Goal: Task Accomplishment & Management: Use online tool/utility

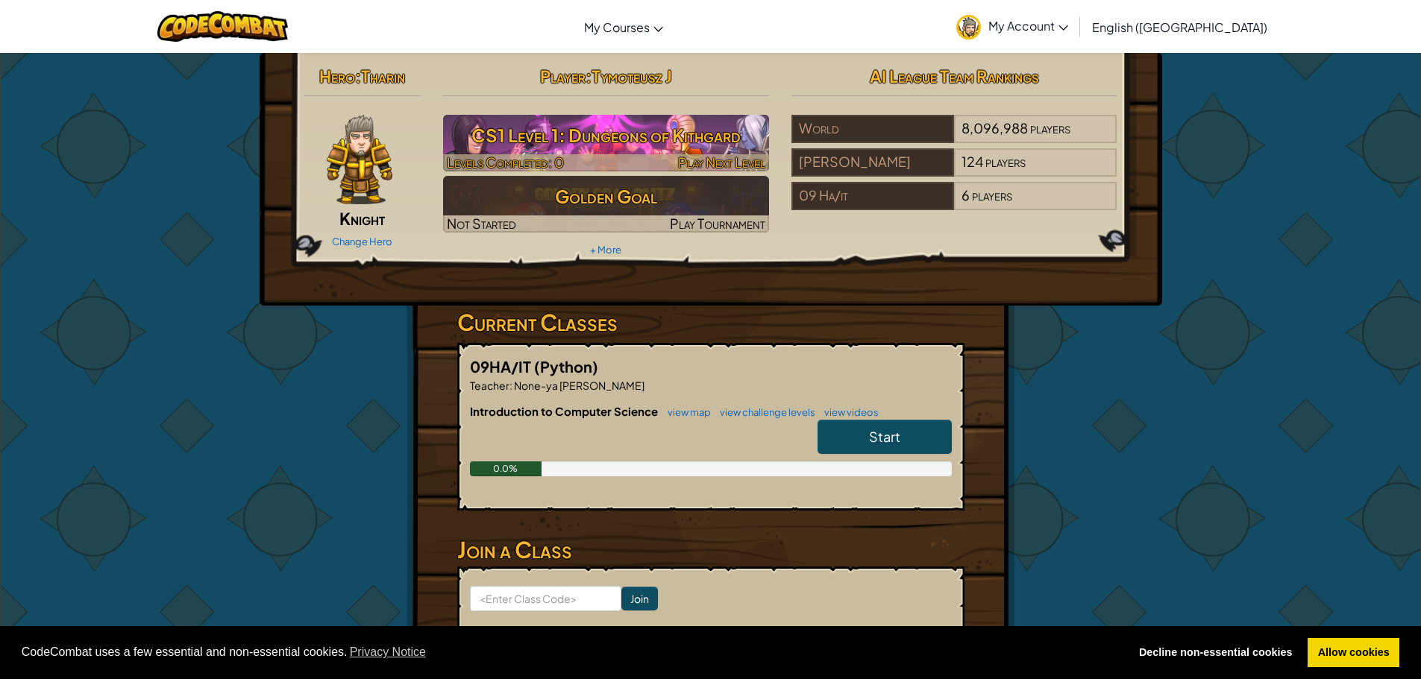
click at [630, 125] on h3 "CS1 Level 1: Dungeons of Kithgard" at bounding box center [606, 136] width 326 height 34
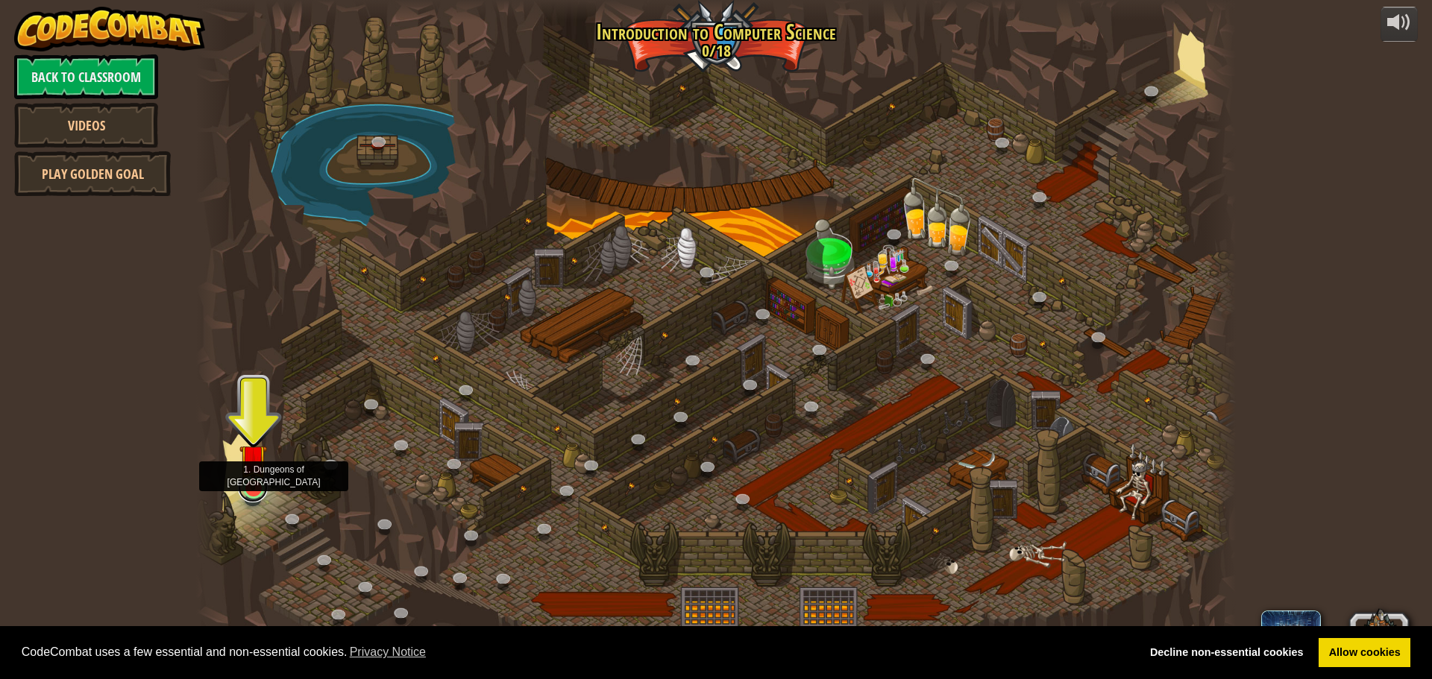
click at [259, 491] on link at bounding box center [253, 488] width 30 height 30
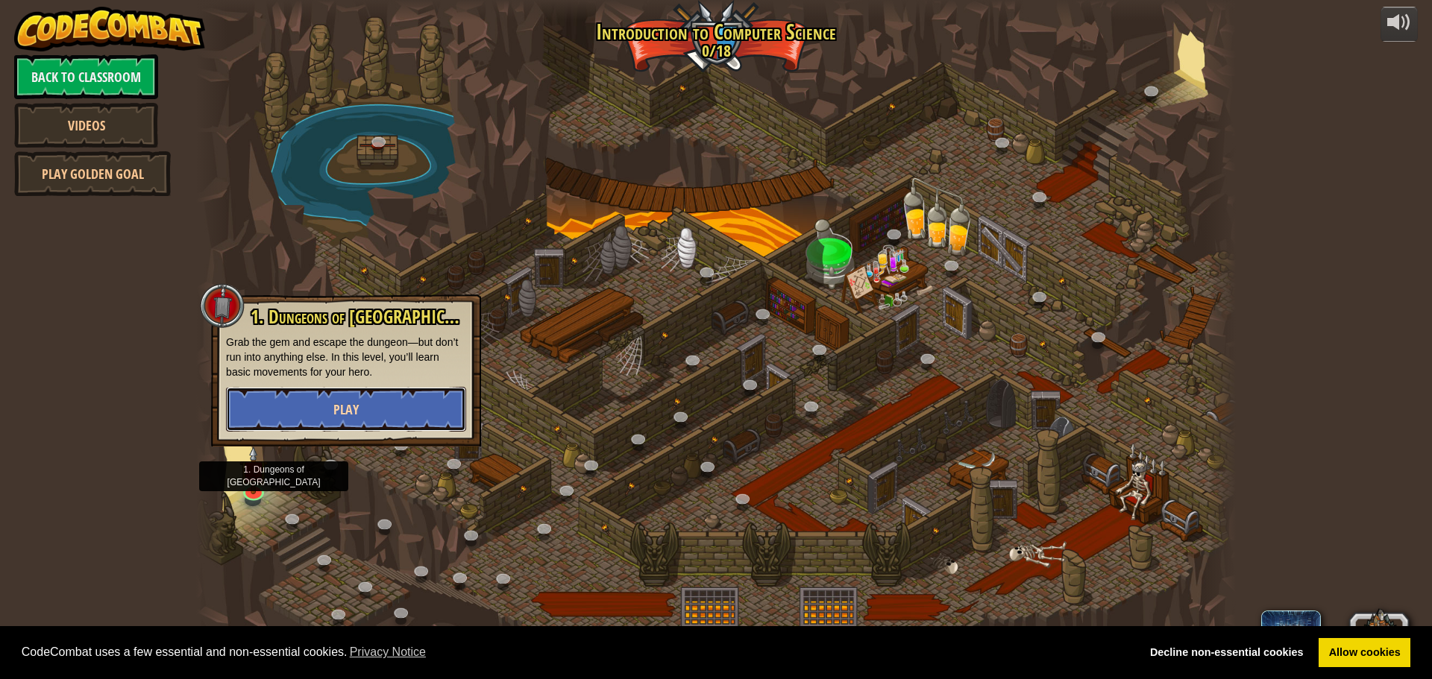
click at [308, 398] on button "Play" at bounding box center [346, 409] width 240 height 45
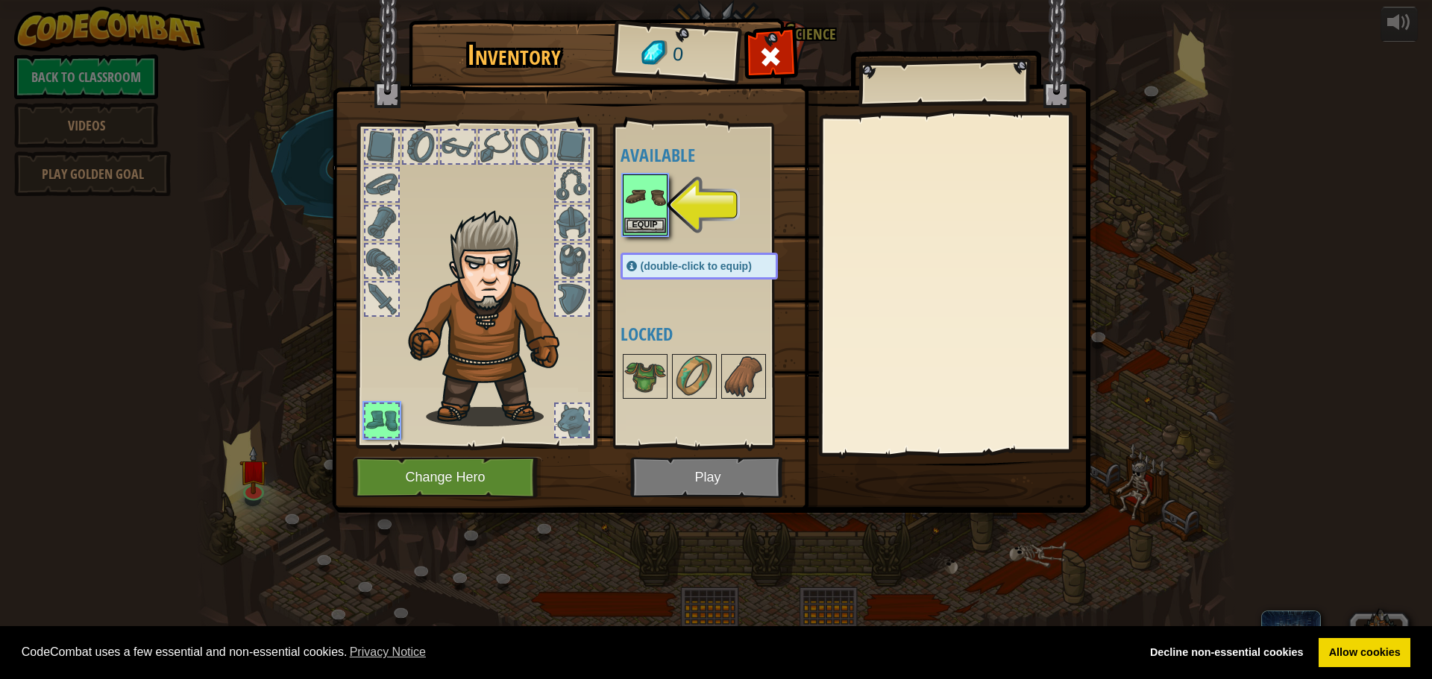
click at [651, 196] on img at bounding box center [645, 197] width 42 height 42
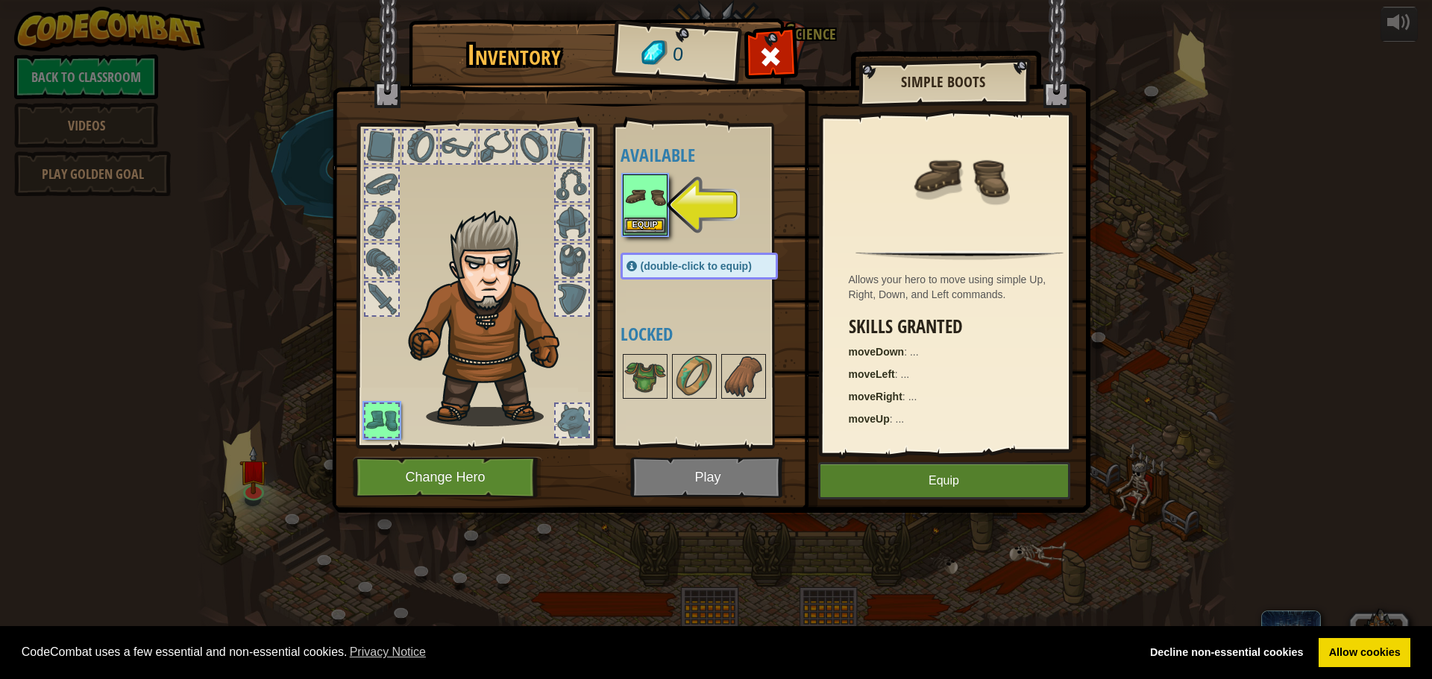
click at [651, 196] on img at bounding box center [645, 197] width 42 height 42
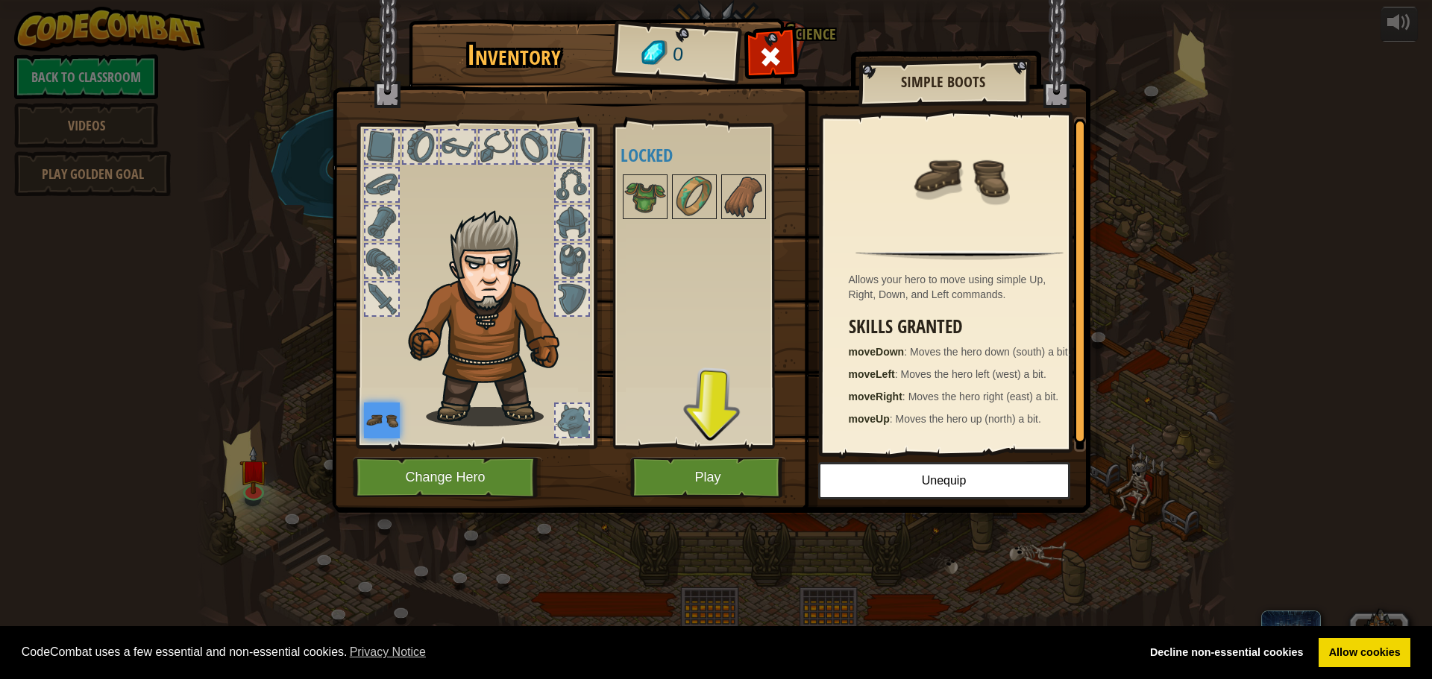
click at [641, 174] on div at bounding box center [713, 196] width 187 height 49
click at [640, 190] on img at bounding box center [645, 197] width 42 height 42
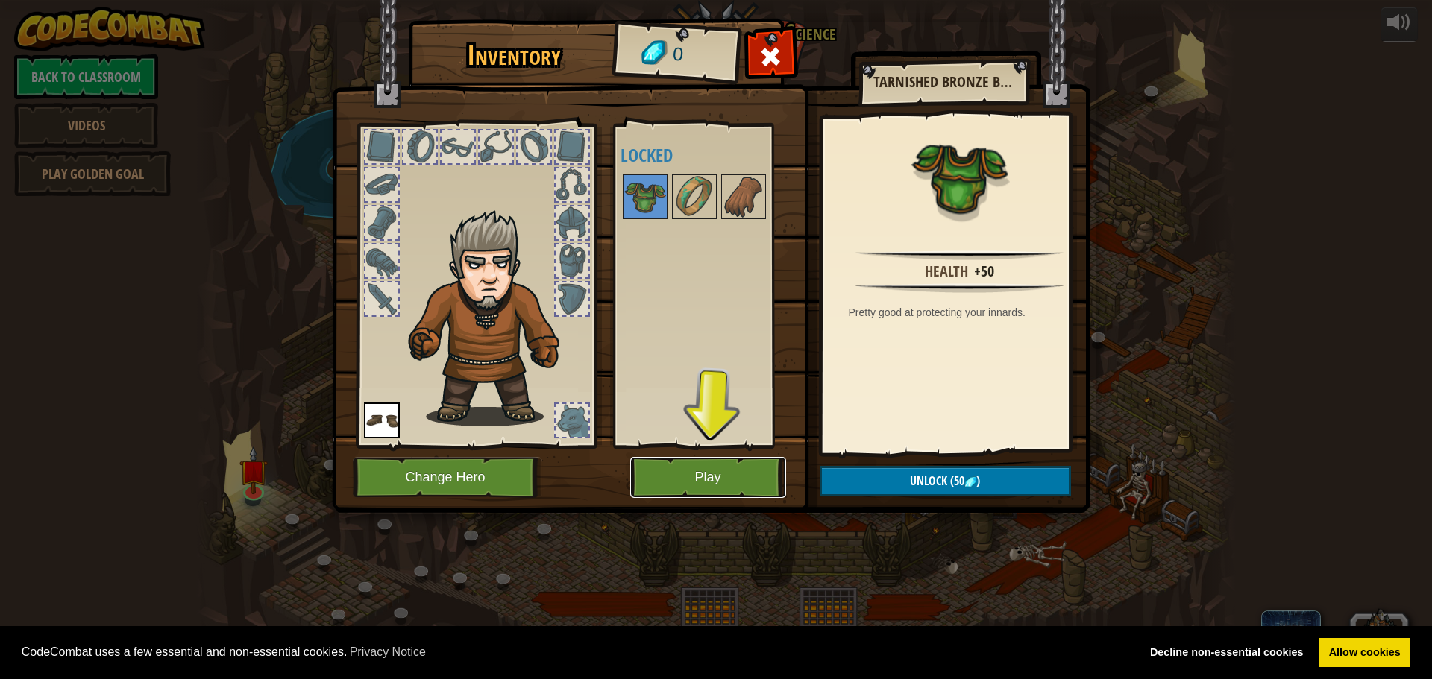
click at [729, 478] on button "Play" at bounding box center [708, 477] width 156 height 41
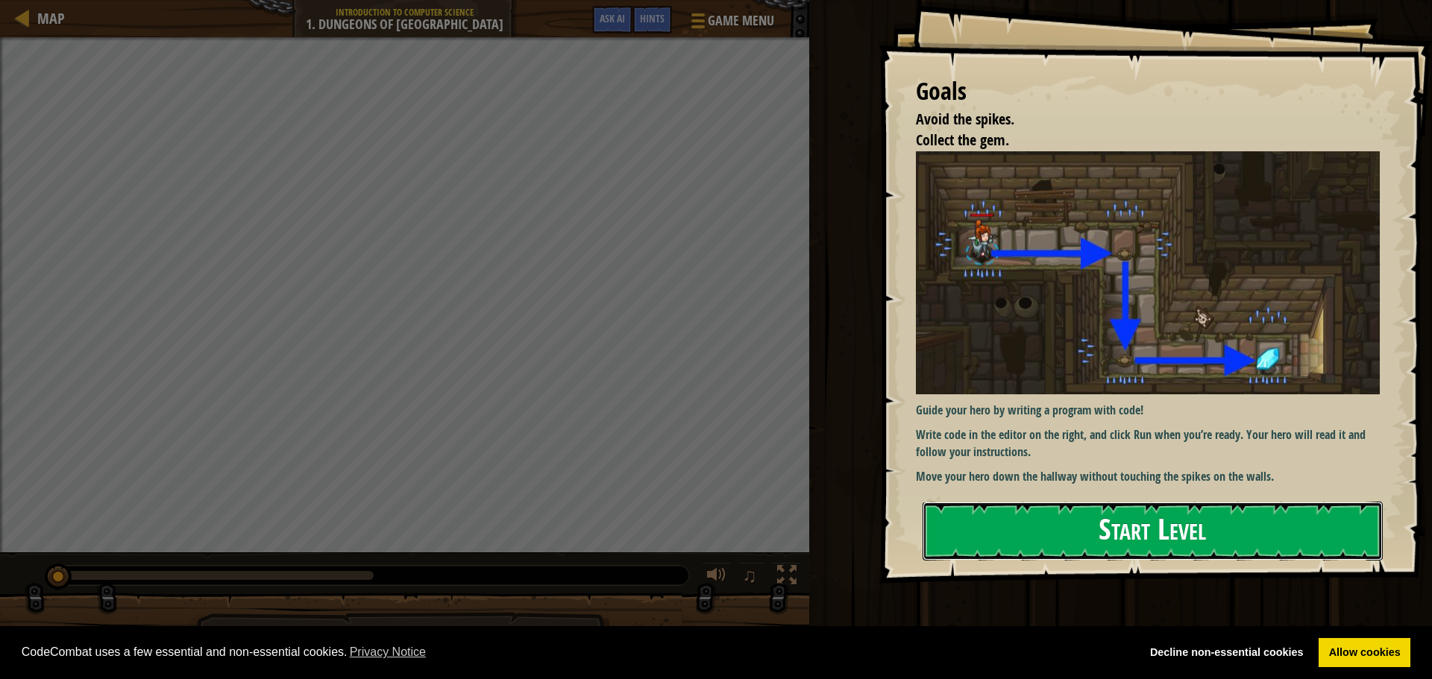
click at [993, 520] on button "Start Level" at bounding box center [1153, 531] width 460 height 59
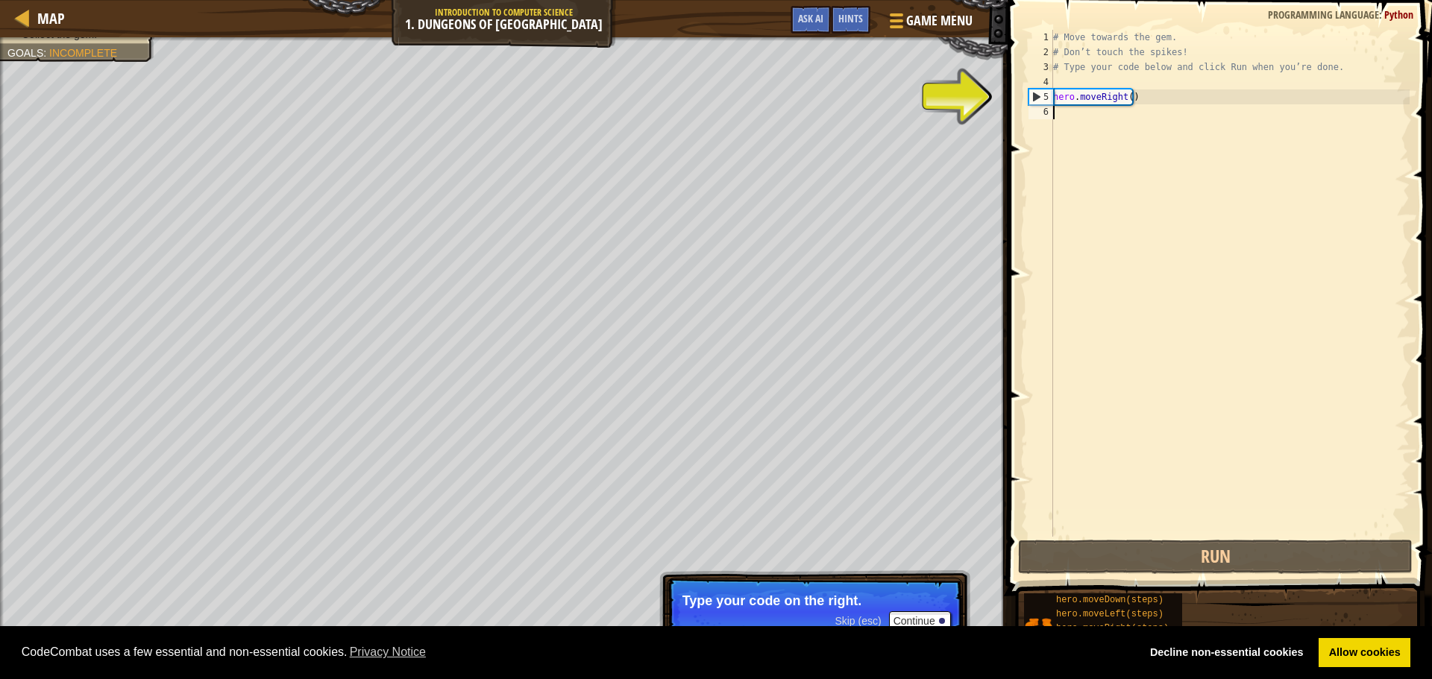
click at [1125, 100] on div "# Move towards the gem. # Don’t touch the spikes! # Type your code below and cl…" at bounding box center [1229, 298] width 359 height 537
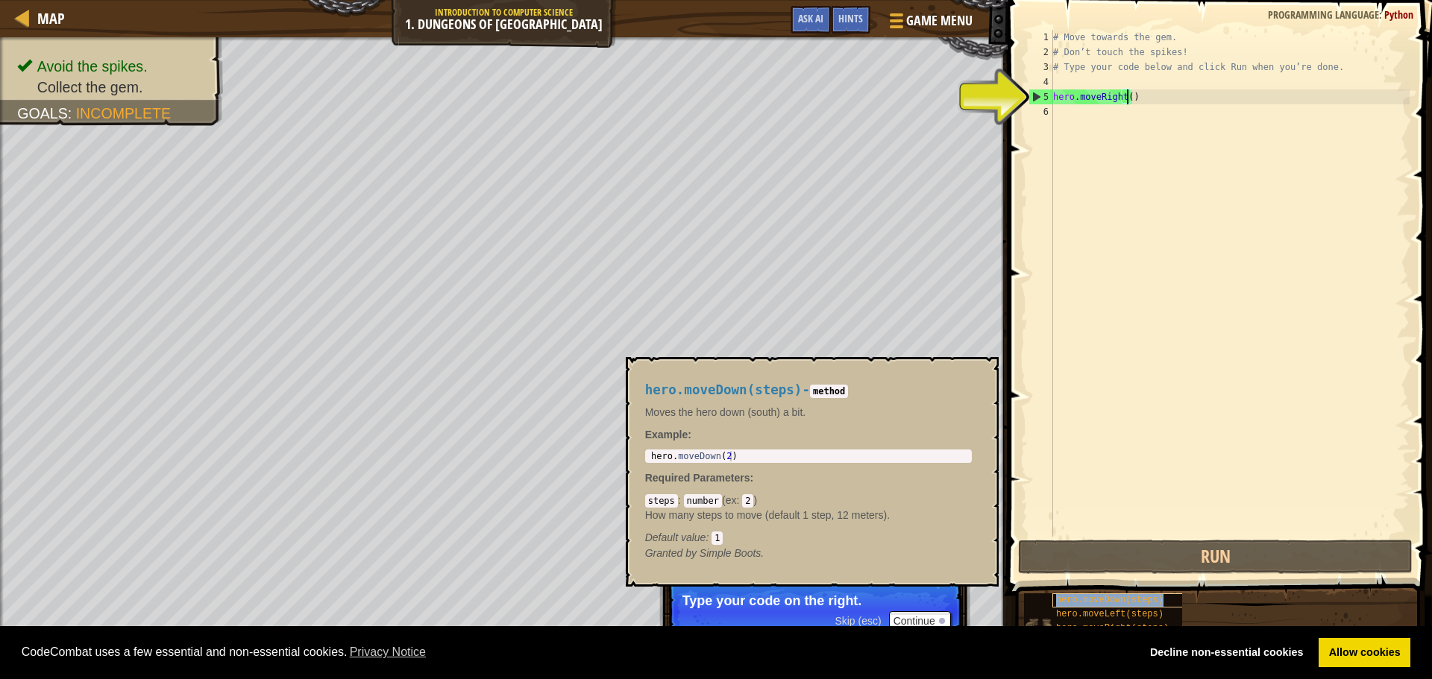
click at [1119, 600] on span "hero.moveDown(steps)" at bounding box center [1109, 600] width 107 height 10
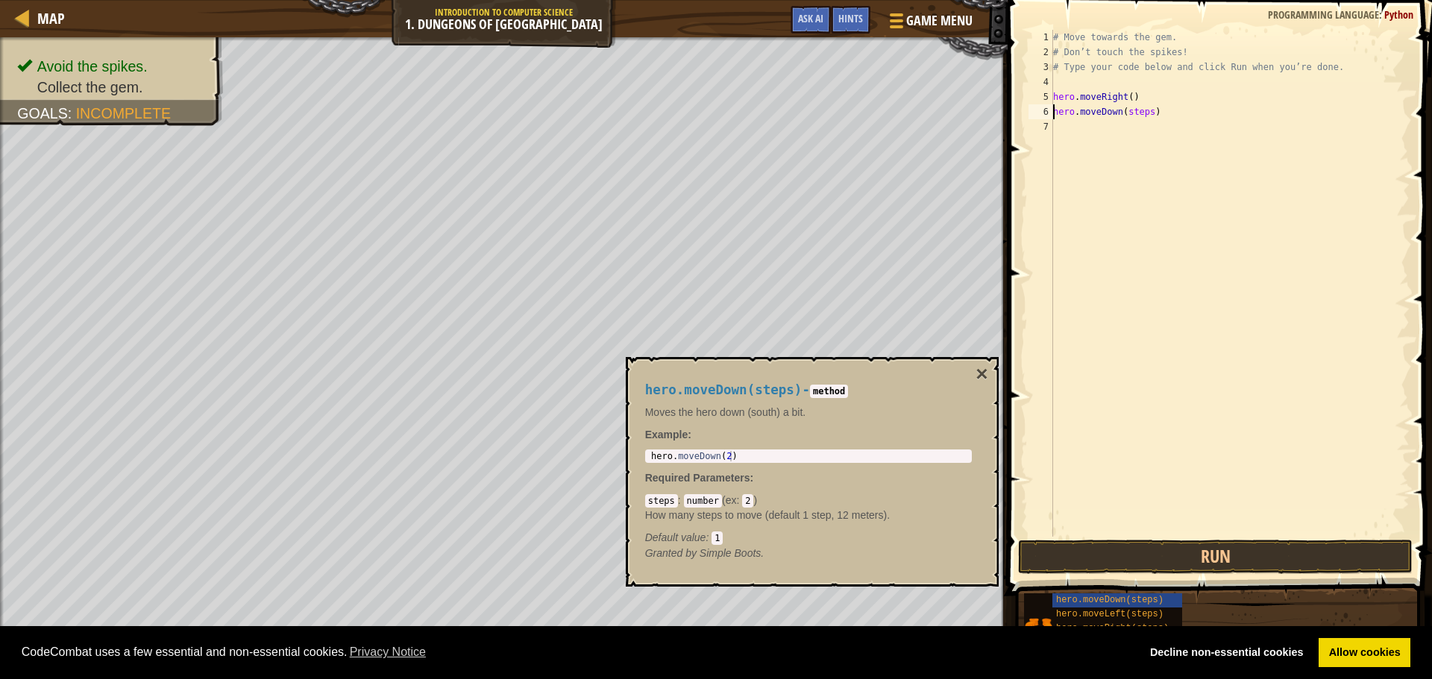
click at [1143, 113] on div "# Move towards the gem. # Don’t touch the spikes! # Type your code below and cl…" at bounding box center [1229, 298] width 359 height 537
click at [1145, 113] on div "# Move towards the gem. # Don’t touch the spikes! # Type your code below and cl…" at bounding box center [1229, 298] width 359 height 537
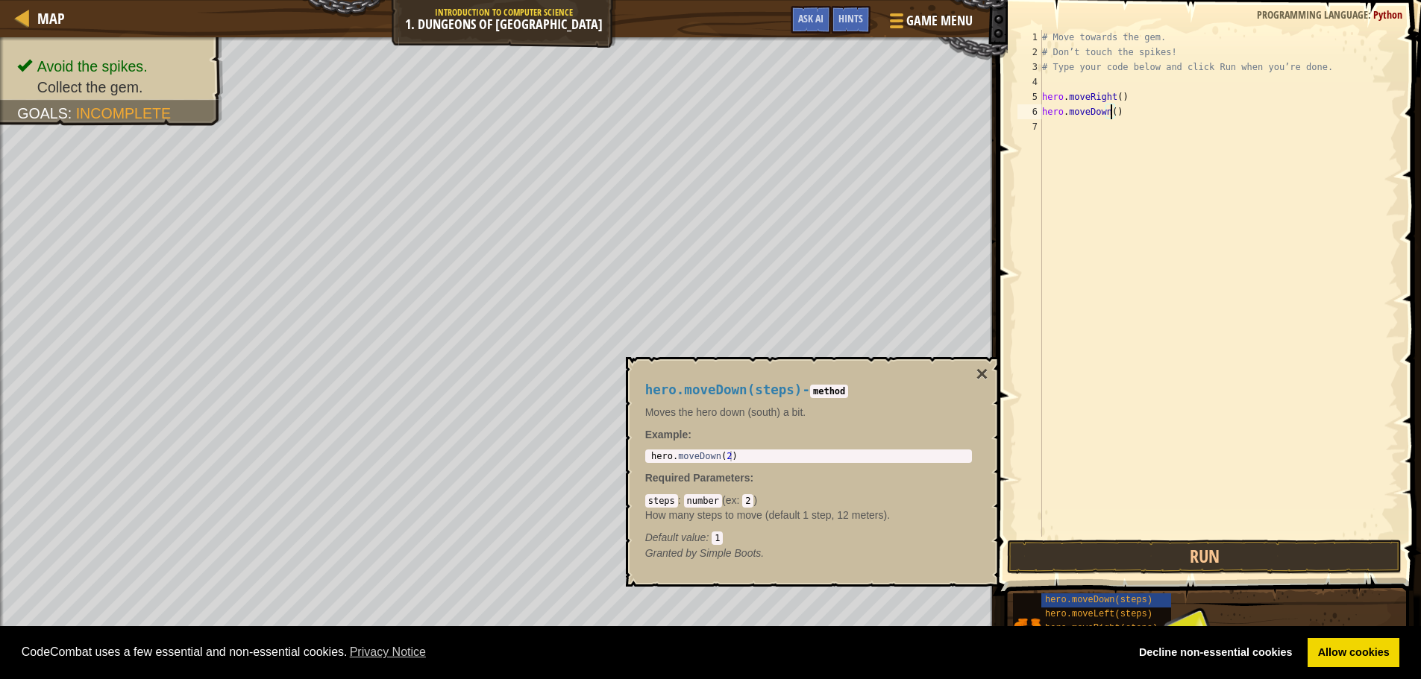
scroll to position [7, 5]
click at [1285, 551] on button "Run" at bounding box center [1204, 557] width 395 height 34
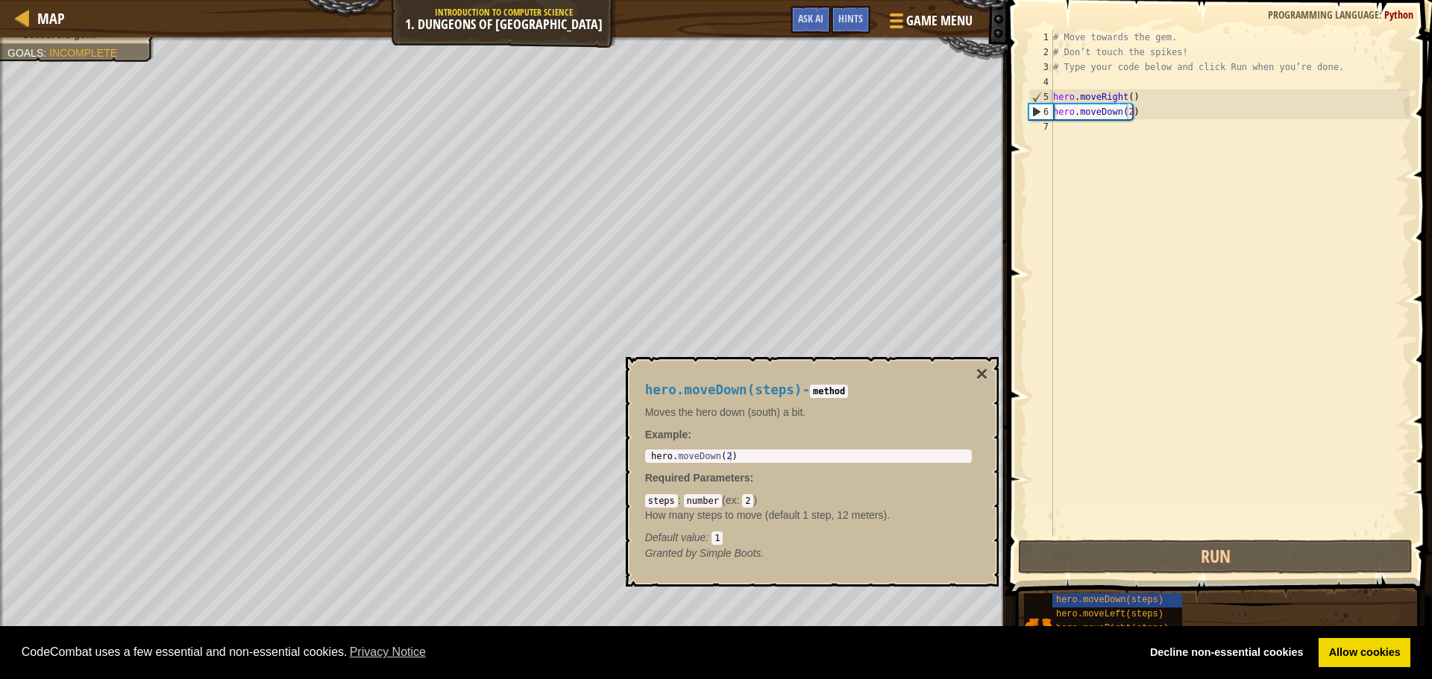
click at [973, 369] on div "hero.moveDown(steps) - method Moves the hero down (south) a bit. Example : 1 he…" at bounding box center [809, 472] width 348 height 206
click at [975, 371] on div "hero.moveDown(steps) - method Moves the hero down (south) a bit. Example : 1 he…" at bounding box center [809, 472] width 348 height 206
click at [978, 373] on button "×" at bounding box center [981, 374] width 12 height 21
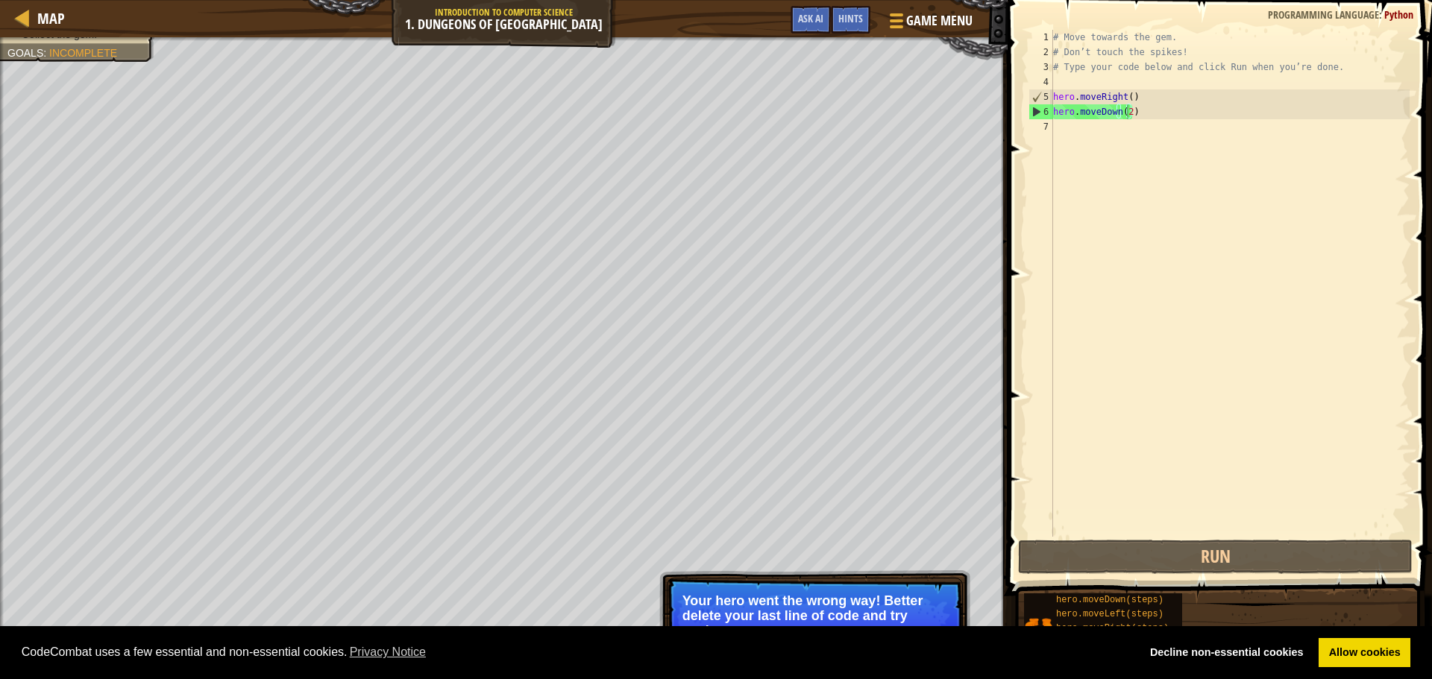
click at [869, 594] on p "Your hero went the wrong way! Better delete your last line of code and try agai…" at bounding box center [814, 616] width 265 height 45
click at [1356, 658] on link "Allow cookies" at bounding box center [1365, 653] width 92 height 30
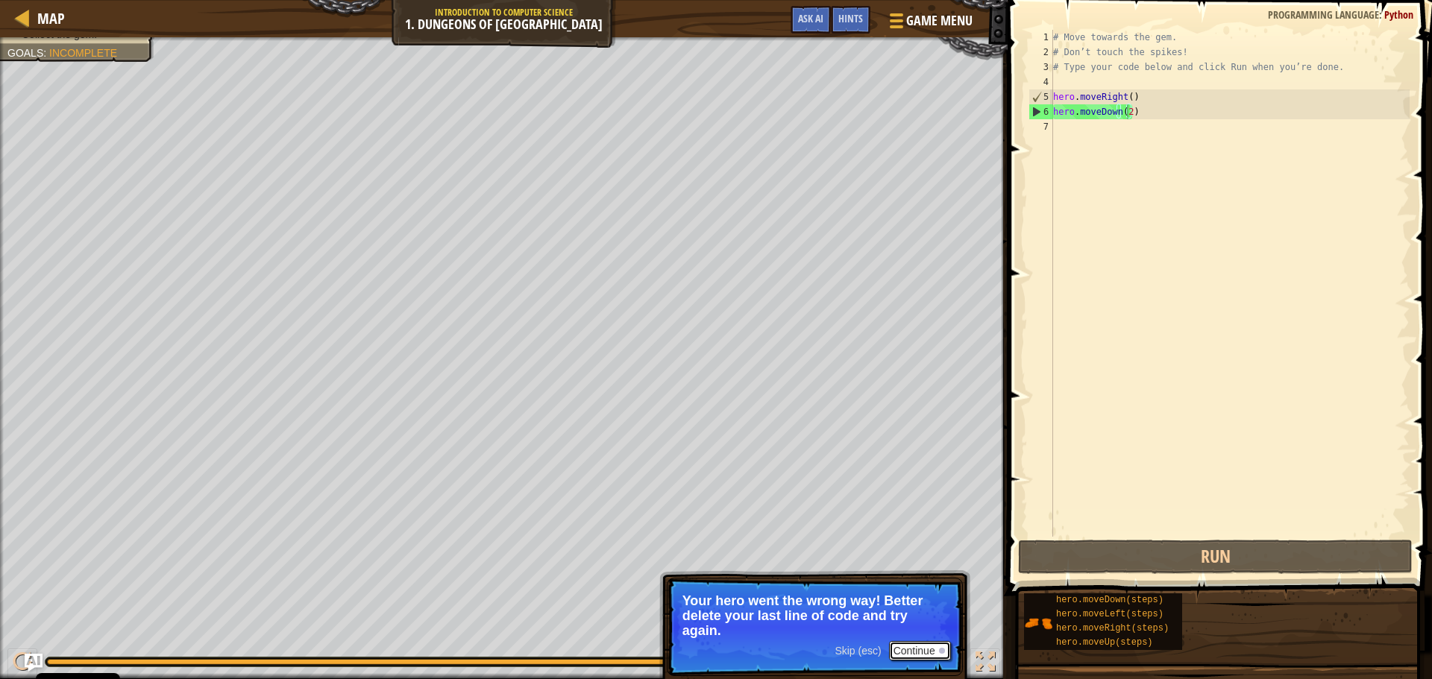
click at [902, 654] on button "Continue" at bounding box center [920, 650] width 62 height 19
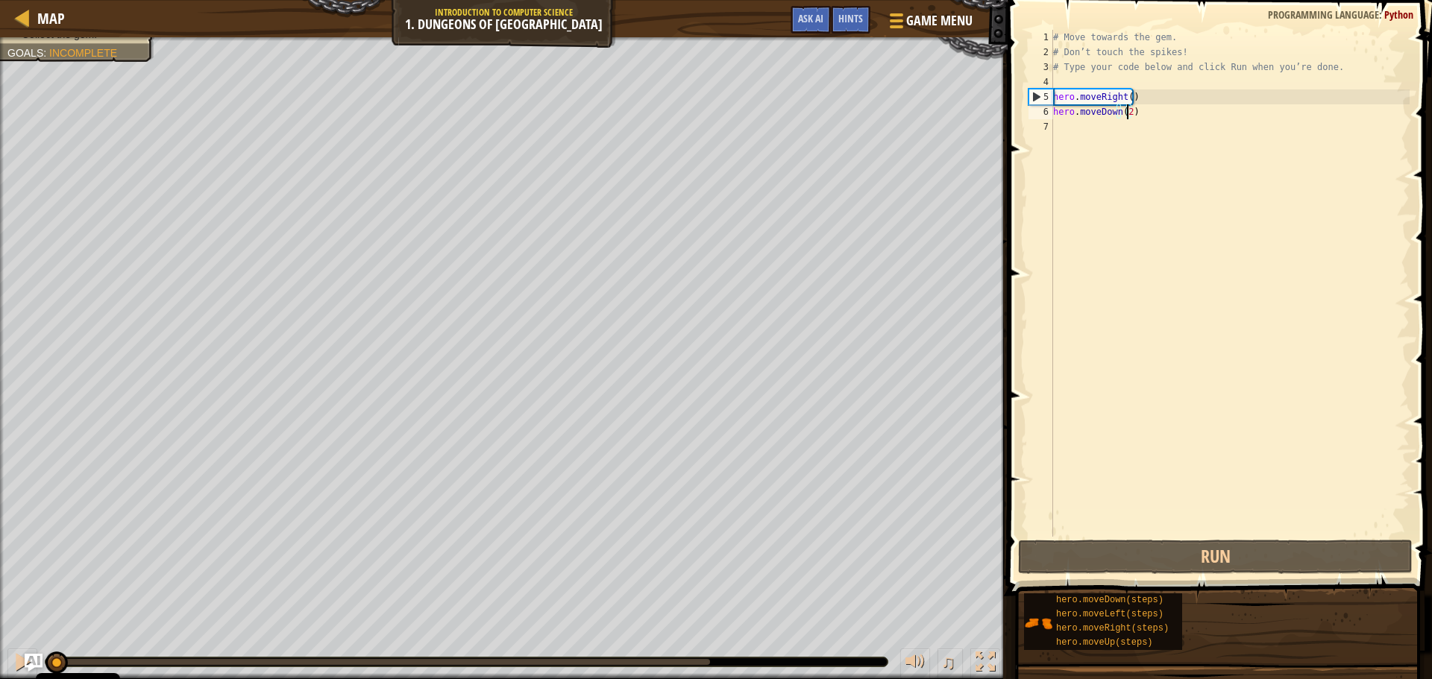
drag, startPoint x: 711, startPoint y: 665, endPoint x: 43, endPoint y: 647, distance: 668.5
click at [43, 647] on div "♫" at bounding box center [504, 658] width 1008 height 45
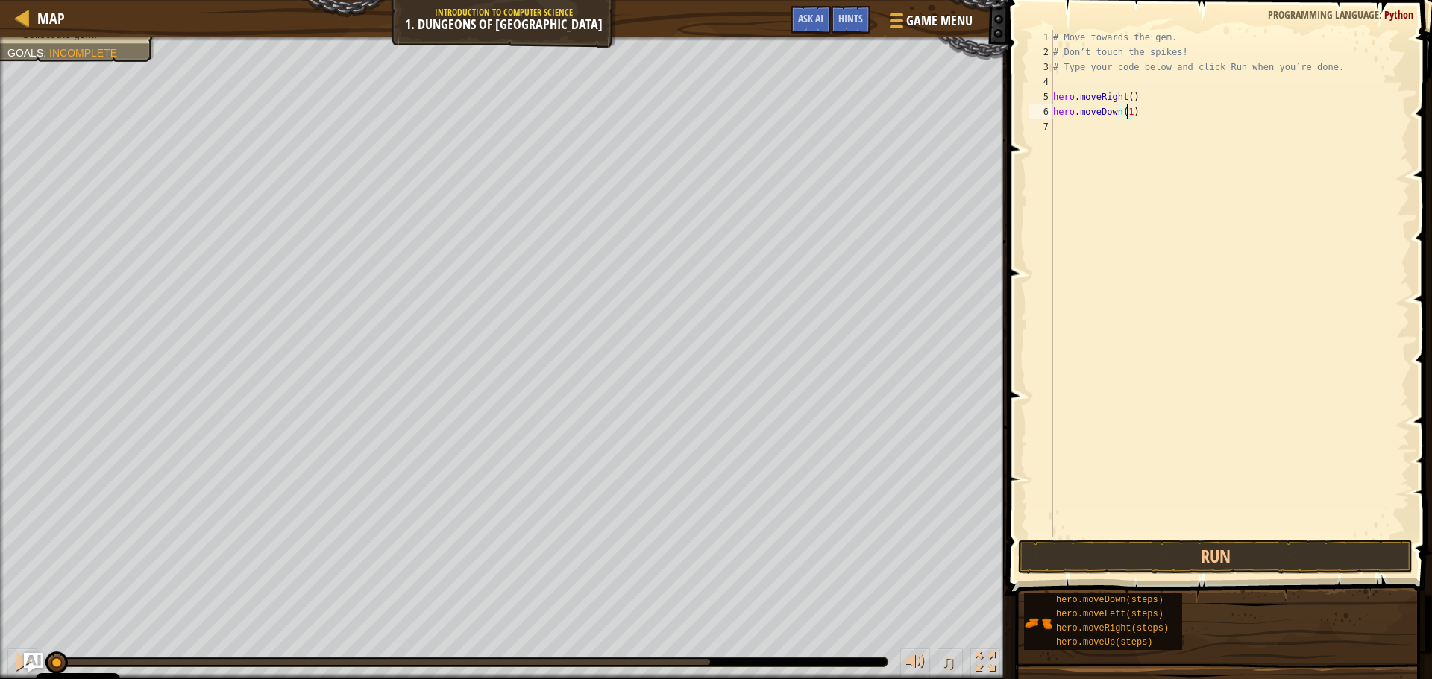
click at [30, 661] on img "Ask AI" at bounding box center [33, 662] width 19 height 19
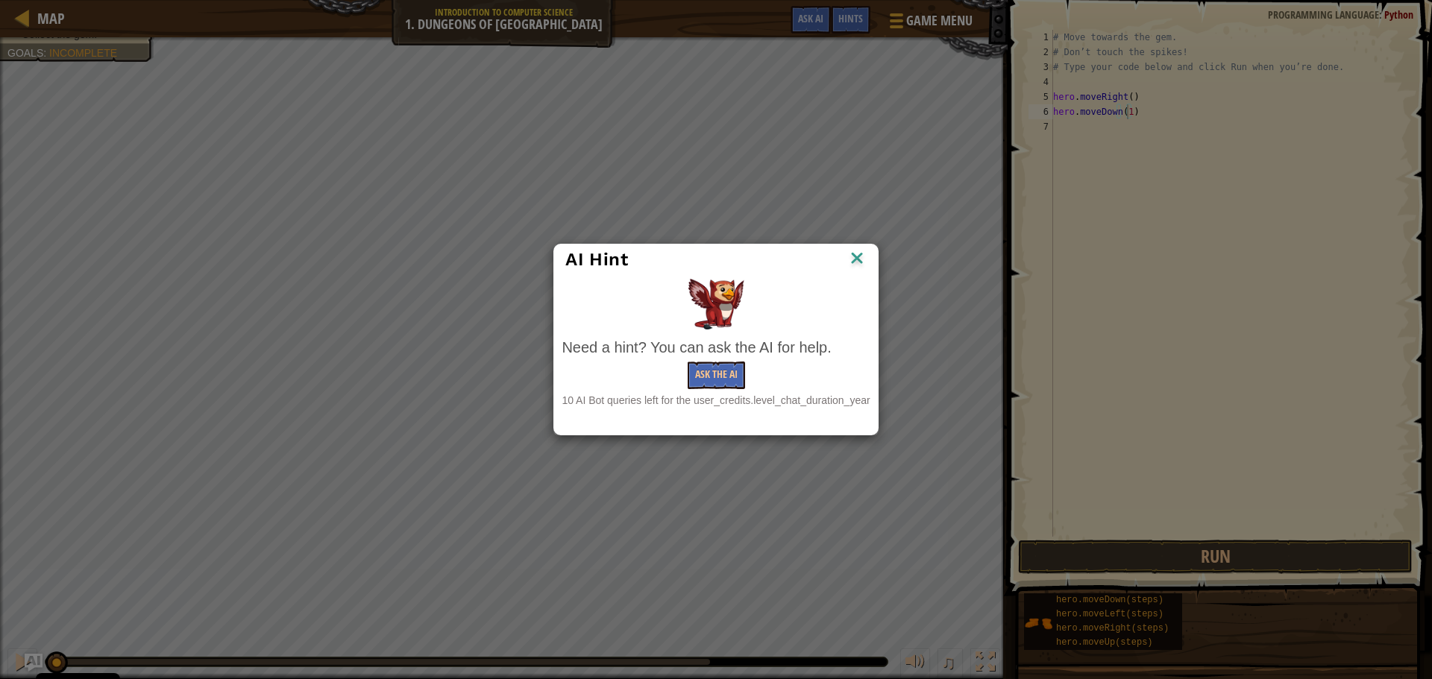
click at [852, 255] on img at bounding box center [856, 259] width 19 height 22
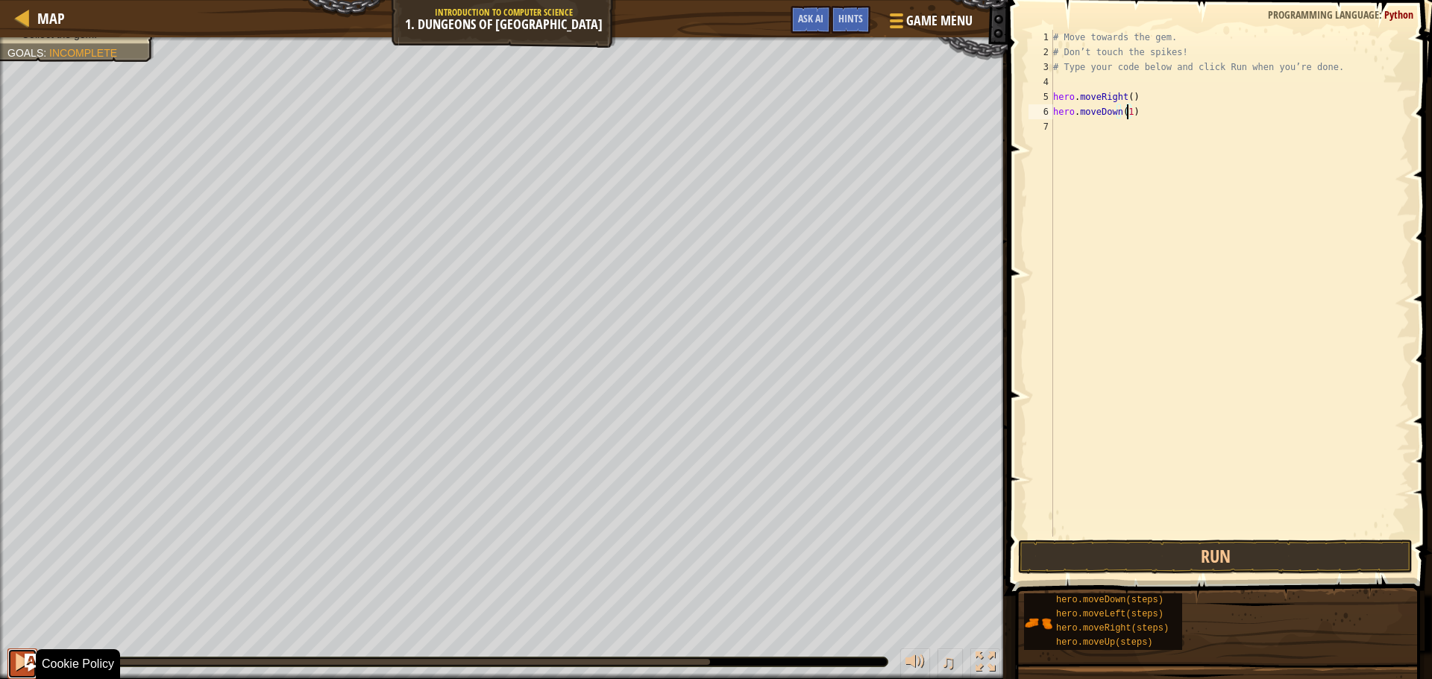
click at [7, 666] on button at bounding box center [22, 664] width 30 height 31
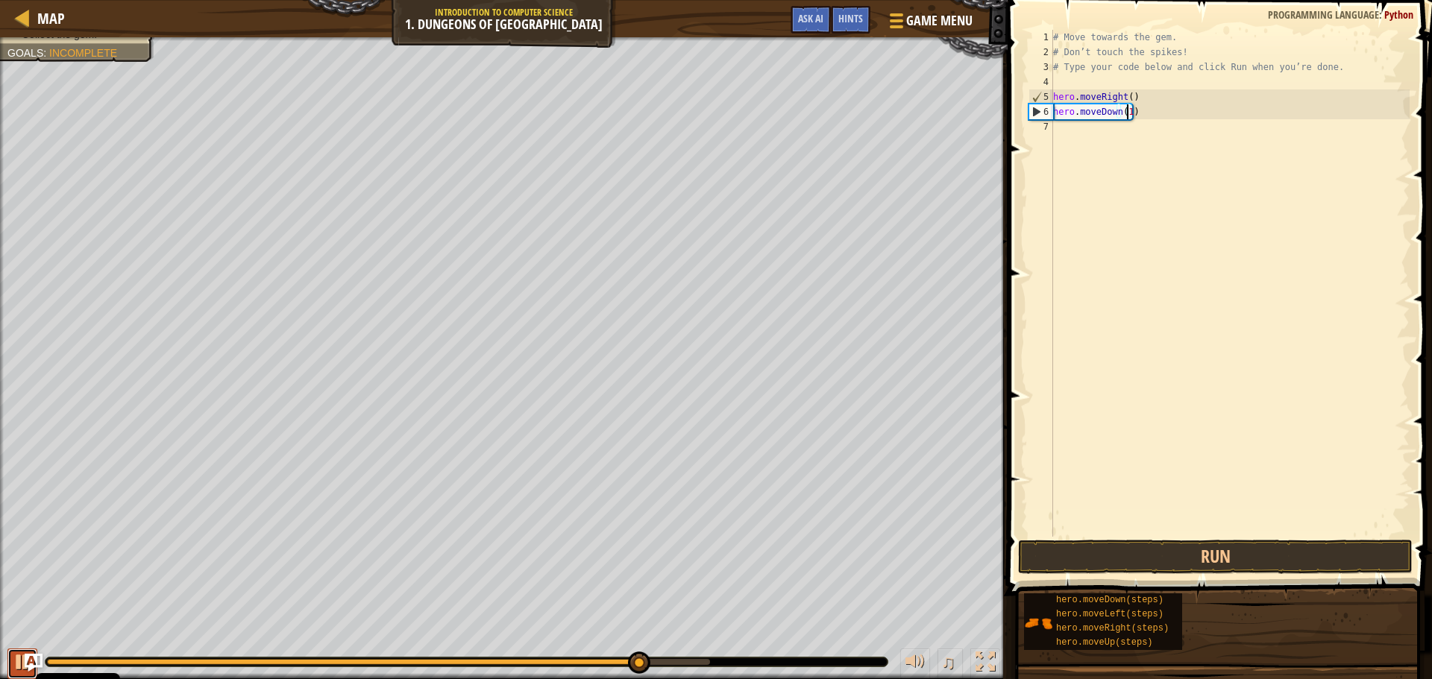
click at [19, 661] on div at bounding box center [22, 662] width 19 height 19
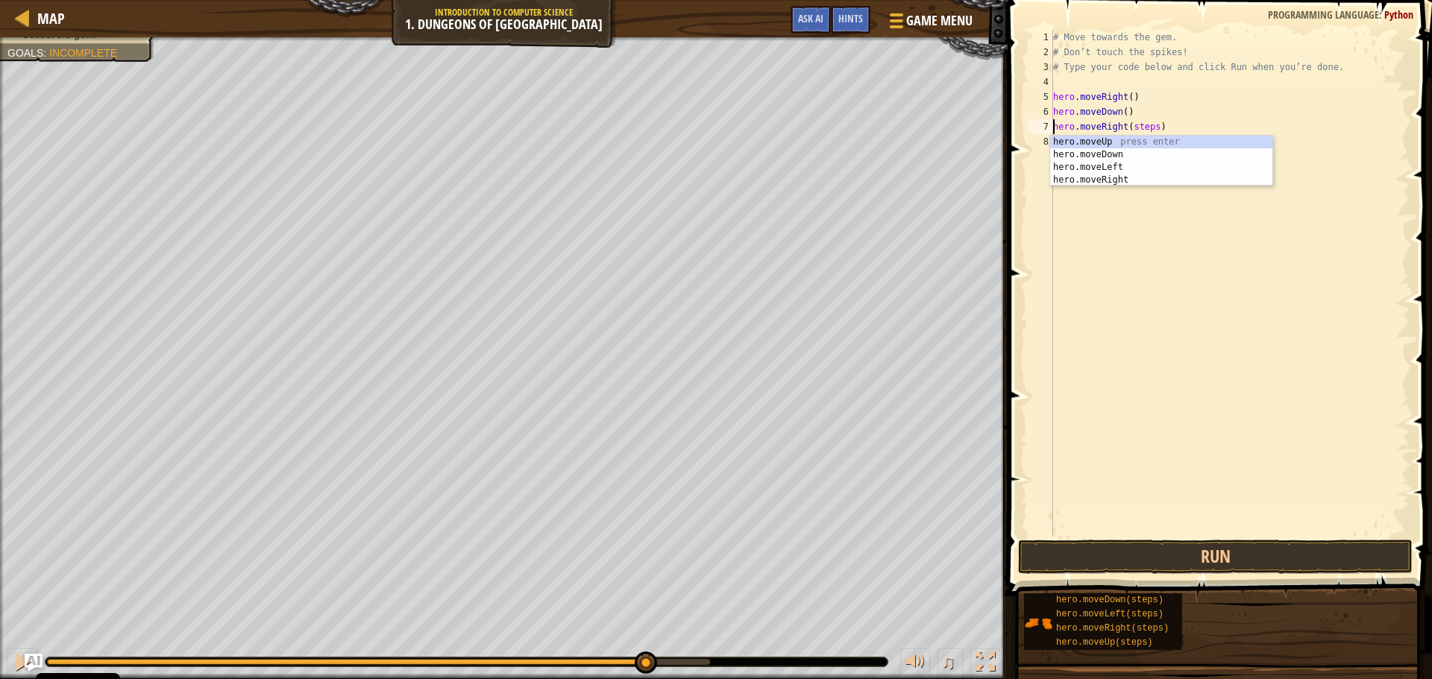
click at [1153, 125] on div "# Move towards the gem. # Don’t touch the spikes! # Type your code below and cl…" at bounding box center [1229, 298] width 359 height 537
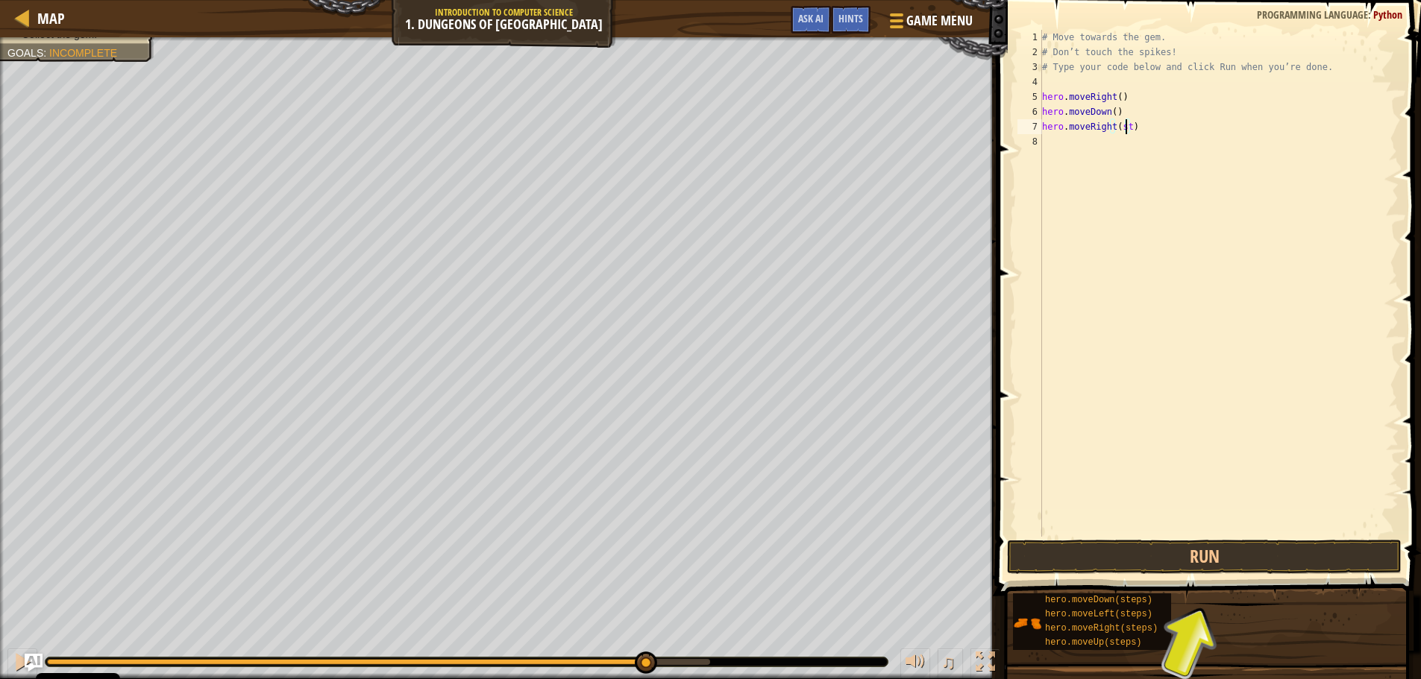
type textarea "hero.moveRight()"
click at [1187, 559] on button "Run" at bounding box center [1204, 557] width 395 height 34
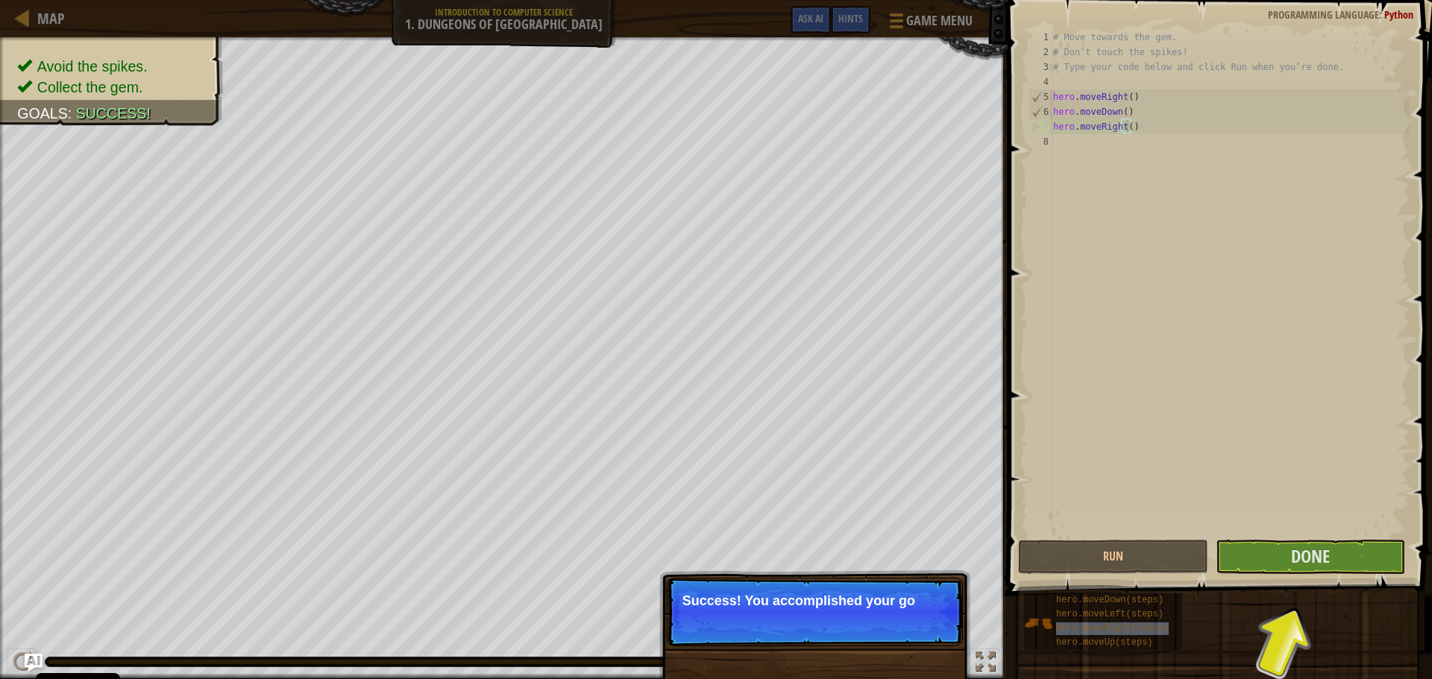
click at [885, 597] on p "Success! You accomplished your go" at bounding box center [814, 601] width 265 height 15
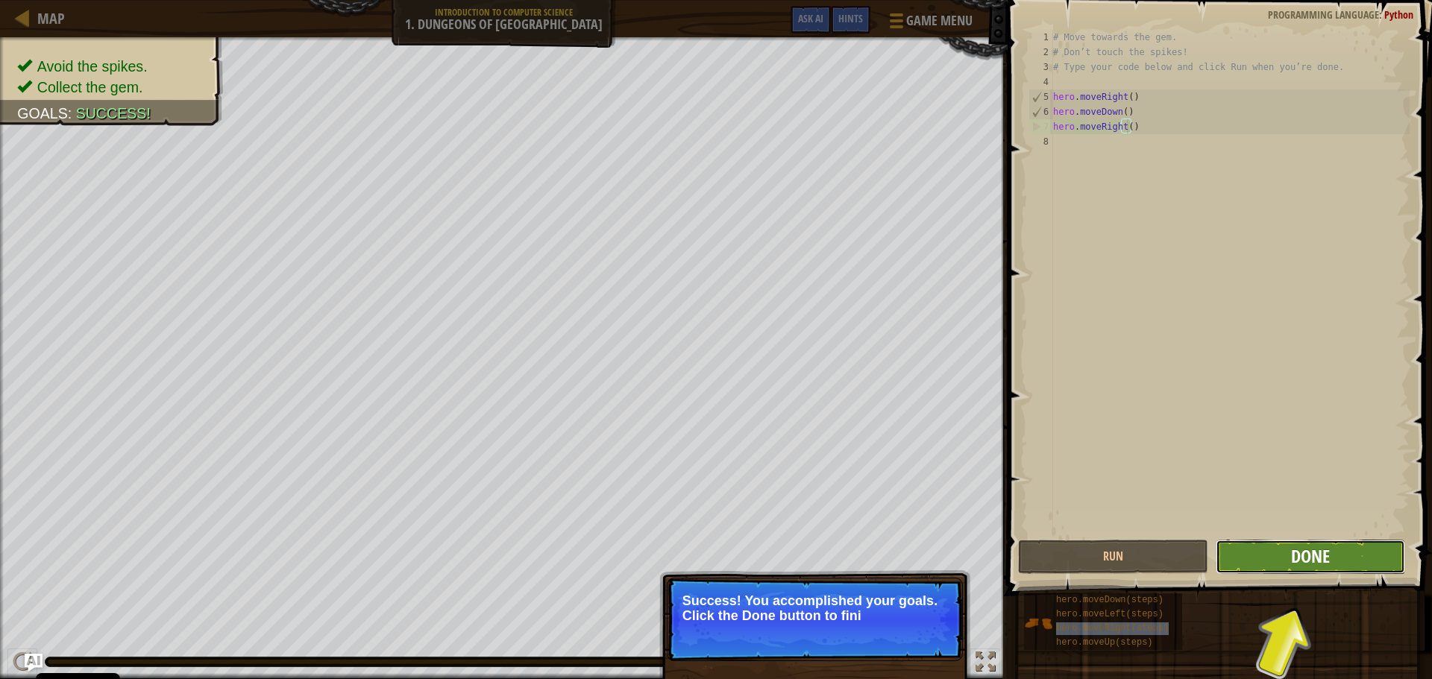
click at [1292, 549] on span "Done" at bounding box center [1310, 556] width 39 height 24
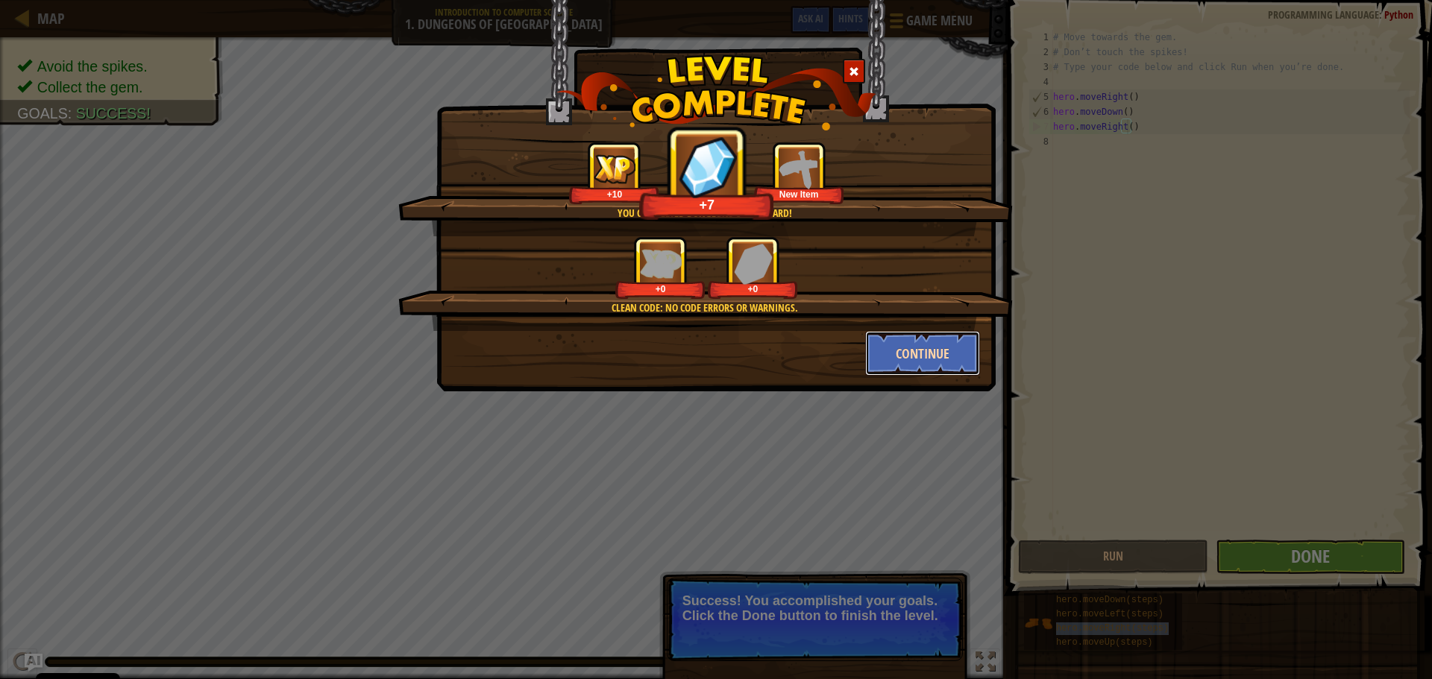
click at [874, 341] on button "Continue" at bounding box center [923, 353] width 116 height 45
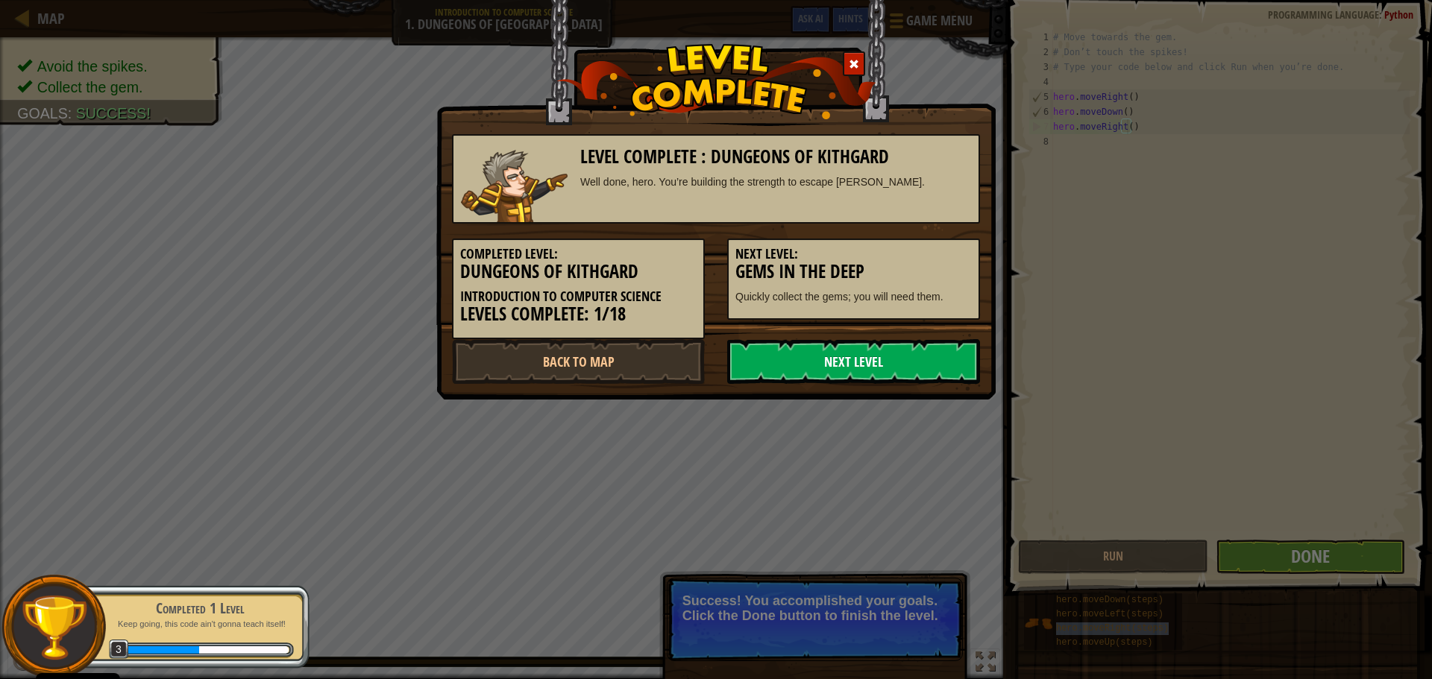
click at [789, 380] on link "Next Level" at bounding box center [853, 361] width 253 height 45
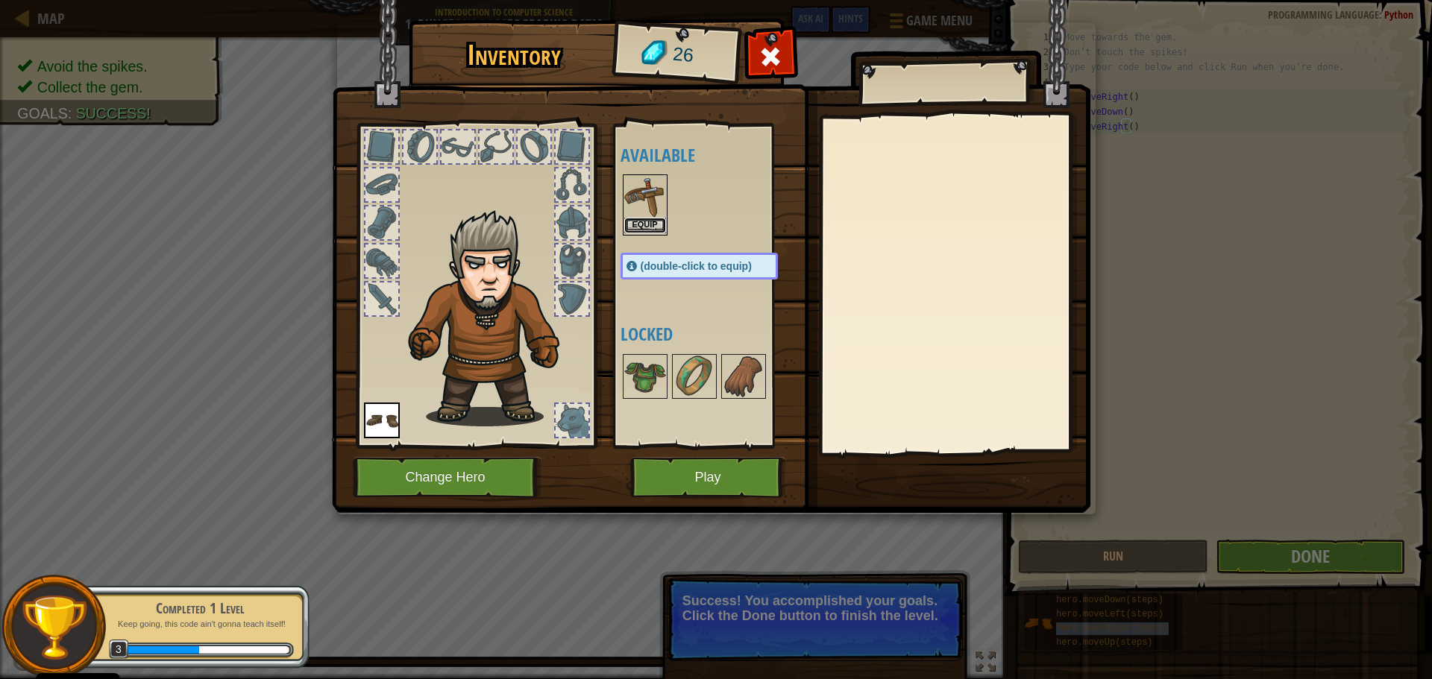
click at [641, 228] on button "Equip" at bounding box center [645, 226] width 42 height 16
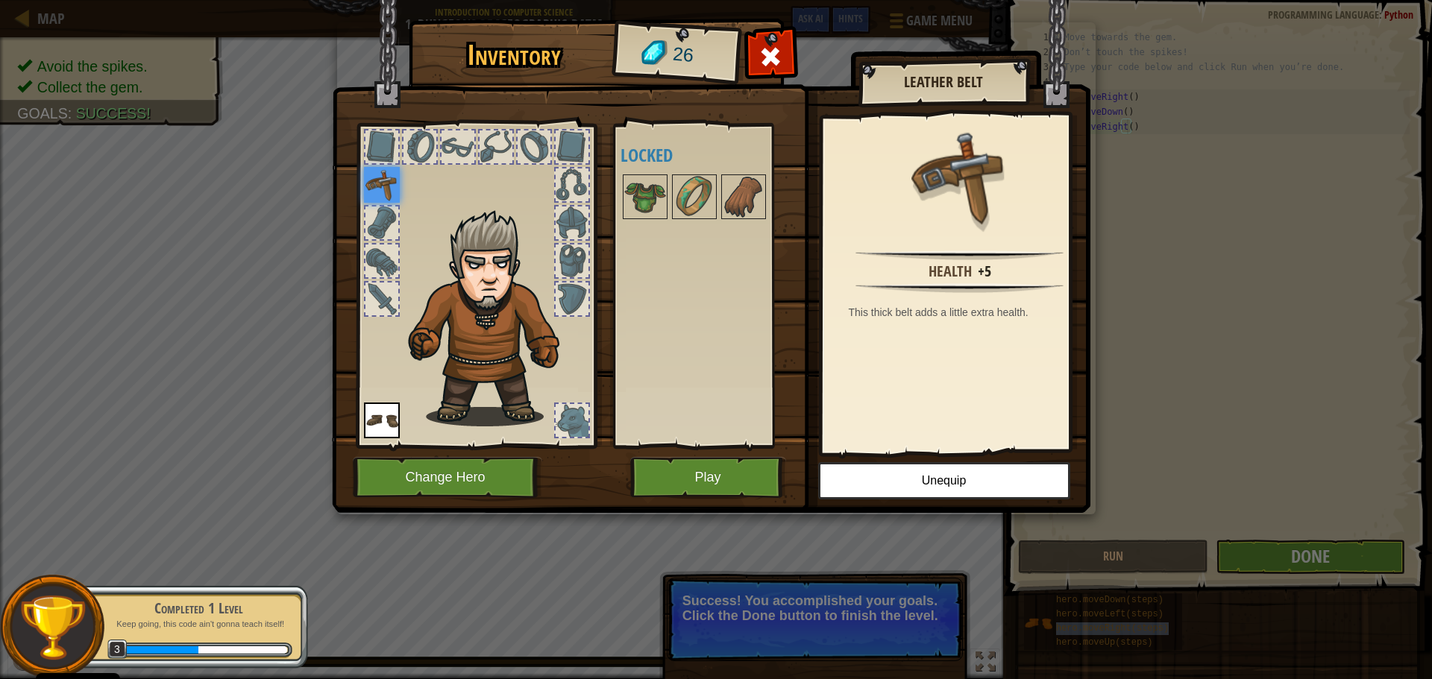
click at [631, 342] on div "Available Equip Equip (double-click to equip) Locked" at bounding box center [713, 286] width 187 height 311
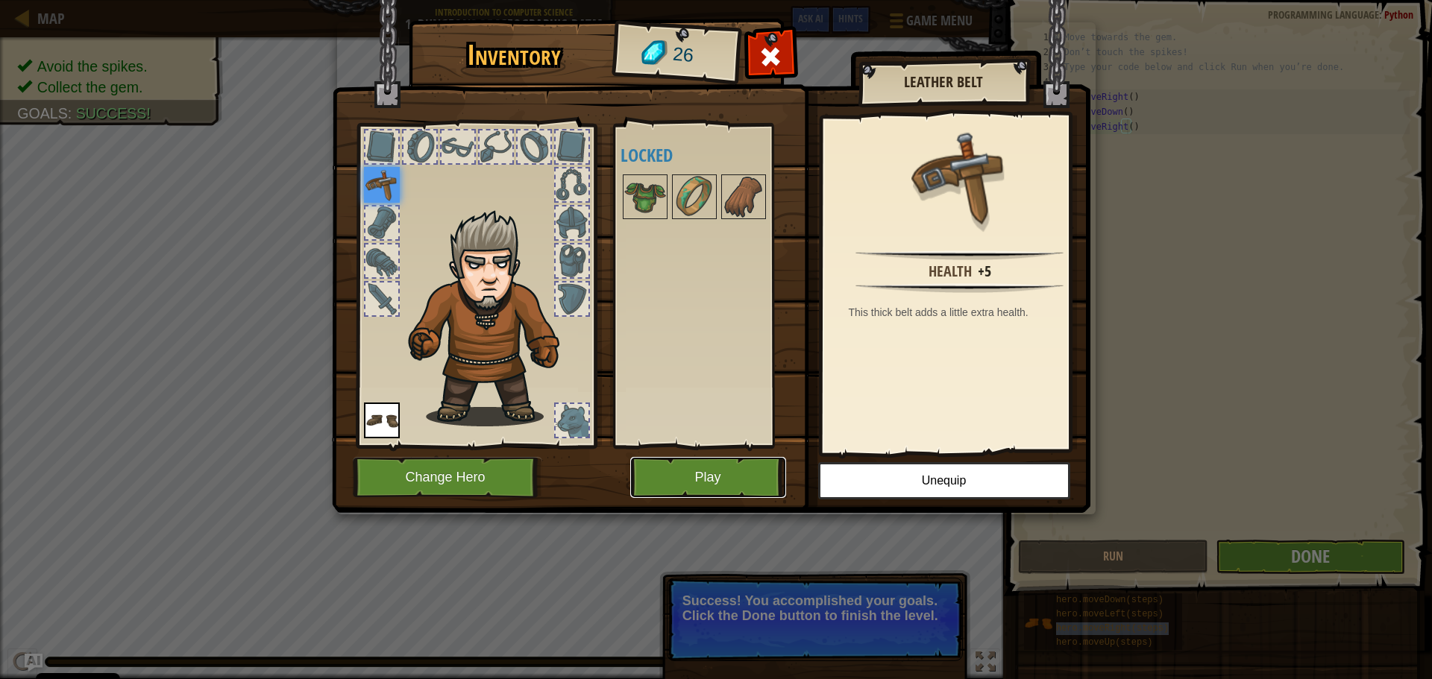
click at [680, 483] on button "Play" at bounding box center [708, 477] width 156 height 41
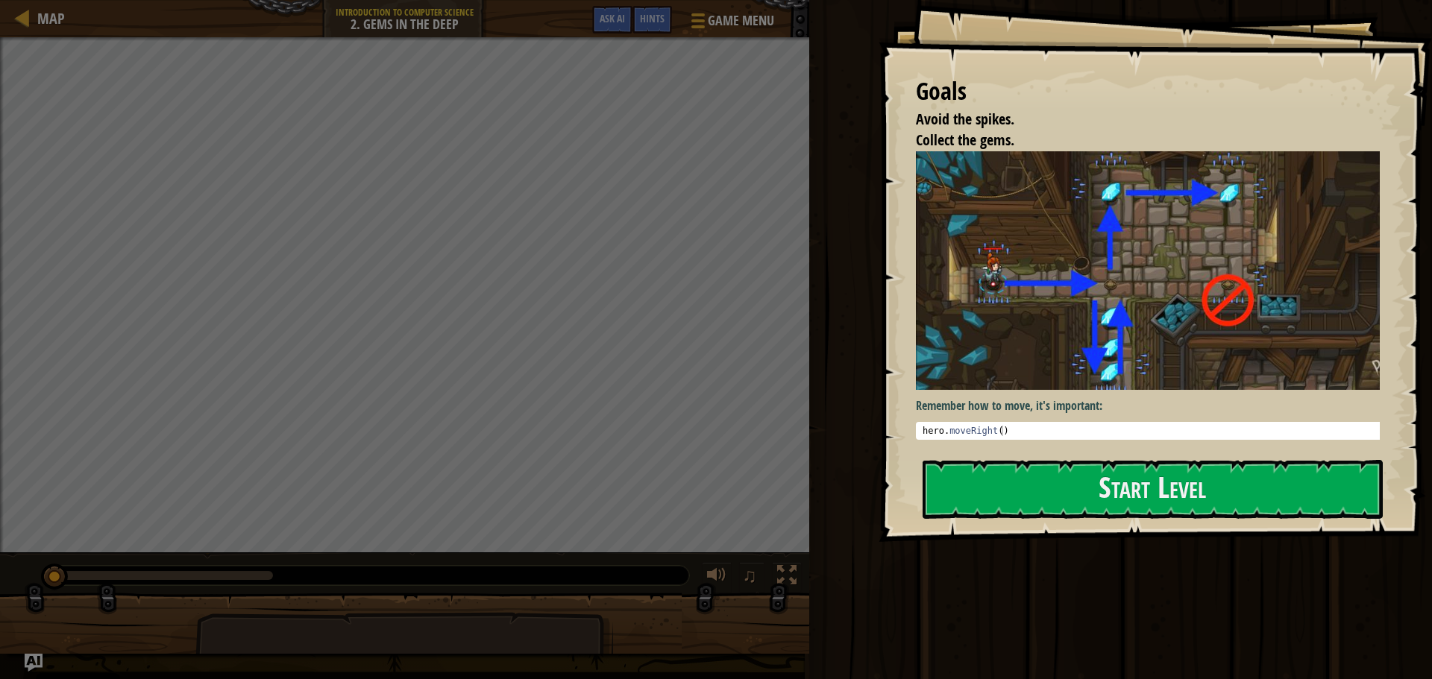
click at [989, 303] on img at bounding box center [1153, 270] width 475 height 239
click at [1017, 477] on button "Start Level" at bounding box center [1153, 489] width 460 height 59
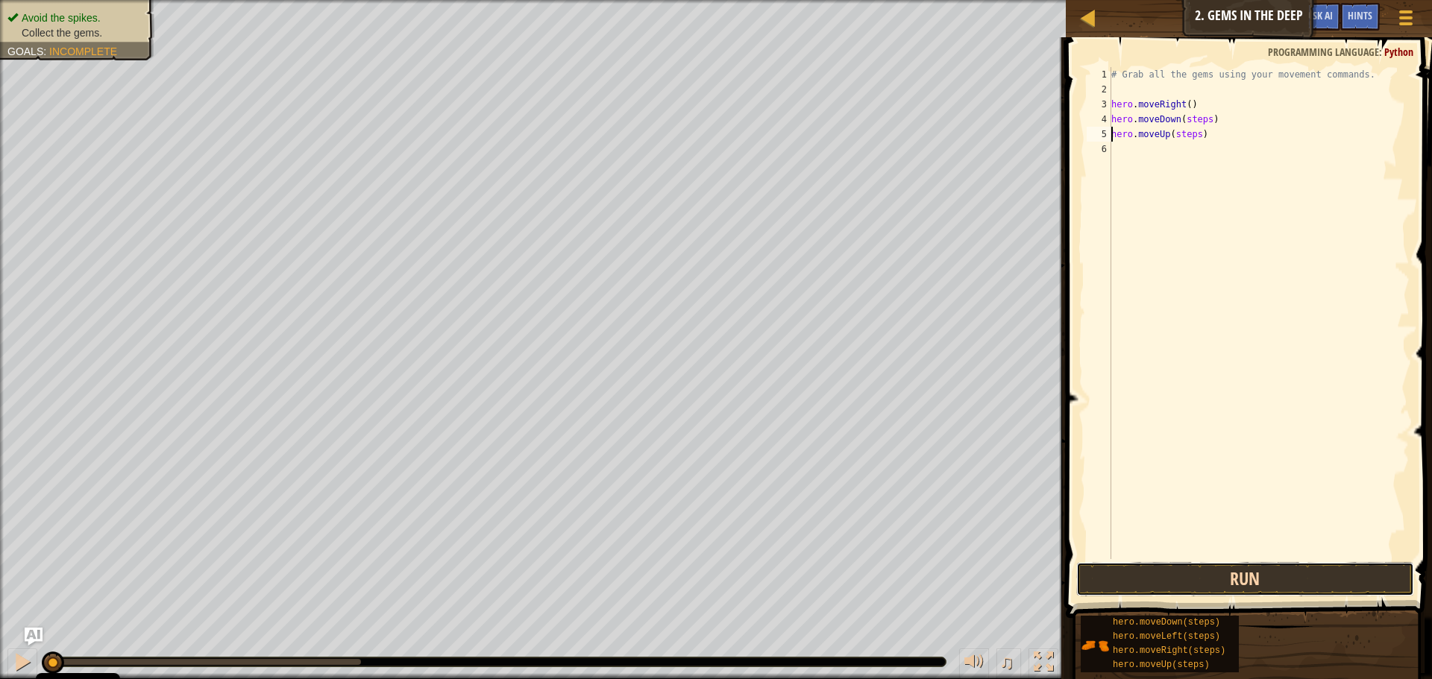
click at [1212, 591] on button "Run" at bounding box center [1245, 579] width 338 height 34
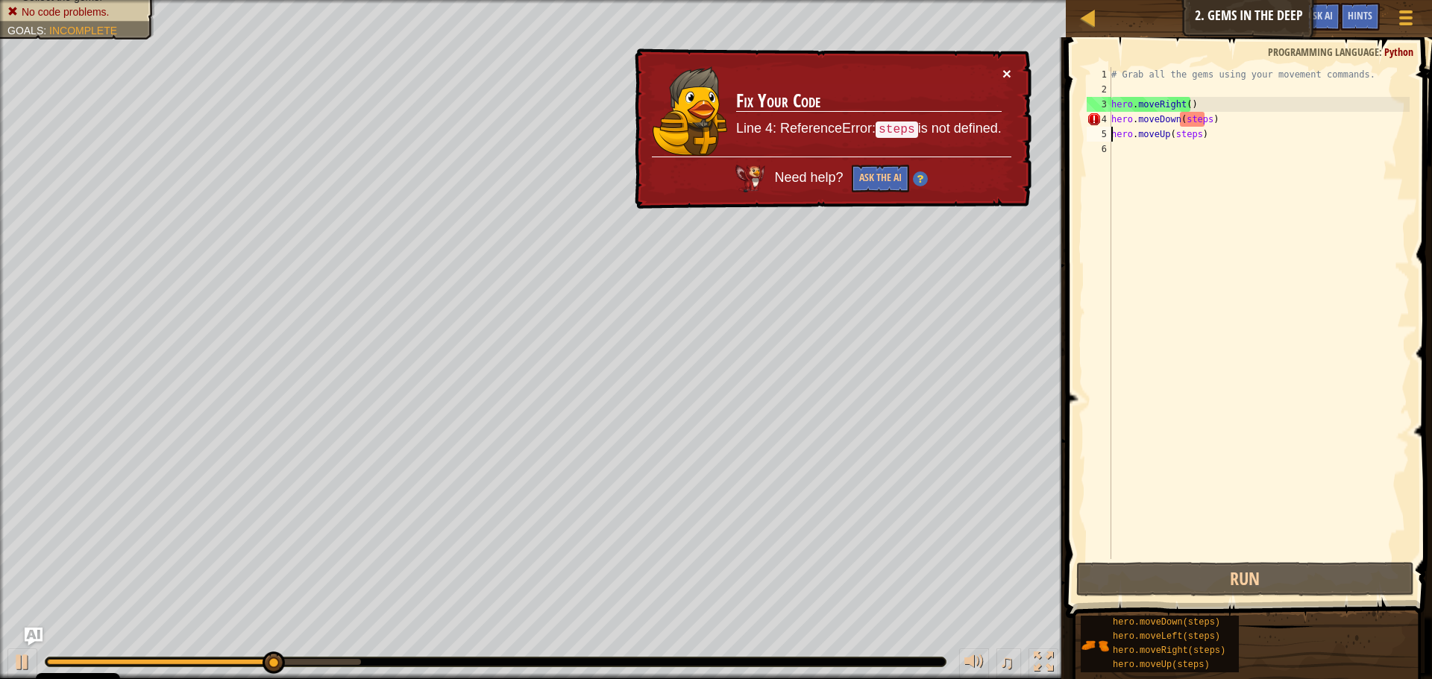
click at [1010, 73] on button "×" at bounding box center [1006, 74] width 9 height 16
click at [1202, 117] on div "# Grab all the gems using your movement commands. hero . moveRight ( ) hero . m…" at bounding box center [1258, 328] width 301 height 522
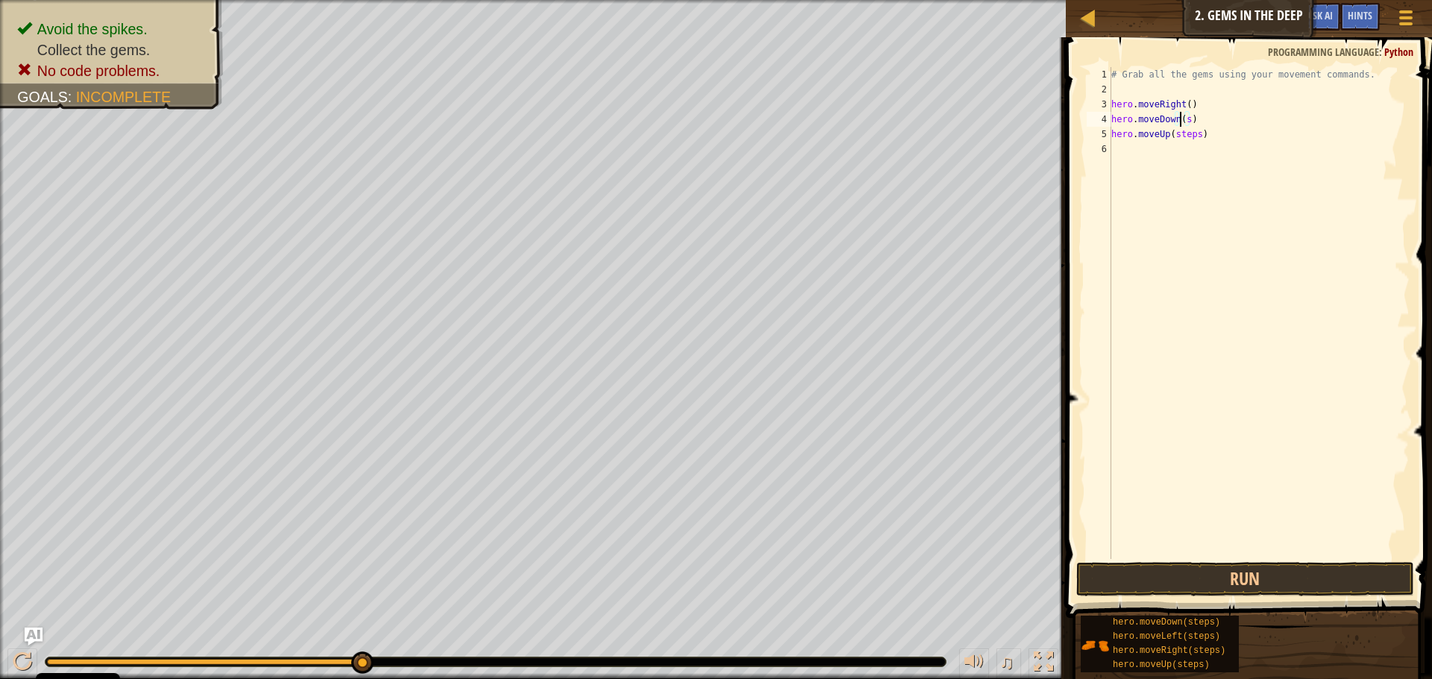
click at [1186, 119] on div "# Grab all the gems using your movement commands. hero . moveRight ( ) hero . m…" at bounding box center [1258, 328] width 301 height 522
drag, startPoint x: 1194, startPoint y: 136, endPoint x: 1172, endPoint y: 139, distance: 22.6
click at [1172, 139] on div "# Grab all the gems using your movement commands. hero . moveRight ( ) hero . m…" at bounding box center [1258, 328] width 301 height 522
click at [1237, 574] on button "Run" at bounding box center [1245, 579] width 338 height 34
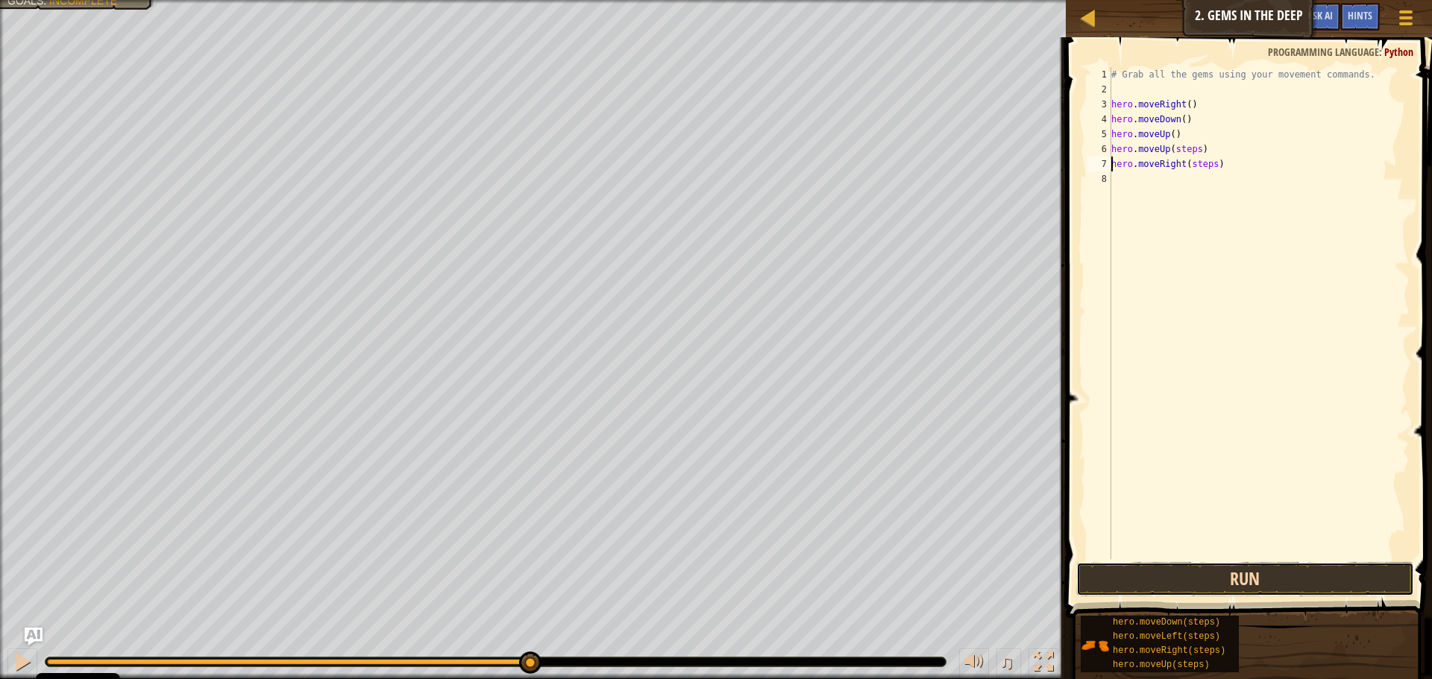
click at [1269, 575] on button "Run" at bounding box center [1245, 579] width 338 height 34
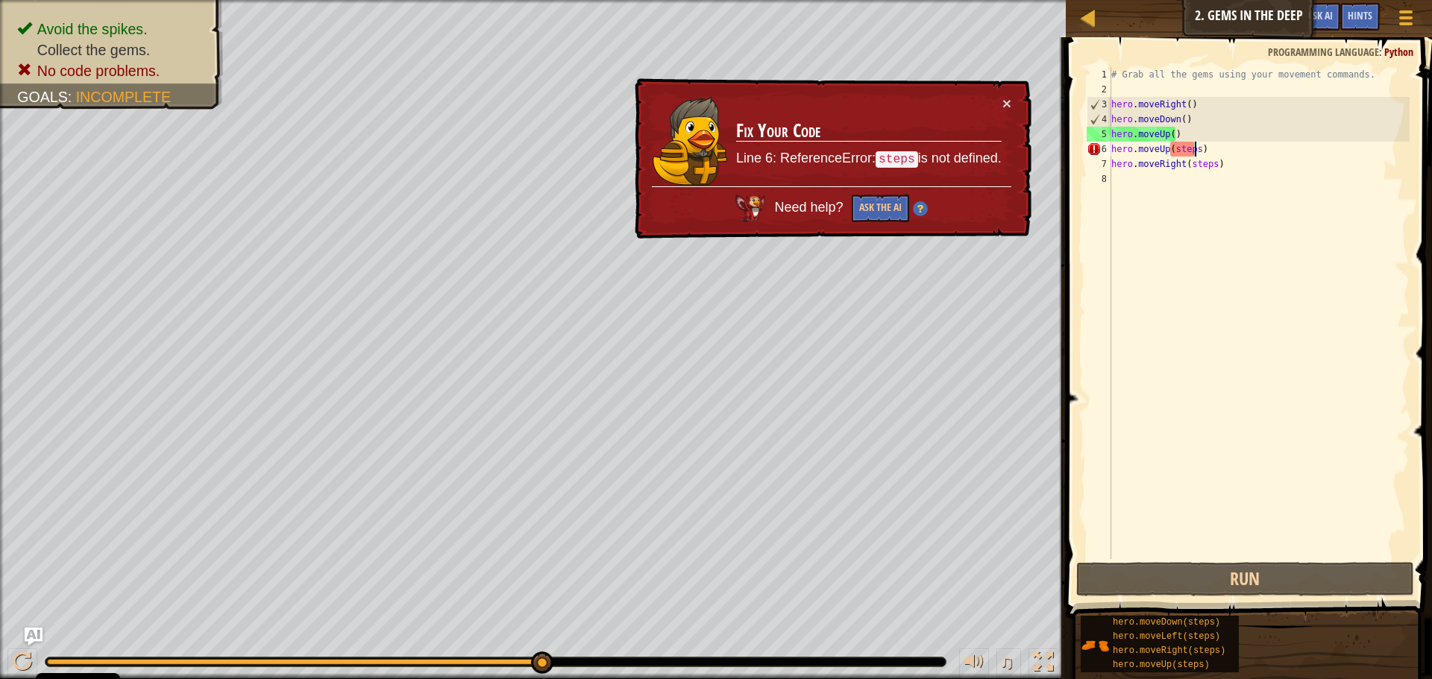
click at [1195, 148] on div "# Grab all the gems using your movement commands. hero . moveRight ( ) hero . m…" at bounding box center [1258, 328] width 301 height 522
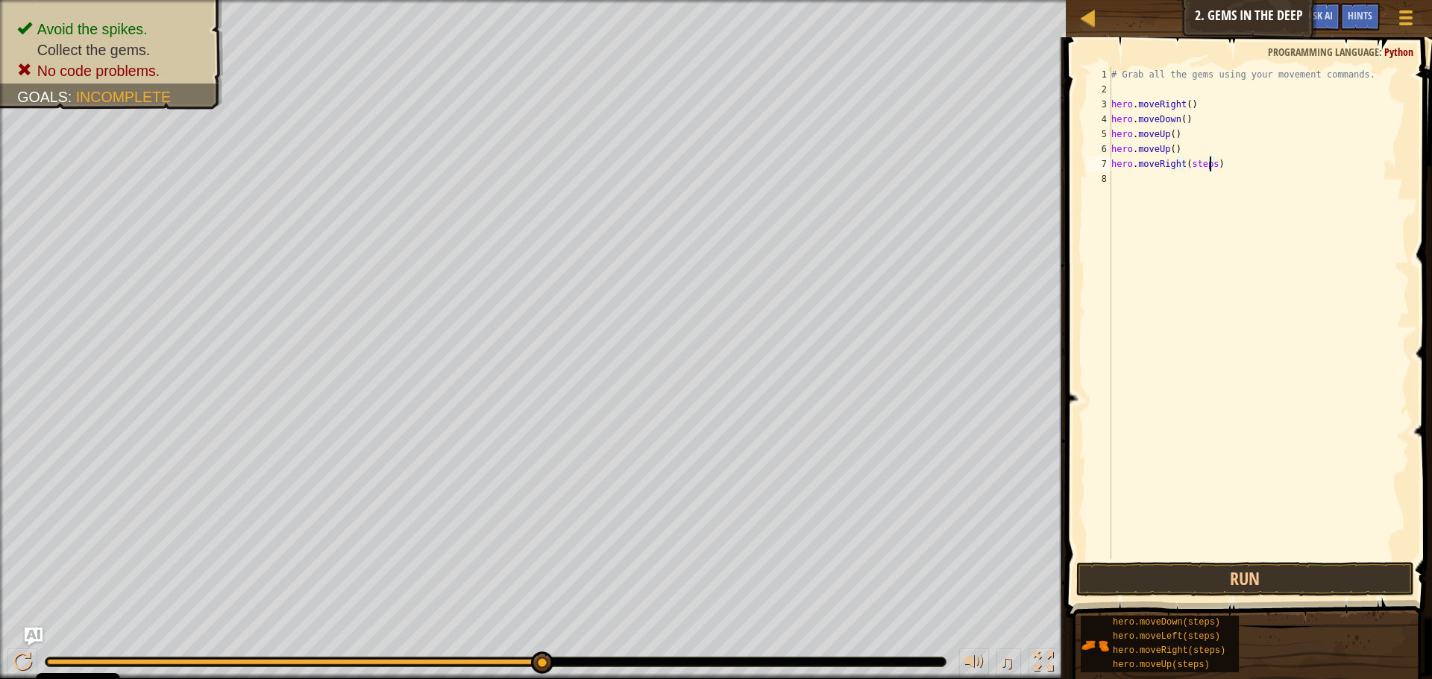
click at [1209, 161] on div "# Grab all the gems using your movement commands. hero . moveRight ( ) hero . m…" at bounding box center [1258, 328] width 301 height 522
click at [1264, 573] on button "Run" at bounding box center [1245, 579] width 338 height 34
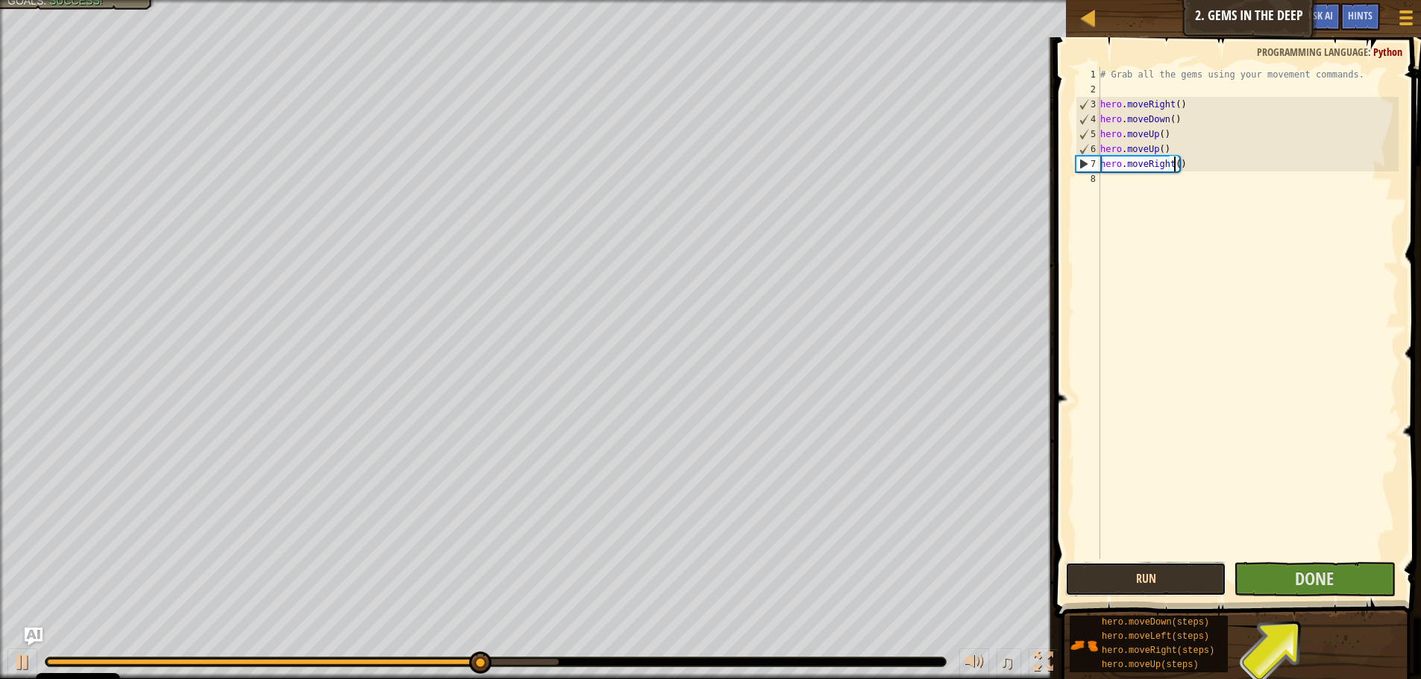
click at [1175, 582] on button "Run" at bounding box center [1145, 579] width 161 height 34
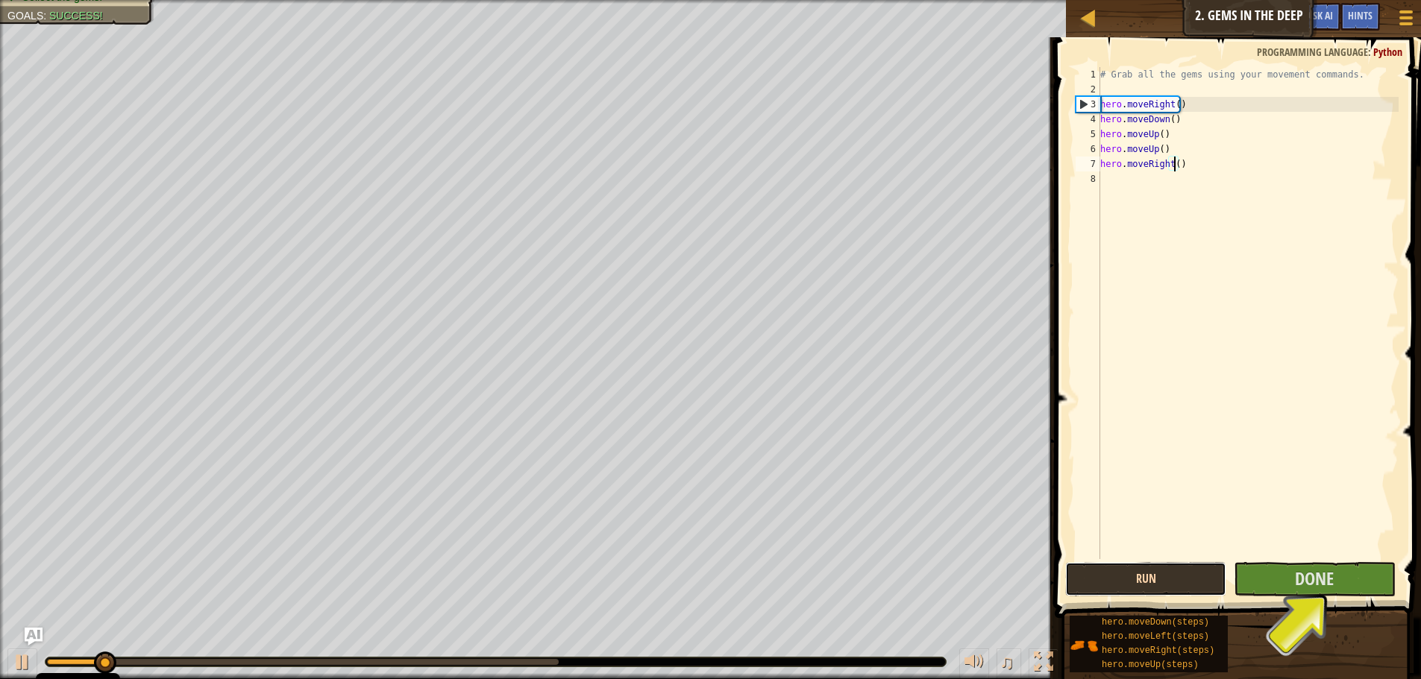
click at [1175, 582] on button "Run" at bounding box center [1145, 579] width 161 height 34
click at [1175, 582] on button "Running" at bounding box center [1145, 579] width 161 height 34
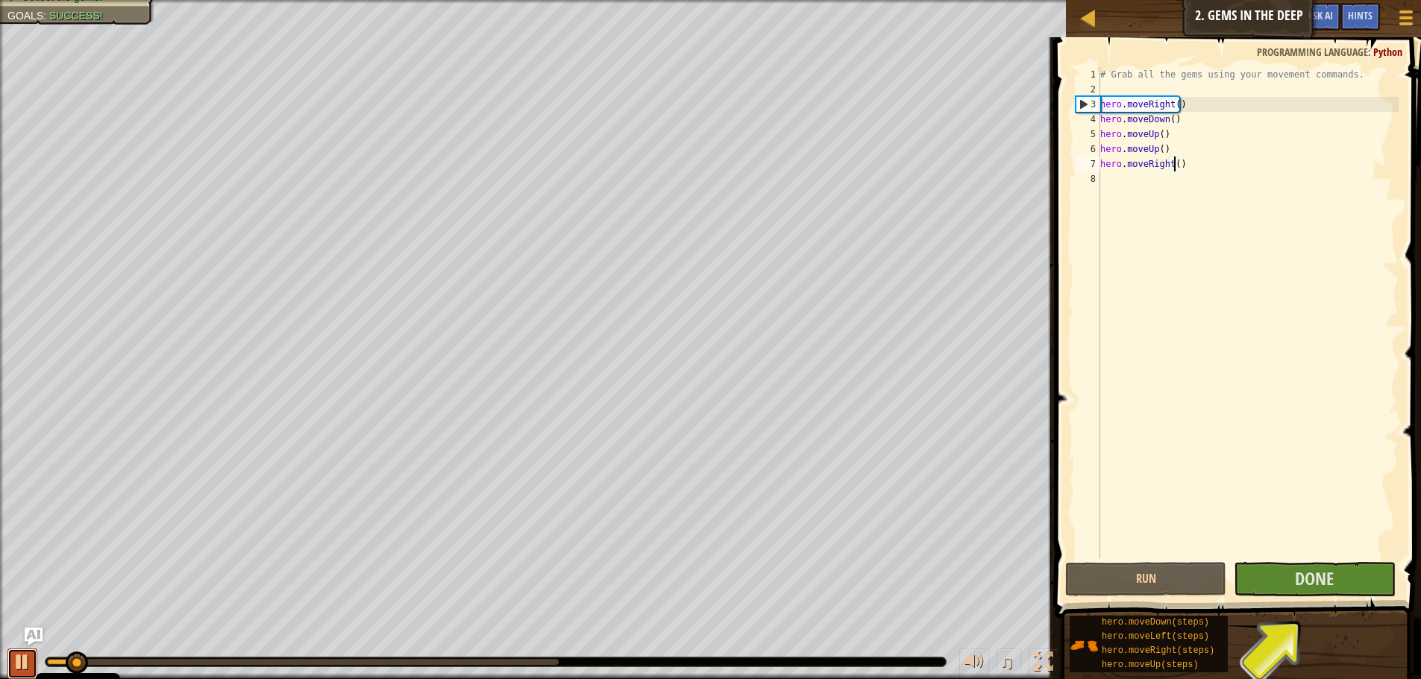
click at [21, 653] on div at bounding box center [22, 662] width 19 height 19
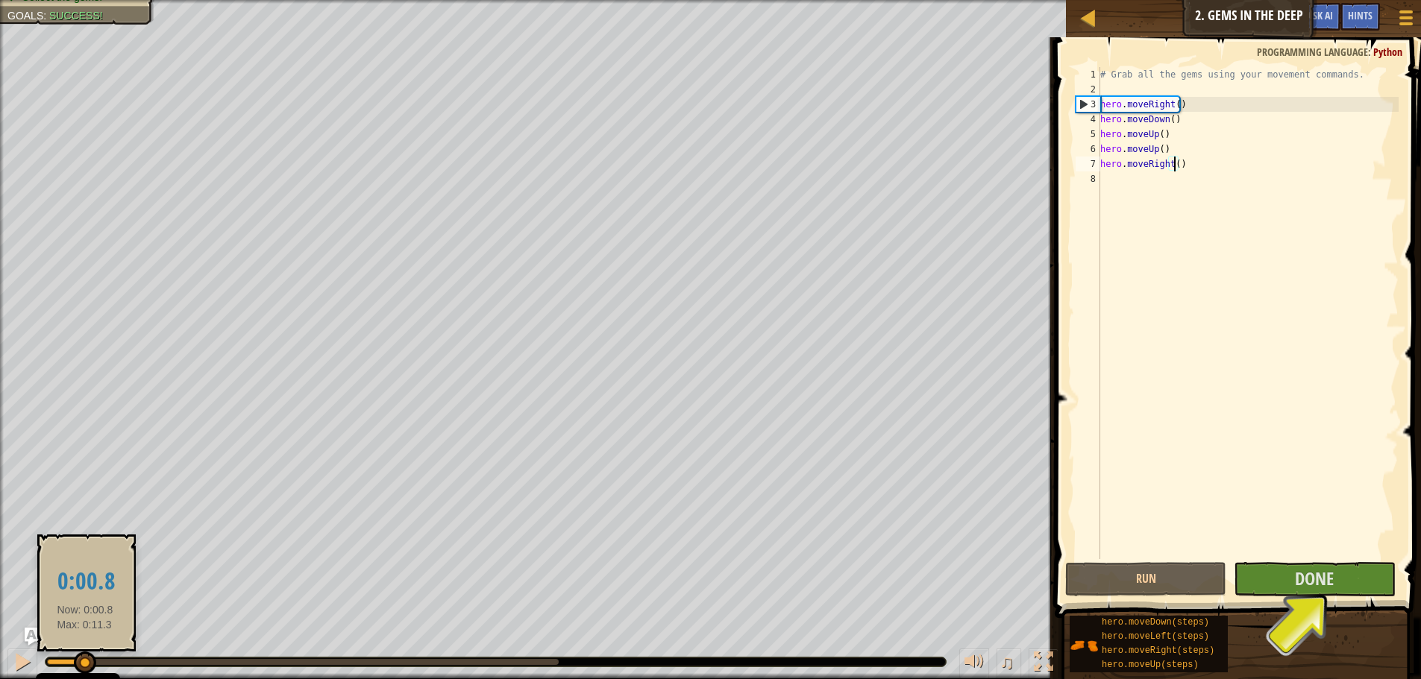
drag, startPoint x: 85, startPoint y: 664, endPoint x: 64, endPoint y: 668, distance: 21.2
click at [74, 668] on div at bounding box center [85, 663] width 22 height 22
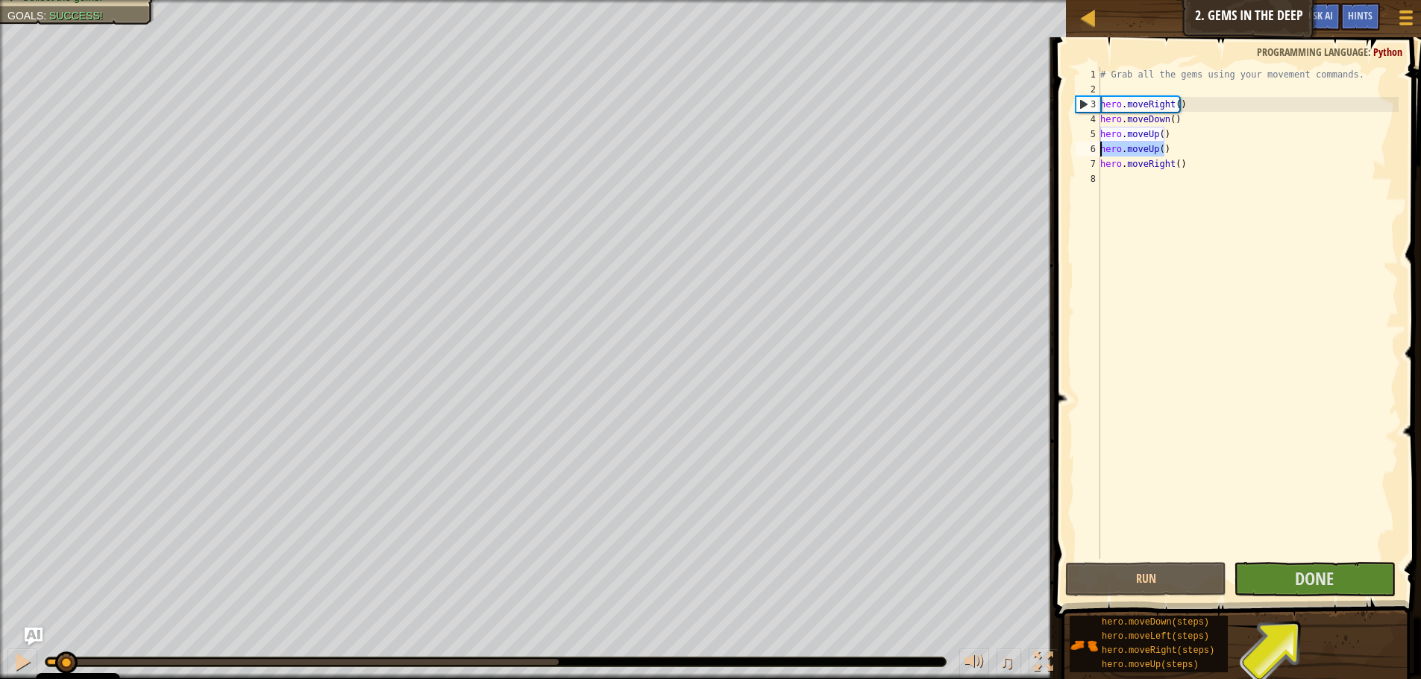
drag, startPoint x: 1113, startPoint y: 156, endPoint x: 1098, endPoint y: 147, distance: 17.4
click at [1098, 147] on div "hero.moveRight() 1 2 3 4 5 6 7 8 # Grab all the gems using your movement comman…" at bounding box center [1235, 313] width 326 height 492
type textarea "hero.moveUp()"
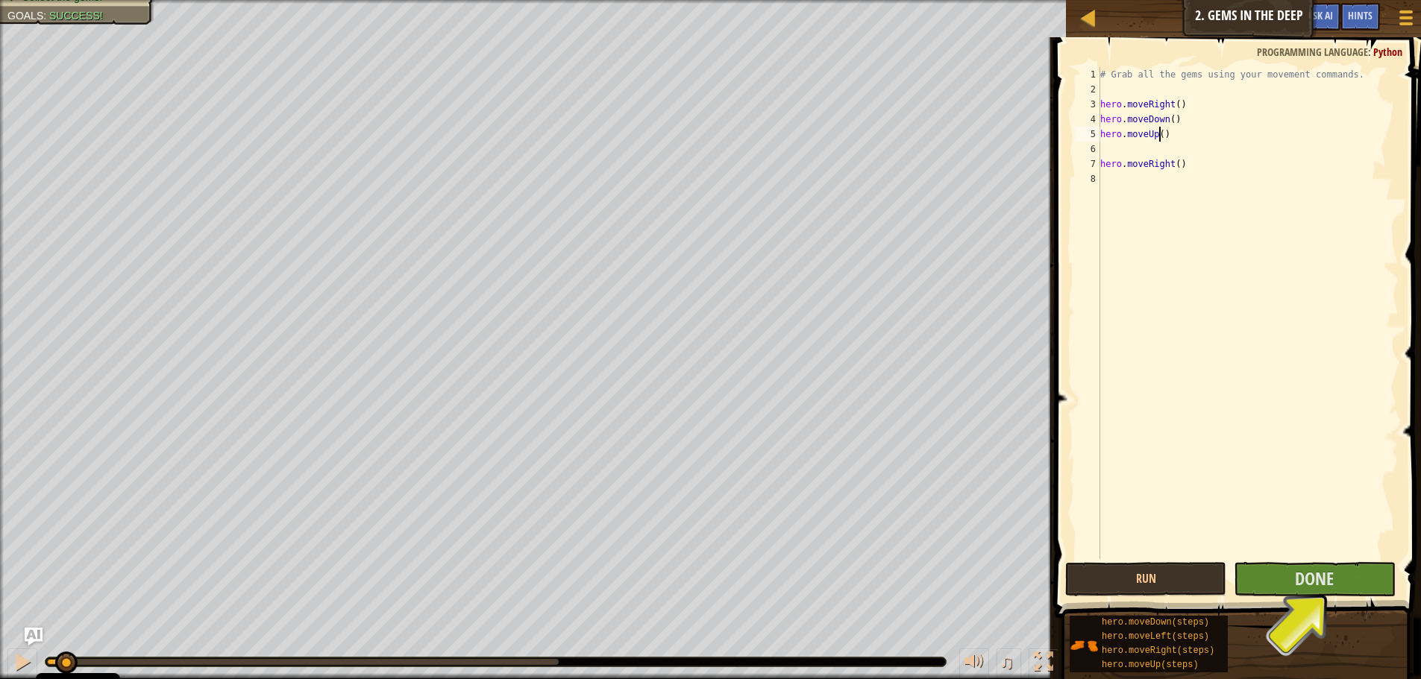
click at [1159, 136] on div "# Grab all the gems using your movement commands. hero . moveRight ( ) hero . m…" at bounding box center [1247, 328] width 301 height 522
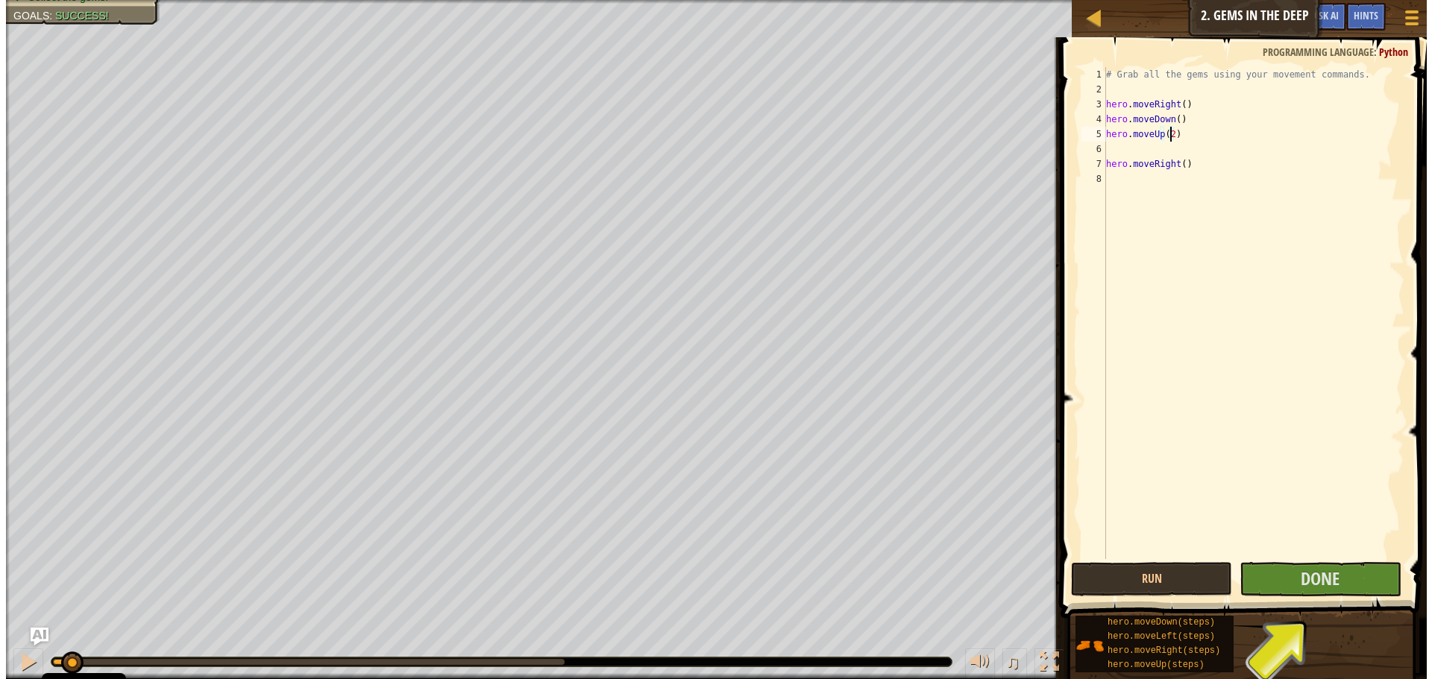
scroll to position [7, 5]
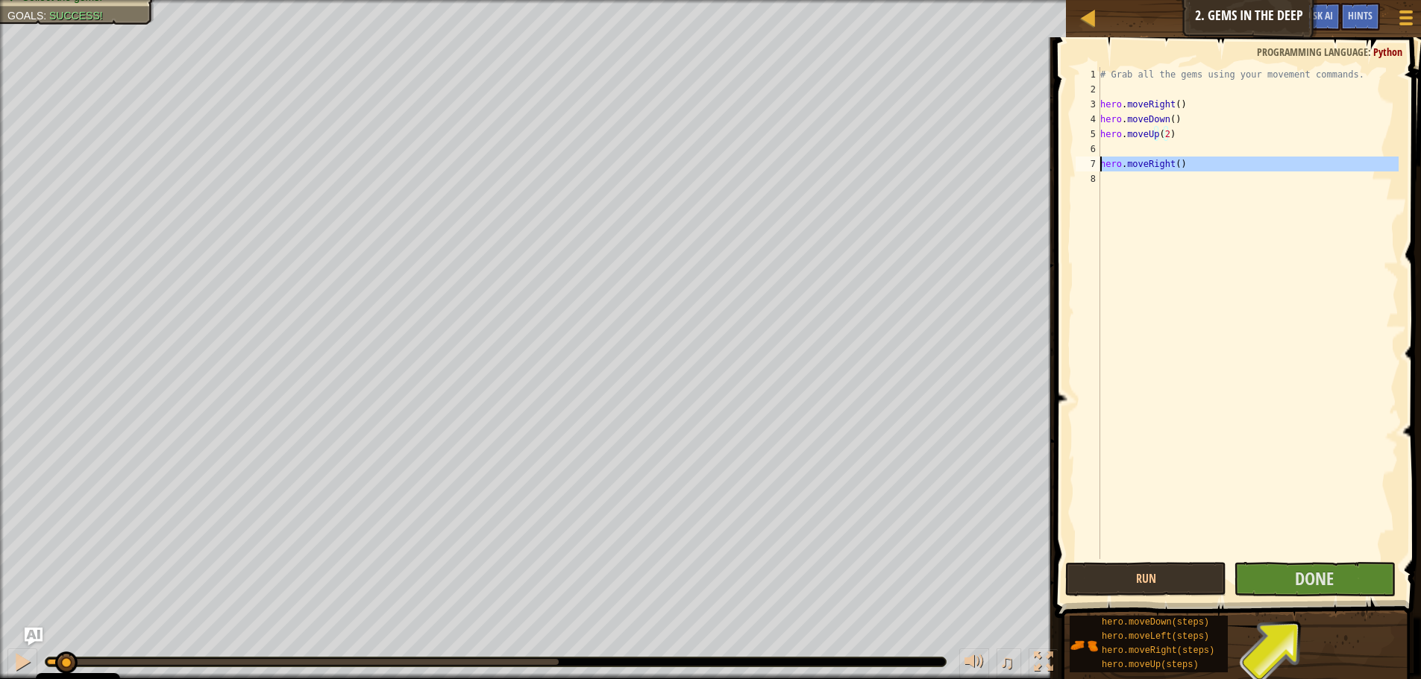
click at [1097, 160] on div "7" at bounding box center [1087, 164] width 25 height 15
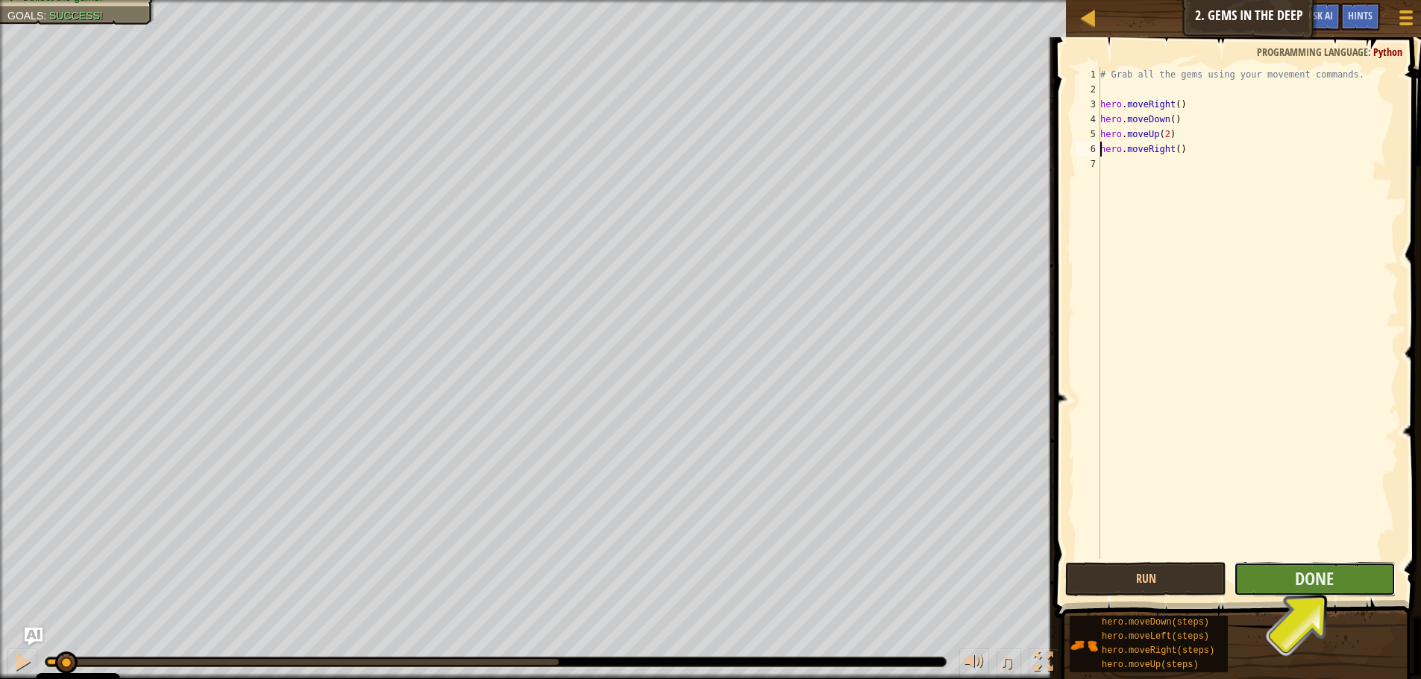
click at [1363, 576] on button "Done" at bounding box center [1314, 579] width 161 height 34
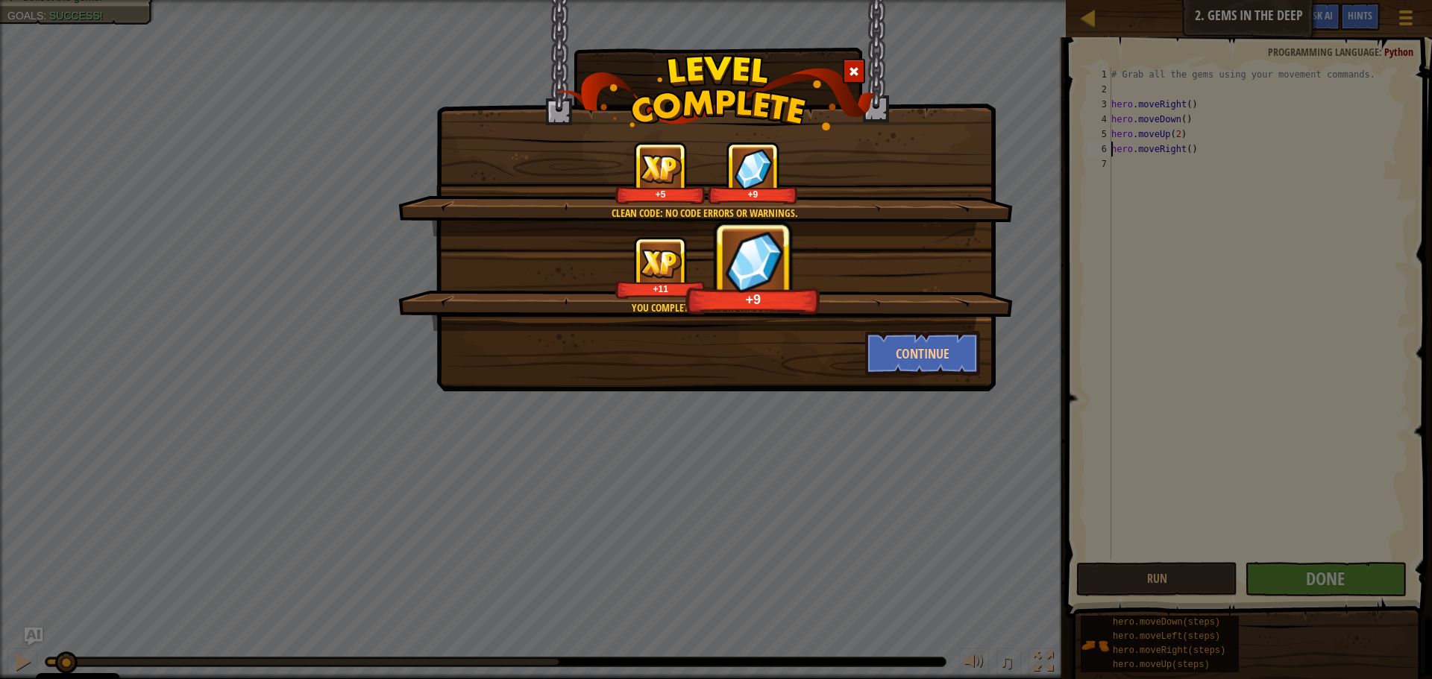
click at [848, 79] on div at bounding box center [854, 71] width 22 height 25
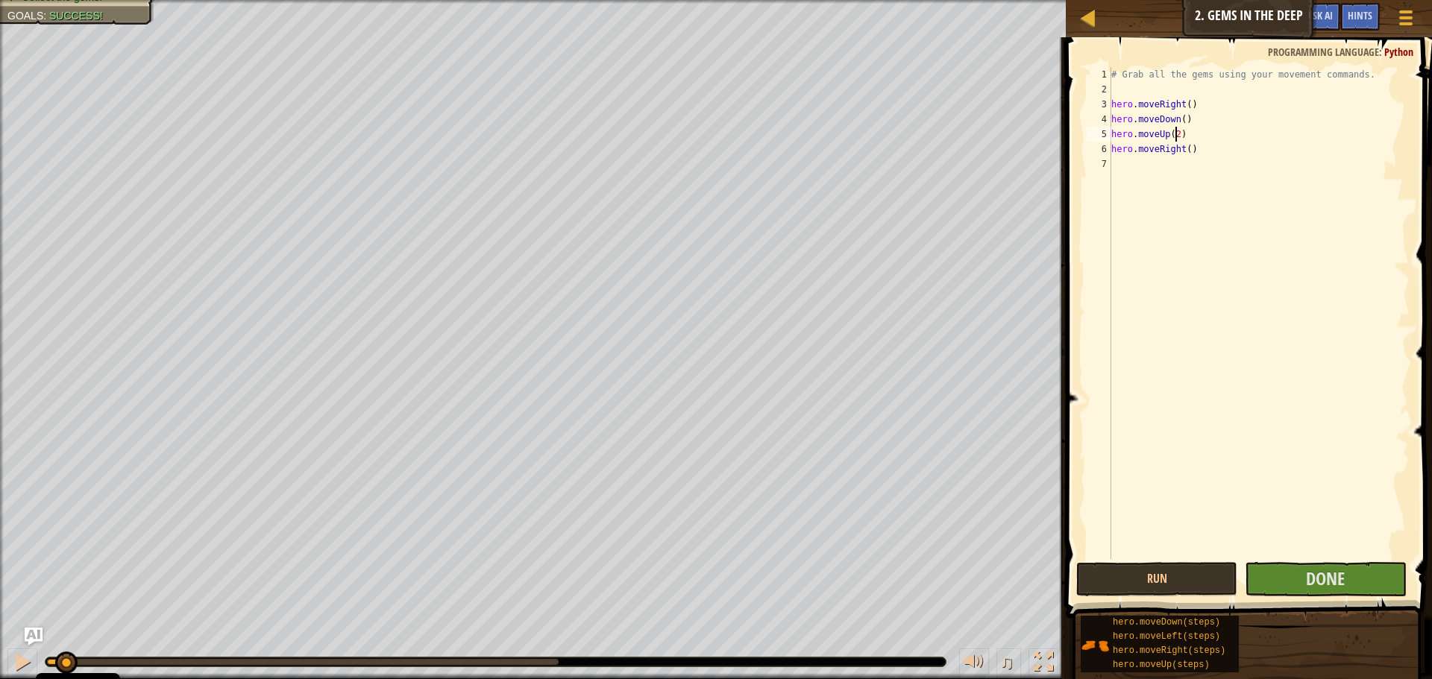
click at [1173, 135] on div "# Grab all the gems using your movement commands. hero . moveRight ( ) hero . m…" at bounding box center [1258, 328] width 301 height 522
click at [1181, 571] on button "Run" at bounding box center [1156, 579] width 161 height 34
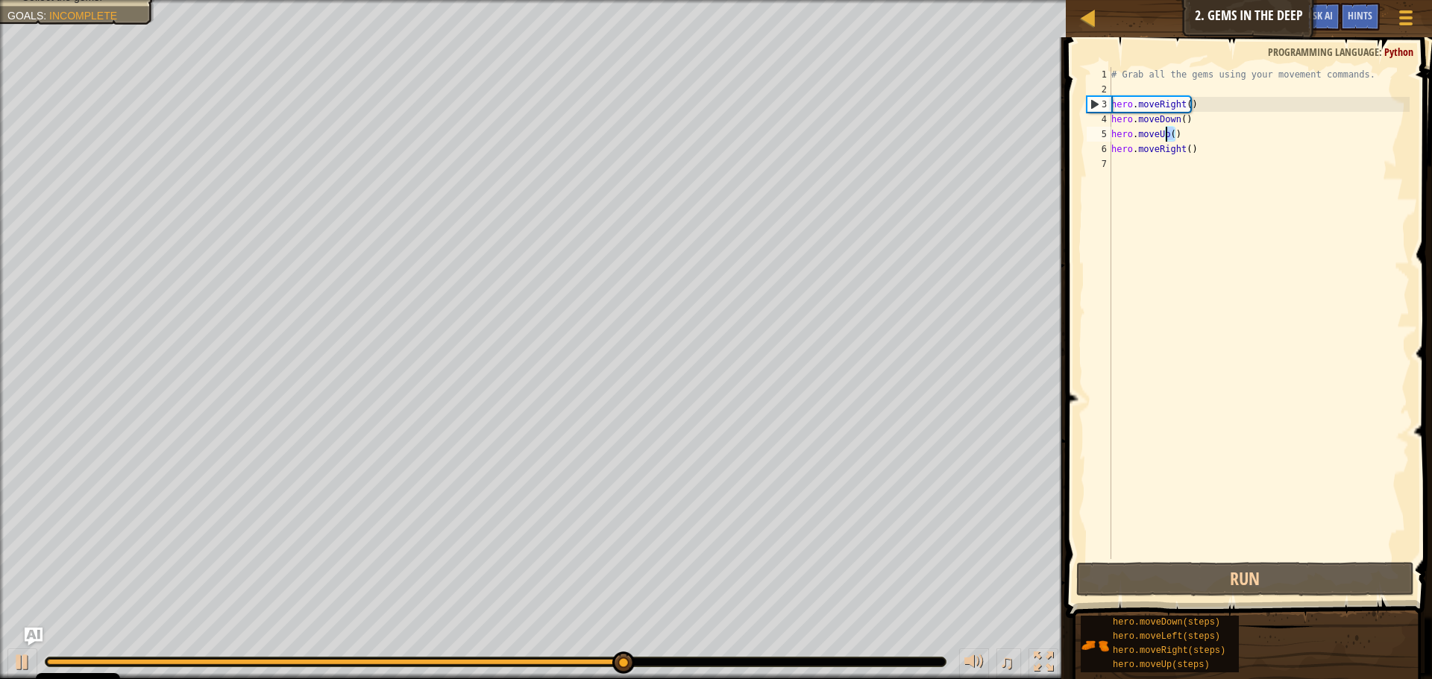
drag, startPoint x: 1210, startPoint y: 133, endPoint x: 1164, endPoint y: 136, distance: 46.3
click at [1164, 136] on div "# Grab all the gems using your movement commands. hero . moveRight ( ) hero . m…" at bounding box center [1258, 328] width 301 height 522
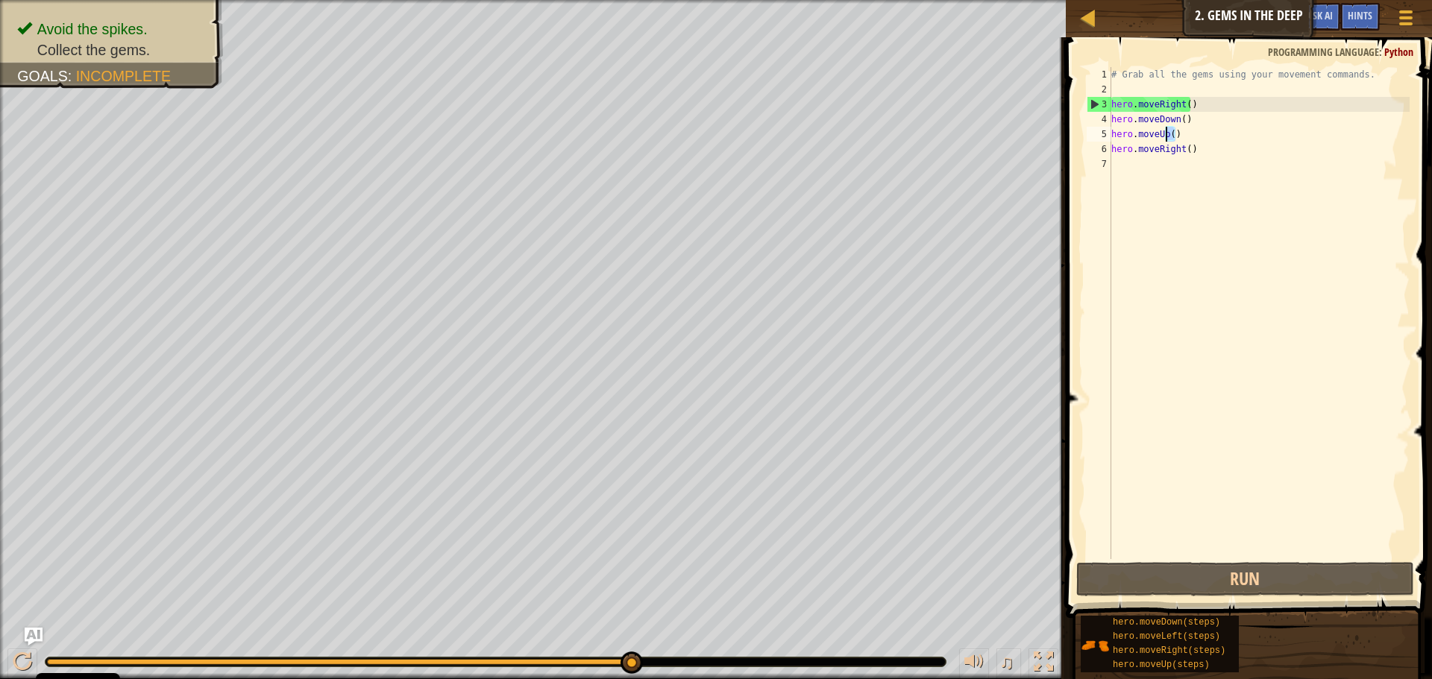
click at [1178, 136] on div "# Grab all the gems using your movement commands. hero . moveRight ( ) hero . m…" at bounding box center [1258, 313] width 301 height 492
click at [1169, 136] on div "# Grab all the gems using your movement commands. hero . moveRight ( ) hero . m…" at bounding box center [1258, 328] width 301 height 522
type textarea "hero.moveUp(2)"
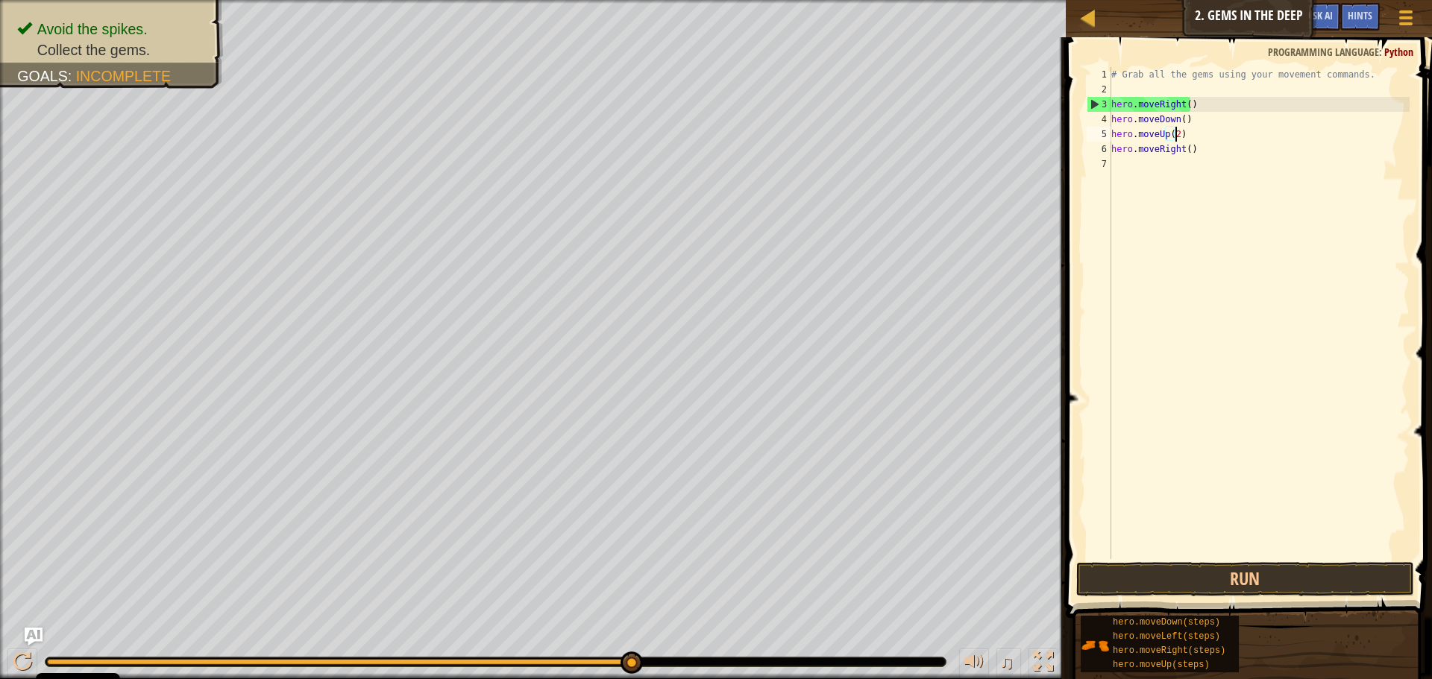
scroll to position [7, 5]
click at [1228, 208] on div "# Grab all the gems using your movement commands. hero . moveRight ( ) hero . m…" at bounding box center [1258, 328] width 301 height 522
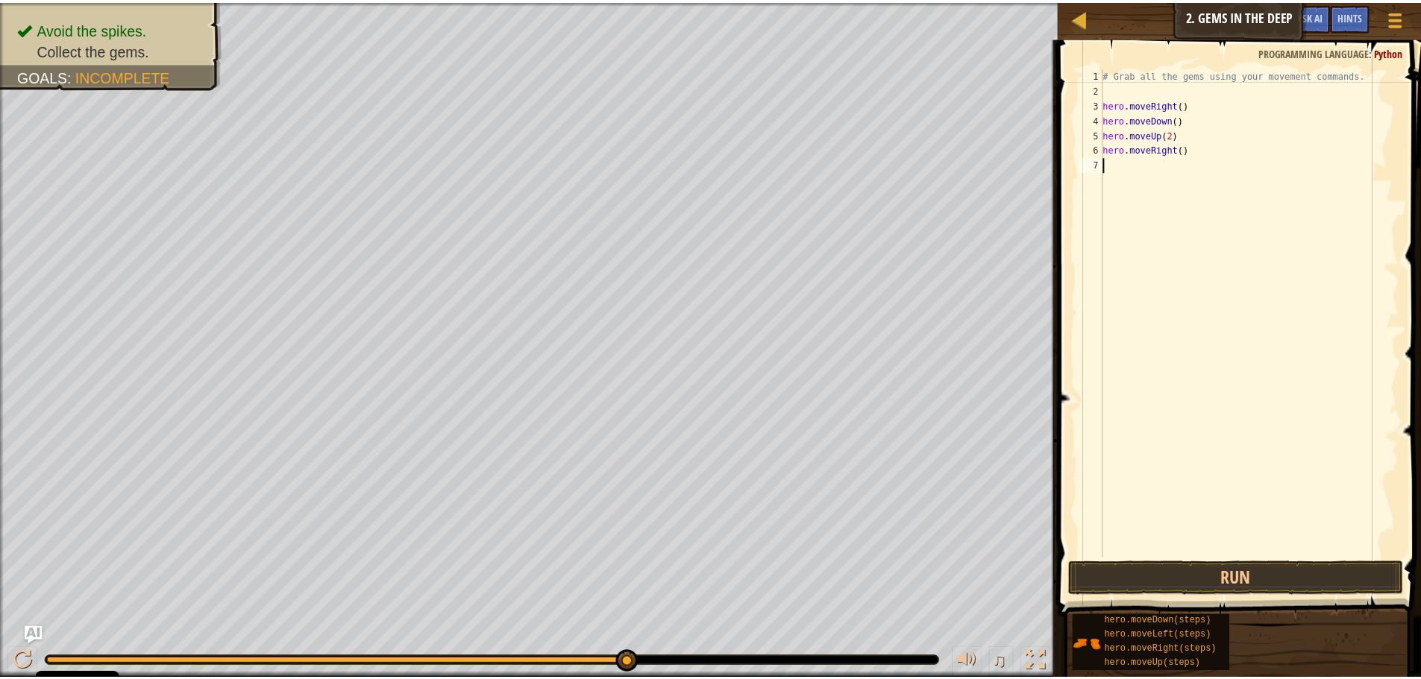
scroll to position [7, 0]
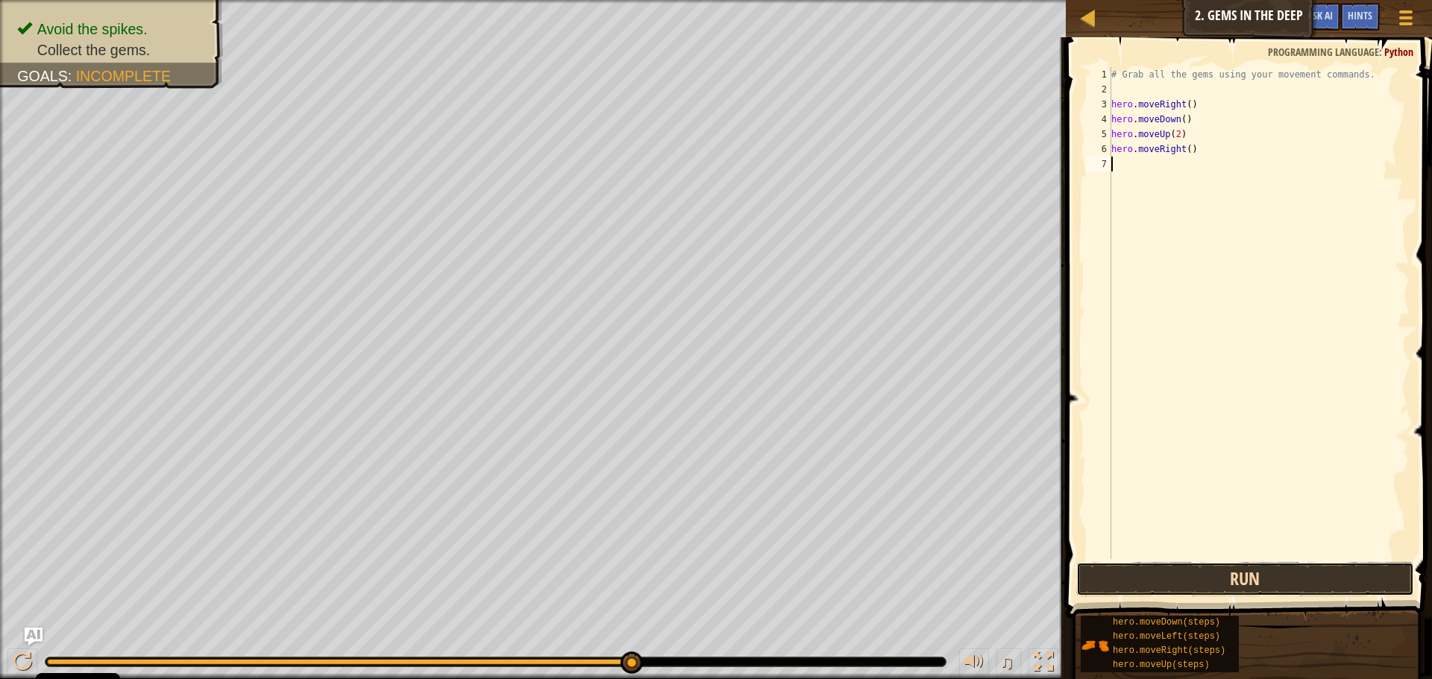
click at [1268, 585] on button "Run" at bounding box center [1245, 579] width 338 height 34
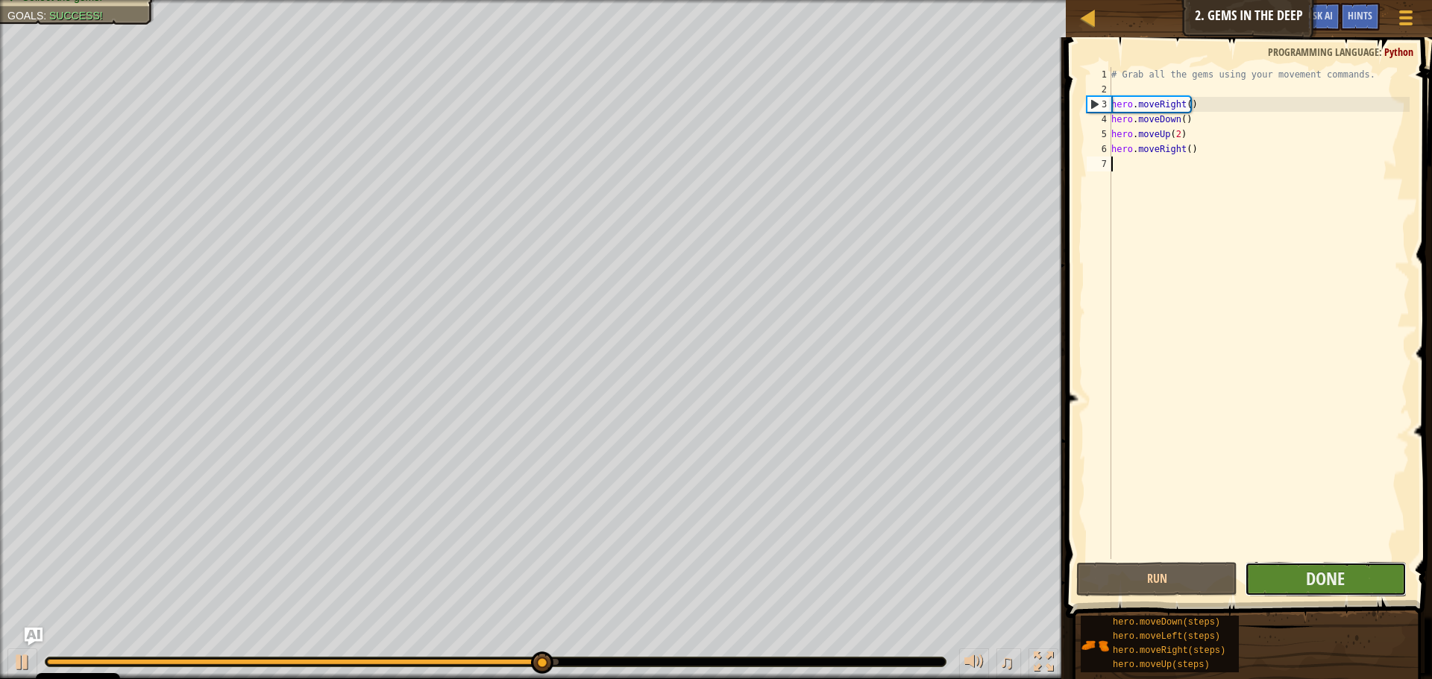
click at [1292, 587] on button "Done" at bounding box center [1325, 579] width 161 height 34
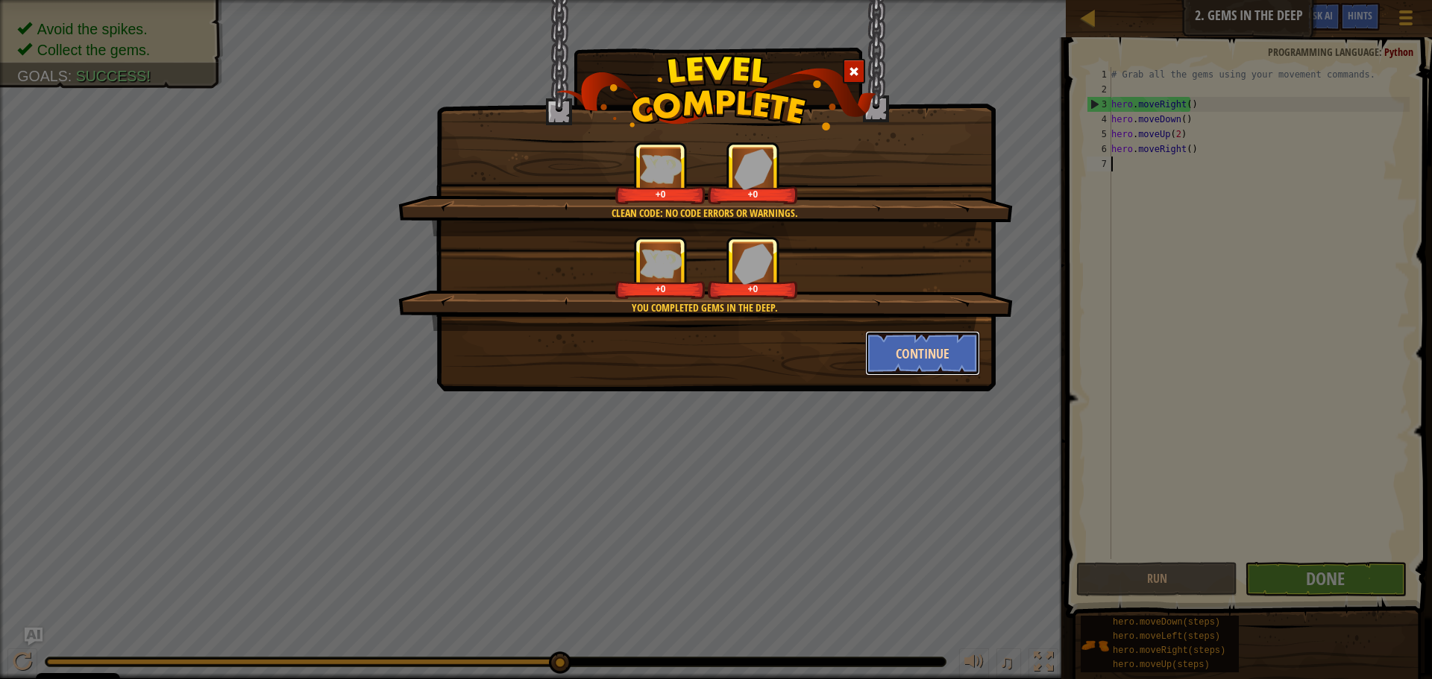
click at [900, 351] on button "Continue" at bounding box center [923, 353] width 116 height 45
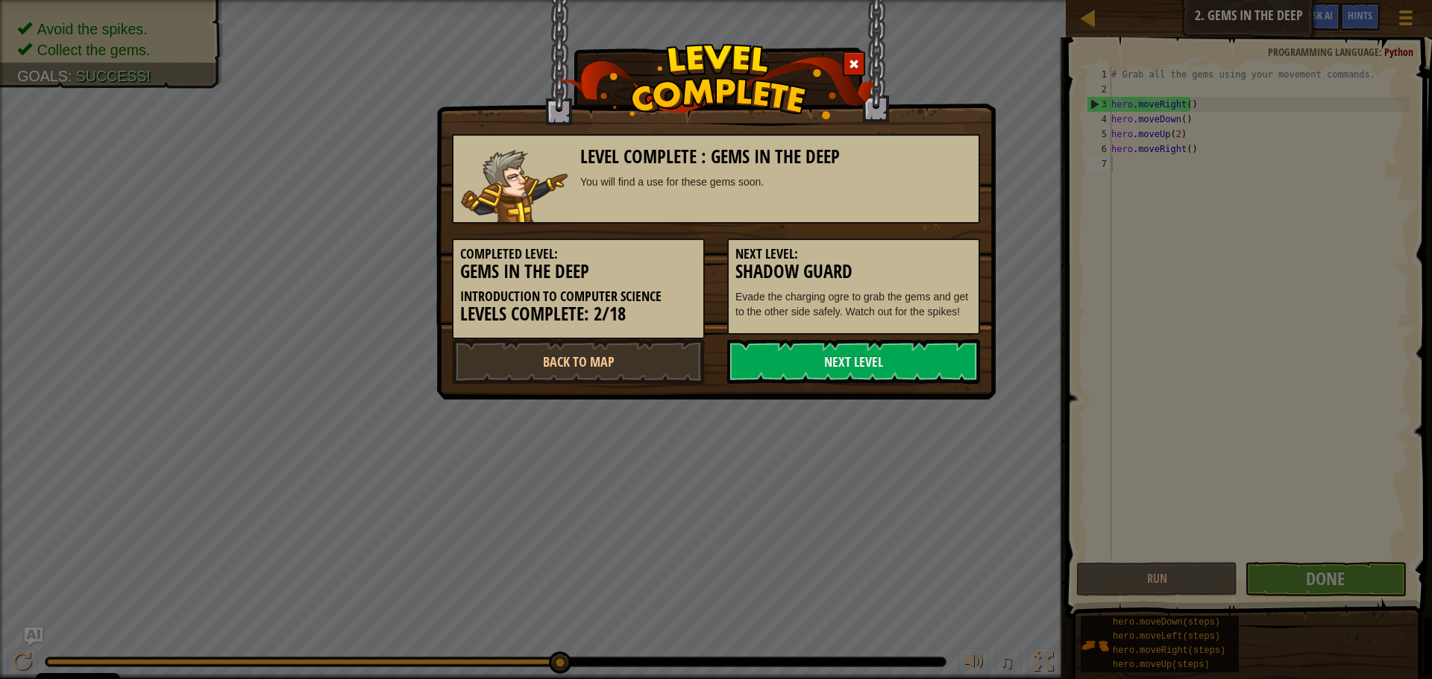
click at [900, 351] on link "Next Level" at bounding box center [853, 361] width 253 height 45
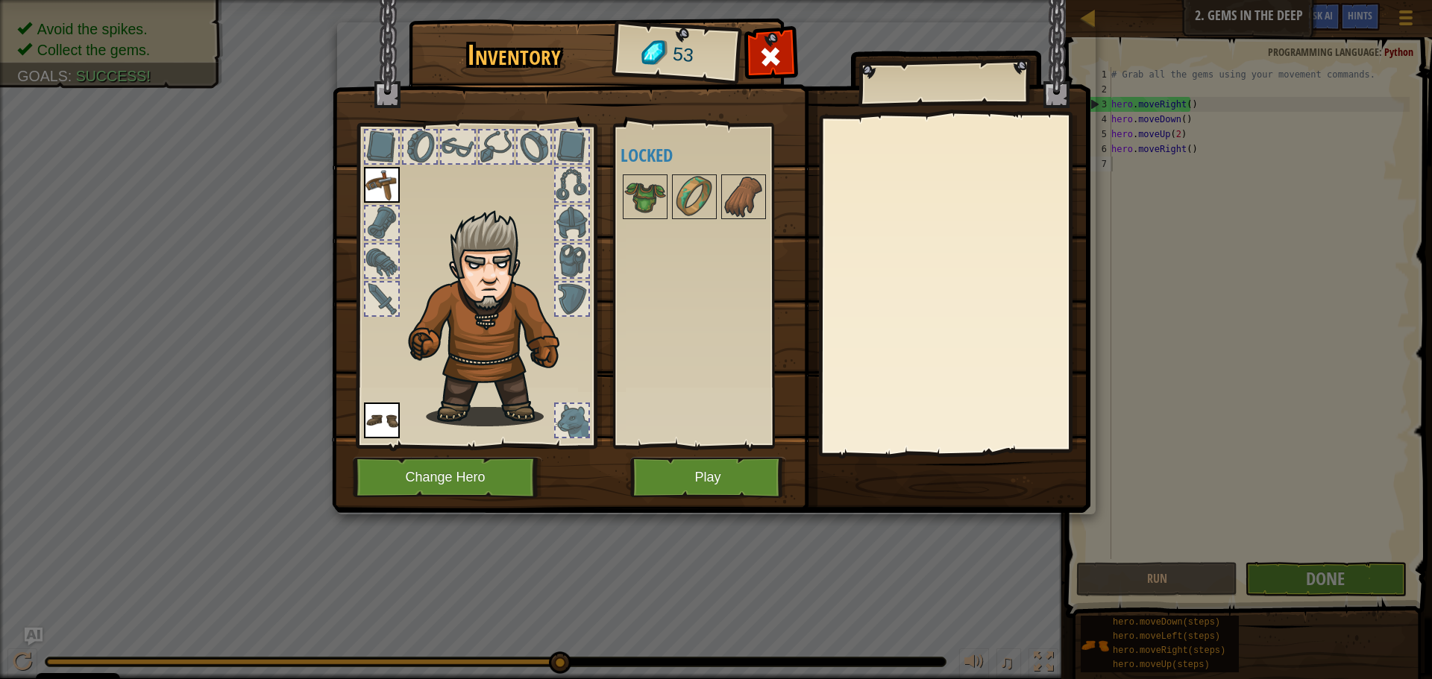
click at [667, 275] on div "Available Equip Equip (double-click to equip) Locked" at bounding box center [713, 286] width 187 height 311
click at [696, 458] on button "Play" at bounding box center [708, 477] width 156 height 41
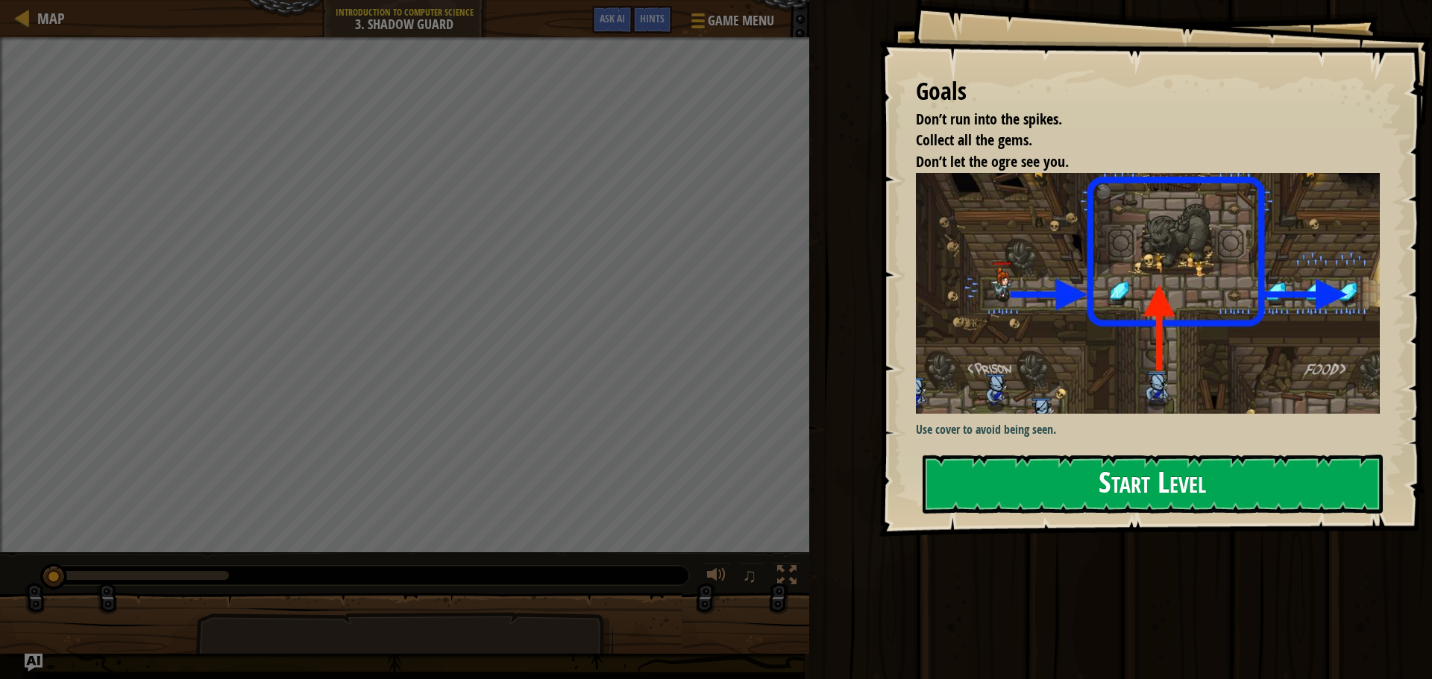
click at [1008, 471] on button "Start Level" at bounding box center [1153, 484] width 460 height 59
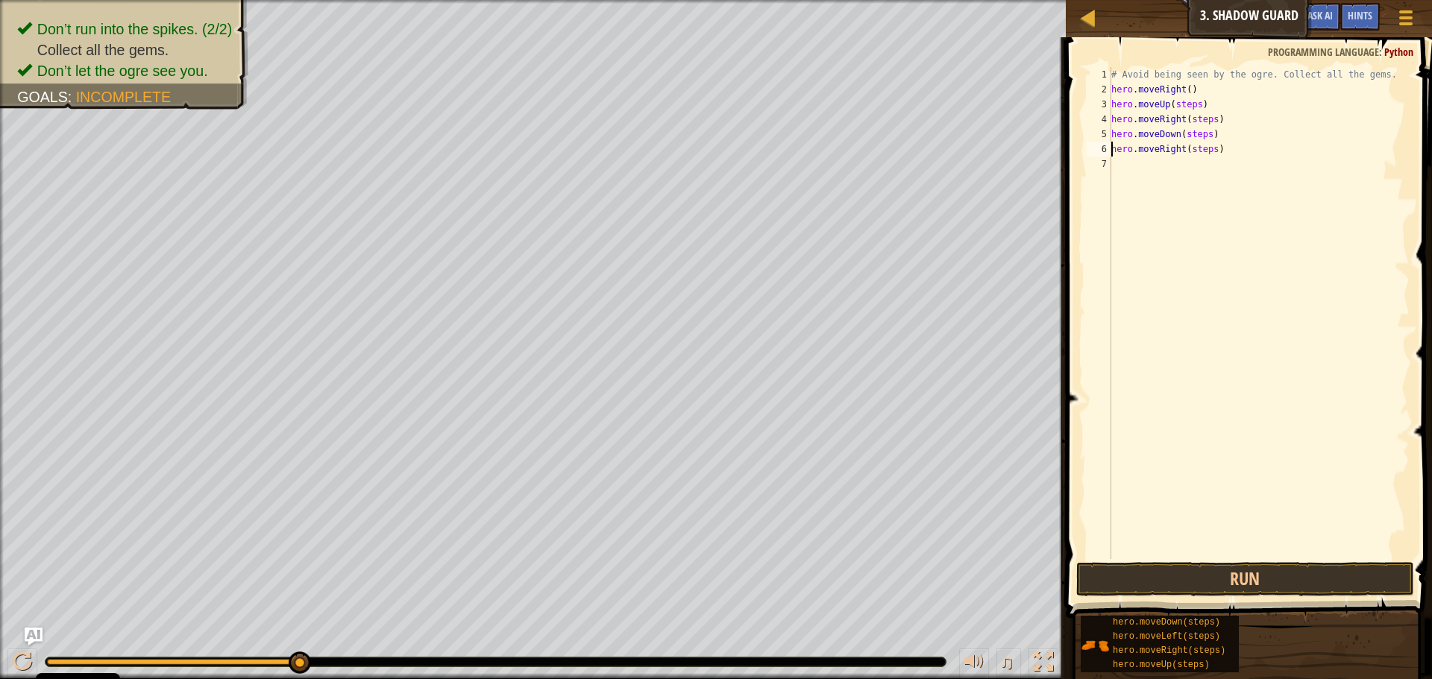
click at [1198, 104] on div "# Avoid being seen by the ogre. Collect all the gems. hero . moveRight ( ) hero…" at bounding box center [1258, 328] width 301 height 522
click at [1193, 105] on div "# Avoid being seen by the ogre. Collect all the gems. hero . moveRight ( ) hero…" at bounding box center [1258, 328] width 301 height 522
click at [1209, 119] on div "# Avoid being seen by the ogre. Collect all the gems. hero . moveRight ( ) hero…" at bounding box center [1258, 328] width 301 height 522
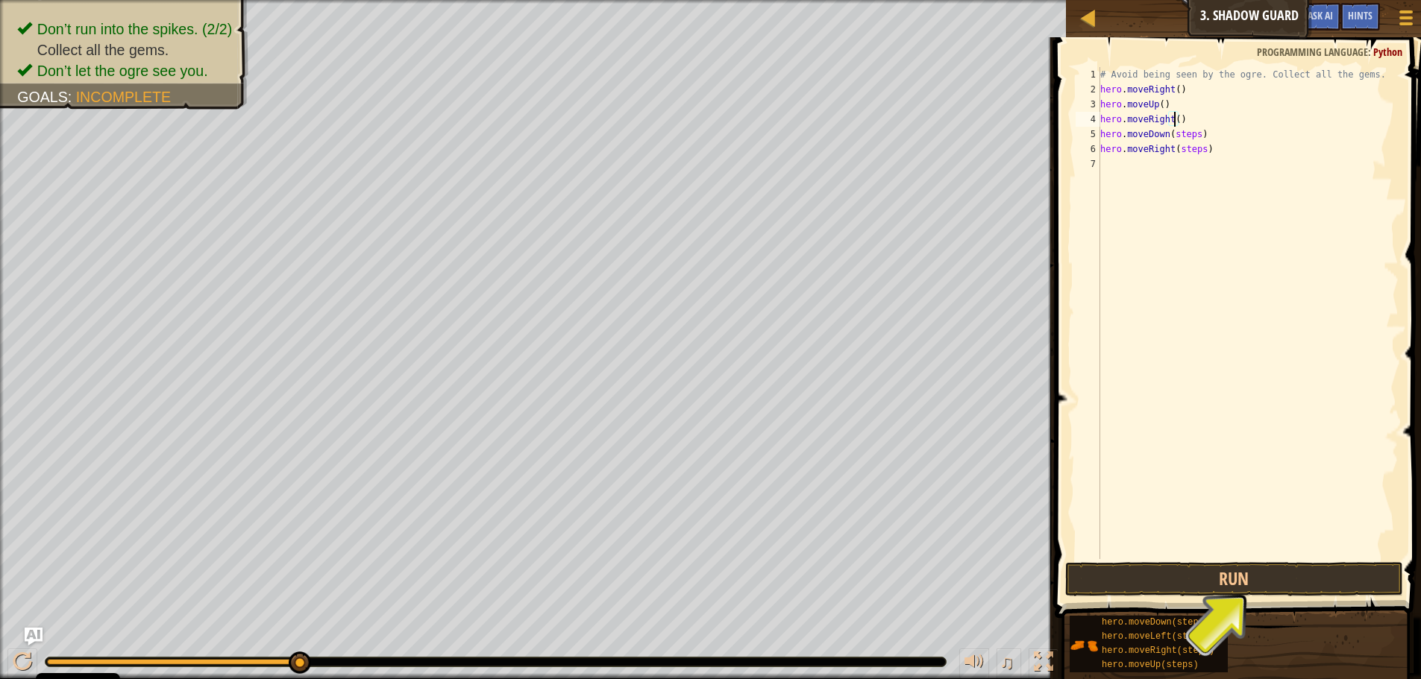
click at [1191, 136] on div "# Avoid being seen by the ogre. Collect all the gems. hero . moveRight ( ) hero…" at bounding box center [1247, 328] width 301 height 522
click at [1181, 135] on div "# Avoid being seen by the ogre. Collect all the gems. hero . moveRight ( ) hero…" at bounding box center [1247, 328] width 301 height 522
click at [1172, 131] on div "# Avoid being seen by the ogre. Collect all the gems. hero . moveRight ( ) hero…" at bounding box center [1247, 328] width 301 height 522
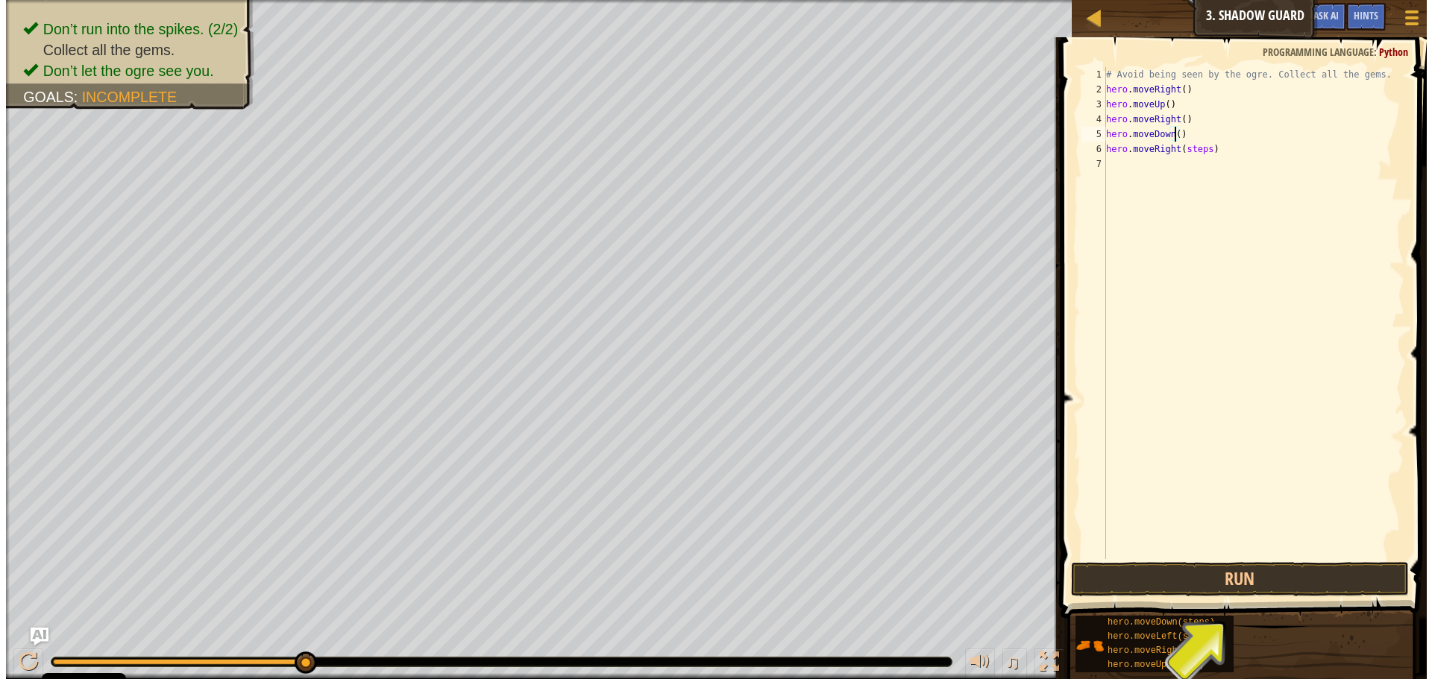
scroll to position [7, 5]
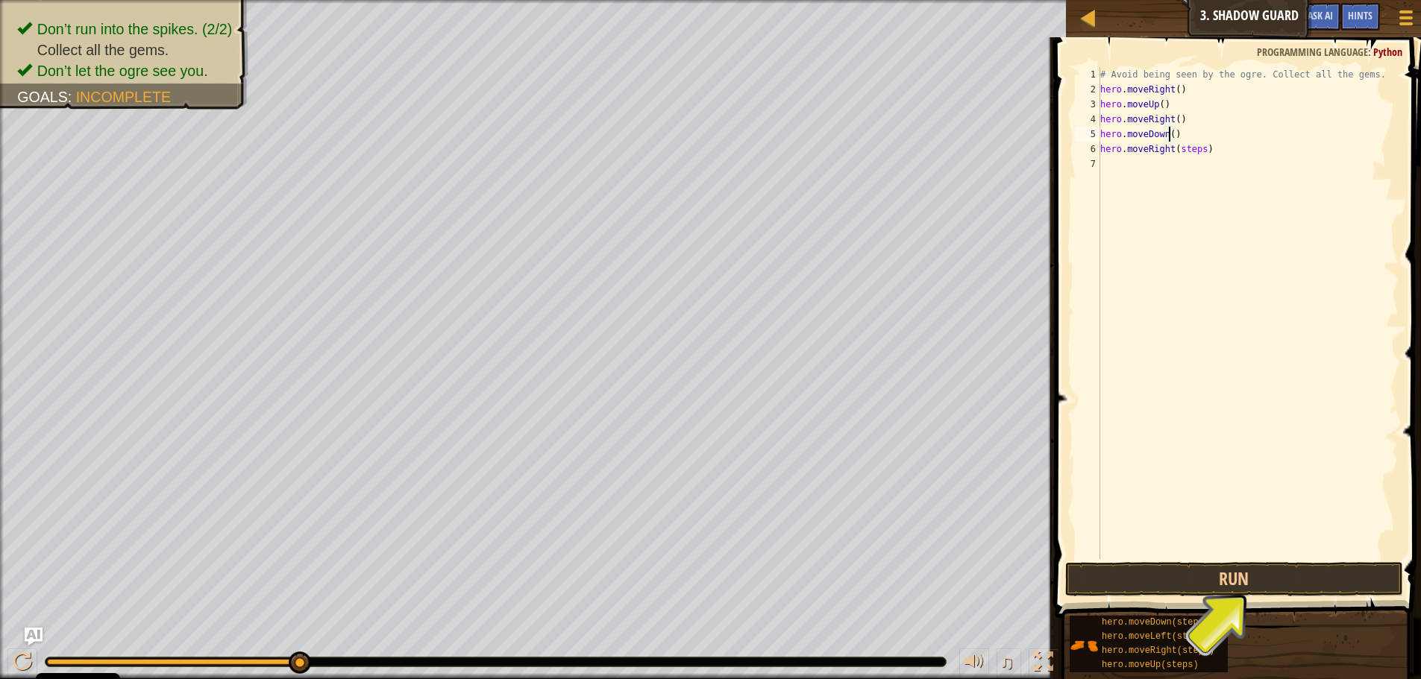
click at [1196, 148] on div "# Avoid being seen by the ogre. Collect all the gems. hero . moveRight ( ) hero…" at bounding box center [1247, 328] width 301 height 522
type textarea "hero.moveRight()"
click at [1244, 585] on button "Run" at bounding box center [1234, 579] width 338 height 34
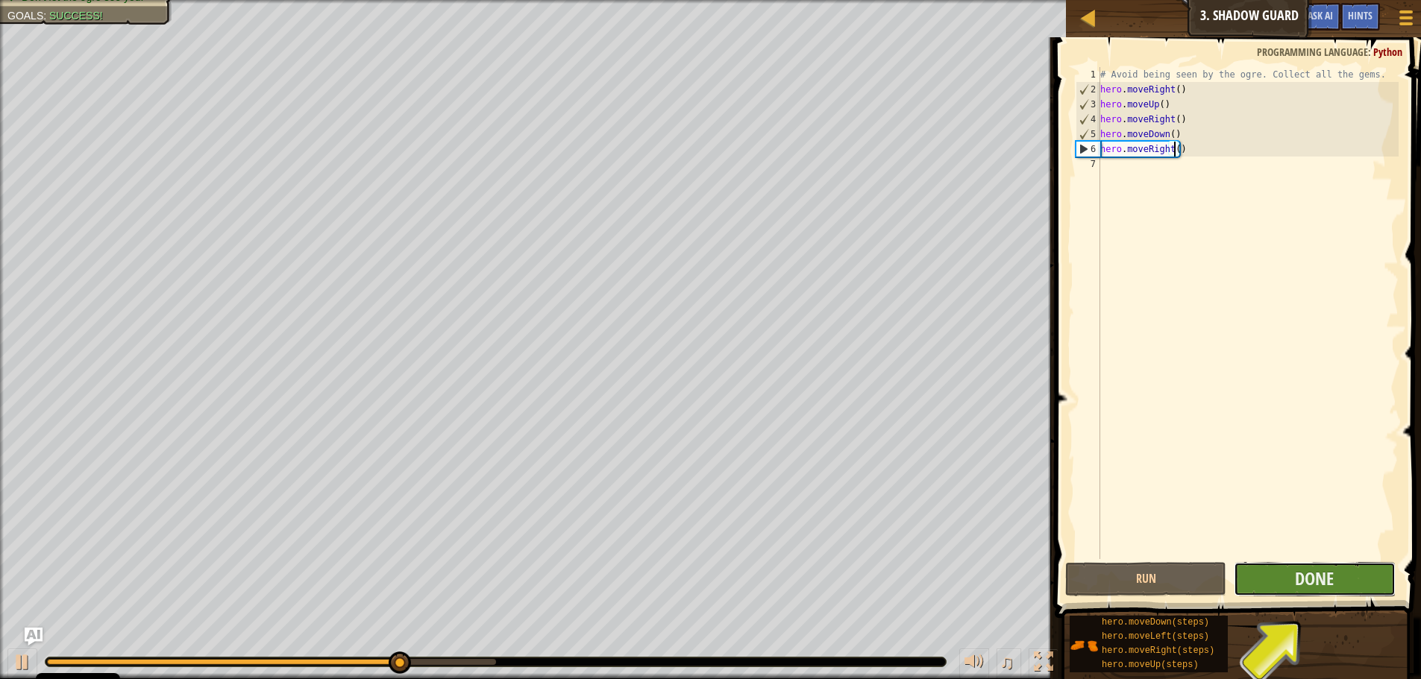
click at [1254, 576] on button "Done" at bounding box center [1314, 579] width 161 height 34
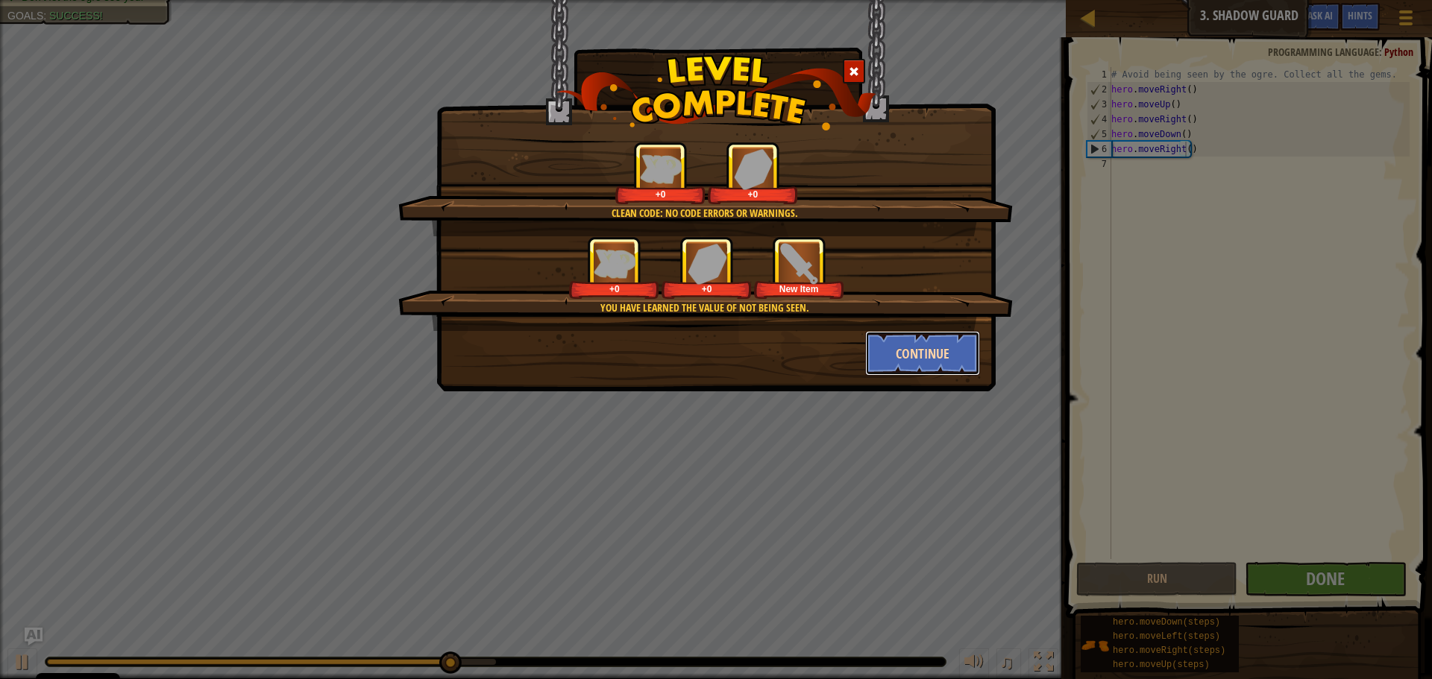
click at [904, 340] on button "Continue" at bounding box center [923, 353] width 116 height 45
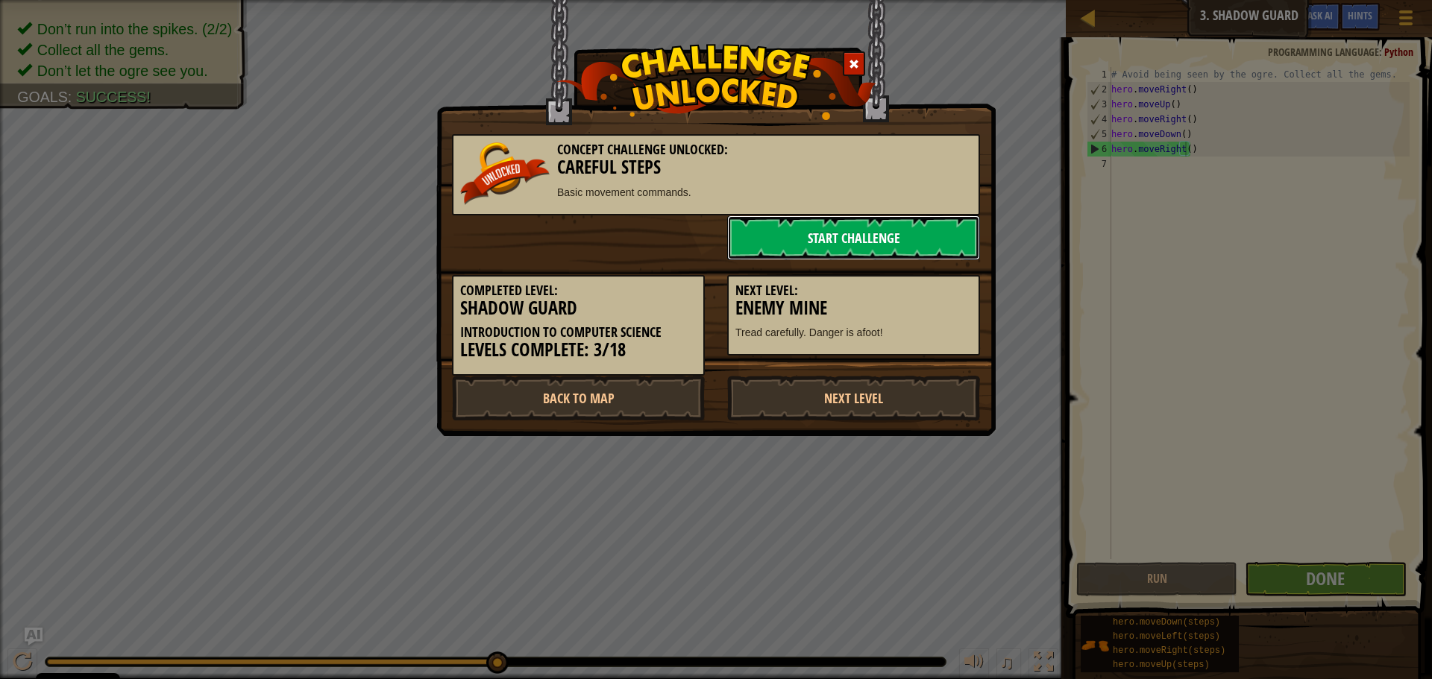
click at [796, 231] on link "Start Challenge" at bounding box center [853, 238] width 253 height 45
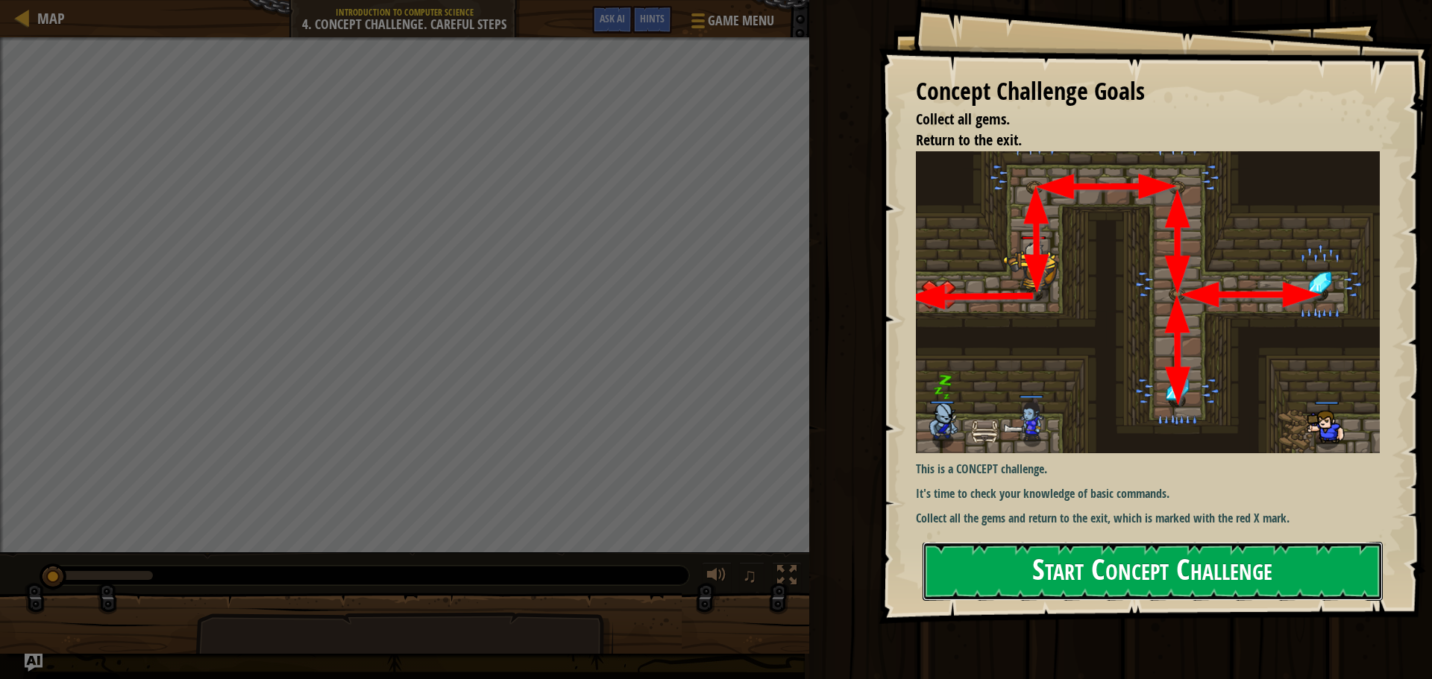
click at [1152, 553] on button "Start Concept Challenge" at bounding box center [1153, 571] width 460 height 59
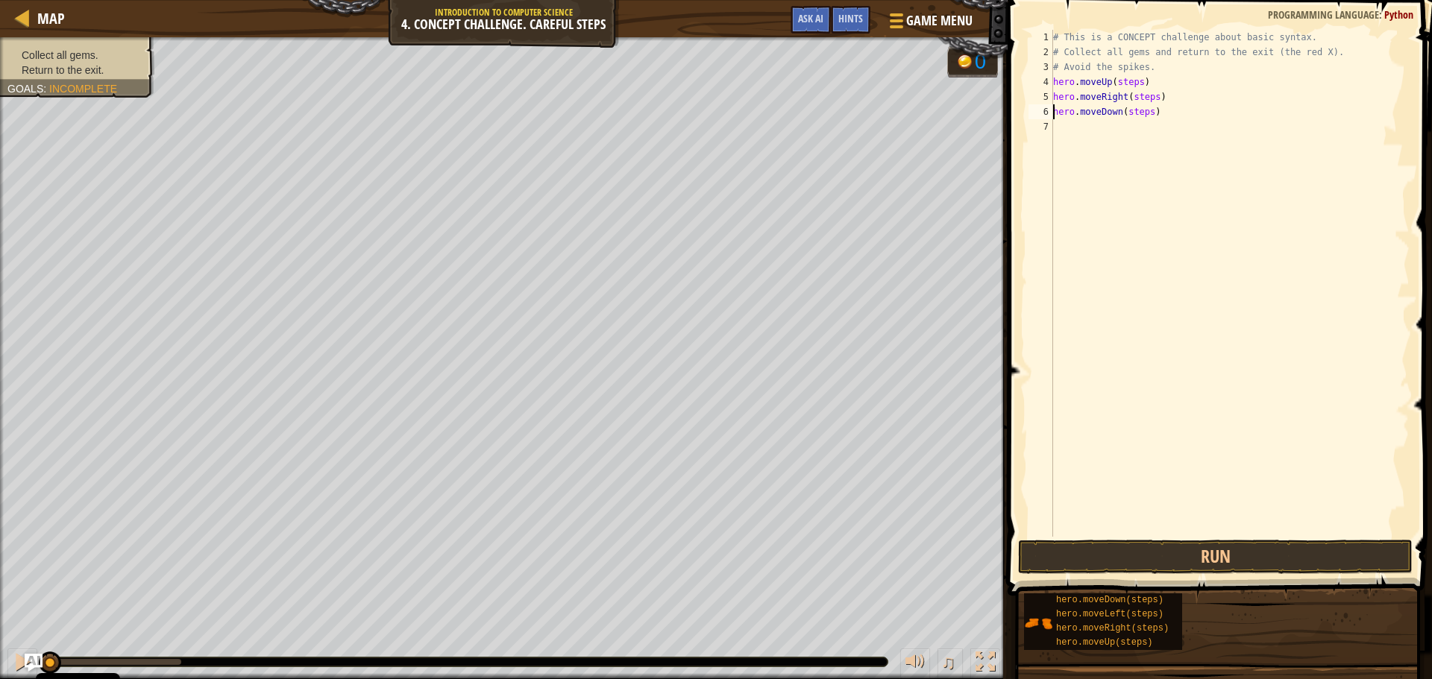
click at [1145, 110] on div "# This is a CONCEPT challenge about basic syntax. # Collect all gems and return…" at bounding box center [1229, 298] width 359 height 537
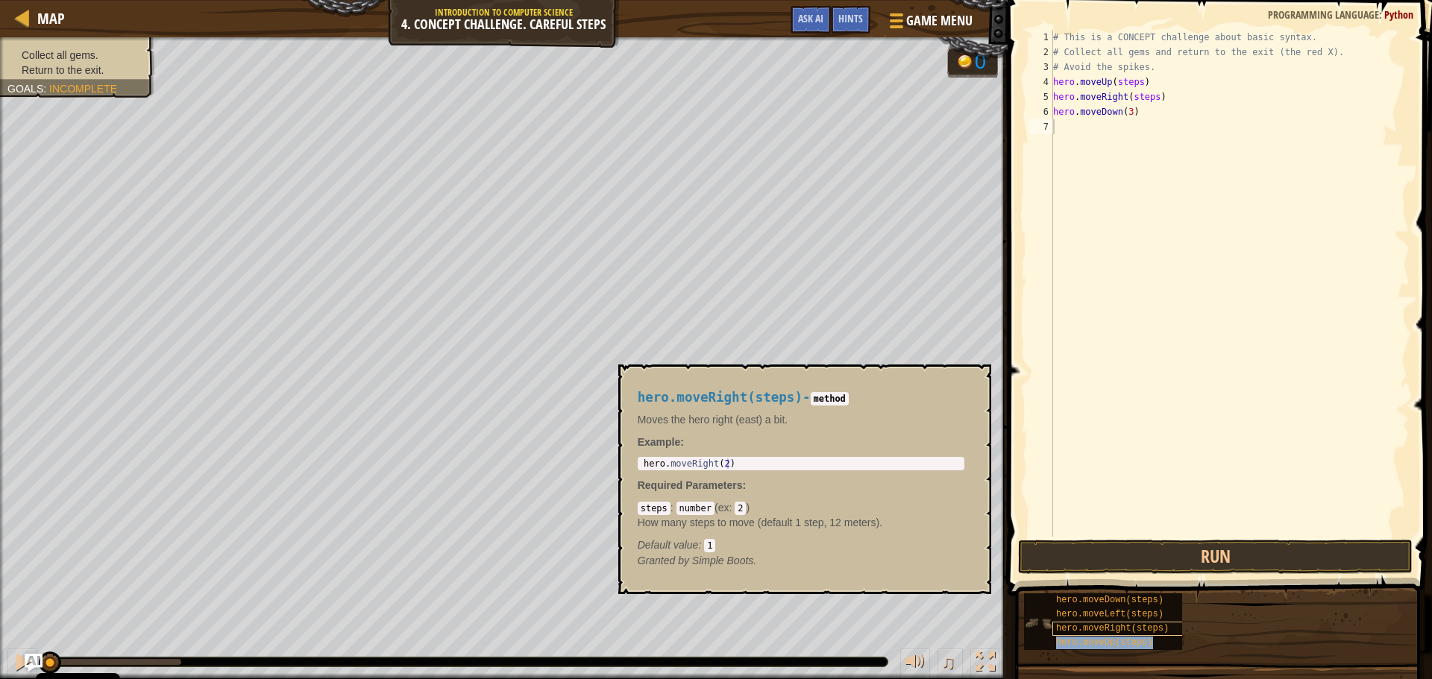
type textarea "hero.moveUp(steps)"
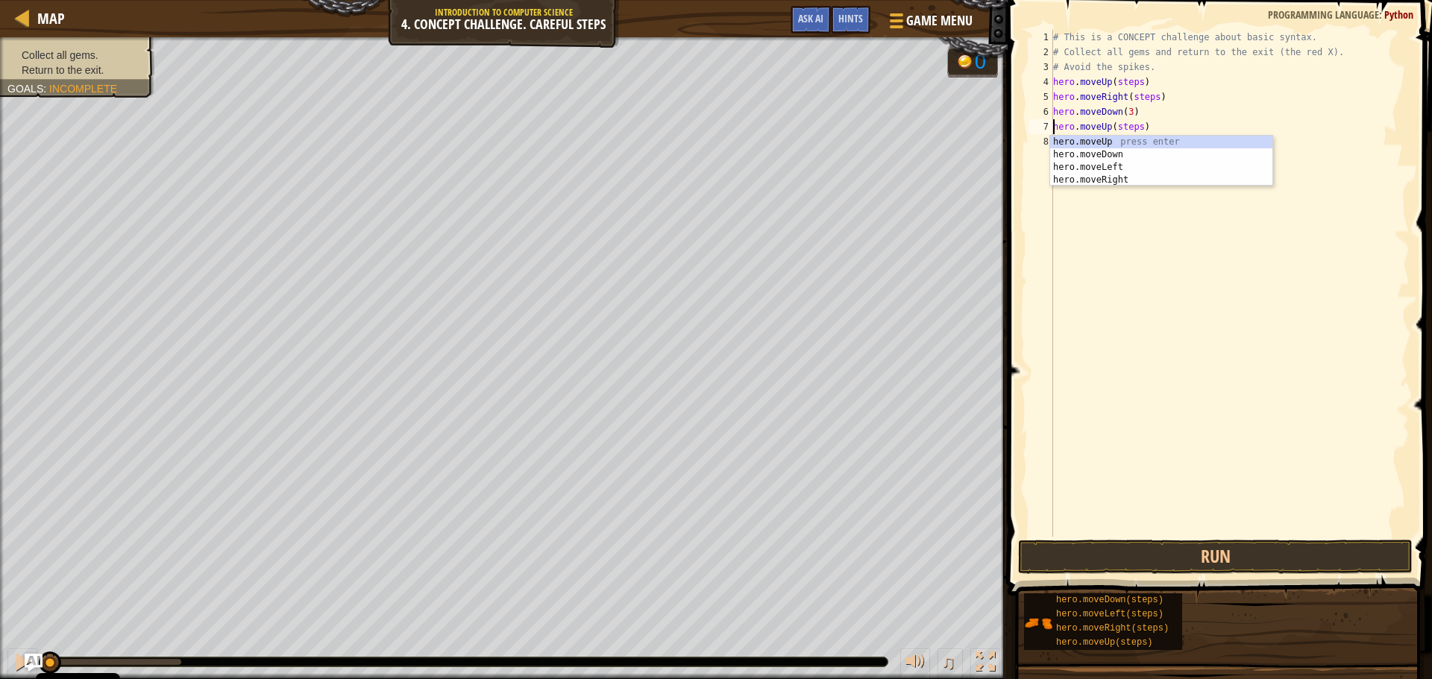
click at [1171, 348] on div "# This is a CONCEPT challenge about basic syntax. # Collect all gems and return…" at bounding box center [1229, 298] width 359 height 537
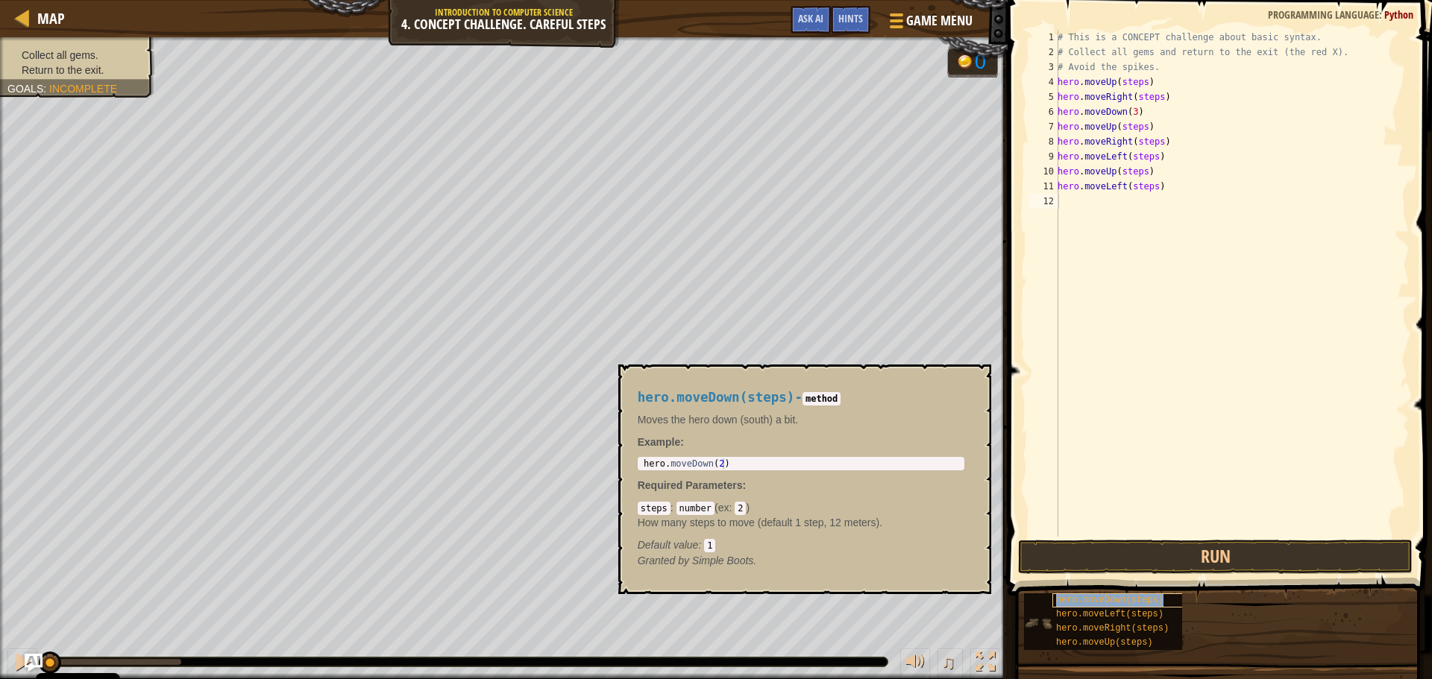
type textarea "hero.moveDown(steps)"
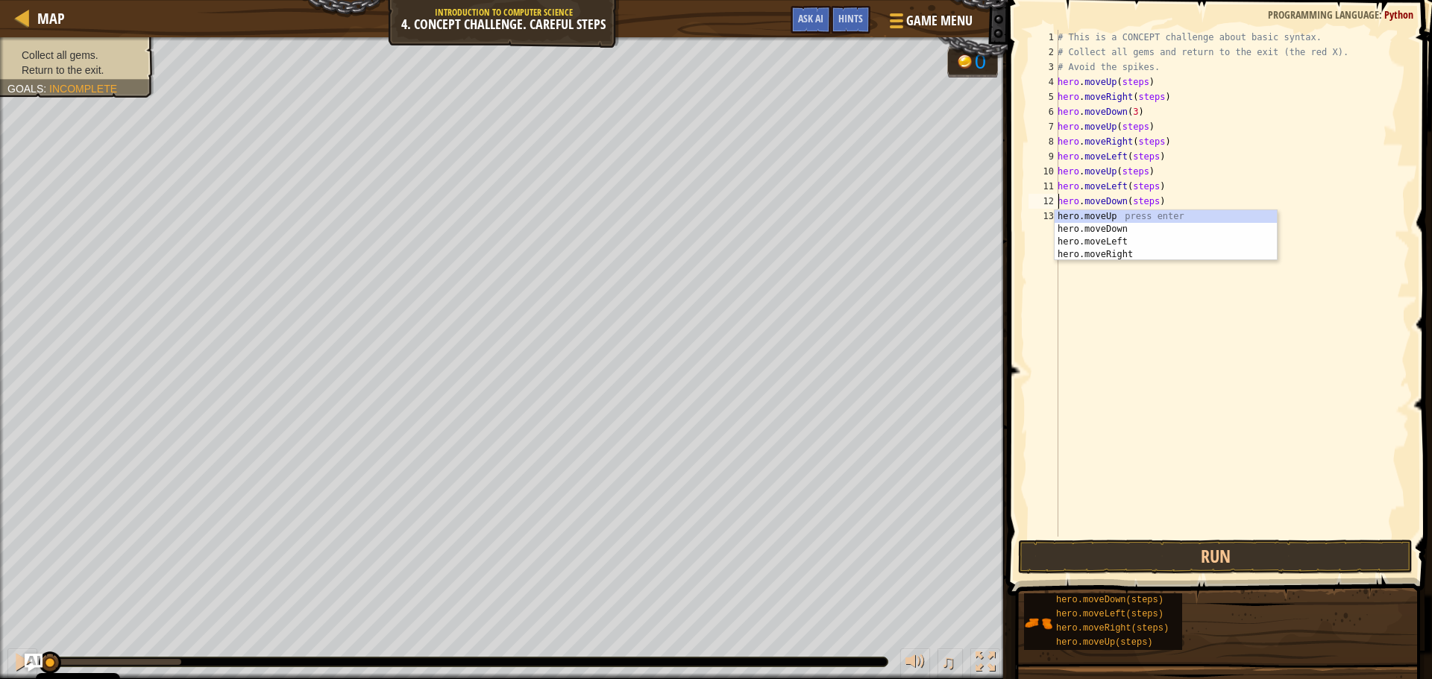
click at [1127, 393] on div "# This is a CONCEPT challenge about basic syntax. # Collect all gems and return…" at bounding box center [1232, 298] width 355 height 537
click at [1154, 206] on div "# This is a CONCEPT challenge about basic syntax. # Collect all gems and return…" at bounding box center [1232, 298] width 355 height 537
click at [1149, 207] on div "# This is a CONCEPT challenge about basic syntax. # Collect all gems and return…" at bounding box center [1232, 298] width 355 height 537
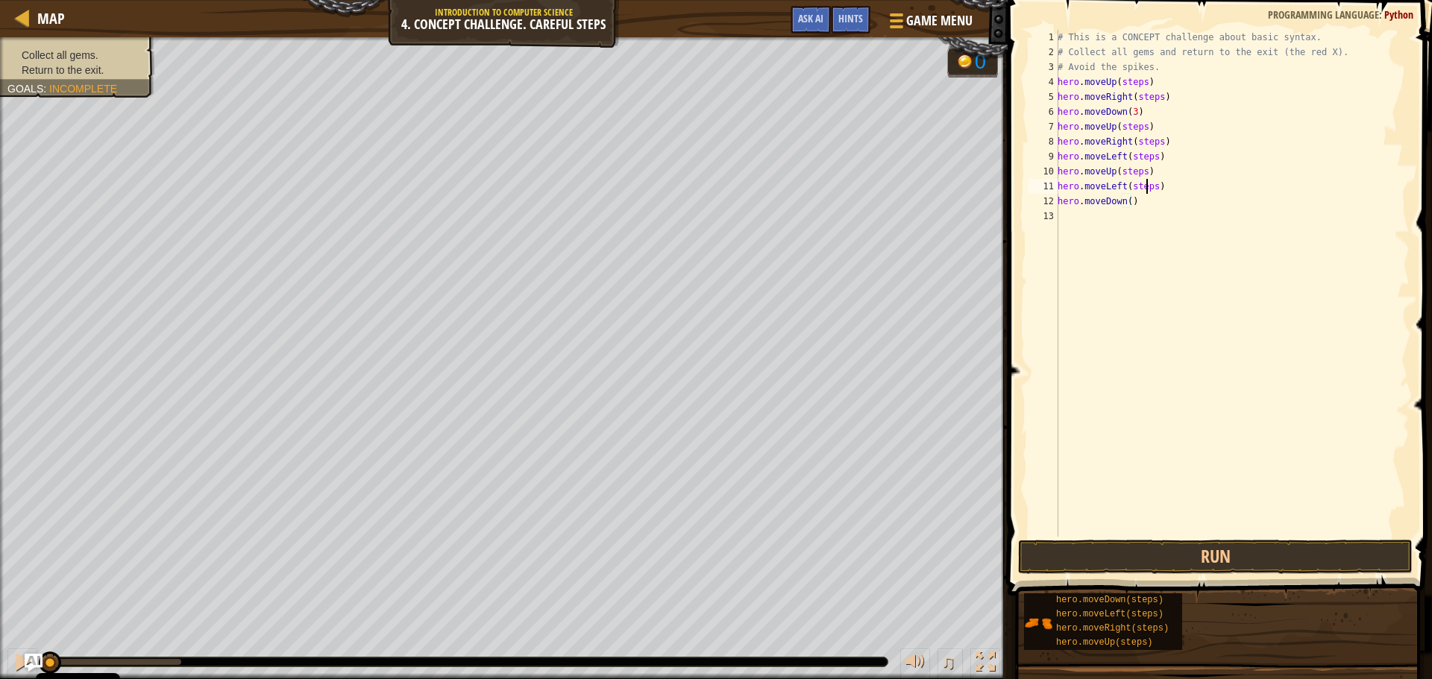
click at [1148, 192] on div "# This is a CONCEPT challenge about basic syntax. # Collect all gems and return…" at bounding box center [1232, 298] width 355 height 537
click at [1130, 187] on div "# This is a CONCEPT challenge about basic syntax. # Collect all gems and return…" at bounding box center [1232, 298] width 355 height 537
drag, startPoint x: 1140, startPoint y: 175, endPoint x: 1114, endPoint y: 178, distance: 25.6
click at [1114, 178] on div "# This is a CONCEPT challenge about basic syntax. # Collect all gems and return…" at bounding box center [1232, 298] width 355 height 537
drag, startPoint x: 1149, startPoint y: 153, endPoint x: 1125, endPoint y: 159, distance: 24.6
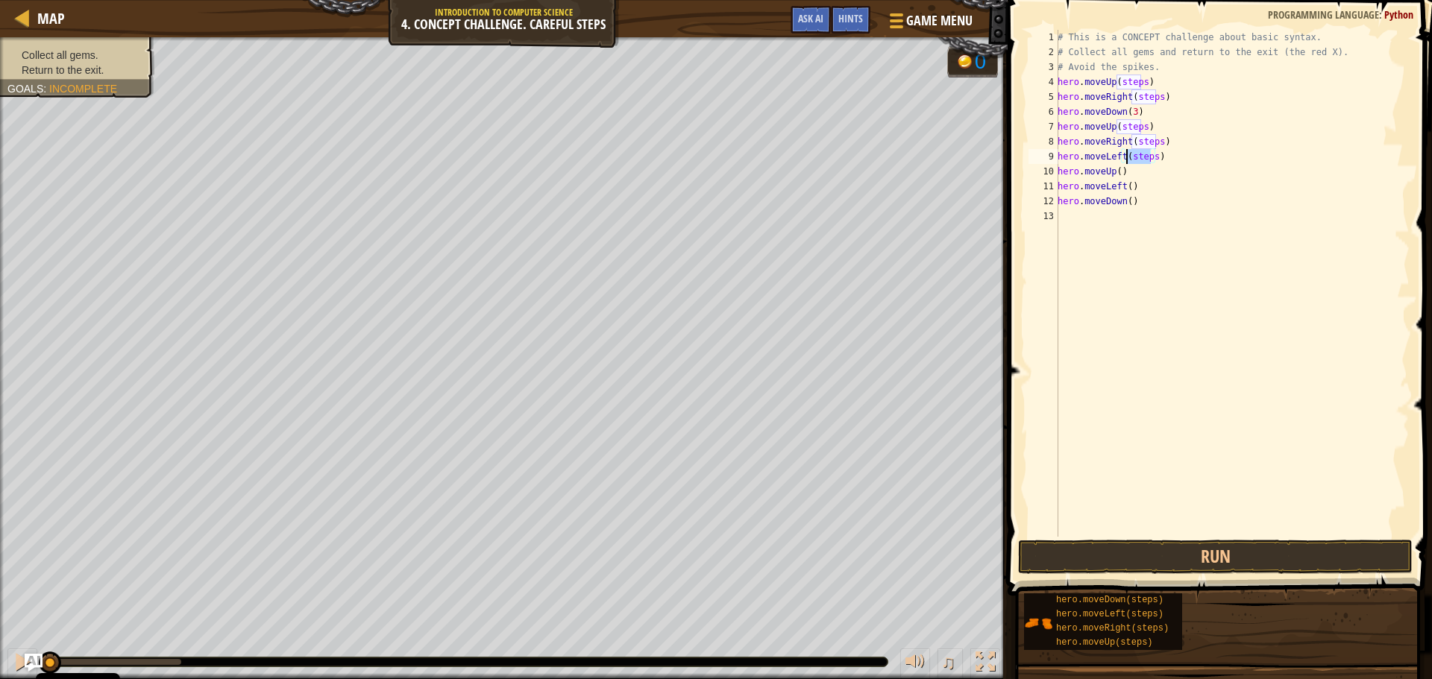
click at [1125, 159] on div "# This is a CONCEPT challenge about basic syntax. # Collect all gems and return…" at bounding box center [1232, 298] width 355 height 537
drag, startPoint x: 1154, startPoint y: 141, endPoint x: 1134, endPoint y: 145, distance: 20.6
click at [1134, 145] on div "# This is a CONCEPT challenge about basic syntax. # Collect all gems and return…" at bounding box center [1232, 298] width 355 height 537
drag, startPoint x: 1140, startPoint y: 124, endPoint x: 1118, endPoint y: 129, distance: 22.2
click at [1118, 129] on div "# This is a CONCEPT challenge about basic syntax. # Collect all gems and return…" at bounding box center [1232, 298] width 355 height 537
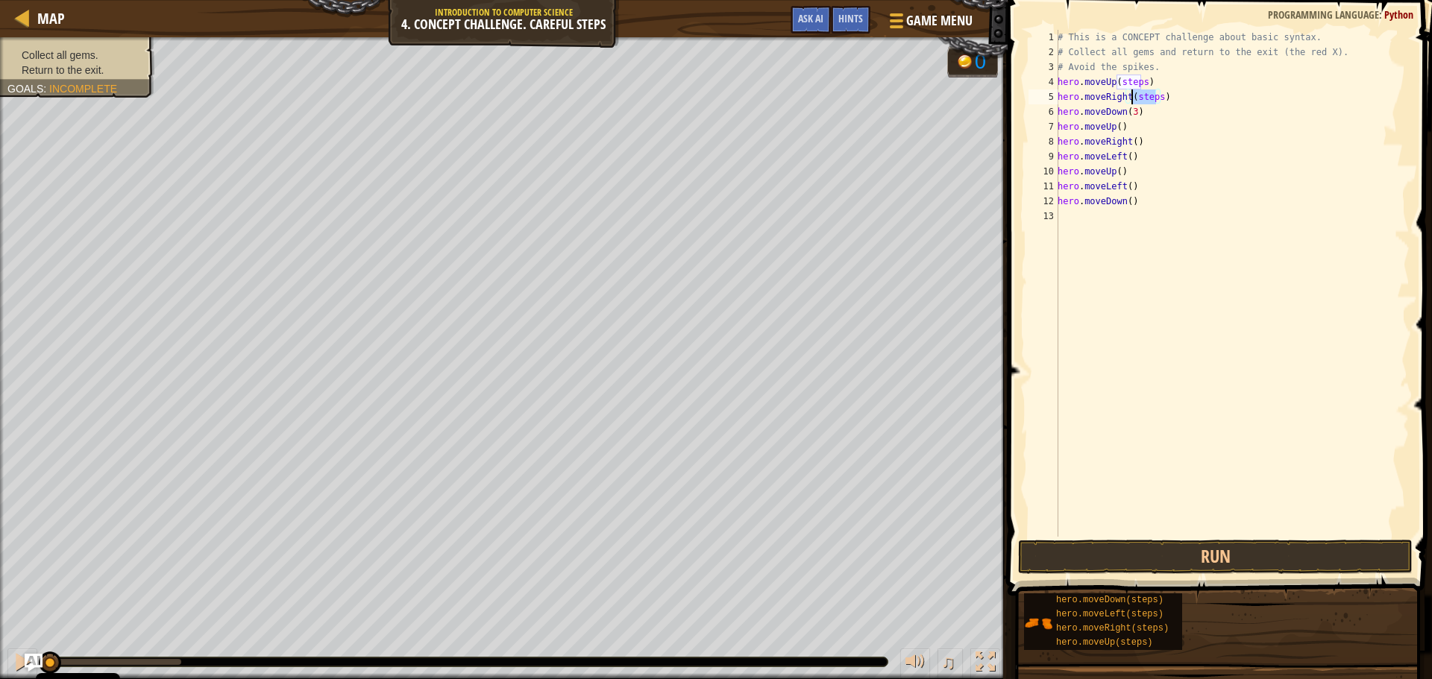
drag, startPoint x: 1156, startPoint y: 100, endPoint x: 1130, endPoint y: 102, distance: 26.2
click at [1130, 102] on div "# This is a CONCEPT challenge about basic syntax. # Collect all gems and return…" at bounding box center [1232, 298] width 355 height 537
drag, startPoint x: 1138, startPoint y: 79, endPoint x: 1121, endPoint y: 83, distance: 17.6
click at [1121, 83] on div "# This is a CONCEPT challenge about basic syntax. # Collect all gems and return…" at bounding box center [1232, 298] width 355 height 537
click at [1124, 82] on div "# This is a CONCEPT challenge about basic syntax. # Collect all gems and return…" at bounding box center [1232, 298] width 355 height 537
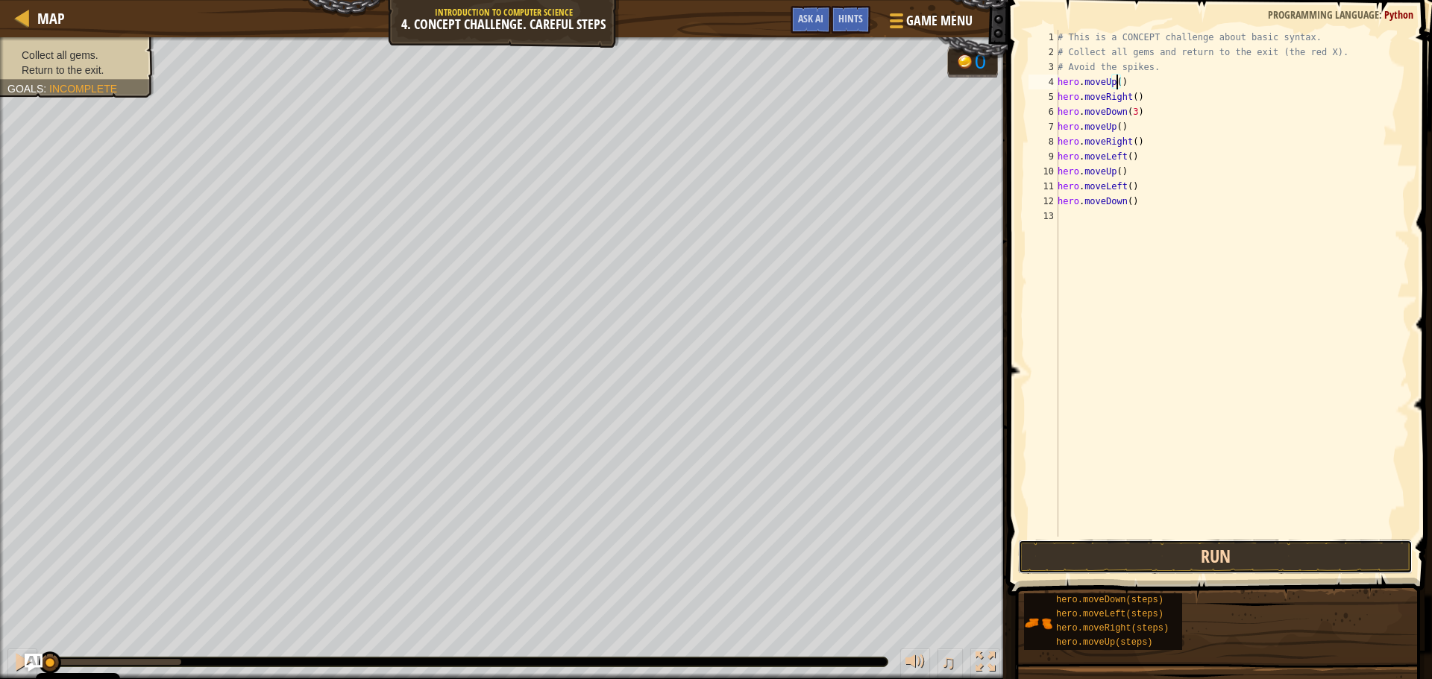
click at [1285, 543] on button "Run" at bounding box center [1215, 557] width 395 height 34
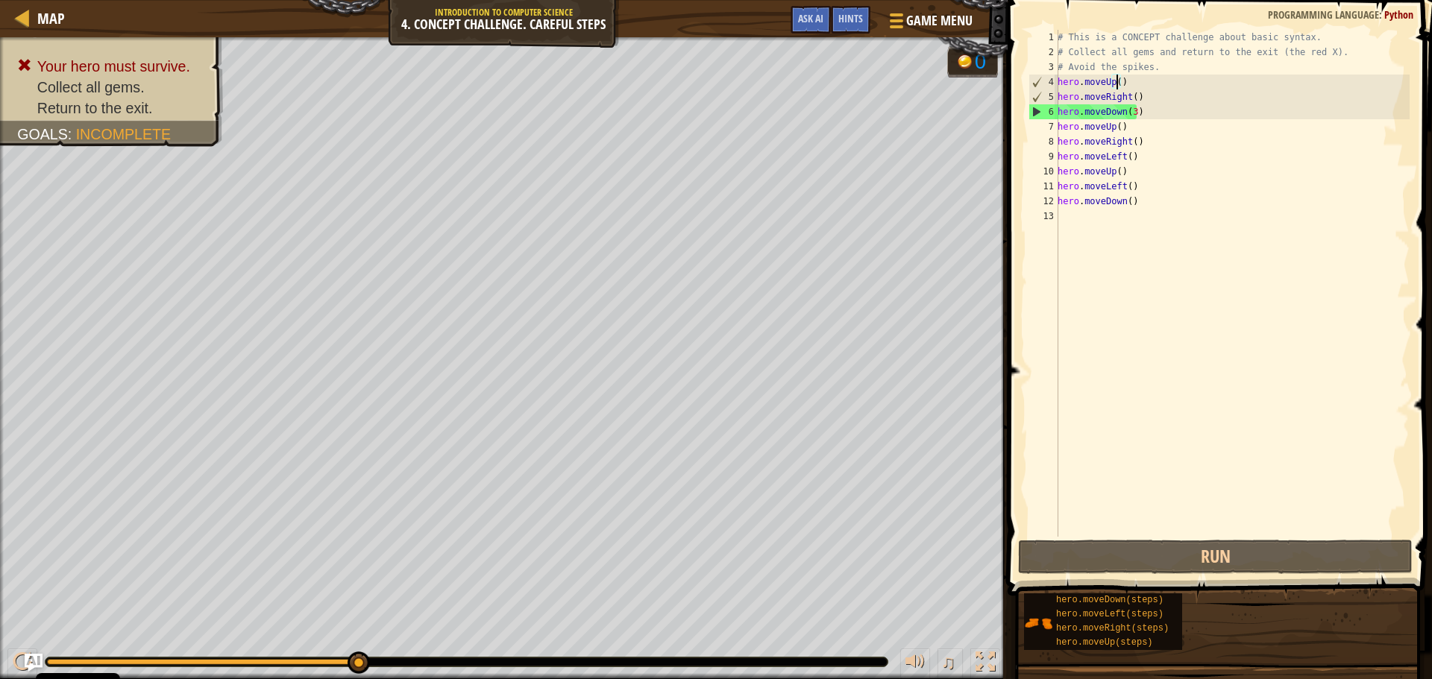
click at [1128, 109] on div "# This is a CONCEPT challenge about basic syntax. # Collect all gems and return…" at bounding box center [1232, 298] width 355 height 537
click at [1130, 110] on div "# This is a CONCEPT challenge about basic syntax. # Collect all gems and return…" at bounding box center [1232, 298] width 355 height 537
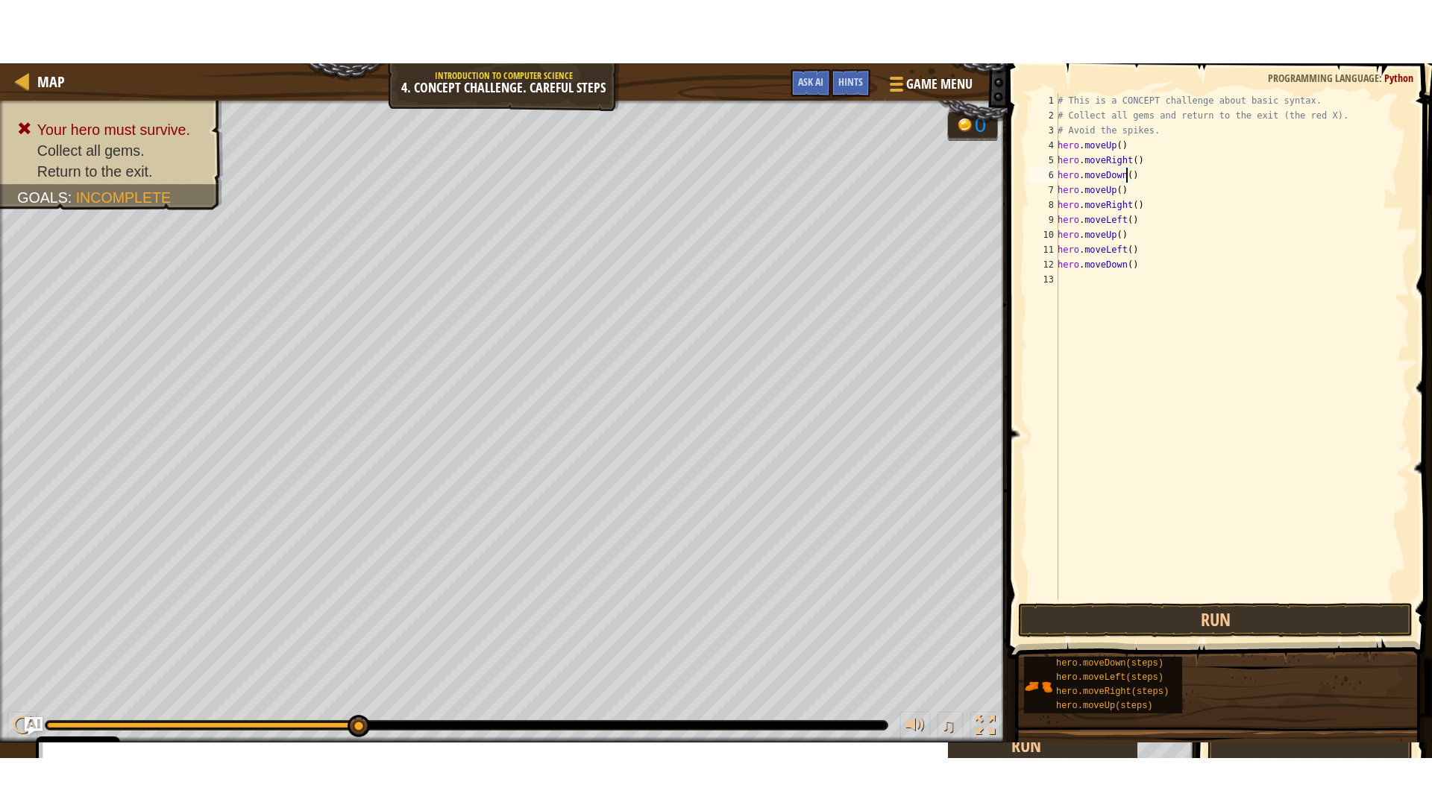
scroll to position [7, 5]
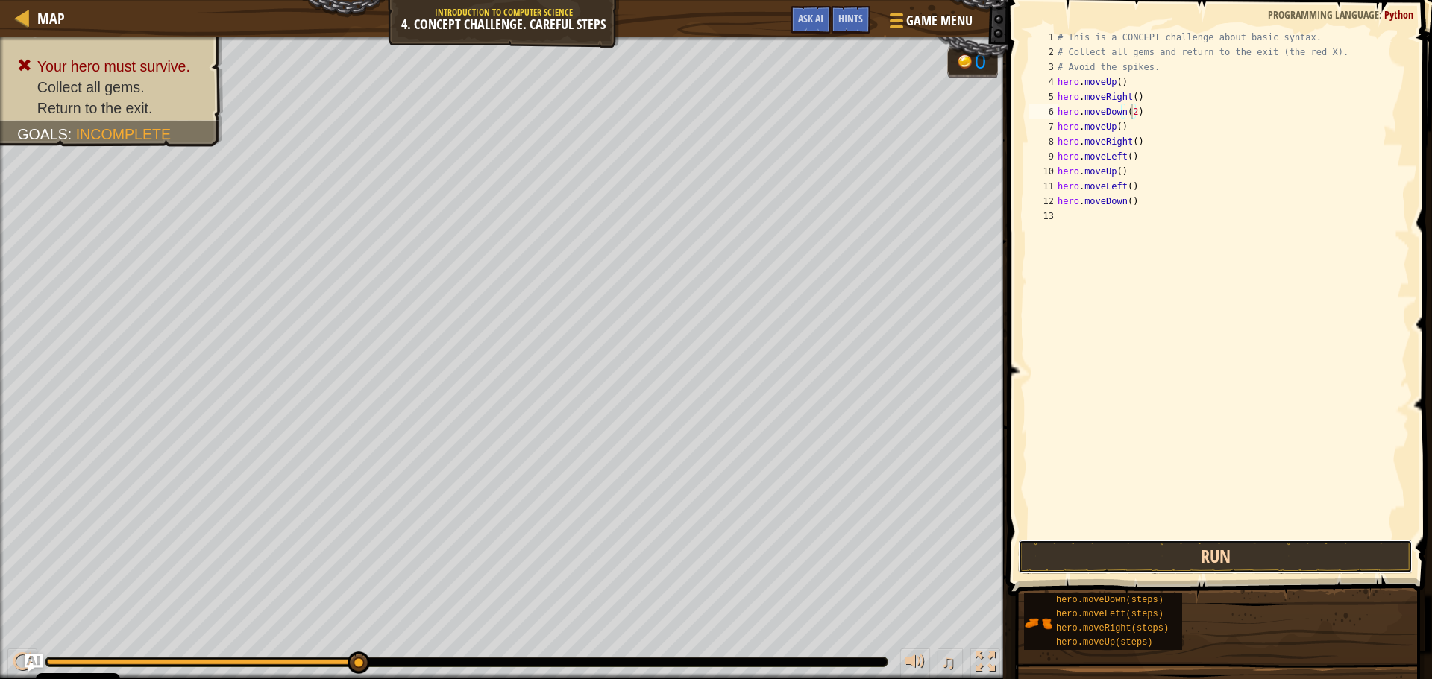
click at [1268, 552] on button "Run" at bounding box center [1215, 557] width 395 height 34
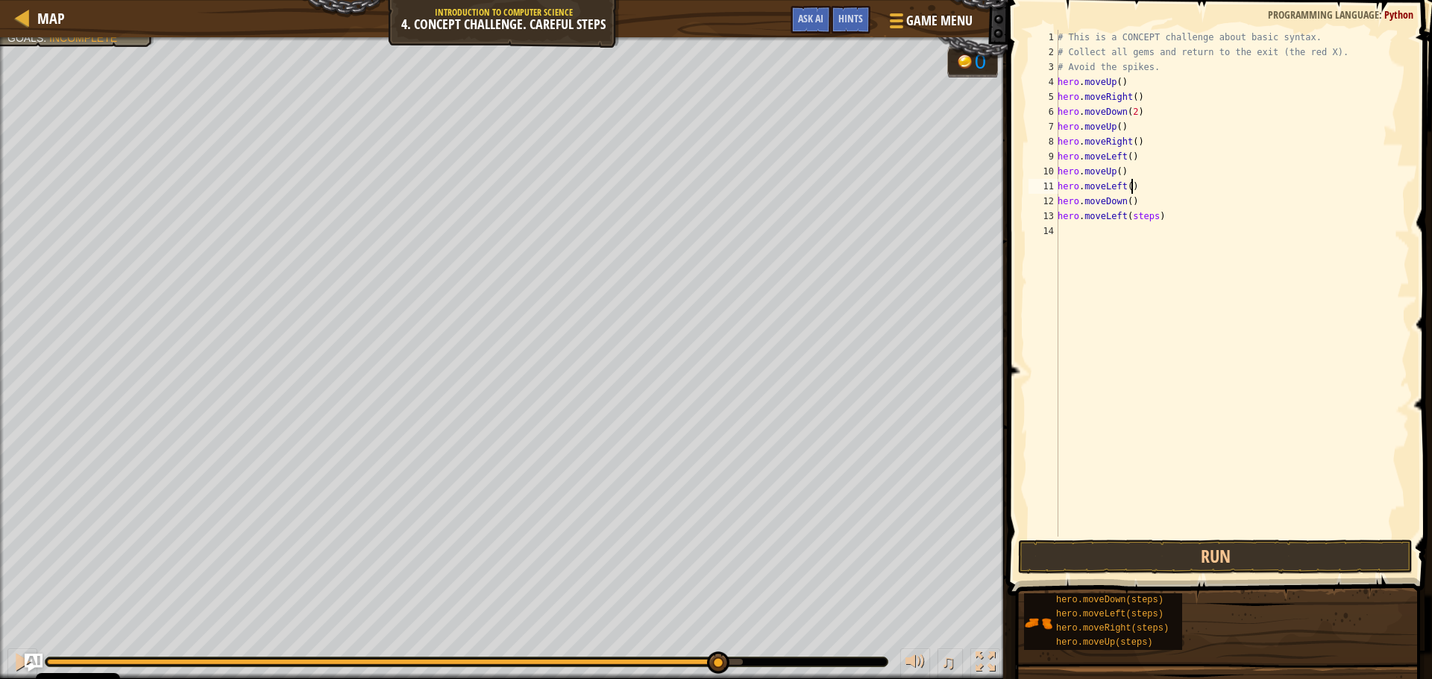
click at [1234, 188] on div "# This is a CONCEPT challenge about basic syntax. # Collect all gems and return…" at bounding box center [1232, 298] width 355 height 537
click at [1148, 213] on div "# This is a CONCEPT challenge about basic syntax. # Collect all gems and return…" at bounding box center [1232, 298] width 355 height 537
click at [1147, 220] on div "# This is a CONCEPT challenge about basic syntax. # Collect all gems and return…" at bounding box center [1232, 298] width 355 height 537
click at [1159, 217] on div "# This is a CONCEPT challenge about basic syntax. # Collect all gems and return…" at bounding box center [1232, 298] width 355 height 537
click at [1152, 219] on div "# This is a CONCEPT challenge about basic syntax. # Collect all gems and return…" at bounding box center [1232, 298] width 355 height 537
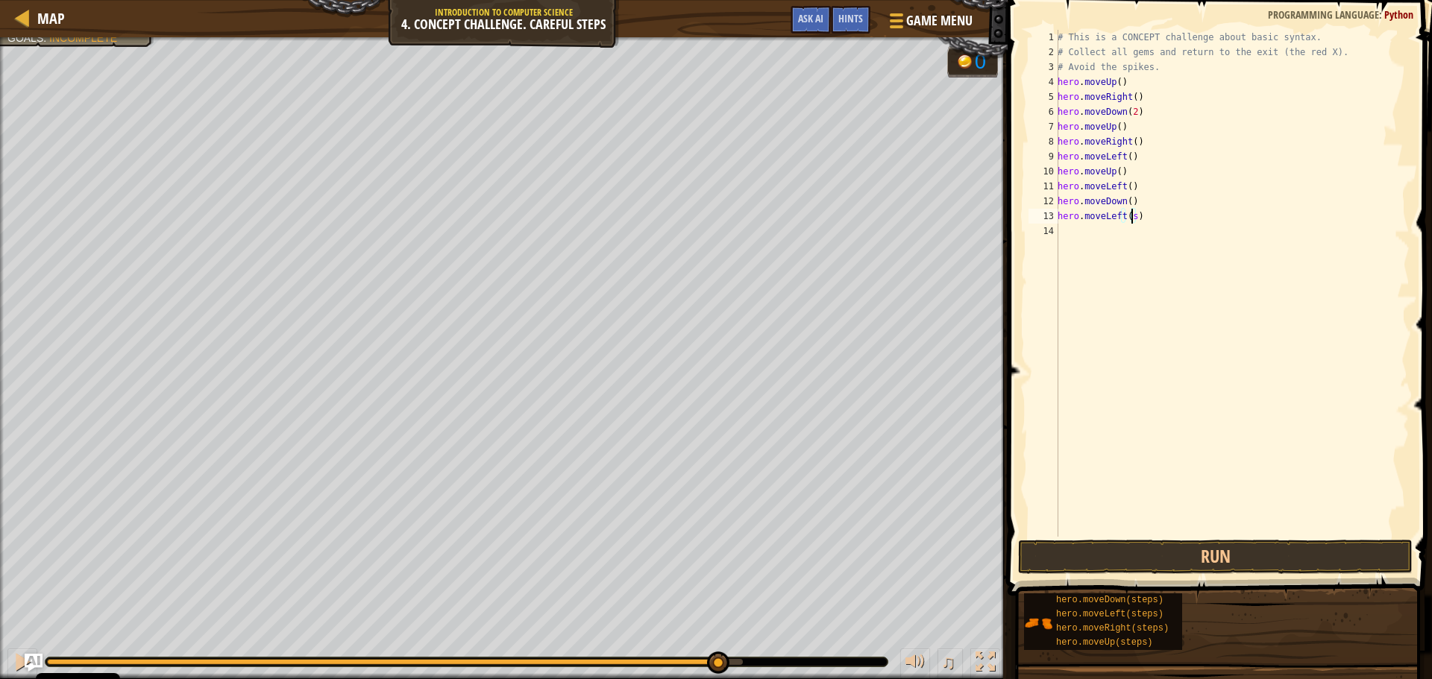
type textarea "hero.moveLeft()"
click at [1251, 559] on button "Run" at bounding box center [1215, 557] width 395 height 34
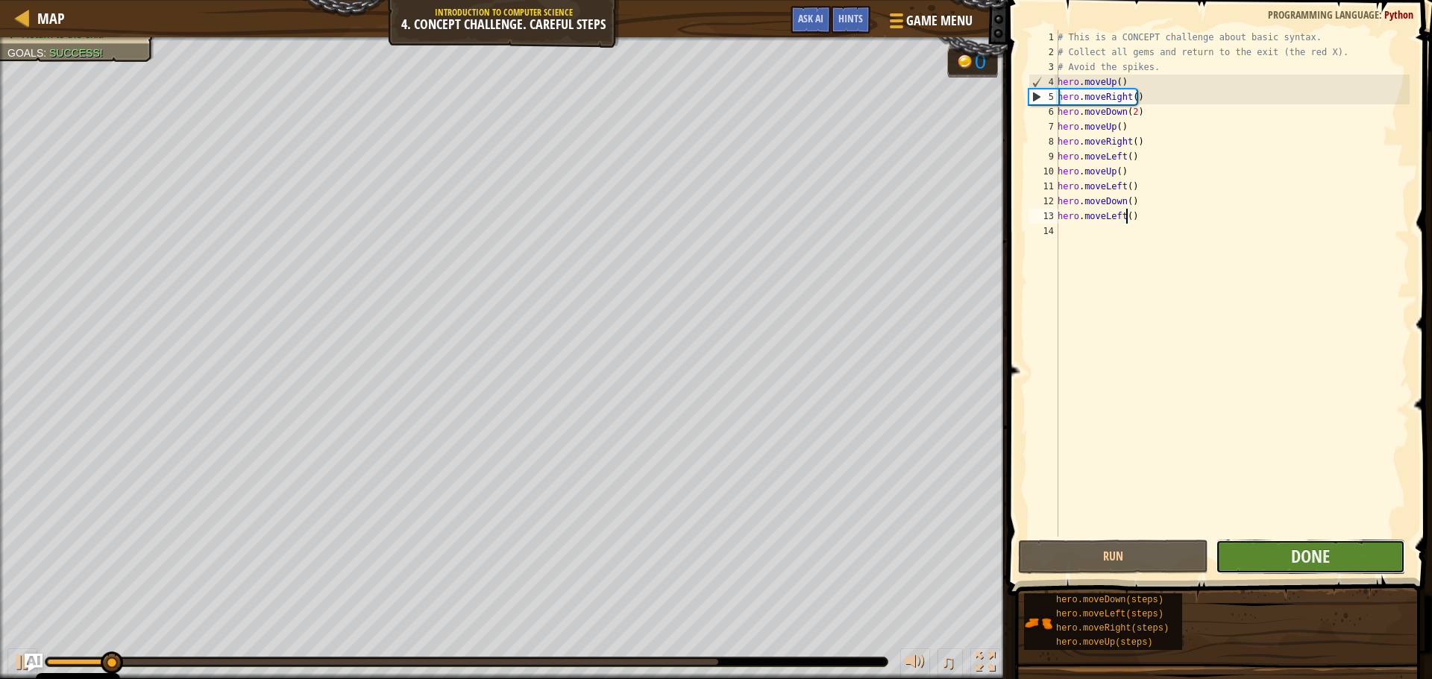
click at [1267, 558] on button "Done" at bounding box center [1310, 557] width 189 height 34
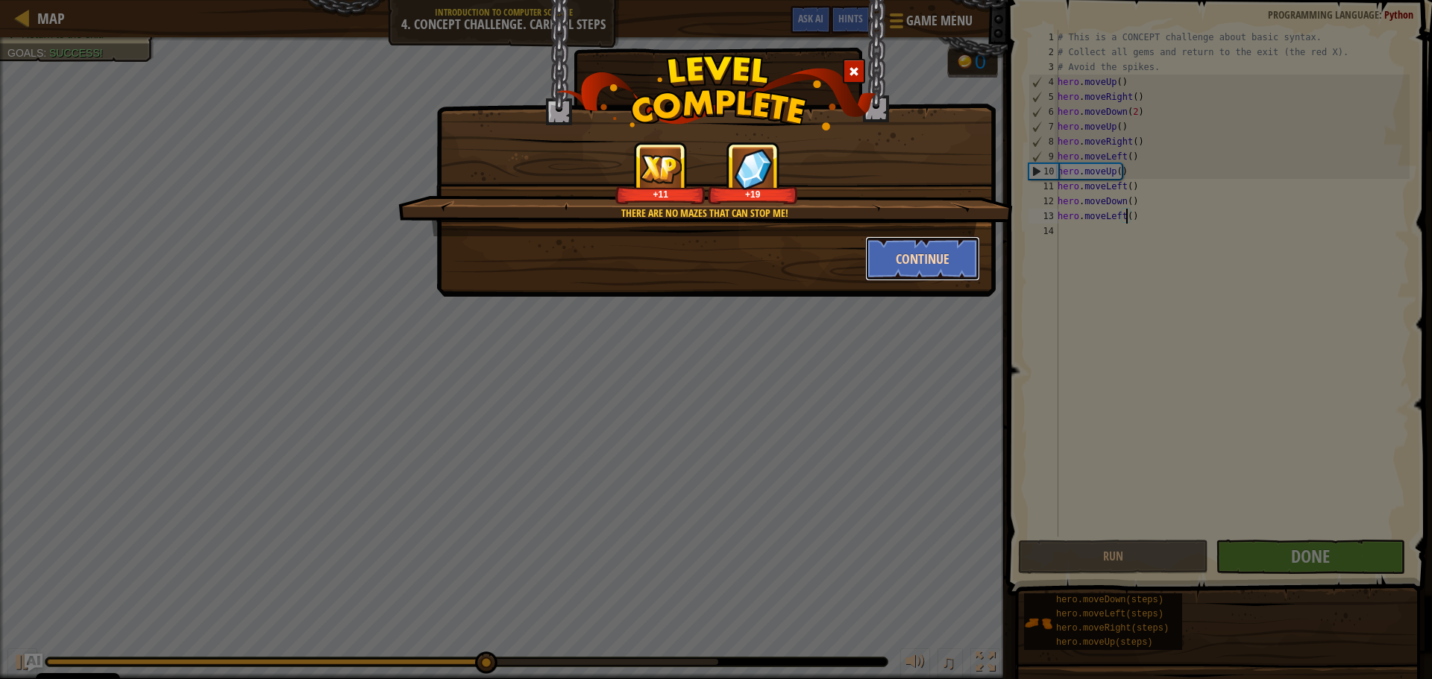
click at [898, 245] on button "Continue" at bounding box center [923, 258] width 116 height 45
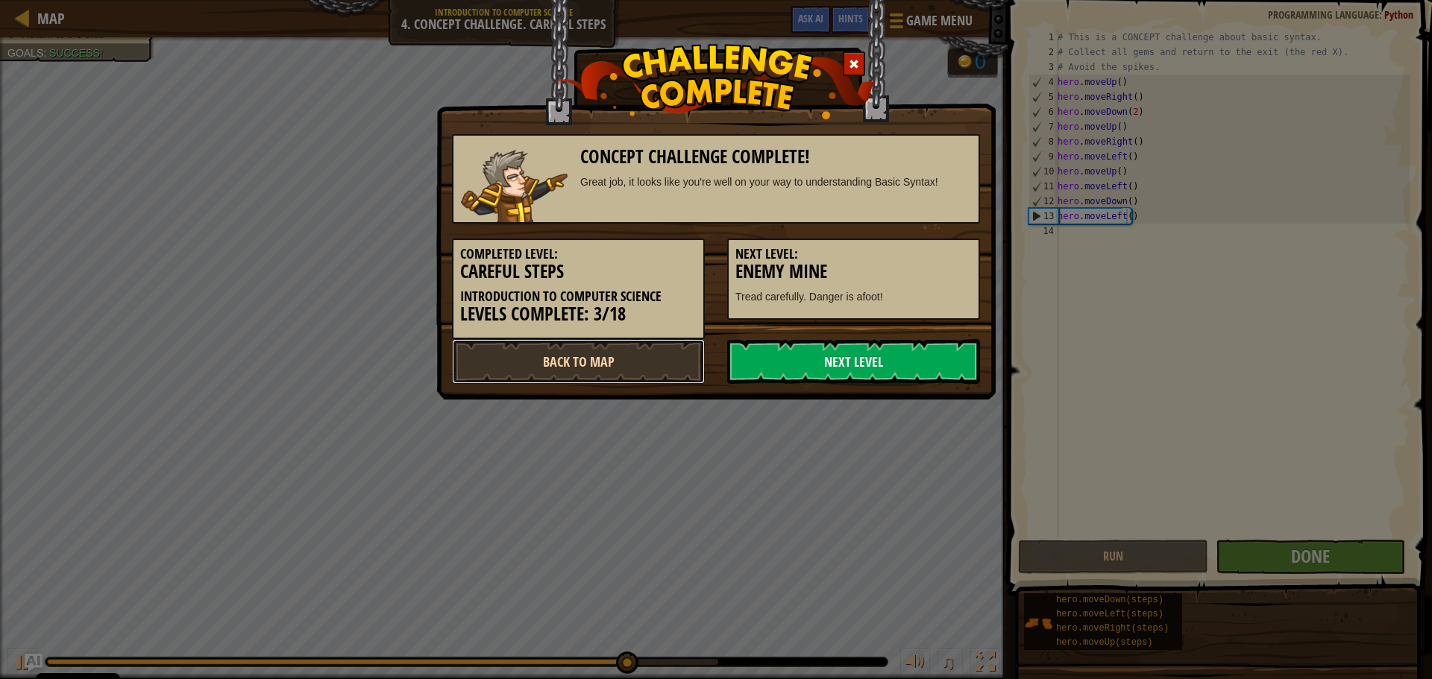
click at [662, 353] on link "Back to Map" at bounding box center [578, 361] width 253 height 45
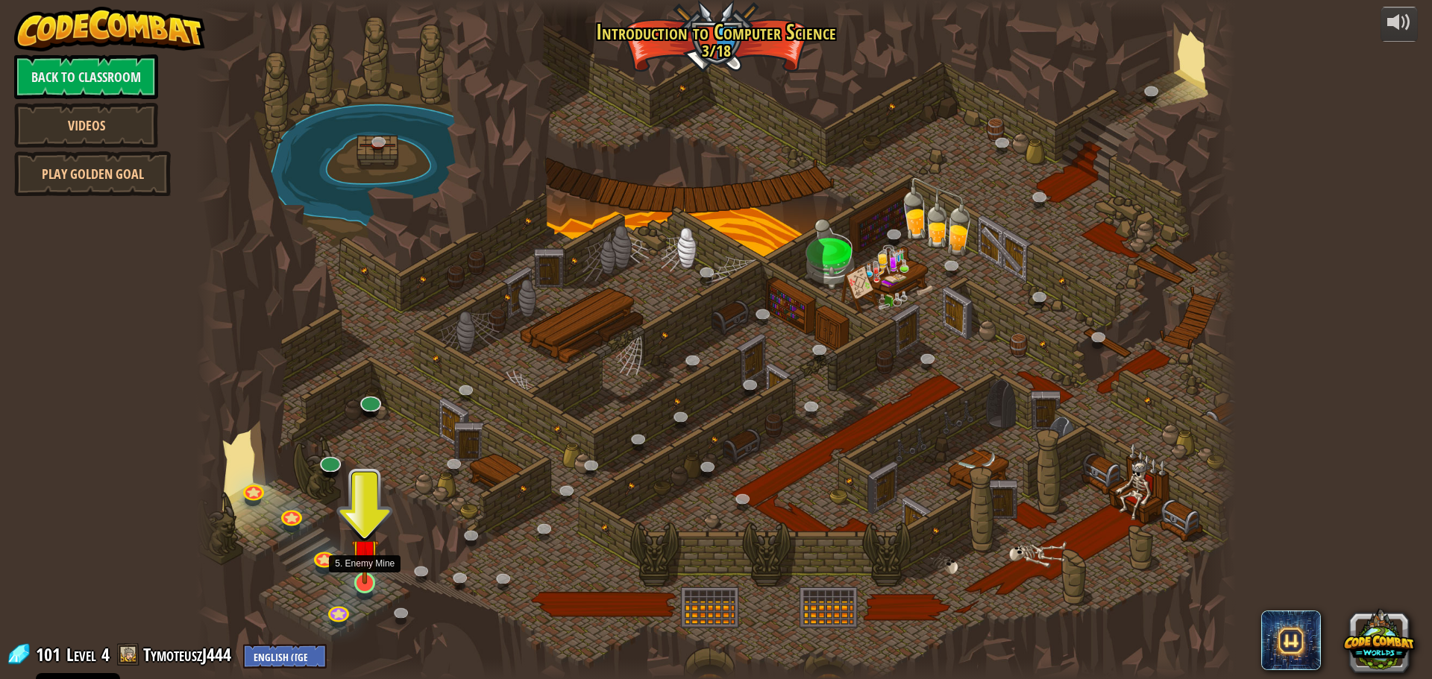
click at [362, 583] on img at bounding box center [365, 552] width 28 height 63
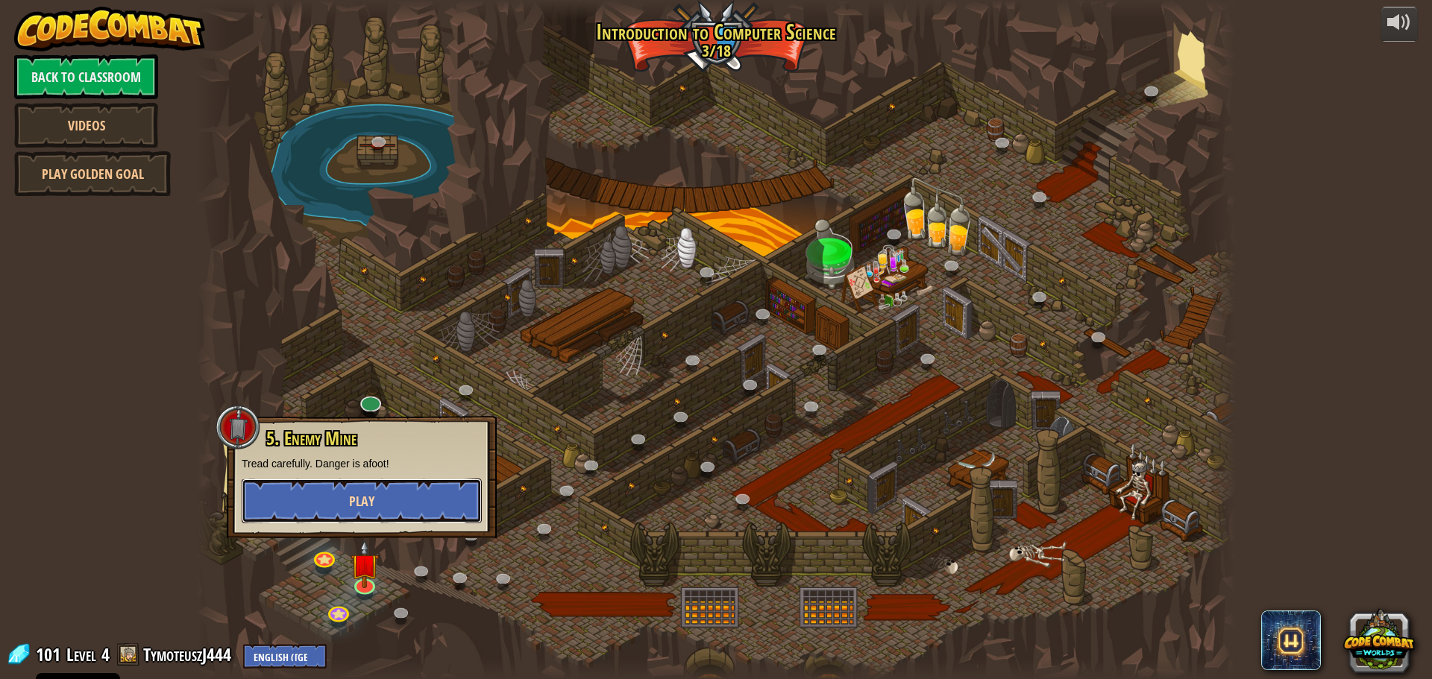
click at [356, 506] on span "Play" at bounding box center [361, 501] width 25 height 19
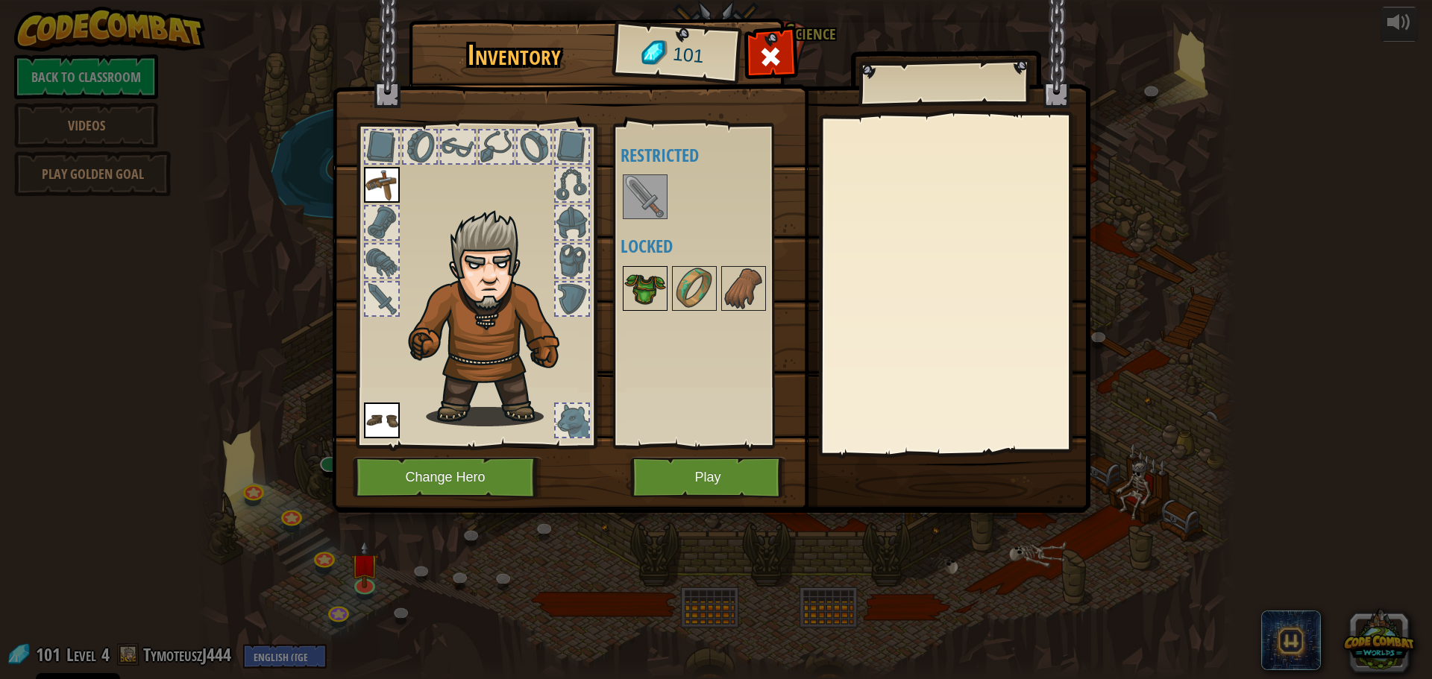
click at [632, 271] on img at bounding box center [645, 289] width 42 height 42
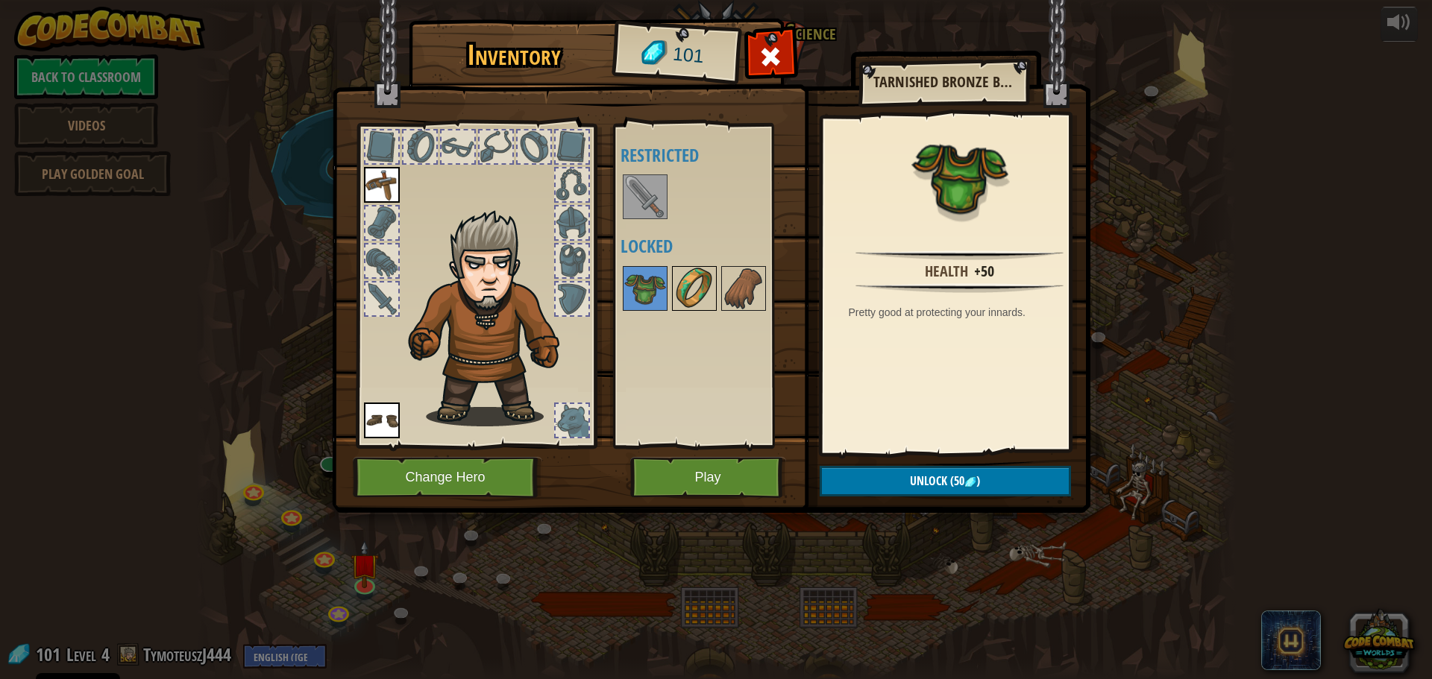
click at [691, 304] on img at bounding box center [694, 289] width 42 height 42
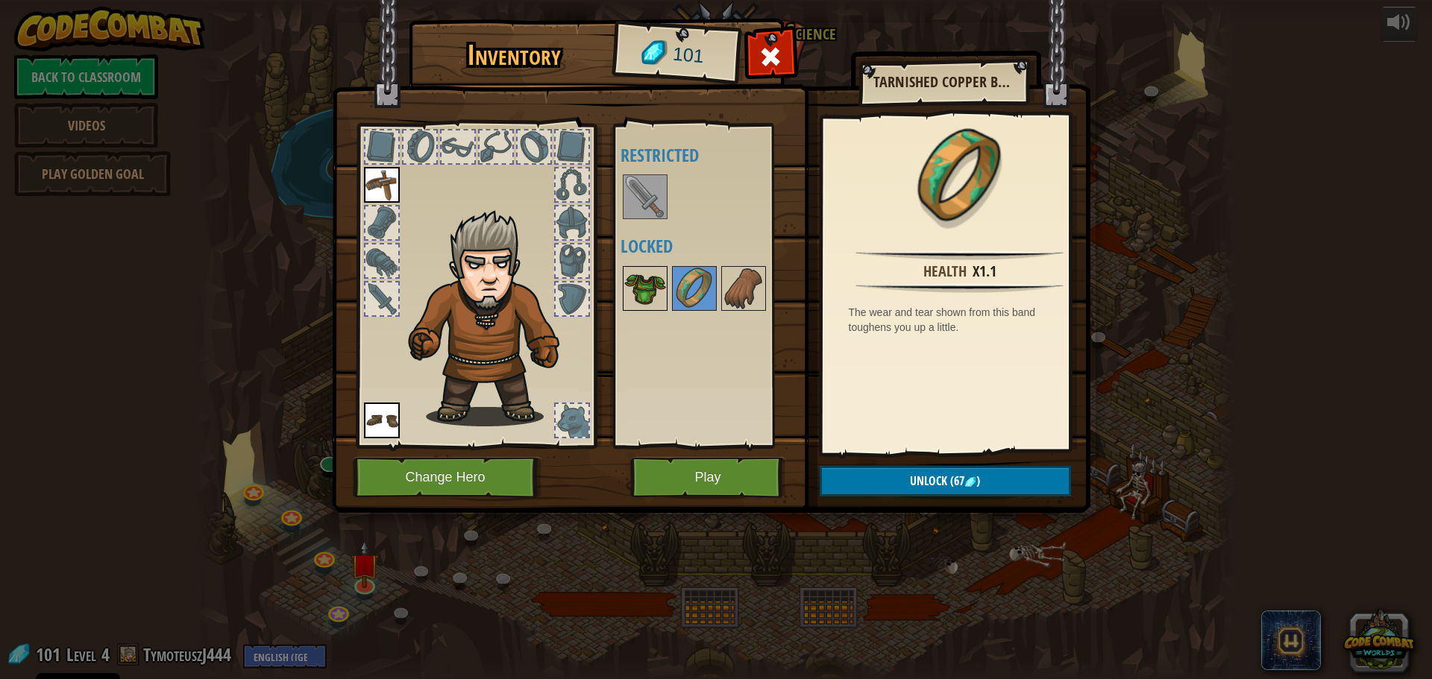
click at [657, 298] on img at bounding box center [645, 289] width 42 height 42
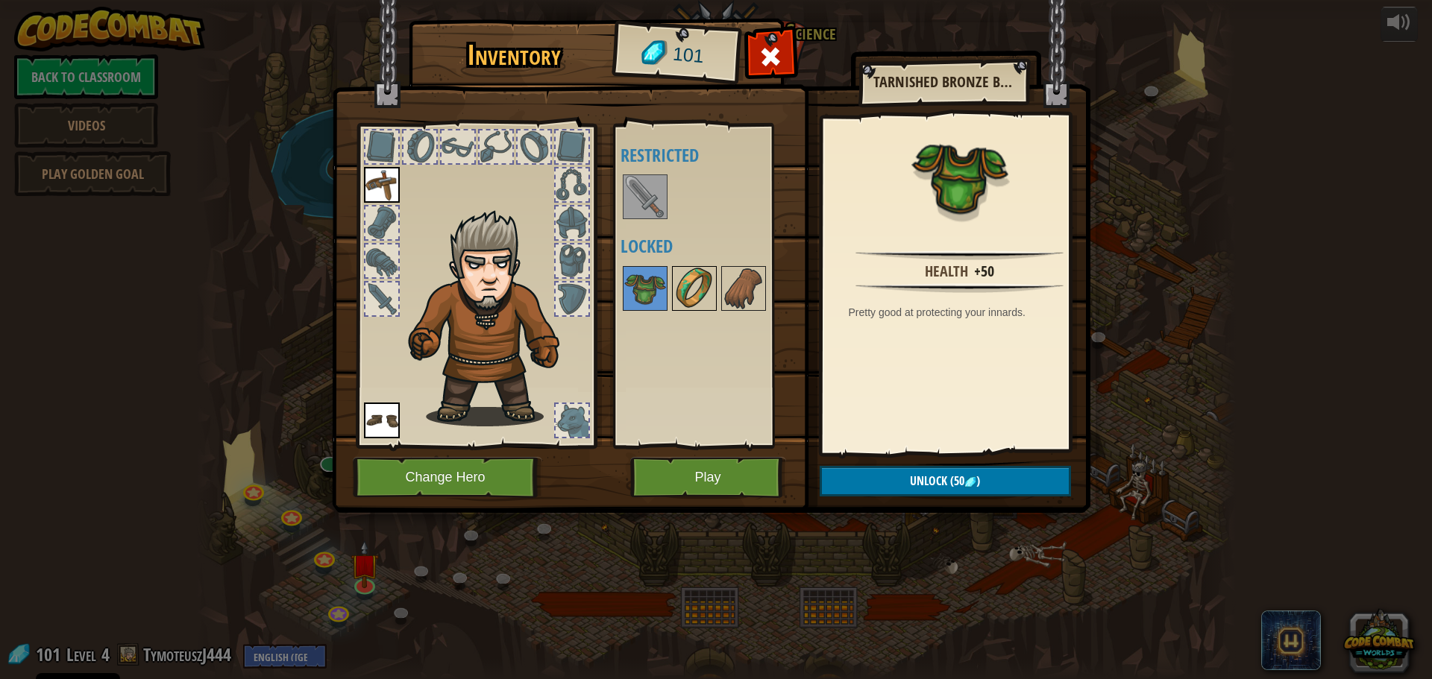
click at [684, 290] on img at bounding box center [694, 289] width 42 height 42
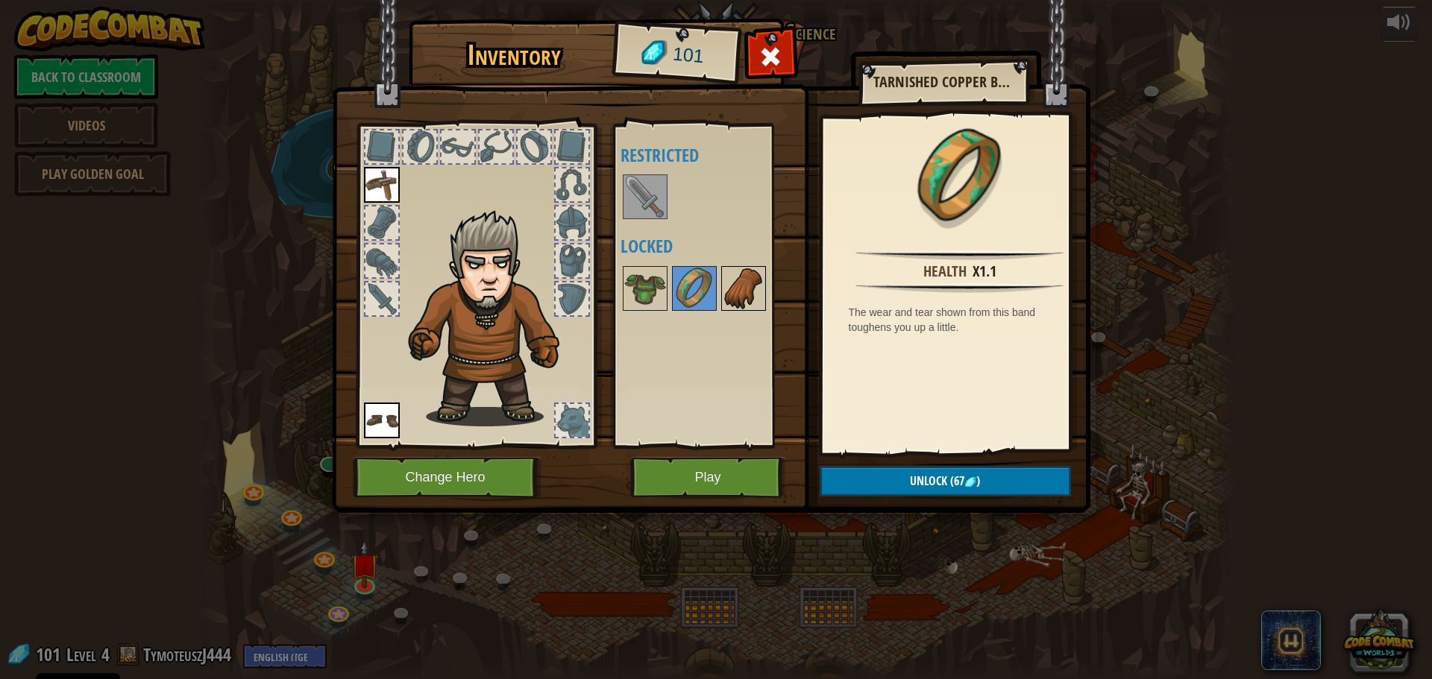
click at [721, 289] on div at bounding box center [743, 288] width 45 height 45
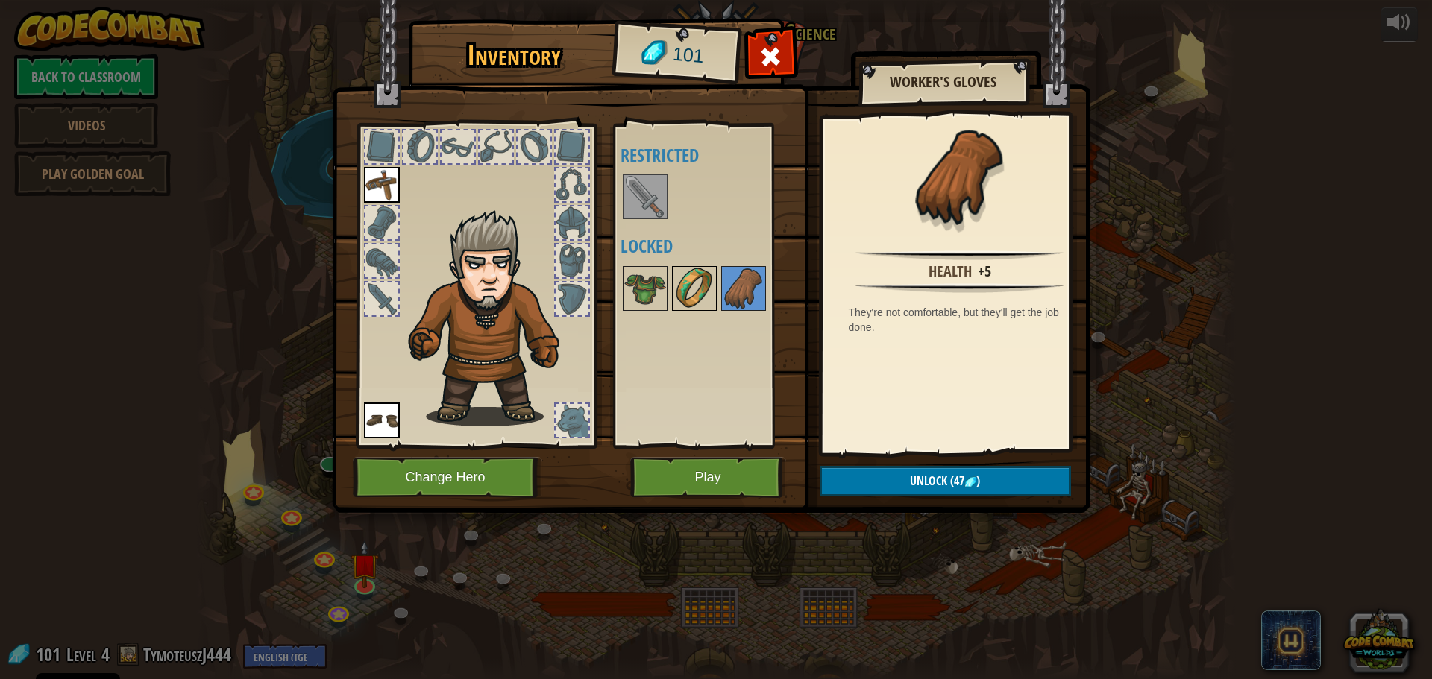
click at [703, 293] on img at bounding box center [694, 289] width 42 height 42
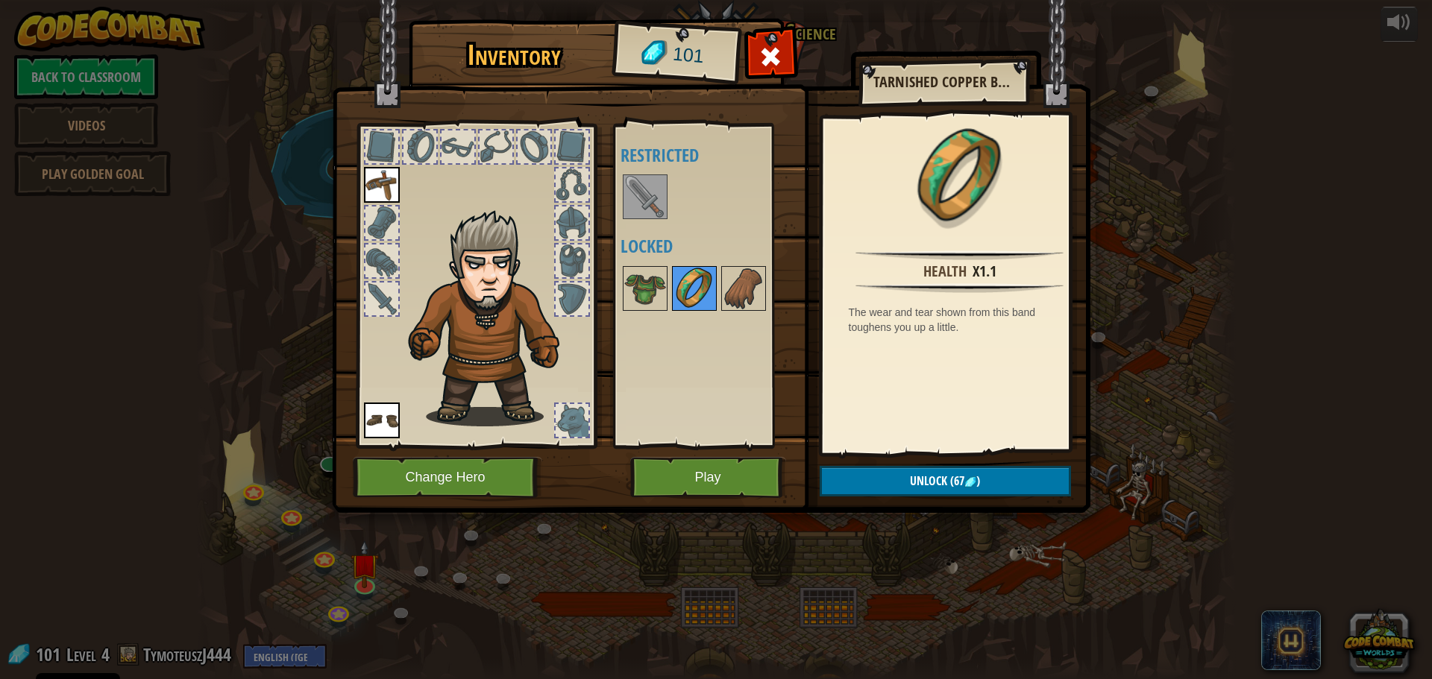
click at [682, 295] on img at bounding box center [694, 289] width 42 height 42
click at [730, 285] on img at bounding box center [744, 289] width 42 height 42
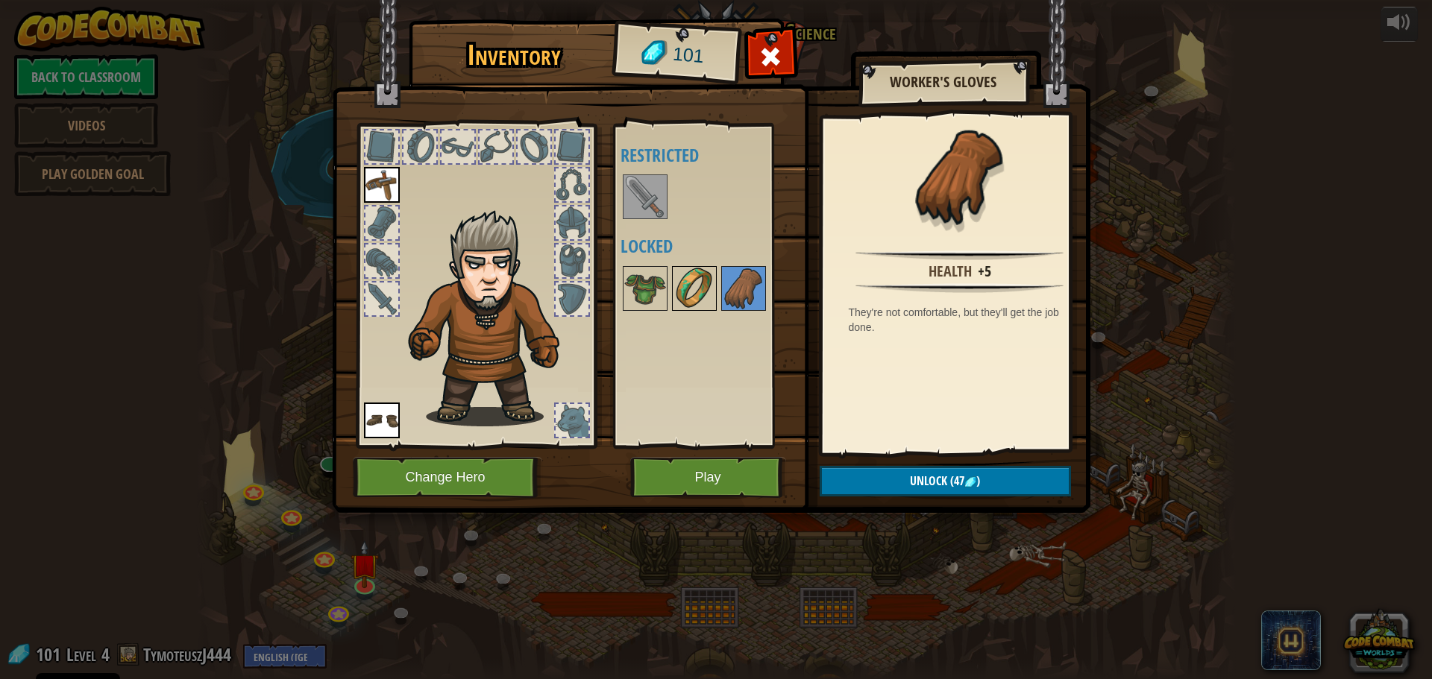
click at [697, 298] on img at bounding box center [694, 289] width 42 height 42
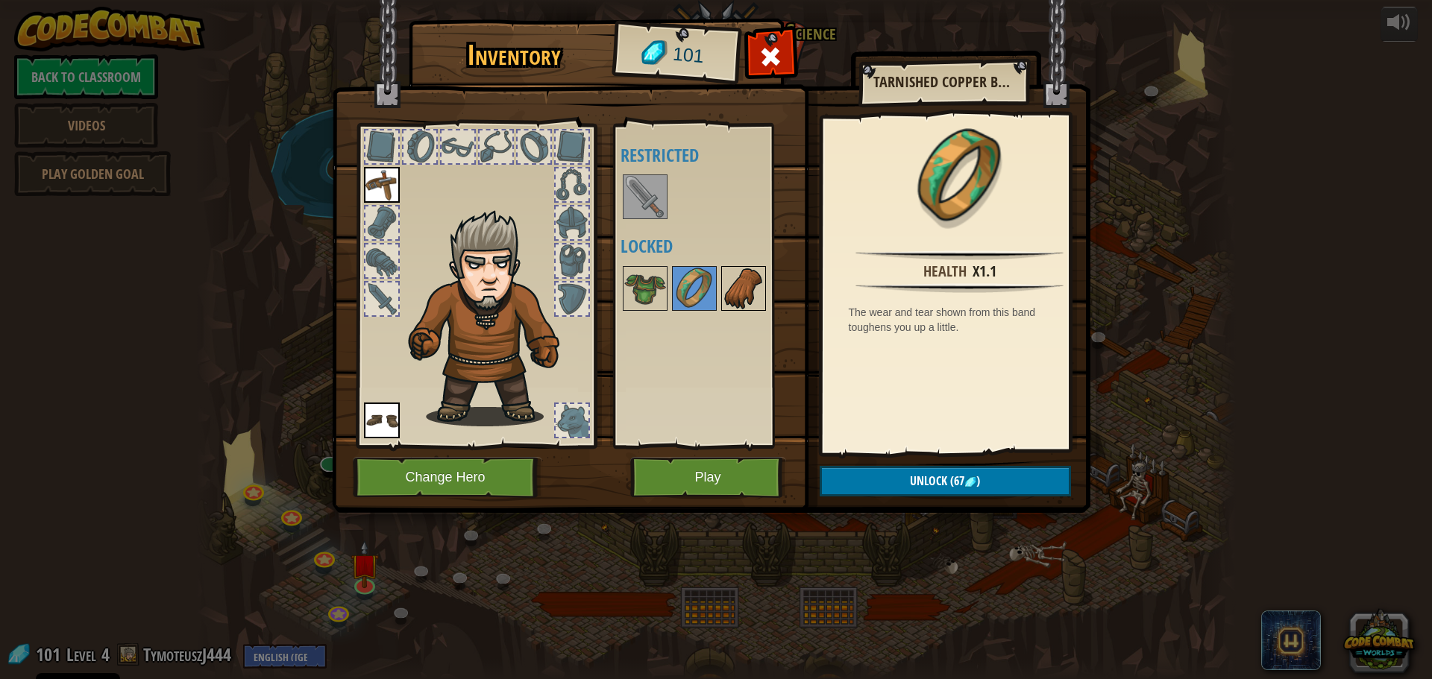
click at [728, 292] on img at bounding box center [744, 289] width 42 height 42
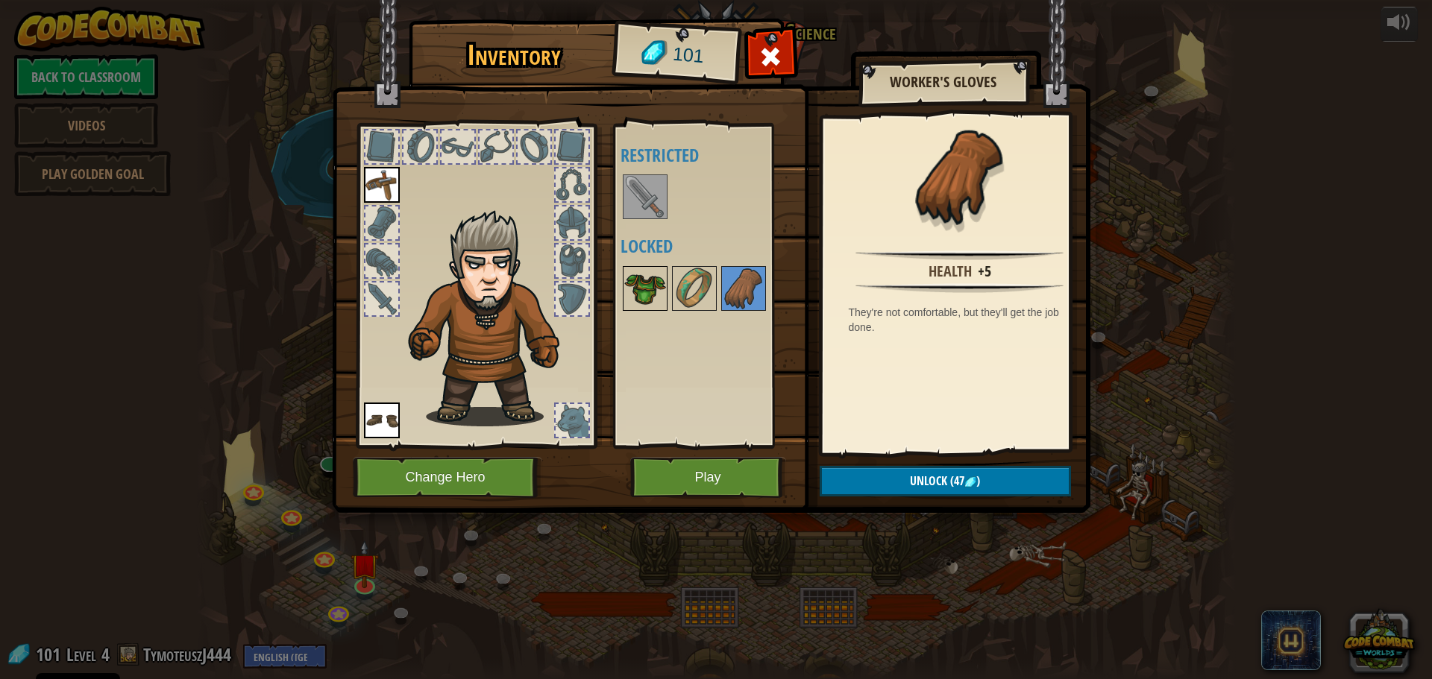
click at [667, 307] on div at bounding box center [645, 288] width 45 height 45
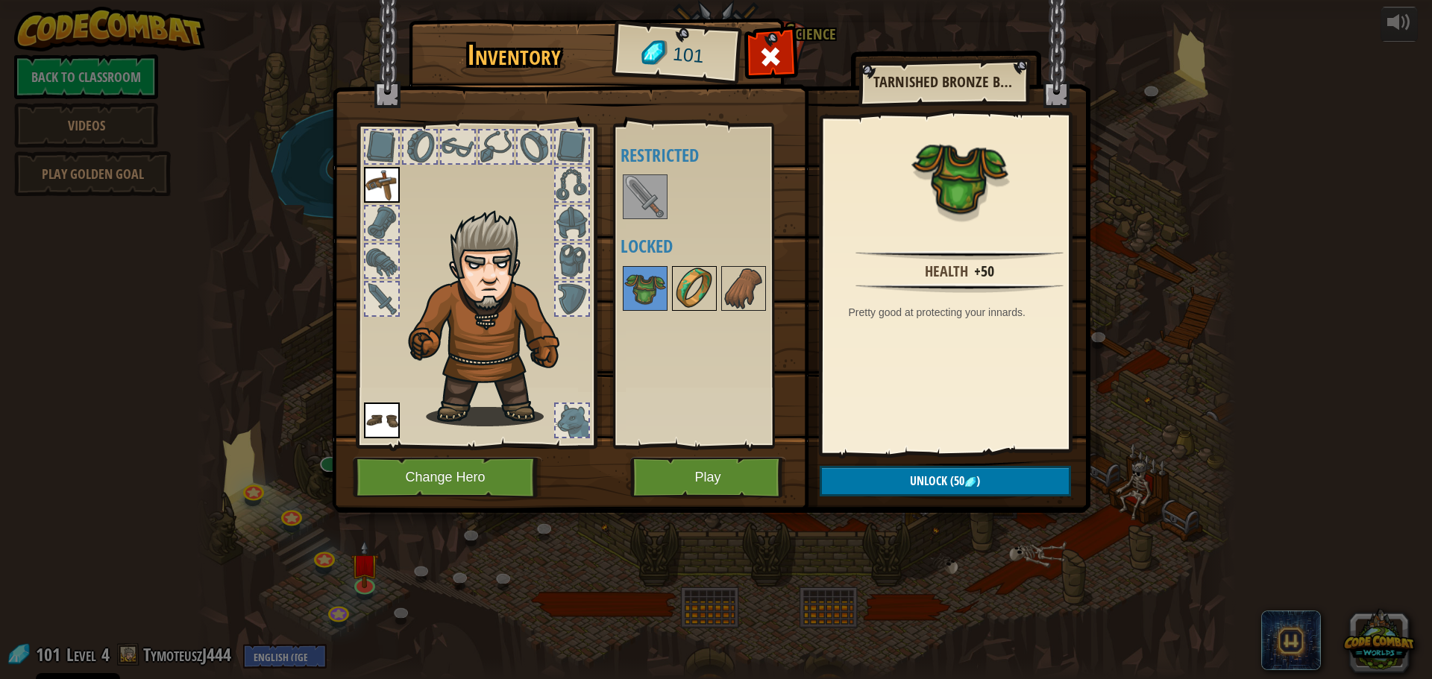
click at [676, 283] on img at bounding box center [694, 289] width 42 height 42
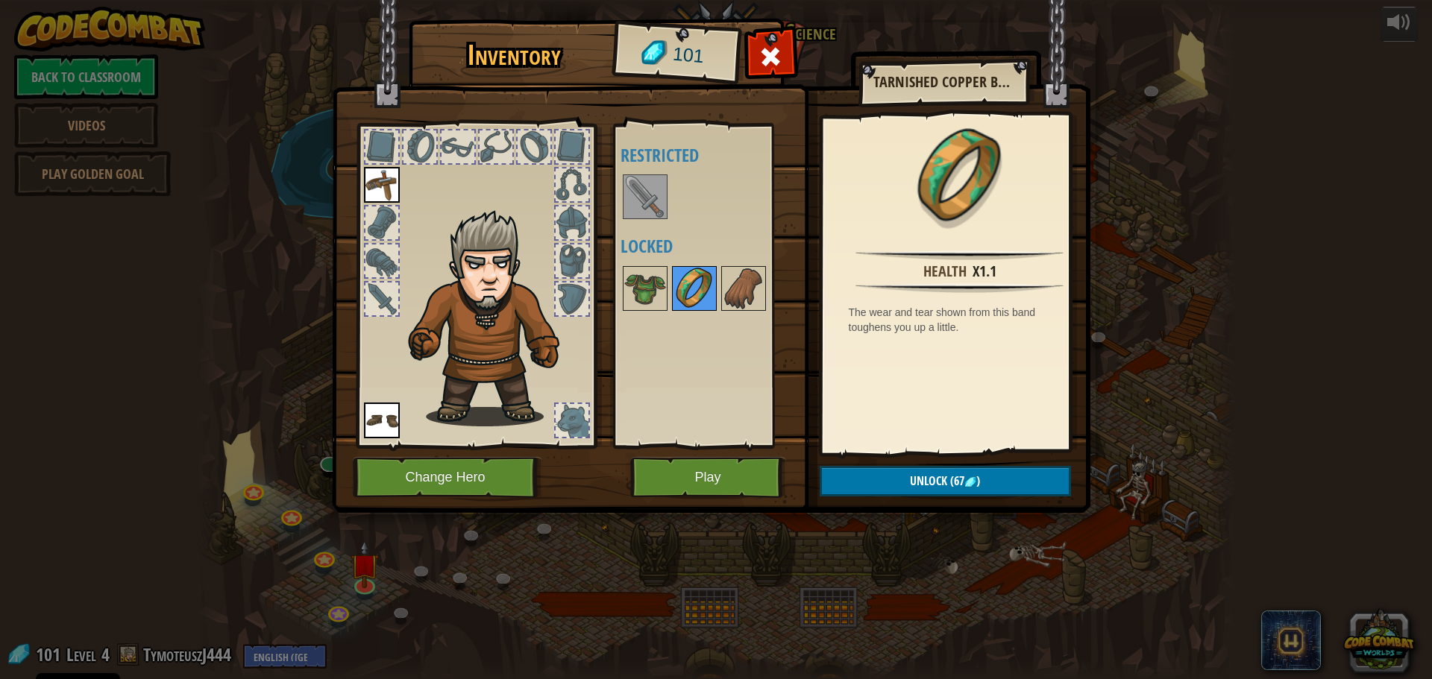
click at [688, 280] on img at bounding box center [694, 289] width 42 height 42
click at [719, 282] on div at bounding box center [713, 288] width 187 height 49
click at [724, 282] on img at bounding box center [744, 289] width 42 height 42
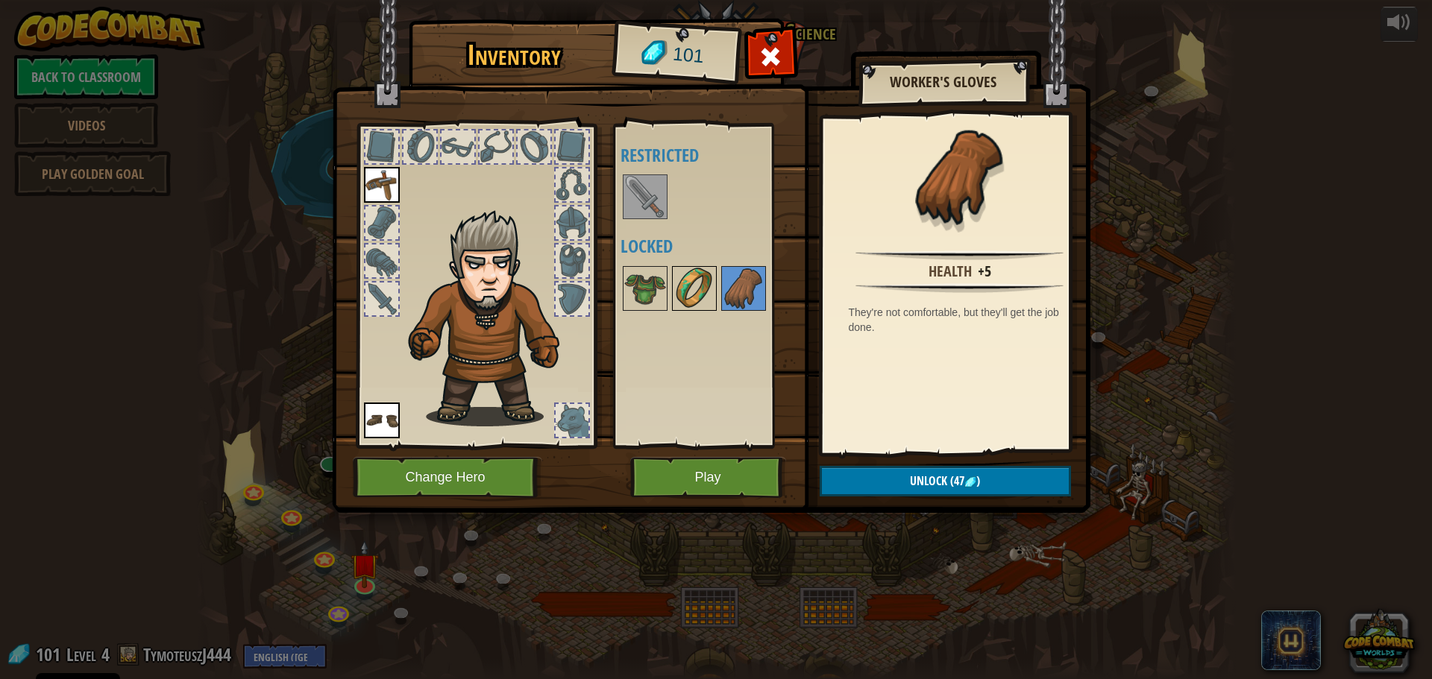
click at [691, 287] on img at bounding box center [694, 289] width 42 height 42
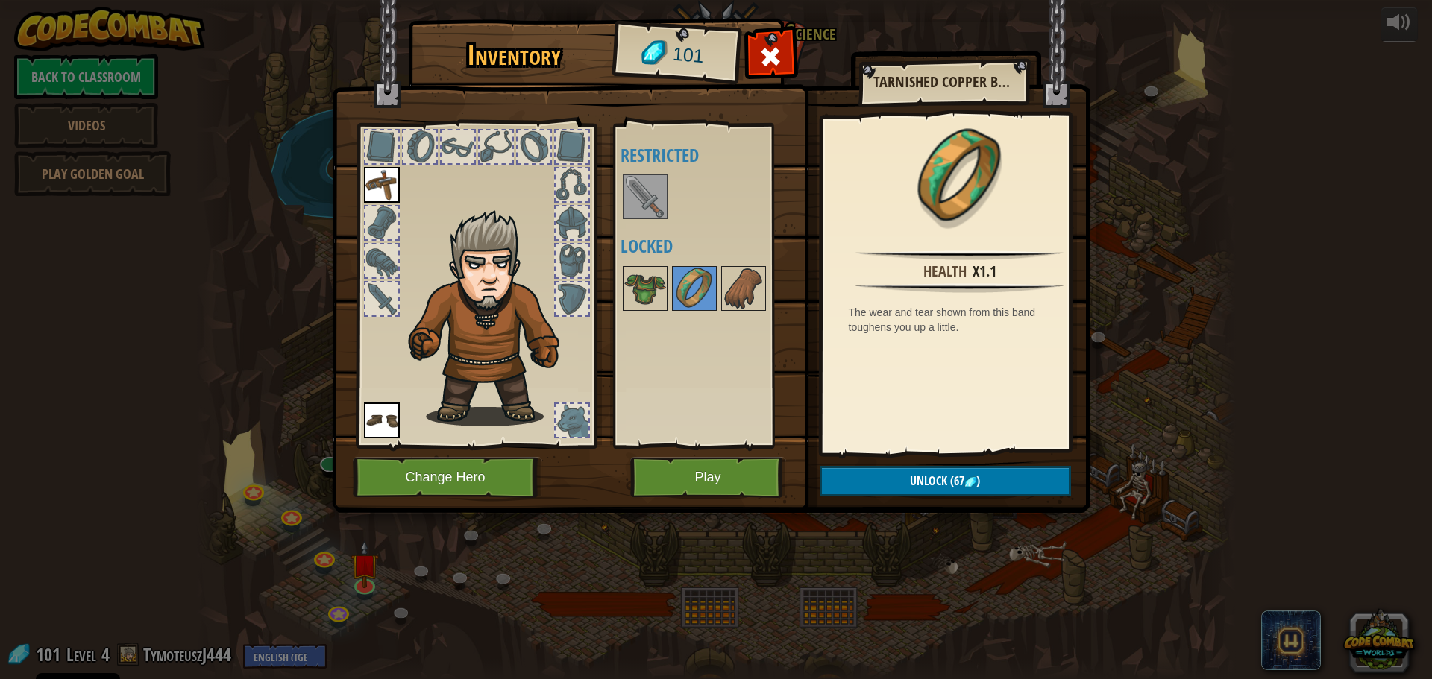
click at [670, 289] on div at bounding box center [713, 288] width 187 height 49
click at [662, 290] on img at bounding box center [645, 289] width 42 height 42
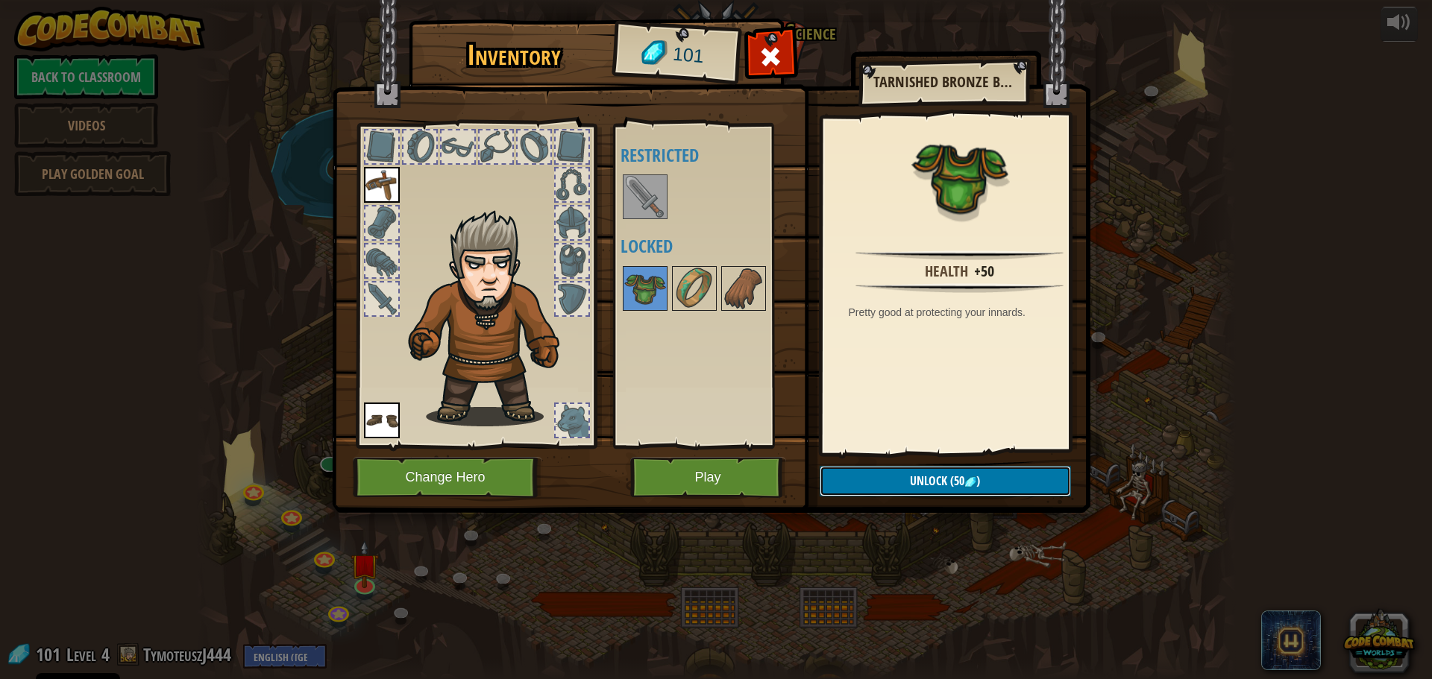
click at [973, 480] on img at bounding box center [970, 483] width 12 height 12
click at [970, 480] on button "Confirm" at bounding box center [945, 481] width 251 height 31
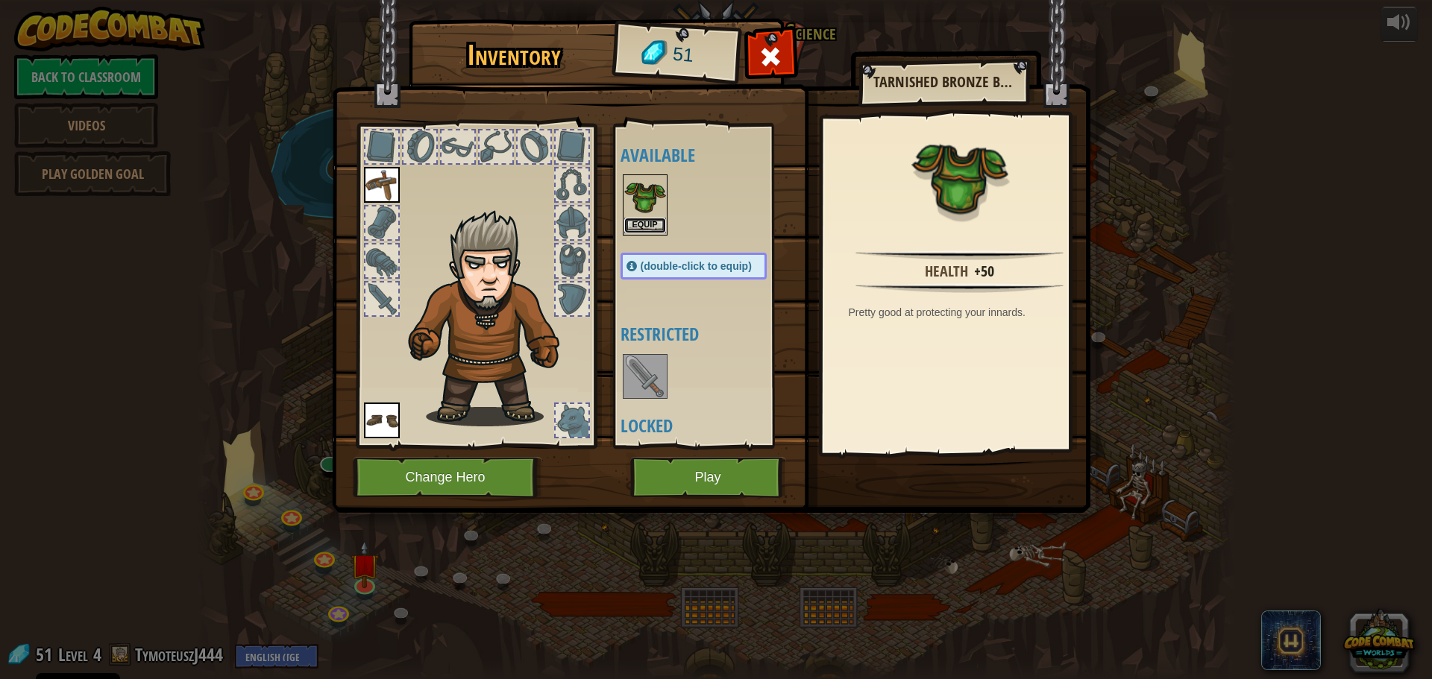
click at [646, 230] on button "Equip" at bounding box center [645, 226] width 42 height 16
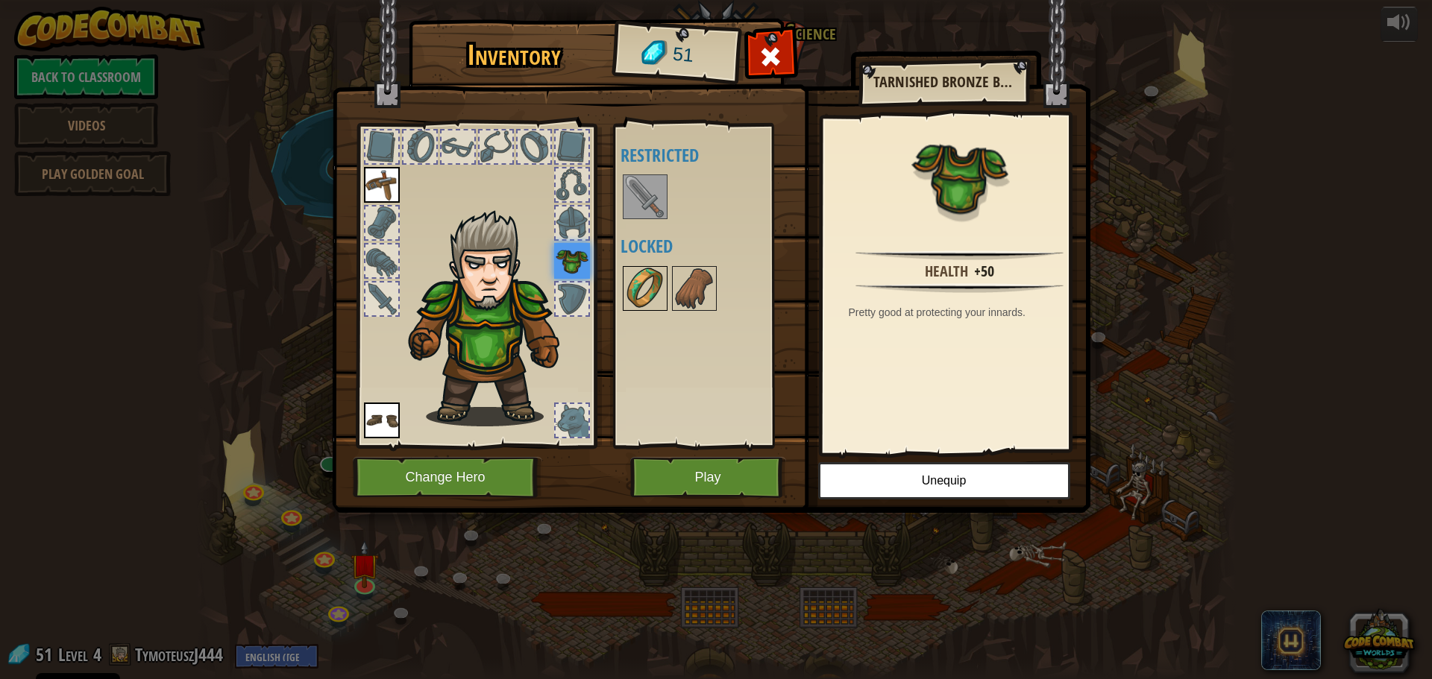
click at [651, 280] on img at bounding box center [645, 289] width 42 height 42
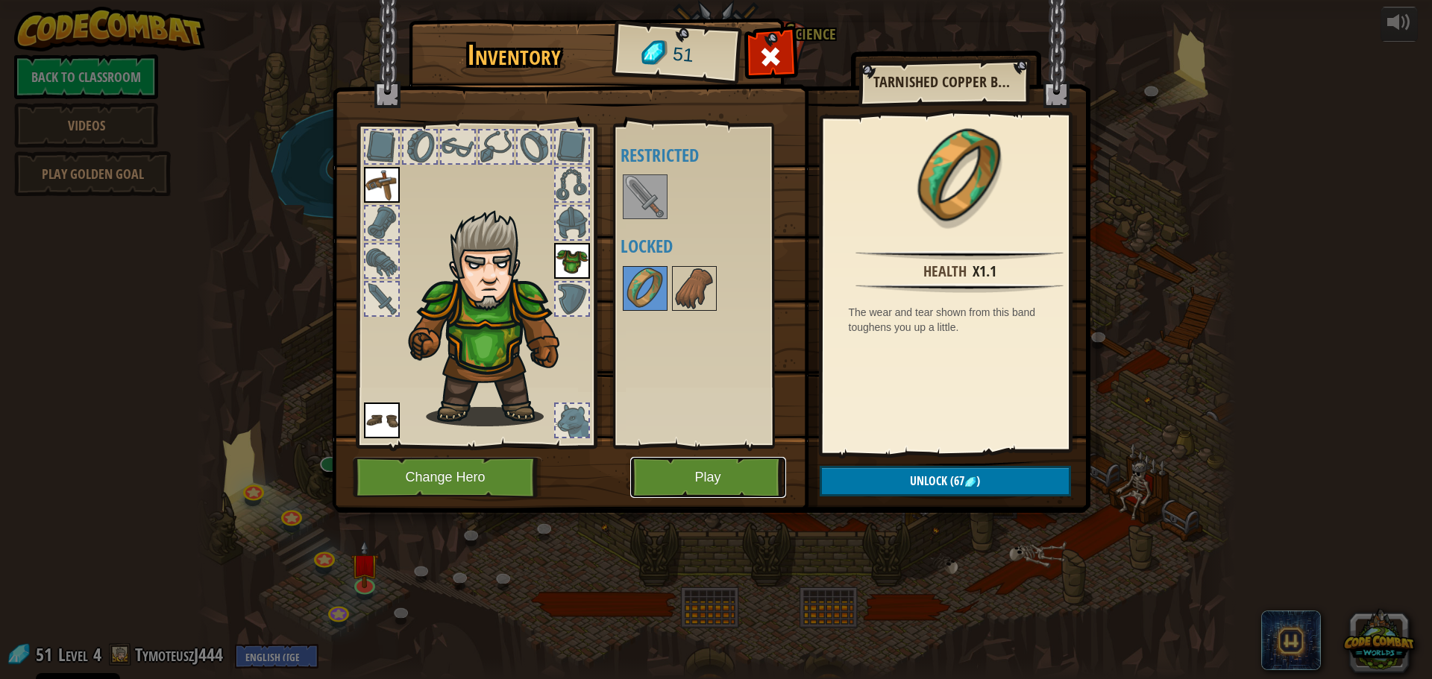
click at [668, 460] on button "Play" at bounding box center [708, 477] width 156 height 41
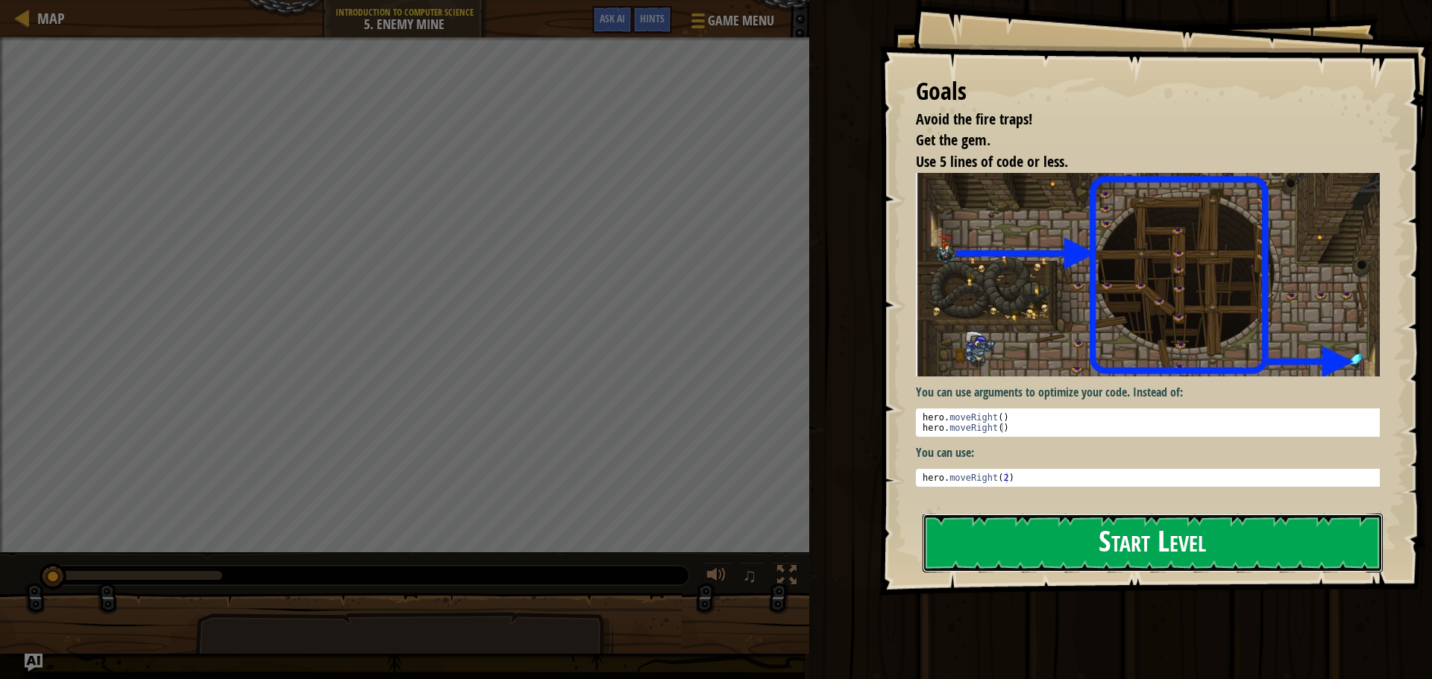
click at [1177, 528] on button "Start Level" at bounding box center [1153, 543] width 460 height 59
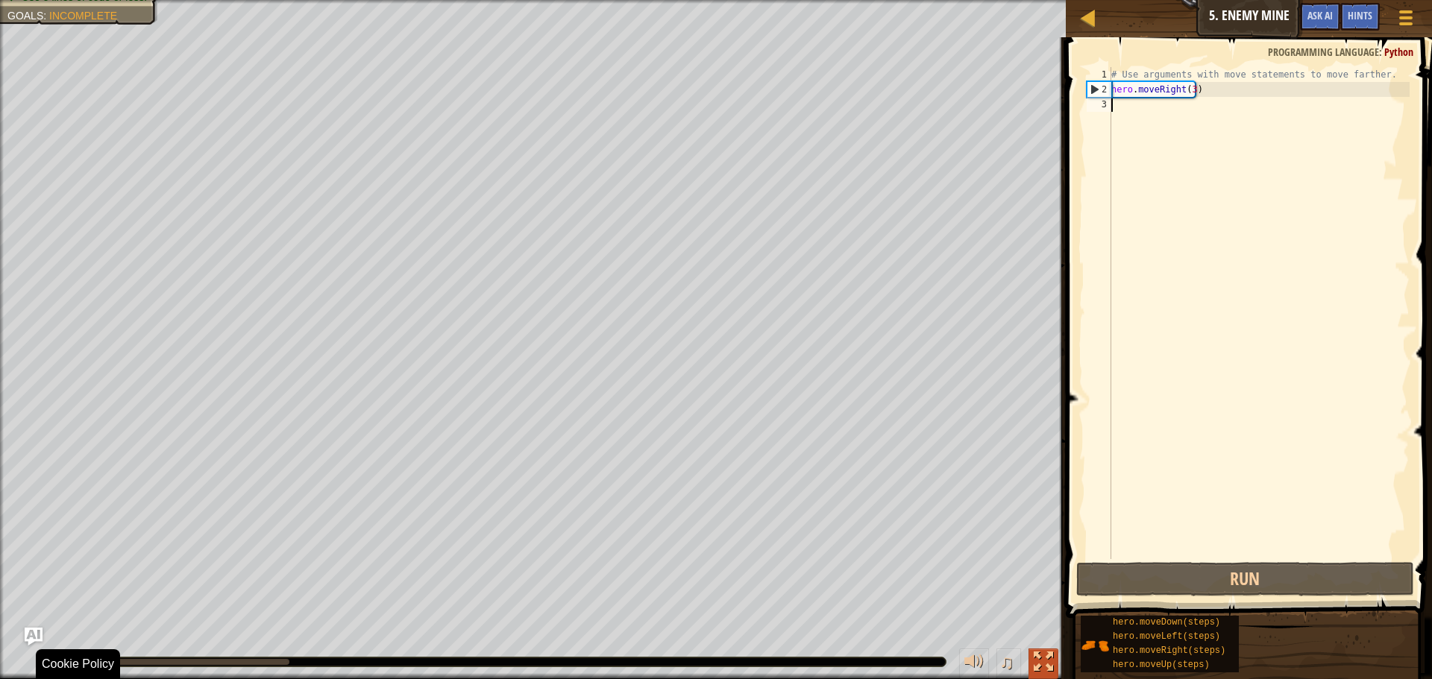
click at [1040, 668] on div at bounding box center [1043, 662] width 19 height 19
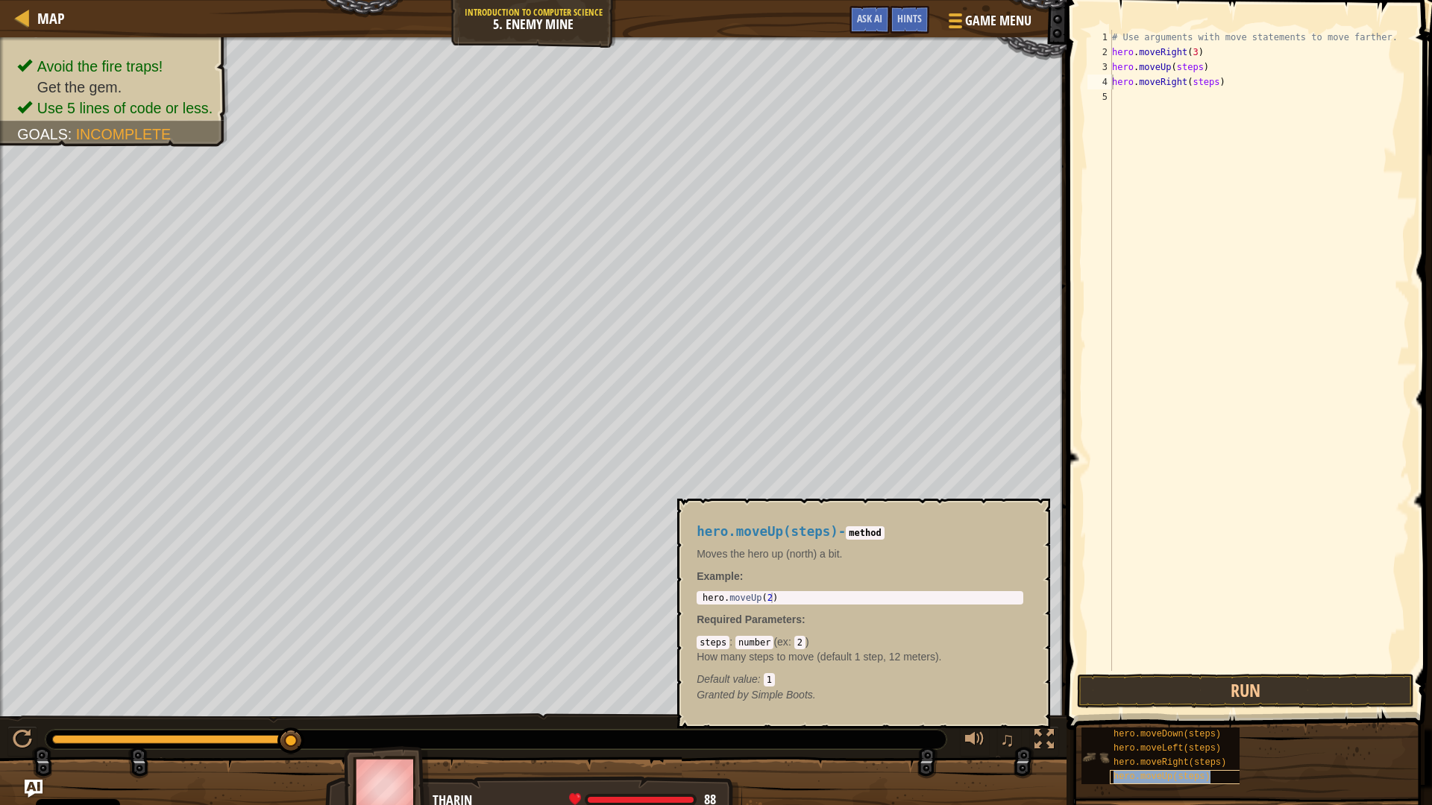
click at [1197, 679] on span "hero.moveUp(steps)" at bounding box center [1161, 777] width 97 height 10
type textarea "hero.moveDown(steps)"
click at [1151, 367] on div "# Use arguments with move statements to move farther. hero . moveRight ( 3 ) he…" at bounding box center [1259, 365] width 301 height 671
click at [1037, 515] on button "×" at bounding box center [1034, 516] width 12 height 21
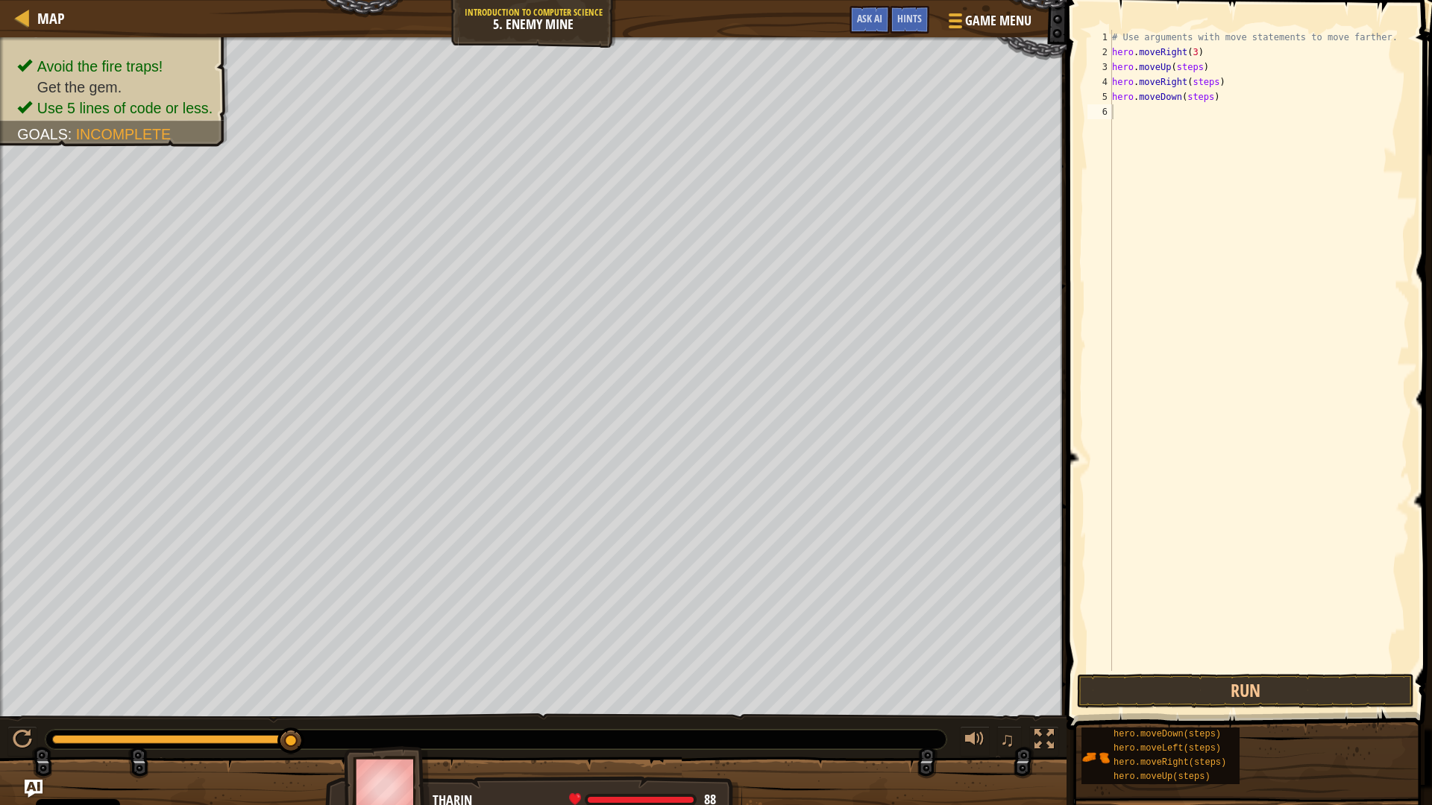
click at [1201, 96] on div "# Use arguments with move statements to move farther. hero . moveRight ( 3 ) he…" at bounding box center [1259, 365] width 301 height 671
click at [1205, 101] on div "# Use arguments with move statements to move farther. hero . moveRight ( 3 ) he…" at bounding box center [1259, 365] width 301 height 671
click at [1210, 107] on div "# Use arguments with move statements to move farther. hero . moveRight ( 3 ) he…" at bounding box center [1259, 365] width 301 height 671
click at [1210, 81] on div "# Use arguments with move statements to move farther. hero . moveRight ( 3 ) he…" at bounding box center [1259, 365] width 301 height 671
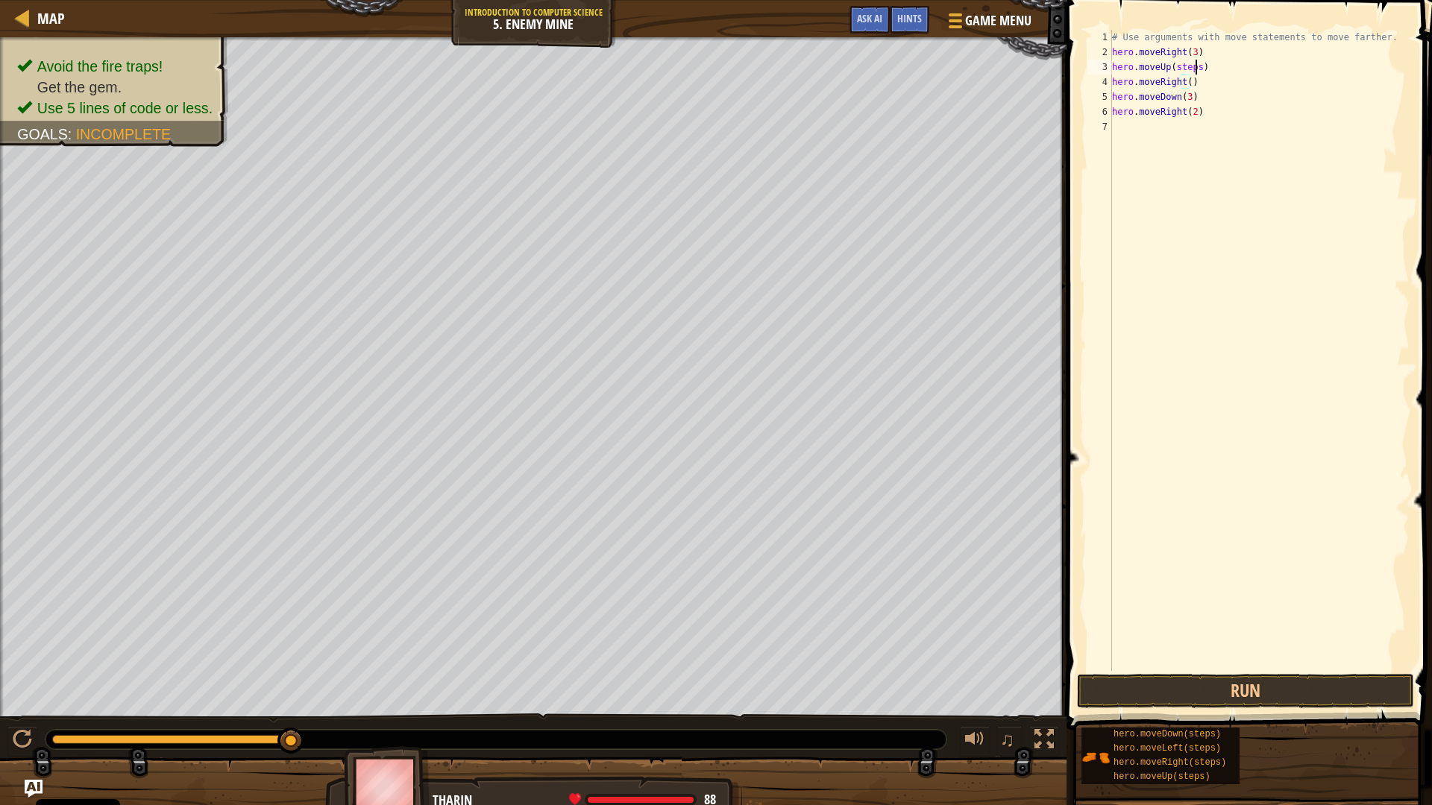
click at [1195, 66] on div "# Use arguments with move statements to move farther. hero . moveRight ( 3 ) he…" at bounding box center [1259, 365] width 301 height 671
type textarea "hero.moveUp()"
click at [1319, 679] on button "Run" at bounding box center [1245, 691] width 337 height 34
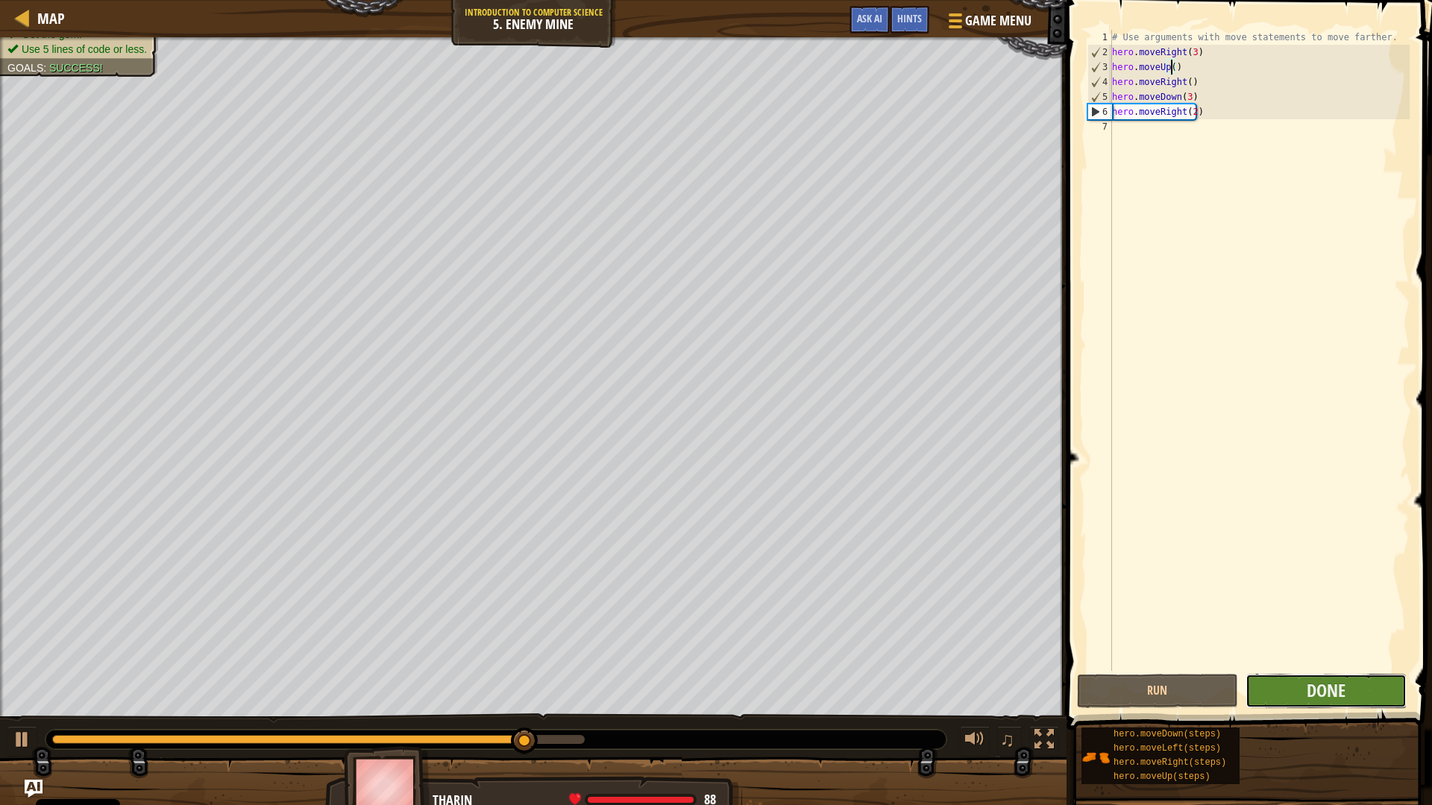
click at [1325, 676] on button "Done" at bounding box center [1325, 691] width 161 height 34
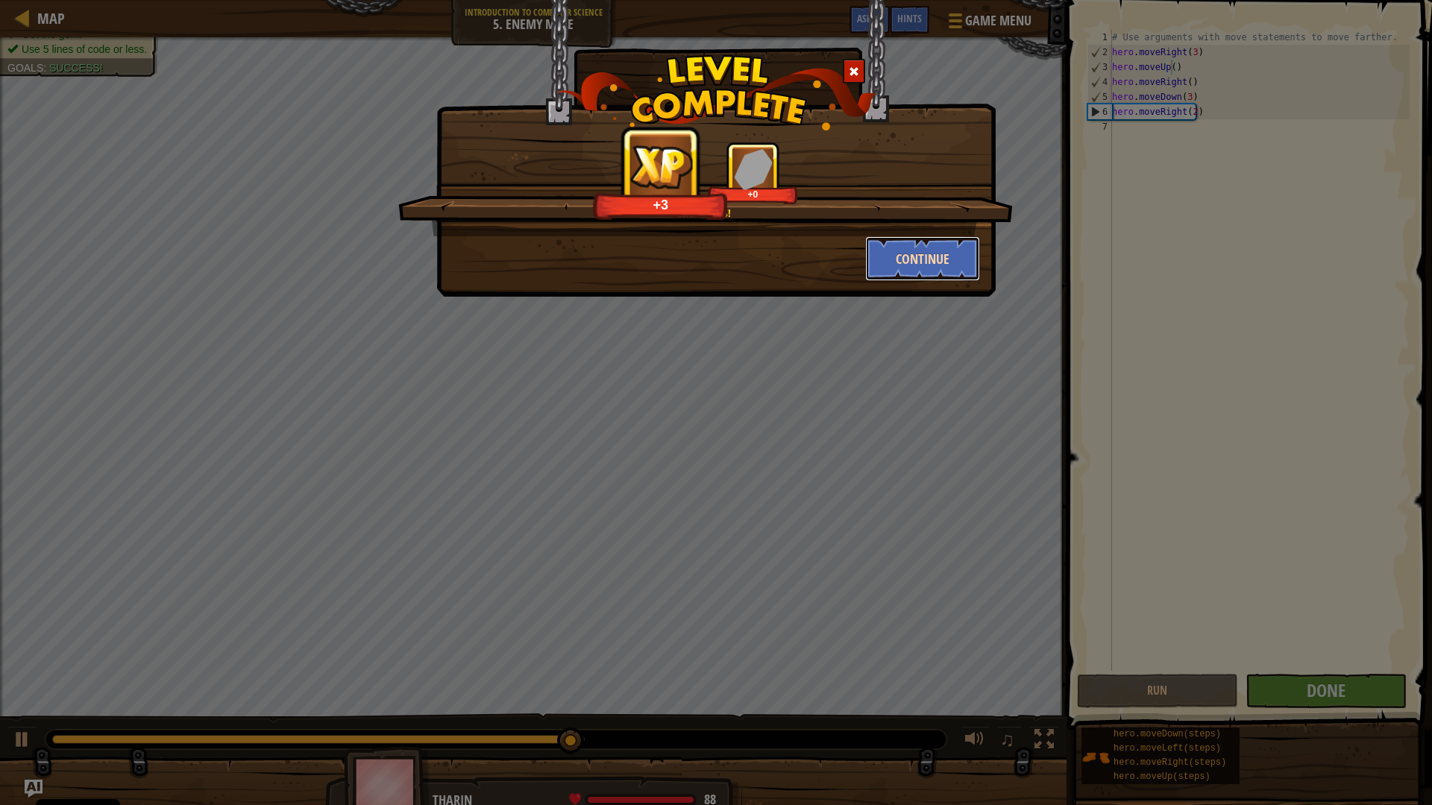
click at [928, 255] on button "Continue" at bounding box center [923, 258] width 116 height 45
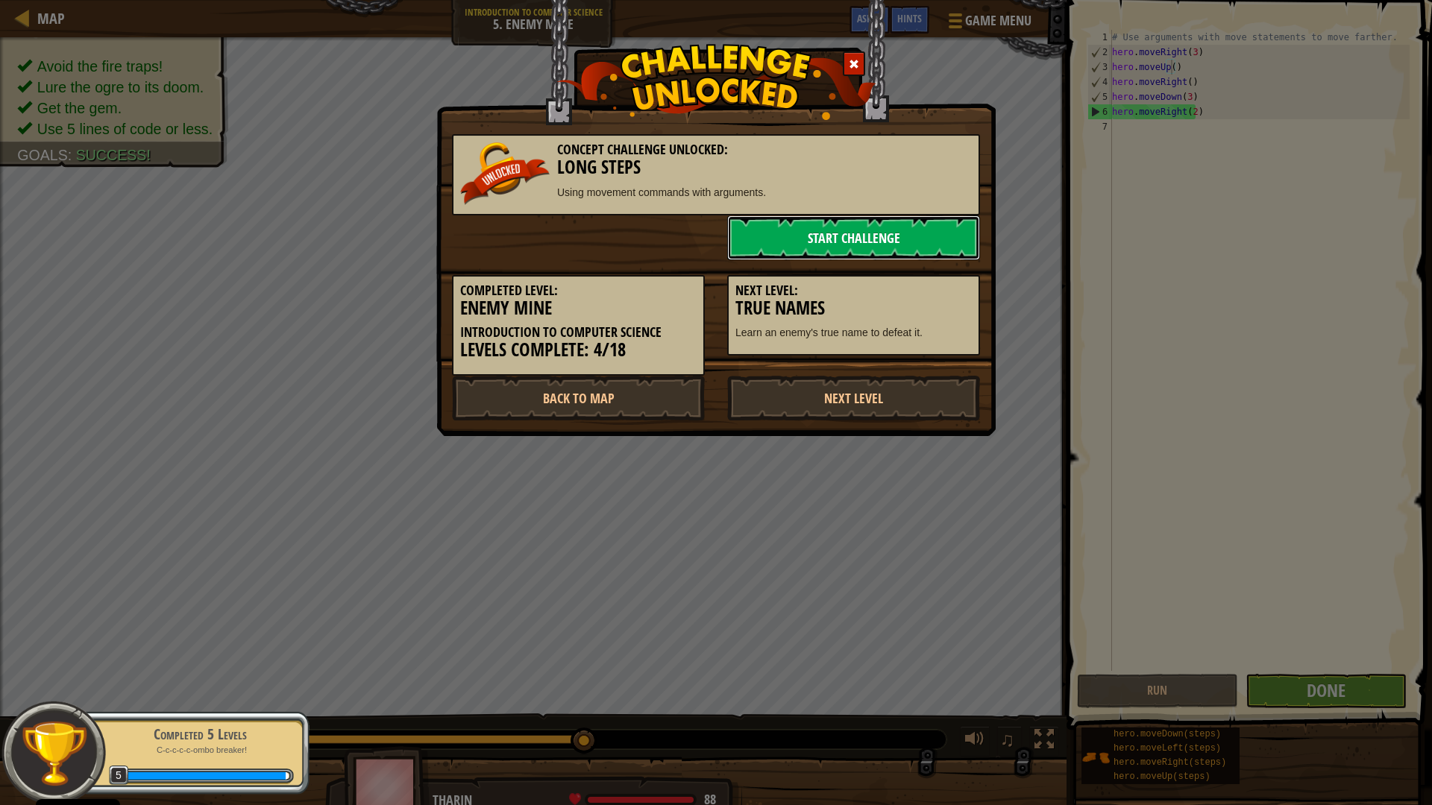
click at [882, 243] on link "Start Challenge" at bounding box center [853, 238] width 253 height 45
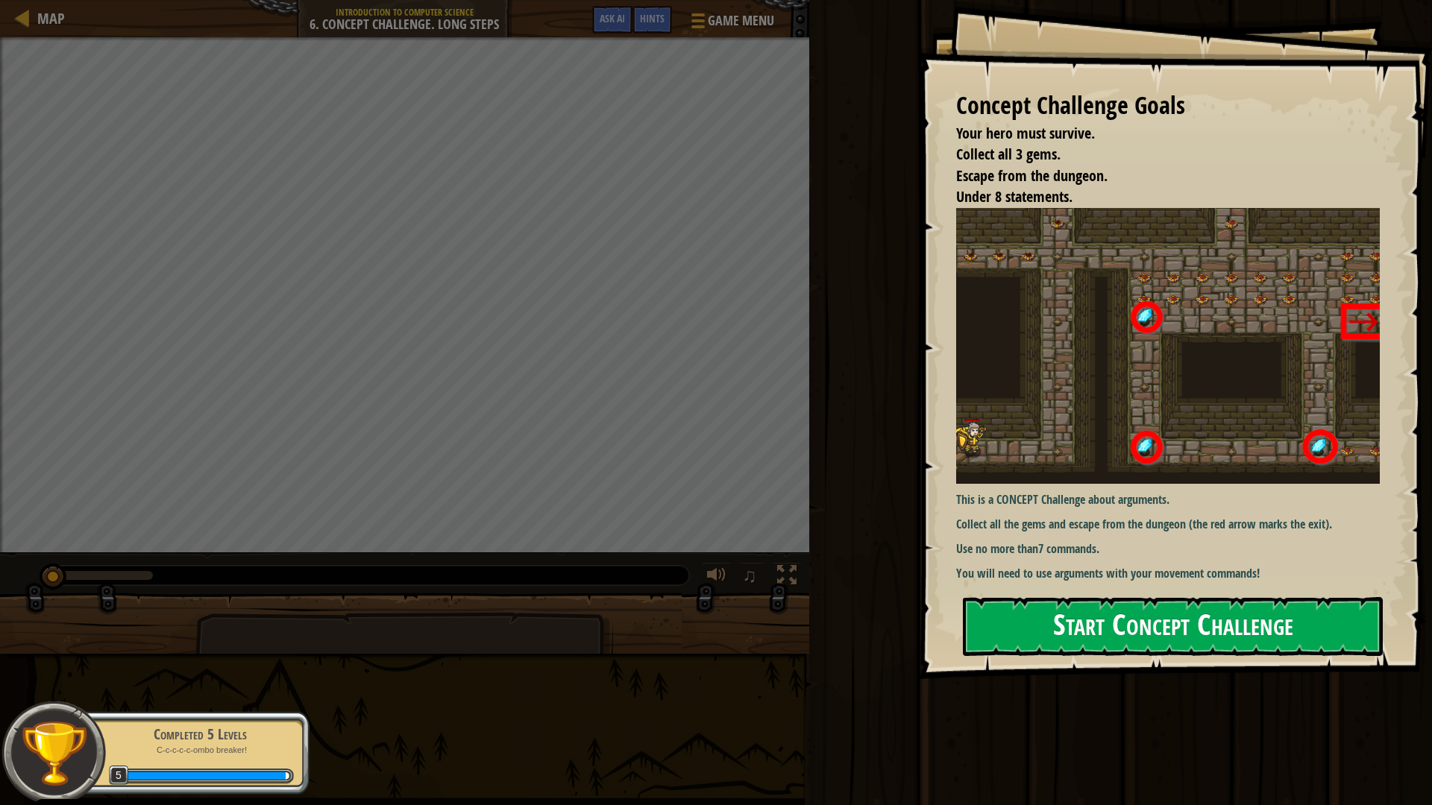
click at [1207, 635] on button "Start Concept Challenge" at bounding box center [1173, 626] width 420 height 59
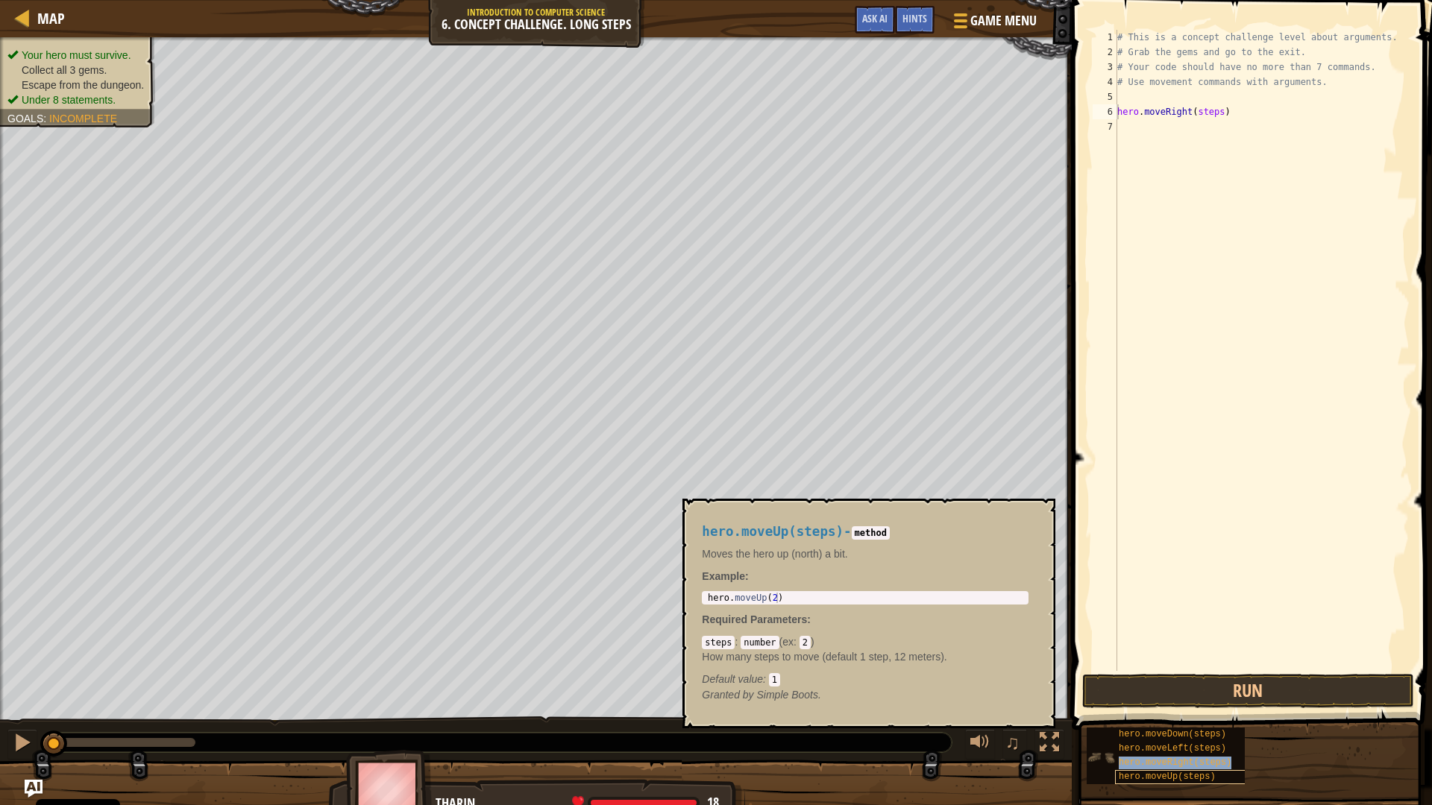
click at [1196, 679] on div "hero.moveDown(steps) hero.moveLeft(steps) hero.moveRight(steps) hero.moveUp(ste…" at bounding box center [1166, 756] width 158 height 57
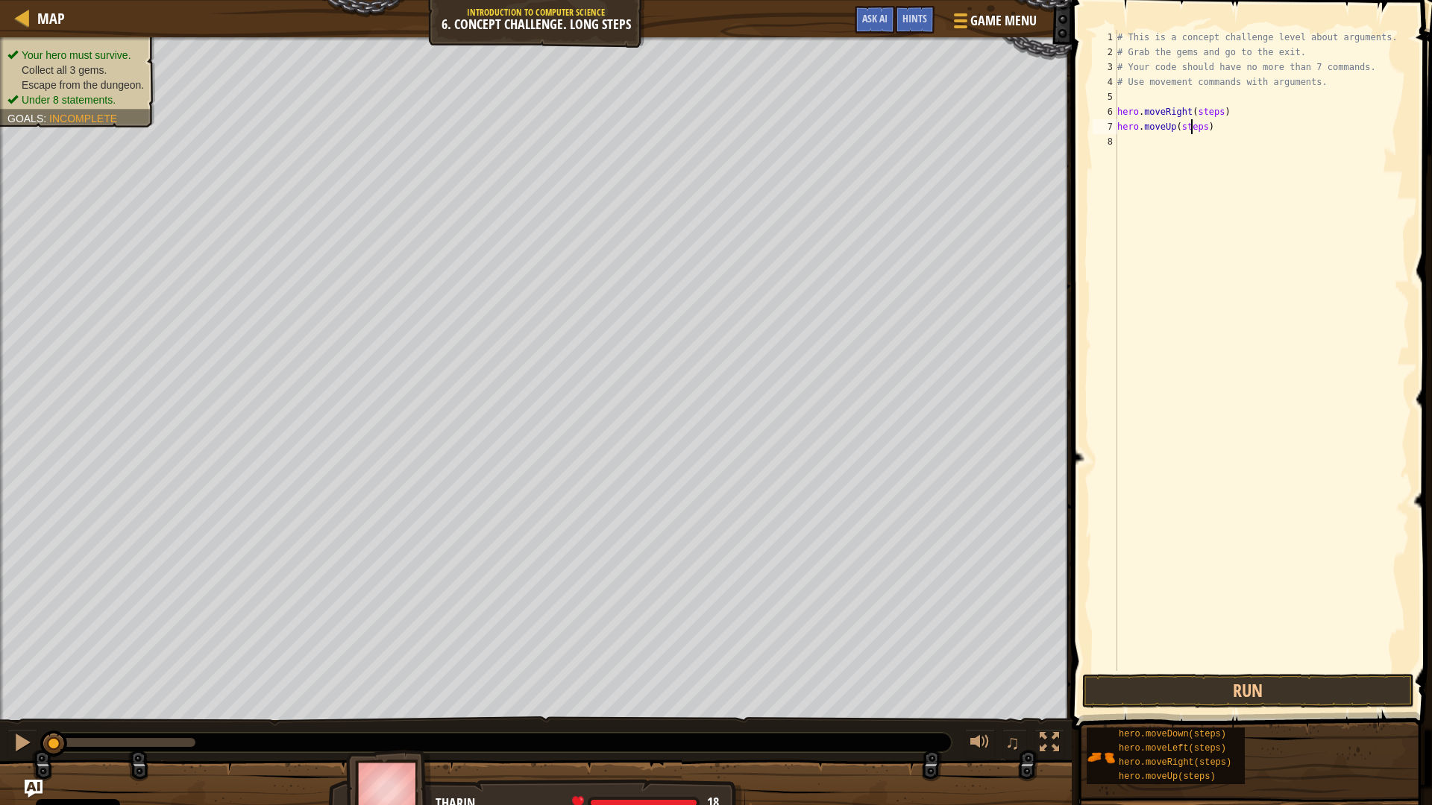
click at [1191, 129] on div "# This is a concept challenge level about arguments. # Grab the gems and go to …" at bounding box center [1261, 365] width 295 height 671
click at [1198, 129] on div "# This is a concept challenge level about arguments. # Grab the gems and go to …" at bounding box center [1261, 365] width 295 height 671
click at [1199, 129] on div "# This is a concept challenge level about arguments. # Grab the gems and go to …" at bounding box center [1261, 365] width 295 height 671
click at [1216, 113] on div "# This is a concept challenge level about arguments. # Grab the gems and go to …" at bounding box center [1261, 365] width 295 height 671
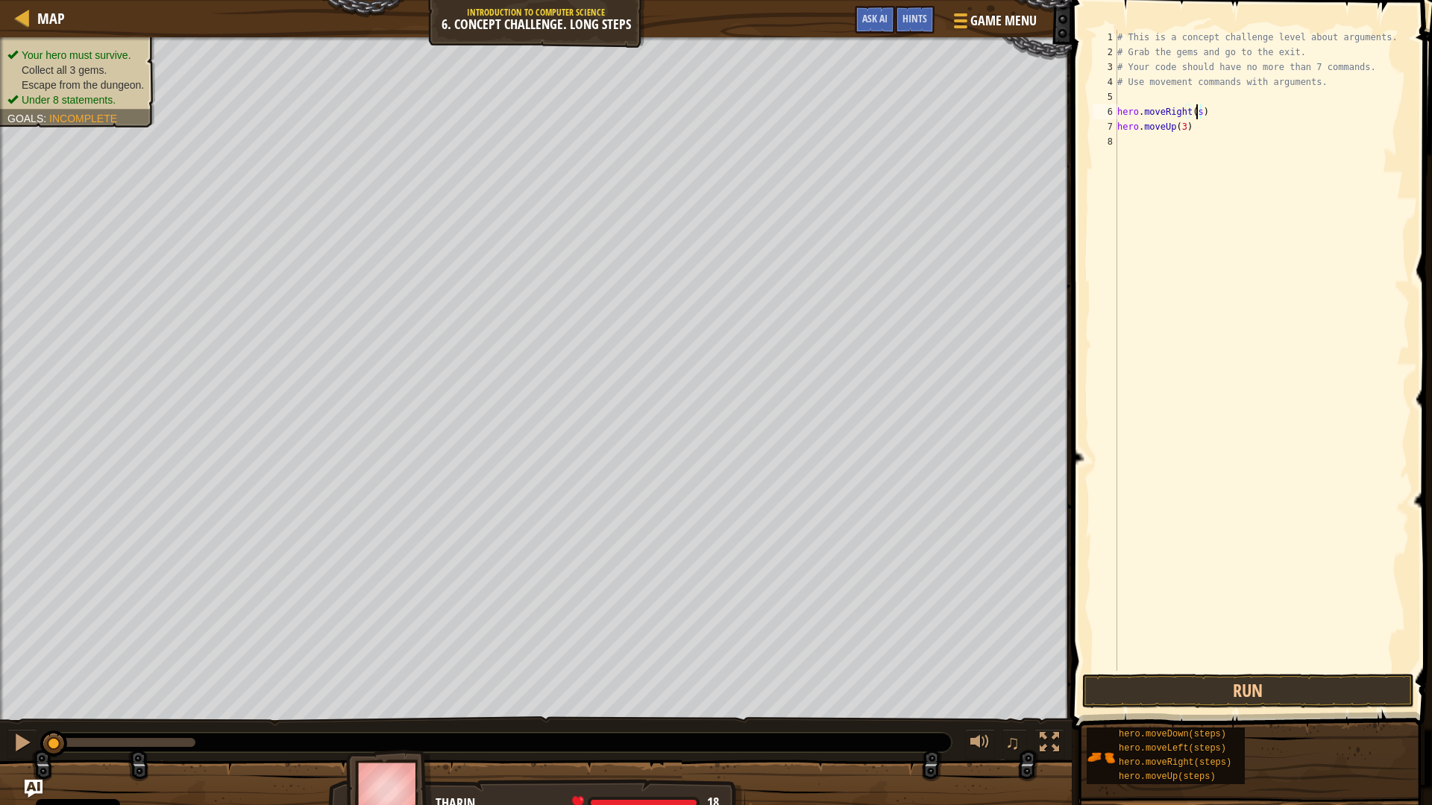
type textarea "hero.moveRight()"
click at [1170, 150] on div "# This is a concept challenge level about arguments. # Grab the gems and go to …" at bounding box center [1261, 365] width 295 height 671
click at [1213, 139] on div "# This is a concept challenge level about arguments. # Grab the gems and go to …" at bounding box center [1261, 365] width 295 height 671
click at [1216, 146] on div "# This is a concept challenge level about arguments. # Grab the gems and go to …" at bounding box center [1261, 365] width 295 height 671
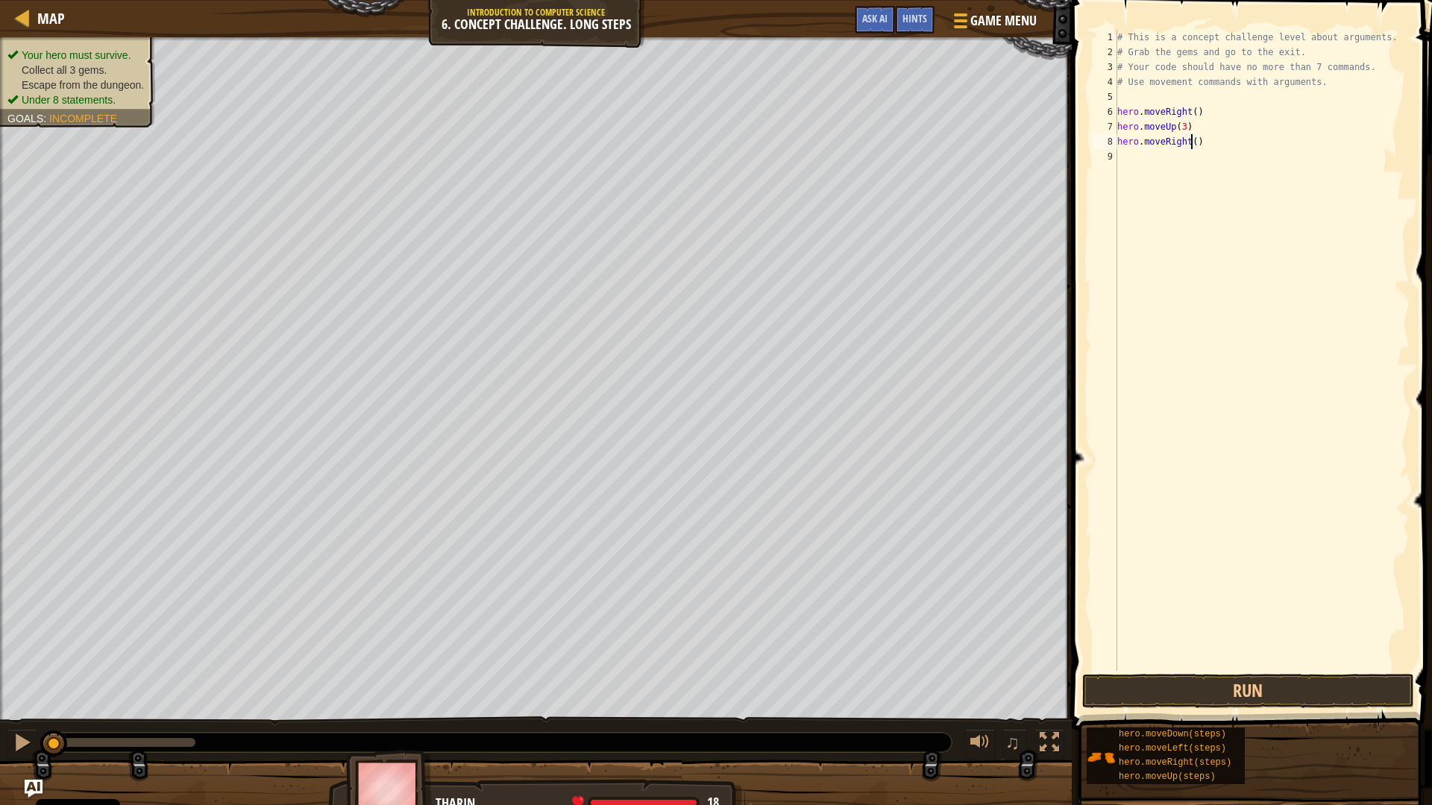
type textarea "hero.moveRight(2)"
click at [1204, 189] on div "# This is a concept challenge level about arguments. # Grab the gems and go to …" at bounding box center [1261, 365] width 295 height 671
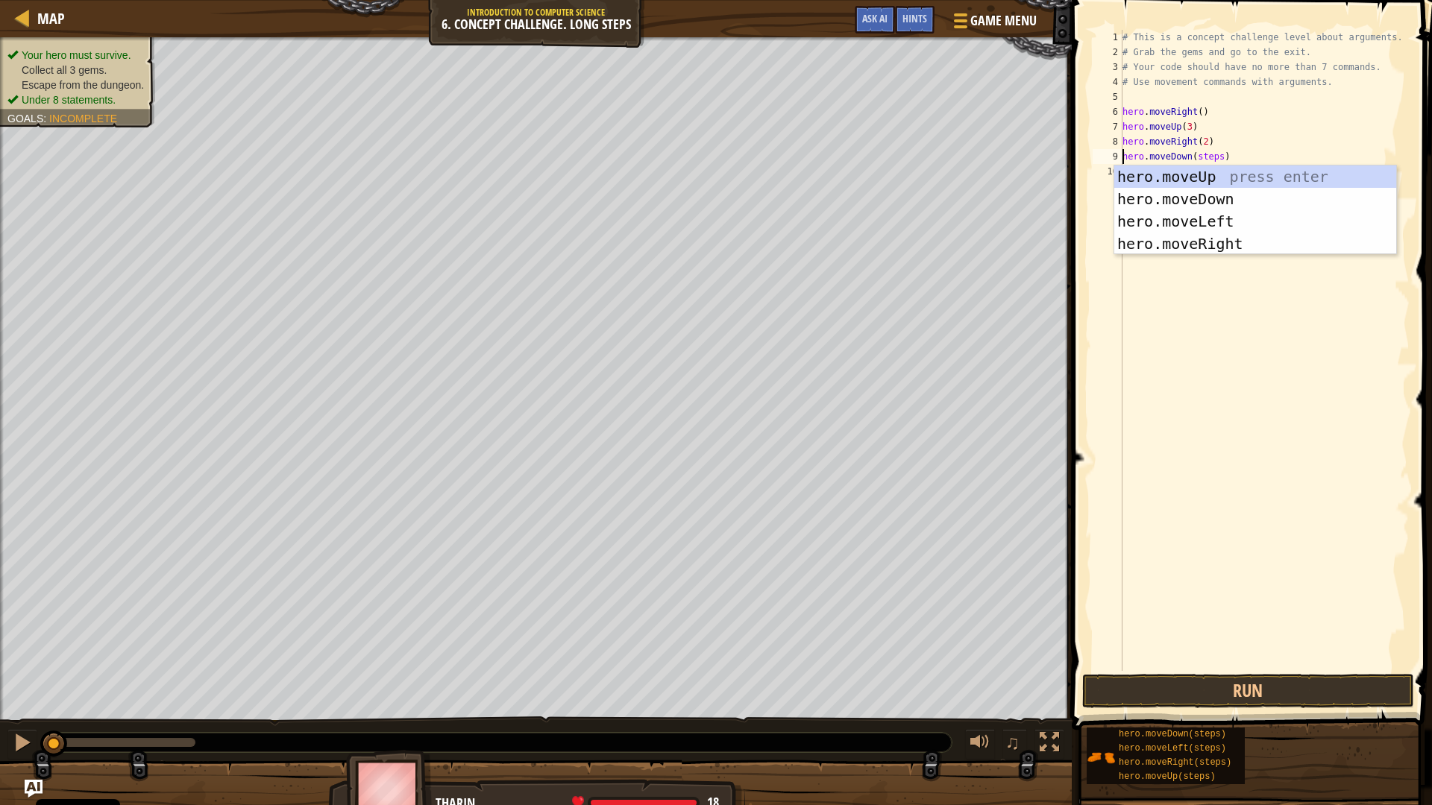
click at [1219, 157] on div "# This is a concept challenge level about arguments. # Grab the gems and go to …" at bounding box center [1264, 365] width 291 height 671
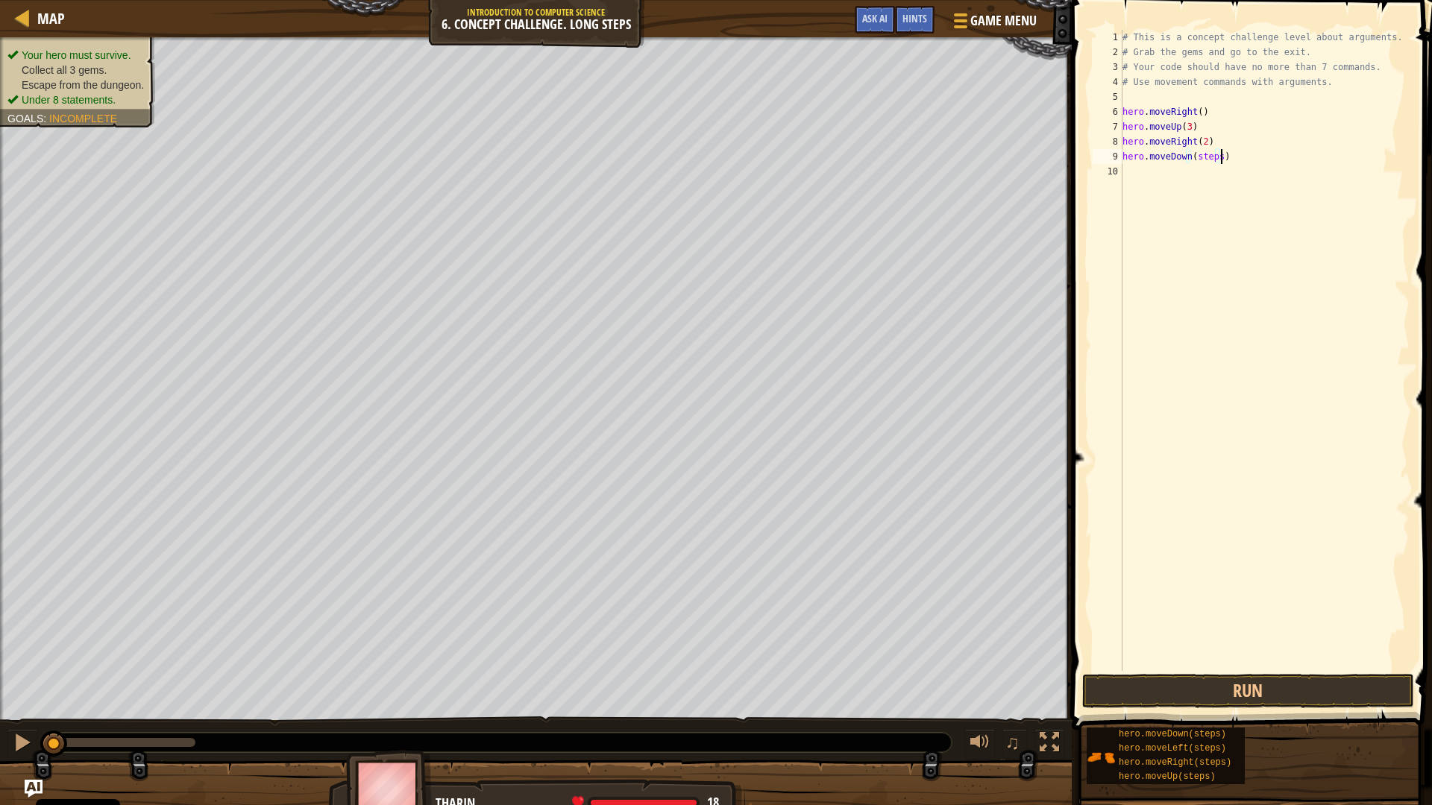
click at [1213, 157] on div "# This is a concept challenge level about arguments. # Grab the gems and go to …" at bounding box center [1264, 365] width 291 height 671
click at [1216, 157] on div "# This is a concept challenge level about arguments. # Grab the gems and go to …" at bounding box center [1264, 365] width 291 height 671
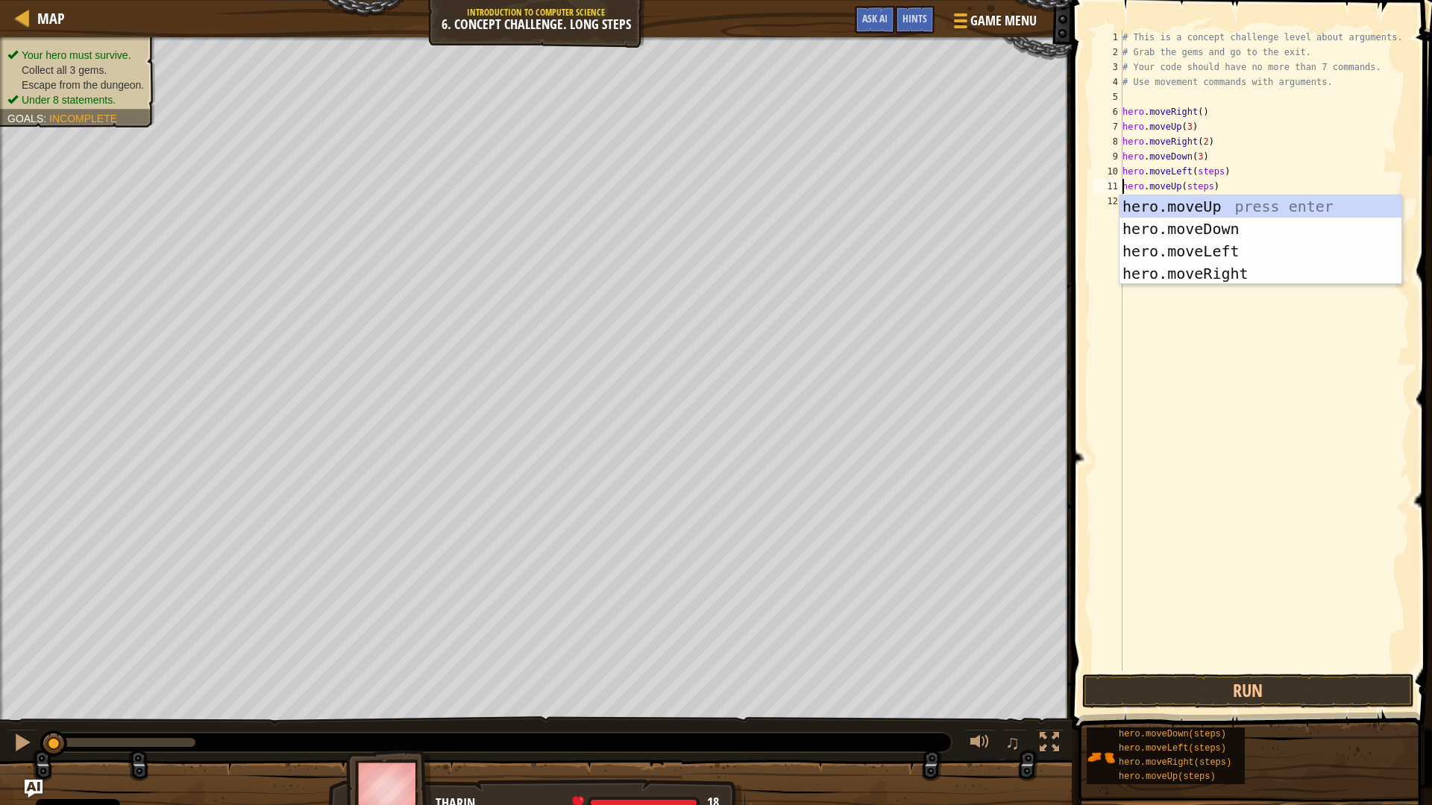
click at [1201, 192] on div "# This is a concept challenge level about arguments. # Grab the gems and go to …" at bounding box center [1264, 365] width 291 height 671
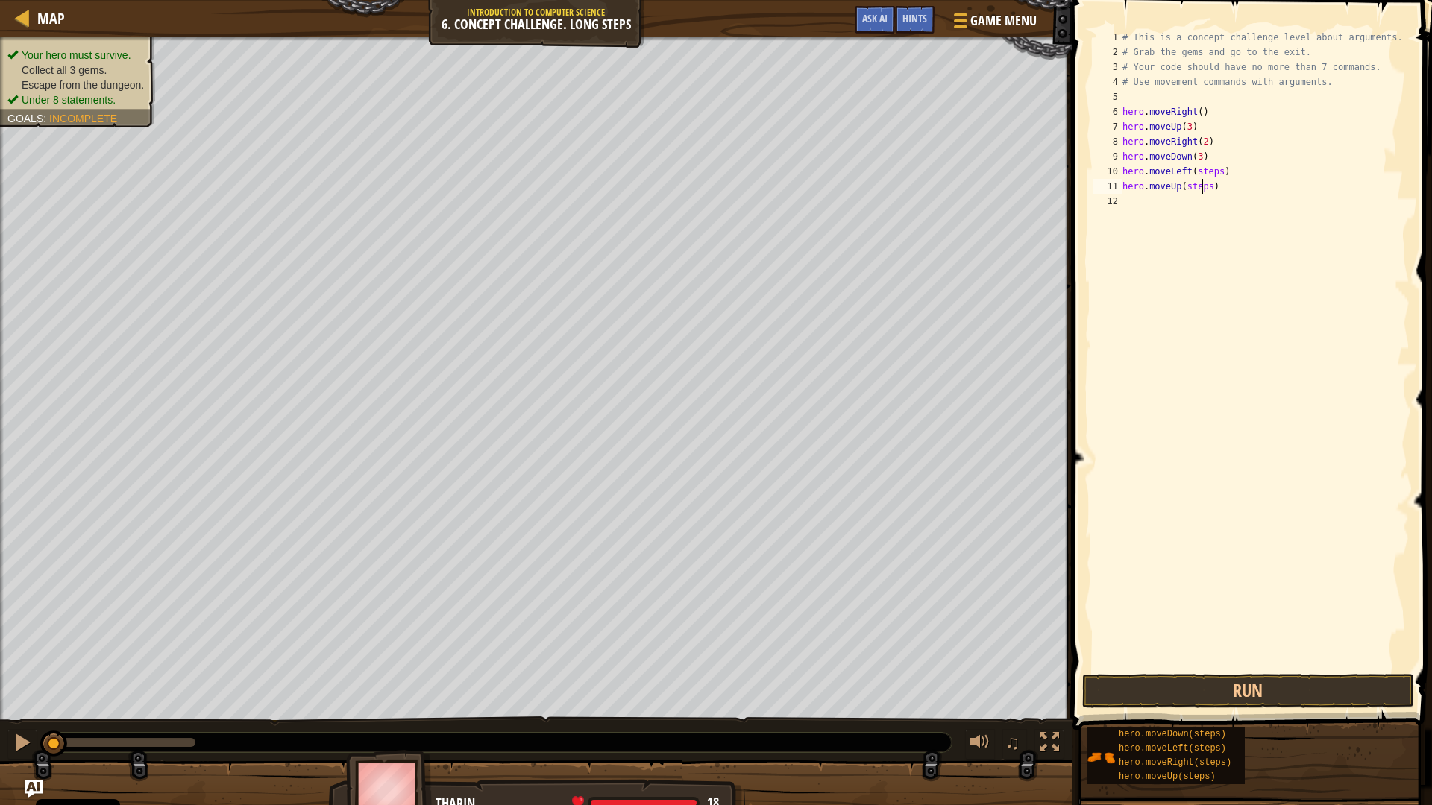
click at [1207, 192] on div "# This is a concept challenge level about arguments. # Grab the gems and go to …" at bounding box center [1264, 365] width 291 height 671
click at [1214, 175] on div "# This is a concept challenge level about arguments. # Grab the gems and go to …" at bounding box center [1264, 365] width 291 height 671
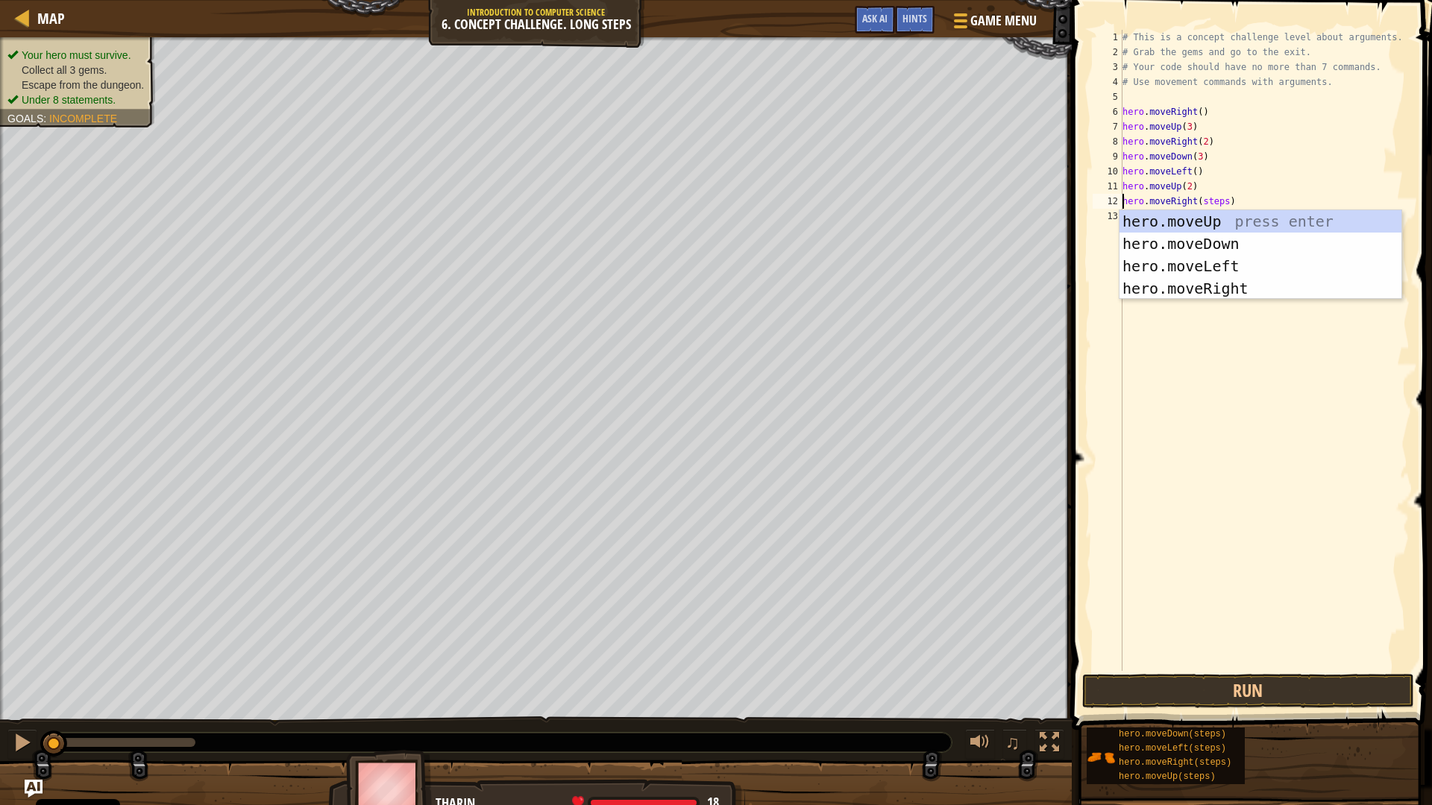
click at [1221, 200] on div "# This is a concept challenge level about arguments. # Grab the gems and go to …" at bounding box center [1264, 365] width 291 height 671
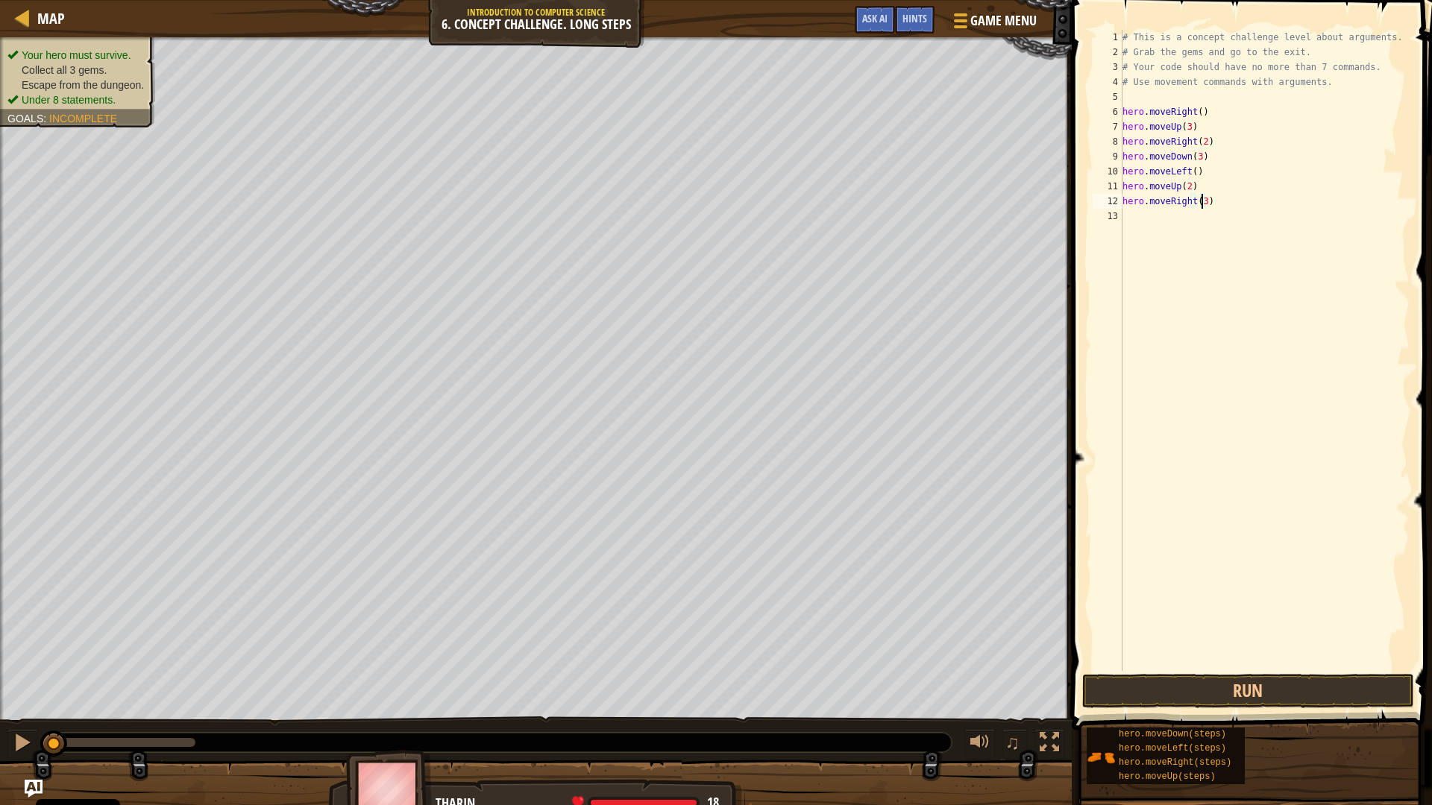
scroll to position [7, 6]
type textarea "hero.moveRight(3)"
click at [1298, 679] on button "Run" at bounding box center [1248, 691] width 332 height 34
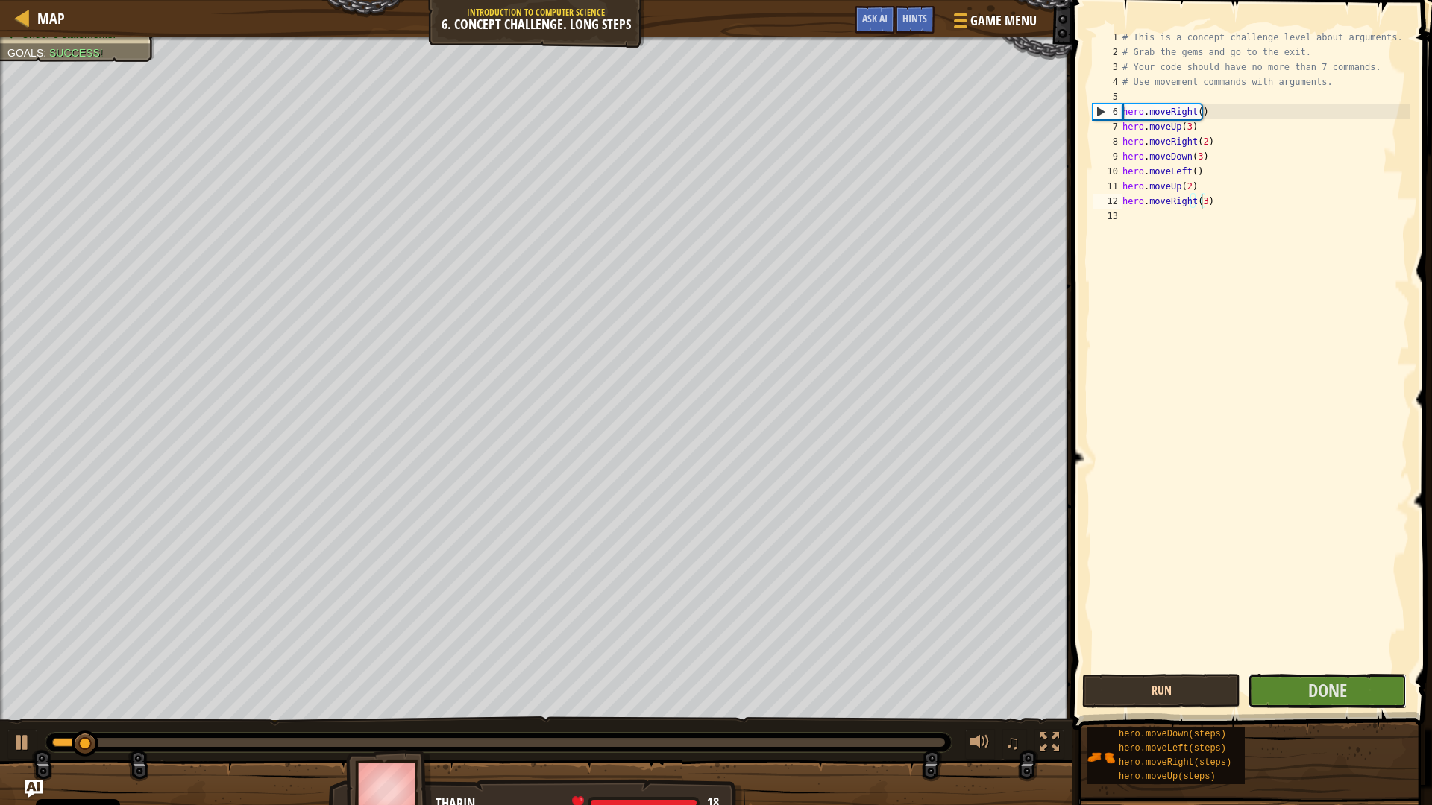
click at [1295, 679] on button "Done" at bounding box center [1327, 691] width 158 height 34
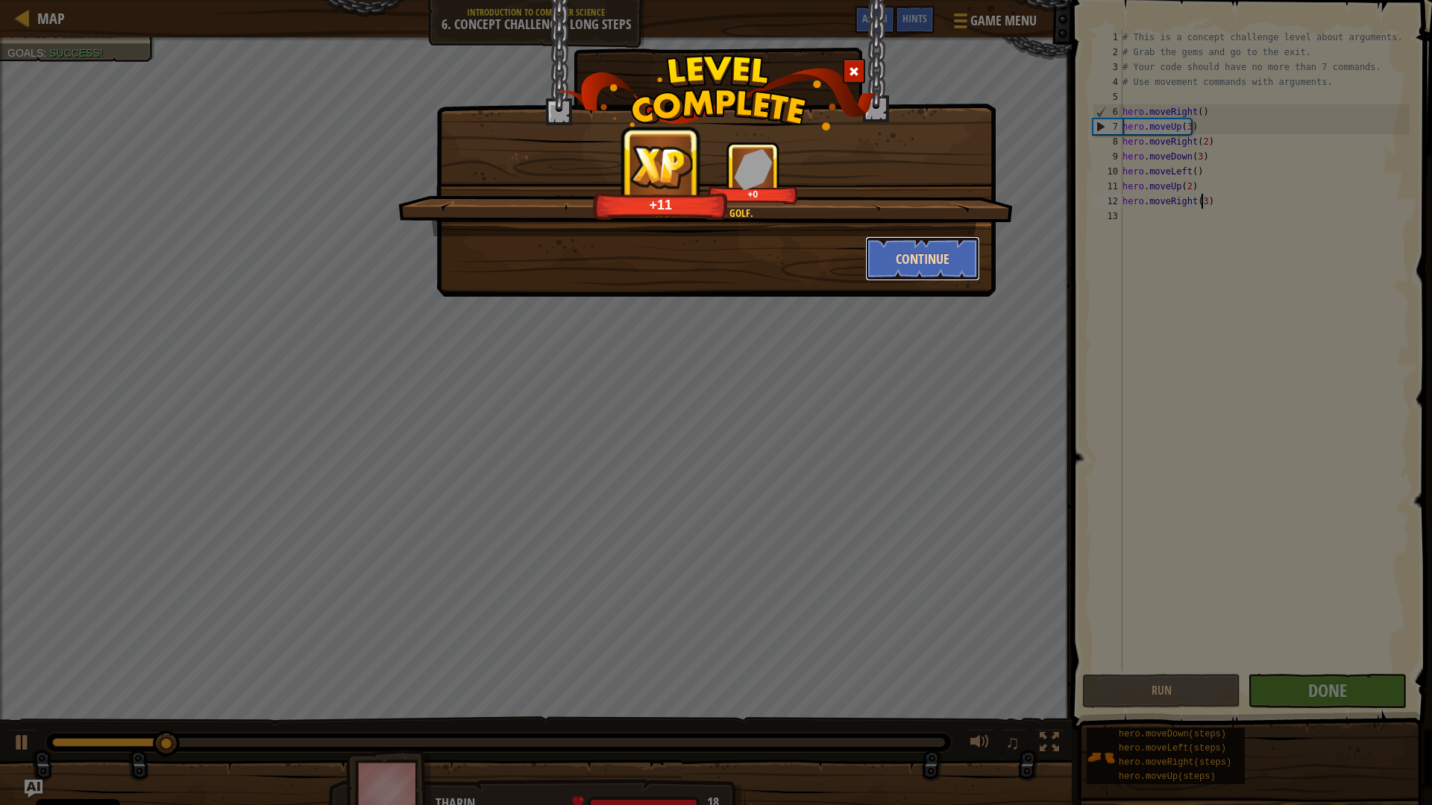
click at [923, 242] on button "Continue" at bounding box center [923, 258] width 116 height 45
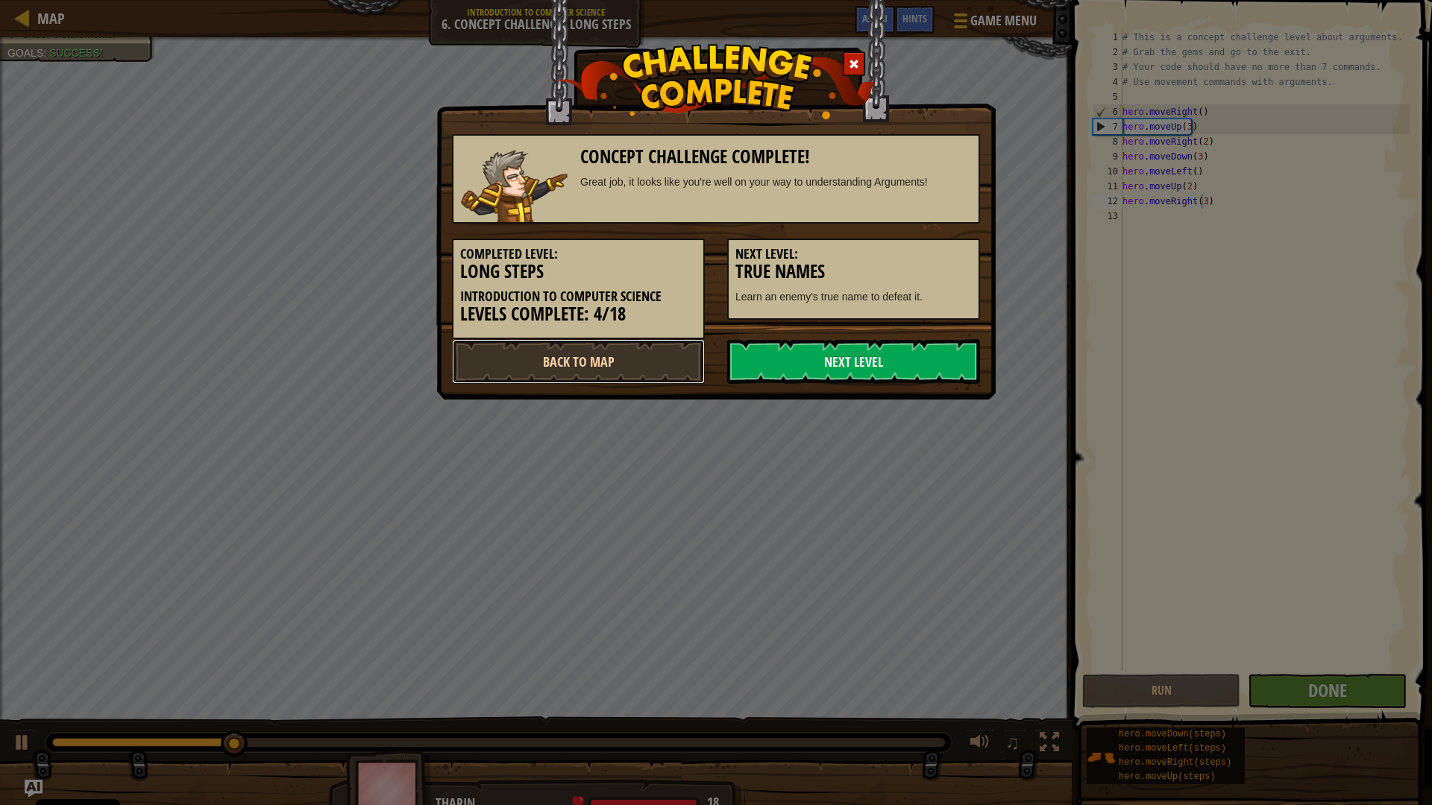
click at [657, 346] on link "Back to Map" at bounding box center [578, 361] width 253 height 45
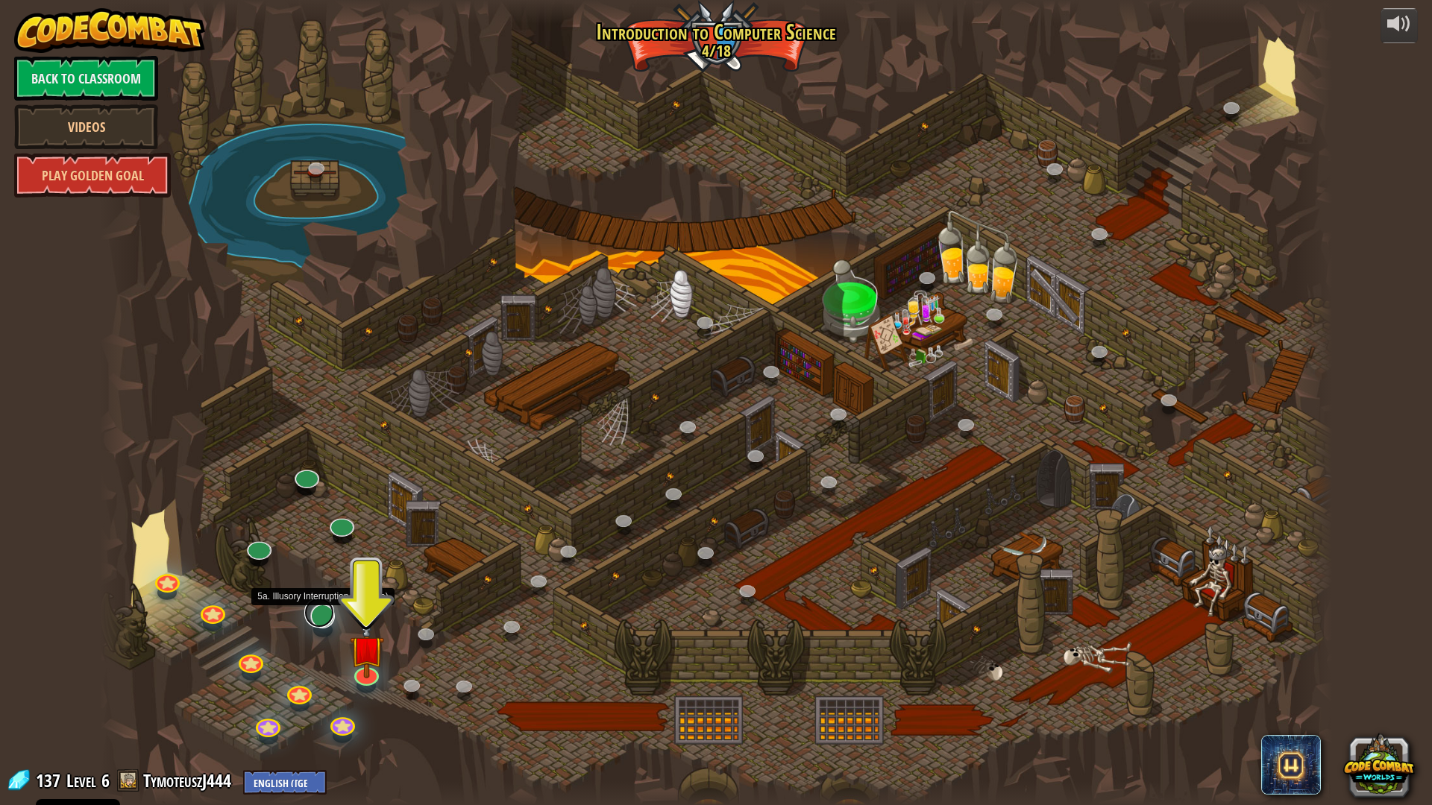
click at [329, 612] on link at bounding box center [319, 613] width 30 height 30
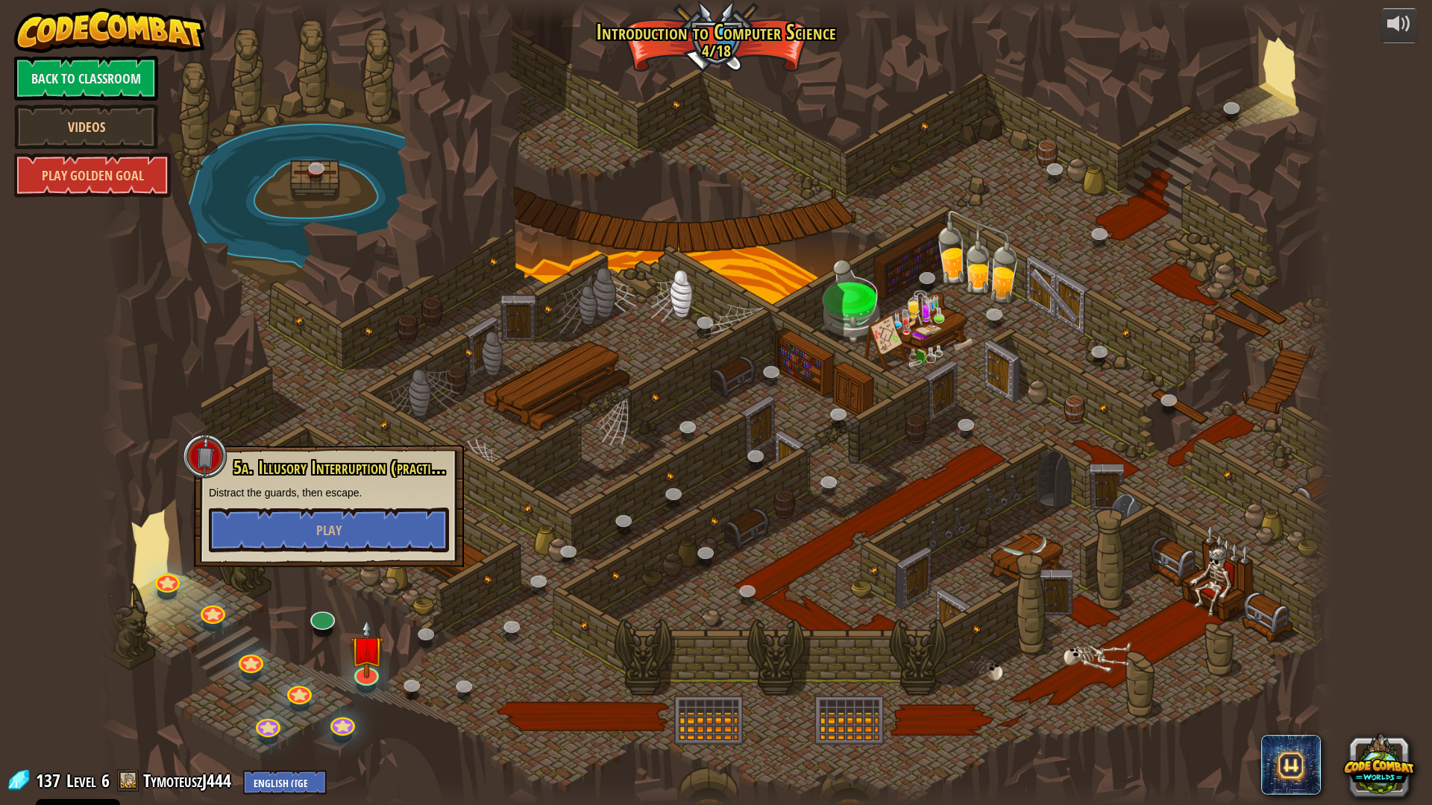
click at [284, 429] on div at bounding box center [716, 402] width 1232 height 805
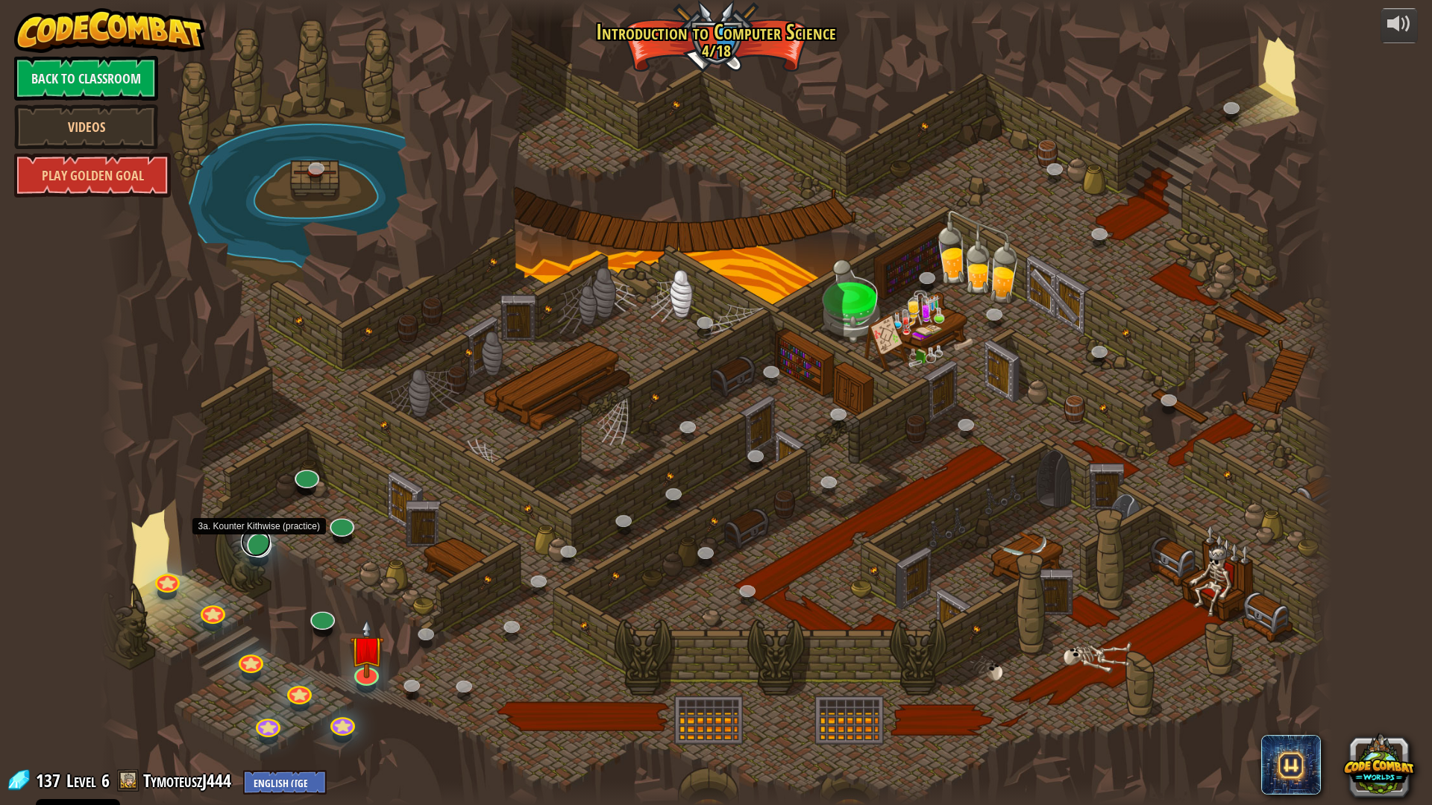
click at [265, 543] on link at bounding box center [256, 542] width 30 height 30
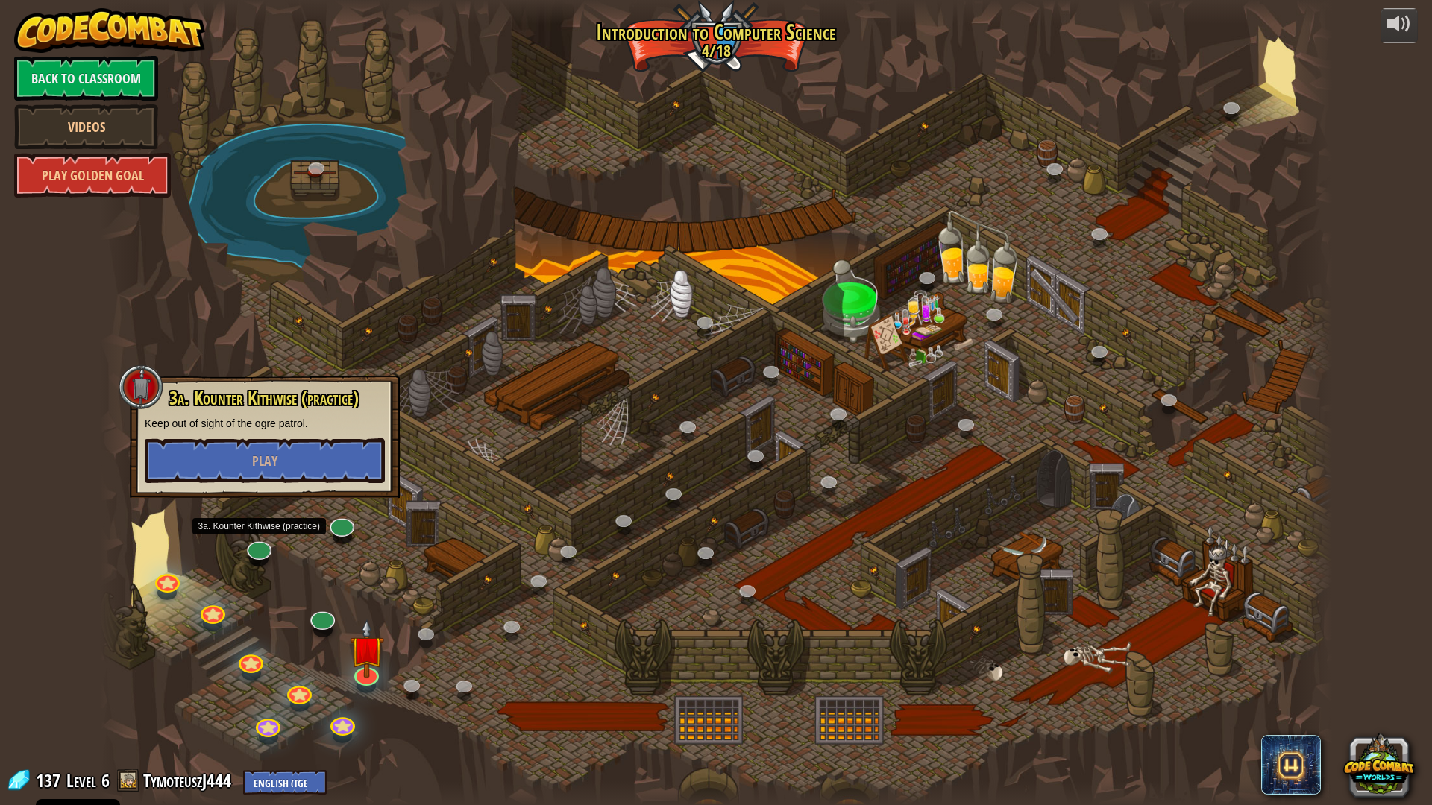
click at [366, 347] on div at bounding box center [716, 402] width 1232 height 805
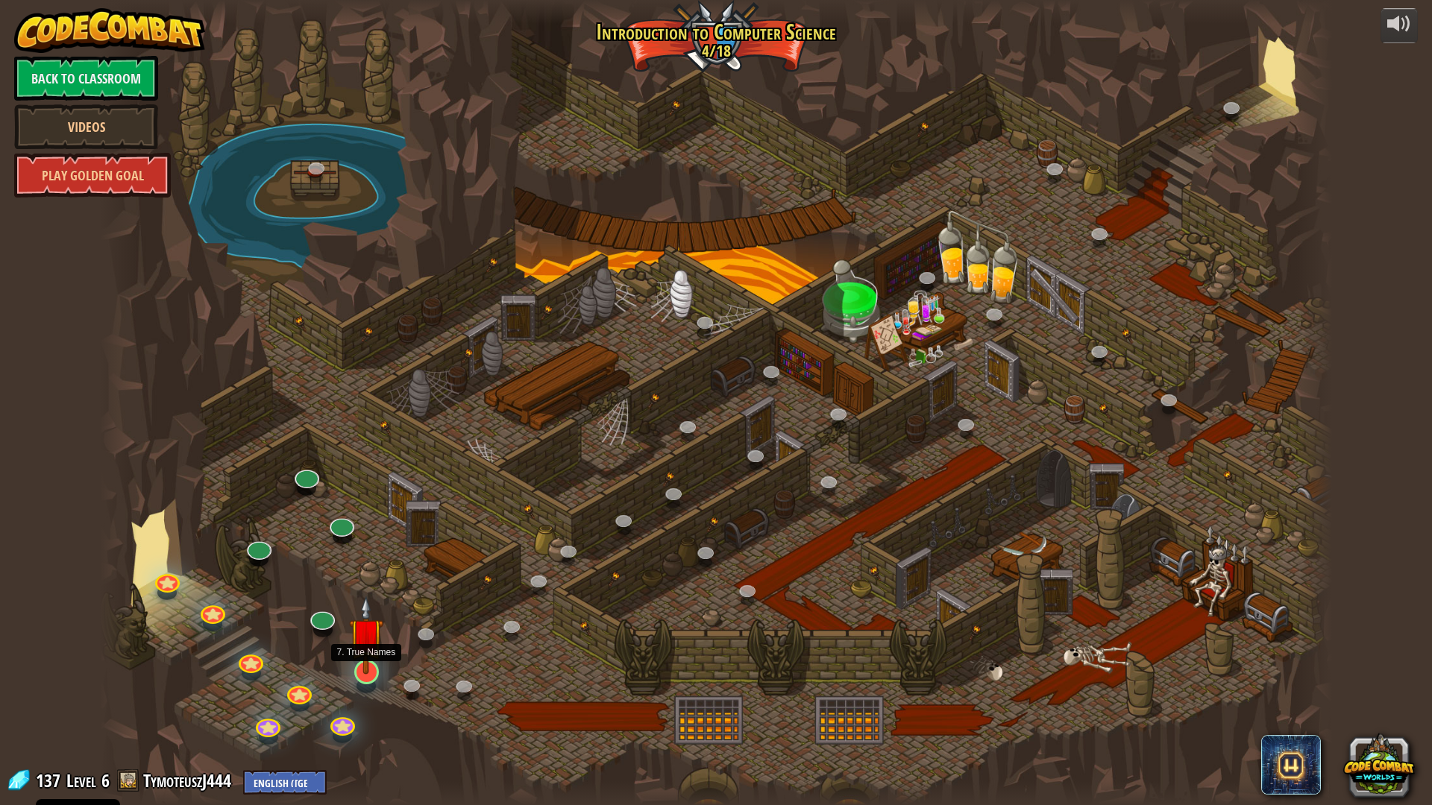
click at [364, 668] on img at bounding box center [366, 635] width 34 height 78
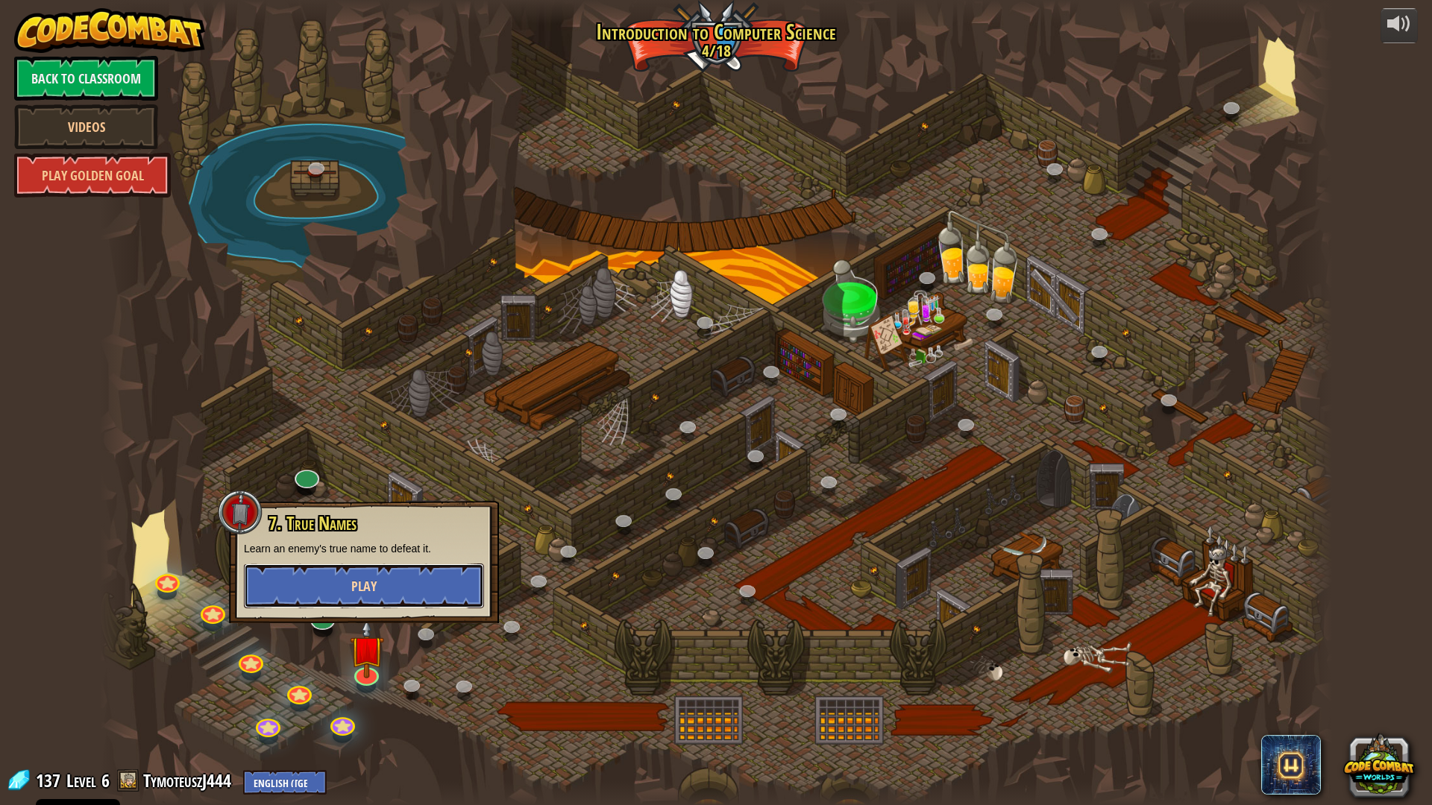
click at [368, 570] on button "Play" at bounding box center [364, 586] width 240 height 45
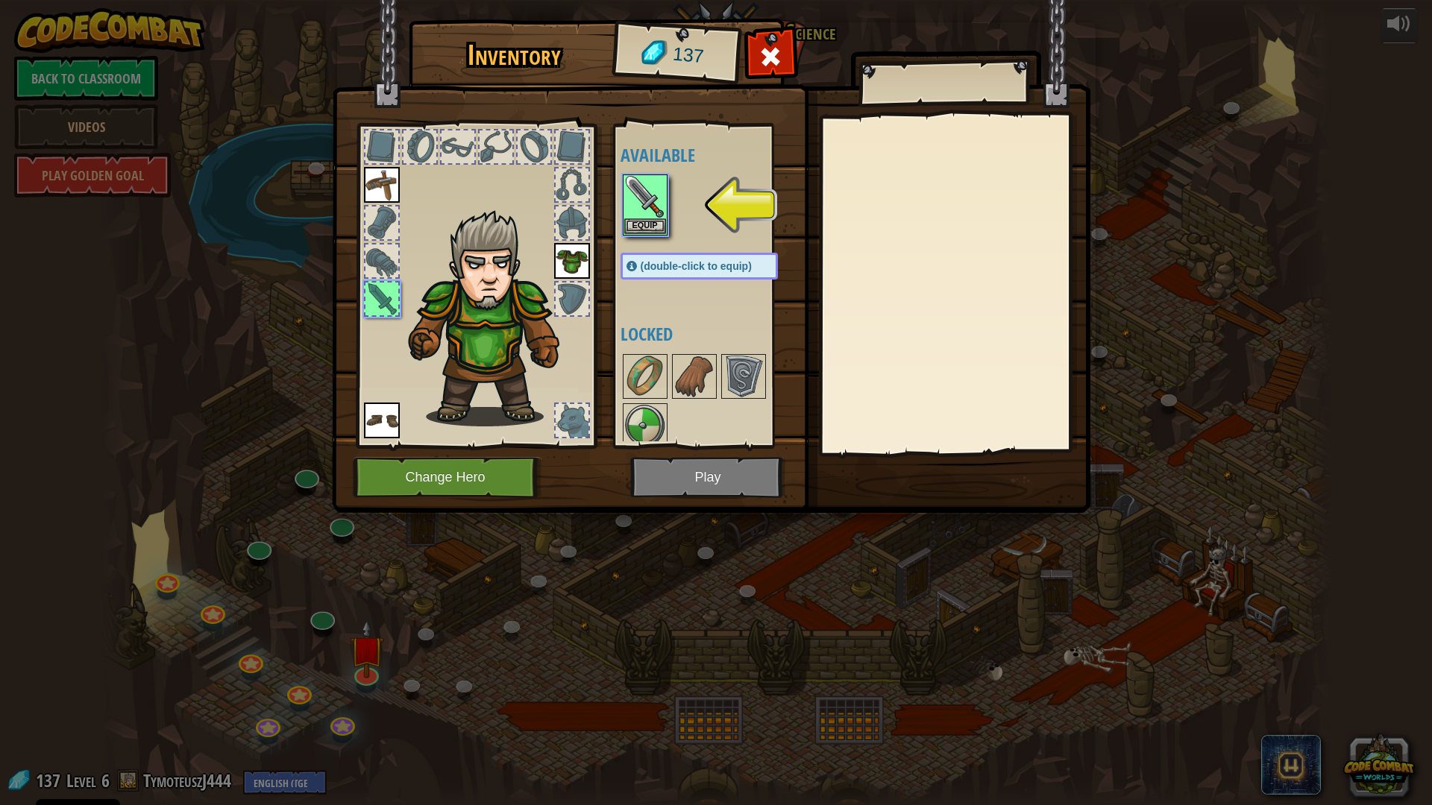
scroll to position [9, 0]
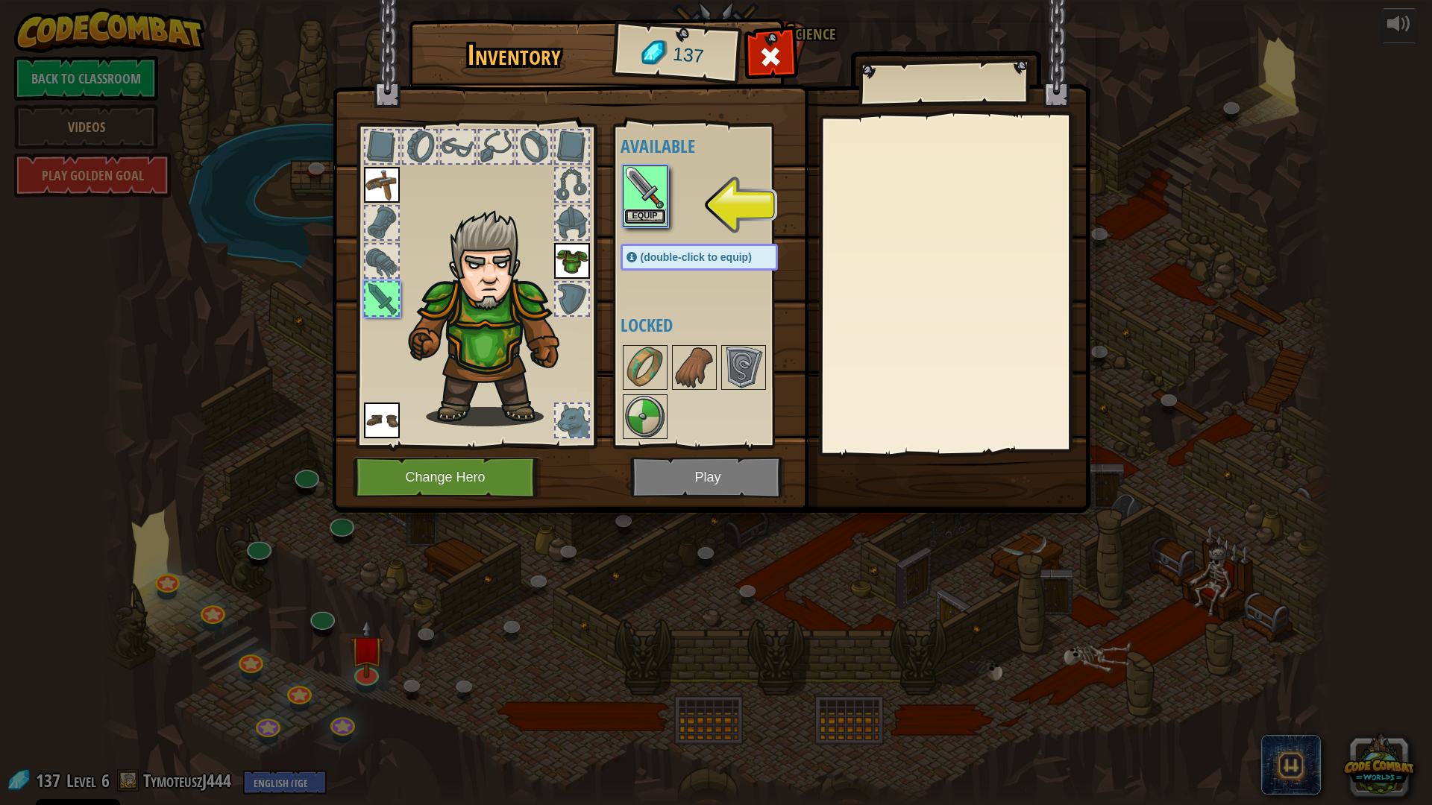
click at [636, 211] on button "Equip" at bounding box center [645, 217] width 42 height 16
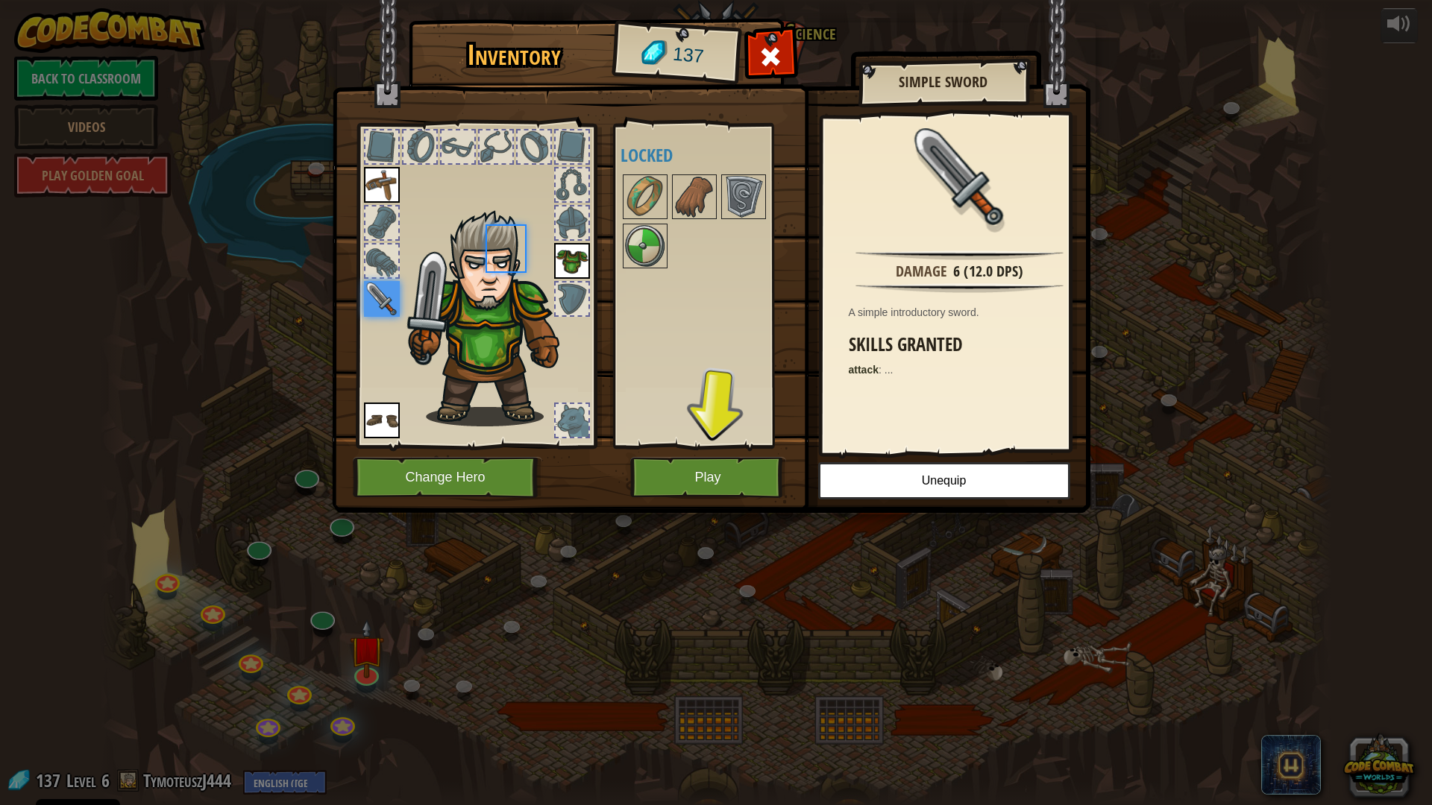
scroll to position [0, 0]
click at [659, 259] on img at bounding box center [645, 246] width 42 height 42
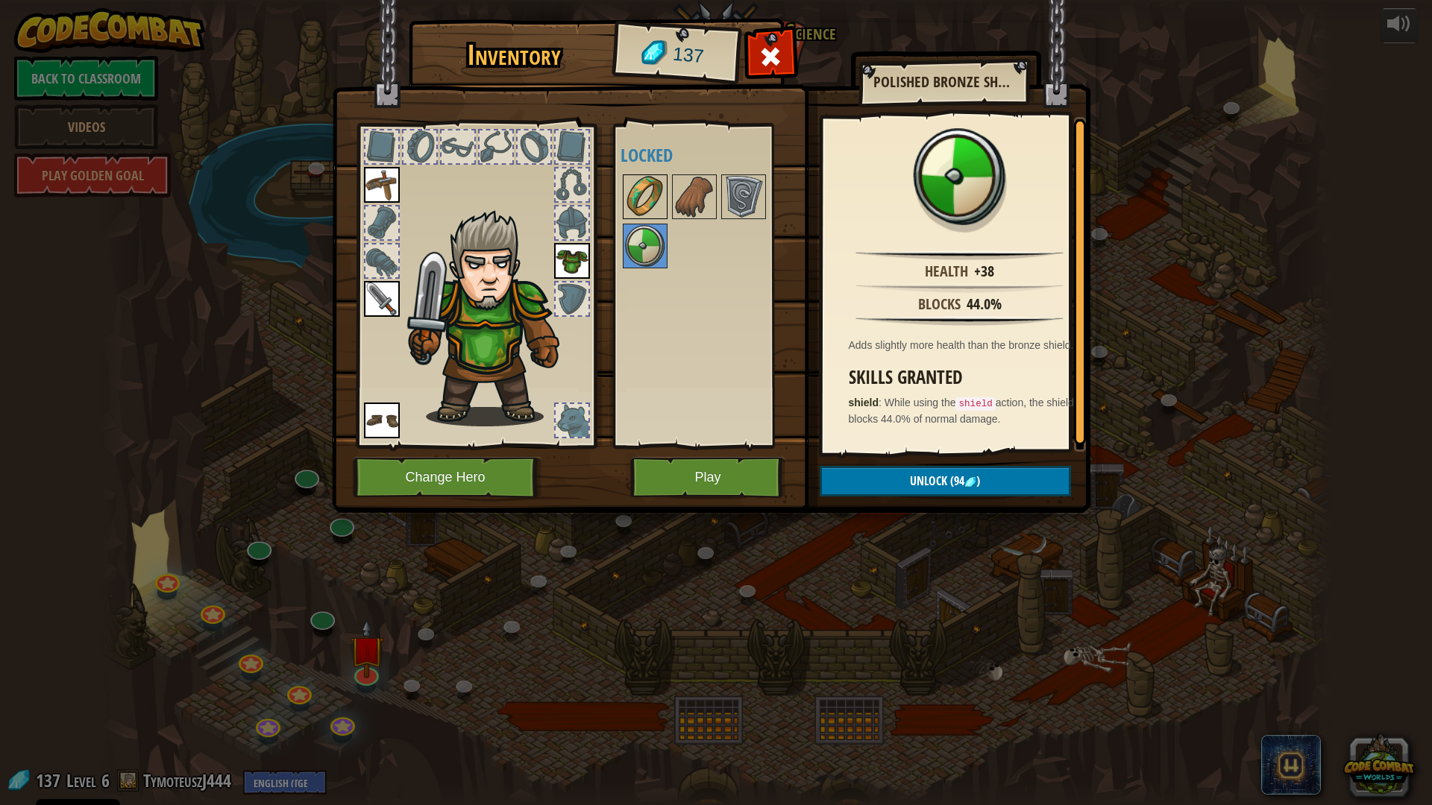
click at [661, 201] on img at bounding box center [645, 197] width 42 height 42
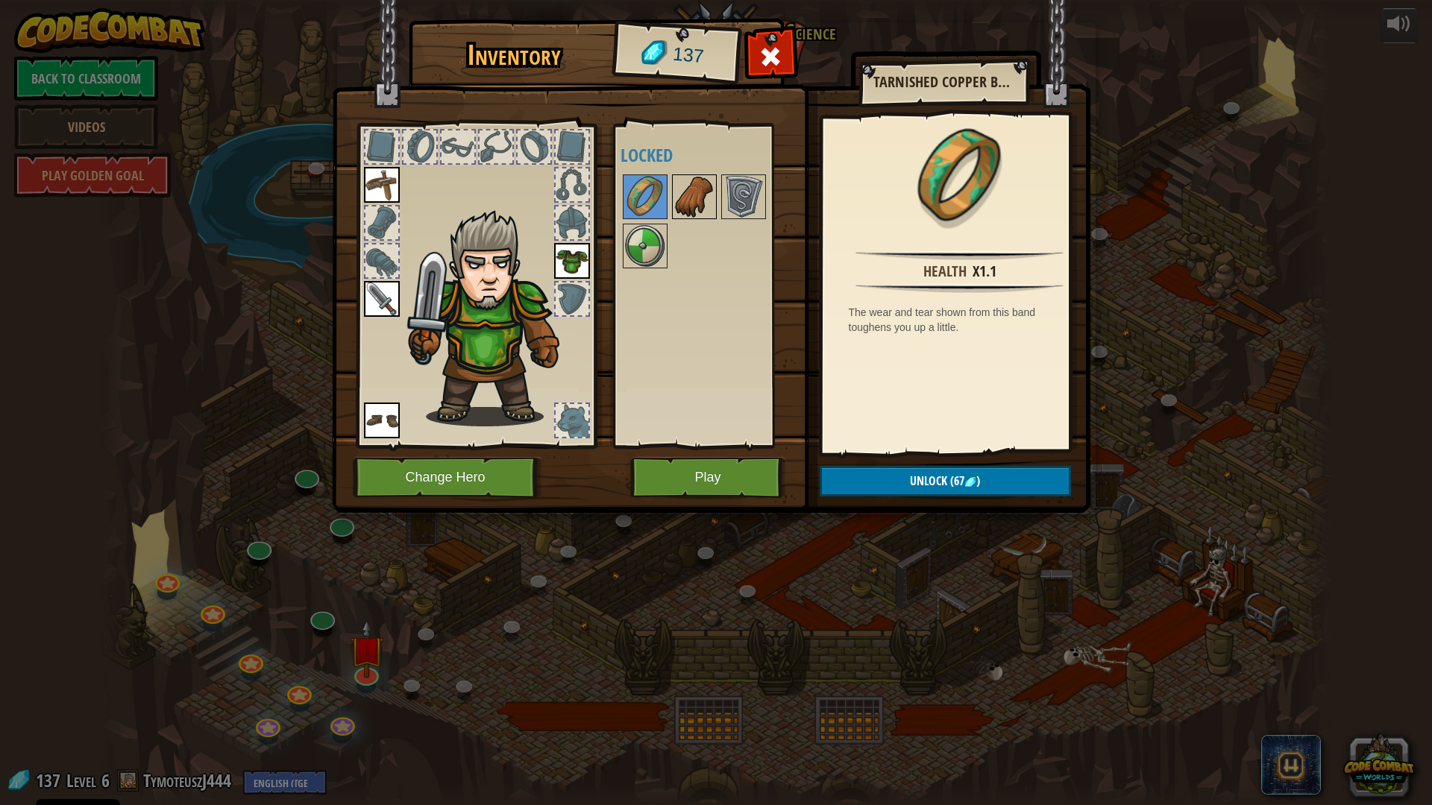
click at [715, 200] on div at bounding box center [694, 197] width 45 height 45
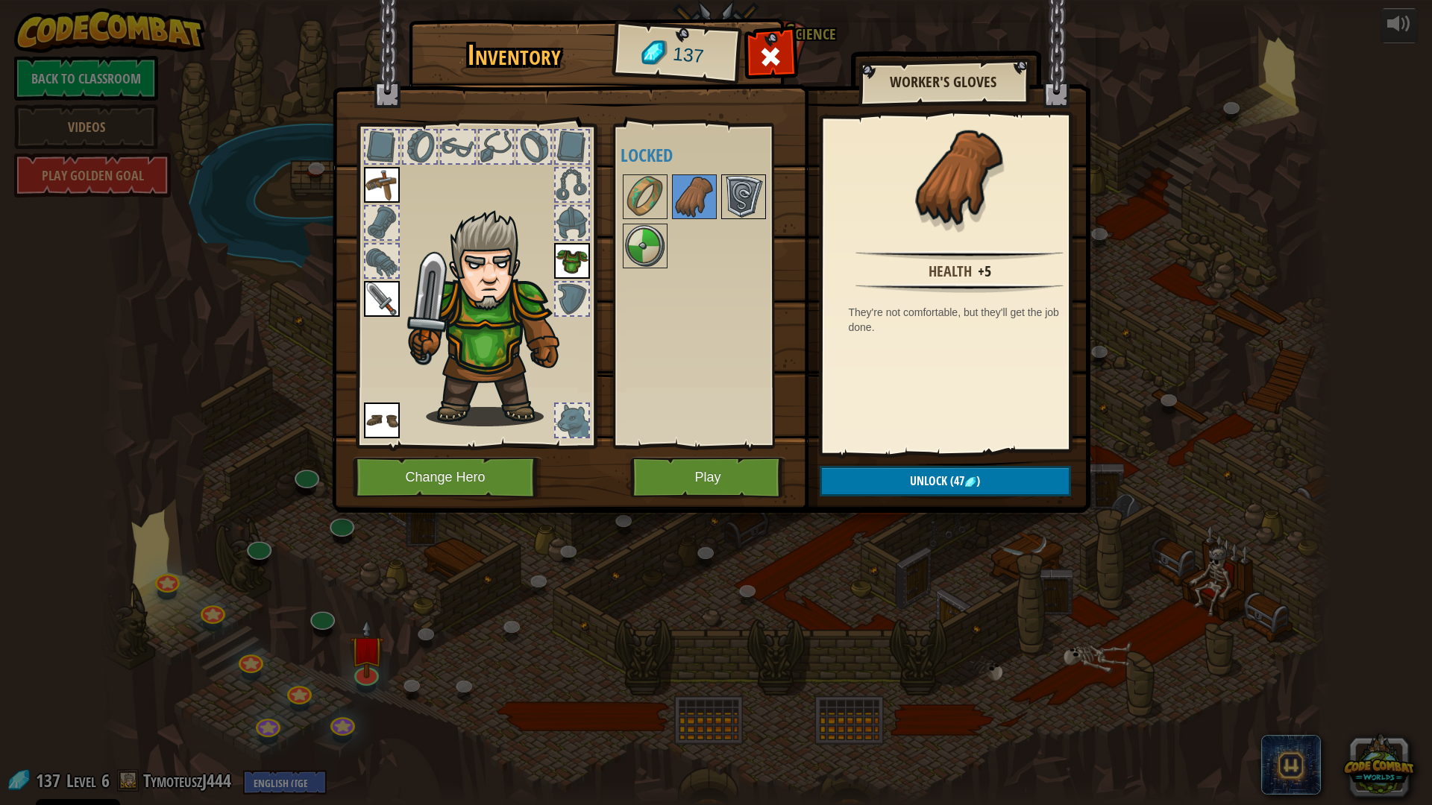
click at [742, 198] on img at bounding box center [744, 197] width 42 height 42
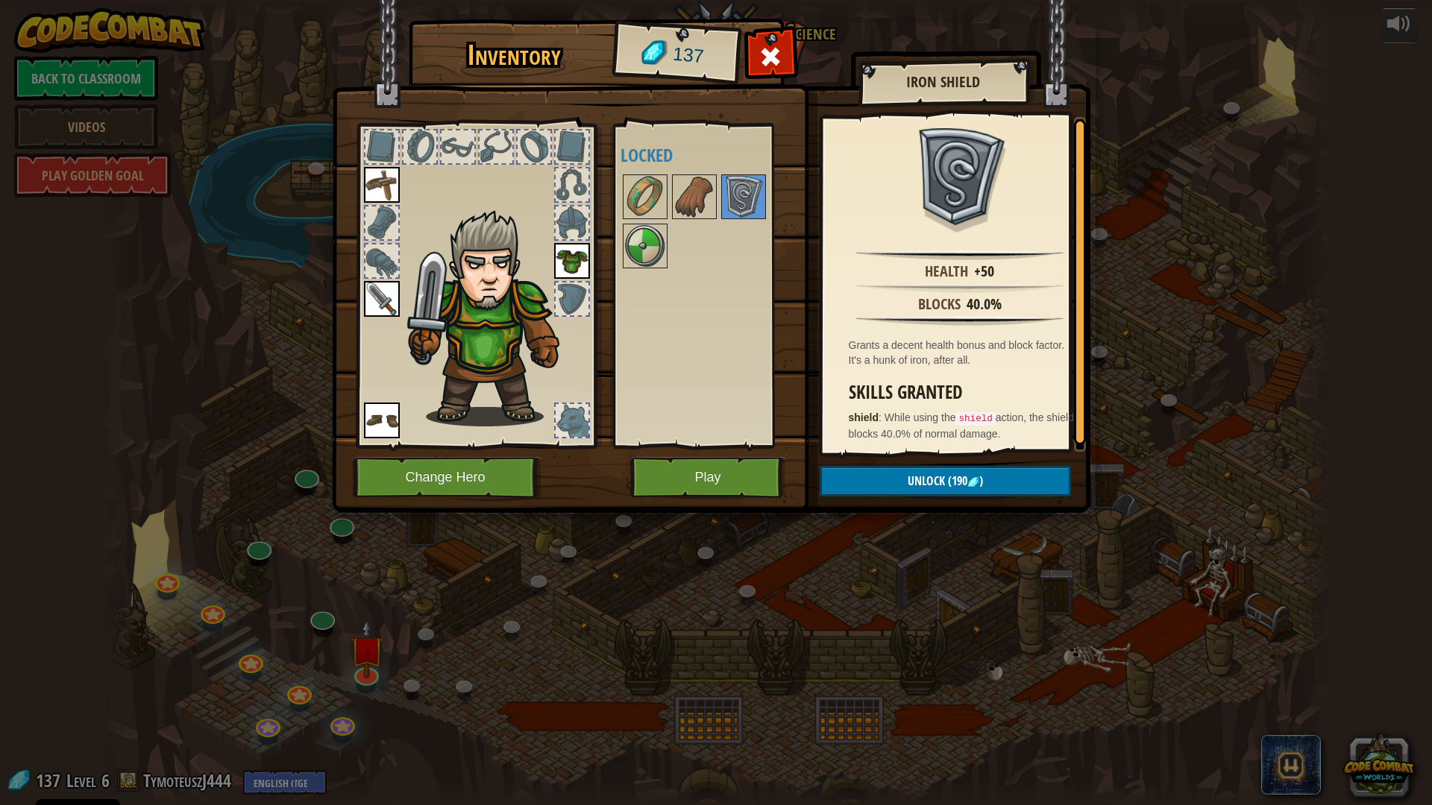
click at [615, 259] on div "Available Equip Equip Equip Equip (double-click to equip) Locked" at bounding box center [705, 286] width 183 height 324
click at [641, 252] on img at bounding box center [645, 246] width 42 height 42
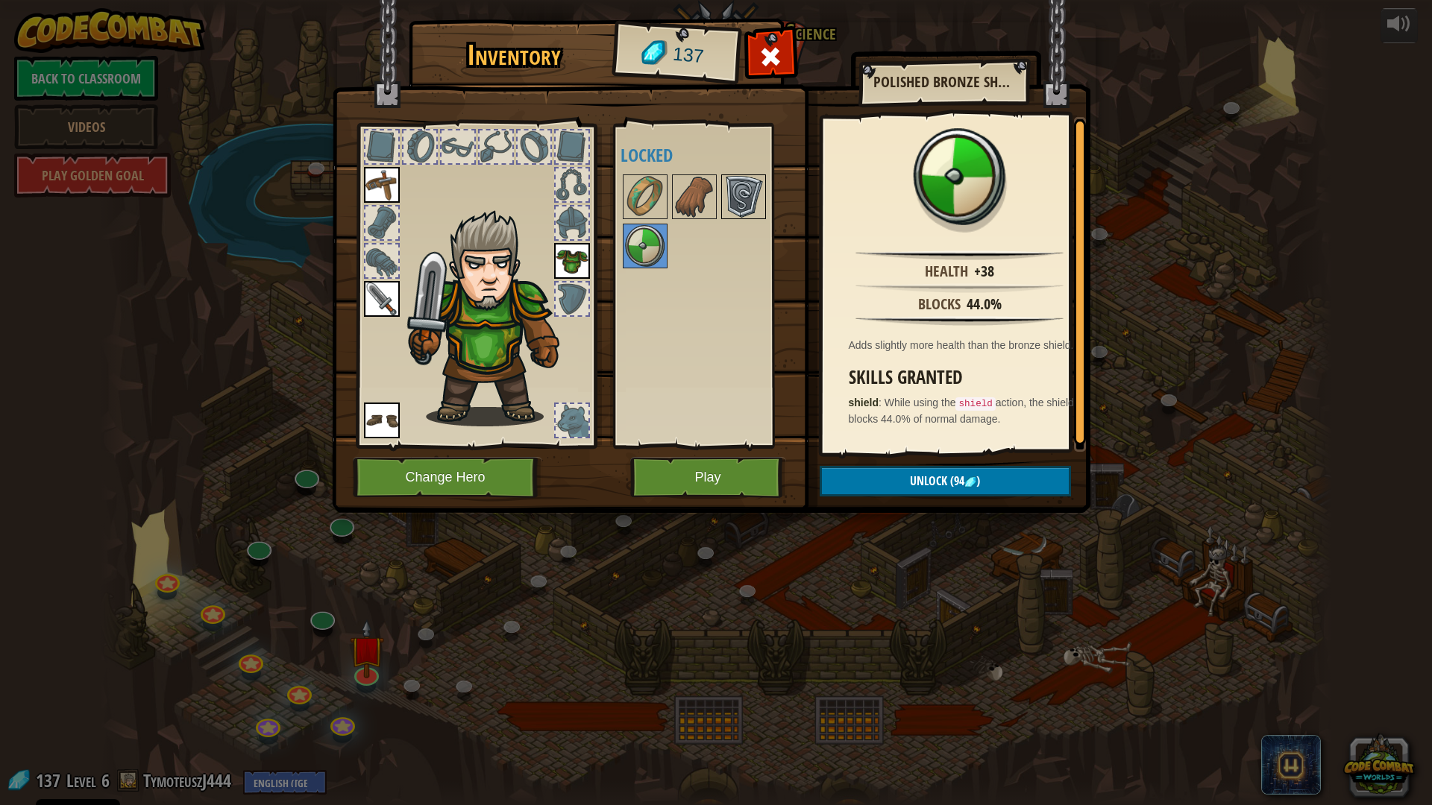
click at [742, 186] on img at bounding box center [744, 197] width 42 height 42
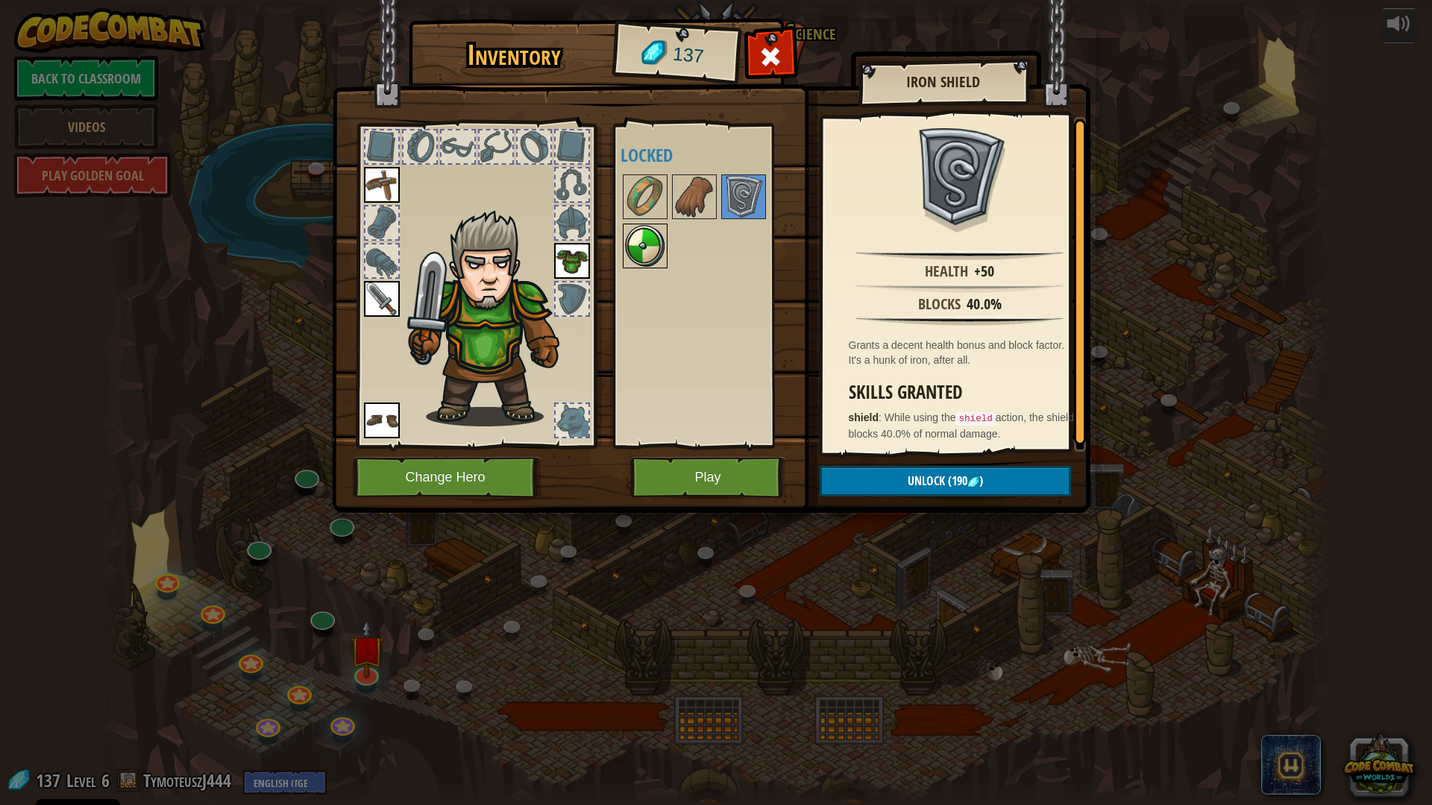
click at [658, 227] on img at bounding box center [645, 246] width 42 height 42
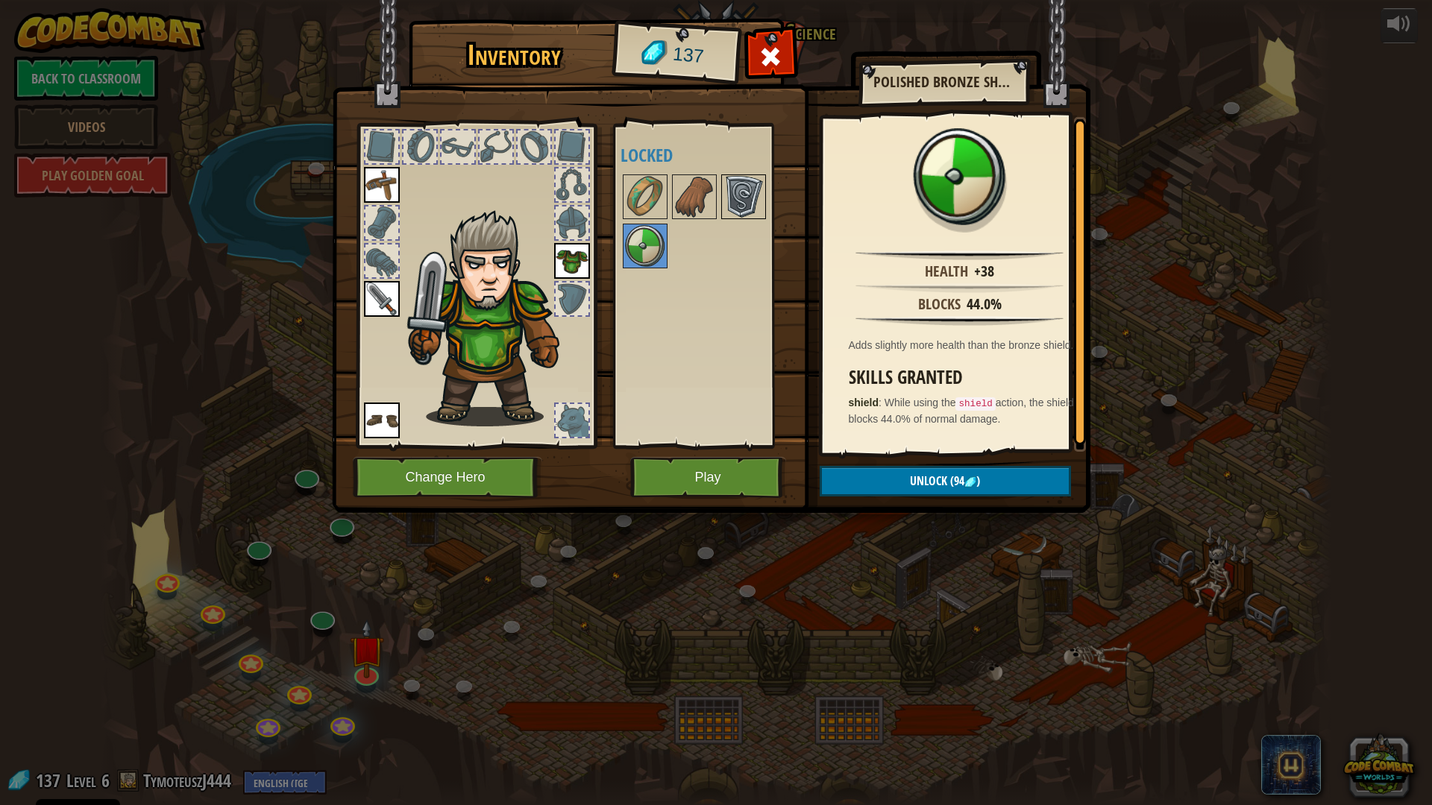
click at [737, 205] on img at bounding box center [744, 197] width 42 height 42
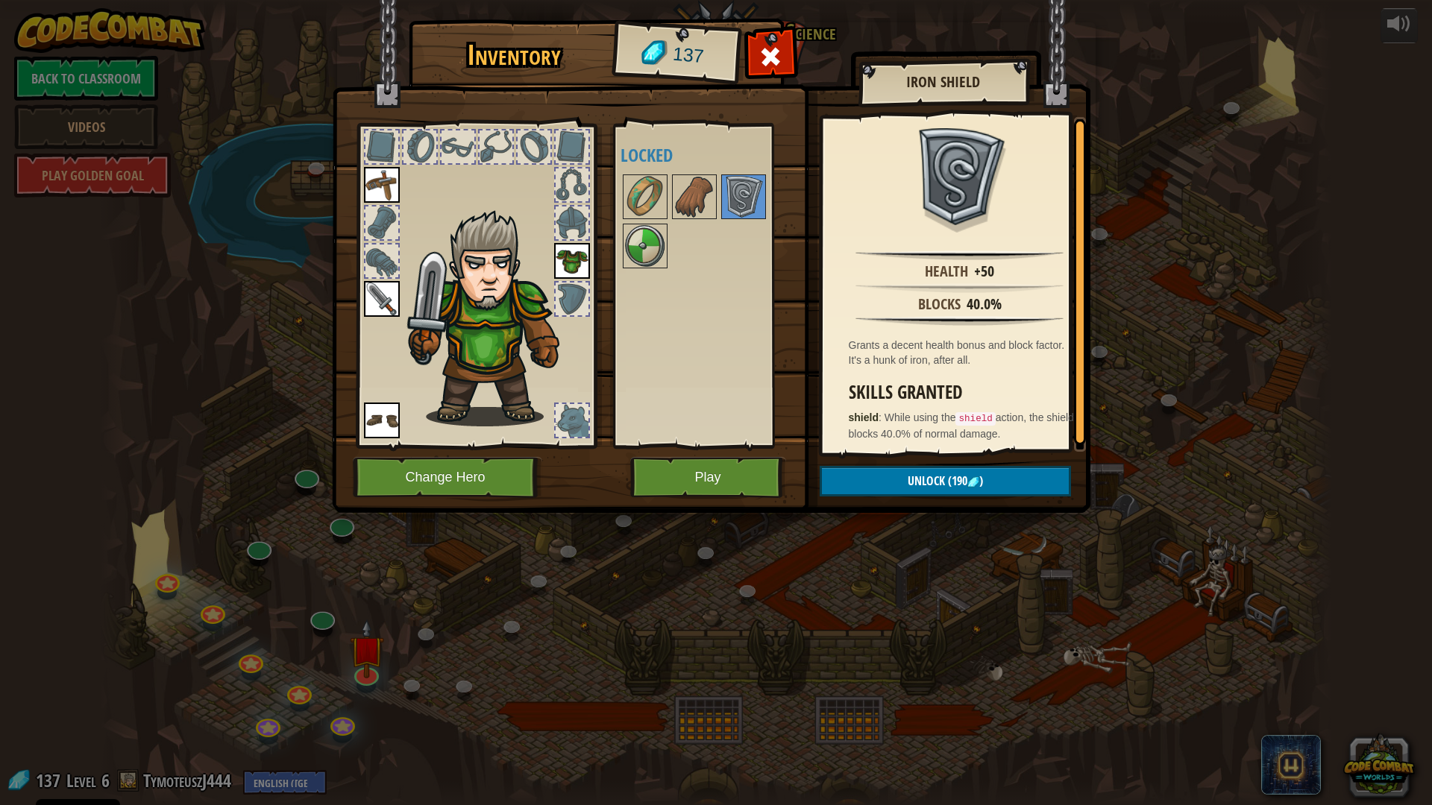
click at [605, 245] on img at bounding box center [711, 242] width 758 height 541
click at [665, 248] on img at bounding box center [645, 246] width 42 height 42
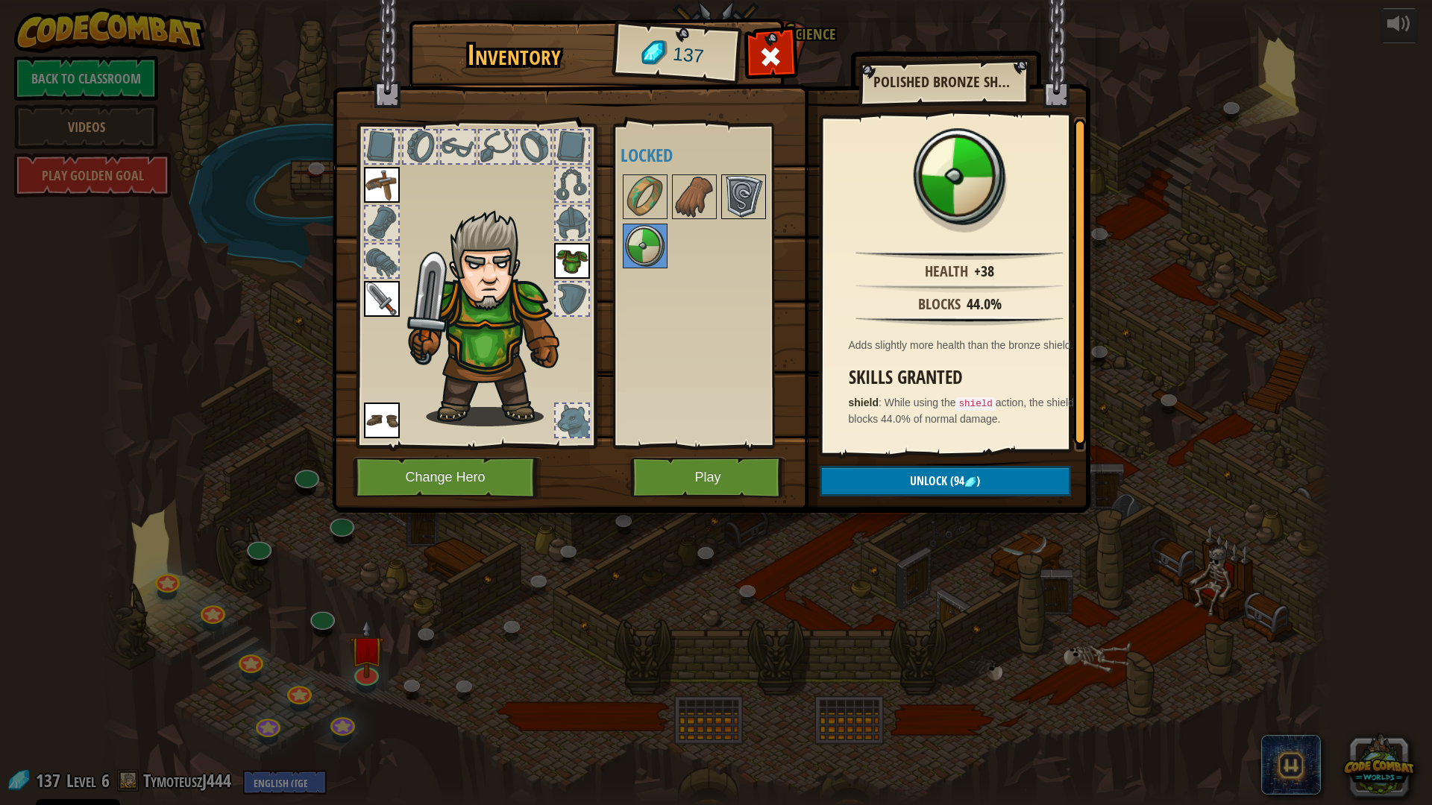
click at [728, 199] on img at bounding box center [744, 197] width 42 height 42
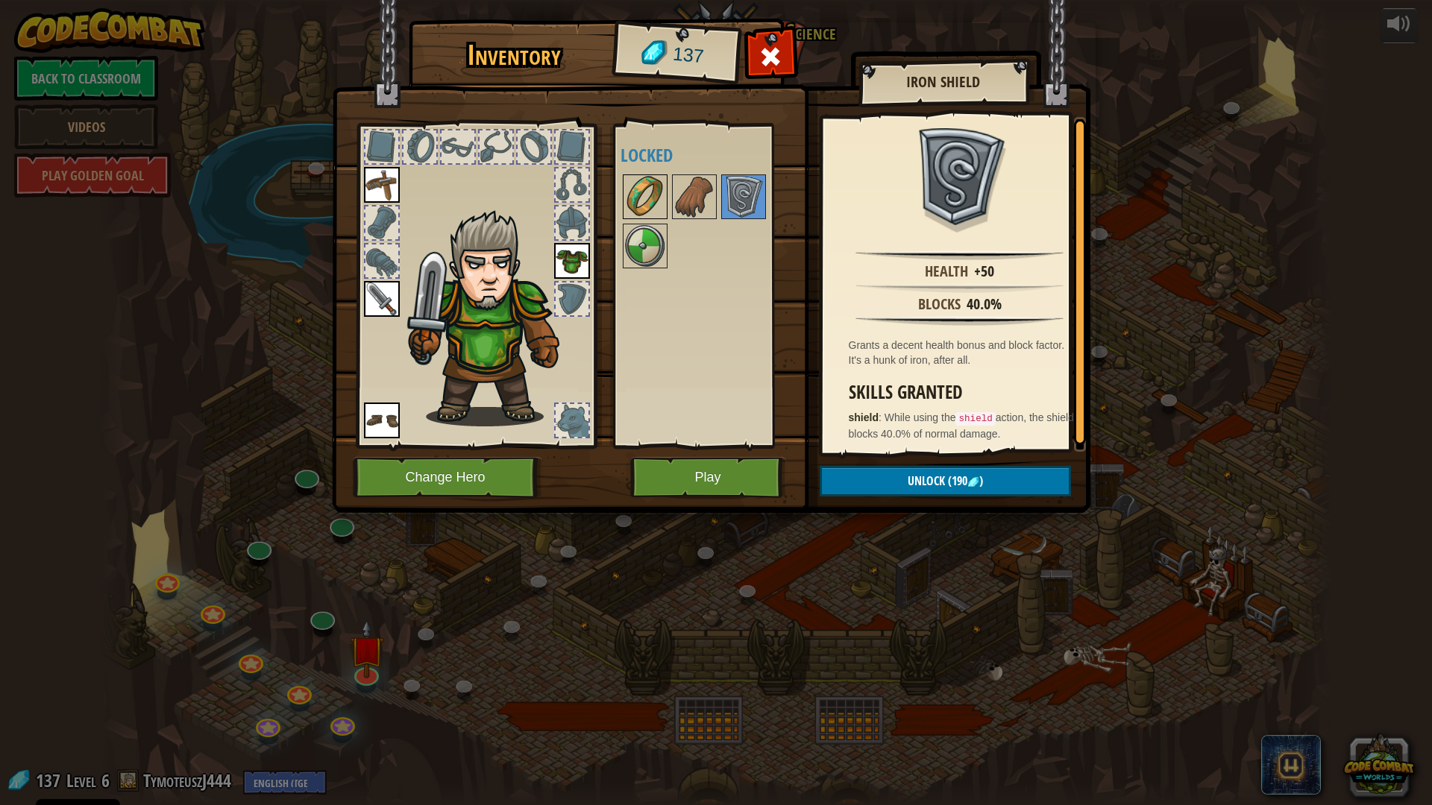
click at [659, 182] on img at bounding box center [645, 197] width 42 height 42
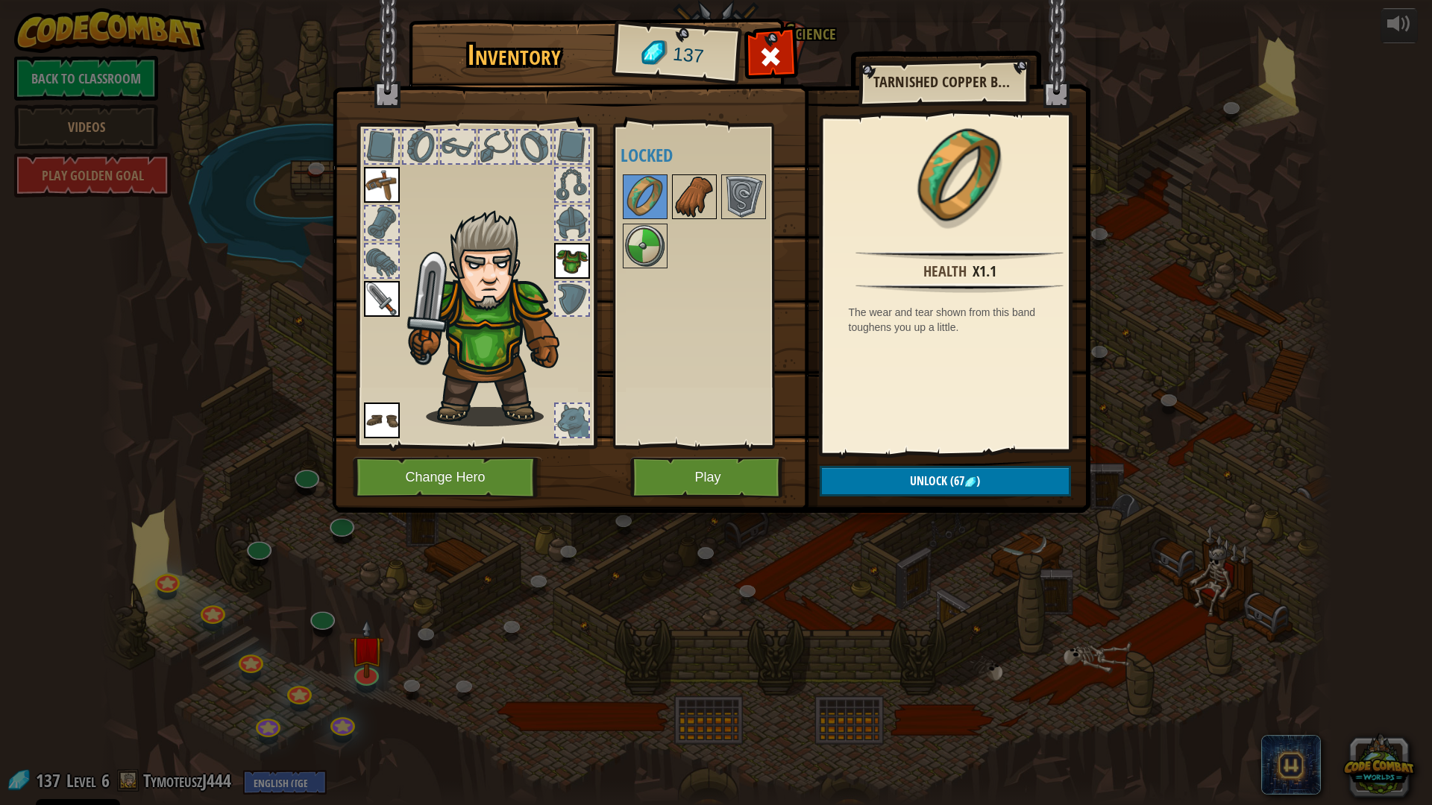
click at [690, 191] on img at bounding box center [694, 197] width 42 height 42
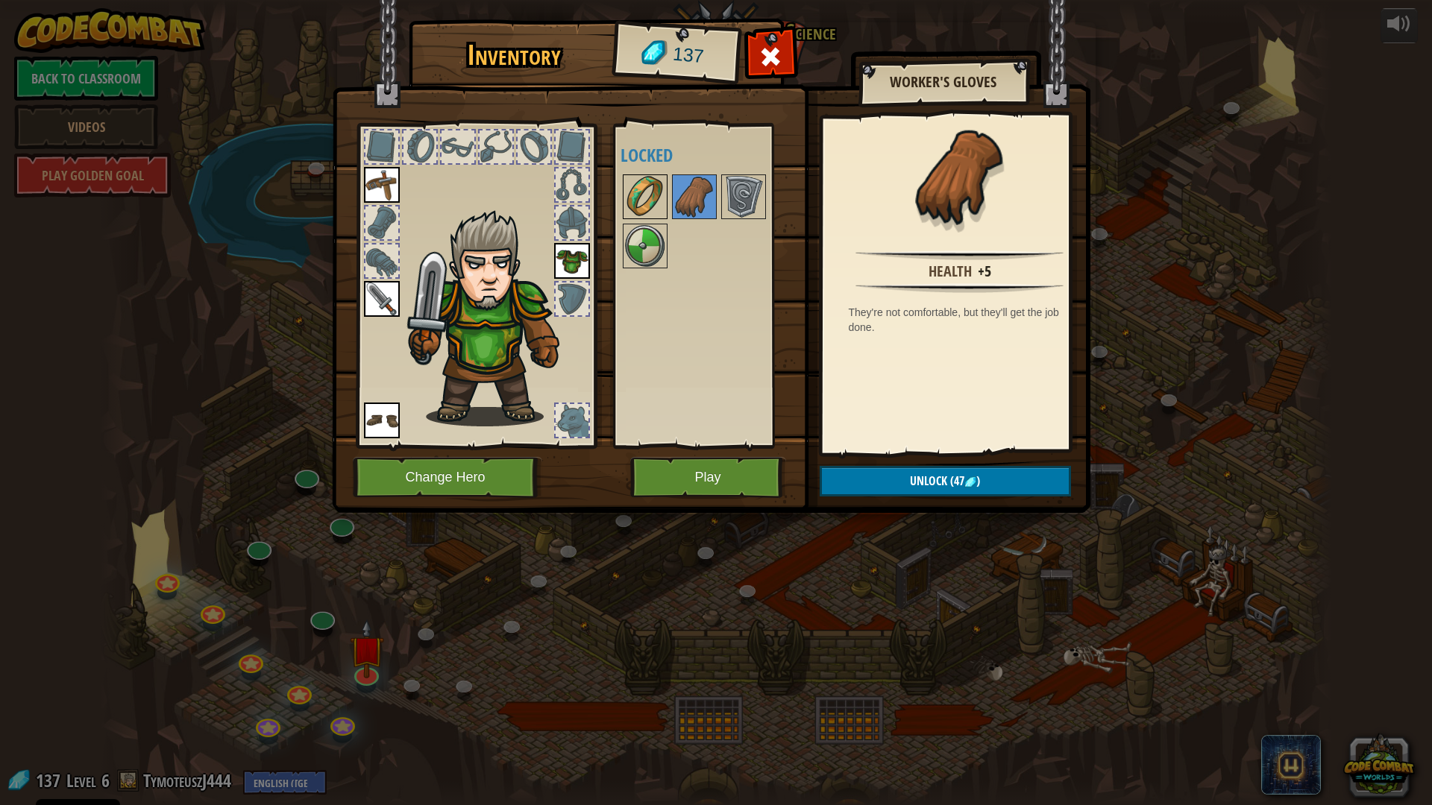
click at [652, 191] on img at bounding box center [645, 197] width 42 height 42
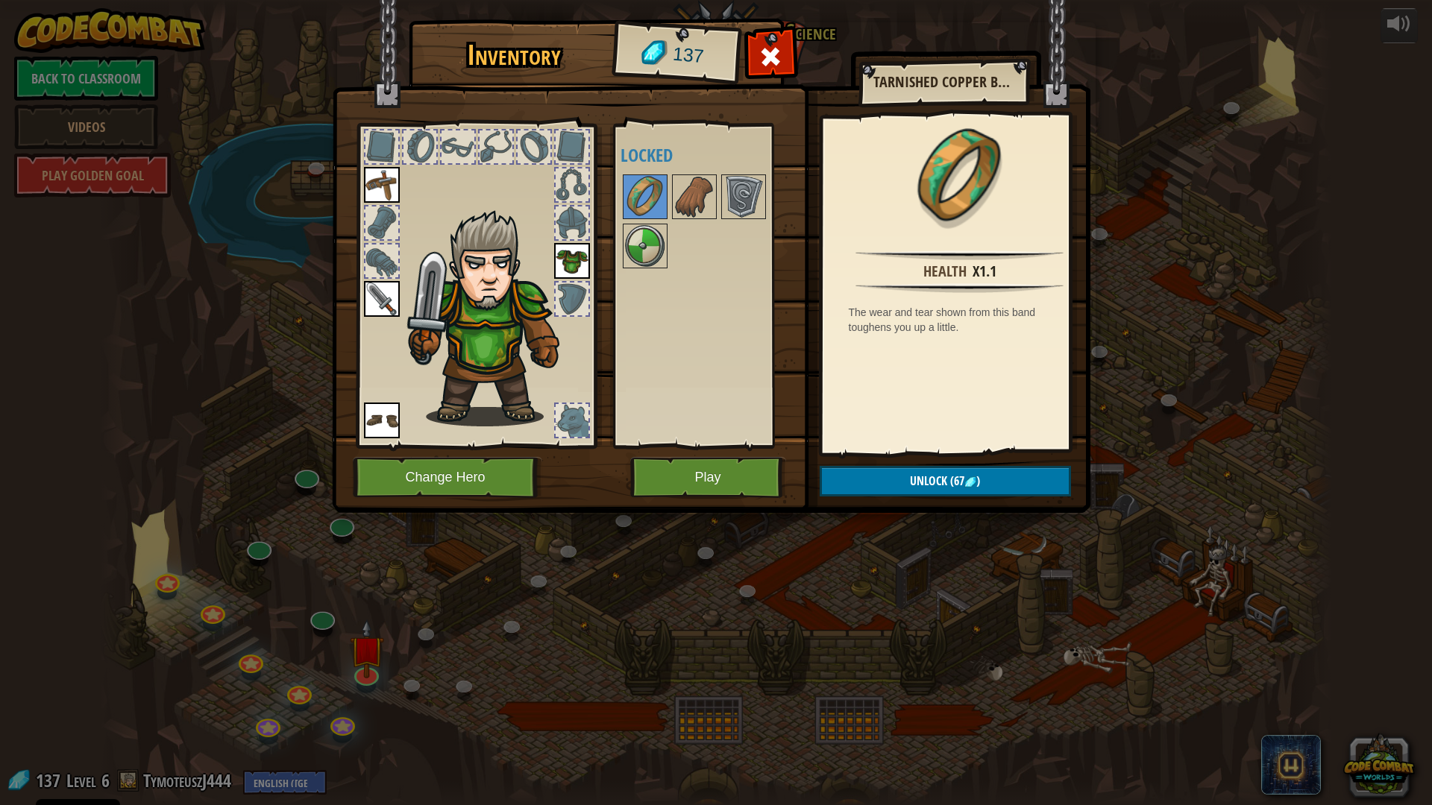
click at [386, 193] on img at bounding box center [382, 185] width 36 height 36
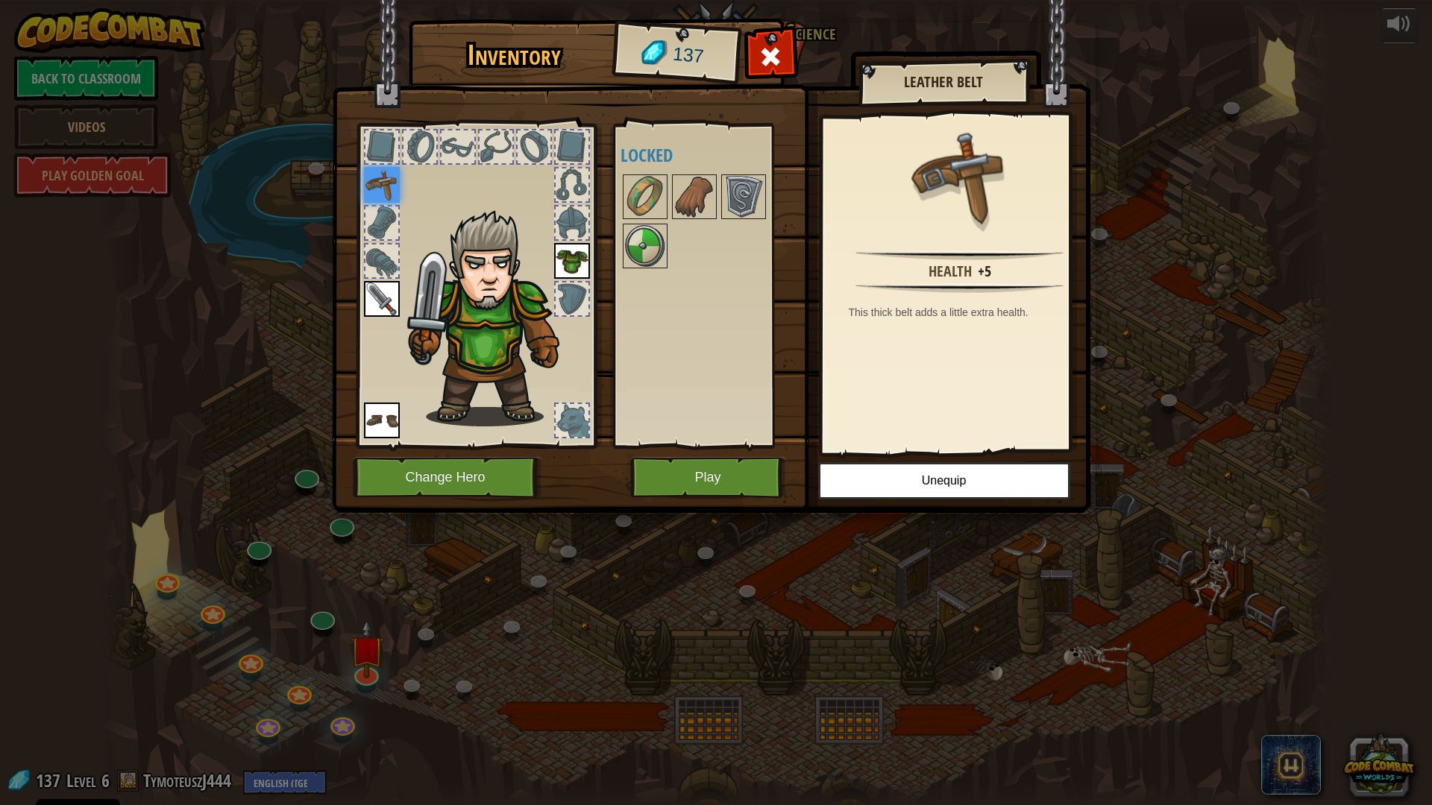
click at [585, 249] on img at bounding box center [572, 261] width 36 height 36
click at [381, 411] on img at bounding box center [382, 421] width 36 height 36
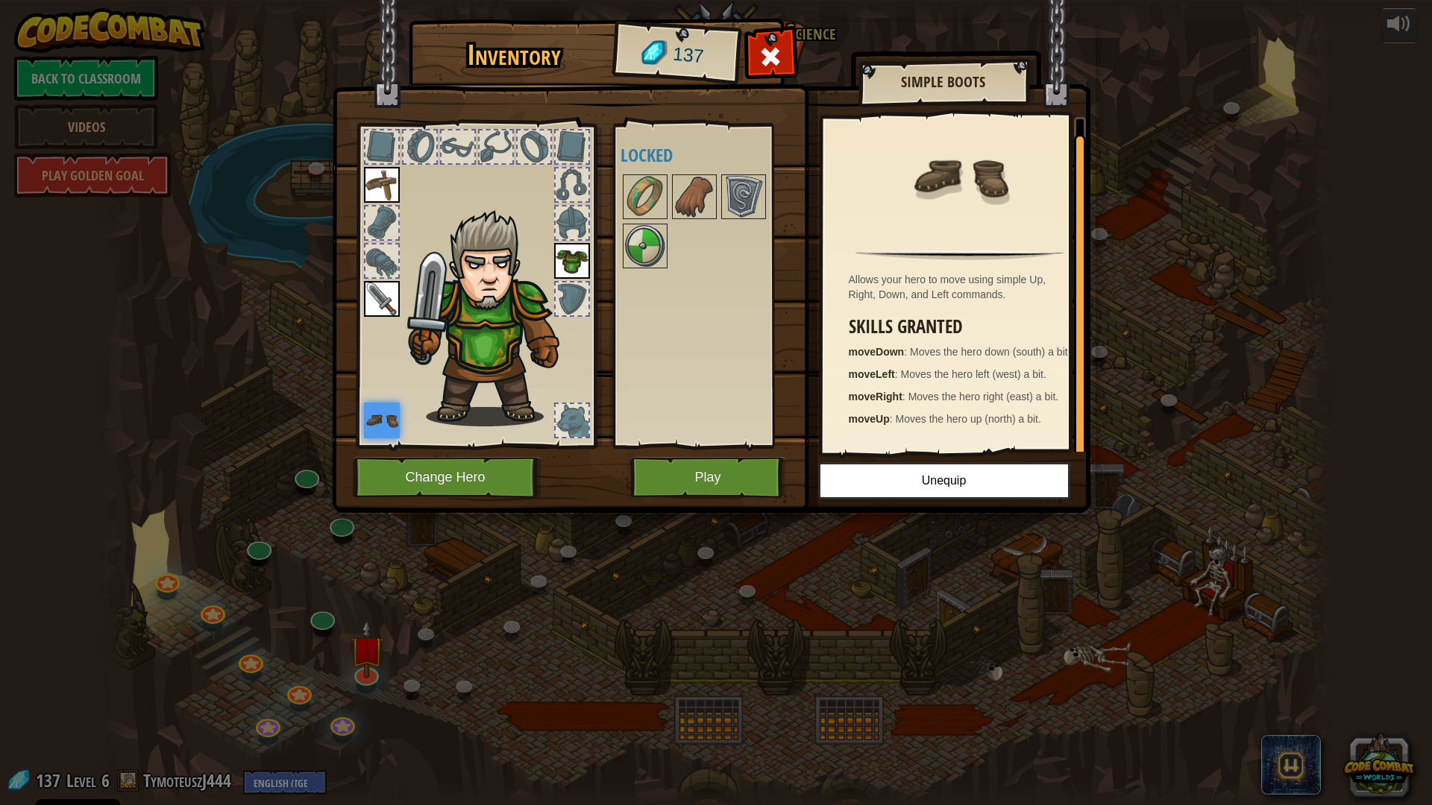
scroll to position [4, 0]
click at [565, 406] on div at bounding box center [572, 420] width 33 height 33
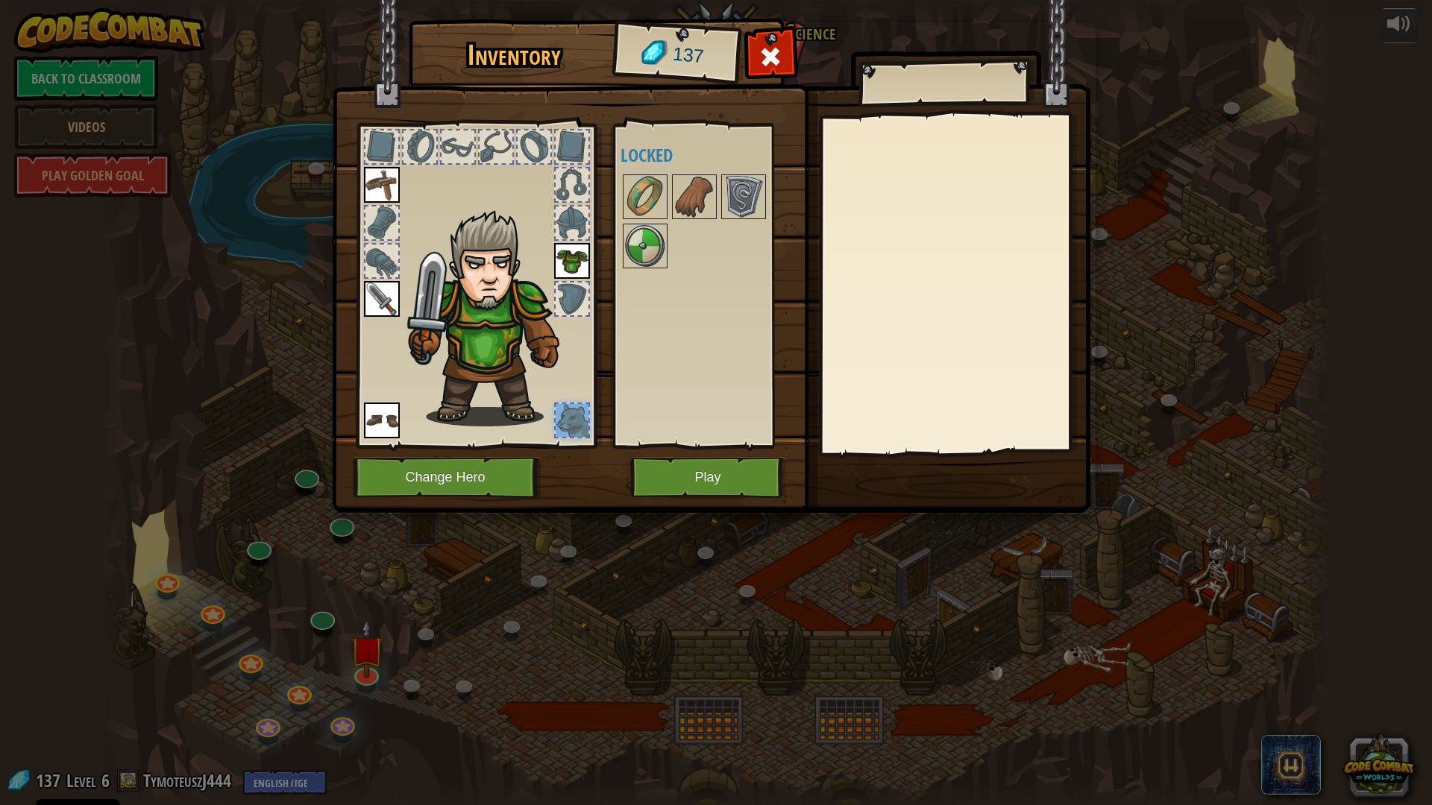
click at [568, 251] on img at bounding box center [572, 261] width 36 height 36
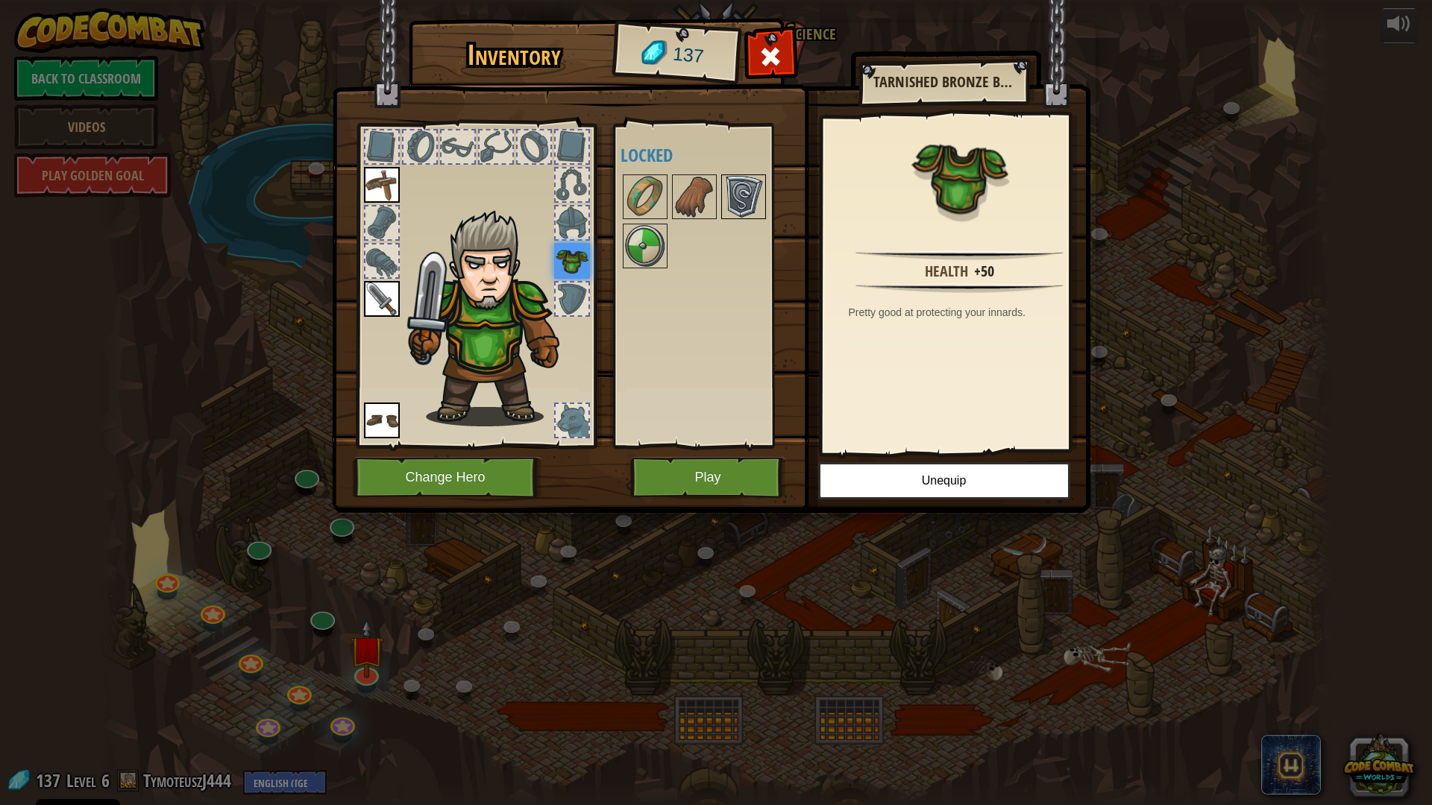
click at [747, 194] on img at bounding box center [744, 197] width 42 height 42
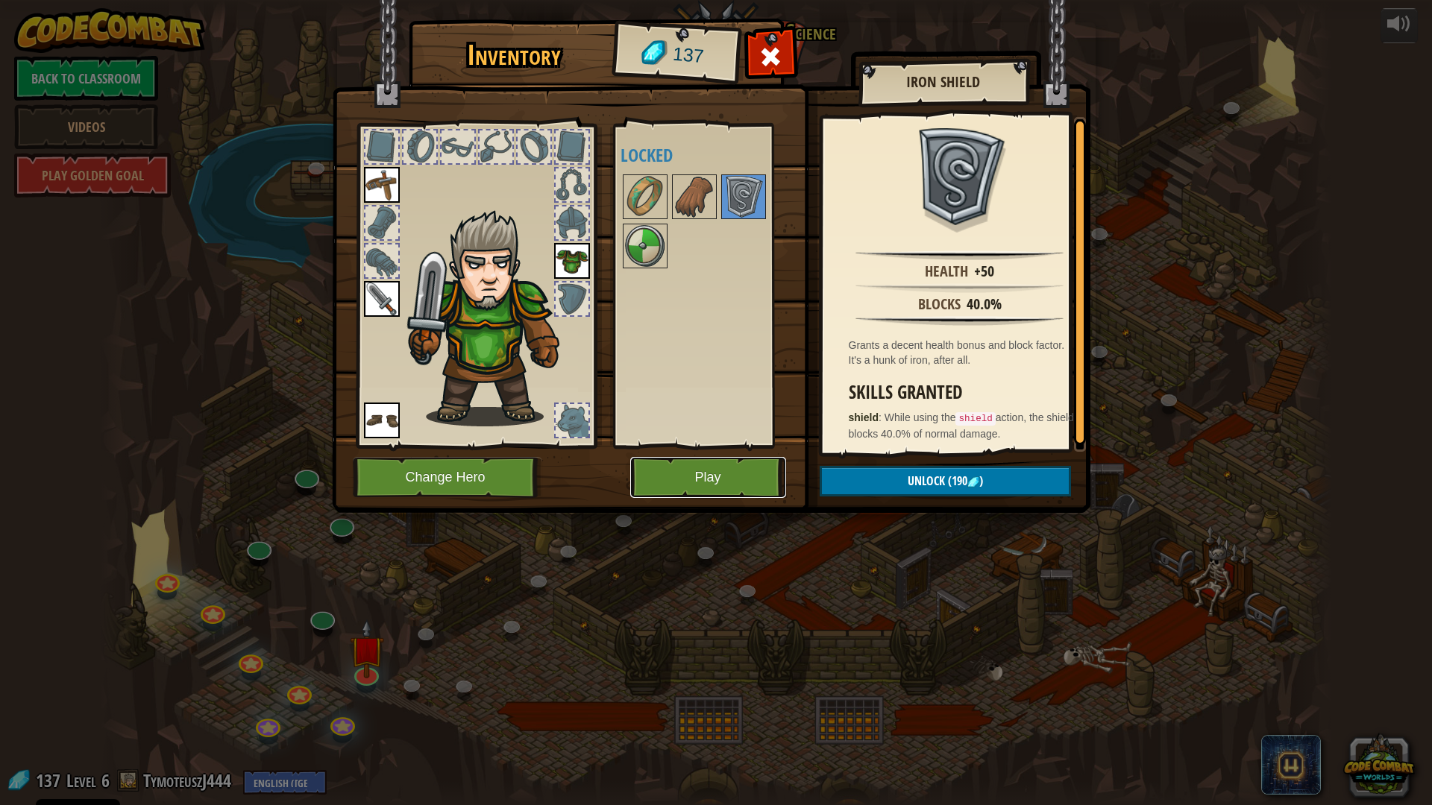
click at [738, 495] on button "Play" at bounding box center [708, 477] width 156 height 41
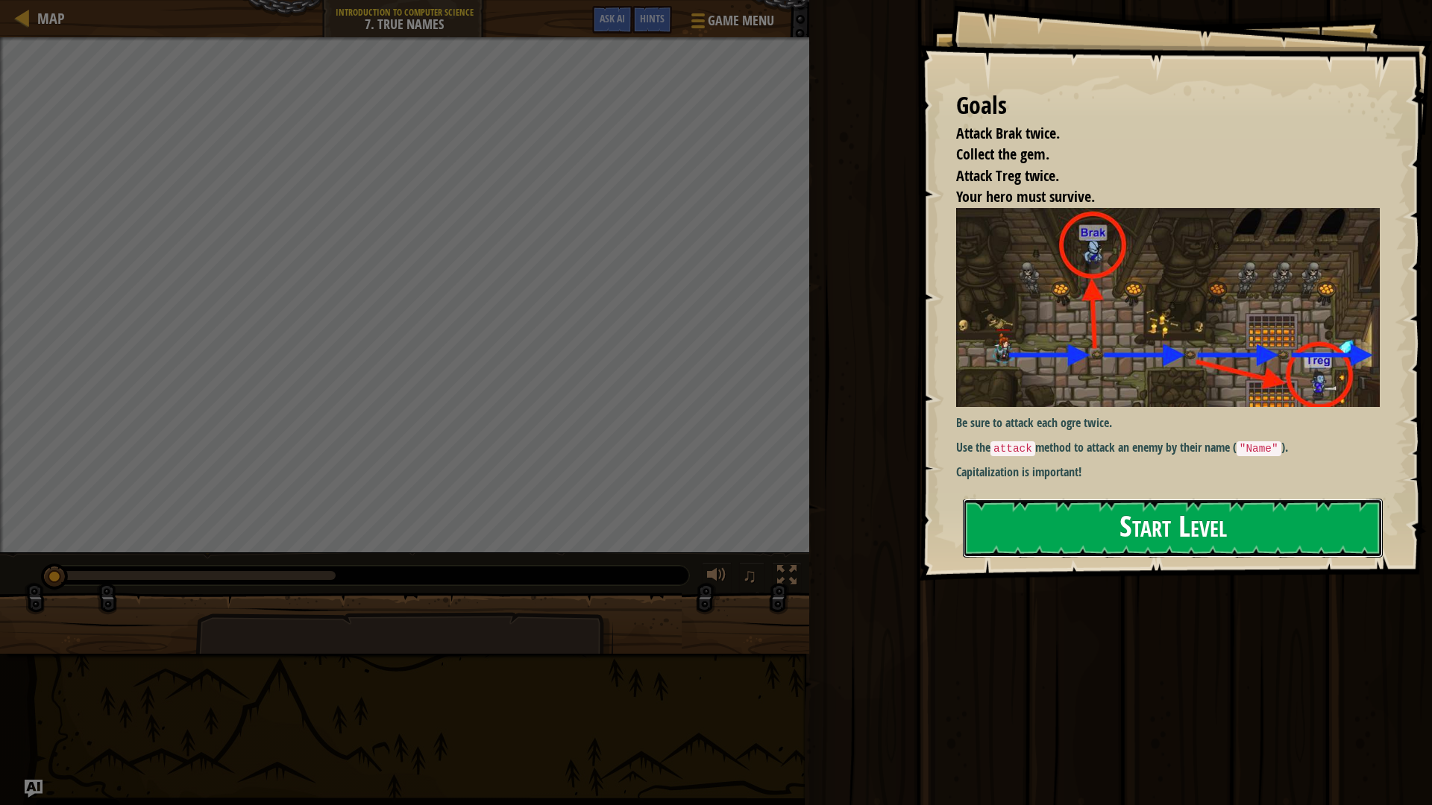
click at [1094, 527] on button "Start Level" at bounding box center [1173, 528] width 420 height 59
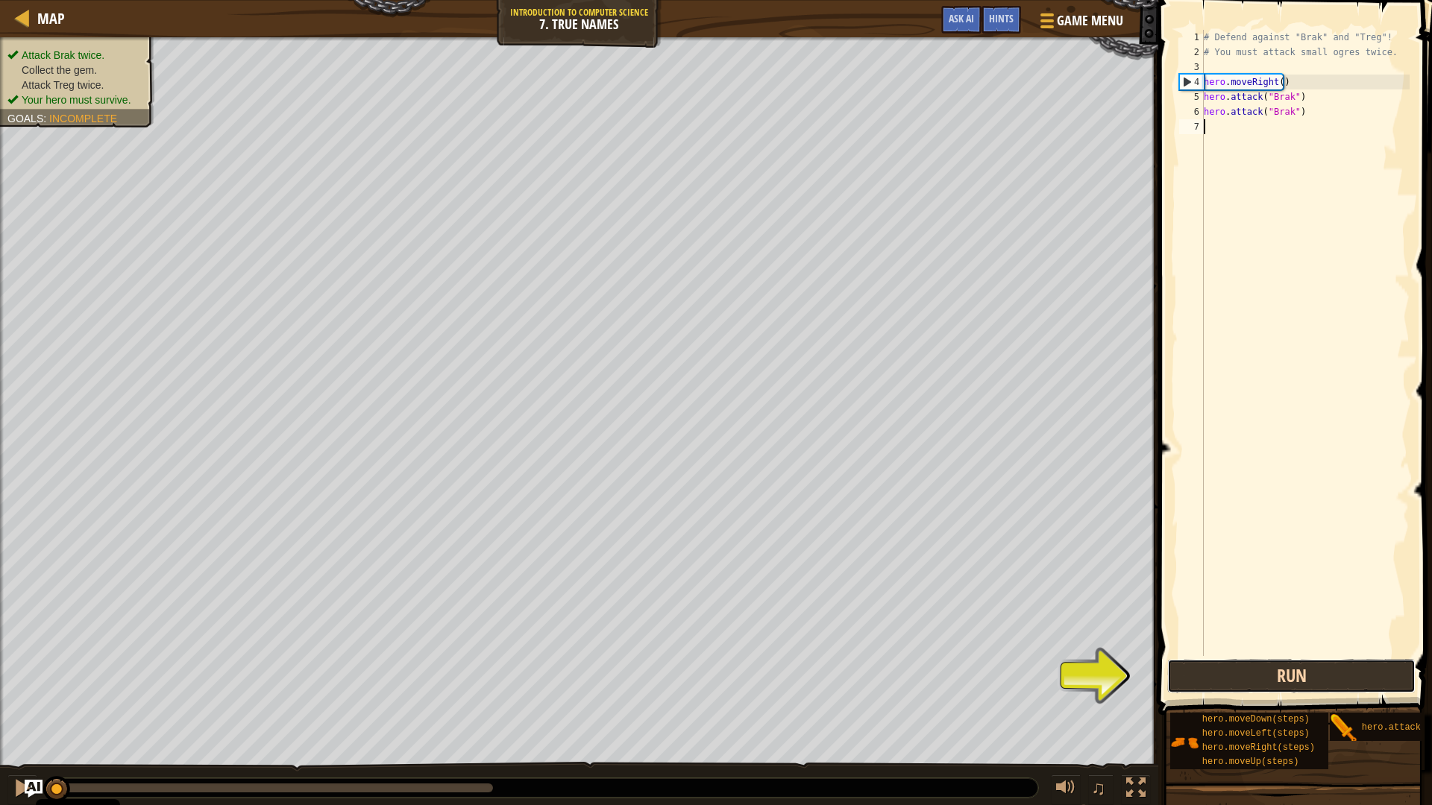
click at [1322, 679] on button "Run" at bounding box center [1291, 676] width 248 height 34
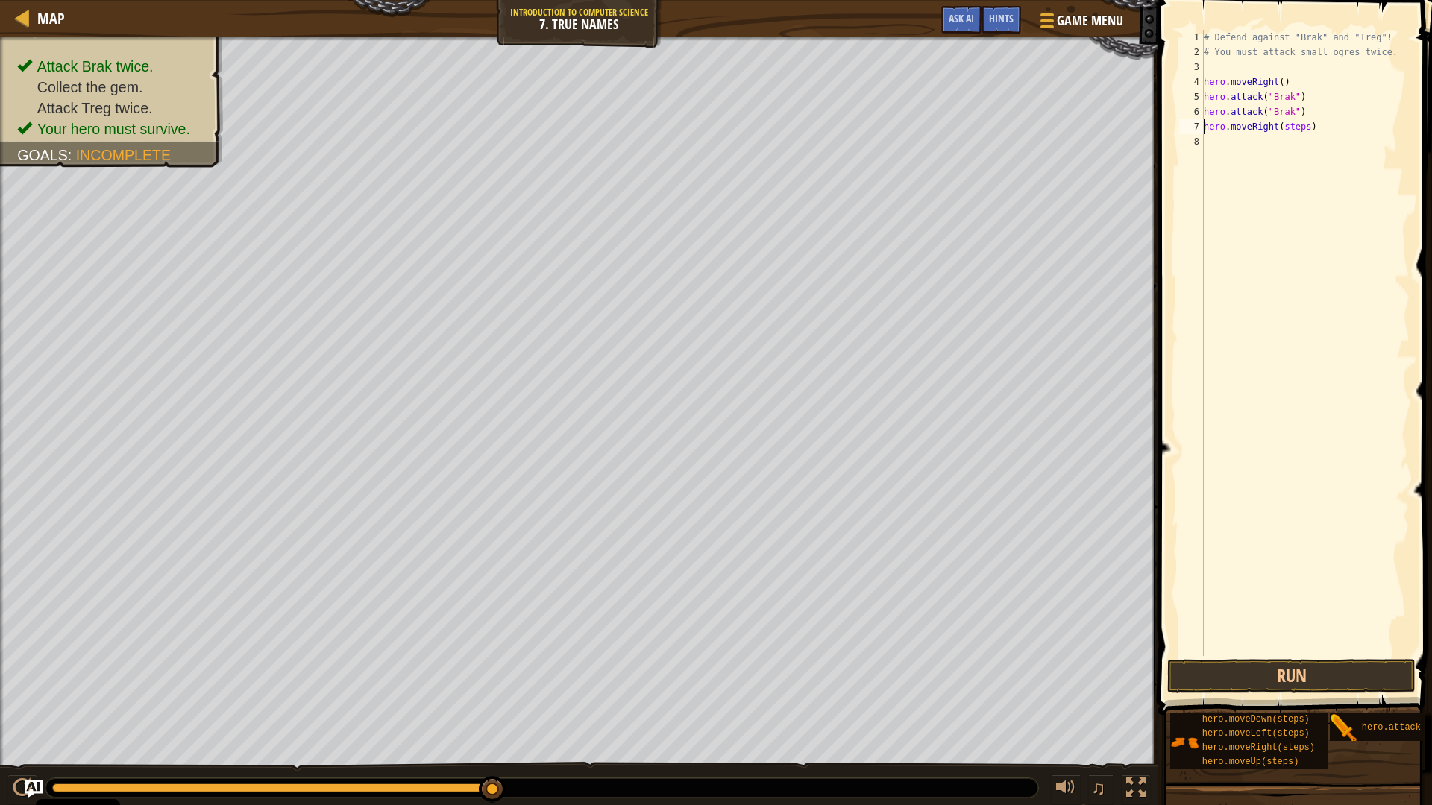
click at [1300, 128] on div "# Defend against "Brak" and "Treg"! # You must attack small ogres twice. hero .…" at bounding box center [1305, 358] width 209 height 656
click at [1294, 140] on div "# Defend against "Brak" and "Treg"! # You must attack small ogres twice. hero .…" at bounding box center [1307, 358] width 204 height 656
click at [1272, 139] on div "# Defend against "Brak" and "Treg"! # You must attack small ogres twice. hero .…" at bounding box center [1307, 358] width 204 height 656
click at [1298, 152] on div "# Defend against "Brak" and "Treg"! # You must attack small ogres twice. hero .…" at bounding box center [1307, 358] width 204 height 656
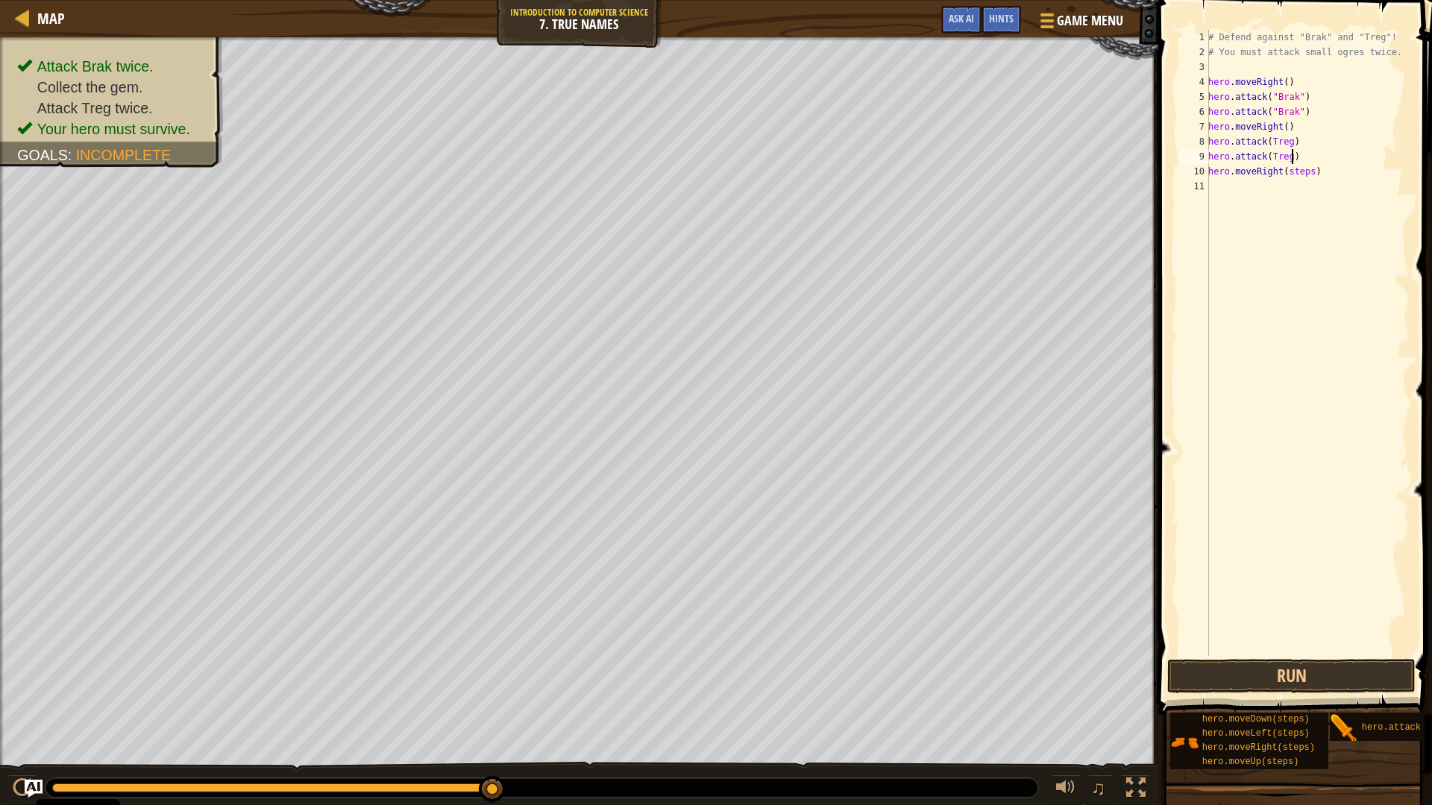
click at [1305, 163] on div "# Defend against "Brak" and "Treg"! # You must attack small ogres twice. hero .…" at bounding box center [1307, 358] width 204 height 656
click at [1308, 174] on div "# Defend against "Brak" and "Treg"! # You must attack small ogres twice. hero .…" at bounding box center [1307, 358] width 204 height 656
click at [1339, 679] on button "Run" at bounding box center [1291, 676] width 248 height 34
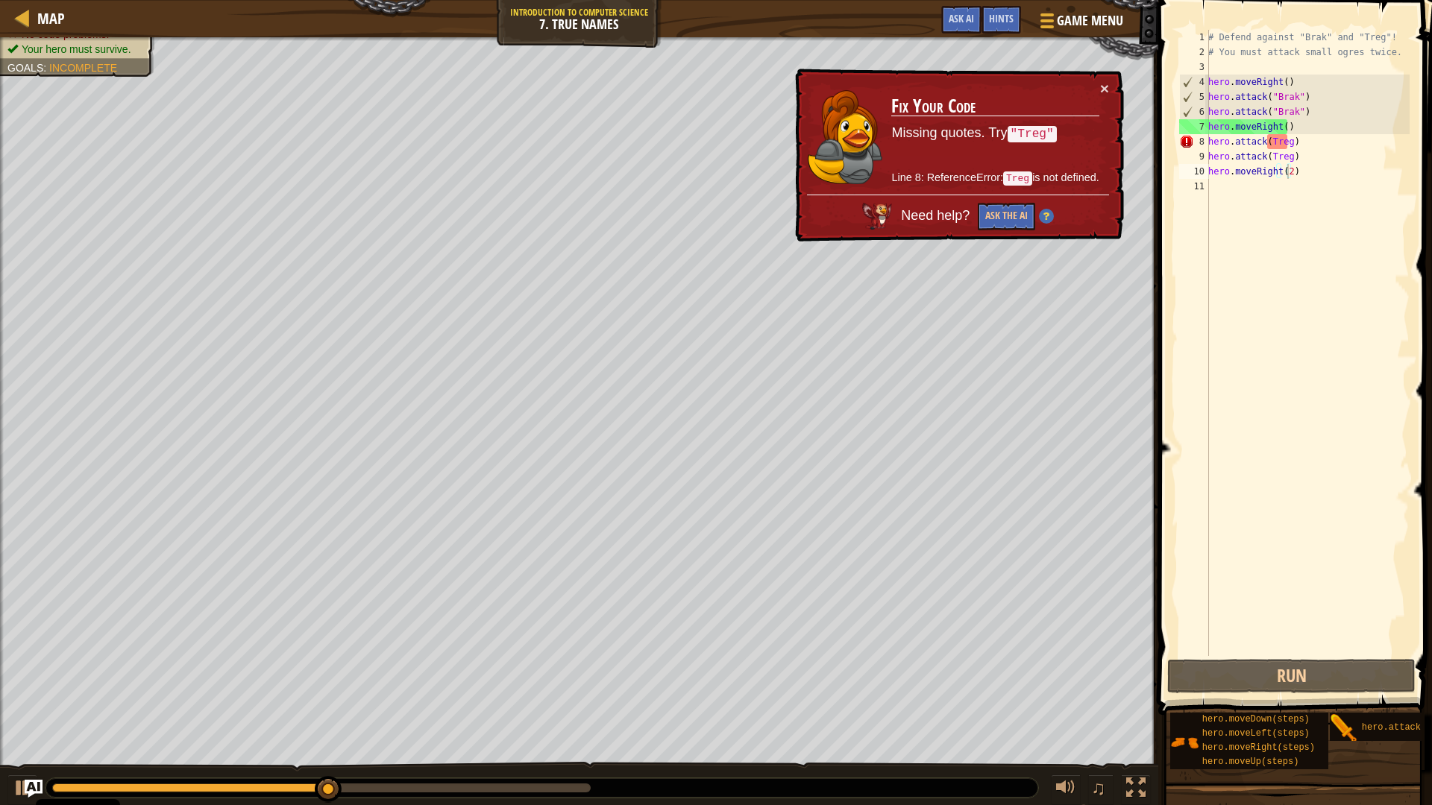
click at [1113, 87] on div "× Fix Your Code Missing quotes. Try "Treg" Line 8: ReferenceError: Treg is not …" at bounding box center [958, 156] width 332 height 174
click at [1270, 137] on div "# Defend against "Brak" and "Treg"! # You must attack small ogres twice. hero .…" at bounding box center [1307, 358] width 204 height 656
click at [1267, 142] on div "# Defend against "Brak" and "Treg"! # You must attack small ogres twice. hero .…" at bounding box center [1307, 358] width 204 height 656
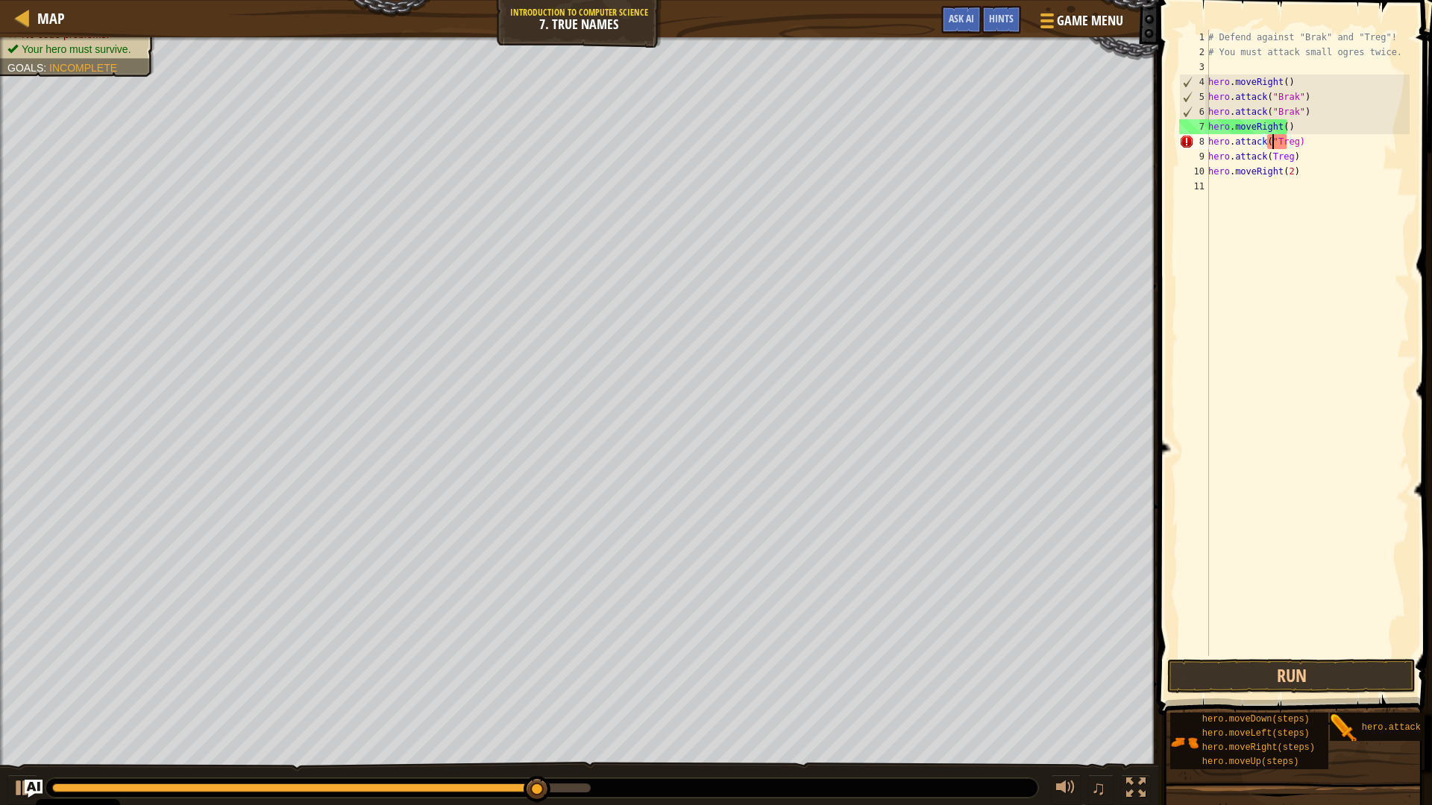
scroll to position [7, 5]
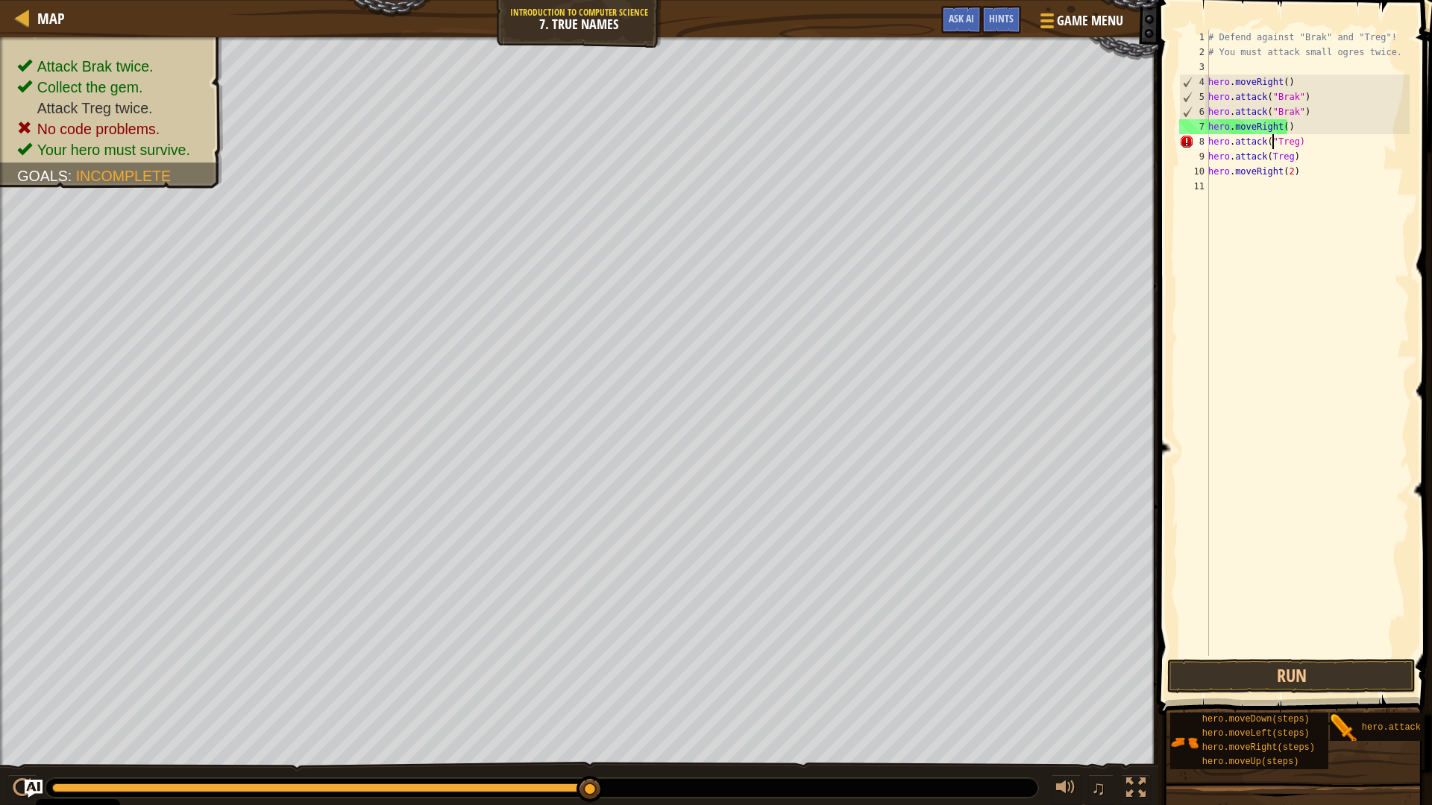
click at [1289, 142] on div "# Defend against "Brak" and "Treg"! # You must attack small ogres twice. hero .…" at bounding box center [1307, 358] width 204 height 656
click at [1266, 154] on div "# Defend against "Brak" and "Treg"! # You must attack small ogres twice. hero .…" at bounding box center [1307, 358] width 204 height 656
click at [1292, 160] on div "# Defend against "Brak" and "Treg"! # You must attack small ogres twice. hero .…" at bounding box center [1307, 358] width 204 height 656
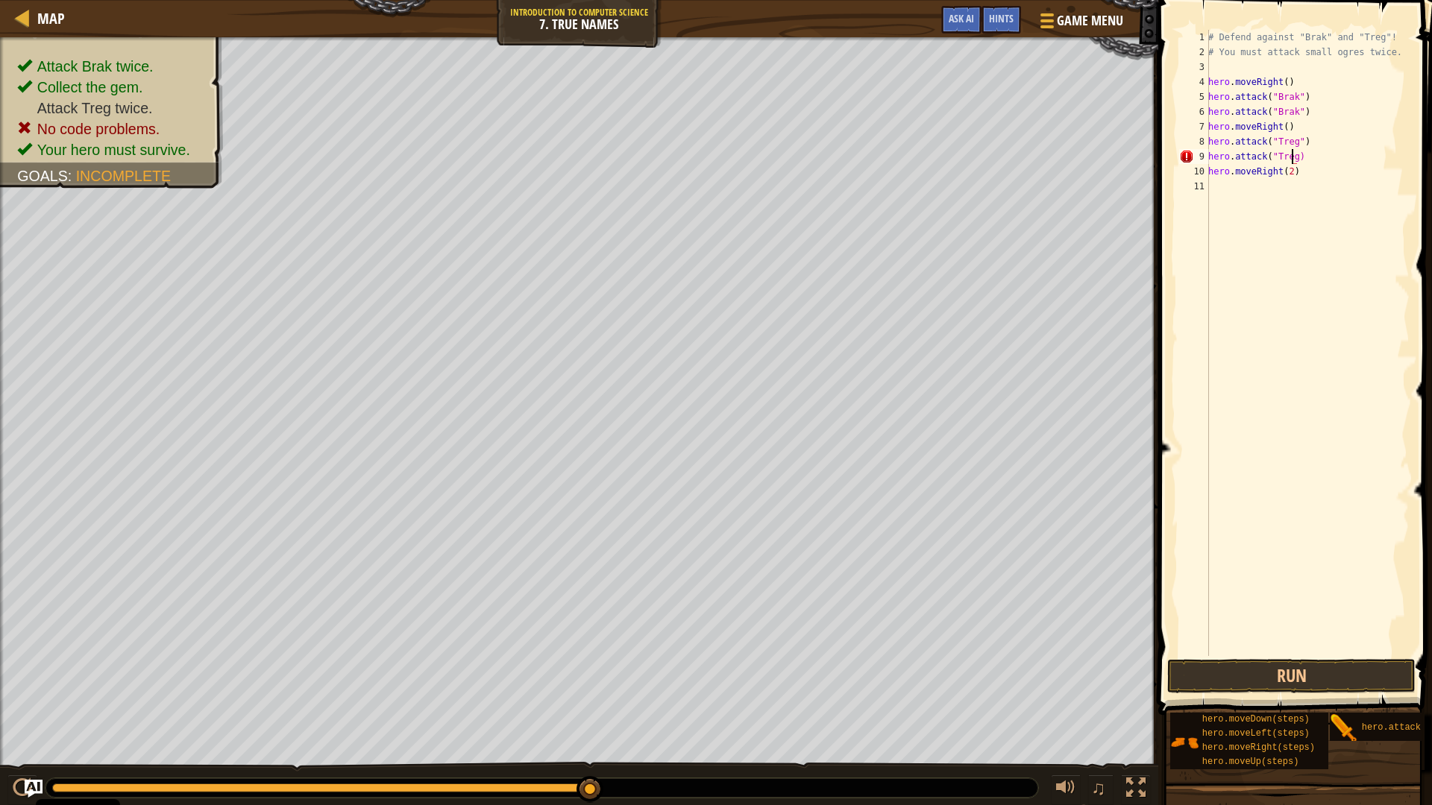
scroll to position [7, 7]
type textarea "hero.attack("Treg")"
click at [1350, 671] on button "Run" at bounding box center [1291, 676] width 248 height 34
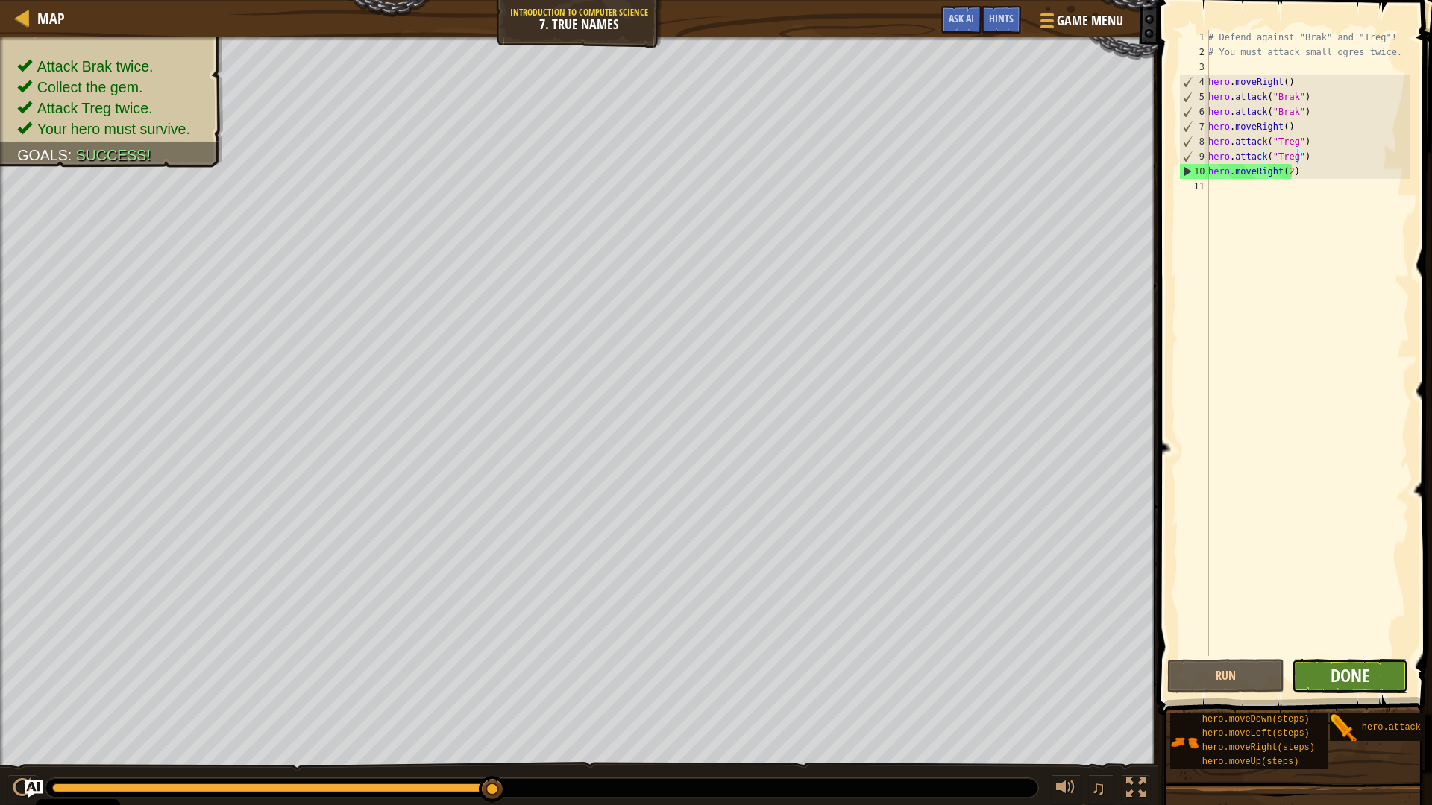
click at [1336, 677] on span "Done" at bounding box center [1349, 676] width 39 height 24
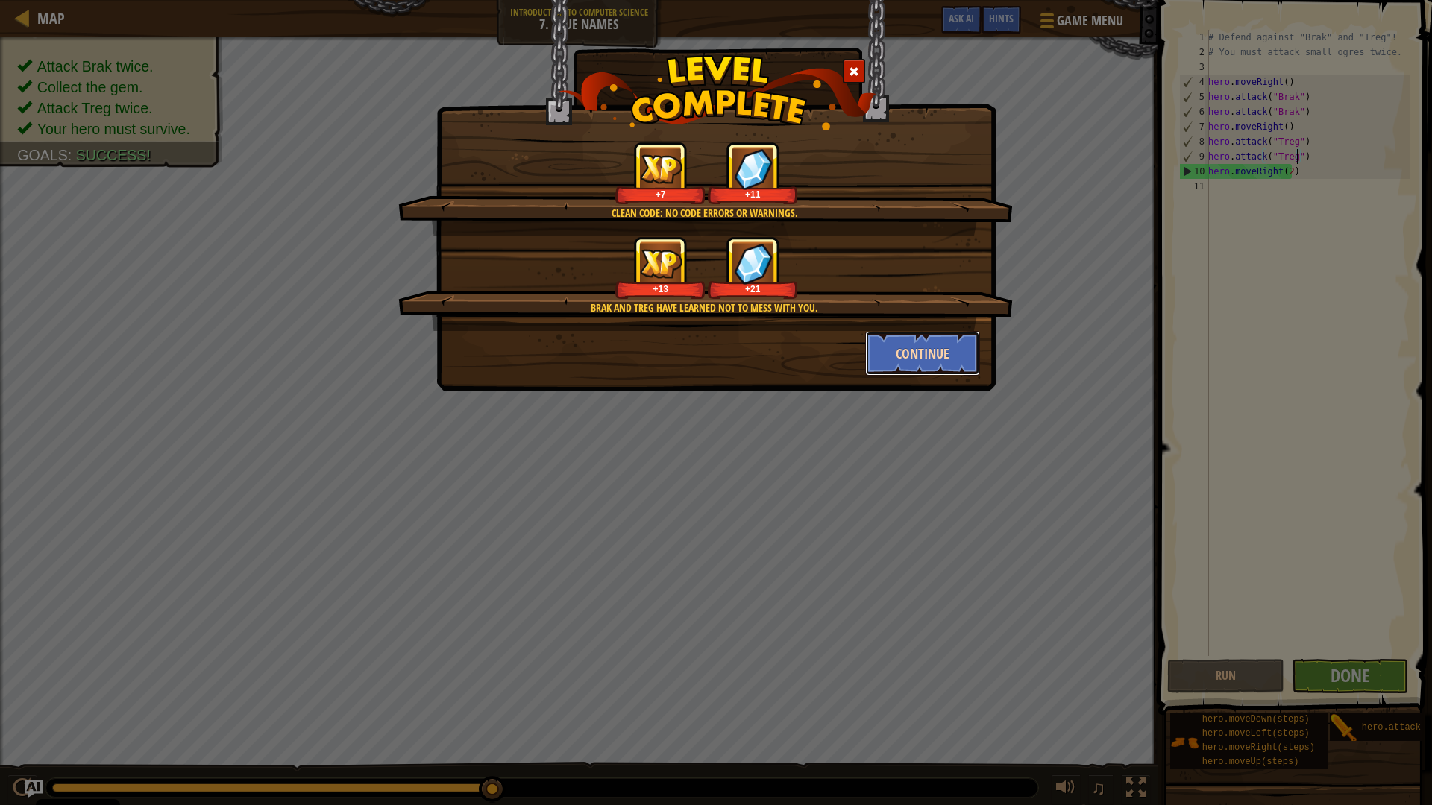
click at [915, 356] on button "Continue" at bounding box center [923, 353] width 116 height 45
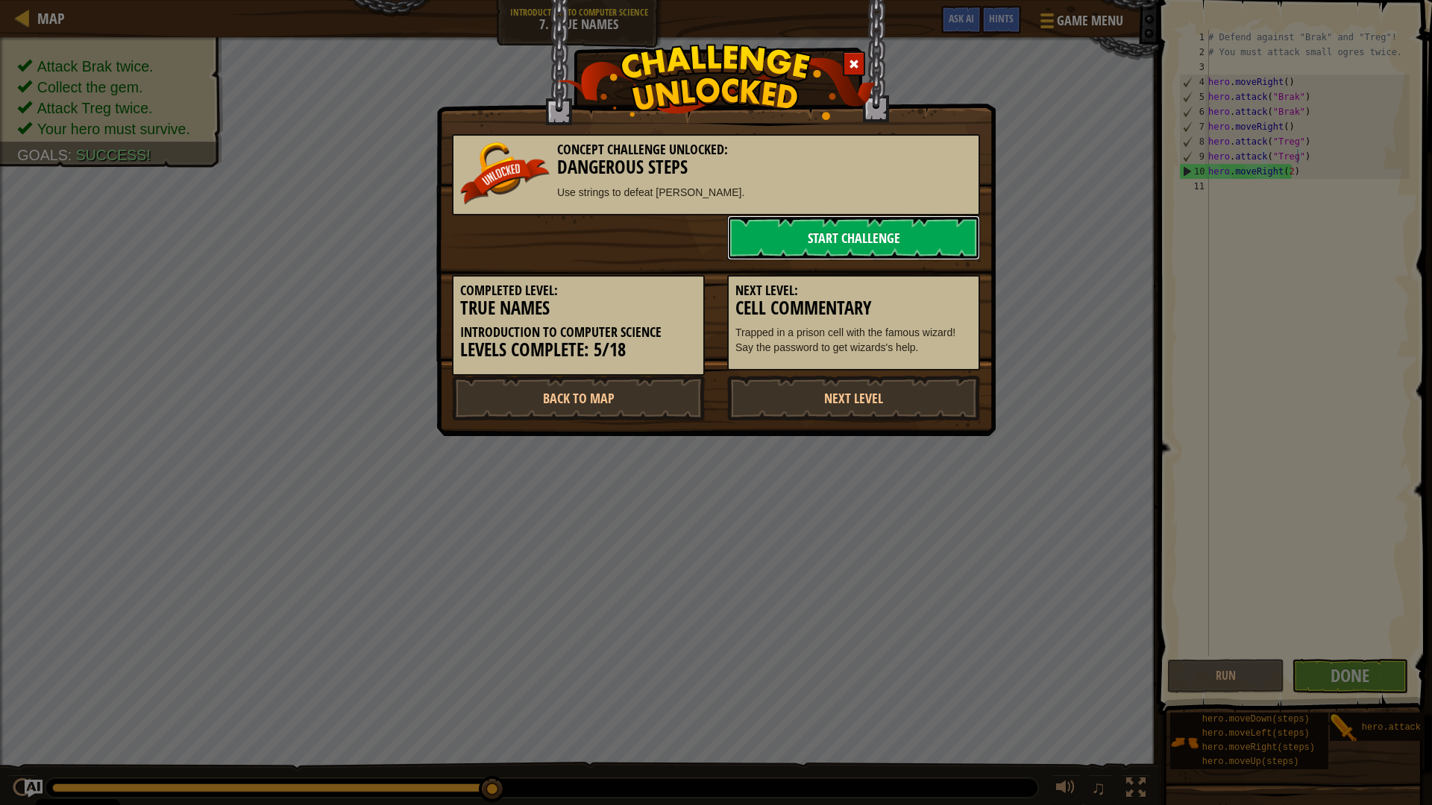
click at [759, 227] on link "Start Challenge" at bounding box center [853, 238] width 253 height 45
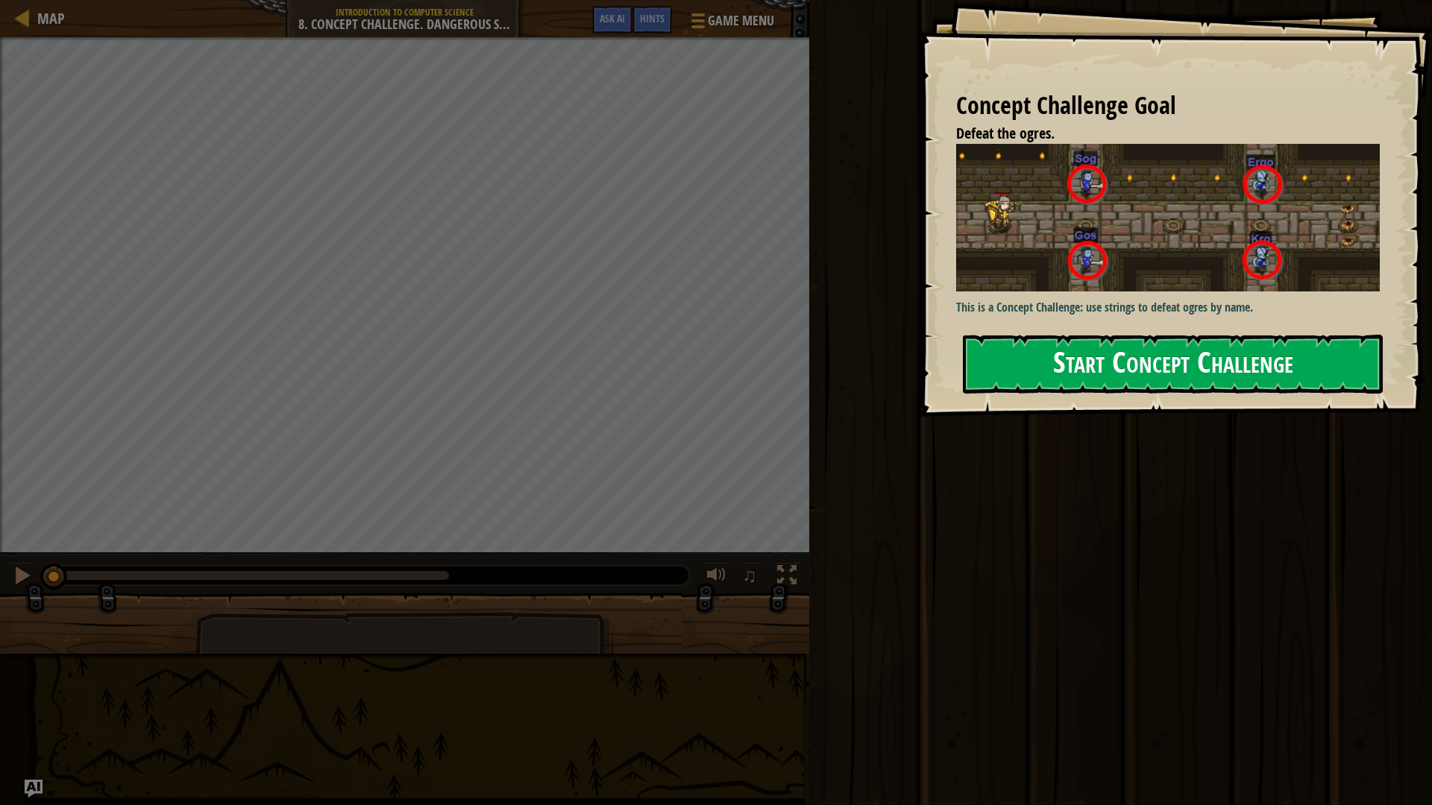
click at [1071, 353] on button "Start Concept Challenge" at bounding box center [1173, 364] width 420 height 59
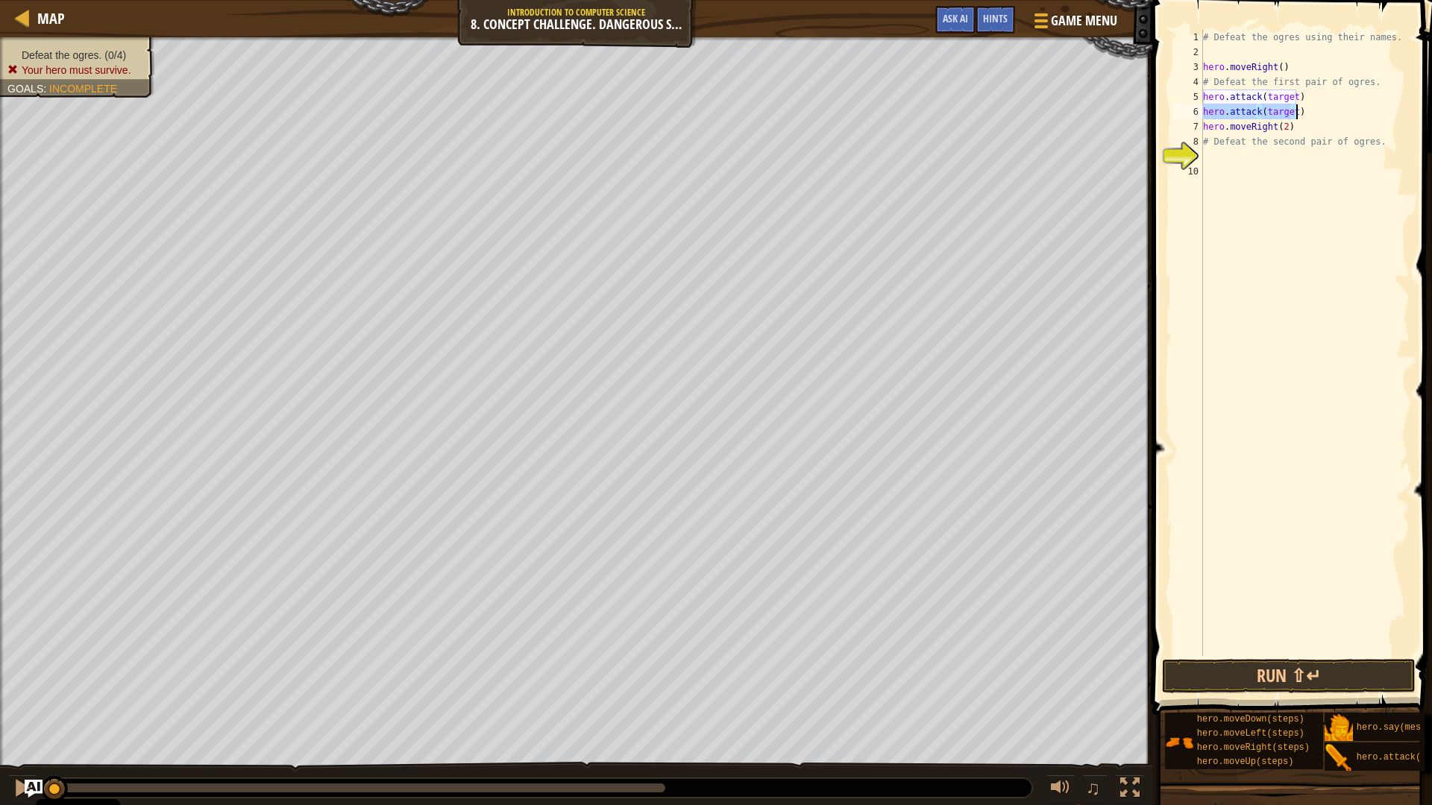
click at [1290, 92] on div "# Defeat the ogres using their names. hero . moveRight ( ) # Defeat the first p…" at bounding box center [1305, 358] width 210 height 656
click at [1286, 108] on div "# Defeat the ogres using their names. hero . moveRight ( ) # Defeat the first p…" at bounding box center [1305, 358] width 210 height 656
click at [1292, 108] on div "# Defeat the ogres using their names. hero . moveRight ( ) # Defeat the first p…" at bounding box center [1305, 358] width 210 height 656
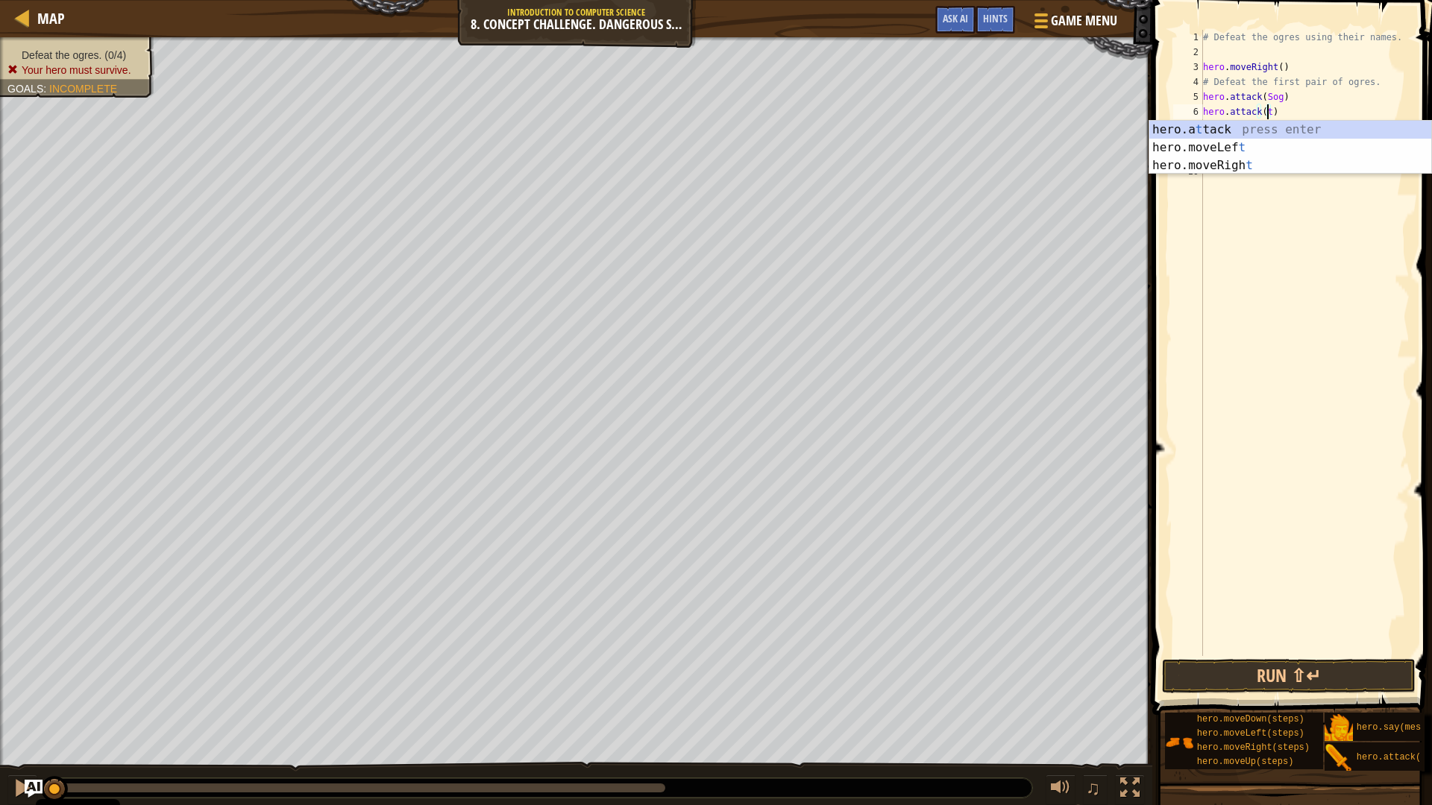
scroll to position [7, 4]
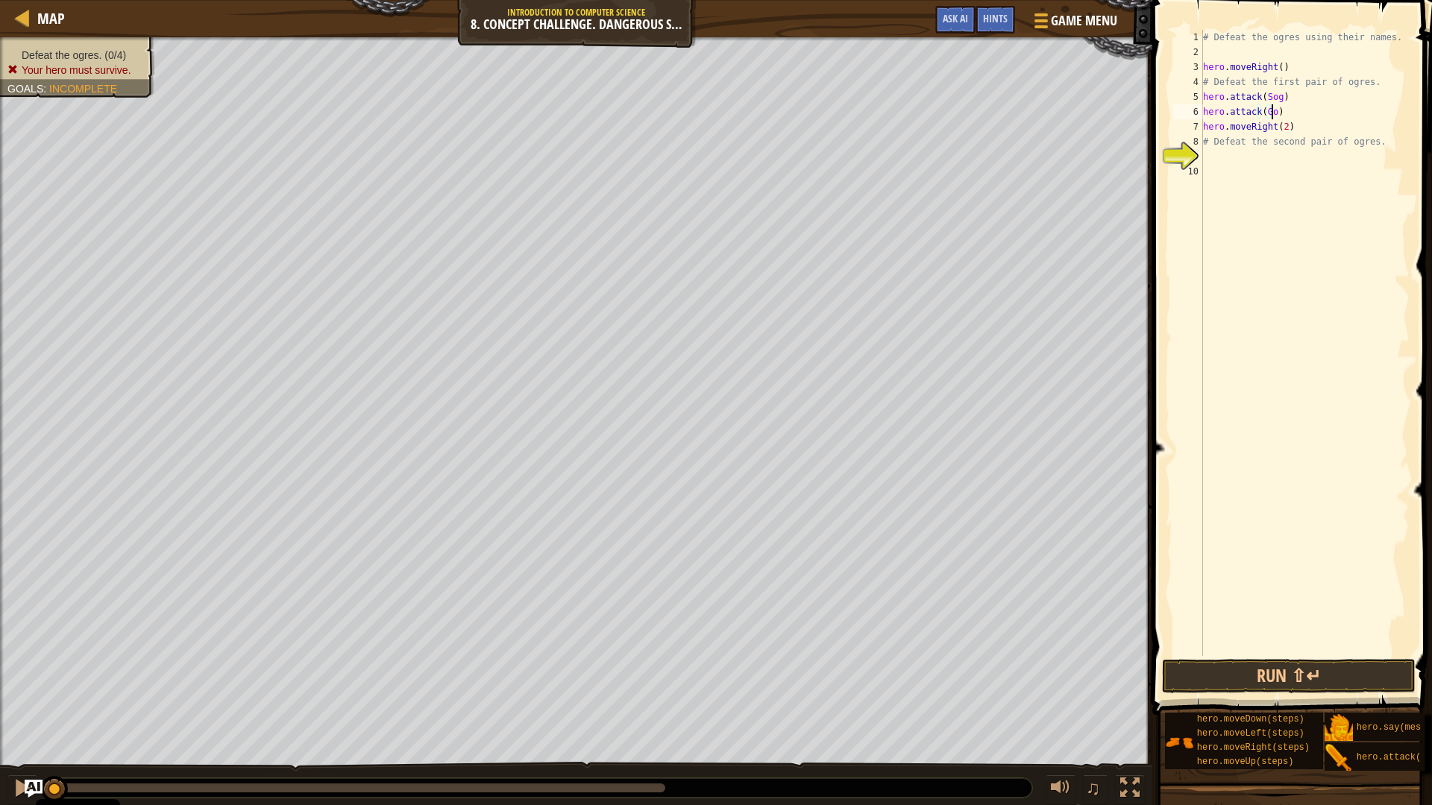
type textarea "hero.attack(Gos)"
click at [1247, 166] on div "# Defeat the ogres using their names. hero . moveRight ( ) # Defeat the first p…" at bounding box center [1305, 358] width 210 height 656
click at [1252, 158] on div "# Defeat the ogres using their names. hero . moveRight ( ) # Defeat the first p…" at bounding box center [1305, 358] width 210 height 656
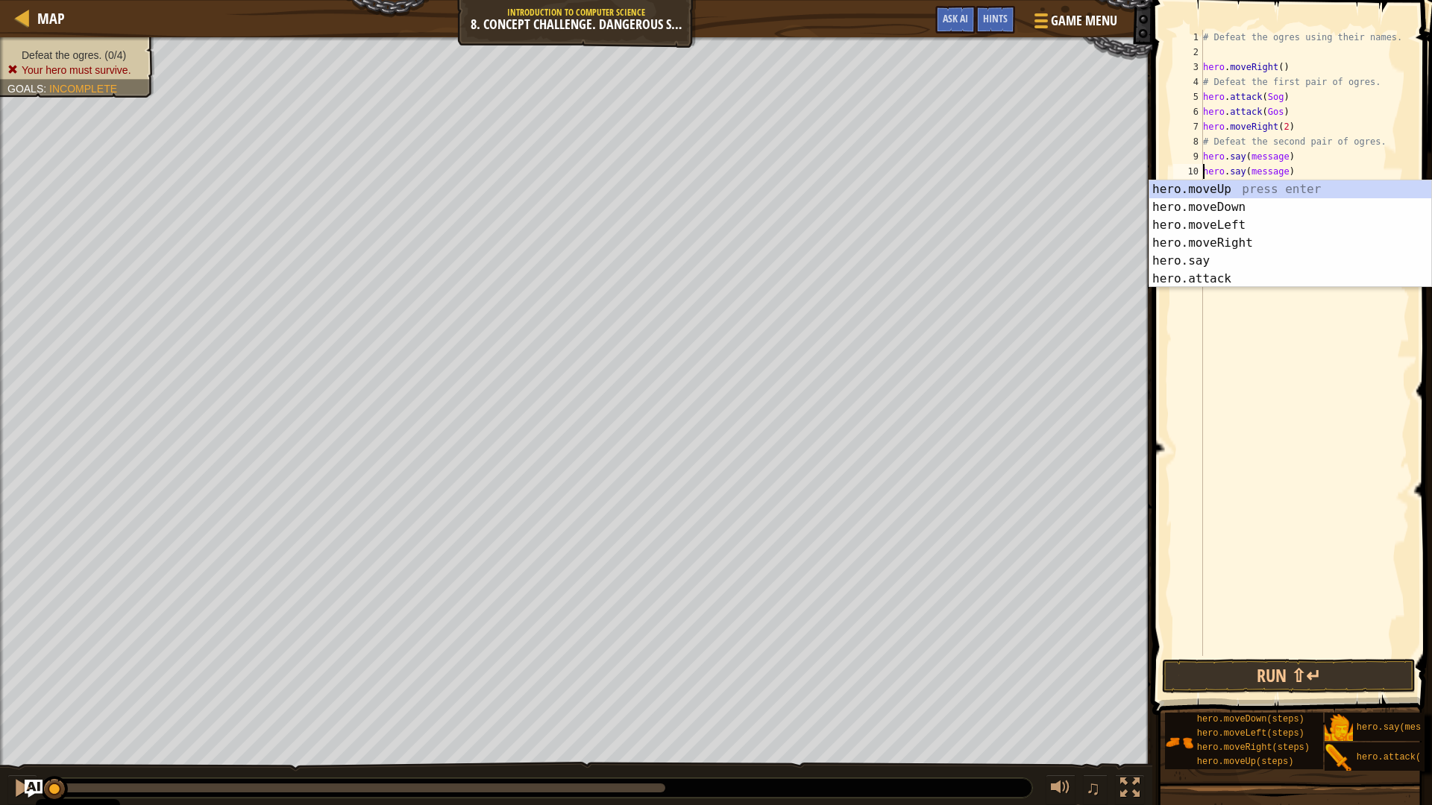
click at [1279, 157] on div "# Defeat the ogres using their names. hero . moveRight ( ) # Defeat the first p…" at bounding box center [1305, 358] width 210 height 656
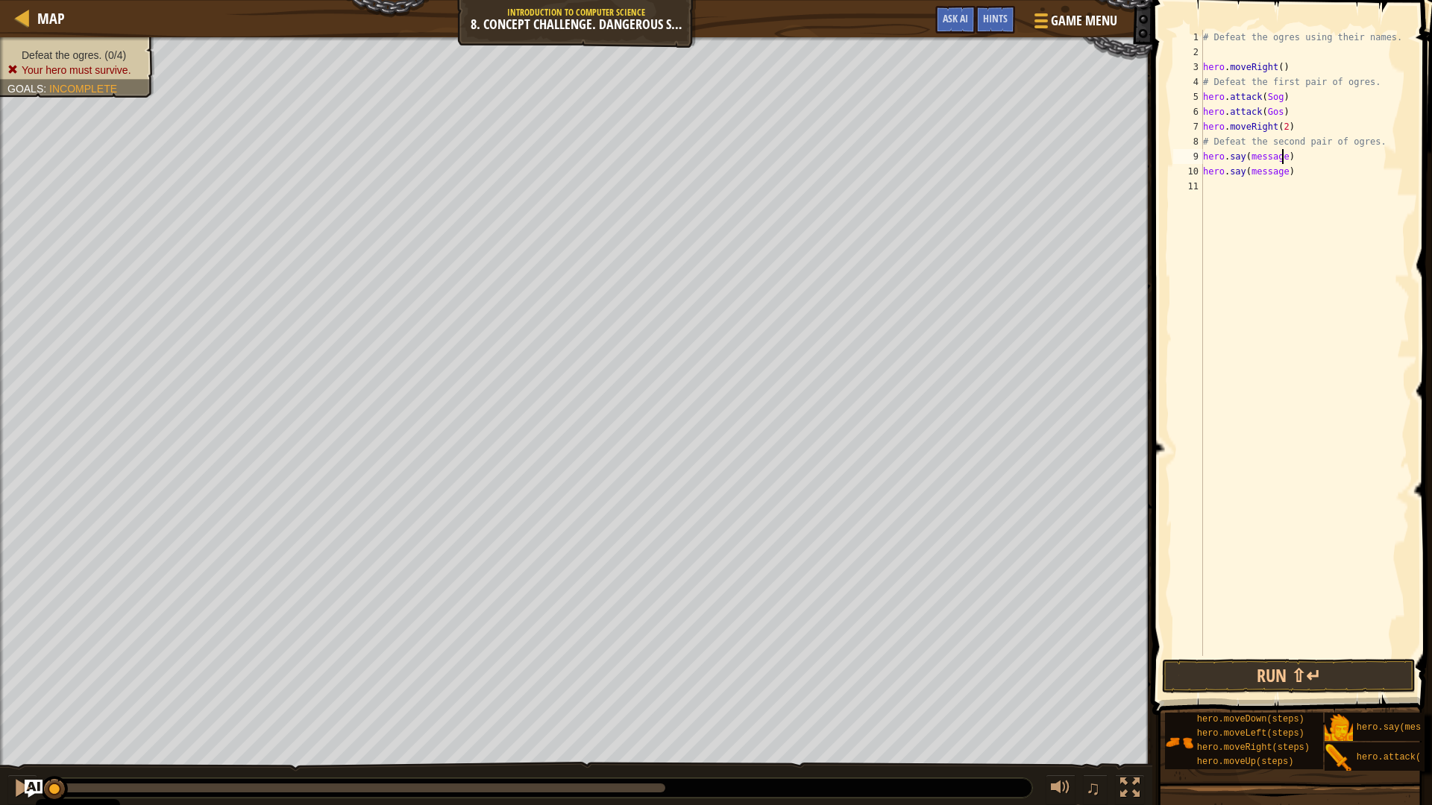
click at [1282, 160] on div "# Defeat the ogres using their names. hero . moveRight ( ) # Defeat the first p…" at bounding box center [1305, 358] width 210 height 656
click at [1284, 175] on div "# Defeat the ogres using their names. hero . moveRight ( ) # Defeat the first p…" at bounding box center [1305, 358] width 210 height 656
click at [1240, 166] on div "# Defeat the ogres using their names. hero . moveRight ( ) # Defeat the first p…" at bounding box center [1305, 358] width 210 height 656
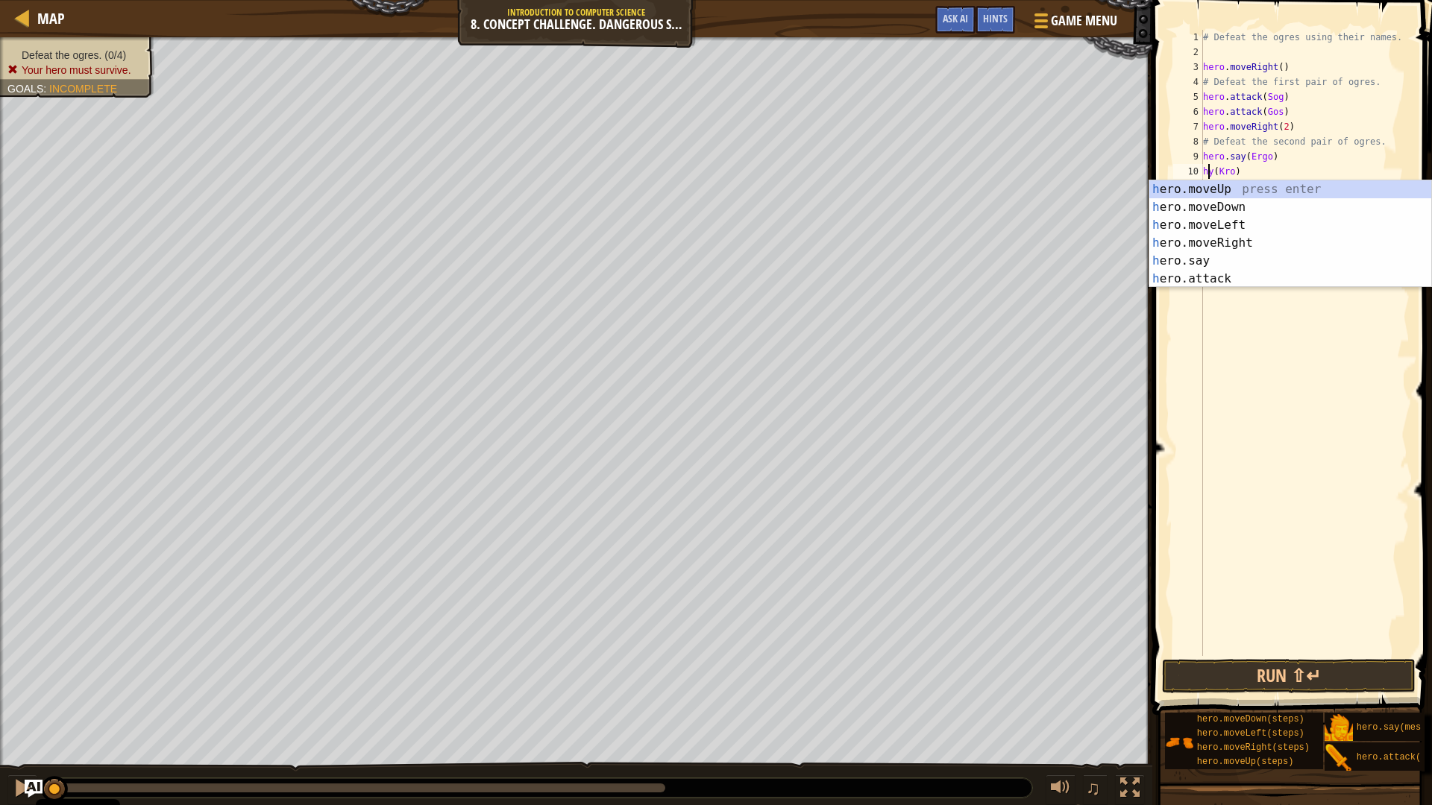
scroll to position [7, 1]
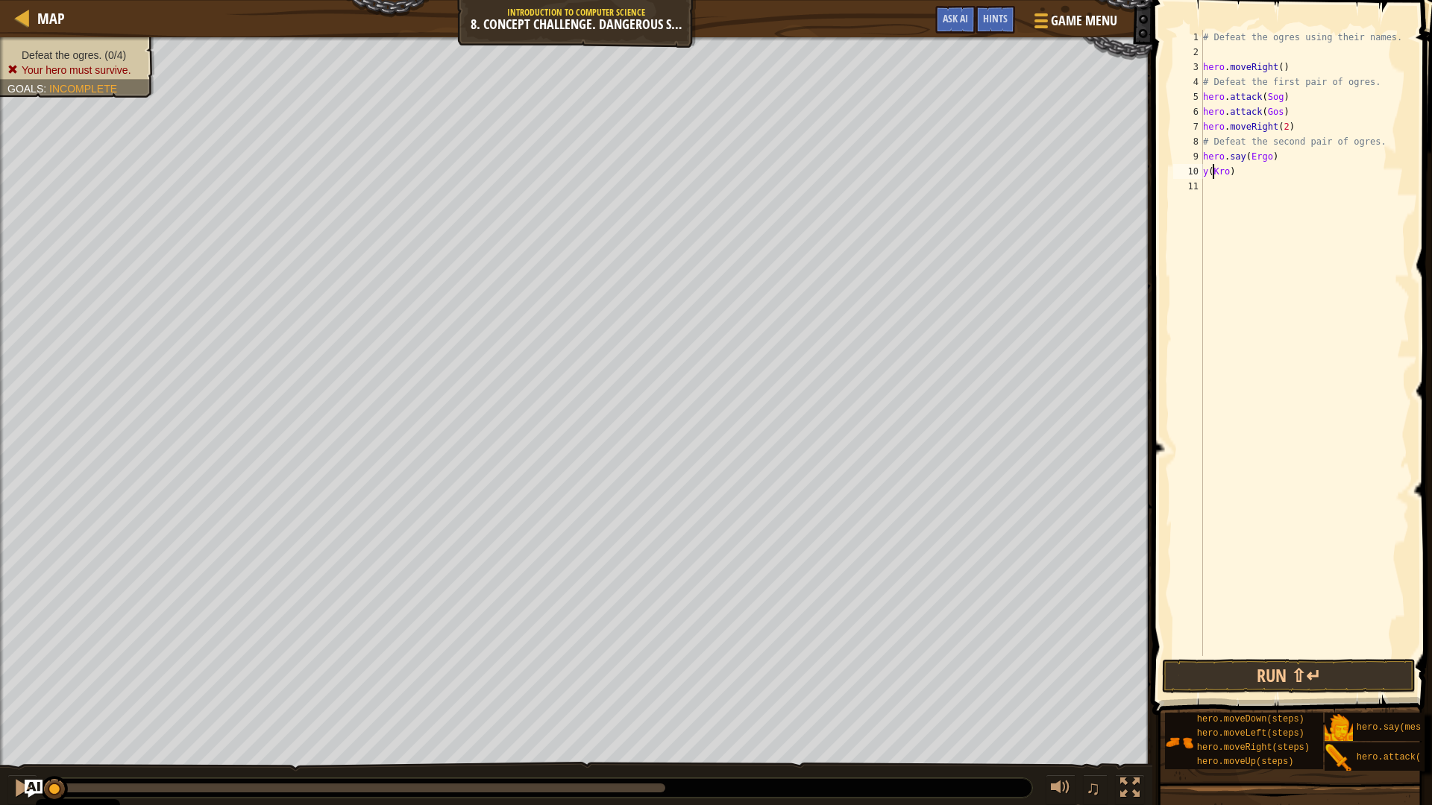
click at [1212, 171] on div "# Defeat the ogres using their names. hero . moveRight ( ) # Defeat the first p…" at bounding box center [1305, 358] width 210 height 656
click at [1208, 171] on div "# Defeat the ogres using their names. hero . moveRight ( ) # Defeat the first p…" at bounding box center [1305, 358] width 210 height 656
drag, startPoint x: 1242, startPoint y: 156, endPoint x: 1205, endPoint y: 157, distance: 36.6
click at [1205, 157] on div "# Defeat the ogres using their names. hero . moveRight ( ) # Defeat the first p…" at bounding box center [1305, 358] width 210 height 656
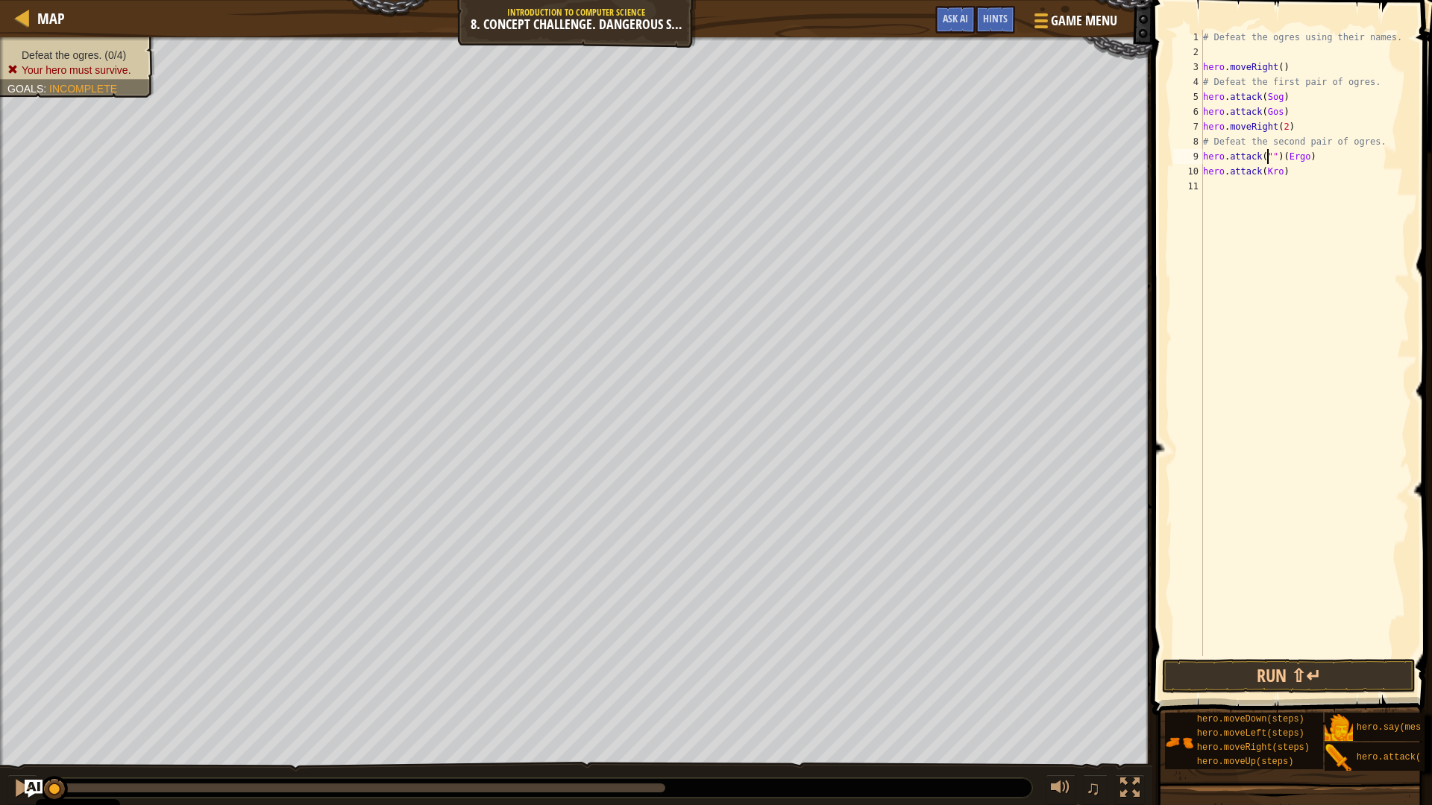
click at [1278, 151] on div "# Defeat the ogres using their names. hero . moveRight ( ) # Defeat the first p…" at bounding box center [1305, 358] width 210 height 656
click at [1263, 156] on div "# Defeat the ogres using their names. hero . moveRight ( ) # Defeat the first p…" at bounding box center [1305, 358] width 210 height 656
click at [1289, 157] on div "# Defeat the ogres using their names. hero . moveRight ( ) # Defeat the first p…" at bounding box center [1305, 358] width 210 height 656
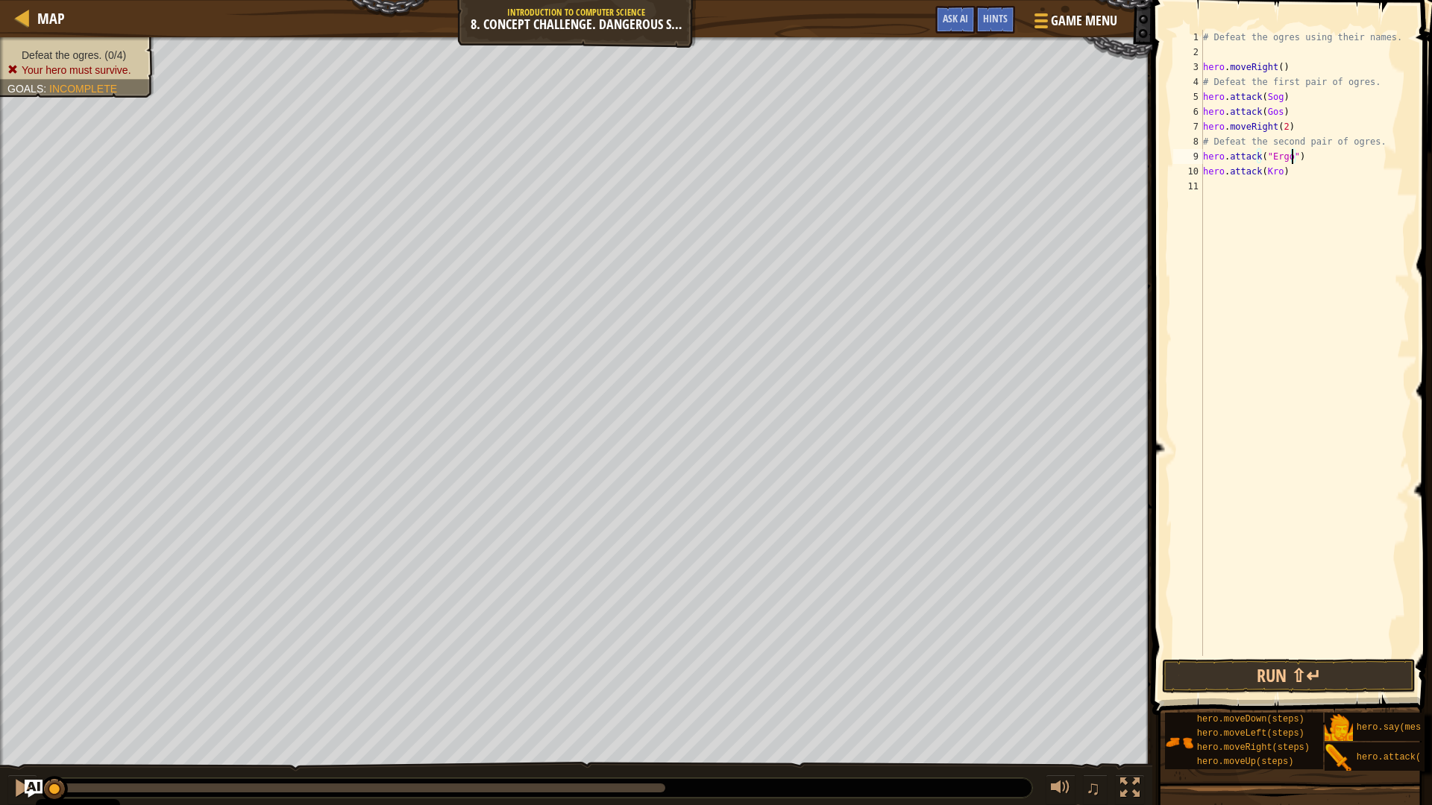
click at [1263, 169] on div "# Defeat the ogres using their names. hero . moveRight ( ) # Defeat the first p…" at bounding box center [1305, 358] width 210 height 656
click at [1281, 170] on div "# Defeat the ogres using their names. hero . moveRight ( ) # Defeat the first p…" at bounding box center [1305, 358] width 210 height 656
click at [1260, 116] on div "# Defeat the ogres using their names. hero . moveRight ( ) # Defeat the first p…" at bounding box center [1305, 358] width 210 height 656
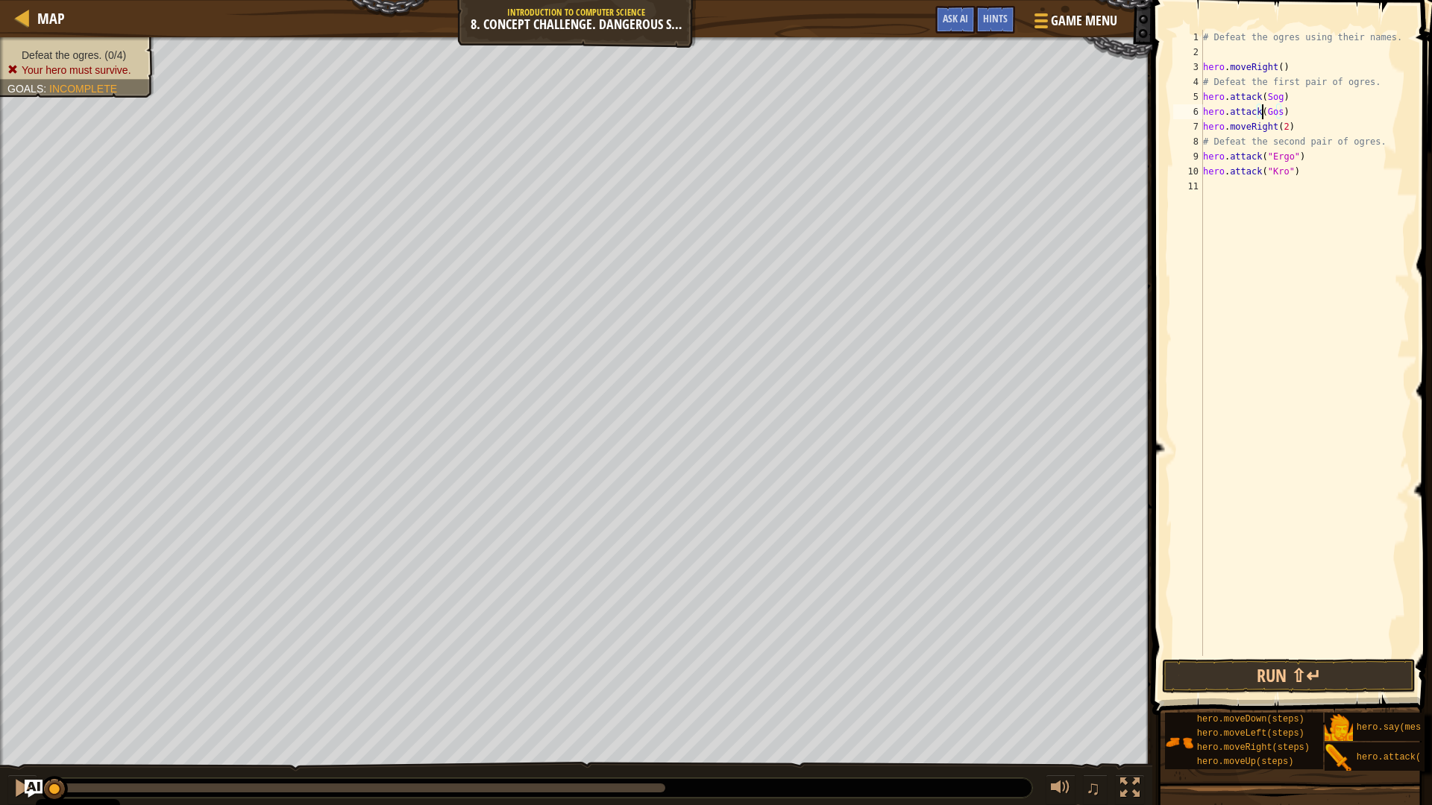
scroll to position [7, 6]
click at [1281, 109] on div "# Defeat the ogres using their names. hero . moveRight ( ) # Defeat the first p…" at bounding box center [1305, 358] width 210 height 656
drag, startPoint x: 1263, startPoint y: 98, endPoint x: 1271, endPoint y: 95, distance: 8.7
click at [1263, 98] on div "# Defeat the ogres using their names. hero . moveRight ( ) # Defeat the first p…" at bounding box center [1305, 358] width 210 height 656
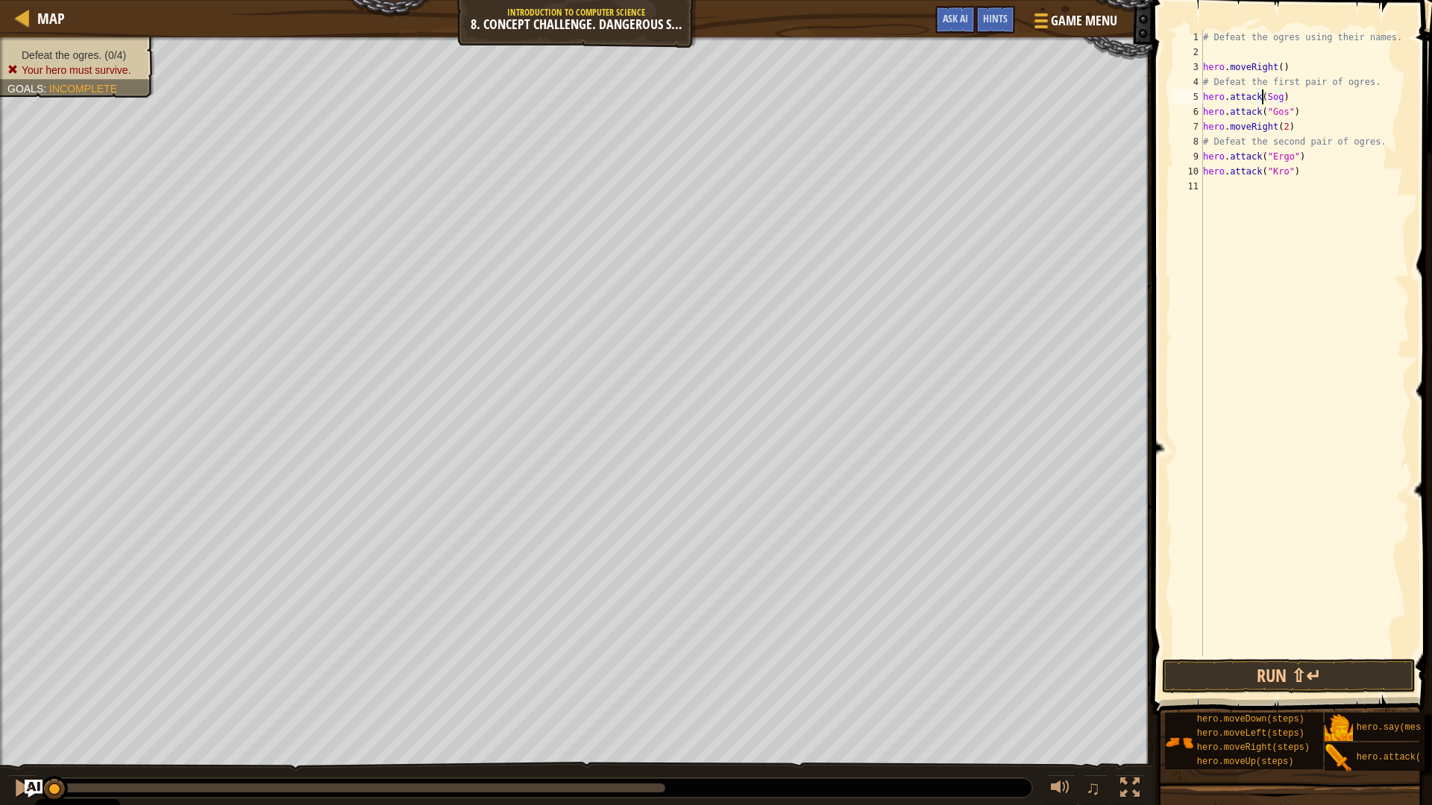
scroll to position [7, 6]
click at [1280, 98] on div "# Defeat the ogres using their names. hero . moveRight ( ) # Defeat the first p…" at bounding box center [1305, 358] width 210 height 656
click at [1284, 99] on div "# Defeat the ogres using their names. hero . moveRight ( ) # Defeat the first p…" at bounding box center [1305, 358] width 210 height 656
click at [1290, 666] on button "Run ⇧↵" at bounding box center [1289, 676] width 254 height 34
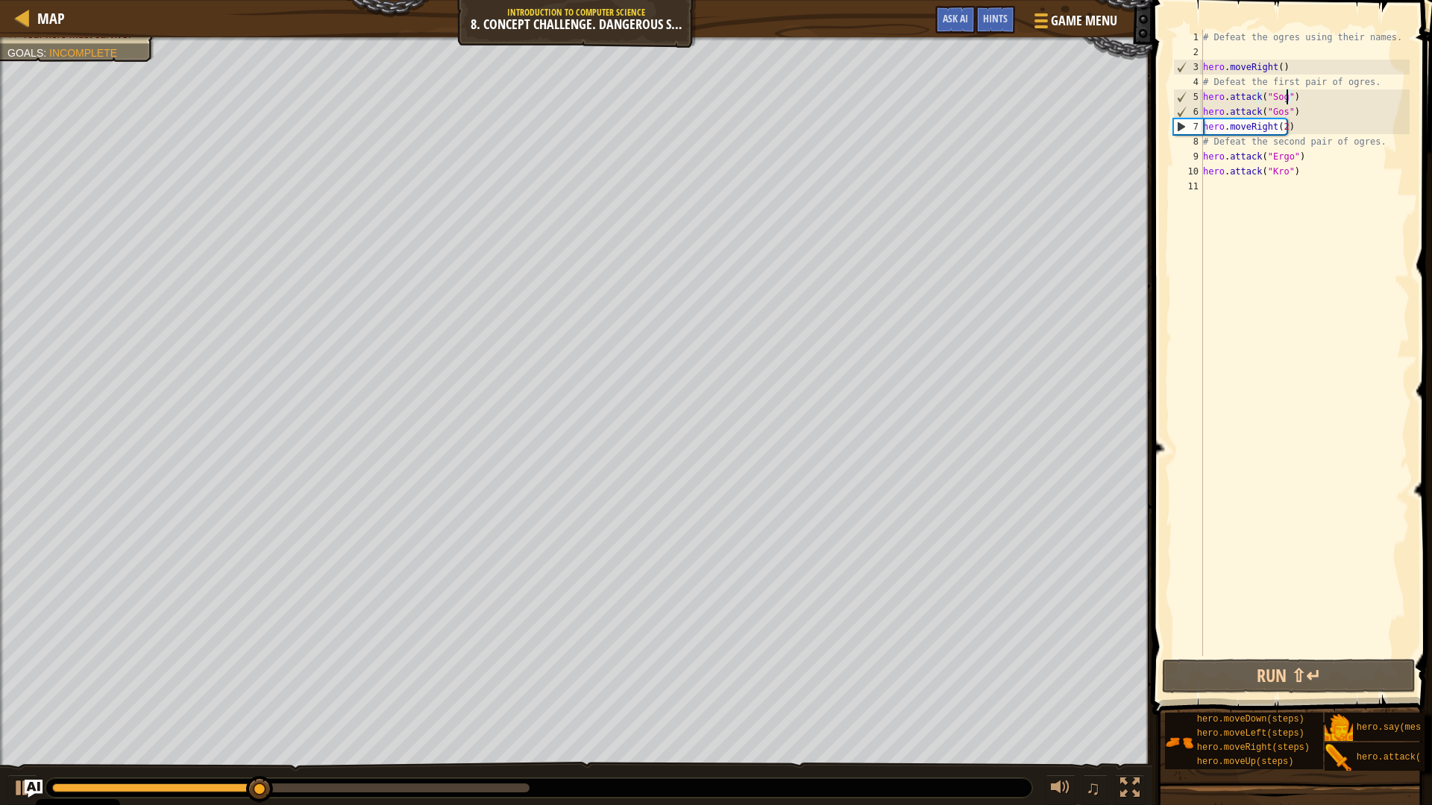
click at [1367, 93] on div "# Defeat the ogres using their names. hero . moveRight ( ) # Defeat the first p…" at bounding box center [1305, 358] width 210 height 656
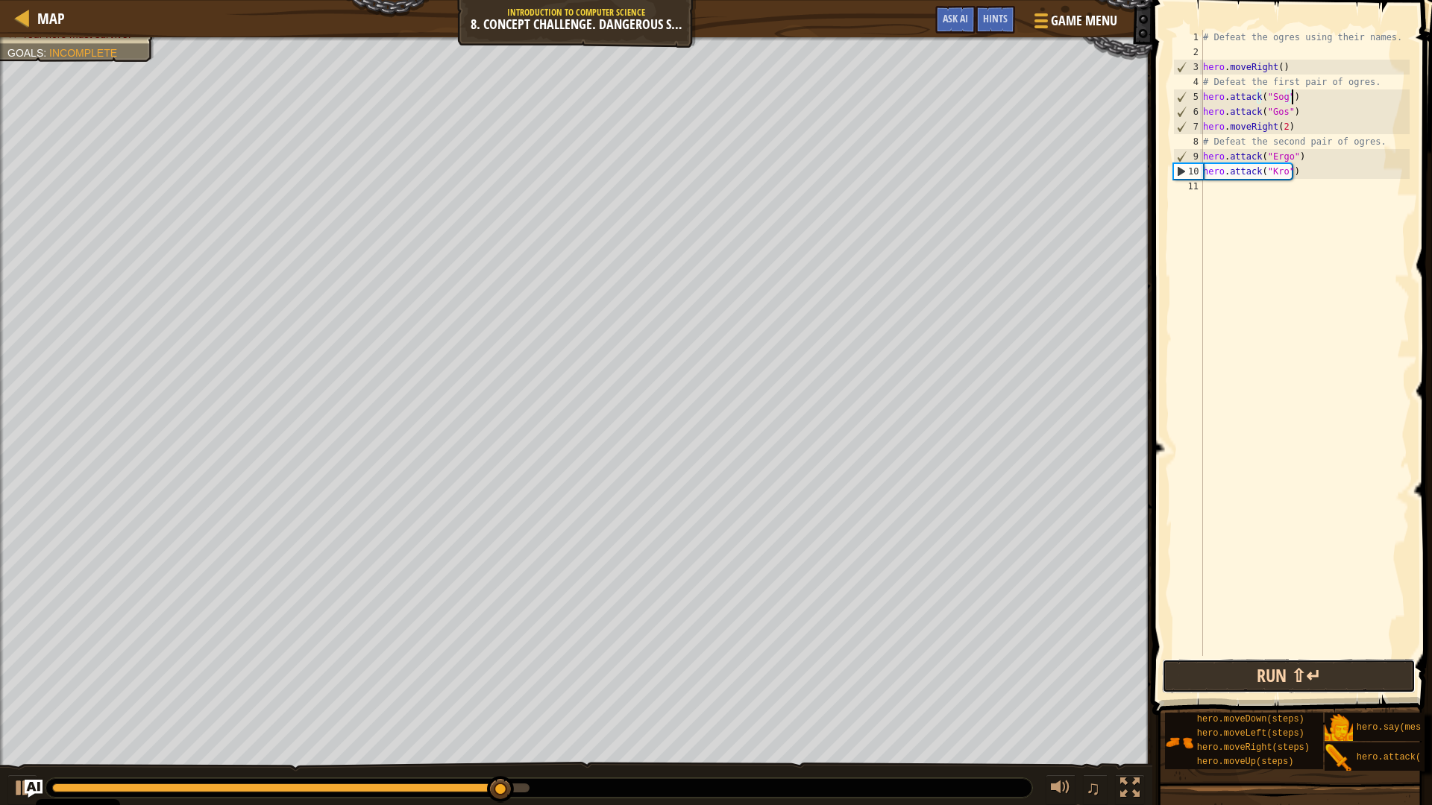
click at [1290, 669] on button "Run ⇧↵" at bounding box center [1289, 676] width 254 height 34
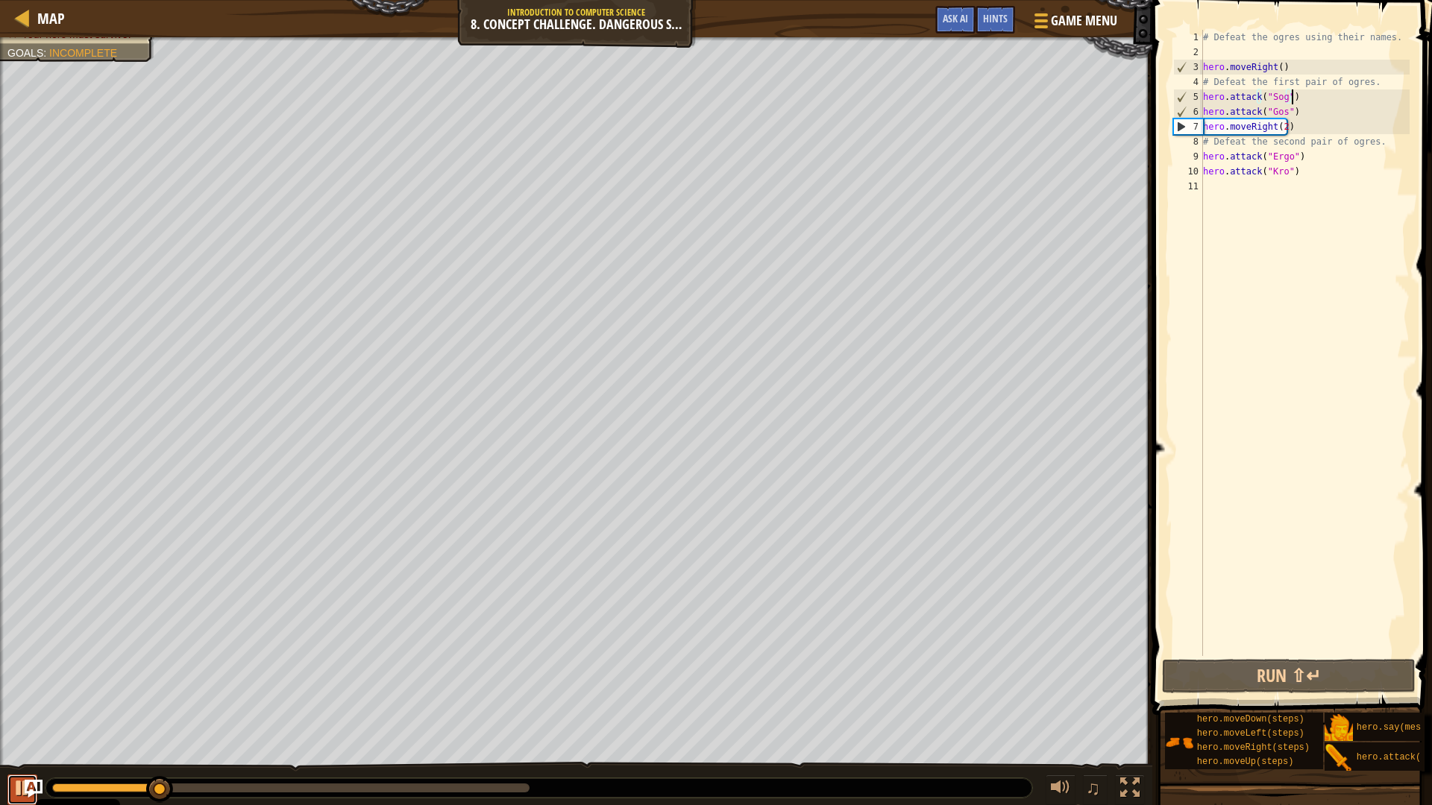
click at [21, 679] on div at bounding box center [22, 788] width 19 height 19
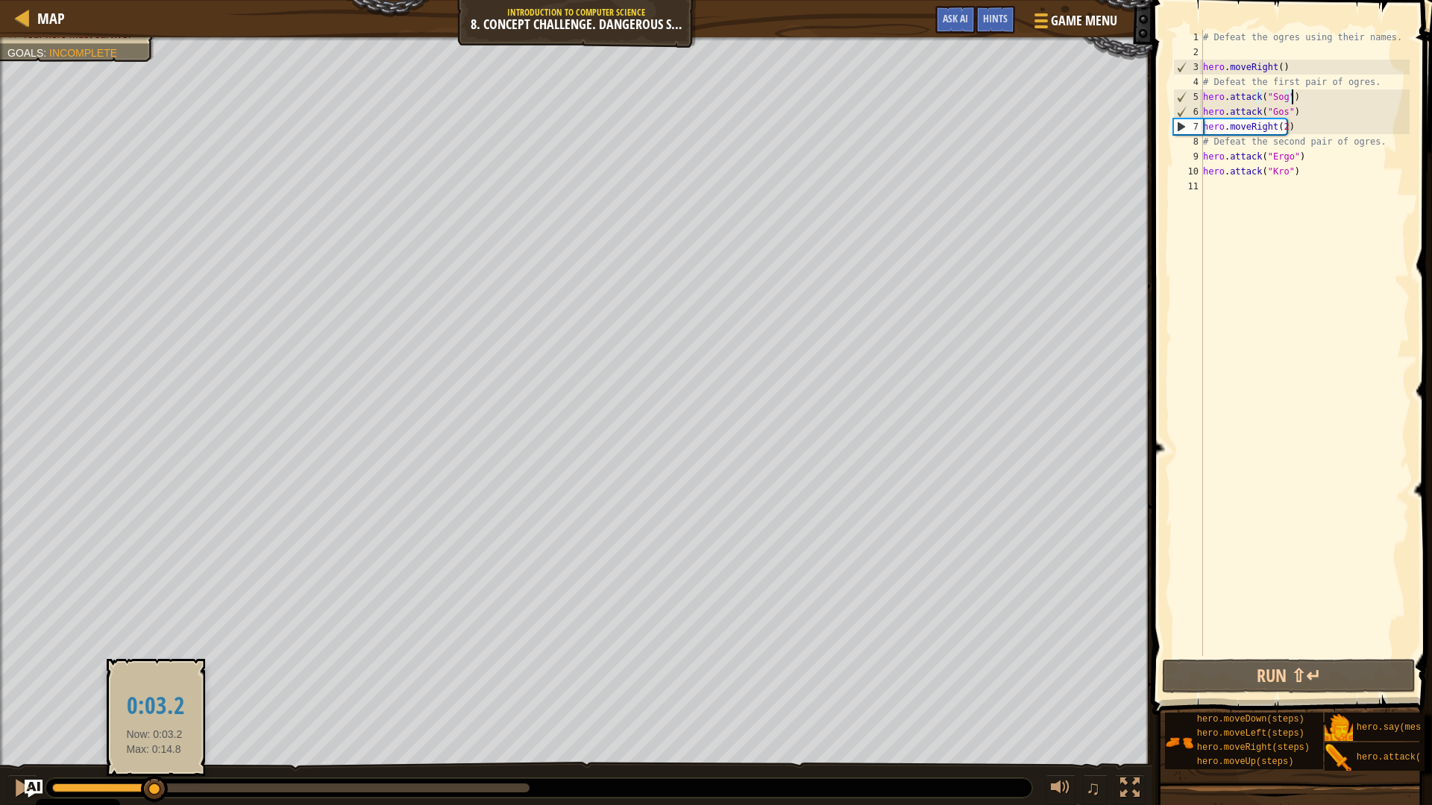
drag, startPoint x: 175, startPoint y: 779, endPoint x: 53, endPoint y: 773, distance: 121.7
click at [53, 679] on div "♫" at bounding box center [576, 784] width 1152 height 45
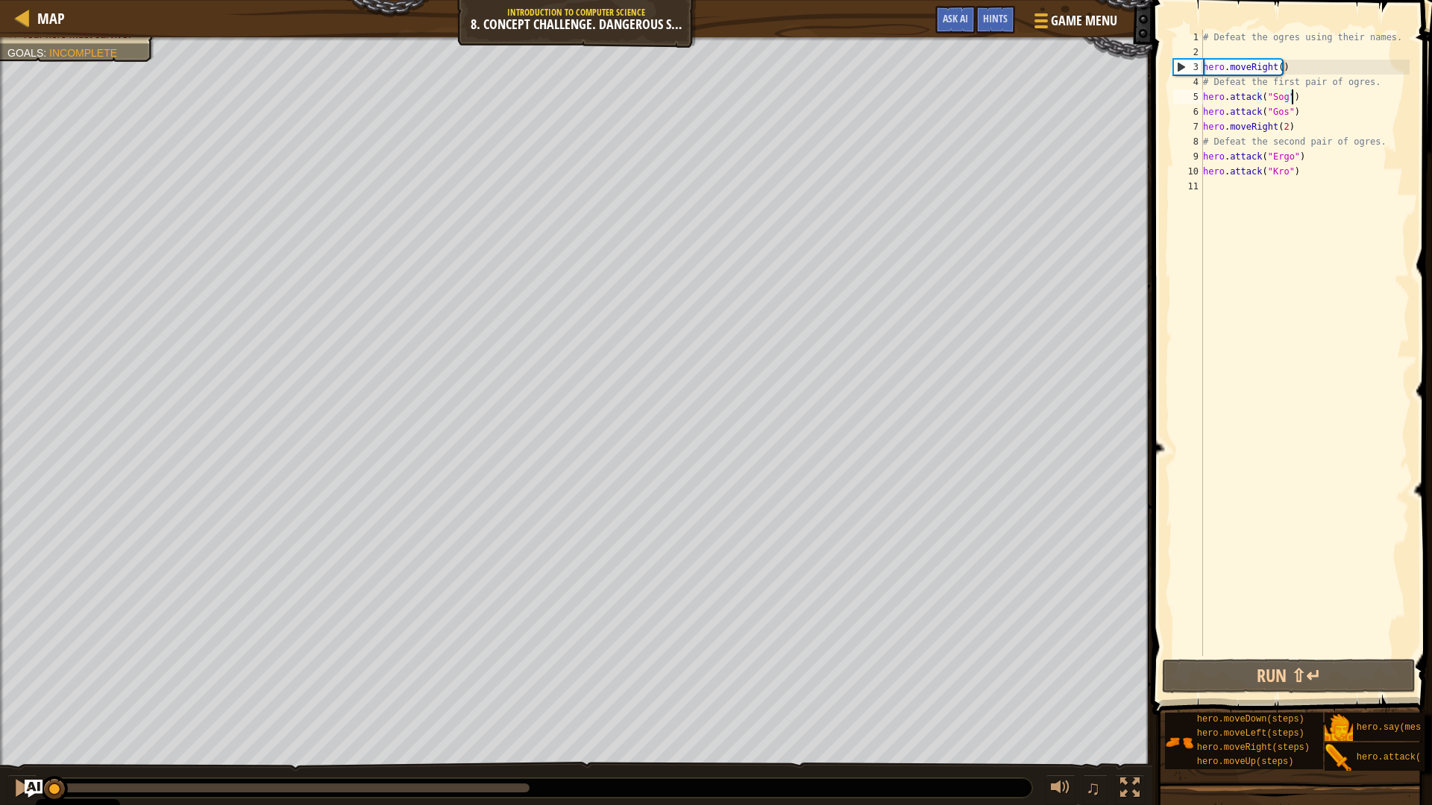
click at [1290, 128] on div "# Defeat the ogres using their names. hero . moveRight ( ) # Defeat the first p…" at bounding box center [1305, 358] width 210 height 656
click at [1304, 113] on div "# Defeat the ogres using their names. hero . moveRight ( ) # Defeat the first p…" at bounding box center [1305, 358] width 210 height 656
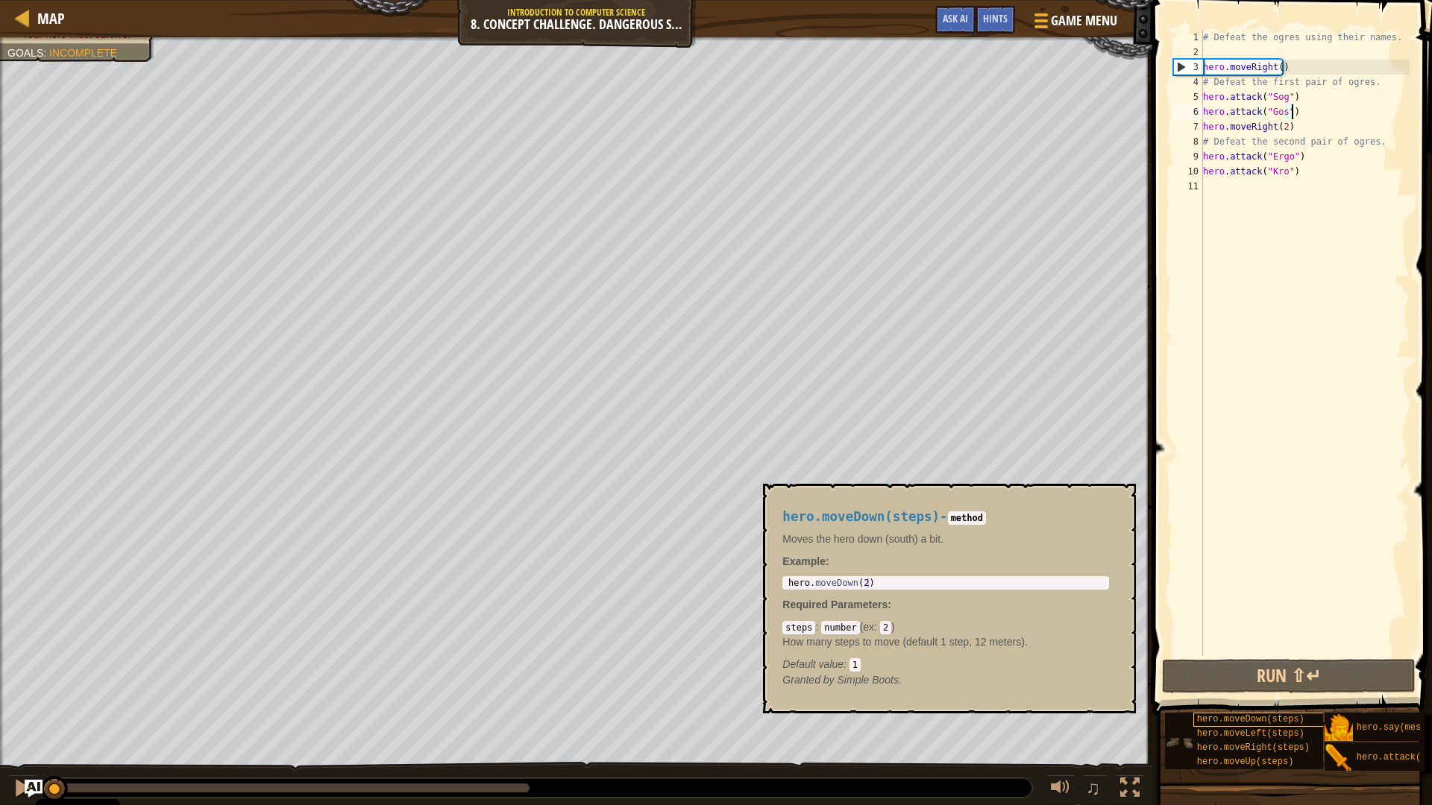
scroll to position [0, 0]
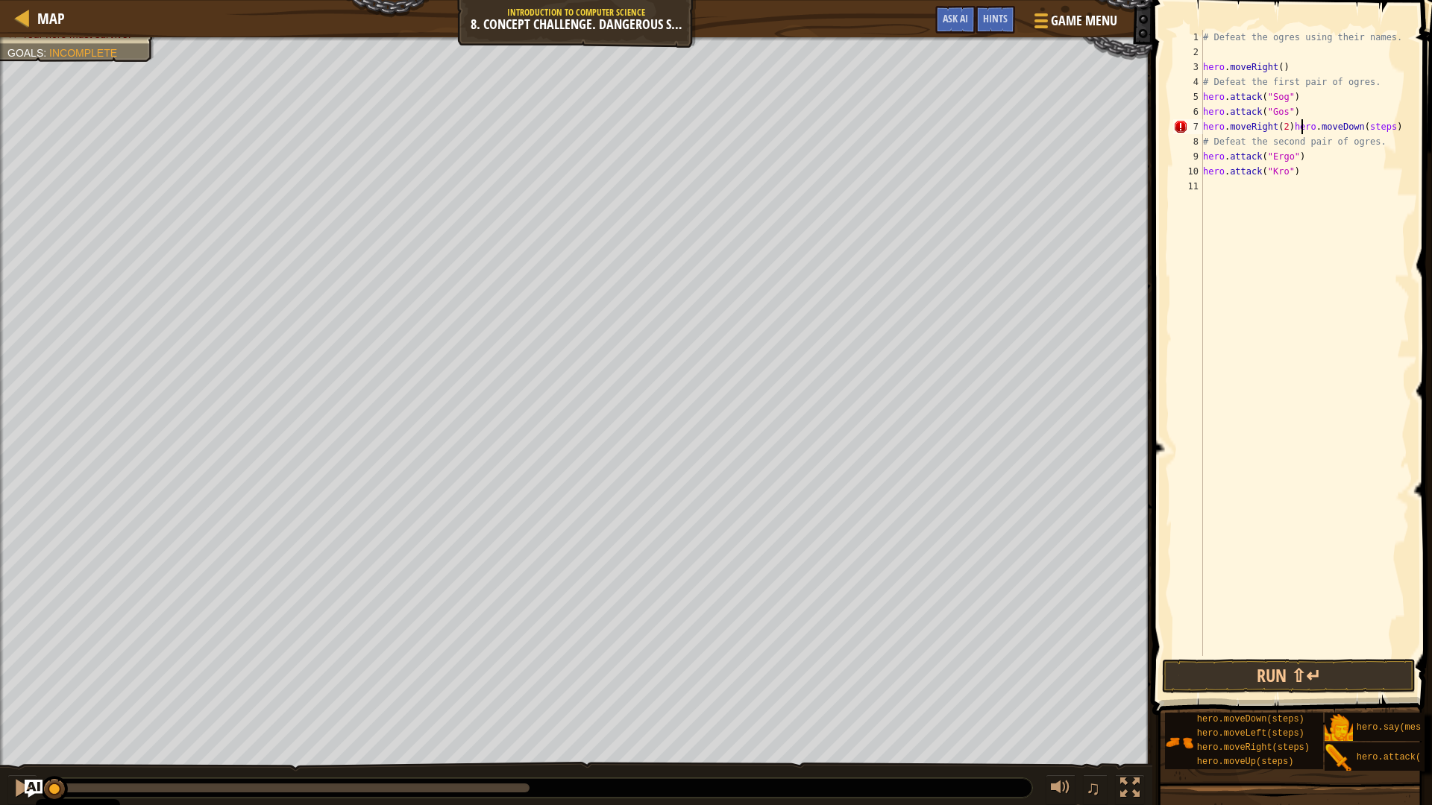
click at [1402, 129] on div "# Defeat the ogres using their names. hero . moveRight ( ) # Defeat the first p…" at bounding box center [1305, 358] width 210 height 656
click at [1301, 109] on div "# Defeat the ogres using their names. hero . moveRight ( ) # Defeat the first p…" at bounding box center [1305, 358] width 210 height 656
type textarea "hero.attack("Gos")"
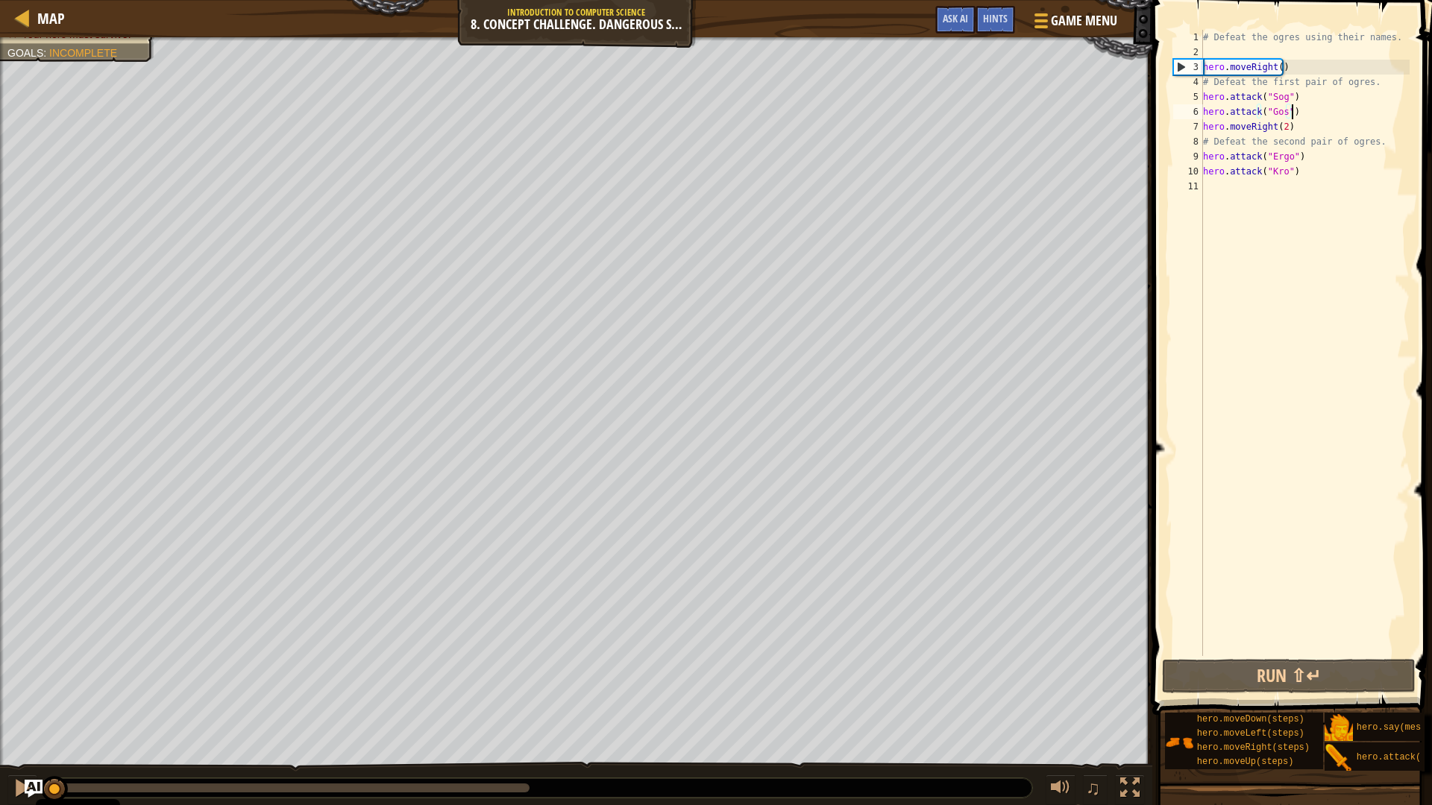
scroll to position [7, 0]
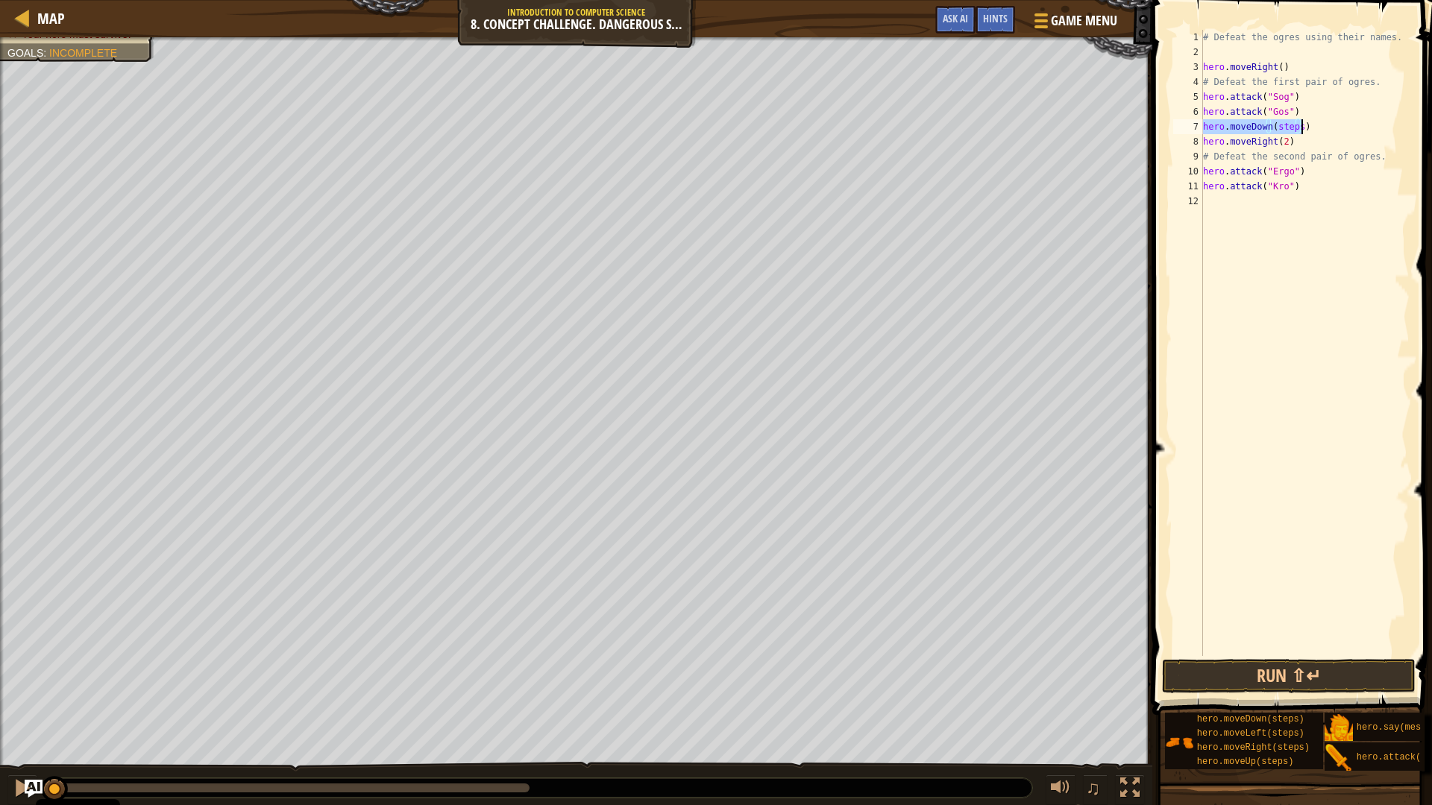
click at [1291, 122] on div "# Defeat the ogres using their names. hero . moveRight ( ) # Defeat the first p…" at bounding box center [1305, 343] width 210 height 626
click at [1292, 127] on div "# Defeat the ogres using their names. hero . moveRight ( ) # Defeat the first p…" at bounding box center [1305, 358] width 210 height 656
click at [1296, 126] on div "# Defeat the ogres using their names. hero . moveRight ( ) # Defeat the first p…" at bounding box center [1305, 358] width 210 height 656
type textarea "hero.moveDown()"
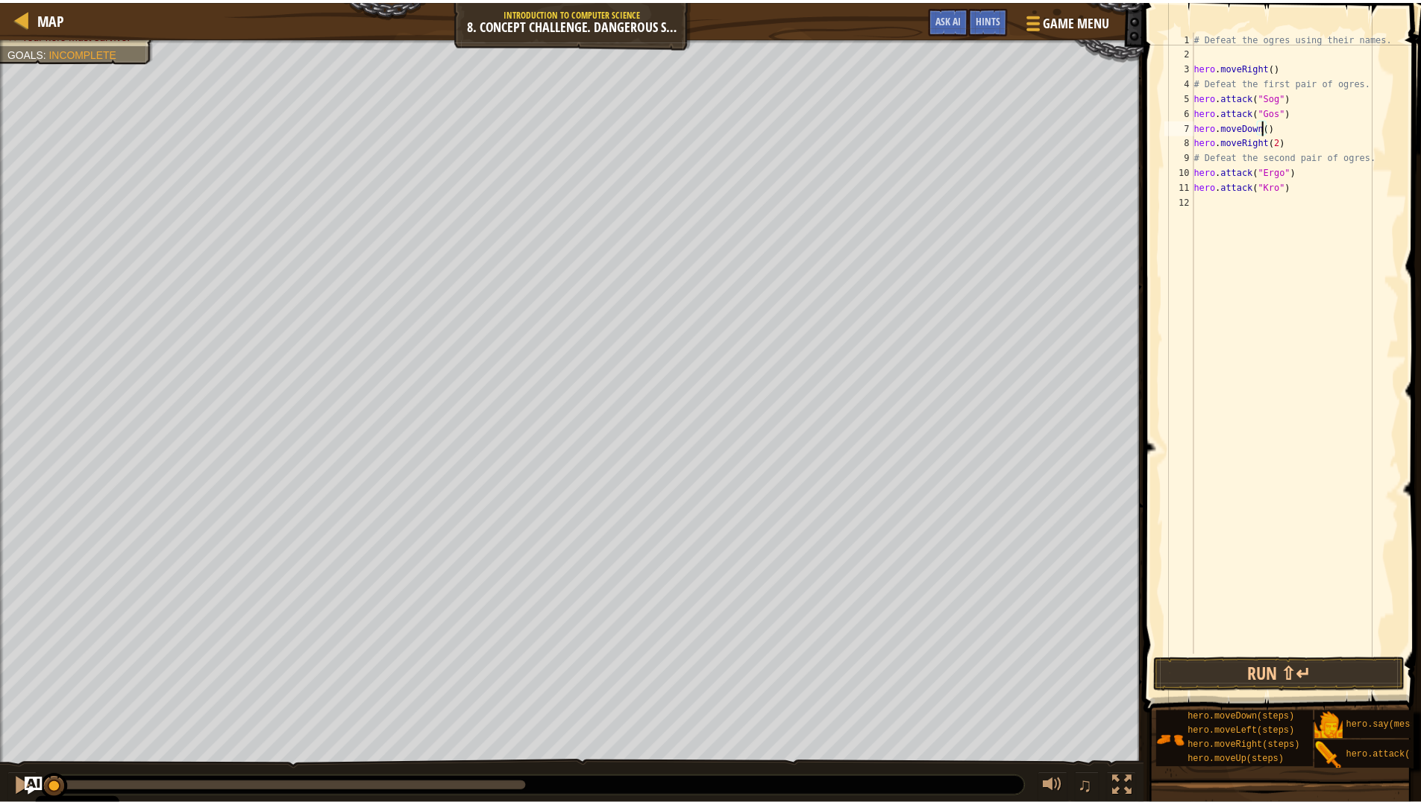
scroll to position [11, 0]
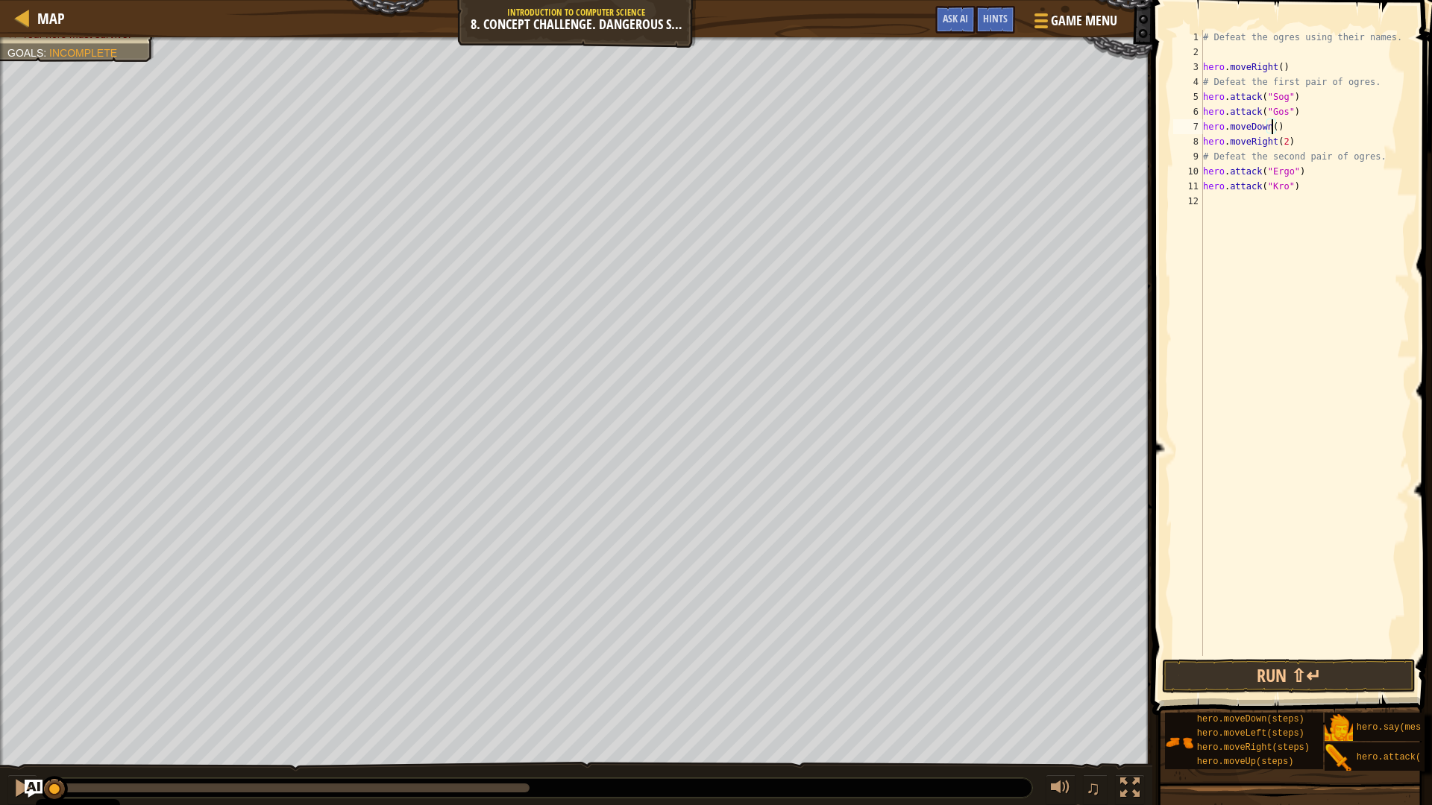
click at [1301, 130] on div "# Defeat the ogres using their names. hero . moveRight ( ) # Defeat the first p…" at bounding box center [1305, 358] width 210 height 656
click at [1286, 136] on div "# Defeat the ogres using their names. hero . moveRight ( ) # Defeat the first p…" at bounding box center [1305, 343] width 210 height 626
click at [1298, 119] on div "# Defeat the ogres using their names. hero . moveRight ( ) # Defeat the first p…" at bounding box center [1305, 358] width 210 height 656
drag, startPoint x: 1300, startPoint y: 95, endPoint x: 1204, endPoint y: 93, distance: 96.2
click at [1204, 93] on div "# Defeat the ogres using their names. hero . moveRight ( ) # Defeat the first p…" at bounding box center [1305, 358] width 210 height 656
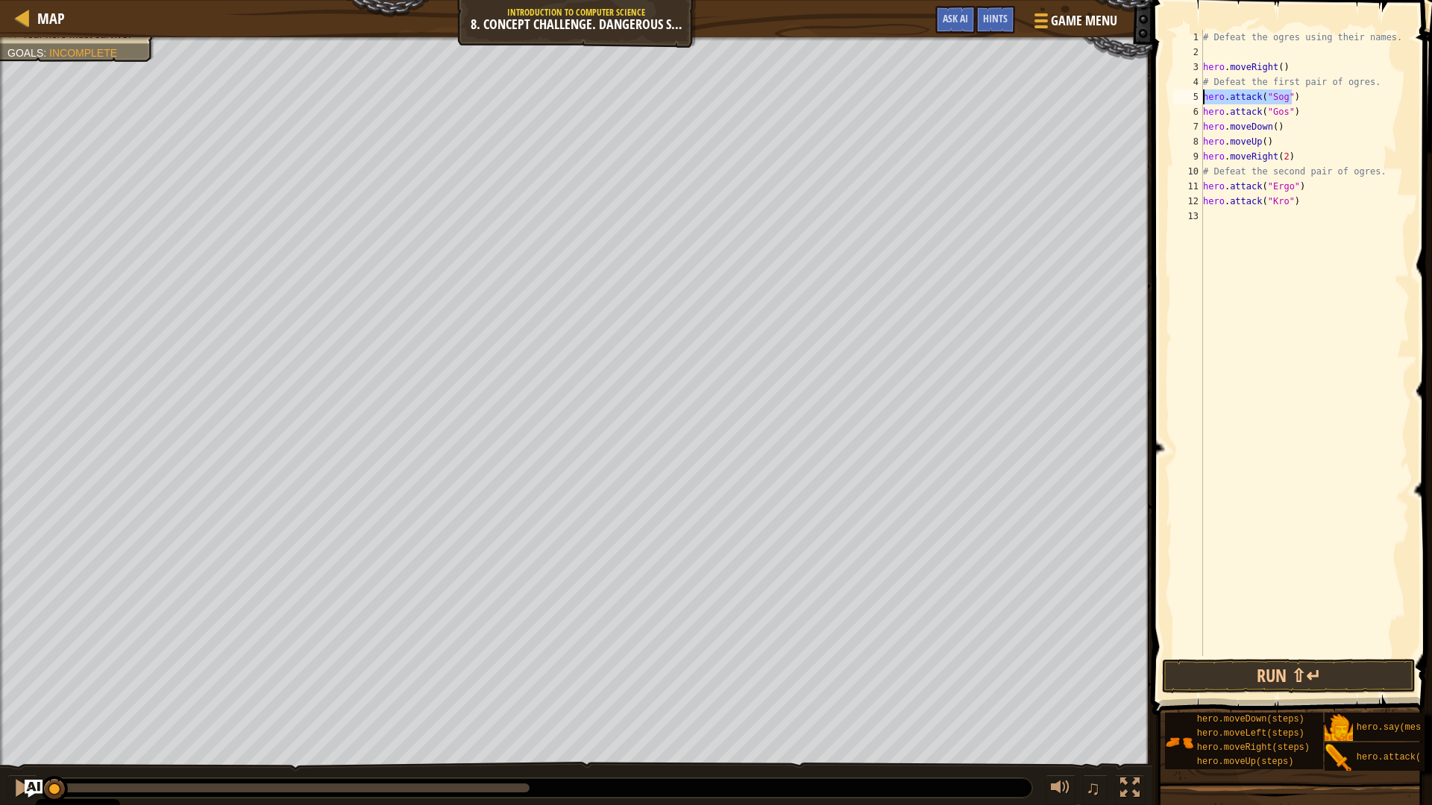
type textarea "hero.attack("Sog")"
click at [1328, 96] on div "# Defeat the ogres using their names. hero . moveRight ( ) # Defeat the first p…" at bounding box center [1305, 343] width 210 height 626
paste textarea "hero.attack("Sog")"
drag, startPoint x: 1298, startPoint y: 125, endPoint x: 1210, endPoint y: 131, distance: 89.0
click at [1210, 131] on div "# Defeat the ogres using their names. hero . moveRight ( ) # Defeat the first p…" at bounding box center [1305, 358] width 210 height 656
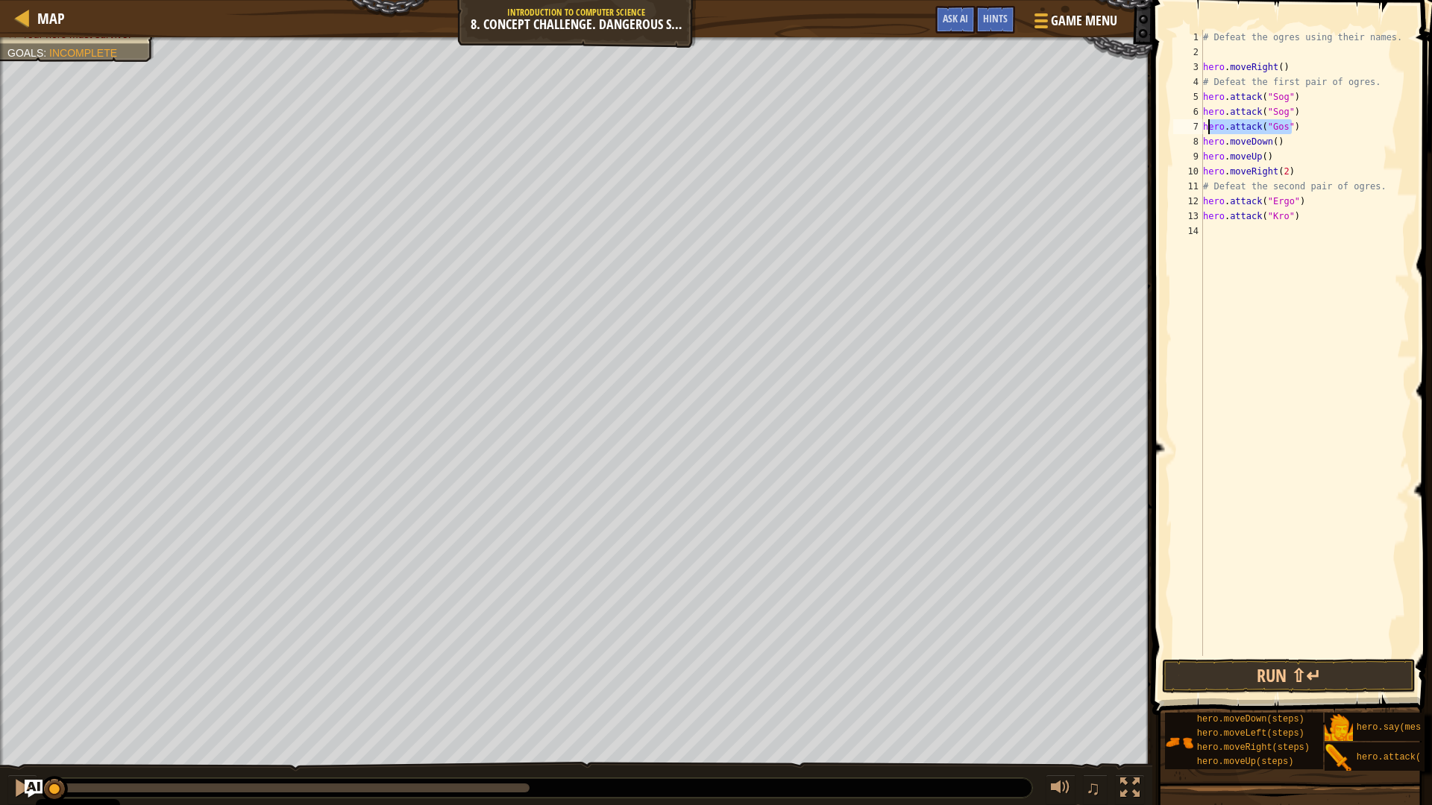
type textarea "hero.attack("Gos")"
click at [1310, 131] on div "# Defeat the ogres using their names. hero . moveRight ( ) # Defeat the first p…" at bounding box center [1305, 358] width 210 height 656
drag, startPoint x: 1314, startPoint y: 127, endPoint x: 1177, endPoint y: 132, distance: 137.3
click at [1177, 132] on div "hero.attack("Gos") 1 2 3 4 5 6 7 8 9 10 11 12 13 14 # Defeat the ogres using th…" at bounding box center [1289, 343] width 239 height 626
click at [1324, 124] on div "# Defeat the ogres using their names. hero . moveRight ( ) # Defeat the first p…" at bounding box center [1305, 343] width 210 height 626
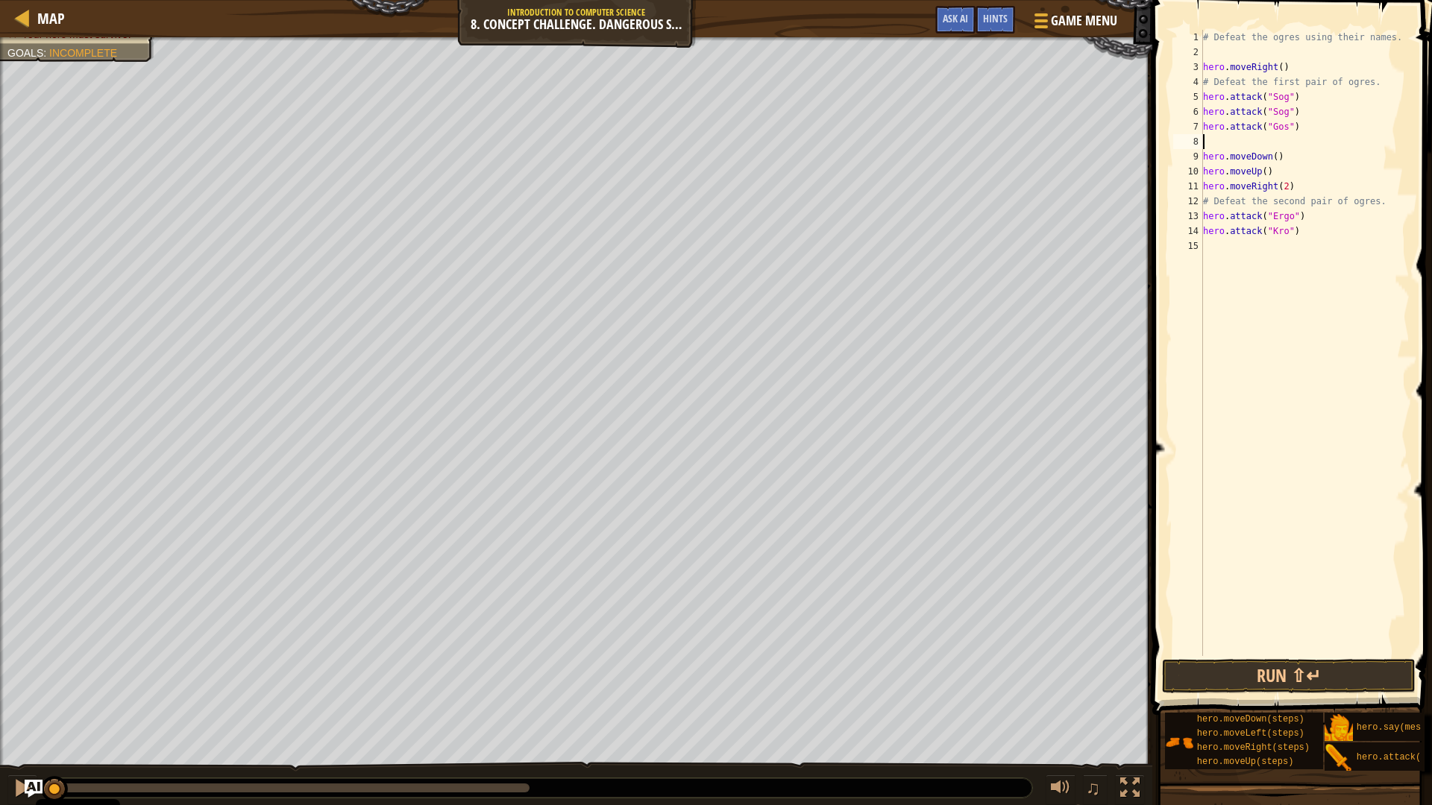
paste textarea "hero.attack("Gos")"
click at [1290, 157] on div "# Defeat the ogres using their names. hero . moveRight ( ) # Defeat the first p…" at bounding box center [1305, 358] width 210 height 656
drag, startPoint x: 1308, startPoint y: 216, endPoint x: 1176, endPoint y: 217, distance: 132.0
click at [1176, 217] on div "hero.moveDown() 1 2 3 4 5 6 7 8 9 10 11 12 13 14 15 # Defeat the ogres using th…" at bounding box center [1289, 343] width 239 height 626
type textarea "hero.attack("Ergo")"
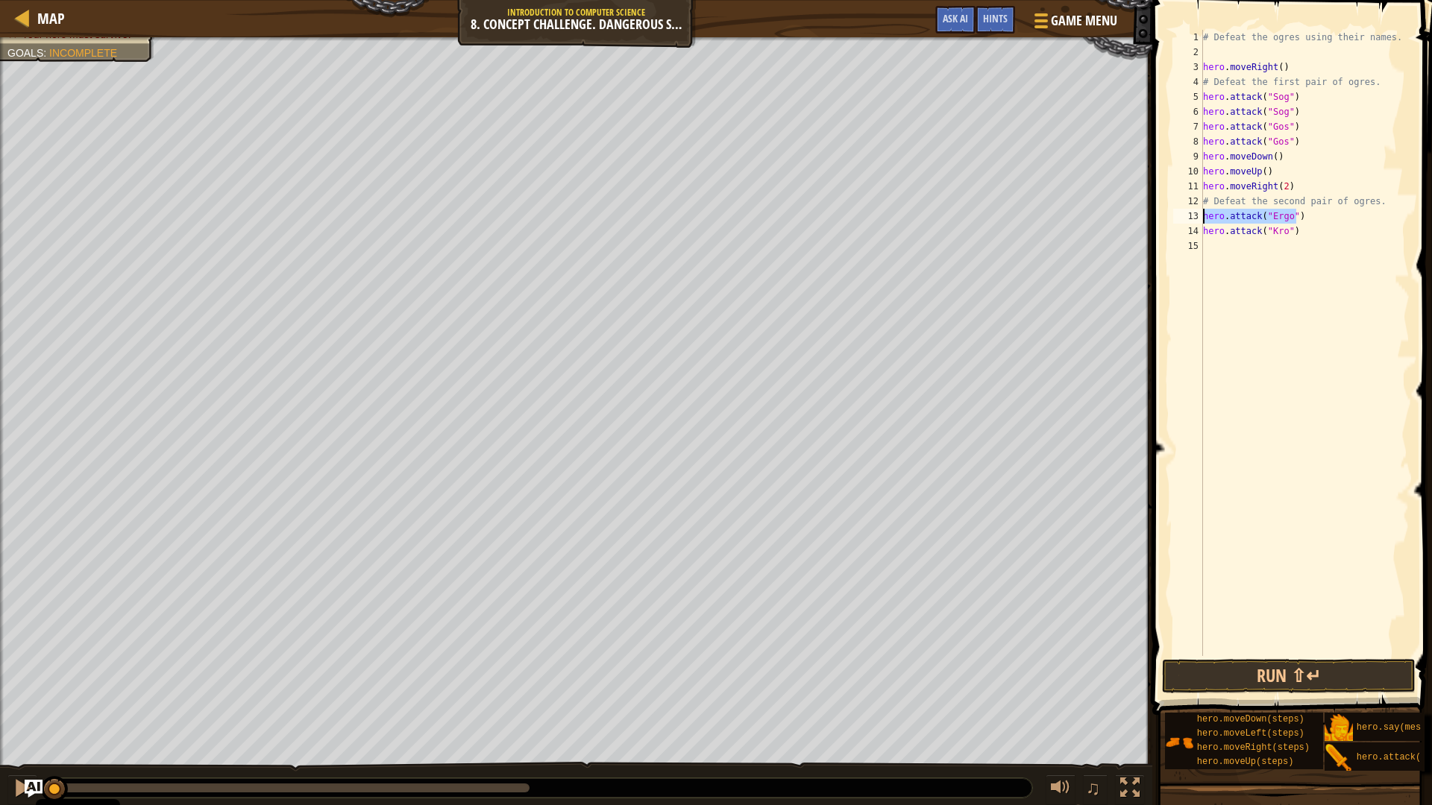
click at [1307, 214] on div "# Defeat the ogres using their names. hero . moveRight ( ) # Defeat the first p…" at bounding box center [1305, 343] width 210 height 626
paste textarea "hero.attack("Ergo")"
drag, startPoint x: 1302, startPoint y: 245, endPoint x: 1186, endPoint y: 254, distance: 116.7
click at [1186, 254] on div "hero.attack("Ergo") 1 2 3 4 5 6 7 8 9 10 11 12 13 14 15 16 # Defeat the ogres u…" at bounding box center [1289, 343] width 239 height 626
click at [1293, 242] on div "# Defeat the ogres using their names. hero . moveRight ( ) # Defeat the first p…" at bounding box center [1305, 343] width 210 height 626
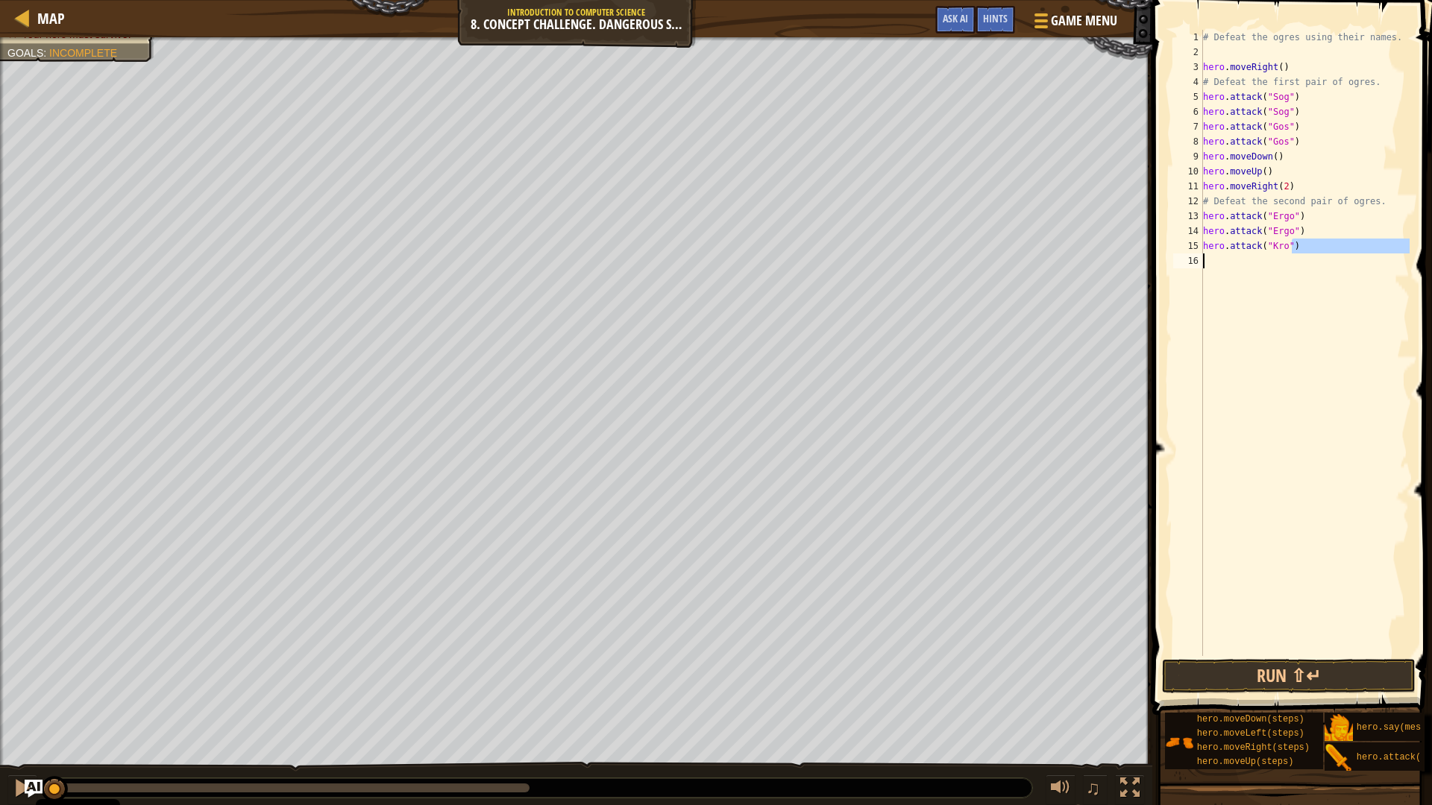
type textarea "hero.attack("Kro")"
drag, startPoint x: 1300, startPoint y: 241, endPoint x: 1200, endPoint y: 251, distance: 100.4
click at [1200, 251] on div "hero.attack("Kro") 1 2 3 4 5 6 7 8 9 10 11 12 13 14 15 16 # Defeat the ogres us…" at bounding box center [1289, 343] width 239 height 626
click at [1306, 240] on div "# Defeat the ogres using their names. hero . moveRight ( ) # Defeat the first p…" at bounding box center [1305, 343] width 210 height 626
paste textarea "hero.attack("Kro")"
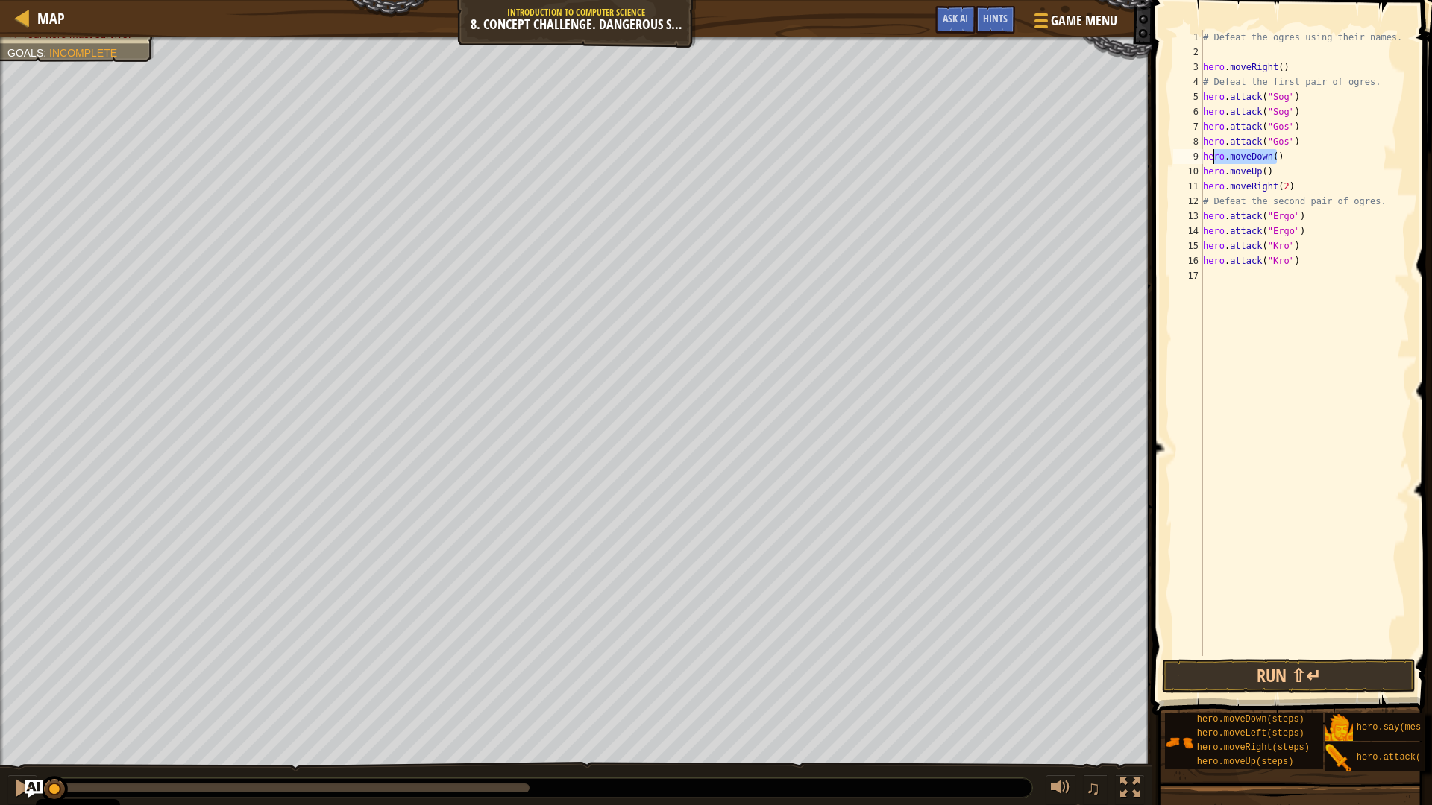
drag, startPoint x: 1295, startPoint y: 154, endPoint x: 1203, endPoint y: 160, distance: 92.7
click at [1203, 160] on div "# Defeat the ogres using their names. hero . moveRight ( ) # Defeat the first p…" at bounding box center [1305, 358] width 210 height 656
click at [1265, 151] on div "# Defeat the ogres using their names. hero . moveRight ( ) # Defeat the first p…" at bounding box center [1305, 343] width 210 height 626
drag, startPoint x: 1204, startPoint y: 159, endPoint x: 1275, endPoint y: 177, distance: 74.0
click at [1275, 177] on div "# Defeat the ogres using their names. hero . moveRight ( ) # Defeat the first p…" at bounding box center [1305, 358] width 210 height 656
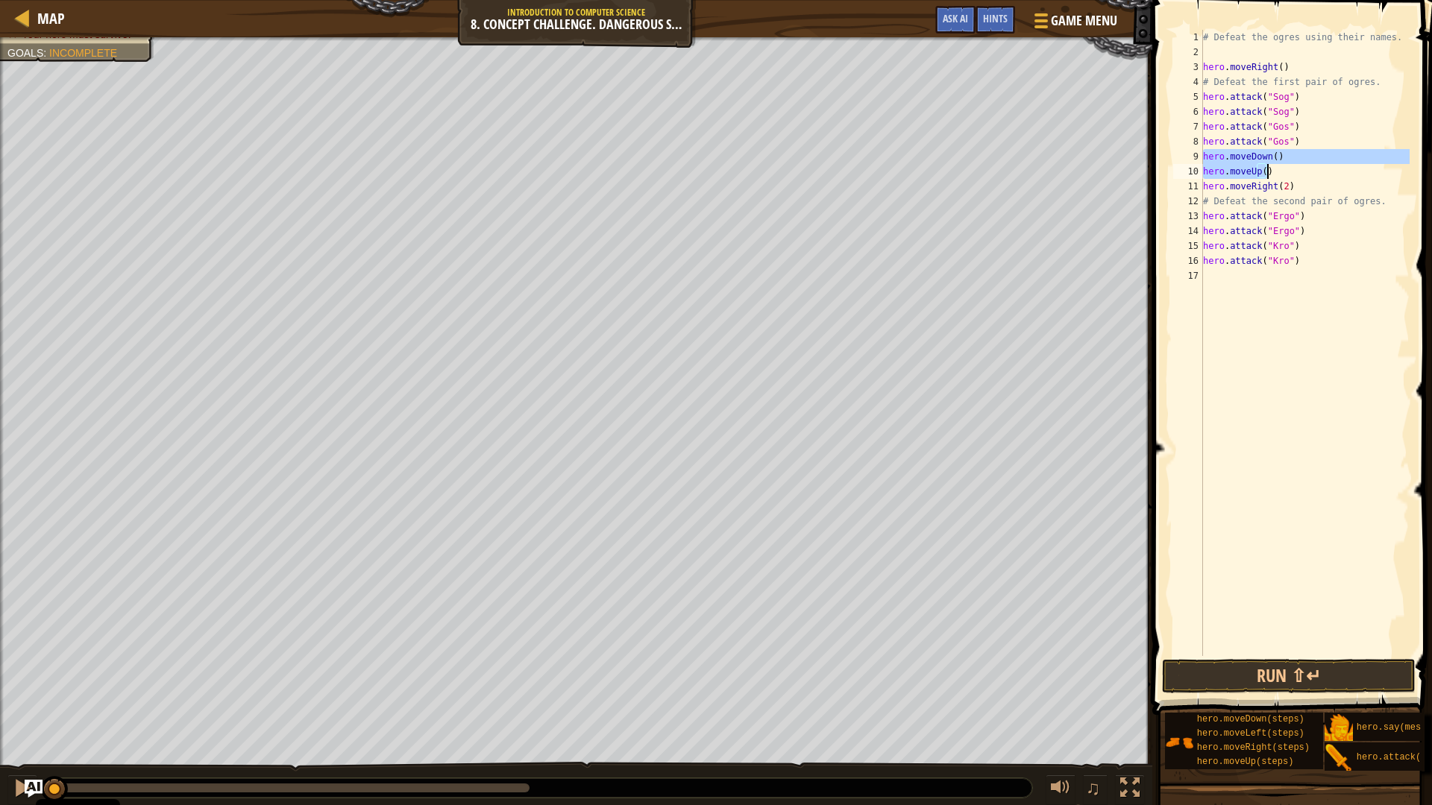
click at [1223, 267] on div "# Defeat the ogres using their names. hero . moveRight ( ) # Defeat the first p…" at bounding box center [1305, 358] width 210 height 656
type textarea "hero.attack("Kro")"
click at [1224, 270] on div "# Defeat the ogres using their names. hero . moveRight ( ) # Defeat the first p…" at bounding box center [1305, 358] width 210 height 656
paste textarea "hero.moveUp()"
type textarea "hero.moveUp()"
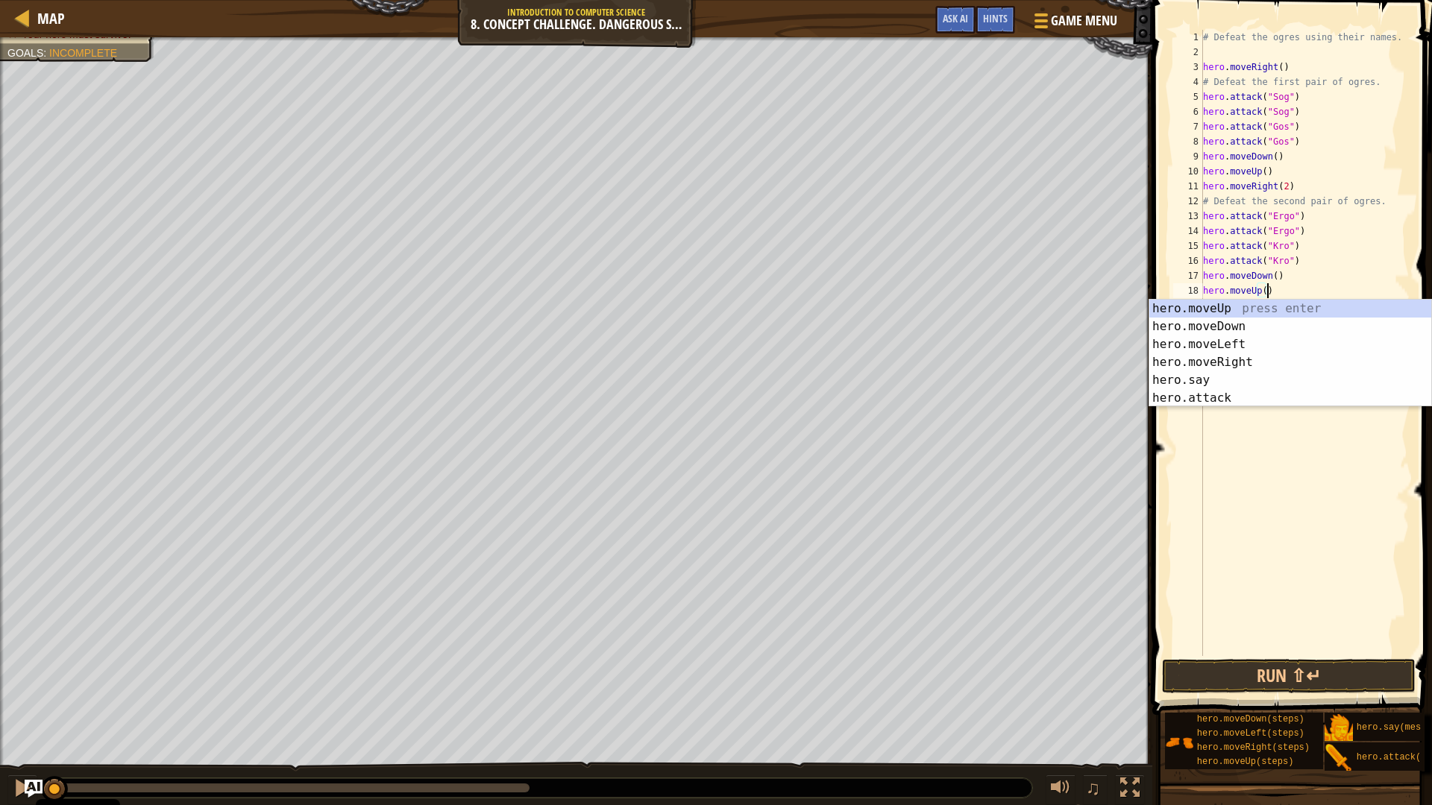
click at [1329, 423] on div "# Defeat the ogres using their names. hero . moveRight ( ) # Defeat the first p…" at bounding box center [1305, 358] width 210 height 656
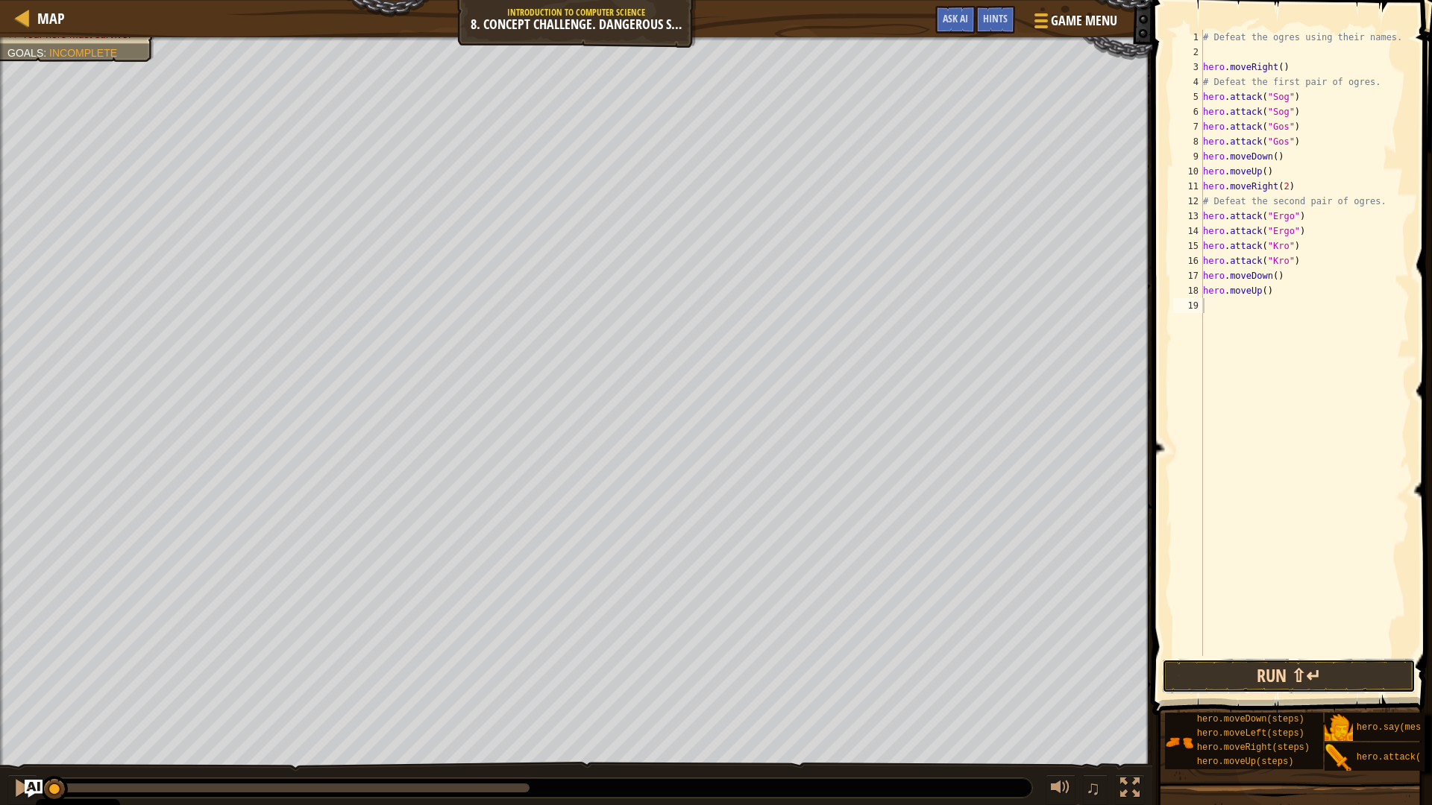
click at [1347, 673] on button "Run ⇧↵" at bounding box center [1289, 676] width 254 height 34
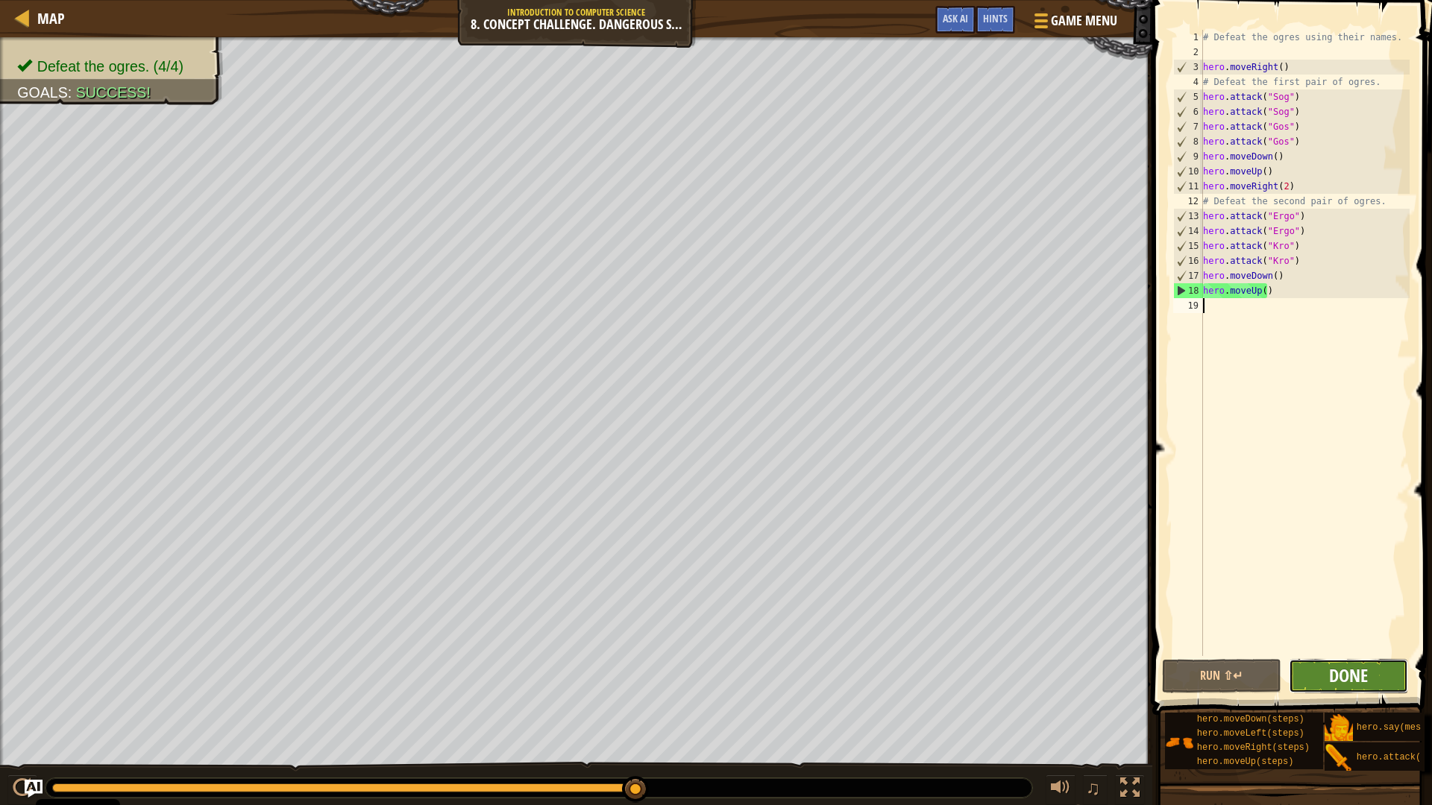
click at [1347, 664] on button "Done" at bounding box center [1348, 676] width 119 height 34
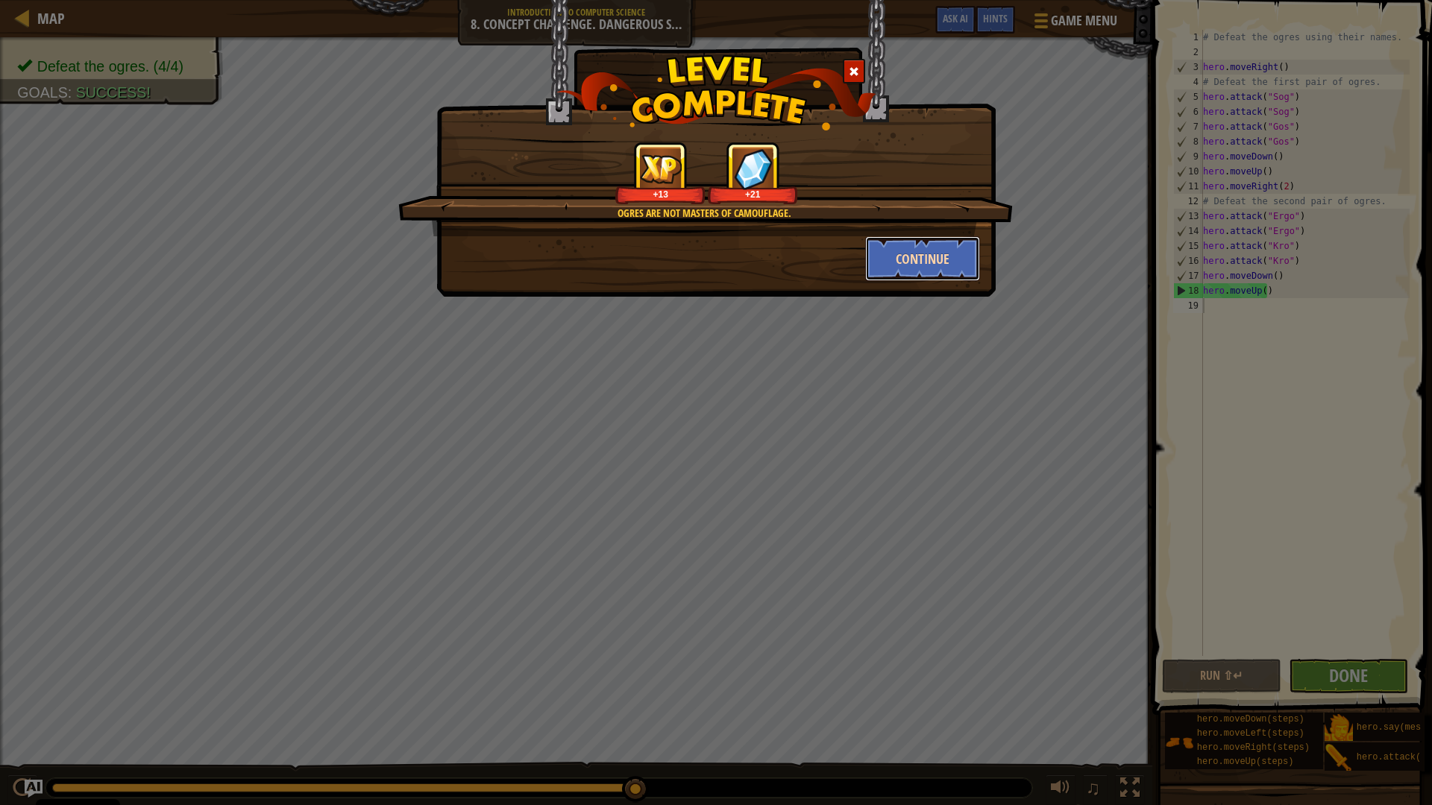
click at [910, 256] on button "Continue" at bounding box center [923, 258] width 116 height 45
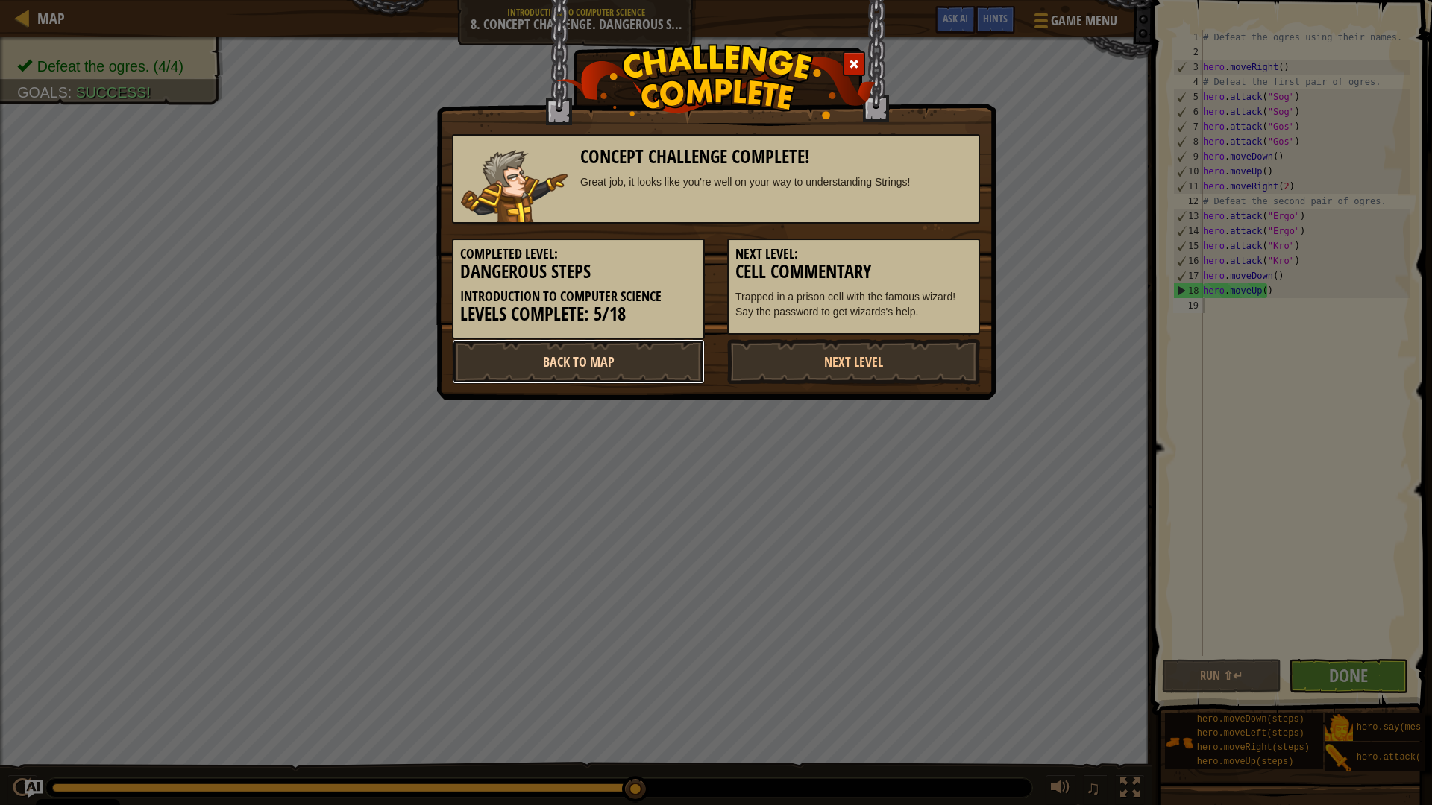
click at [627, 350] on link "Back to Map" at bounding box center [578, 361] width 253 height 45
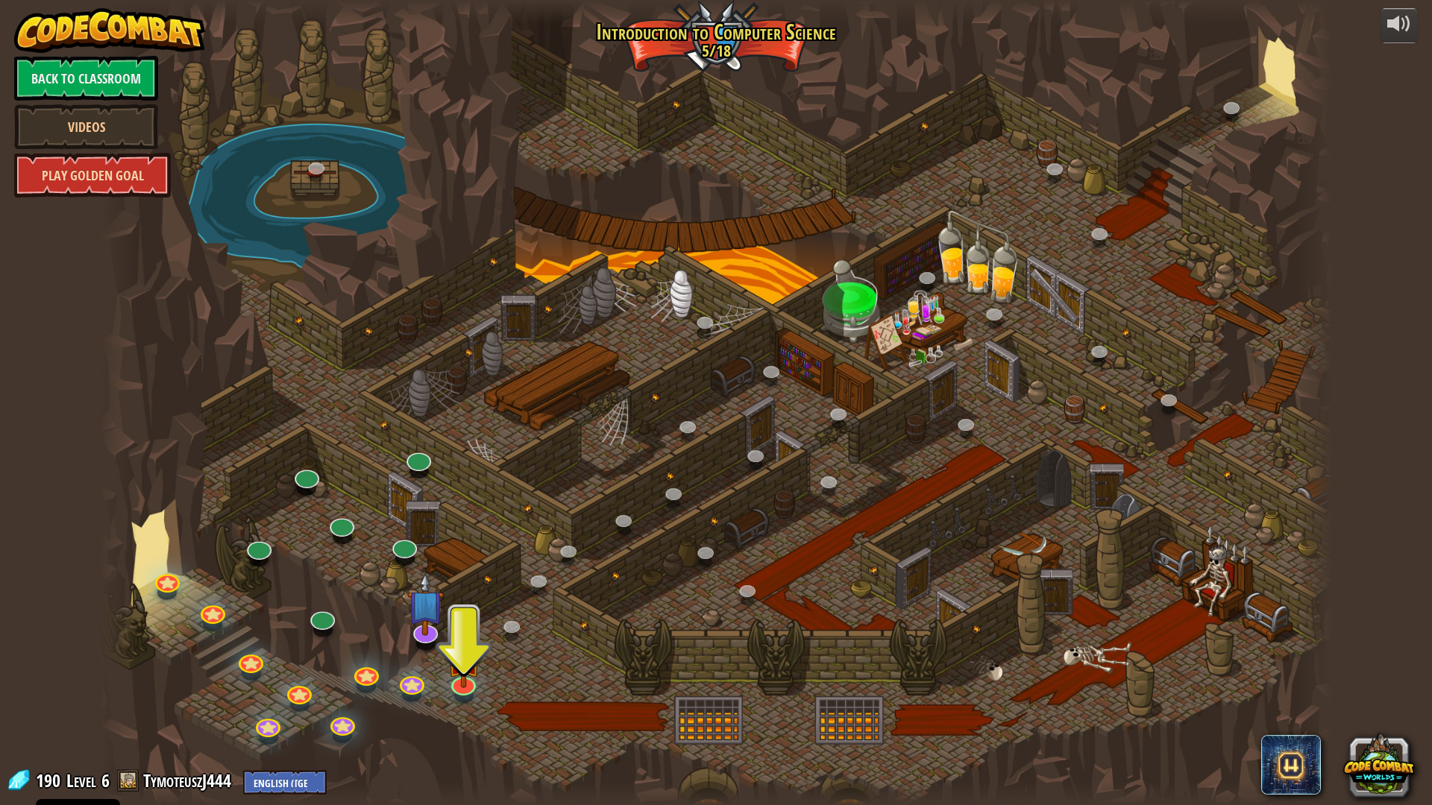
click at [141, 168] on link "Play Golden Goal" at bounding box center [92, 175] width 157 height 45
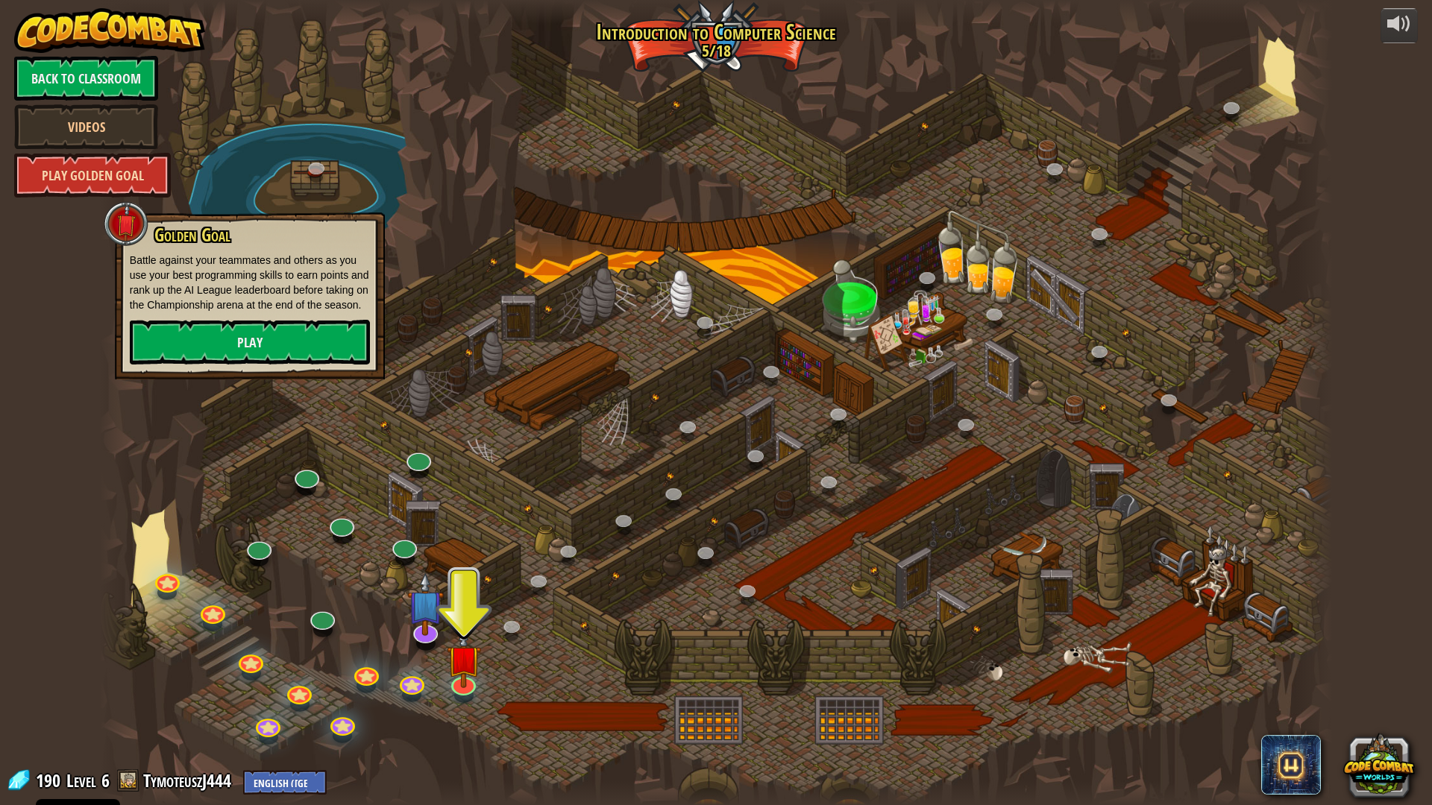
click at [57, 175] on link "Play Golden Goal" at bounding box center [92, 175] width 157 height 45
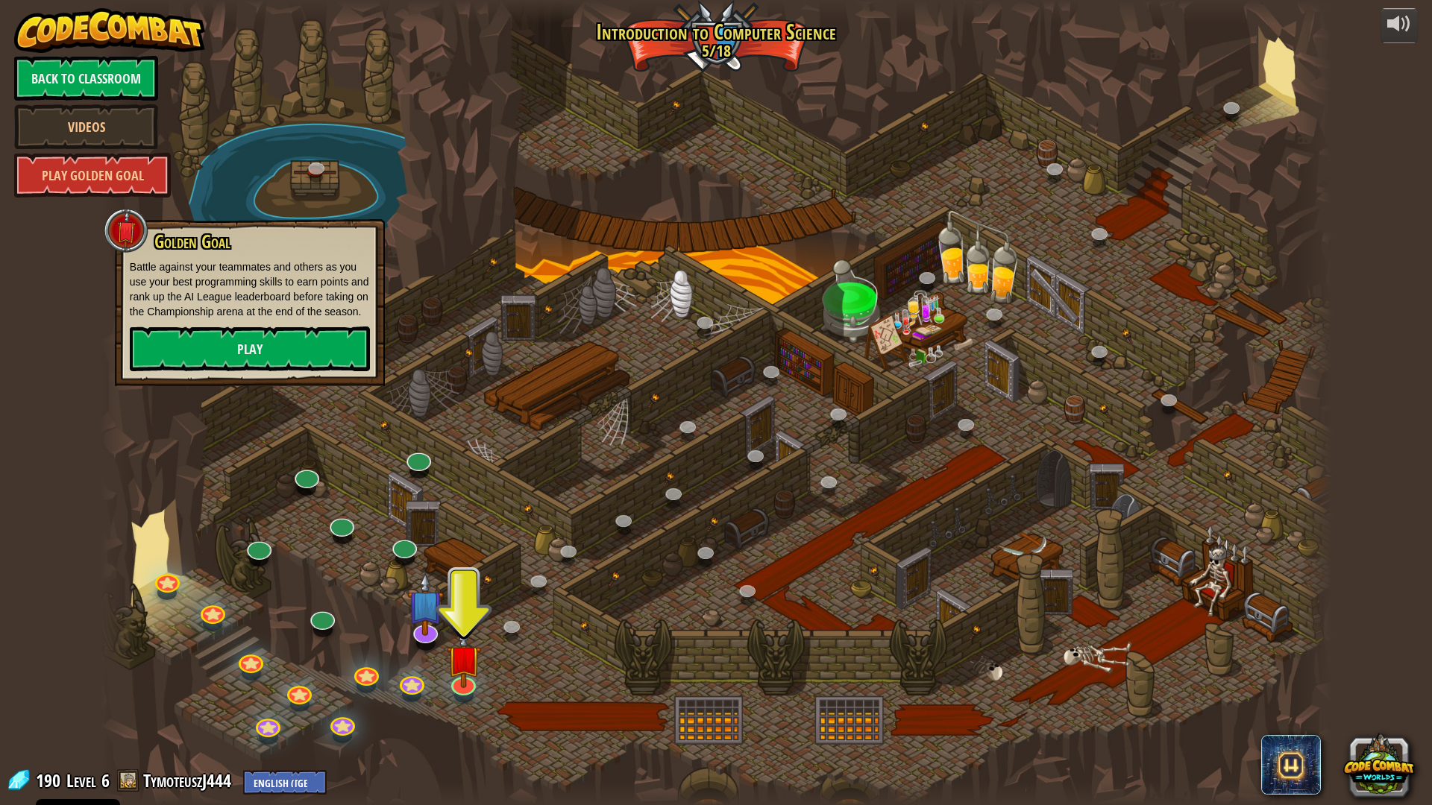
click at [237, 197] on div at bounding box center [716, 402] width 1232 height 805
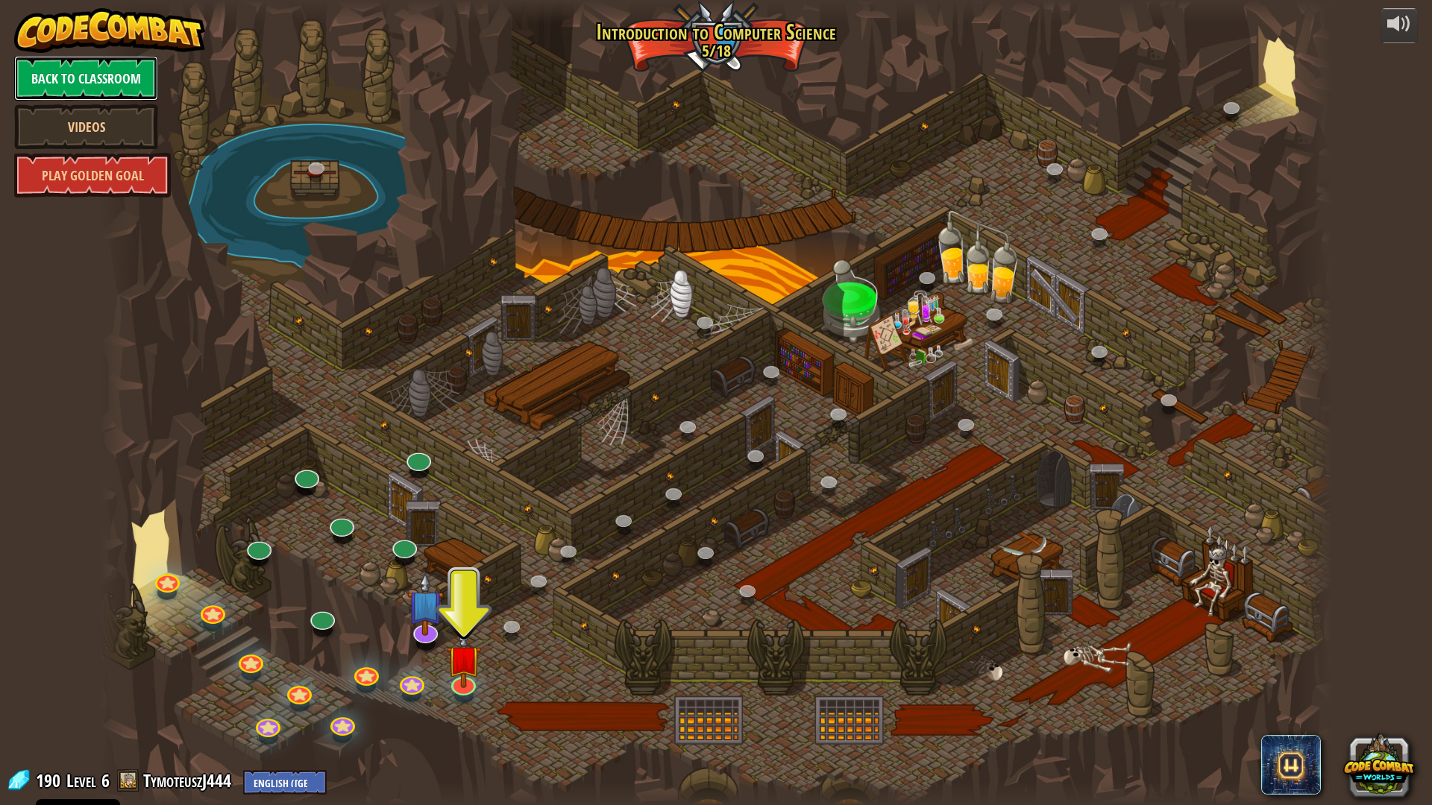
click at [129, 86] on link "Back to Classroom" at bounding box center [86, 78] width 144 height 45
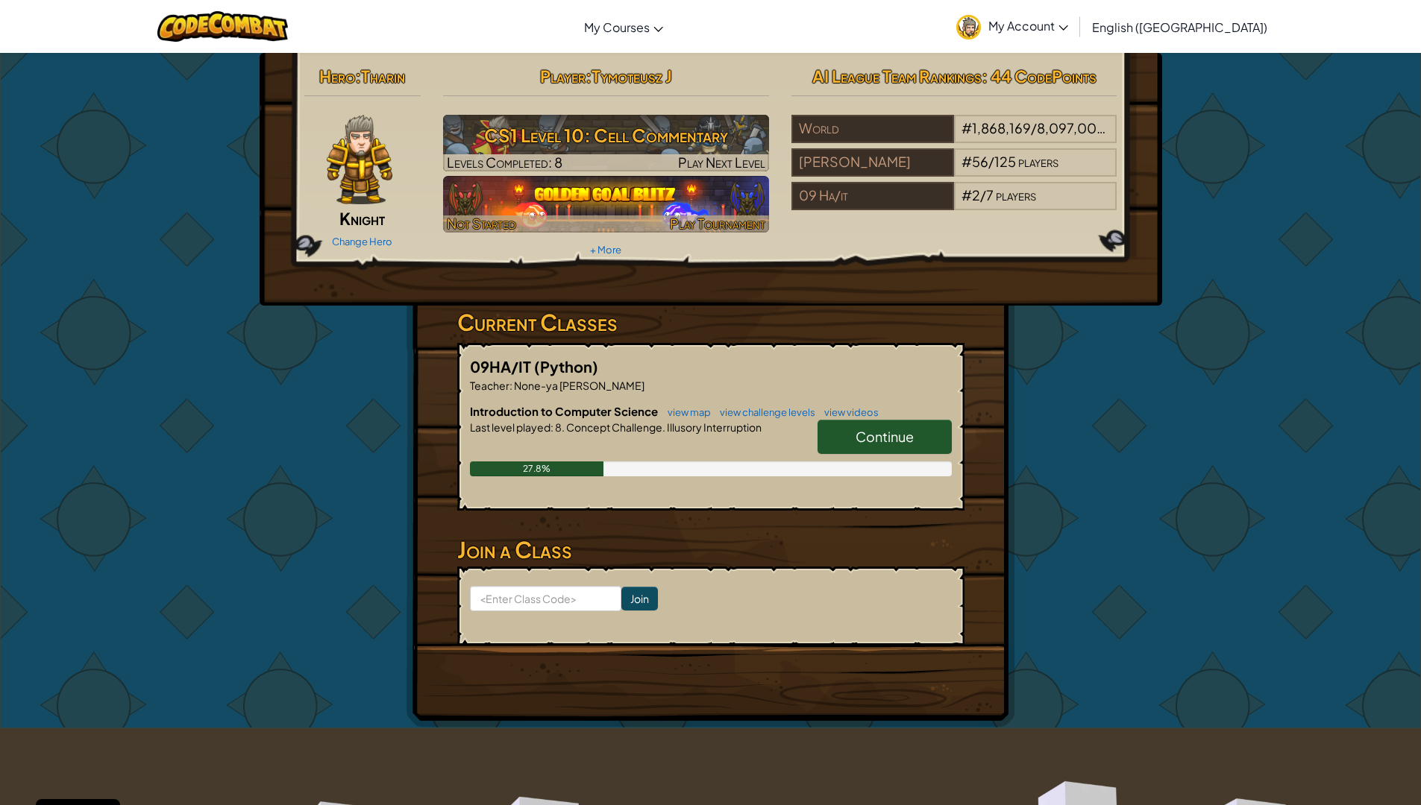
click at [501, 207] on img at bounding box center [606, 204] width 326 height 57
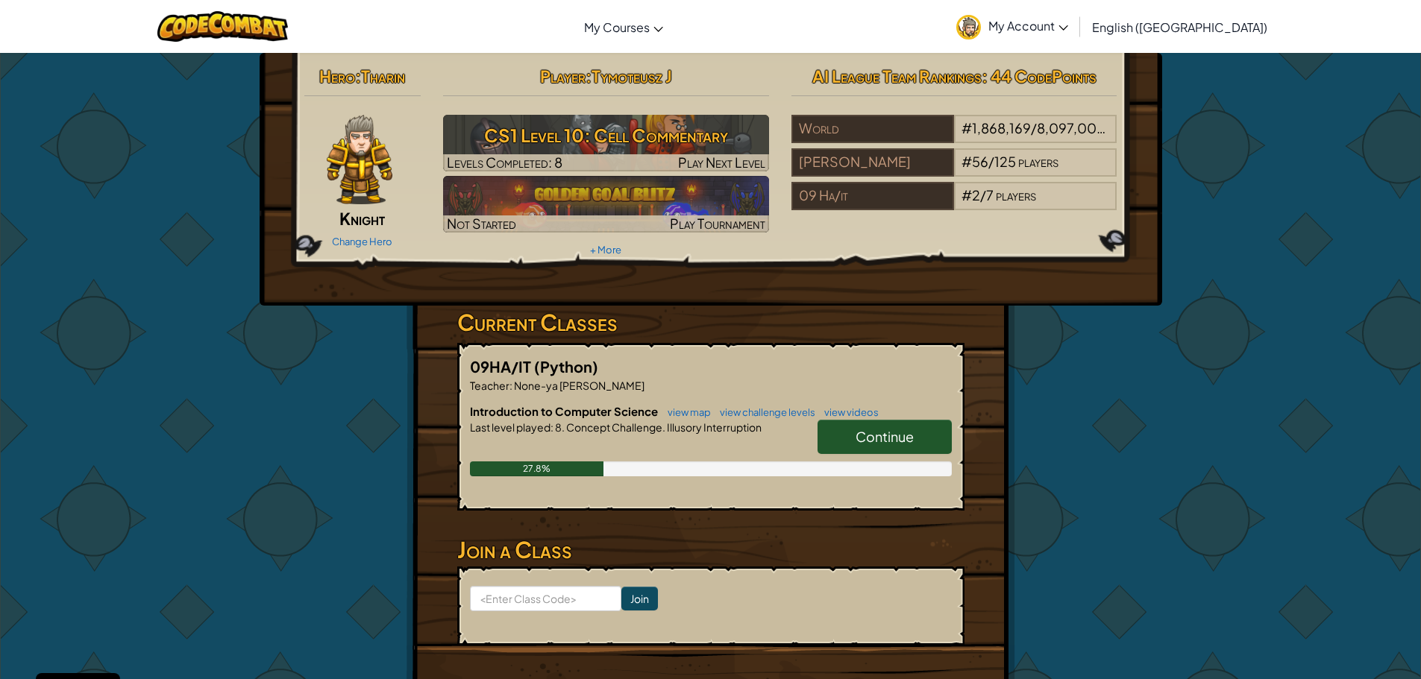
click at [879, 421] on link "Continue" at bounding box center [884, 437] width 134 height 34
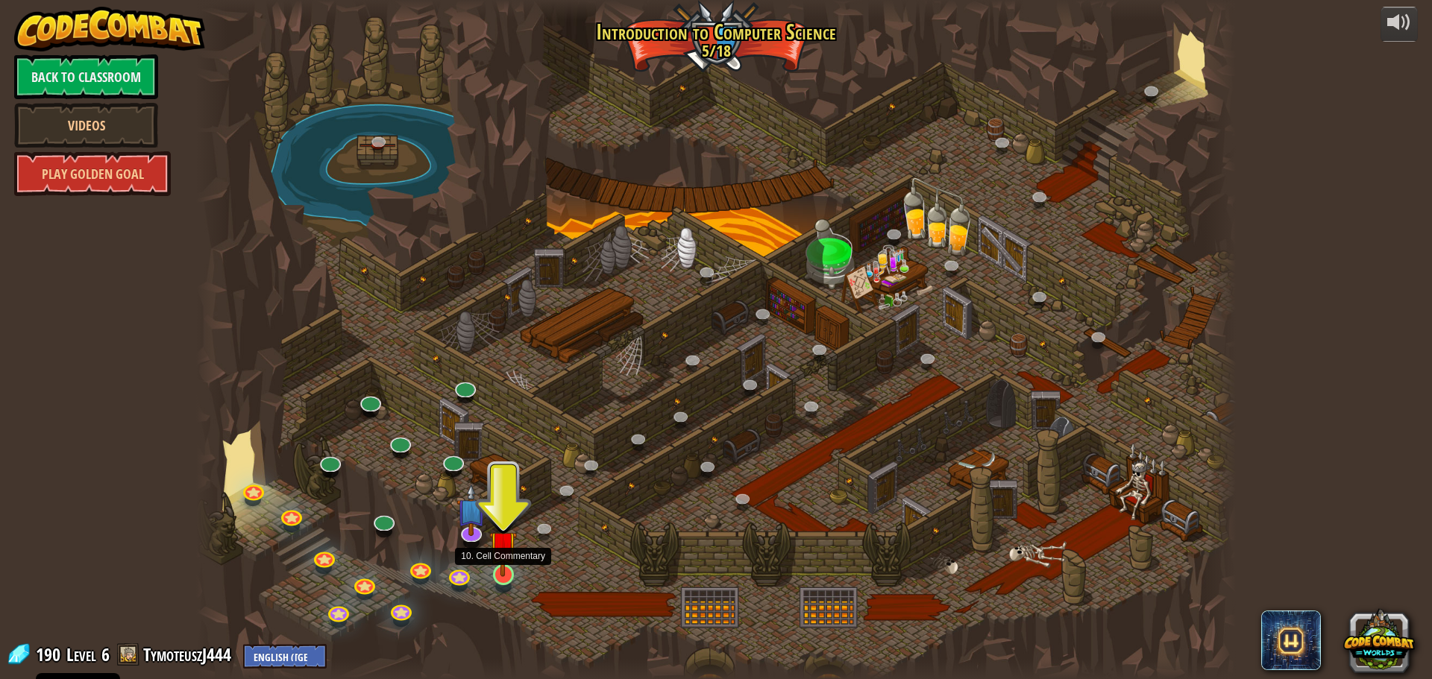
click at [509, 568] on img at bounding box center [503, 544] width 28 height 63
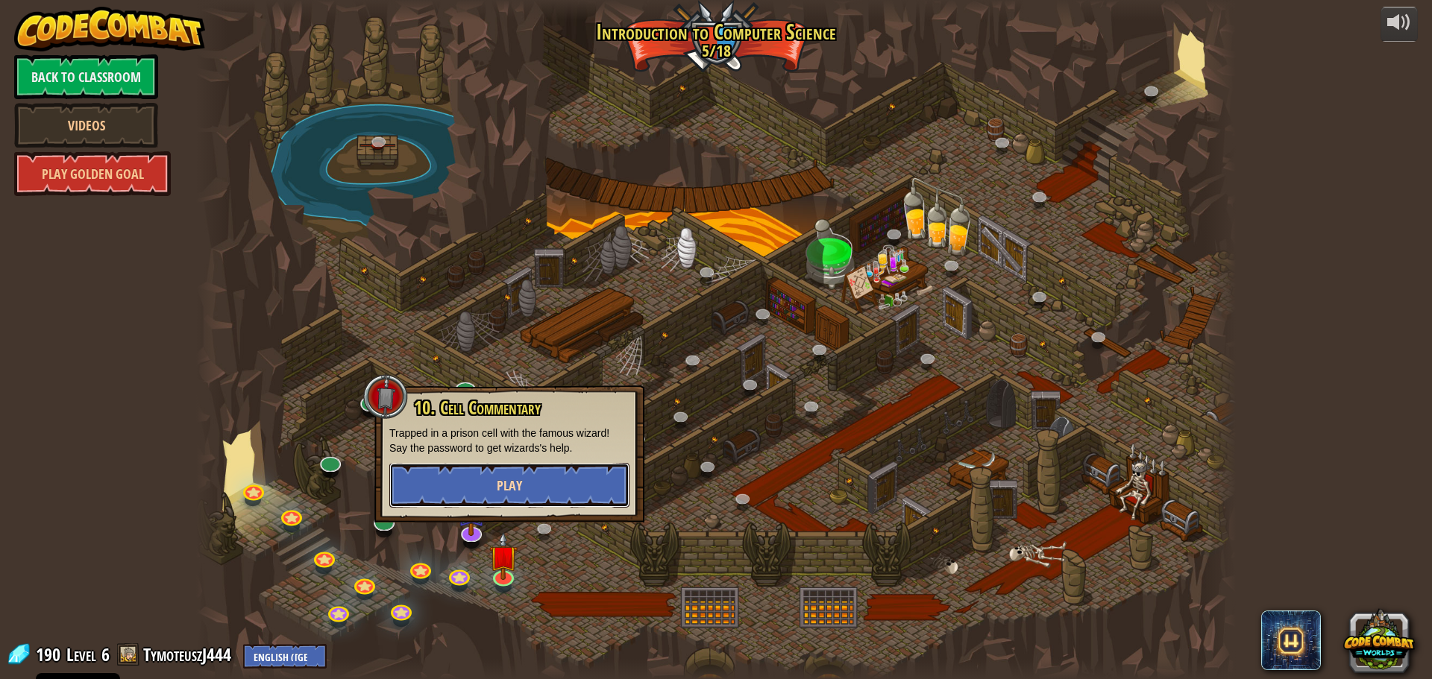
click at [544, 474] on button "Play" at bounding box center [509, 485] width 240 height 45
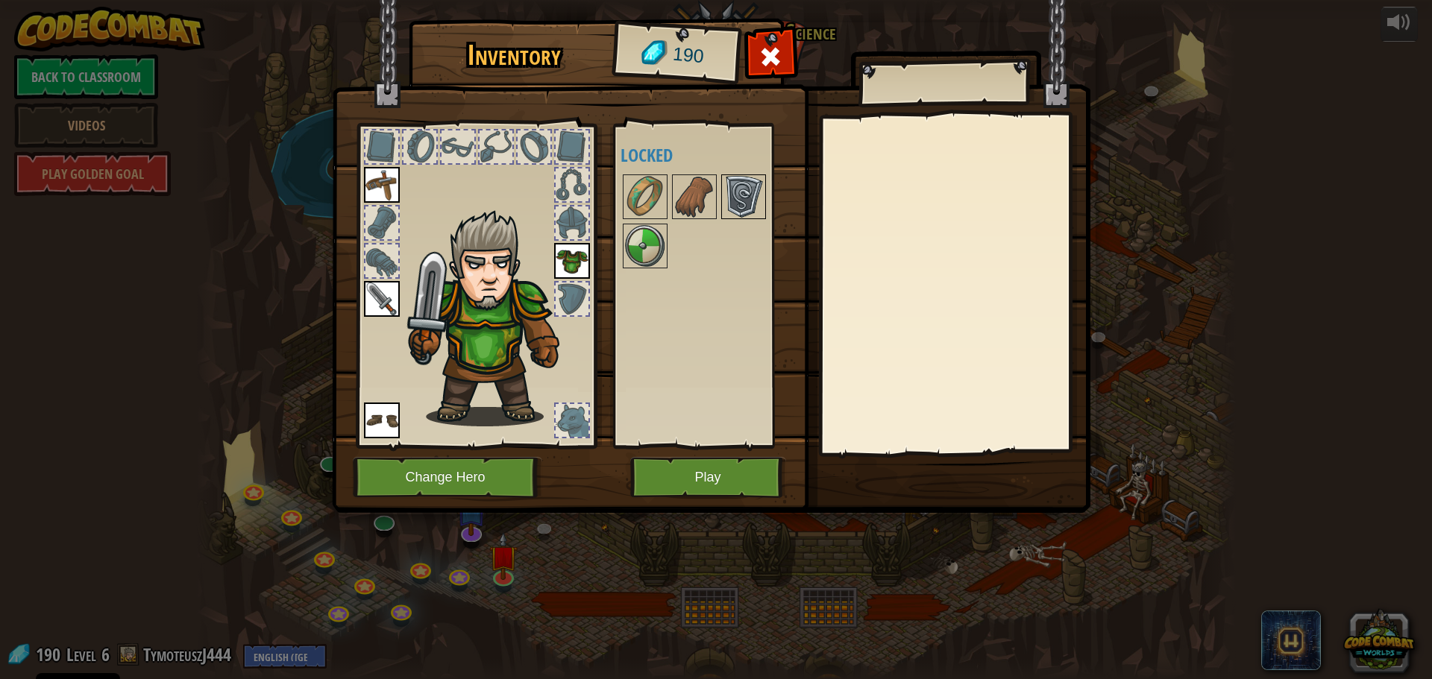
click at [755, 201] on img at bounding box center [744, 197] width 42 height 42
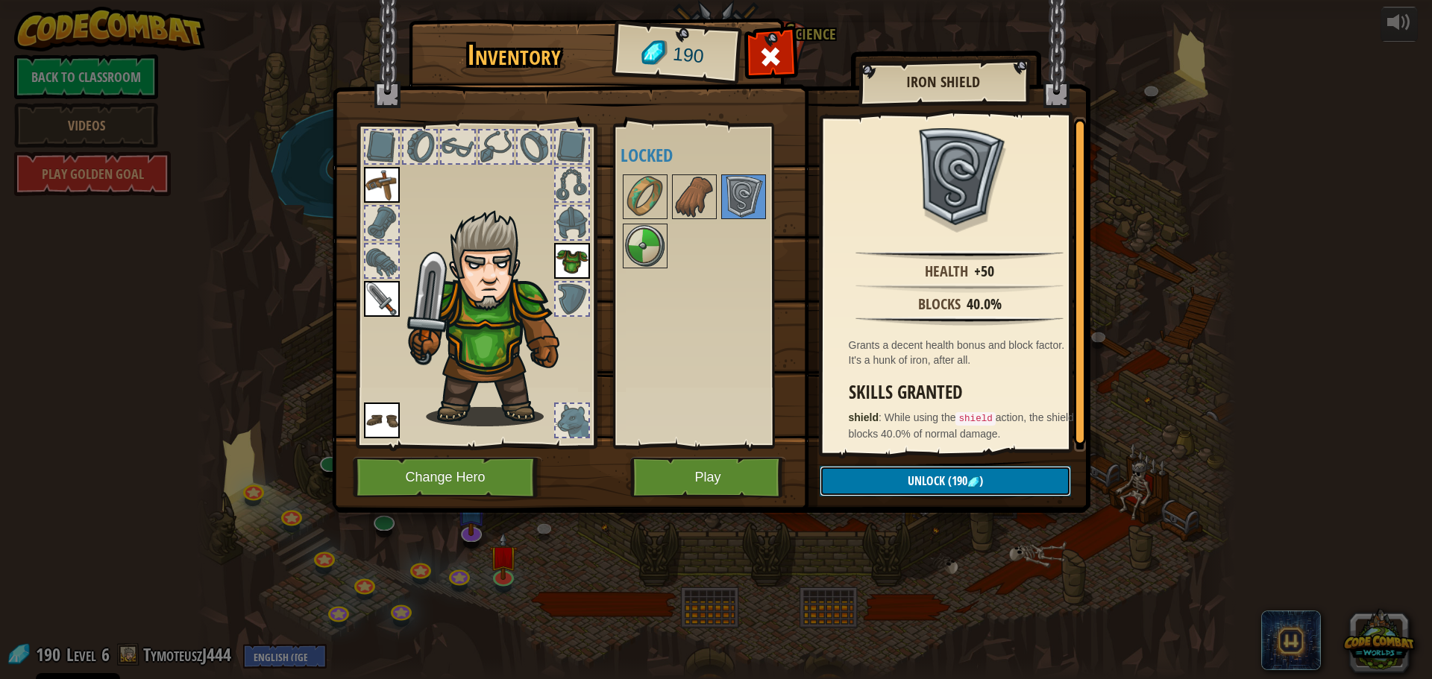
click at [929, 481] on span "Unlock" at bounding box center [926, 481] width 37 height 16
click at [929, 481] on button "Confirm" at bounding box center [945, 481] width 251 height 31
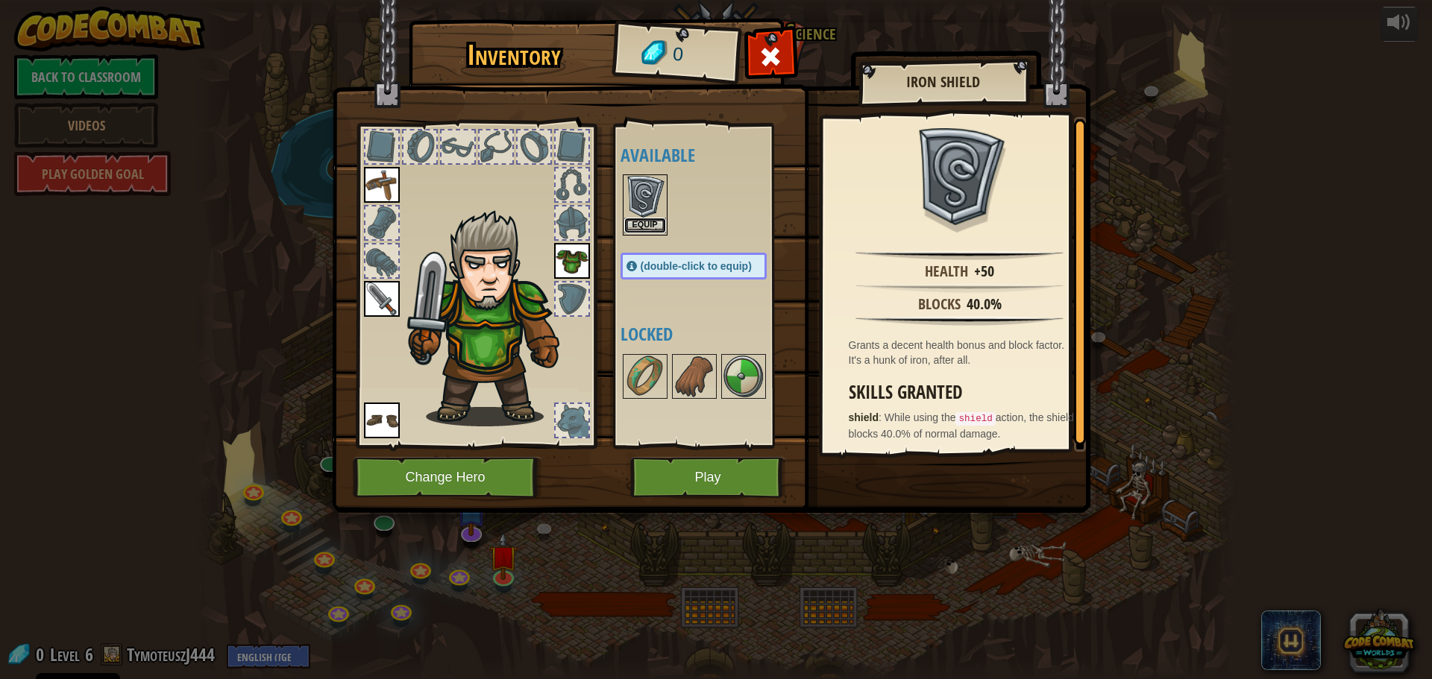
click at [635, 219] on button "Equip" at bounding box center [645, 226] width 42 height 16
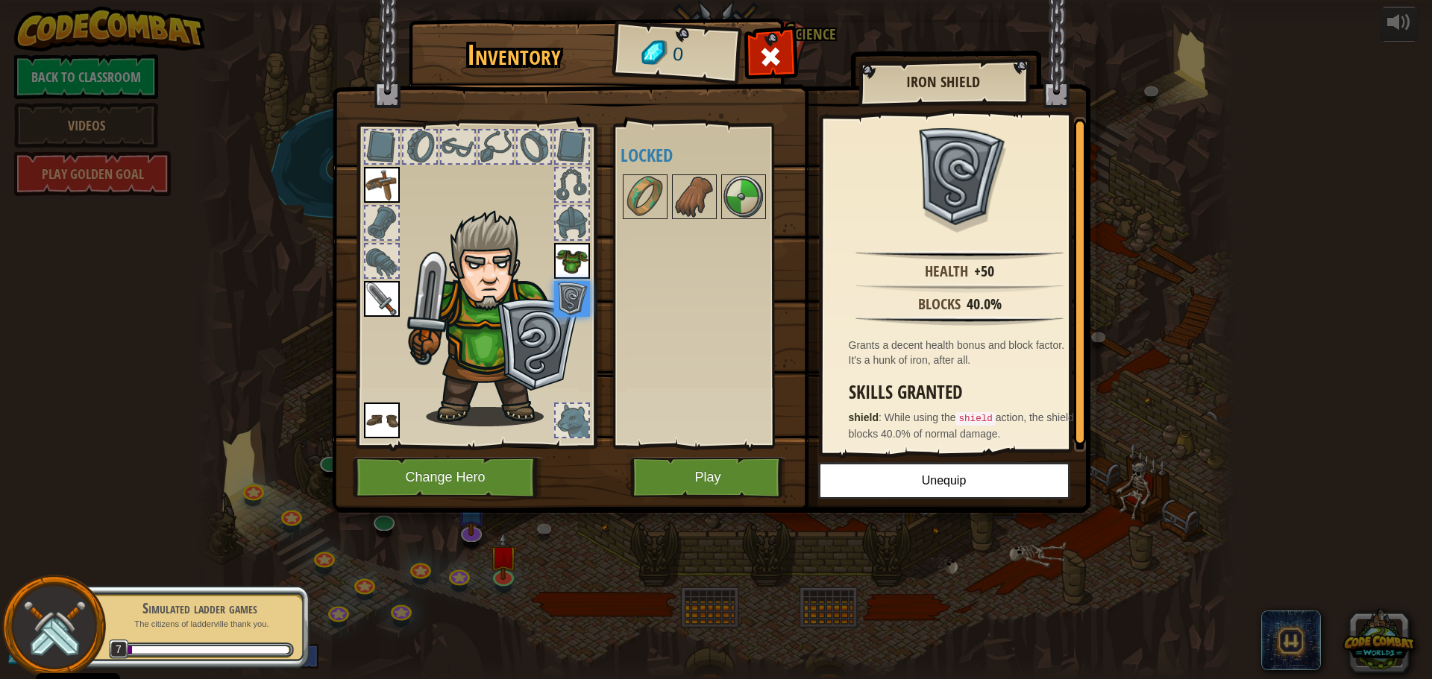
click at [570, 266] on img at bounding box center [572, 261] width 36 height 36
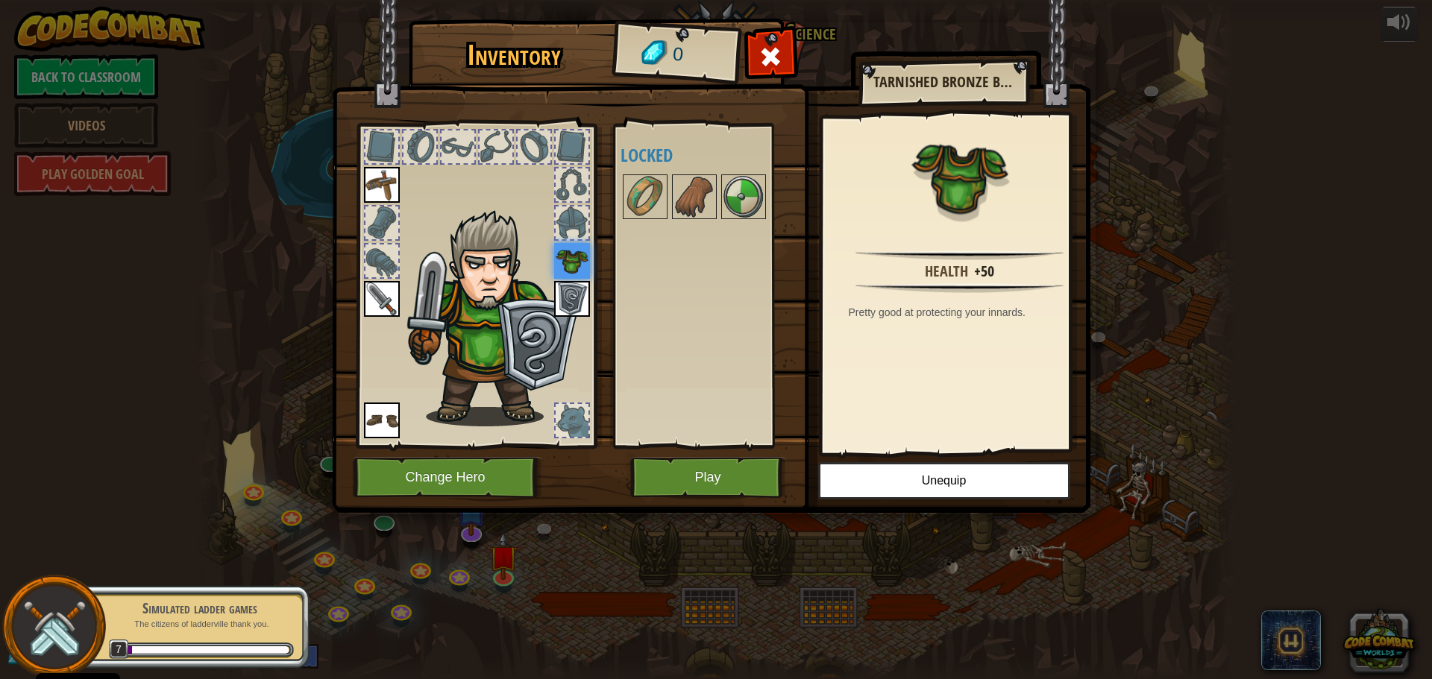
click at [569, 289] on img at bounding box center [572, 299] width 36 height 36
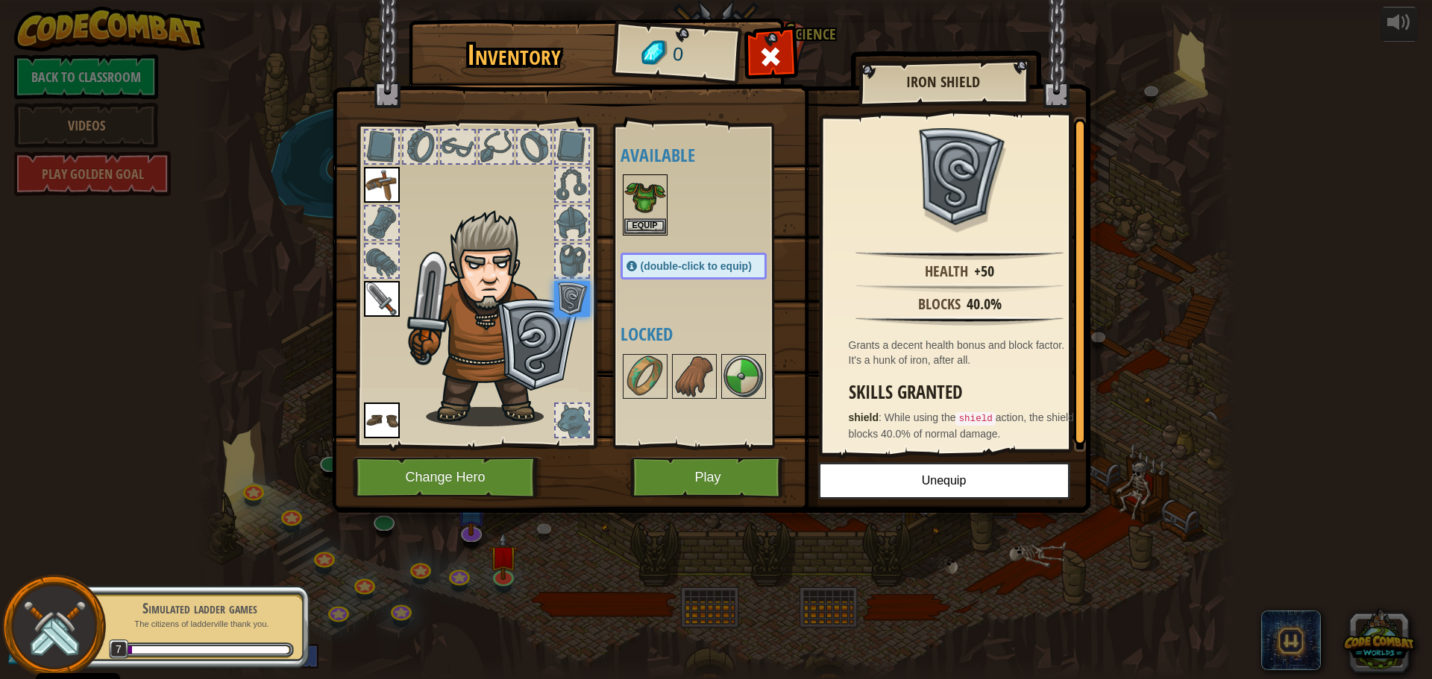
click at [577, 266] on div at bounding box center [572, 261] width 33 height 33
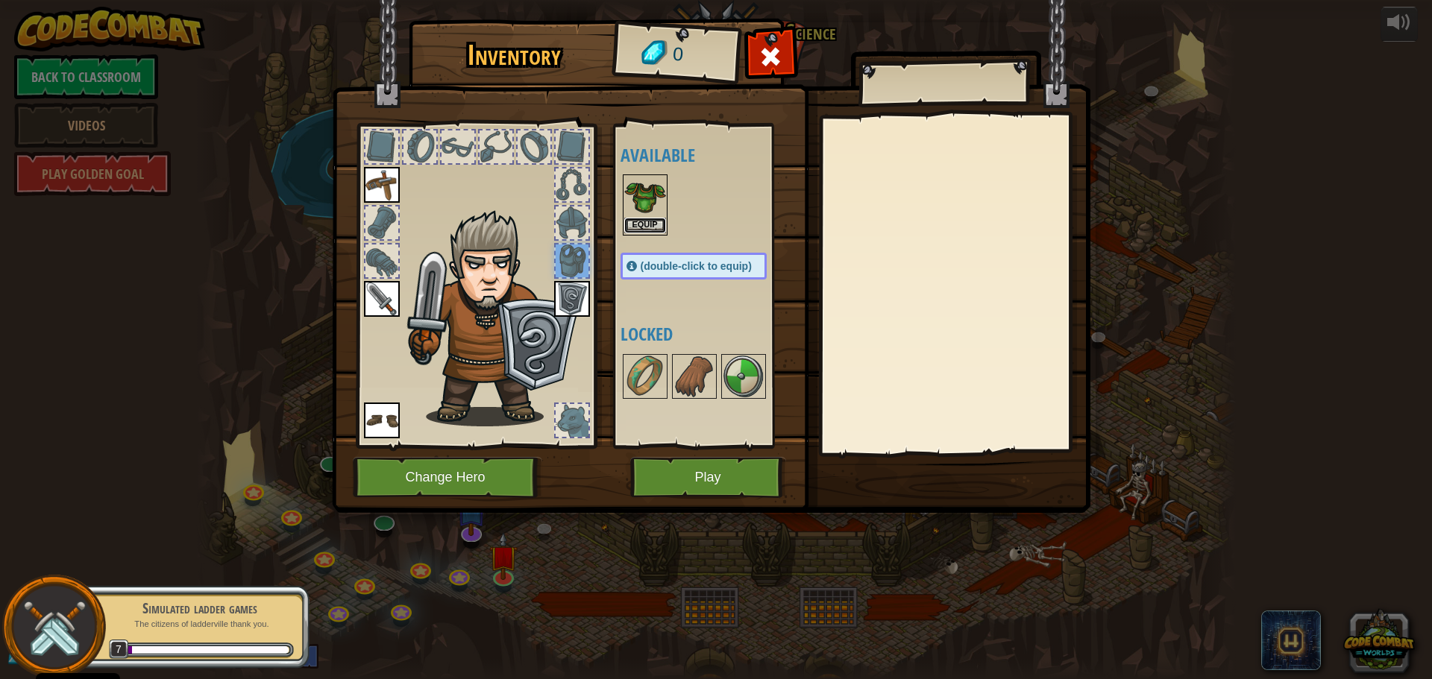
click at [645, 224] on button "Equip" at bounding box center [645, 226] width 42 height 16
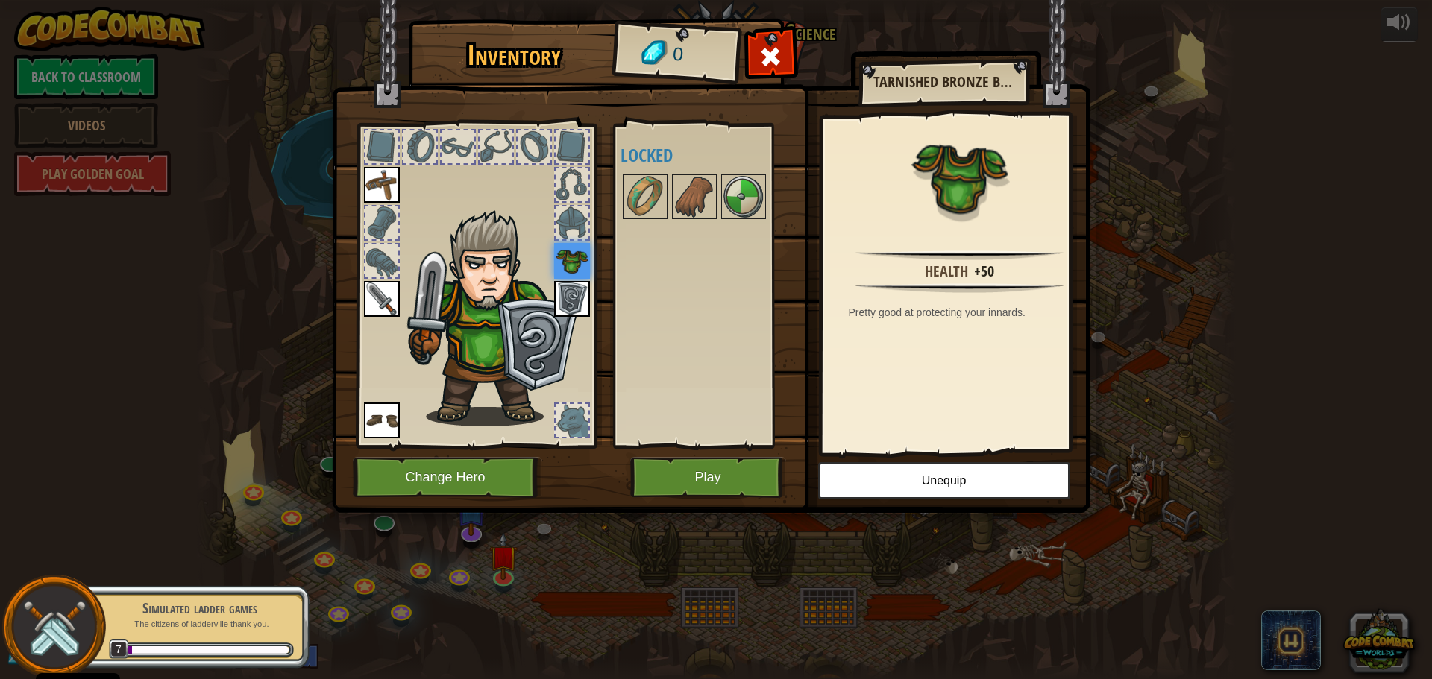
click at [699, 277] on div "Available Equip Equip Equip Equip Equip (double-click to equip) Locked" at bounding box center [708, 286] width 176 height 311
click at [579, 287] on img at bounding box center [572, 299] width 36 height 36
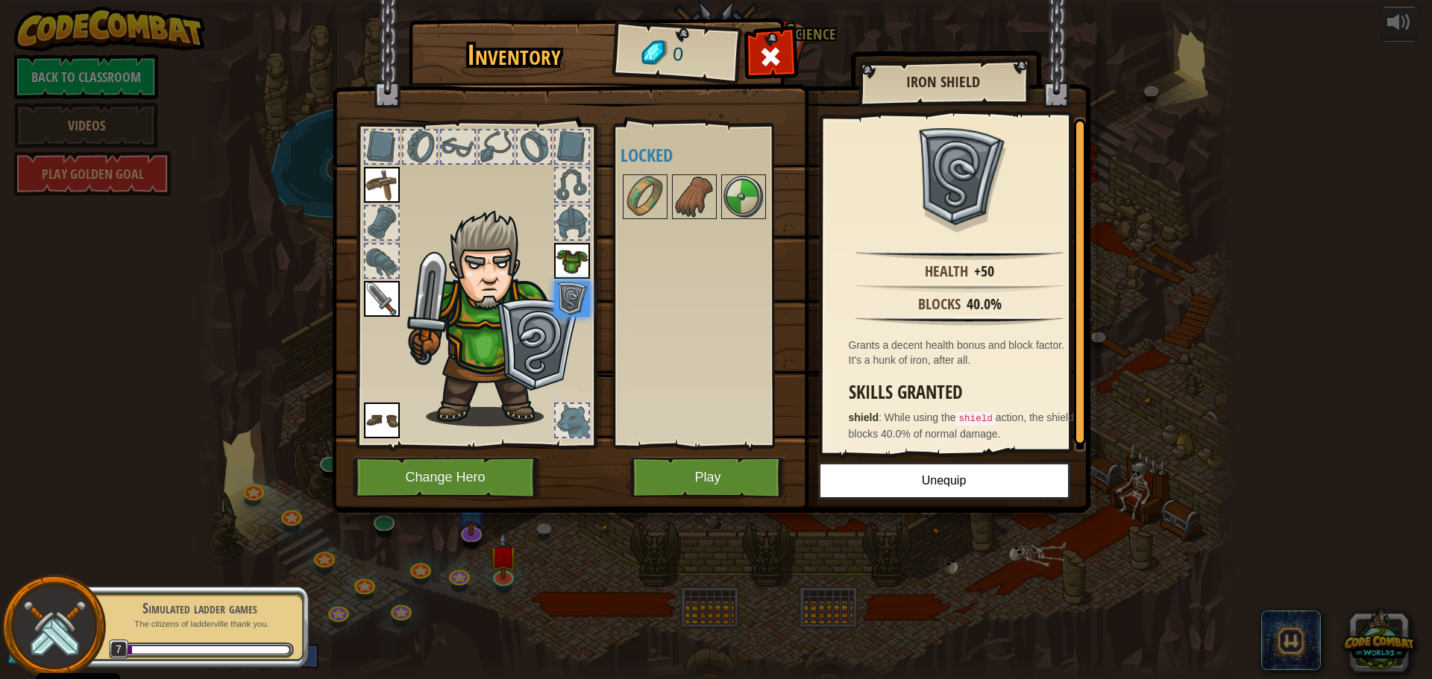
click at [382, 310] on img at bounding box center [382, 299] width 36 height 36
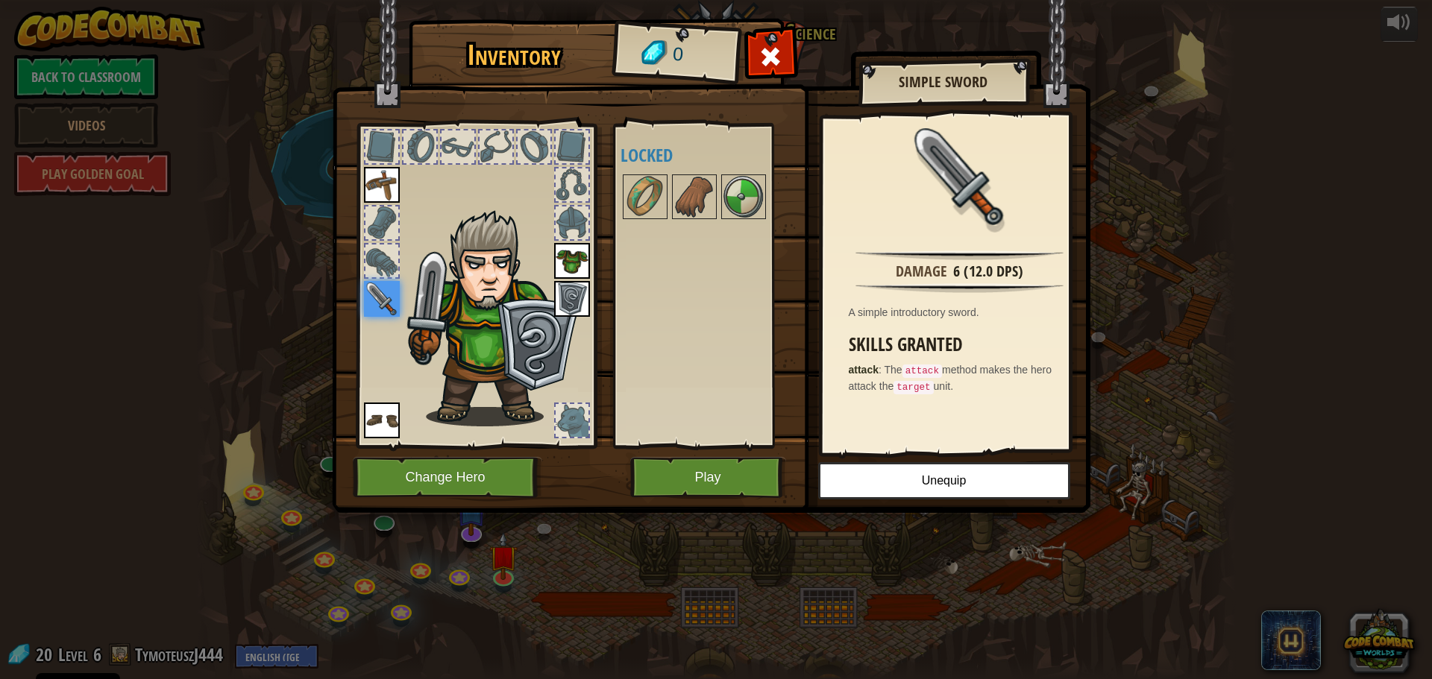
click at [389, 184] on img at bounding box center [382, 185] width 36 height 36
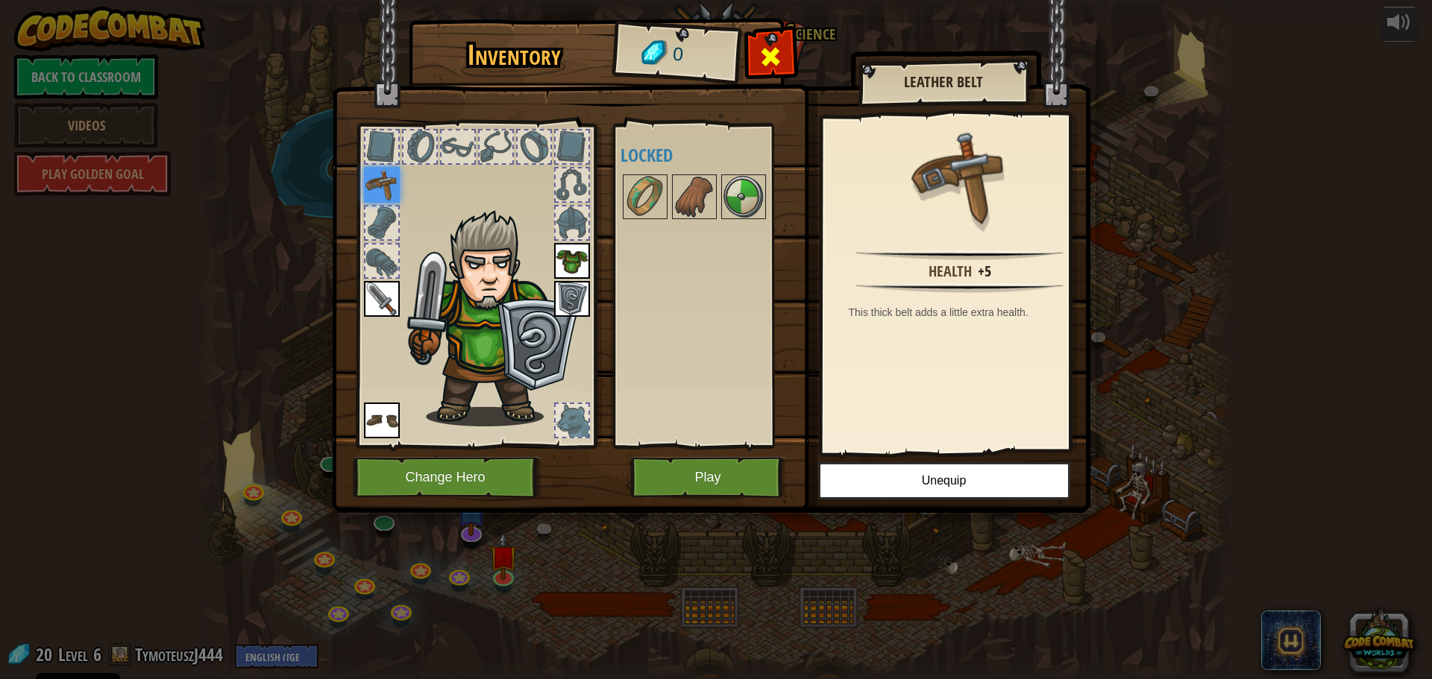
click at [782, 63] on span at bounding box center [770, 57] width 24 height 24
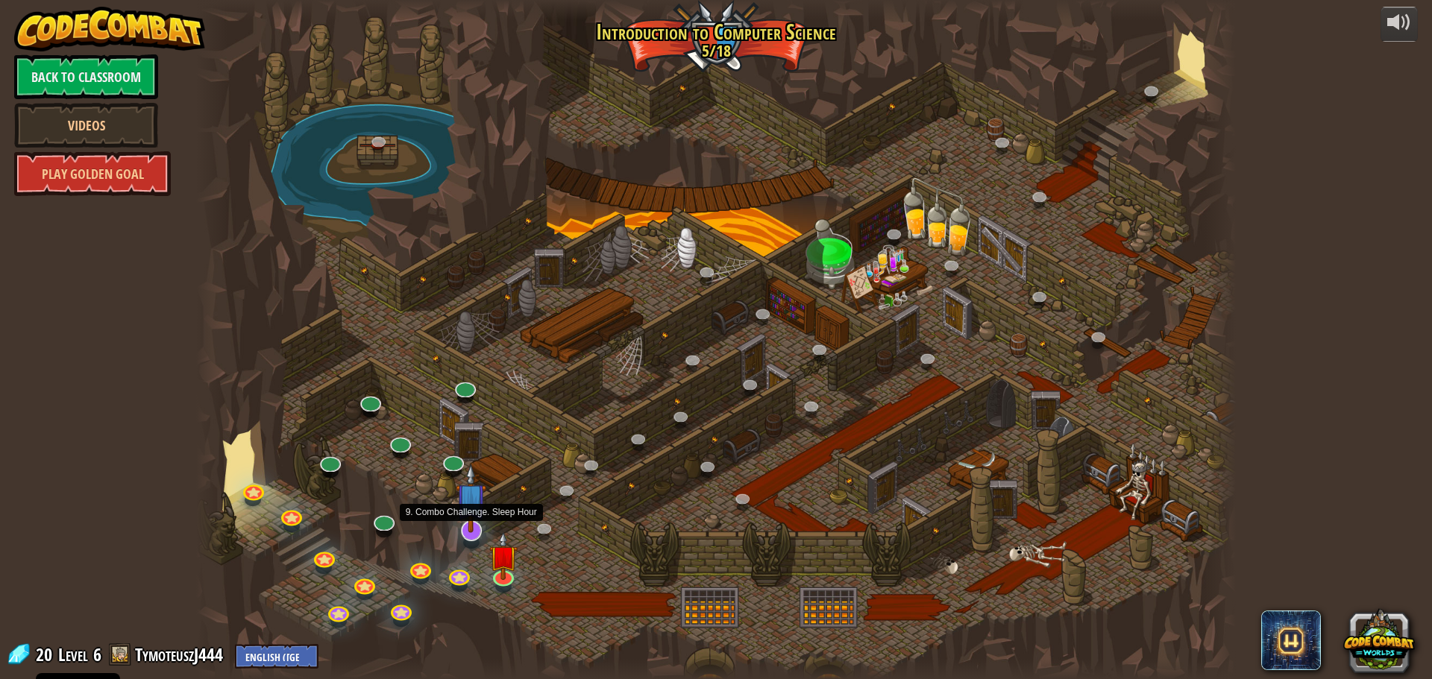
click at [462, 531] on img at bounding box center [471, 498] width 31 height 69
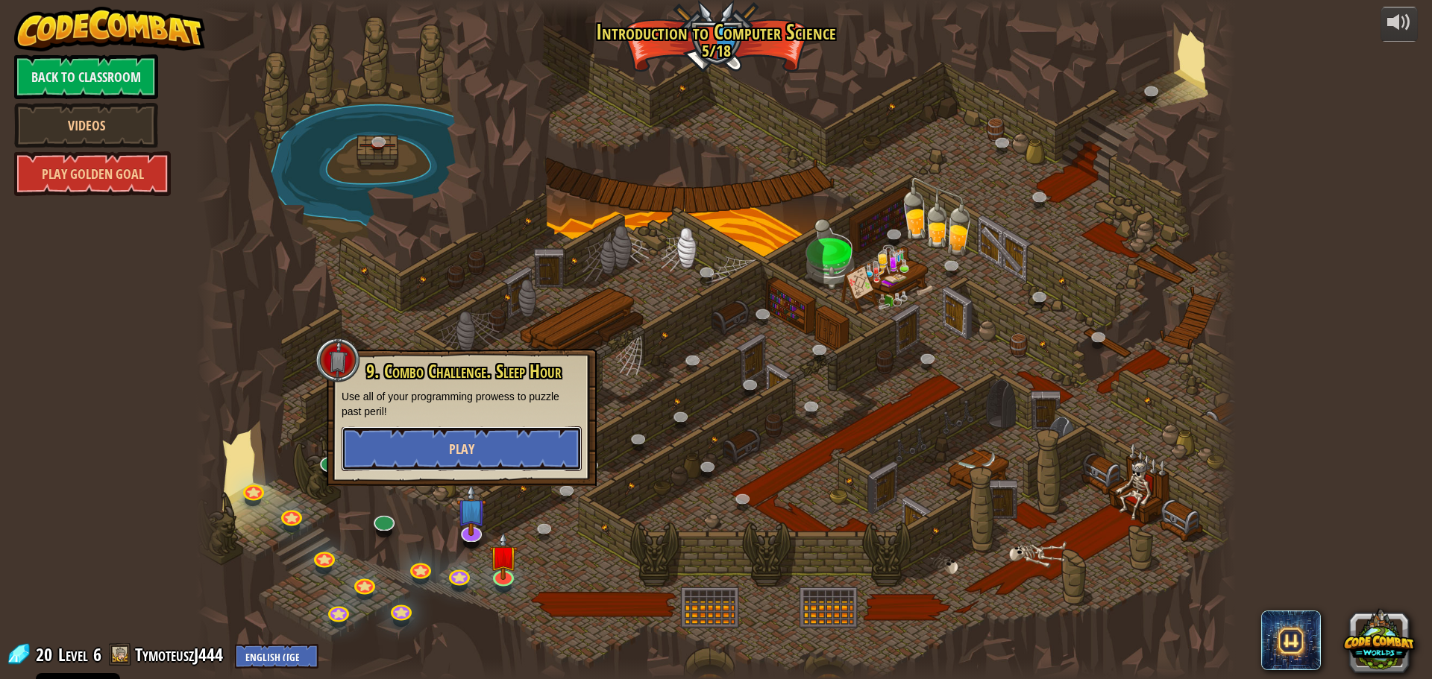
click at [465, 435] on button "Play" at bounding box center [462, 449] width 240 height 45
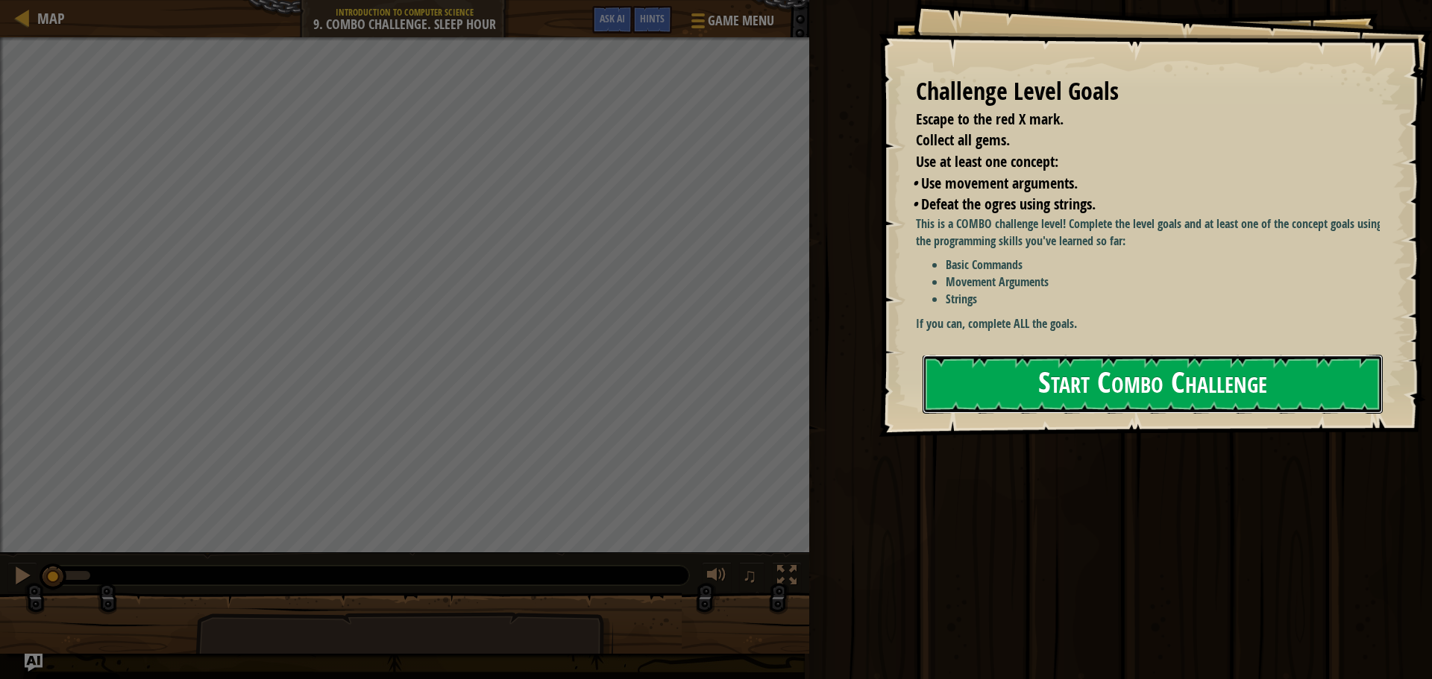
click at [1065, 375] on button "Start Combo Challenge" at bounding box center [1153, 384] width 460 height 59
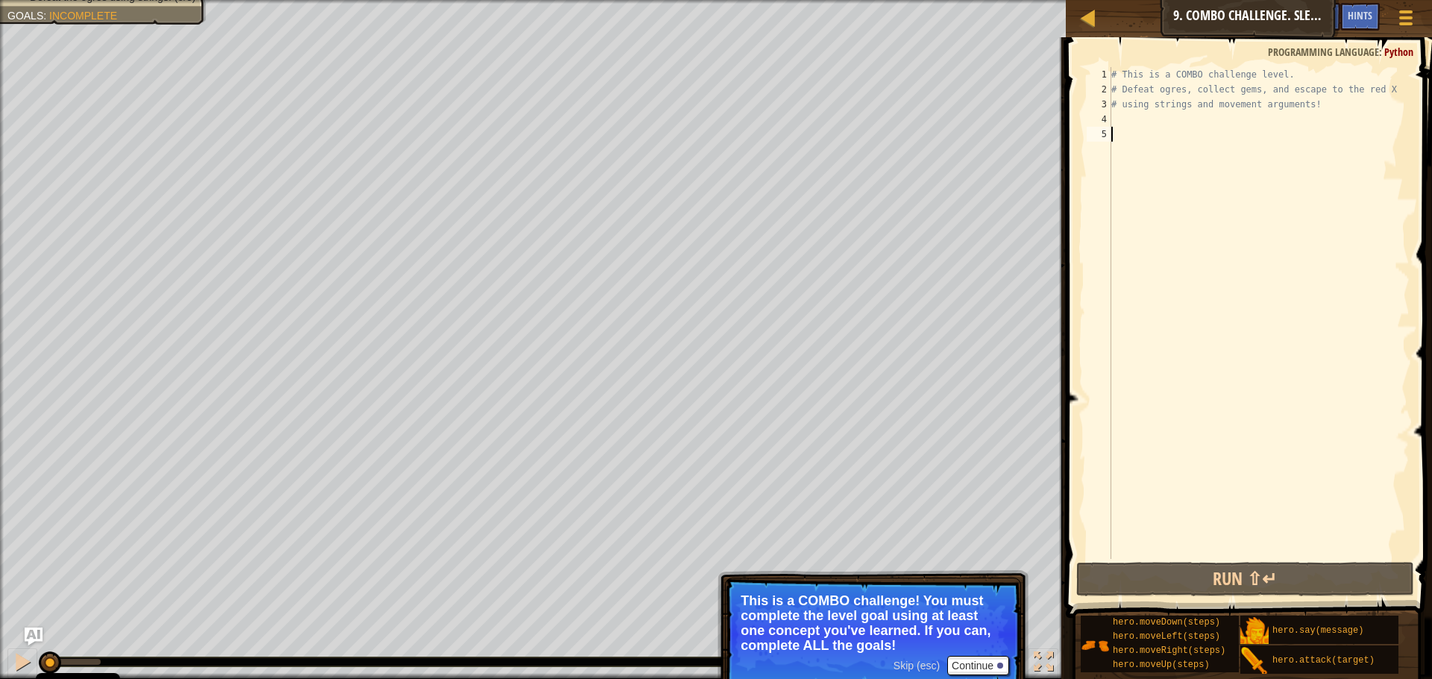
click at [1149, 131] on div "# This is a COMBO challenge level. # Defeat [PERSON_NAME], collect gems, and es…" at bounding box center [1258, 328] width 301 height 522
click at [1160, 118] on div "# This is a COMBO challenge level. # Defeat [PERSON_NAME], collect gems, and es…" at bounding box center [1258, 328] width 301 height 522
click at [973, 662] on button "Continue" at bounding box center [978, 665] width 62 height 19
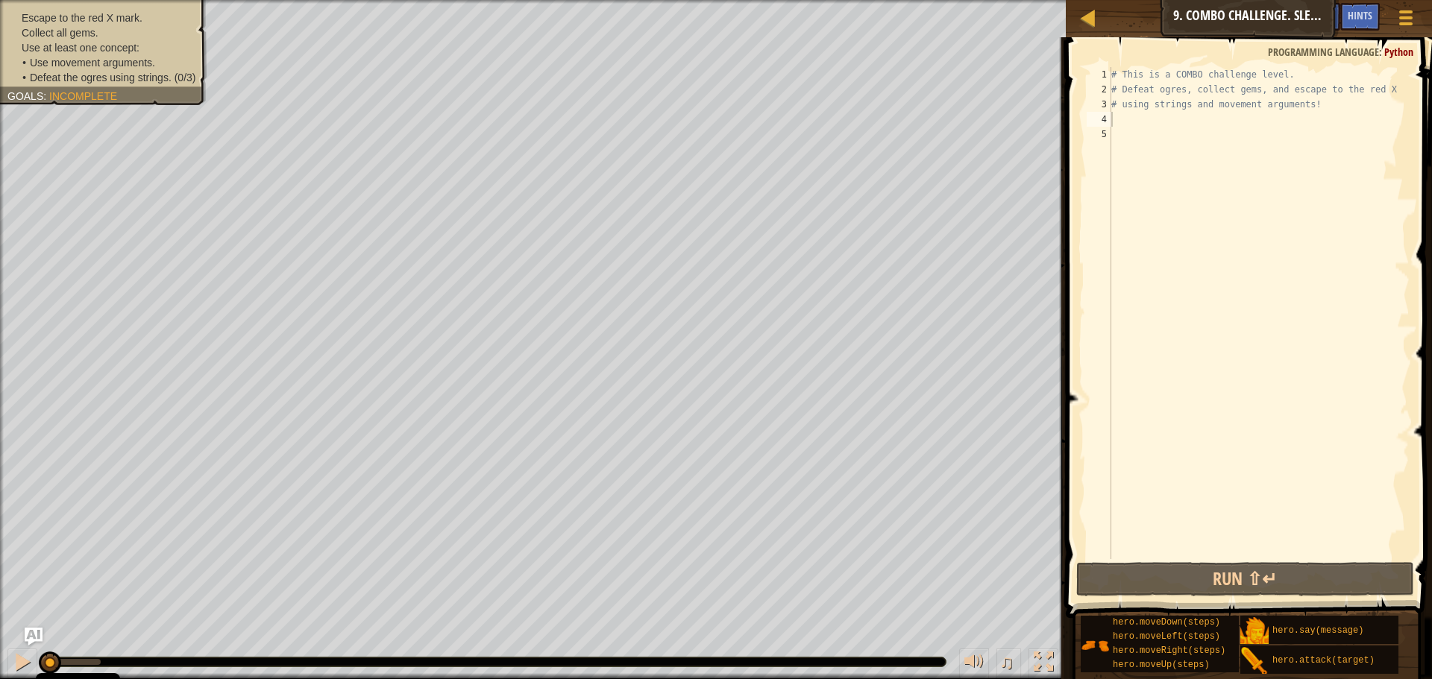
click at [99, 16] on div "Escape to the red X mark. Collect all gems. Use at least one concept: • Use mov…" at bounding box center [103, 47] width 192 height 75
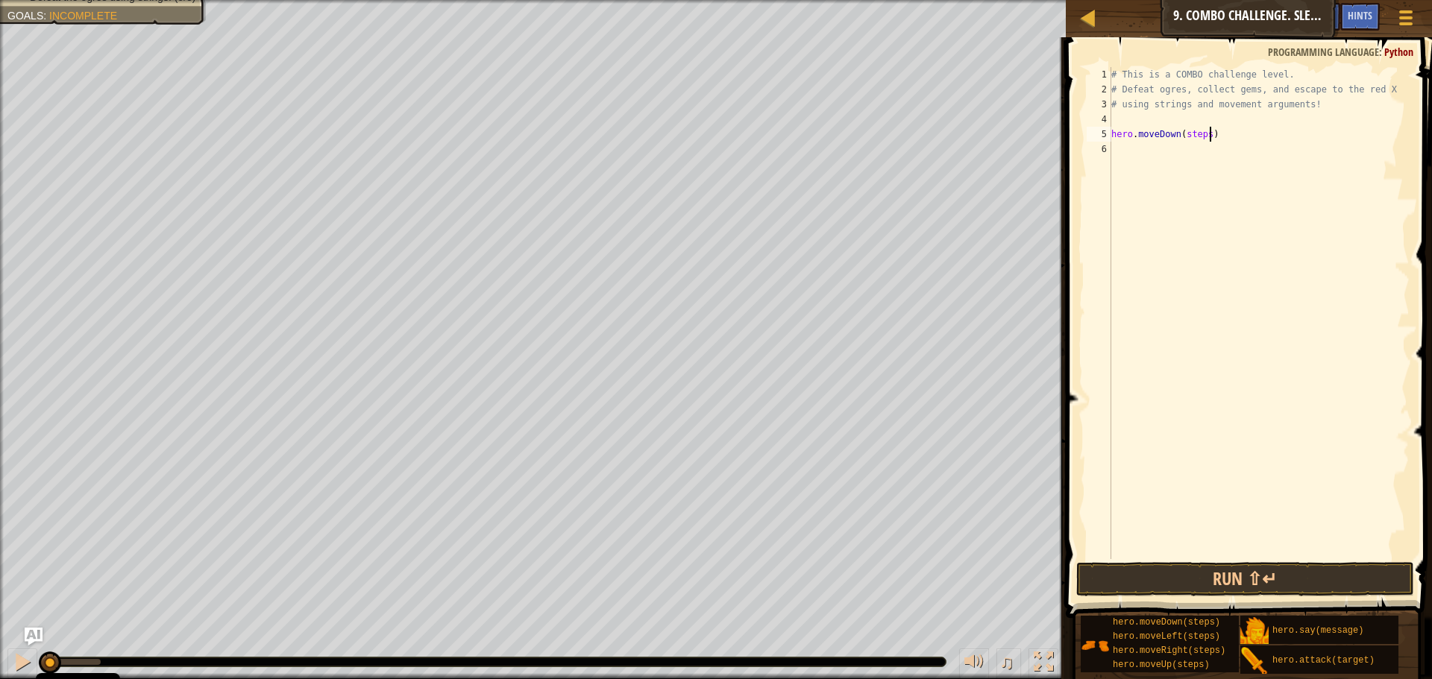
click at [899, 143] on div "Map Introduction to Computer Science 9. Combo Challenge. Sleep Hour Game Menu D…" at bounding box center [716, 339] width 1432 height 679
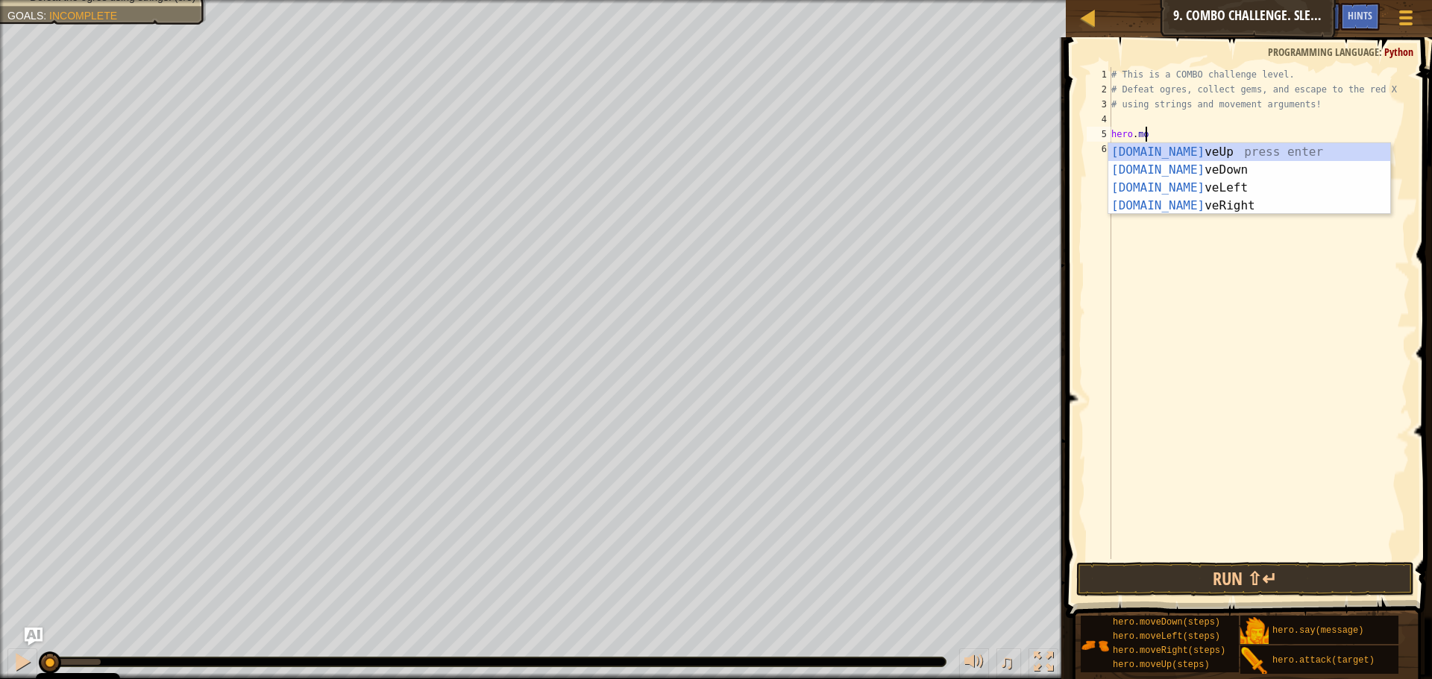
type textarea "h"
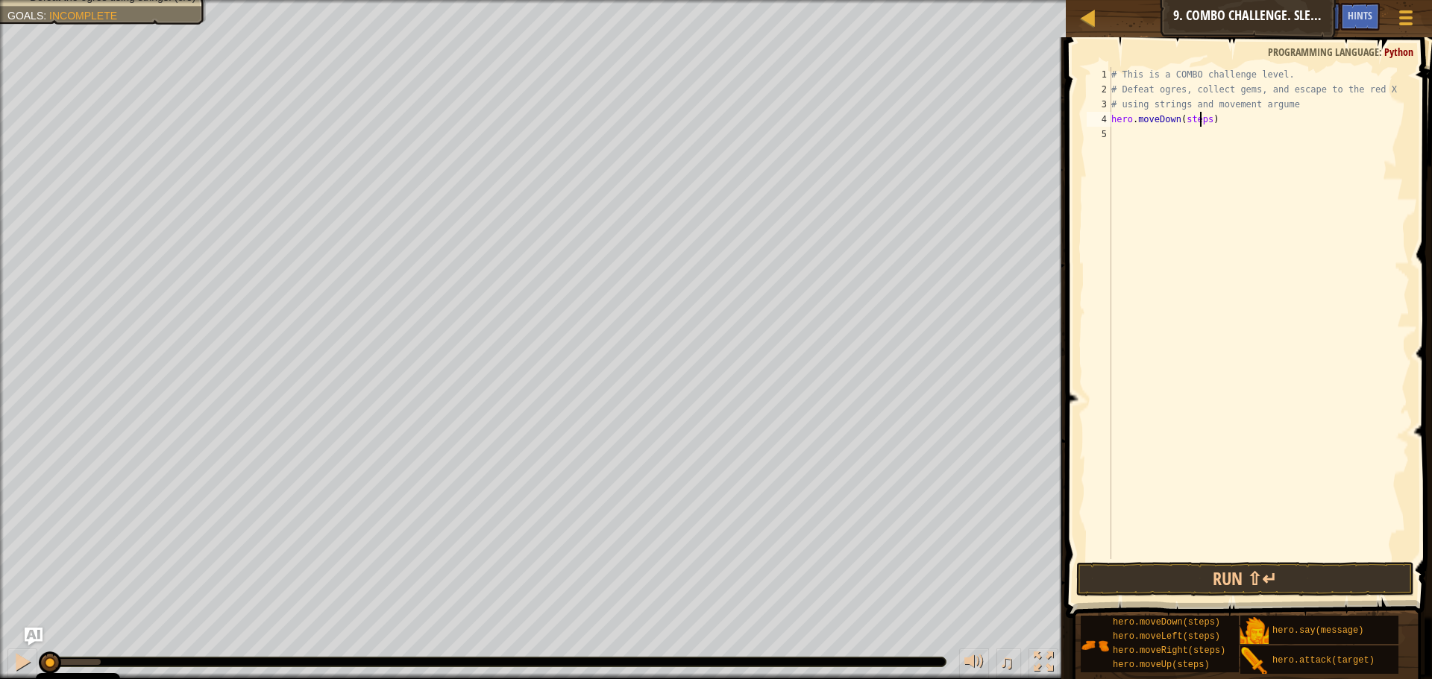
click at [1201, 119] on div "# This is a COMBO challenge level. # Defeat [PERSON_NAME], collect gems, and es…" at bounding box center [1258, 328] width 301 height 522
click at [1204, 119] on div "# This is a COMBO challenge level. # Defeat [PERSON_NAME], collect gems, and es…" at bounding box center [1258, 328] width 301 height 522
type textarea "hero.moveDown()"
click at [1222, 211] on div "# This is a COMBO challenge level. # Defeat [PERSON_NAME], collect gems, and es…" at bounding box center [1258, 328] width 301 height 522
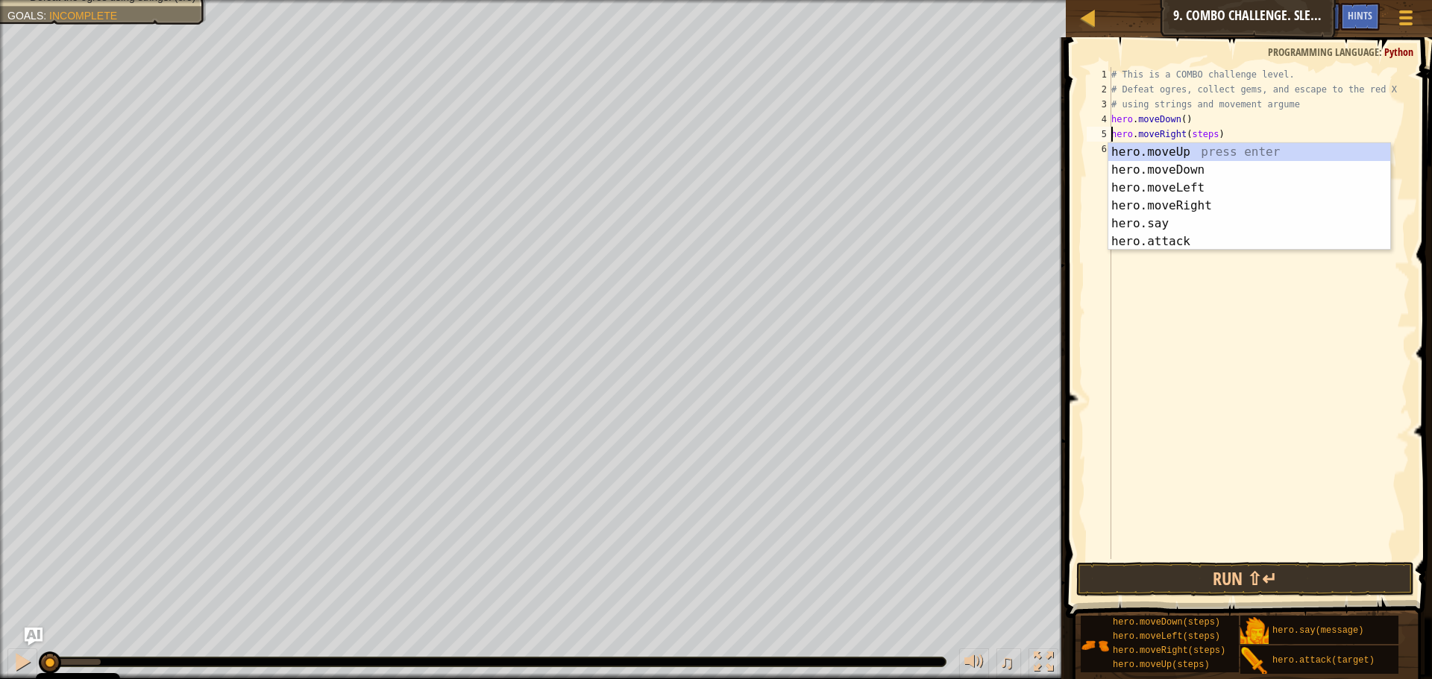
click at [1209, 136] on div "# This is a COMBO challenge level. # Defeat [PERSON_NAME], collect gems, and es…" at bounding box center [1258, 328] width 301 height 522
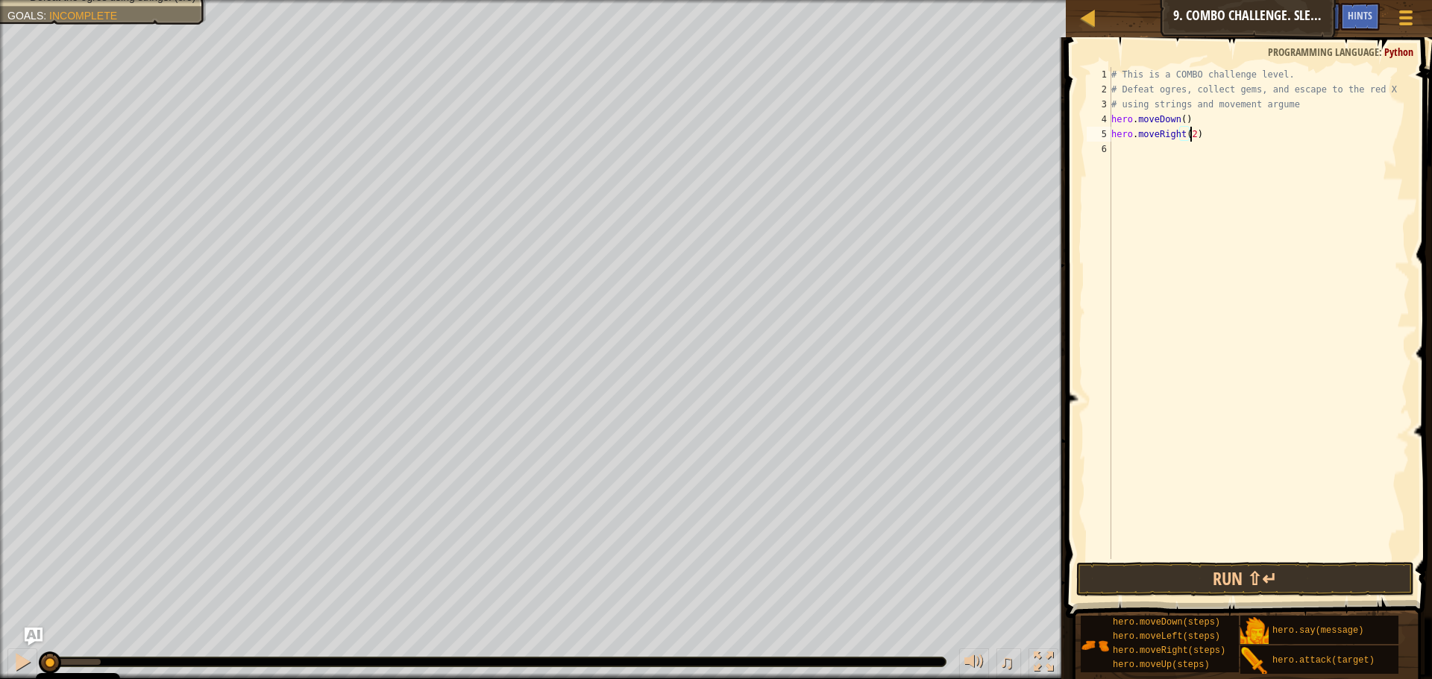
scroll to position [7, 6]
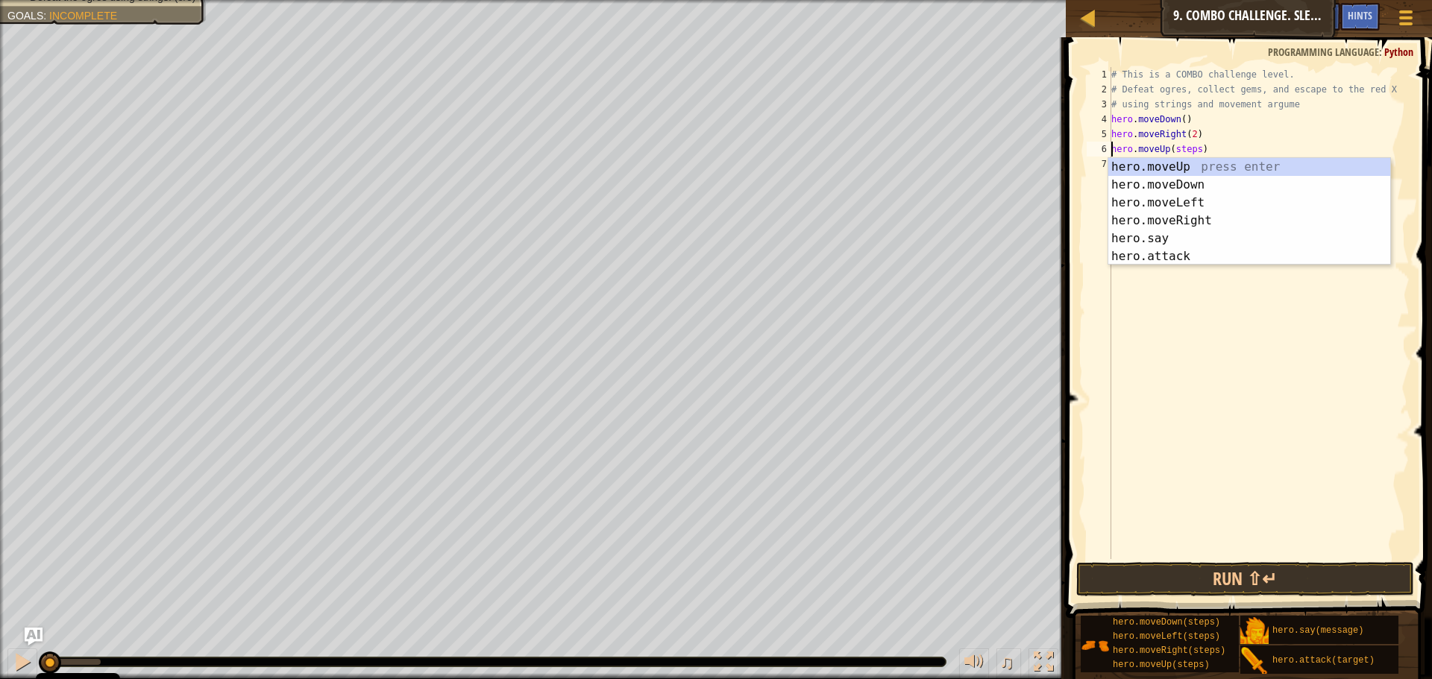
click at [1194, 146] on div "# This is a COMBO challenge level. # Defeat [PERSON_NAME], collect gems, and es…" at bounding box center [1258, 328] width 301 height 522
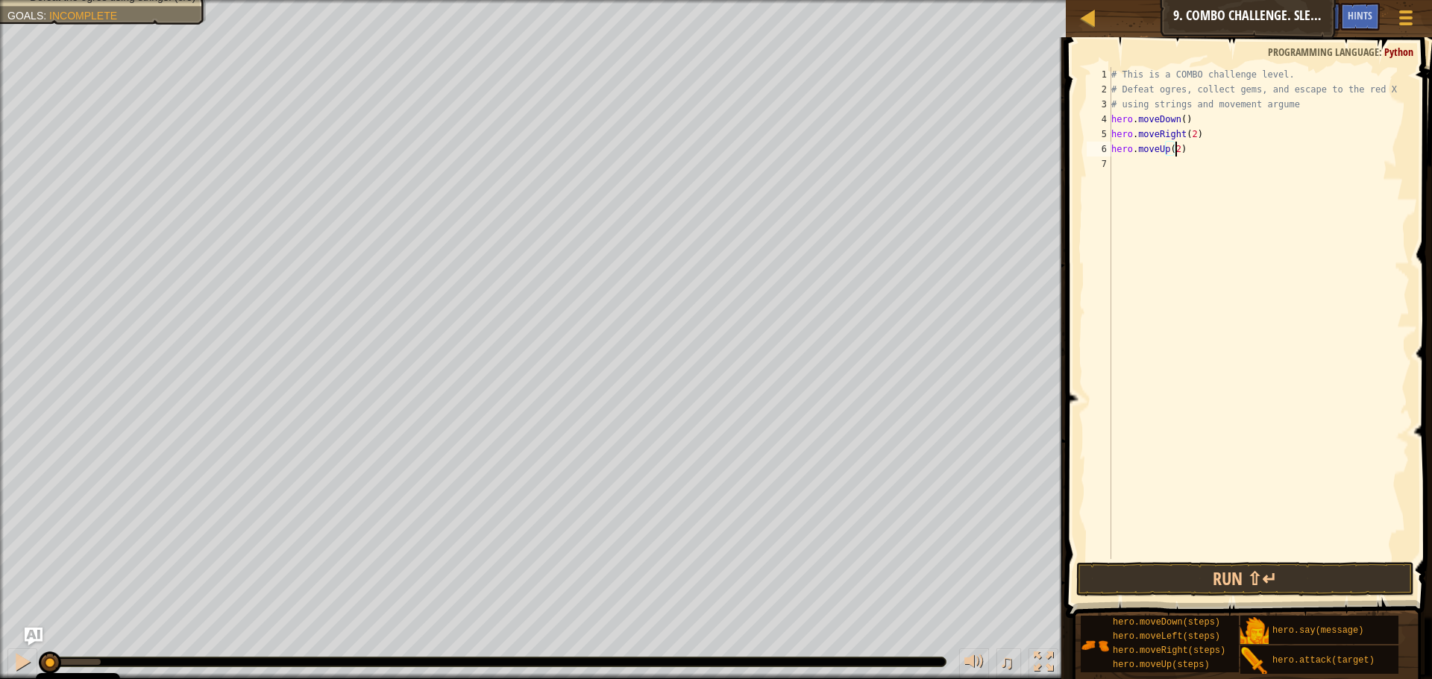
scroll to position [7, 5]
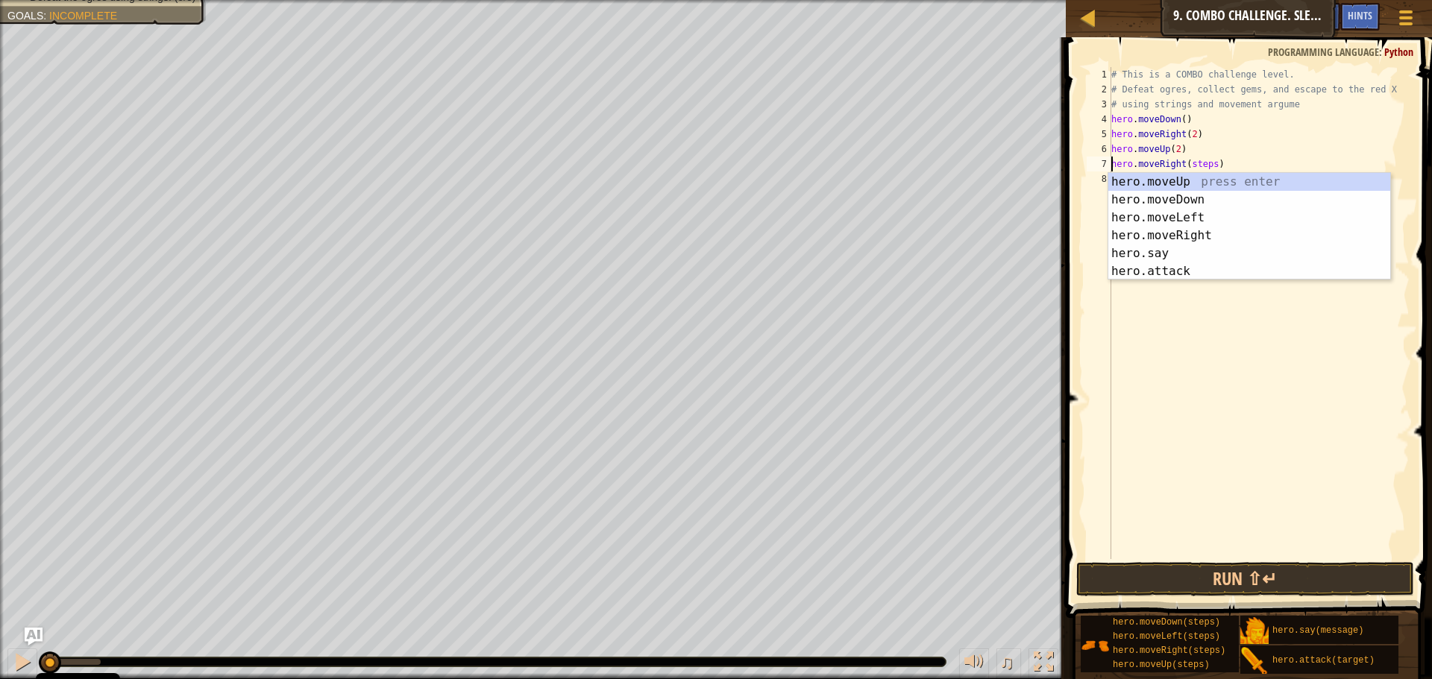
click at [1207, 165] on div "# This is a COMBO challenge level. # Defeat [PERSON_NAME], collect gems, and es…" at bounding box center [1258, 328] width 301 height 522
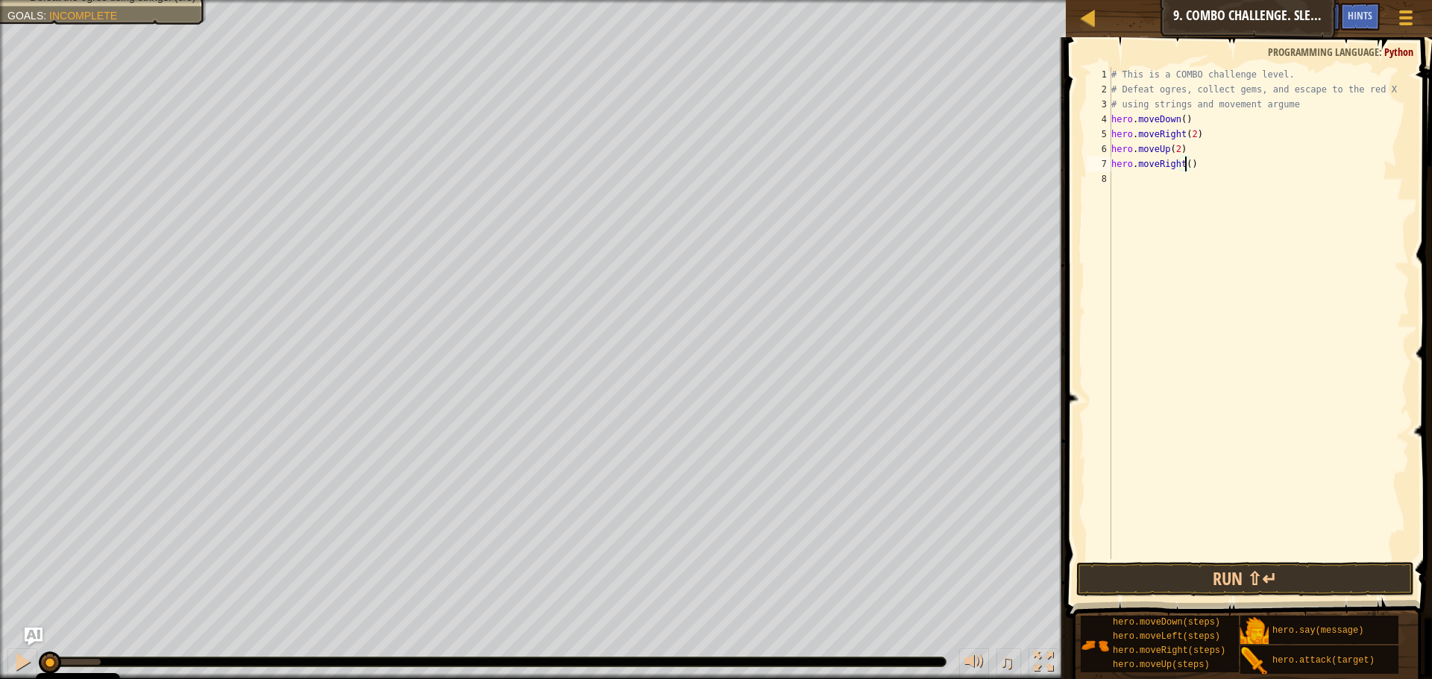
type textarea "hero.moveRight(2)"
click at [1277, 268] on div "# This is a COMBO challenge level. # Defeat [PERSON_NAME], collect gems, and es…" at bounding box center [1258, 328] width 301 height 522
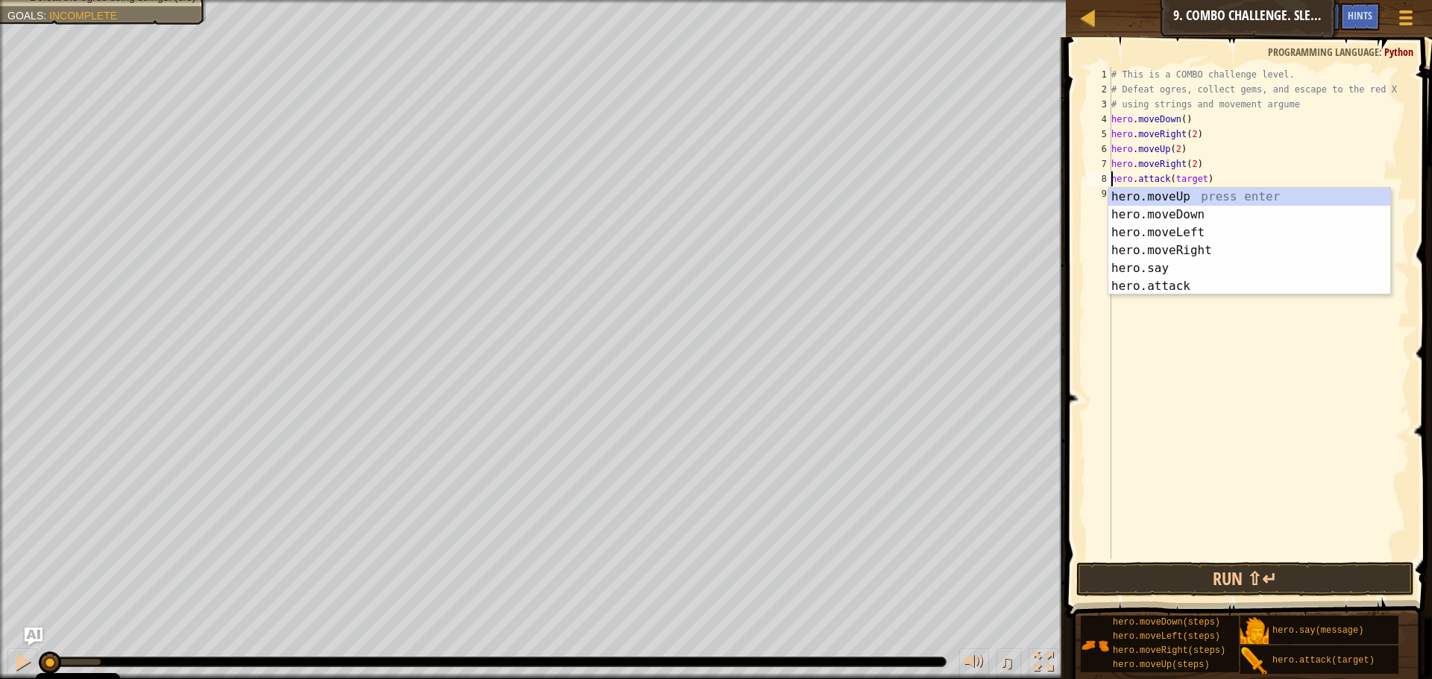
click at [1202, 177] on div "# This is a COMBO challenge level. # Defeat [PERSON_NAME], collect gems, and es…" at bounding box center [1258, 328] width 301 height 522
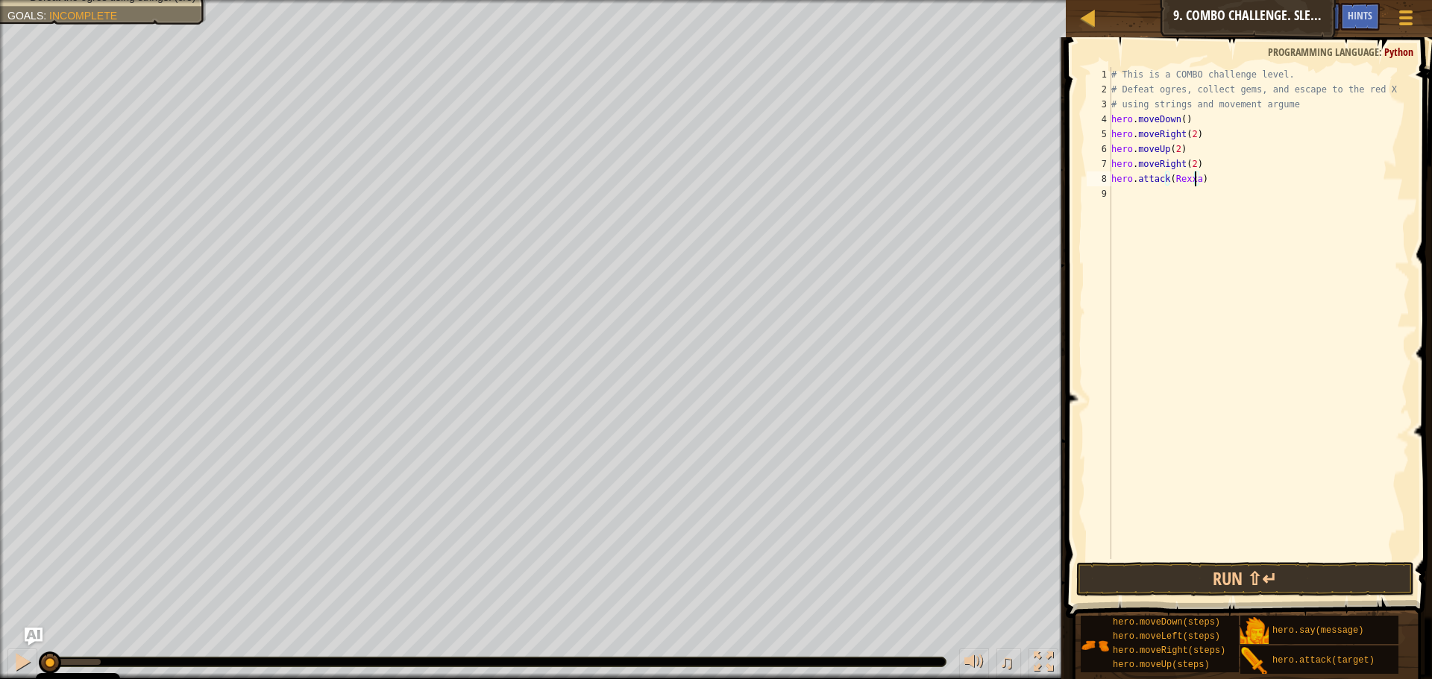
scroll to position [7, 7]
type textarea "hero.attack(Rexxar)"
drag, startPoint x: 1210, startPoint y: 178, endPoint x: 1113, endPoint y: 186, distance: 97.2
click at [1113, 186] on div "# This is a COMBO challenge level. # Defeat [PERSON_NAME], collect gems, and es…" at bounding box center [1258, 328] width 301 height 522
click at [1147, 190] on div "# This is a COMBO challenge level. # Defeat [PERSON_NAME], collect gems, and es…" at bounding box center [1258, 328] width 301 height 522
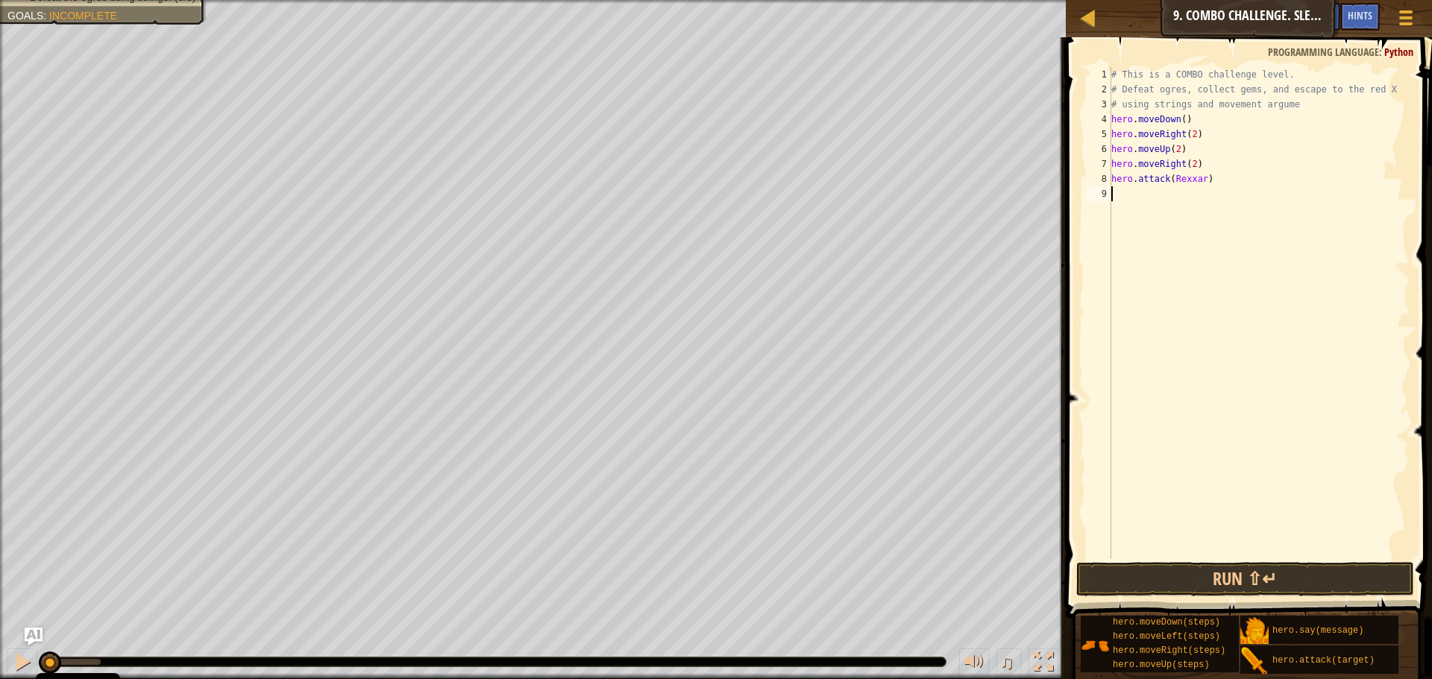
scroll to position [7, 0]
paste textarea "hero.attack(Rexxar)"
type textarea "hero.attack(Rexxar)"
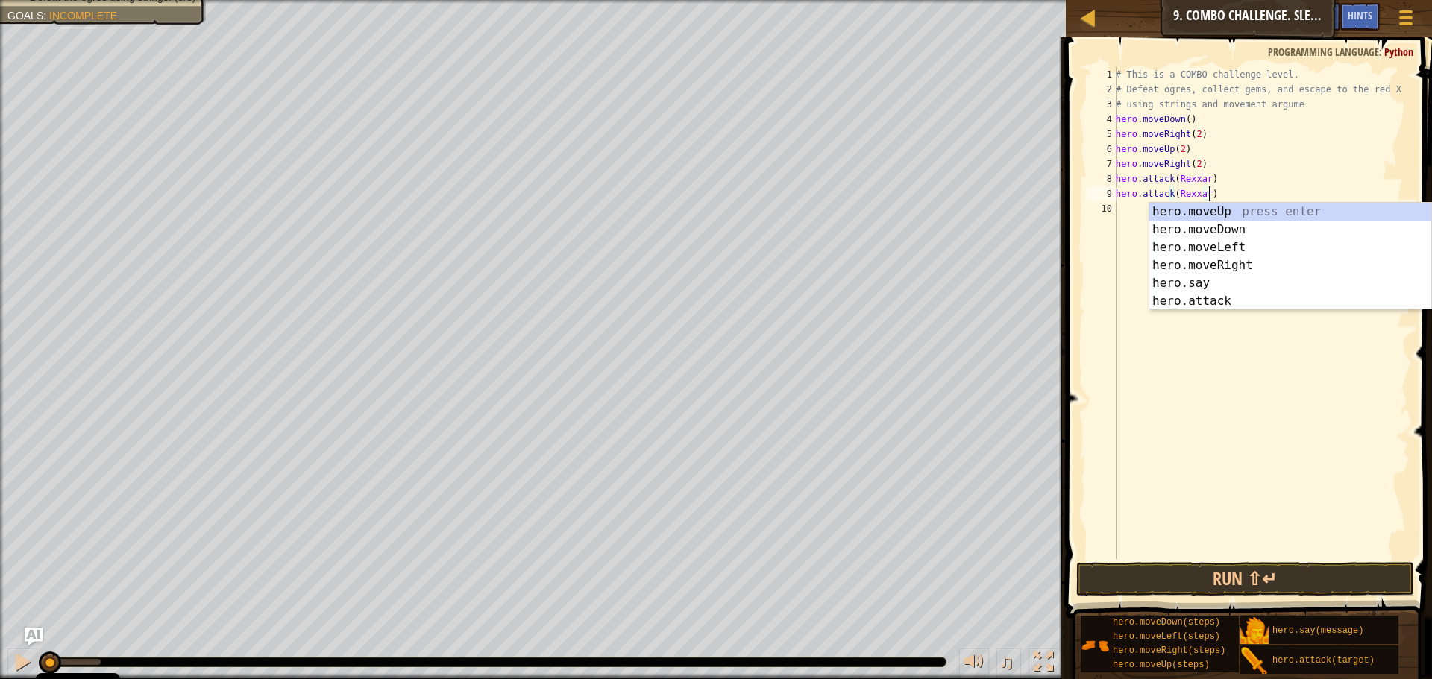
click at [1129, 203] on div "# This is a COMBO challenge level. # Defeat [PERSON_NAME], collect gems, and es…" at bounding box center [1261, 328] width 297 height 522
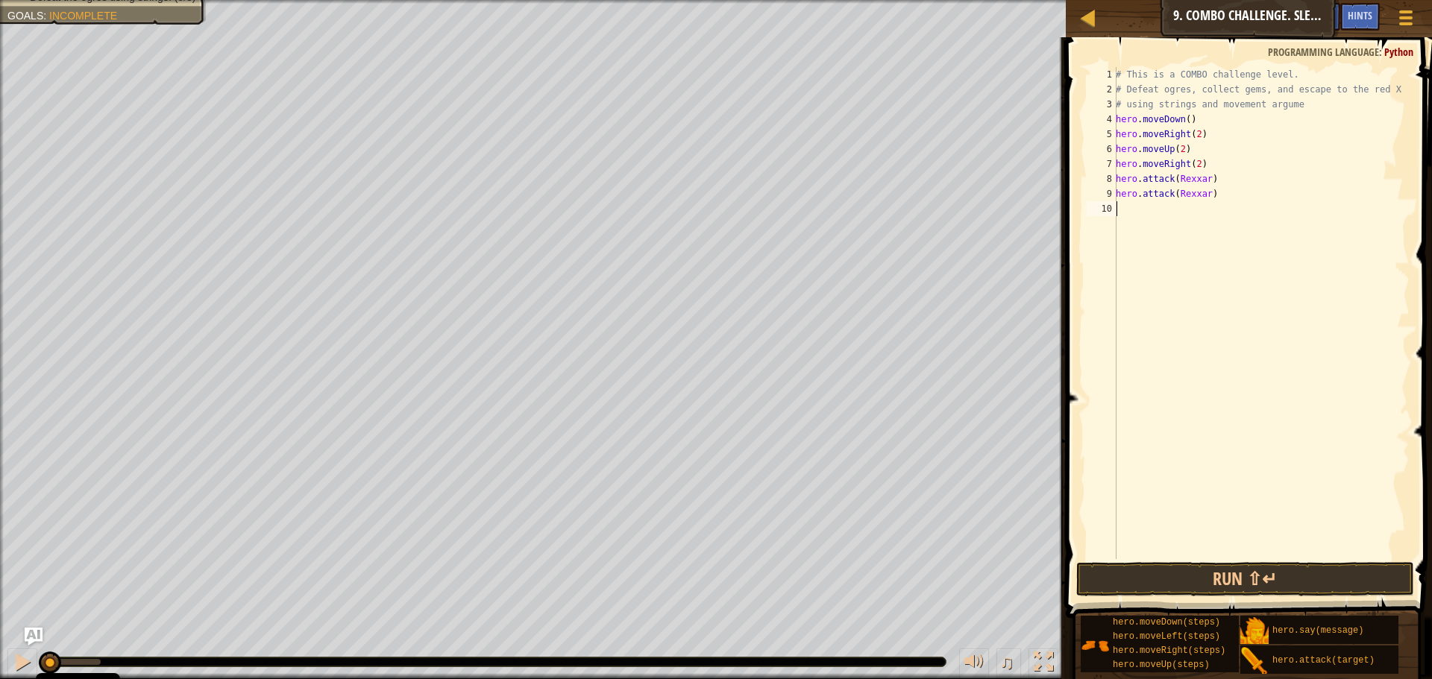
paste textarea "hero.attack(Rexxar)"
drag, startPoint x: 1204, startPoint y: 210, endPoint x: 1173, endPoint y: 210, distance: 30.6
click at [1173, 210] on div "# This is a COMBO challenge level. # Defeat [PERSON_NAME], collect gems, and es…" at bounding box center [1261, 328] width 297 height 522
type textarea "hero.attack([PERSON_NAME])"
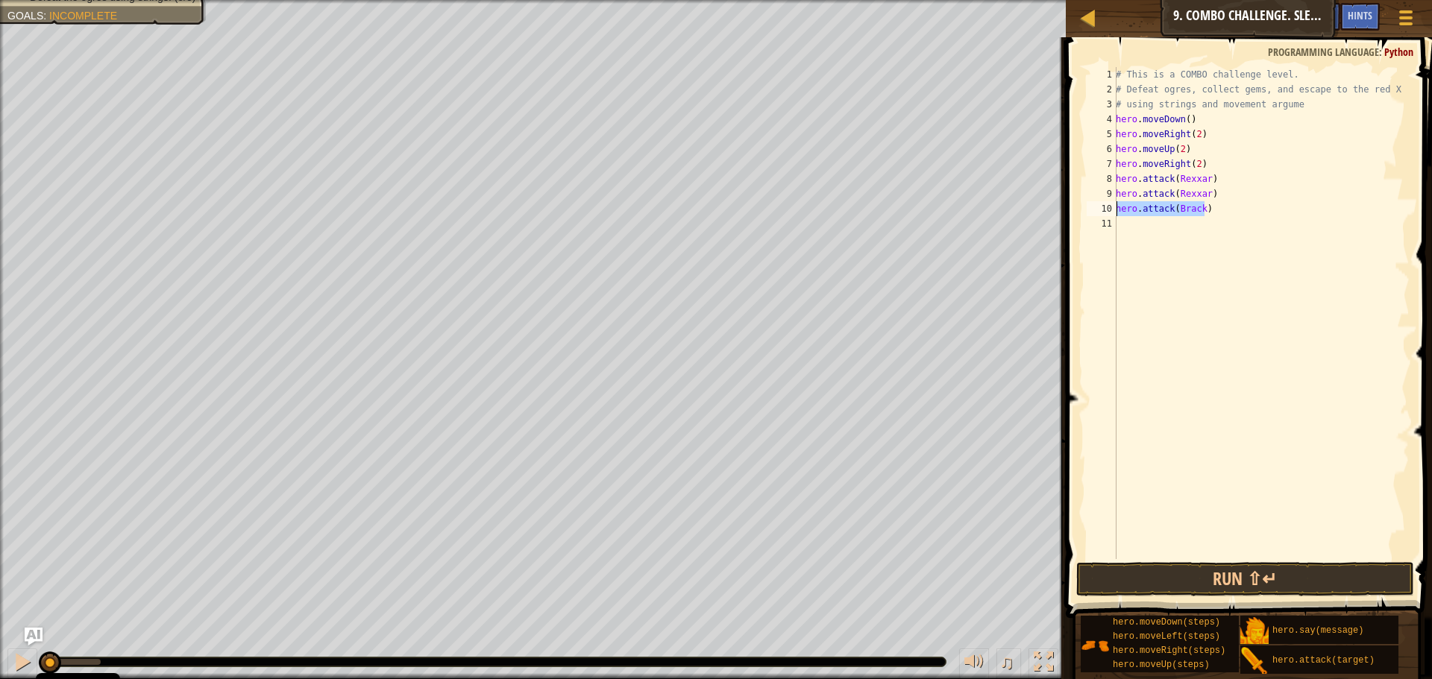
drag, startPoint x: 1222, startPoint y: 207, endPoint x: 1117, endPoint y: 212, distance: 104.5
click at [1117, 212] on div "# This is a COMBO challenge level. # Defeat [PERSON_NAME], collect gems, and es…" at bounding box center [1261, 328] width 297 height 522
click at [1175, 224] on div "# This is a COMBO challenge level. # Defeat [PERSON_NAME], collect gems, and es…" at bounding box center [1261, 328] width 297 height 522
paste textarea "hero.attack([PERSON_NAME])"
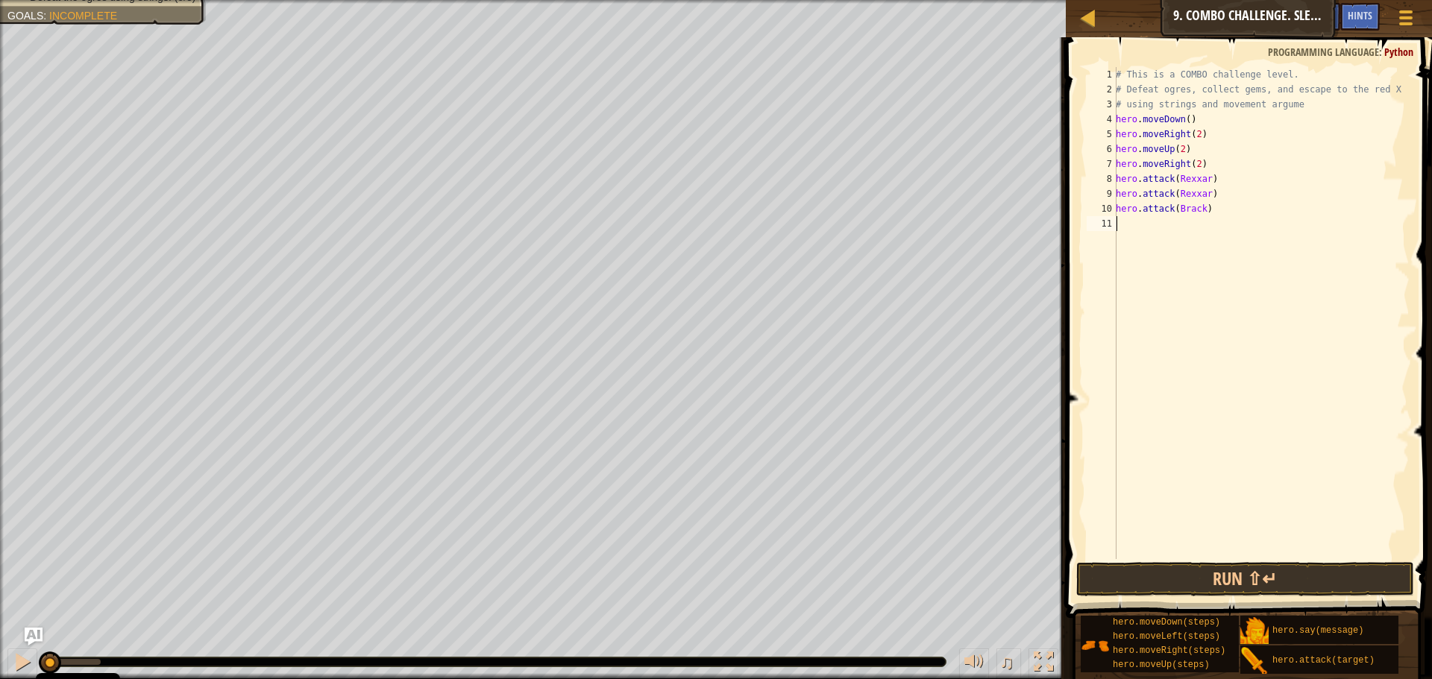
type textarea "hero.attack([PERSON_NAME])"
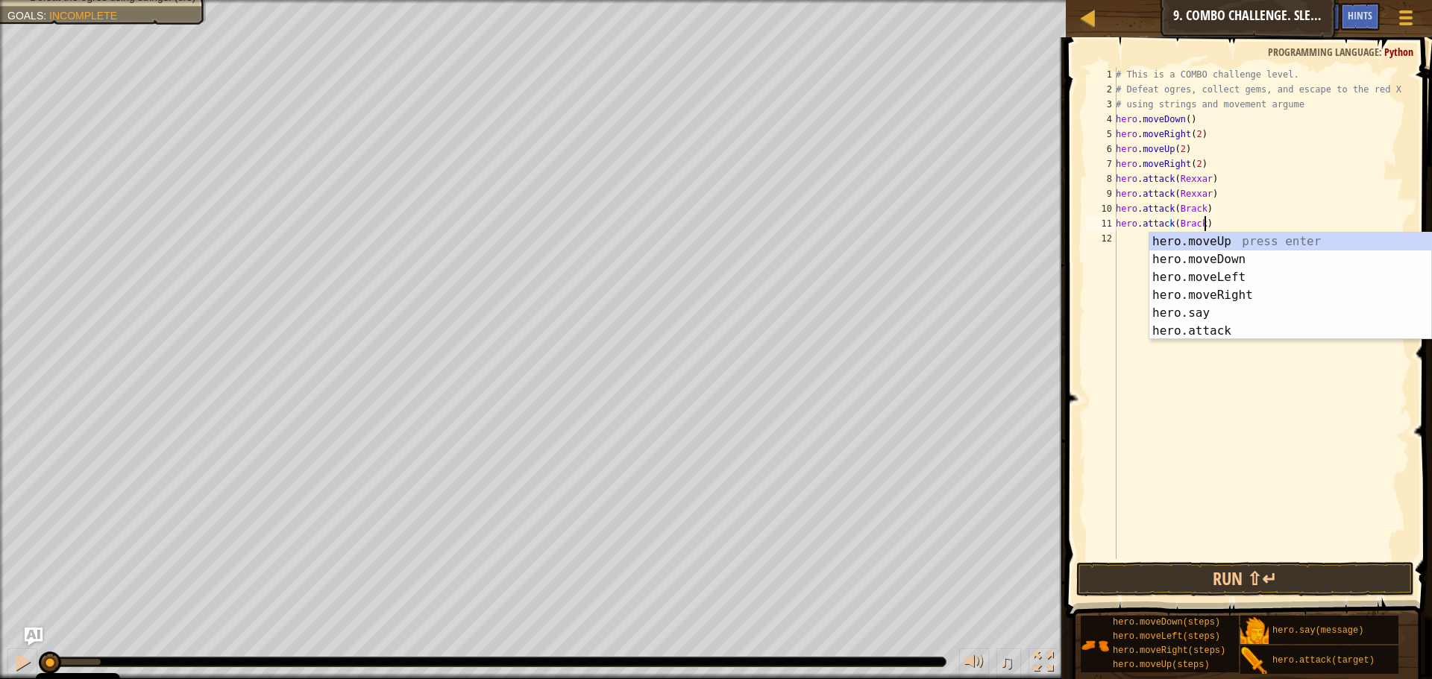
click at [1145, 242] on div "# This is a COMBO challenge level. # Defeat [PERSON_NAME], collect gems, and es…" at bounding box center [1261, 328] width 297 height 522
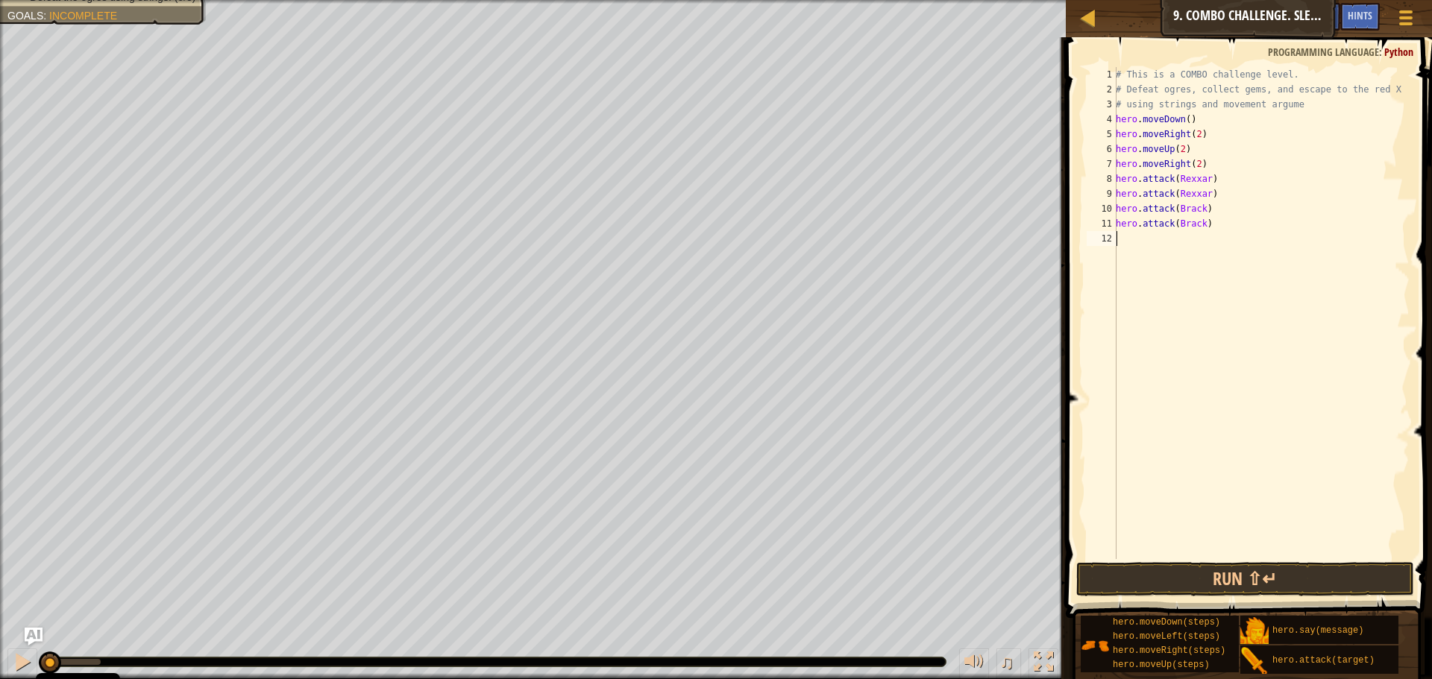
paste textarea "hero.attack([PERSON_NAME])"
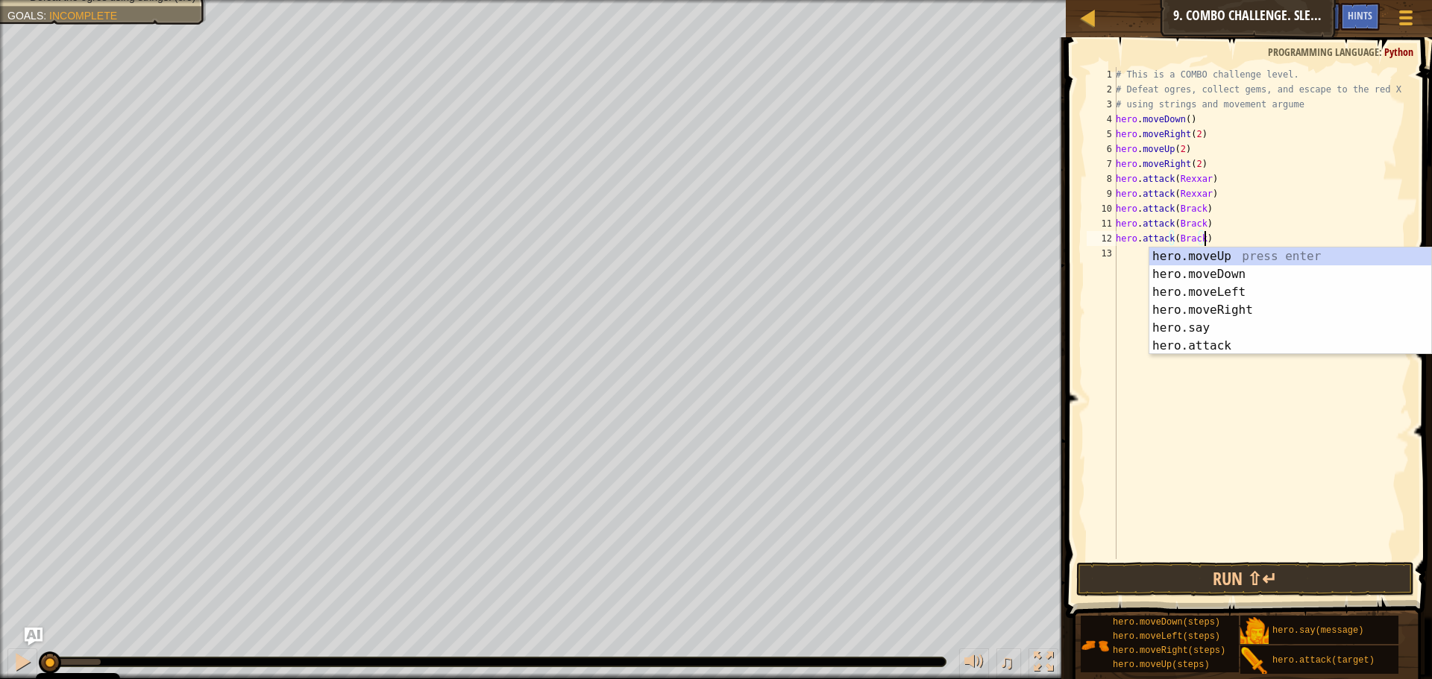
click at [1196, 233] on div "# This is a COMBO challenge level. # Defeat [PERSON_NAME], collect gems, and es…" at bounding box center [1261, 328] width 297 height 522
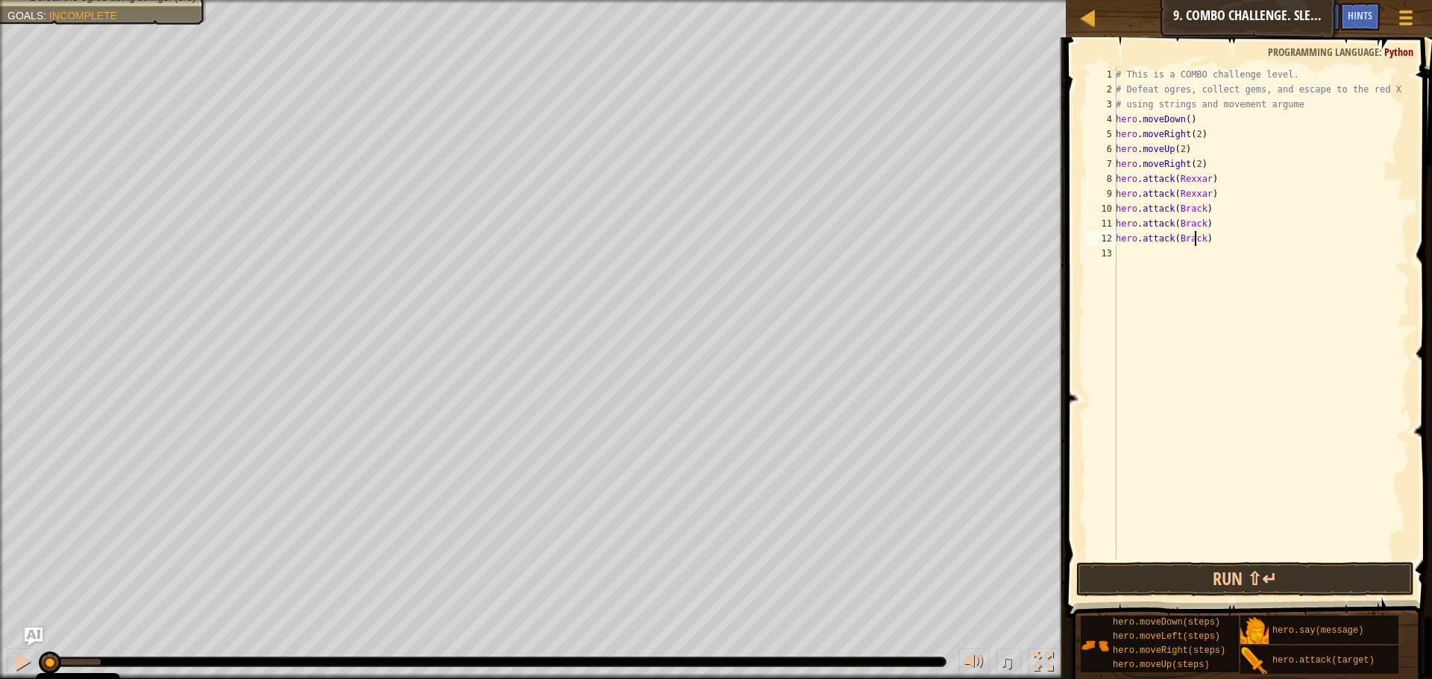
click at [1197, 238] on div "# This is a COMBO challenge level. # Defeat [PERSON_NAME], collect gems, and es…" at bounding box center [1261, 328] width 297 height 522
click at [1200, 239] on div "# This is a COMBO challenge level. # Defeat [PERSON_NAME], collect gems, and es…" at bounding box center [1261, 328] width 297 height 522
type textarea "hero.attack(Ursa)"
drag, startPoint x: 1216, startPoint y: 239, endPoint x: 1118, endPoint y: 242, distance: 98.5
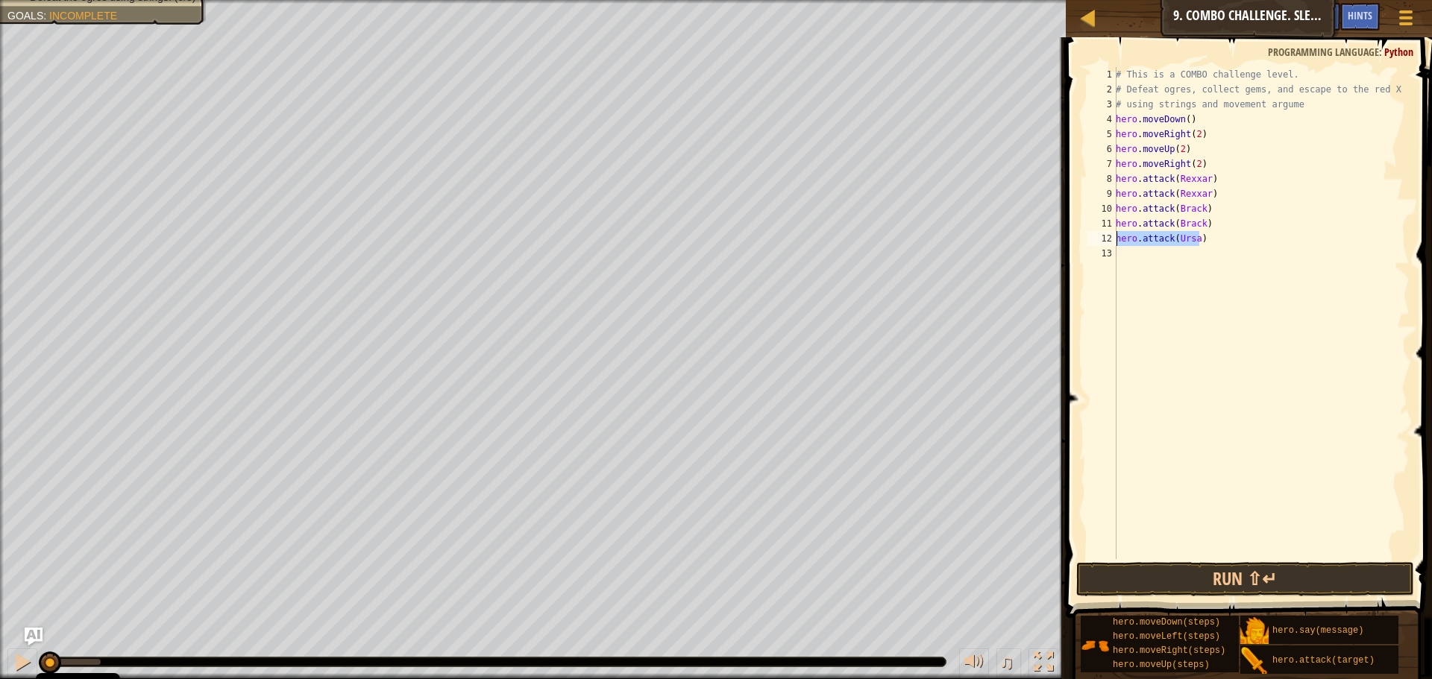
click at [1118, 242] on div "# This is a COMBO challenge level. # Defeat [PERSON_NAME], collect gems, and es…" at bounding box center [1261, 328] width 297 height 522
click at [1134, 251] on div "# This is a COMBO challenge level. # Defeat [PERSON_NAME], collect gems, and es…" at bounding box center [1261, 328] width 297 height 522
paste textarea "hero.attack(Ursa)"
type textarea "hero.attack(Ursa)"
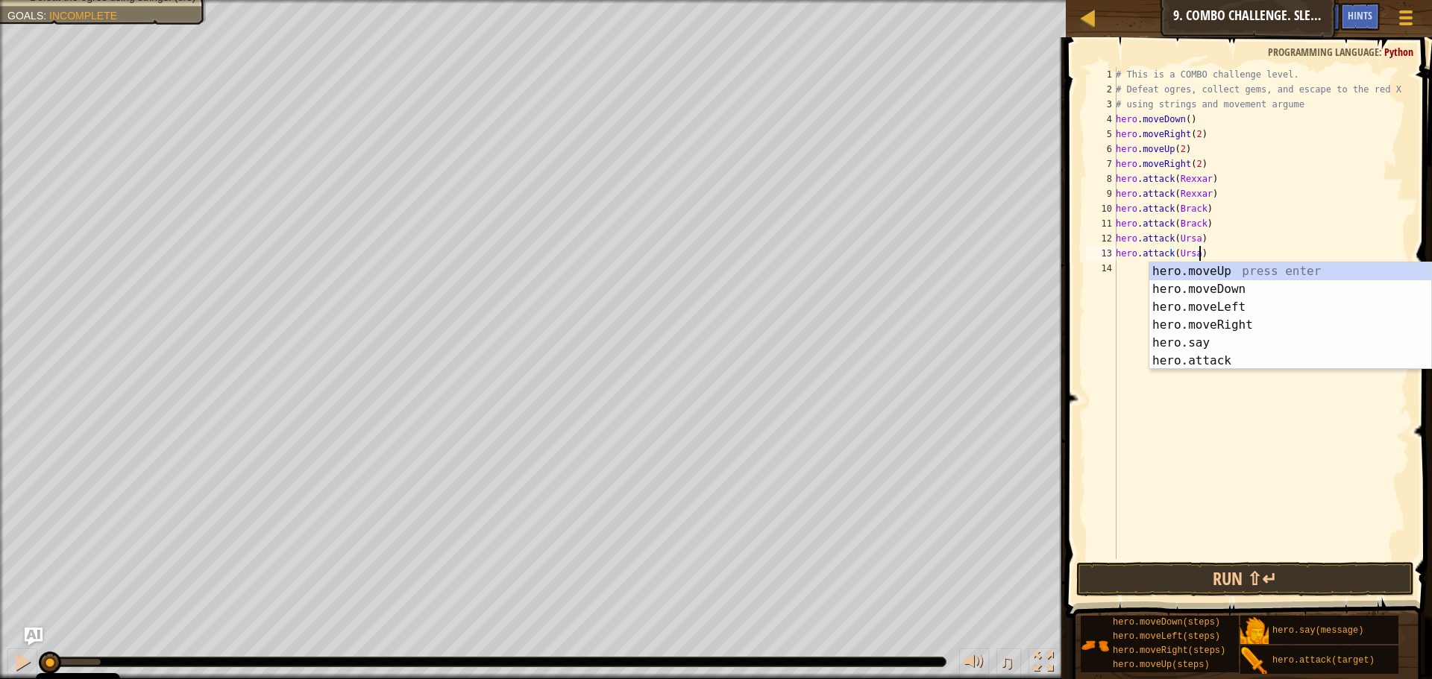
click at [1141, 276] on div "# This is a COMBO challenge level. # Defeat [PERSON_NAME], collect gems, and es…" at bounding box center [1261, 328] width 297 height 522
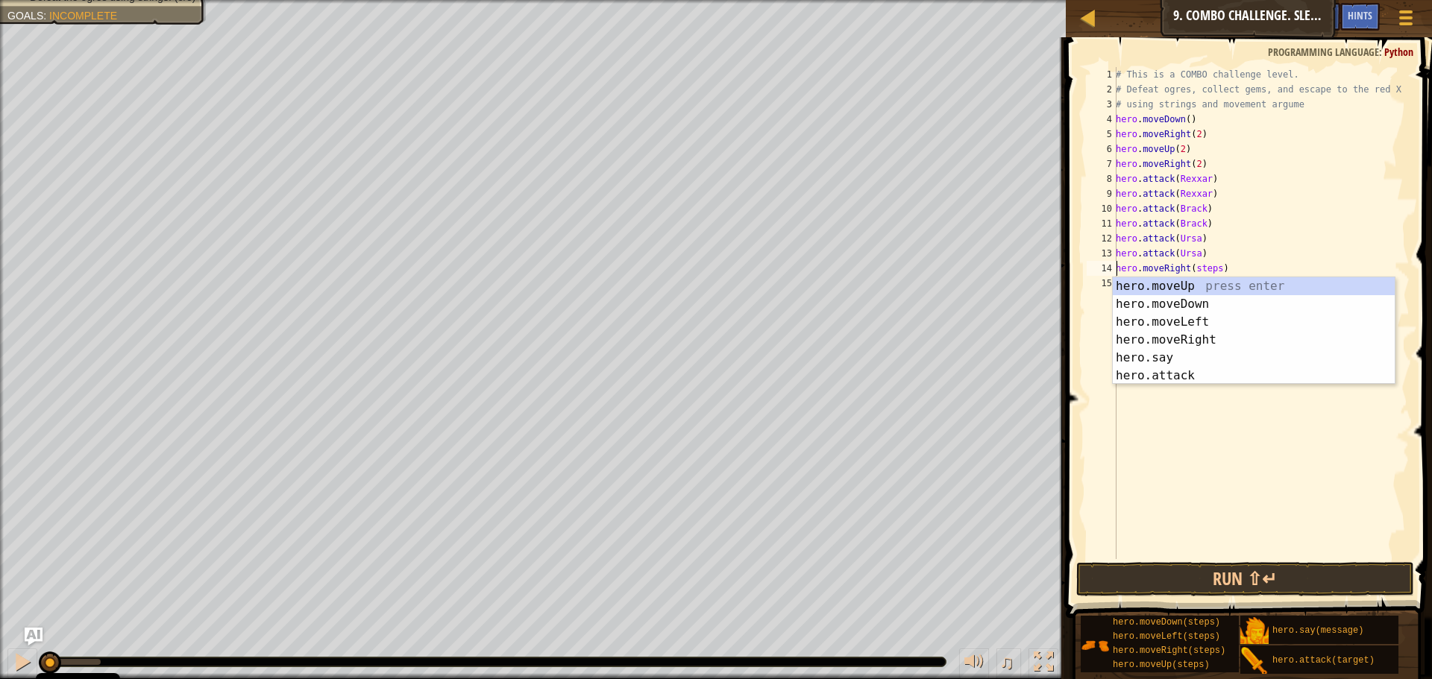
click at [1215, 267] on div "# This is a COMBO challenge level. # Defeat [PERSON_NAME], collect gems, and es…" at bounding box center [1261, 328] width 297 height 522
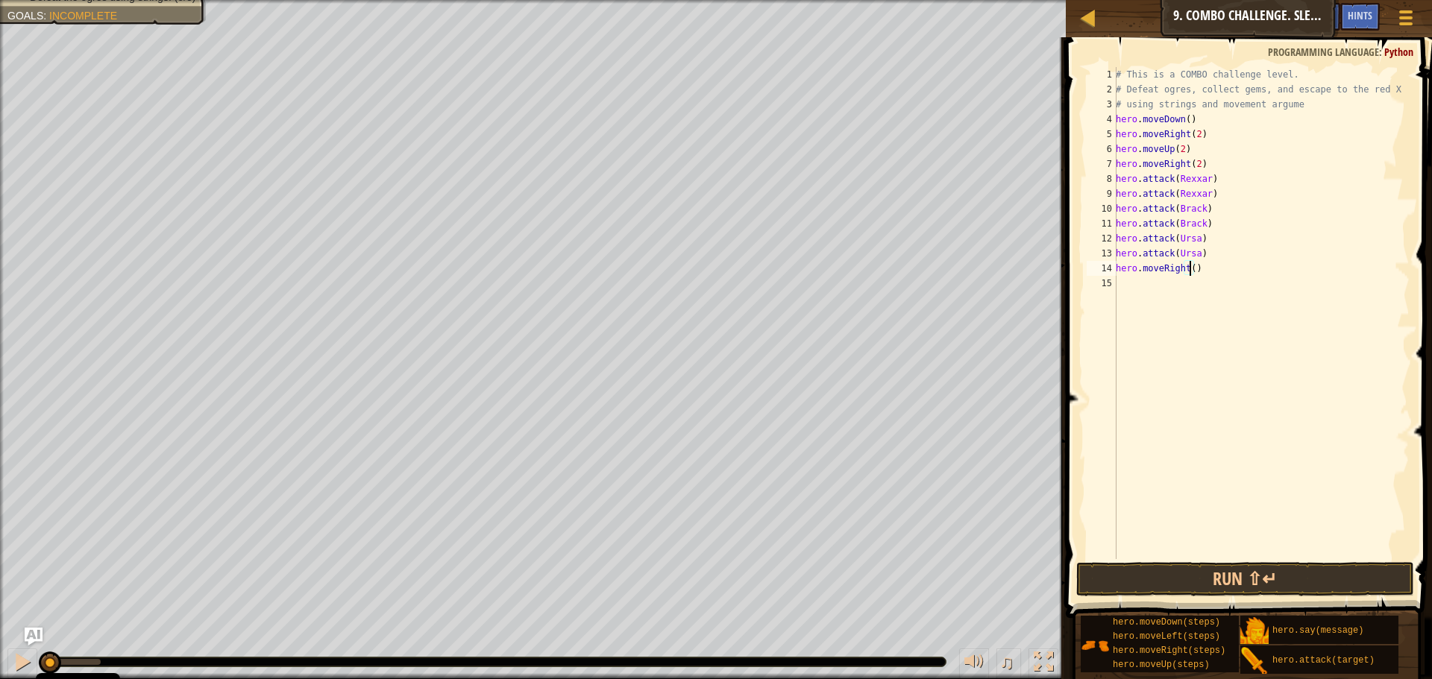
scroll to position [7, 6]
click at [1263, 582] on button "Run ⇧↵" at bounding box center [1245, 579] width 338 height 34
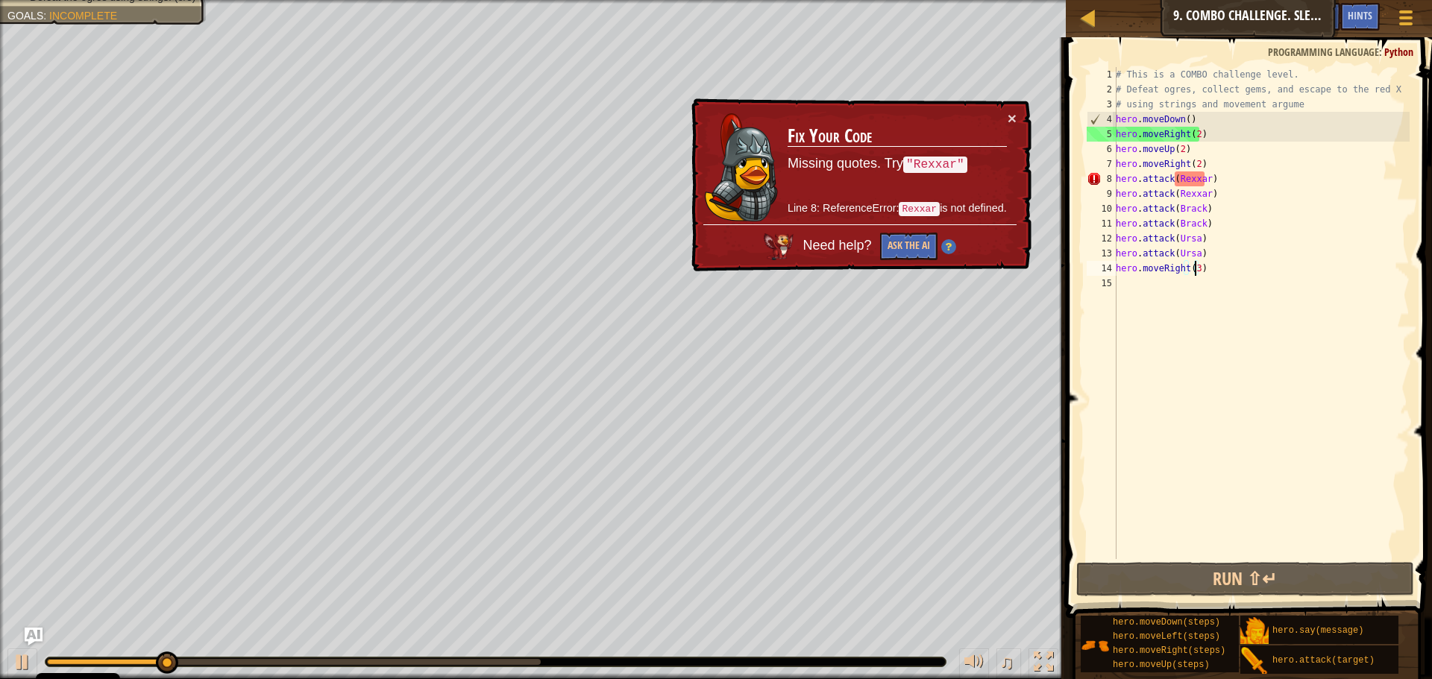
click at [1175, 181] on div "# This is a COMBO challenge level. # Defeat [PERSON_NAME], collect gems, and es…" at bounding box center [1261, 328] width 297 height 522
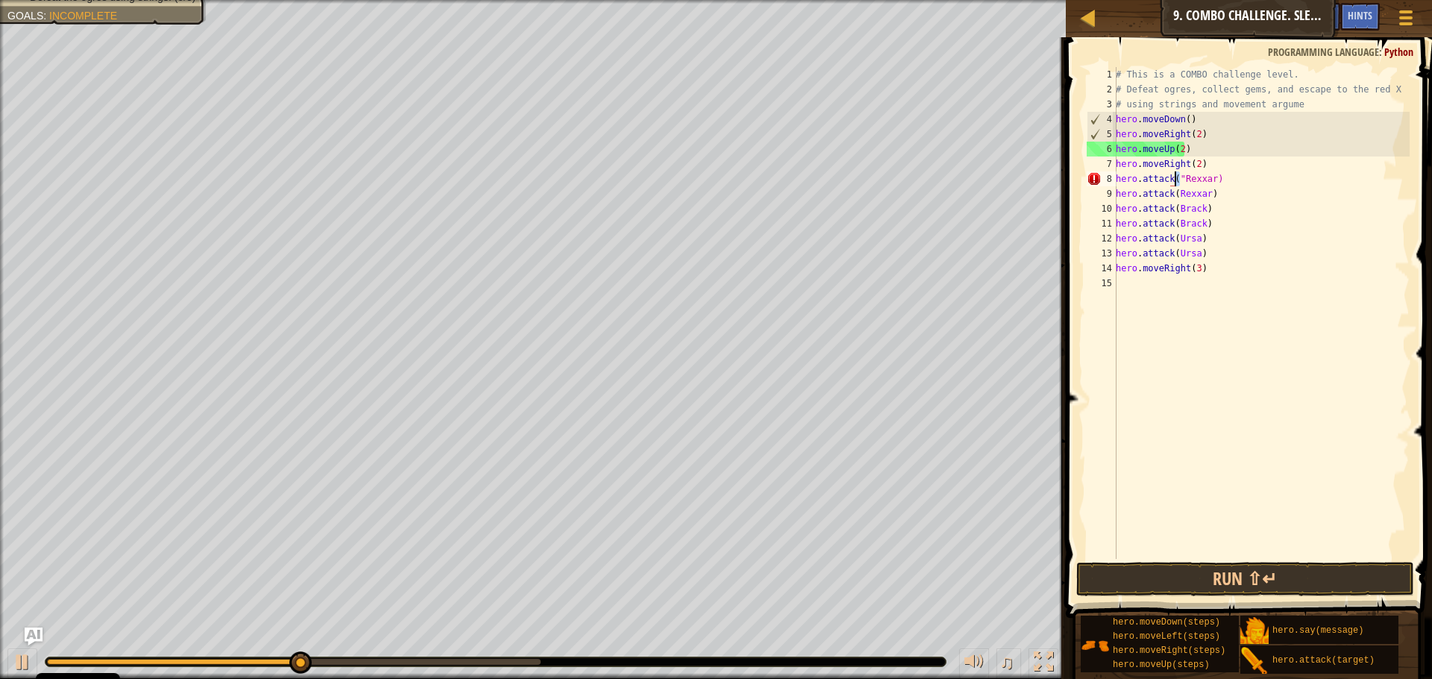
click at [1174, 178] on div "# This is a COMBO challenge level. # Defeat [PERSON_NAME], collect gems, and es…" at bounding box center [1261, 328] width 297 height 522
click at [1206, 180] on div "# This is a COMBO challenge level. # Defeat [PERSON_NAME], collect gems, and es…" at bounding box center [1261, 328] width 297 height 522
click at [1208, 182] on div "# This is a COMBO challenge level. # Defeat [PERSON_NAME], collect gems, and es…" at bounding box center [1261, 328] width 297 height 522
paste textarea """
click at [1172, 195] on div "# This is a COMBO challenge level. # Defeat [PERSON_NAME], collect gems, and es…" at bounding box center [1261, 328] width 297 height 522
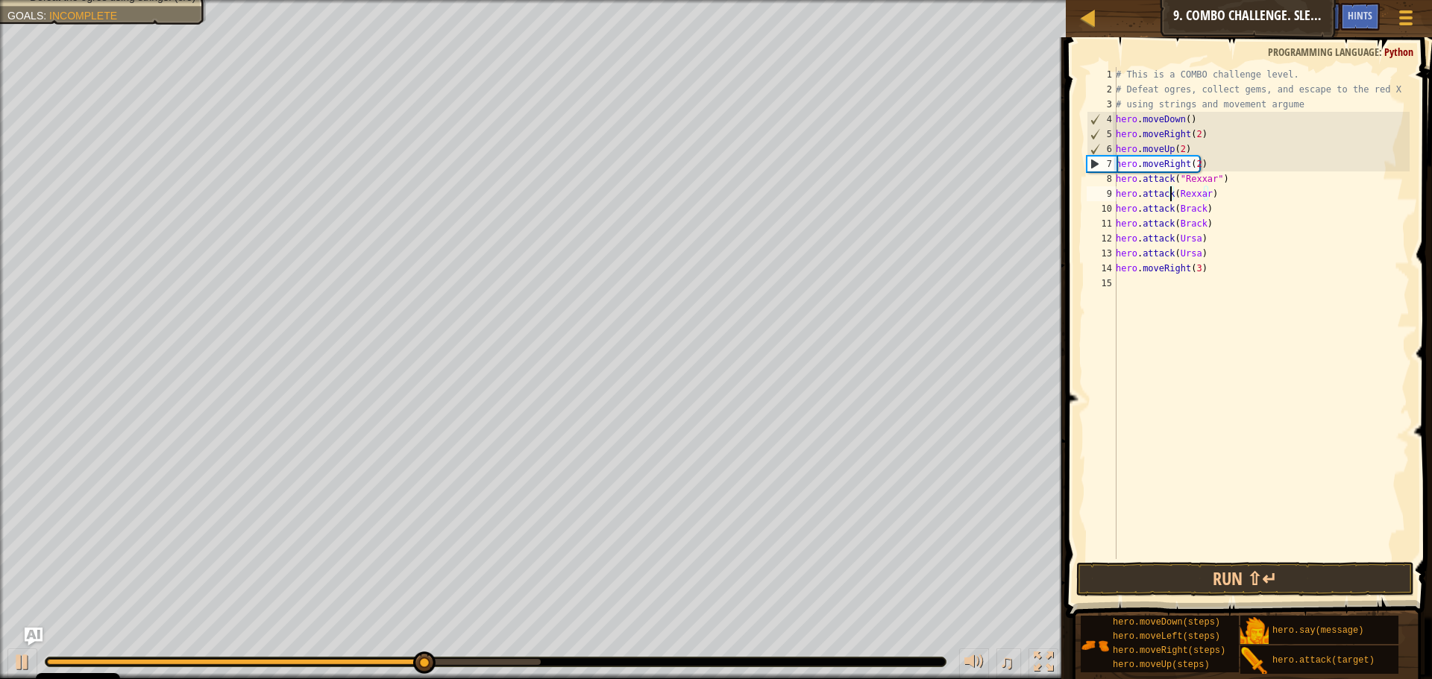
click at [1175, 194] on div "# This is a COMBO challenge level. # Defeat [PERSON_NAME], collect gems, and es…" at bounding box center [1261, 328] width 297 height 522
paste textarea """
click at [1207, 195] on div "# This is a COMBO challenge level. # Defeat [PERSON_NAME], collect gems, and es…" at bounding box center [1261, 328] width 297 height 522
paste textarea """
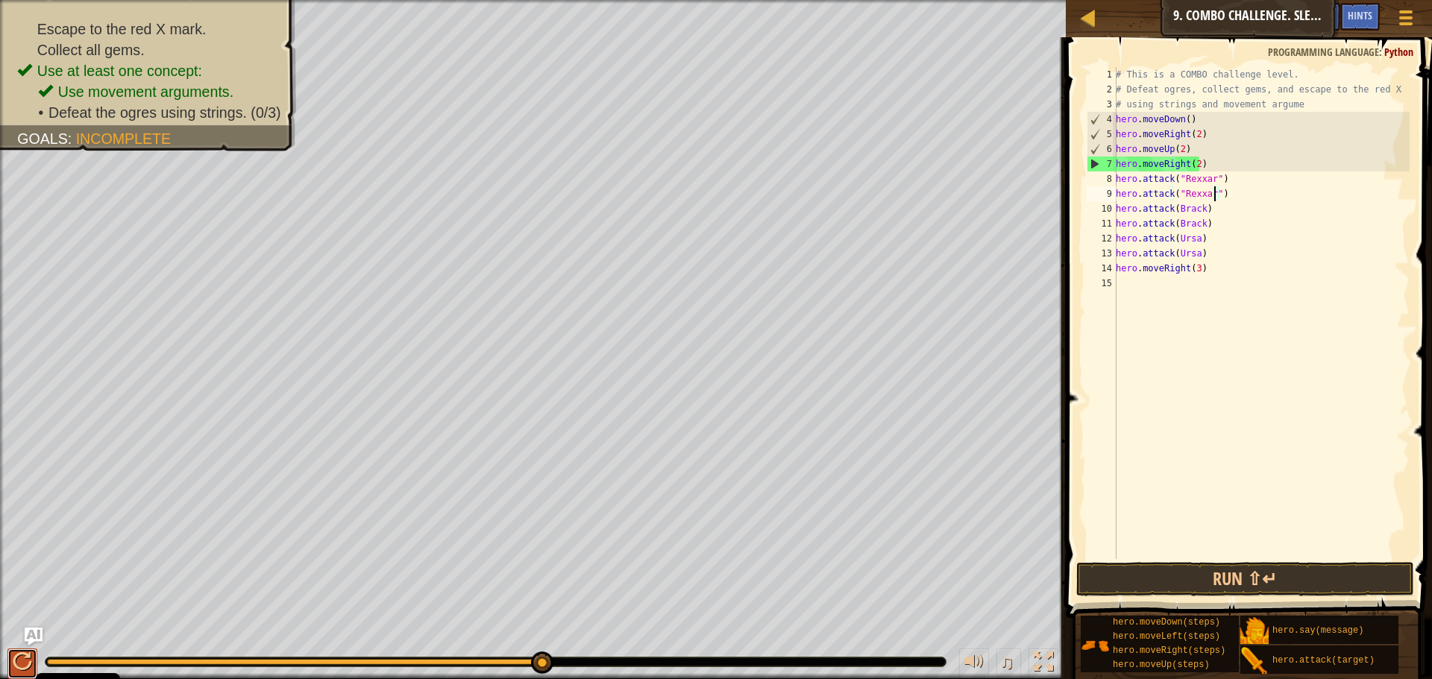
click at [24, 653] on div at bounding box center [22, 662] width 19 height 19
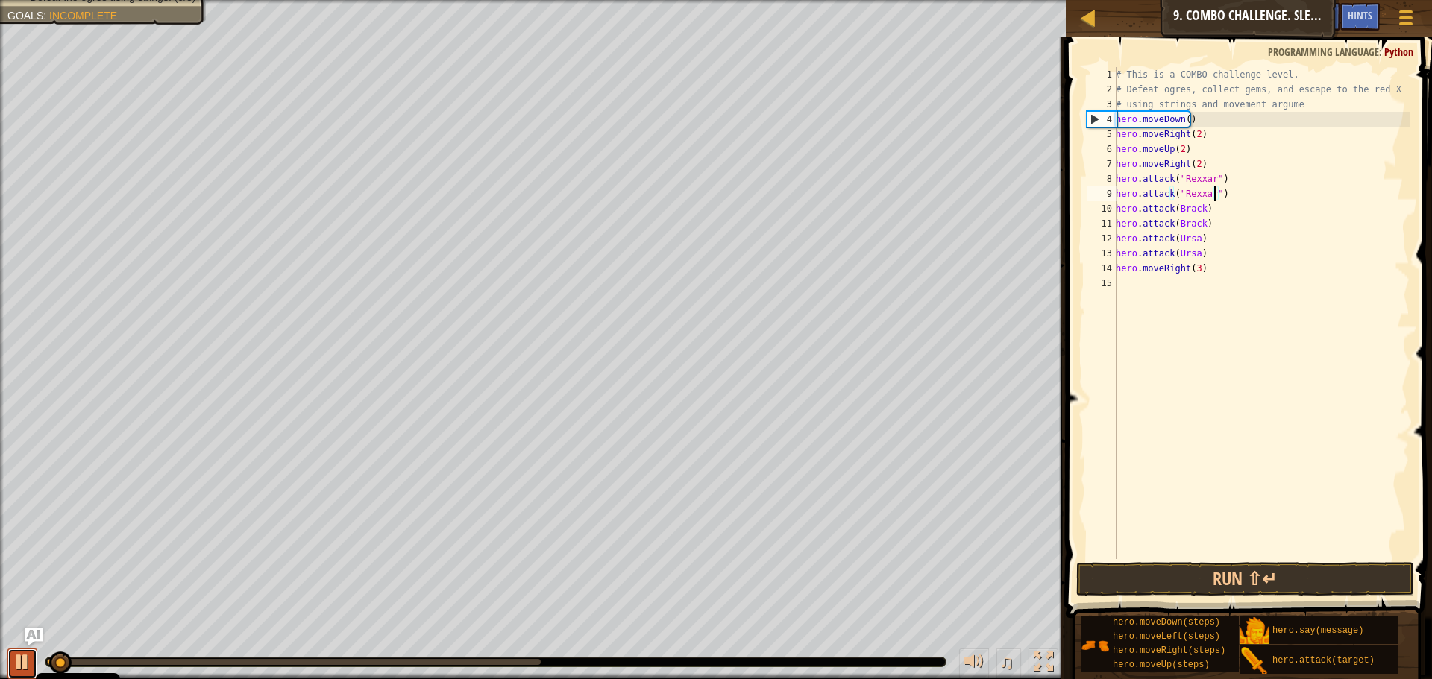
click at [23, 656] on div at bounding box center [22, 662] width 19 height 19
click at [1179, 151] on div "# This is a COMBO challenge level. # Defeat [PERSON_NAME], collect gems, and es…" at bounding box center [1261, 328] width 297 height 522
click at [1179, 168] on div "# This is a COMBO challenge level. # Defeat [PERSON_NAME], collect gems, and es…" at bounding box center [1261, 328] width 297 height 522
click at [1185, 165] on div "# This is a COMBO challenge level. # Defeat [PERSON_NAME], collect gems, and es…" at bounding box center [1261, 328] width 297 height 522
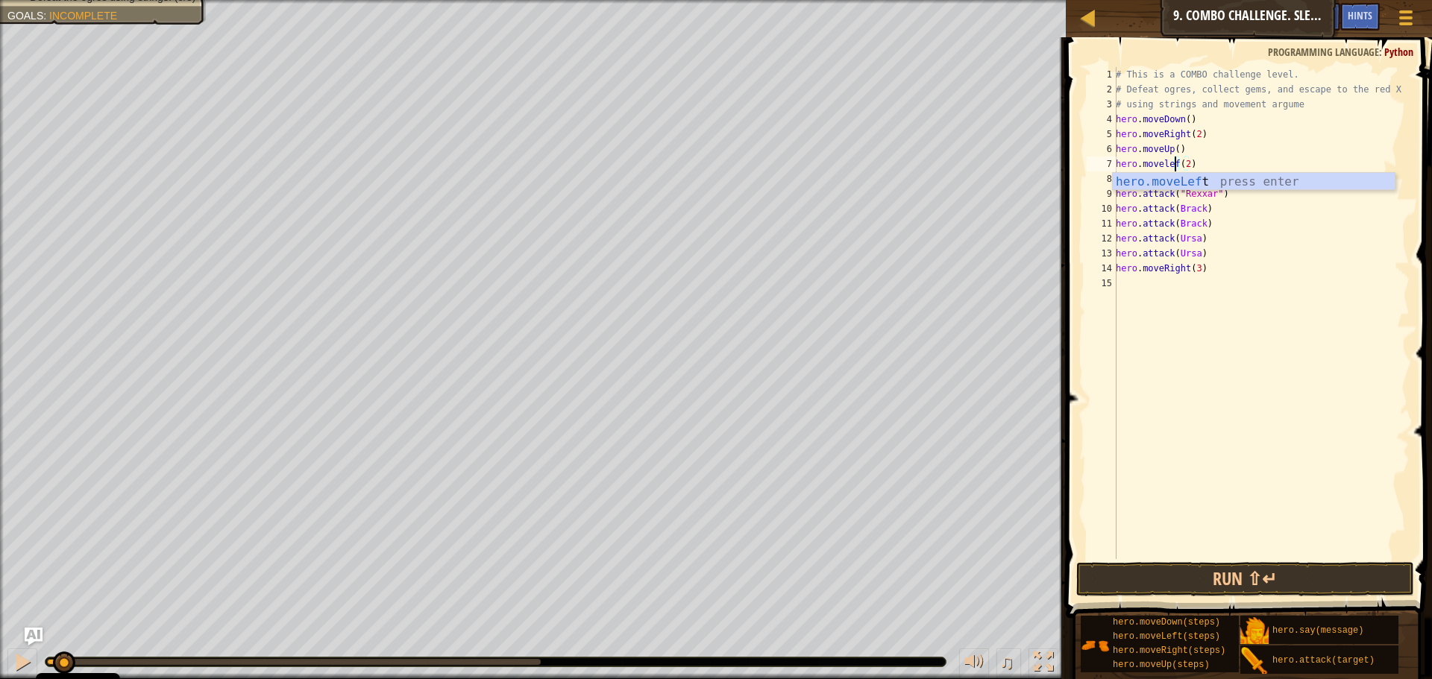
scroll to position [7, 6]
click at [1221, 141] on div "# This is a COMBO challenge level. # Defeat [PERSON_NAME], collect gems, and es…" at bounding box center [1261, 328] width 297 height 522
click at [1203, 167] on div "# This is a COMBO challenge level. # Defeat [PERSON_NAME], collect gems, and es…" at bounding box center [1261, 328] width 297 height 522
type textarea "hero.moveleft(2)"
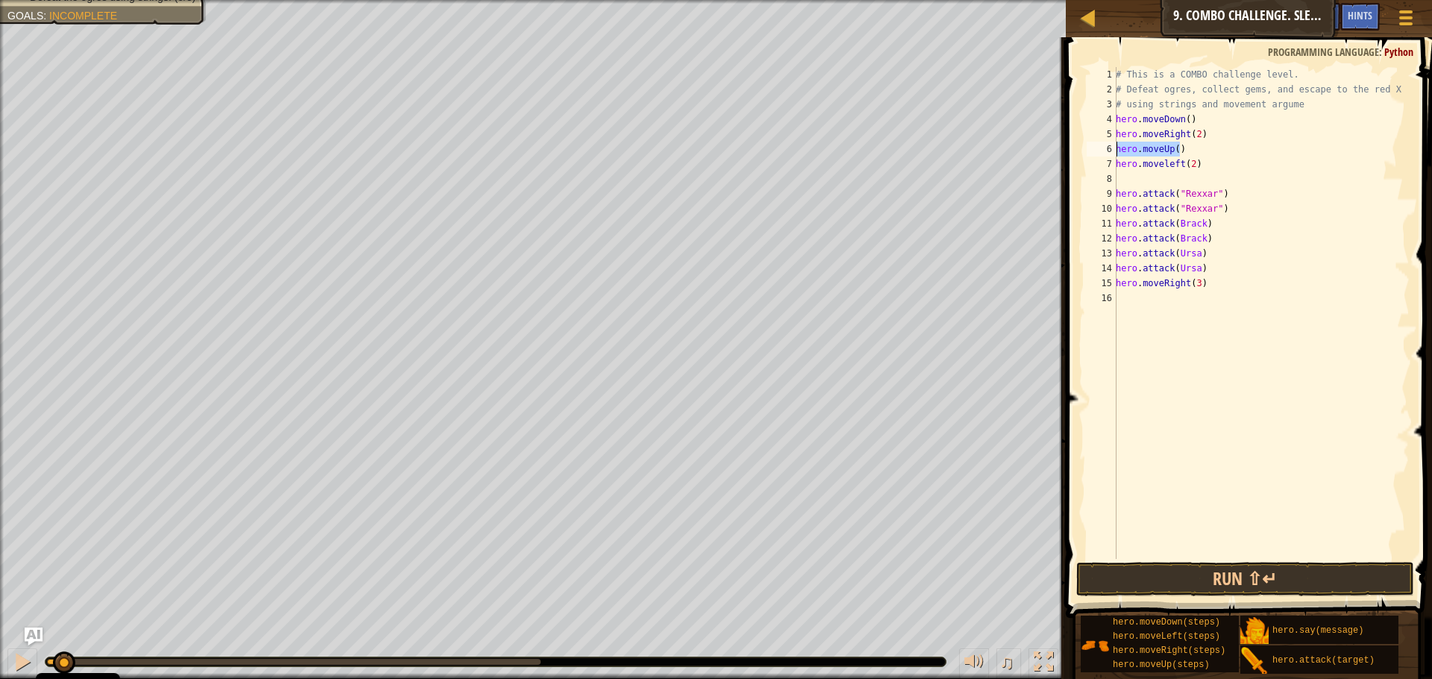
drag, startPoint x: 1182, startPoint y: 146, endPoint x: 1116, endPoint y: 153, distance: 66.0
click at [1116, 153] on div "# This is a COMBO challenge level. # Defeat [PERSON_NAME], collect gems, and es…" at bounding box center [1261, 328] width 297 height 522
type textarea "hero.moveUp()"
click at [1168, 178] on div "# This is a COMBO challenge level. # Defeat [PERSON_NAME], collect gems, and es…" at bounding box center [1261, 328] width 297 height 522
paste textarea "hero.moveUp()"
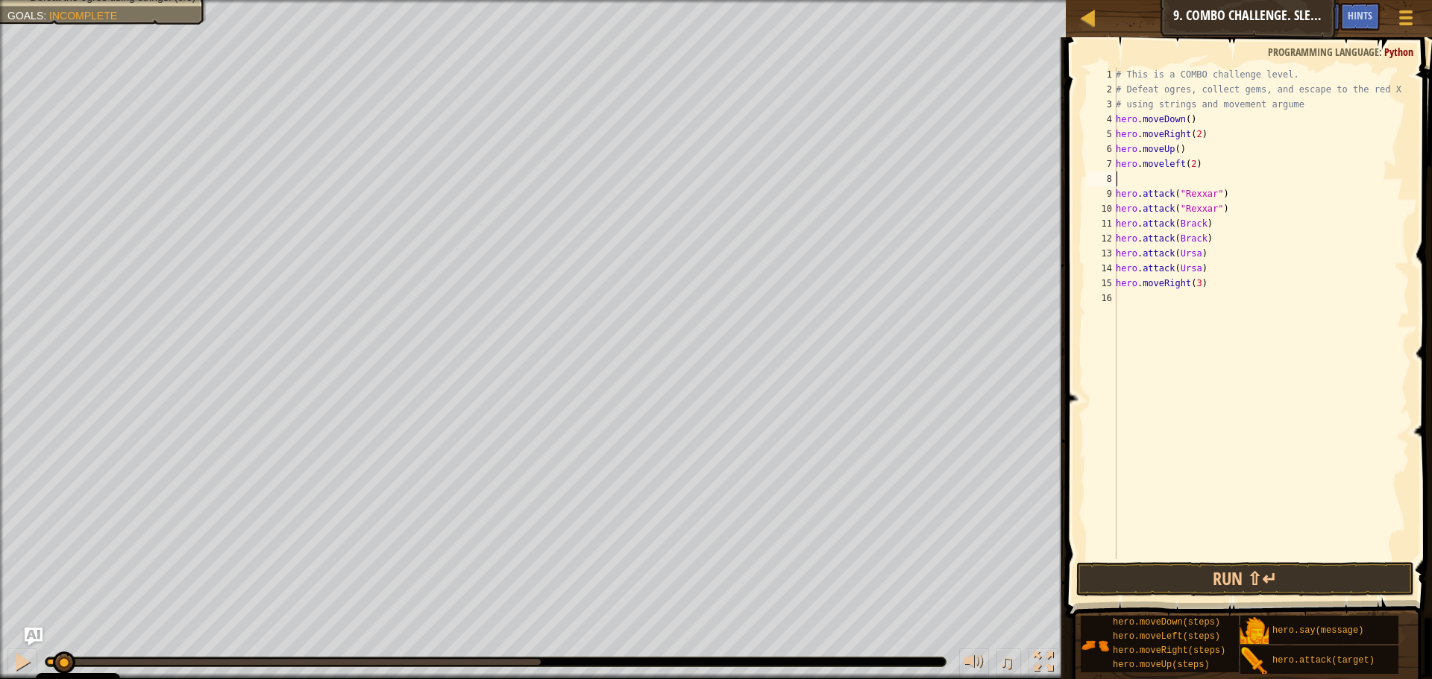
type textarea "hero.moveUp()"
click at [1197, 172] on div "# This is a COMBO challenge level. # Defeat [PERSON_NAME], collect gems, and es…" at bounding box center [1261, 328] width 297 height 522
drag, startPoint x: 1200, startPoint y: 132, endPoint x: 1118, endPoint y: 140, distance: 82.4
click at [1118, 140] on div "# This is a COMBO challenge level. # Defeat [PERSON_NAME], collect gems, and es…" at bounding box center [1261, 328] width 297 height 522
type textarea "hero.moveRight(2)"
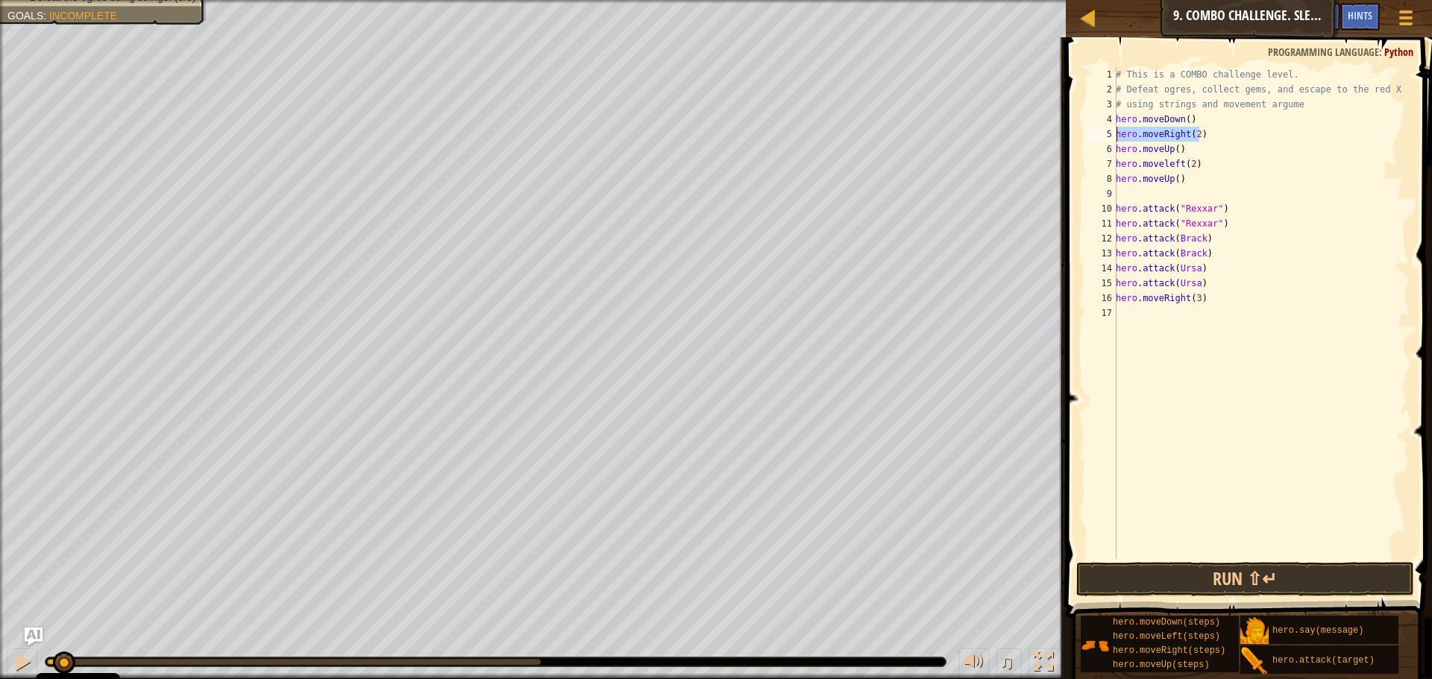
click at [1217, 127] on div "# This is a COMBO challenge level. # Defeat [PERSON_NAME], collect gems, and es…" at bounding box center [1261, 313] width 297 height 492
click at [1184, 196] on div "# This is a COMBO challenge level. # Defeat [PERSON_NAME], collect gems, and es…" at bounding box center [1261, 328] width 297 height 522
click at [1175, 222] on div "# This is a COMBO challenge level. # Defeat [PERSON_NAME], collect gems, and es…" at bounding box center [1261, 328] width 297 height 522
click at [1173, 236] on div "# This is a COMBO challenge level. # Defeat [PERSON_NAME], collect gems, and es…" at bounding box center [1261, 328] width 297 height 522
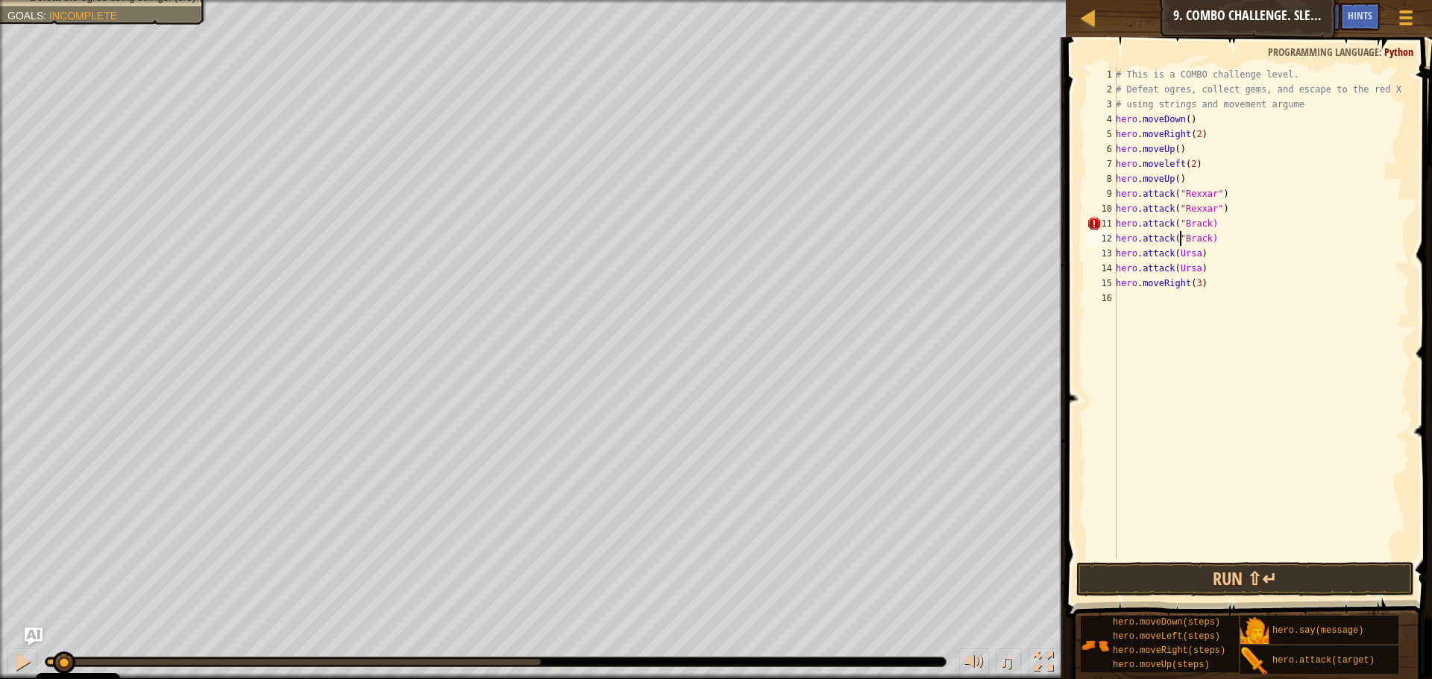
click at [1174, 250] on div "# This is a COMBO challenge level. # Defeat [PERSON_NAME], collect gems, and es…" at bounding box center [1261, 328] width 297 height 522
click at [1173, 266] on div "# This is a COMBO challenge level. # Defeat [PERSON_NAME], collect gems, and es…" at bounding box center [1261, 328] width 297 height 522
click at [1200, 265] on div "# This is a COMBO challenge level. # Defeat [PERSON_NAME], collect gems, and es…" at bounding box center [1261, 328] width 297 height 522
click at [1198, 251] on div "# This is a COMBO challenge level. # Defeat [PERSON_NAME], collect gems, and es…" at bounding box center [1261, 328] width 297 height 522
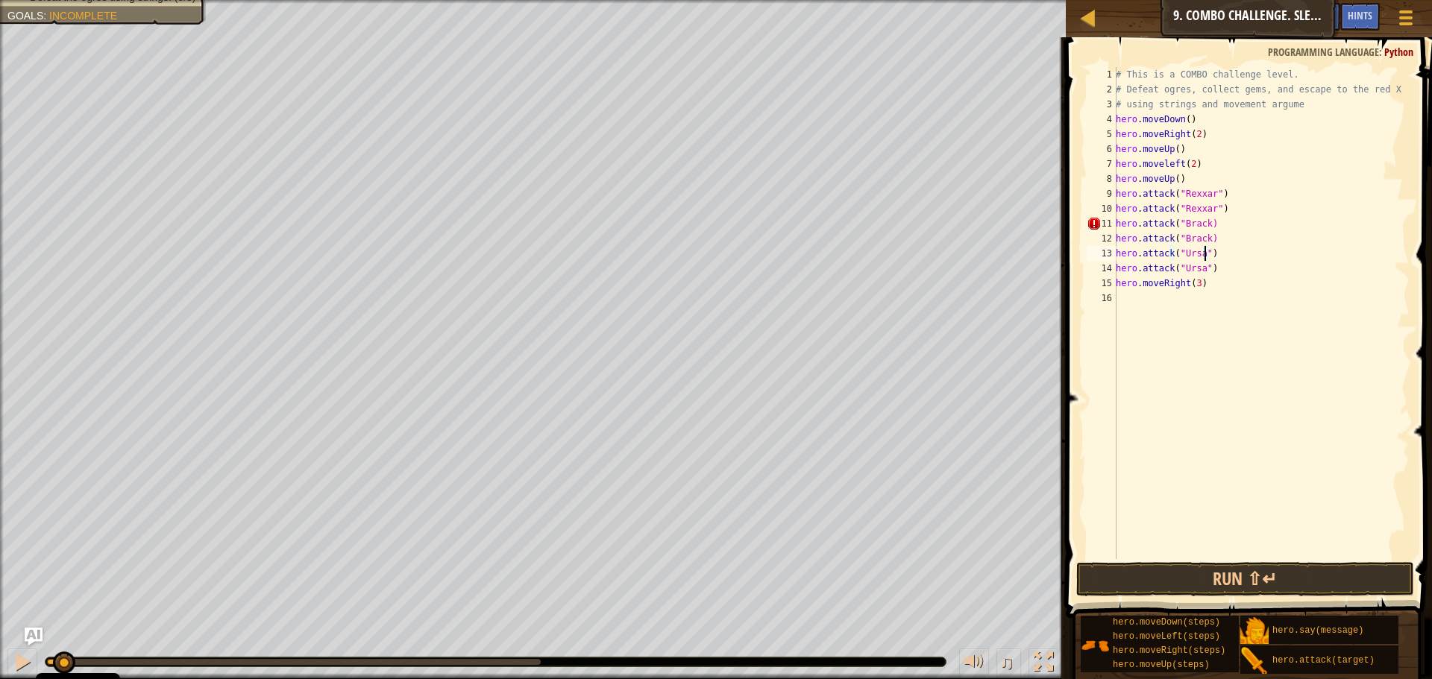
click at [1204, 240] on div "# This is a COMBO challenge level. # Defeat [PERSON_NAME], collect gems, and es…" at bounding box center [1261, 328] width 297 height 522
click at [1203, 222] on div "# This is a COMBO challenge level. # Defeat [PERSON_NAME], collect gems, and es…" at bounding box center [1261, 328] width 297 height 522
click at [1287, 578] on button "Run ⇧↵" at bounding box center [1245, 579] width 338 height 34
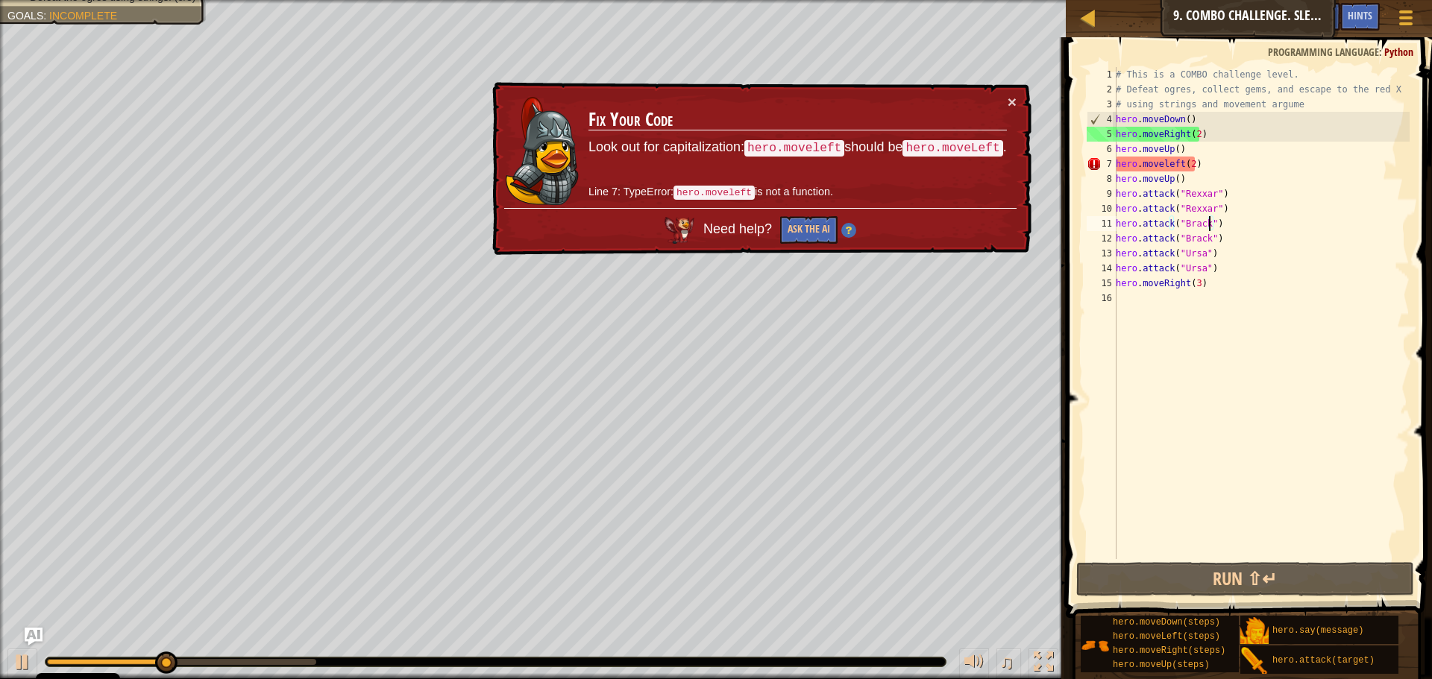
click at [1163, 168] on div "# This is a COMBO challenge level. # Defeat [PERSON_NAME], collect gems, and es…" at bounding box center [1261, 328] width 297 height 522
click at [1166, 166] on div "# This is a COMBO challenge level. # Defeat [PERSON_NAME], collect gems, and es…" at bounding box center [1261, 328] width 297 height 522
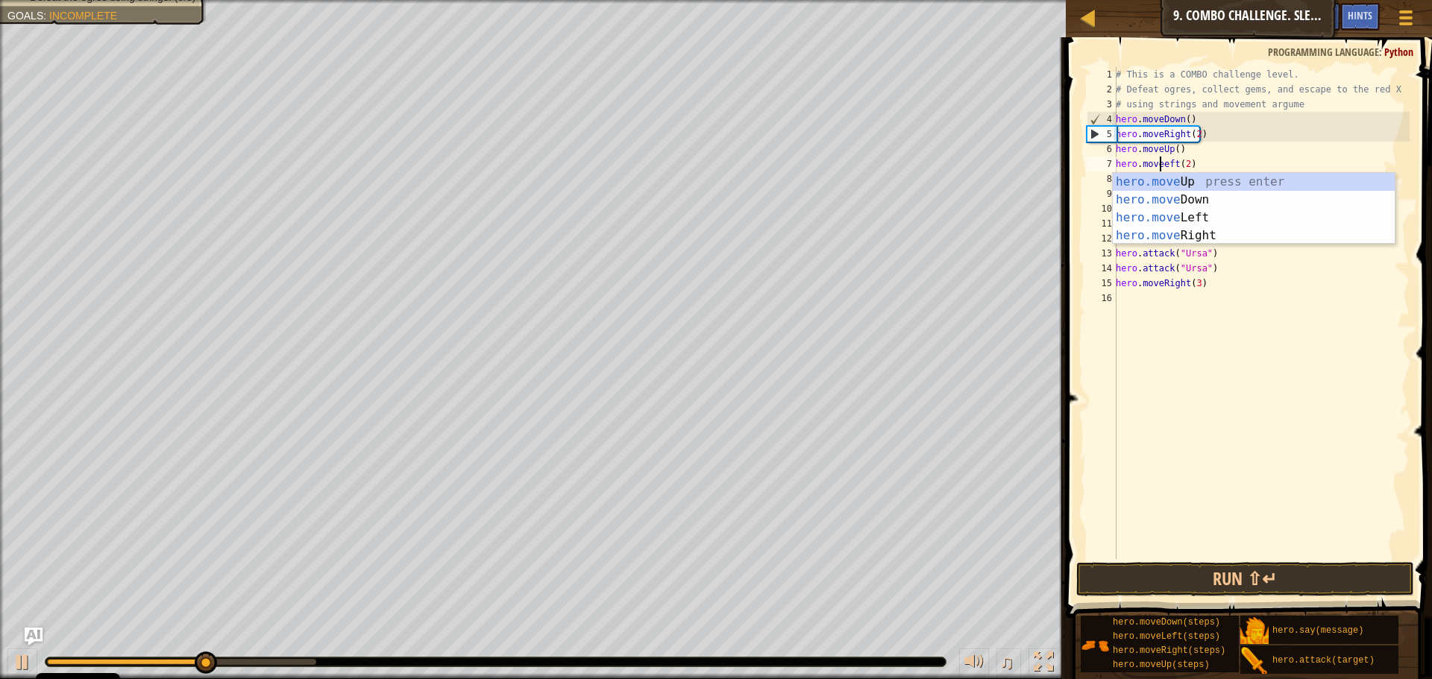
scroll to position [7, 4]
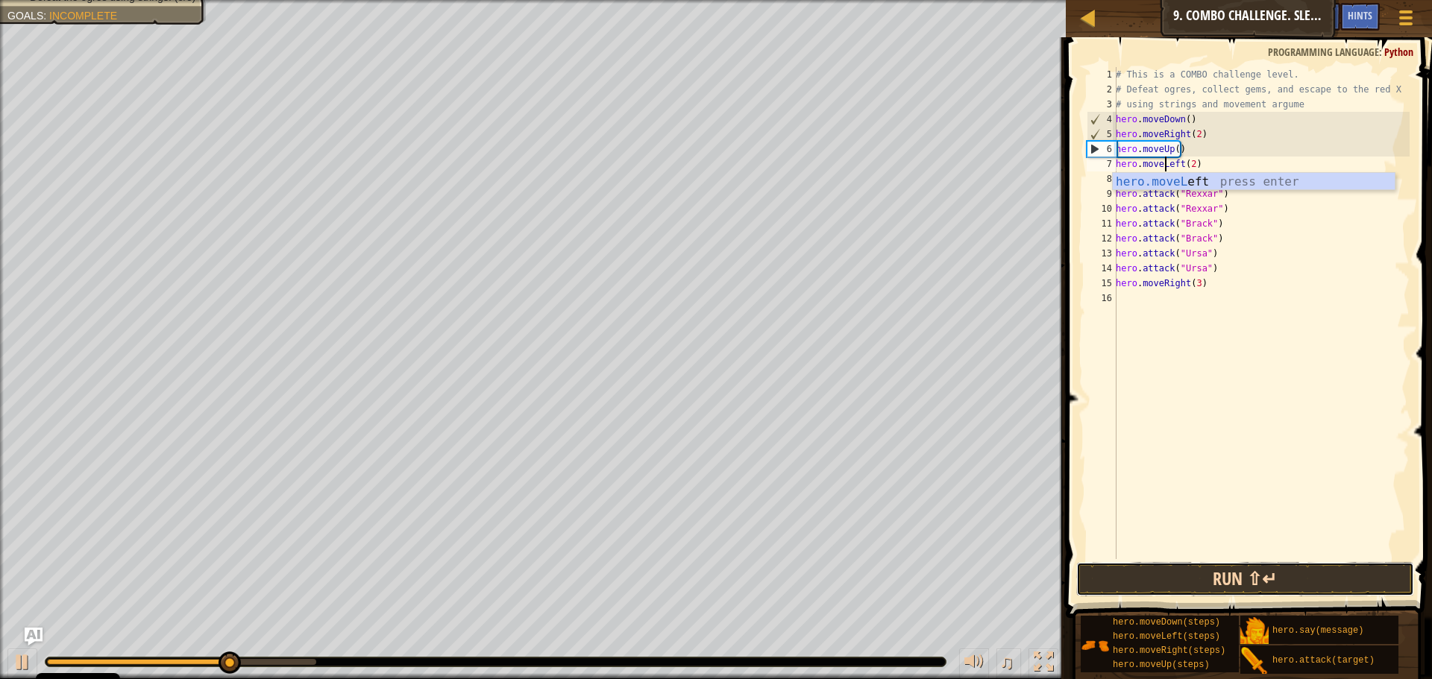
click at [1262, 581] on button "Run ⇧↵" at bounding box center [1245, 579] width 338 height 34
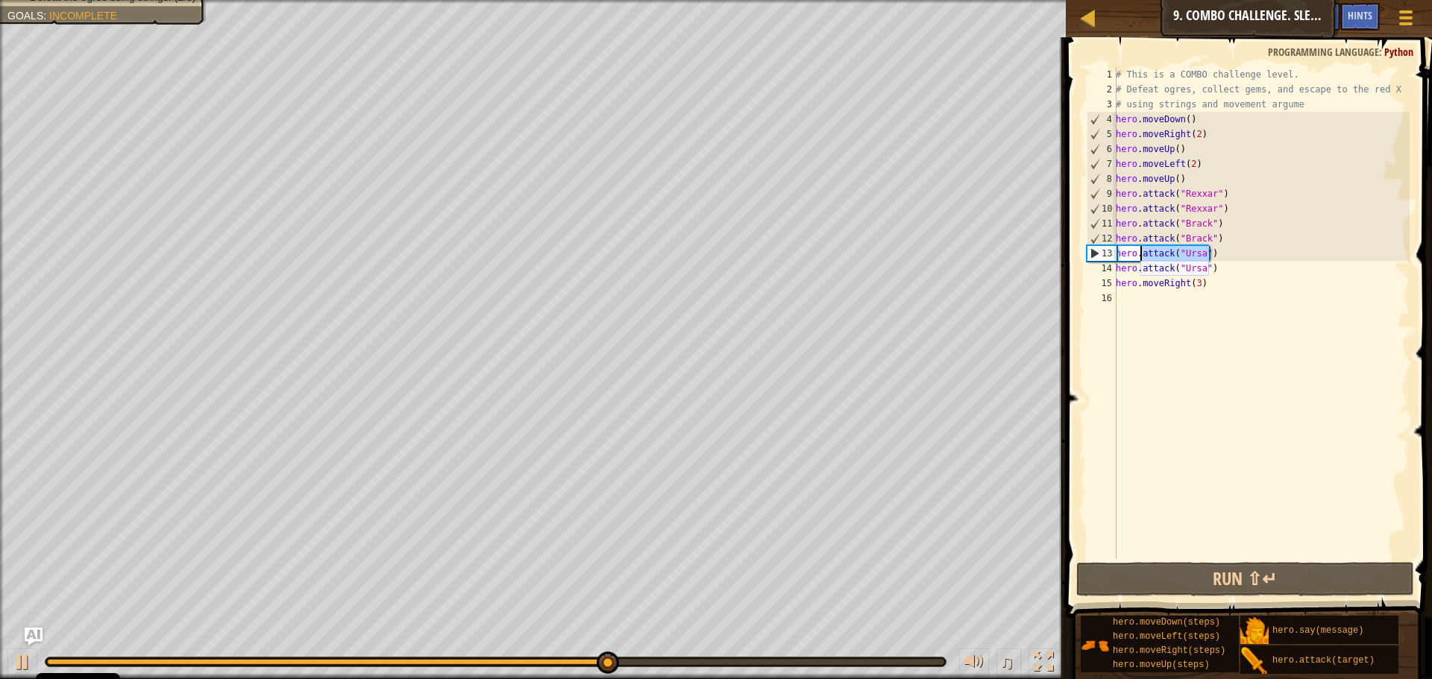
drag, startPoint x: 1216, startPoint y: 252, endPoint x: 1129, endPoint y: 257, distance: 87.4
click at [1129, 257] on div "# This is a COMBO challenge level. # Defeat [PERSON_NAME], collect gems, and es…" at bounding box center [1261, 328] width 297 height 522
type textarea "hero.attack("Ursa")"
click at [1231, 248] on div "# This is a COMBO challenge level. # Defeat [PERSON_NAME], collect gems, and es…" at bounding box center [1261, 313] width 297 height 492
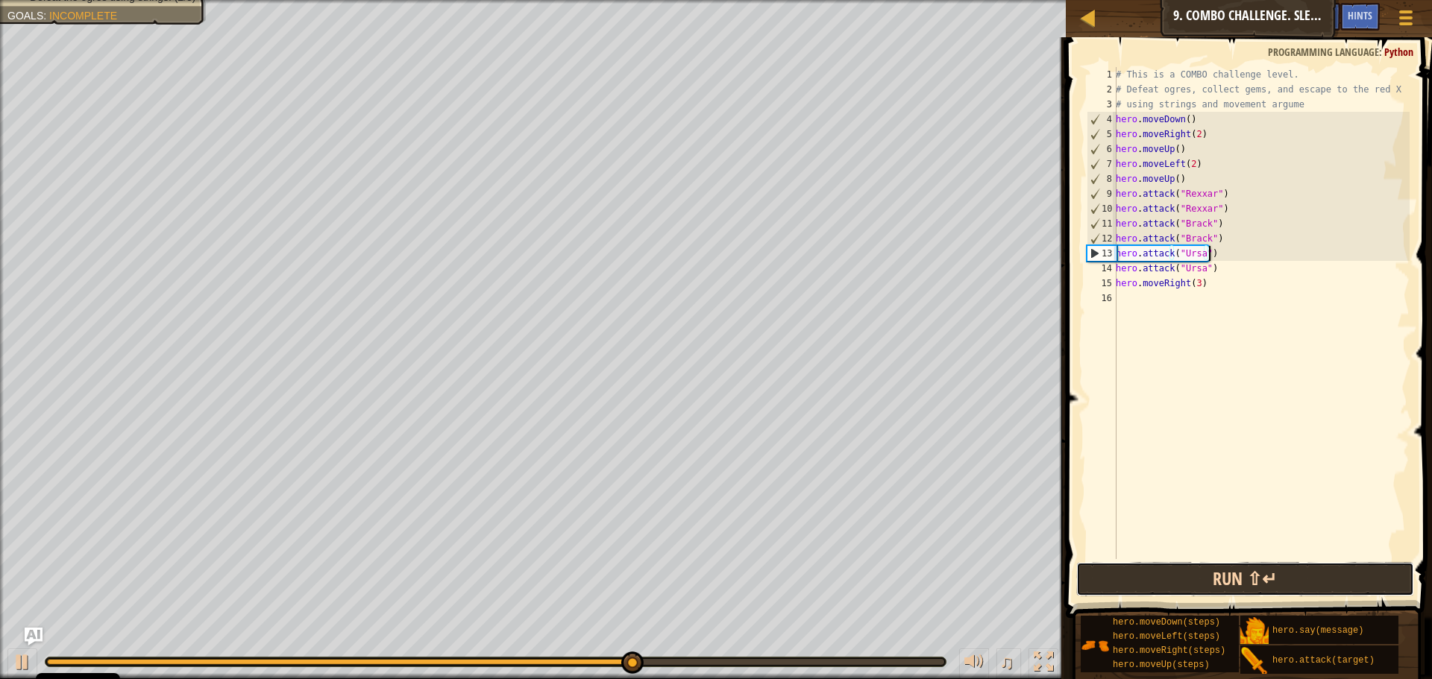
click at [1267, 569] on button "Run ⇧↵" at bounding box center [1245, 579] width 338 height 34
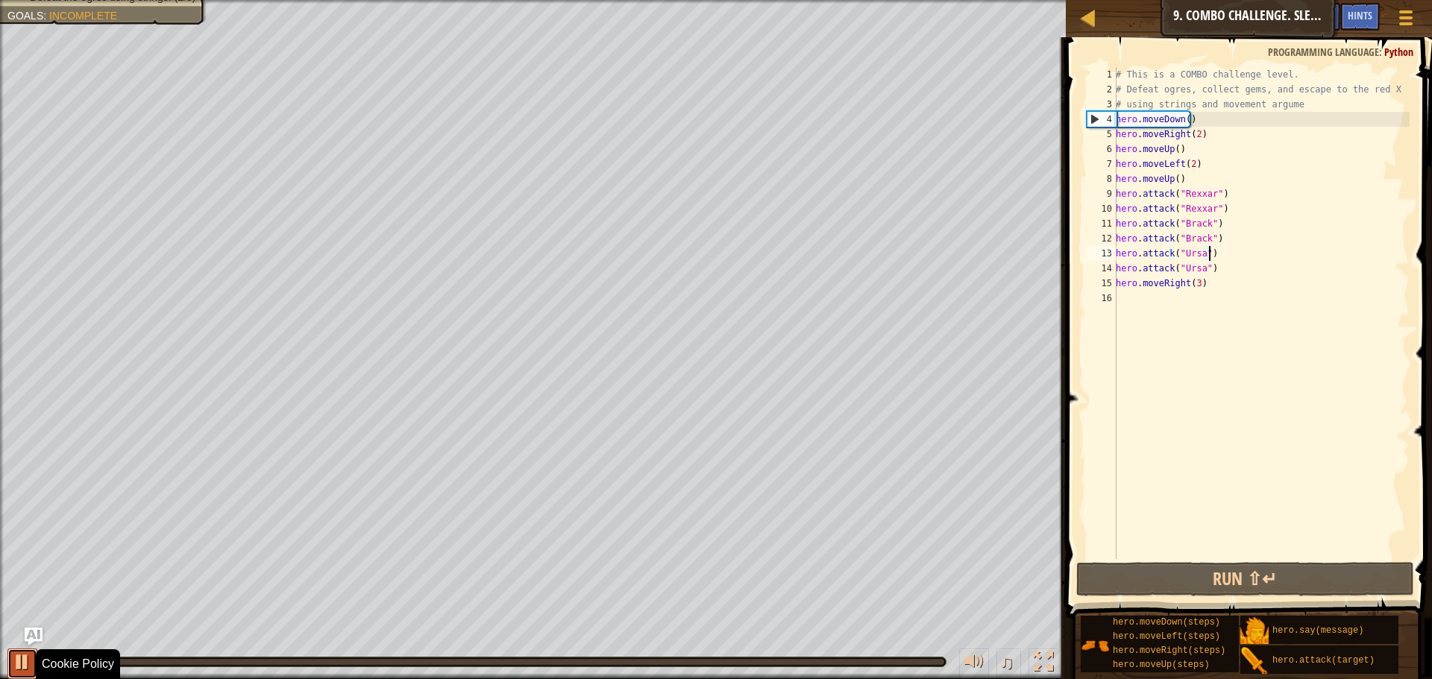
click at [33, 673] on button at bounding box center [22, 664] width 30 height 31
click at [1257, 403] on div "# This is a COMBO challenge level. # Defeat [PERSON_NAME], collect gems, and es…" at bounding box center [1261, 328] width 297 height 522
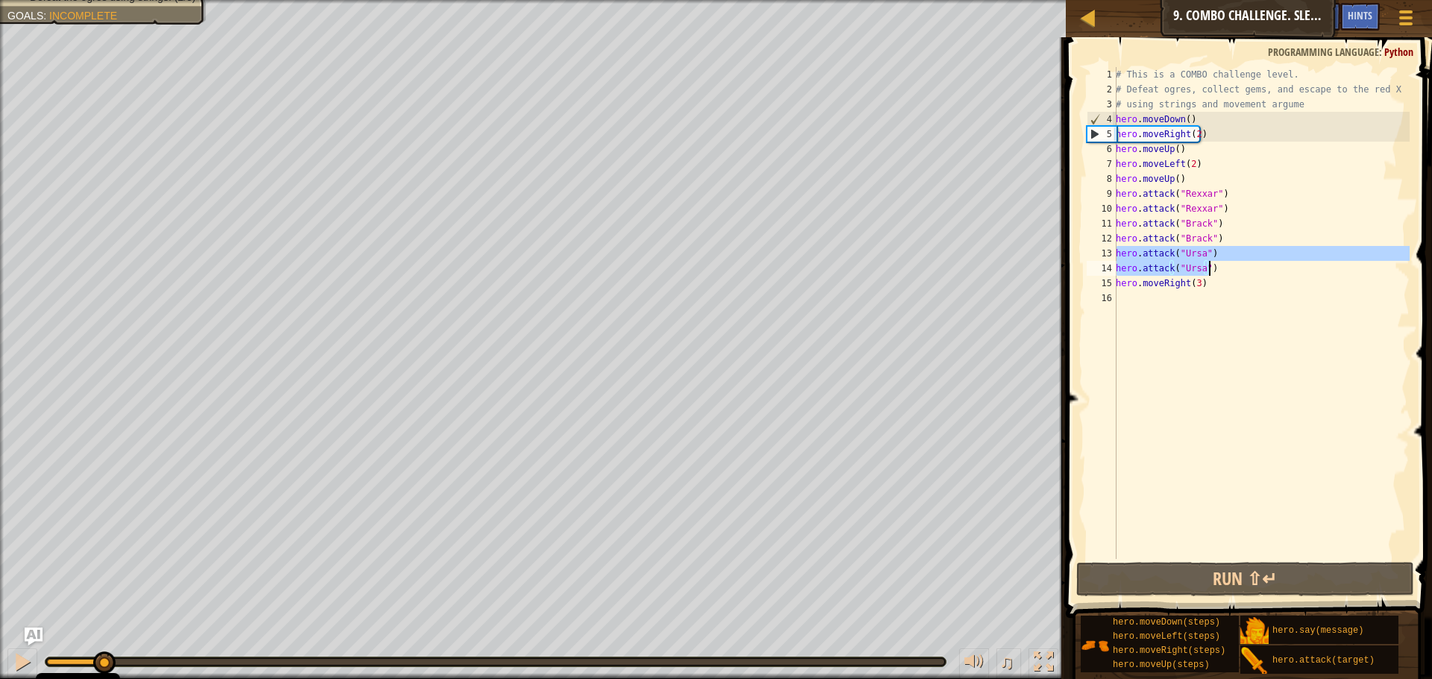
drag, startPoint x: 1116, startPoint y: 251, endPoint x: 1219, endPoint y: 273, distance: 105.2
click at [1219, 273] on div "# This is a COMBO challenge level. # Defeat [PERSON_NAME], collect gems, and es…" at bounding box center [1261, 328] width 297 height 522
type textarea "hero.attack("Ursa") hero.attack("Ursa")"
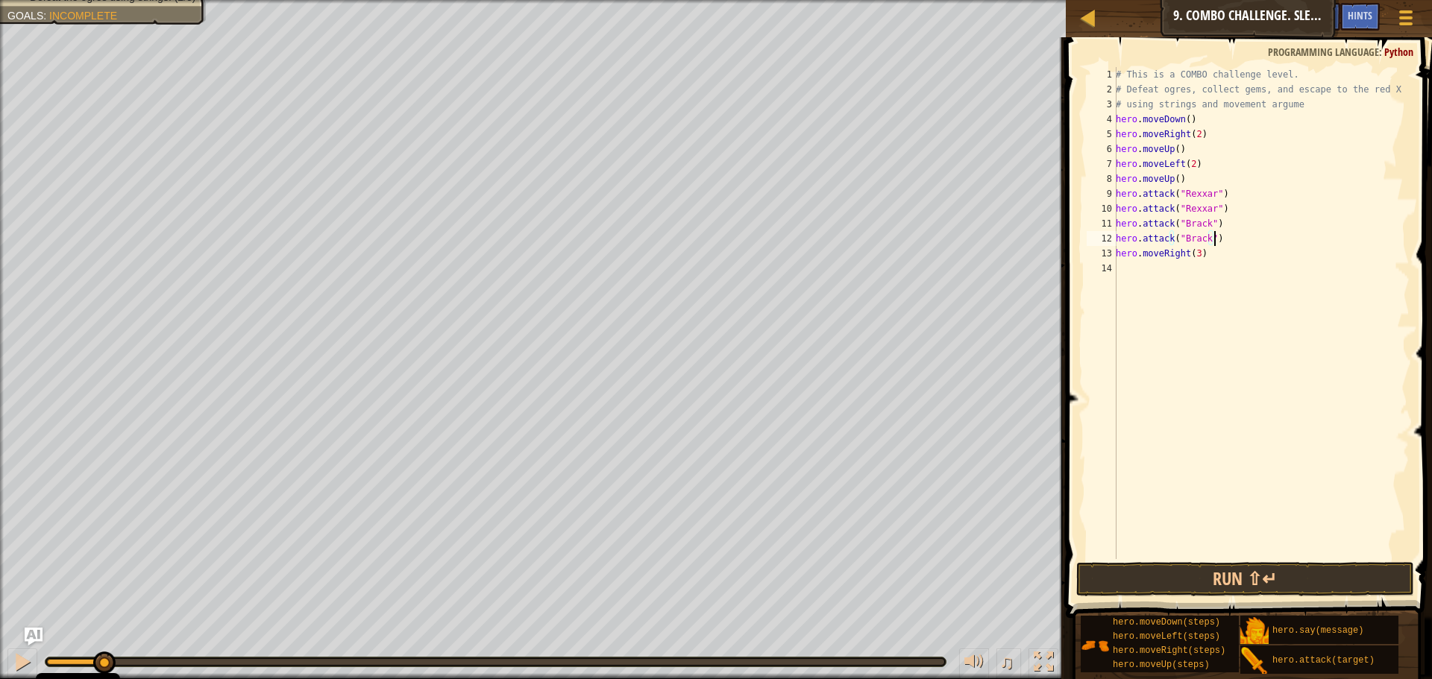
click at [1190, 147] on div "# This is a COMBO challenge level. # Defeat [PERSON_NAME], collect gems, and es…" at bounding box center [1261, 328] width 297 height 522
type textarea "hero.moveUp()"
paste textarea "hero.attack("Ursa")"
type textarea "hero.attack("Ursa")"
click at [1259, 577] on button "Run ⇧↵" at bounding box center [1245, 579] width 338 height 34
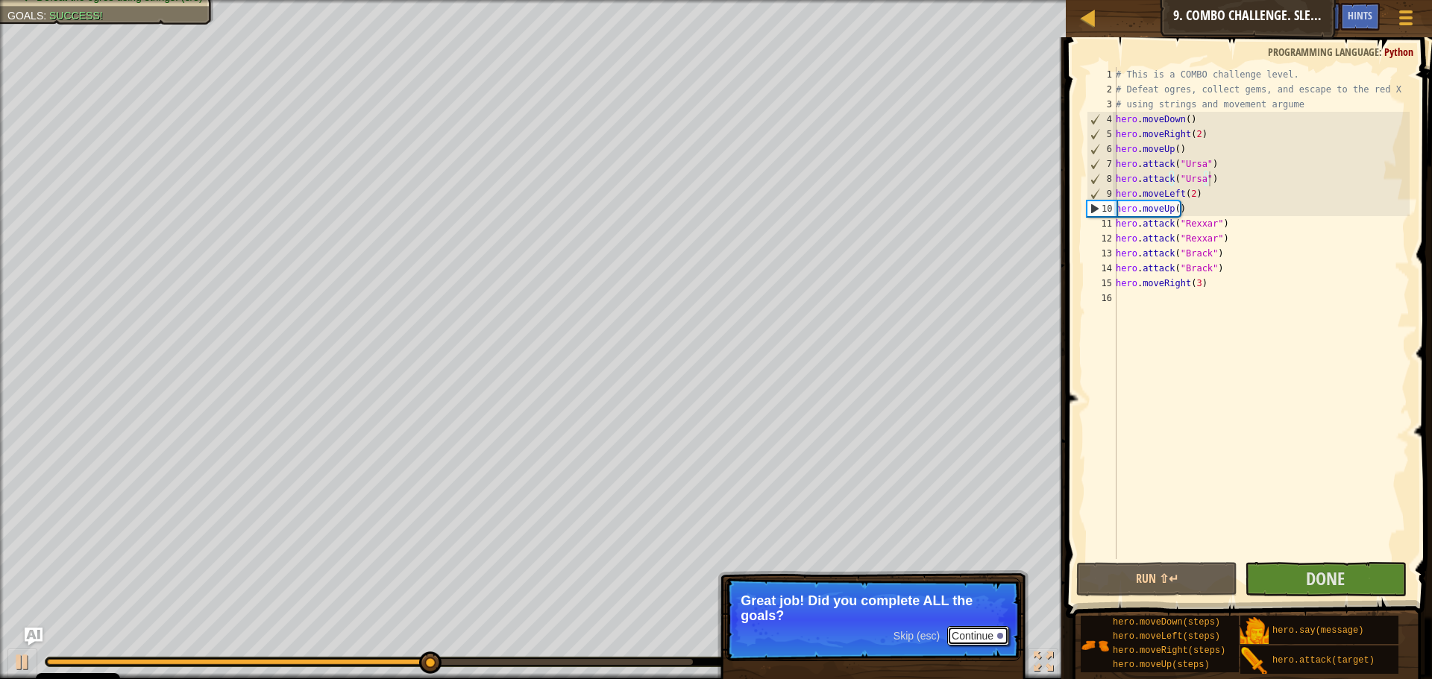
click at [964, 638] on button "Continue" at bounding box center [978, 635] width 62 height 19
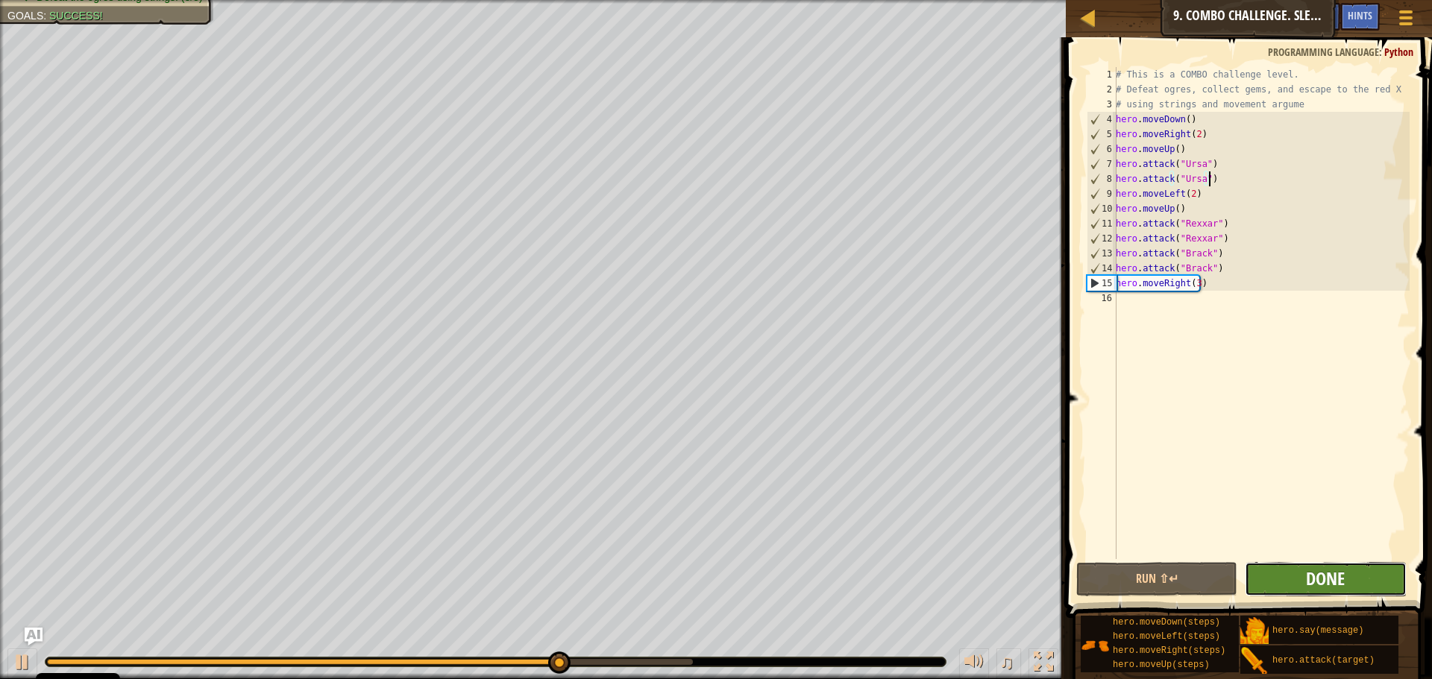
click at [1310, 572] on span "Done" at bounding box center [1325, 579] width 39 height 24
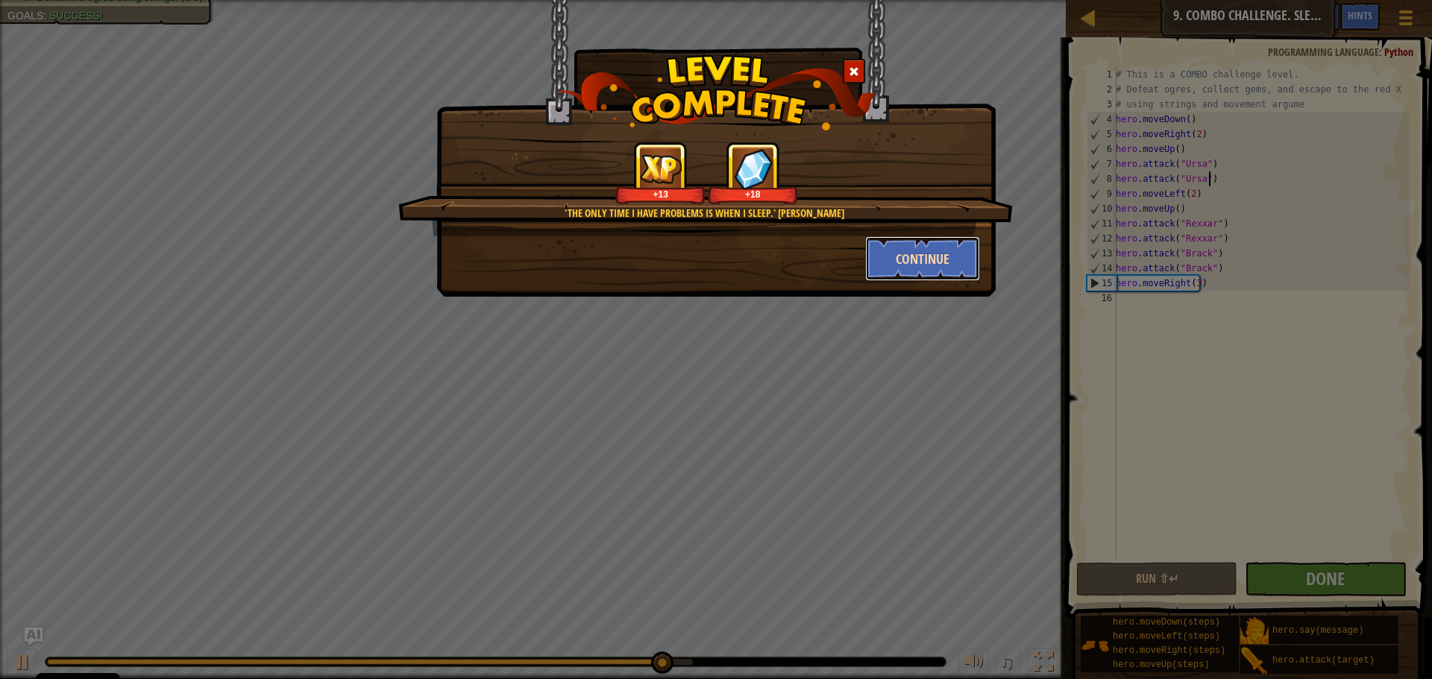
click at [931, 257] on button "Continue" at bounding box center [923, 258] width 116 height 45
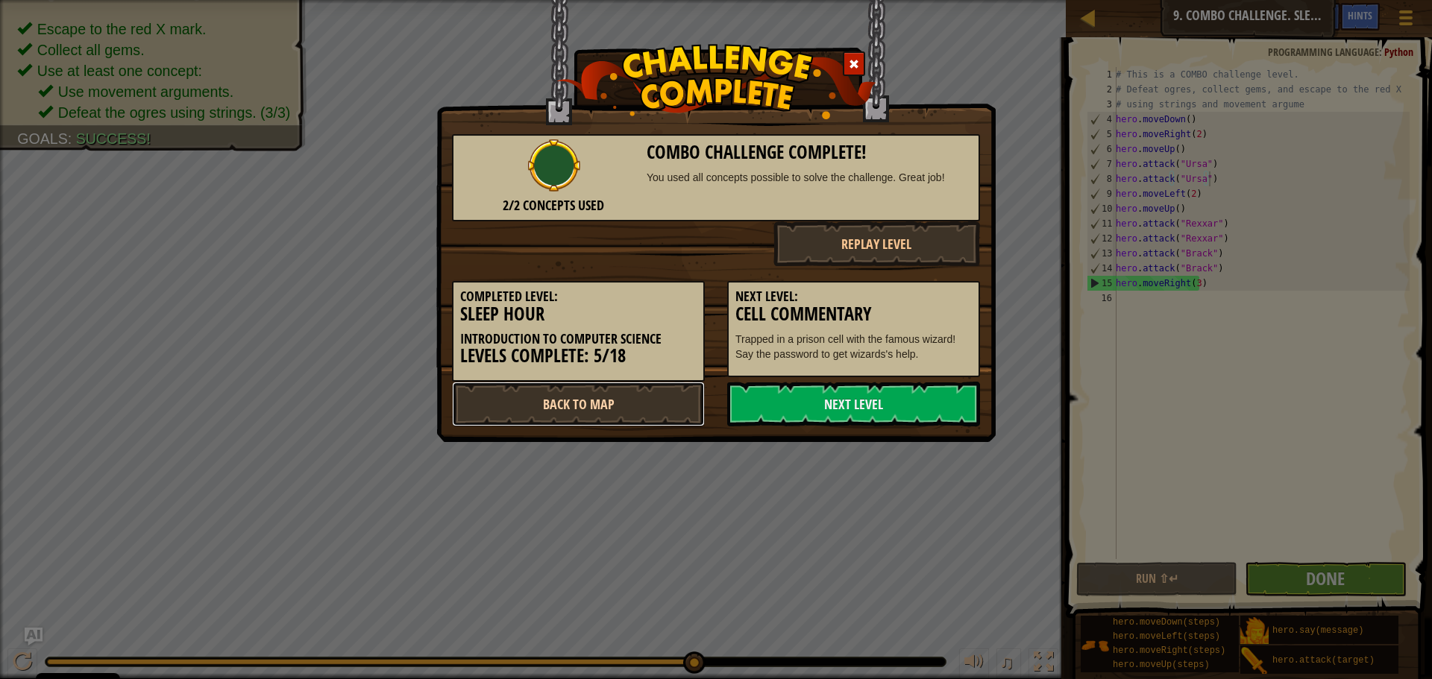
click at [668, 398] on link "Back to Map" at bounding box center [578, 404] width 253 height 45
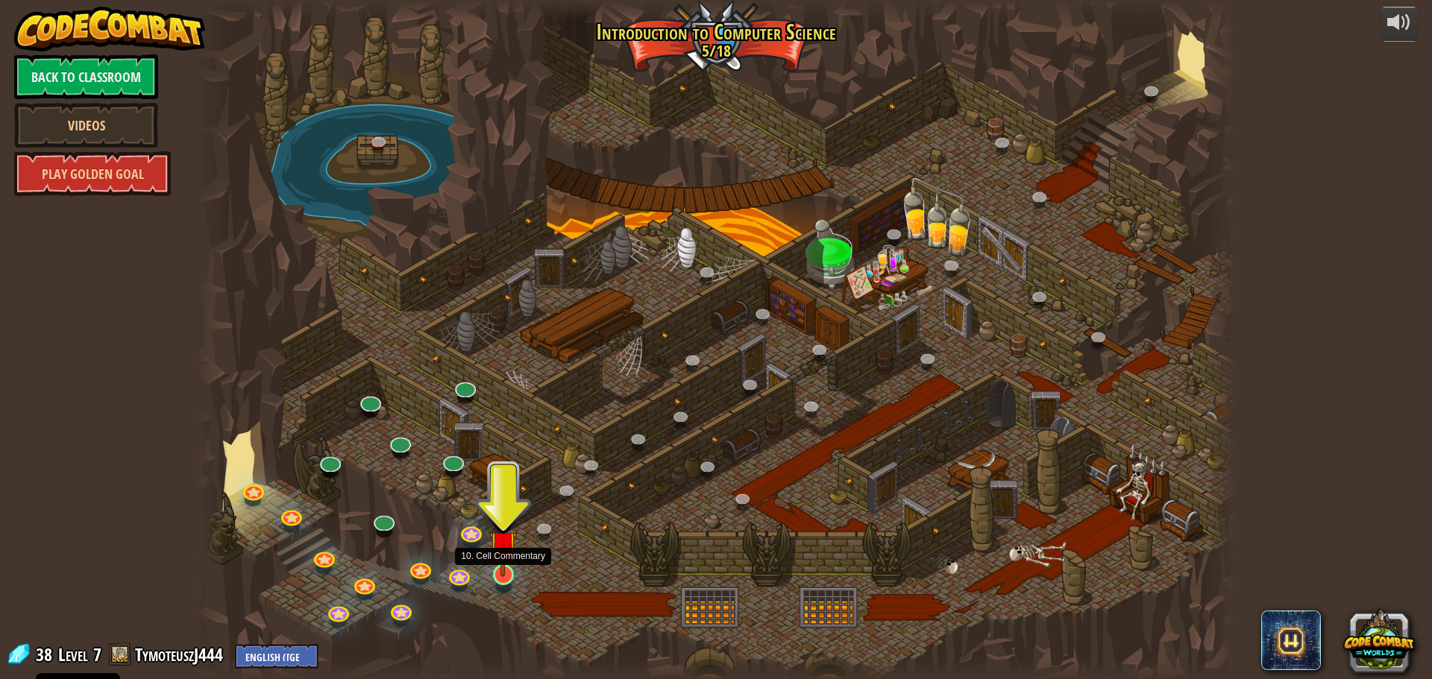
click at [500, 562] on img at bounding box center [503, 544] width 28 height 63
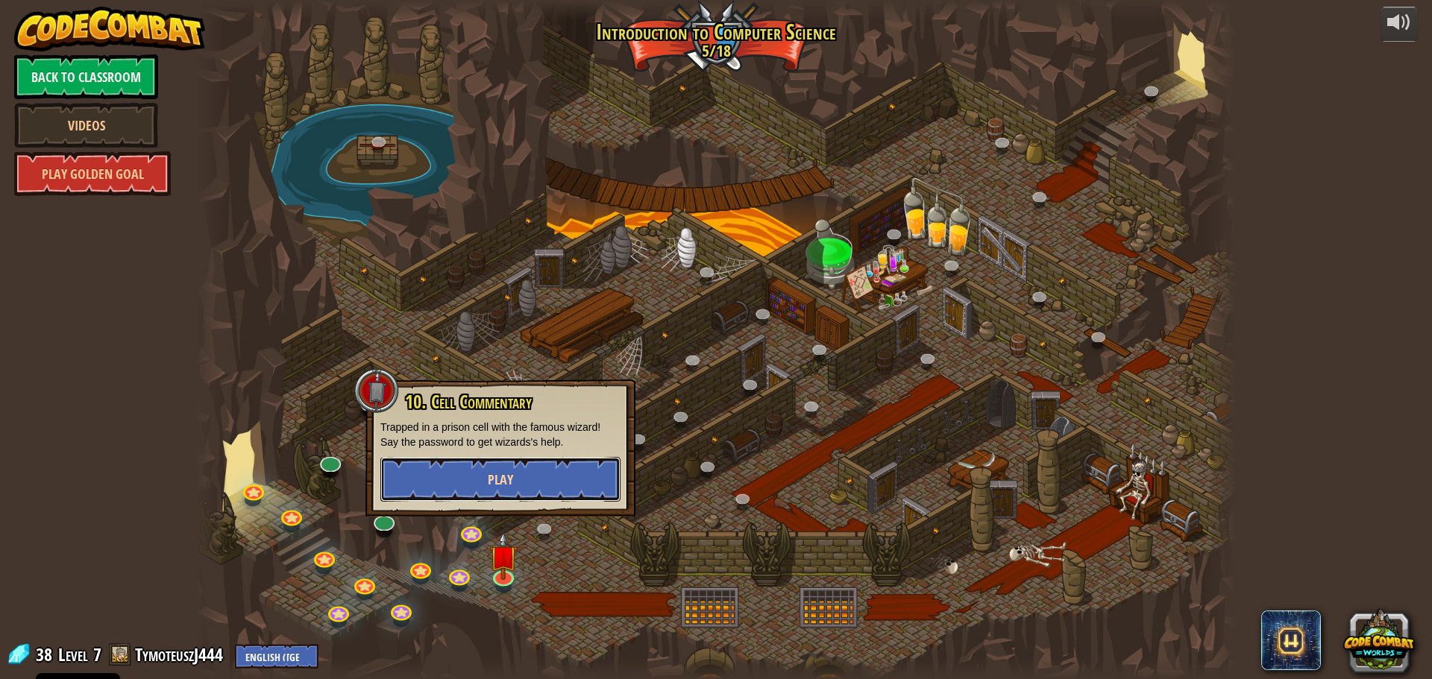
click at [531, 480] on button "Play" at bounding box center [500, 479] width 240 height 45
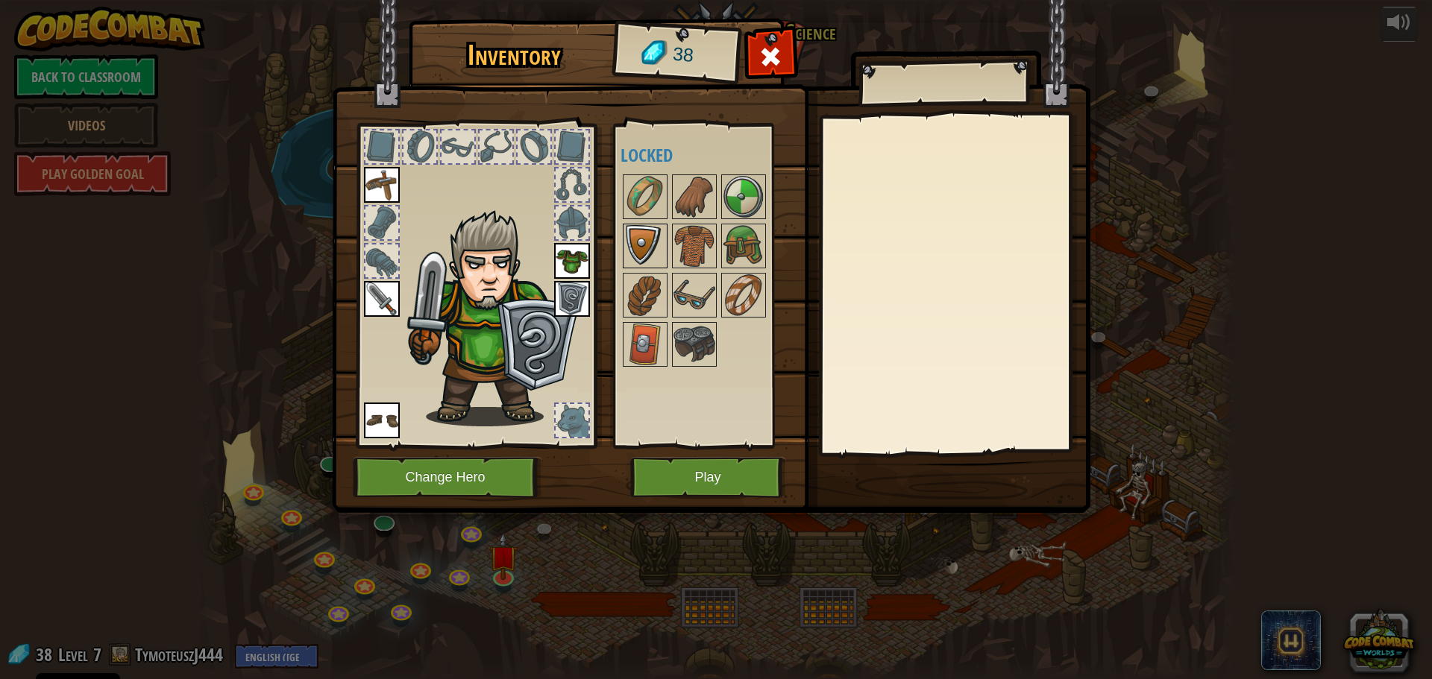
click at [651, 227] on img at bounding box center [645, 246] width 42 height 42
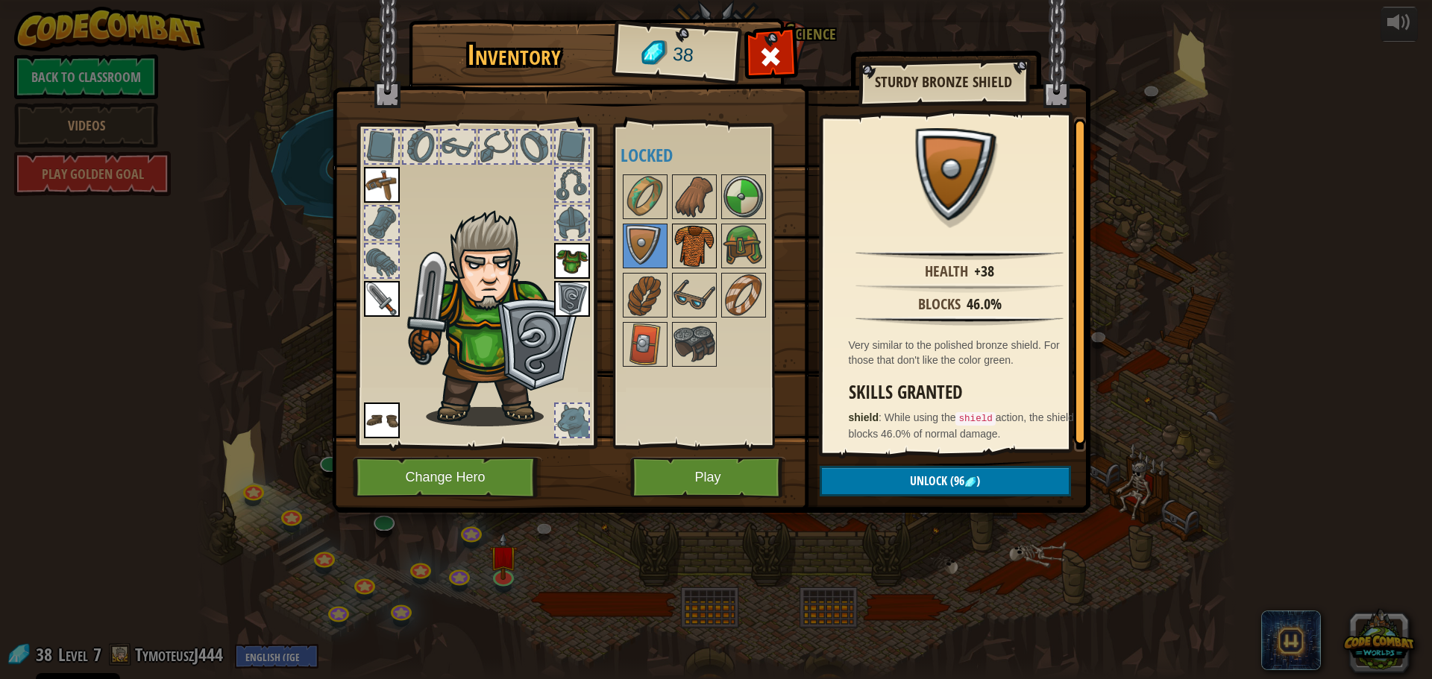
click at [703, 240] on img at bounding box center [694, 246] width 42 height 42
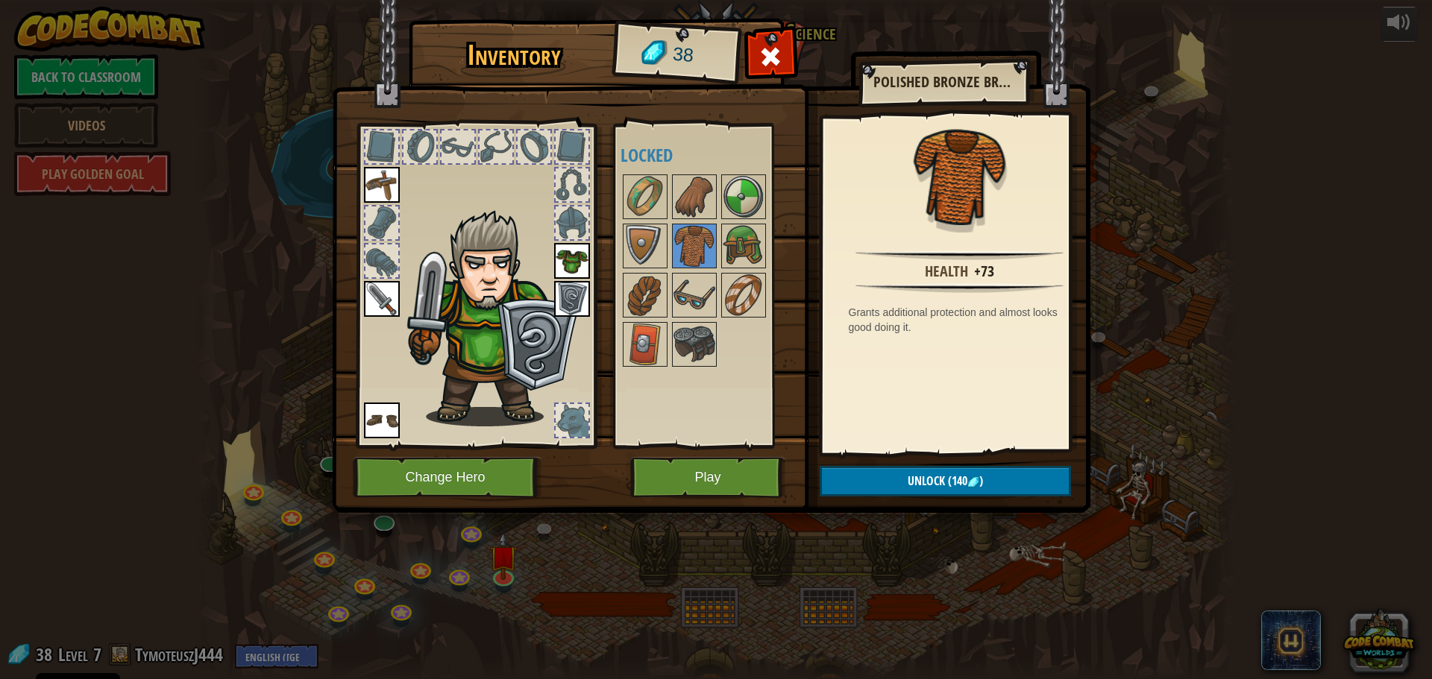
click at [573, 253] on img at bounding box center [572, 261] width 36 height 36
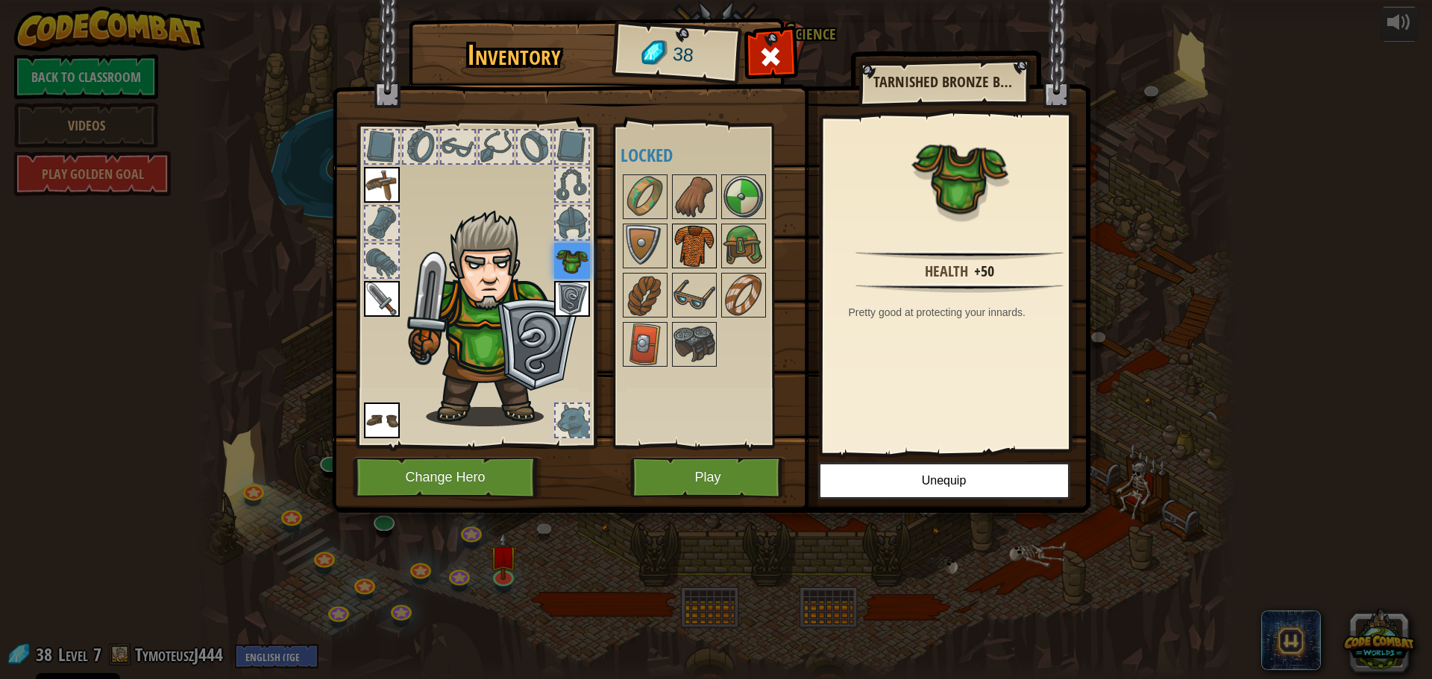
click at [686, 231] on img at bounding box center [694, 246] width 42 height 42
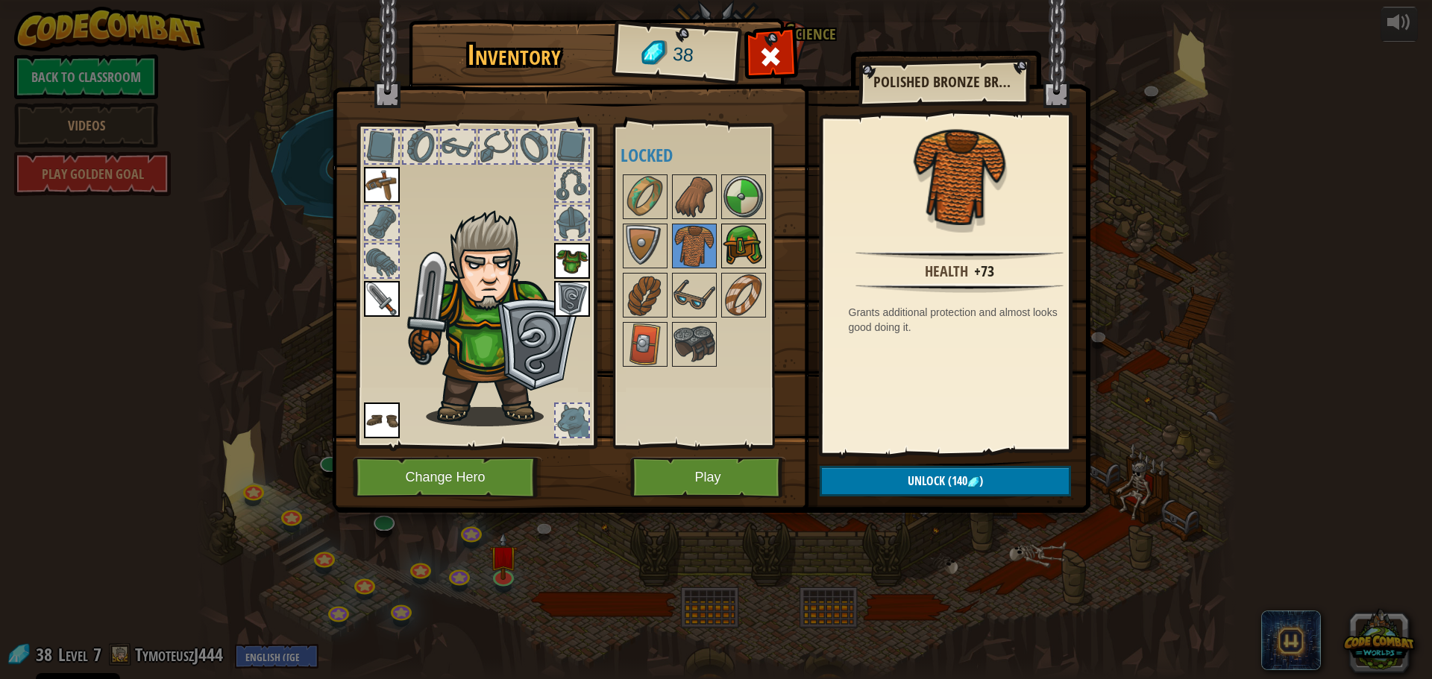
click at [750, 245] on img at bounding box center [744, 246] width 42 height 42
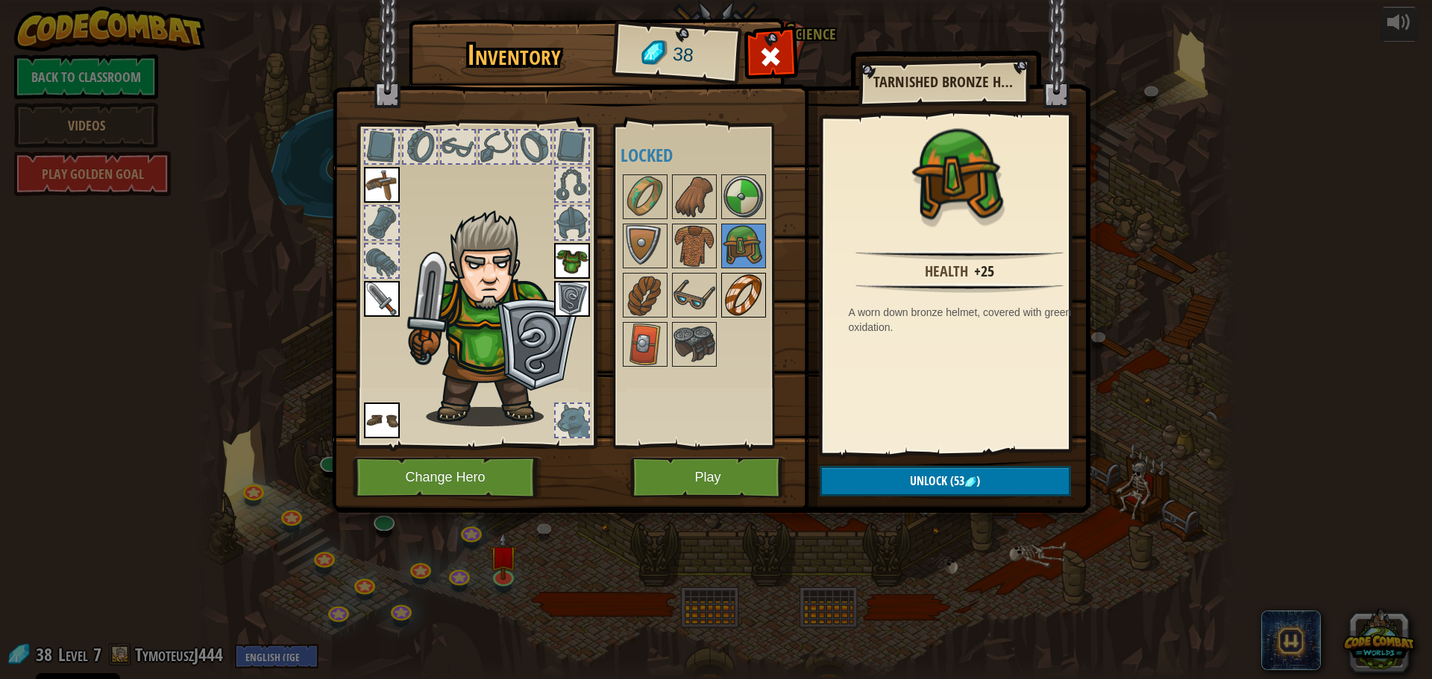
click at [739, 282] on img at bounding box center [744, 295] width 42 height 42
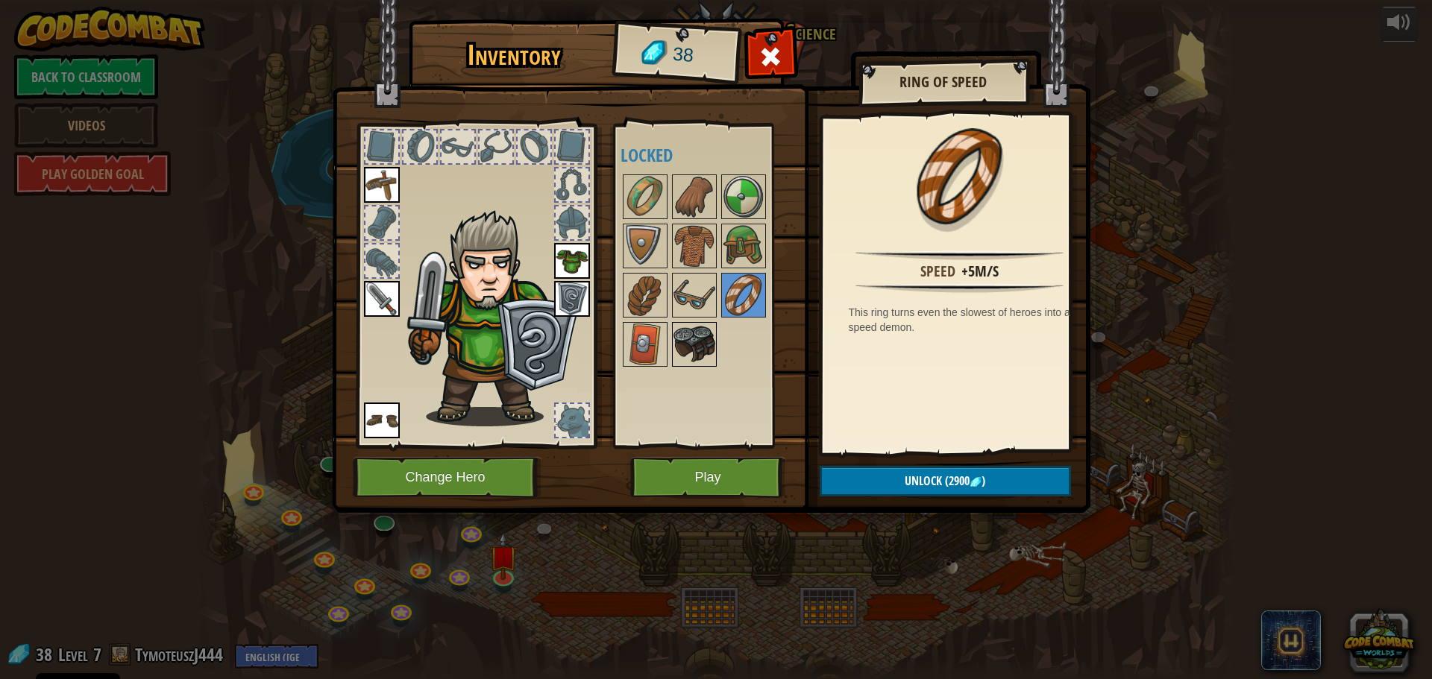
click at [710, 337] on img at bounding box center [694, 345] width 42 height 42
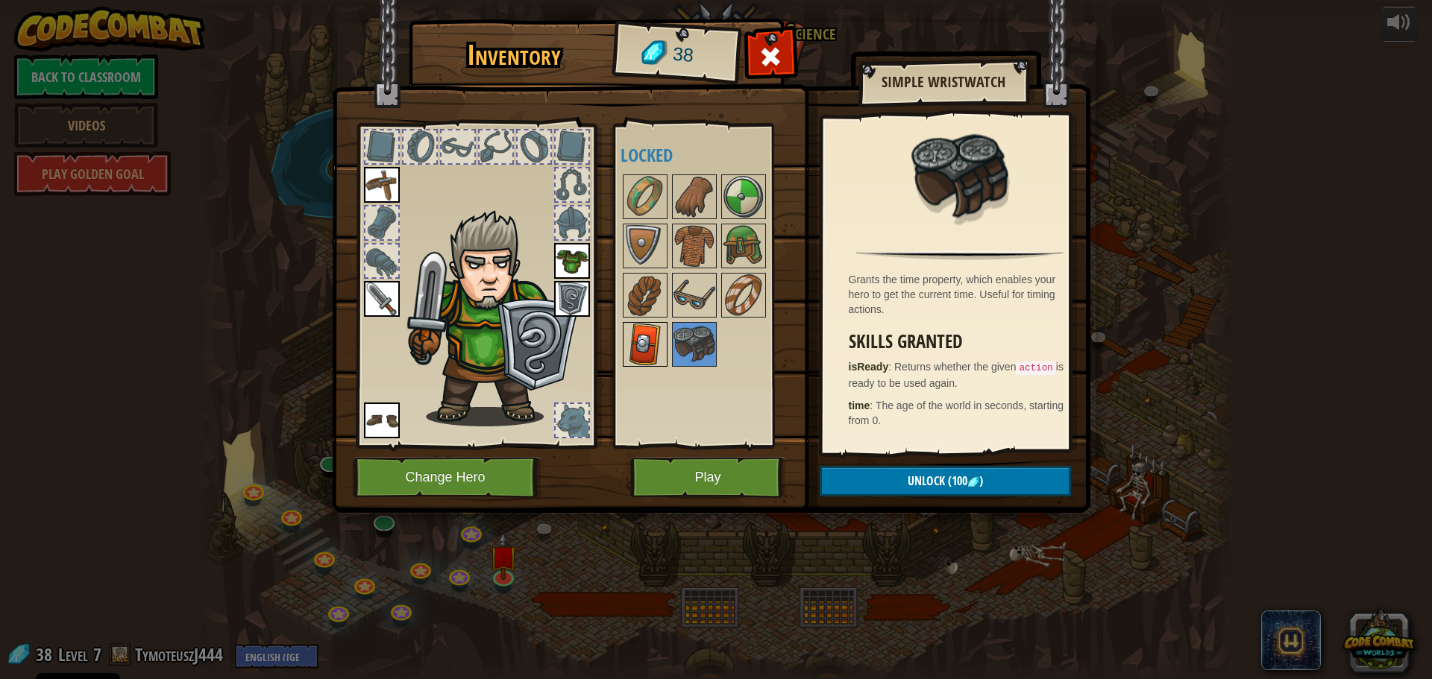
click at [644, 345] on img at bounding box center [645, 345] width 42 height 42
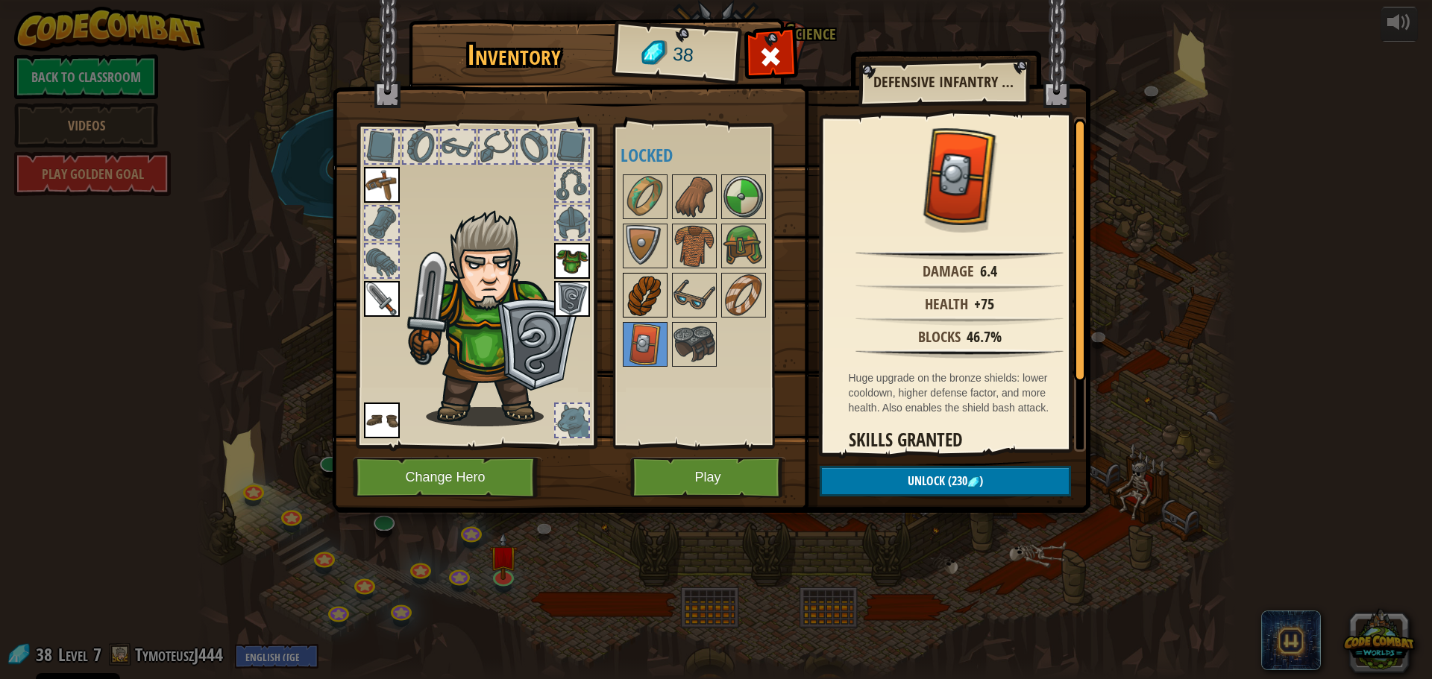
click at [645, 301] on img at bounding box center [645, 295] width 42 height 42
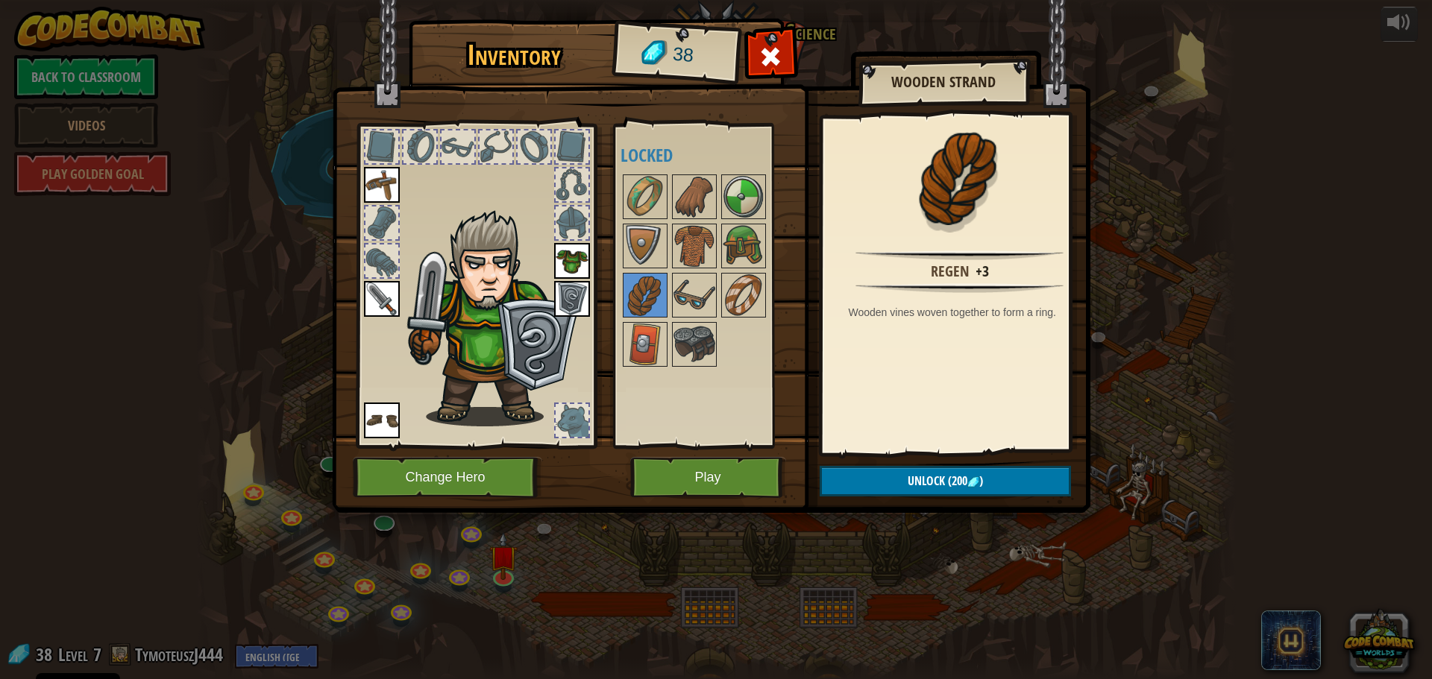
click at [576, 283] on img at bounding box center [572, 299] width 36 height 36
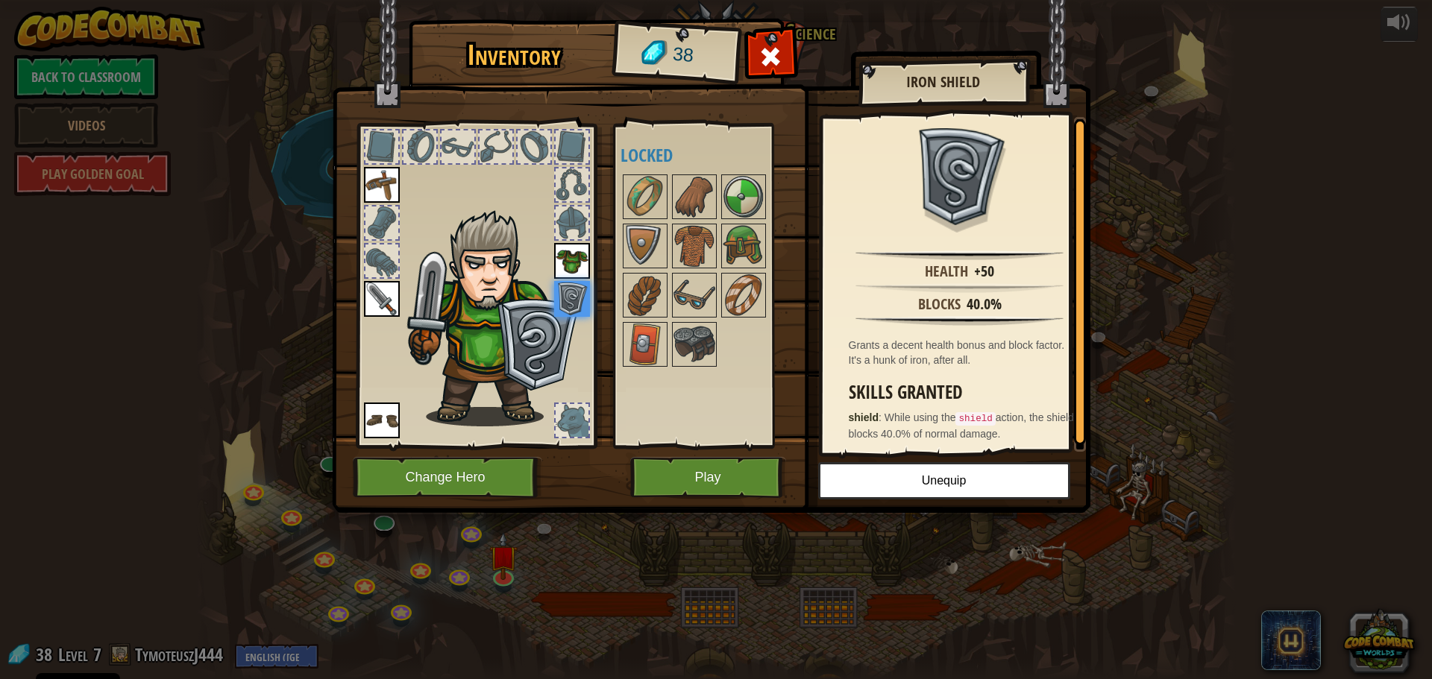
click at [574, 296] on img at bounding box center [572, 299] width 36 height 36
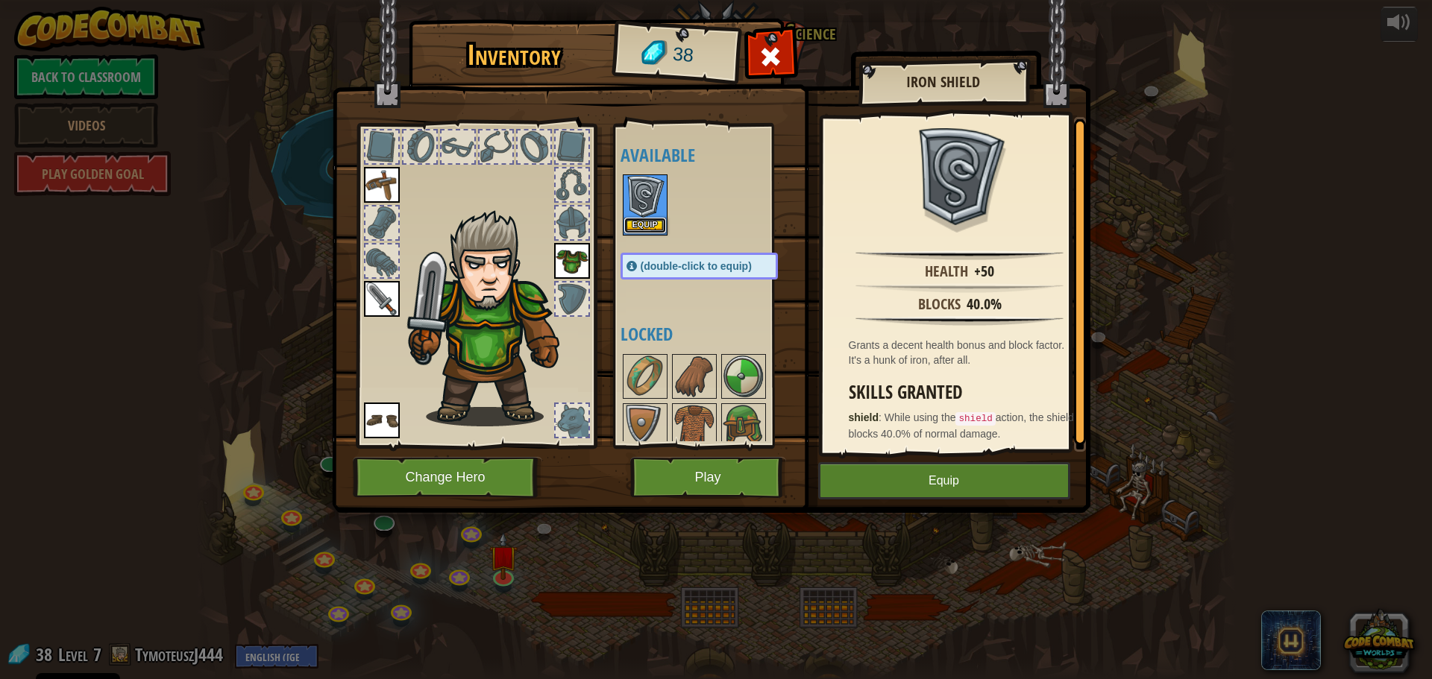
click at [654, 233] on button "Equip" at bounding box center [645, 226] width 42 height 16
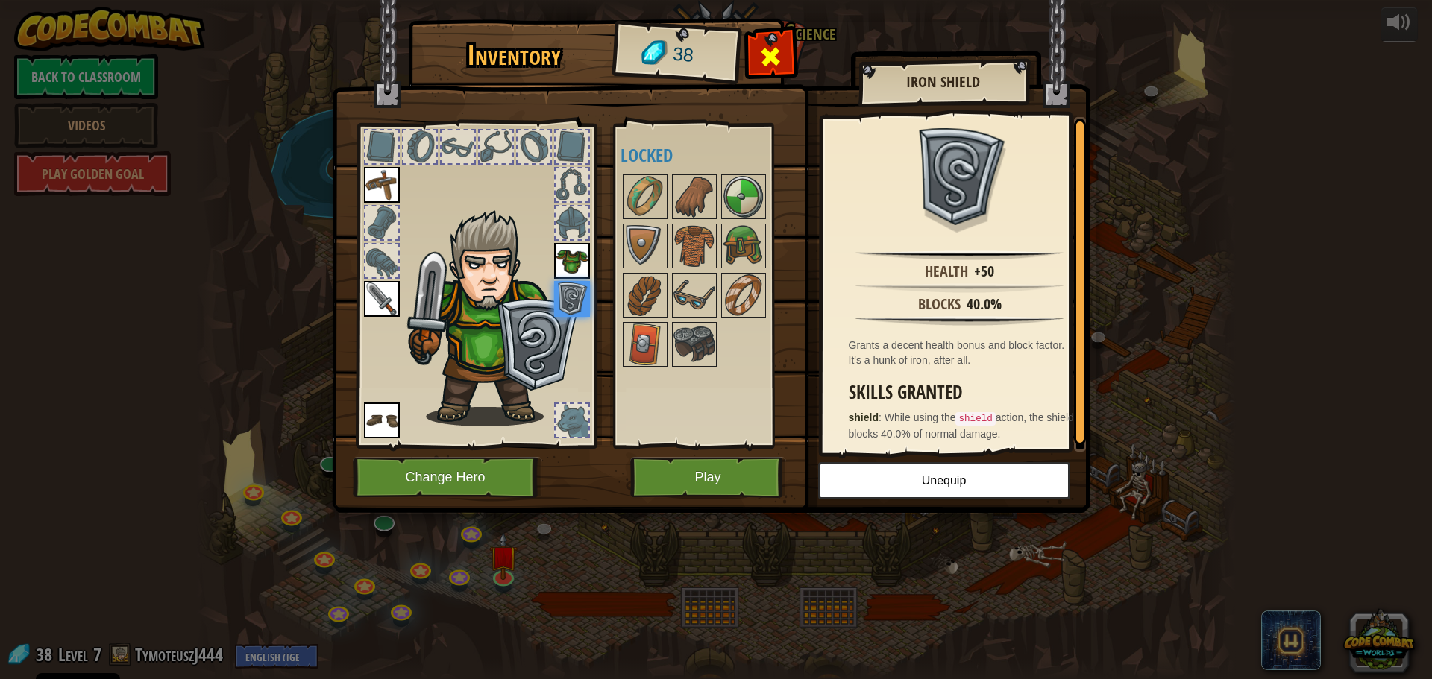
click at [776, 56] on span at bounding box center [770, 57] width 24 height 24
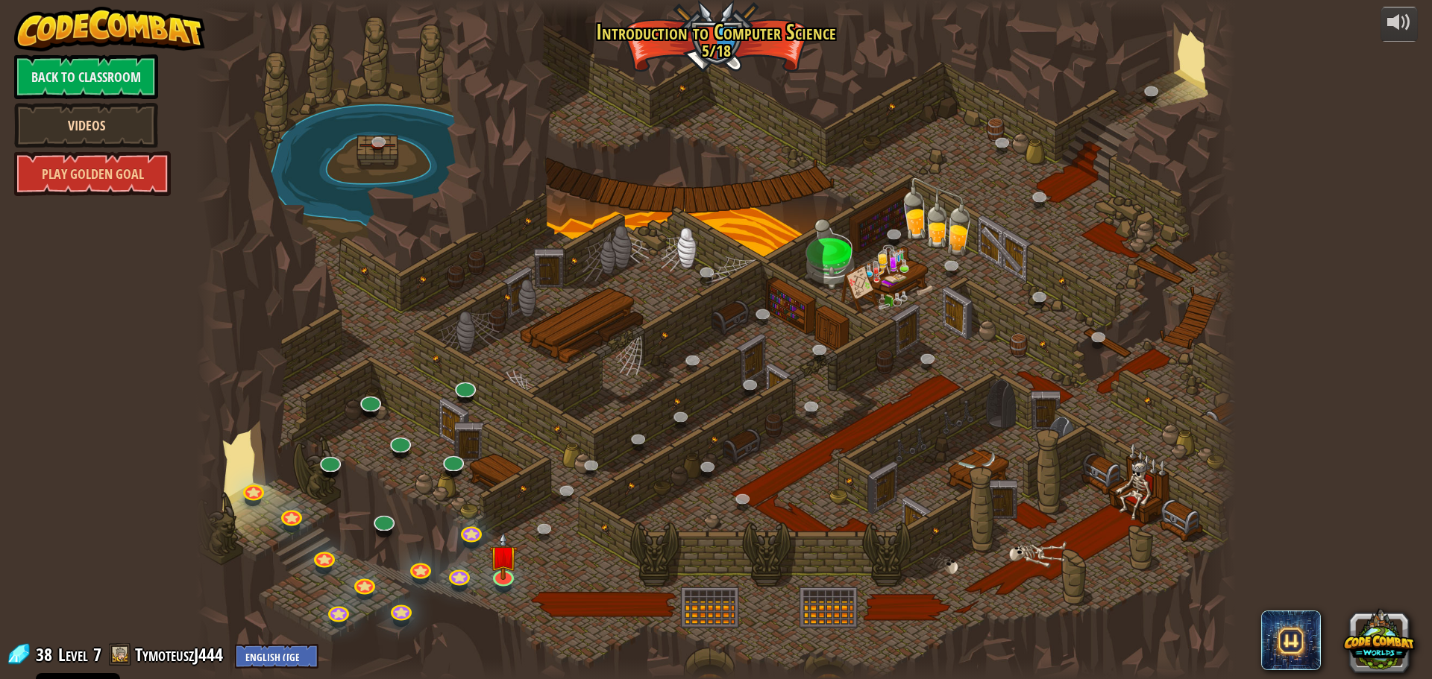
click at [139, 118] on link "Videos" at bounding box center [86, 125] width 144 height 45
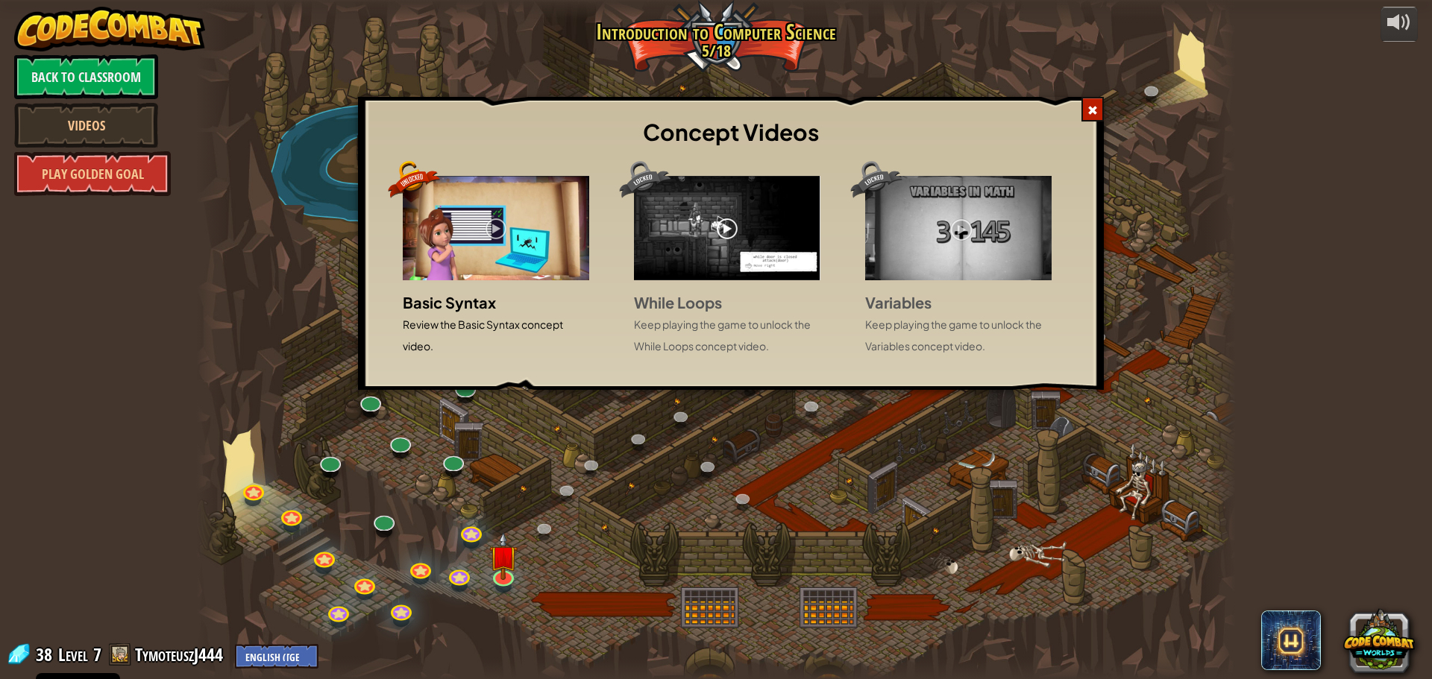
click at [1089, 116] on span at bounding box center [1092, 110] width 10 height 10
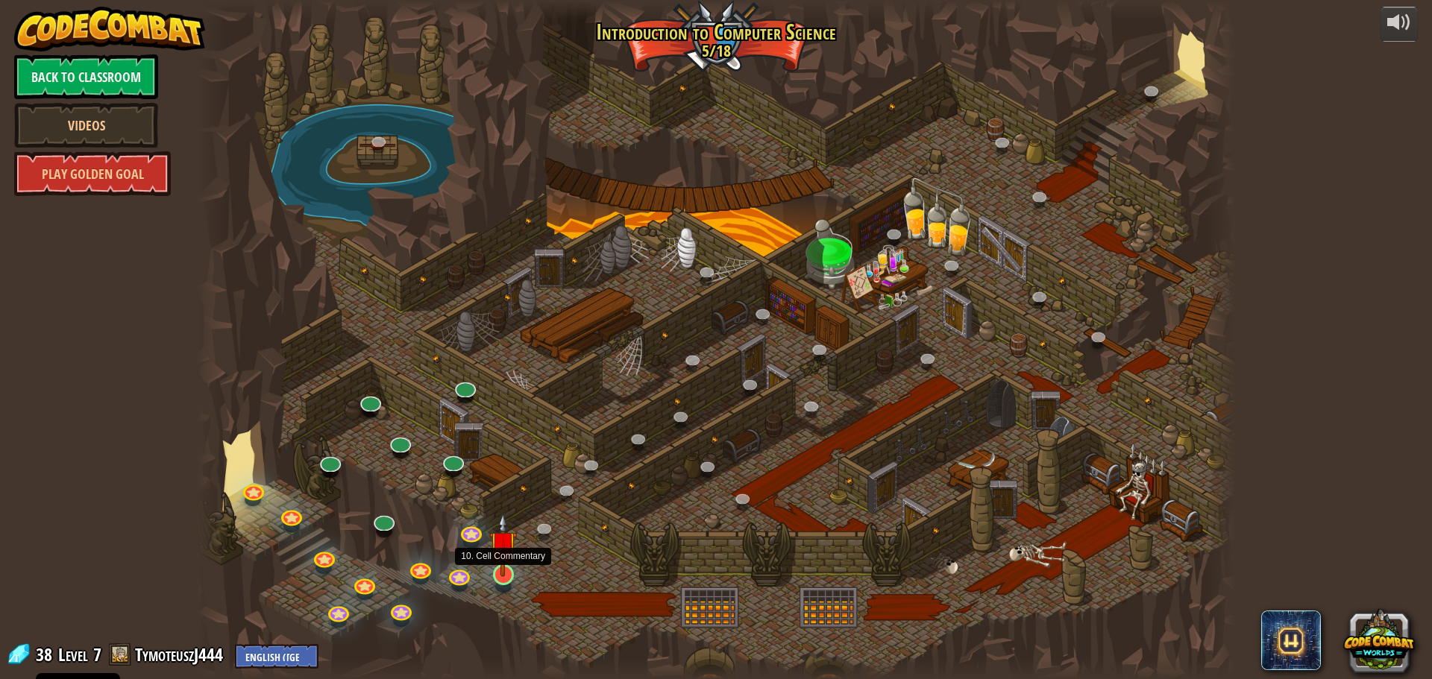
click at [506, 574] on img at bounding box center [503, 544] width 28 height 63
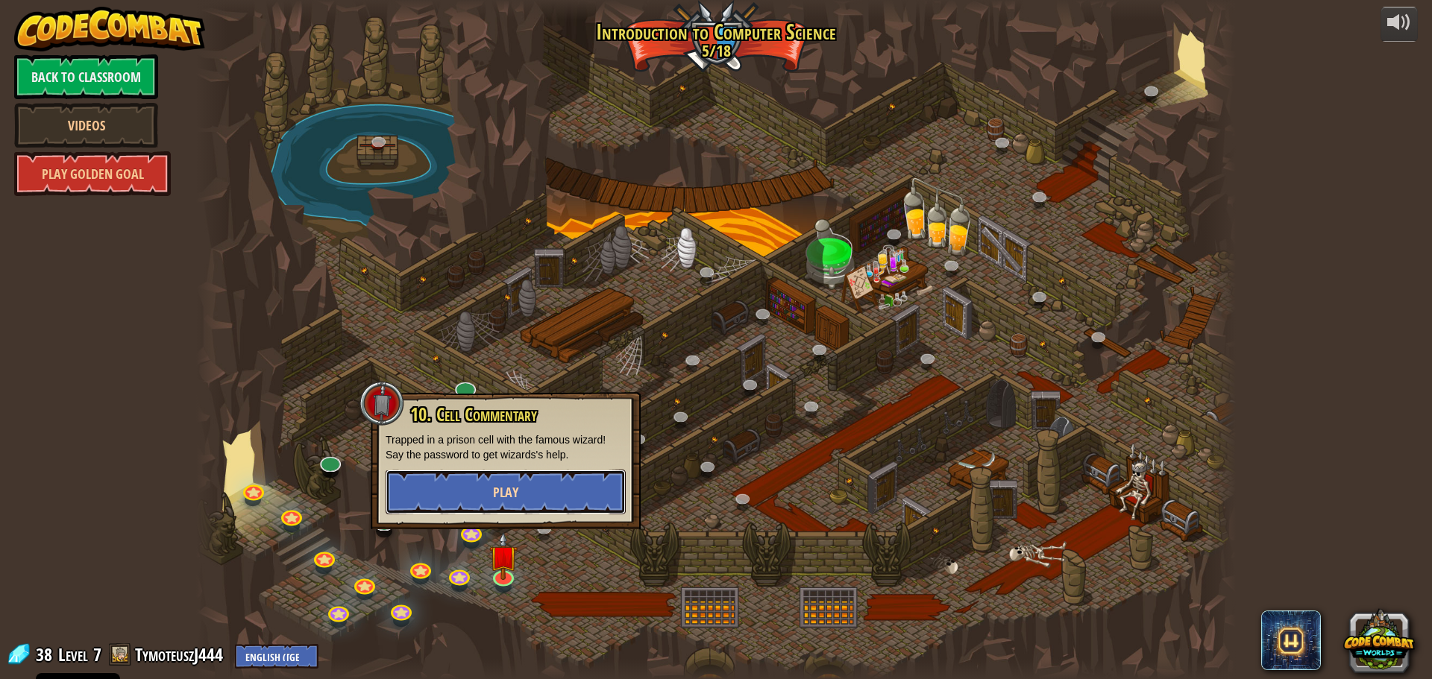
click at [555, 501] on button "Play" at bounding box center [506, 492] width 240 height 45
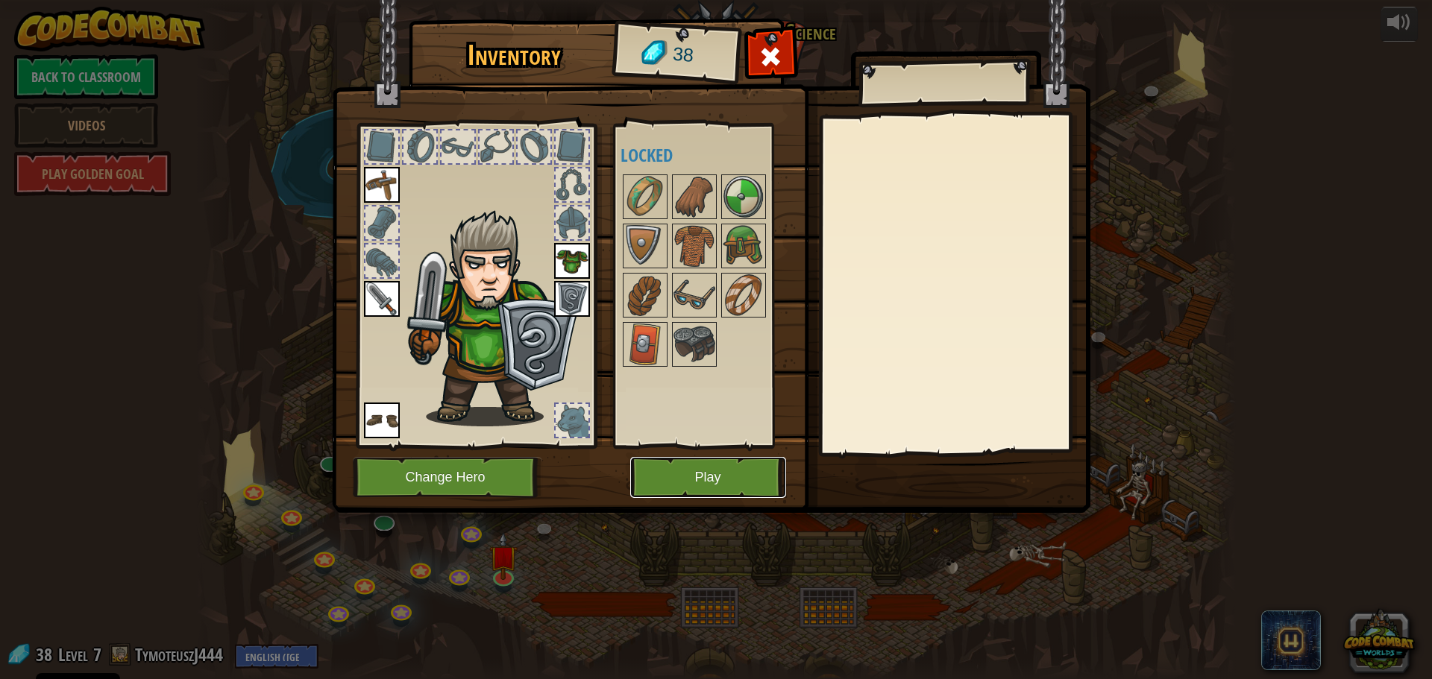
click at [726, 486] on button "Play" at bounding box center [708, 477] width 156 height 41
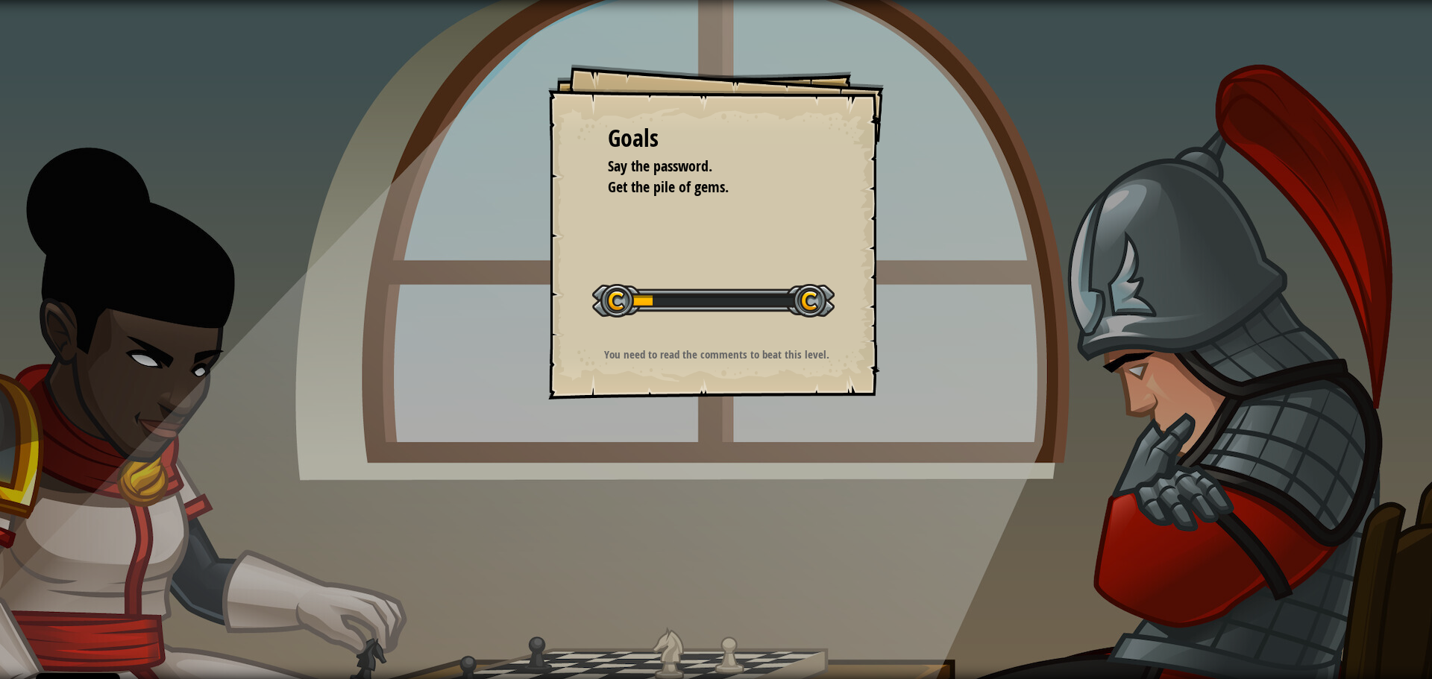
click at [838, 433] on div "Goals Say the password. Get the pile of gems. Start Level Error loading from se…" at bounding box center [716, 339] width 1432 height 679
click at [735, 351] on p "You need to read the comments to beat this level." at bounding box center [716, 355] width 299 height 16
click at [667, 181] on span "Get the pile of gems." at bounding box center [668, 187] width 121 height 20
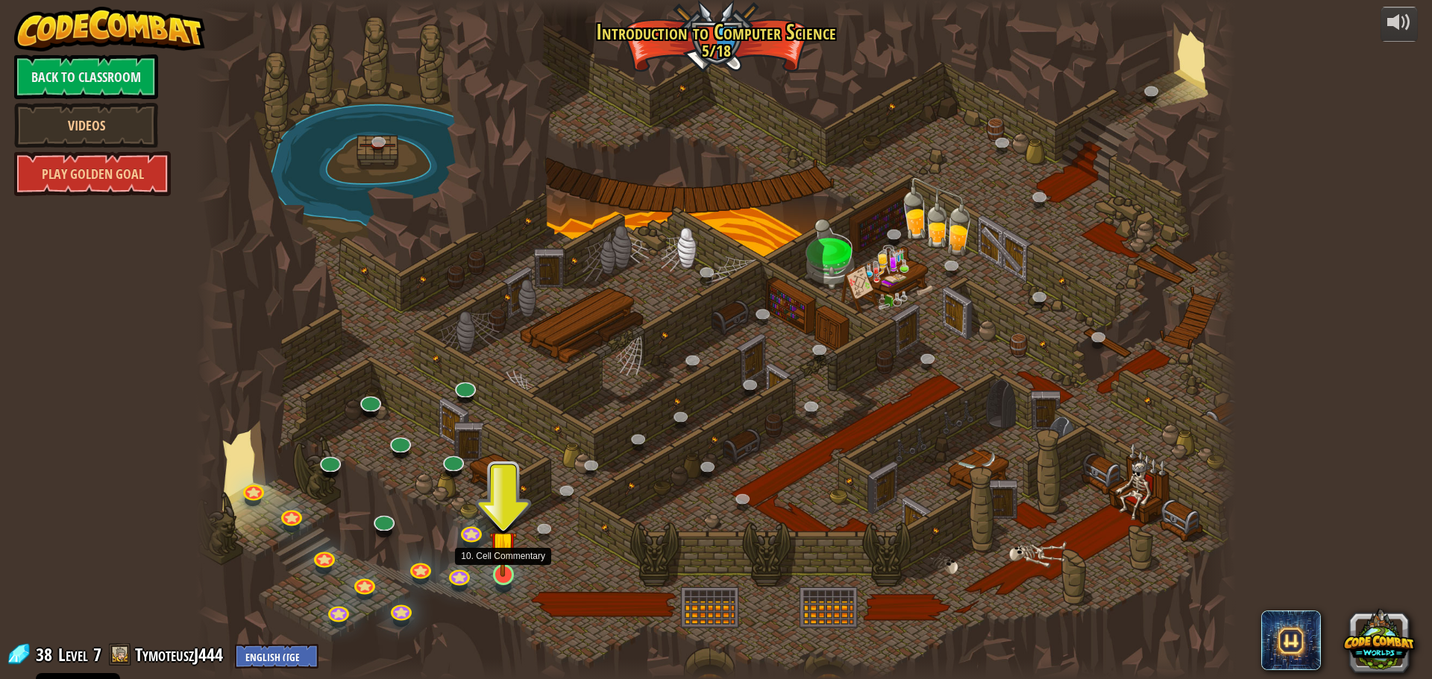
click at [495, 574] on img at bounding box center [503, 544] width 28 height 63
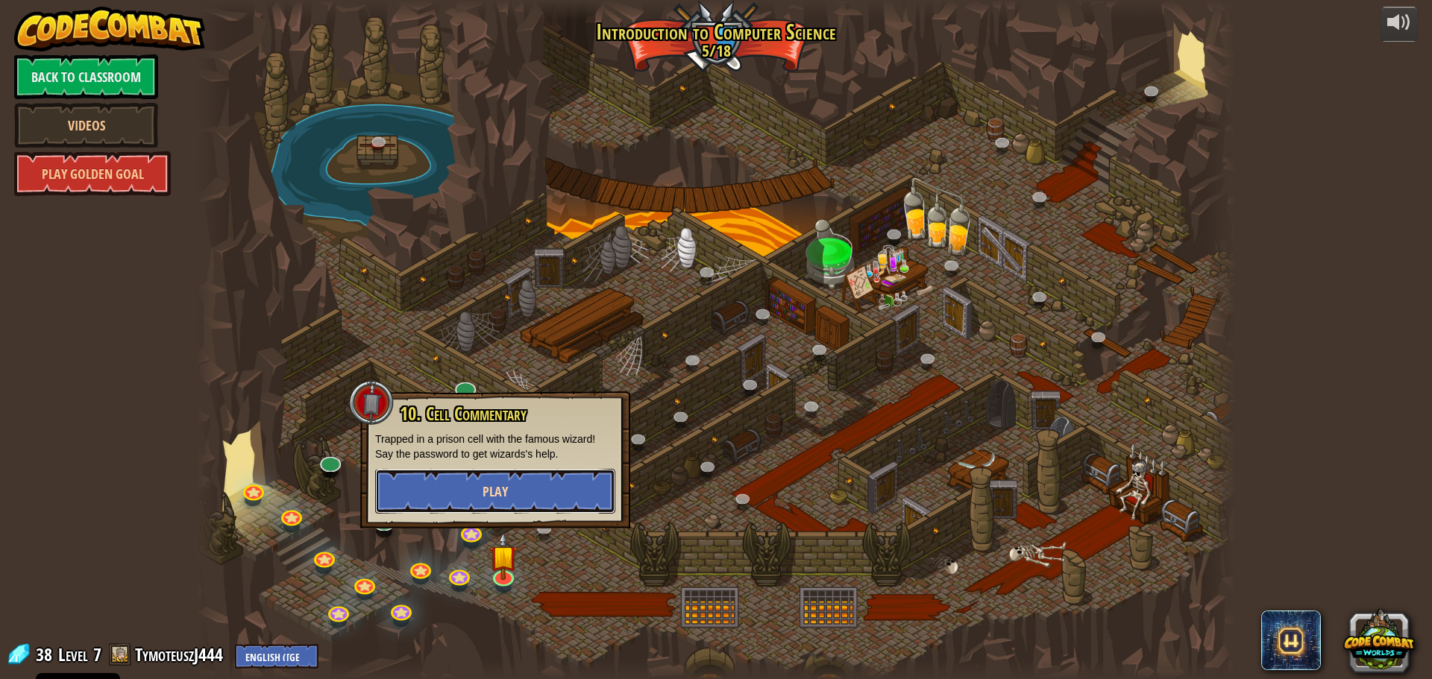
click at [497, 480] on button "Play" at bounding box center [495, 491] width 240 height 45
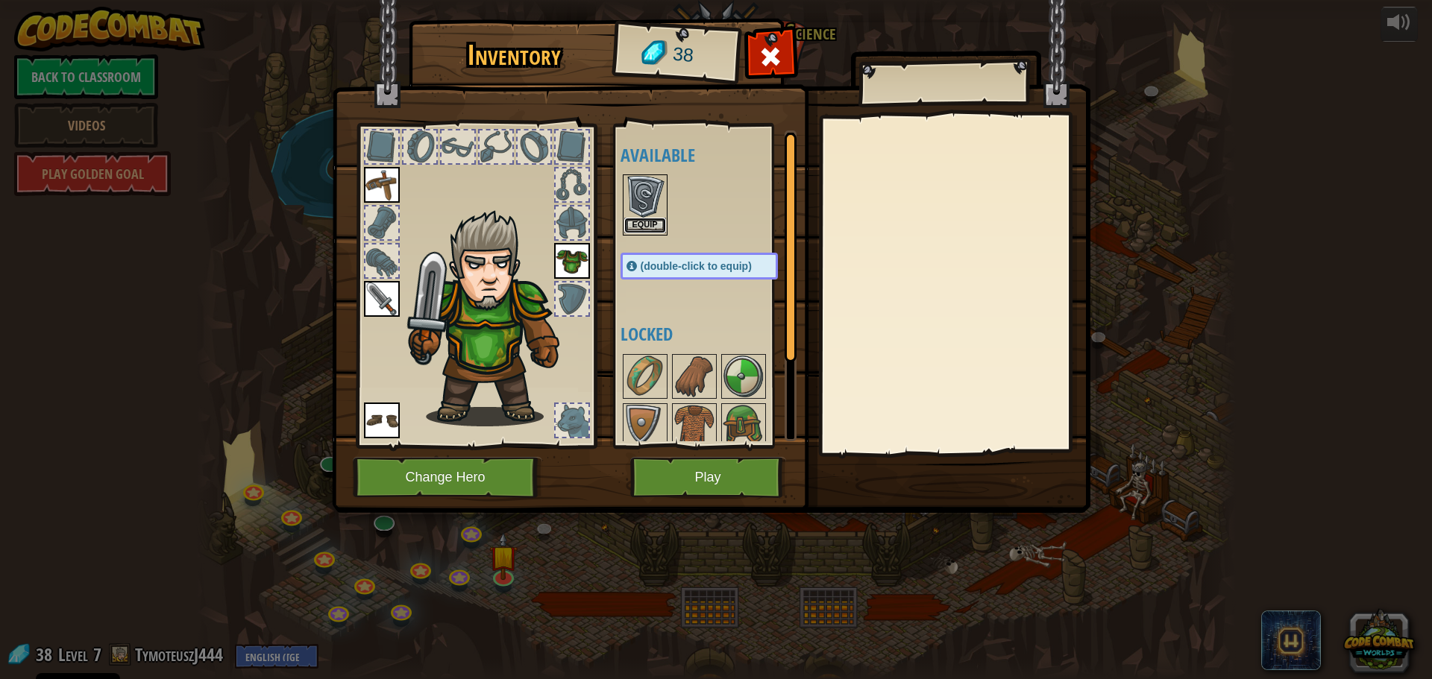
click at [651, 225] on button "Equip" at bounding box center [645, 226] width 42 height 16
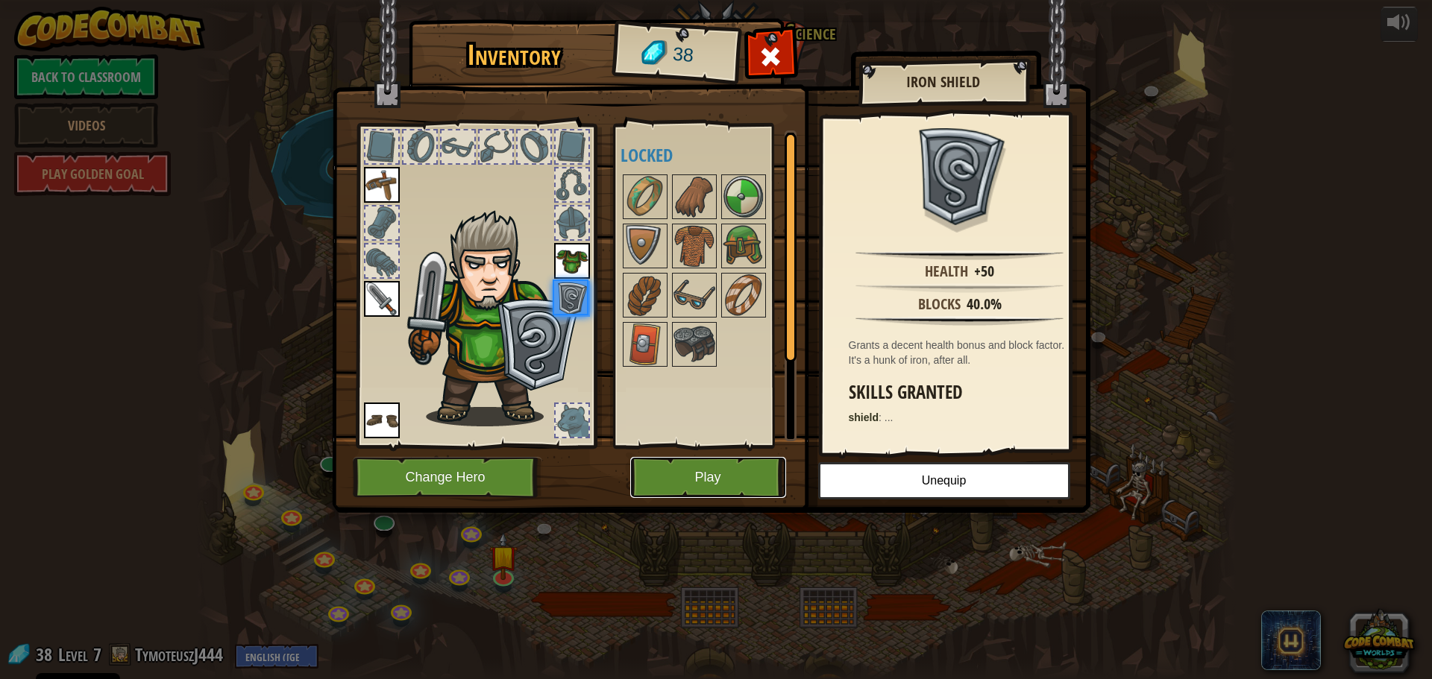
click at [691, 468] on button "Play" at bounding box center [708, 477] width 156 height 41
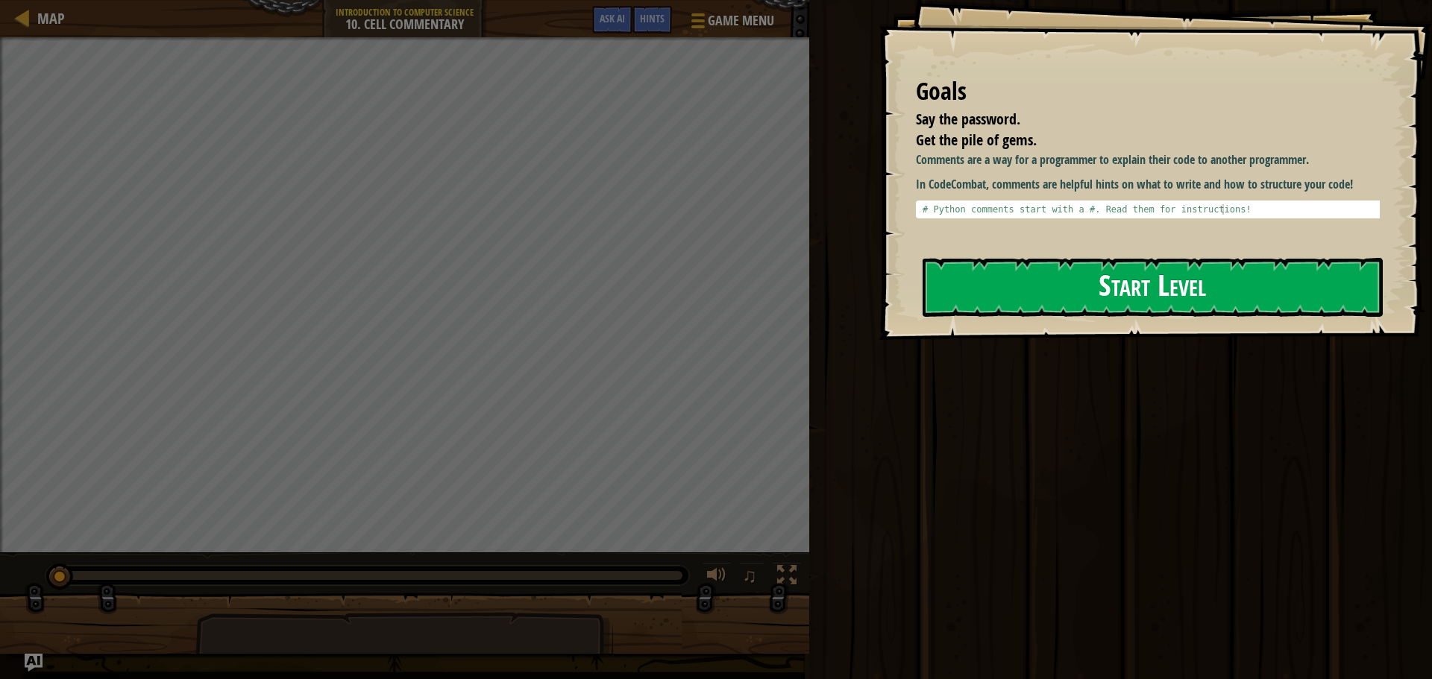
click at [1134, 281] on button "Start Level" at bounding box center [1153, 287] width 460 height 59
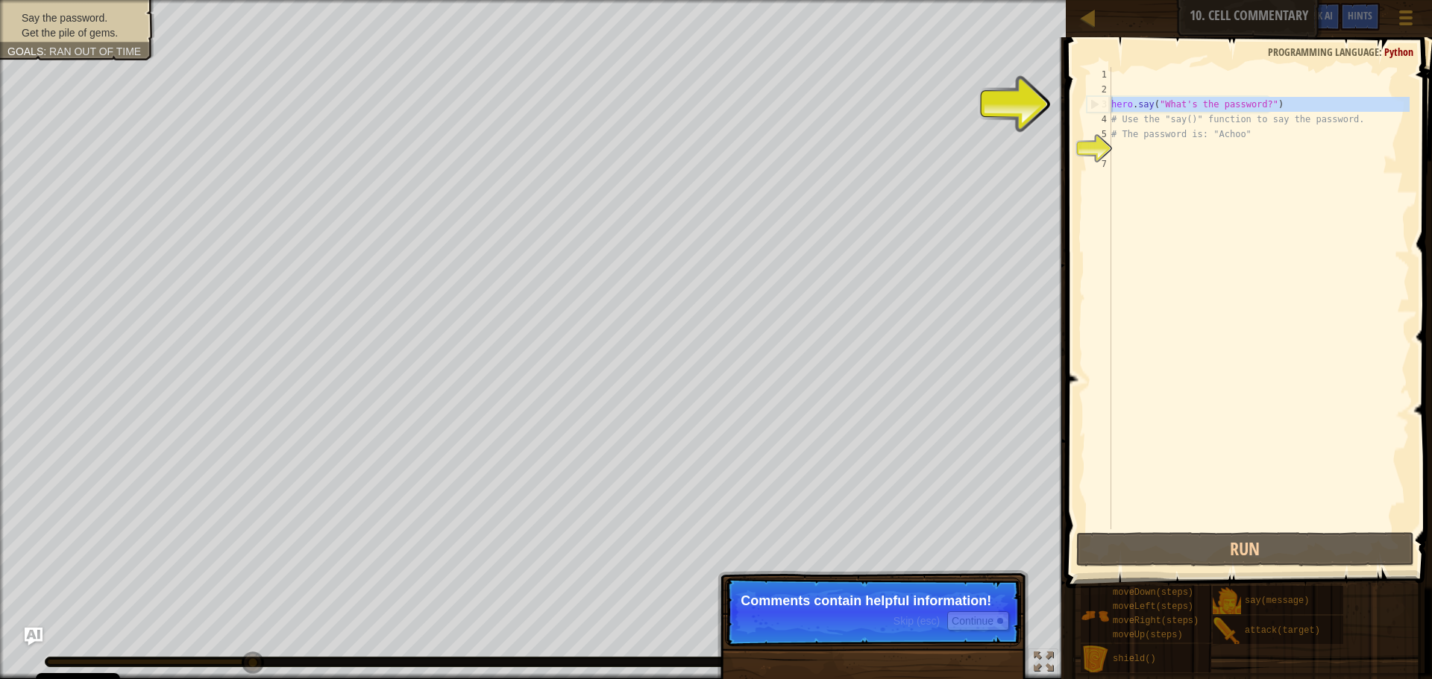
click at [1099, 109] on div "3" at bounding box center [1099, 104] width 24 height 15
type textarea "hero.say("What's the password?")"
click at [1116, 150] on div "hero . say ( "What's the password?" ) # Use the "say()" function to say the pas…" at bounding box center [1258, 313] width 301 height 492
click at [1143, 143] on div "hero . say ( "What's the password?" ) # Use the "say()" function to say the pas…" at bounding box center [1258, 313] width 301 height 492
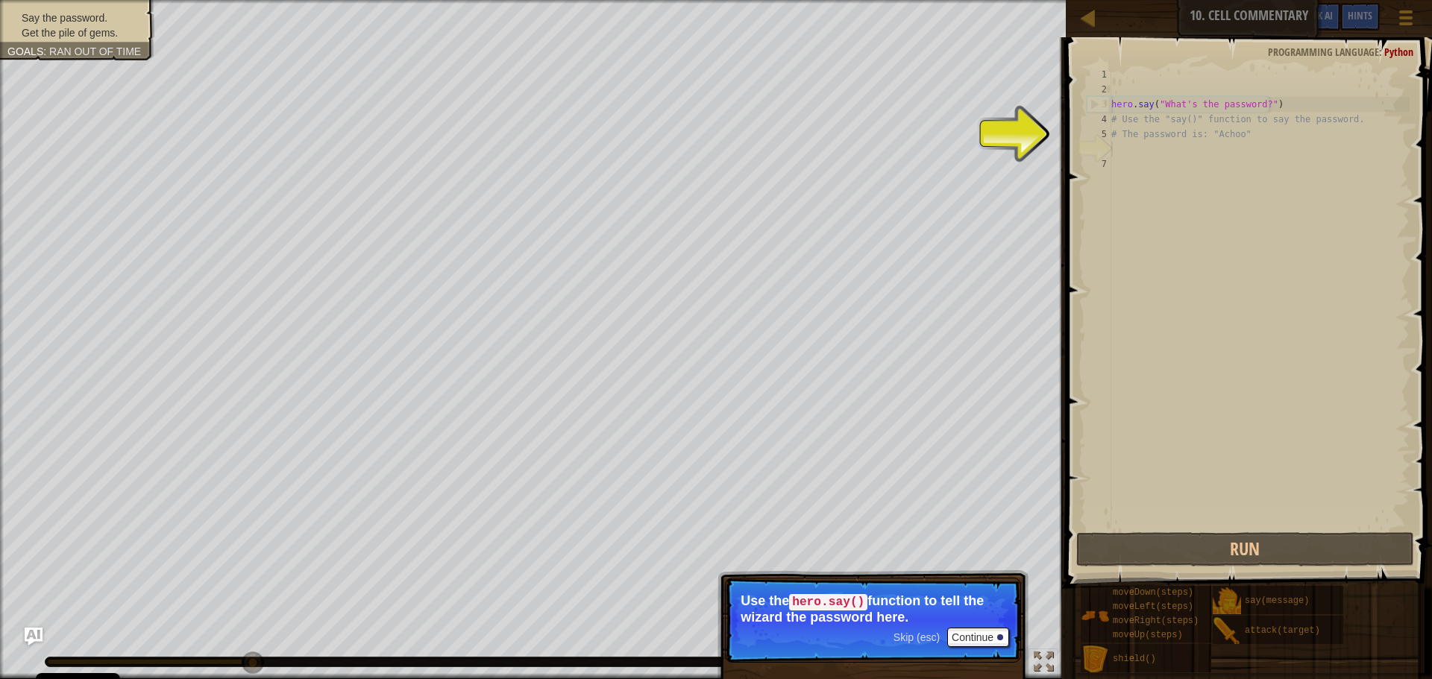
click at [1158, 154] on div "hero . say ( "What's the password?" ) # Use the "say()" function to say the pas…" at bounding box center [1258, 313] width 301 height 492
click at [978, 634] on button "Continue" at bounding box center [978, 637] width 62 height 19
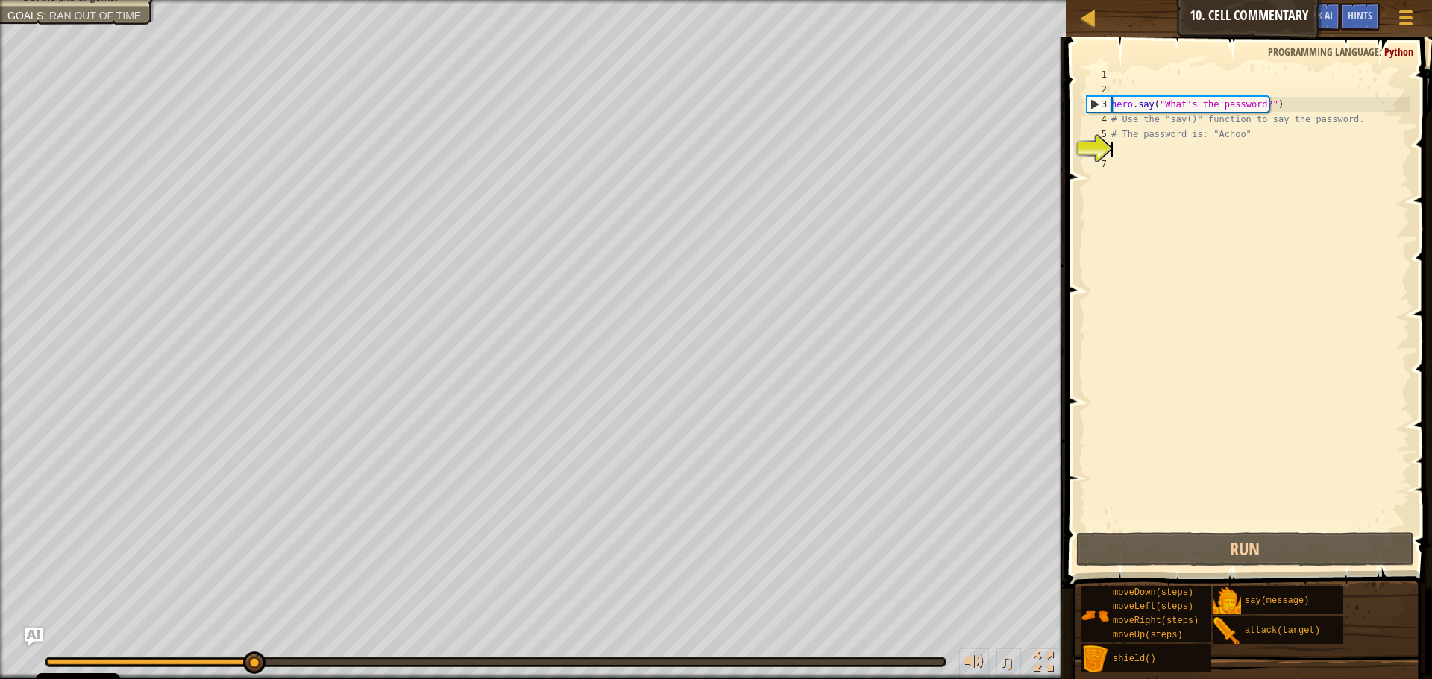
scroll to position [7, 0]
click at [1154, 150] on div "hero . say ( "What's the password?" ) # Use the "say()" function to say the pas…" at bounding box center [1258, 313] width 301 height 492
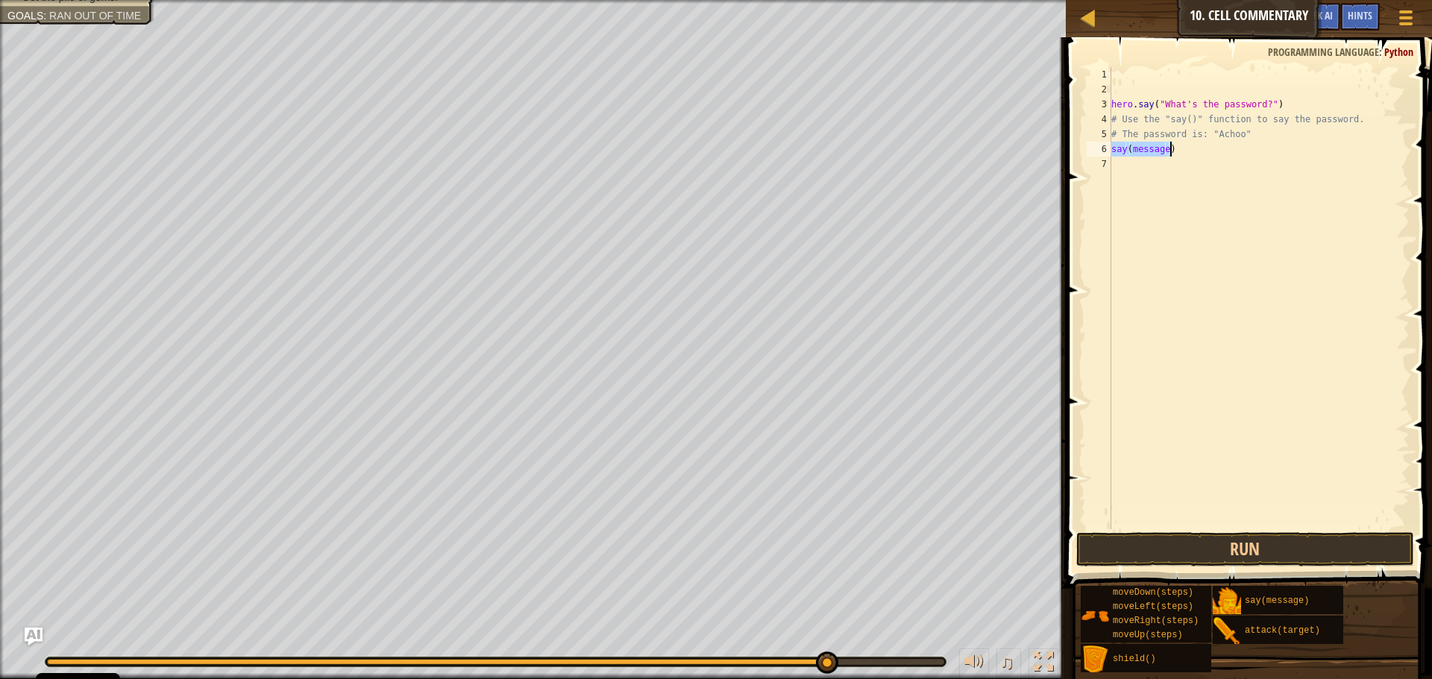
click at [1163, 145] on div "hero . say ( "What's the password?" ) # Use the "say()" function to say the pas…" at bounding box center [1258, 298] width 301 height 462
click at [1164, 150] on div "hero . say ( "What's the password?" ) # Use the "say()" function to say the pas…" at bounding box center [1258, 313] width 301 height 492
click at [1131, 156] on div "hero . say ( "What's the password?" ) # Use the "say()" function to say the pas…" at bounding box center [1258, 313] width 301 height 492
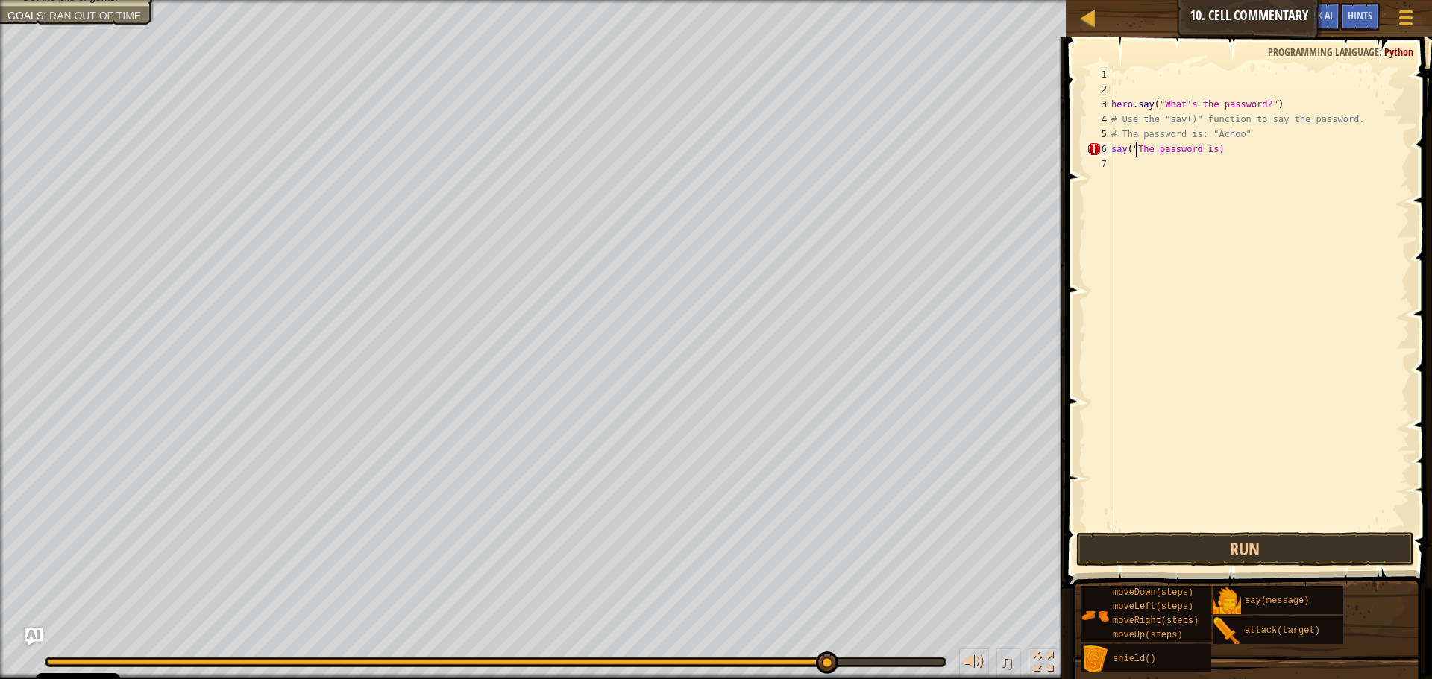
click at [1210, 151] on div "hero . say ( "What's the password?" ) # Use the "say()" function to say the pas…" at bounding box center [1258, 313] width 301 height 492
click at [1204, 148] on div "hero . say ( "What's the password?" ) # Use the "say()" function to say the pas…" at bounding box center [1258, 313] width 301 height 492
click at [1209, 151] on div "hero . say ( "What's the password?" ) # Use the "say()" function to say the pas…" at bounding box center [1258, 313] width 301 height 492
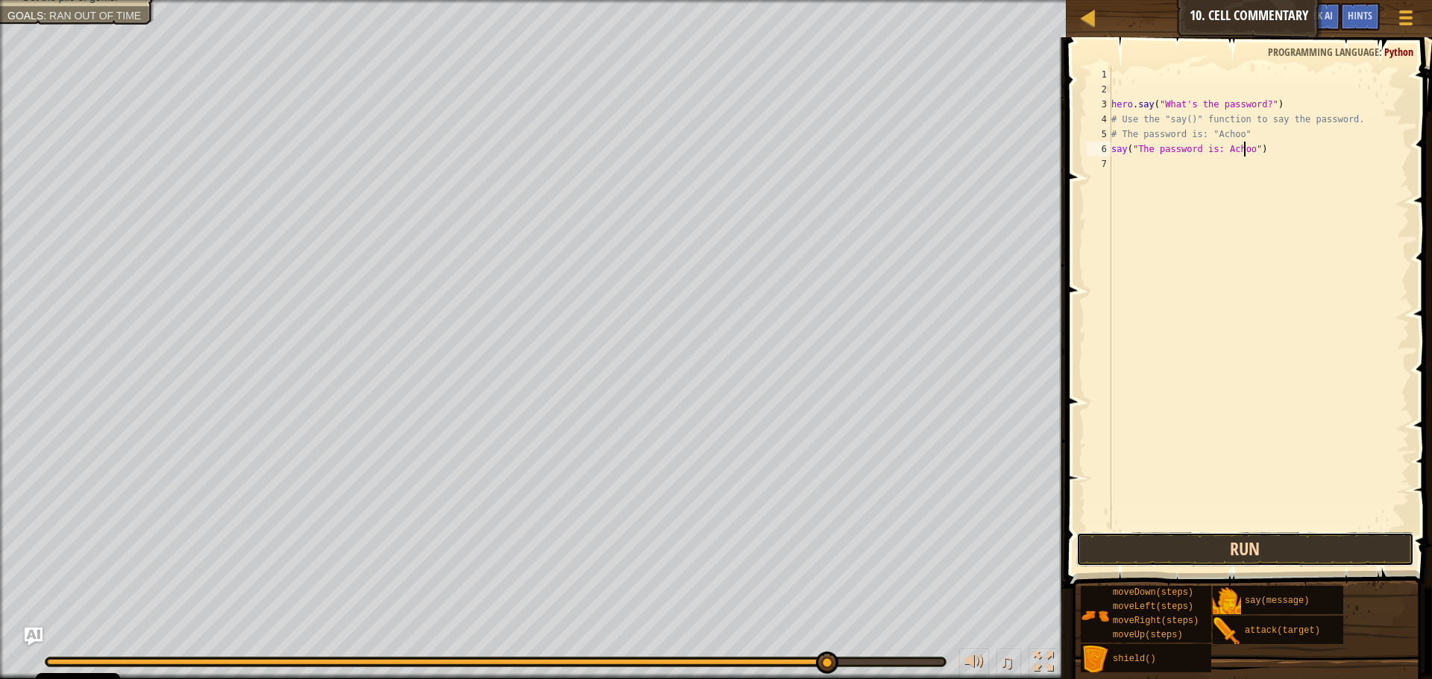
click at [1355, 541] on button "Run" at bounding box center [1245, 549] width 338 height 34
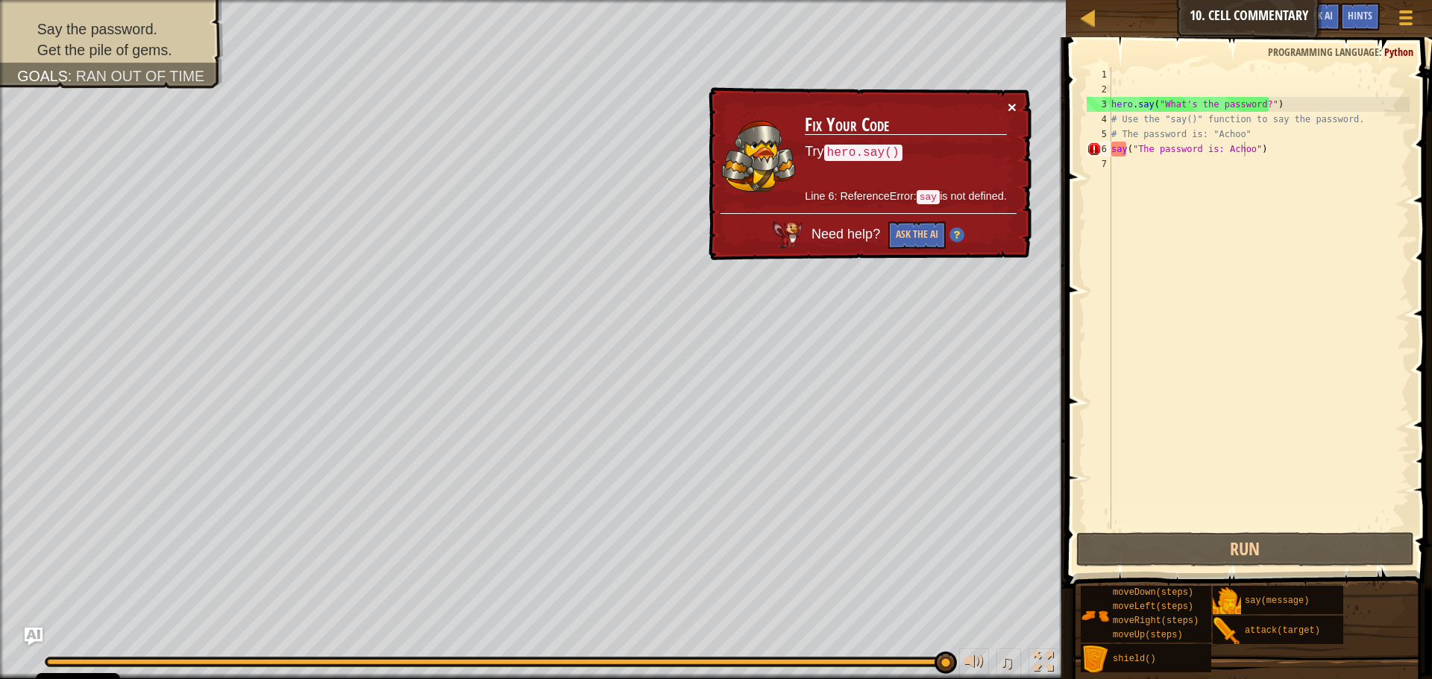
click at [1012, 104] on button "×" at bounding box center [1012, 107] width 9 height 16
click at [1110, 154] on div "6" at bounding box center [1099, 149] width 25 height 15
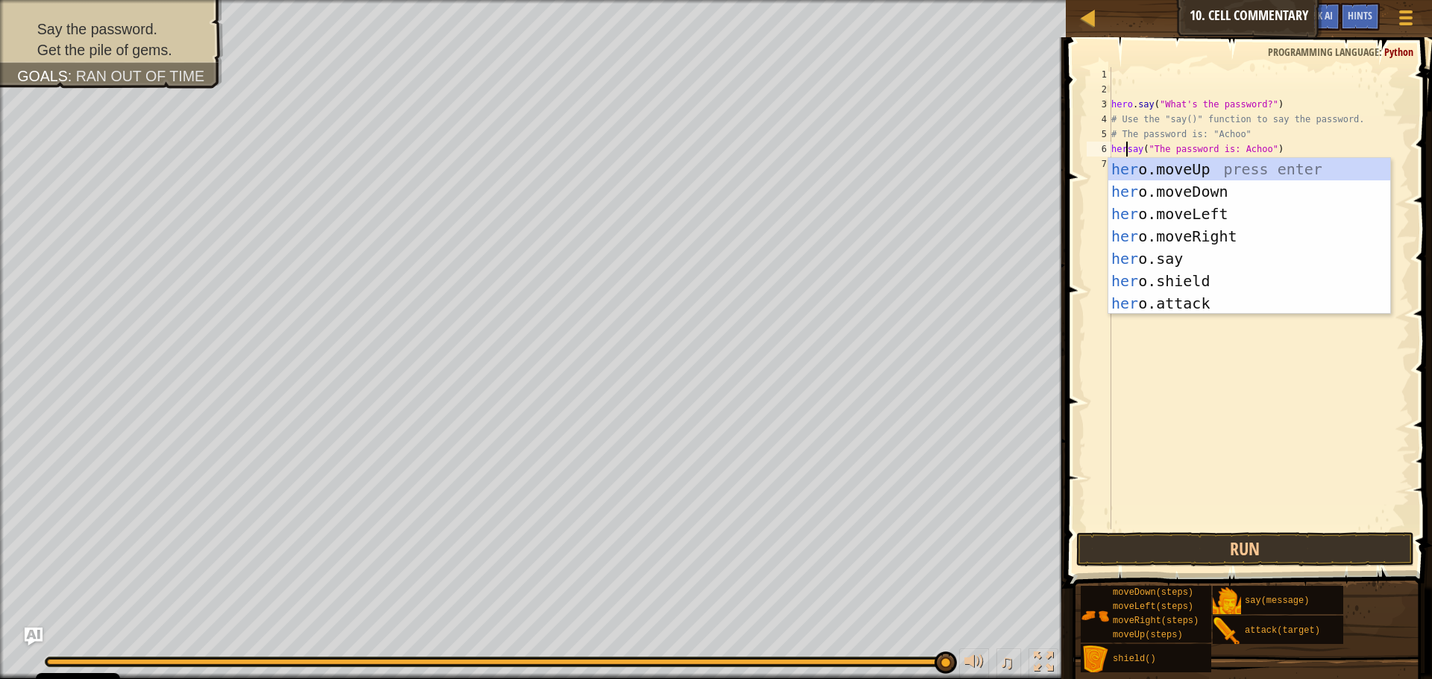
scroll to position [7, 2]
type textarea "hero.say("The password is: Achoo")"
click at [1271, 359] on div "hero . say ( "What's the password?" ) # Use the "say()" function to say the pas…" at bounding box center [1258, 313] width 301 height 492
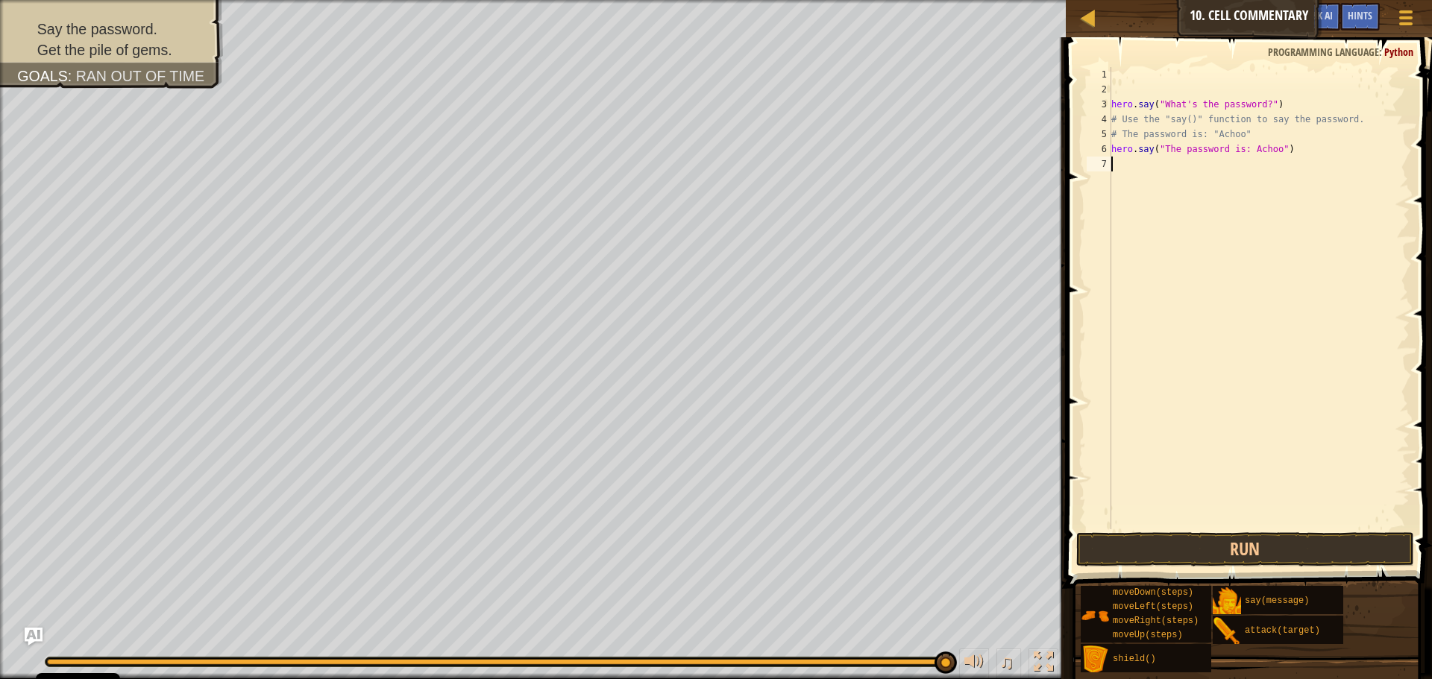
scroll to position [7, 0]
click at [1275, 540] on button "Run" at bounding box center [1245, 549] width 338 height 34
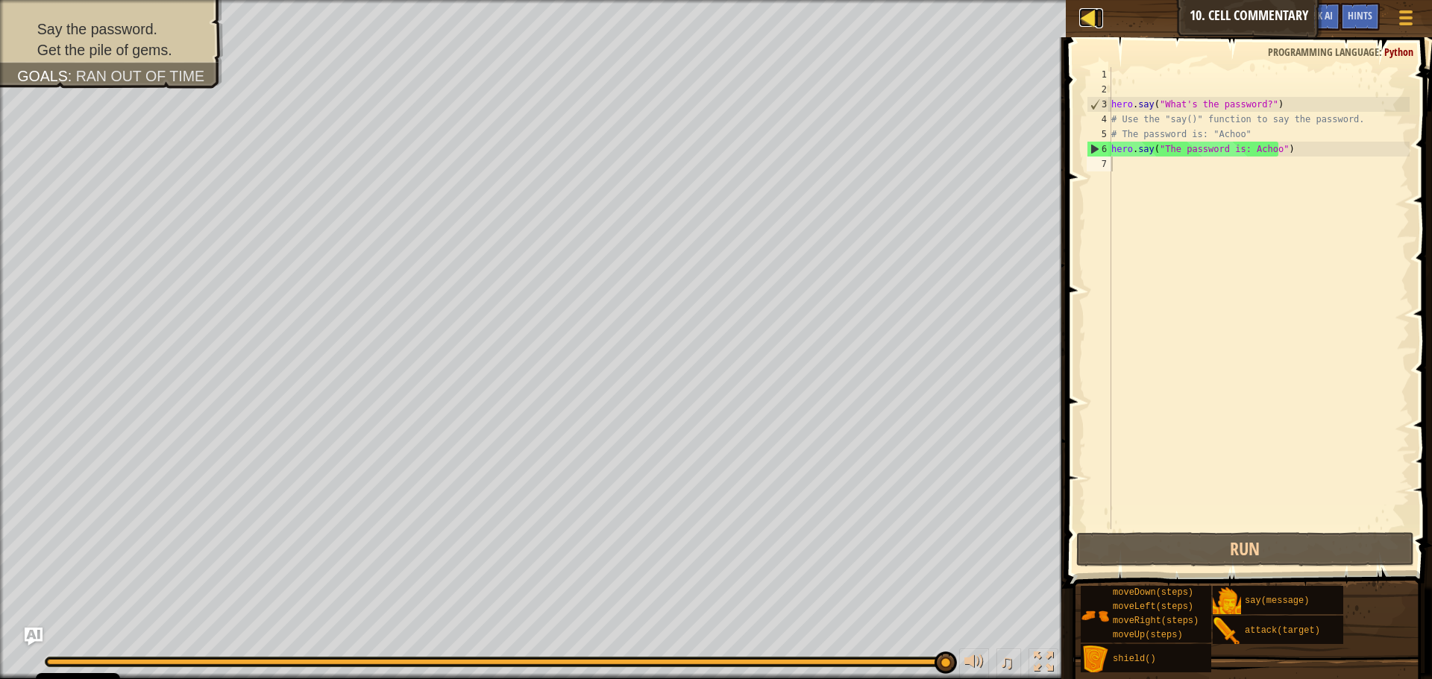
click at [1085, 17] on div at bounding box center [1088, 17] width 19 height 19
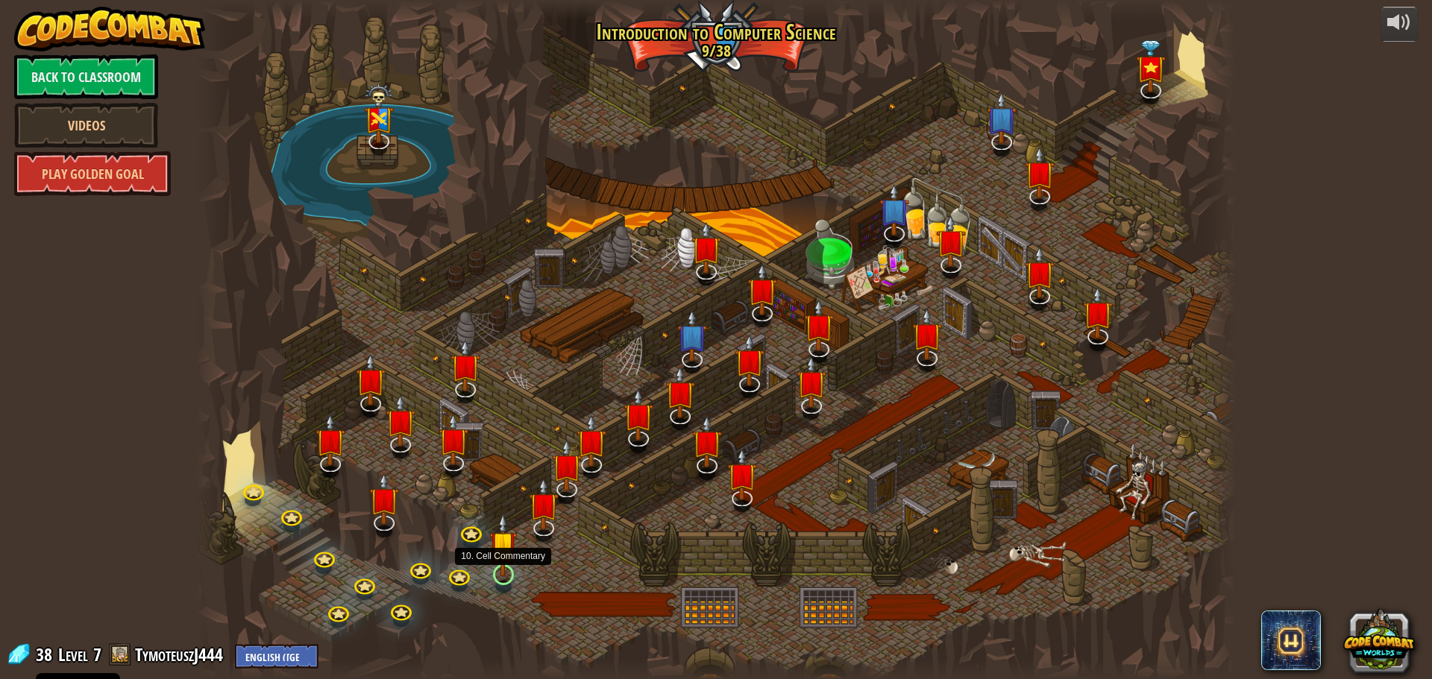
click at [504, 576] on div at bounding box center [503, 575] width 21 height 21
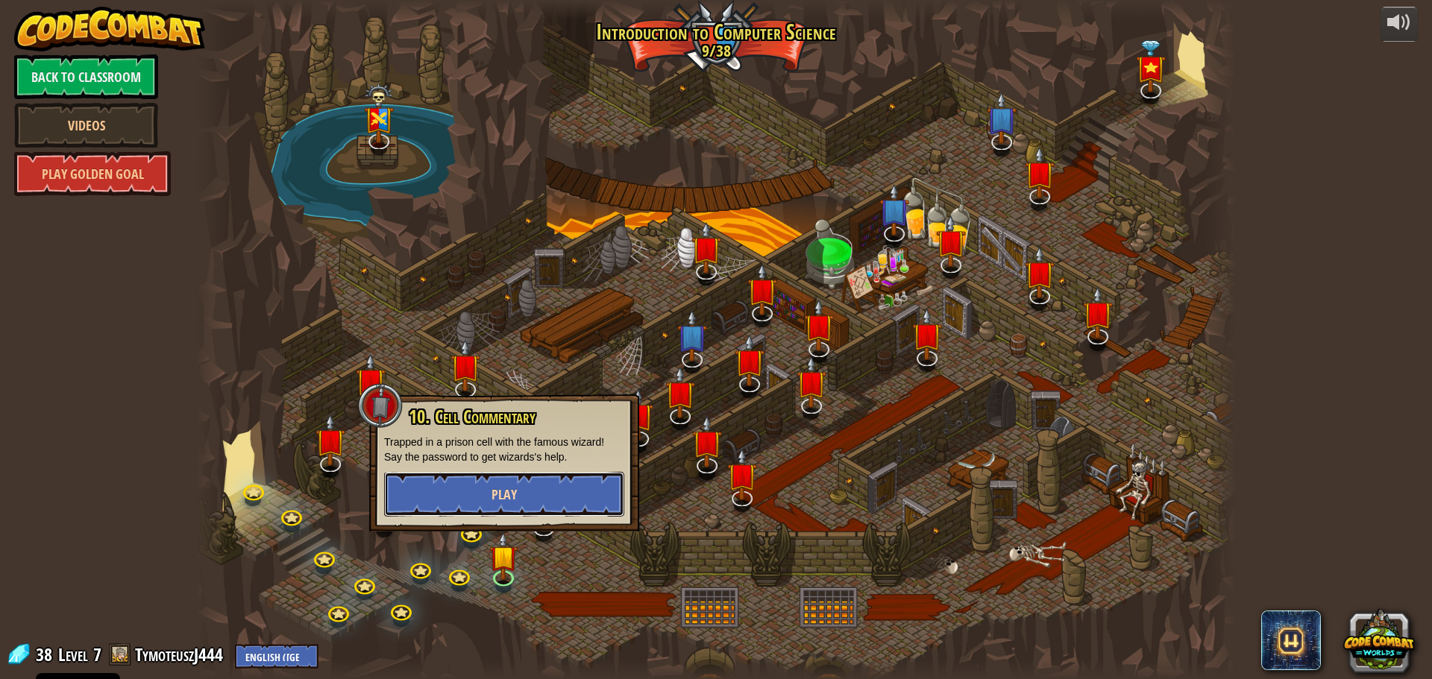
click at [509, 509] on button "Play" at bounding box center [504, 494] width 240 height 45
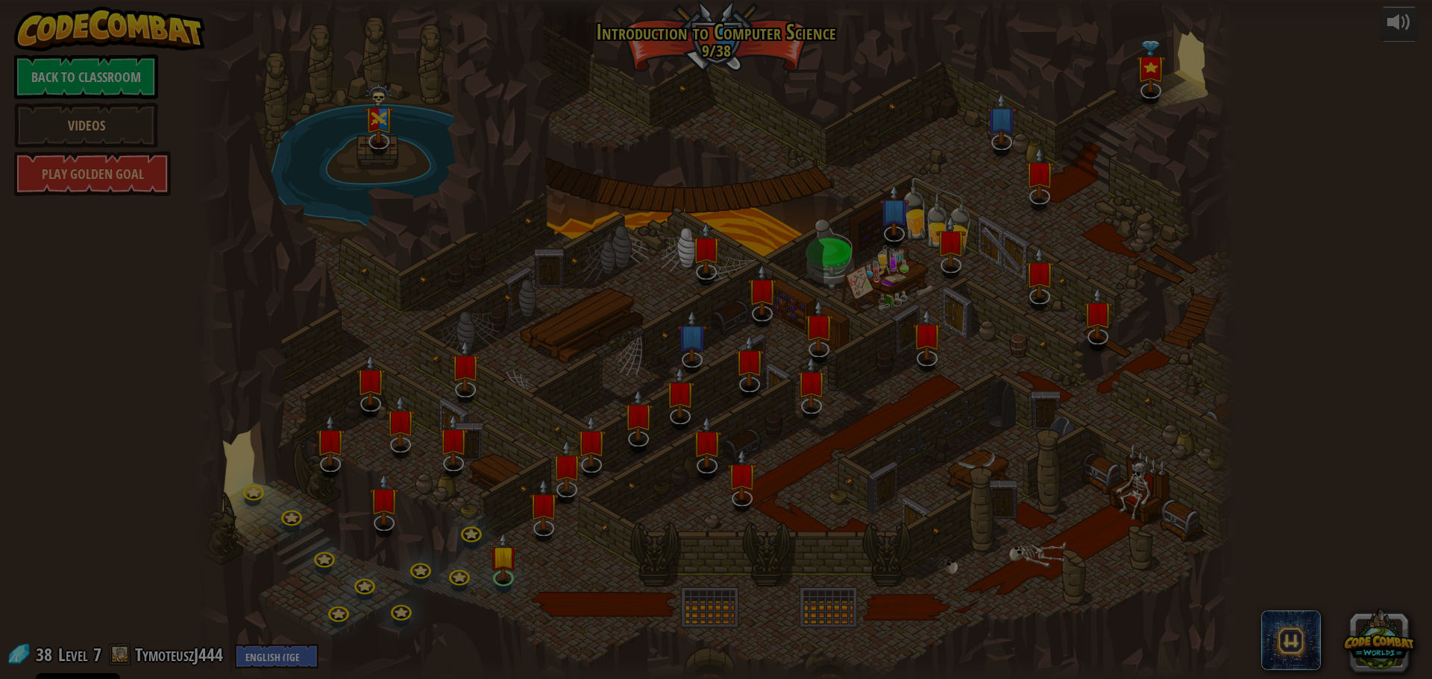
click at [509, 509] on div at bounding box center [716, 339] width 1432 height 679
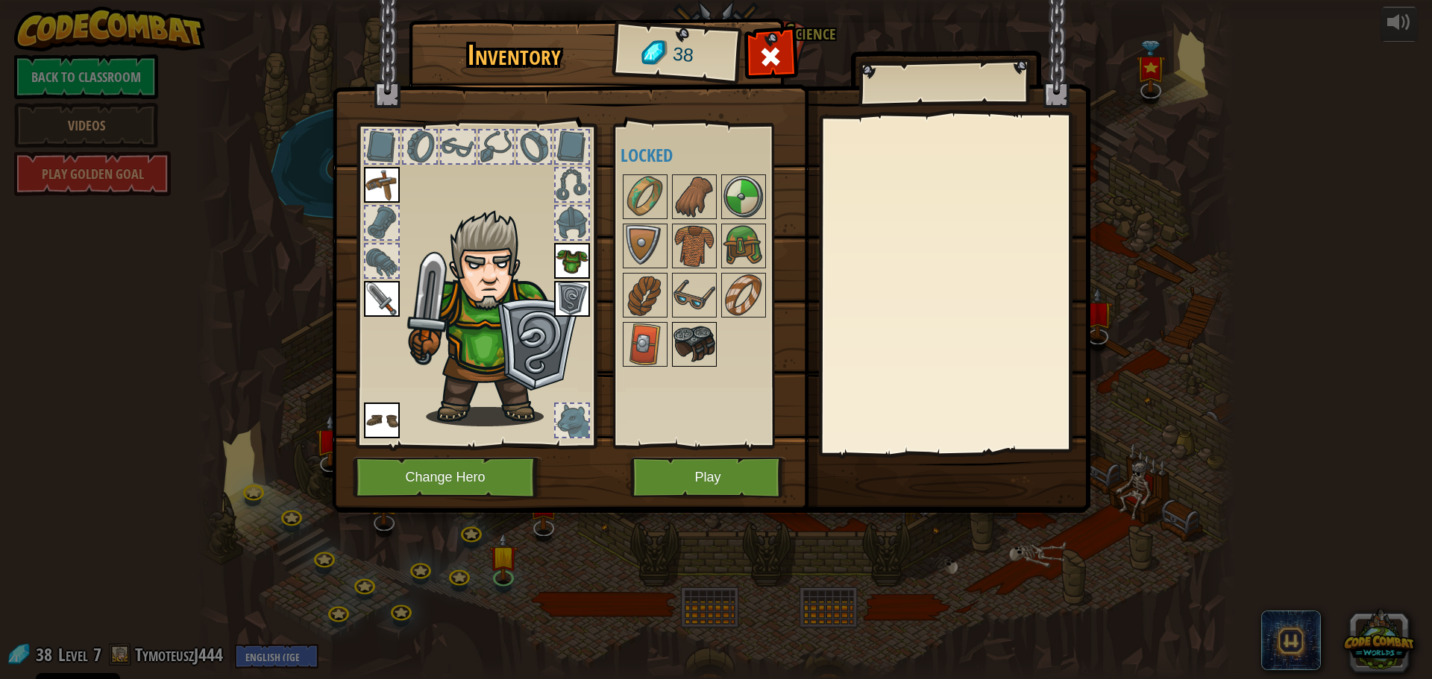
click at [693, 337] on img at bounding box center [694, 345] width 42 height 42
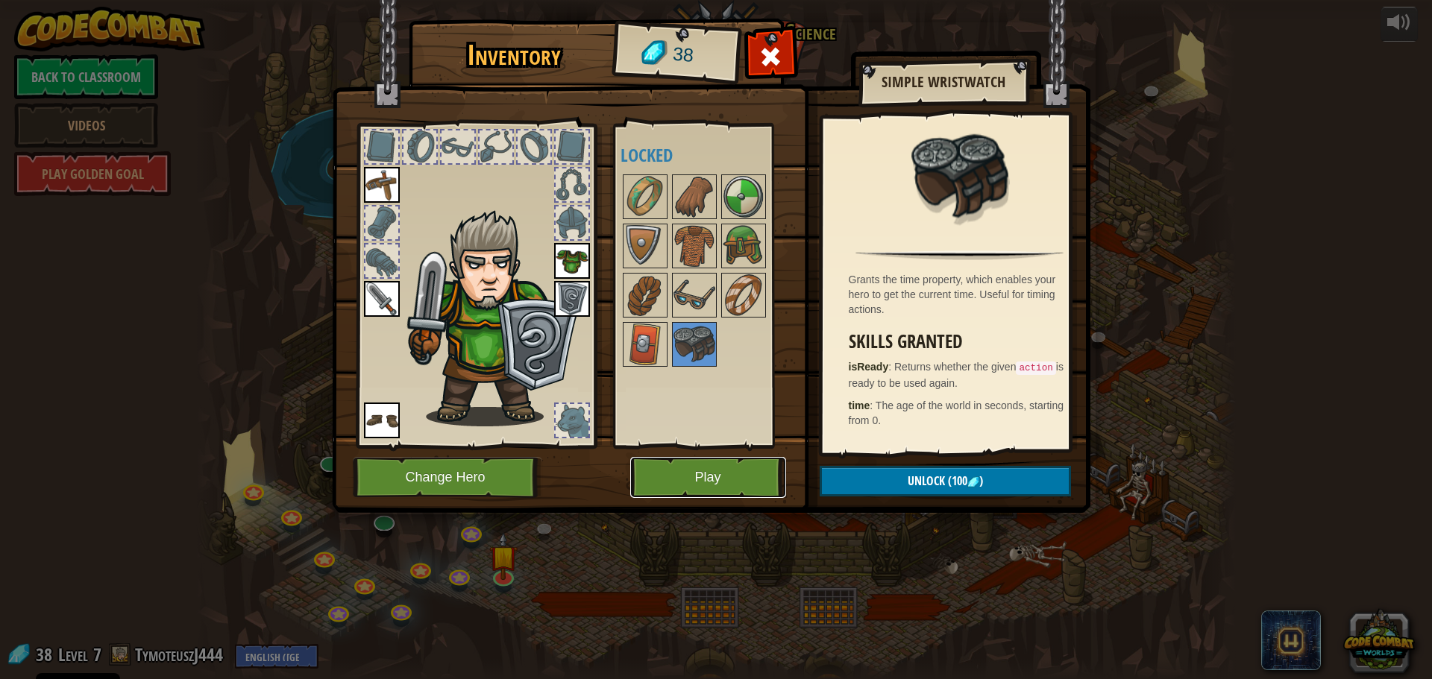
click at [705, 483] on button "Play" at bounding box center [708, 477] width 156 height 41
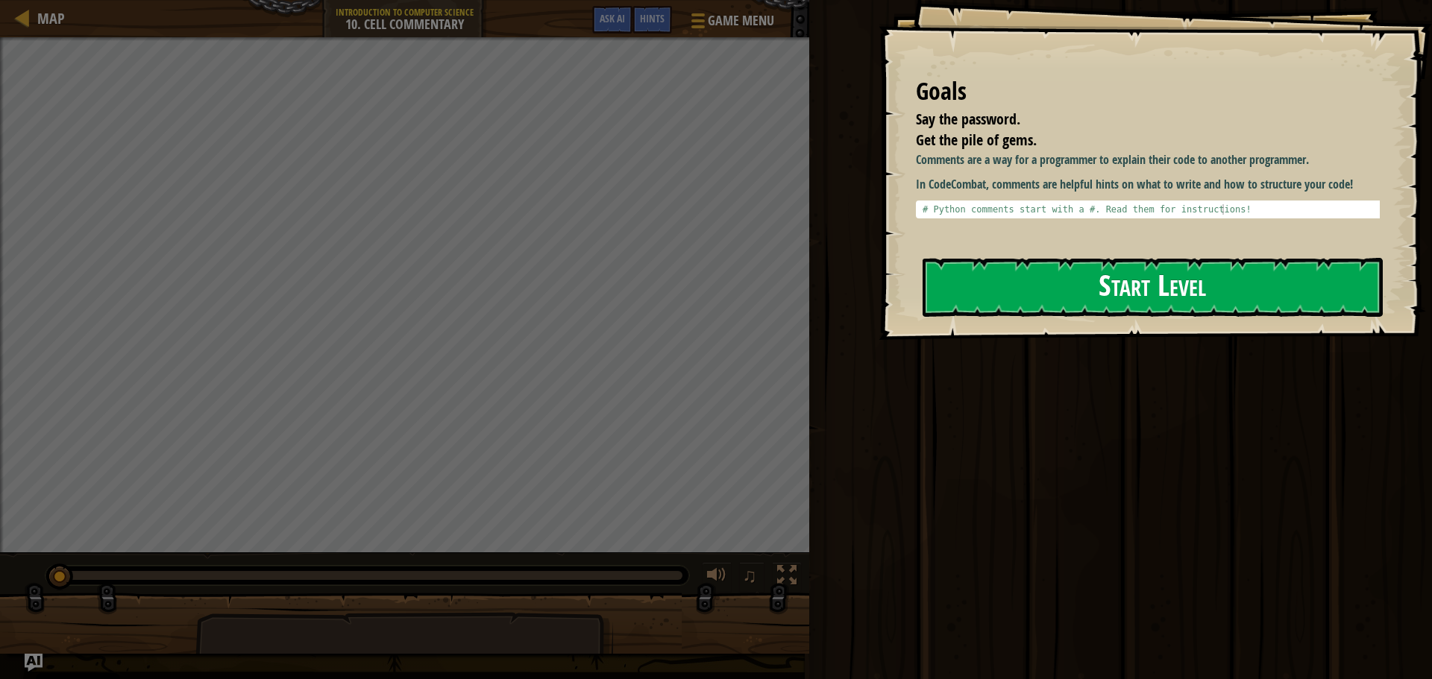
click at [1119, 301] on button "Start Level" at bounding box center [1153, 287] width 460 height 59
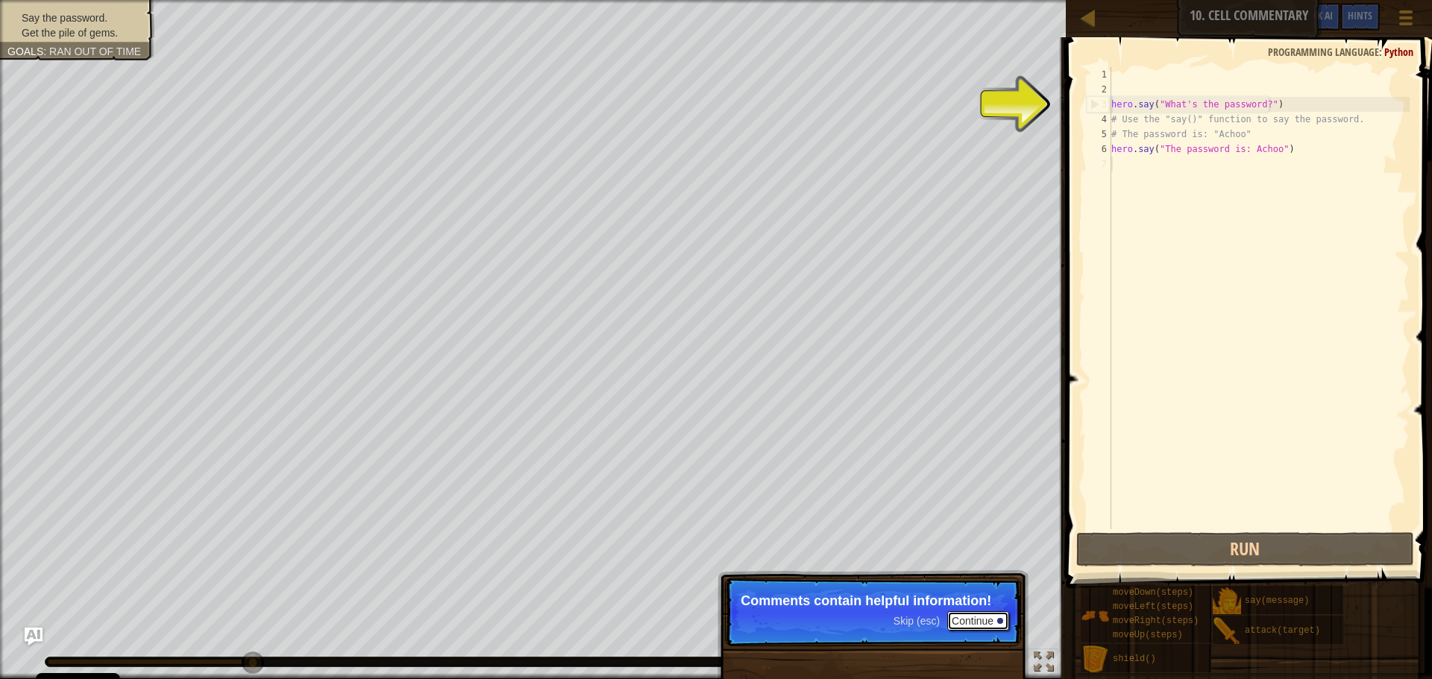
click at [959, 619] on button "Continue" at bounding box center [978, 621] width 62 height 19
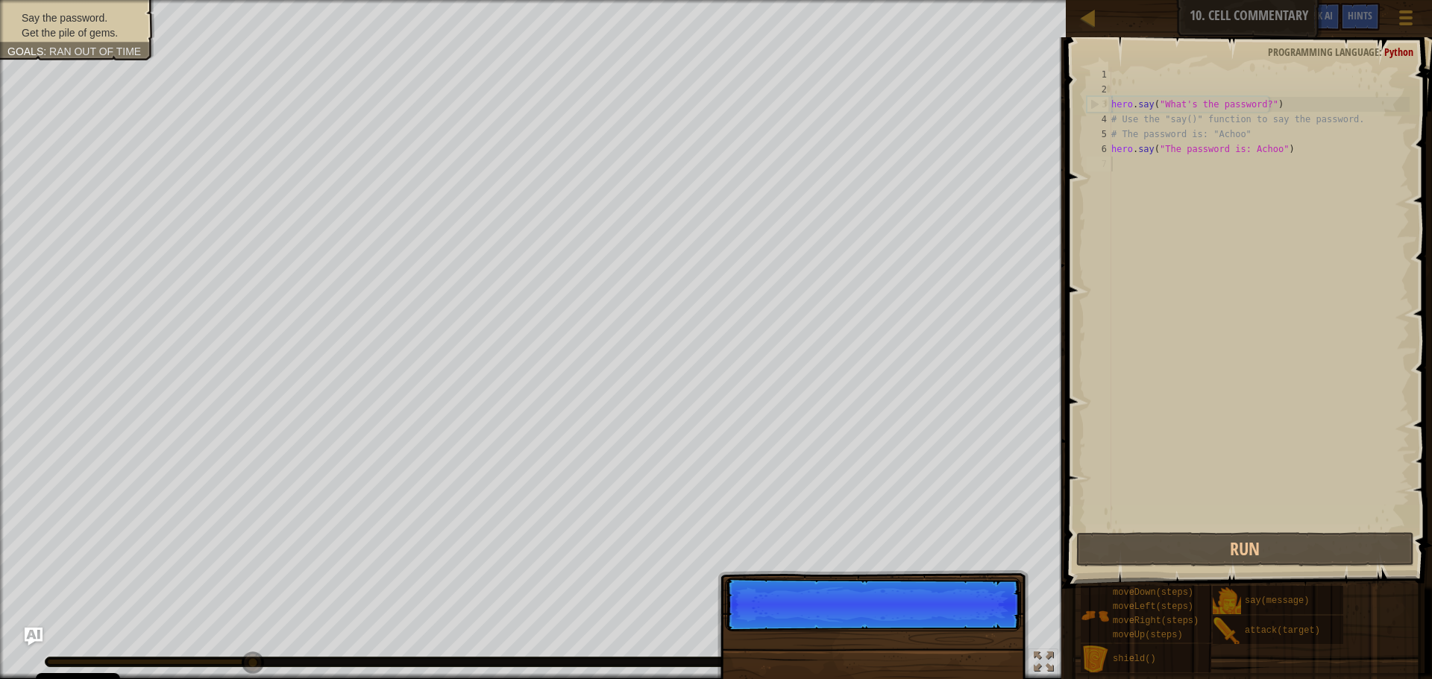
scroll to position [7, 0]
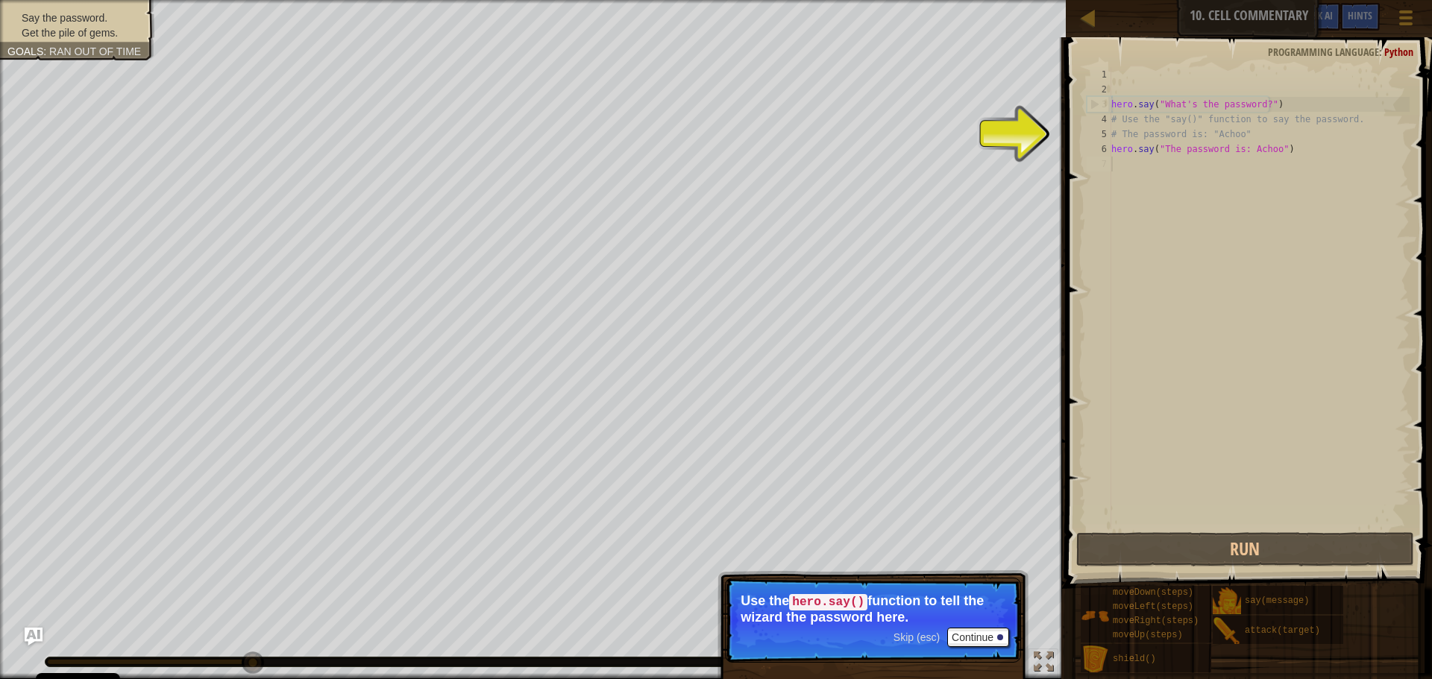
scroll to position [7, 0]
click at [968, 634] on button "Continue" at bounding box center [978, 637] width 62 height 19
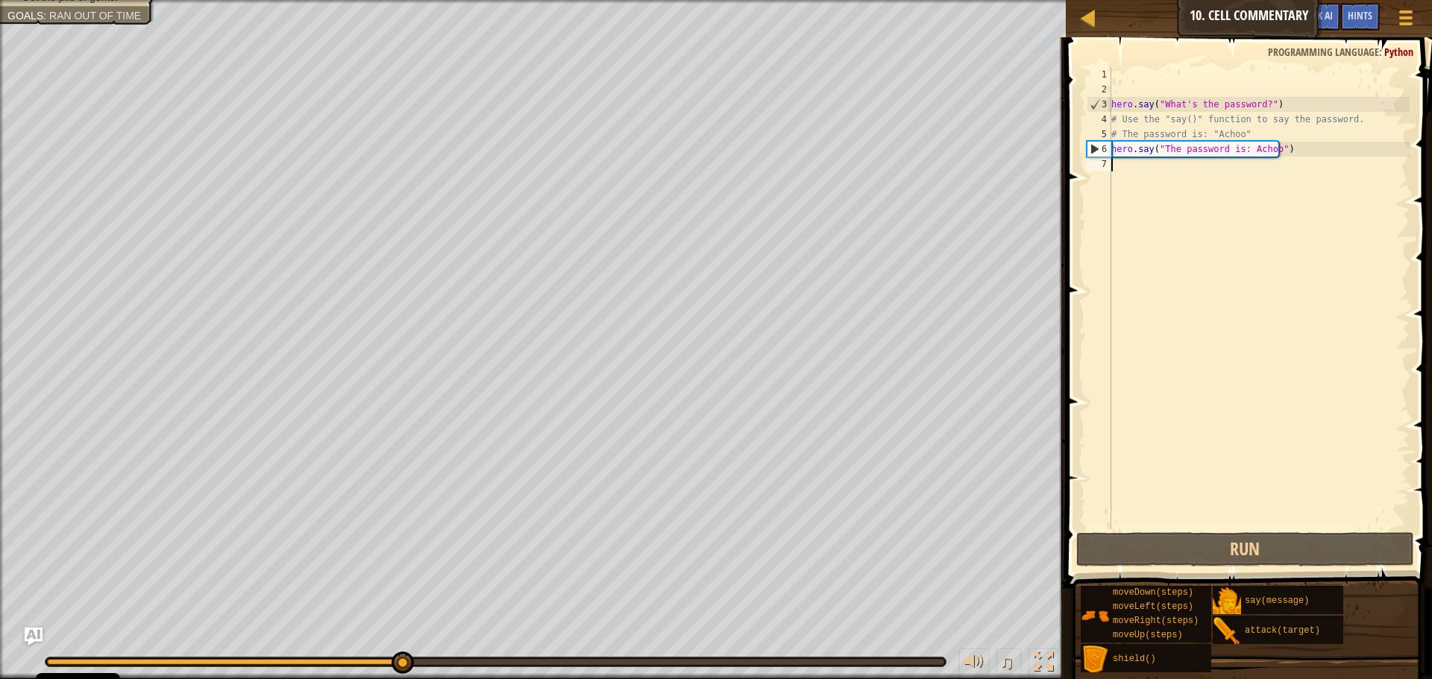
click at [1245, 145] on div "hero . say ( "What's the password?" ) # Use the "say()" function to say the pas…" at bounding box center [1258, 313] width 301 height 492
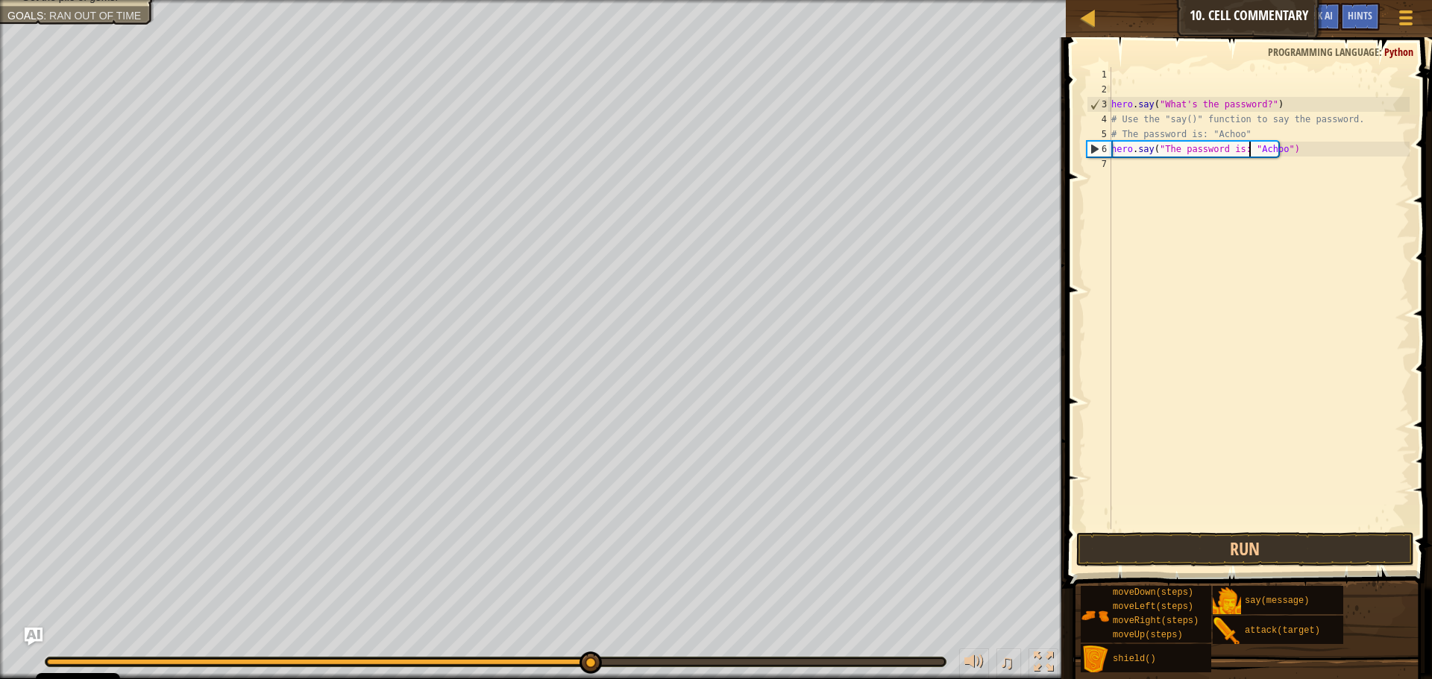
scroll to position [7, 12]
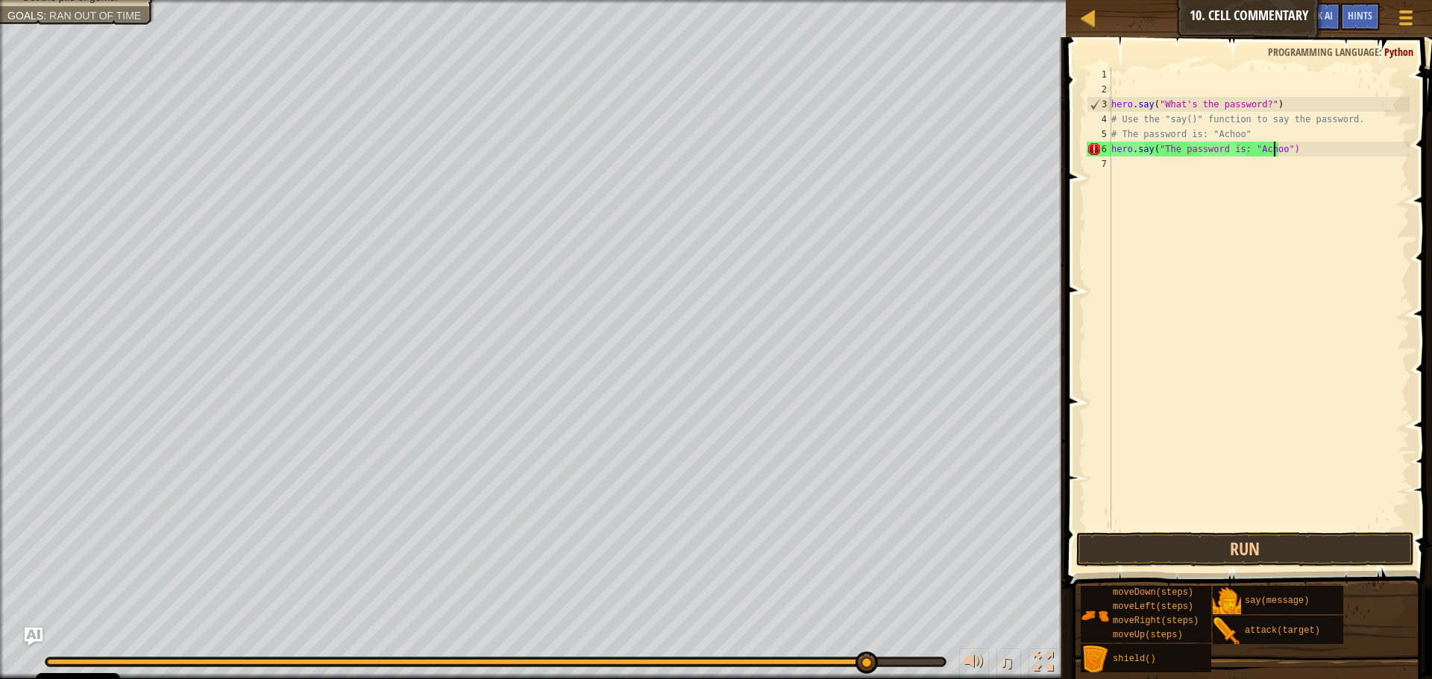
click at [1273, 145] on div "hero . say ( "What's the password?" ) # Use the "say()" function to say the pas…" at bounding box center [1258, 313] width 301 height 492
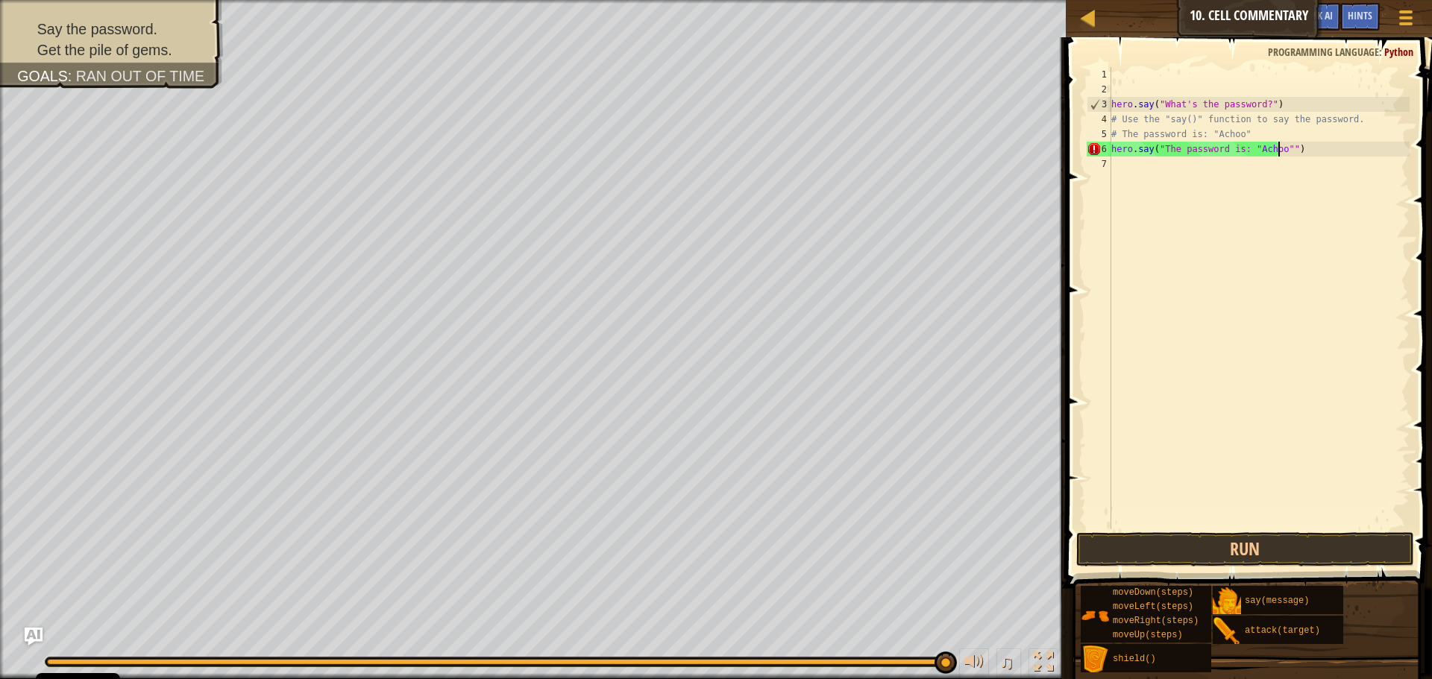
scroll to position [7, 14]
click at [1292, 538] on button "Run" at bounding box center [1245, 549] width 338 height 34
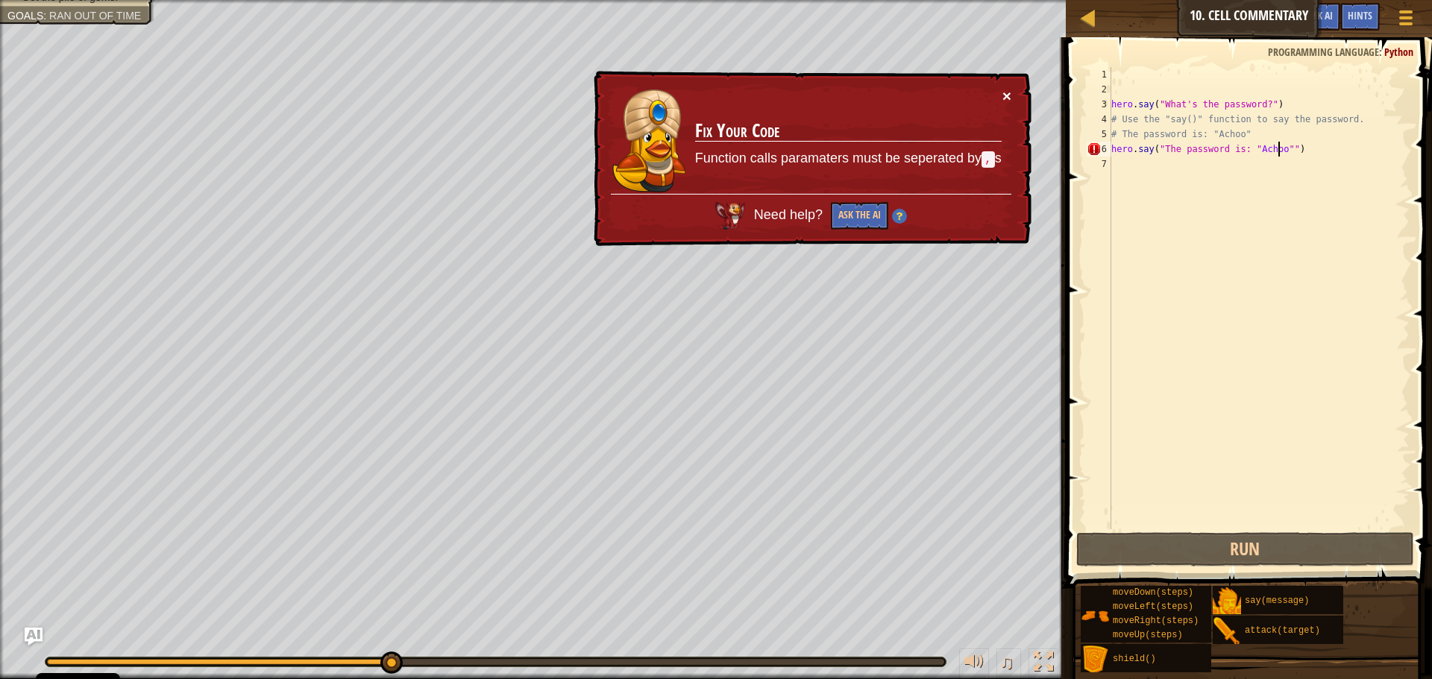
click at [1006, 91] on button "×" at bounding box center [1006, 96] width 9 height 16
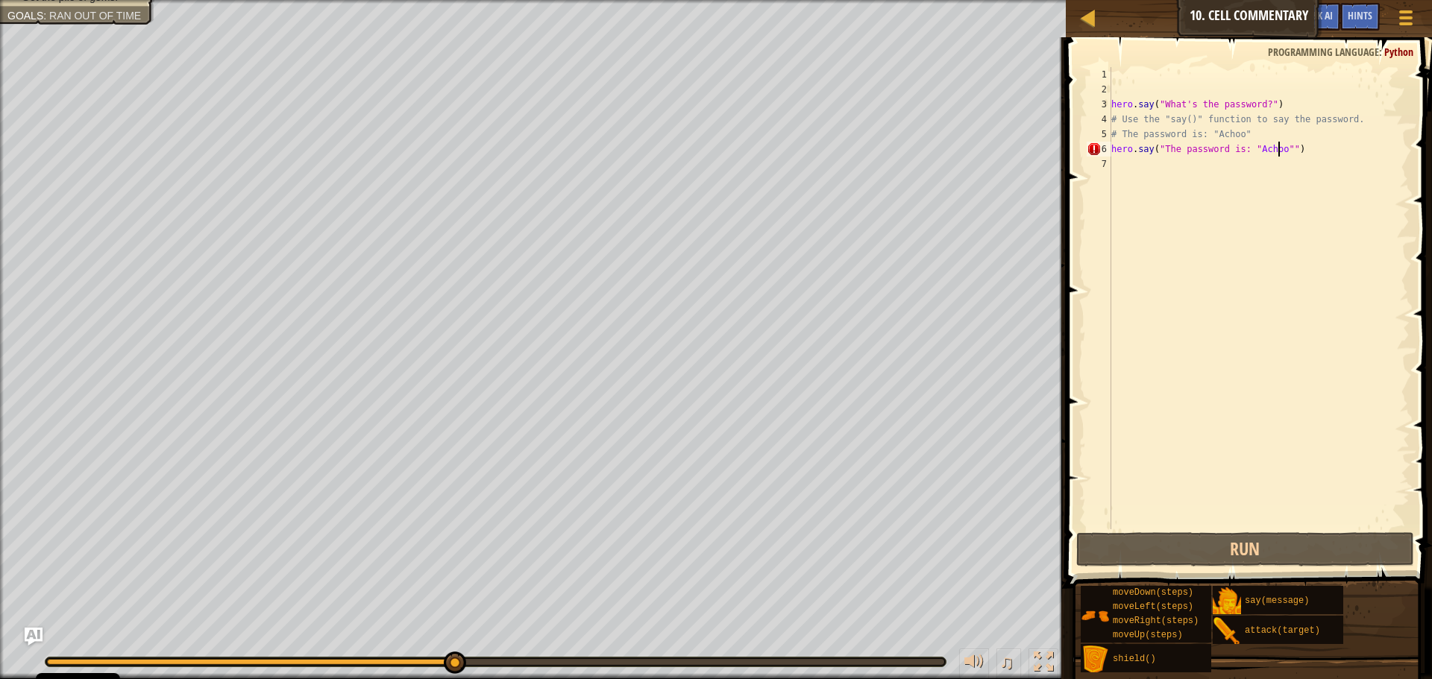
click at [1246, 145] on div "hero . say ( "What's the password?" ) # Use the "say()" function to say the pas…" at bounding box center [1258, 313] width 301 height 492
click at [1272, 154] on div "hero . say ( "What's the password?" ) # Use the "say()" function to say the pas…" at bounding box center [1258, 313] width 301 height 492
click at [1278, 151] on div "hero . say ( "What's the password?" ) # Use the "say()" function to say the pas…" at bounding box center [1258, 313] width 301 height 492
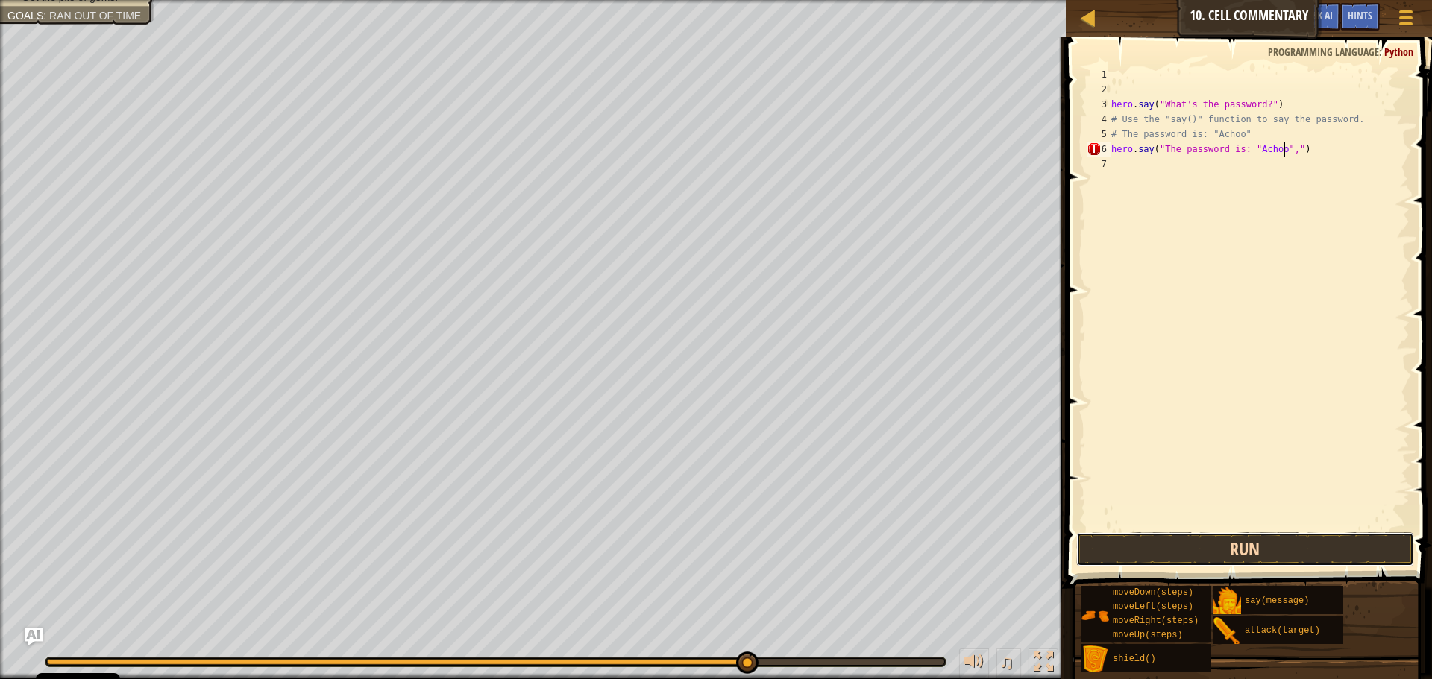
click at [1277, 544] on button "Run" at bounding box center [1245, 549] width 338 height 34
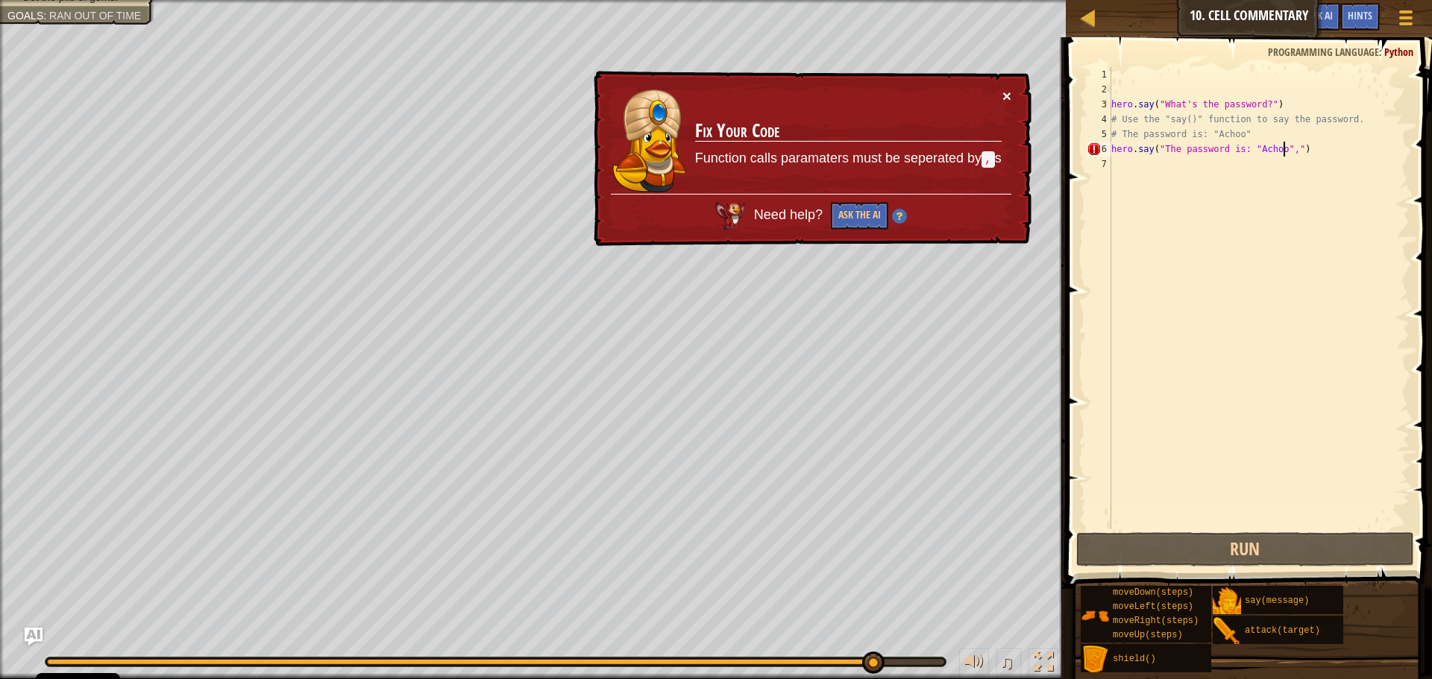
click at [1002, 93] on button "×" at bounding box center [1006, 96] width 9 height 16
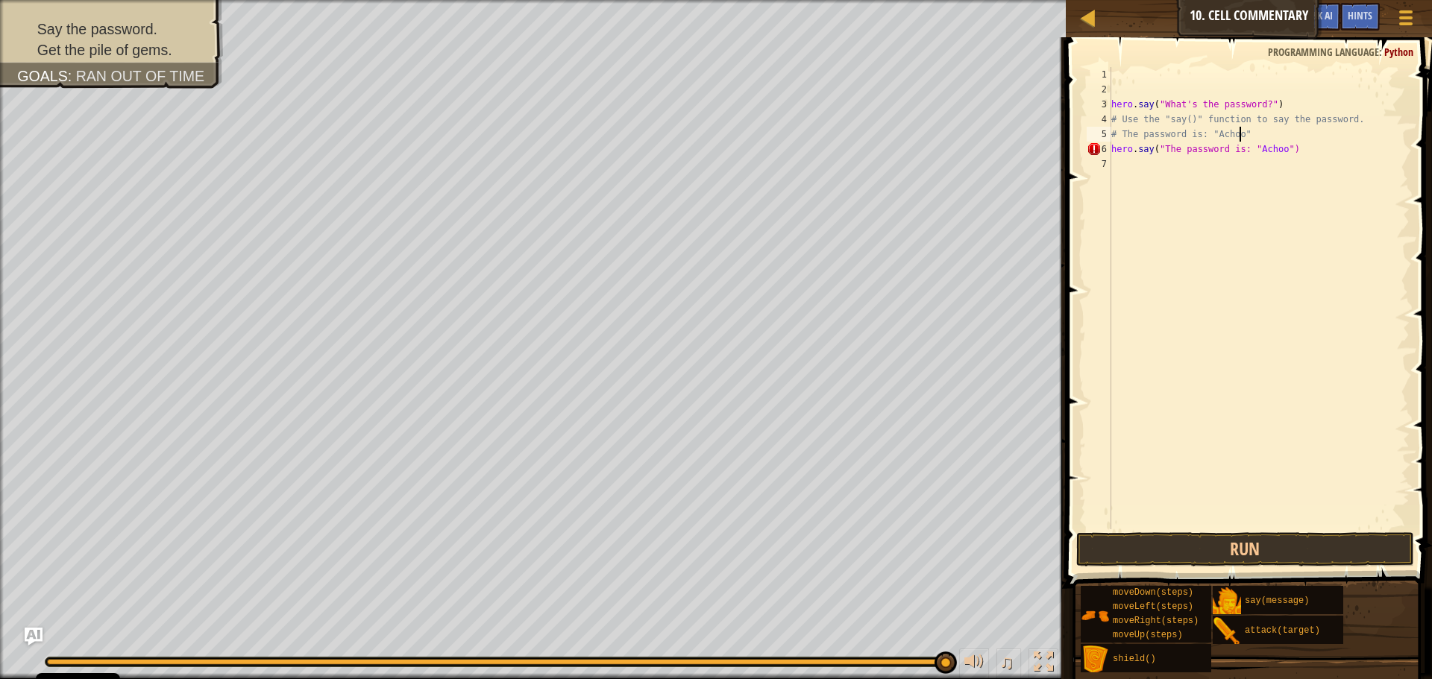
click at [1248, 141] on div "hero . say ( "What's the password?" ) # Use the "say()" function to say the pas…" at bounding box center [1258, 313] width 301 height 492
click at [1247, 145] on div "hero . say ( "What's the password?" ) # Use the "say()" function to say the pas…" at bounding box center [1258, 313] width 301 height 492
click at [1336, 550] on button "Run" at bounding box center [1245, 549] width 338 height 34
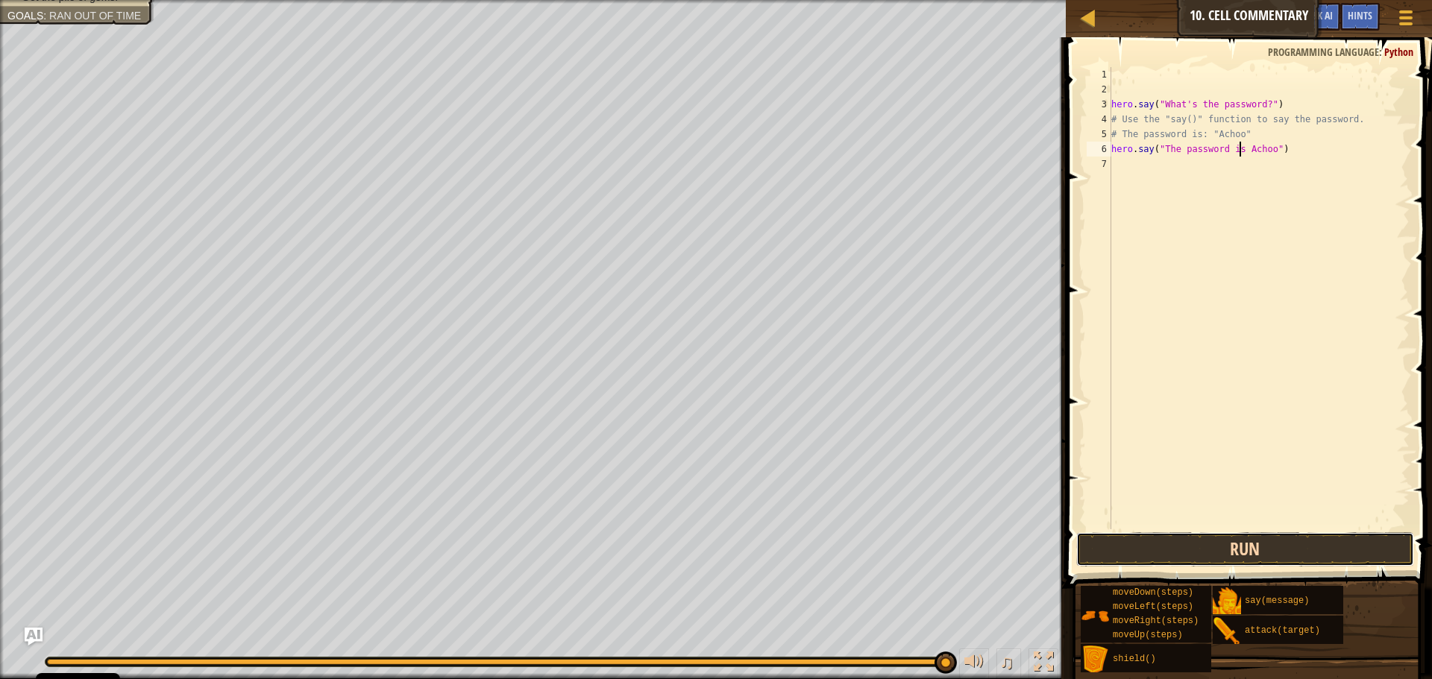
click at [1243, 543] on button "Run" at bounding box center [1245, 549] width 338 height 34
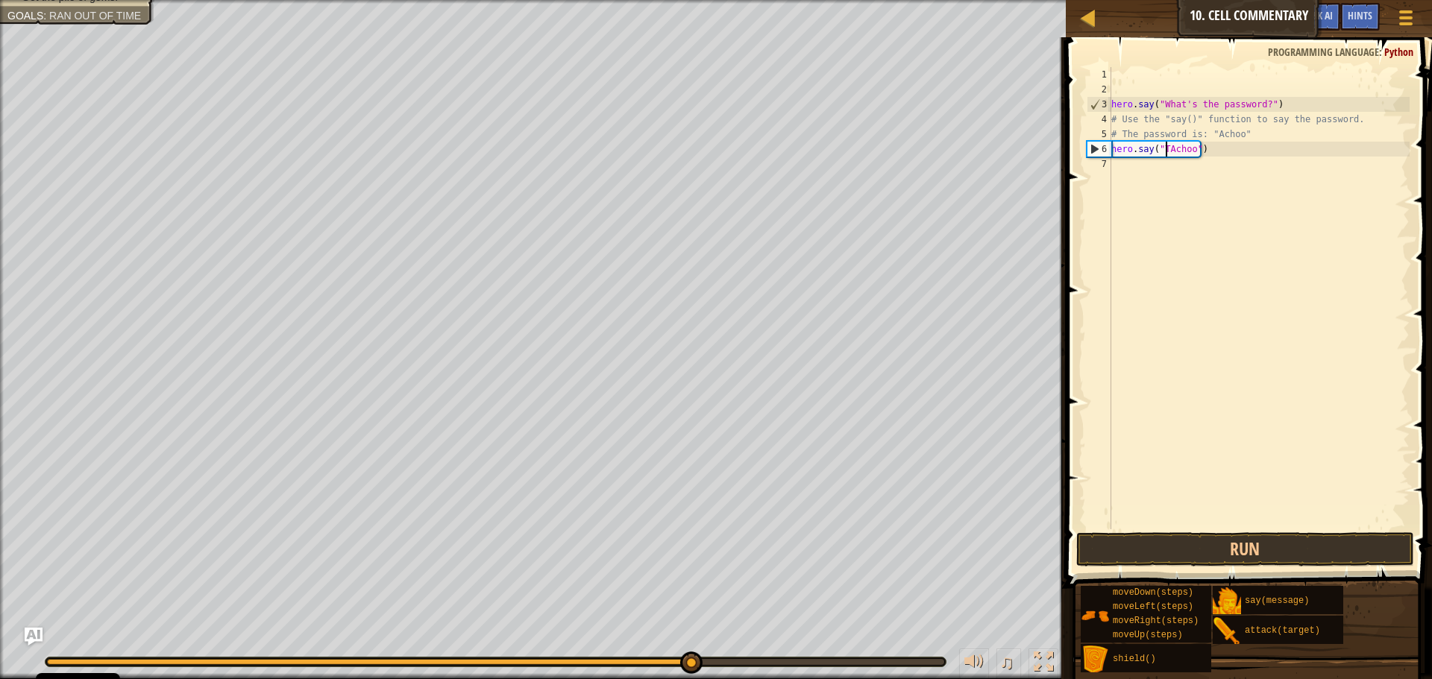
scroll to position [7, 6]
click at [1284, 552] on button "Run" at bounding box center [1245, 549] width 338 height 34
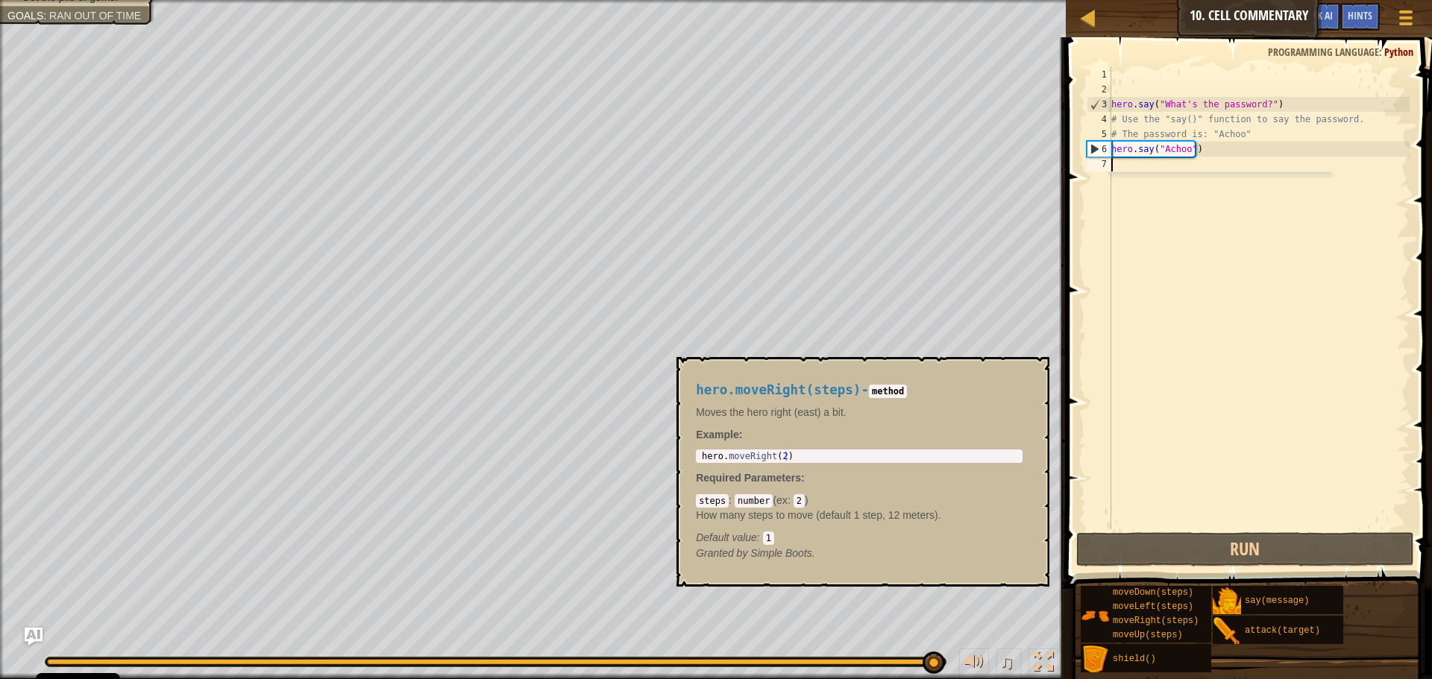
scroll to position [7, 4]
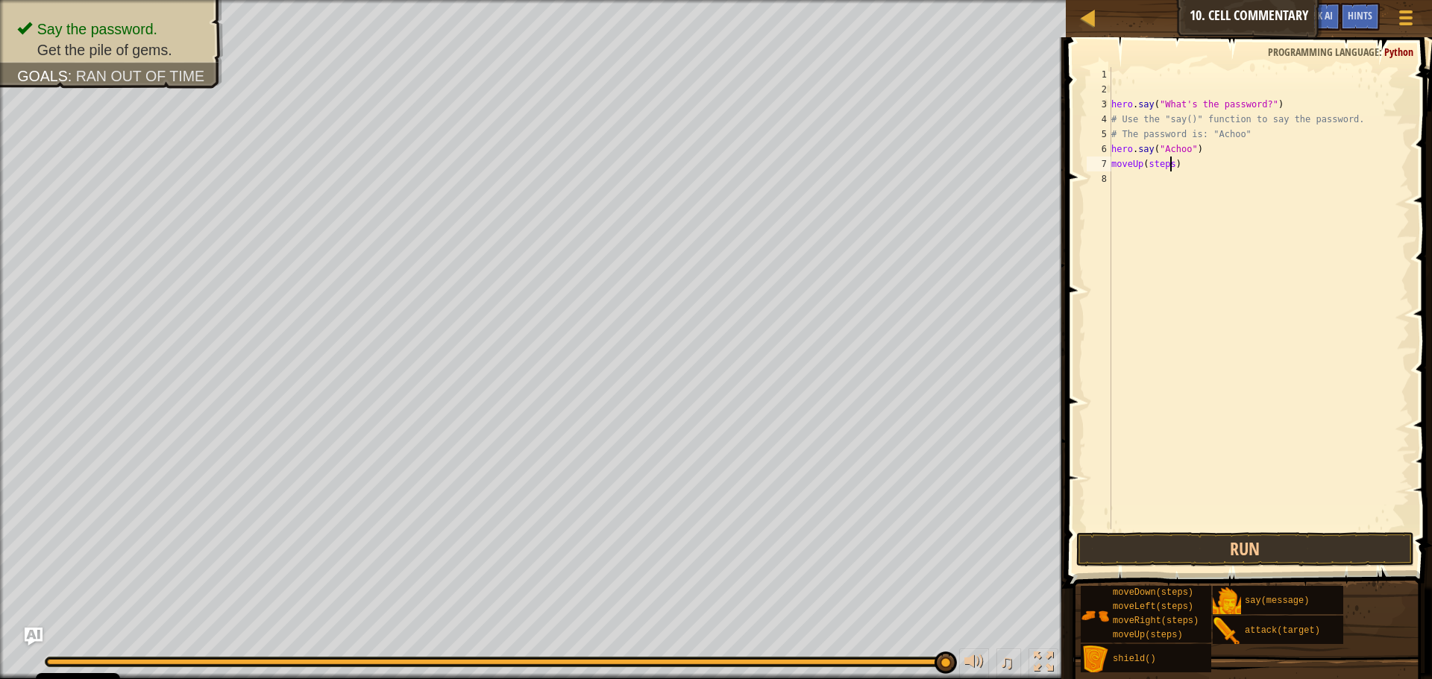
click at [1169, 164] on div "hero . say ( "What's the password?" ) # Use the "say()" function to say the pas…" at bounding box center [1258, 313] width 301 height 492
click at [1289, 545] on button "Run" at bounding box center [1245, 549] width 338 height 34
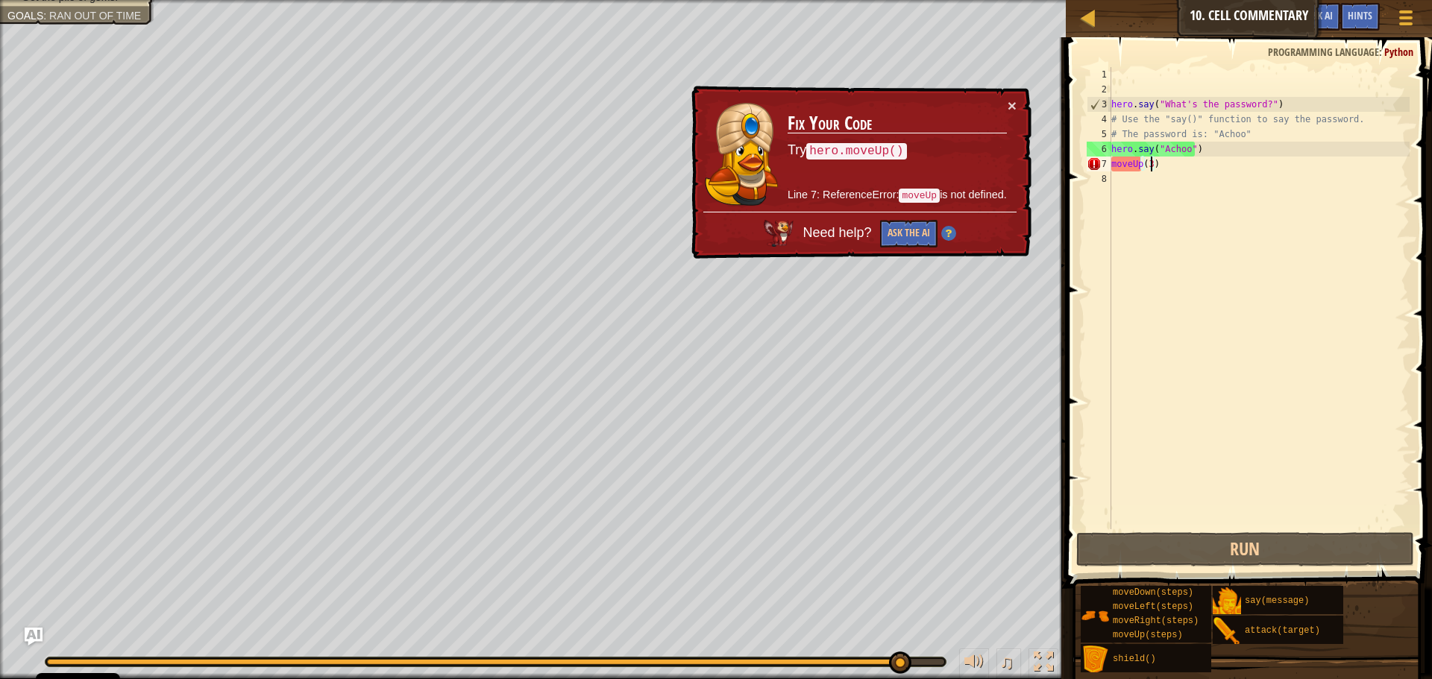
click at [1112, 164] on div "hero . say ( "What's the password?" ) # Use the "say()" function to say the pas…" at bounding box center [1258, 313] width 301 height 492
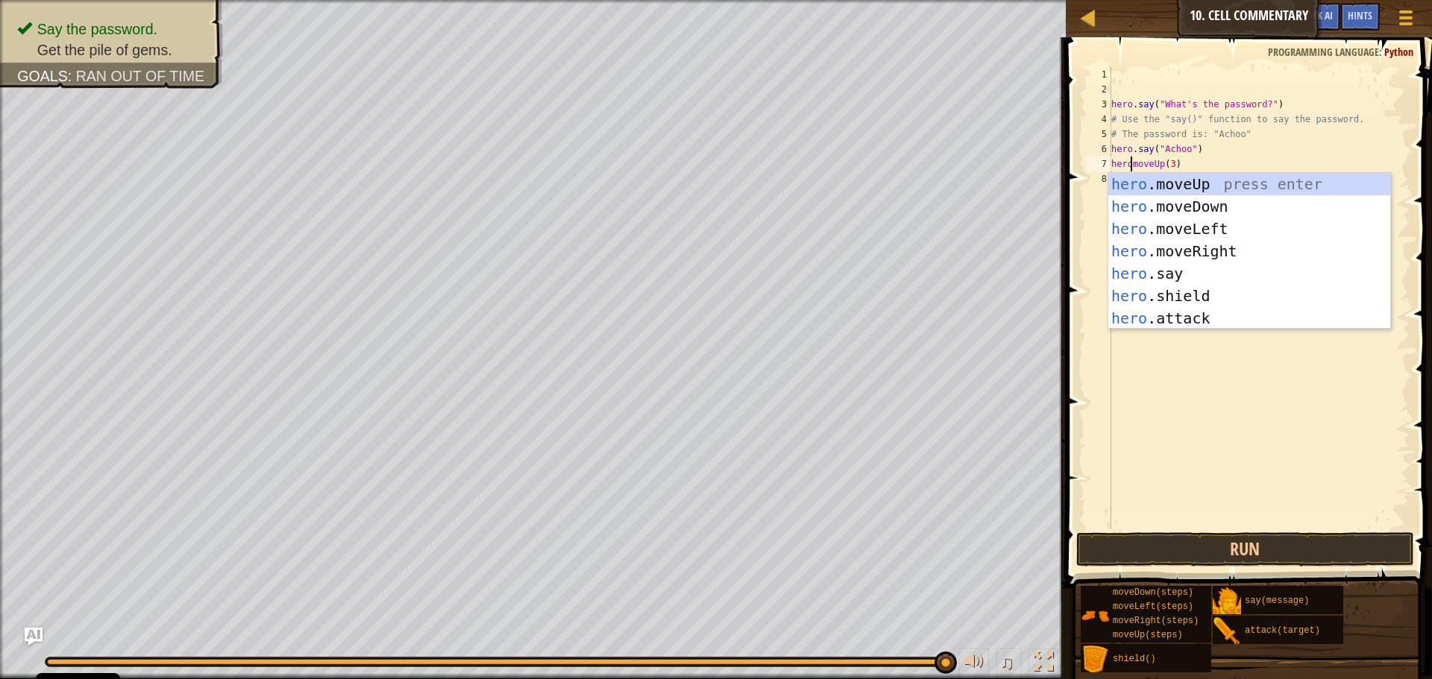
scroll to position [7, 2]
type textarea "hero.moveUp(3)"
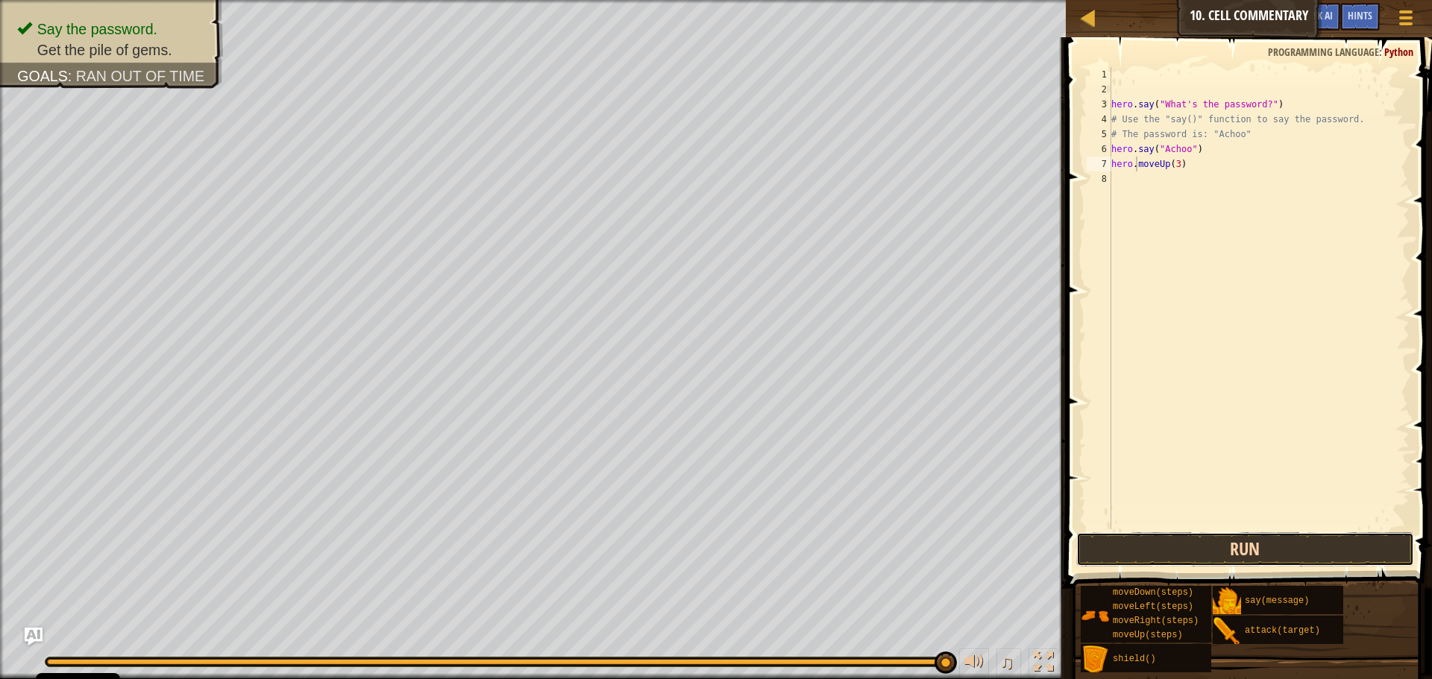
click at [1288, 556] on button "Run" at bounding box center [1245, 549] width 338 height 34
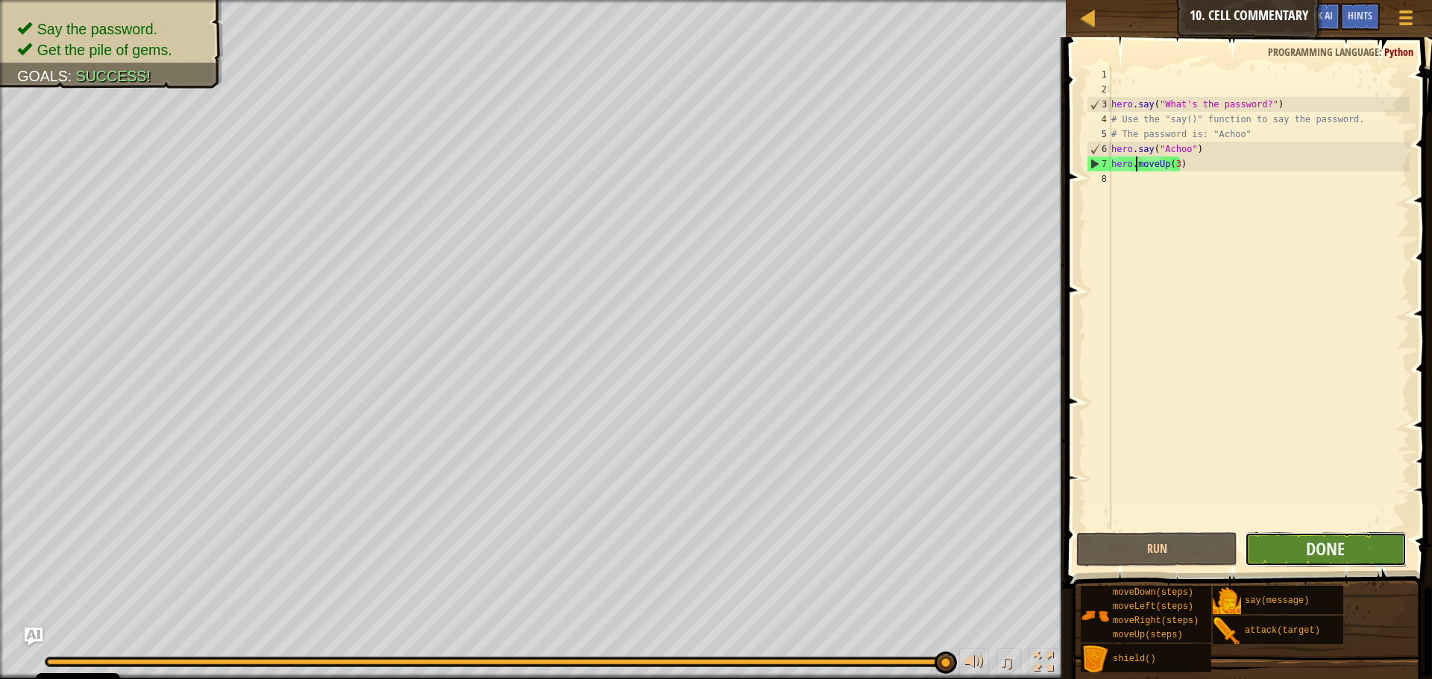
click at [1354, 536] on button "Done" at bounding box center [1325, 549] width 161 height 34
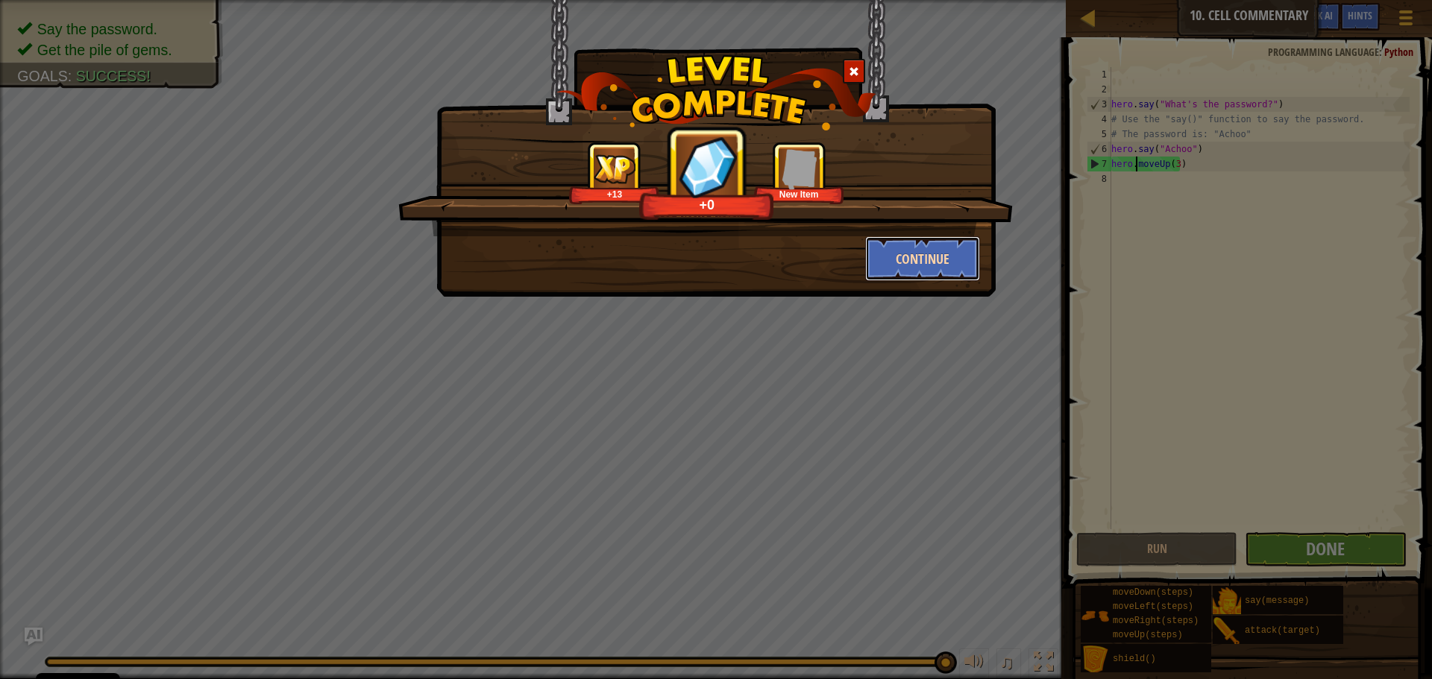
click at [936, 250] on button "Continue" at bounding box center [923, 258] width 116 height 45
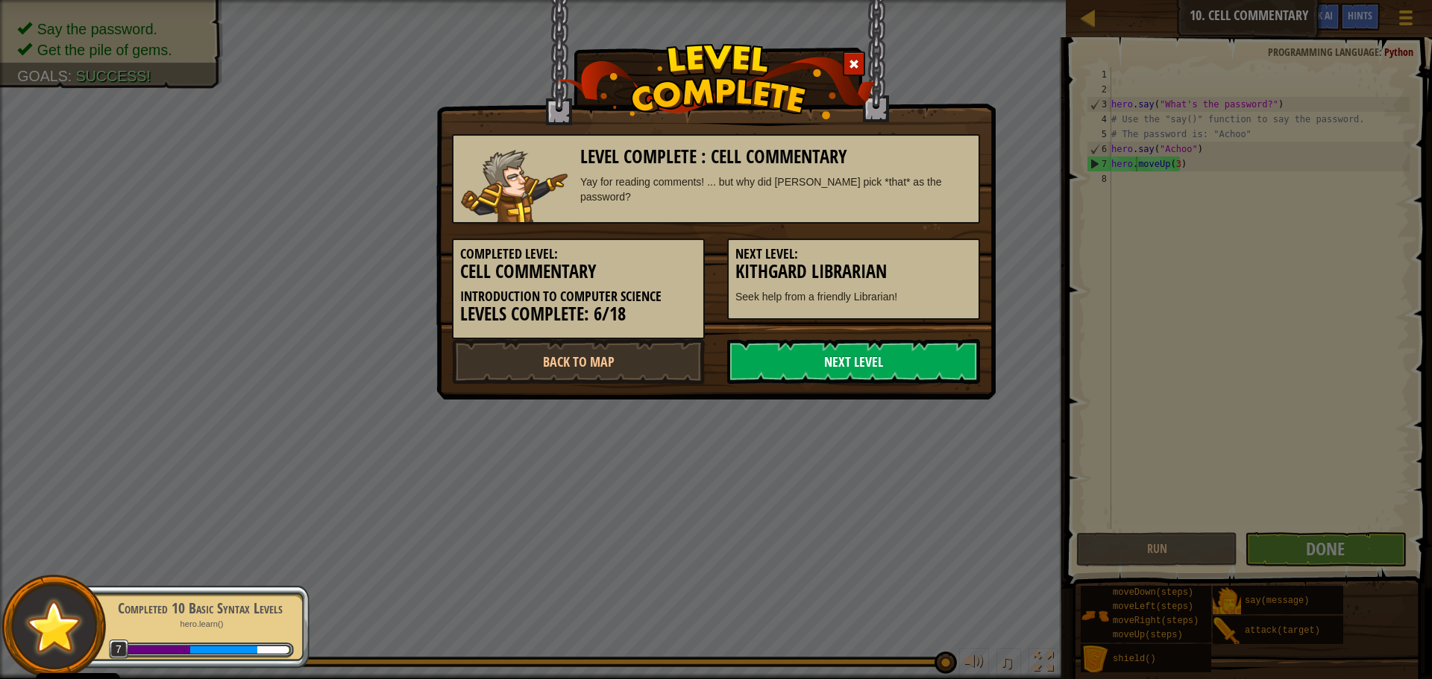
click at [773, 348] on link "Next Level" at bounding box center [853, 361] width 253 height 45
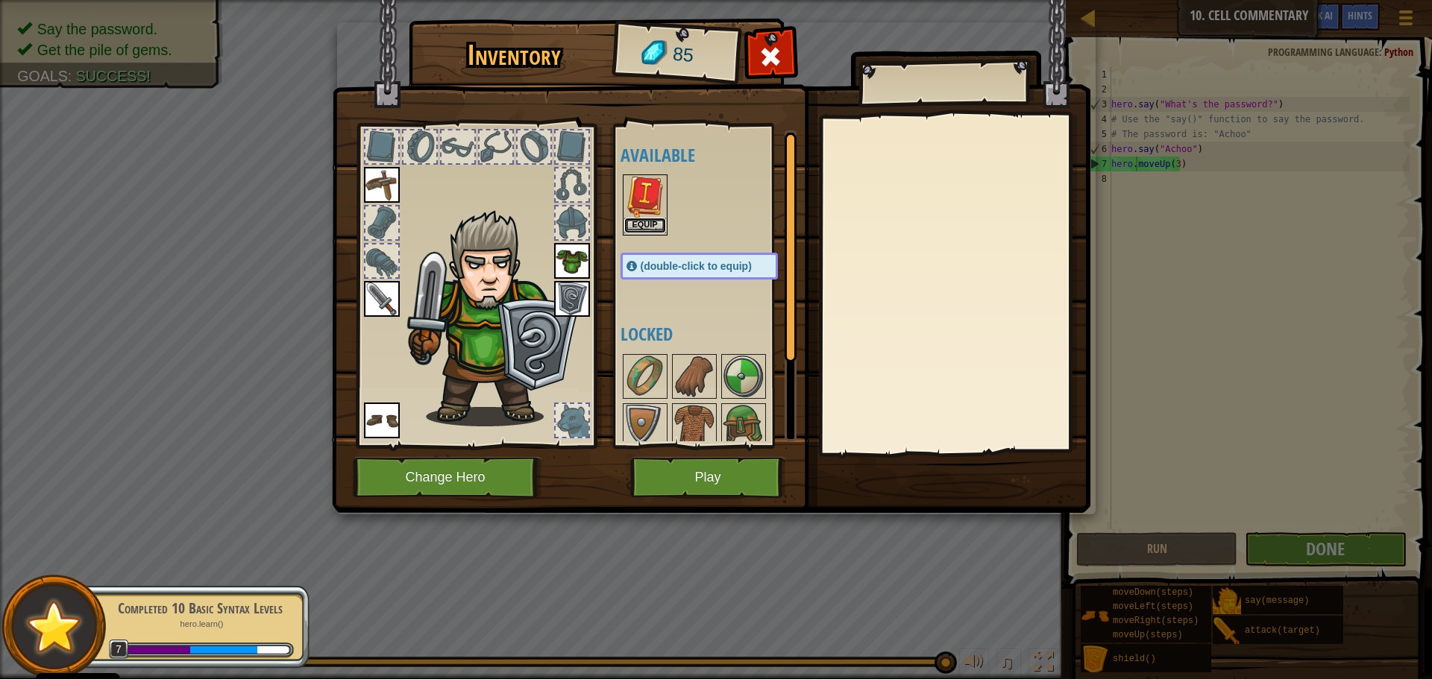
click at [662, 227] on button "Equip" at bounding box center [645, 226] width 42 height 16
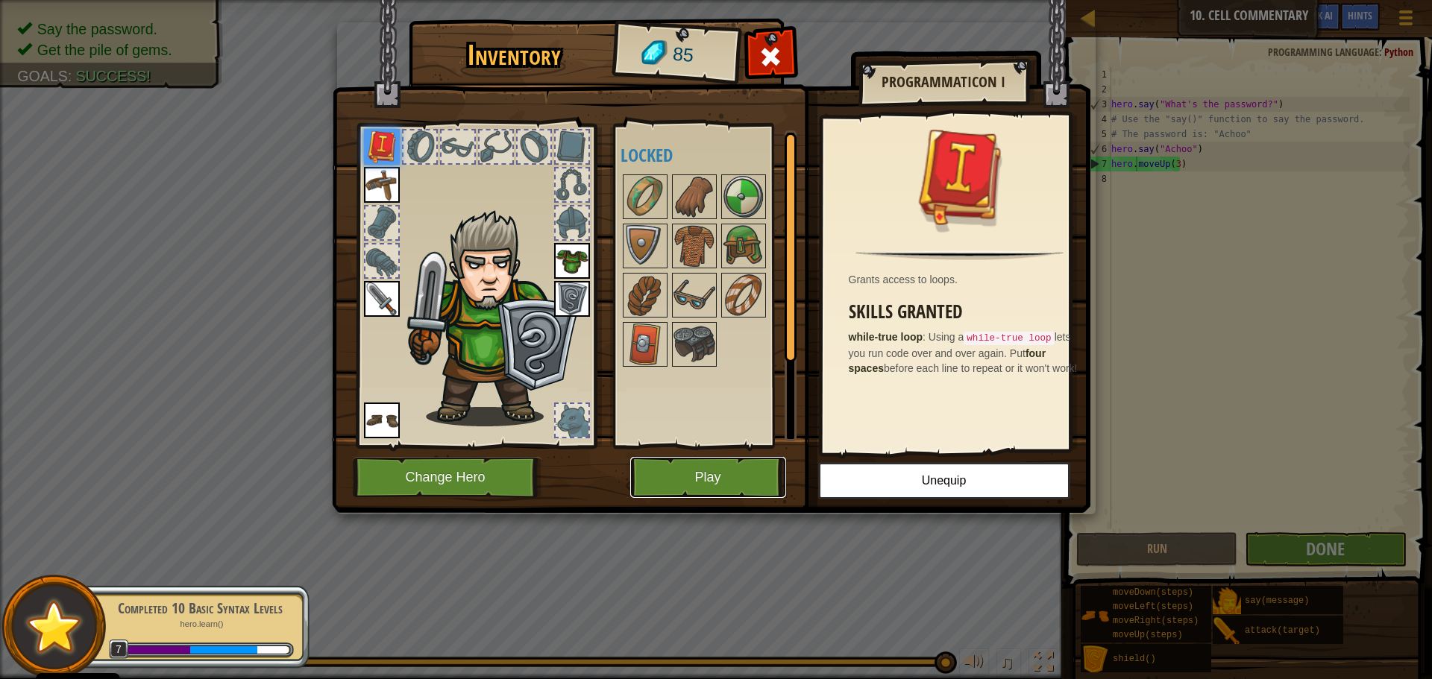
click at [761, 467] on button "Play" at bounding box center [708, 477] width 156 height 41
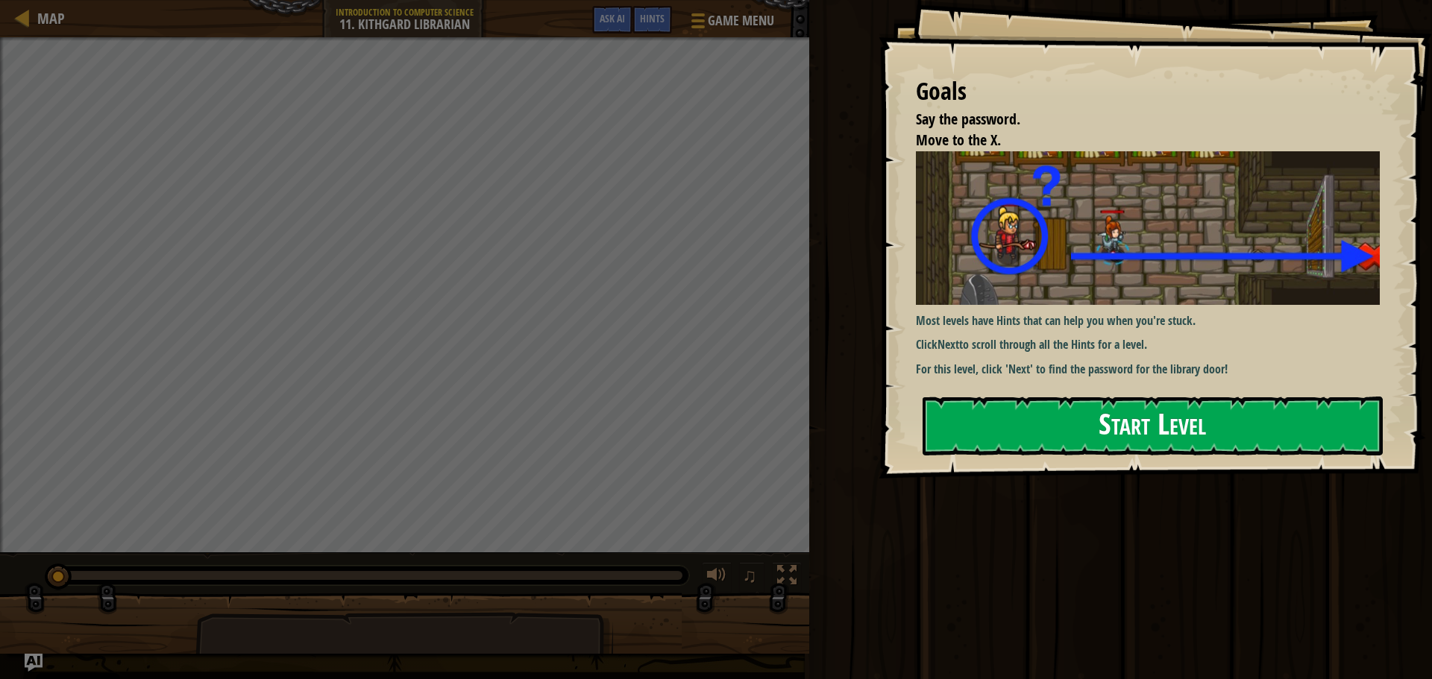
click at [1131, 422] on button "Start Level" at bounding box center [1153, 426] width 460 height 59
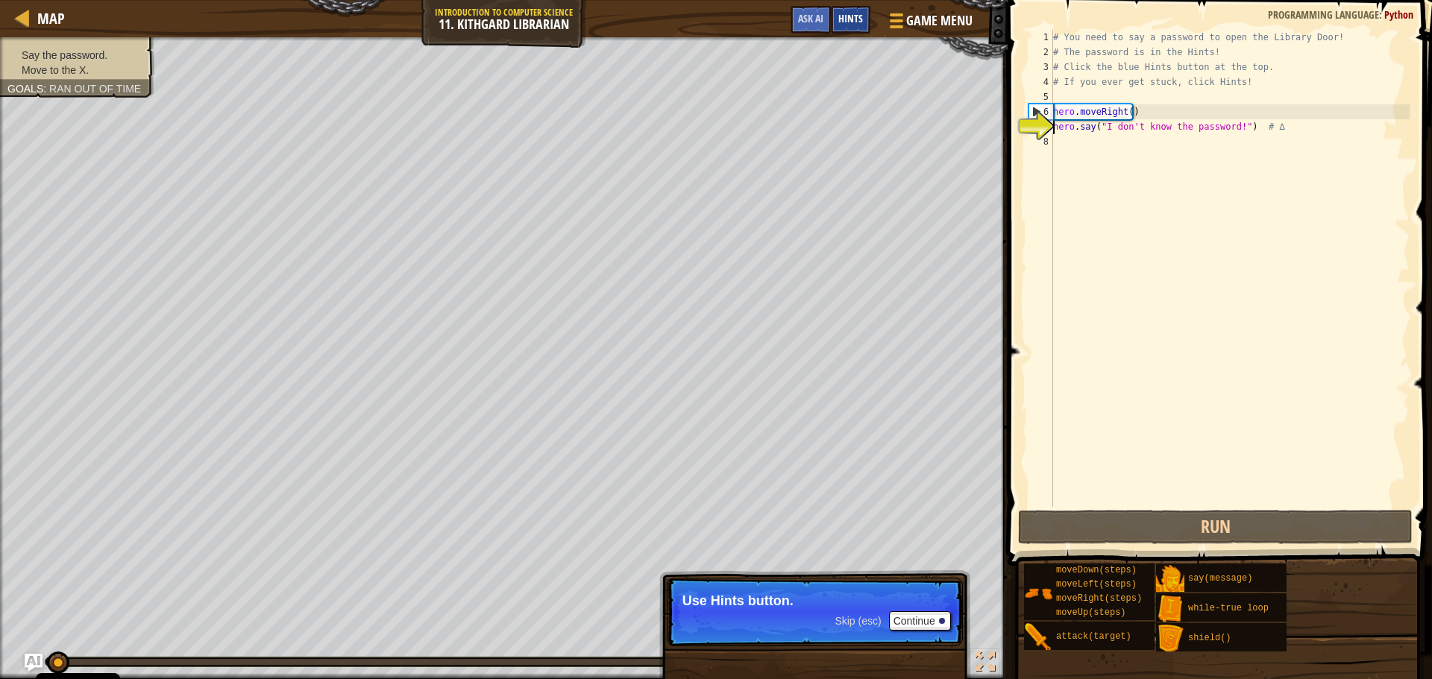
click at [858, 8] on div "Hints" at bounding box center [851, 20] width 40 height 28
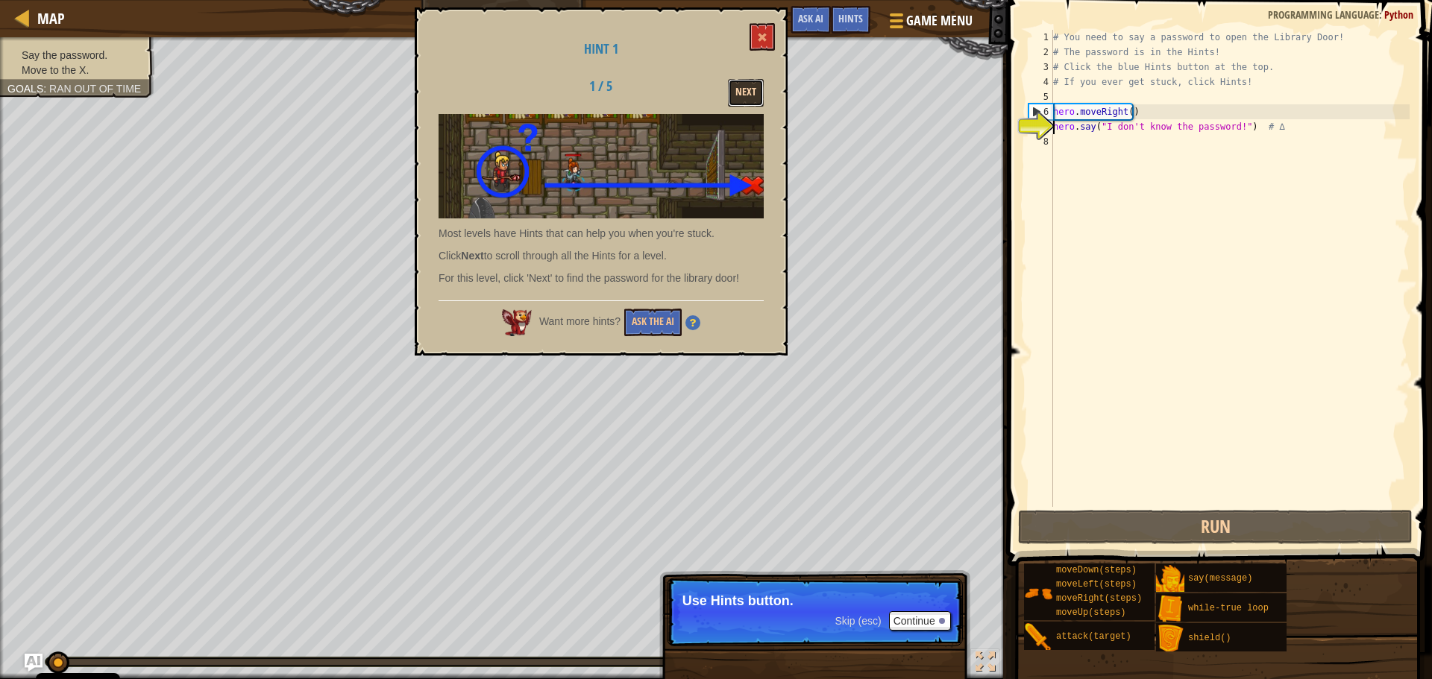
click at [751, 100] on button "Next" at bounding box center [746, 93] width 36 height 28
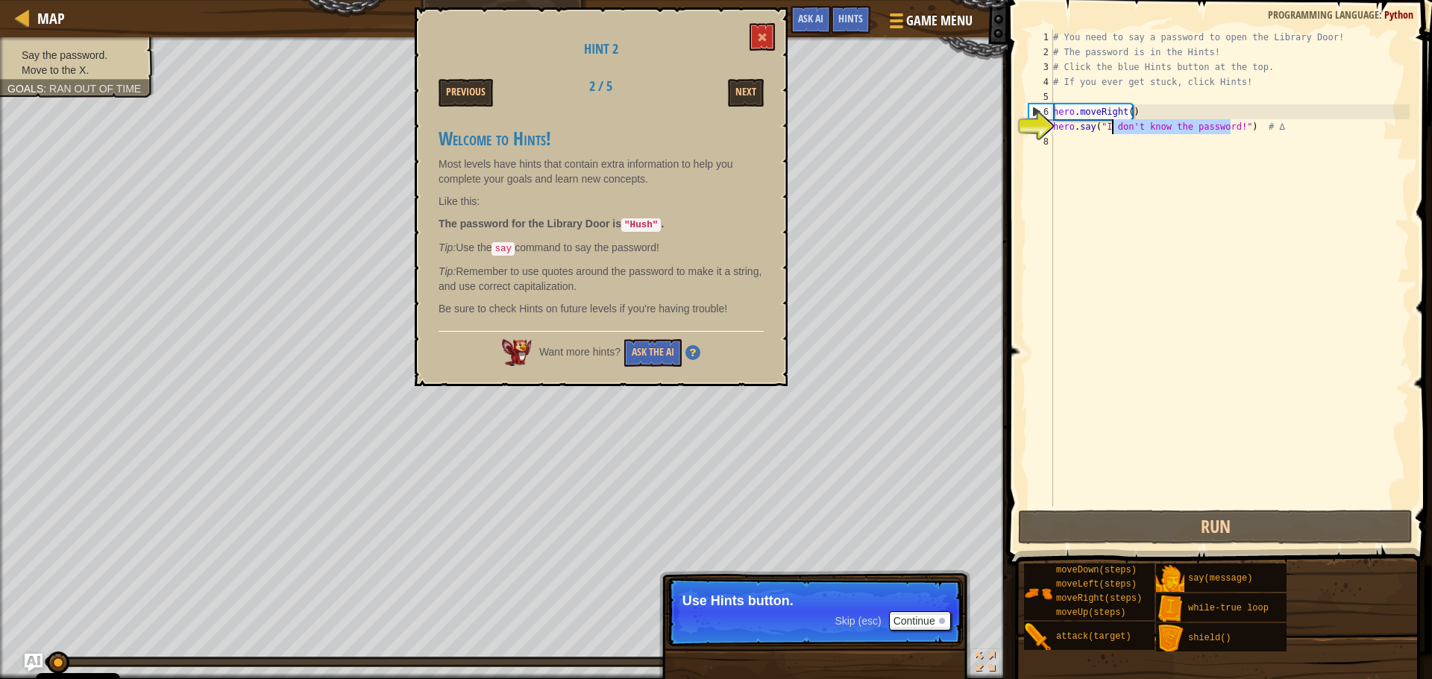
drag, startPoint x: 1230, startPoint y: 128, endPoint x: 1110, endPoint y: 124, distance: 120.2
click at [1110, 124] on div "# You need to say a password to open the Library Door! # The password is in the…" at bounding box center [1229, 283] width 359 height 507
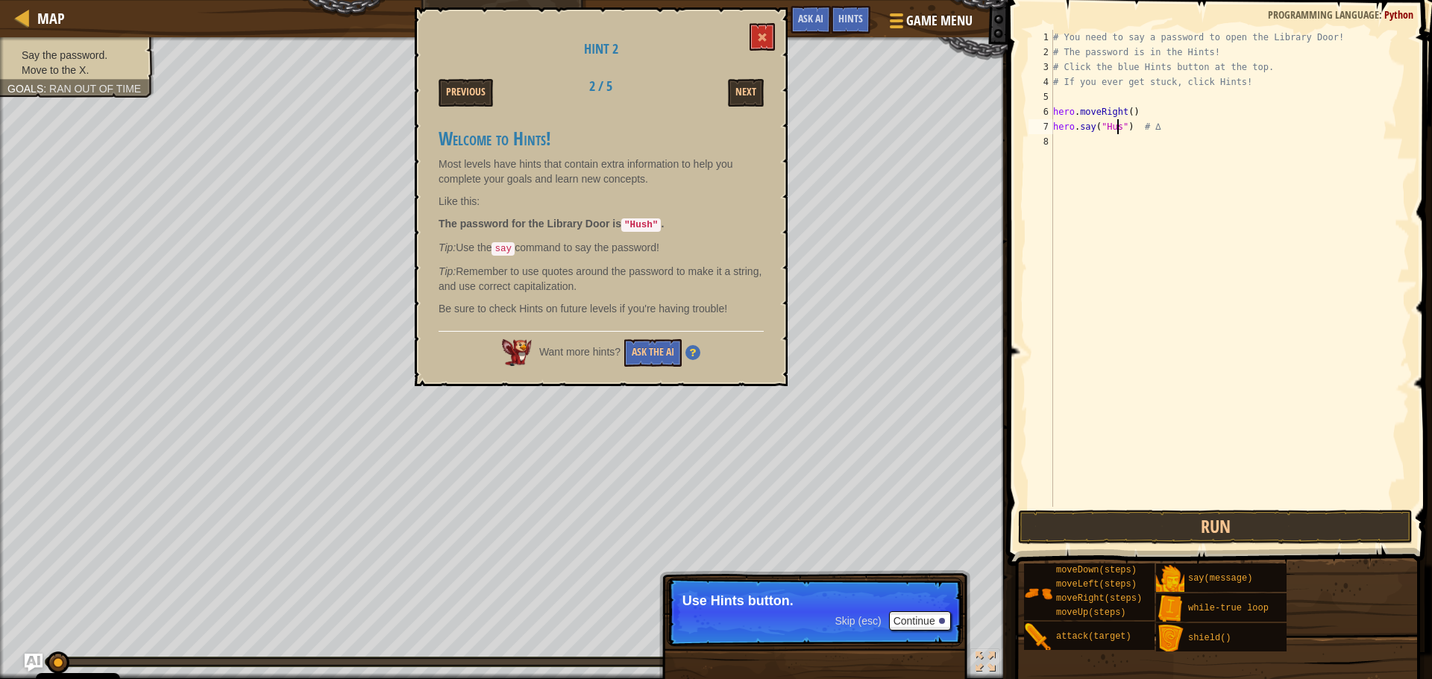
scroll to position [7, 5]
type textarea "hero.say("Hush") # ∆"
click at [1090, 152] on div "# You need to say a password to open the Library Door! # The password is in the…" at bounding box center [1229, 283] width 359 height 507
type textarea "h"
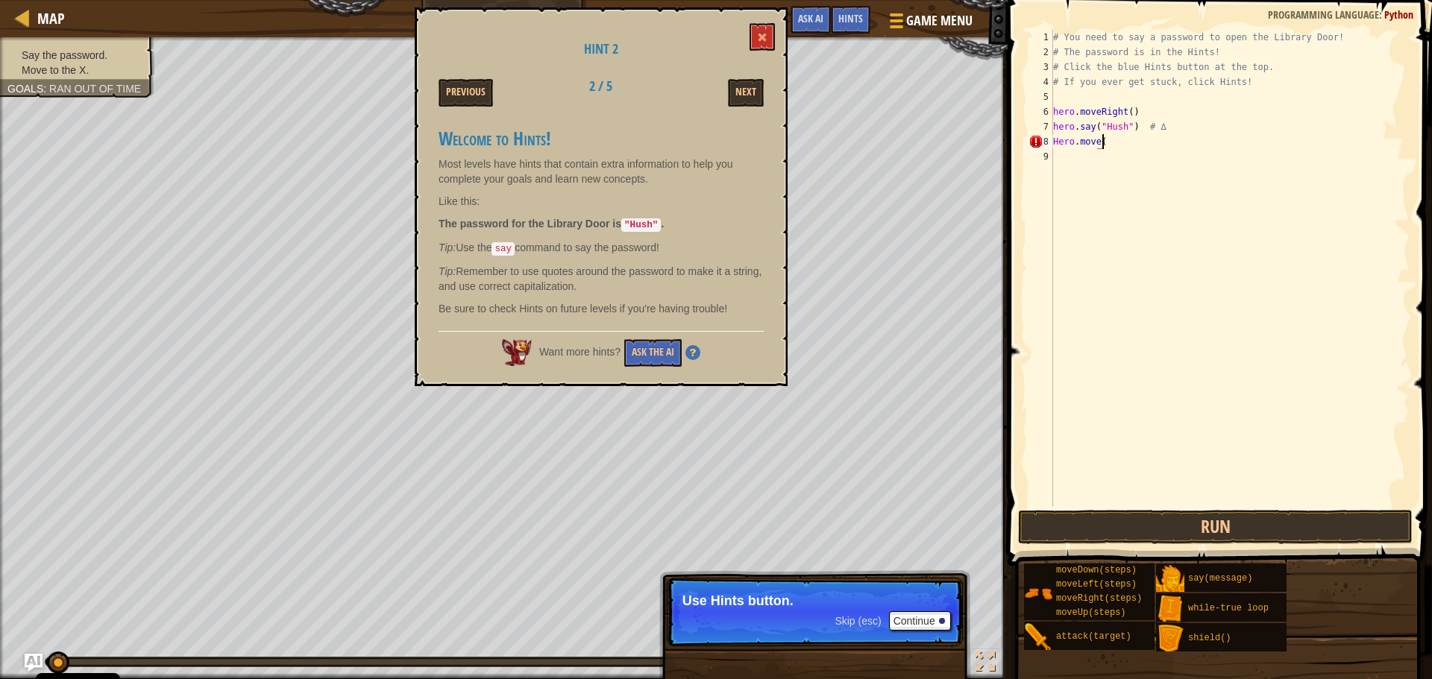
scroll to position [7, 4]
click at [1092, 139] on div "# You need to say a password to open the Library Door! # The password is in the…" at bounding box center [1229, 283] width 359 height 507
click at [1096, 136] on div "# You need to say a password to open the Library Door! # The password is in the…" at bounding box center [1229, 283] width 359 height 507
click at [1268, 510] on button "Run" at bounding box center [1215, 527] width 395 height 34
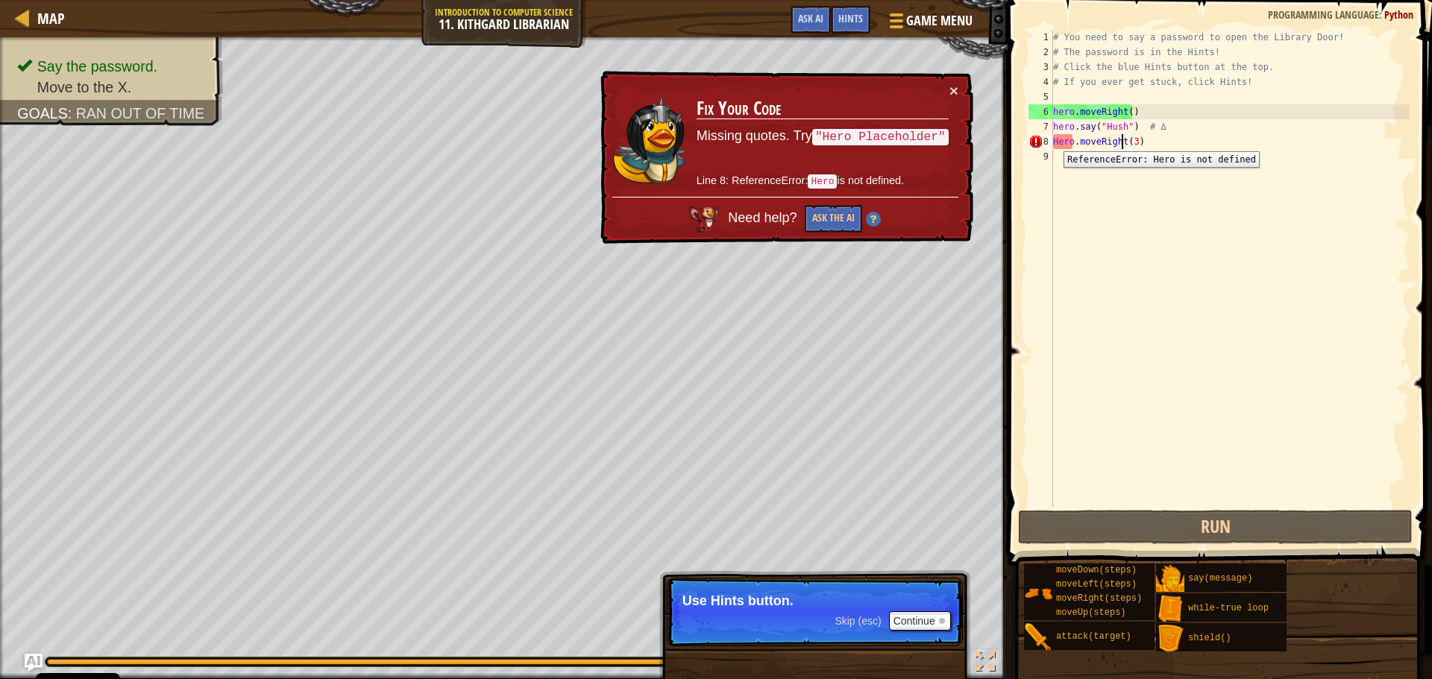
click at [1060, 137] on div "# You need to say a password to open the Library Door! # The password is in the…" at bounding box center [1229, 283] width 359 height 507
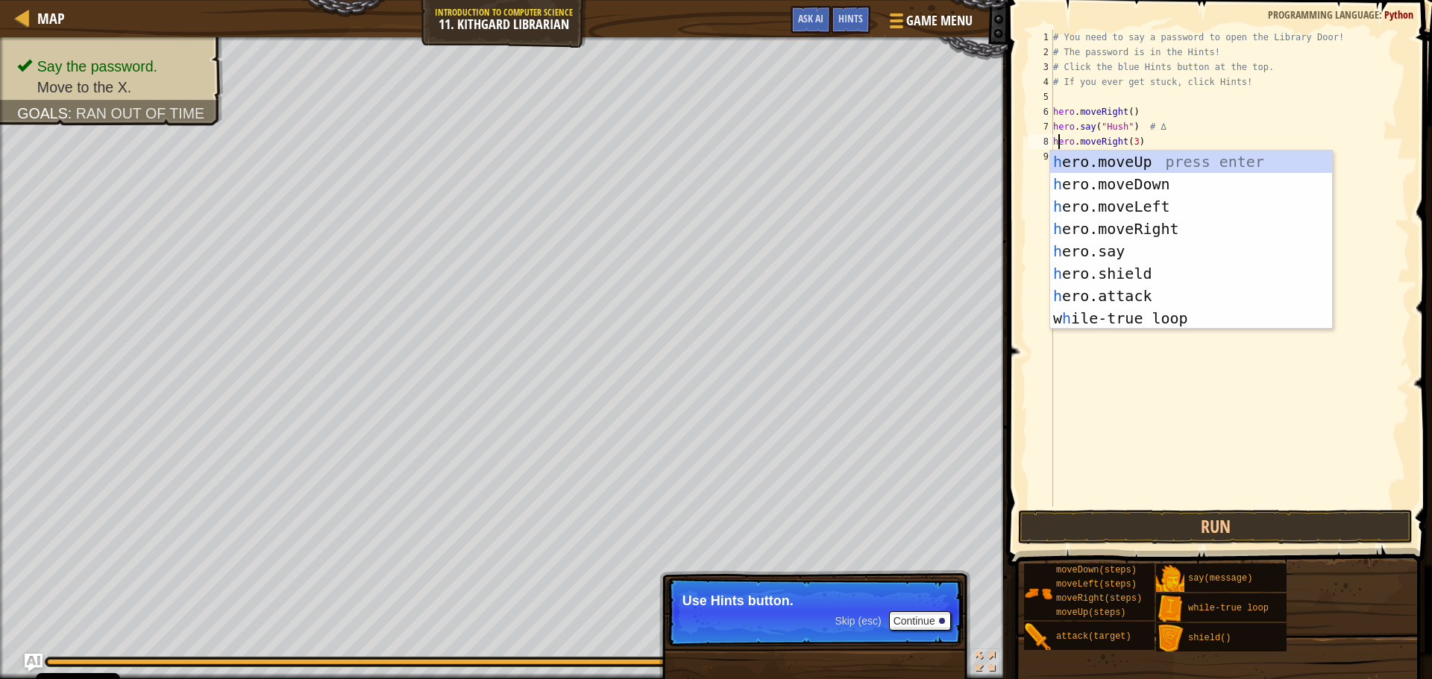
scroll to position [7, 0]
type textarea "hero.moveRight(3)"
click at [1230, 512] on button "Run" at bounding box center [1215, 527] width 395 height 34
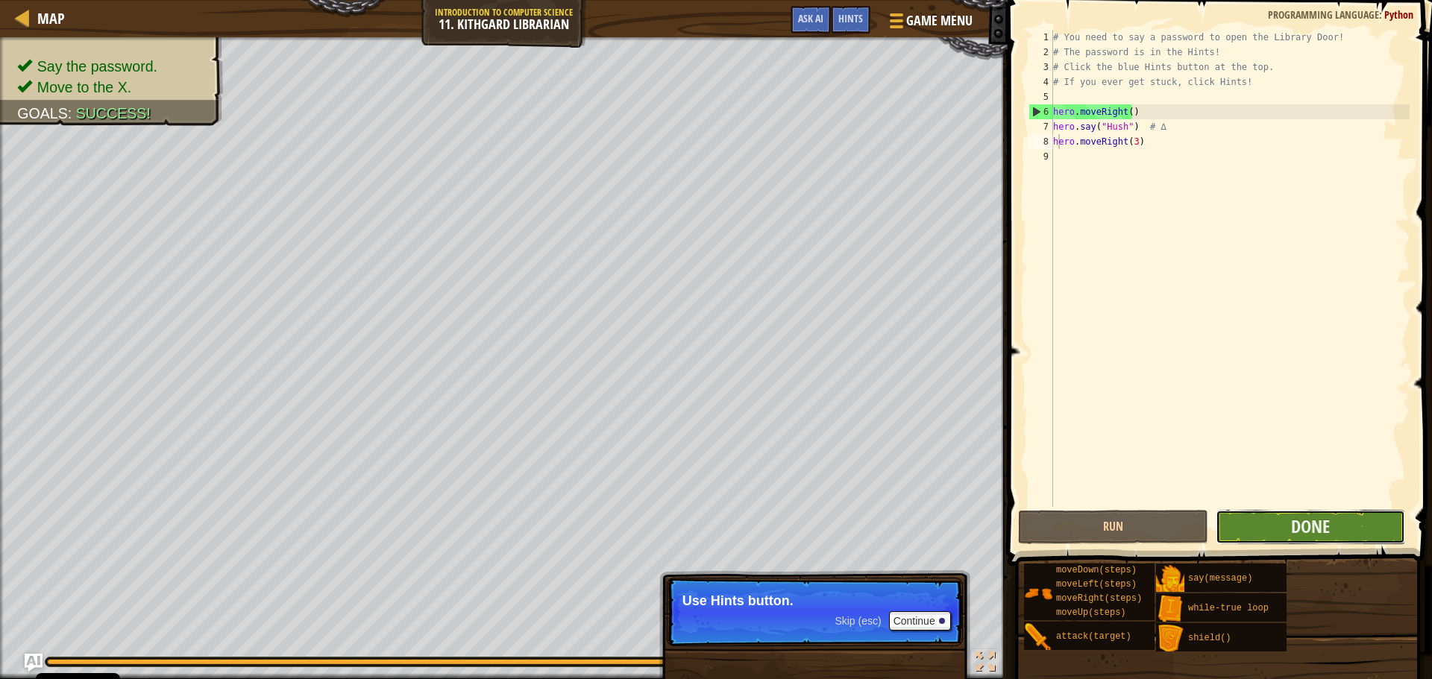
click at [1287, 532] on button "Done" at bounding box center [1310, 527] width 189 height 34
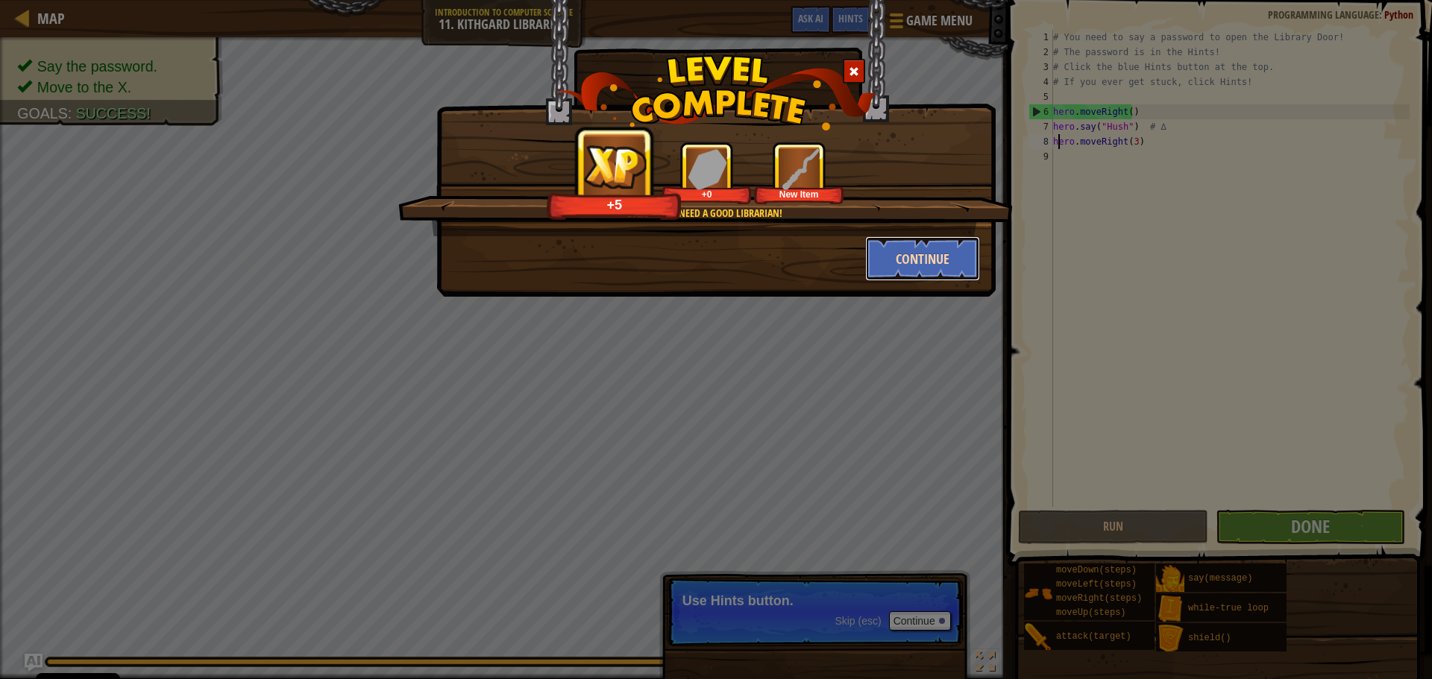
click at [921, 263] on button "Continue" at bounding box center [923, 258] width 116 height 45
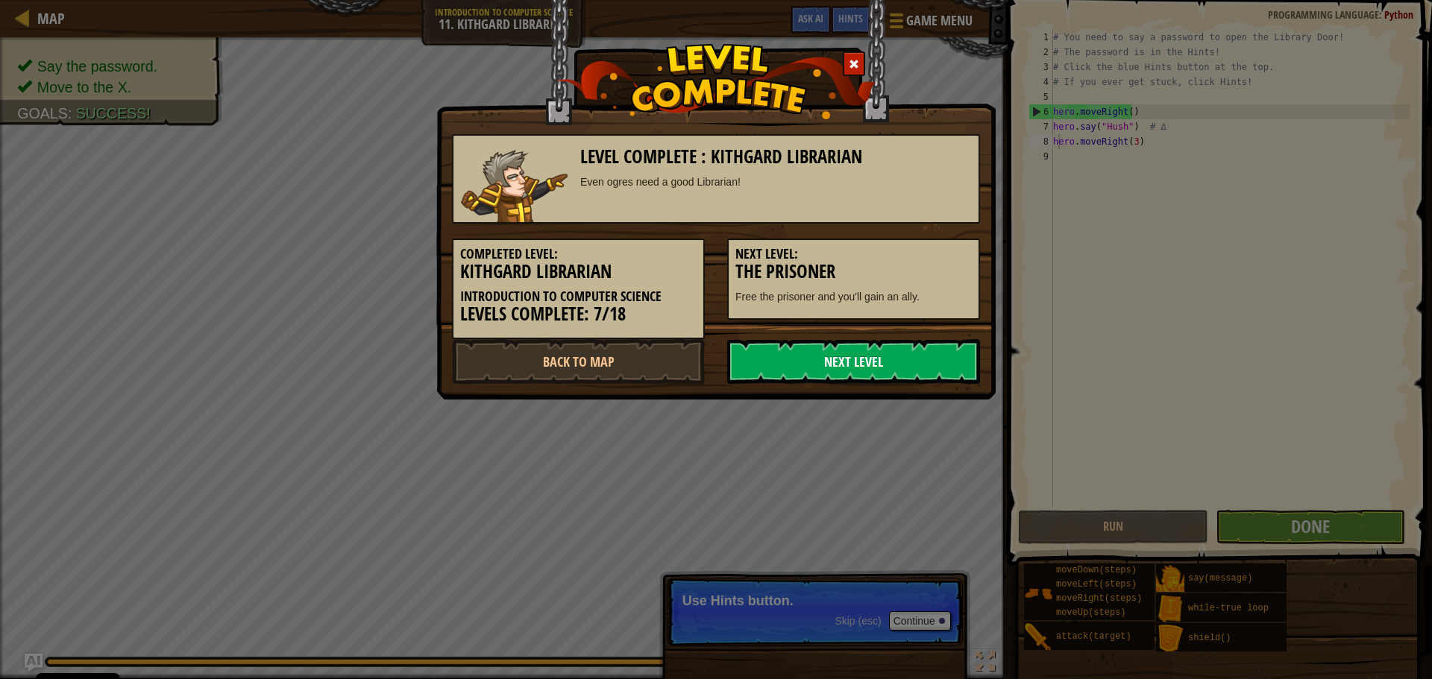
click at [851, 359] on link "Next Level" at bounding box center [853, 361] width 253 height 45
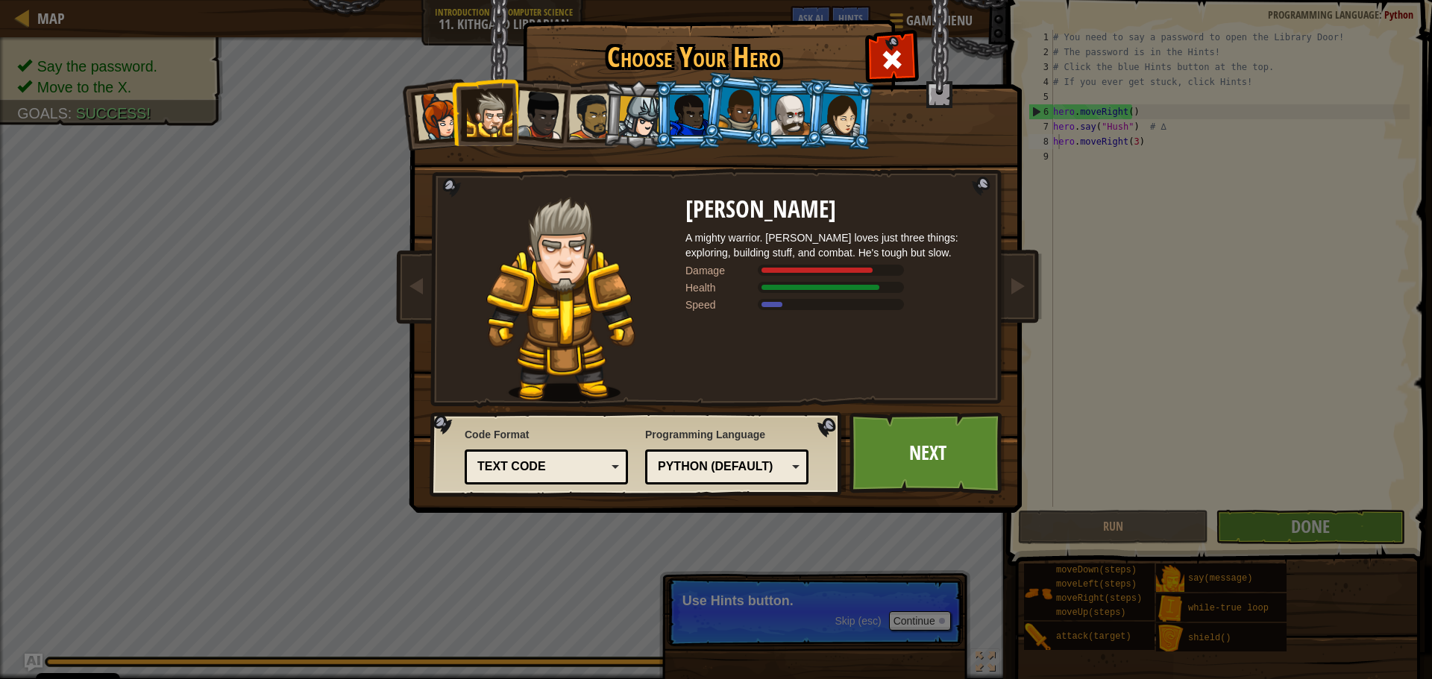
click at [726, 476] on div "Python (Default)" at bounding box center [727, 467] width 144 height 23
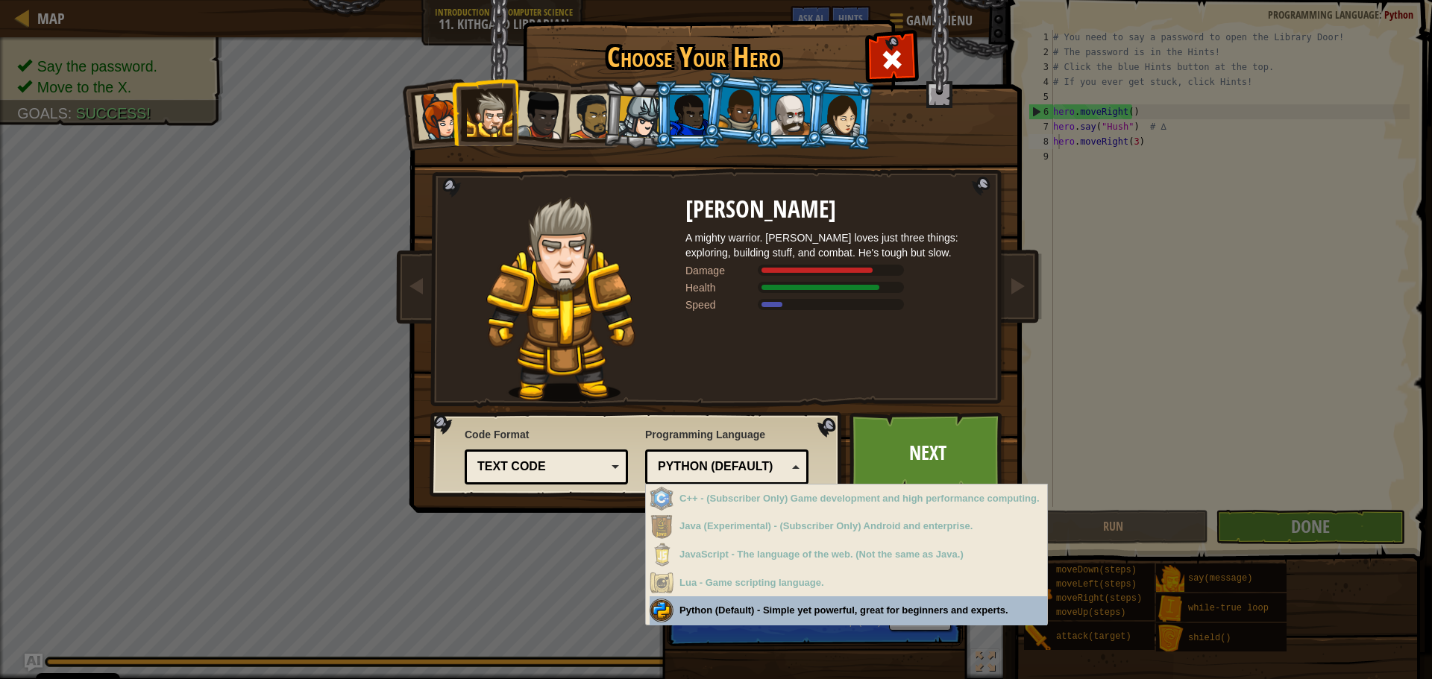
click at [728, 471] on div "Python (Default)" at bounding box center [722, 467] width 129 height 17
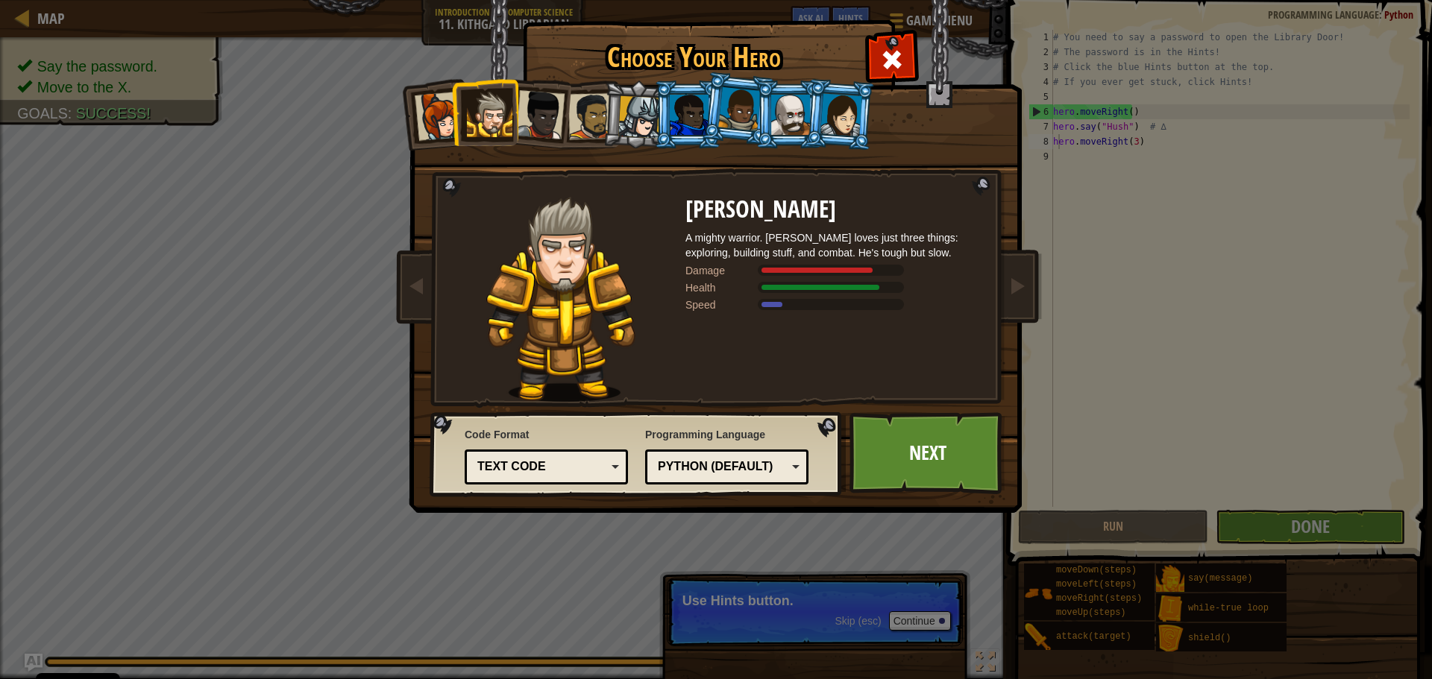
click at [608, 462] on div "Text code" at bounding box center [546, 467] width 144 height 23
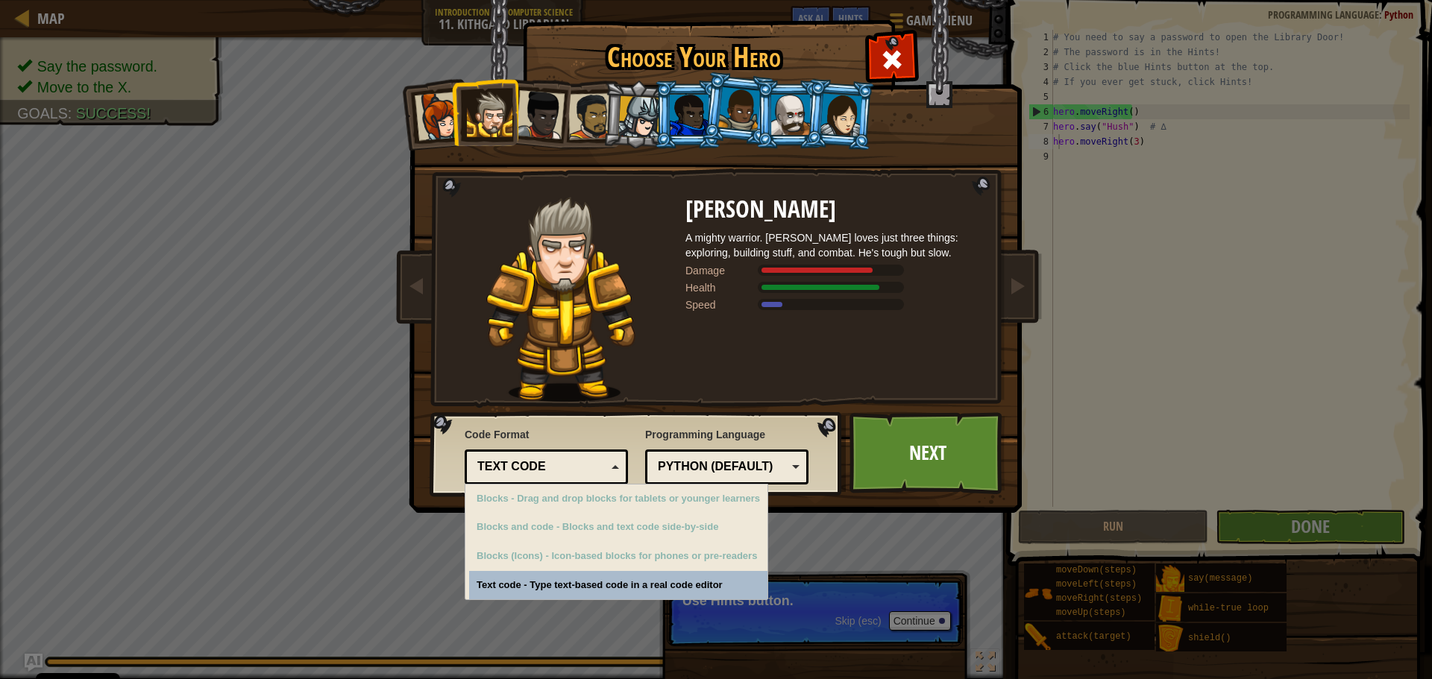
click at [608, 462] on div "Text code" at bounding box center [546, 467] width 144 height 23
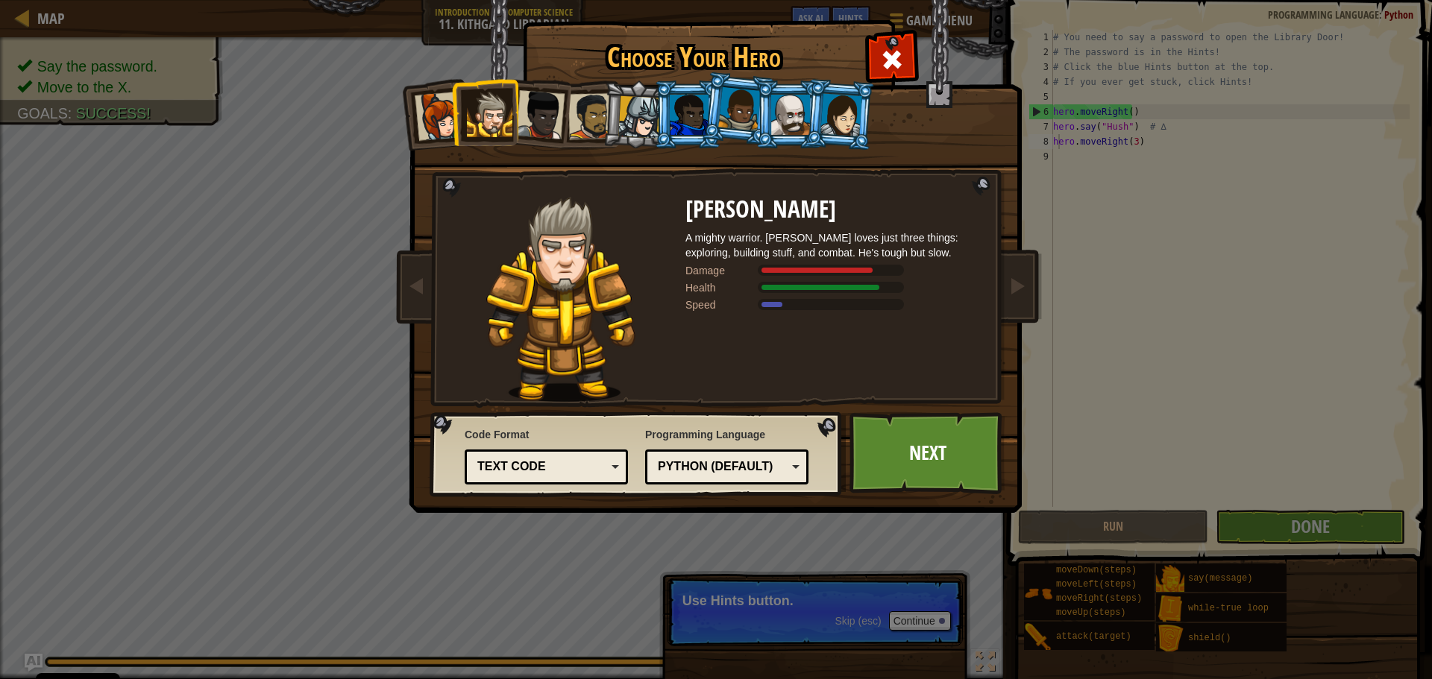
click at [543, 102] on div at bounding box center [539, 114] width 49 height 49
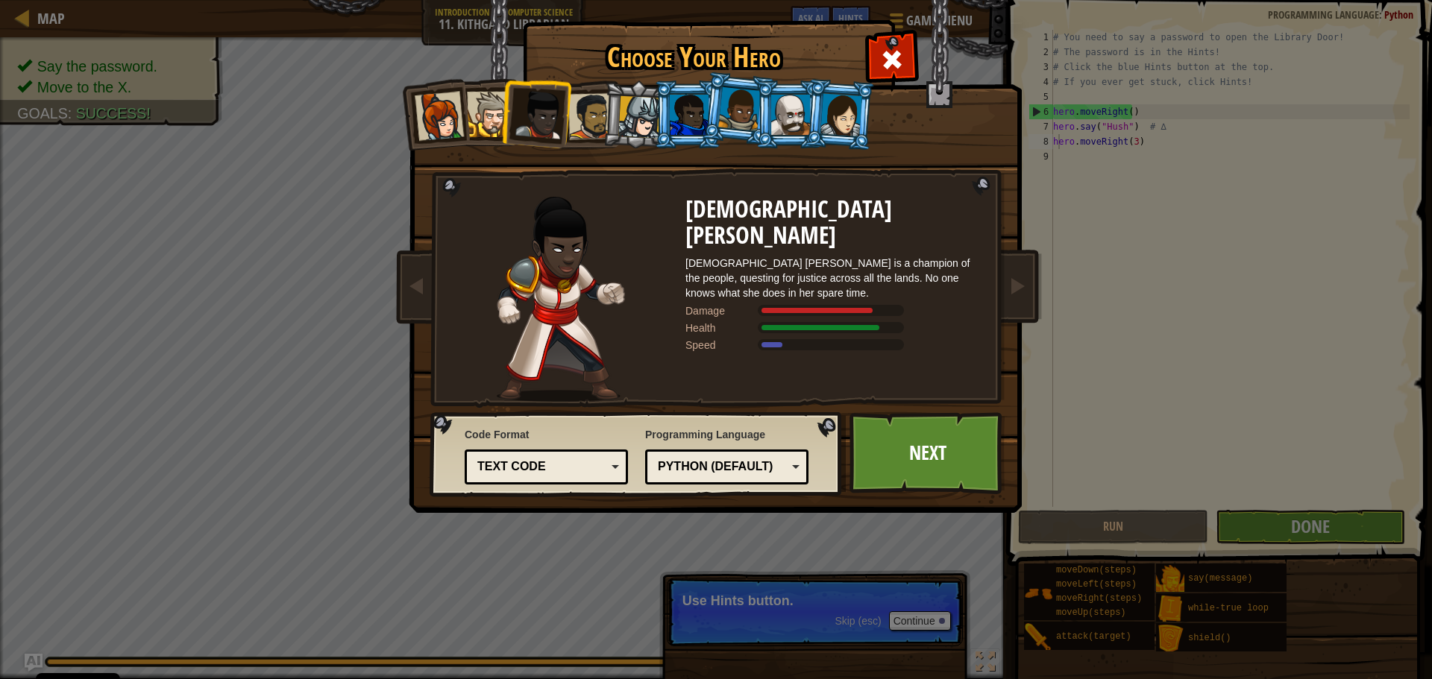
click at [508, 105] on li at bounding box center [535, 111] width 73 height 73
click at [494, 110] on div at bounding box center [489, 114] width 45 height 45
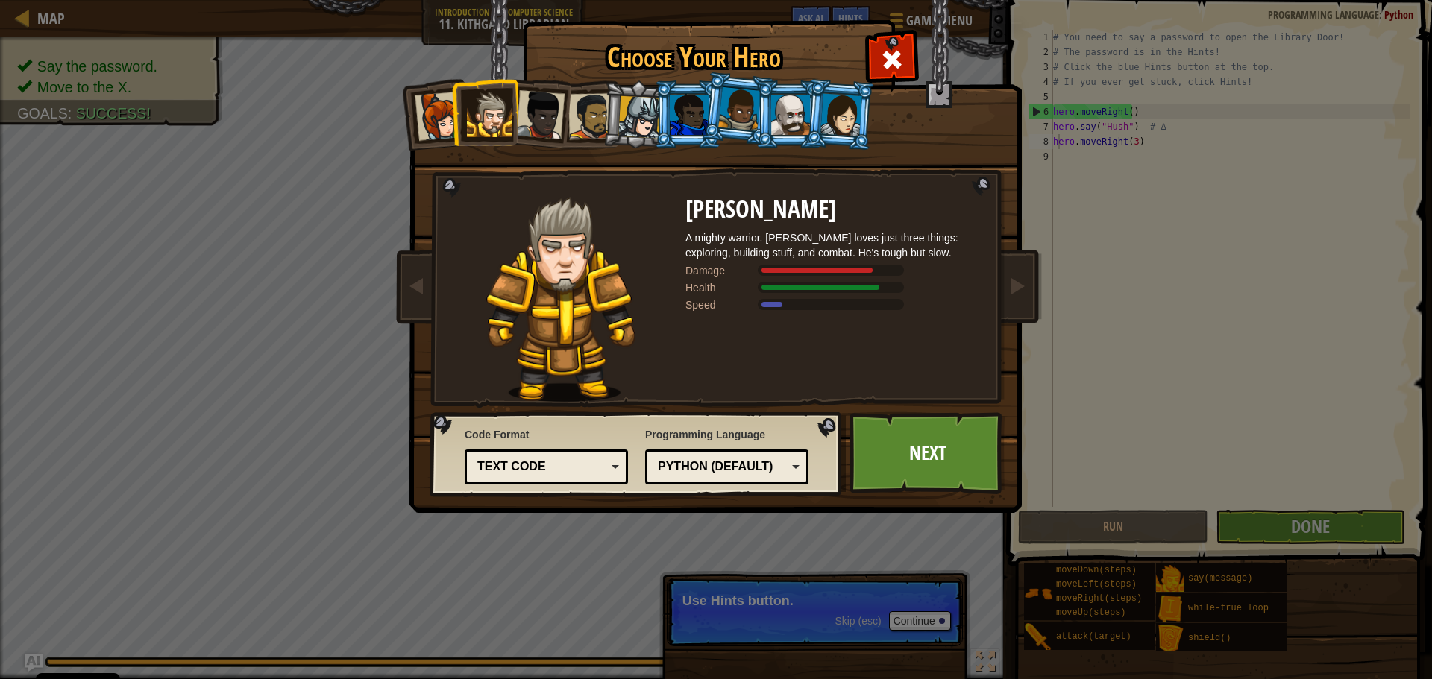
click at [444, 95] on div at bounding box center [439, 116] width 49 height 49
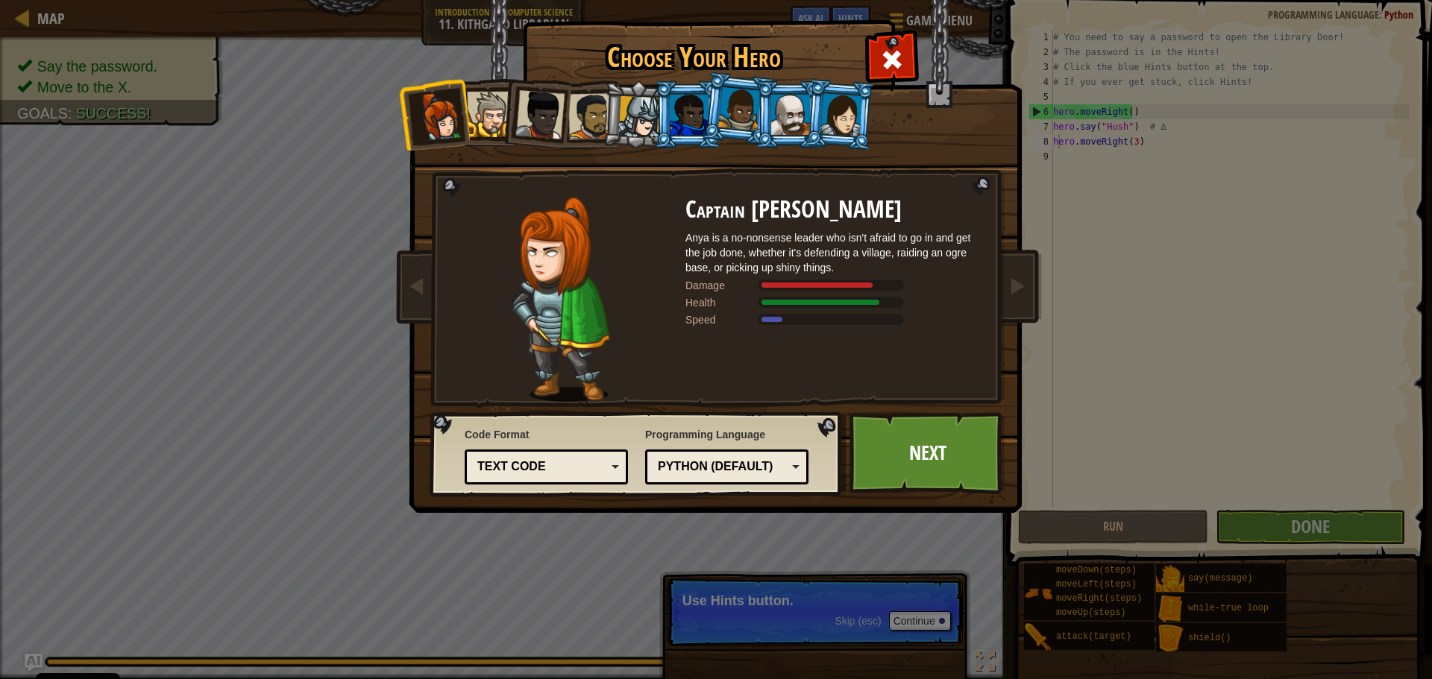
click at [486, 108] on div at bounding box center [489, 114] width 45 height 45
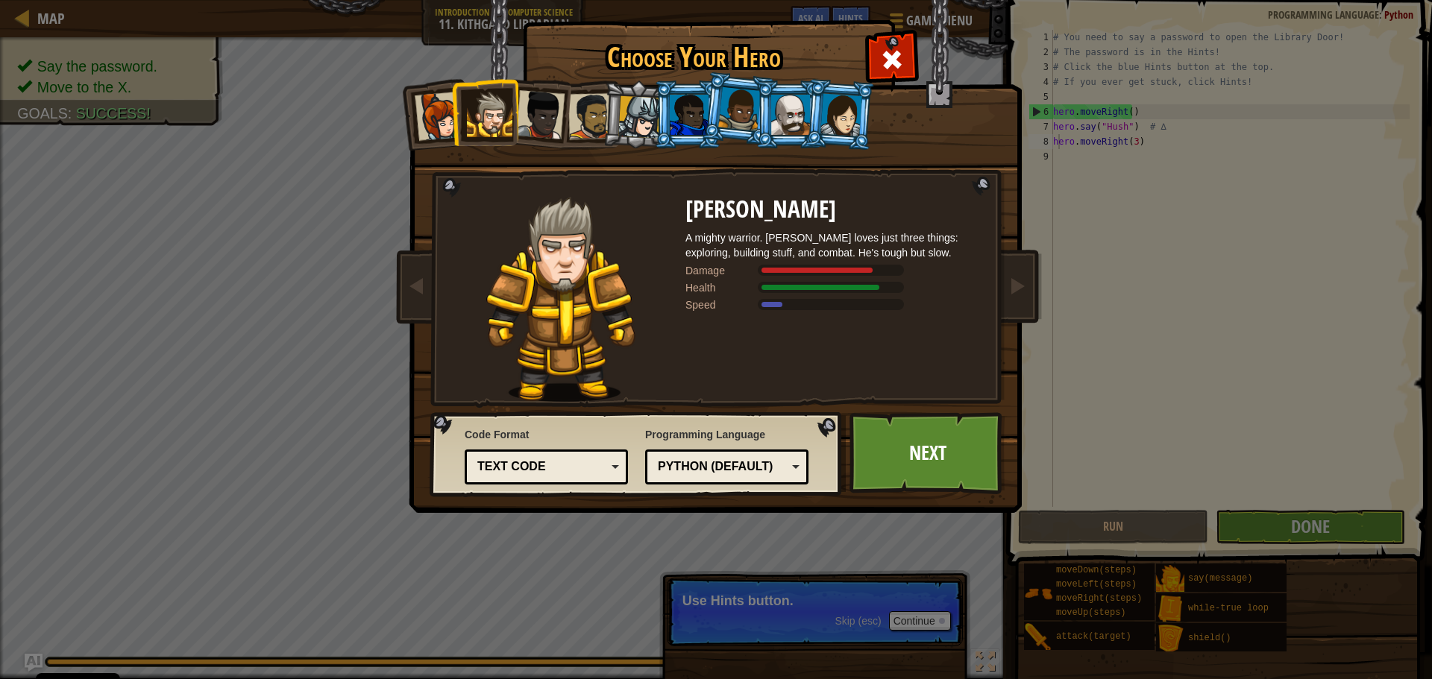
click at [632, 116] on div at bounding box center [639, 117] width 43 height 43
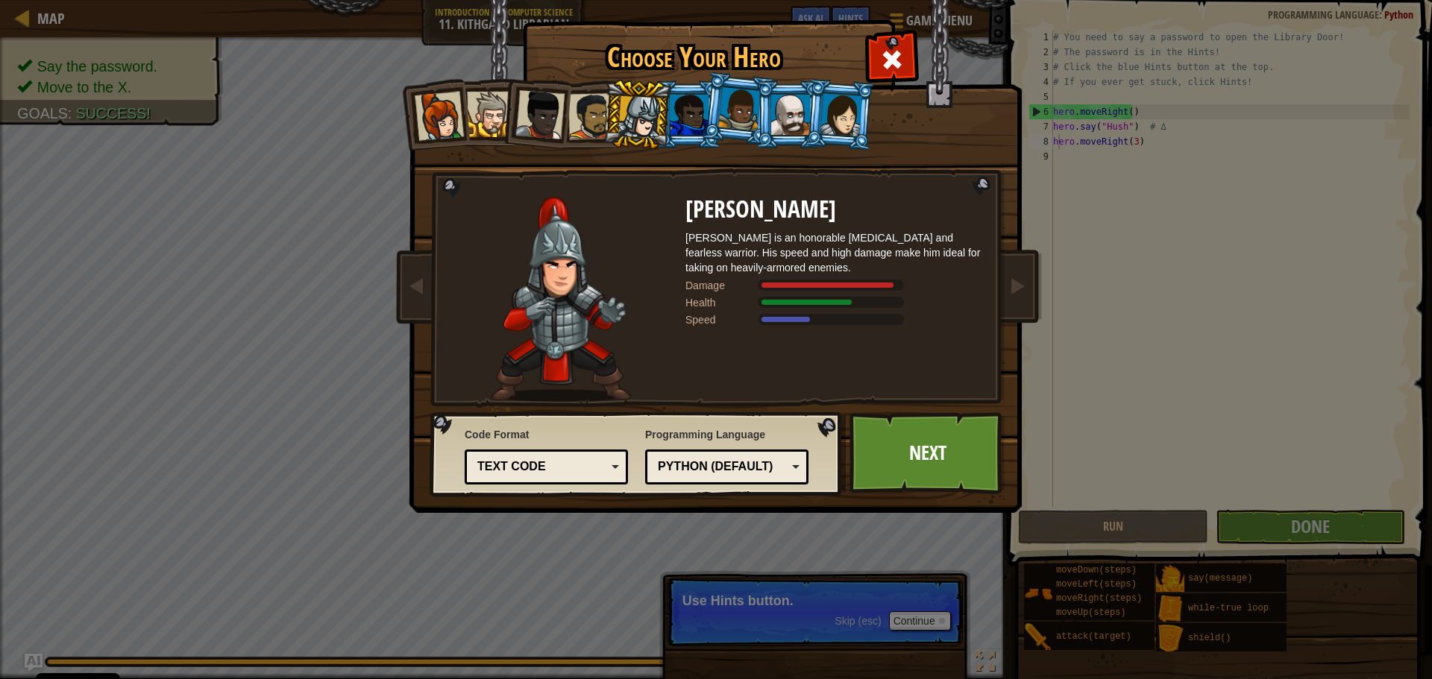
click at [685, 122] on div at bounding box center [689, 115] width 39 height 40
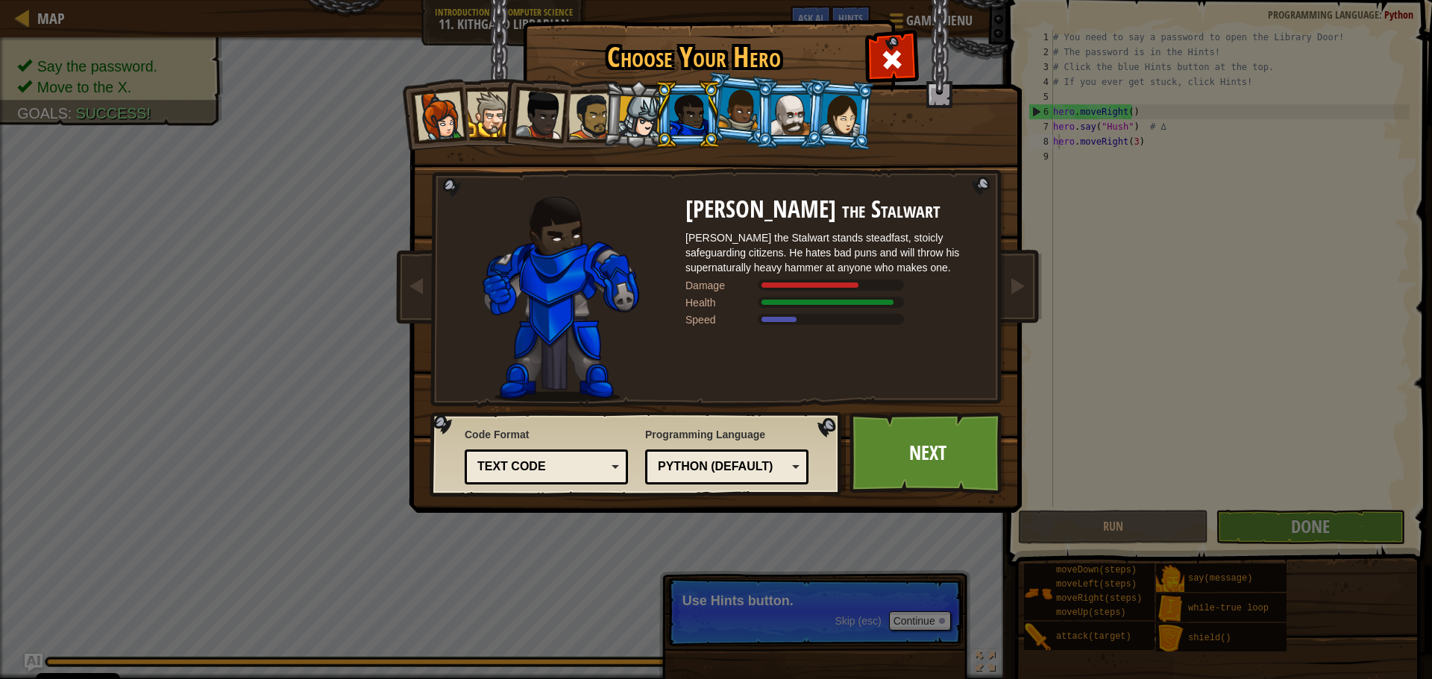
click at [742, 114] on div at bounding box center [739, 109] width 43 height 44
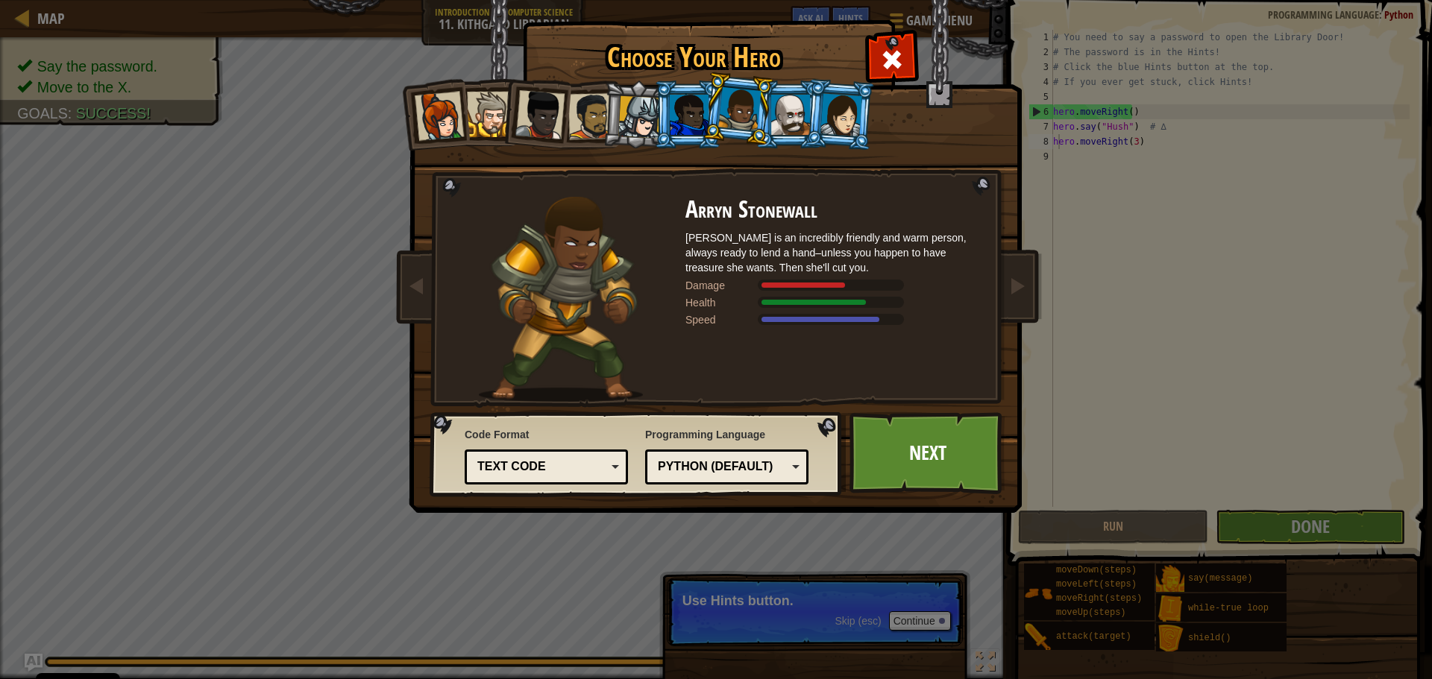
click at [776, 108] on div at bounding box center [790, 115] width 39 height 40
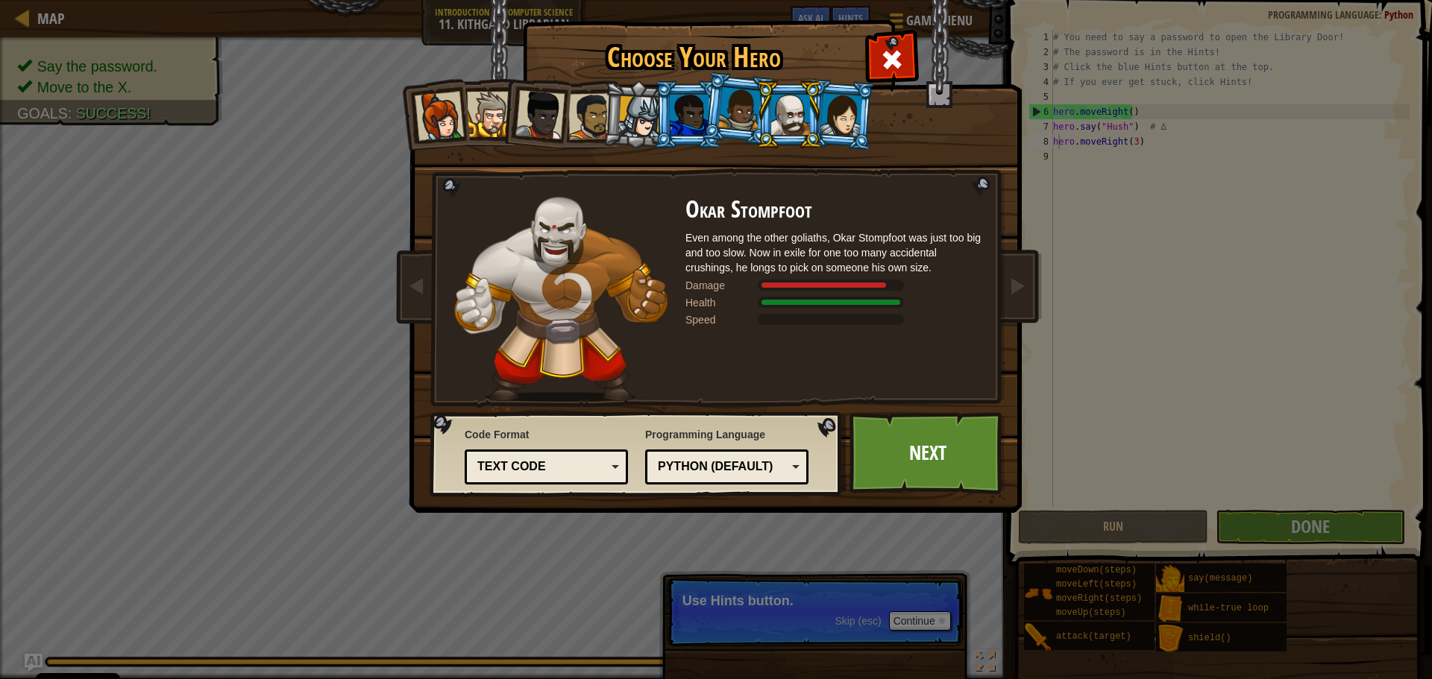
click at [801, 107] on div at bounding box center [790, 115] width 39 height 40
click at [786, 104] on div at bounding box center [790, 115] width 39 height 40
click at [841, 104] on div at bounding box center [841, 114] width 42 height 43
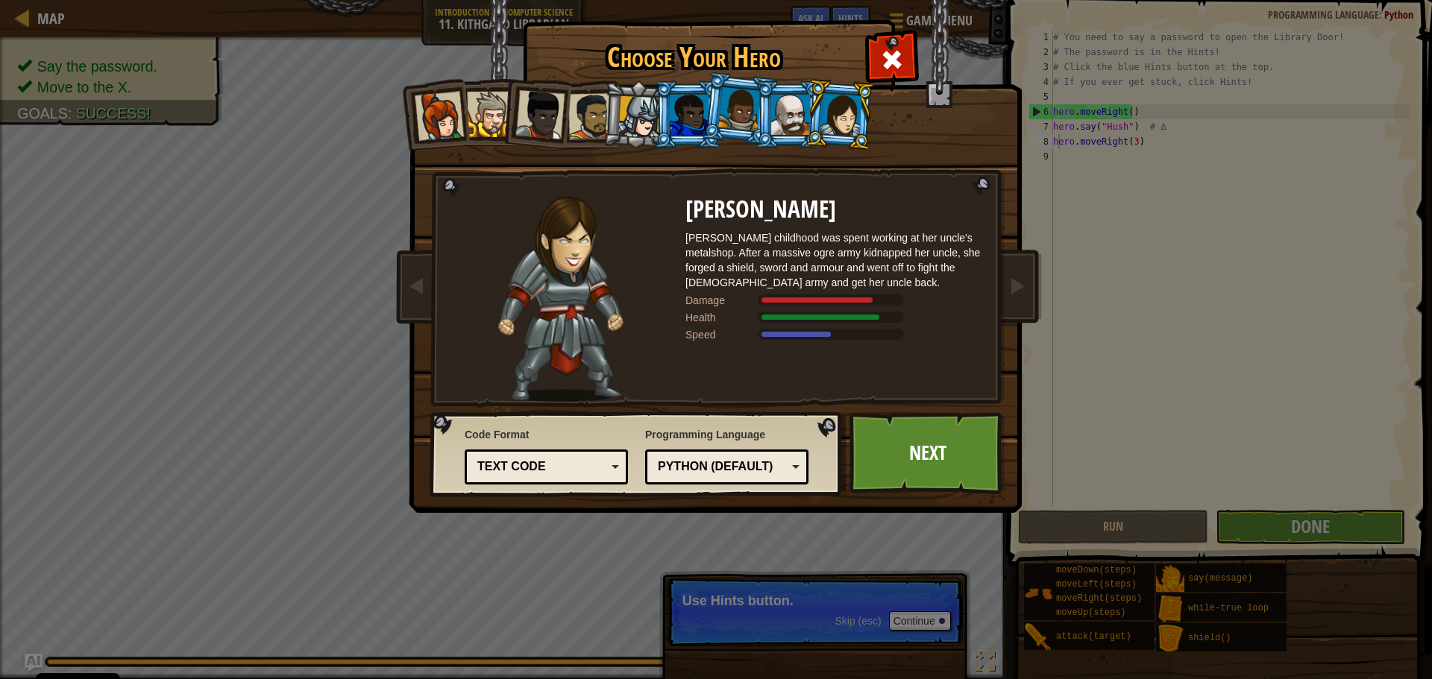
click at [499, 111] on div at bounding box center [489, 114] width 45 height 45
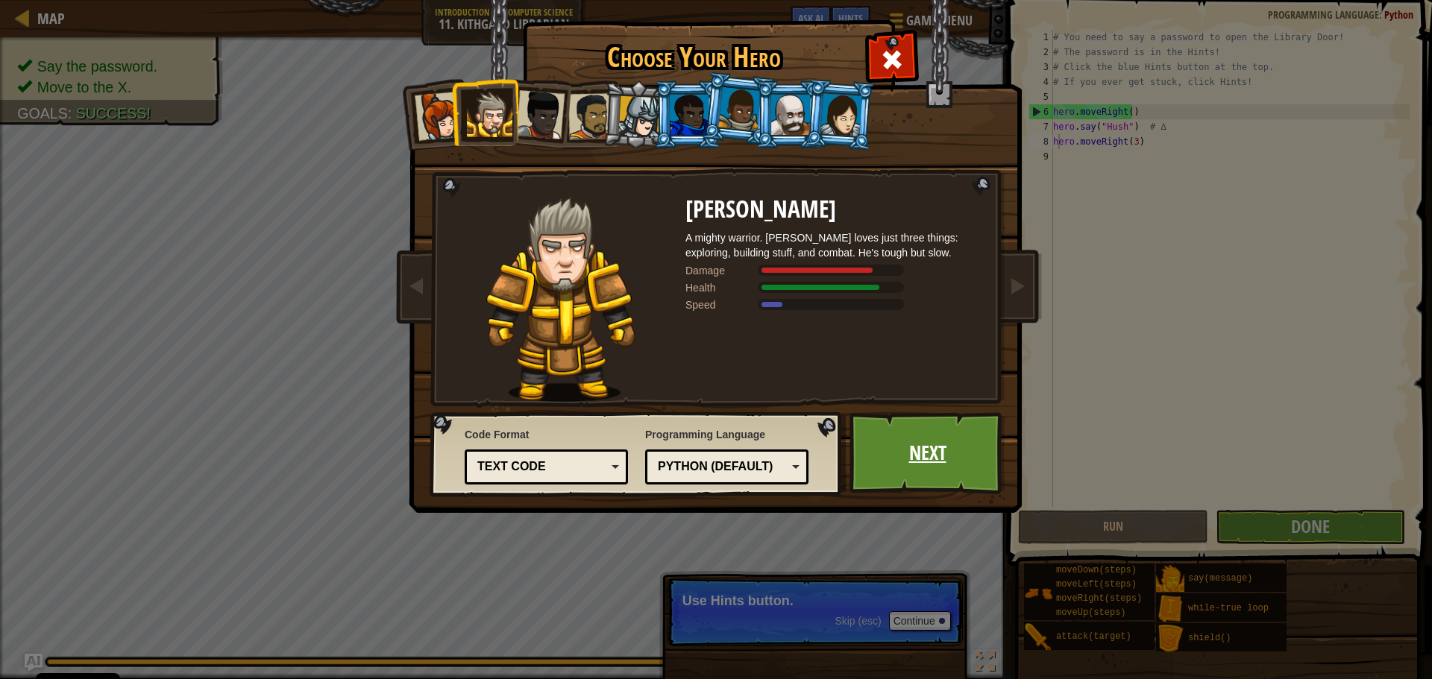
click at [901, 444] on link "Next" at bounding box center [927, 453] width 156 height 82
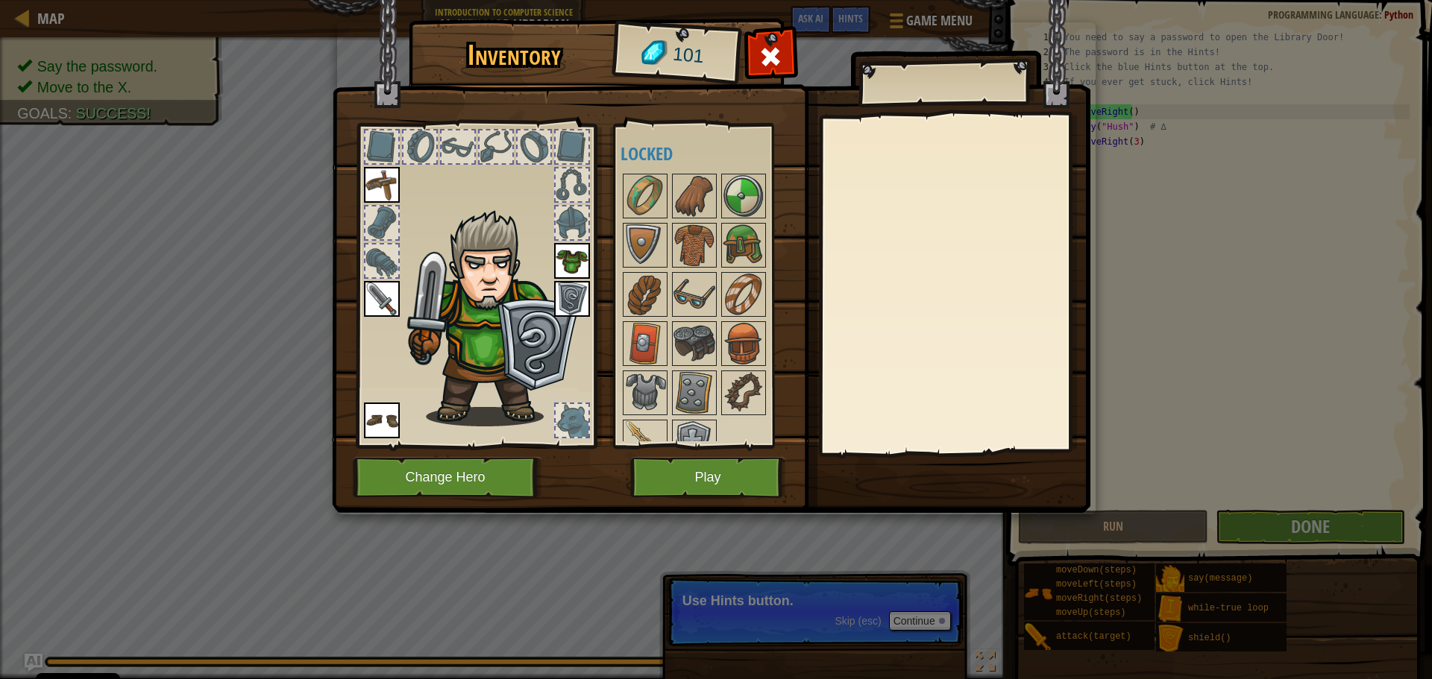
scroll to position [118, 0]
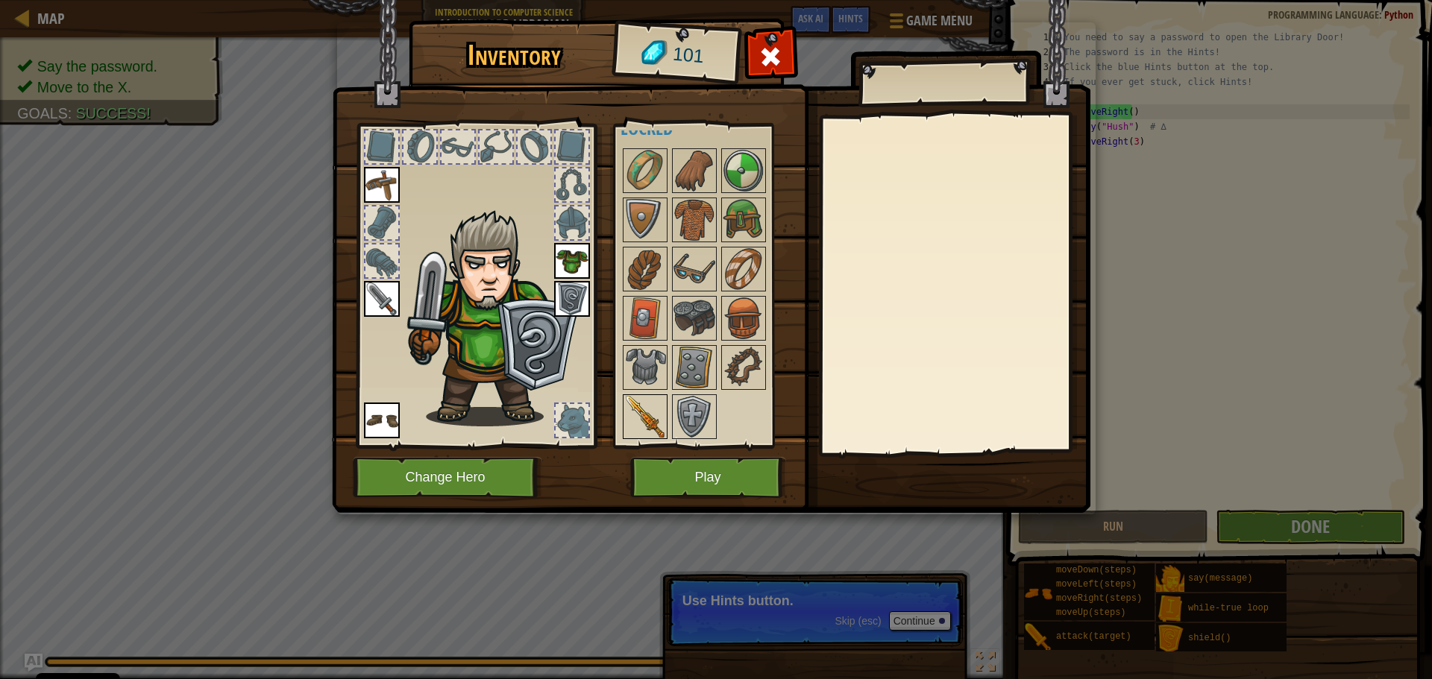
click at [644, 421] on img at bounding box center [645, 417] width 42 height 42
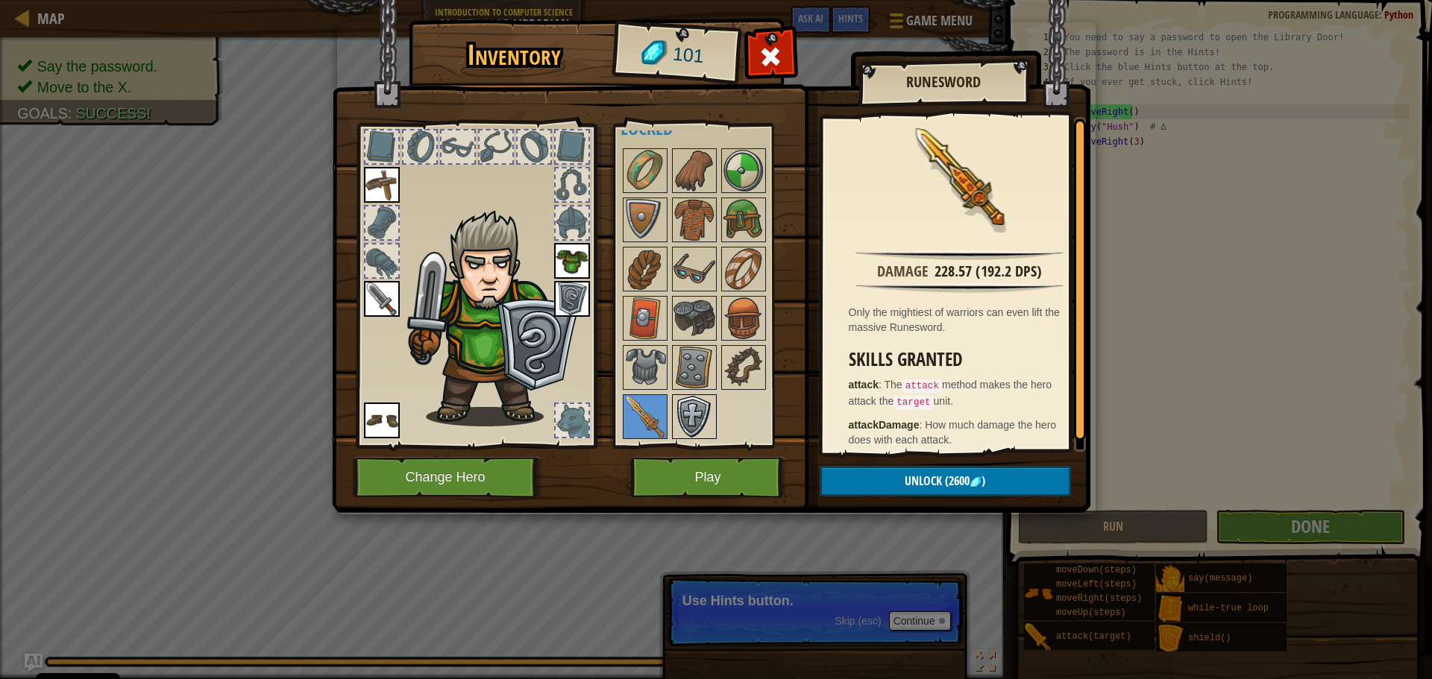
click at [699, 410] on img at bounding box center [694, 417] width 42 height 42
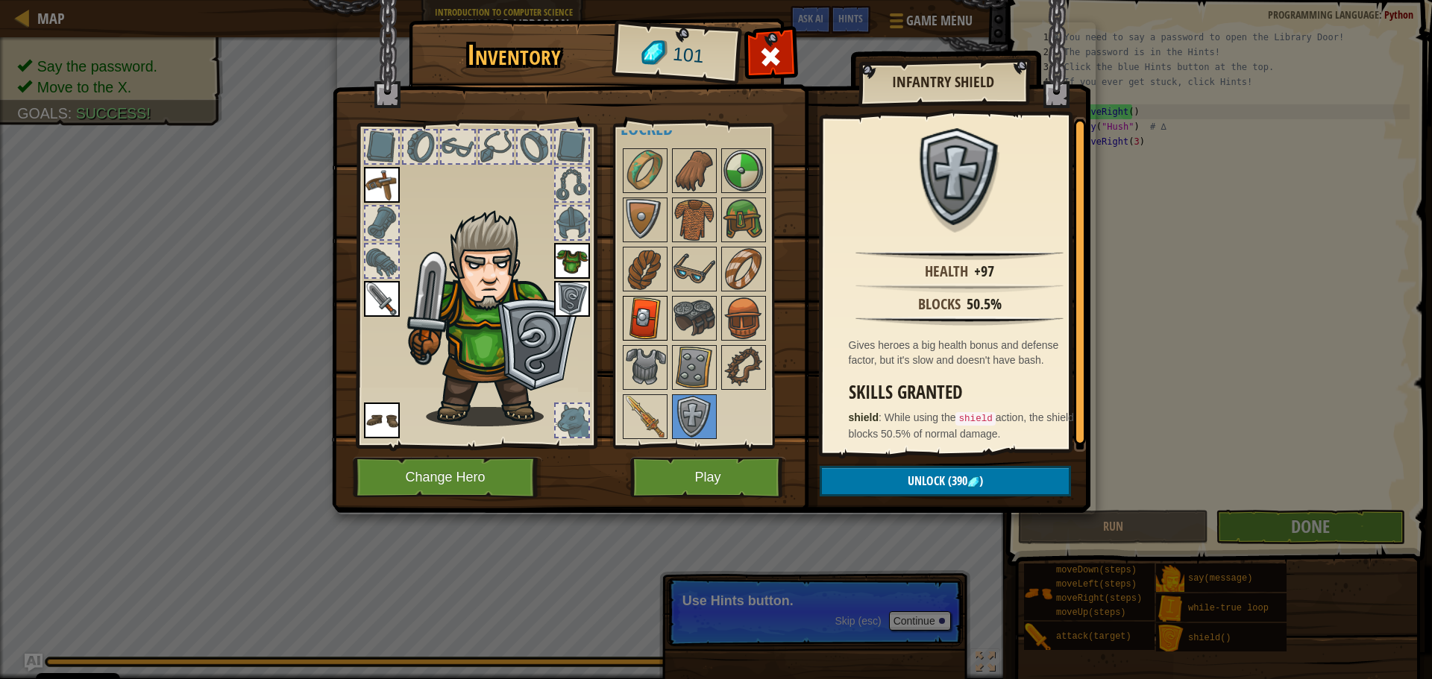
click at [624, 304] on img at bounding box center [645, 319] width 42 height 42
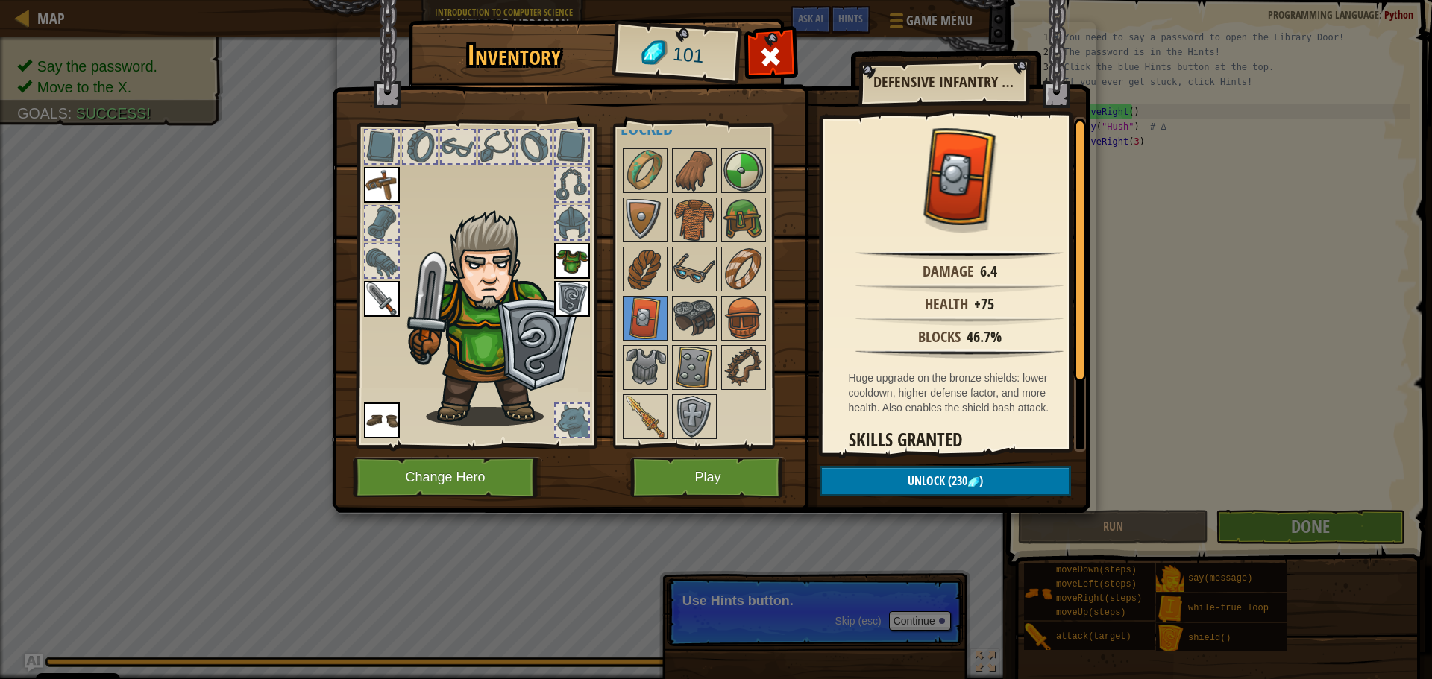
click at [688, 393] on div at bounding box center [713, 293] width 187 height 295
click at [690, 362] on img at bounding box center [694, 368] width 42 height 42
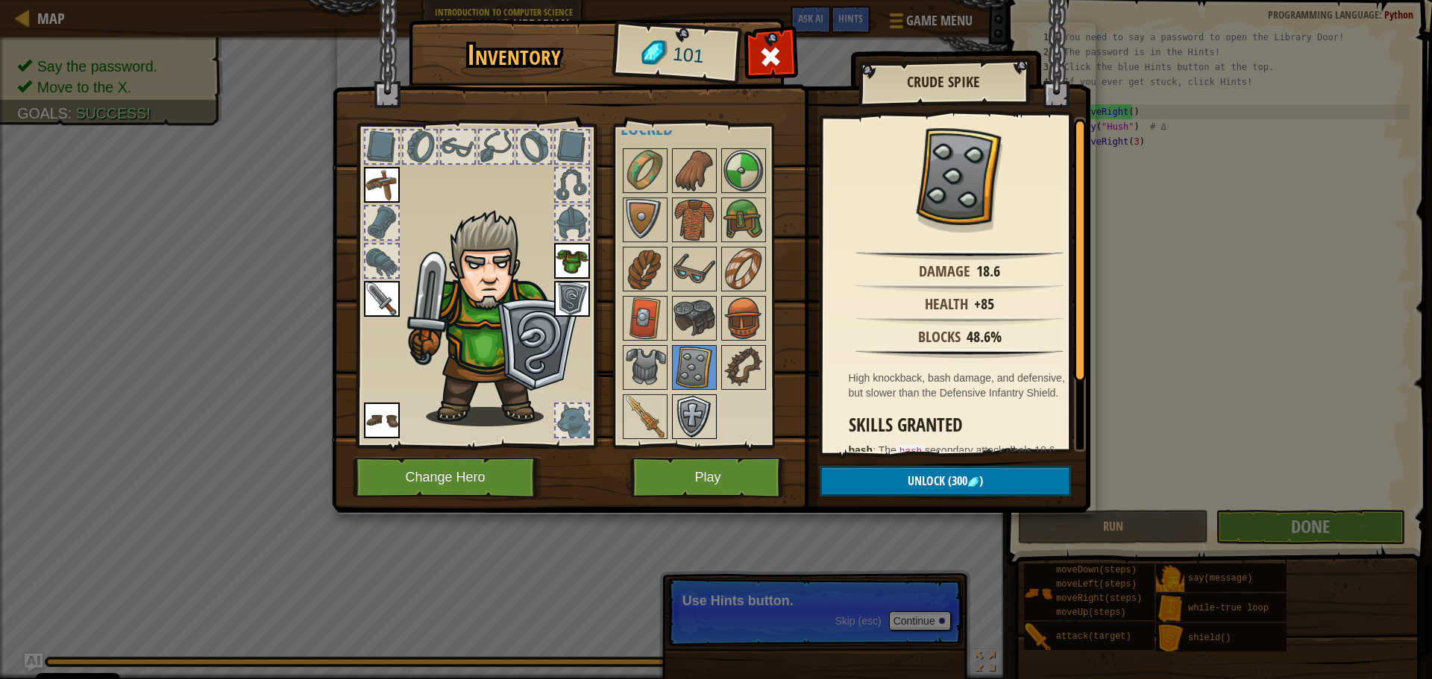
click at [685, 424] on img at bounding box center [694, 417] width 42 height 42
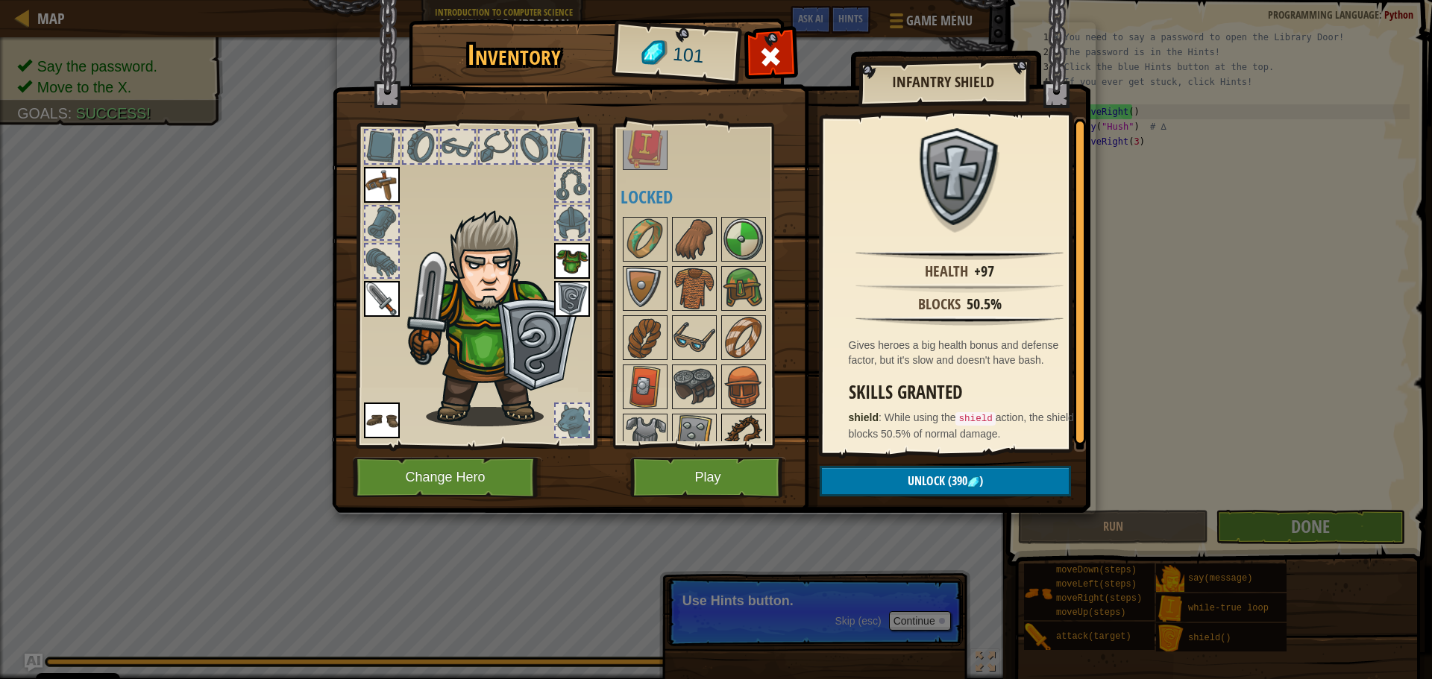
scroll to position [0, 0]
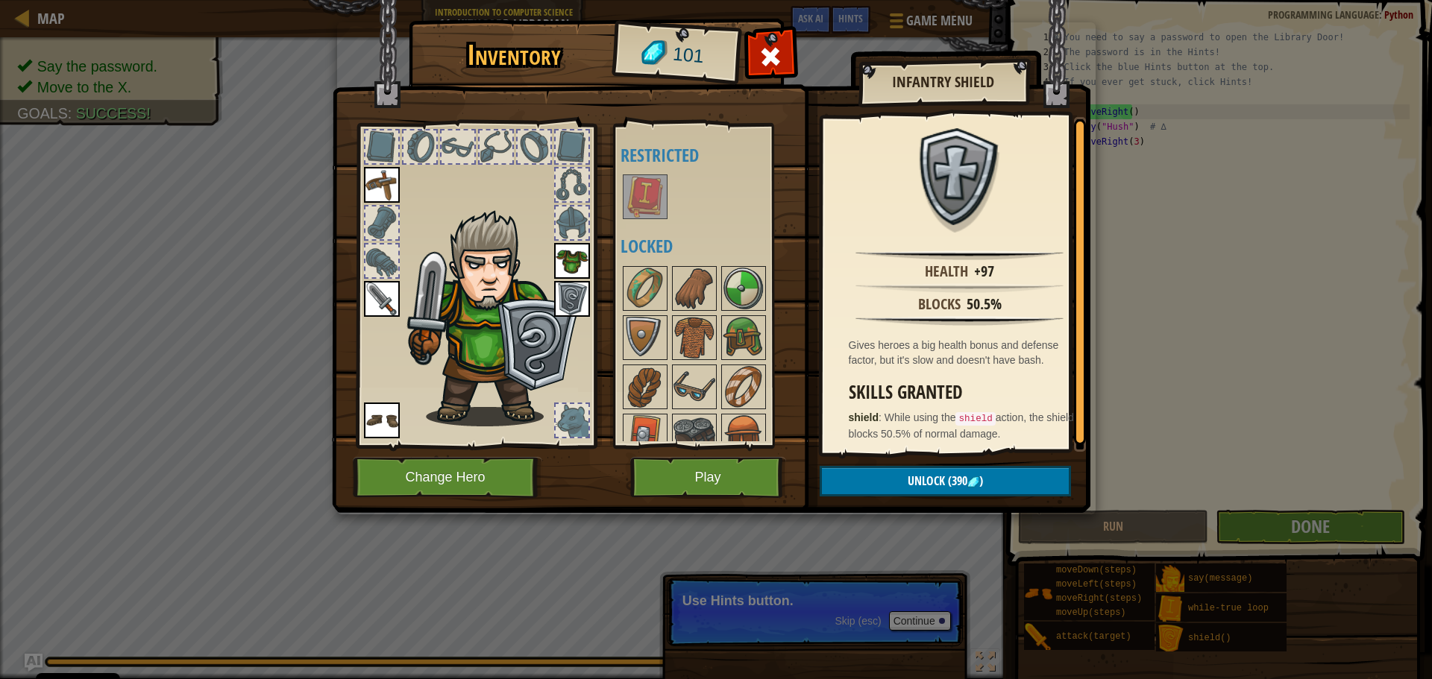
click at [653, 199] on img at bounding box center [645, 197] width 42 height 42
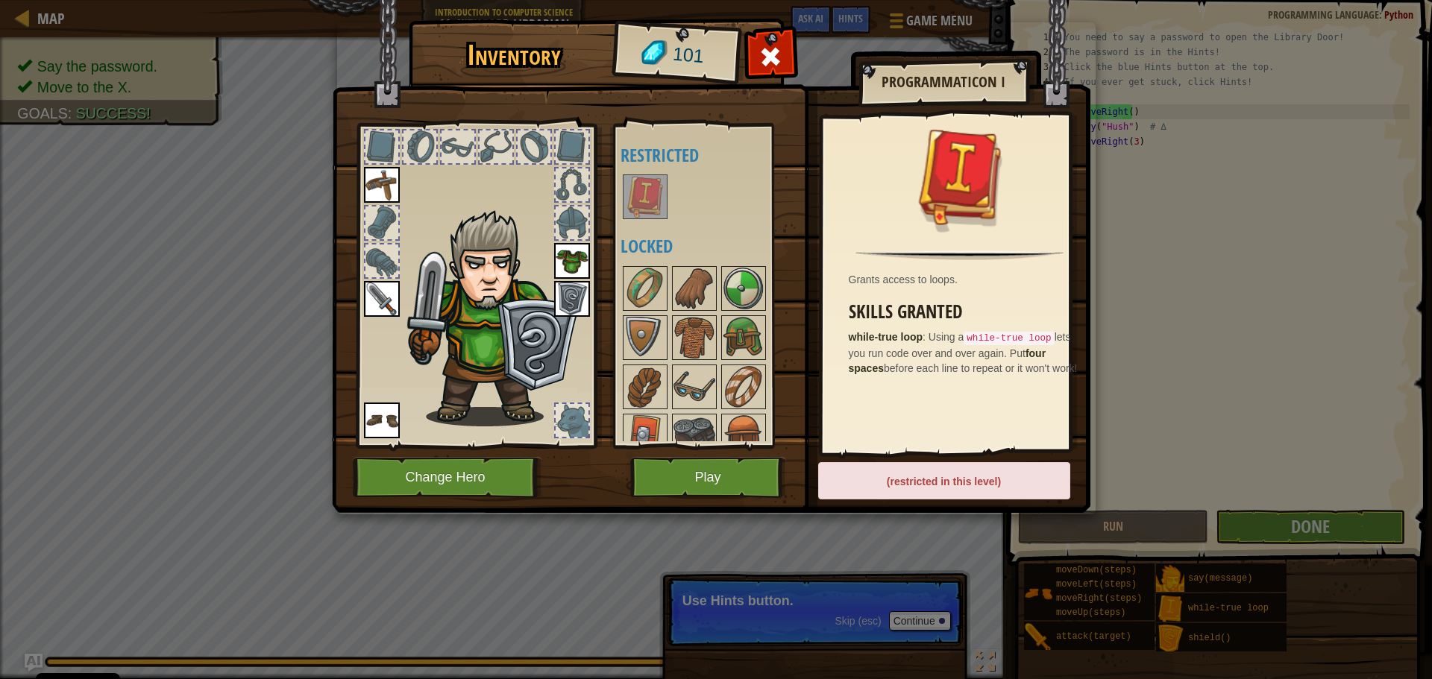
click at [691, 194] on div at bounding box center [713, 196] width 187 height 49
click at [761, 49] on span at bounding box center [770, 57] width 24 height 24
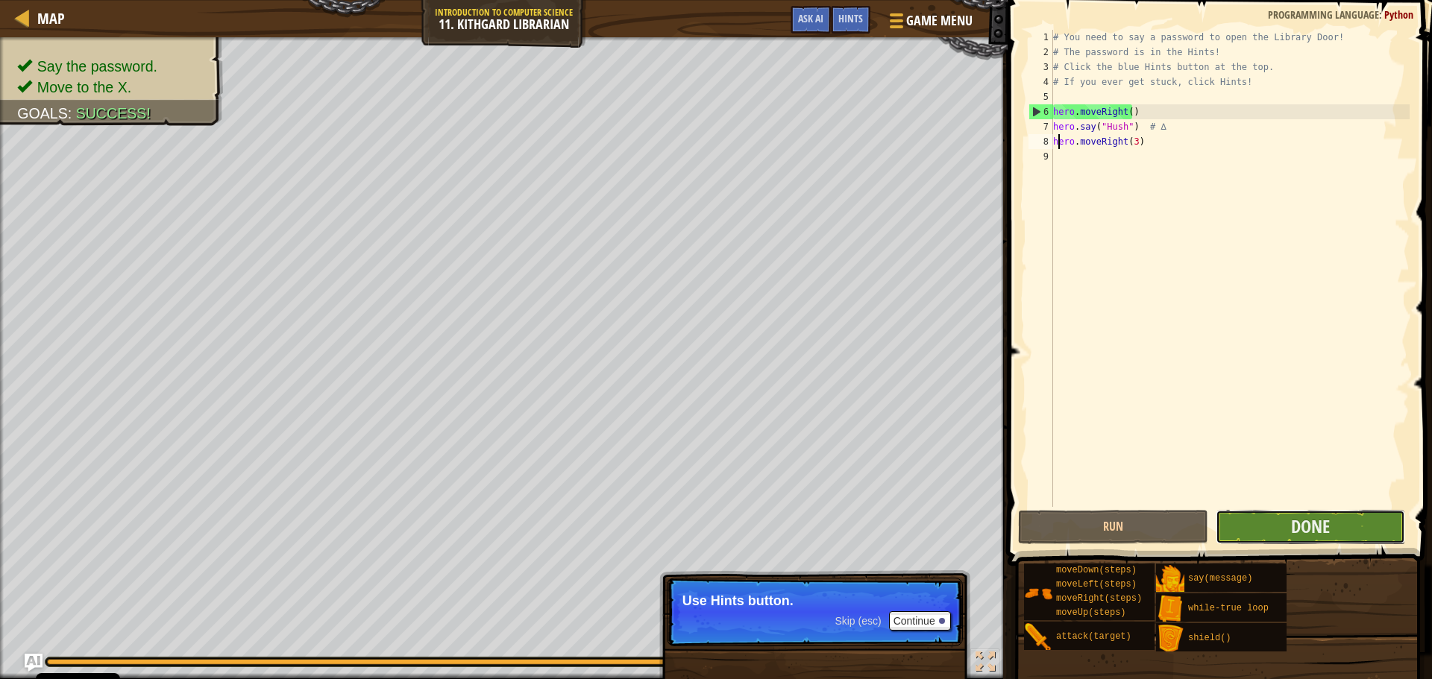
click at [1348, 510] on button "Done" at bounding box center [1310, 527] width 189 height 34
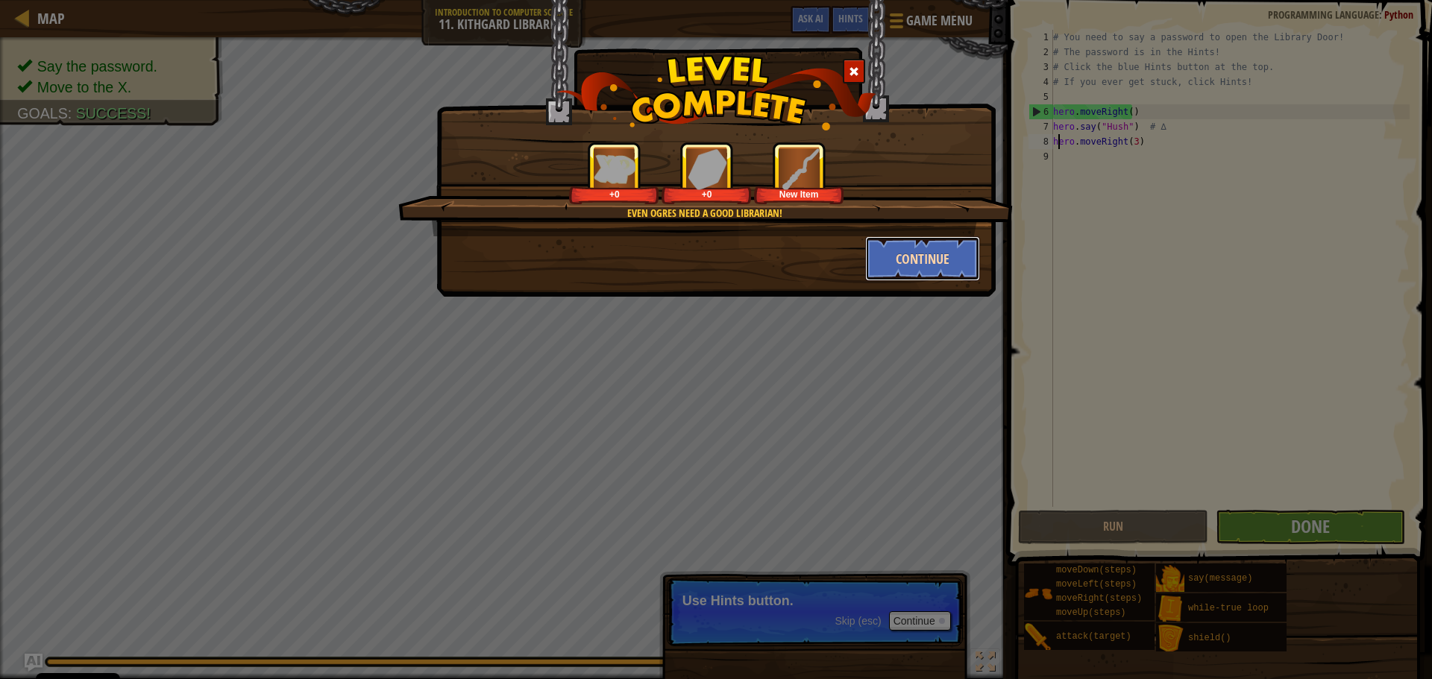
click at [911, 260] on button "Continue" at bounding box center [923, 258] width 116 height 45
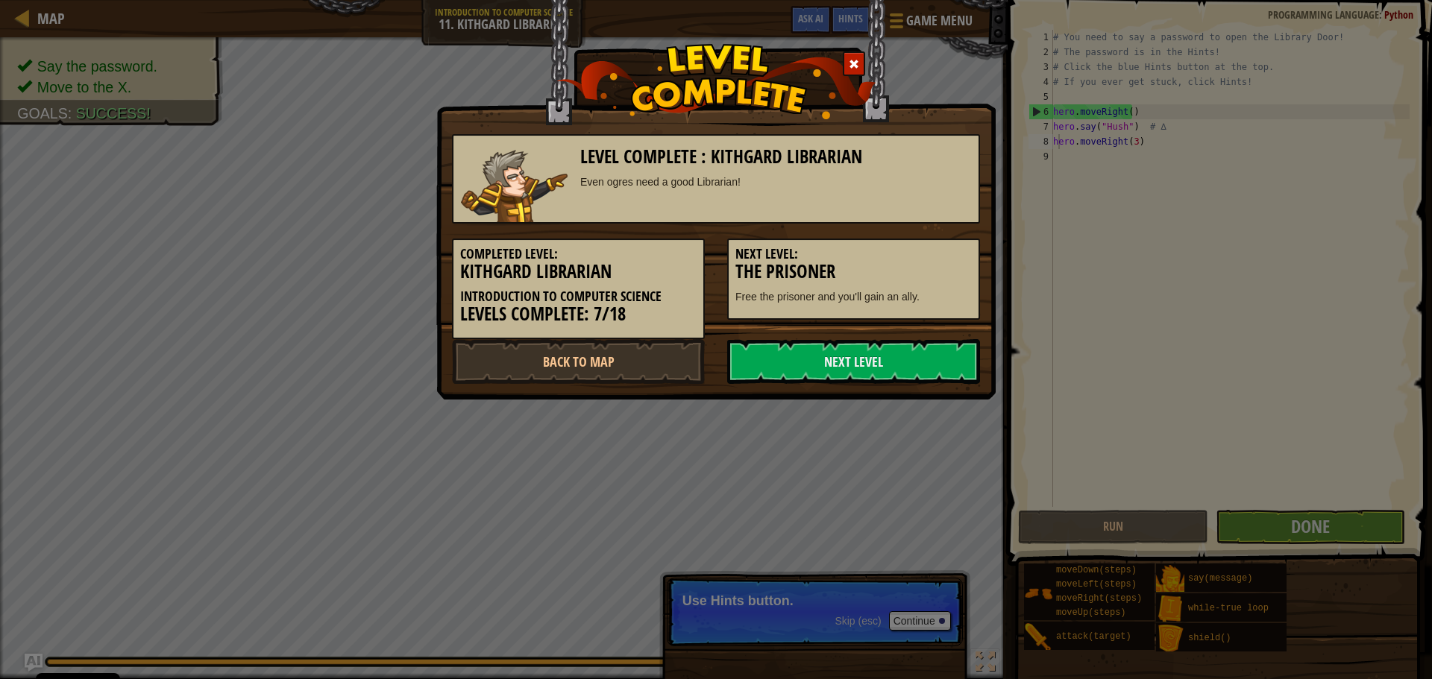
click at [838, 339] on div "Completed Level: Kithgard Librarian Introduction to Computer Science Levels Com…" at bounding box center [716, 282] width 550 height 116
click at [838, 345] on link "Next Level" at bounding box center [853, 361] width 253 height 45
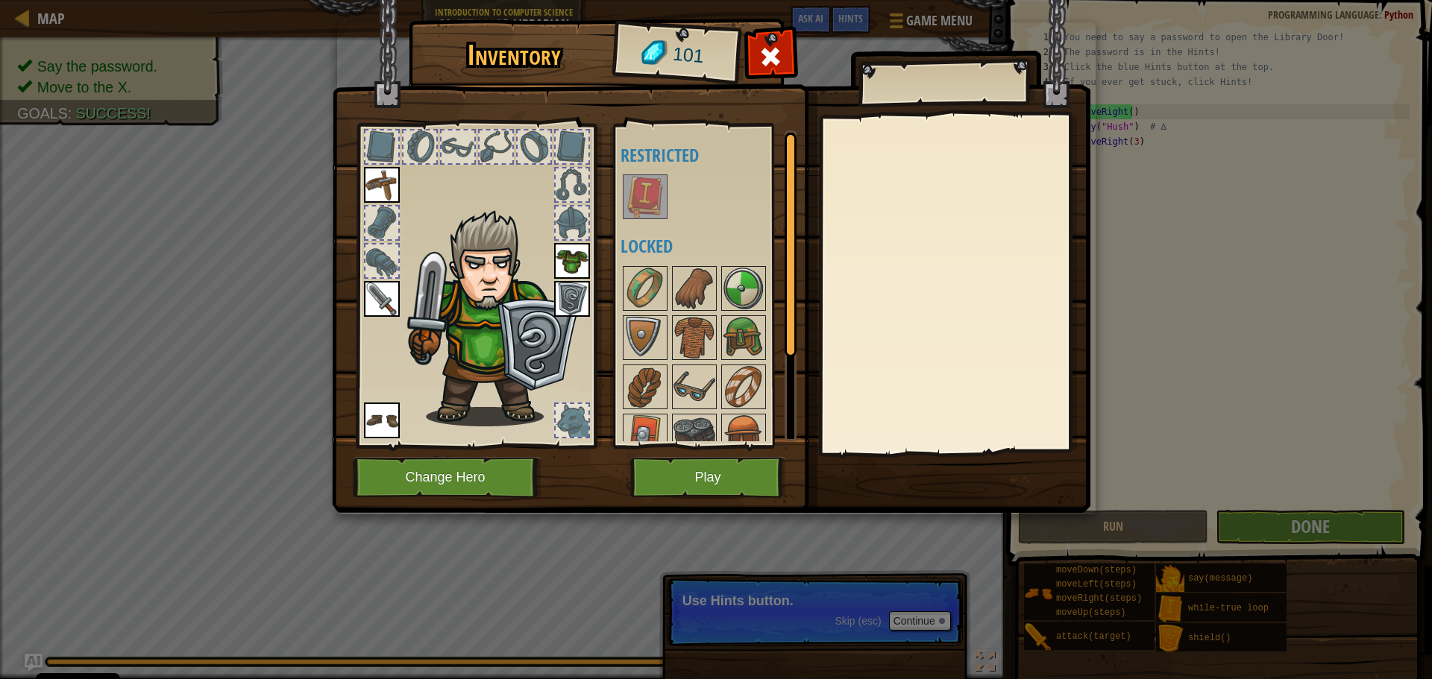
click at [764, 36] on img at bounding box center [711, 242] width 758 height 541
click at [772, 47] on span at bounding box center [770, 57] width 24 height 24
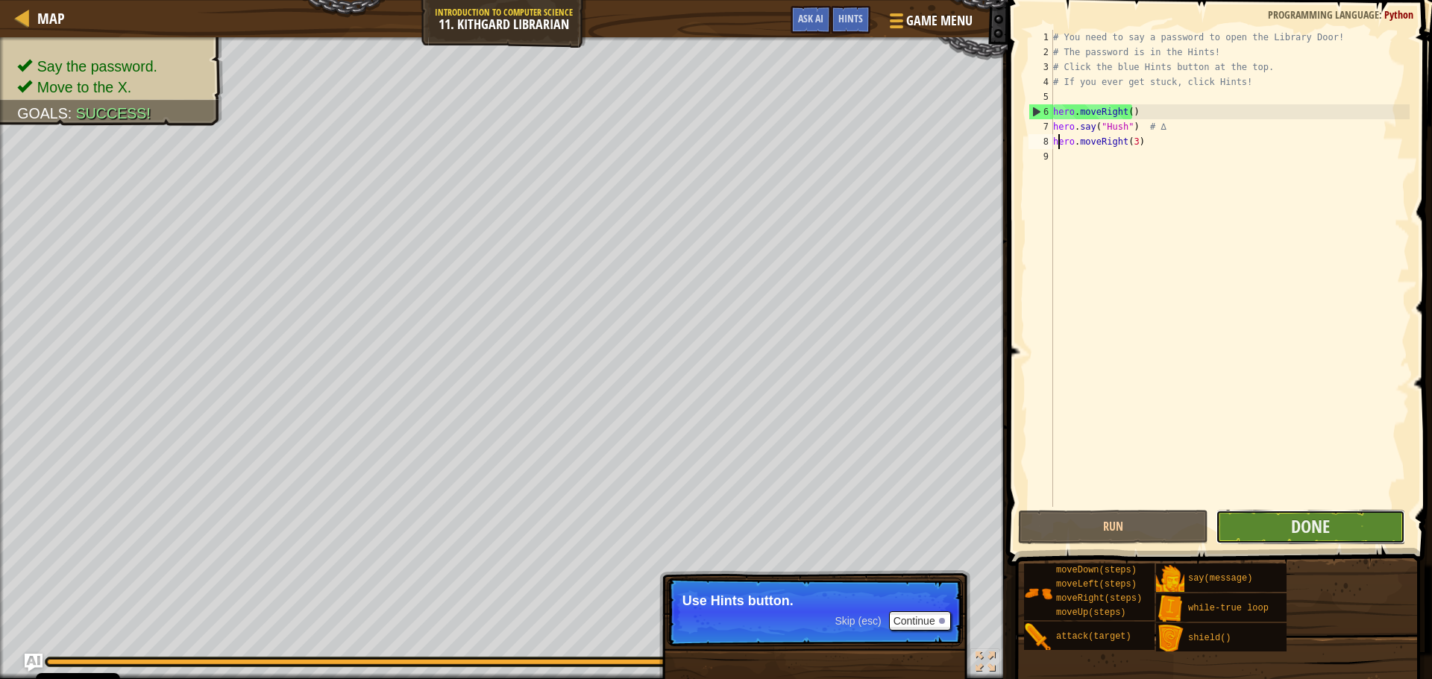
click at [1237, 513] on button "Done" at bounding box center [1310, 527] width 189 height 34
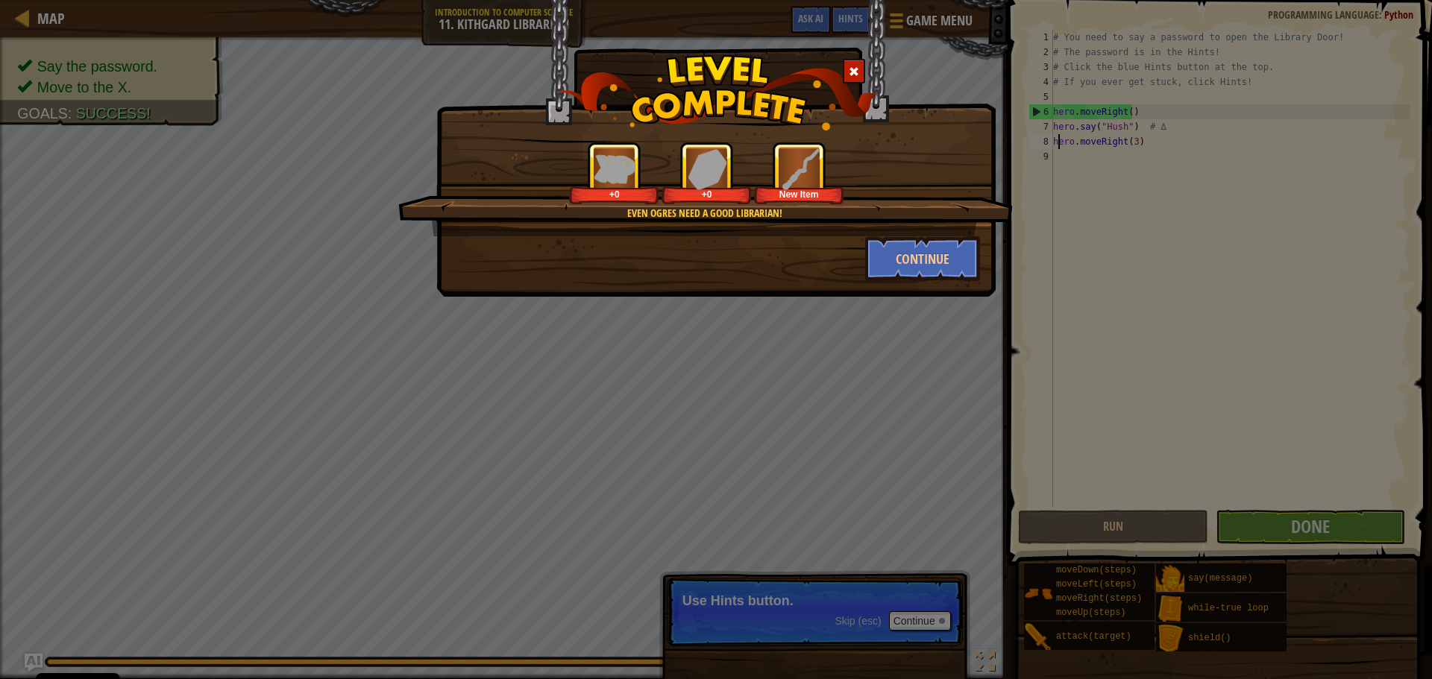
click at [882, 284] on div "Even ogres need a good Librarian! +0 +0 New Item Continue" at bounding box center [715, 148] width 559 height 297
click at [906, 266] on button "Continue" at bounding box center [923, 258] width 116 height 45
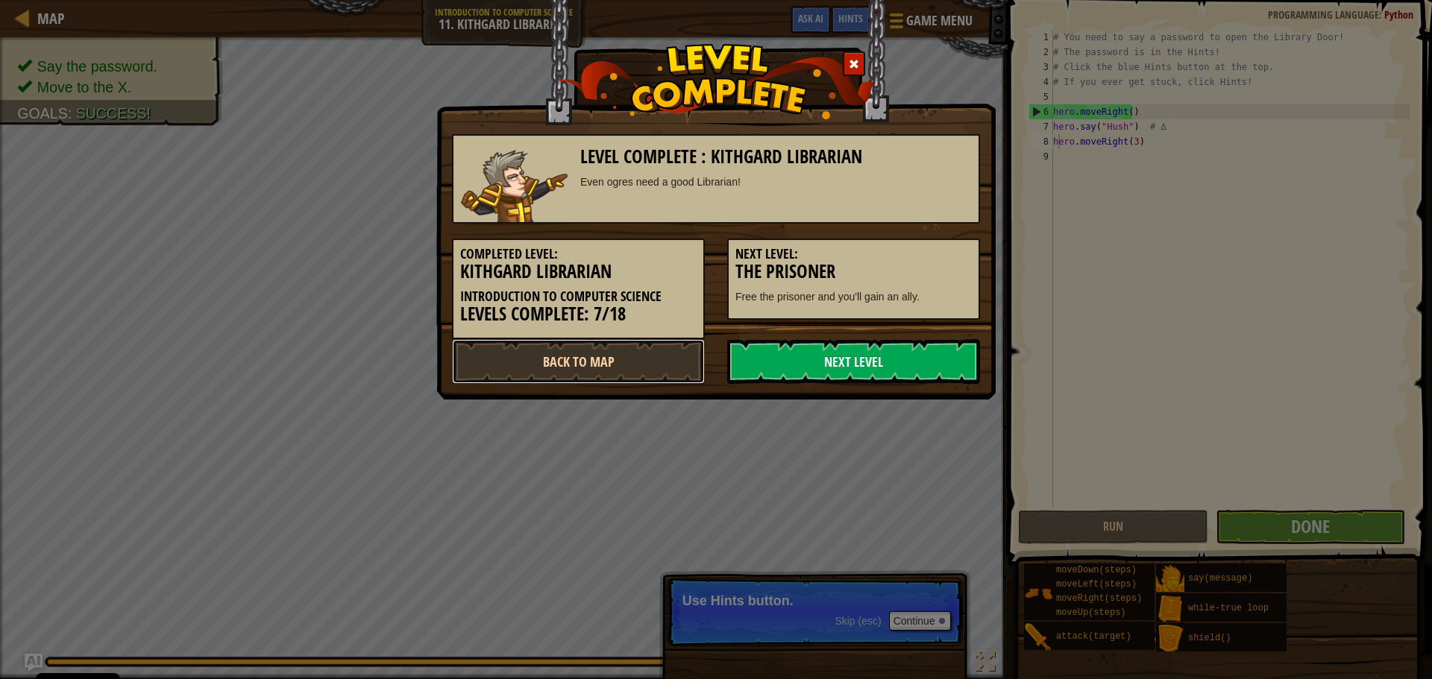
click at [570, 344] on link "Back to Map" at bounding box center [578, 361] width 253 height 45
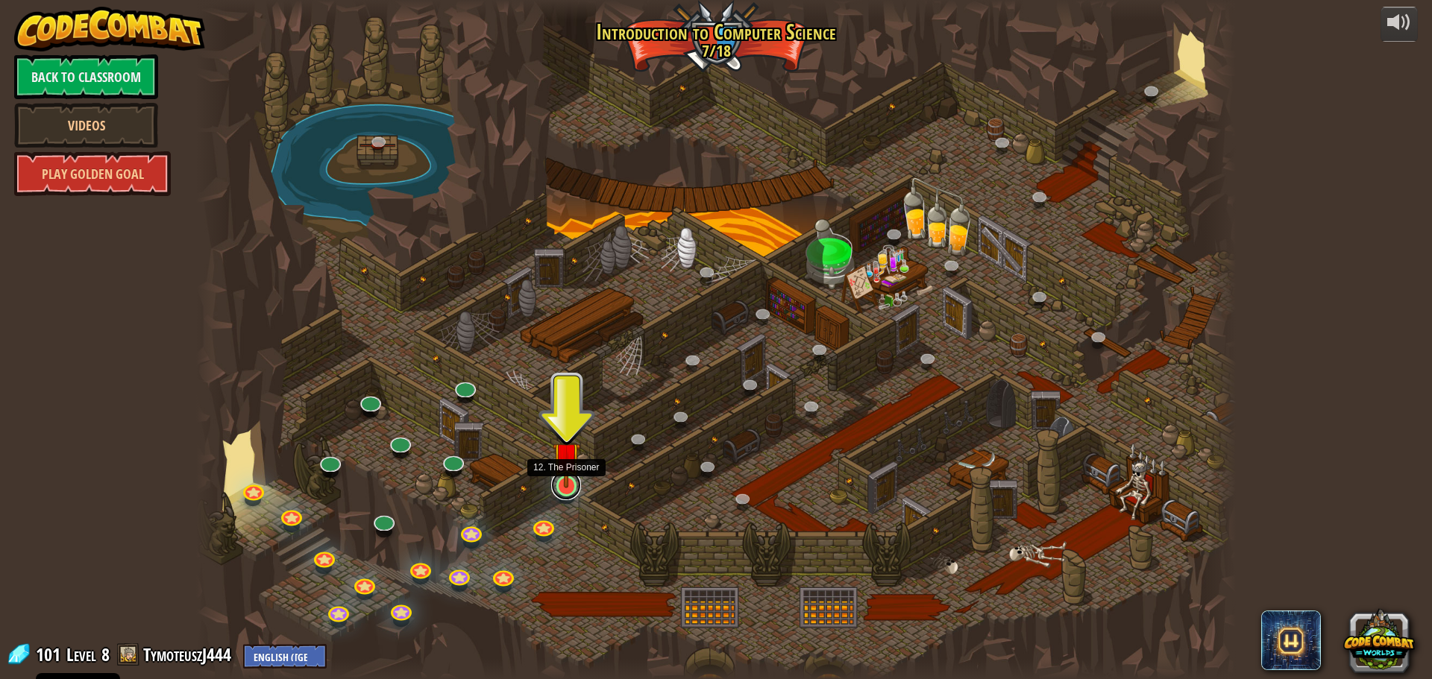
click at [576, 488] on link at bounding box center [566, 486] width 30 height 30
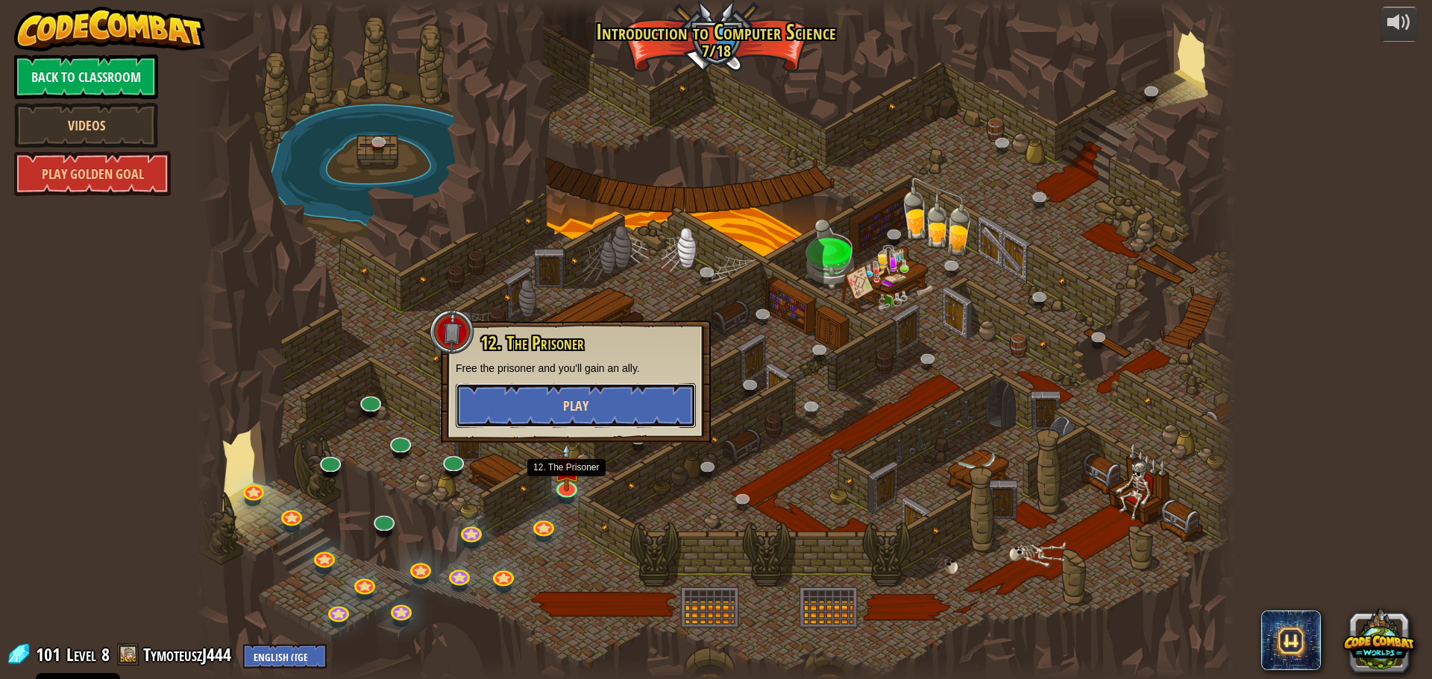
click at [554, 412] on button "Play" at bounding box center [576, 405] width 240 height 45
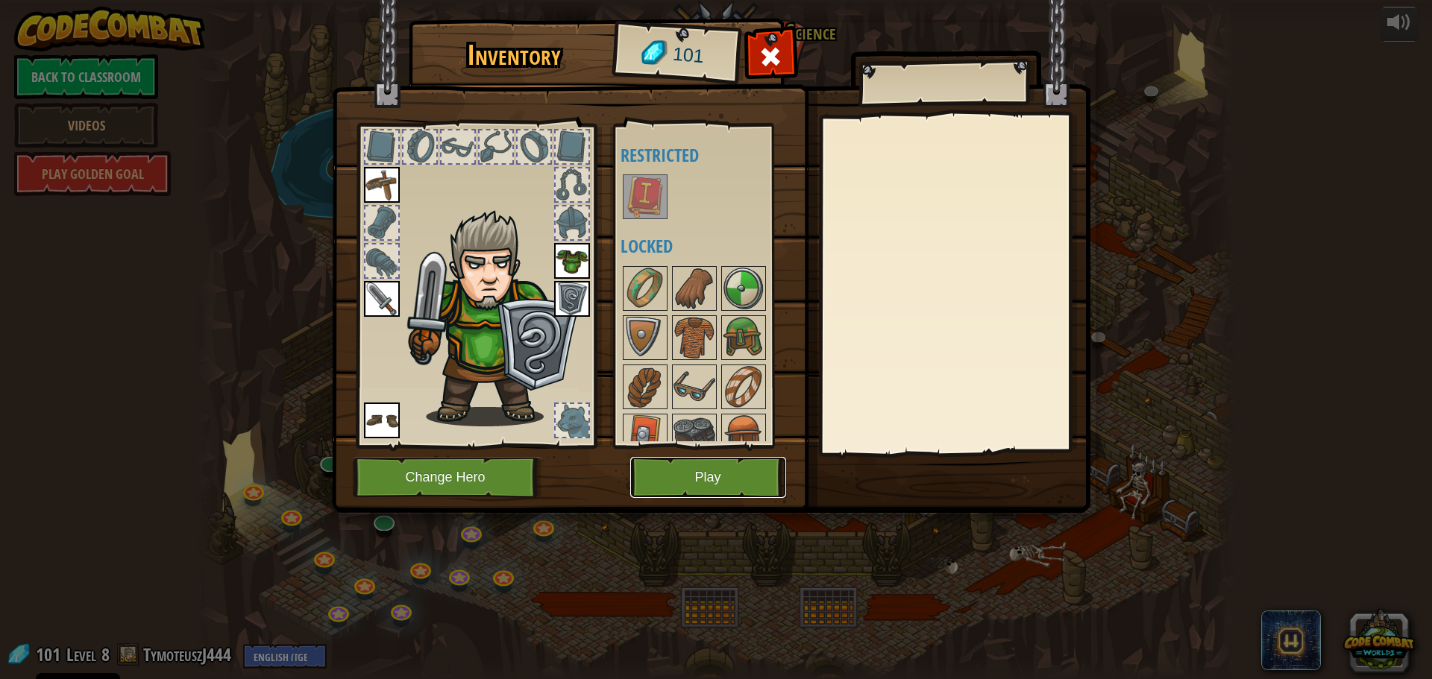
click at [734, 480] on button "Play" at bounding box center [708, 477] width 156 height 41
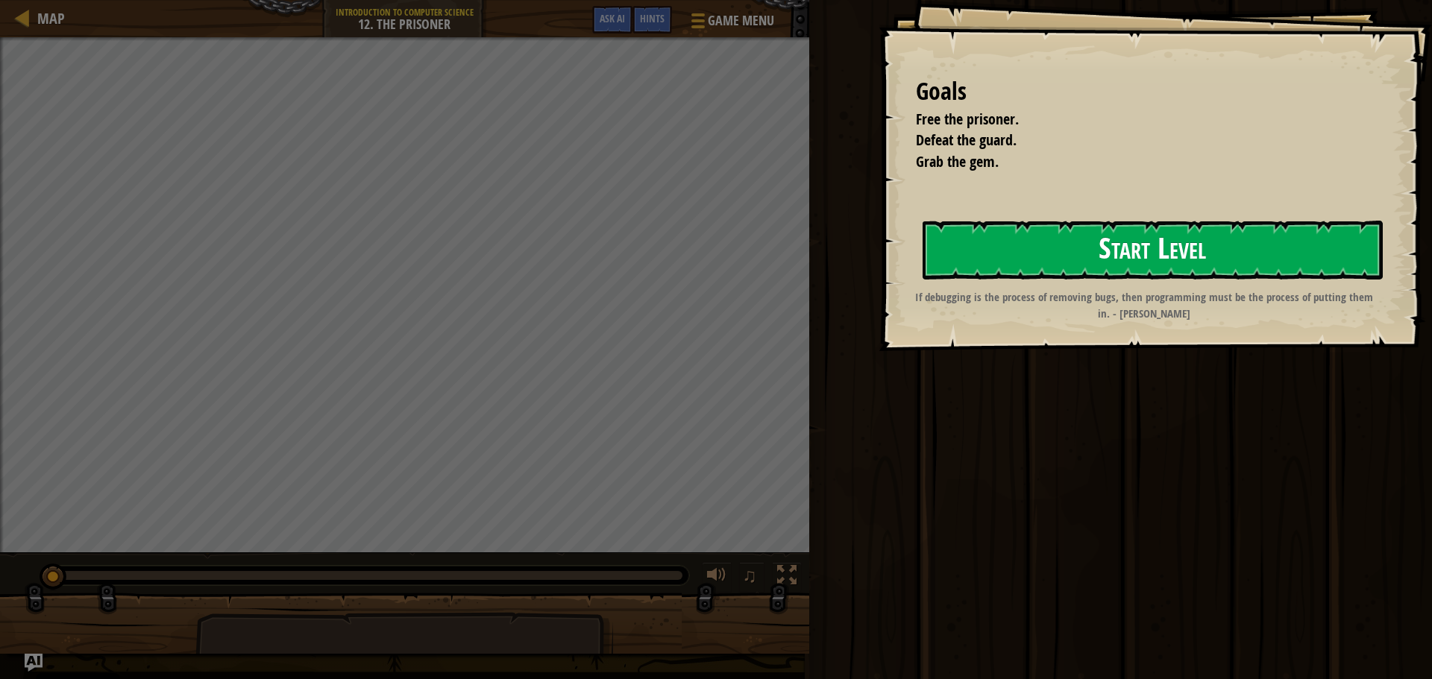
click at [1071, 251] on button "Start Level" at bounding box center [1153, 250] width 460 height 59
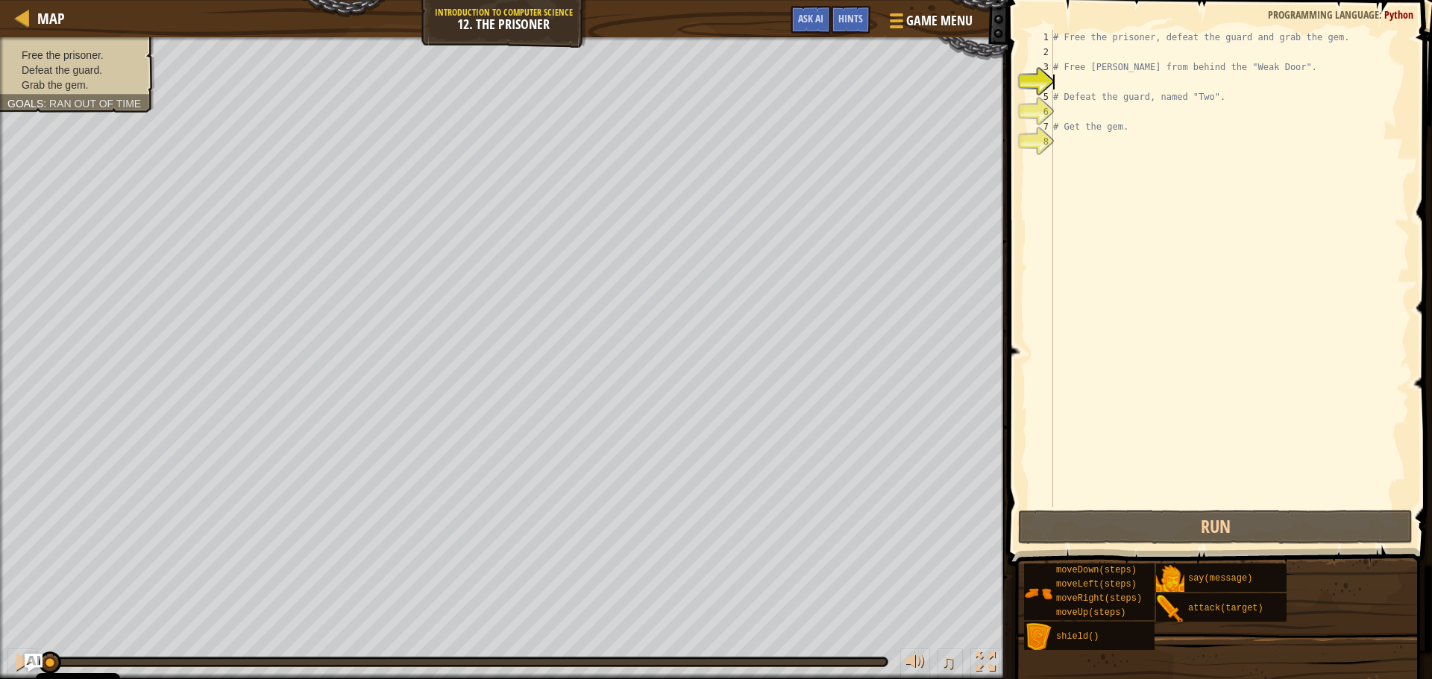
click at [1100, 60] on div "# Free the prisoner, defeat the guard and grab the gem. # Free Patrick from beh…" at bounding box center [1229, 283] width 359 height 507
type textarea "# Free Patrick from behind the "Weak Door"."
click at [1102, 54] on div "# Free the prisoner, defeat the guard and grab the gem. # Free Patrick from beh…" at bounding box center [1229, 283] width 359 height 507
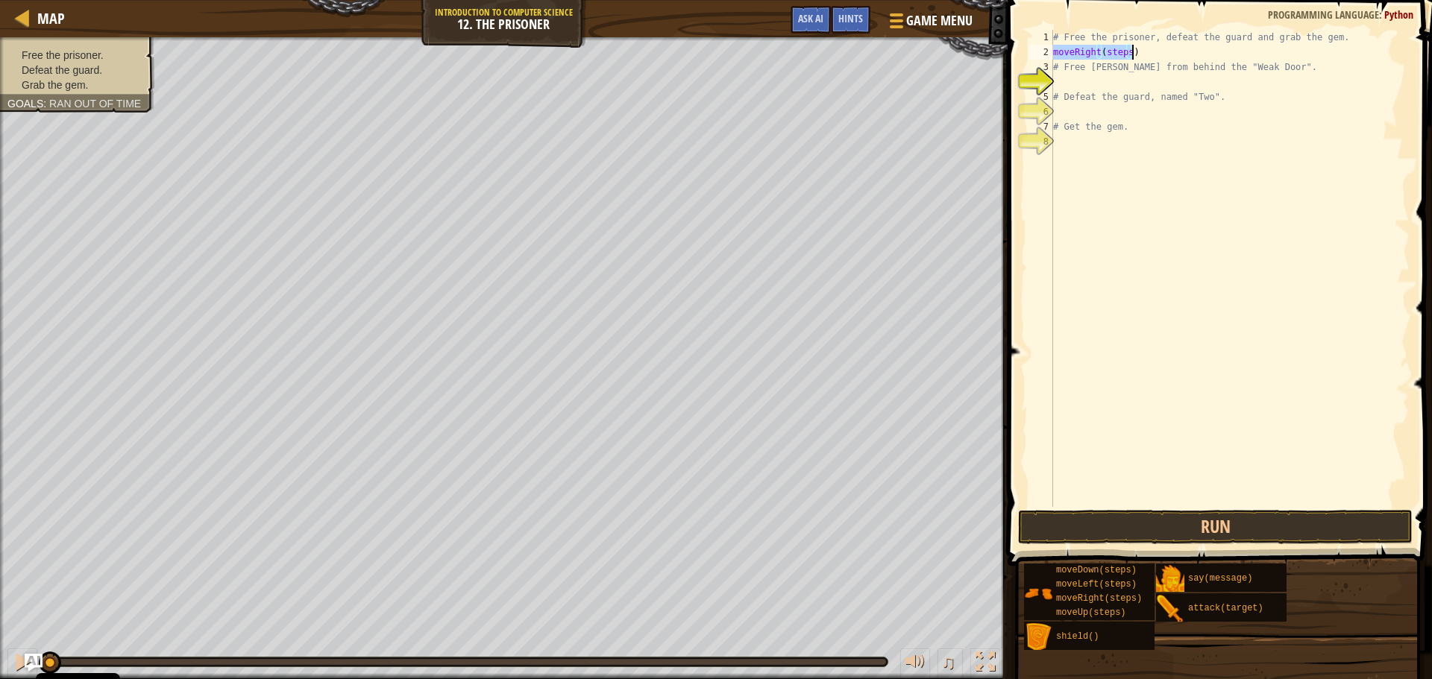
click at [1124, 45] on div "# Free the prisoner, defeat the guard and grab the gem. moveRight ( steps ) # F…" at bounding box center [1229, 268] width 359 height 477
type textarea "moveRight(sts)"
click at [1116, 50] on div "# Free the prisoner, defeat the guard and grab the gem. moveRight ( sts ) # Fre…" at bounding box center [1229, 283] width 359 height 507
click at [1116, 52] on div "# Free the prisoner, defeat the guard and grab the gem. moveRight ( sts ) # Fre…" at bounding box center [1229, 283] width 359 height 507
type textarea "moveRight()"
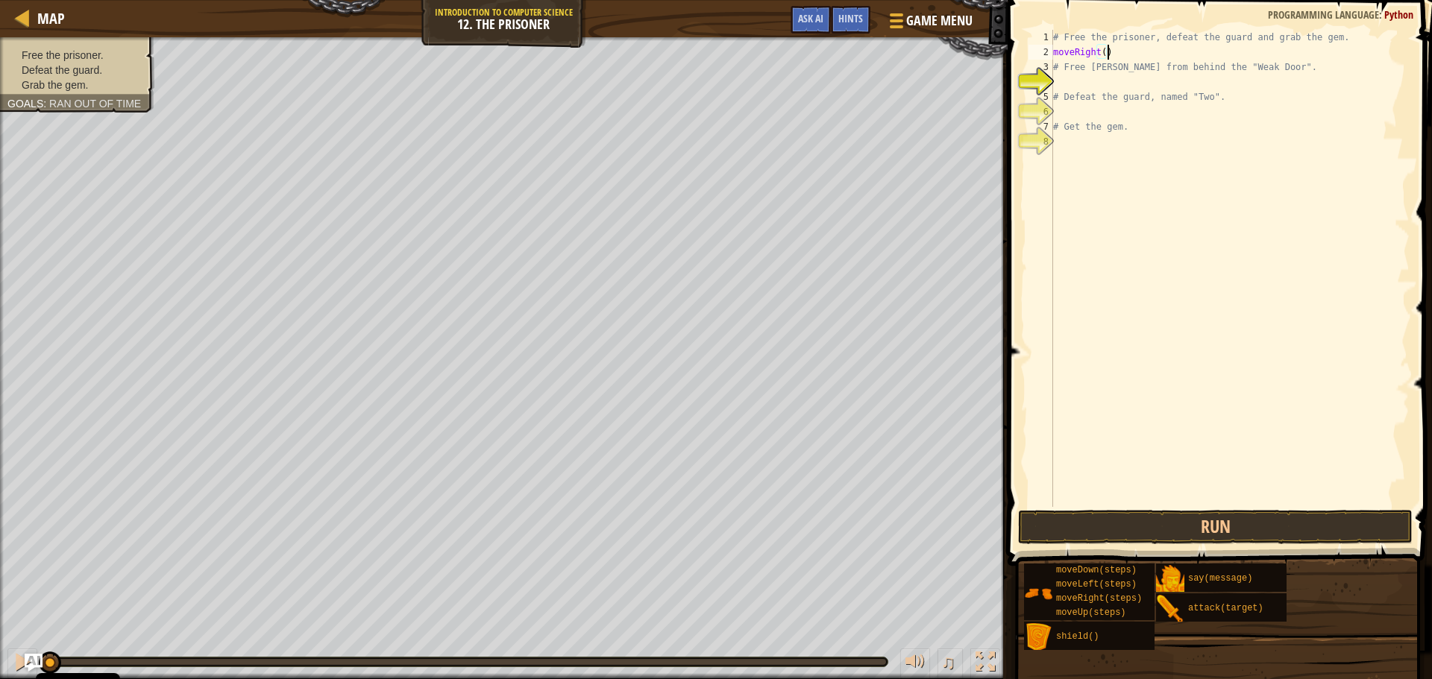
click at [1136, 51] on div "# Free the prisoner, defeat the guard and grab the gem. moveRight ( ) # Free Pa…" at bounding box center [1229, 283] width 359 height 507
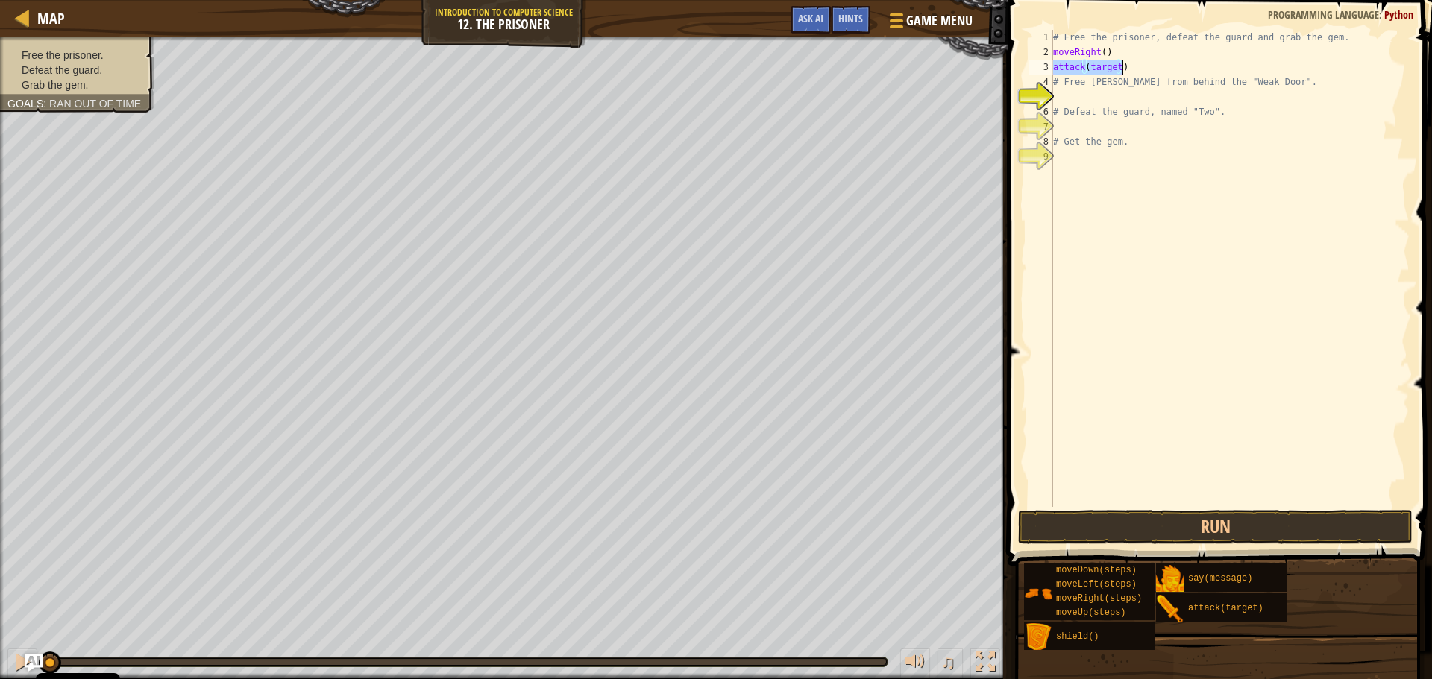
click at [1116, 65] on div "# Free the prisoner, defeat the guard and grab the gem. moveRight ( ) attack ( …" at bounding box center [1229, 268] width 359 height 477
click at [1089, 66] on div "# Free the prisoner, defeat the guard and grab the gem. moveRight ( ) attack ( …" at bounding box center [1229, 283] width 359 height 507
click at [1137, 65] on div "# Free the prisoner, defeat the guard and grab the gem. moveRight ( ) attack ( …" at bounding box center [1229, 283] width 359 height 507
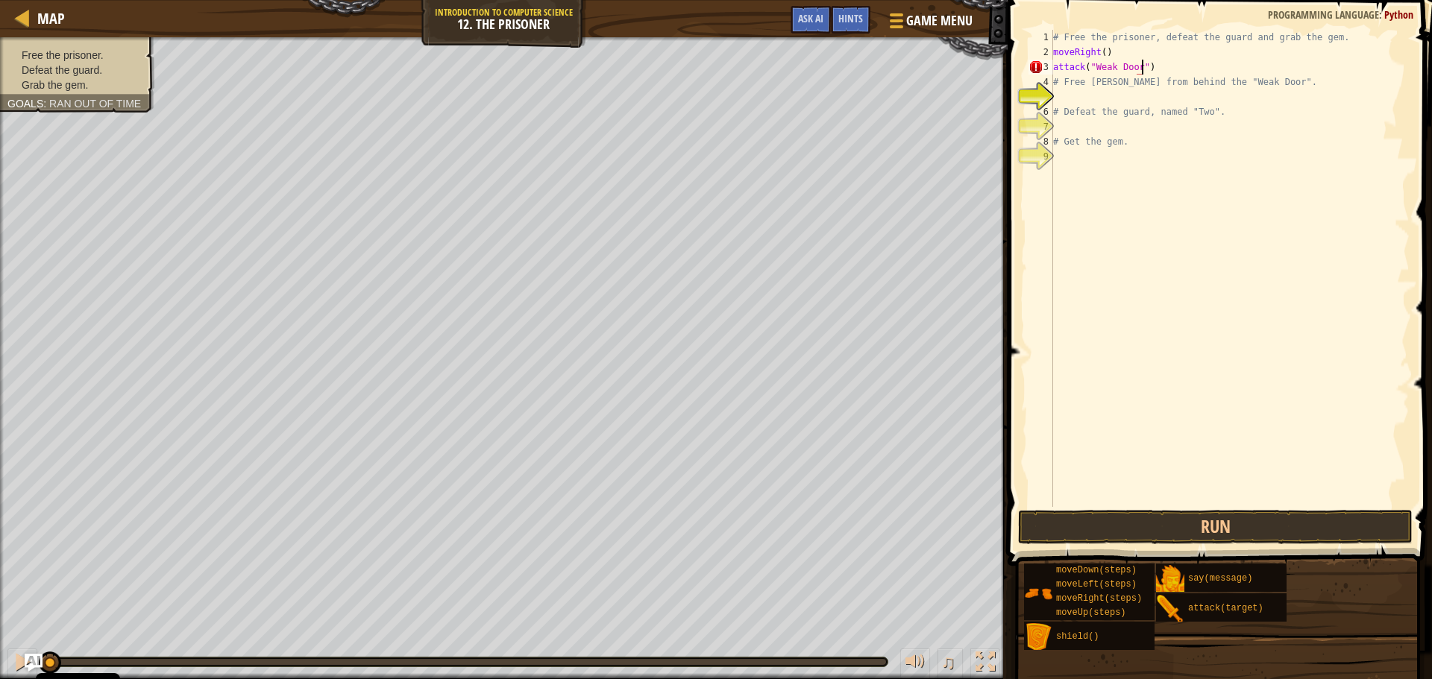
scroll to position [7, 7]
click at [1271, 532] on button "Run" at bounding box center [1215, 527] width 395 height 34
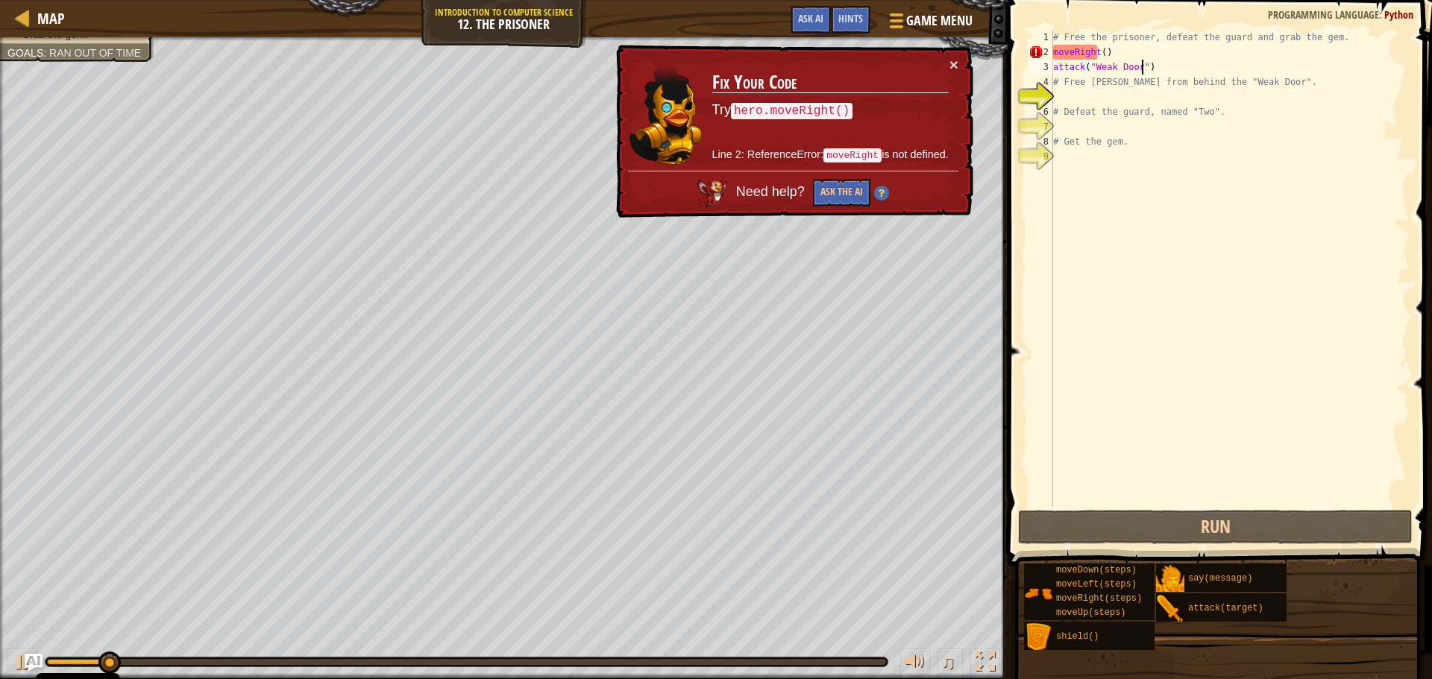
click at [1054, 50] on div "# Free the prisoner, defeat the guard and grab the gem. moveRight ( ) attack ( …" at bounding box center [1229, 283] width 359 height 507
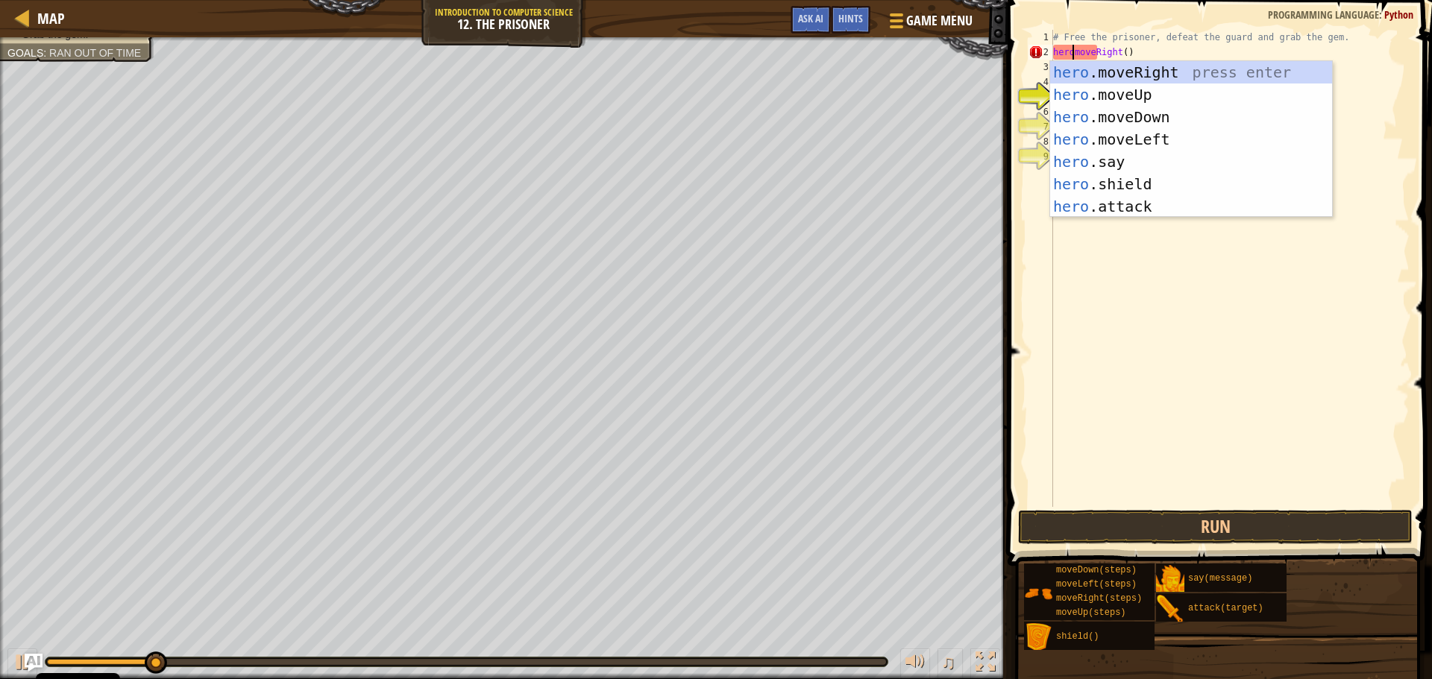
scroll to position [7, 1]
click at [1234, 538] on button "Run" at bounding box center [1215, 527] width 395 height 34
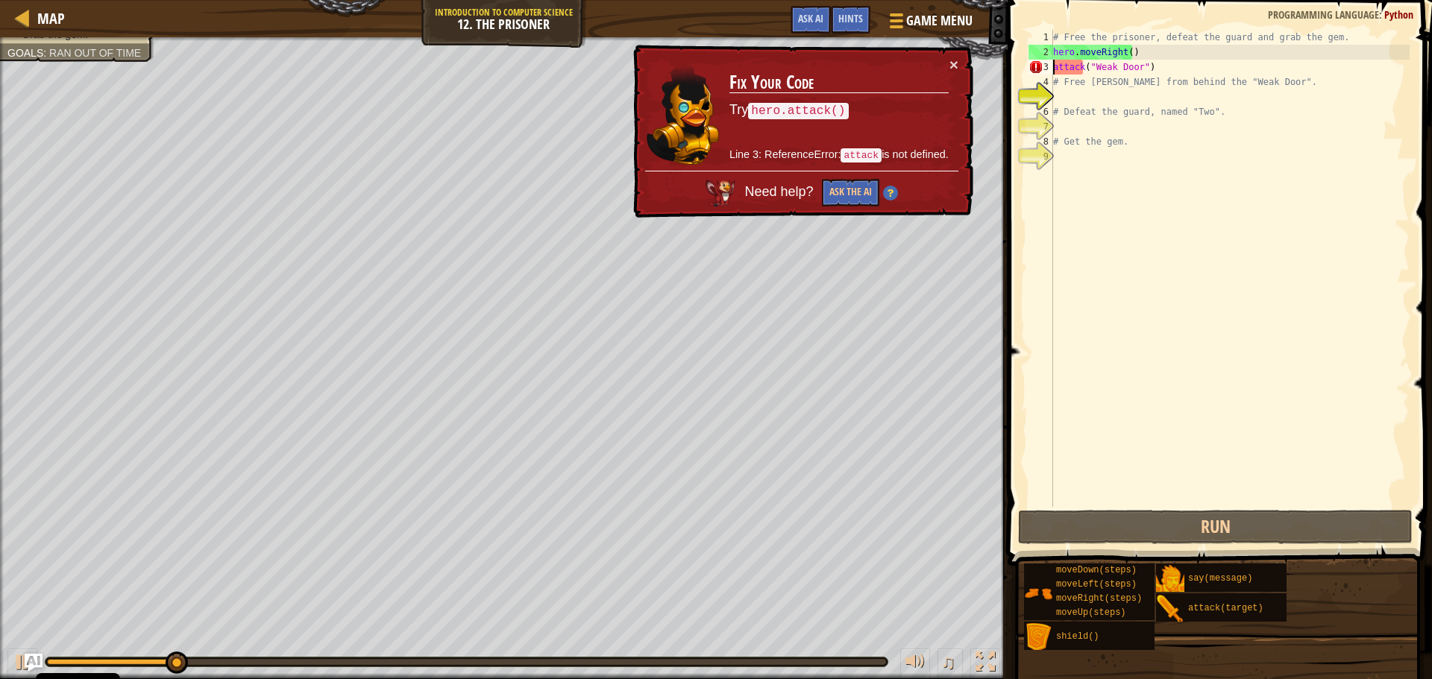
click at [1054, 68] on div "# Free the prisoner, defeat the guard and grab the gem. hero . moveRight ( ) at…" at bounding box center [1229, 283] width 359 height 507
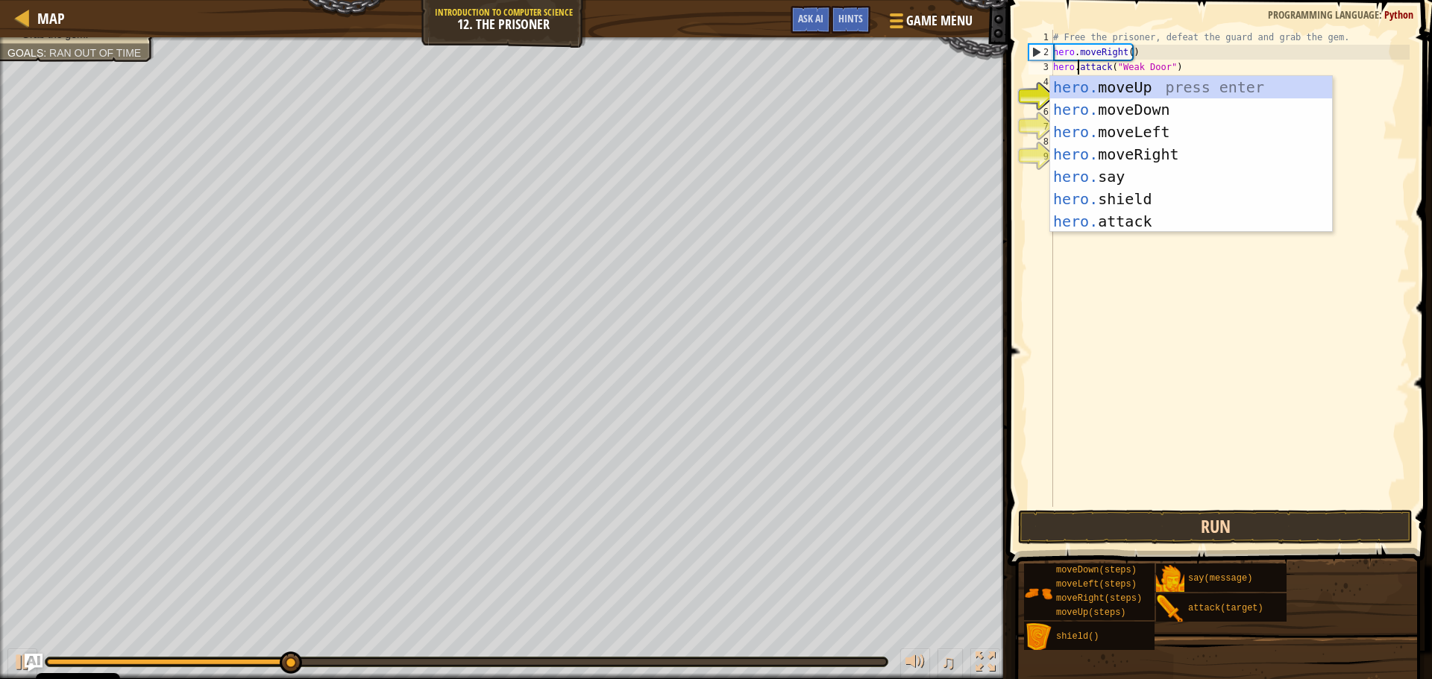
type textarea "hero.attack("Weak Door")"
click at [1217, 517] on button "Run" at bounding box center [1215, 527] width 395 height 34
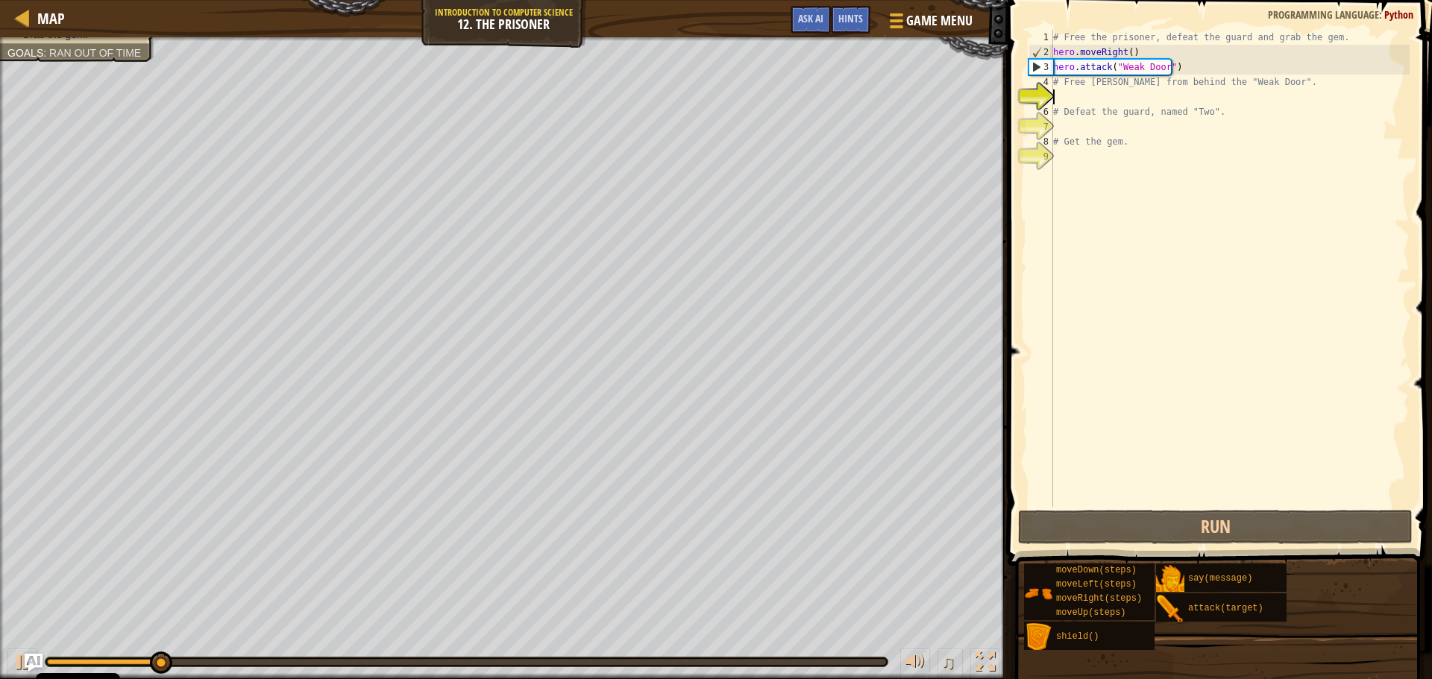
click at [1079, 96] on div "# Free the prisoner, defeat the guard and grab the gem. hero . moveRight ( ) he…" at bounding box center [1229, 283] width 359 height 507
drag, startPoint x: 1178, startPoint y: 63, endPoint x: 1017, endPoint y: 63, distance: 161.1
click at [1017, 63] on div "1 2 3 4 5 6 7 8 9 # Free the prisoner, defeat the guard and grab the gem. hero …" at bounding box center [1217, 312] width 429 height 610
type textarea "hero.attack("Weak Door")"
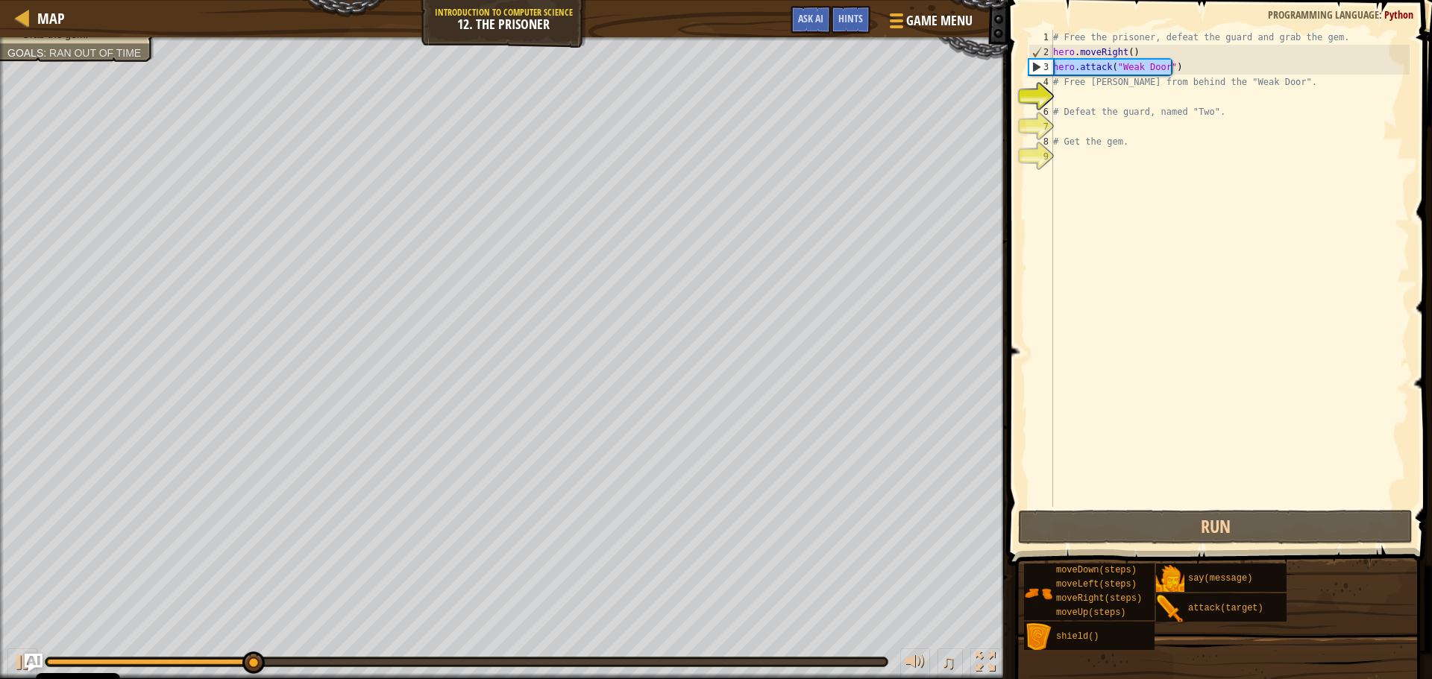
click at [1066, 95] on div "# Free the prisoner, defeat the guard and grab the gem. hero . moveRight ( ) he…" at bounding box center [1229, 283] width 359 height 507
paste textarea "hero.attack("Weak Door")"
type textarea "hero.attack("Weak Door")"
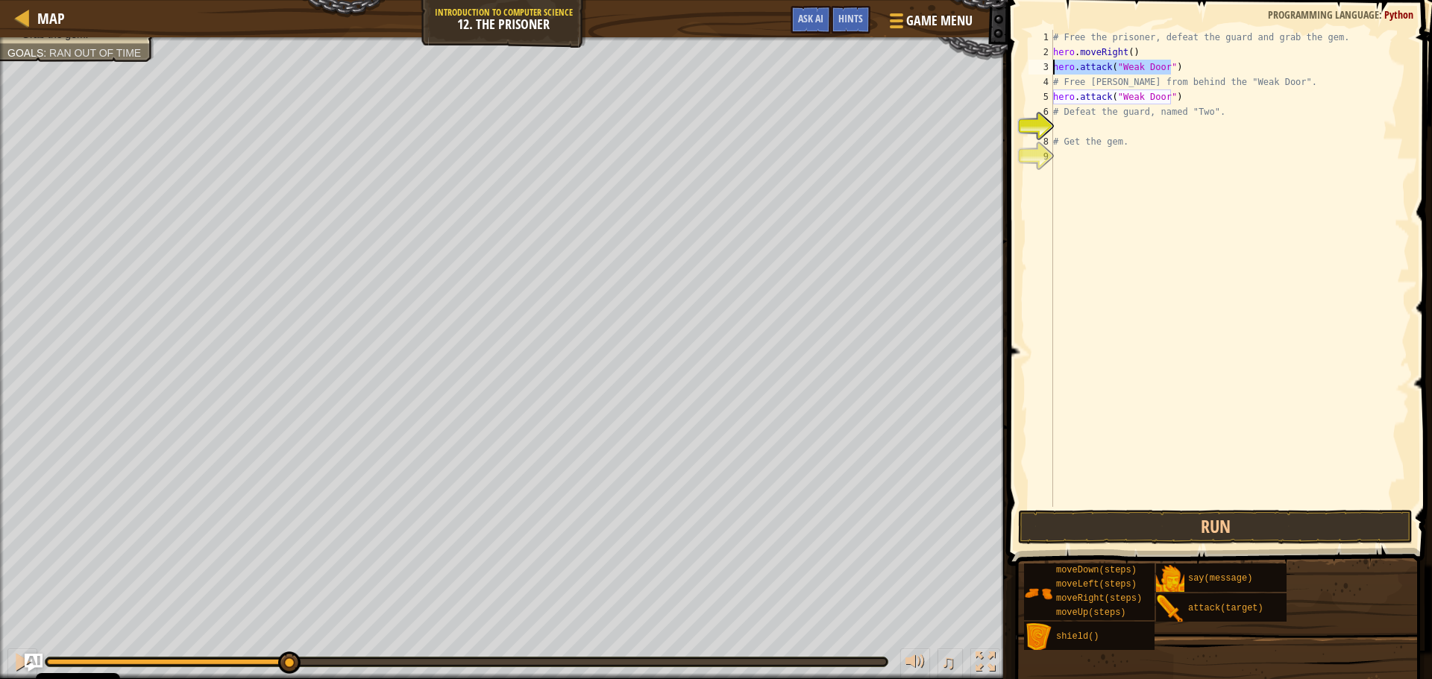
drag, startPoint x: 1185, startPoint y: 60, endPoint x: 1046, endPoint y: 67, distance: 138.9
click at [1046, 67] on div "hero.attack("Weak Door") 1 2 3 4 5 6 7 8 9 # Free the prisoner, defeat the guar…" at bounding box center [1217, 268] width 384 height 477
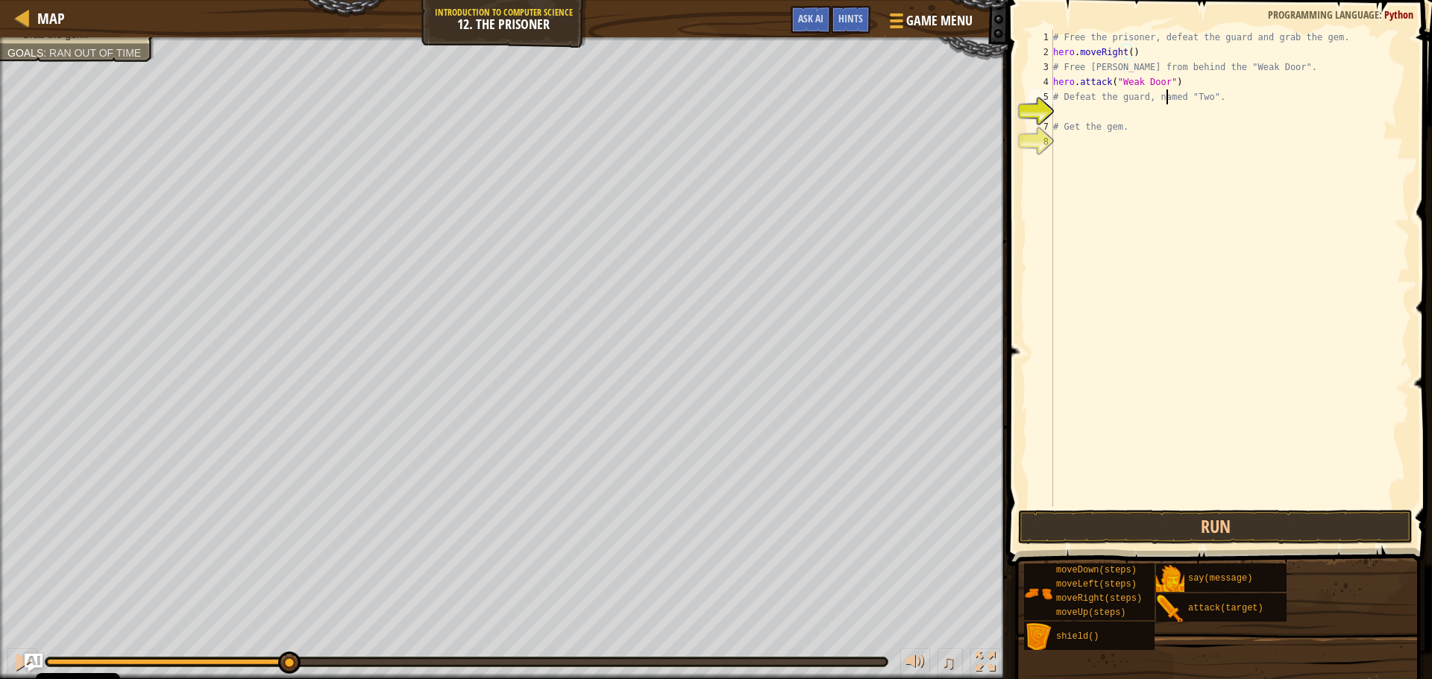
click at [1165, 103] on div "# Free the prisoner, defeat the guard and grab the gem. hero . moveRight ( ) # …" at bounding box center [1229, 283] width 359 height 507
type textarea "# Defeat the guard, named "Two"."
click at [1172, 116] on div "# Free the prisoner, defeat the guard and grab the gem. hero . moveRight ( ) # …" at bounding box center [1229, 283] width 359 height 507
drag, startPoint x: 1146, startPoint y: 51, endPoint x: 1046, endPoint y: 54, distance: 100.7
click at [1046, 54] on div "1 2 3 4 5 6 7 8 # Free the prisoner, defeat the guard and grab the gem. hero . …" at bounding box center [1217, 268] width 384 height 477
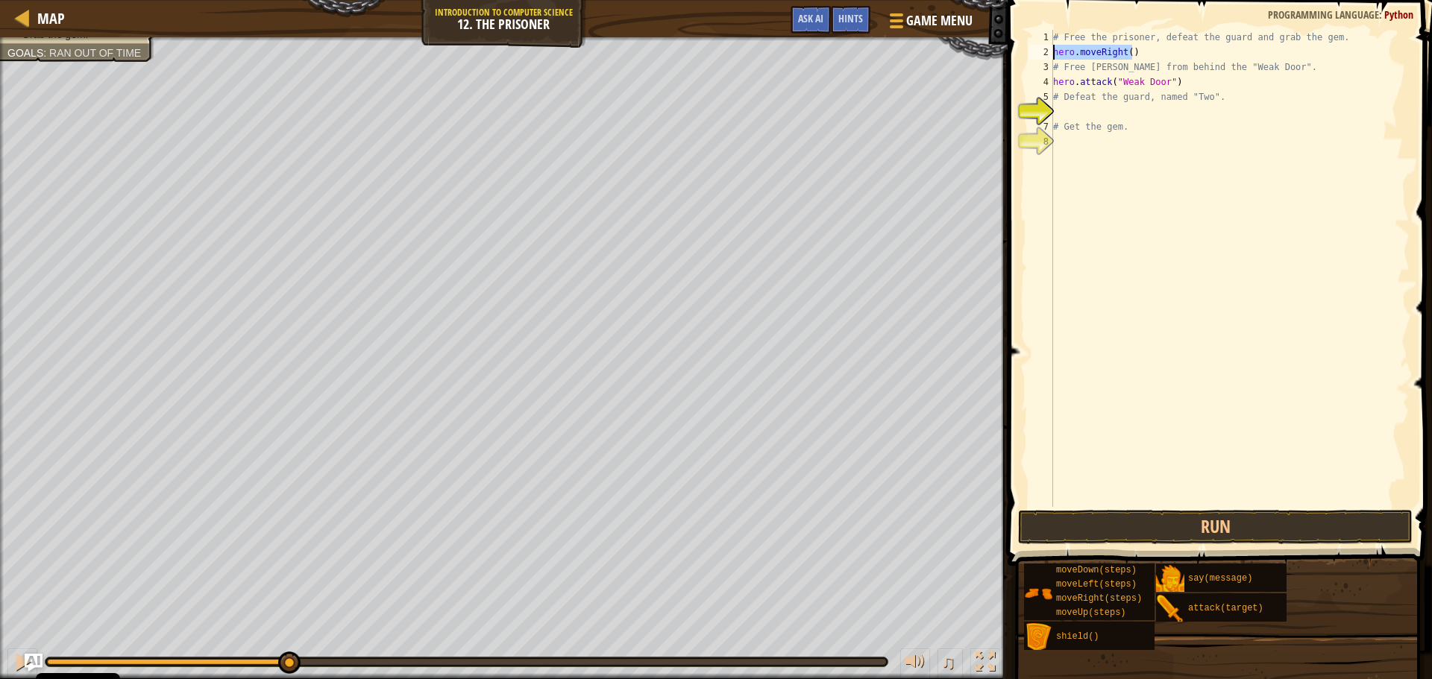
click at [1078, 102] on div "# Free the prisoner, defeat the guard and grab the gem. hero . moveRight ( ) # …" at bounding box center [1229, 283] width 359 height 507
type textarea "# Defeat the guard, named "Two"."
click at [1078, 105] on div "# Free the prisoner, defeat the guard and grab the gem. hero . moveRight ( ) # …" at bounding box center [1229, 283] width 359 height 507
paste textarea "hero.moveRight()"
click at [1129, 112] on div "# Free the prisoner, defeat the guard and grab the gem. hero . moveRight ( ) # …" at bounding box center [1229, 283] width 359 height 507
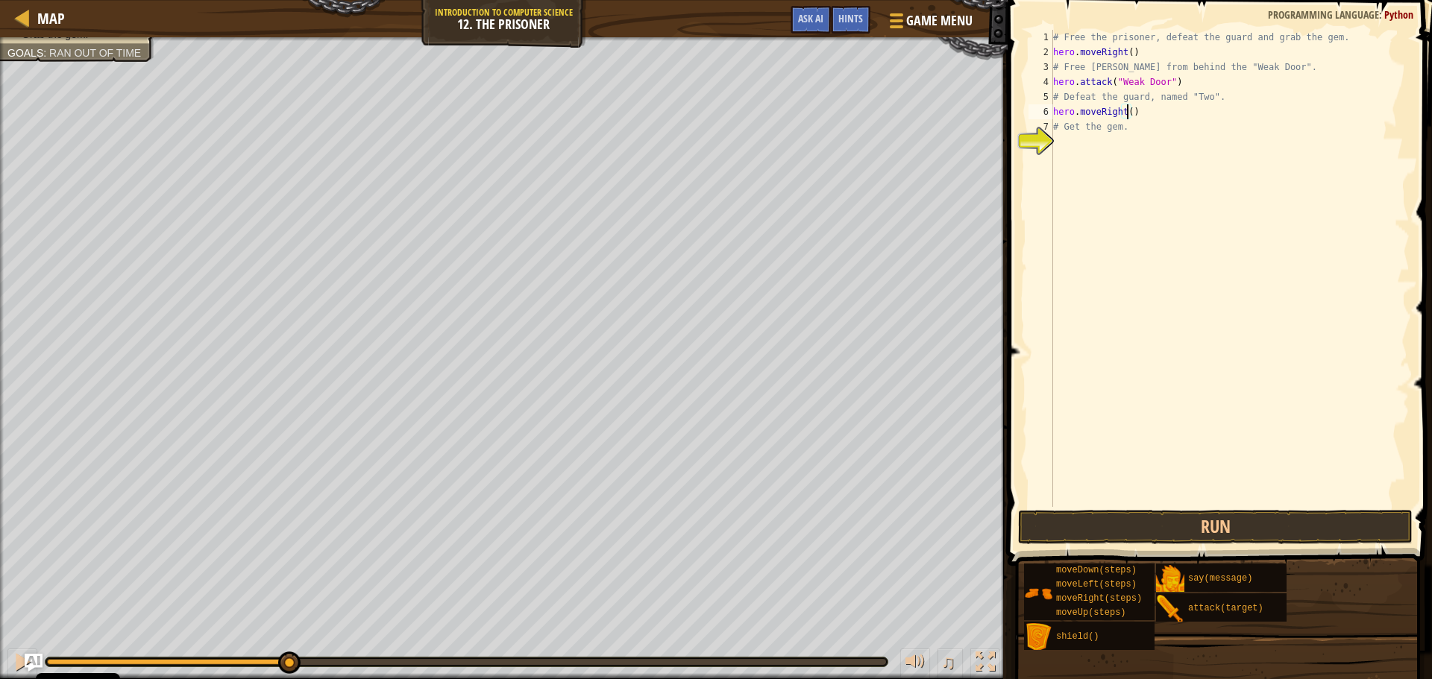
click at [1128, 112] on div "# Free the prisoner, defeat the guard and grab the gem. hero . moveRight ( ) # …" at bounding box center [1229, 283] width 359 height 507
type textarea "hero.moveRight(2)"
click at [1162, 115] on div "# Free the prisoner, defeat the guard and grab the gem. hero . moveRight ( ) # …" at bounding box center [1229, 283] width 359 height 507
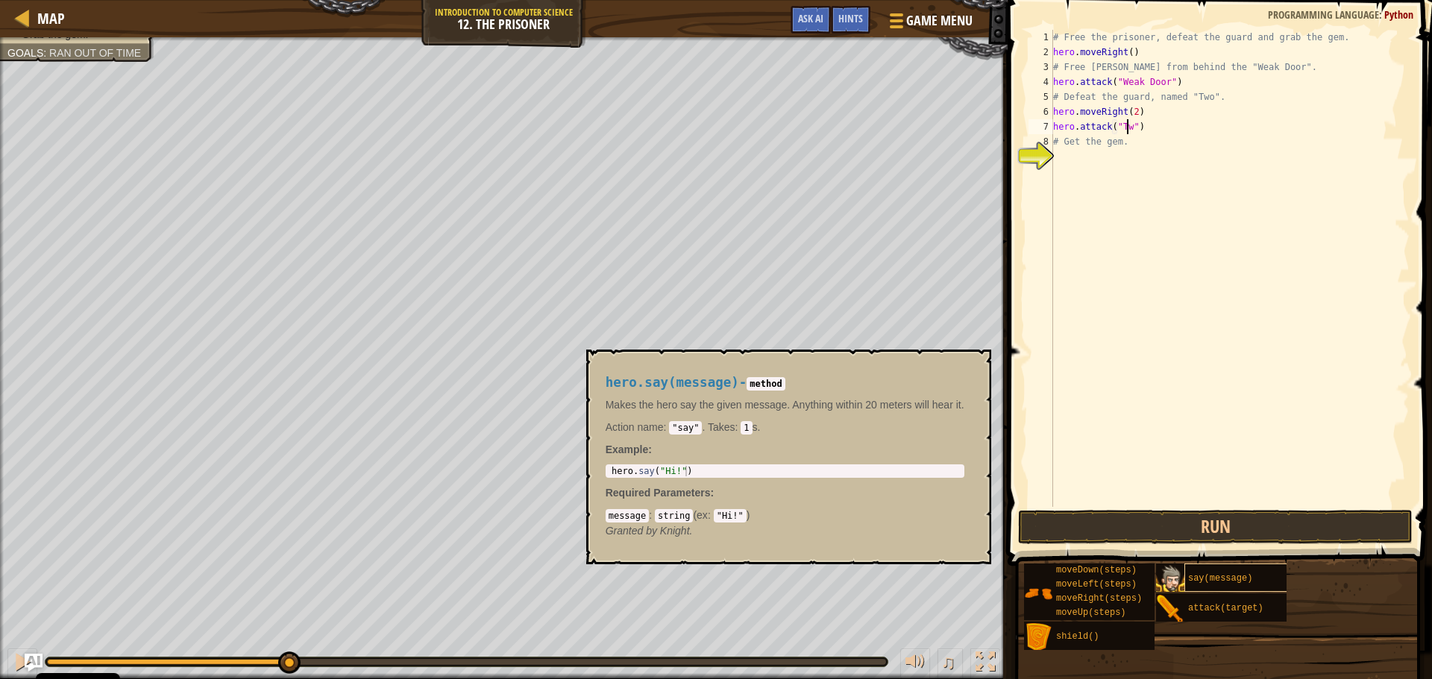
type textarea "hero.attack("Two")"
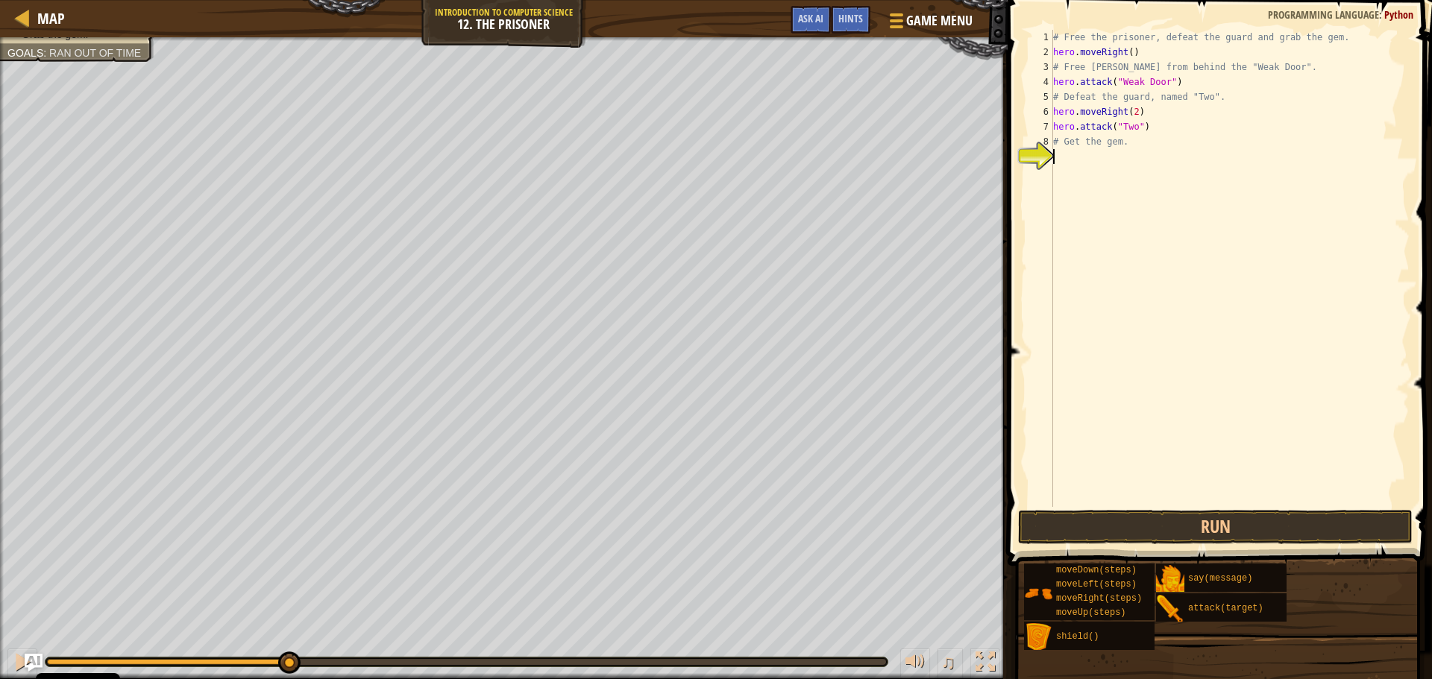
click at [1094, 169] on div "# Free the prisoner, defeat the guard and grab the gem. hero . moveRight ( ) # …" at bounding box center [1229, 283] width 359 height 507
click at [1131, 109] on div "# Free the prisoner, defeat the guard and grab the gem. hero . moveRight ( ) # …" at bounding box center [1229, 283] width 359 height 507
type textarea "hero.moveRight(3)"
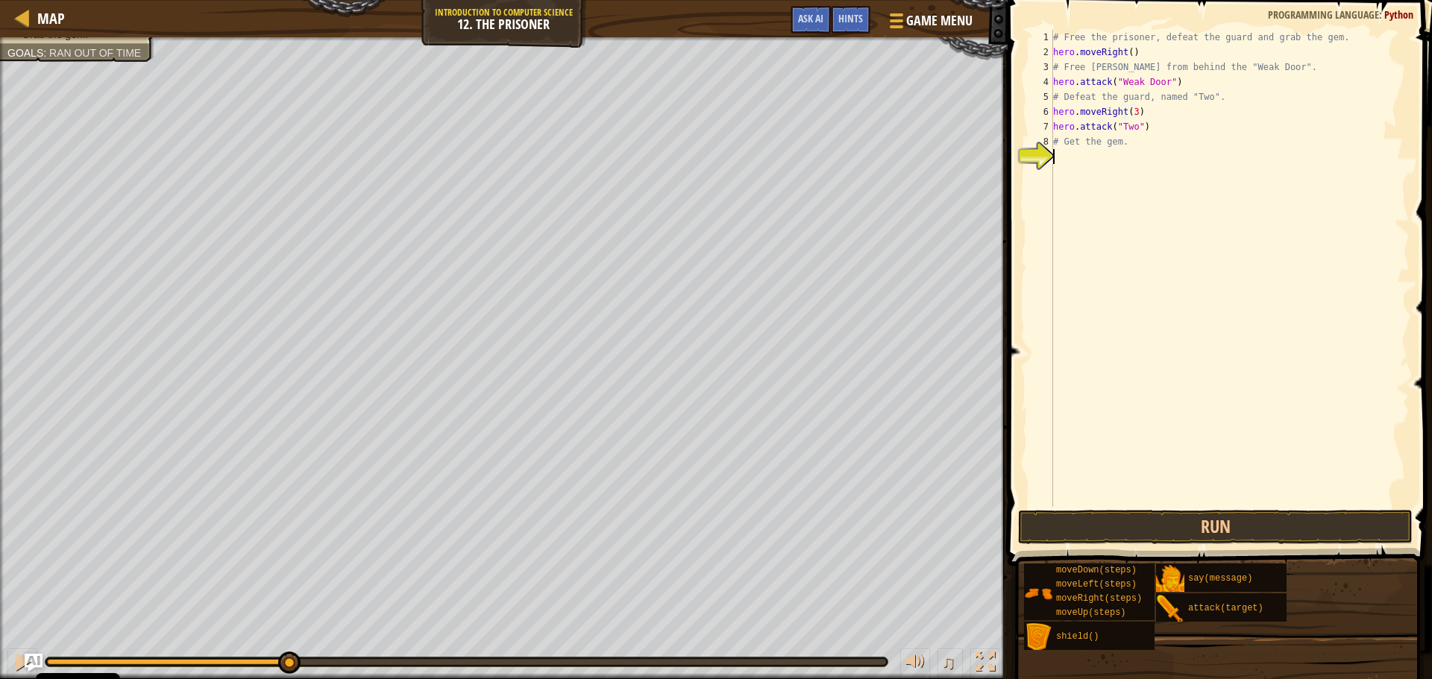
click at [1101, 151] on div "# Free the prisoner, defeat the guard and grab the gem. hero . moveRight ( ) # …" at bounding box center [1229, 283] width 359 height 507
type textarea "hero.moveDown"
click at [1125, 150] on div "# Free the prisoner, defeat the guard and grab the gem. hero . moveRight ( ) # …" at bounding box center [1232, 283] width 355 height 507
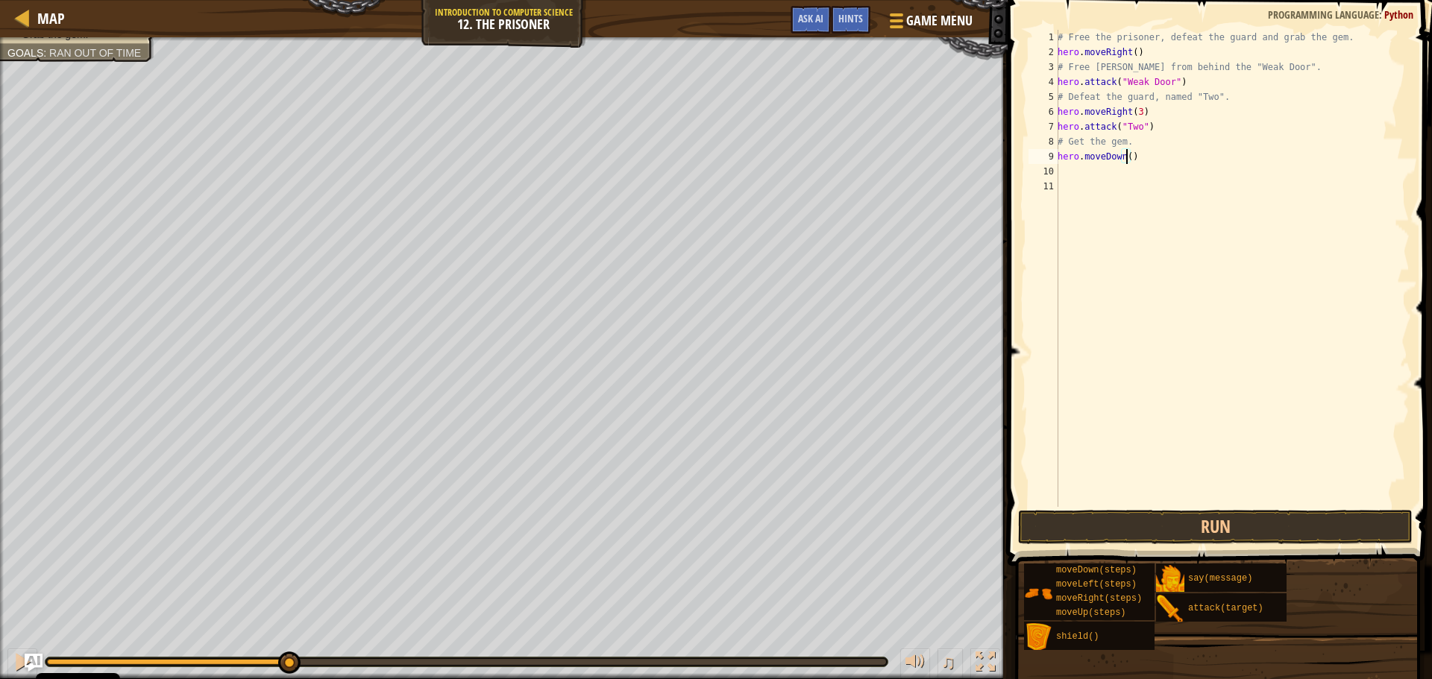
type textarea "hero.moveDown(3)"
click at [1085, 181] on div "# Free the prisoner, defeat the guard and grab the gem. hero . moveRight ( ) # …" at bounding box center [1232, 283] width 355 height 507
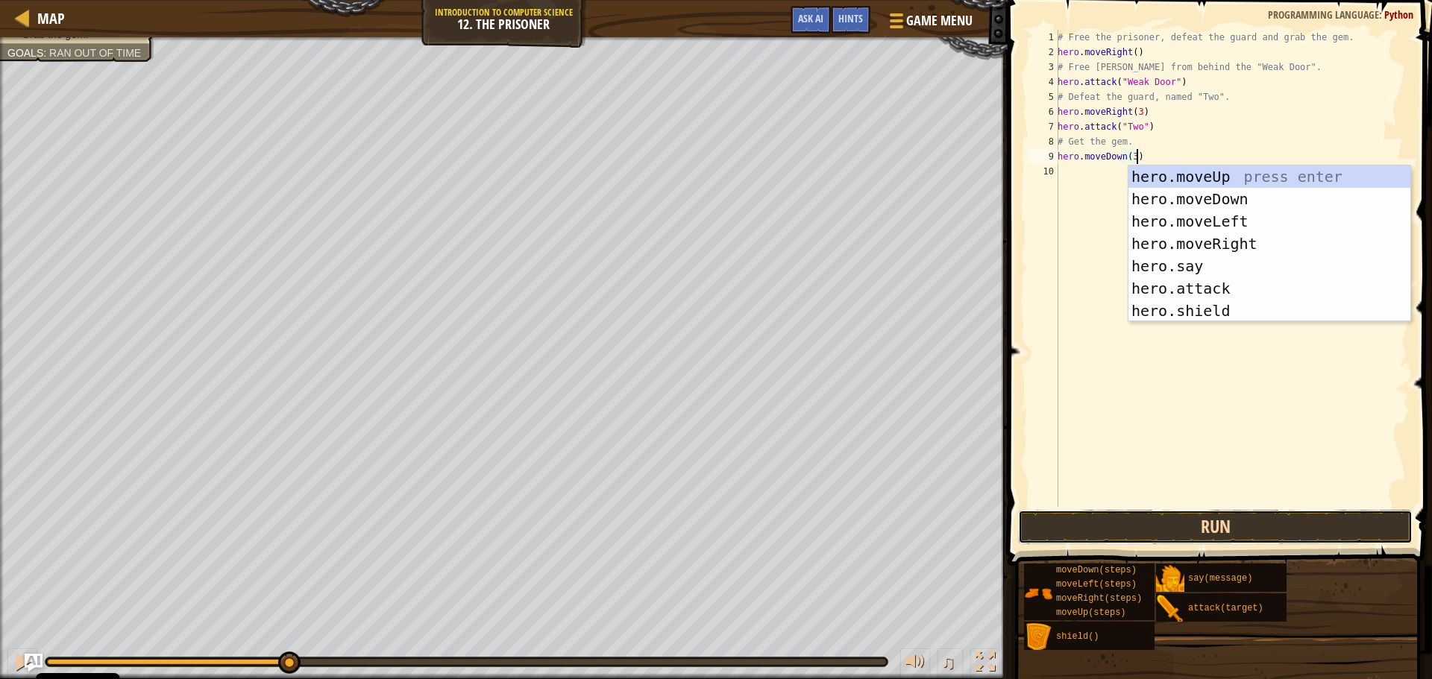
click at [1266, 526] on button "Run" at bounding box center [1215, 527] width 395 height 34
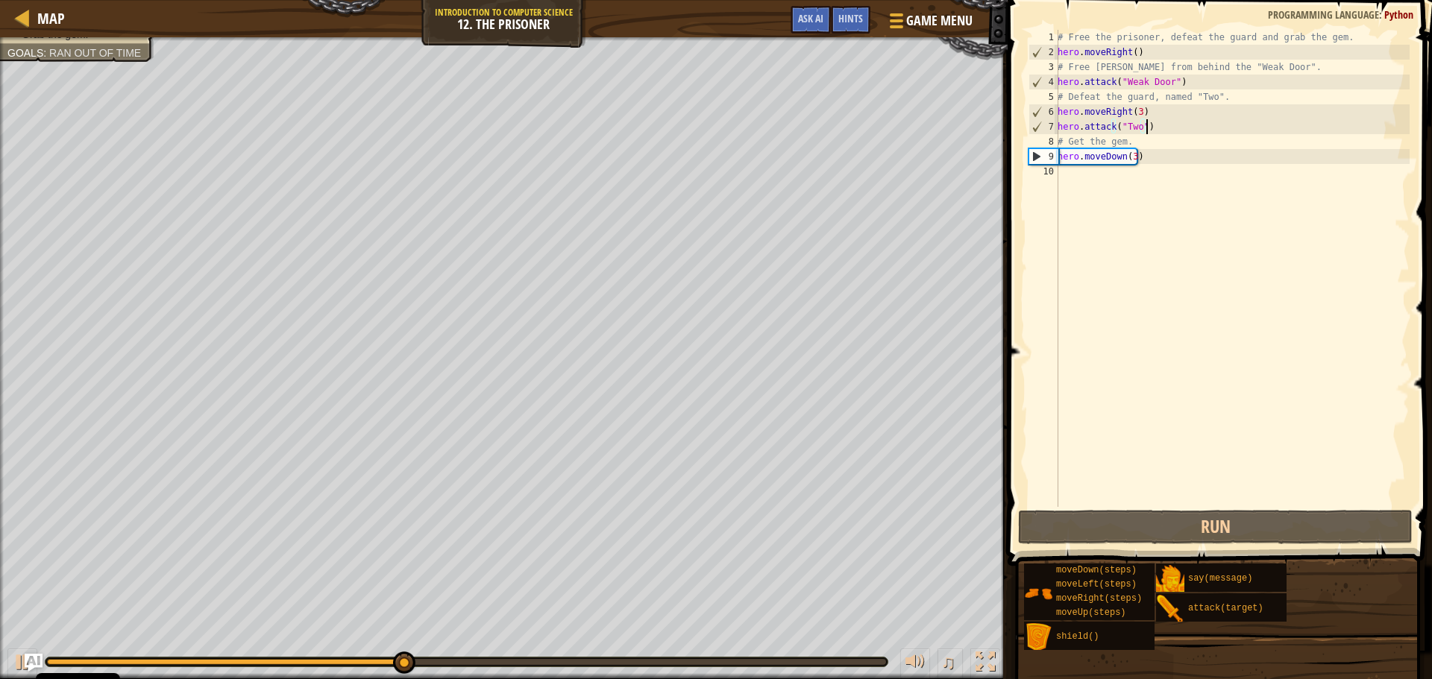
click at [1157, 127] on div "# Free the prisoner, defeat the guard and grab the gem. hero . moveRight ( ) # …" at bounding box center [1232, 283] width 355 height 507
click at [1172, 128] on div "# Free the prisoner, defeat the guard and grab the gem. hero . moveRight ( ) # …" at bounding box center [1232, 283] width 355 height 507
click at [1134, 156] on div "# Free the prisoner, defeat the guard and grab the gem. hero . moveRight ( ) # …" at bounding box center [1232, 283] width 355 height 507
click at [1123, 157] on div "# Free the prisoner, defeat the guard and grab the gem. hero . moveRight ( ) # …" at bounding box center [1232, 283] width 355 height 507
click at [1136, 157] on div "# Free the prisoner, defeat the guard and grab the gem. hero . moveRight ( ) # …" at bounding box center [1232, 283] width 355 height 507
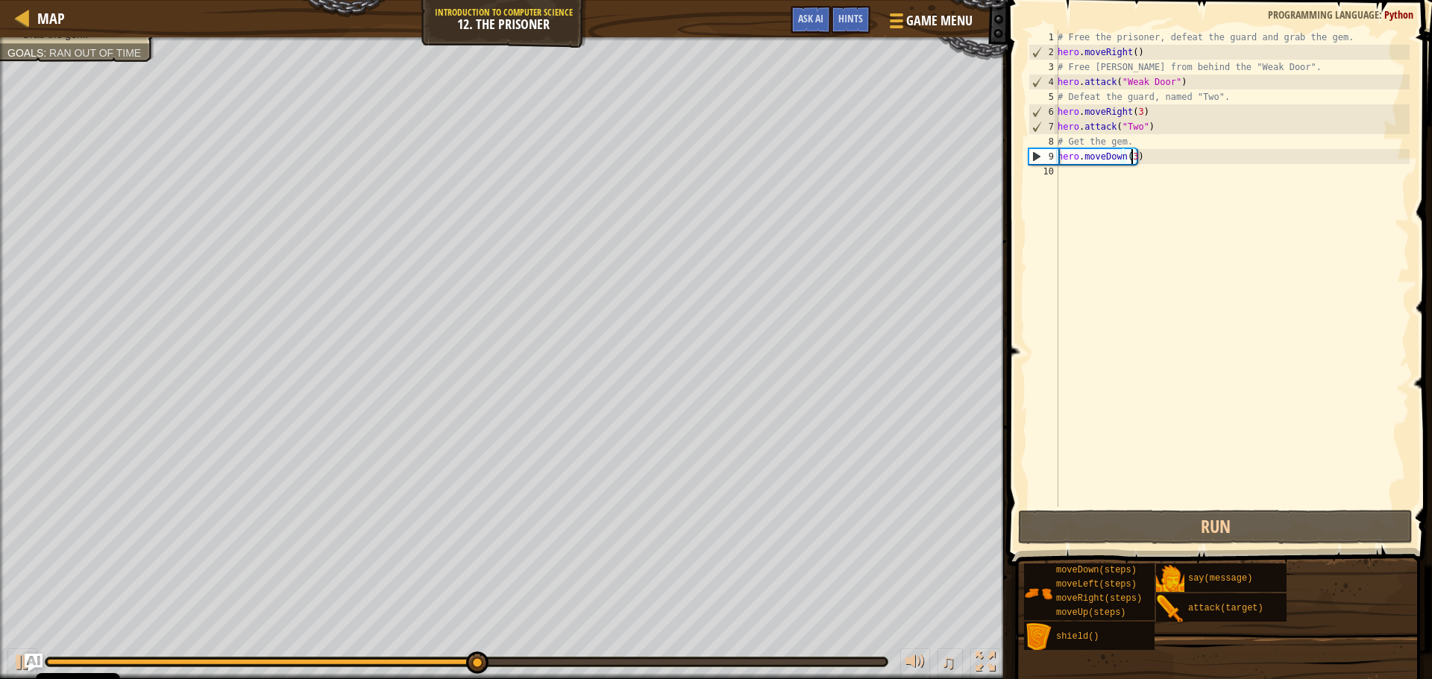
click at [1133, 157] on div "# Free the prisoner, defeat the guard and grab the gem. hero . moveRight ( ) # …" at bounding box center [1232, 283] width 355 height 507
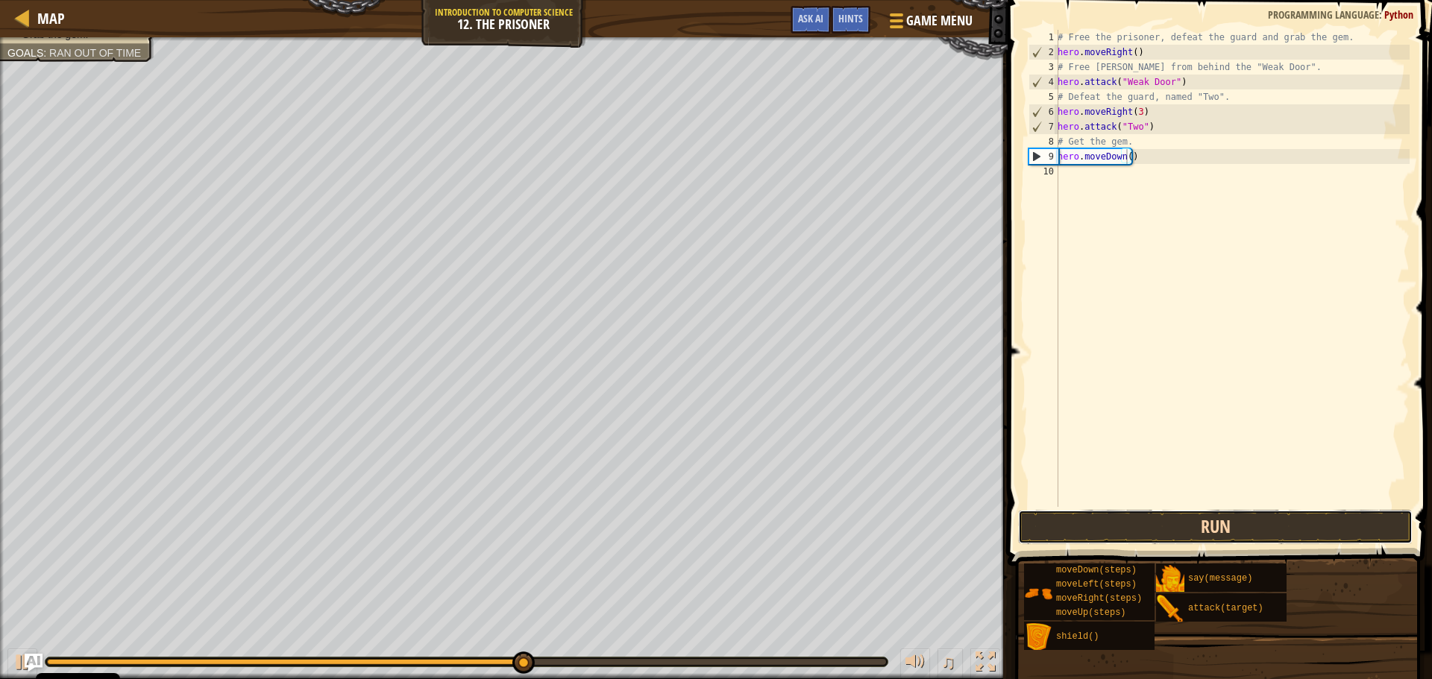
click at [1224, 522] on button "Run" at bounding box center [1215, 527] width 395 height 34
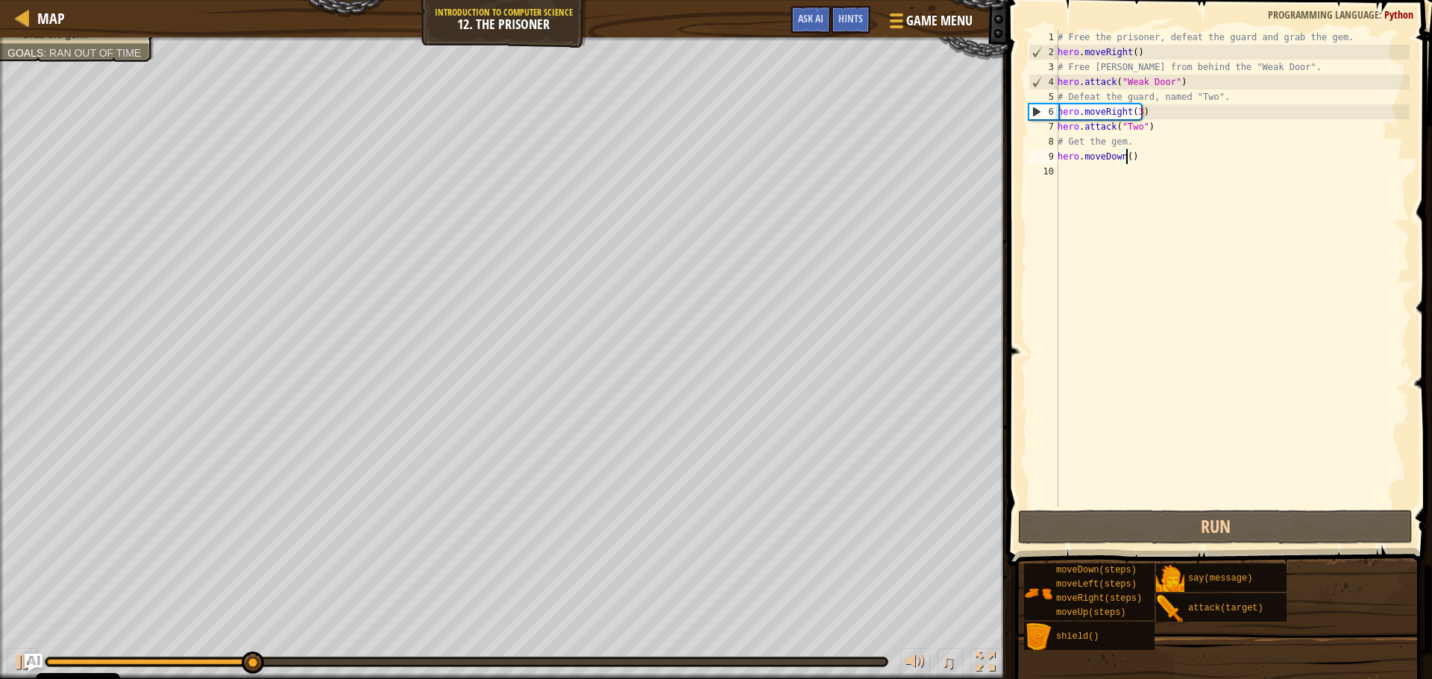
type textarea "hero.moveDown(2)"
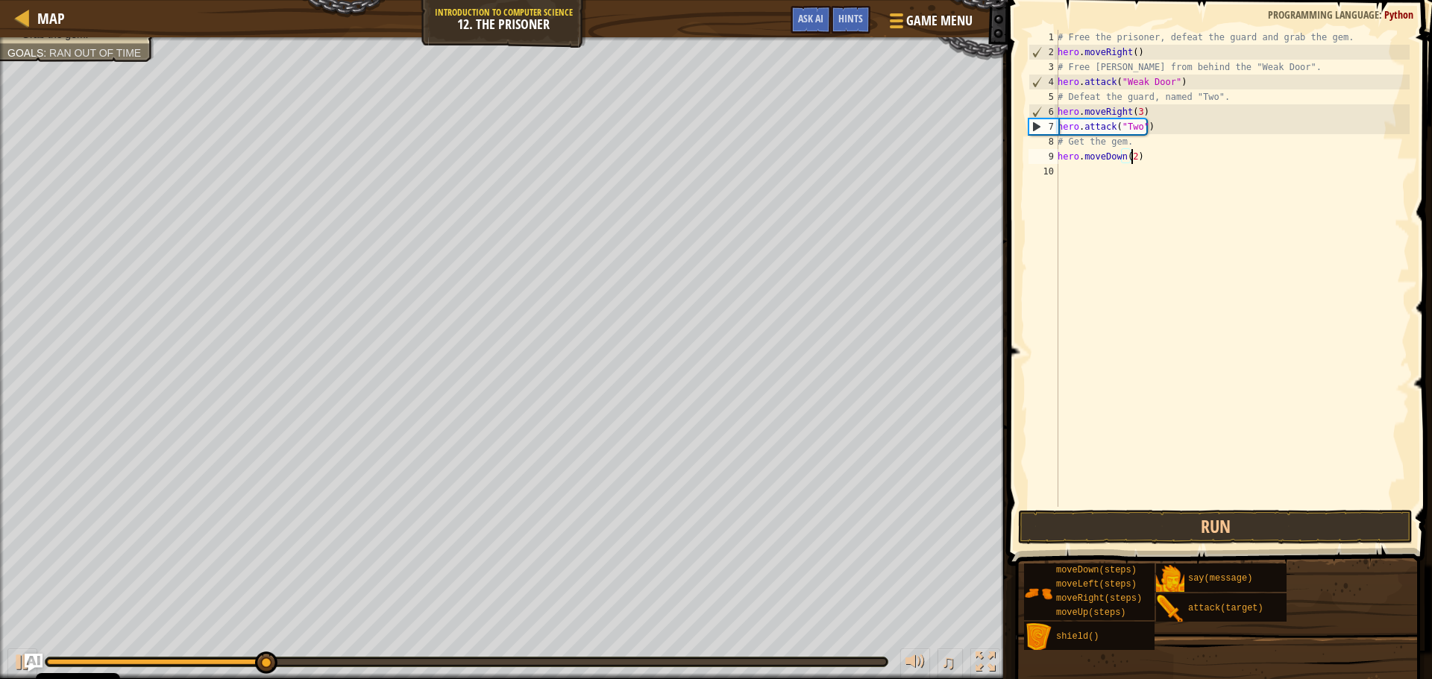
scroll to position [7, 5]
click at [1129, 166] on div "# Free the prisoner, defeat the guard and grab the gem. hero . moveRight ( ) # …" at bounding box center [1232, 283] width 355 height 507
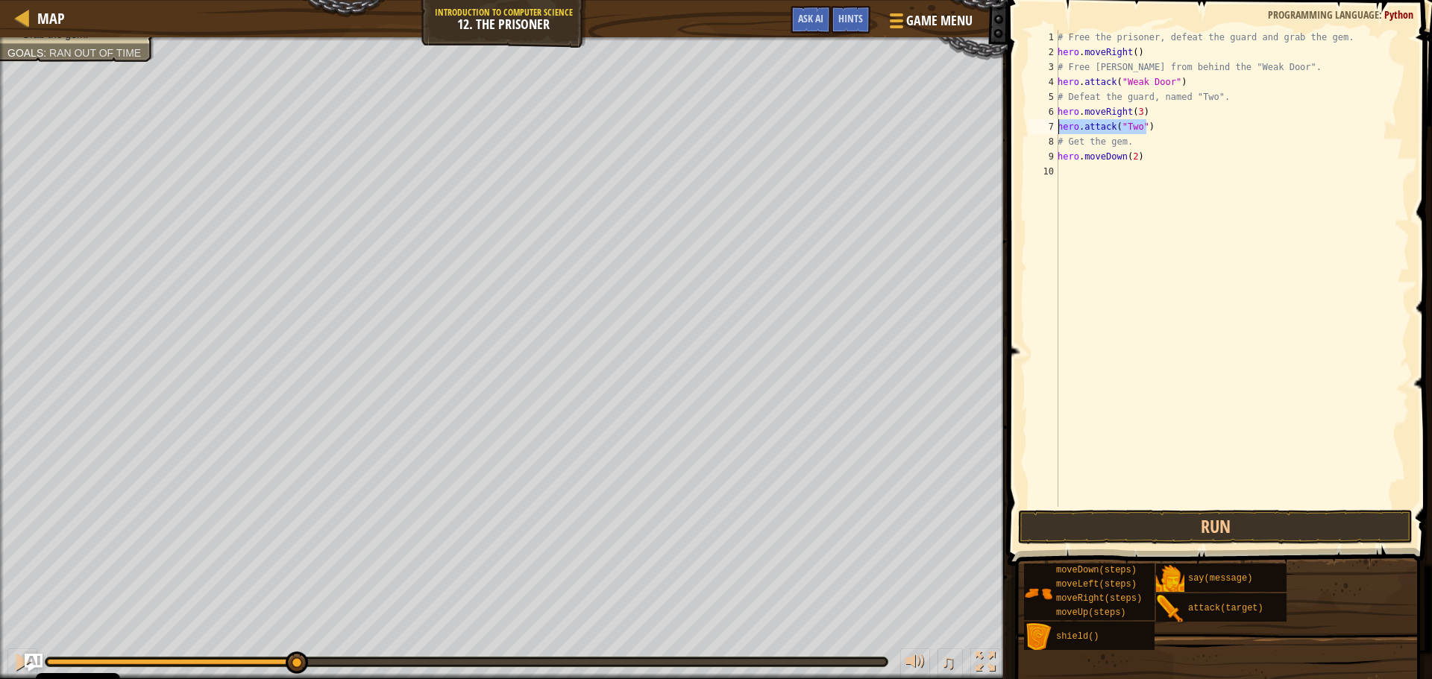
drag, startPoint x: 1160, startPoint y: 125, endPoint x: 1049, endPoint y: 126, distance: 111.9
click at [1049, 126] on div "1 2 3 4 5 6 7 8 9 10 # Free the prisoner, defeat the guard and grab the gem. he…" at bounding box center [1217, 268] width 384 height 477
type textarea "hero.attack("Two")"
click at [1154, 131] on div "# Free the prisoner, defeat the guard and grab the gem. hero . moveRight ( ) # …" at bounding box center [1232, 268] width 355 height 477
paste textarea "hero.attack("Two")"
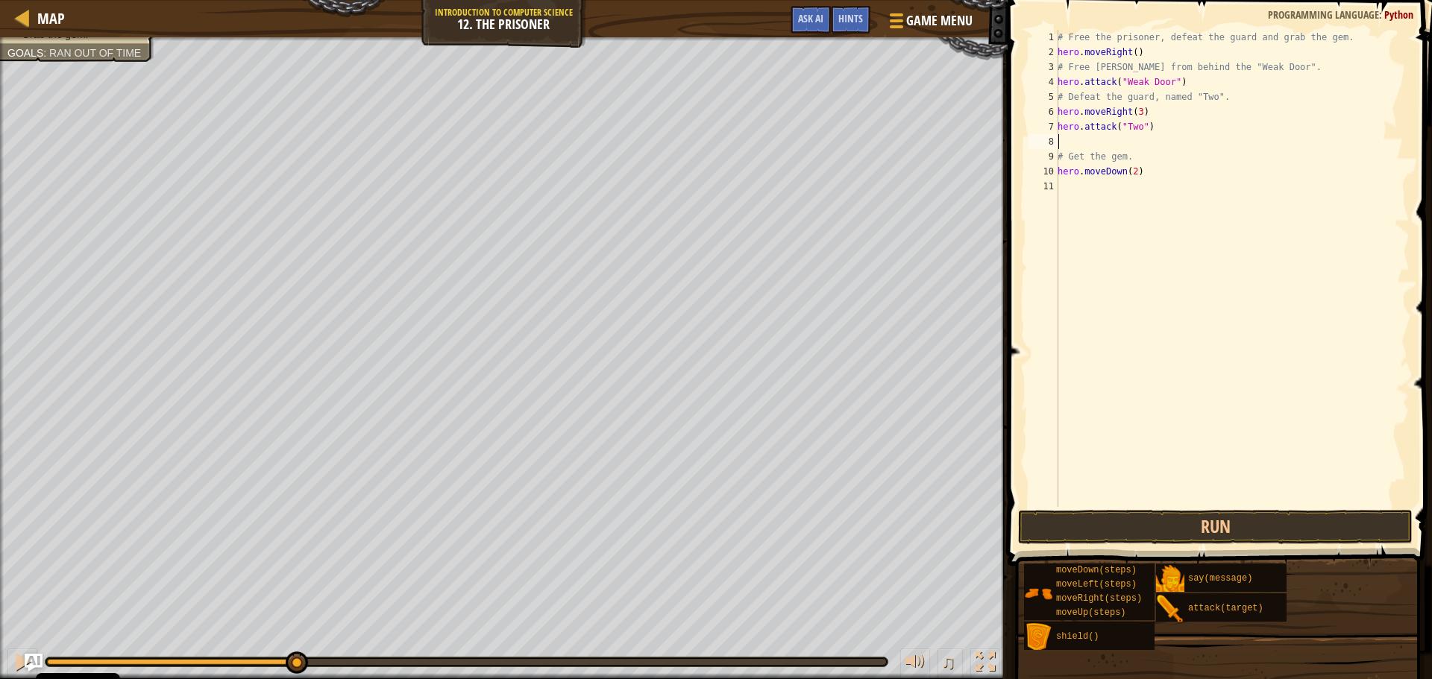
type textarea "hero.attack("Two")"
paste textarea "hero.attack("Two")"
click at [1260, 521] on button "Run" at bounding box center [1215, 527] width 395 height 34
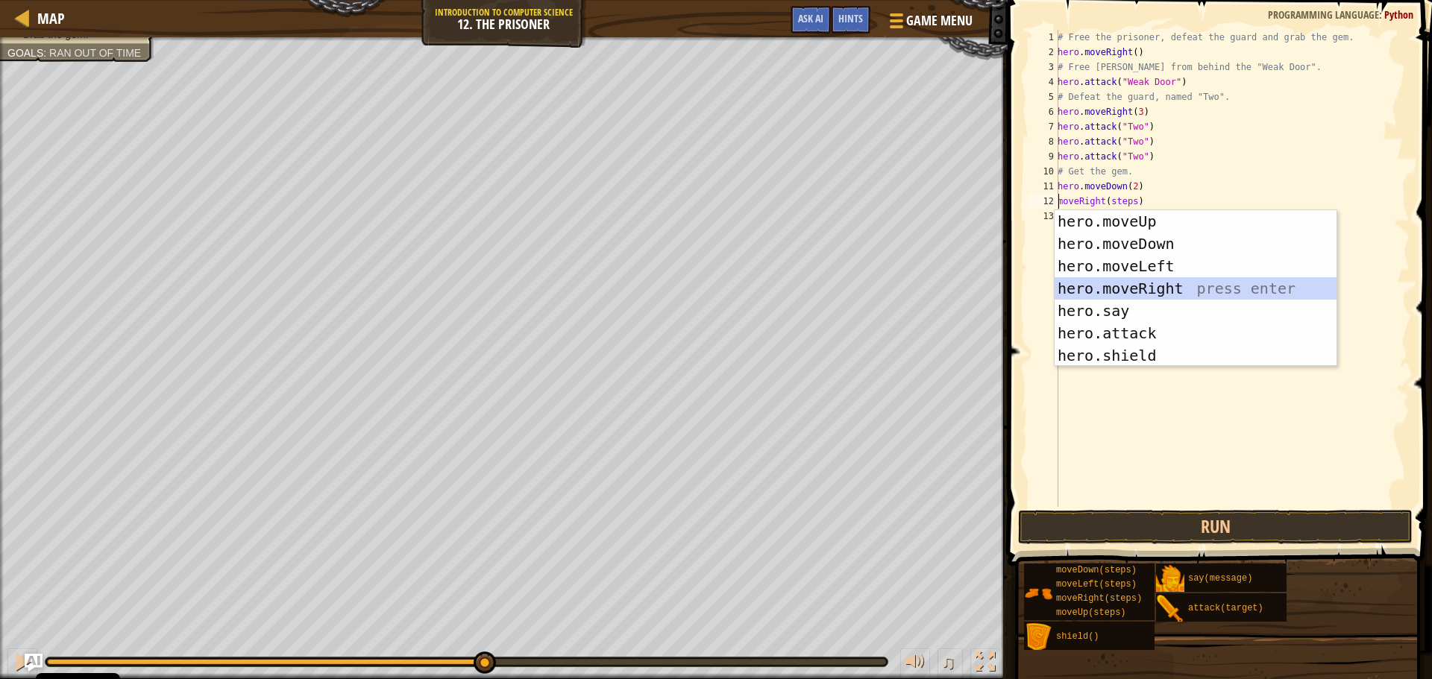
click at [1146, 285] on div "hero.moveUp press enter hero.moveDown press enter hero.moveLeft press enter her…" at bounding box center [1196, 310] width 282 height 201
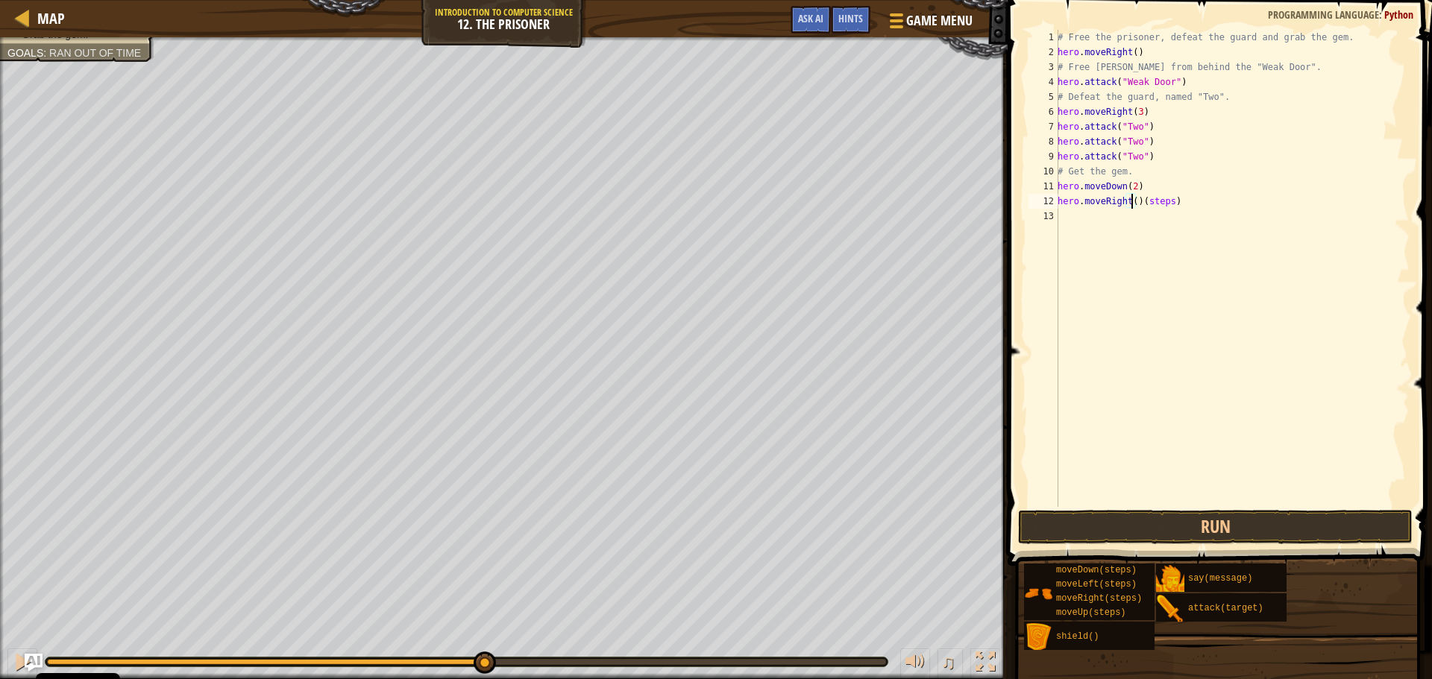
scroll to position [7, 6]
drag, startPoint x: 1178, startPoint y: 202, endPoint x: 1138, endPoint y: 204, distance: 40.3
click at [1138, 204] on div "# Free the prisoner, defeat the guard and grab the gem. hero . moveRight ( ) # …" at bounding box center [1232, 283] width 355 height 507
click at [1175, 201] on div "# Free the prisoner, defeat the guard and grab the gem. hero . moveRight ( ) # …" at bounding box center [1232, 283] width 355 height 507
type textarea "hero.moveRight(1)"
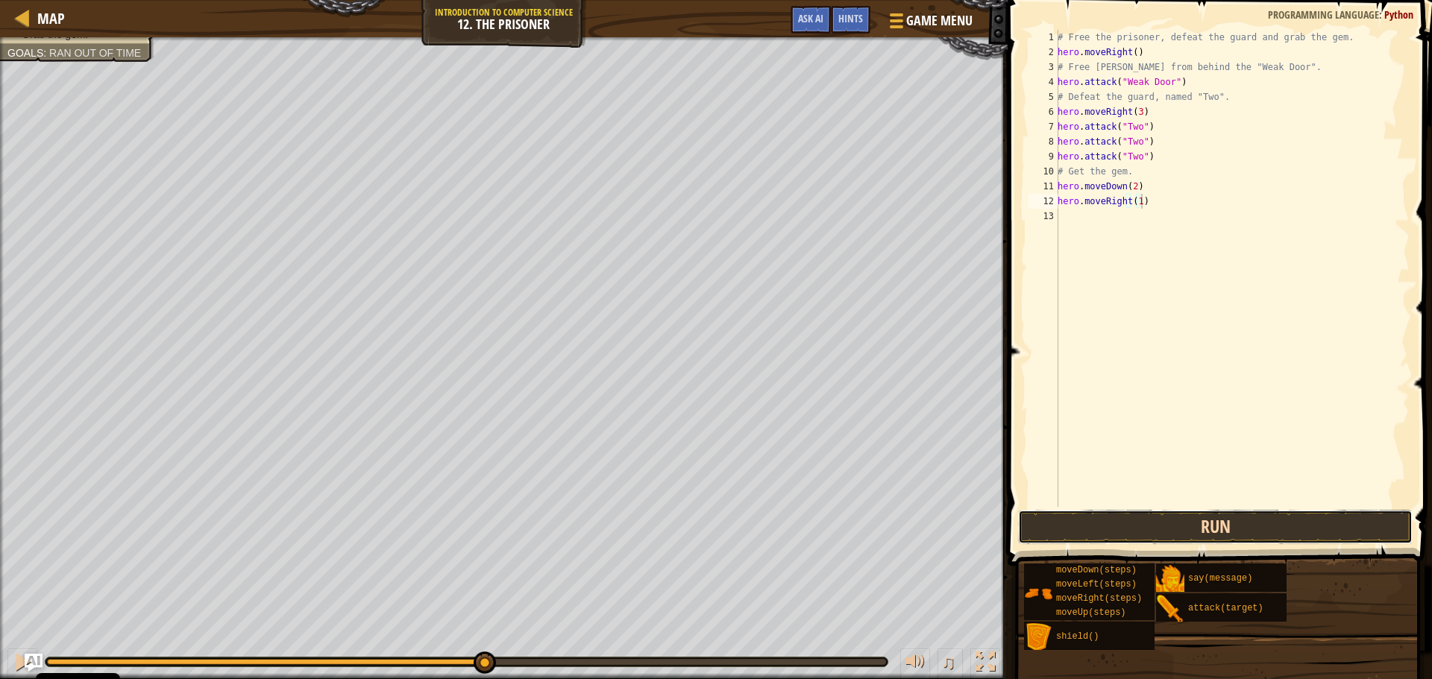
click at [1257, 520] on button "Run" at bounding box center [1215, 527] width 395 height 34
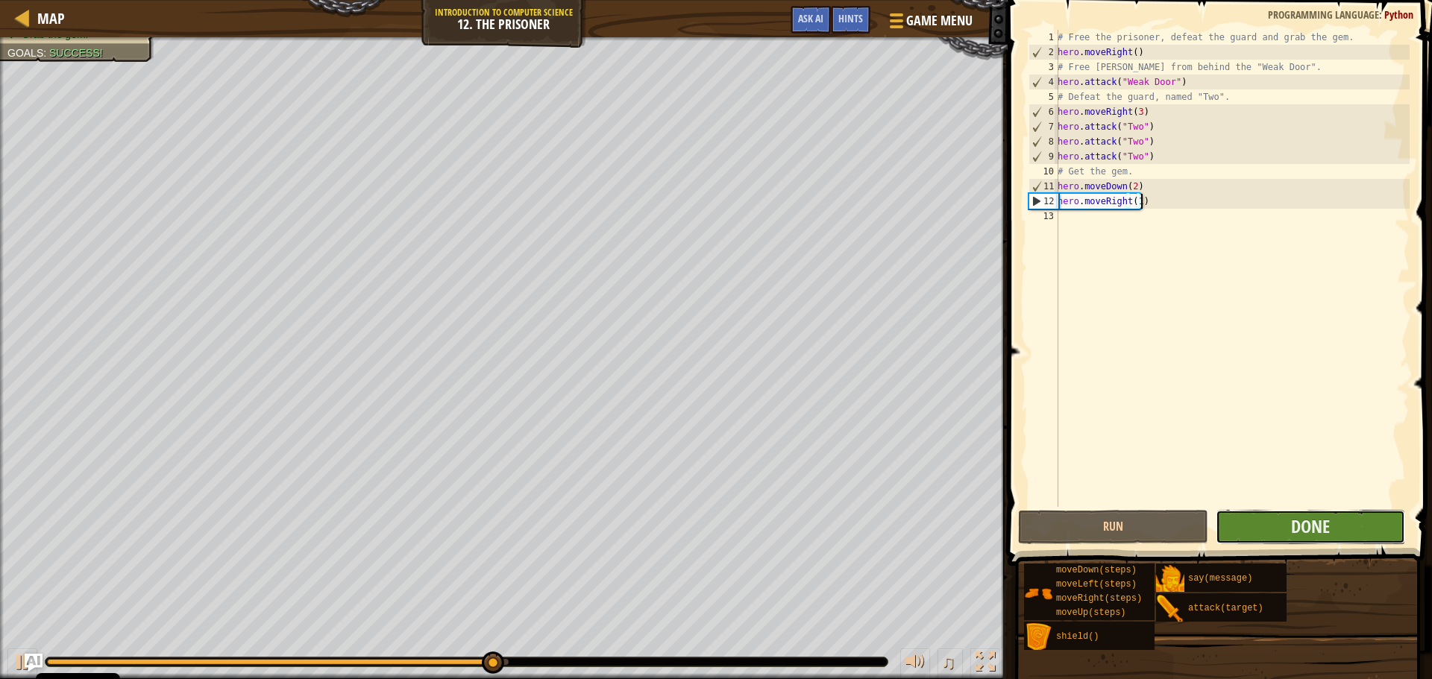
click at [1298, 538] on button "Done" at bounding box center [1310, 527] width 189 height 34
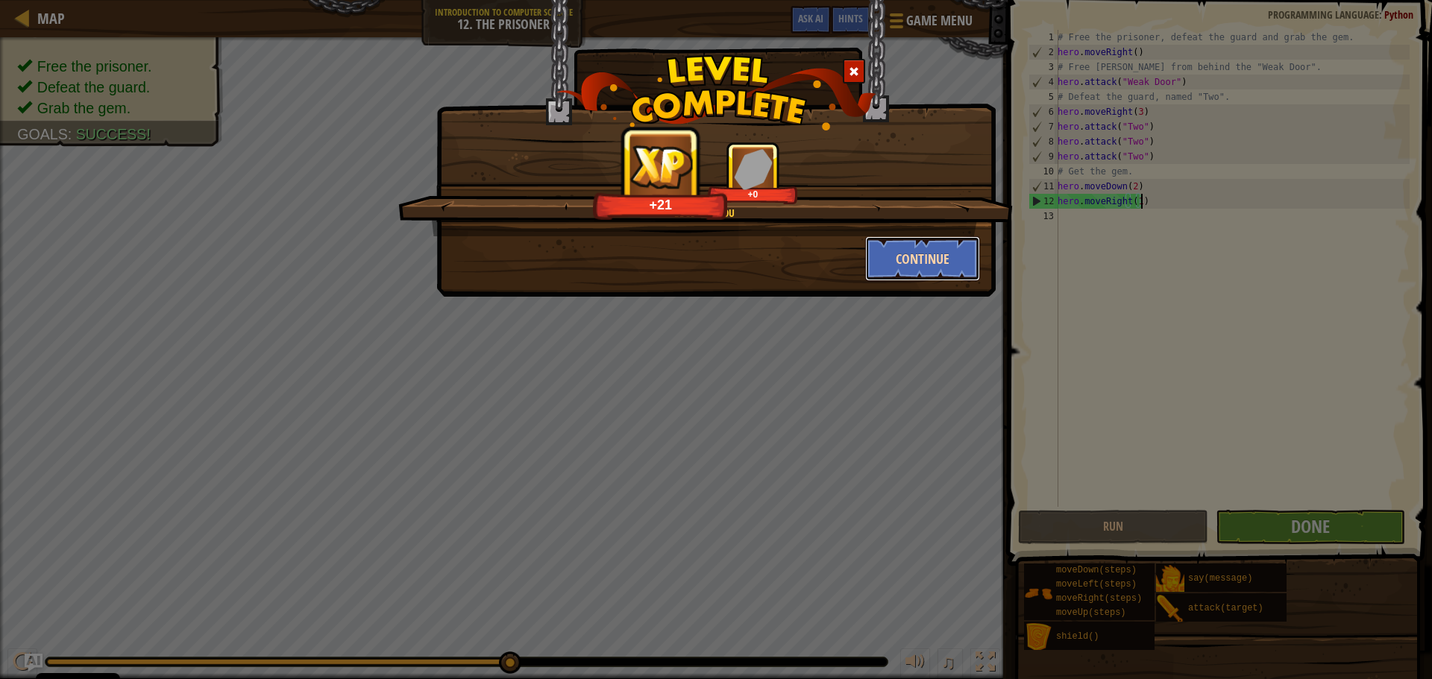
click at [953, 260] on button "Continue" at bounding box center [923, 258] width 116 height 45
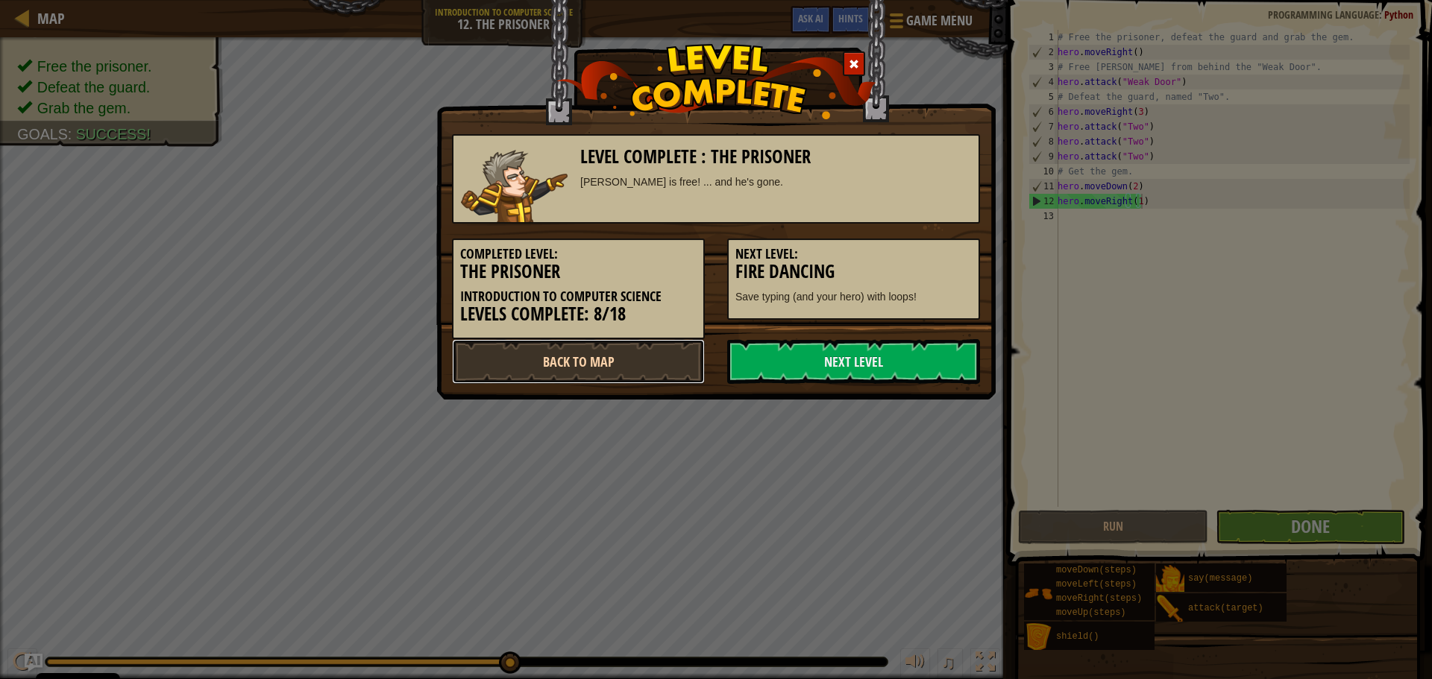
click at [662, 365] on link "Back to Map" at bounding box center [578, 361] width 253 height 45
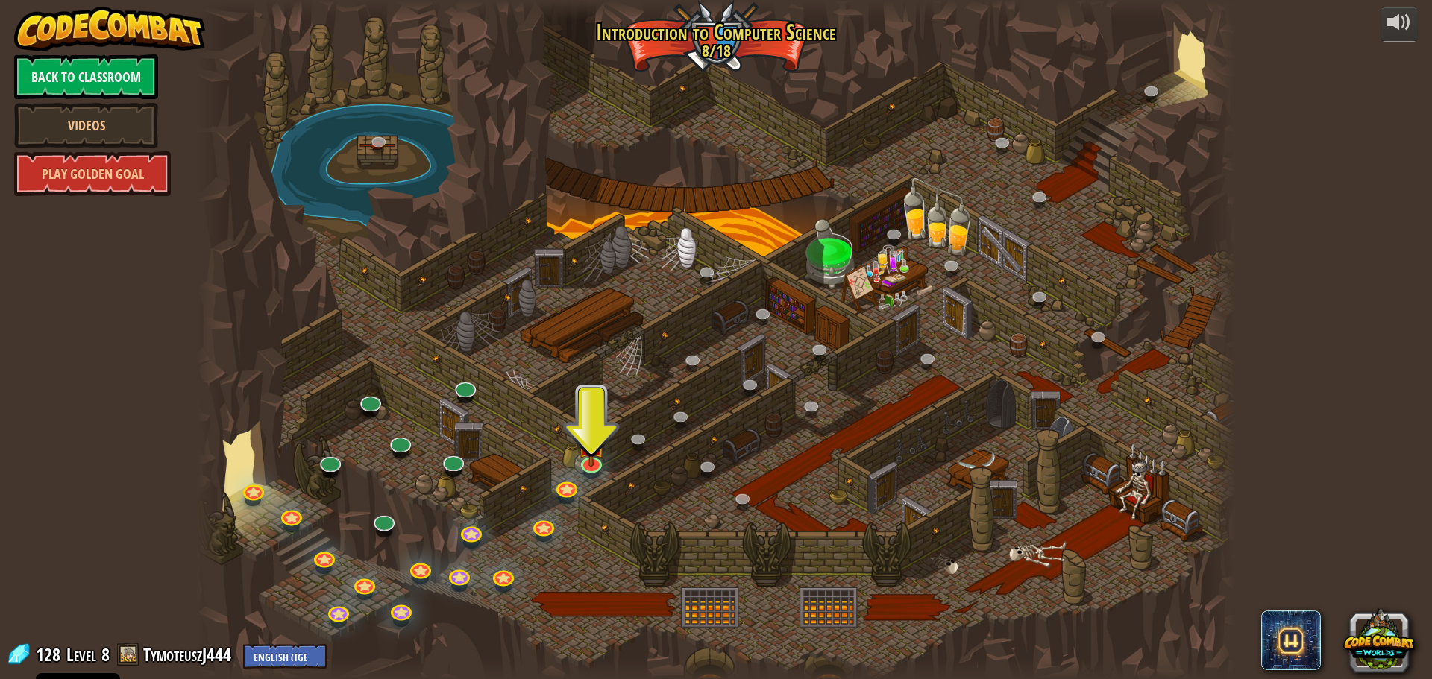
click at [1074, 550] on div at bounding box center [716, 339] width 1040 height 679
click at [1114, 503] on div at bounding box center [716, 339] width 1040 height 679
click at [1128, 497] on div at bounding box center [716, 339] width 1040 height 679
click at [450, 459] on link at bounding box center [452, 458] width 30 height 30
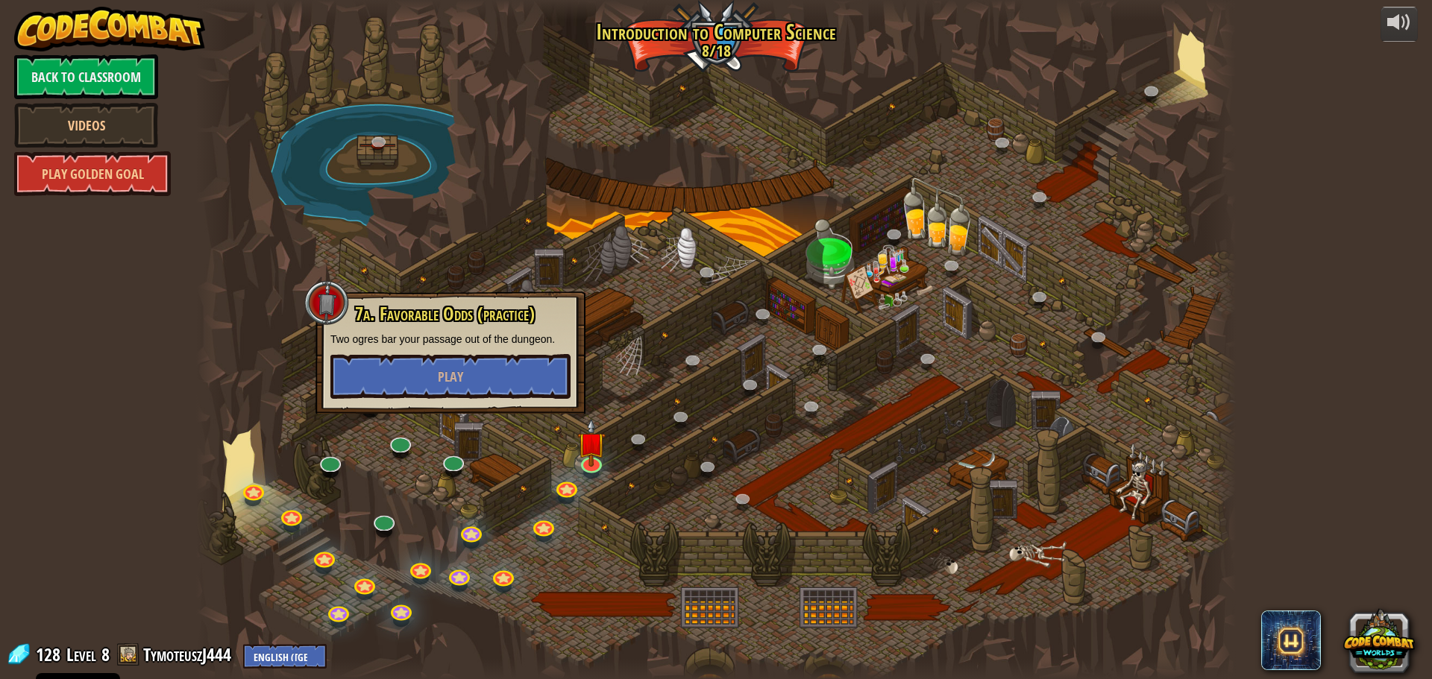
click at [497, 237] on div at bounding box center [716, 339] width 1040 height 679
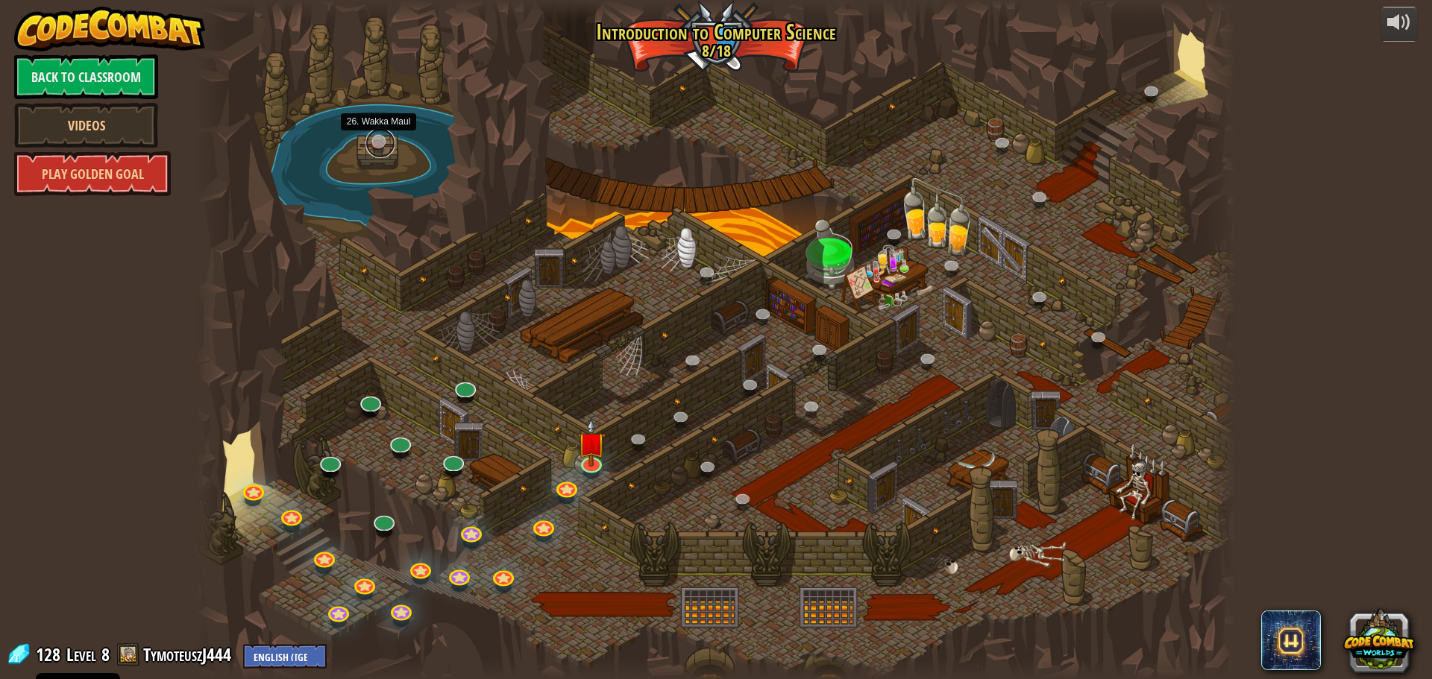
click at [383, 147] on link at bounding box center [380, 143] width 30 height 30
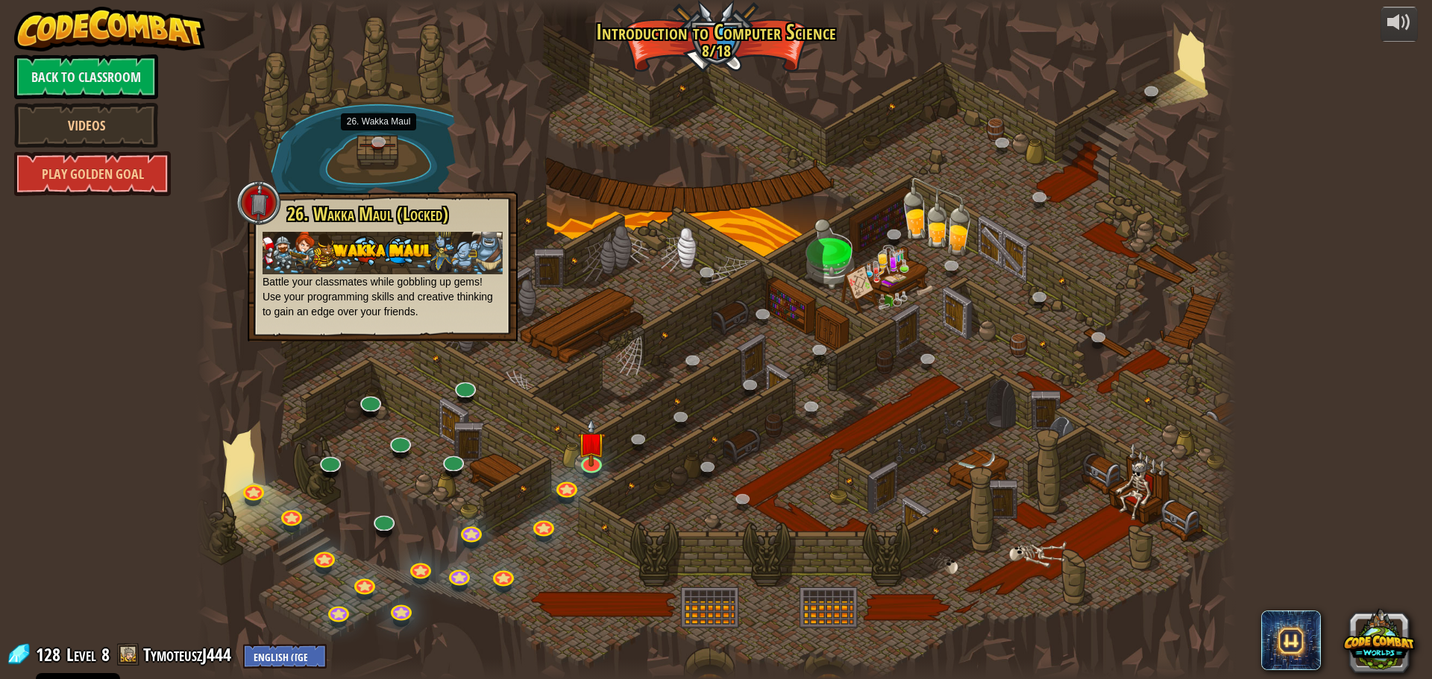
click at [718, 142] on div at bounding box center [716, 339] width 1040 height 679
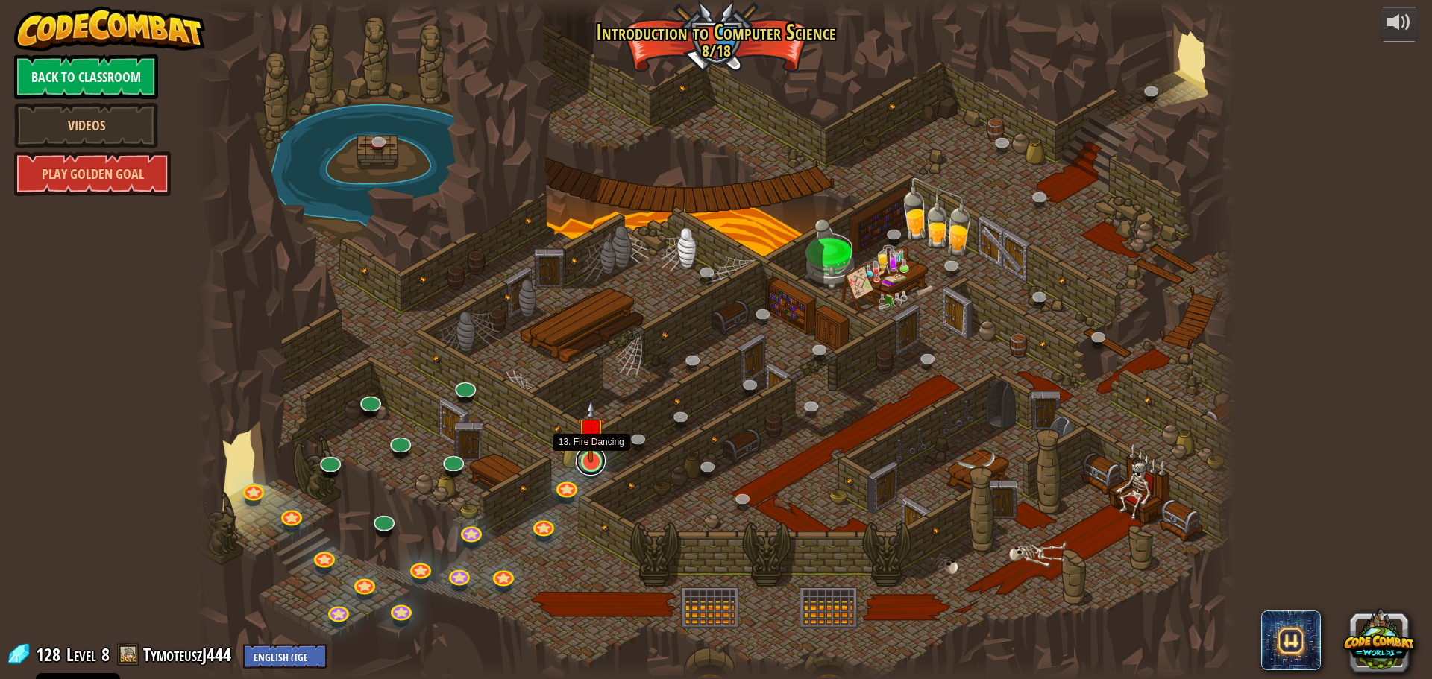
click at [596, 468] on link at bounding box center [591, 461] width 30 height 30
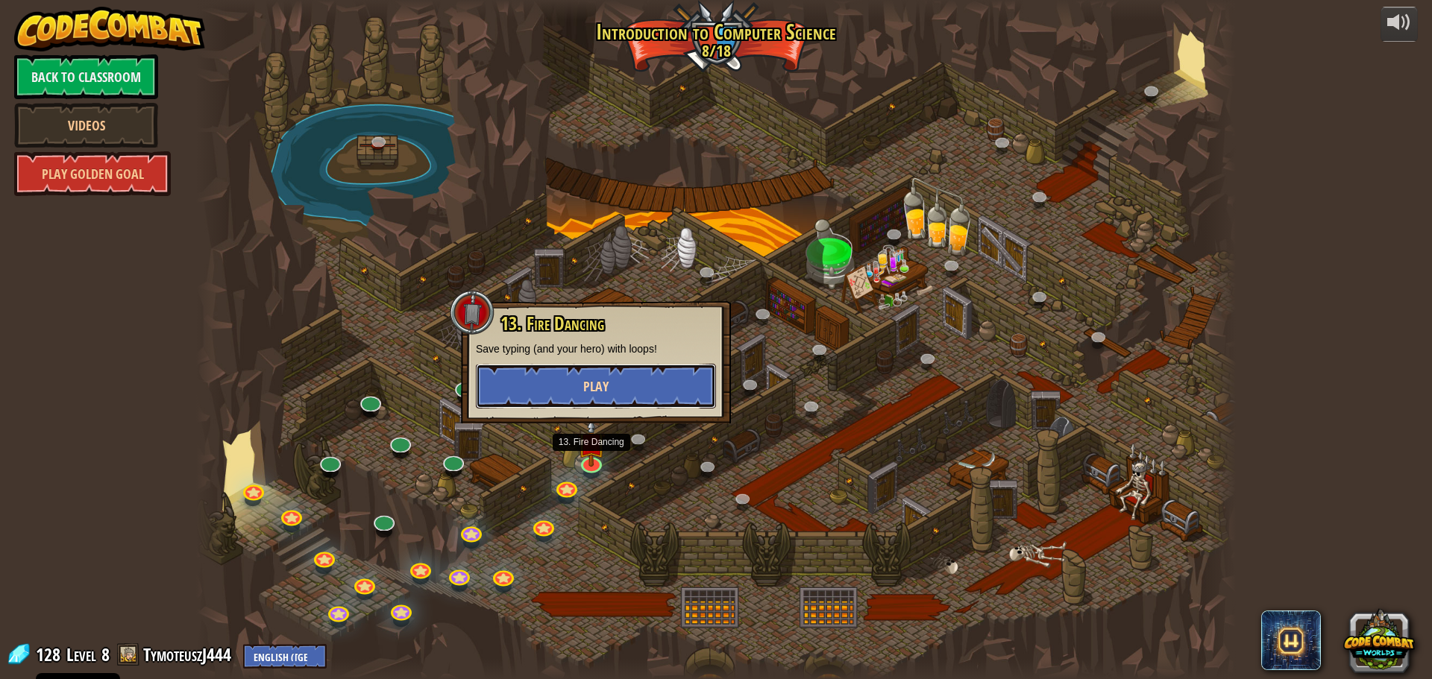
click at [600, 377] on button "Play" at bounding box center [596, 386] width 240 height 45
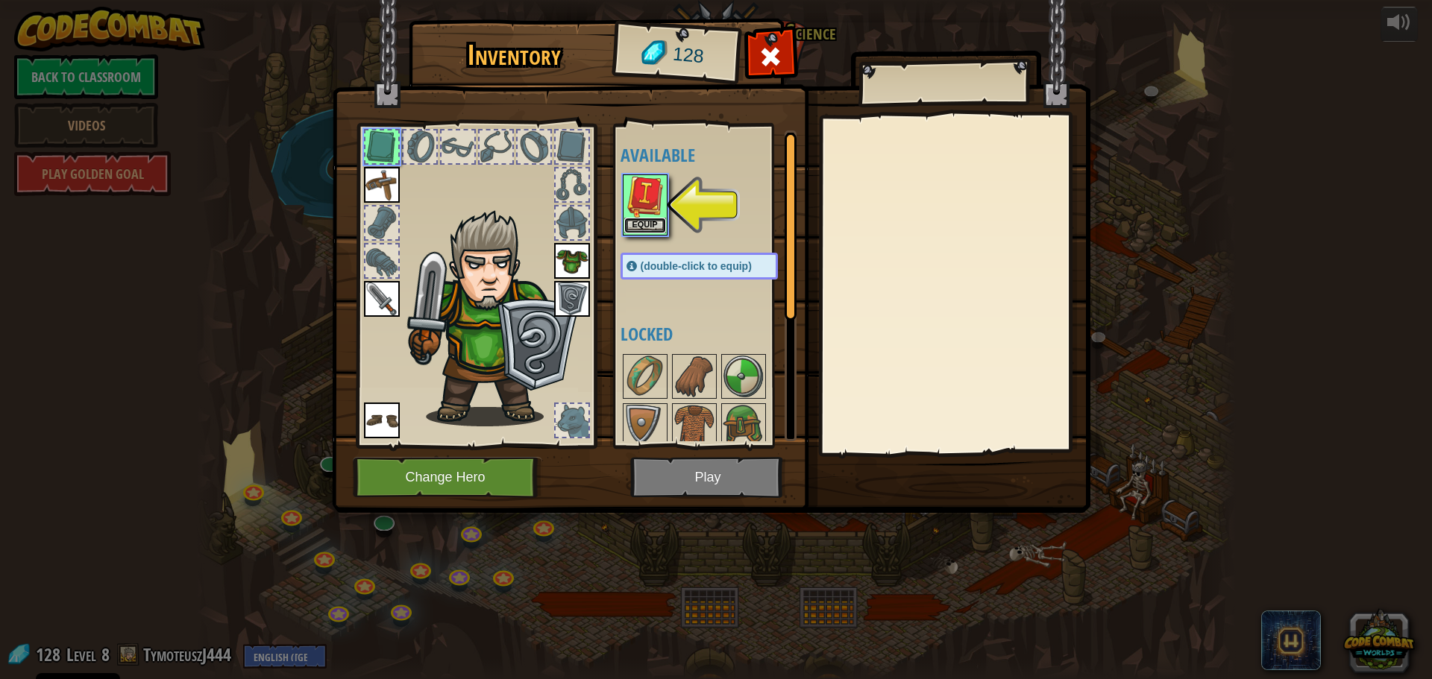
click at [636, 225] on button "Equip" at bounding box center [645, 226] width 42 height 16
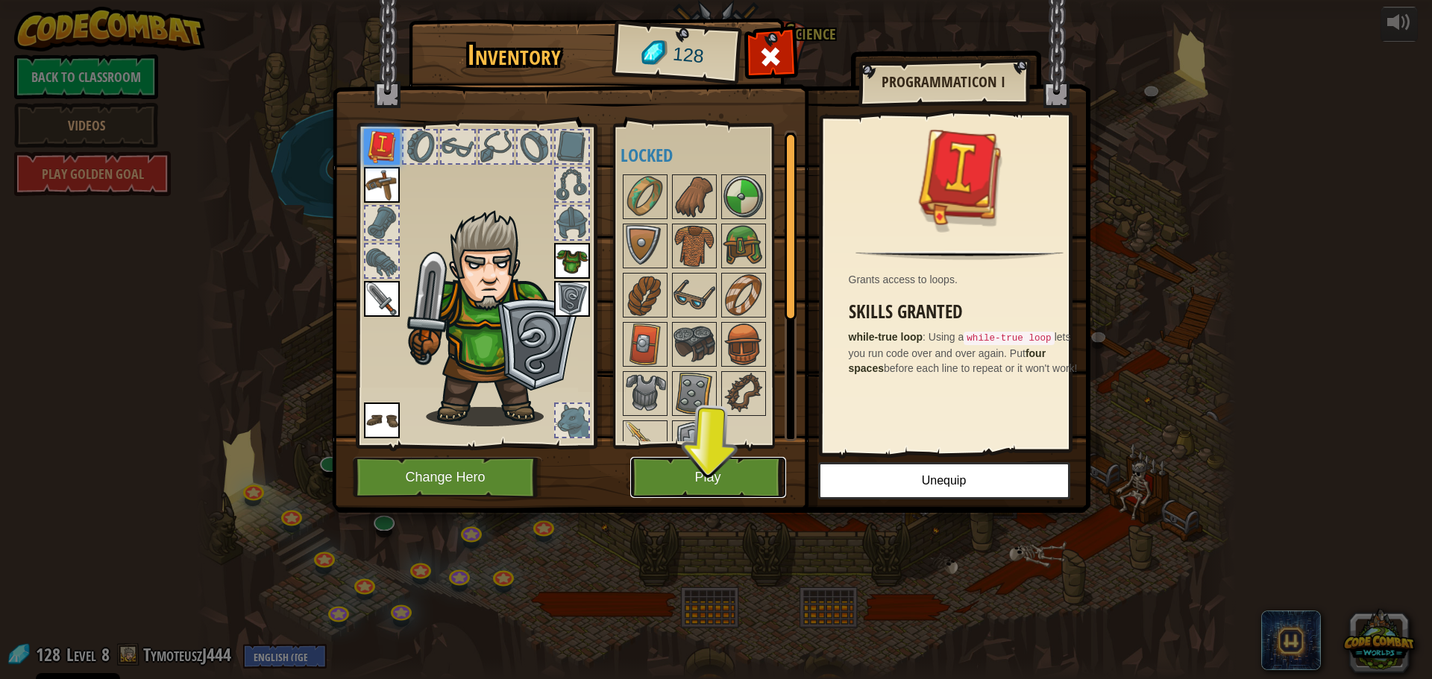
click at [700, 483] on button "Play" at bounding box center [708, 477] width 156 height 41
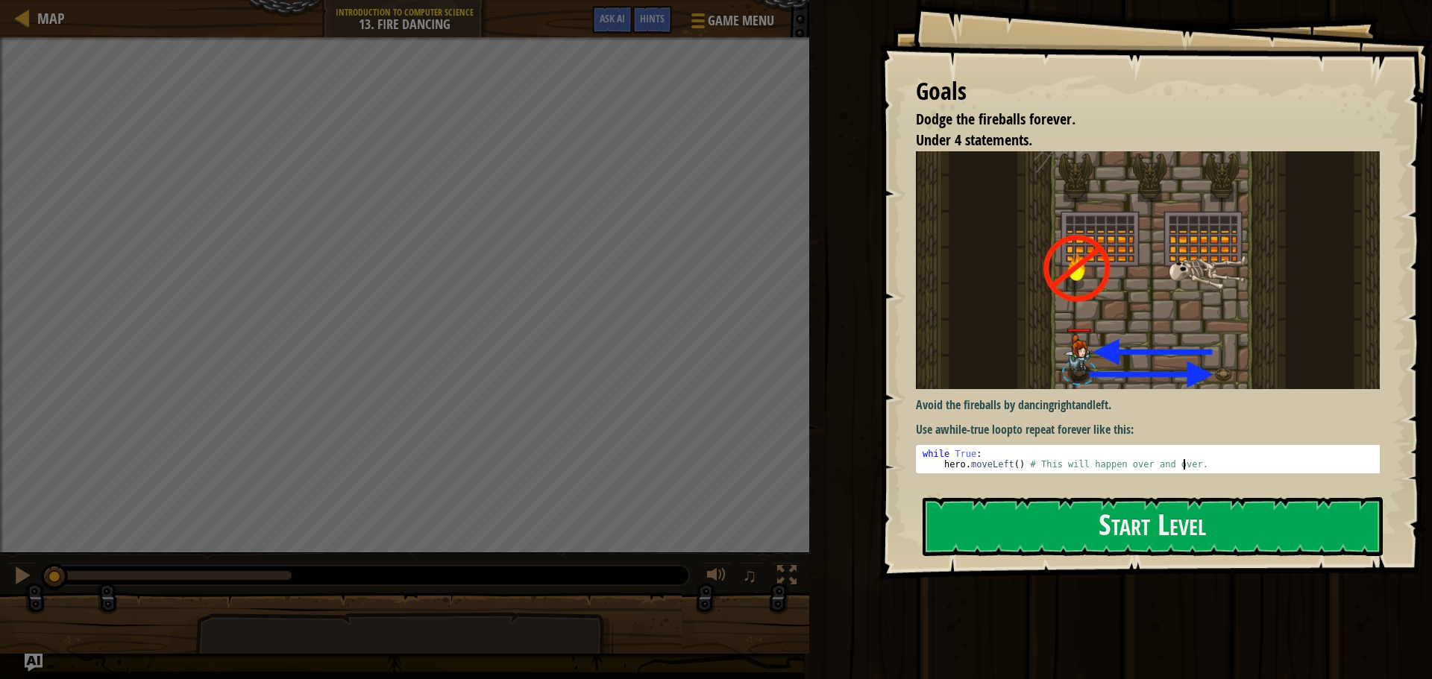
drag, startPoint x: 1193, startPoint y: 456, endPoint x: 963, endPoint y: 462, distance: 230.5
click at [963, 462] on div "while True : hero . moveLeft ( ) # This will happen over and over." at bounding box center [1154, 470] width 468 height 42
click at [1011, 449] on div "while True : hero . moveLeft ( ) # This will happen over and over." at bounding box center [1154, 459] width 468 height 21
drag, startPoint x: 920, startPoint y: 445, endPoint x: 1015, endPoint y: 460, distance: 96.6
click at [1015, 460] on div "while True : hero . moveLeft ( ) # This will happen over and over." at bounding box center [1154, 470] width 468 height 42
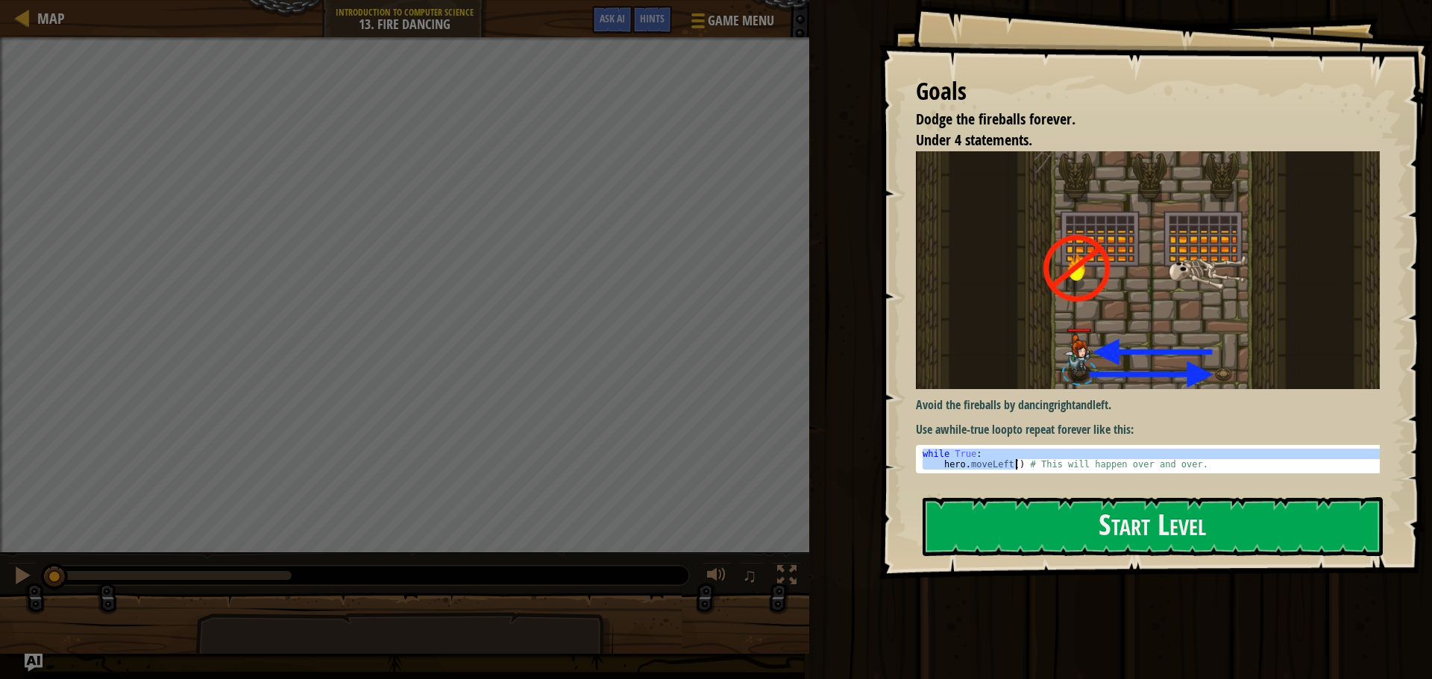
type textarea "while True: hero.moveLeft() # This will happen over and over."
click at [1201, 517] on button "Start Level" at bounding box center [1153, 526] width 460 height 59
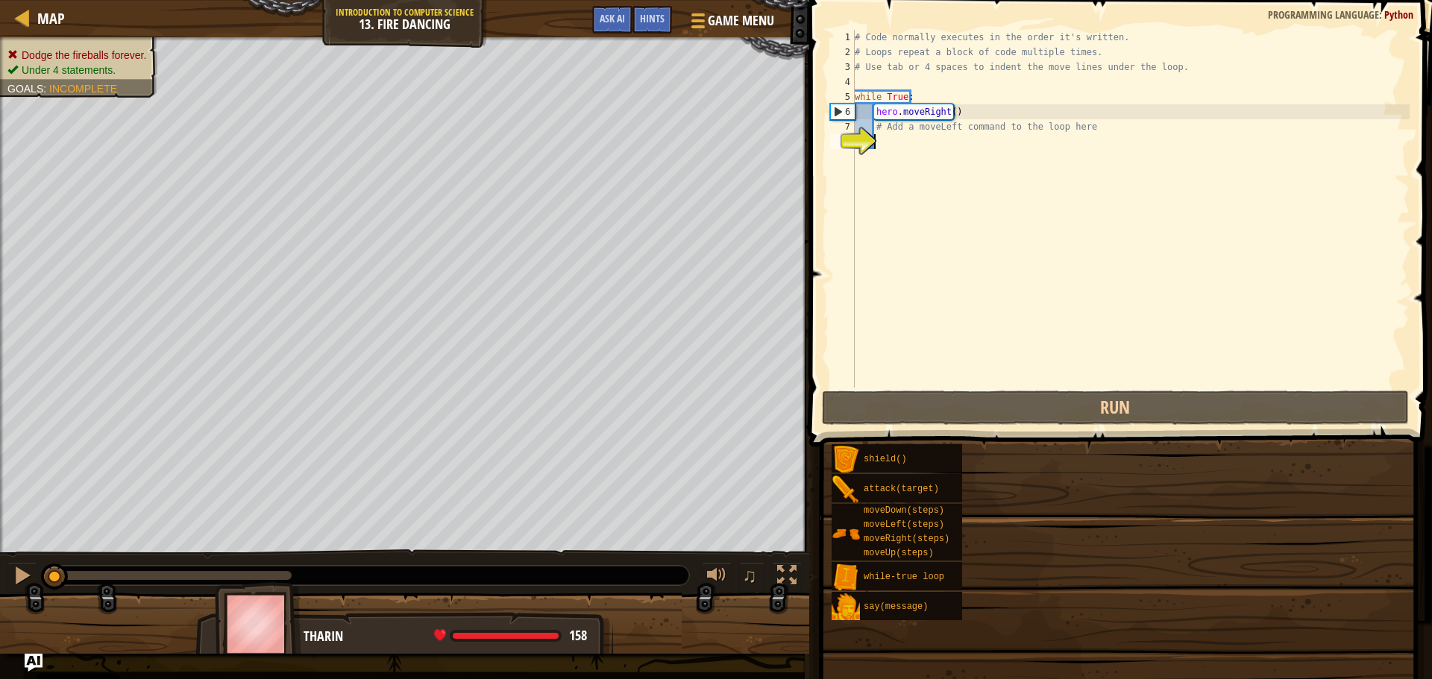
click at [1006, 186] on div "# Code normally executes in the order it's written. # Loops repeat a block of c…" at bounding box center [1131, 224] width 558 height 388
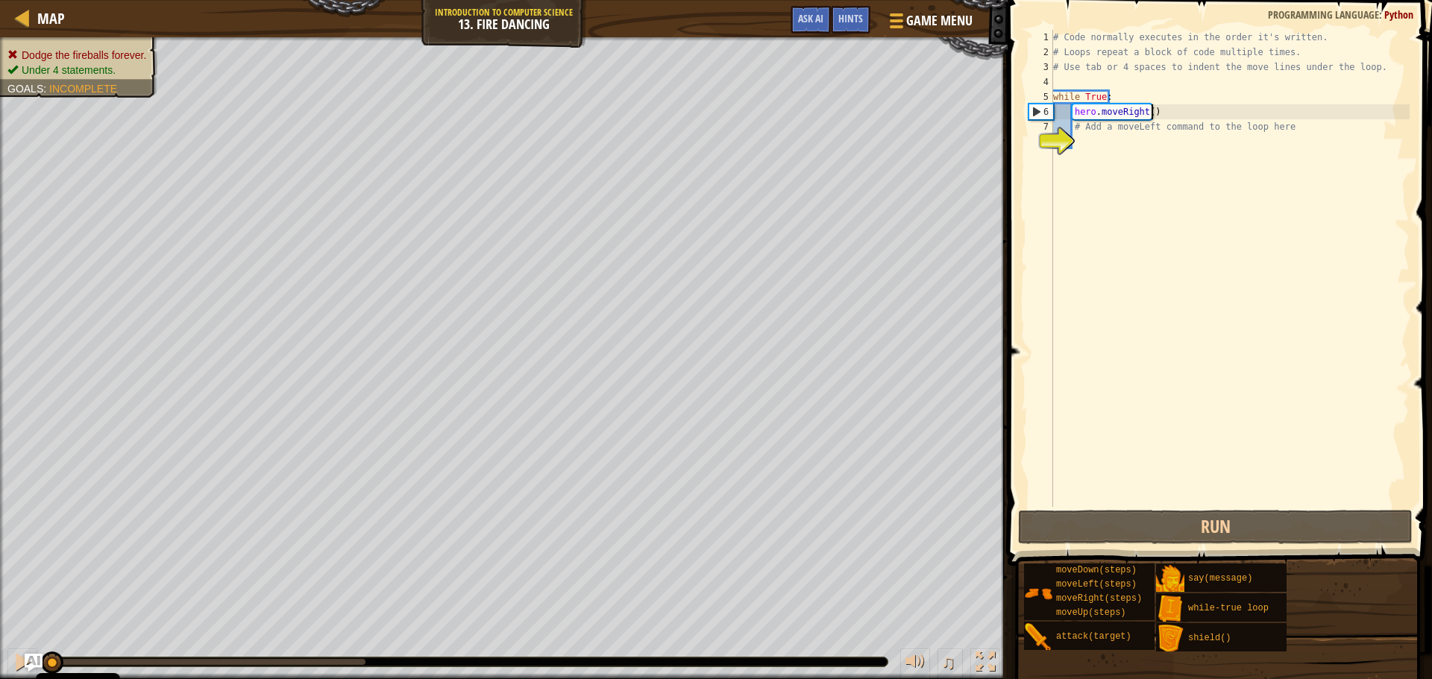
click at [1156, 108] on div "# Code normally executes in the order it's written. # Loops repeat a block of c…" at bounding box center [1229, 283] width 359 height 507
type textarea "hero.moveRight()"
click at [1146, 109] on div "# Code normally executes in the order it's written. # Loops repeat a block of c…" at bounding box center [1229, 283] width 359 height 507
click at [1092, 140] on div "# Code normally executes in the order it's written. # Loops repeat a block of c…" at bounding box center [1229, 283] width 359 height 507
click at [1068, 106] on div "# Code normally executes in the order it's written. # Loops repeat a block of c…" at bounding box center [1229, 283] width 359 height 507
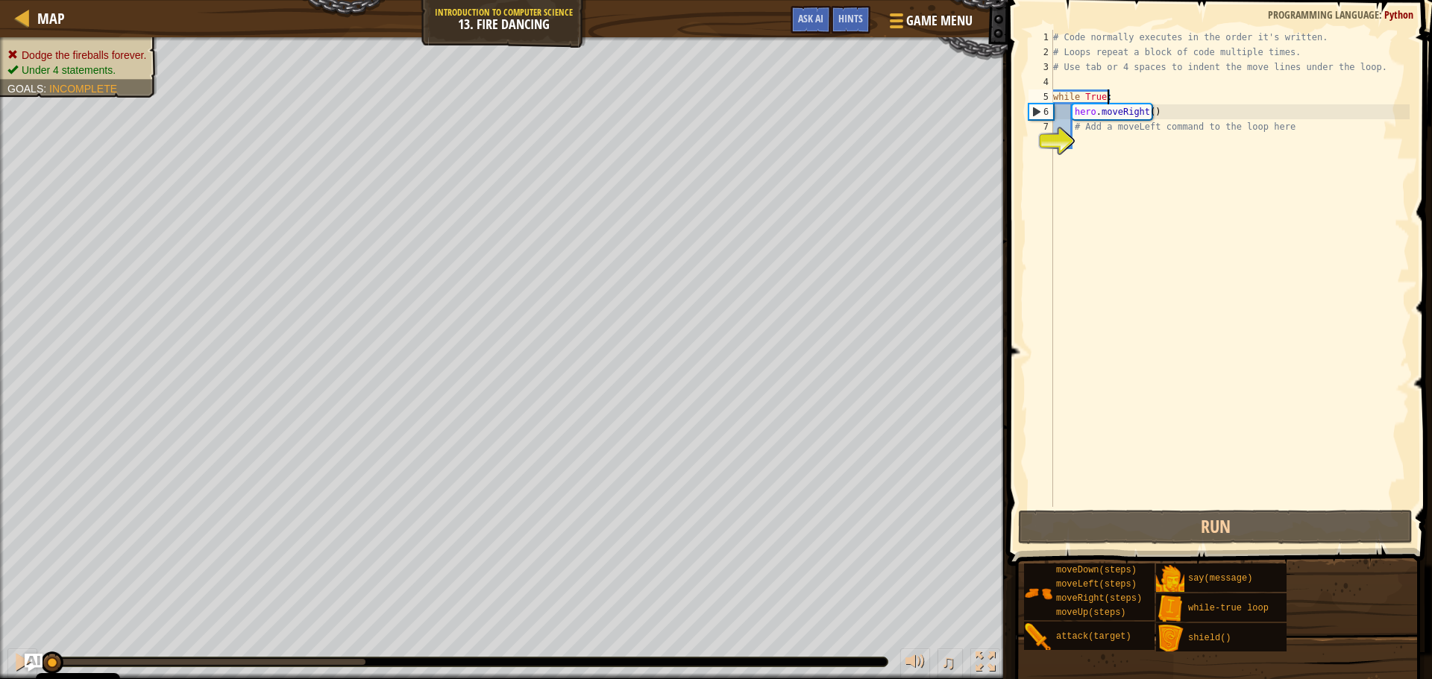
click at [1195, 103] on div "# Code normally executes in the order it's written. # Loops repeat a block of c…" at bounding box center [1229, 283] width 359 height 507
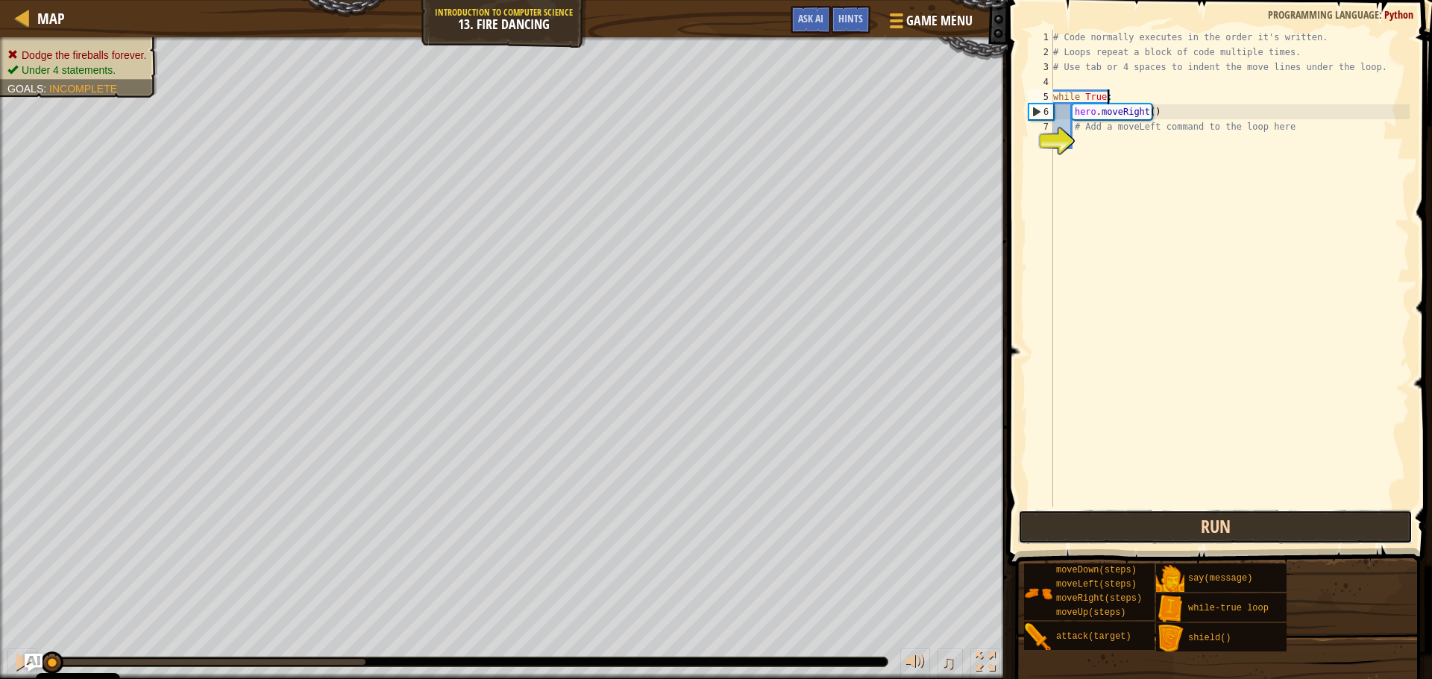
click at [1287, 511] on button "Run" at bounding box center [1215, 527] width 395 height 34
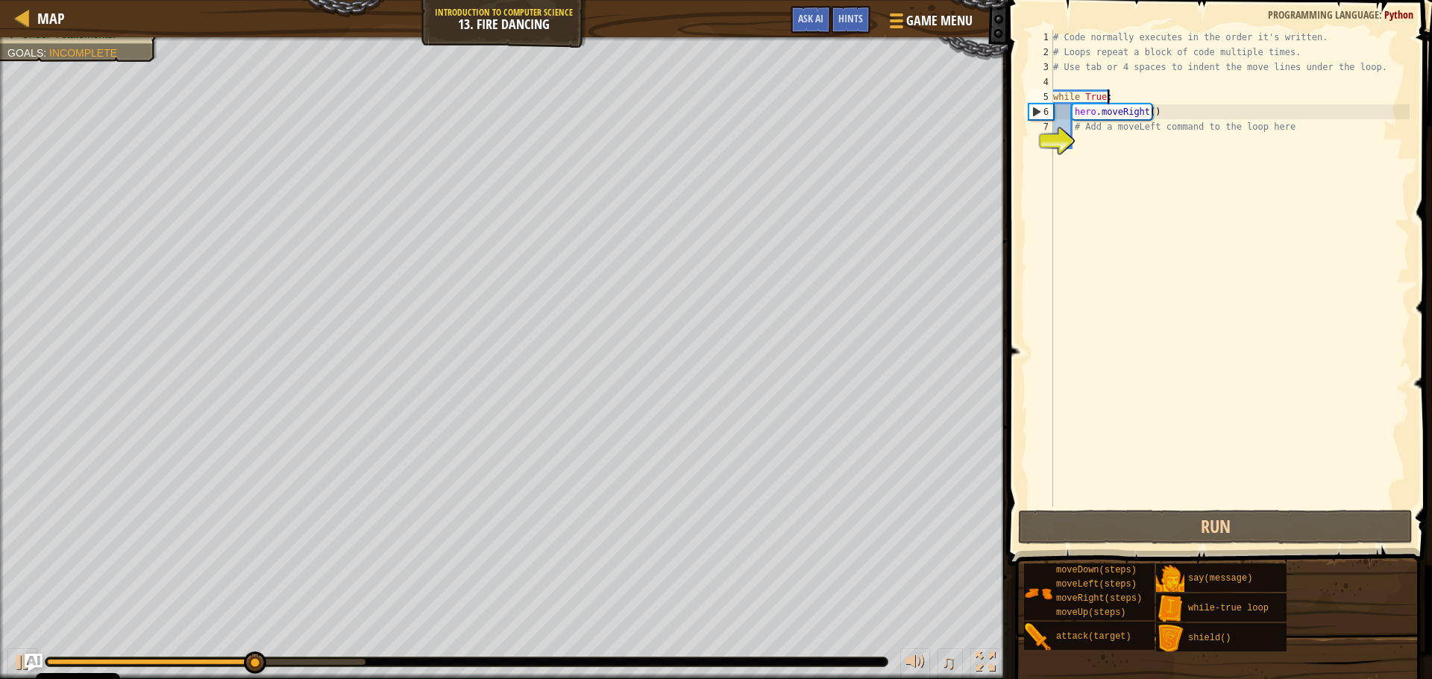
click at [1159, 114] on div "# Code normally executes in the order it's written. # Loops repeat a block of c…" at bounding box center [1229, 283] width 359 height 507
type textarea "hero.moveRight()"
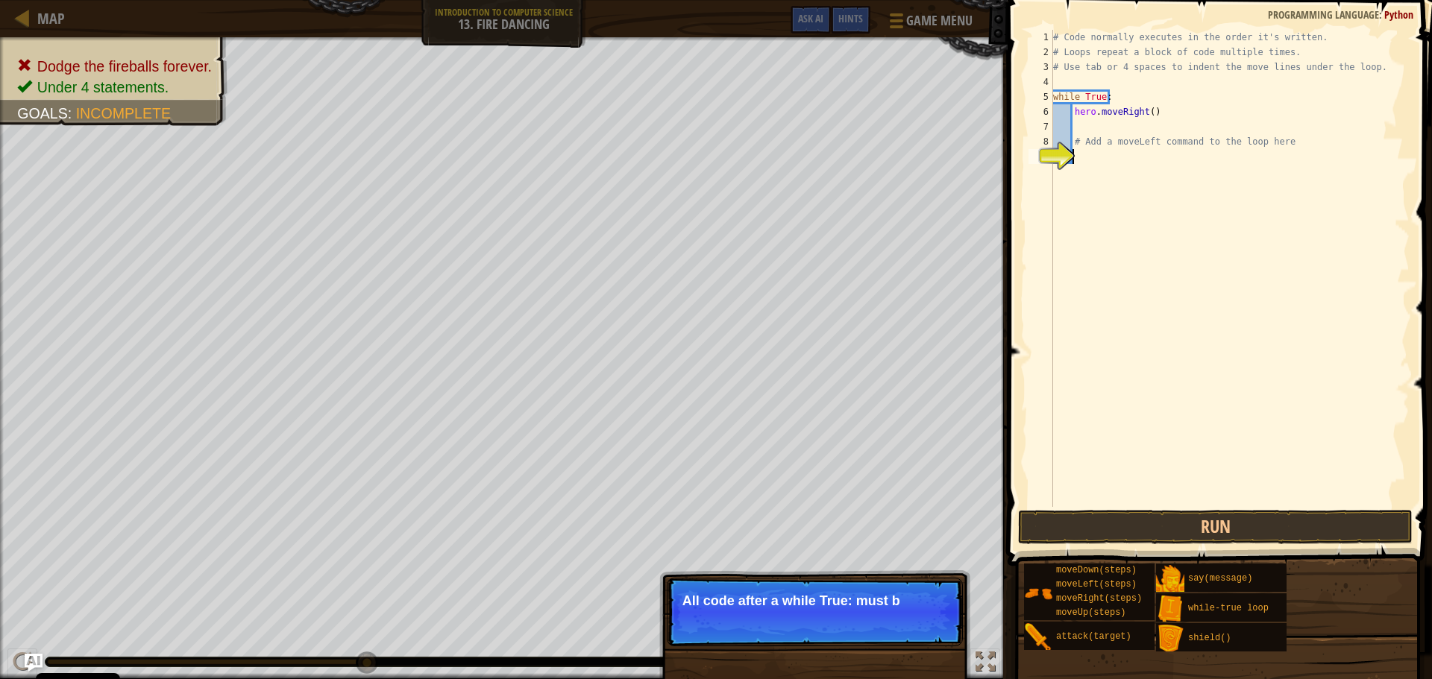
click at [1122, 155] on div "# Code normally executes in the order it's written. # Loops repeat a block of c…" at bounding box center [1229, 283] width 359 height 507
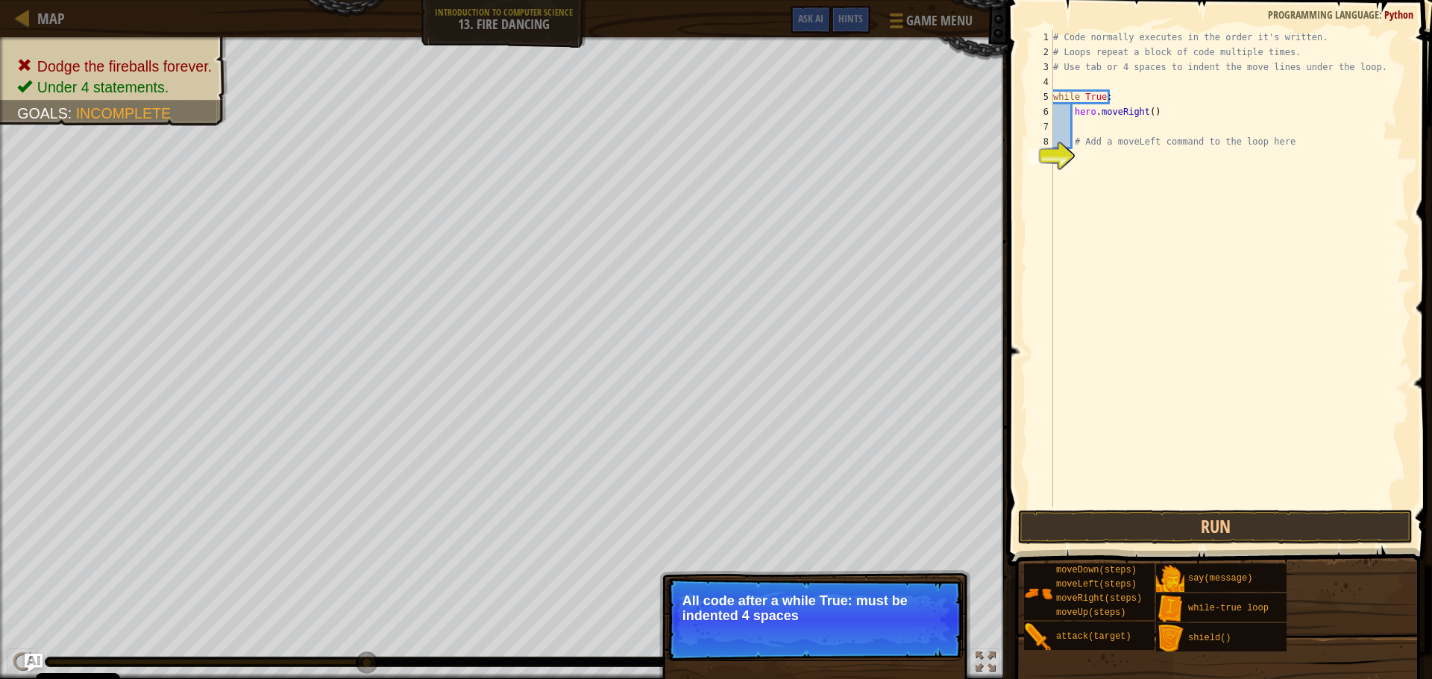
type textarea "# Add a moveLeft command to the loop here"
click at [1122, 128] on div "# Code normally executes in the order it's written. # Loops repeat a block of c…" at bounding box center [1229, 283] width 359 height 507
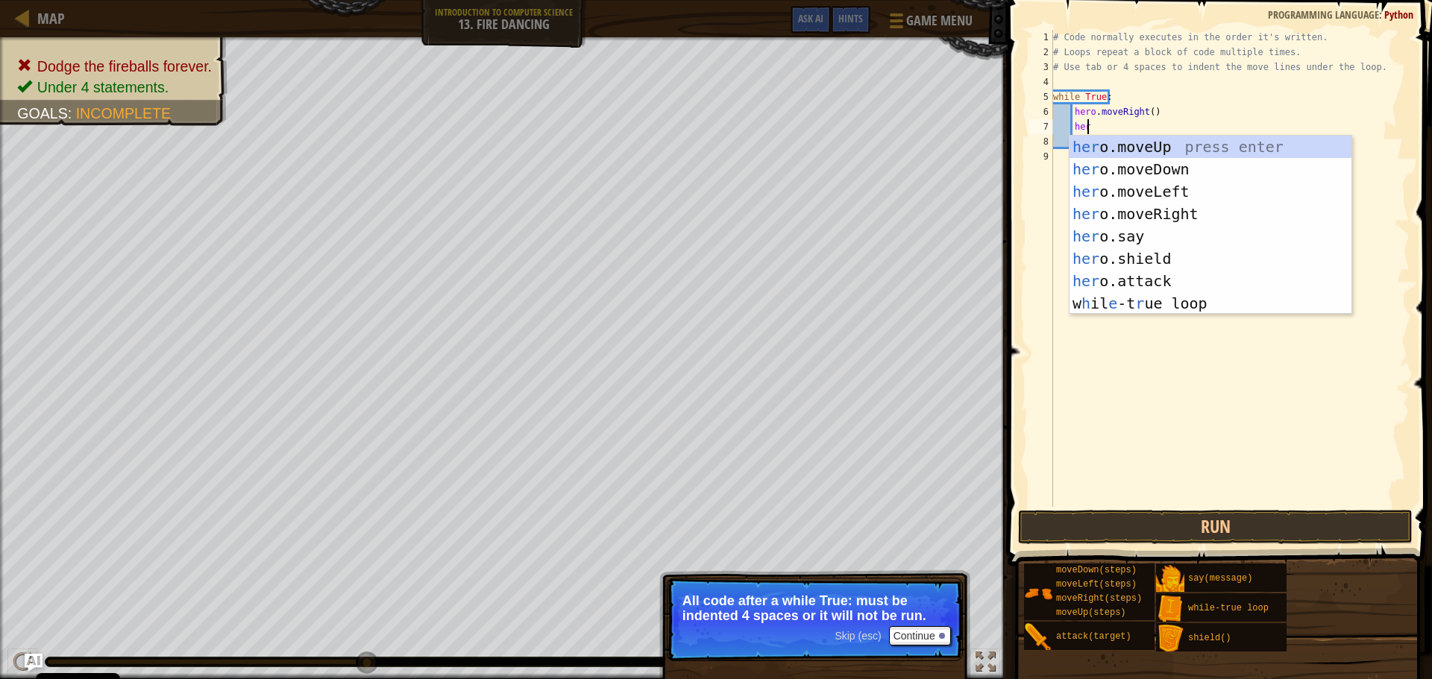
scroll to position [7, 2]
type textarea "hero."
click at [1137, 180] on div "hero. moveUp press enter hero. moveDown press enter hero. moveLeft press enter …" at bounding box center [1210, 236] width 282 height 201
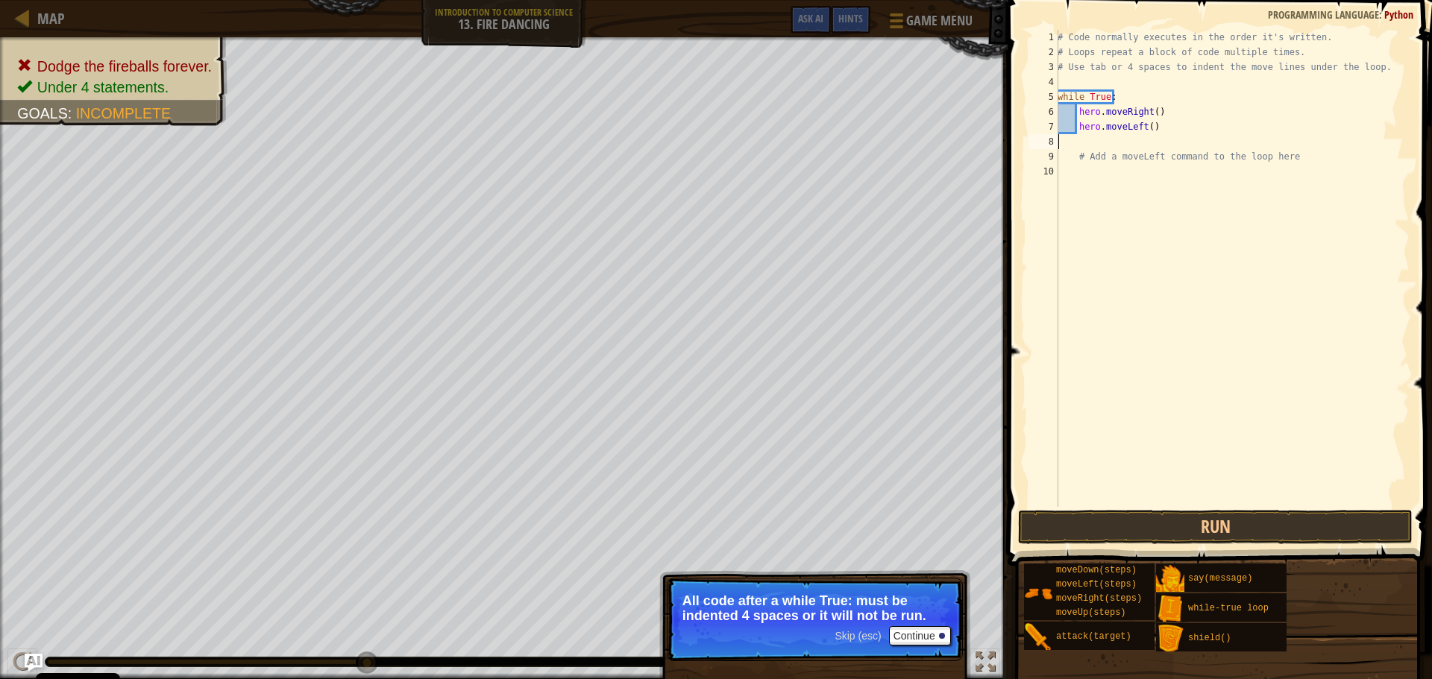
scroll to position [7, 0]
click at [1205, 515] on button "Run" at bounding box center [1215, 527] width 395 height 34
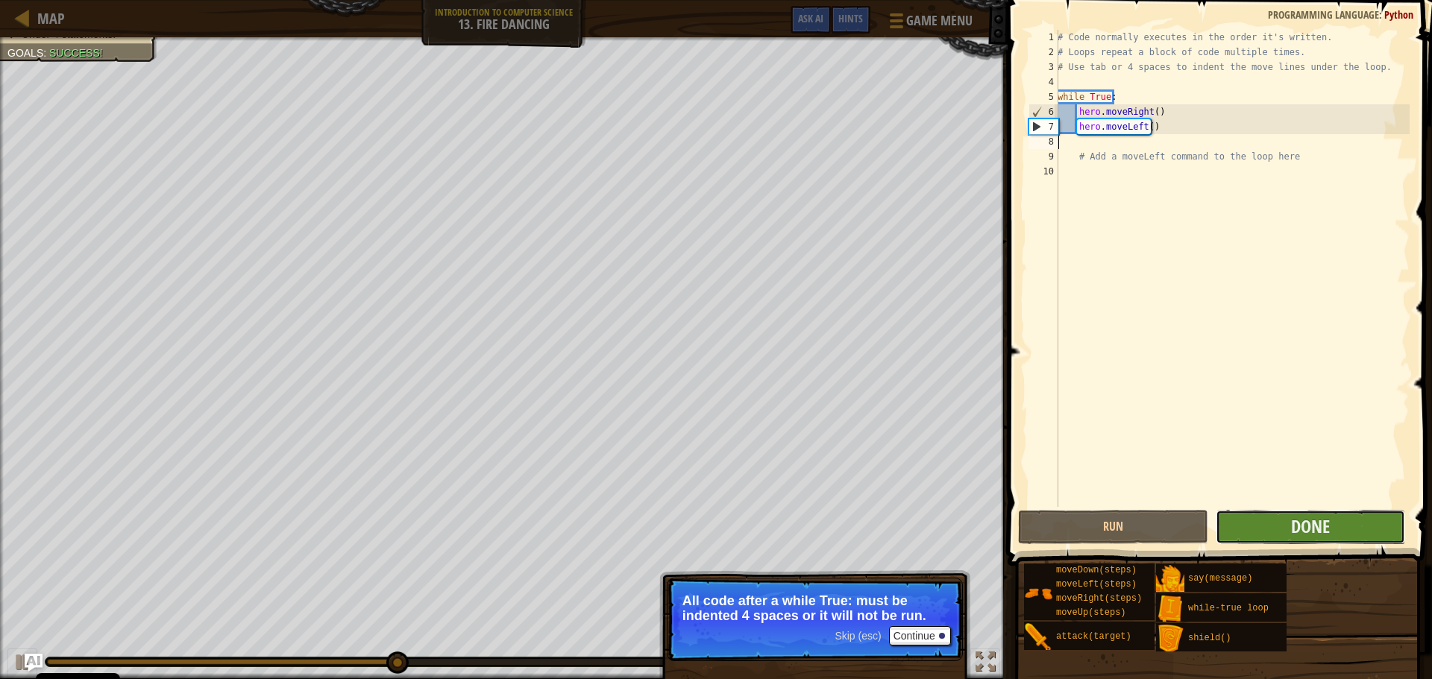
click at [1361, 540] on button "Done" at bounding box center [1310, 527] width 189 height 34
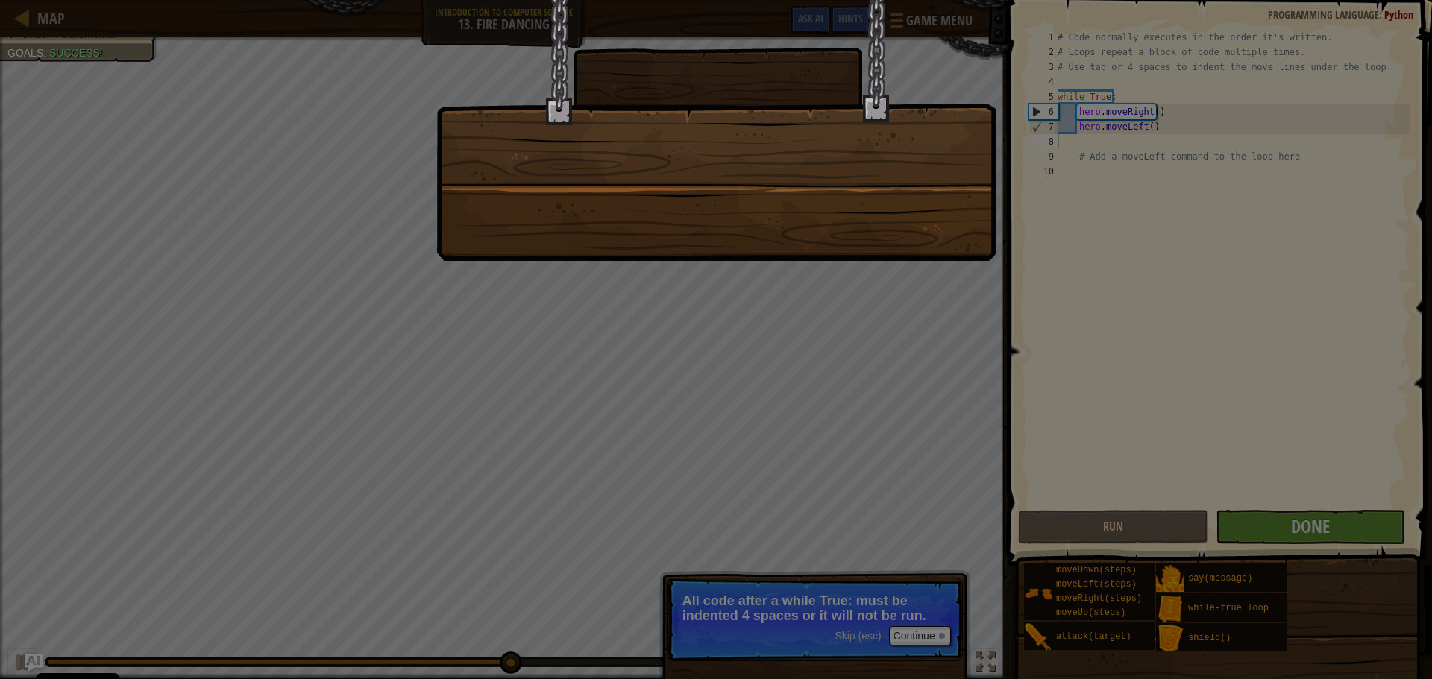
click at [964, 462] on div at bounding box center [716, 339] width 1432 height 679
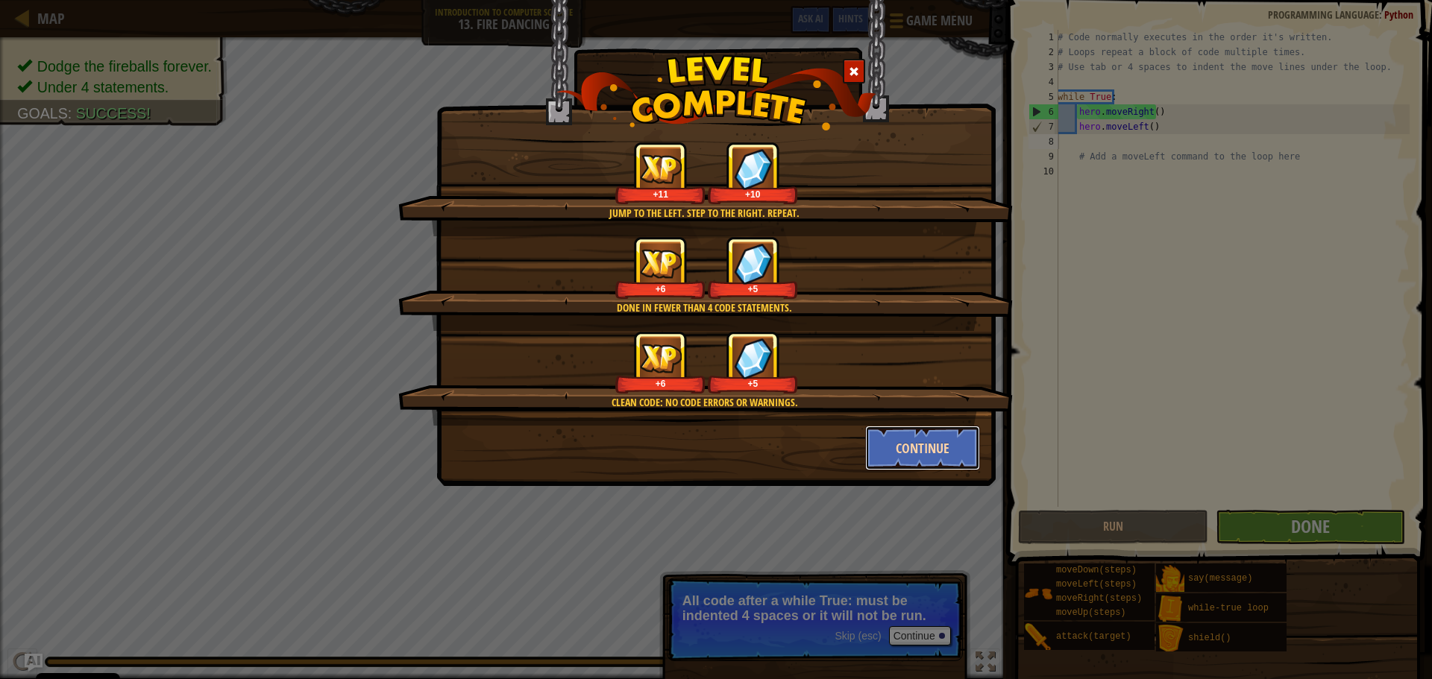
click at [881, 447] on button "Continue" at bounding box center [923, 448] width 116 height 45
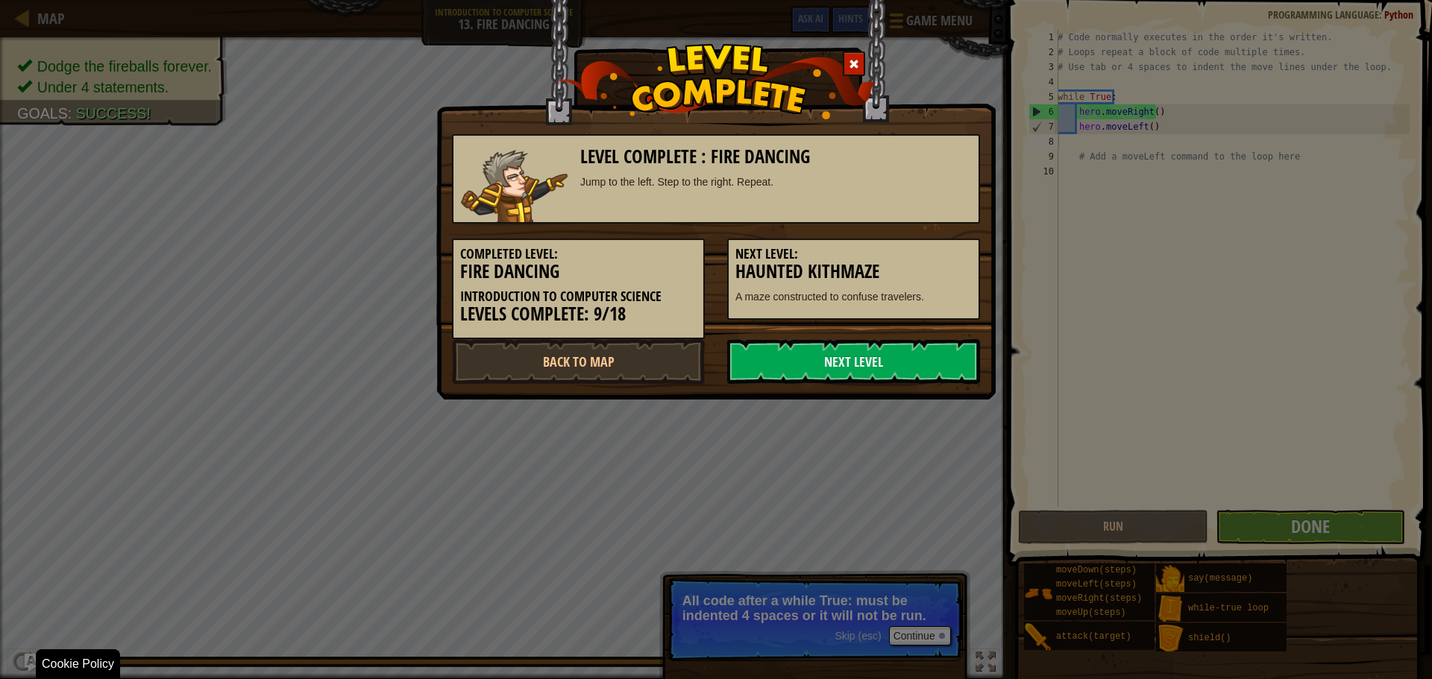
click at [931, 628] on div "Level Complete : Fire Dancing Jump to the left. Step to the right. Repeat. Comp…" at bounding box center [716, 339] width 1432 height 679
click at [650, 368] on link "Back to Map" at bounding box center [578, 361] width 253 height 45
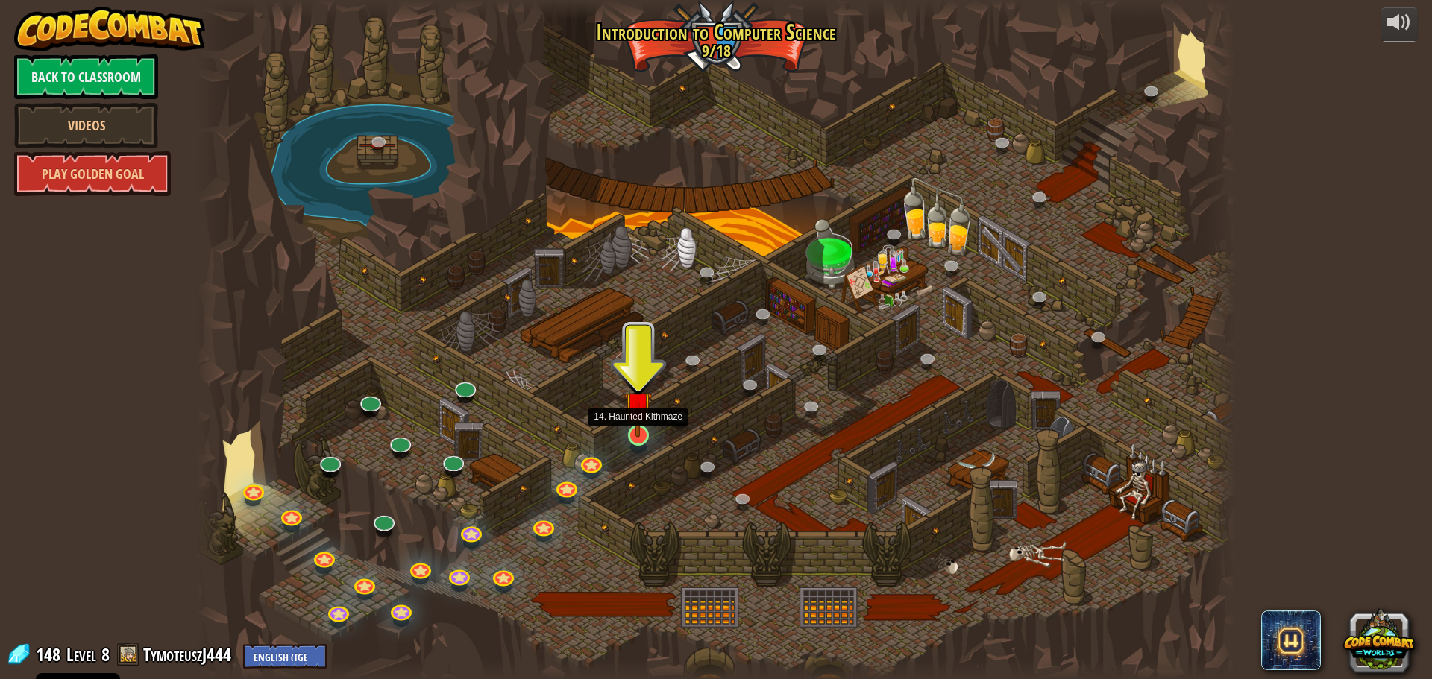
click at [638, 425] on img at bounding box center [638, 405] width 28 height 63
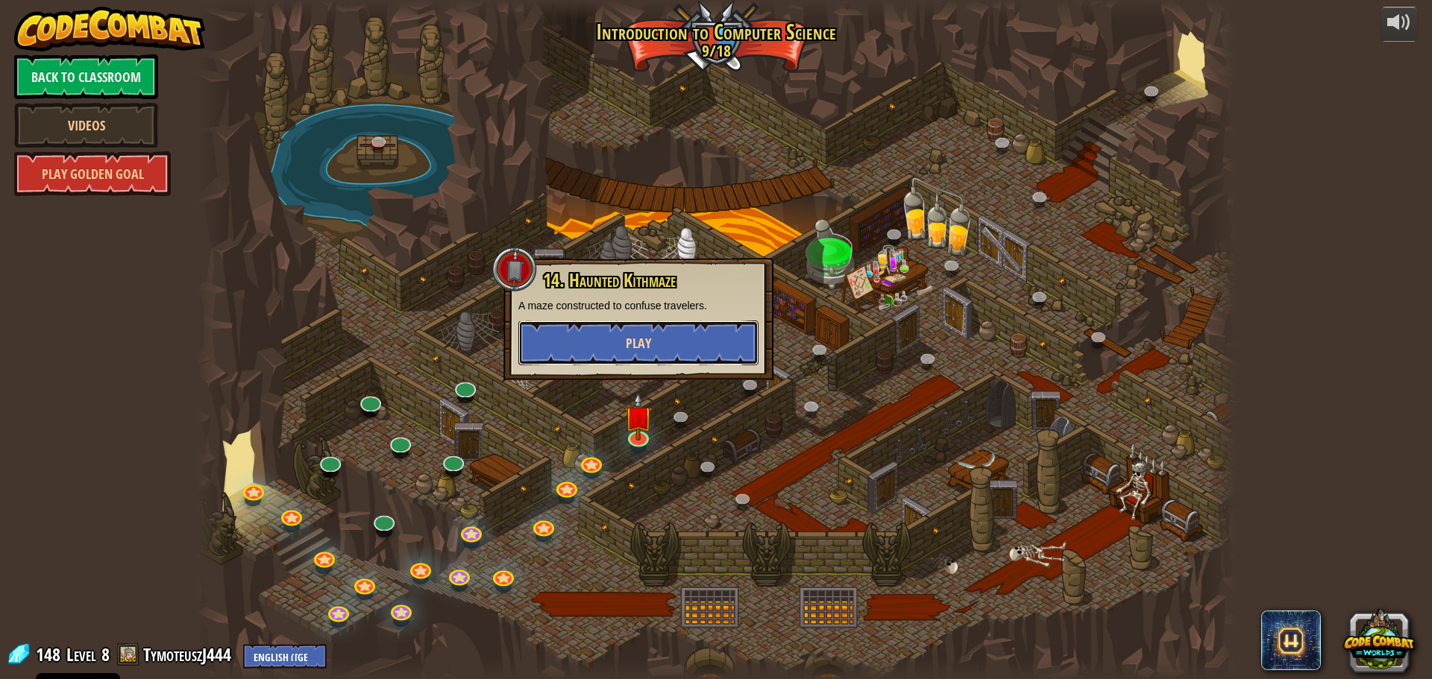
click at [670, 342] on button "Play" at bounding box center [638, 343] width 240 height 45
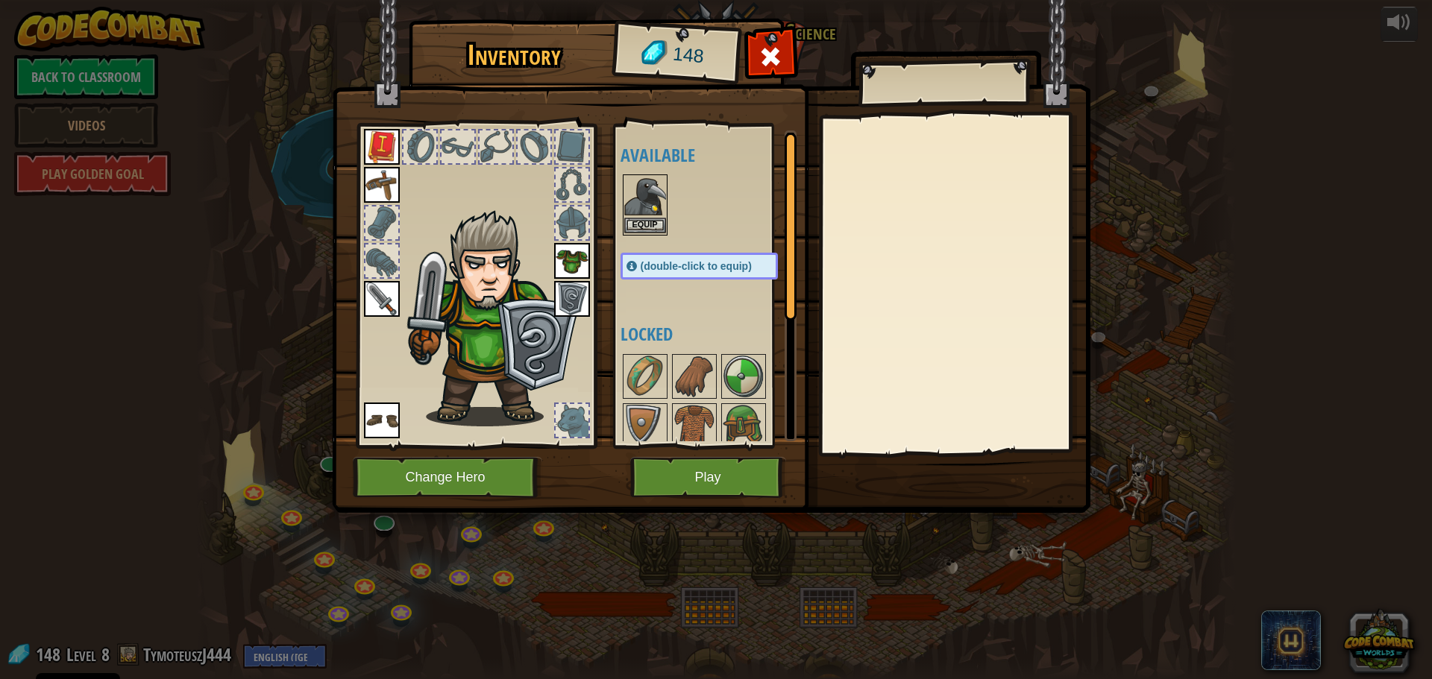
click at [635, 216] on img at bounding box center [645, 197] width 42 height 42
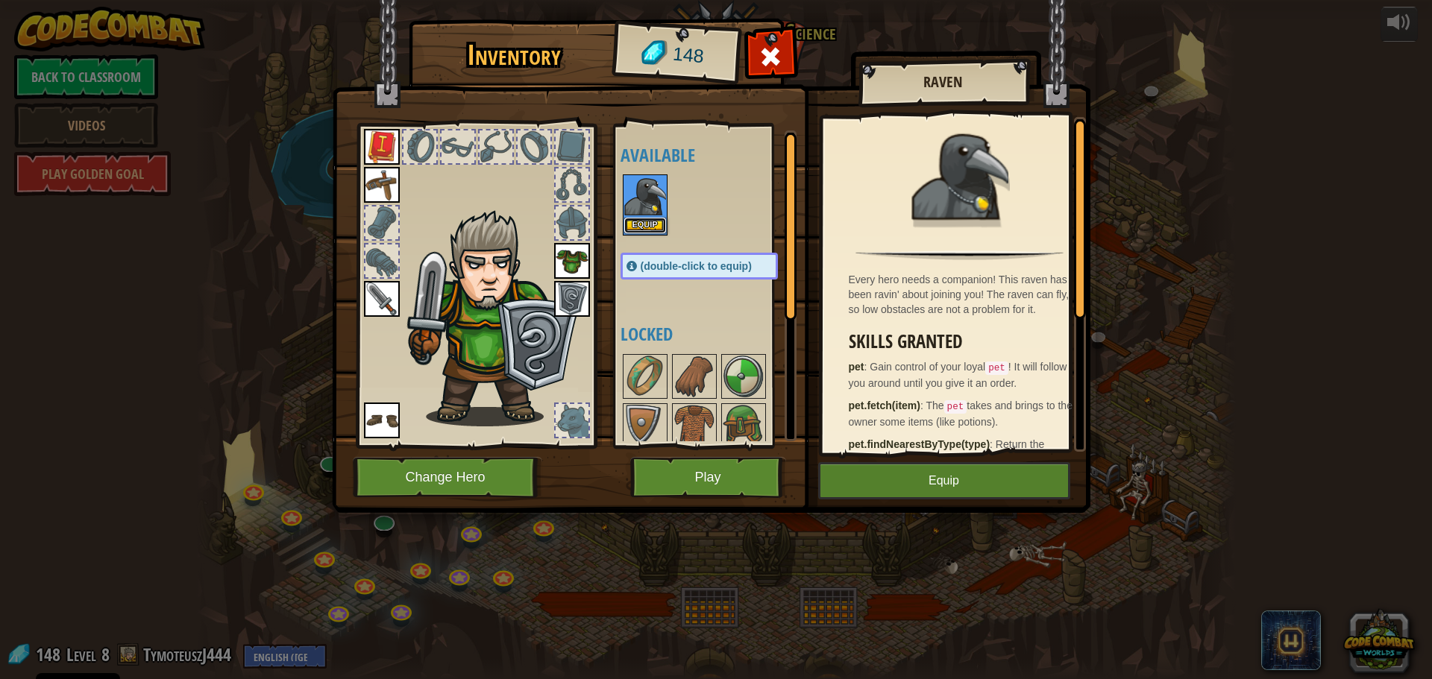
click at [638, 225] on button "Equip" at bounding box center [645, 226] width 42 height 16
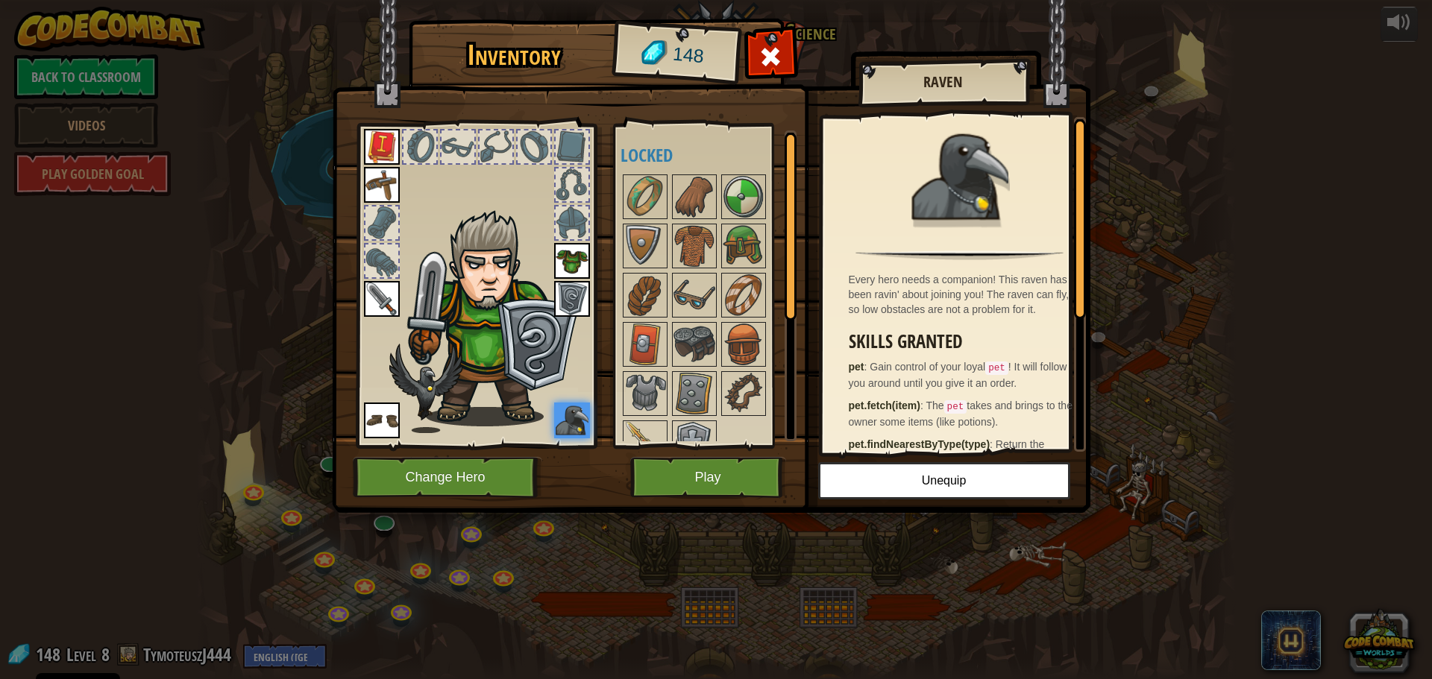
click at [528, 372] on img at bounding box center [492, 318] width 183 height 217
click at [653, 311] on img at bounding box center [645, 295] width 42 height 42
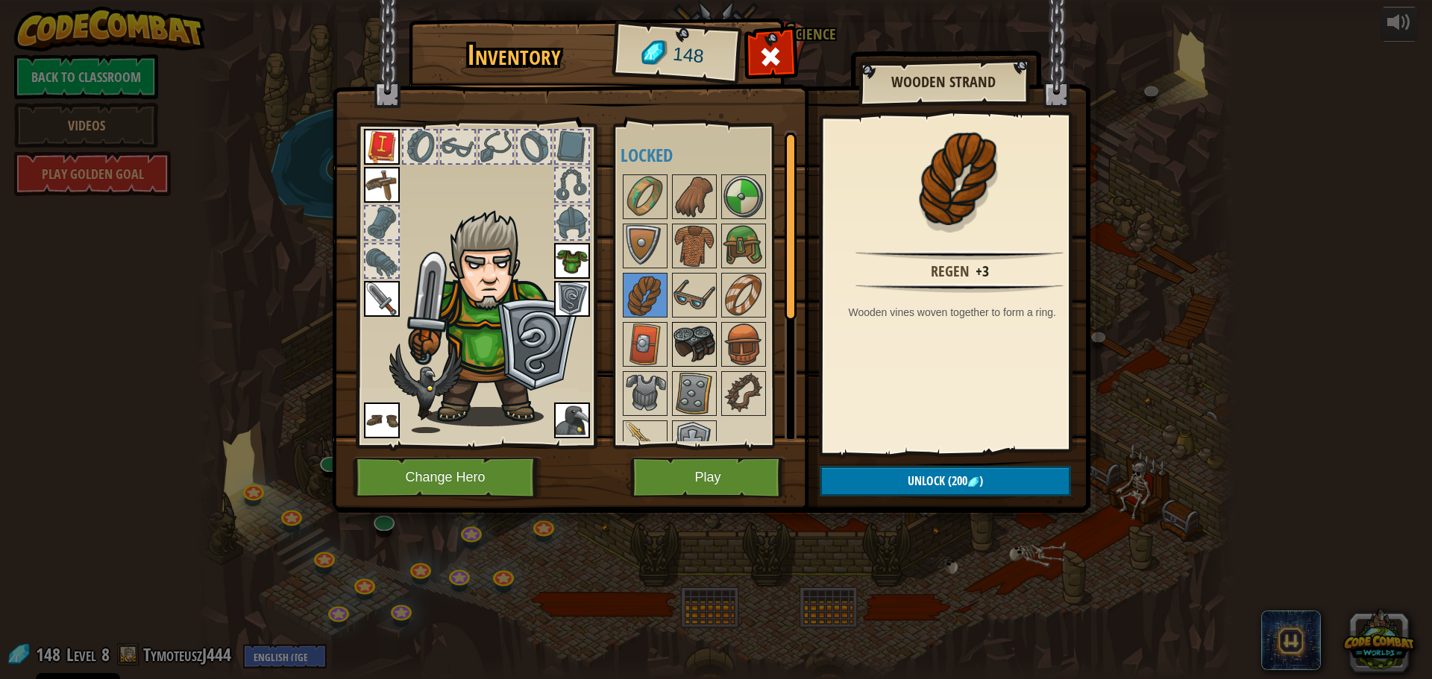
click at [691, 359] on img at bounding box center [694, 345] width 42 height 42
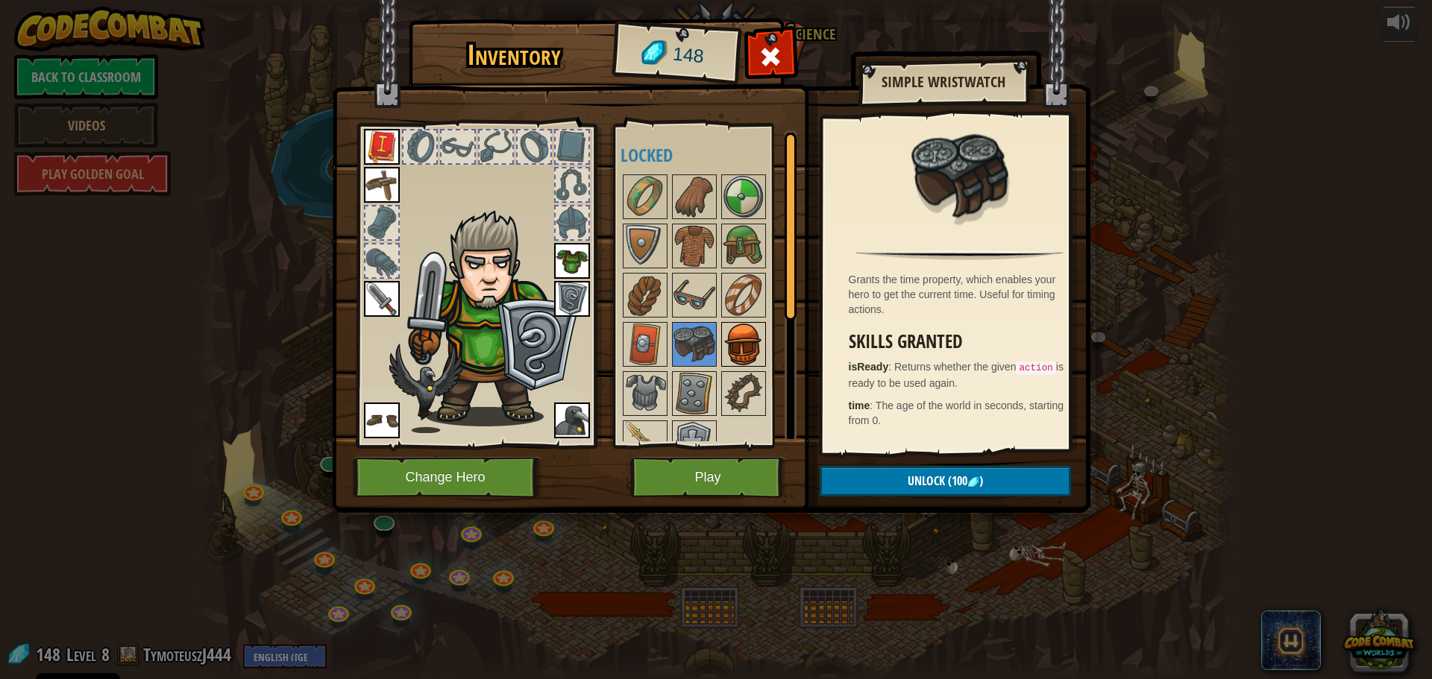
click at [737, 348] on img at bounding box center [744, 345] width 42 height 42
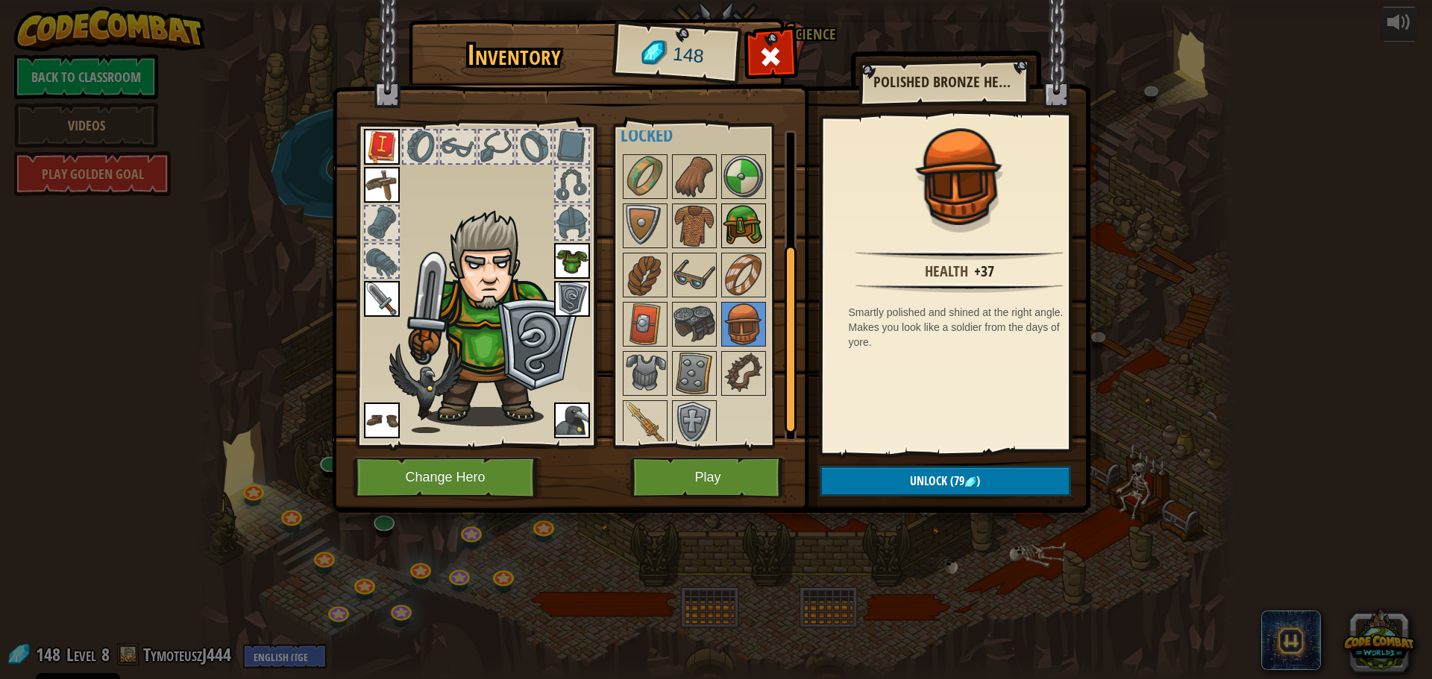
scroll to position [26, 0]
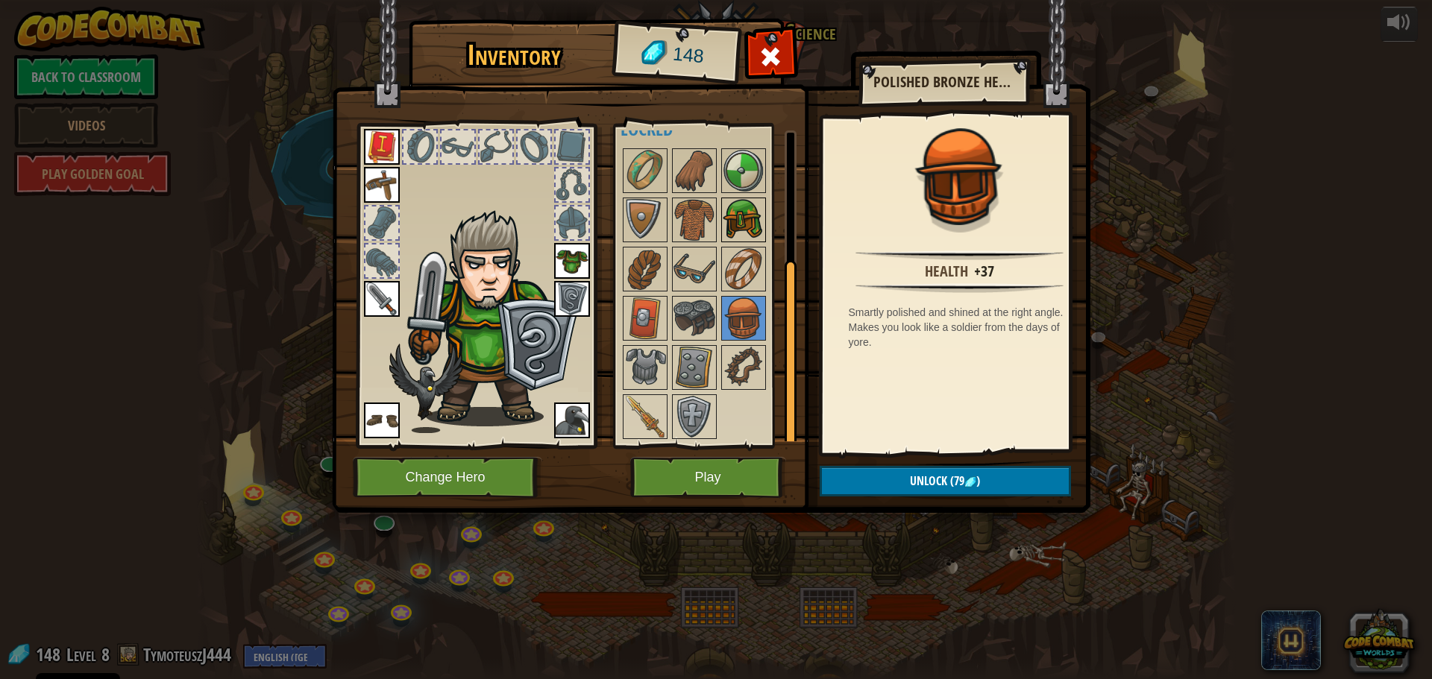
click at [741, 218] on img at bounding box center [744, 220] width 42 height 42
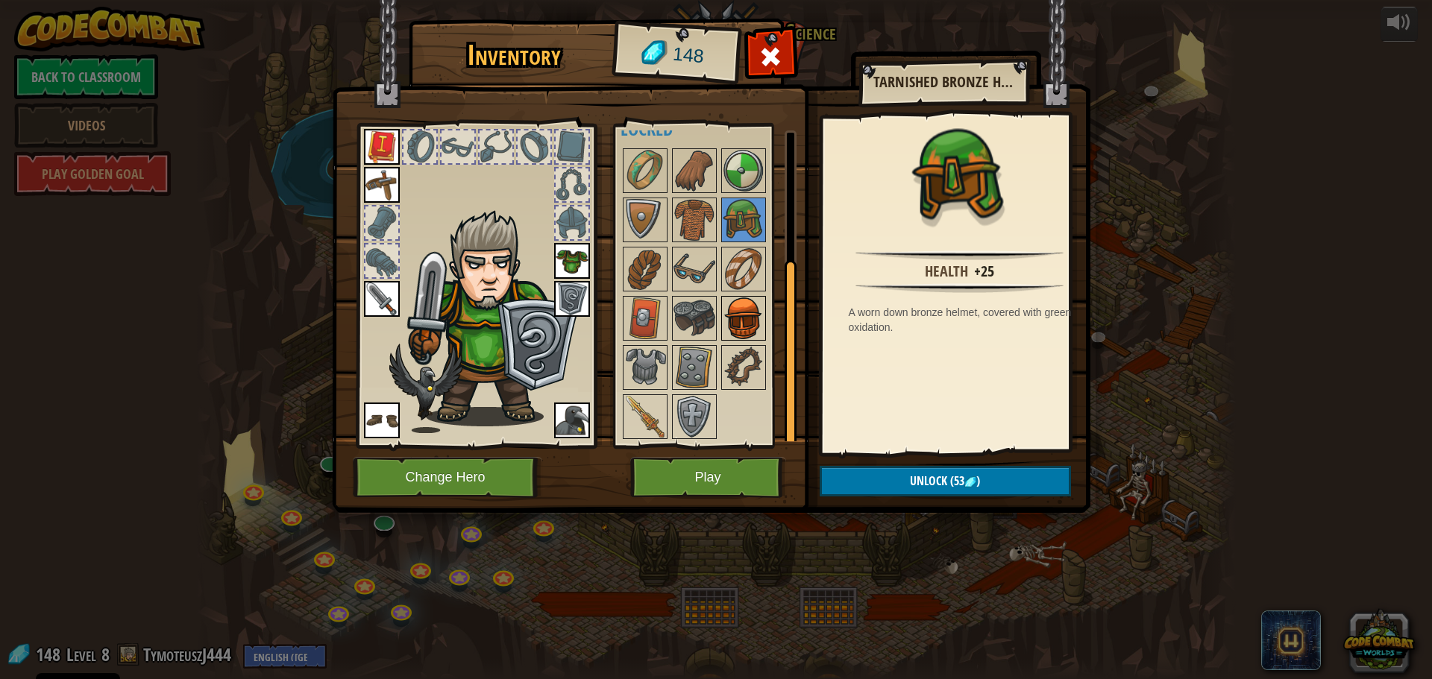
click at [739, 305] on img at bounding box center [744, 319] width 42 height 42
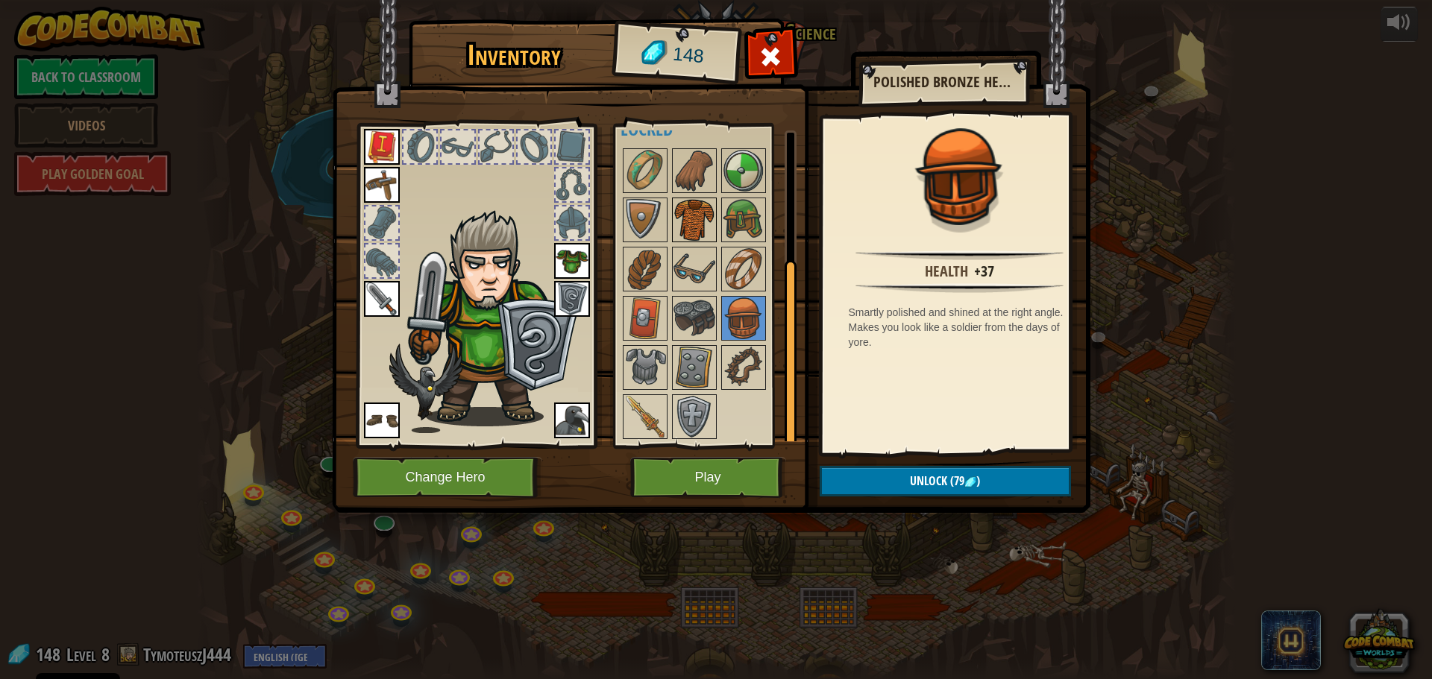
click at [696, 217] on img at bounding box center [694, 220] width 42 height 42
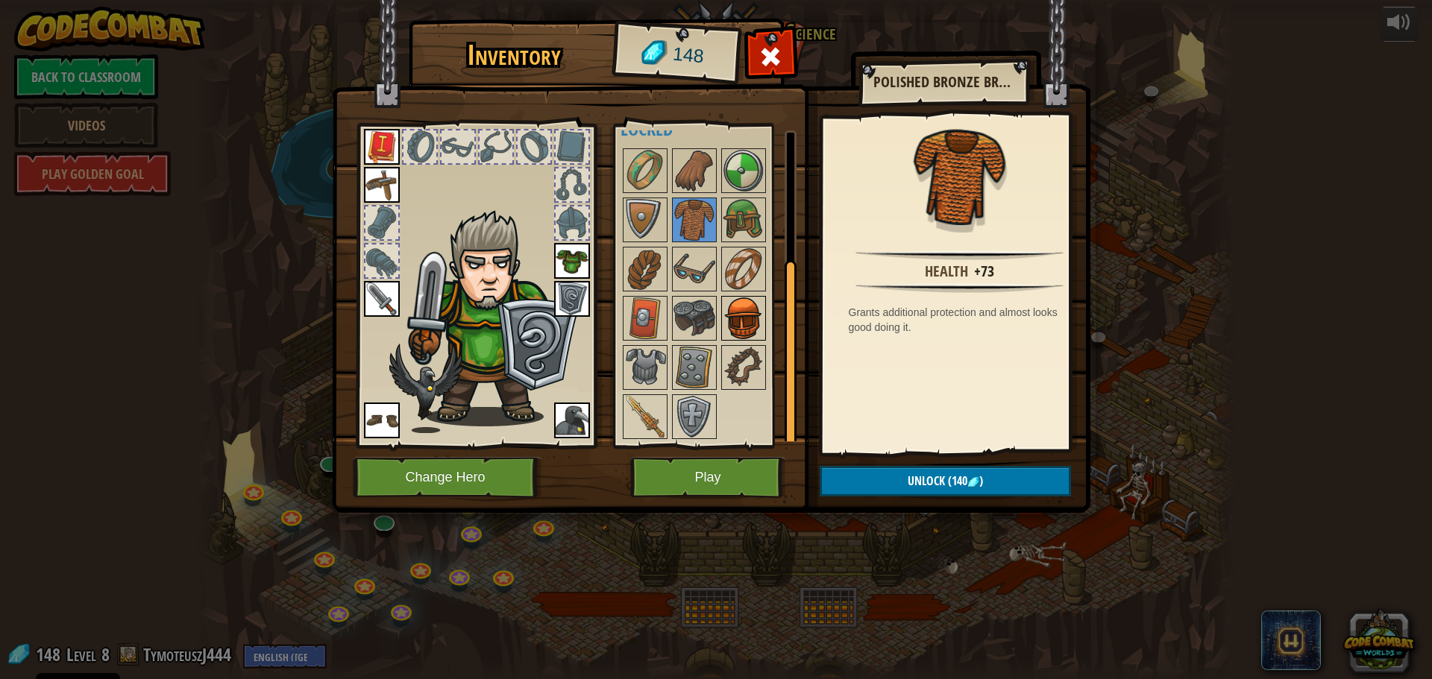
click at [736, 311] on img at bounding box center [744, 319] width 42 height 42
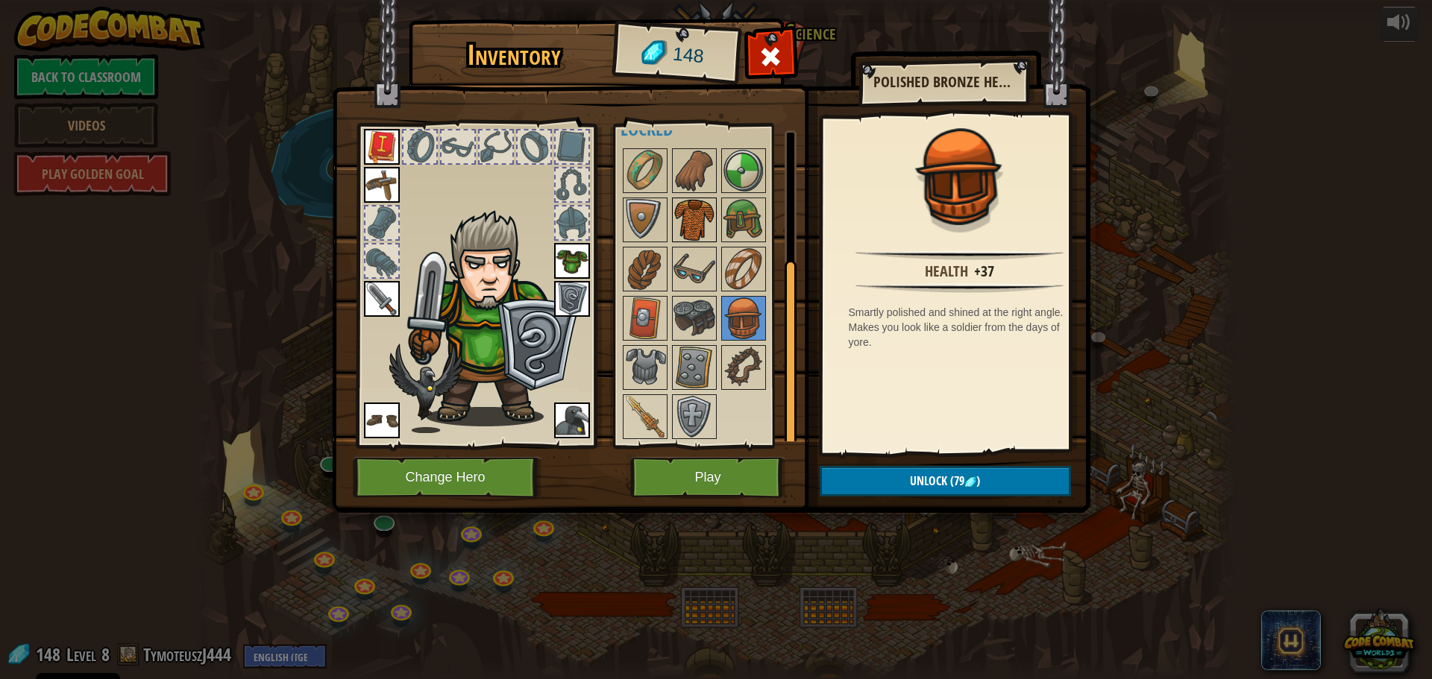
click at [697, 227] on img at bounding box center [694, 220] width 42 height 42
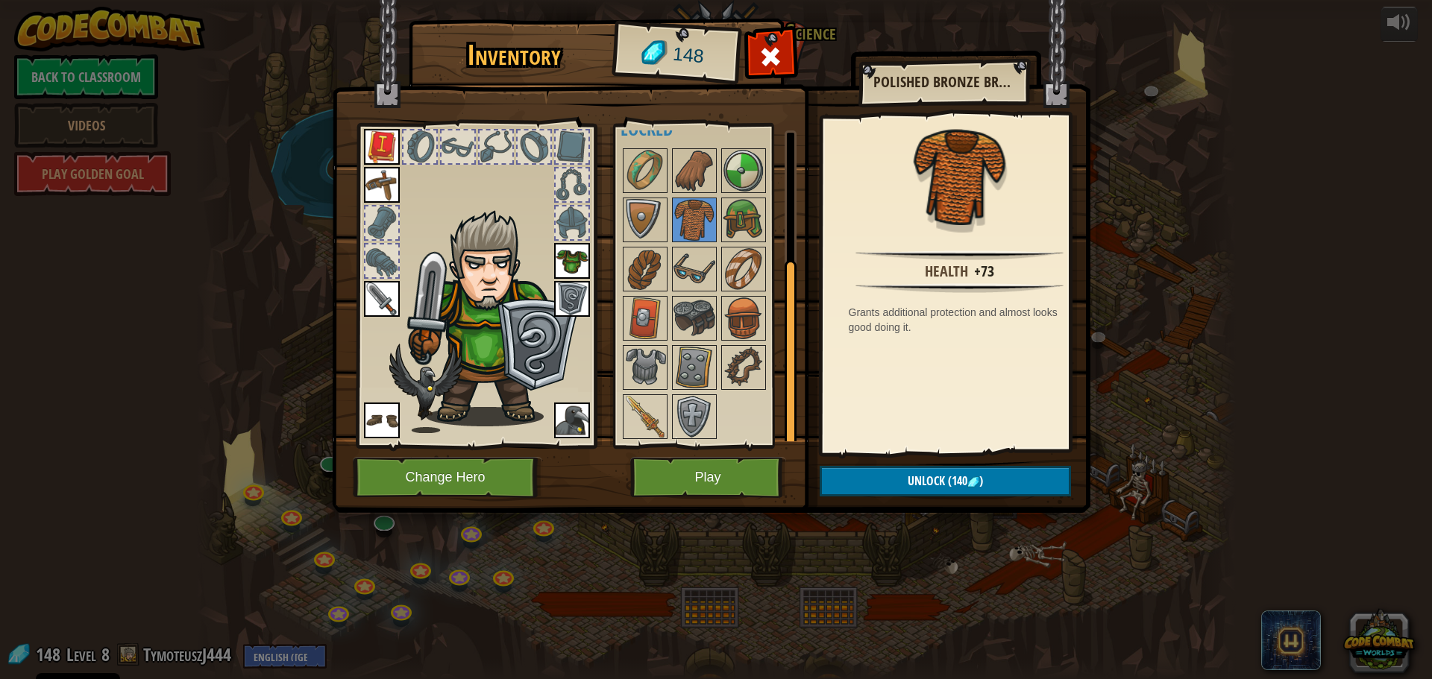
click at [578, 266] on img at bounding box center [572, 261] width 36 height 36
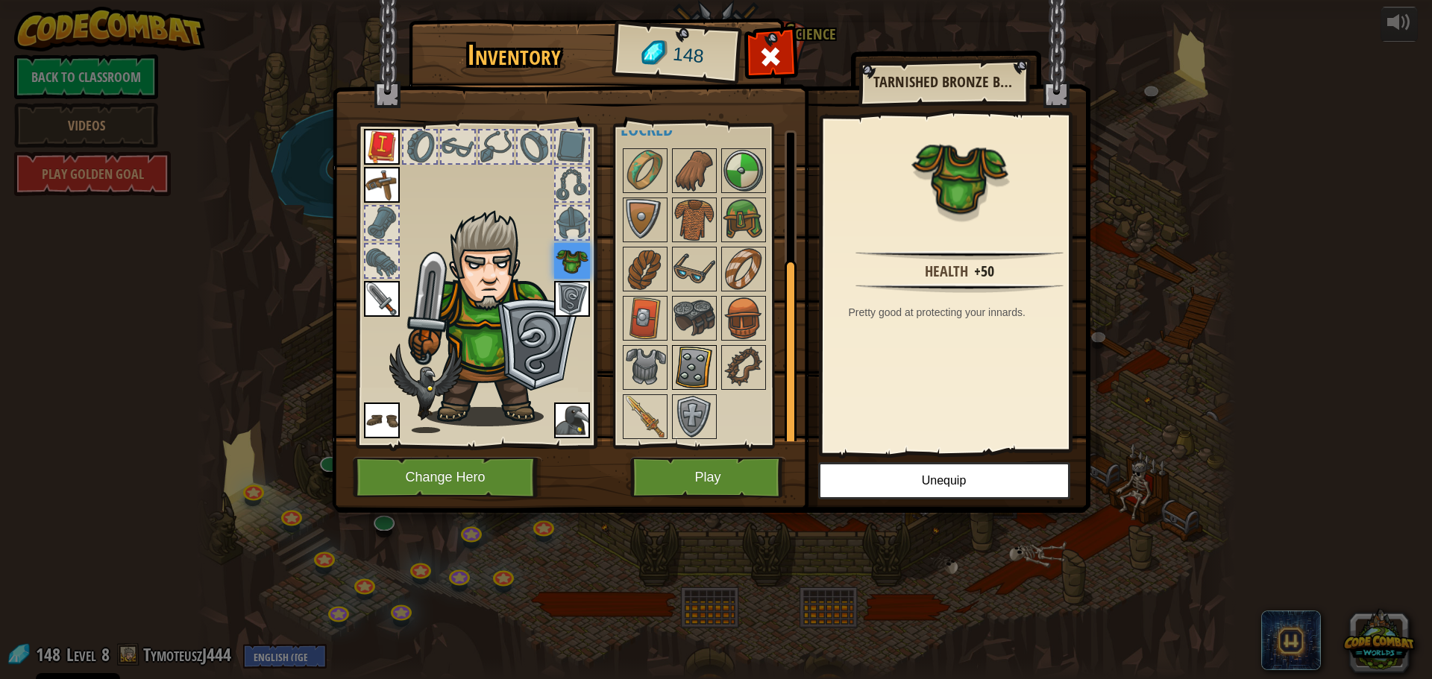
click at [694, 372] on img at bounding box center [694, 368] width 42 height 42
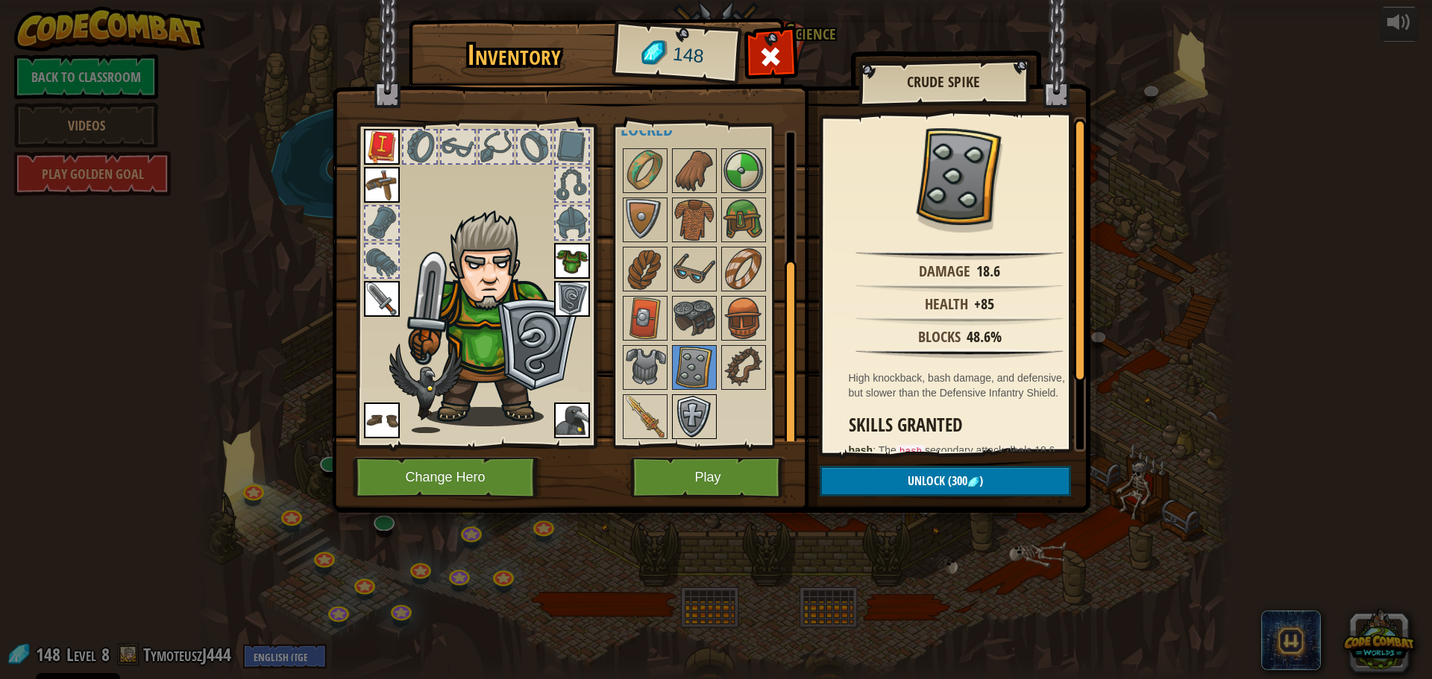
click at [686, 420] on img at bounding box center [694, 417] width 42 height 42
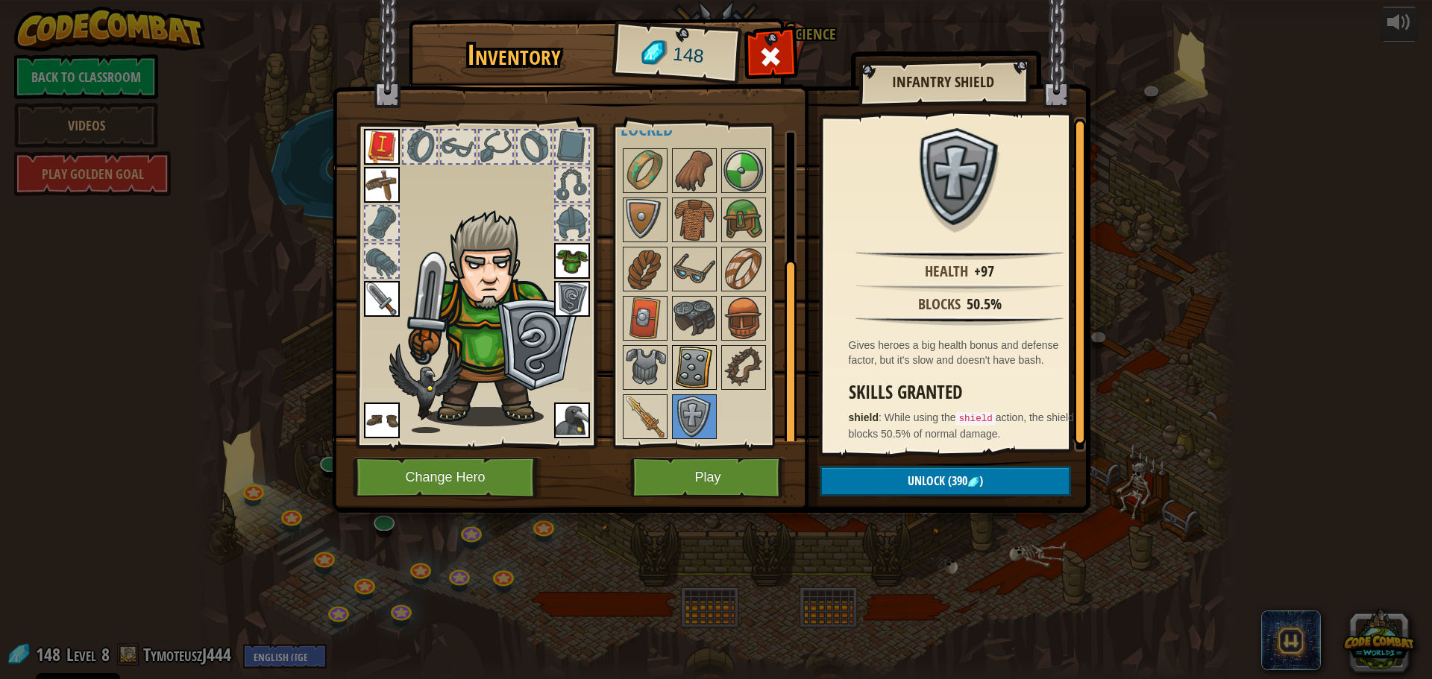
click at [699, 368] on img at bounding box center [694, 368] width 42 height 42
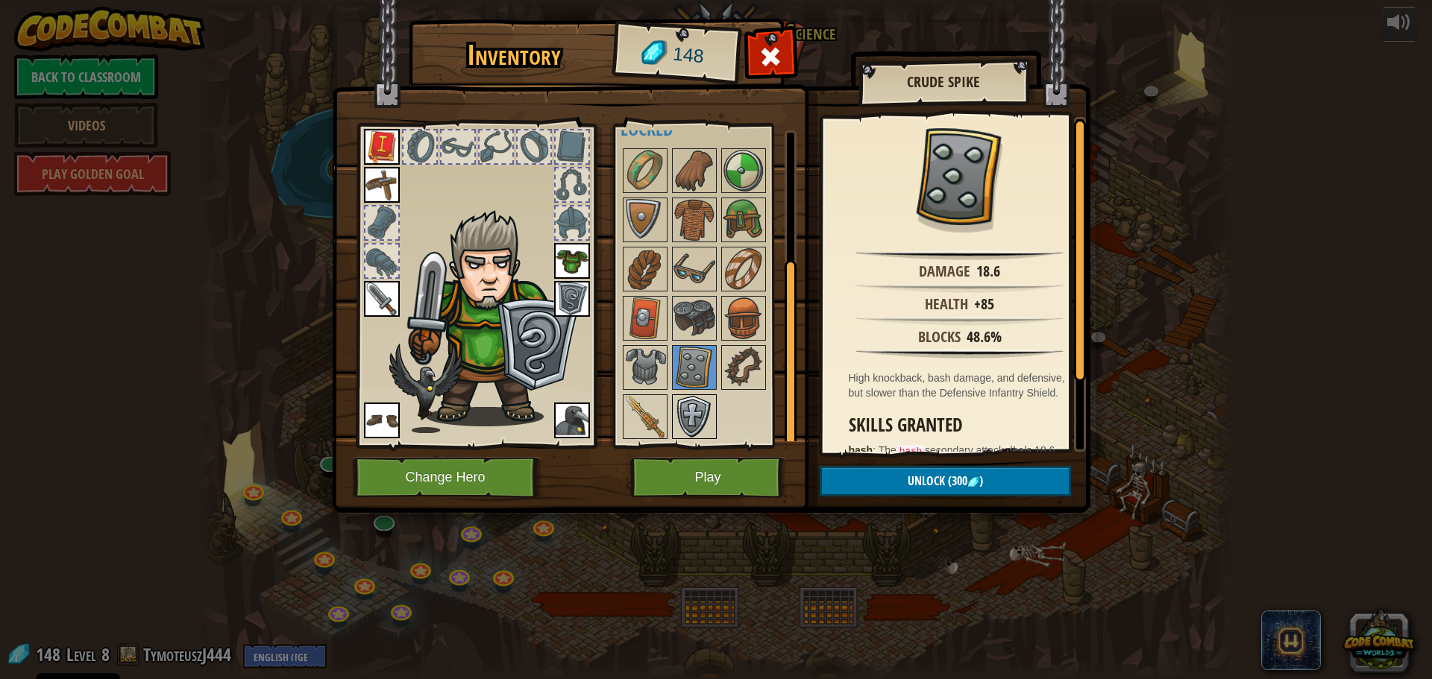
click at [707, 403] on img at bounding box center [694, 417] width 42 height 42
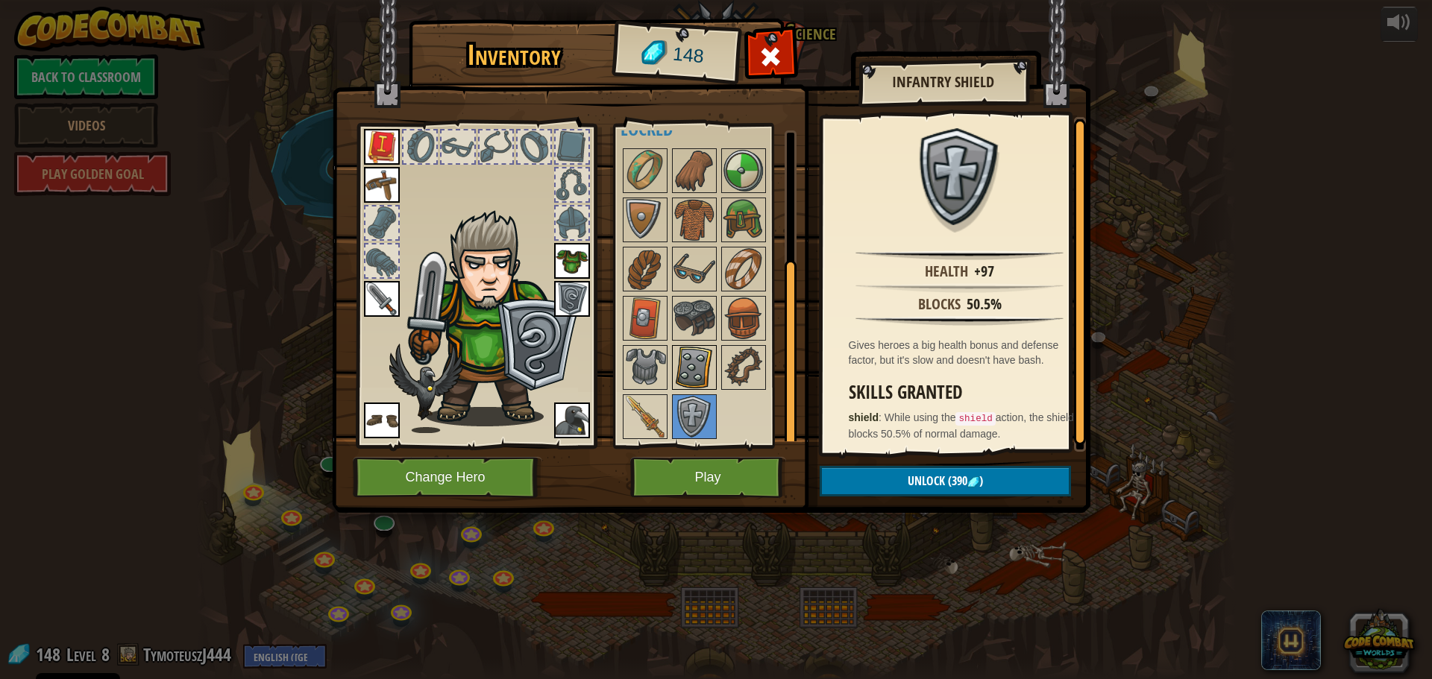
click at [704, 377] on img at bounding box center [694, 368] width 42 height 42
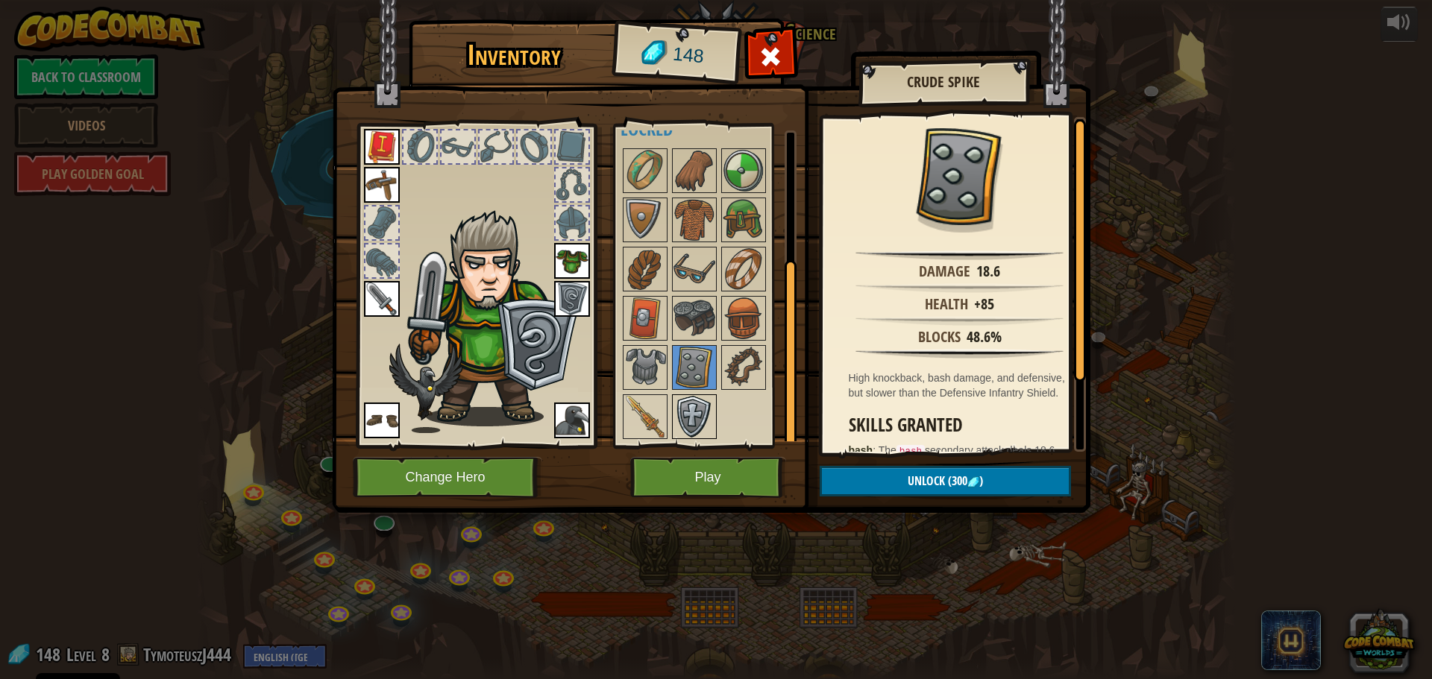
click at [698, 400] on img at bounding box center [694, 417] width 42 height 42
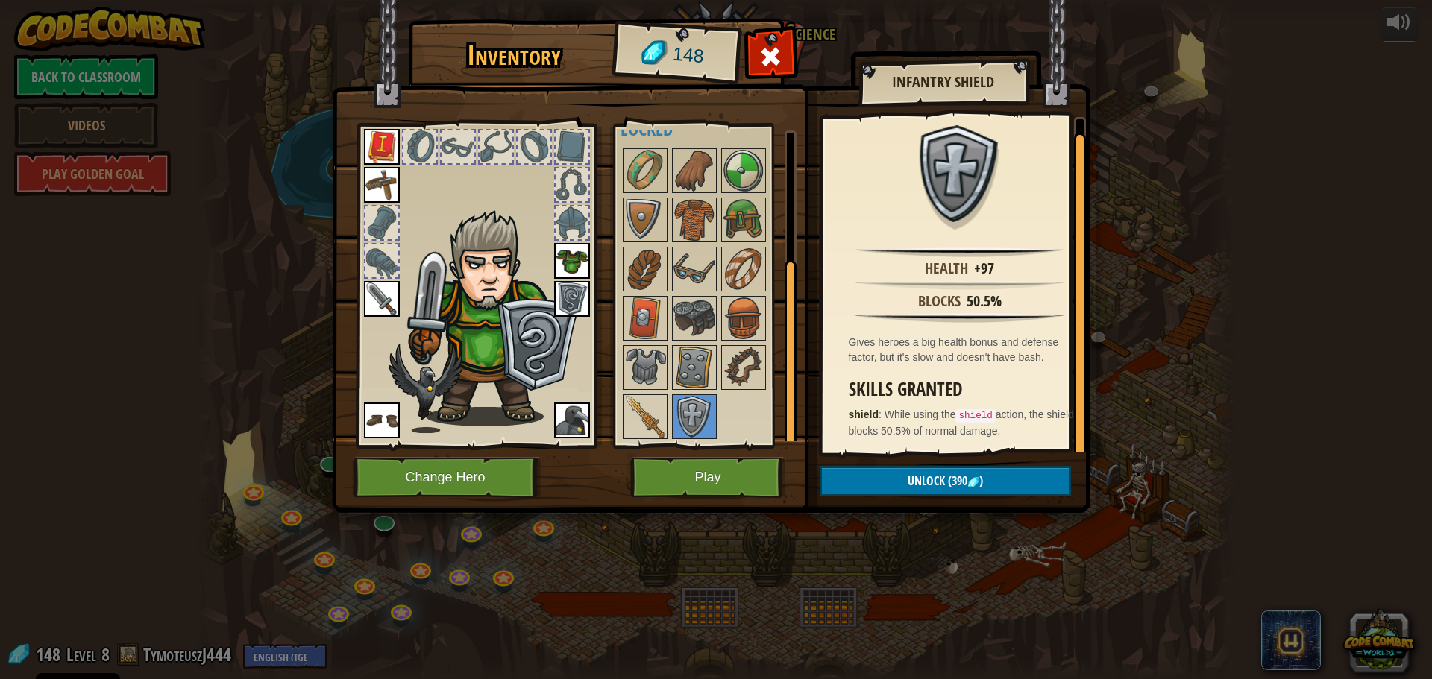
scroll to position [0, 0]
click at [708, 374] on img at bounding box center [694, 368] width 42 height 42
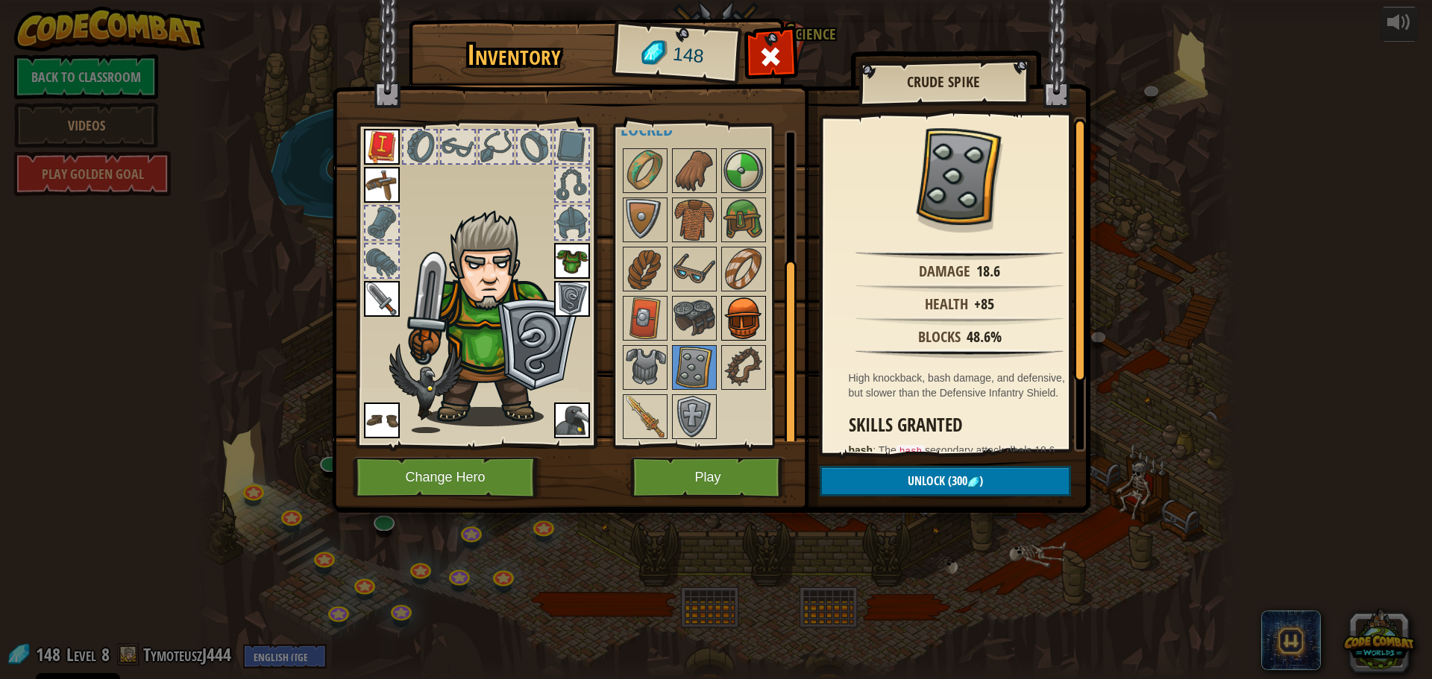
click at [738, 304] on img at bounding box center [744, 319] width 42 height 42
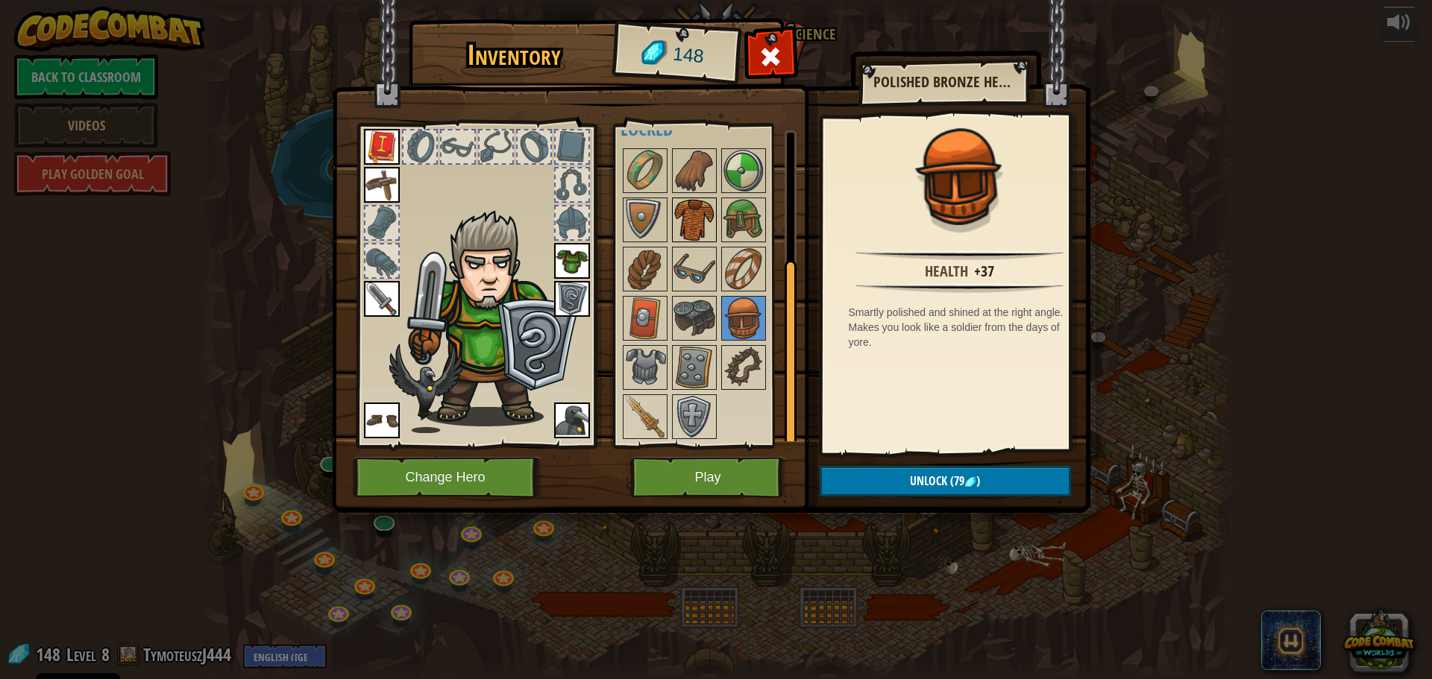
click at [698, 209] on img at bounding box center [694, 220] width 42 height 42
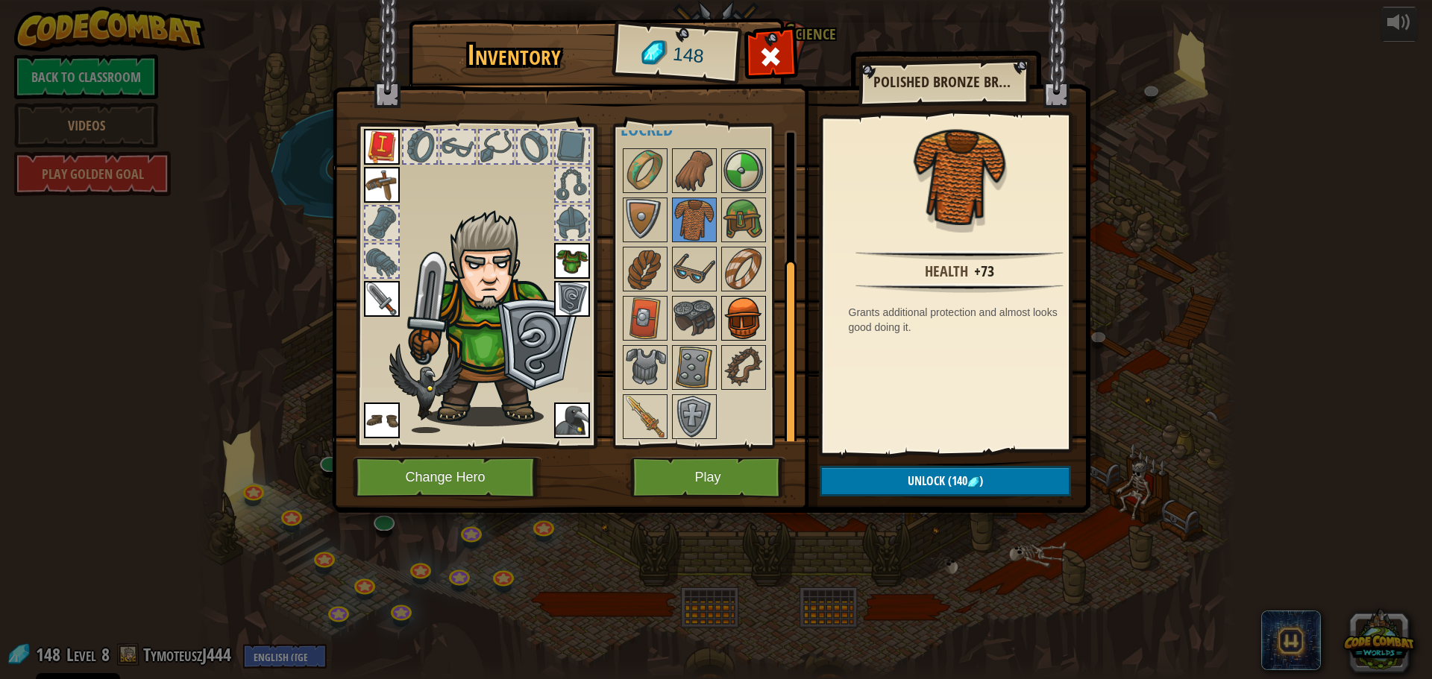
click at [754, 301] on img at bounding box center [744, 319] width 42 height 42
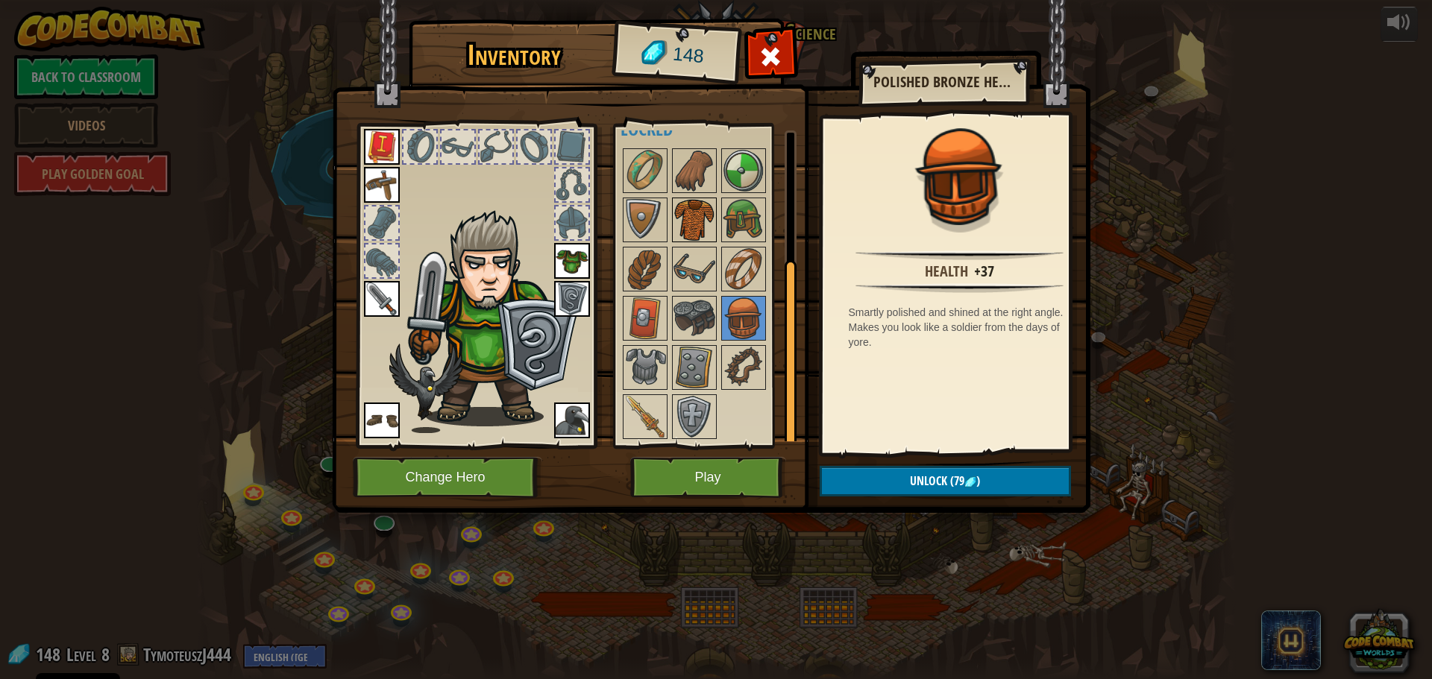
click at [688, 200] on img at bounding box center [694, 220] width 42 height 42
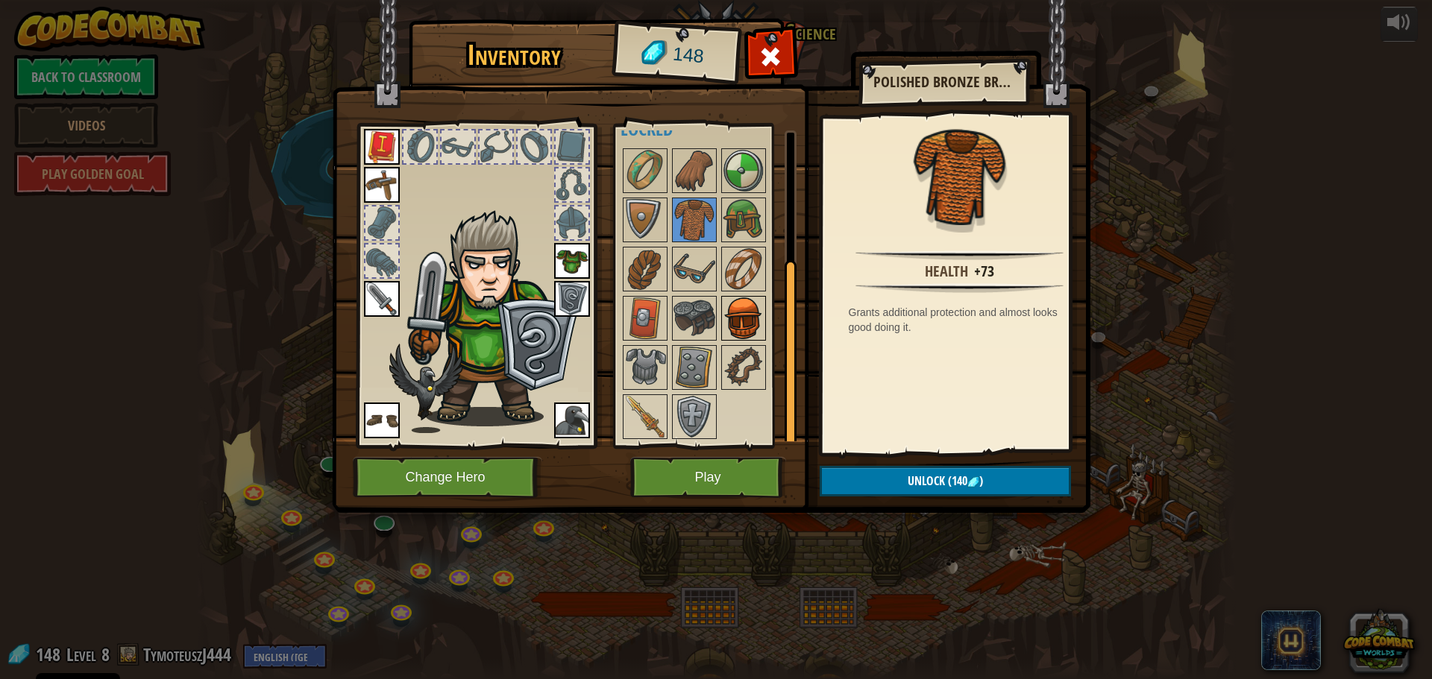
click at [742, 317] on img at bounding box center [744, 319] width 42 height 42
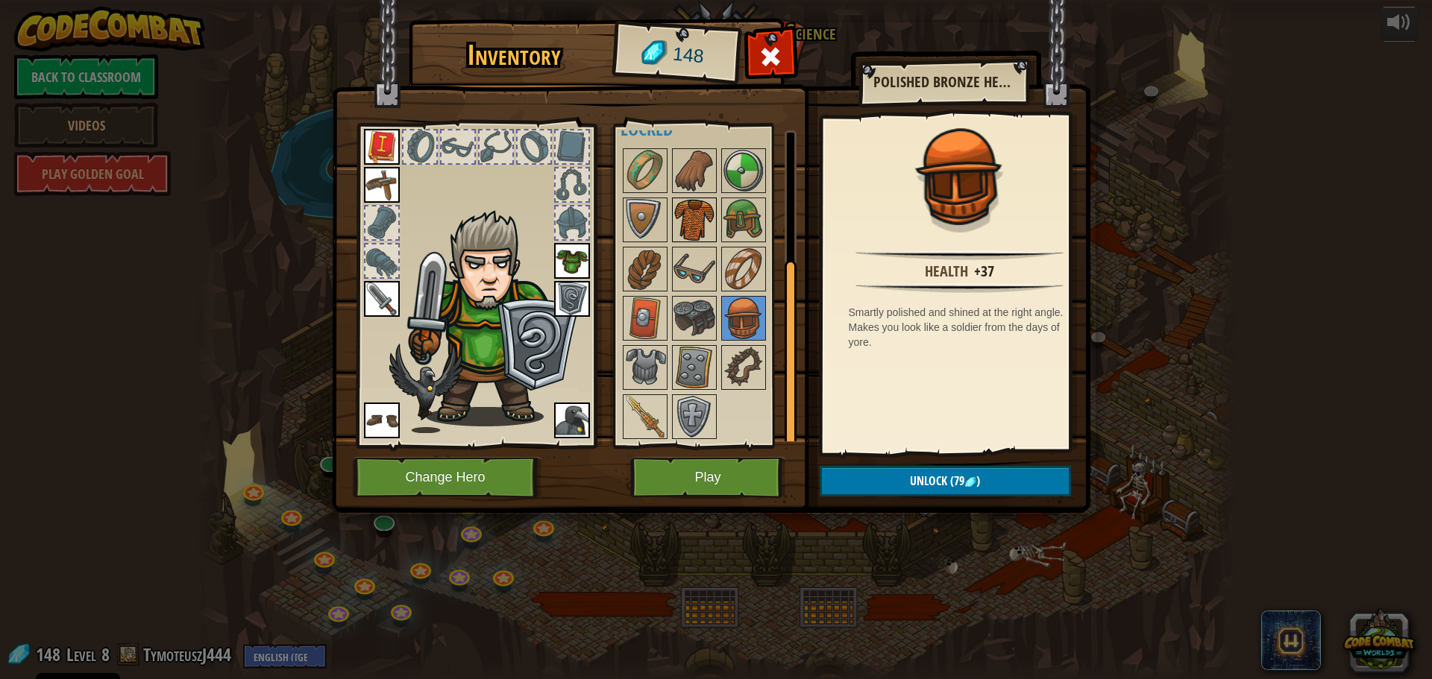
click at [691, 218] on img at bounding box center [694, 220] width 42 height 42
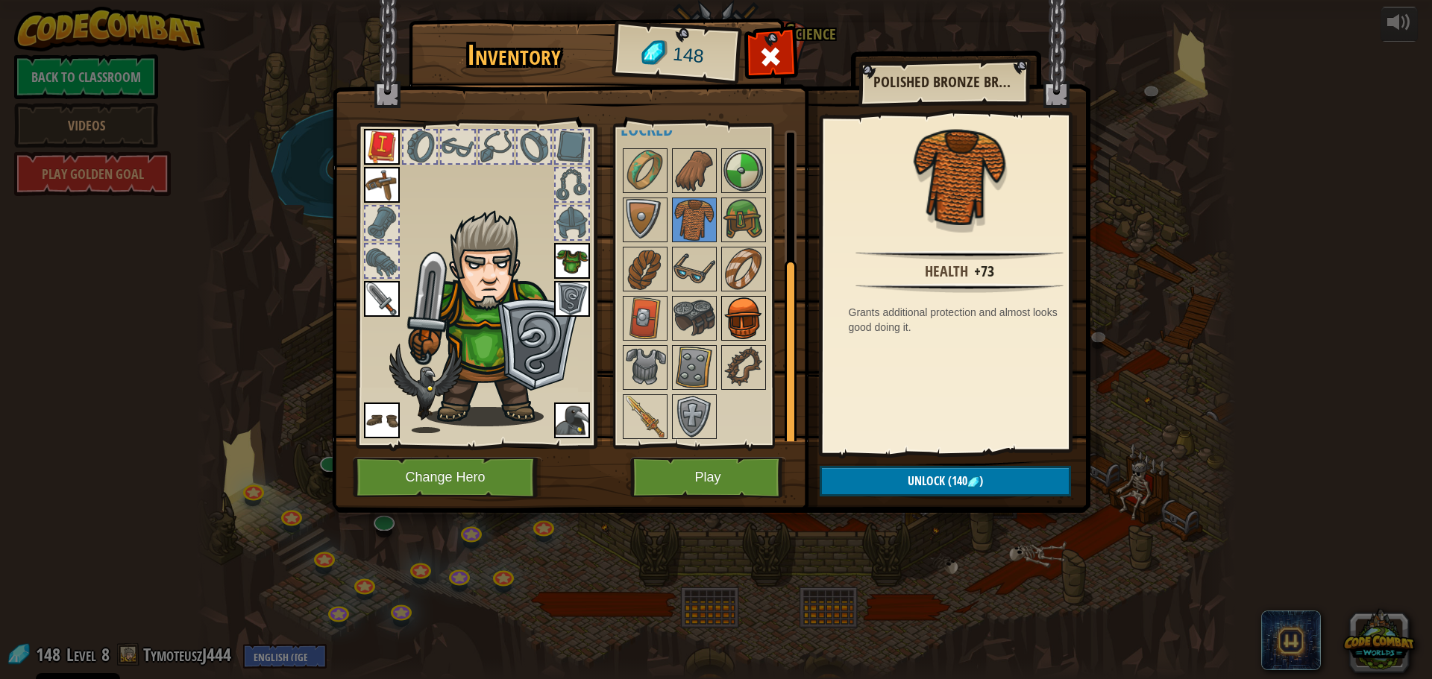
click at [736, 311] on img at bounding box center [744, 319] width 42 height 42
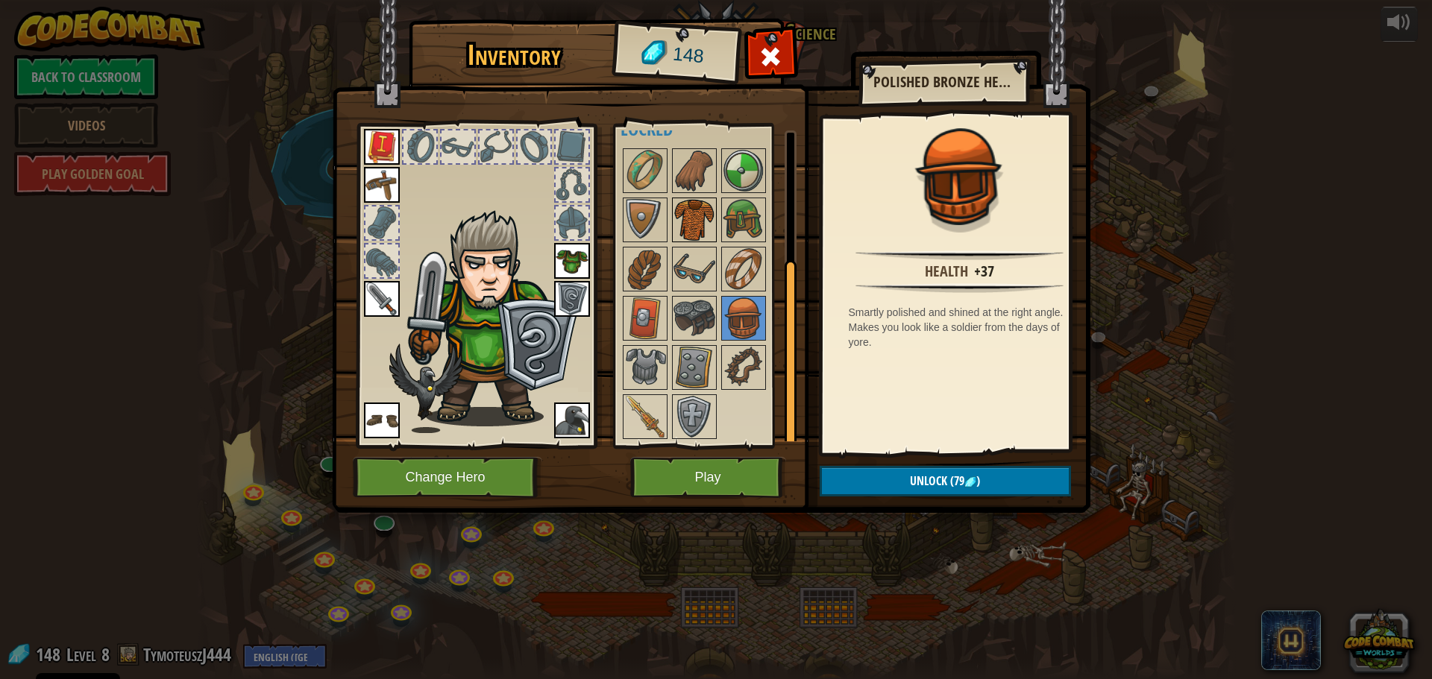
click at [699, 219] on img at bounding box center [694, 220] width 42 height 42
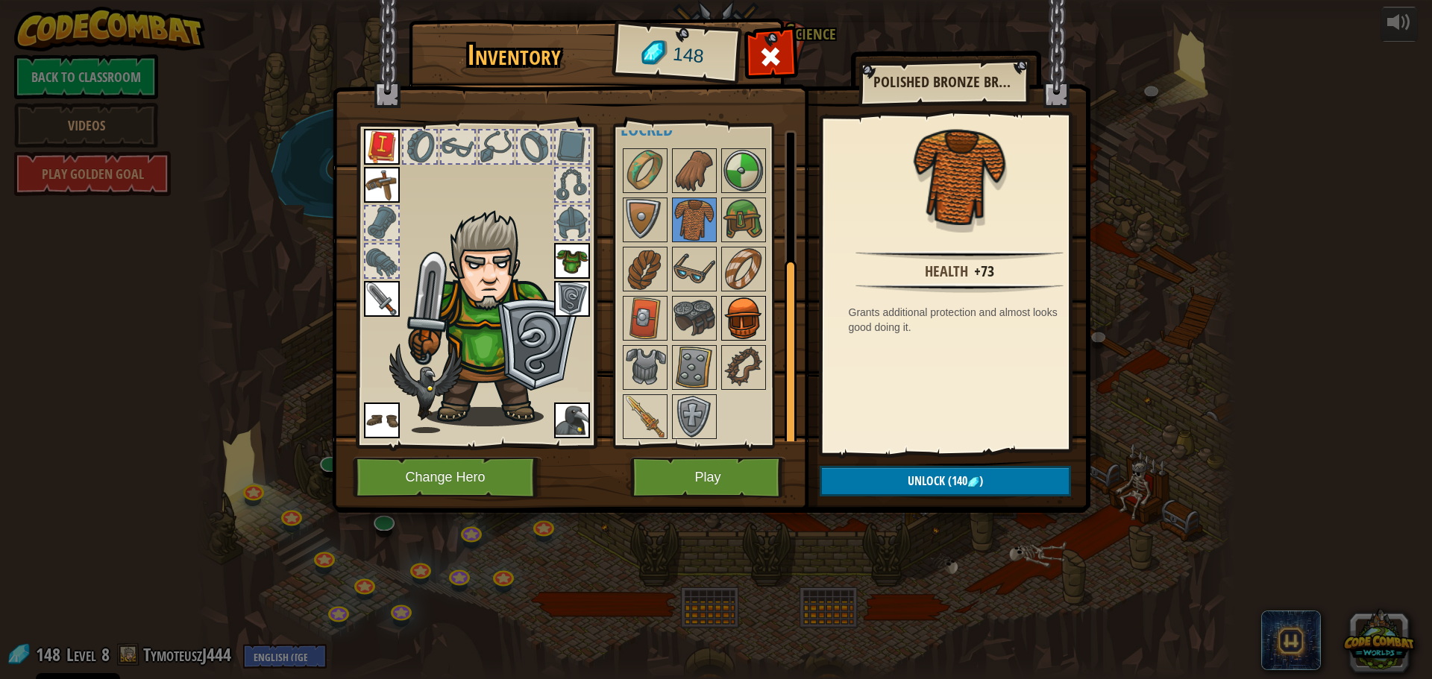
click at [742, 304] on img at bounding box center [744, 319] width 42 height 42
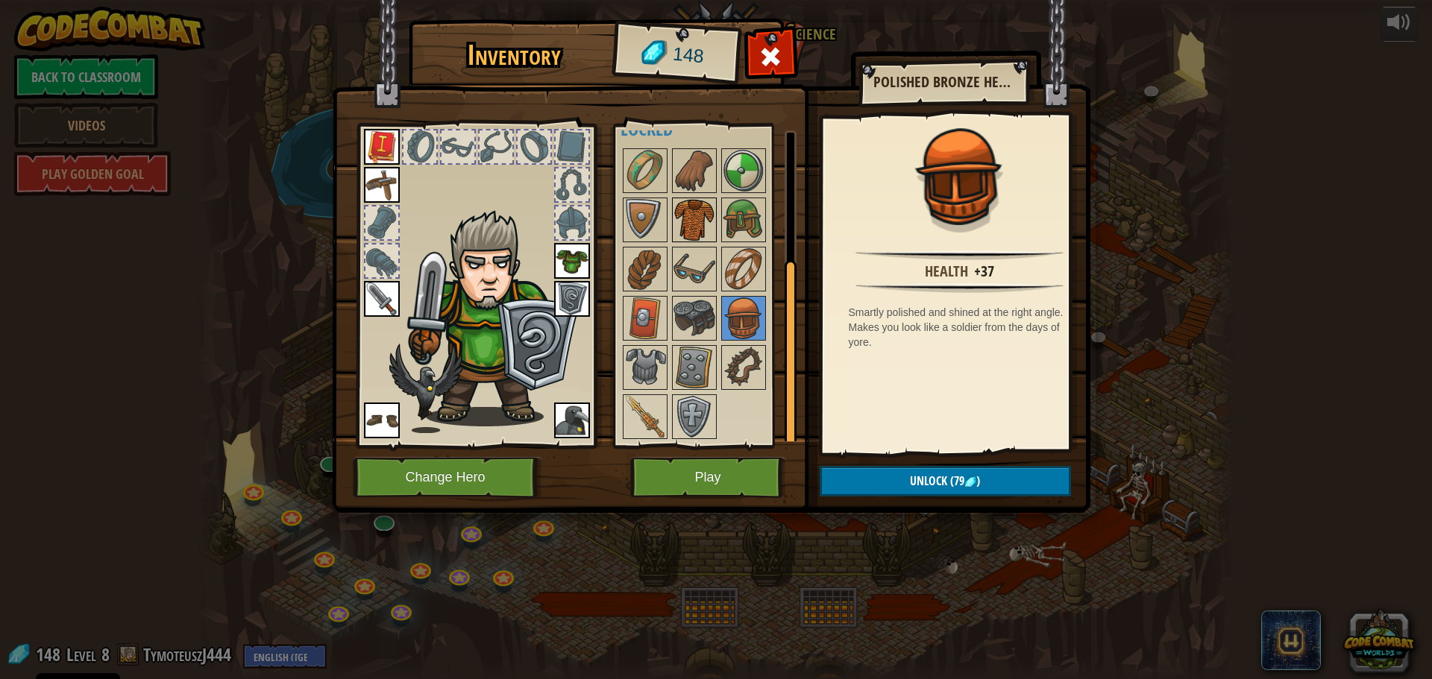
click at [709, 222] on img at bounding box center [694, 220] width 42 height 42
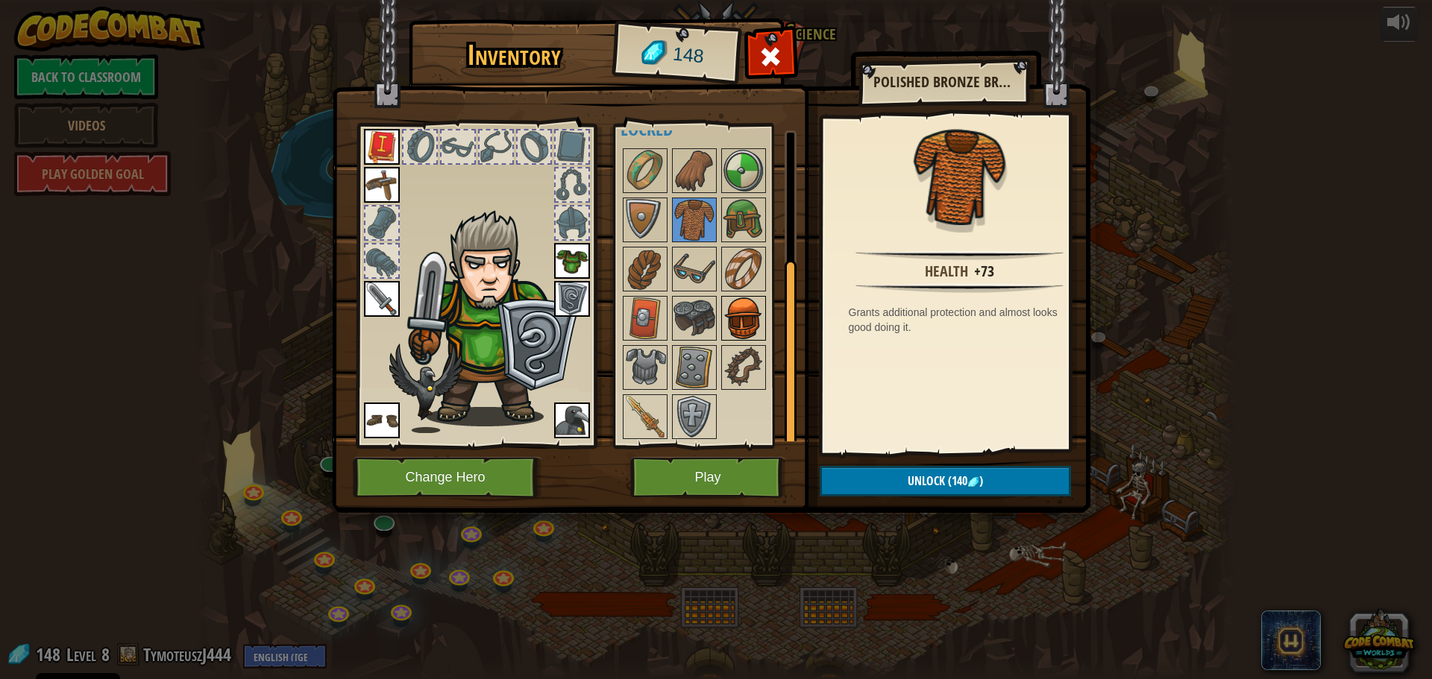
click at [738, 302] on img at bounding box center [744, 319] width 42 height 42
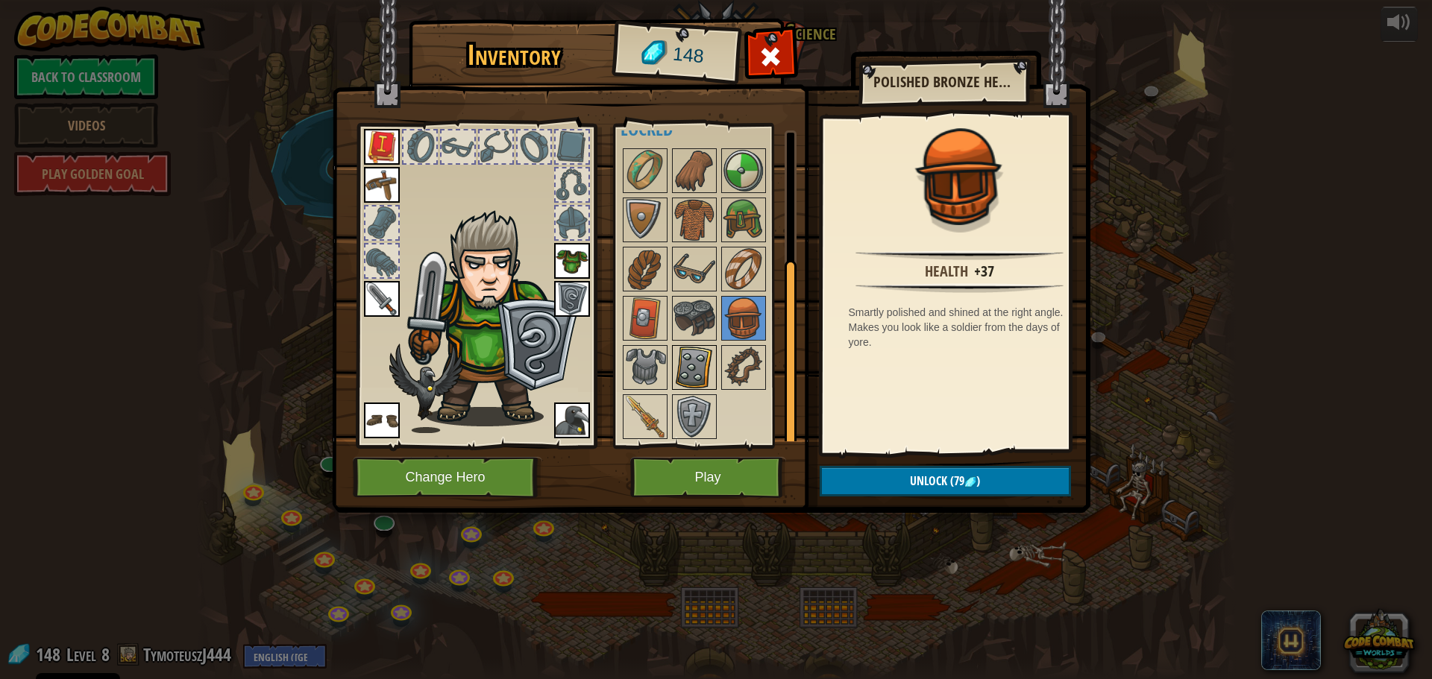
click at [697, 349] on img at bounding box center [694, 368] width 42 height 42
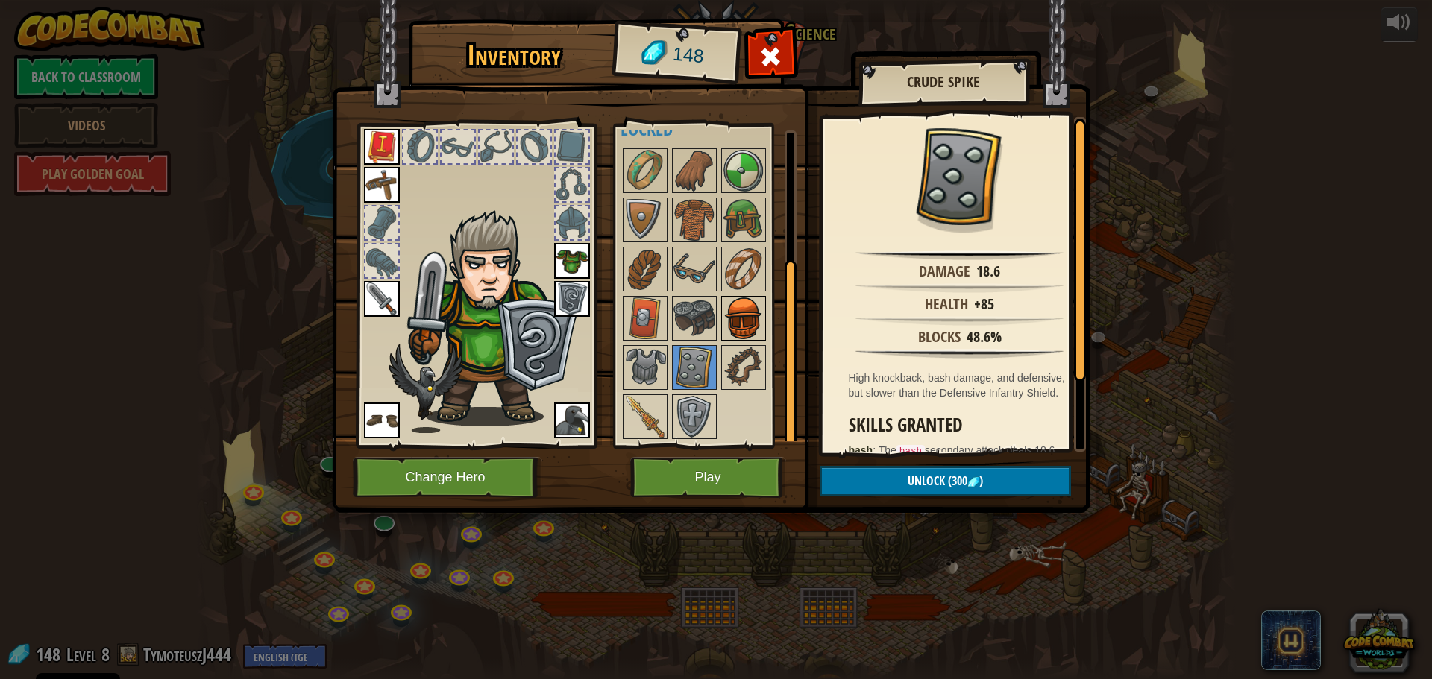
click at [726, 317] on img at bounding box center [744, 319] width 42 height 42
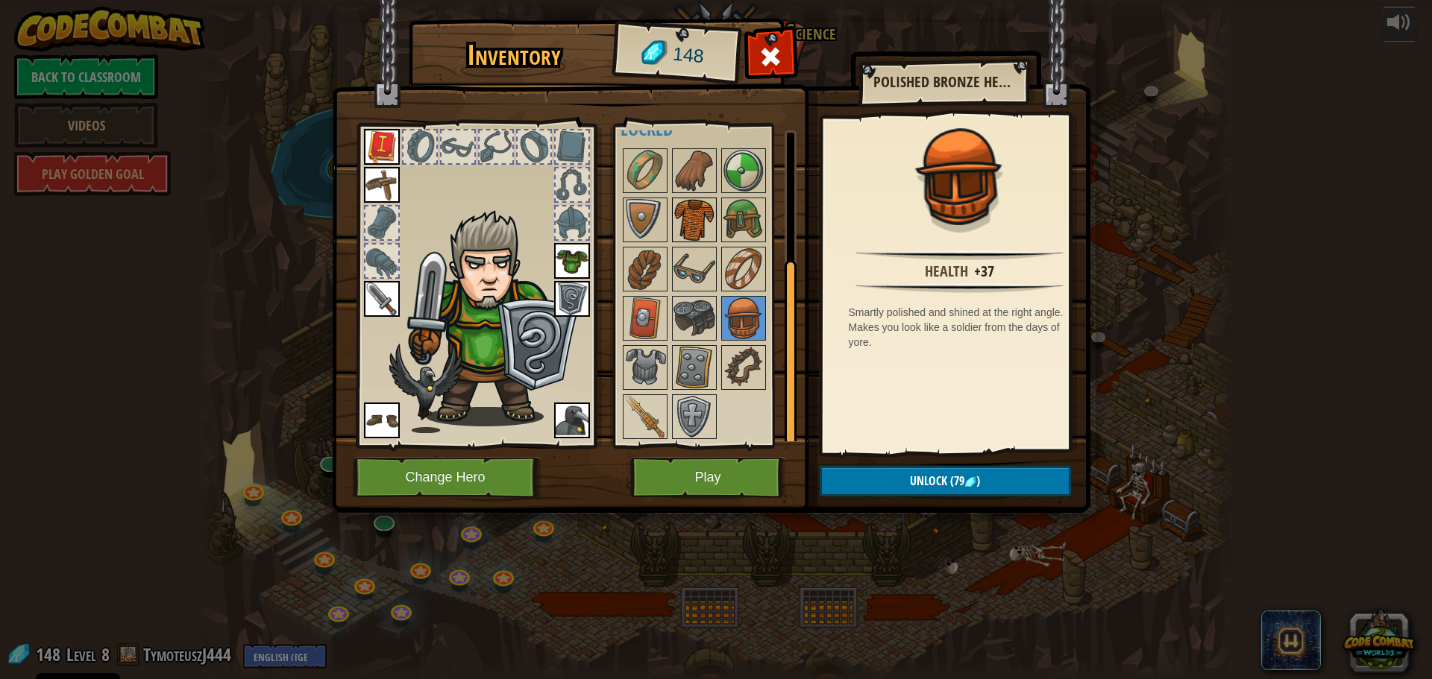
click at [691, 202] on img at bounding box center [694, 220] width 42 height 42
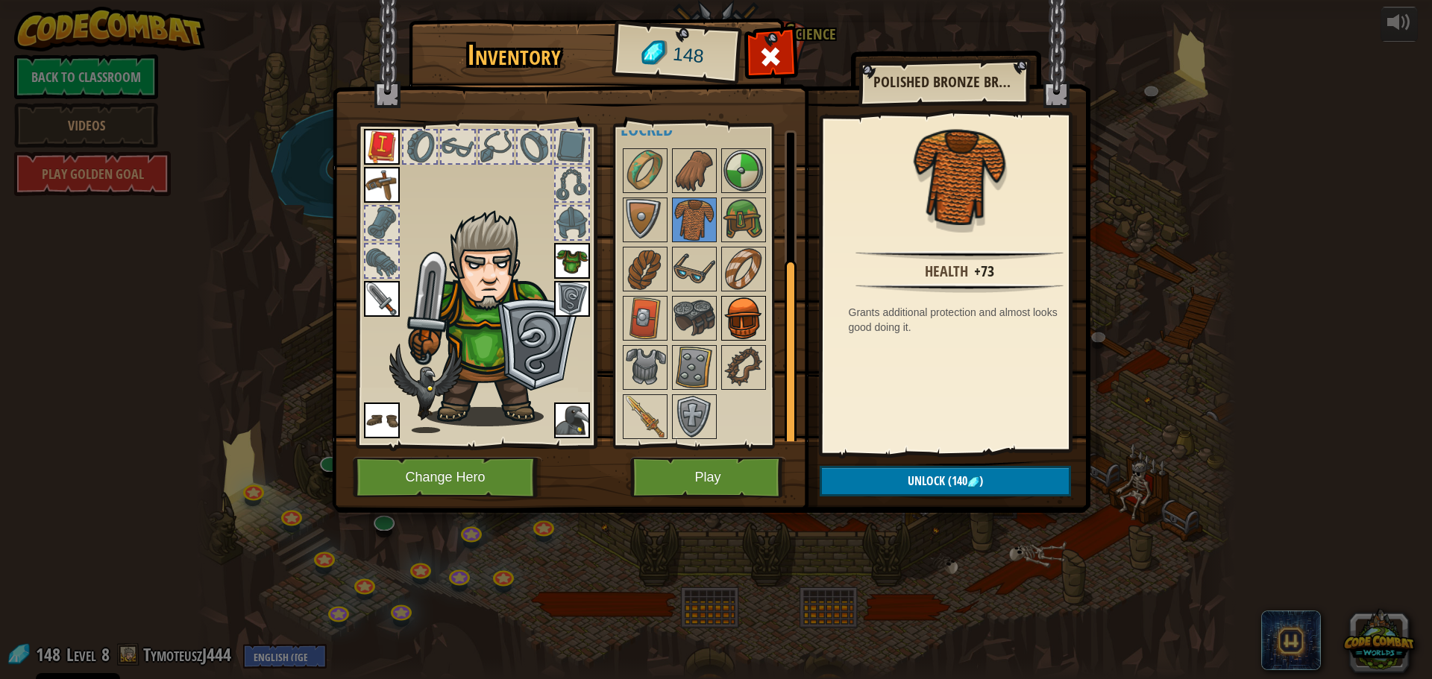
click at [745, 312] on img at bounding box center [744, 319] width 42 height 42
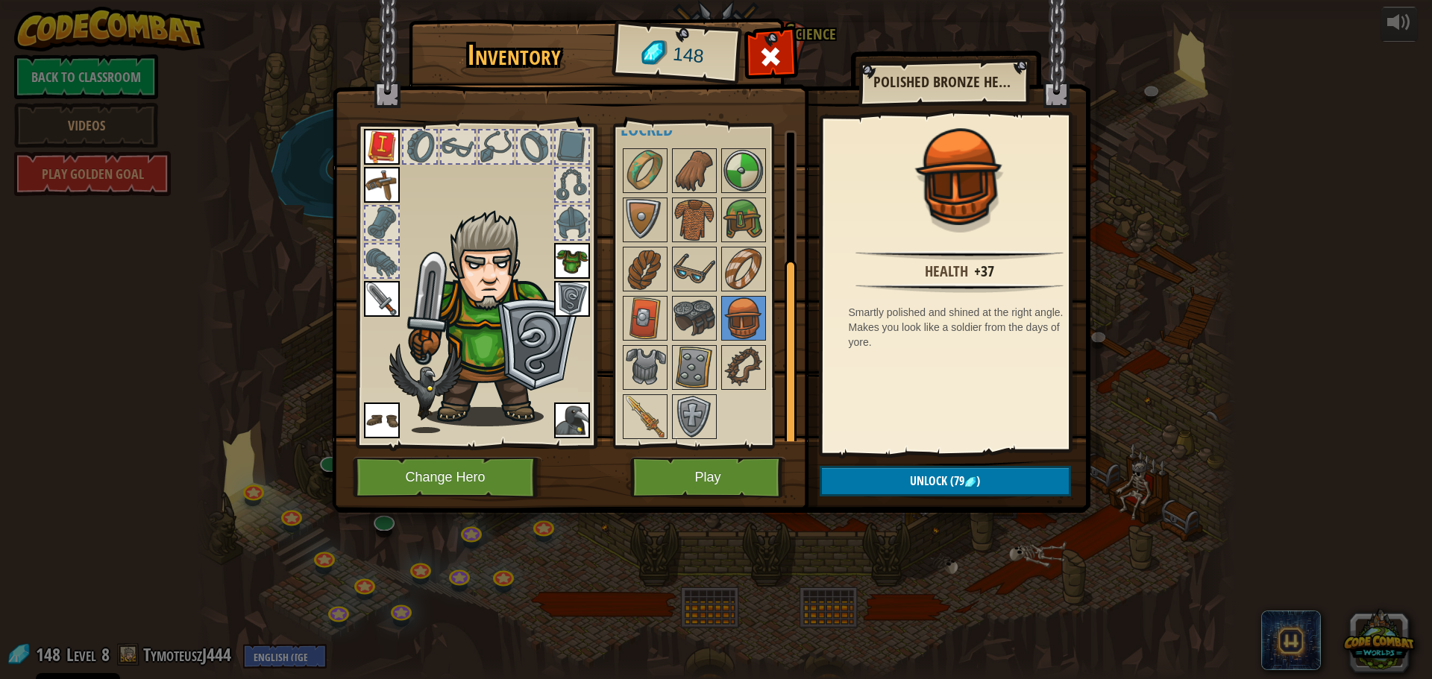
click at [713, 342] on div at bounding box center [713, 293] width 187 height 295
click at [700, 356] on img at bounding box center [694, 368] width 42 height 42
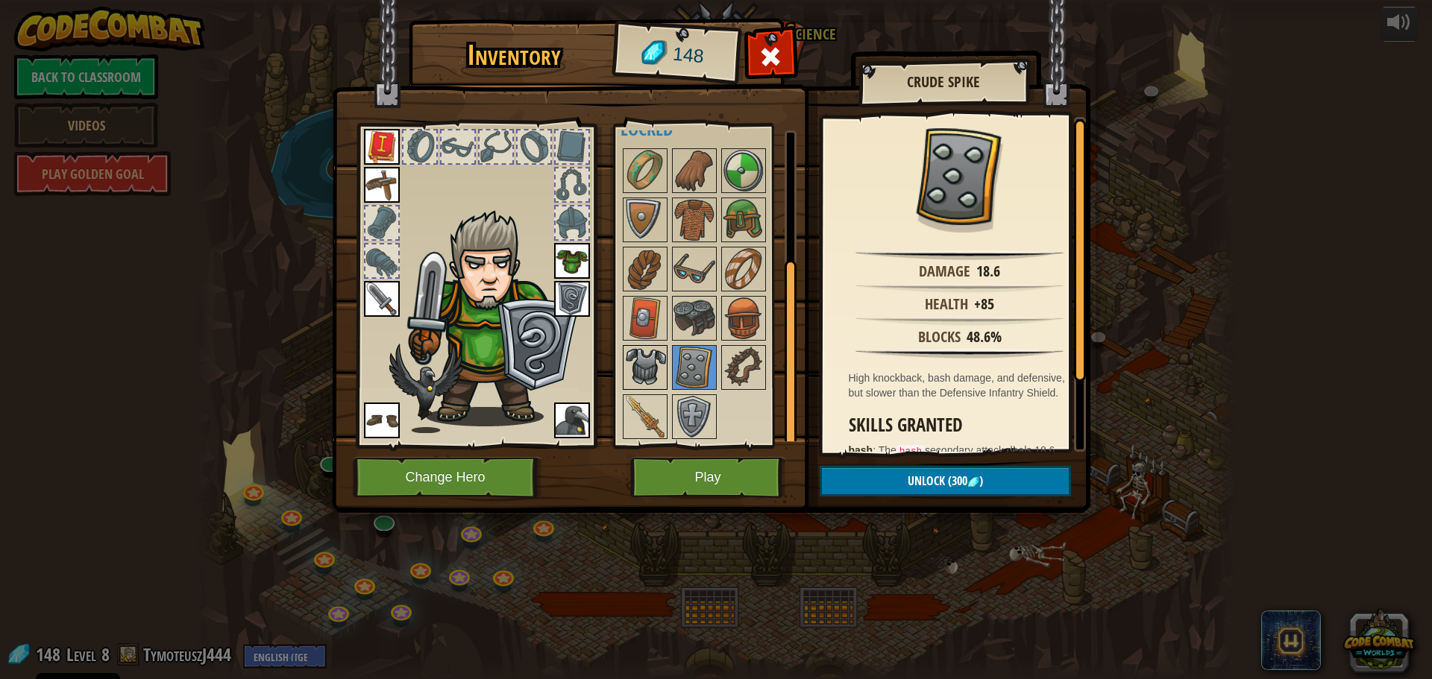
click at [665, 365] on img at bounding box center [645, 368] width 42 height 42
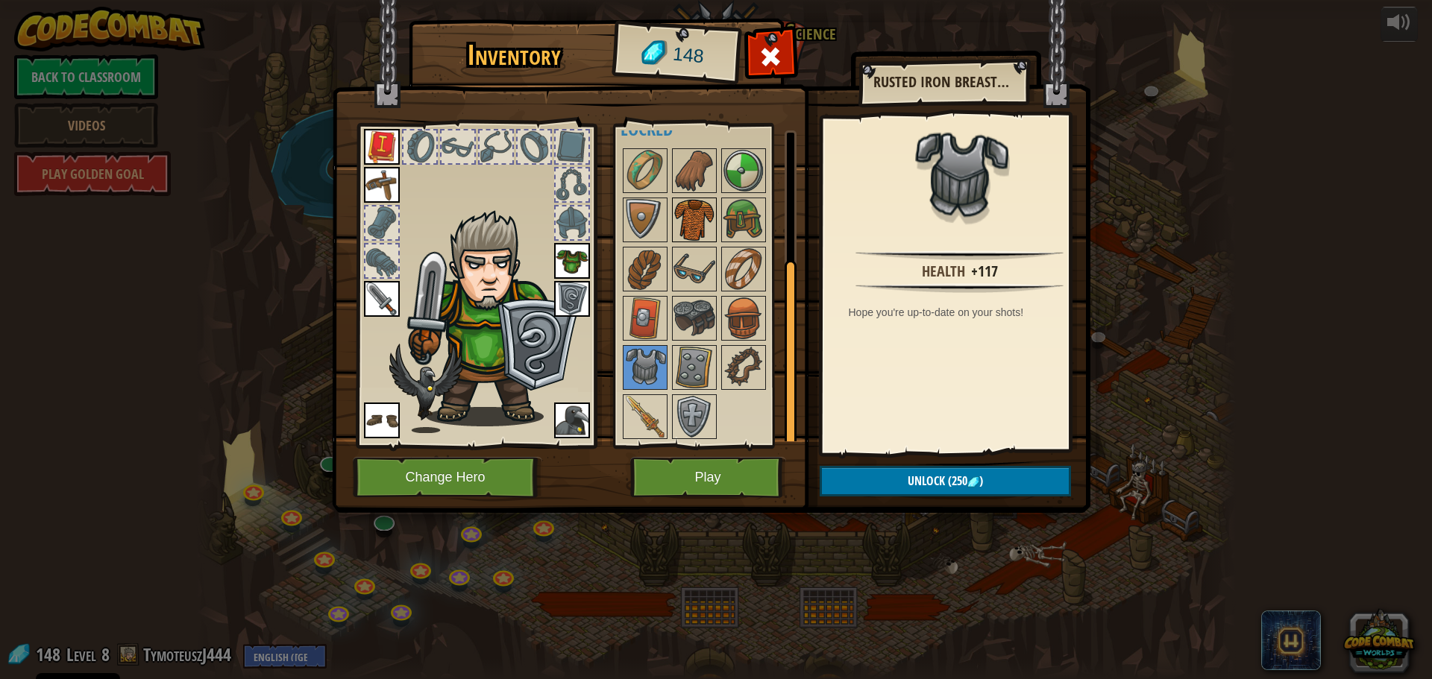
click at [685, 216] on img at bounding box center [694, 220] width 42 height 42
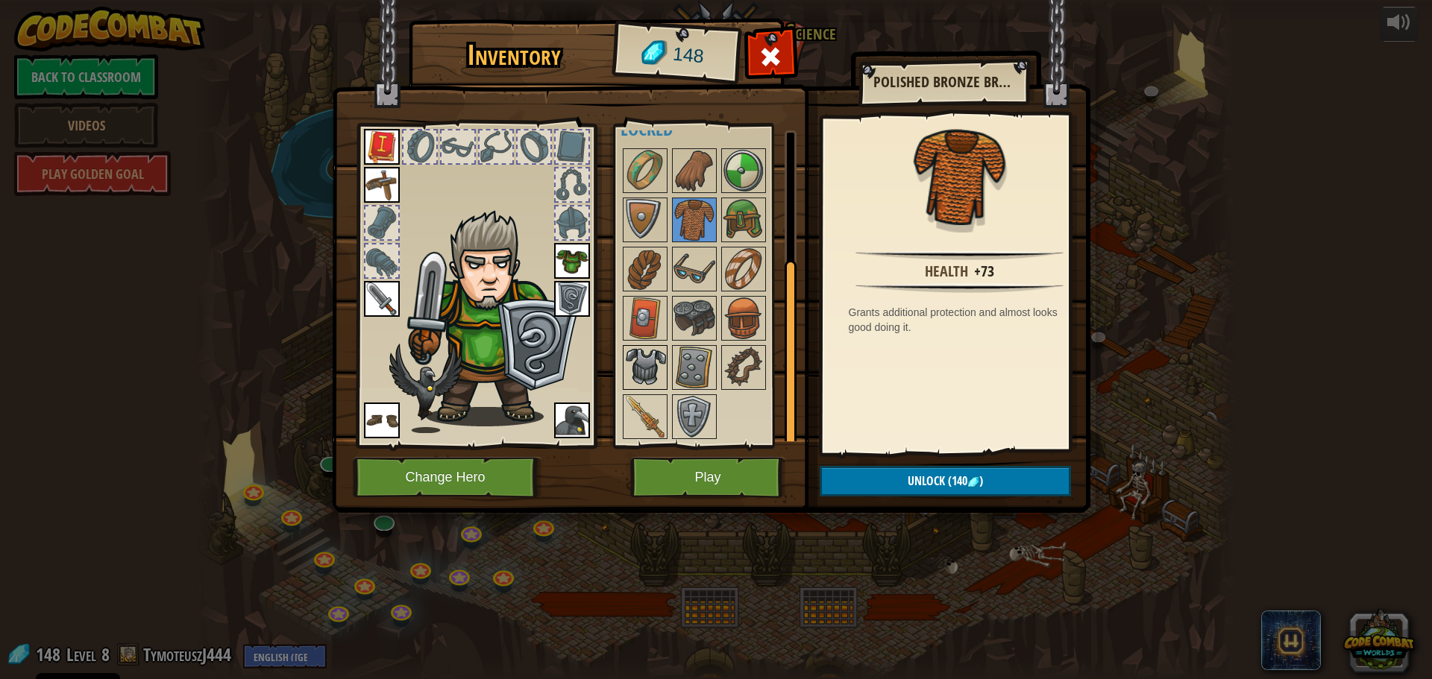
click at [655, 368] on img at bounding box center [645, 368] width 42 height 42
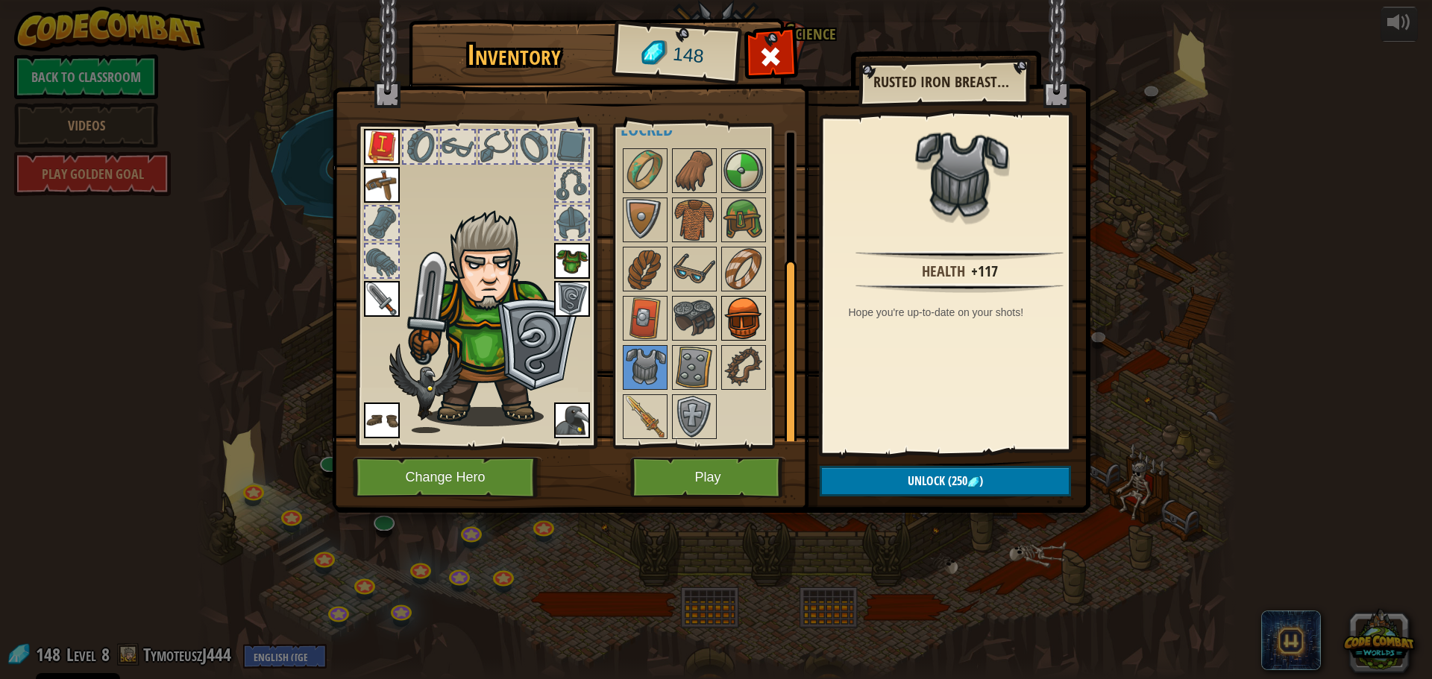
click at [753, 313] on img at bounding box center [744, 319] width 42 height 42
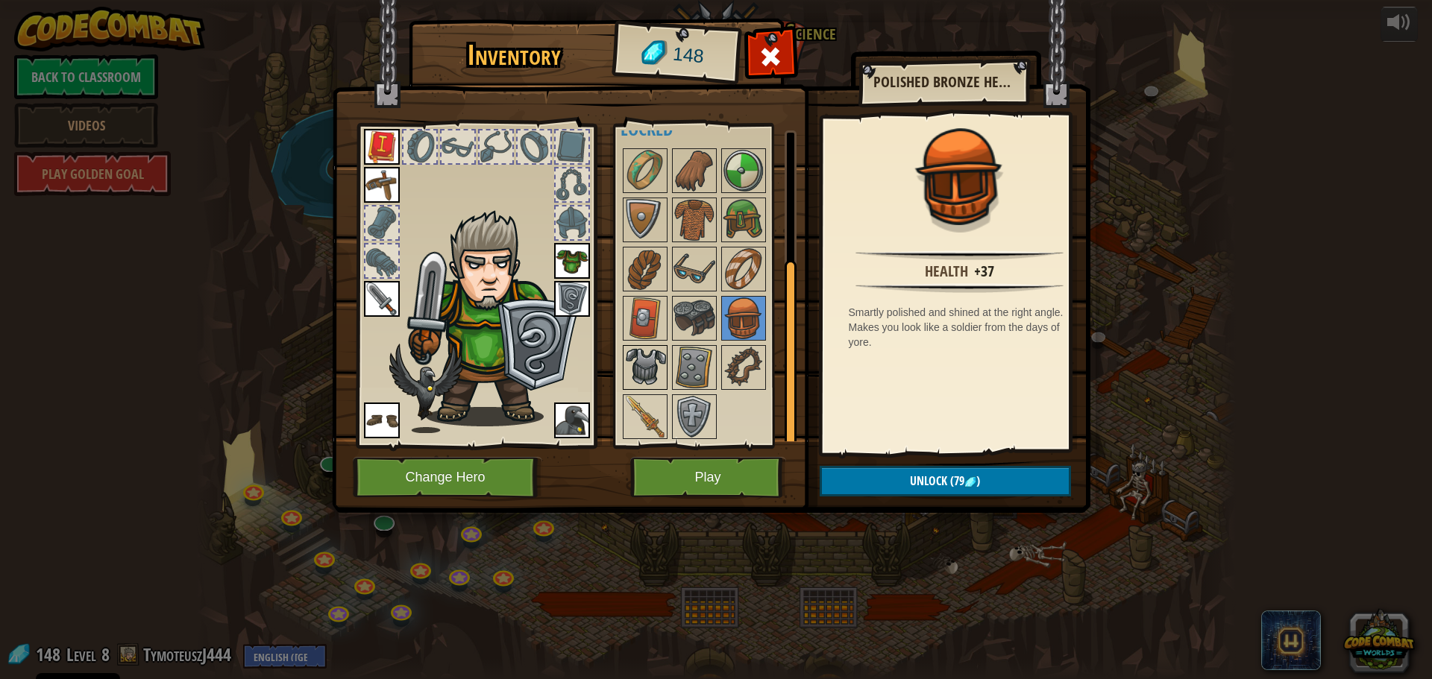
click at [653, 366] on img at bounding box center [645, 368] width 42 height 42
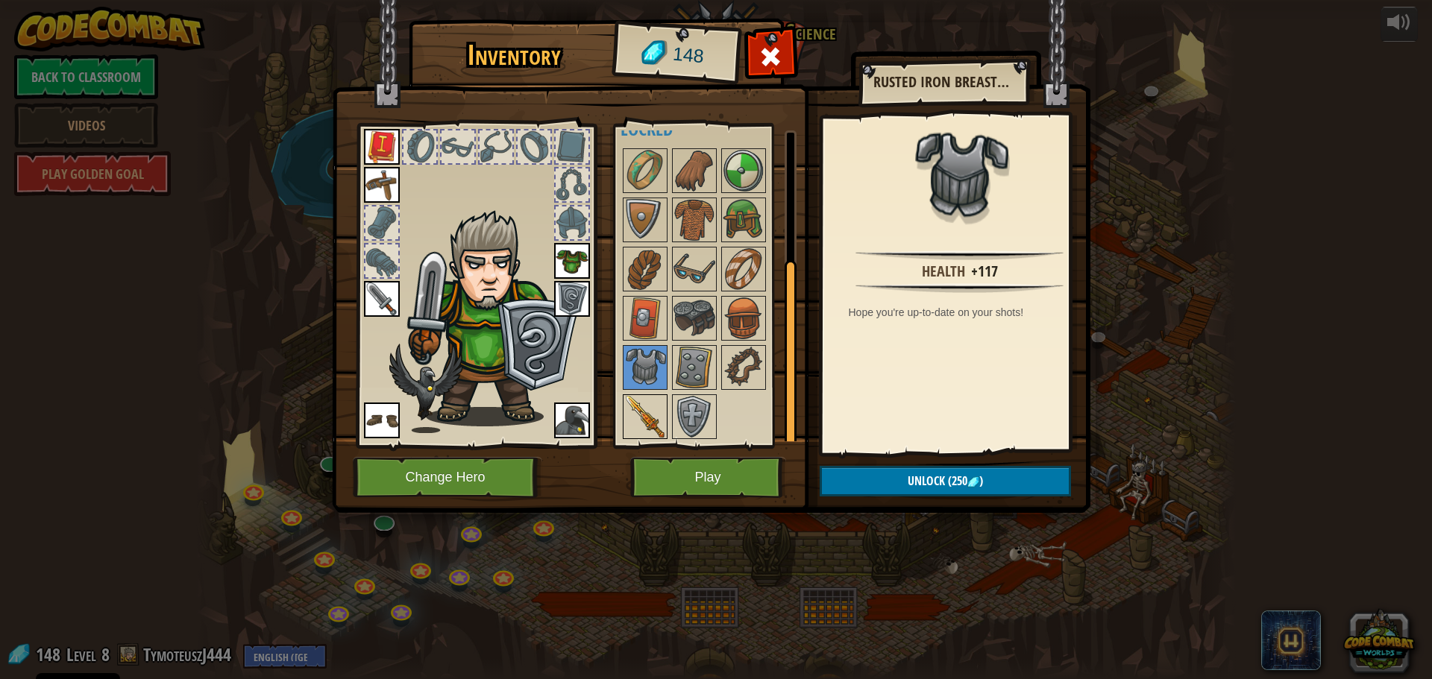
click at [638, 409] on img at bounding box center [645, 417] width 42 height 42
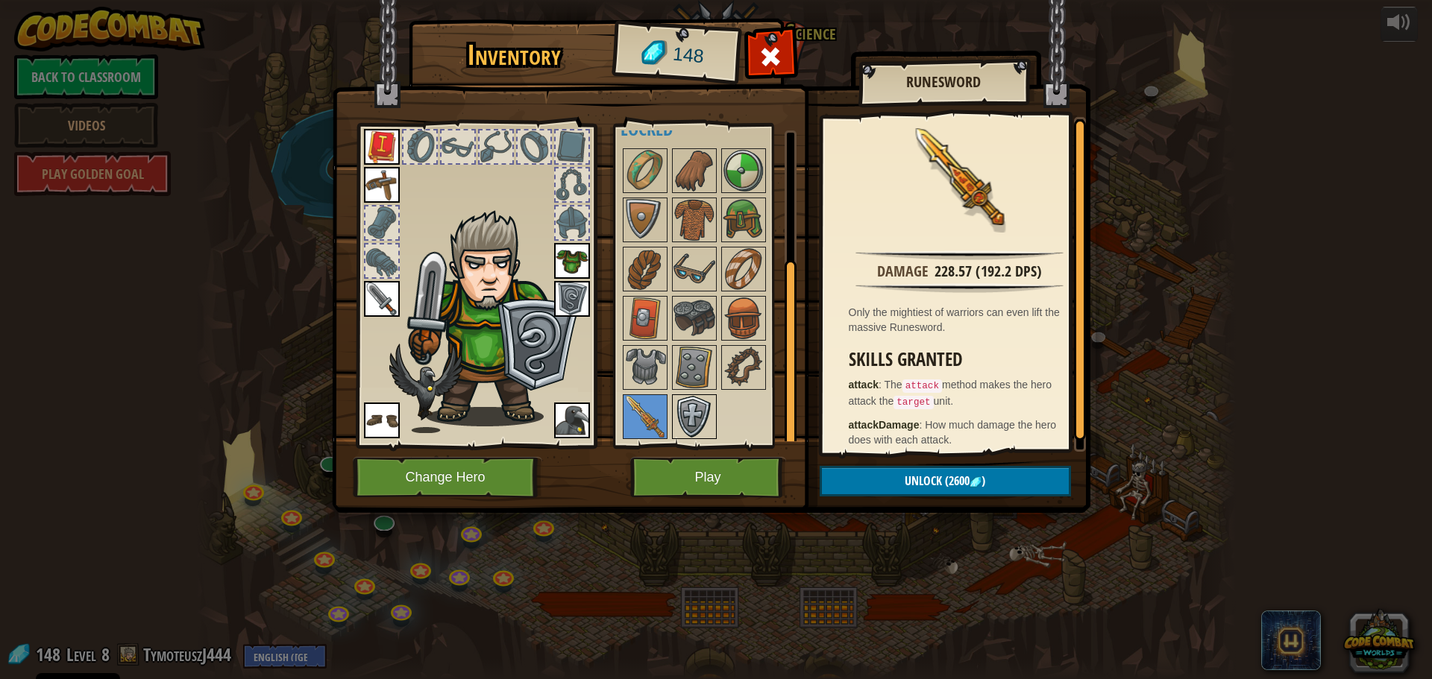
click at [681, 412] on img at bounding box center [694, 417] width 42 height 42
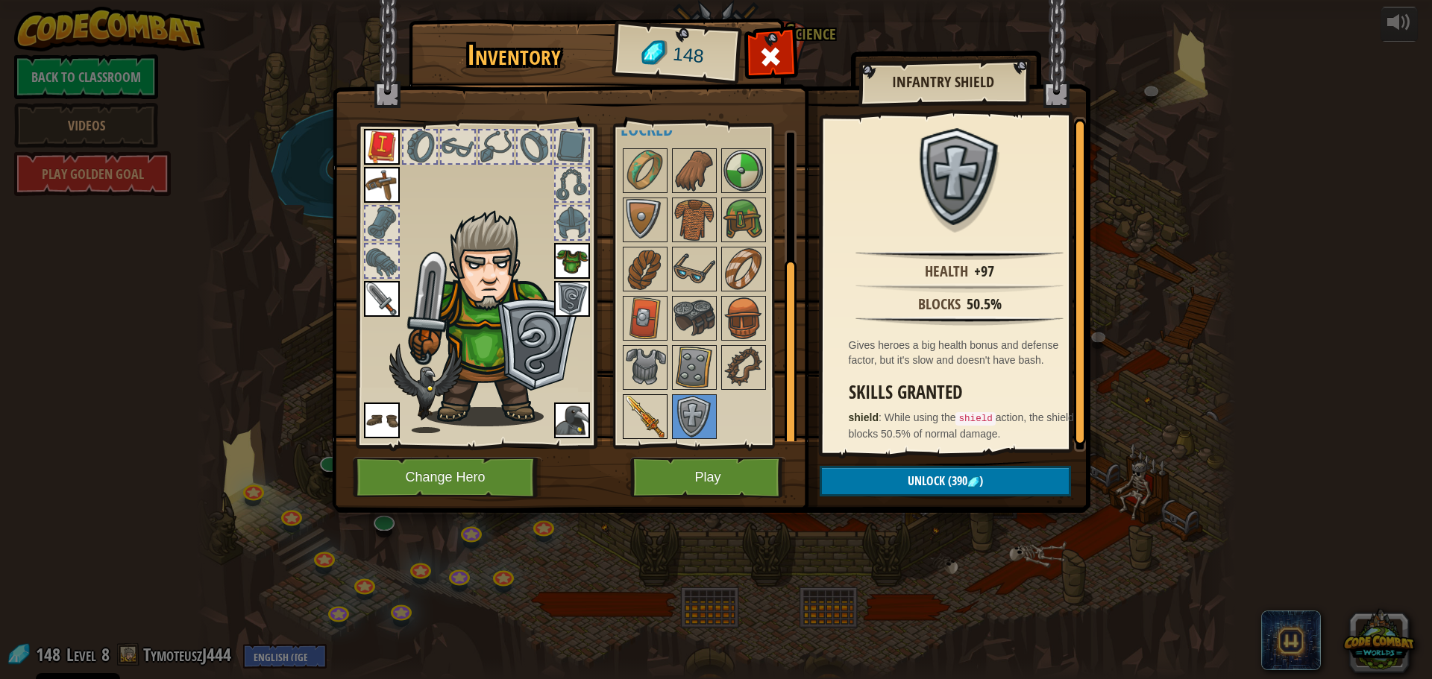
click at [654, 415] on img at bounding box center [645, 417] width 42 height 42
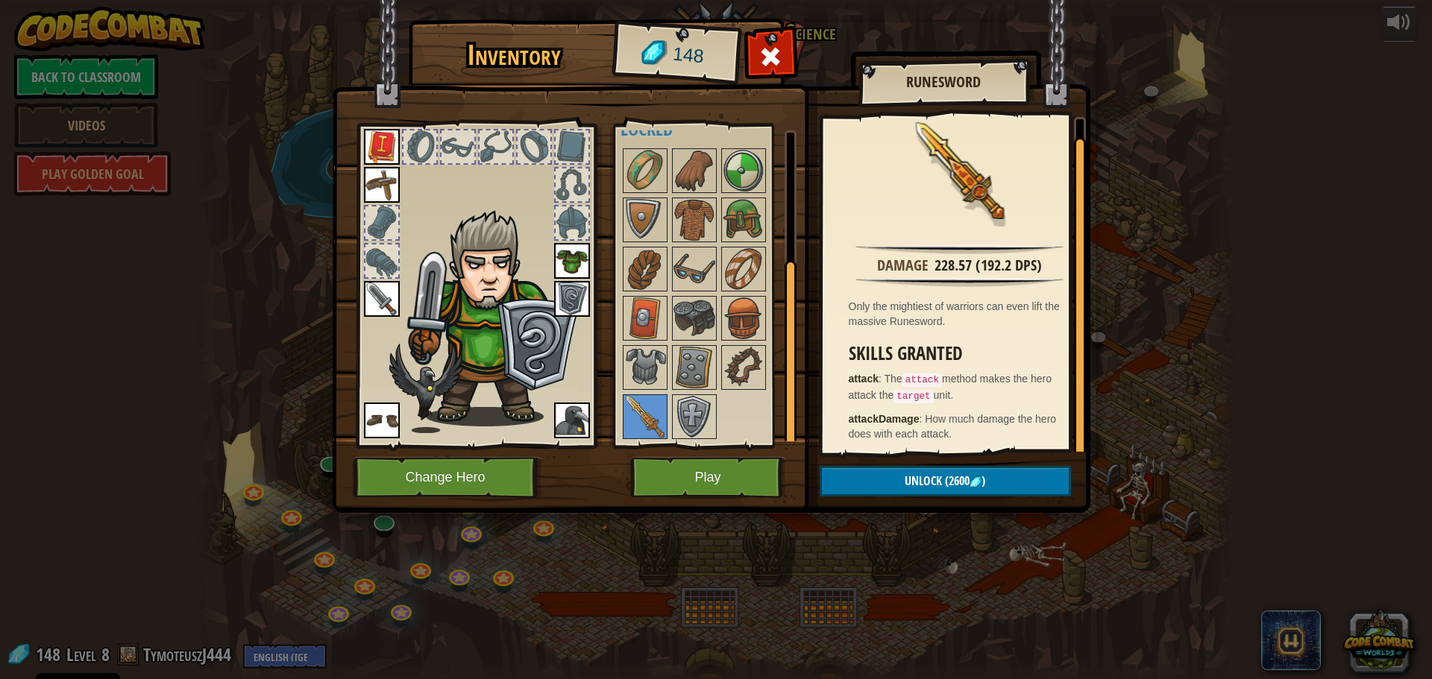
scroll to position [7, 0]
drag, startPoint x: 930, startPoint y: 257, endPoint x: 958, endPoint y: 257, distance: 28.3
click at [958, 257] on div "228.57 (192.2 DPS)" at bounding box center [987, 265] width 107 height 22
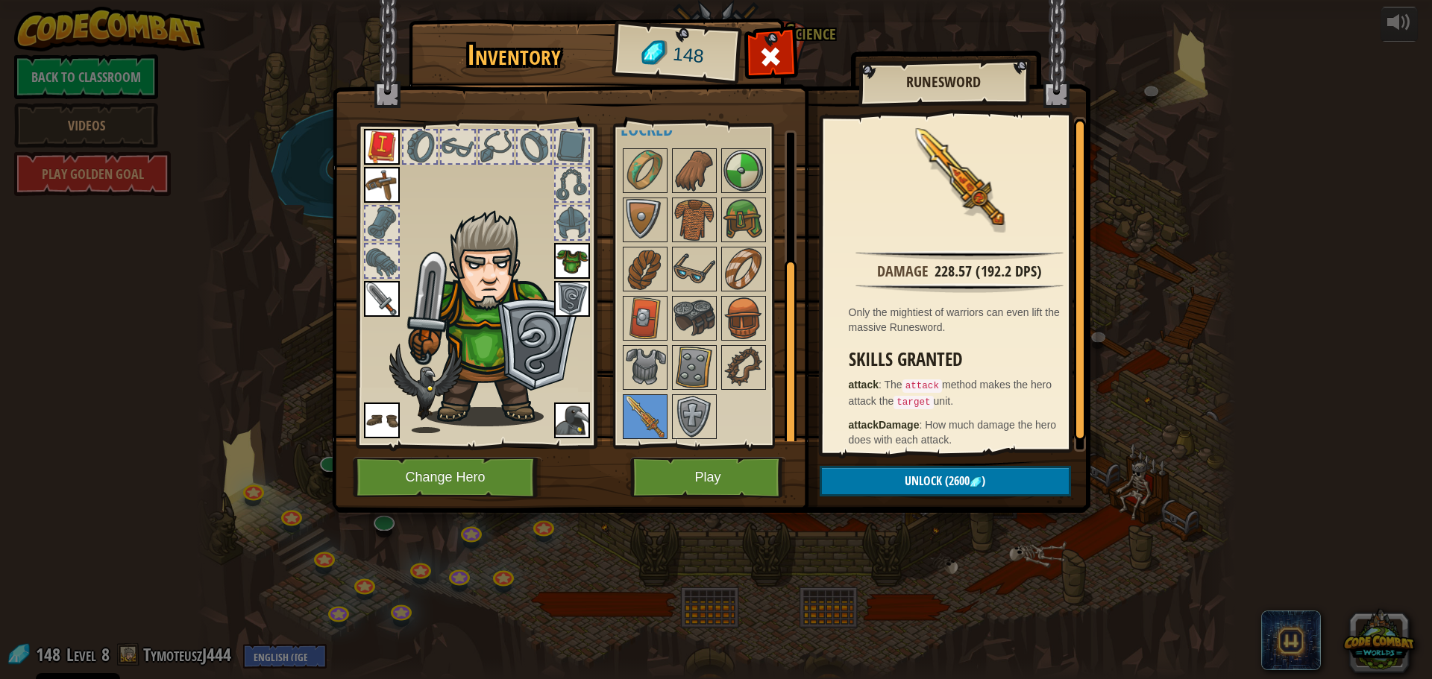
drag, startPoint x: 1078, startPoint y: 239, endPoint x: 1068, endPoint y: 167, distance: 73.1
click at [1068, 167] on div "Damage 228.57 (192.2 DPS) Only the mightiest of warriors can even lift the mass…" at bounding box center [954, 284] width 263 height 335
click at [661, 359] on img at bounding box center [645, 368] width 42 height 42
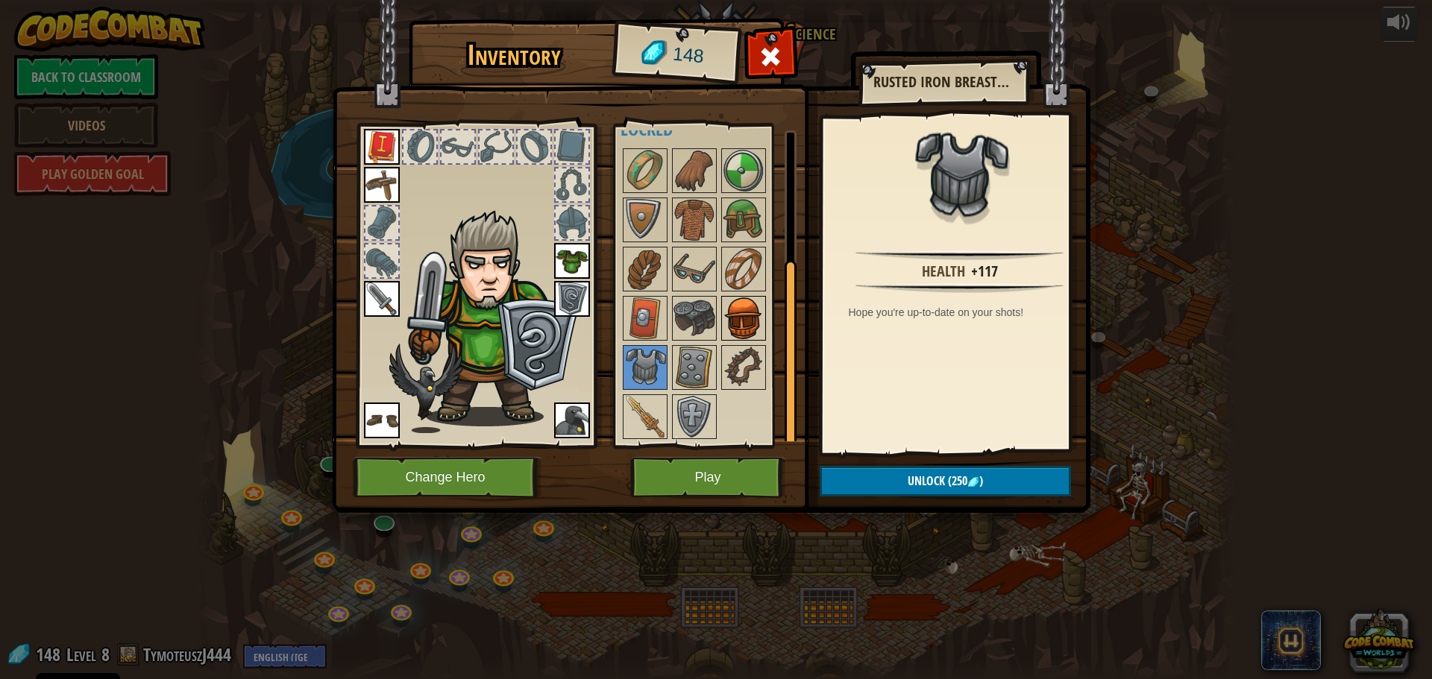
click at [757, 324] on img at bounding box center [744, 319] width 42 height 42
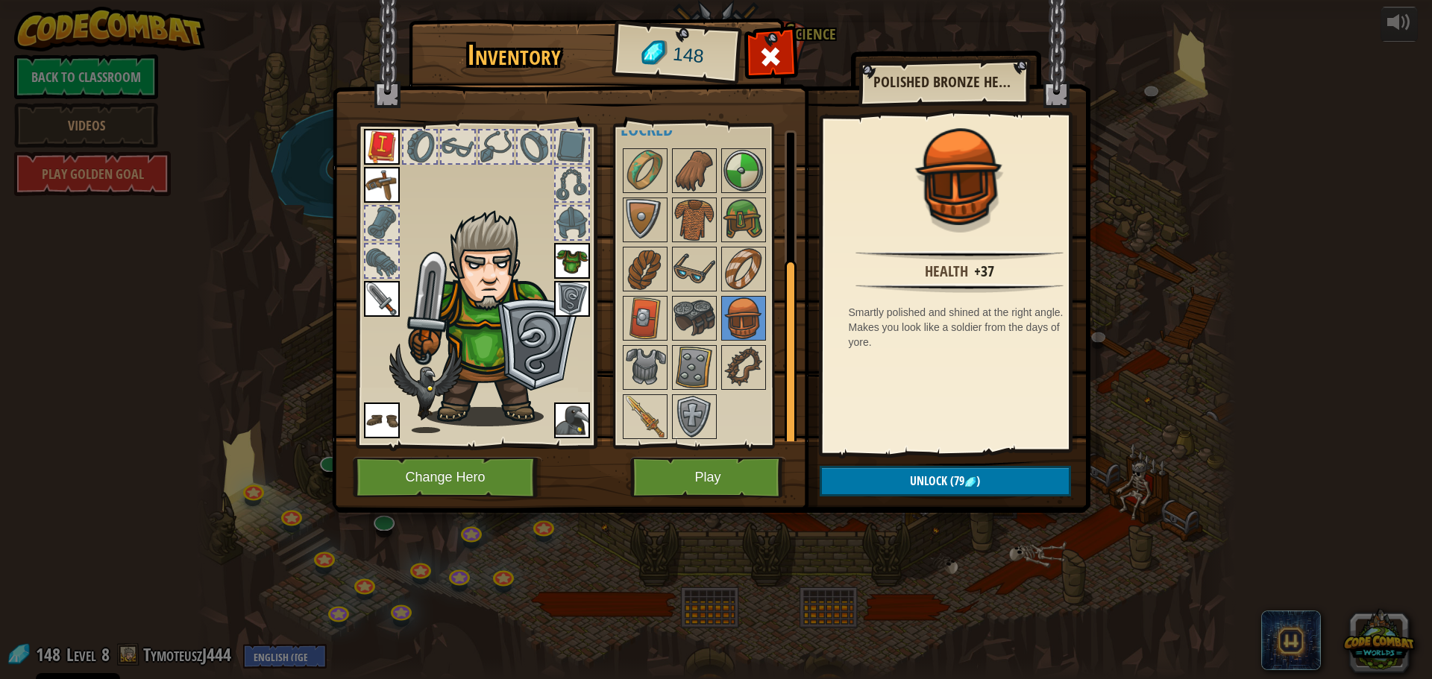
click at [1115, 387] on div "Inventory 148 Available Equip Equip Equip Equip Equip Equip Equip (double-click…" at bounding box center [716, 339] width 1432 height 679
click at [665, 470] on button "Play" at bounding box center [708, 477] width 156 height 41
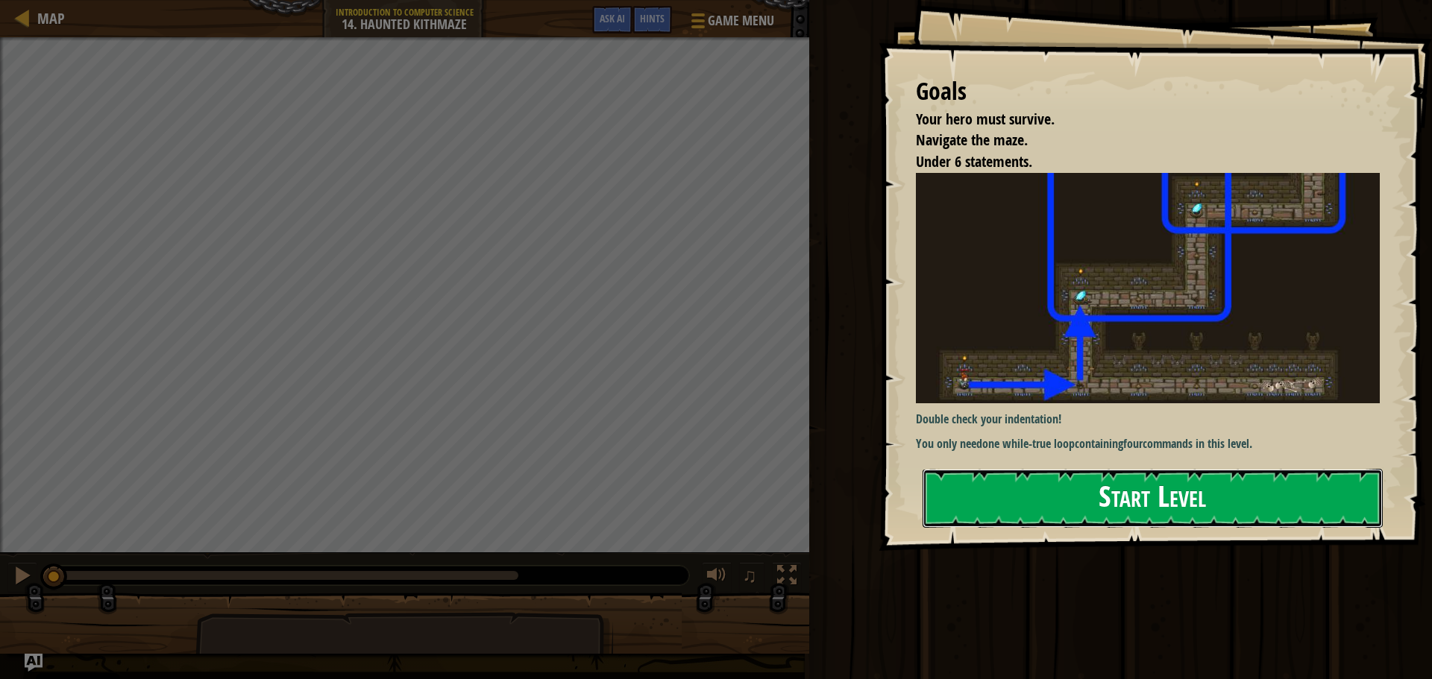
click at [1157, 504] on button "Start Level" at bounding box center [1153, 498] width 460 height 59
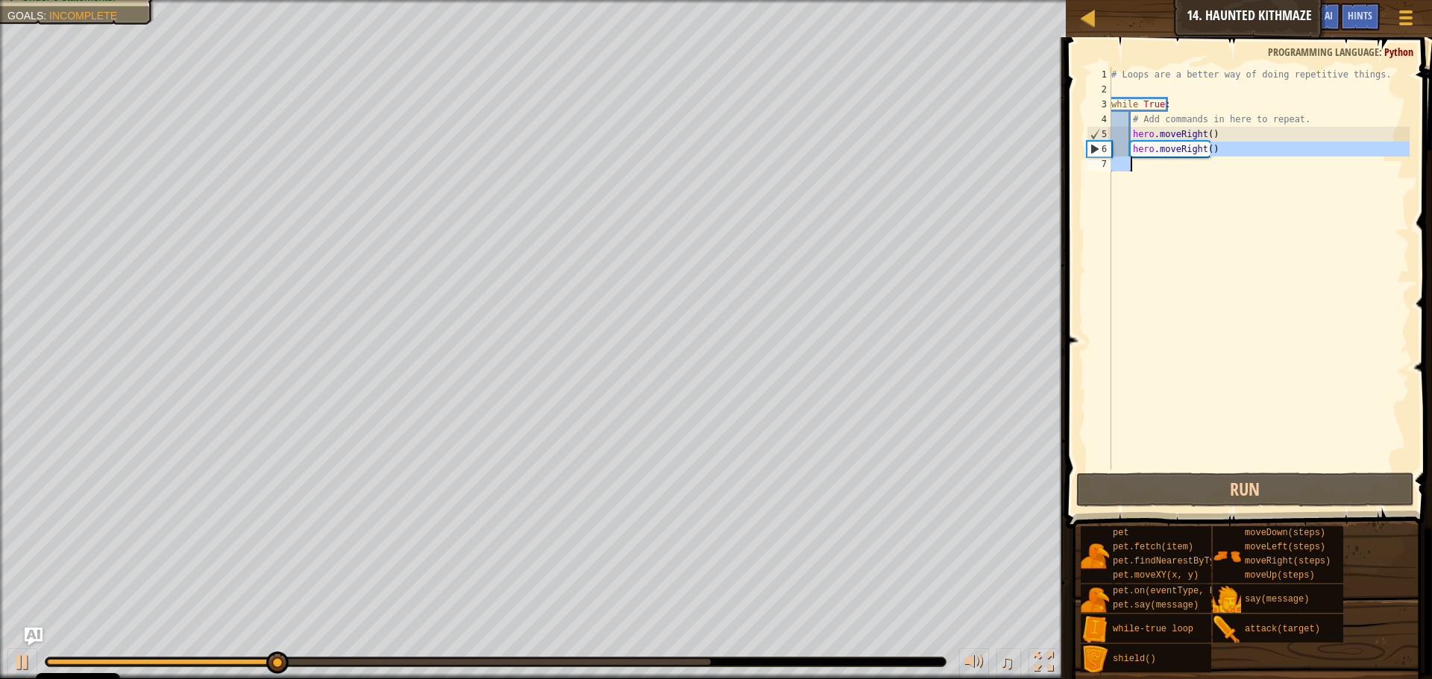
drag, startPoint x: 1221, startPoint y: 146, endPoint x: 1137, endPoint y: 157, distance: 84.3
click at [1137, 157] on div "# Loops are a better way of doing repetitive things. while True : # Add command…" at bounding box center [1258, 283] width 301 height 433
type textarea "hero.moveRight()"
click at [1159, 158] on div "# Loops are a better way of doing repetitive things. while True : # Add command…" at bounding box center [1258, 268] width 301 height 403
click at [1202, 135] on div "# Loops are a better way of doing repetitive things. while True : # Add command…" at bounding box center [1258, 283] width 301 height 433
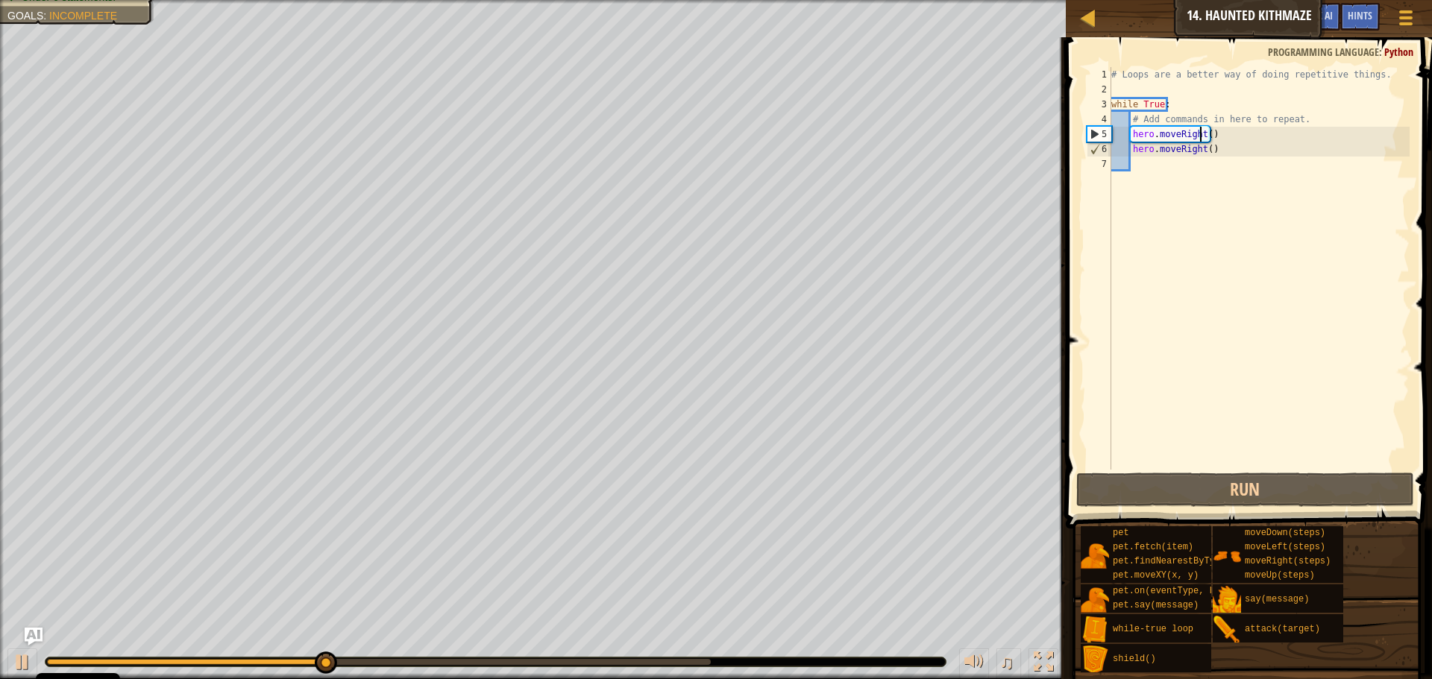
click at [1208, 133] on div "# Loops are a better way of doing repetitive things. while True : # Add command…" at bounding box center [1258, 283] width 301 height 433
click at [1199, 136] on div "# Loops are a better way of doing repetitive things. while True : # Add command…" at bounding box center [1258, 283] width 301 height 433
click at [1201, 136] on div "# Loops are a better way of doing repetitive things. while True : # Add command…" at bounding box center [1258, 283] width 301 height 433
click at [1204, 136] on div "# Loops are a better way of doing repetitive things. while True : # Add command…" at bounding box center [1258, 268] width 301 height 403
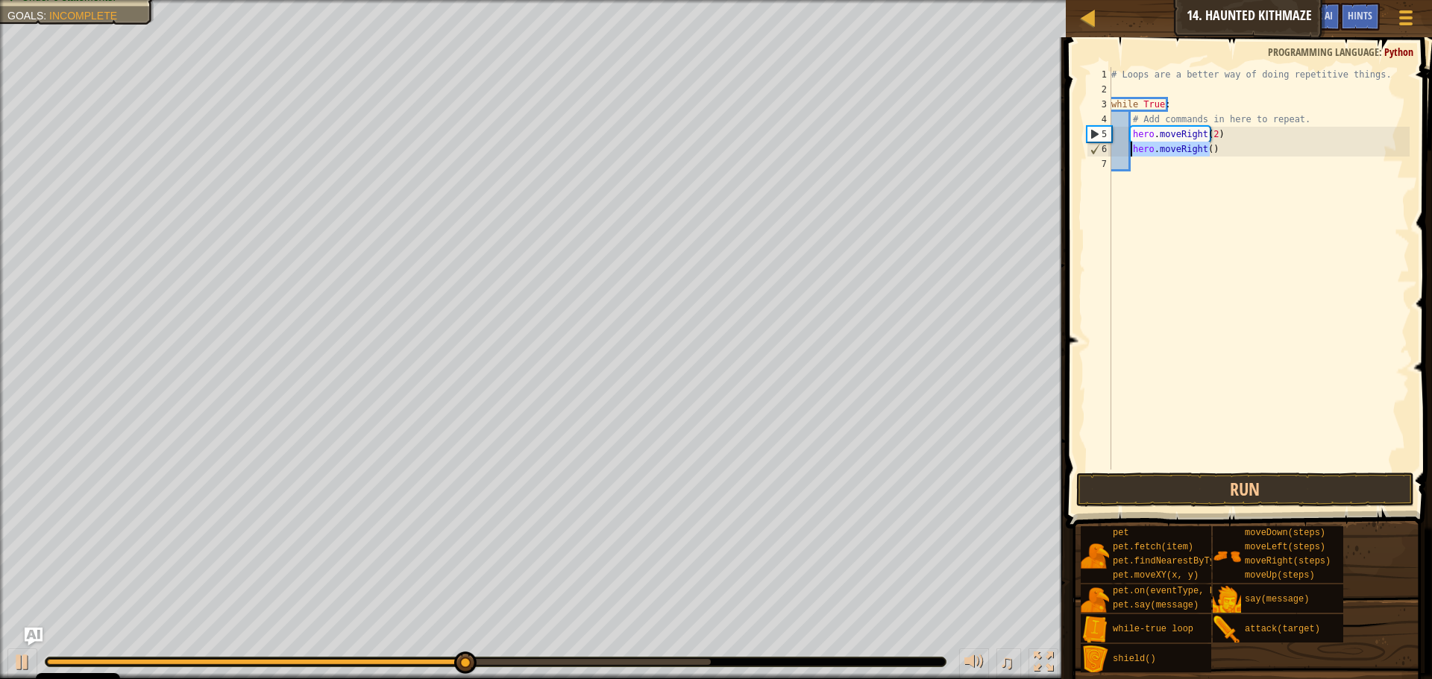
drag, startPoint x: 1228, startPoint y: 152, endPoint x: 1132, endPoint y: 156, distance: 96.3
click at [1132, 156] on div "# Loops are a better way of doing repetitive things. while True : # Add command…" at bounding box center [1258, 283] width 301 height 433
type textarea "hero.moveRight()"
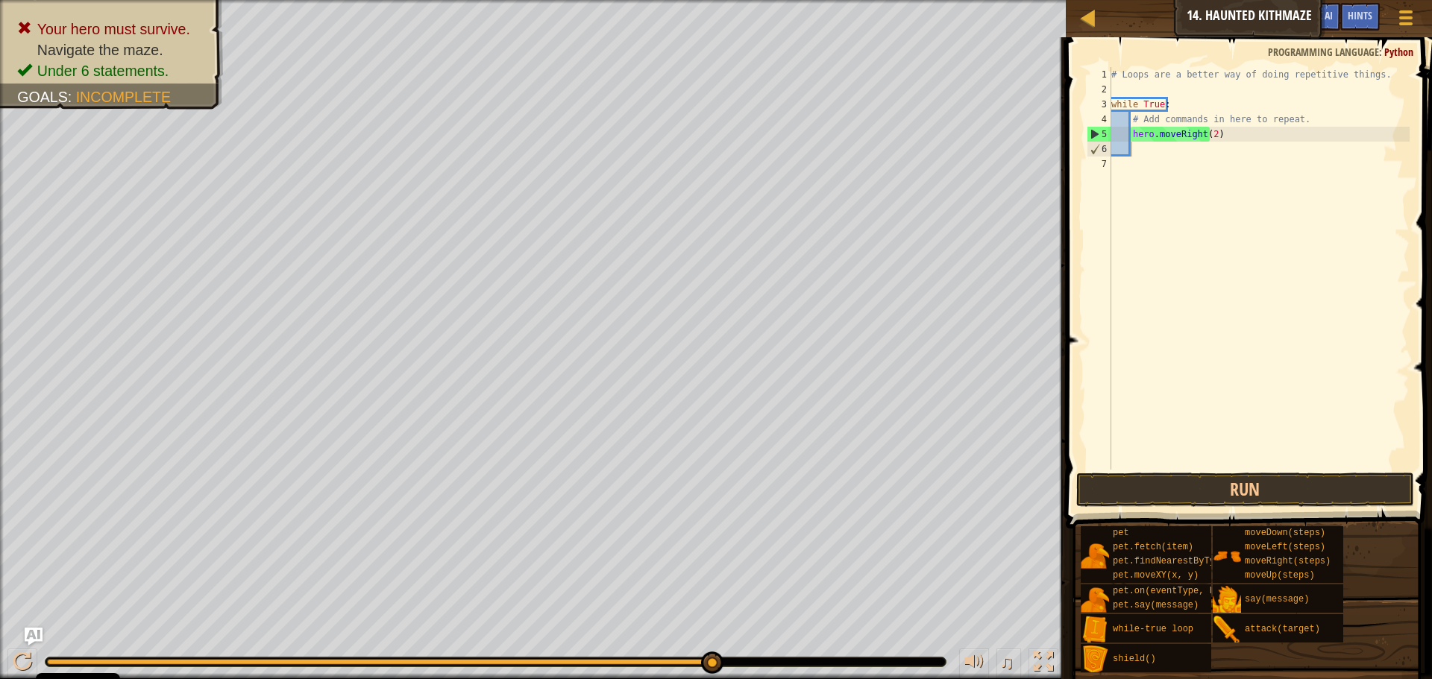
click at [1144, 154] on div "# Loops are a better way of doing repetitive things. while True : # Add command…" at bounding box center [1258, 283] width 301 height 433
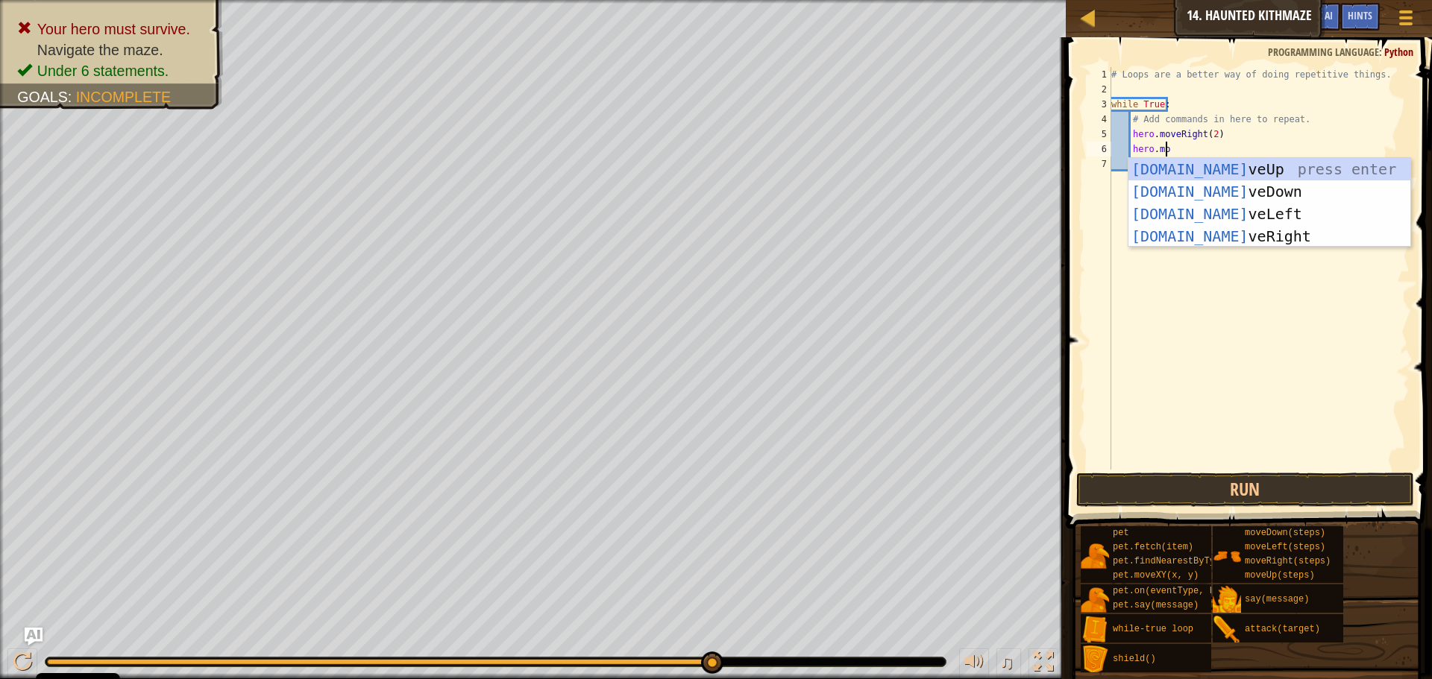
scroll to position [7, 4]
type textarea "hero.move"
click at [1223, 173] on div "hero.move Up press enter hero.move Down press enter hero.move Left press enter …" at bounding box center [1269, 225] width 282 height 134
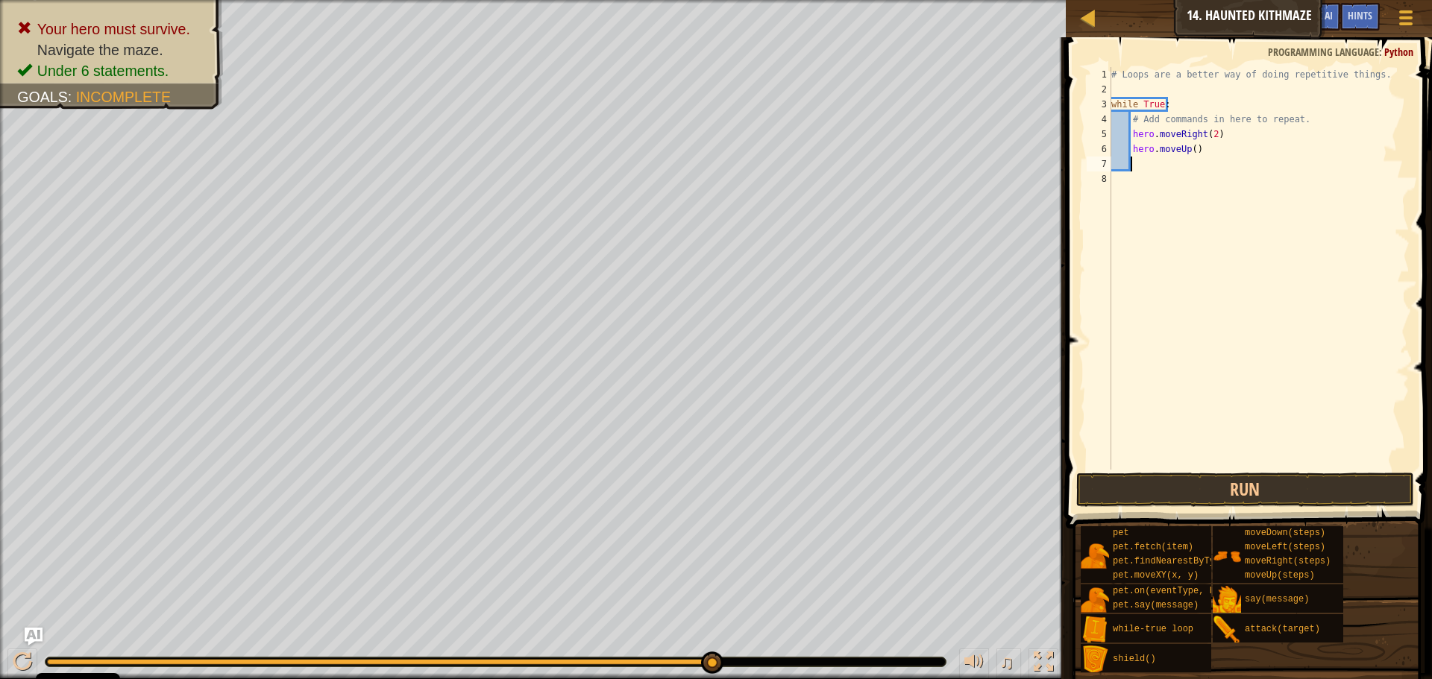
scroll to position [7, 1]
click at [1188, 151] on div "# Loops are a better way of doing repetitive things. while True : # Add command…" at bounding box center [1258, 283] width 301 height 433
type textarea "hero.moveUp(2)"
click at [1280, 487] on button "Run" at bounding box center [1245, 490] width 338 height 34
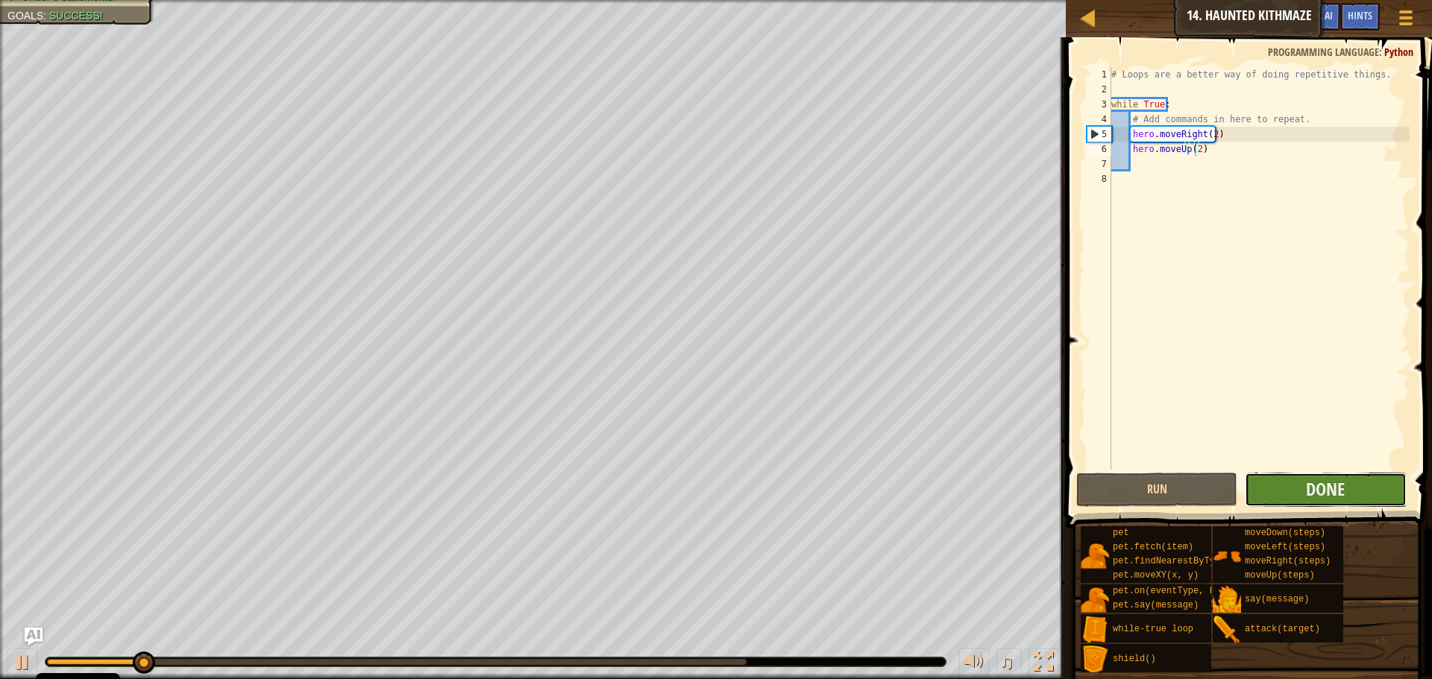
click at [1369, 502] on button "Done" at bounding box center [1325, 490] width 161 height 34
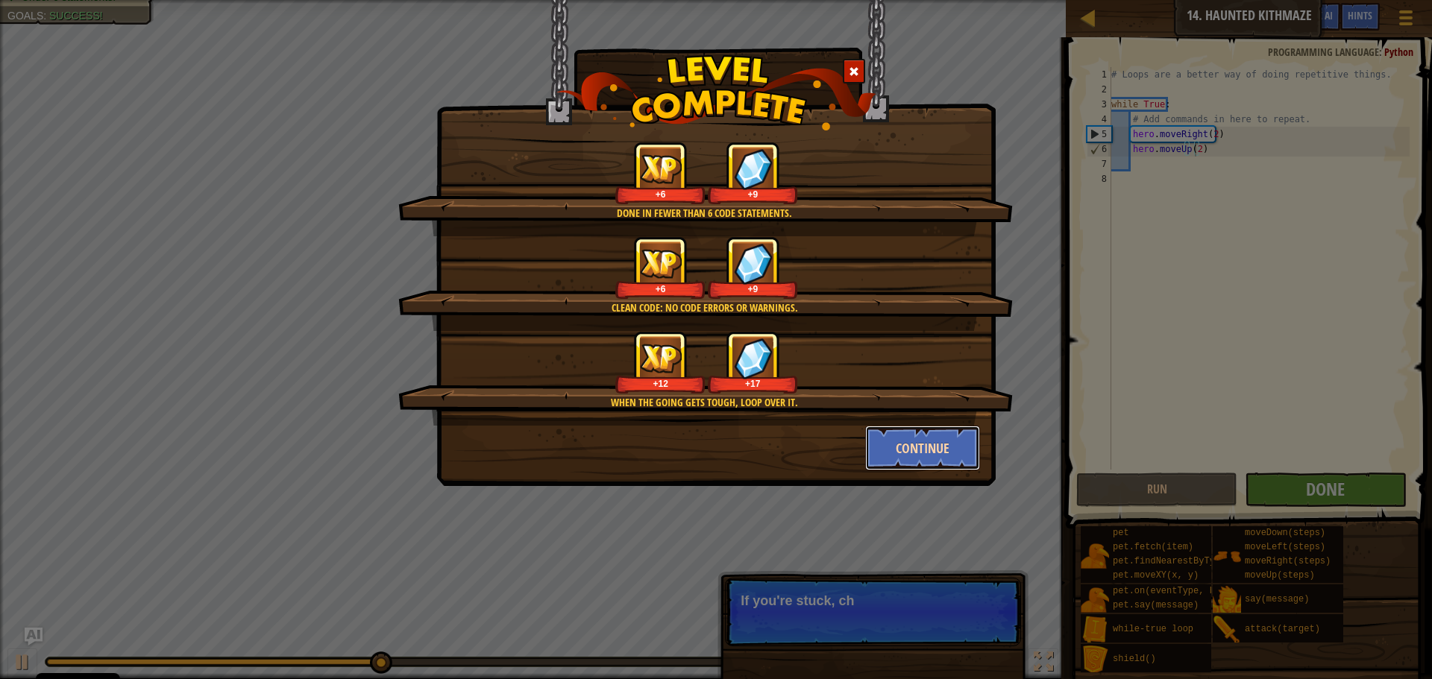
click at [949, 455] on button "Continue" at bounding box center [923, 448] width 116 height 45
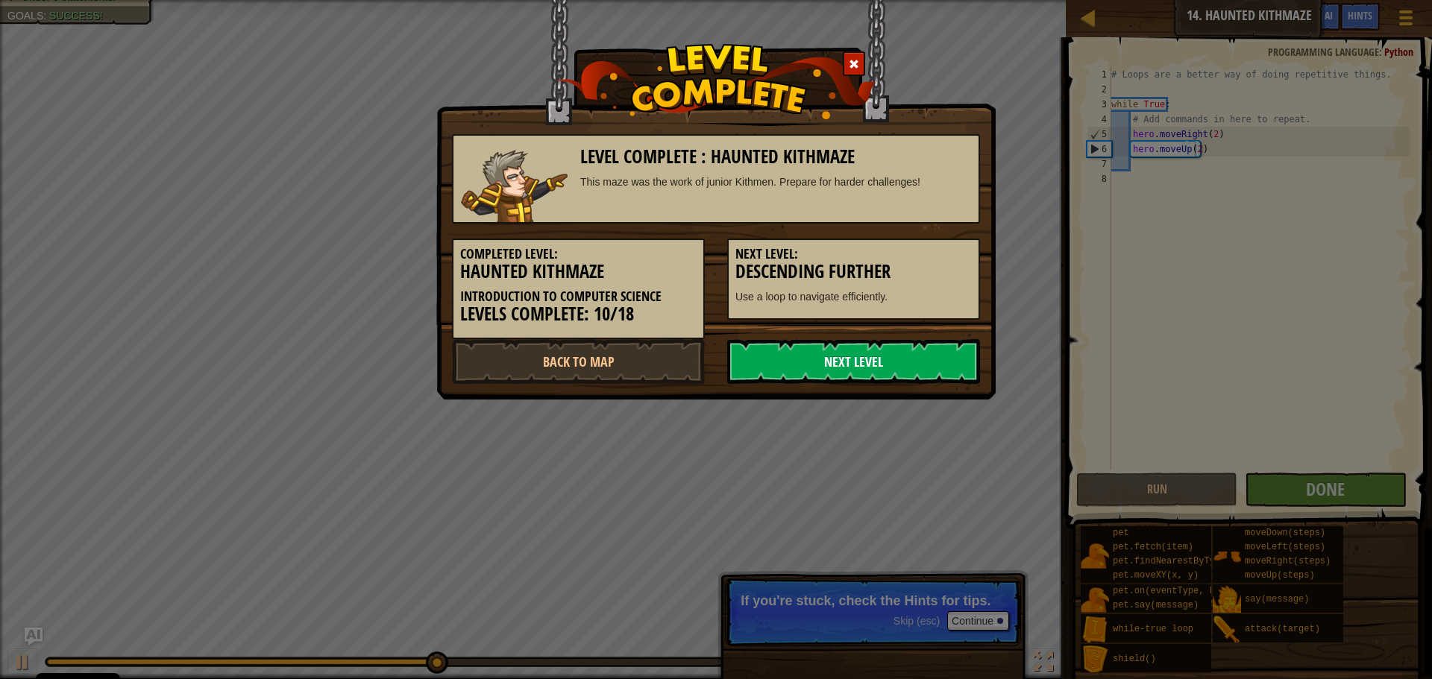
click at [895, 368] on link "Next Level" at bounding box center [853, 361] width 253 height 45
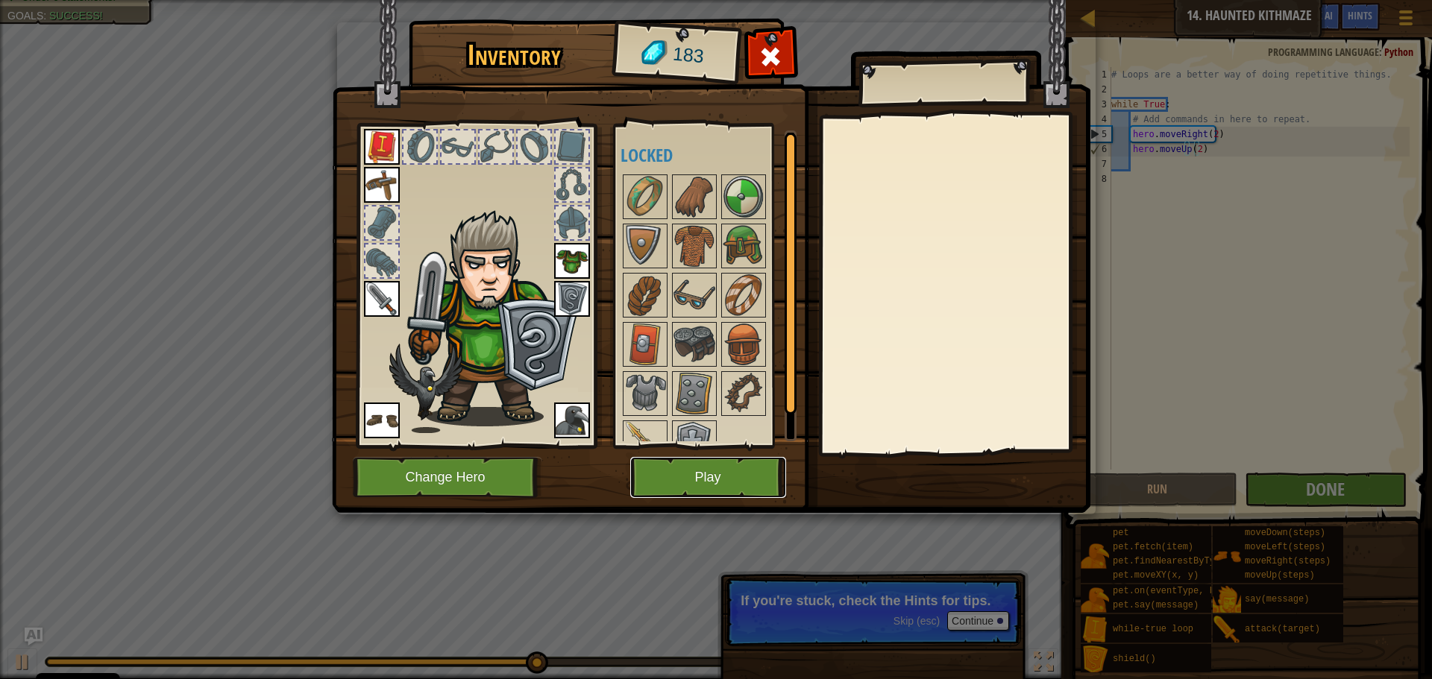
click at [742, 474] on button "Play" at bounding box center [708, 477] width 156 height 41
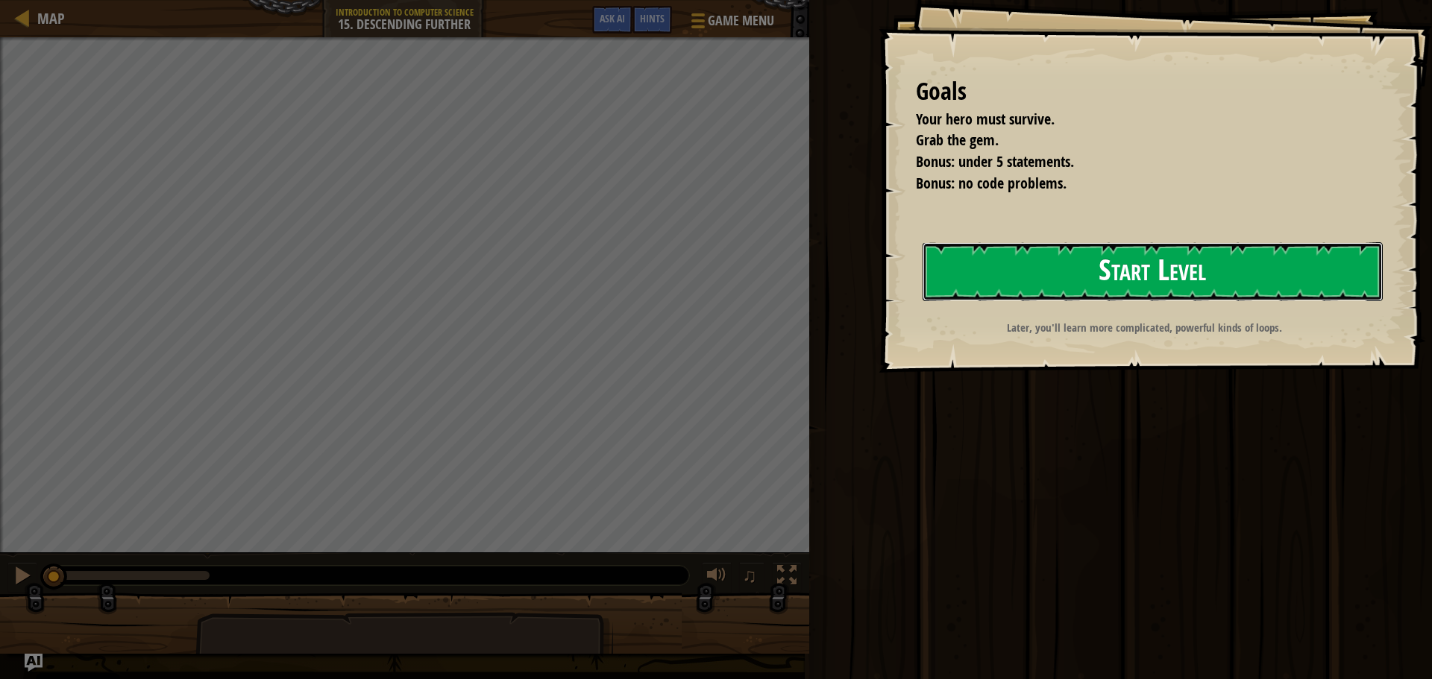
click at [1128, 268] on button "Start Level" at bounding box center [1153, 271] width 460 height 59
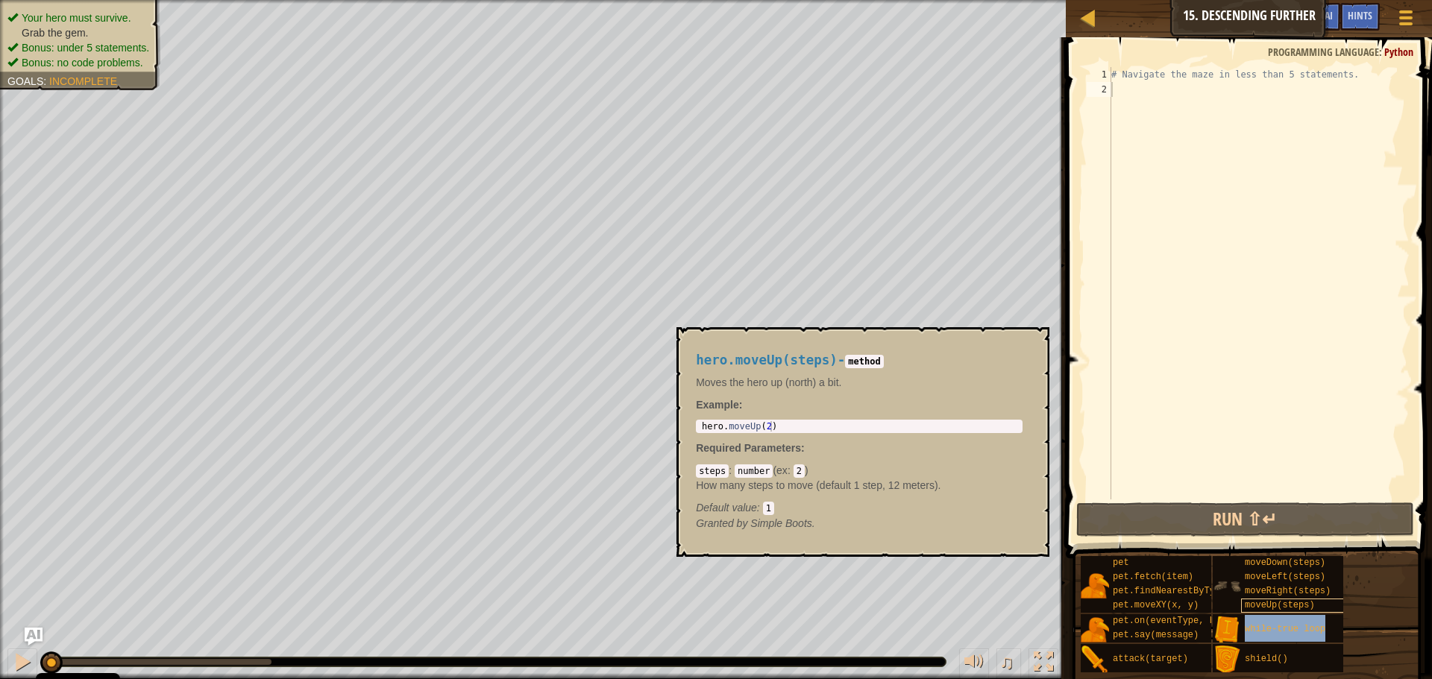
type textarea "while-true loop"
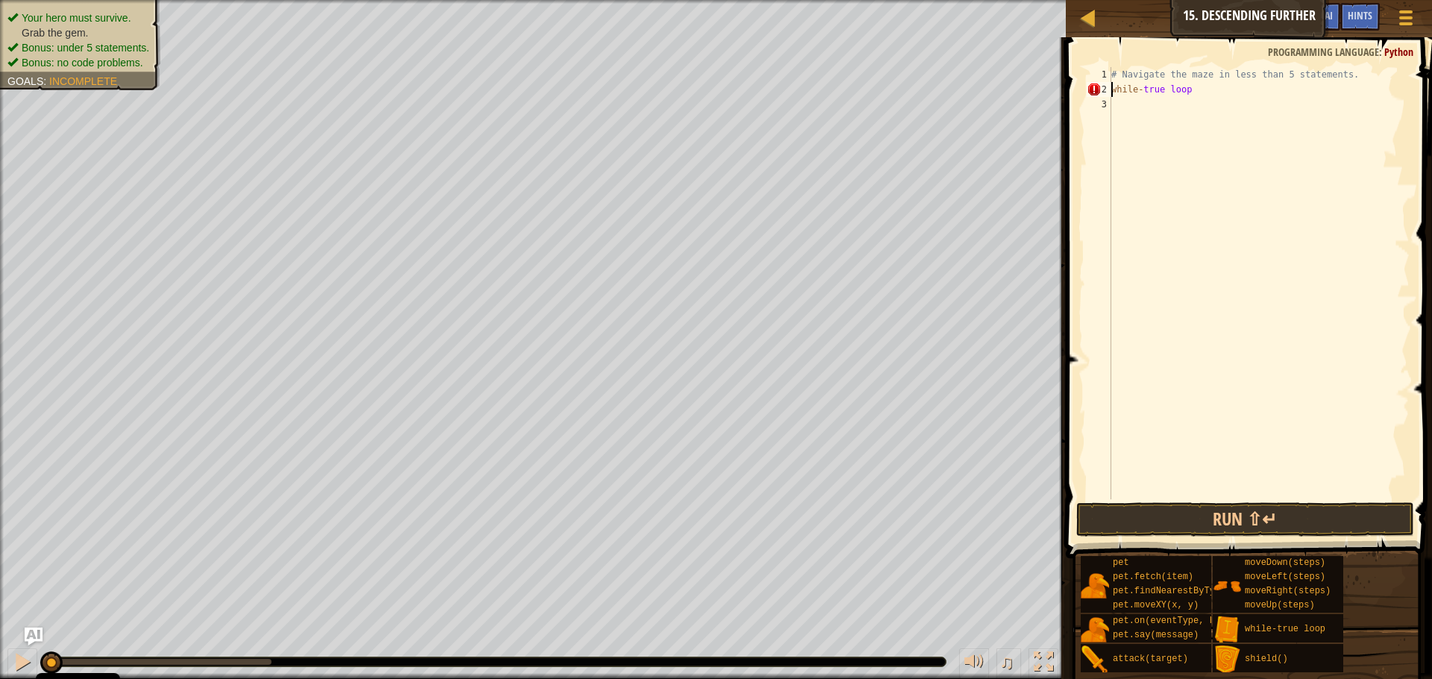
click at [1159, 102] on div "# Navigate the maze in less than 5 statements. while - true loop" at bounding box center [1258, 298] width 301 height 462
click at [1113, 87] on div "# Navigate the maze in less than 5 statements. while - true loop" at bounding box center [1258, 298] width 301 height 462
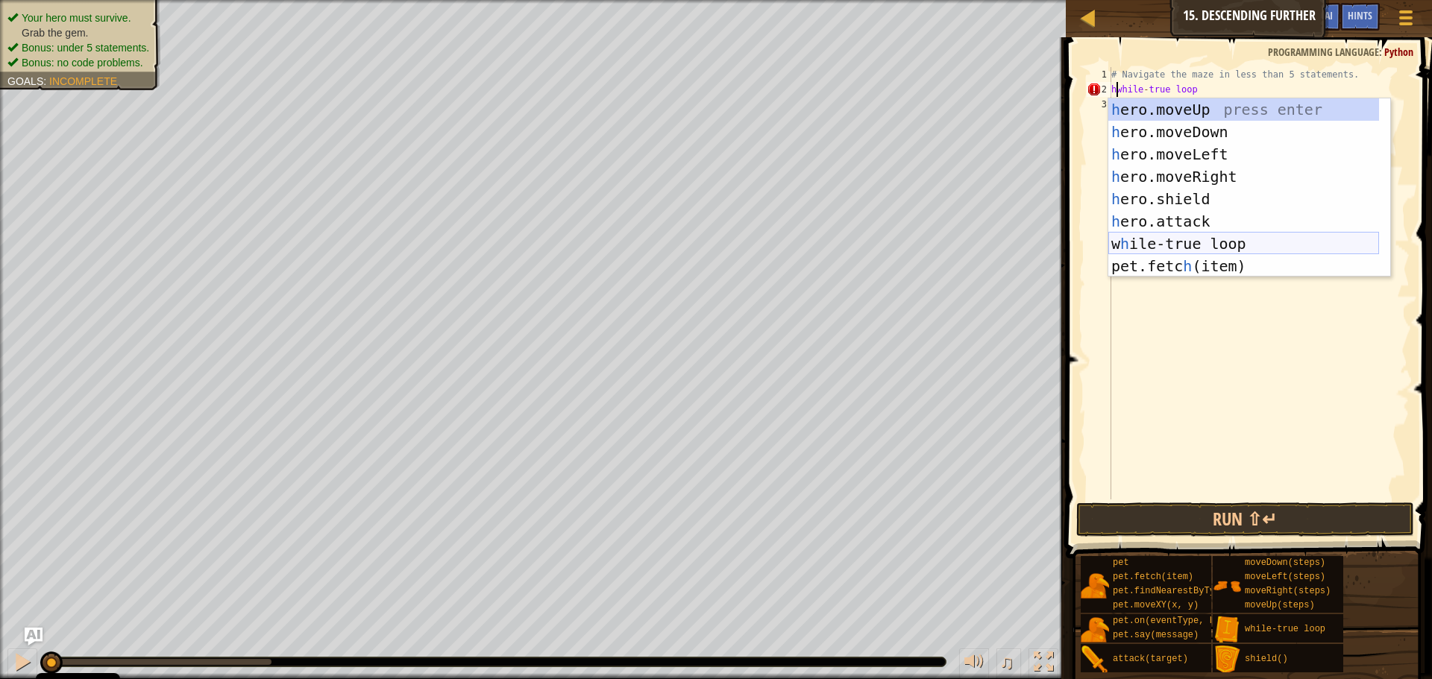
click at [1205, 239] on div "h ero.moveUp press enter h ero.moveDown press enter h ero.moveLeft press enter …" at bounding box center [1243, 210] width 271 height 224
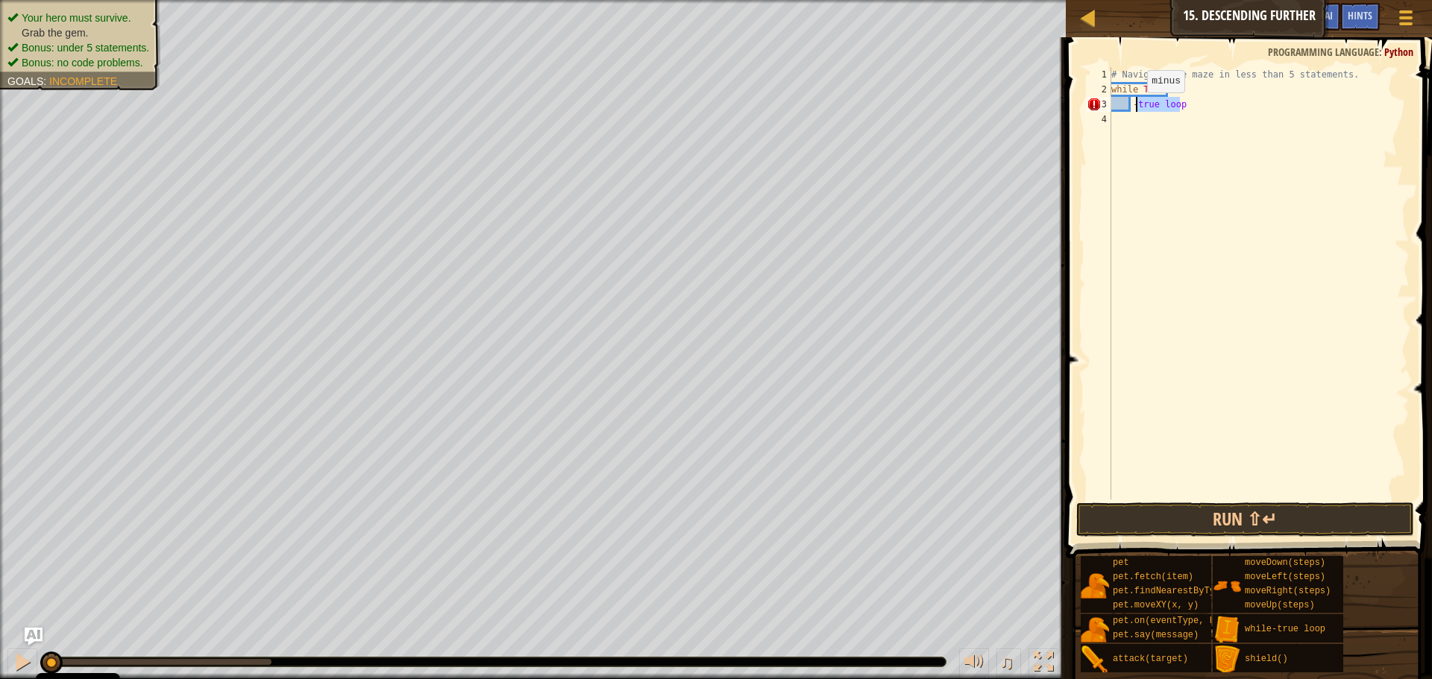
drag, startPoint x: 1183, startPoint y: 99, endPoint x: 1134, endPoint y: 107, distance: 49.2
click at [1134, 107] on div "# Navigate the maze in less than 5 statements. while True : - true loop" at bounding box center [1258, 298] width 301 height 462
type textarea "-"
click at [1154, 116] on div "# Navigate the maze in less than 5 statements. while True :" at bounding box center [1258, 298] width 301 height 462
click at [1116, 116] on div "# Navigate the maze in less than 5 statements. while True : end" at bounding box center [1258, 298] width 301 height 462
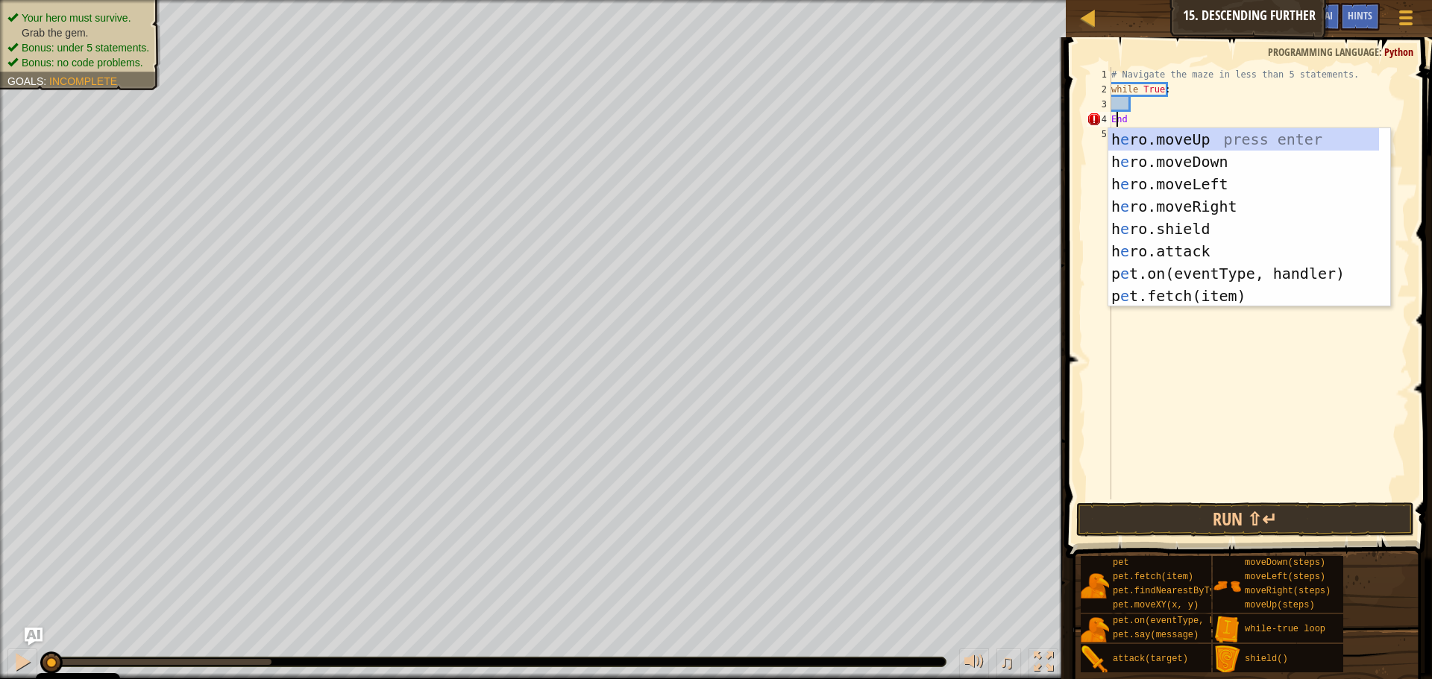
click at [1146, 113] on div "# Navigate the maze in less than 5 statements. while True : End" at bounding box center [1258, 298] width 301 height 462
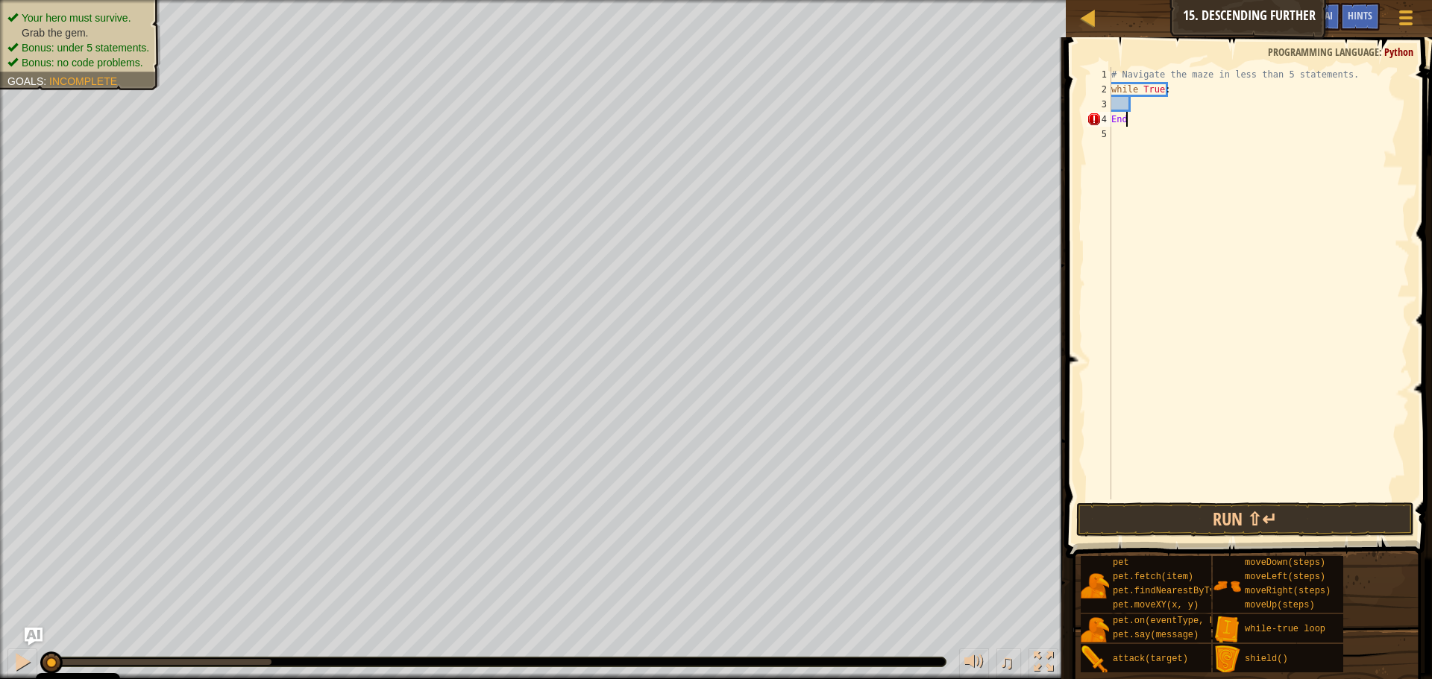
scroll to position [7, 0]
type textarea "E"
click at [1146, 95] on div "# Navigate the maze in less than 5 statements. while True :" at bounding box center [1258, 298] width 301 height 462
type textarea "while True:"
click at [1157, 101] on div "# Navigate the maze in less than 5 statements. while True :" at bounding box center [1258, 298] width 301 height 462
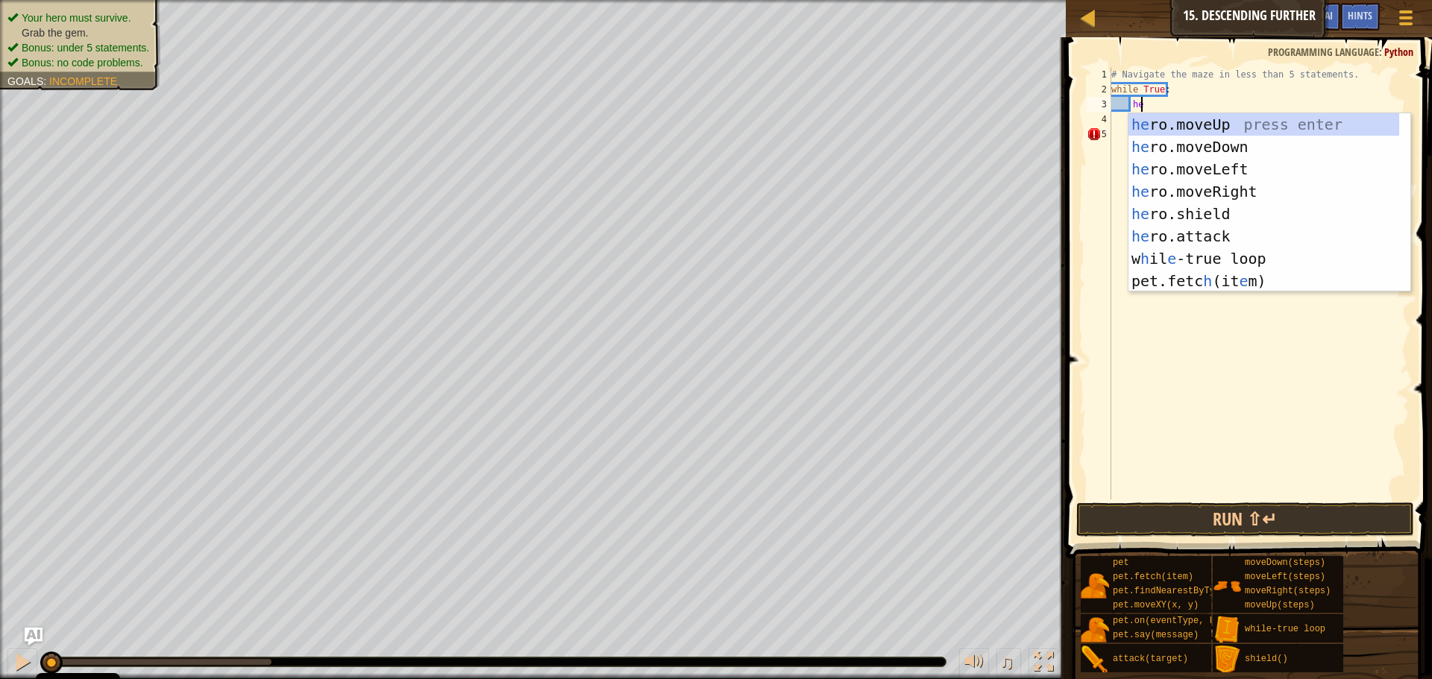
scroll to position [7, 2]
type textarea "hero"
click at [1210, 194] on div "hero .moveUp press enter hero .moveDown press enter hero .moveLeft press enter …" at bounding box center [1269, 213] width 282 height 201
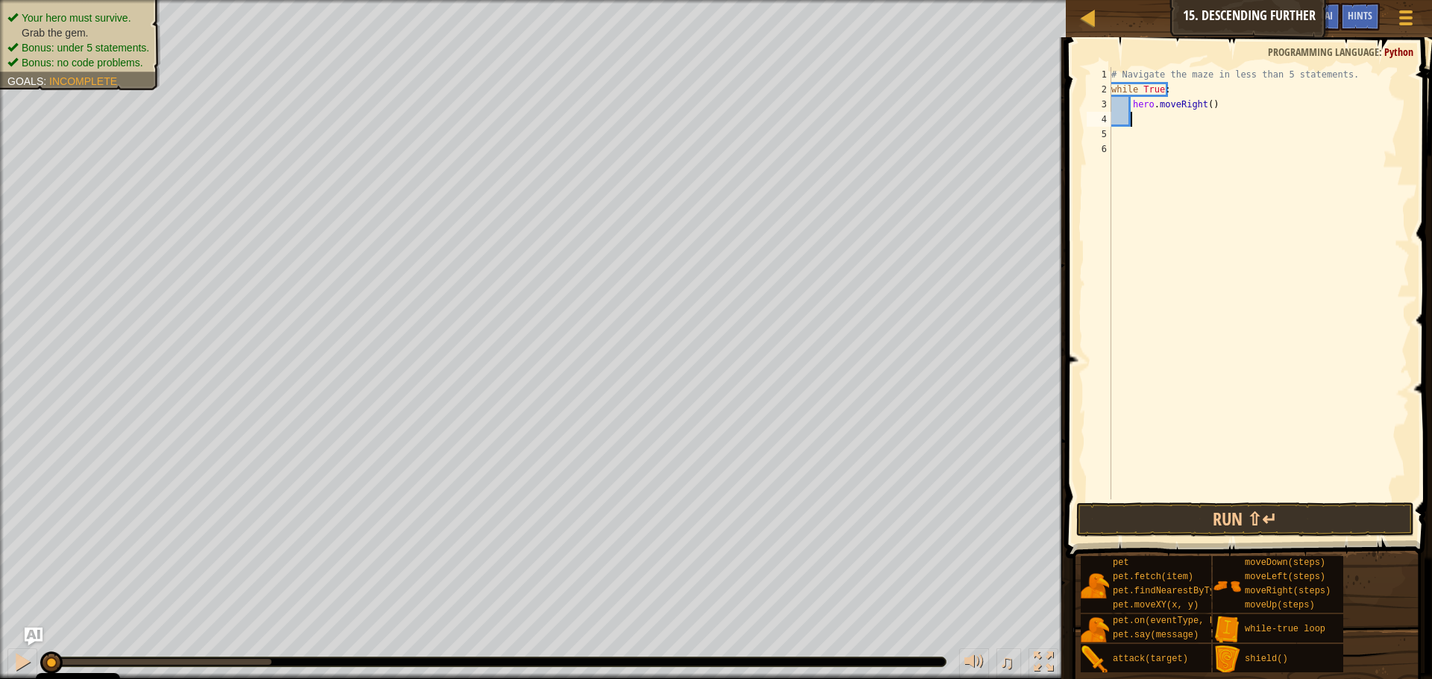
click at [1205, 108] on div "# Navigate the maze in less than 5 statements. while True : hero . moveRight ( )" at bounding box center [1258, 298] width 301 height 462
click at [1222, 102] on div "# Navigate the maze in less than 5 statements. while True : hero . moveRight ( )" at bounding box center [1258, 298] width 301 height 462
click at [1204, 103] on div "# Navigate the maze in less than 5 statements. while True : hero . moveRight ( )" at bounding box center [1258, 298] width 301 height 462
type textarea "hero.moveRight(2)"
click at [1201, 120] on div "# Navigate the maze in less than 5 statements. while True : hero . moveRight ( …" at bounding box center [1258, 298] width 301 height 462
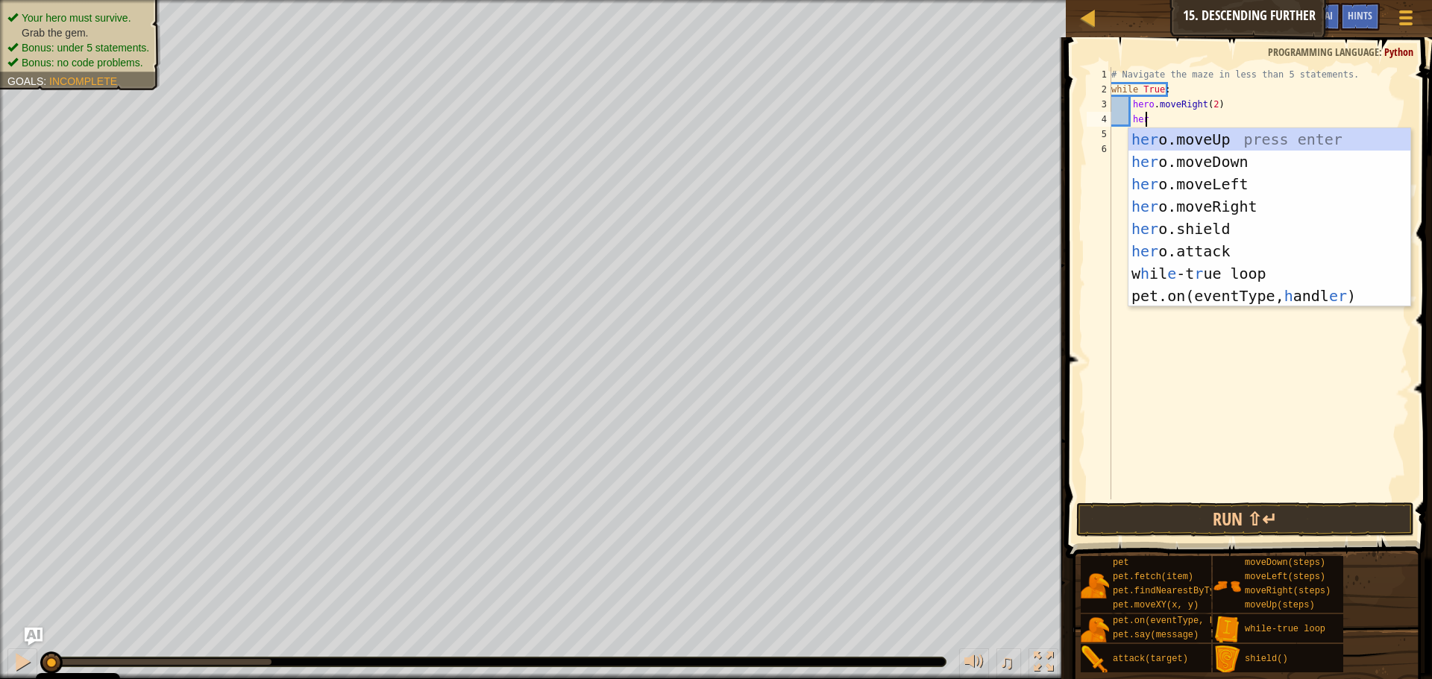
scroll to position [7, 2]
type textarea "hero"
click at [1169, 163] on div "hero .moveUp press enter hero .moveDown press enter hero .moveLeft press enter …" at bounding box center [1269, 228] width 282 height 201
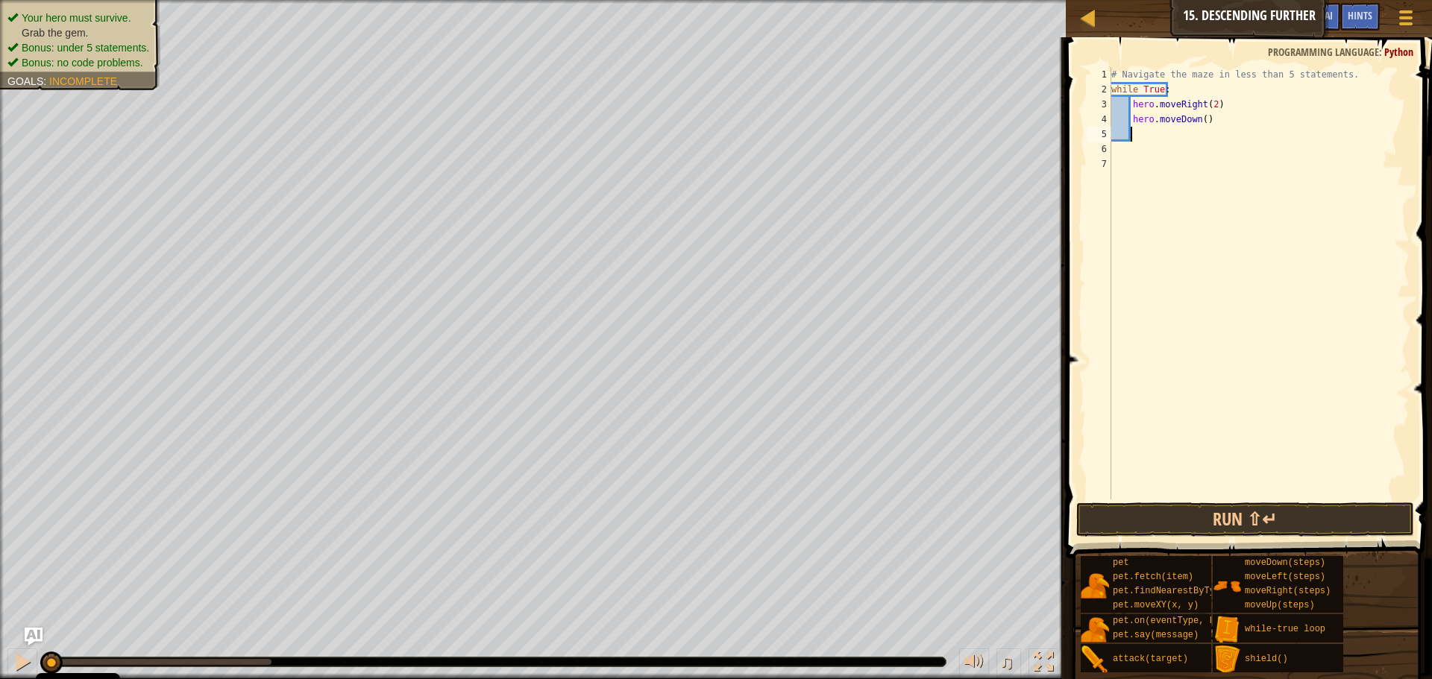
scroll to position [7, 1]
click at [1197, 119] on div "# Navigate the maze in less than 5 statements. while True : hero . moveRight ( …" at bounding box center [1258, 298] width 301 height 462
click at [1201, 119] on div "# Navigate the maze in less than 5 statements. while True : hero . moveRight ( …" at bounding box center [1258, 298] width 301 height 462
type textarea "hero.moveDown(1)"
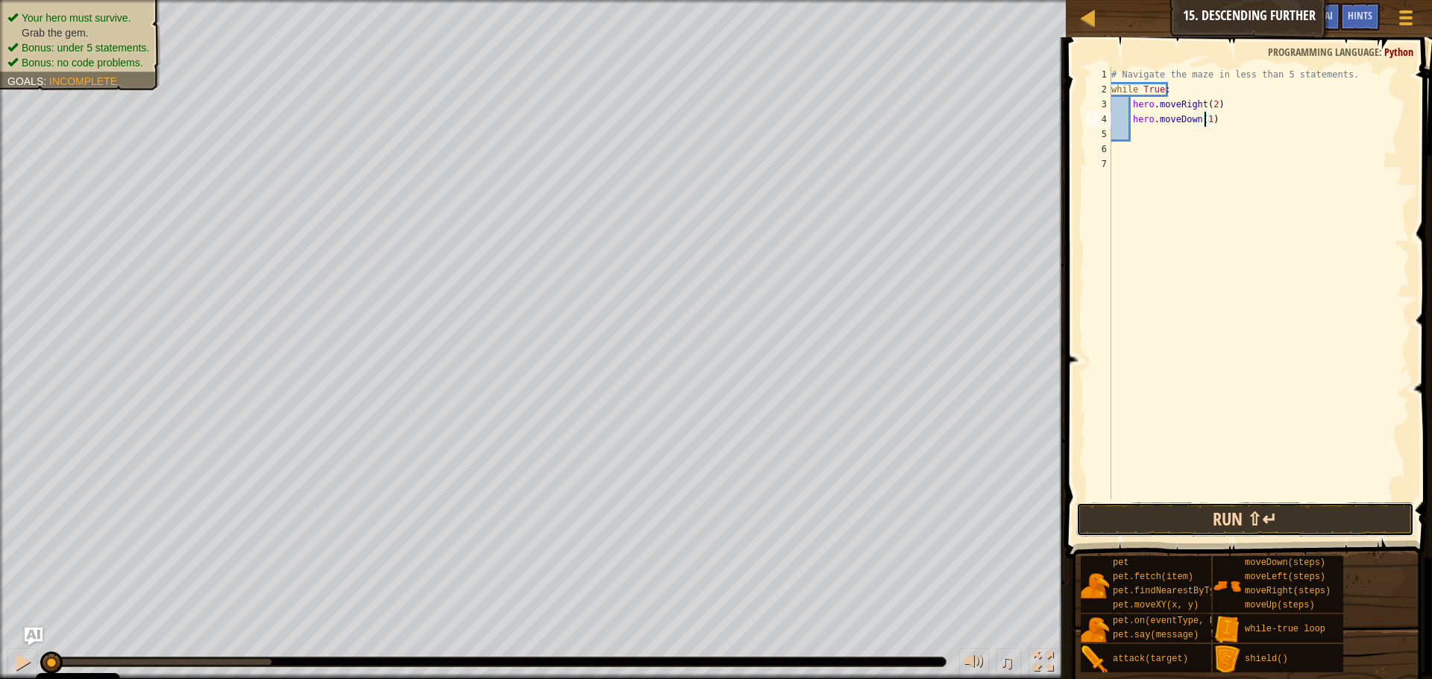
click at [1357, 517] on button "Run ⇧↵" at bounding box center [1245, 520] width 338 height 34
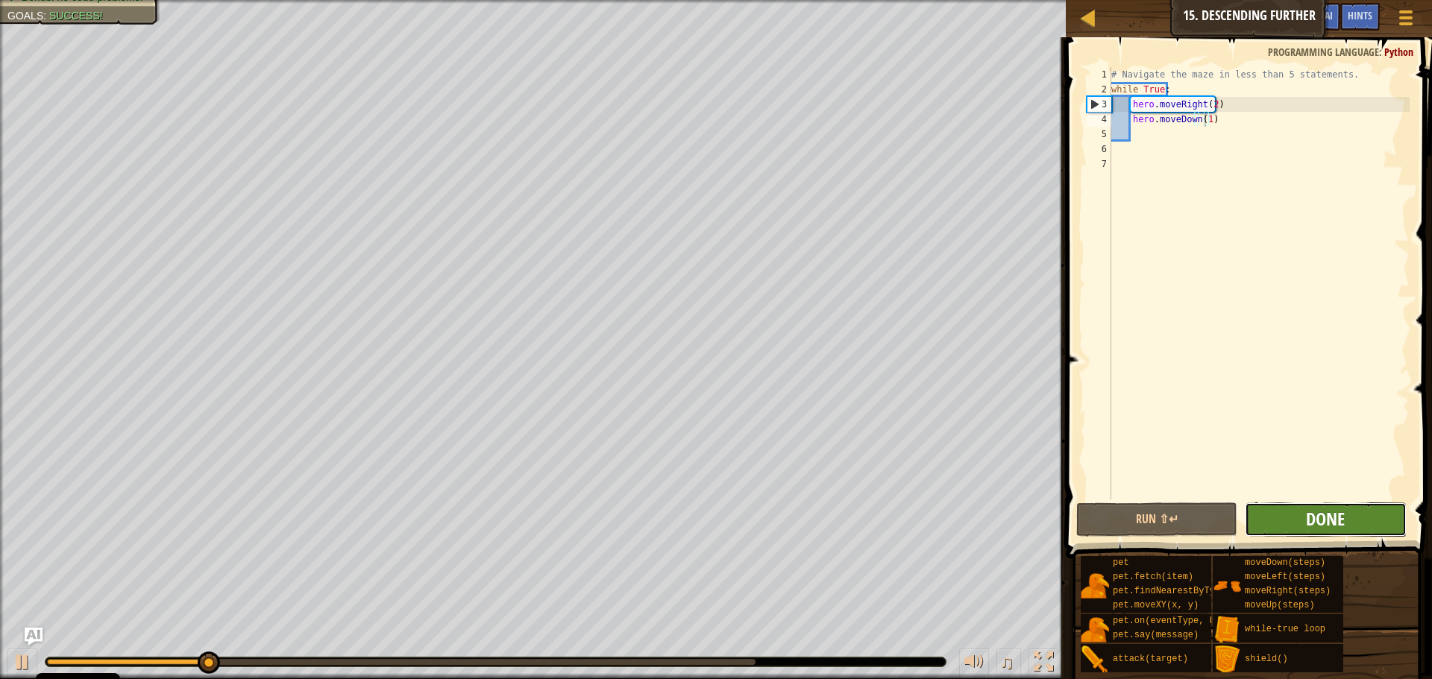
click at [1325, 517] on span "Done" at bounding box center [1325, 519] width 39 height 24
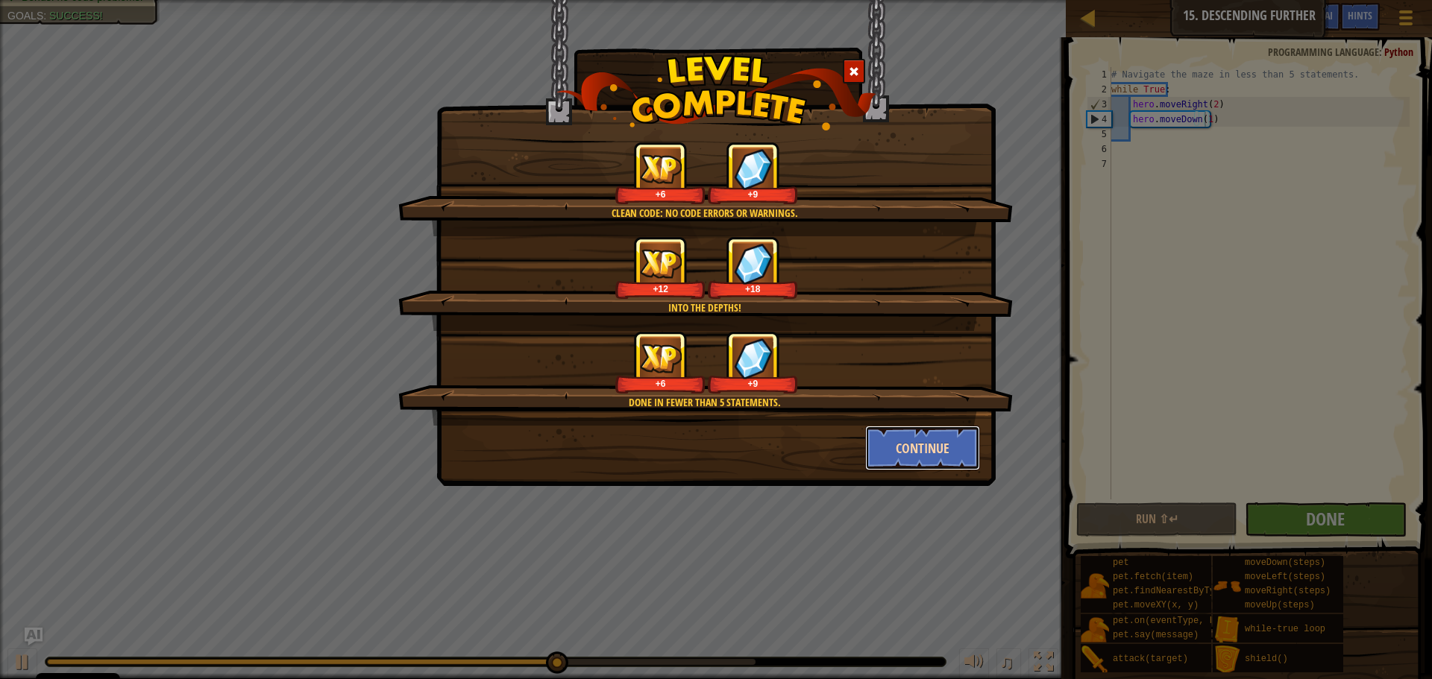
click at [945, 435] on button "Continue" at bounding box center [923, 448] width 116 height 45
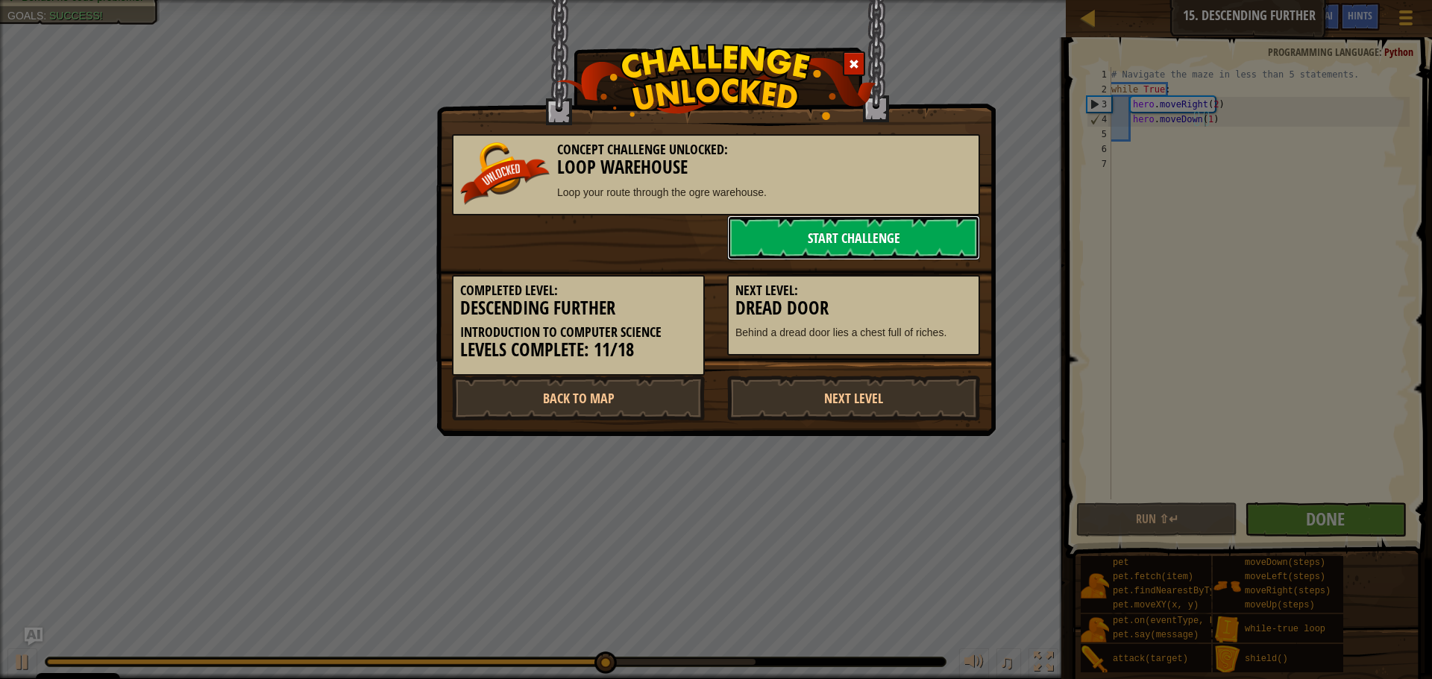
click at [781, 245] on link "Start Challenge" at bounding box center [853, 238] width 253 height 45
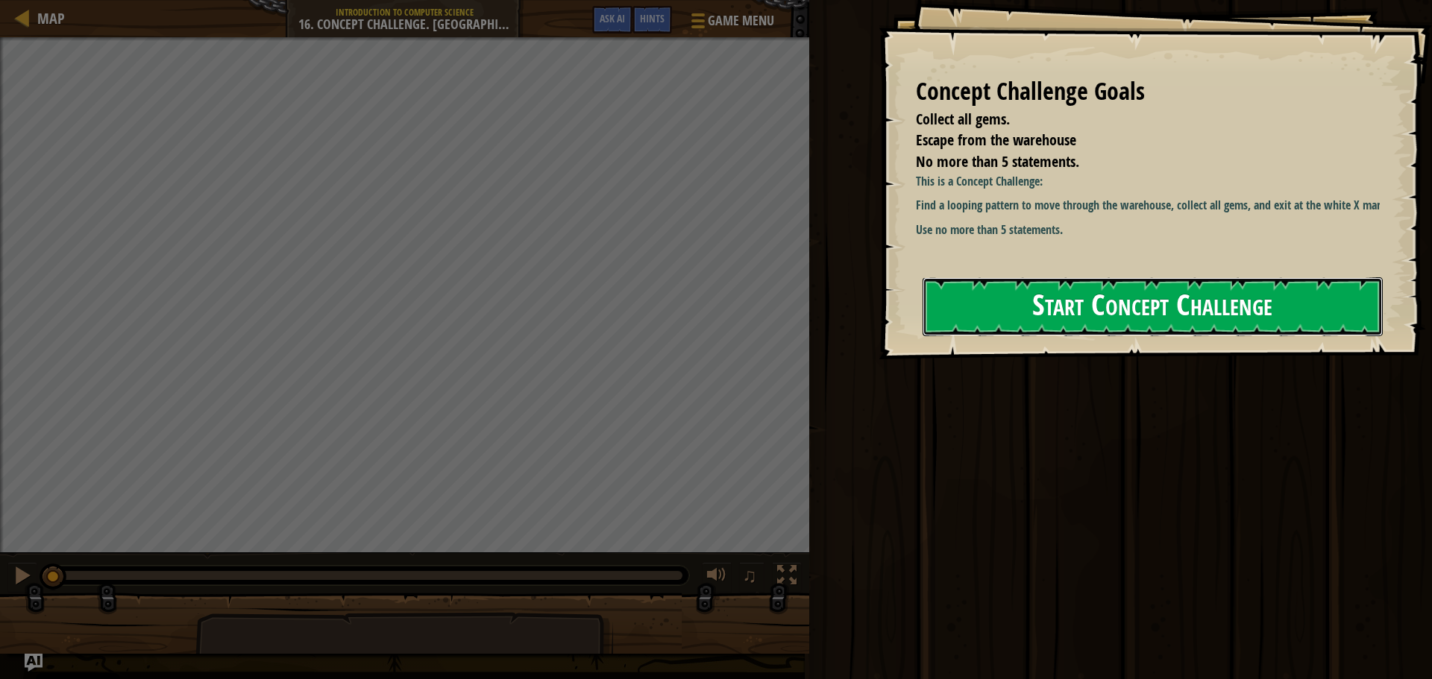
click at [1077, 302] on button "Start Concept Challenge" at bounding box center [1153, 306] width 460 height 59
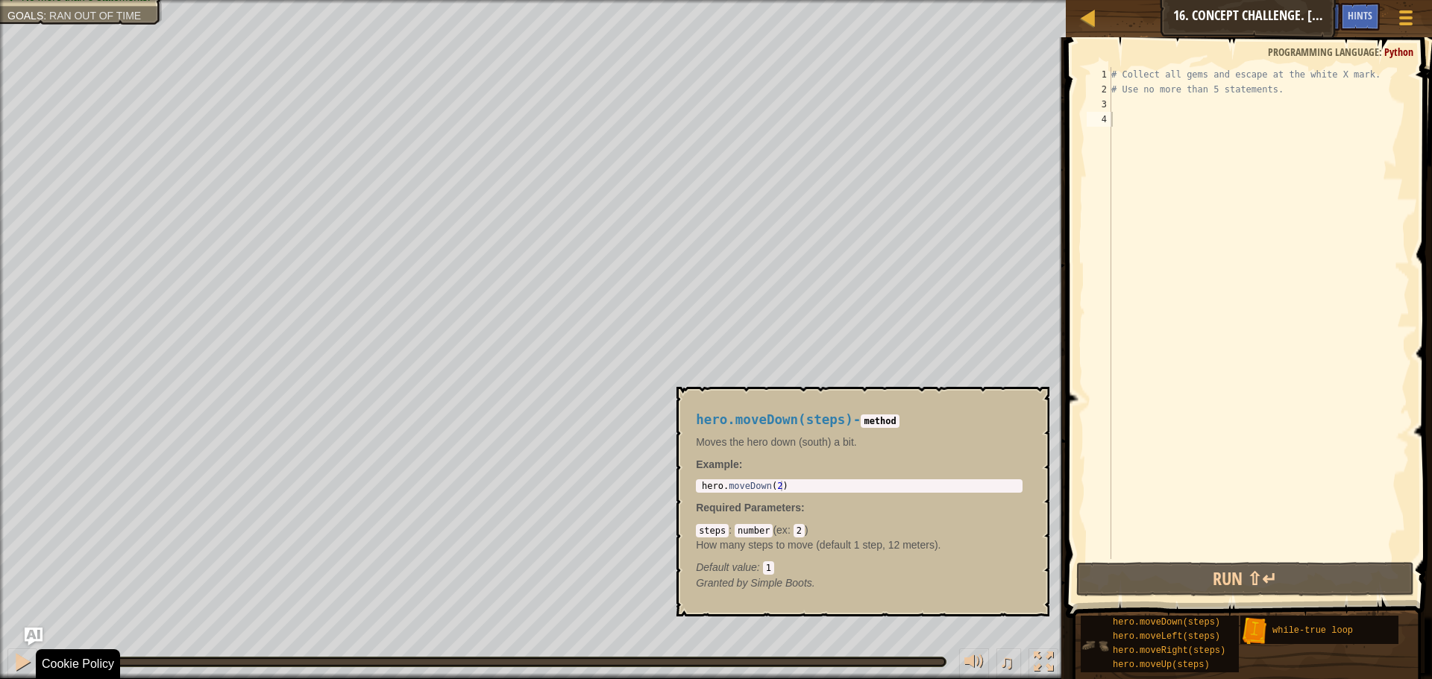
drag, startPoint x: 1046, startPoint y: 670, endPoint x: 1084, endPoint y: 653, distance: 41.0
click at [1084, 653] on div "Map Introduction to Computer Science 16. Concept Challenge. Loop Warehouse Game…" at bounding box center [716, 339] width 1432 height 679
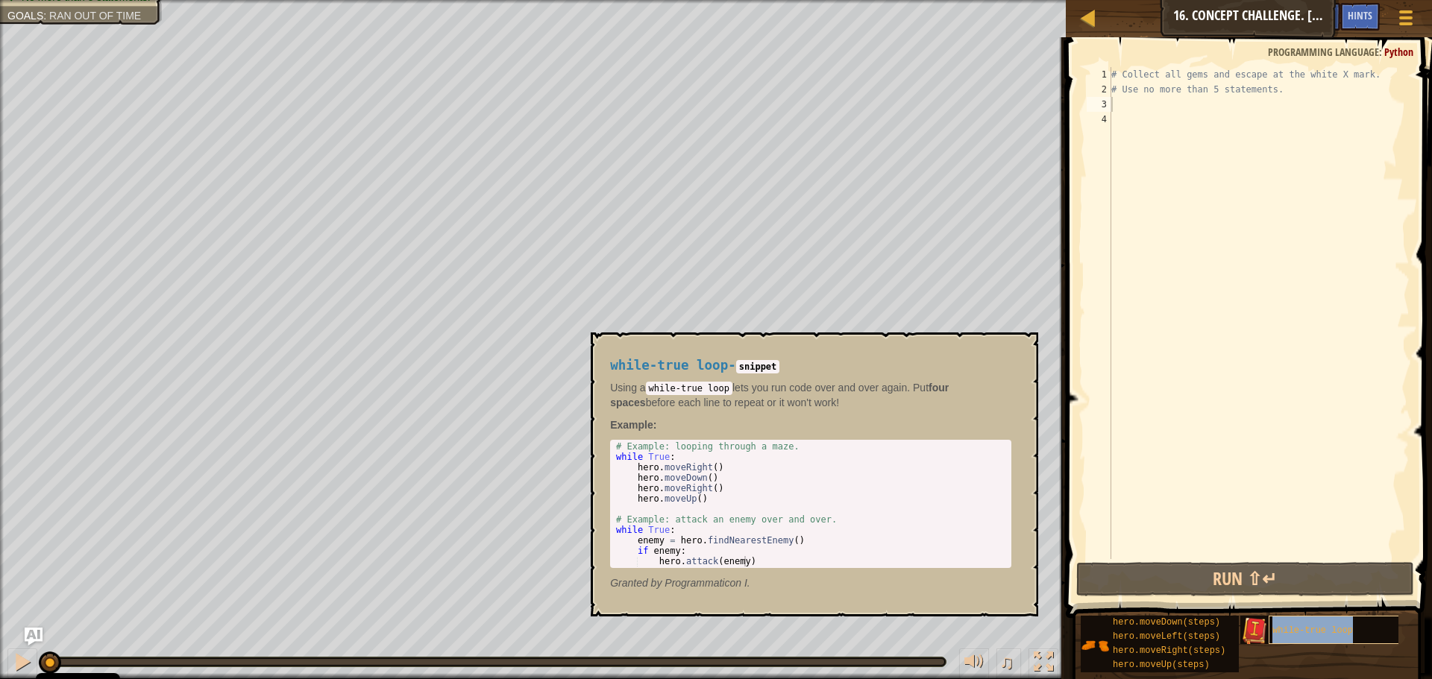
type textarea "while-true loop"
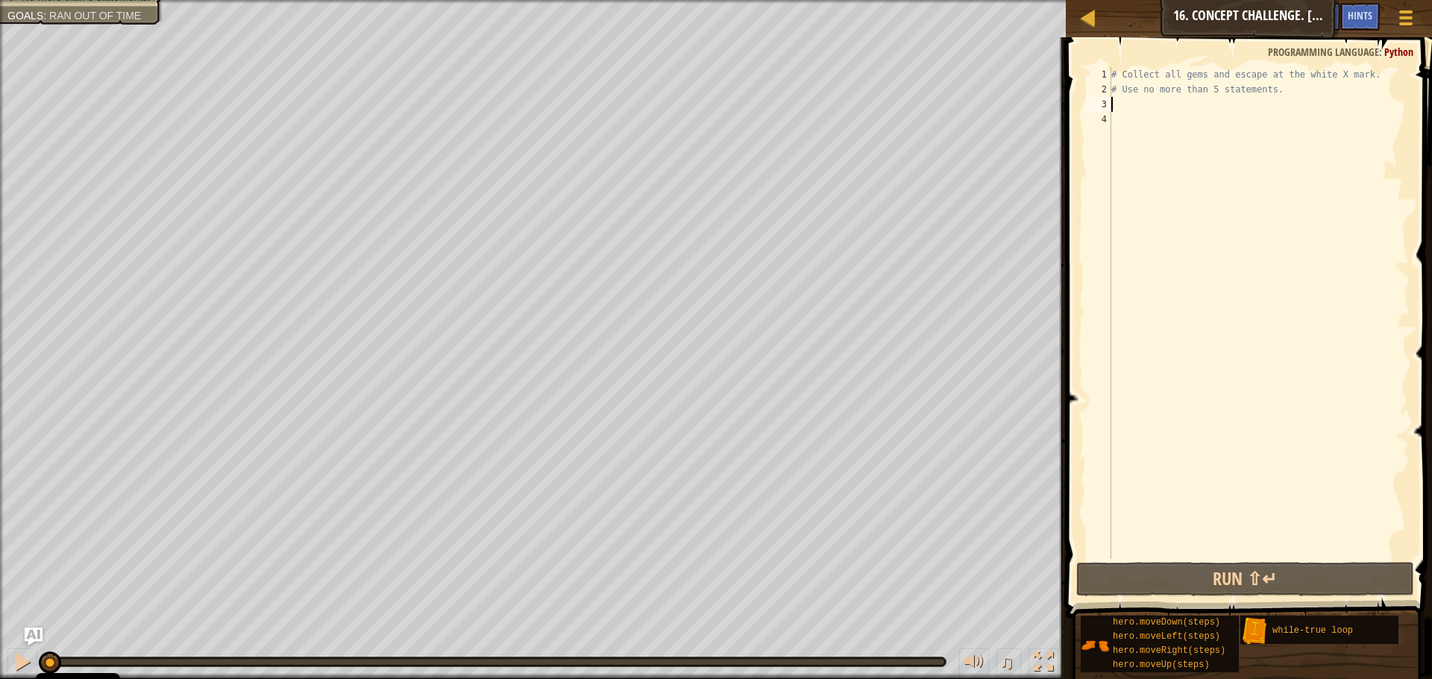
type textarea "w"
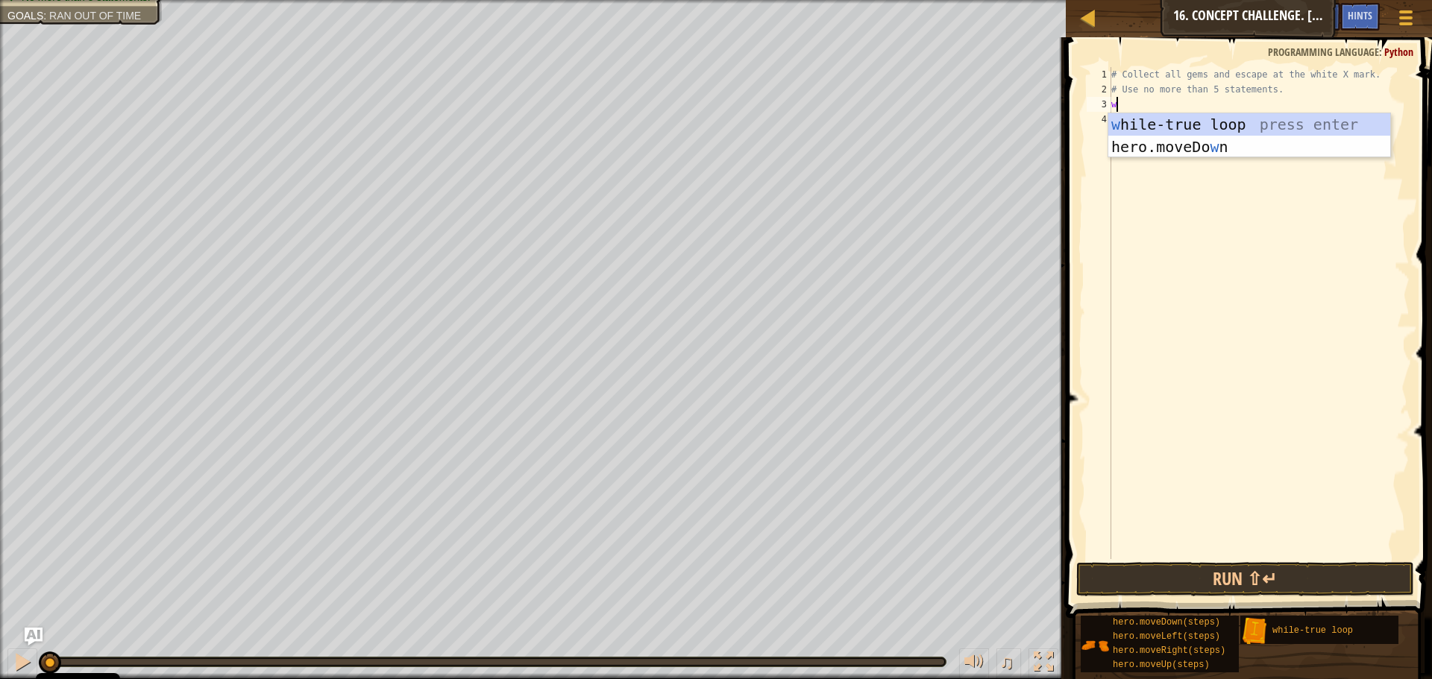
scroll to position [7, 0]
click at [1205, 126] on div "w hile-true loop press enter hero.moveDo w n press enter" at bounding box center [1249, 157] width 282 height 89
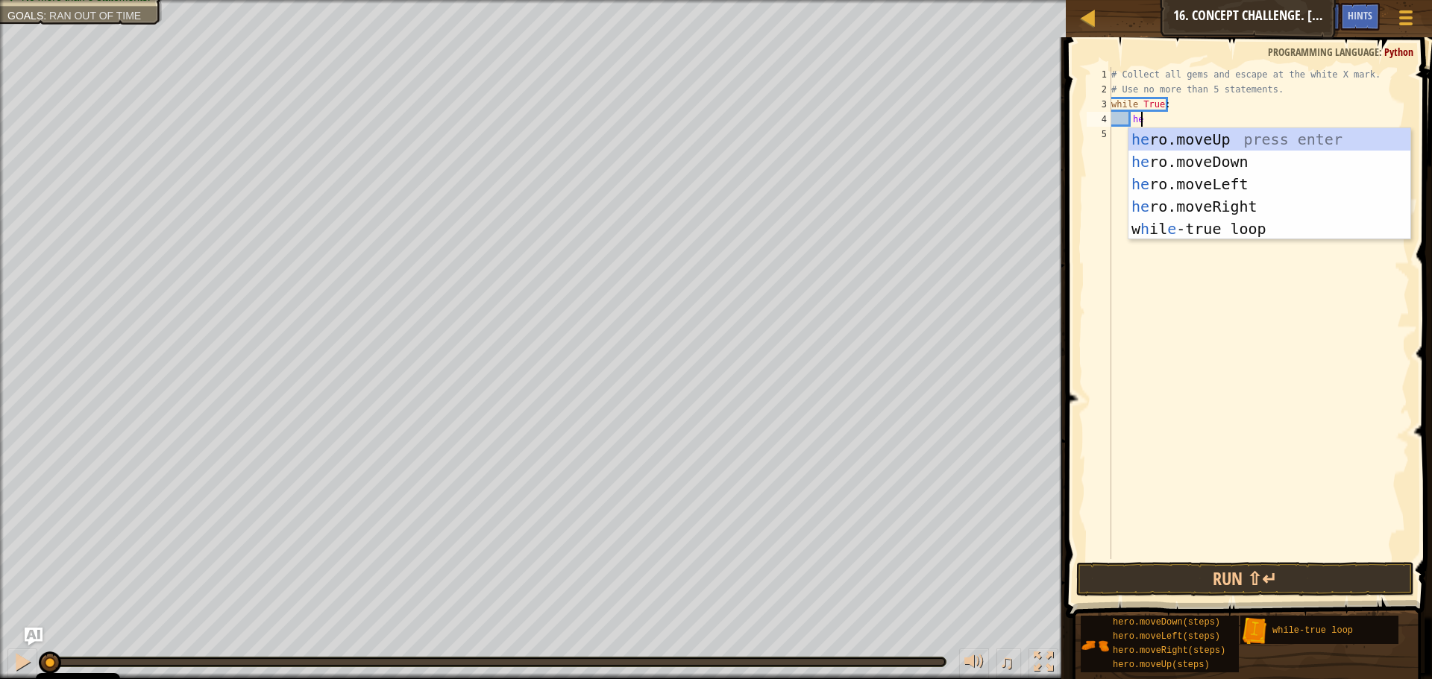
type textarea "her"
click at [1251, 133] on div "her o.moveUp press enter her o.moveDown press enter her o.moveLeft press enter …" at bounding box center [1269, 206] width 282 height 157
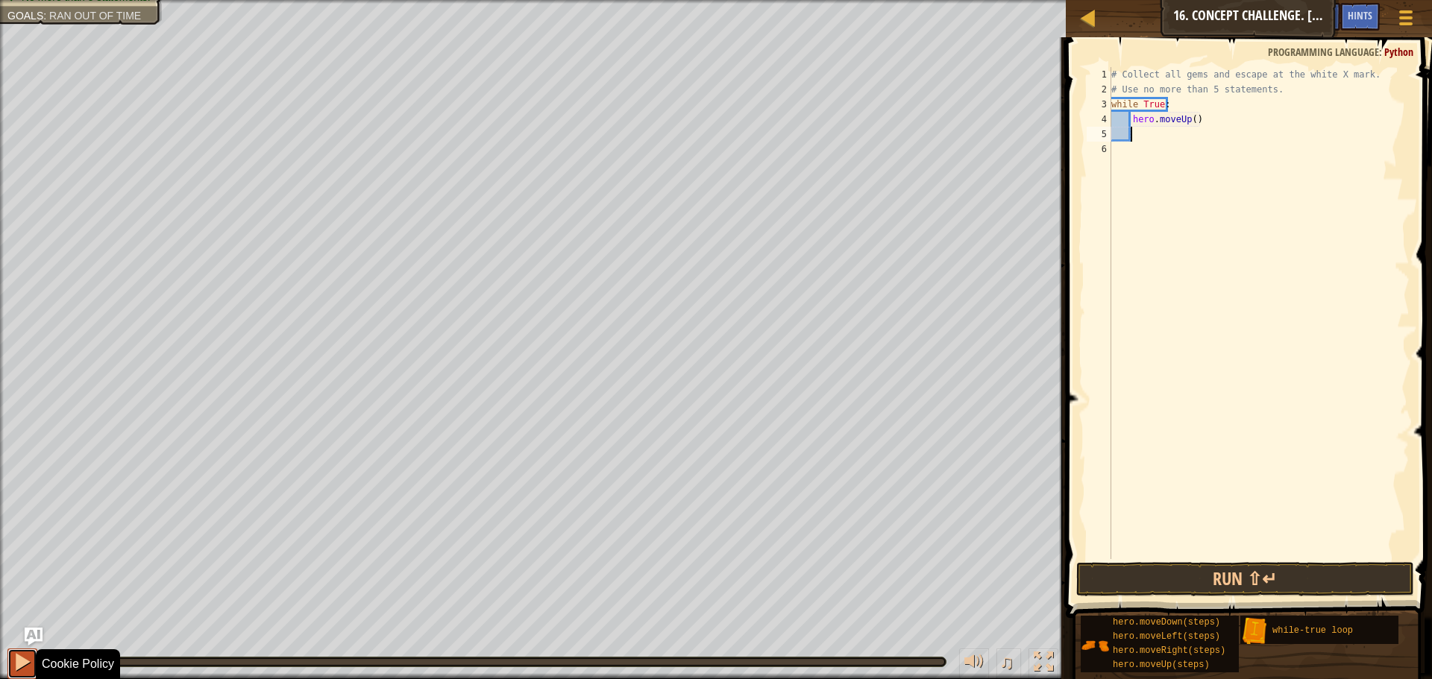
click at [33, 670] on button at bounding box center [22, 664] width 30 height 31
click at [1263, 585] on button "Run ⇧↵" at bounding box center [1245, 579] width 338 height 34
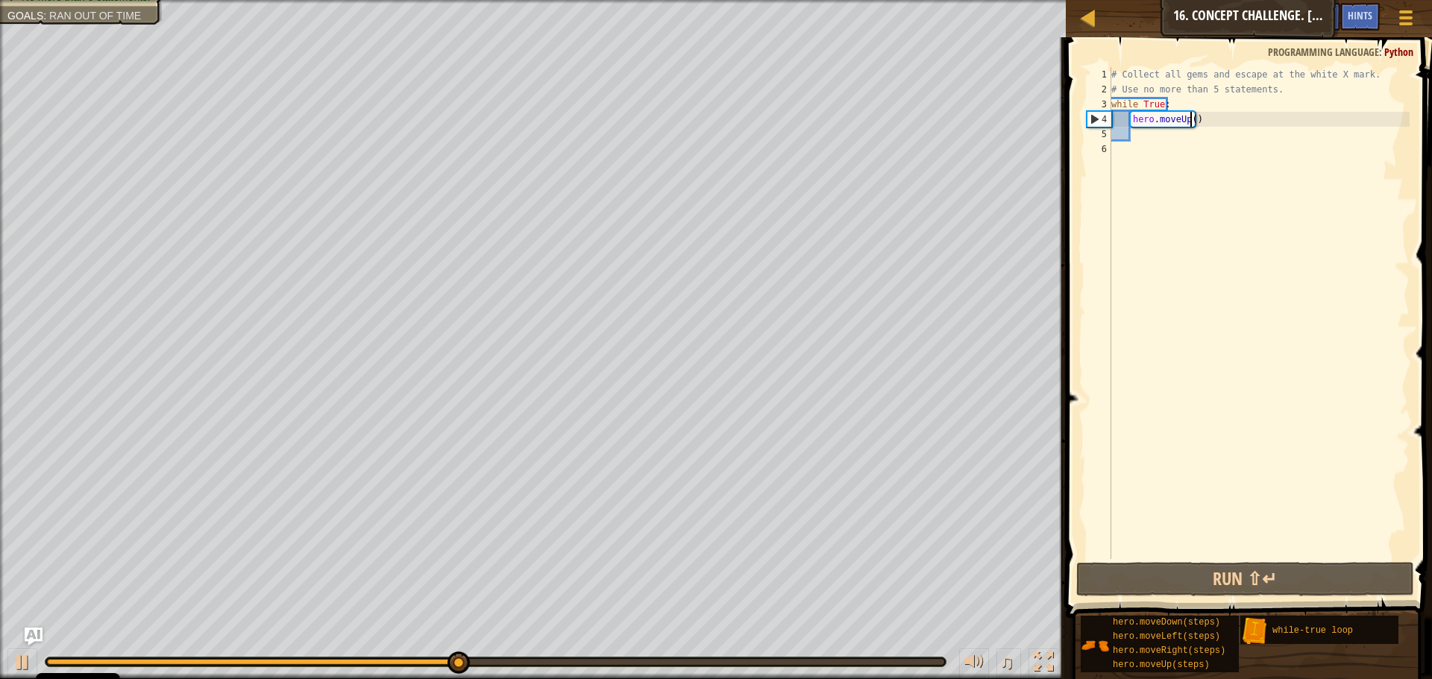
click at [1188, 116] on div "# Collect all gems and escape at the white X mark. # Use no more than 5 stateme…" at bounding box center [1258, 328] width 301 height 522
type textarea "hero.moveUp(2)"
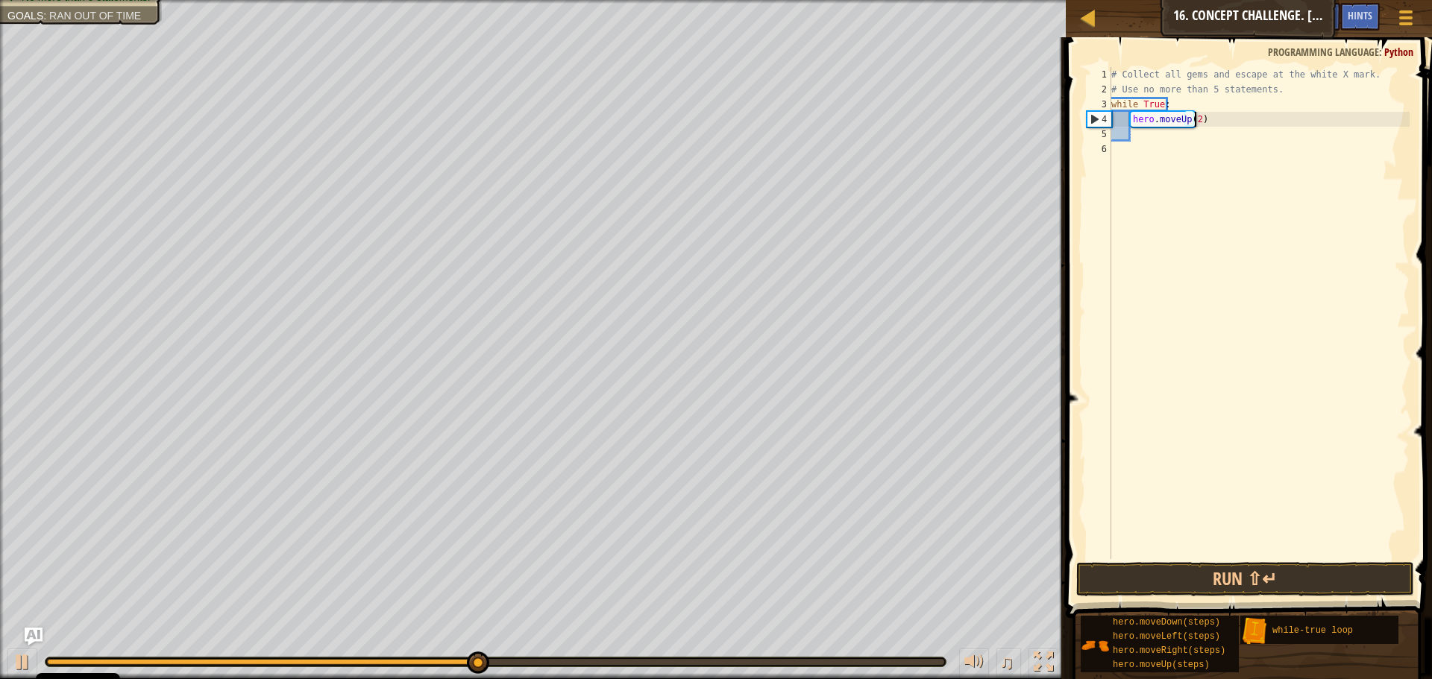
scroll to position [7, 7]
click at [1204, 143] on div "# Collect all gems and escape at the white X mark. # Use no more than 5 stateme…" at bounding box center [1258, 328] width 301 height 522
click at [1140, 131] on div "# Collect all gems and escape at the white X mark. # Use no more than 5 stateme…" at bounding box center [1258, 328] width 301 height 522
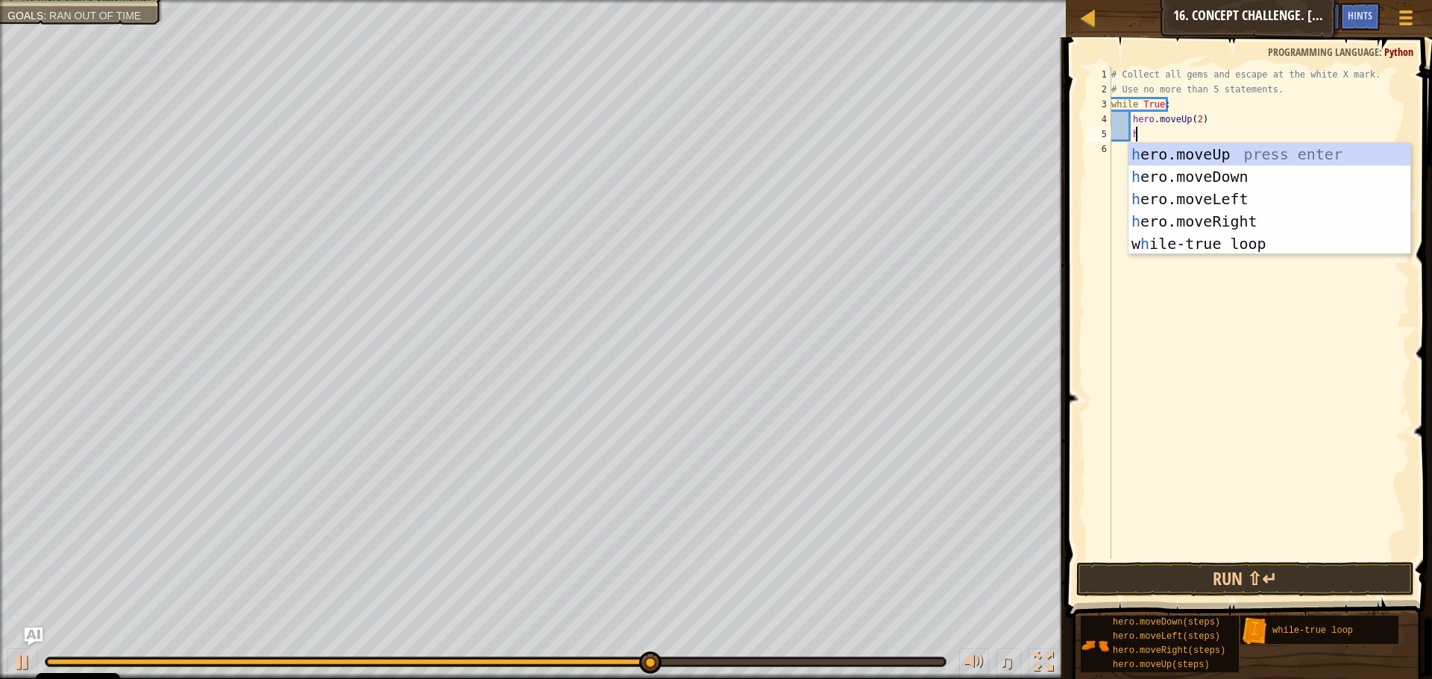
scroll to position [7, 1]
type textarea "her"
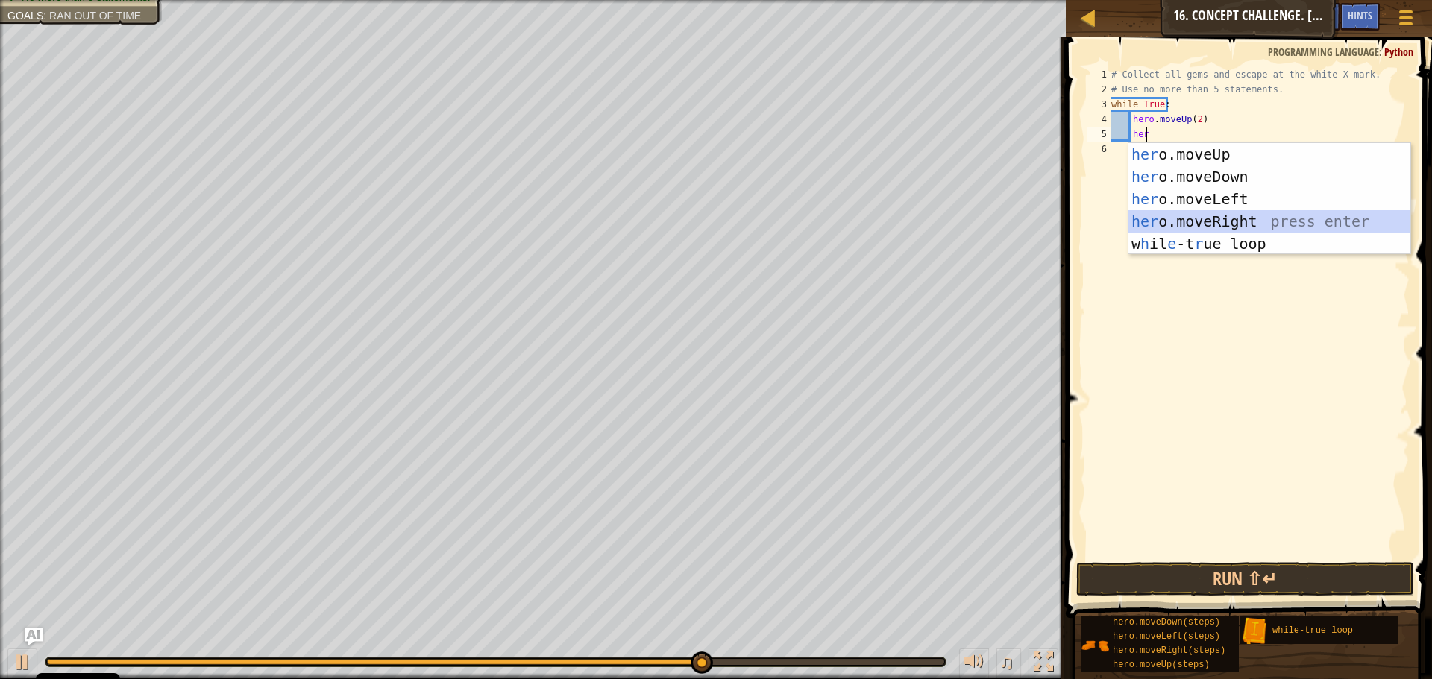
click at [1239, 220] on div "her o.moveUp press enter her o.moveDown press enter her o.moveLeft press enter …" at bounding box center [1269, 221] width 282 height 157
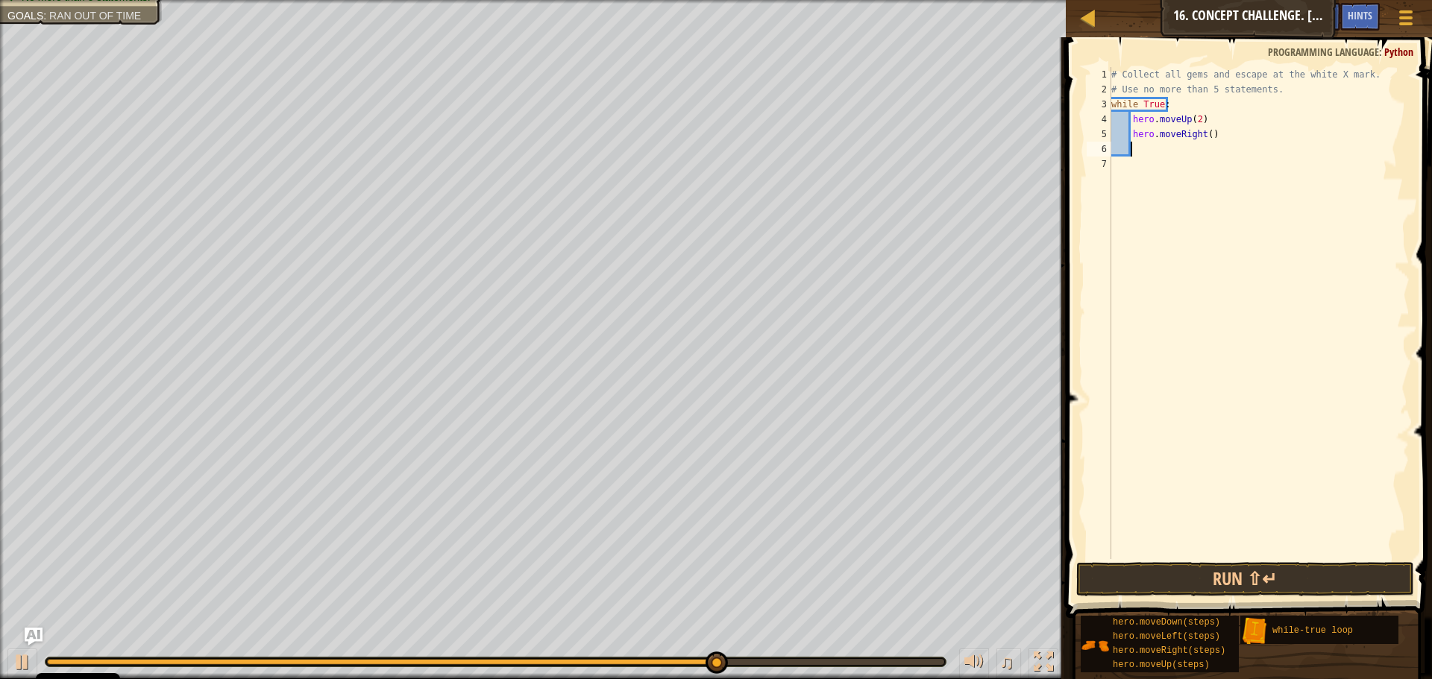
click at [1205, 134] on div "# Collect all gems and escape at the white X mark. # Use no more than 5 stateme…" at bounding box center [1258, 328] width 301 height 522
type textarea "hero.moveRight(2)"
click at [1207, 145] on div "# Collect all gems and escape at the white X mark. # Use no more than 5 stateme…" at bounding box center [1258, 328] width 301 height 522
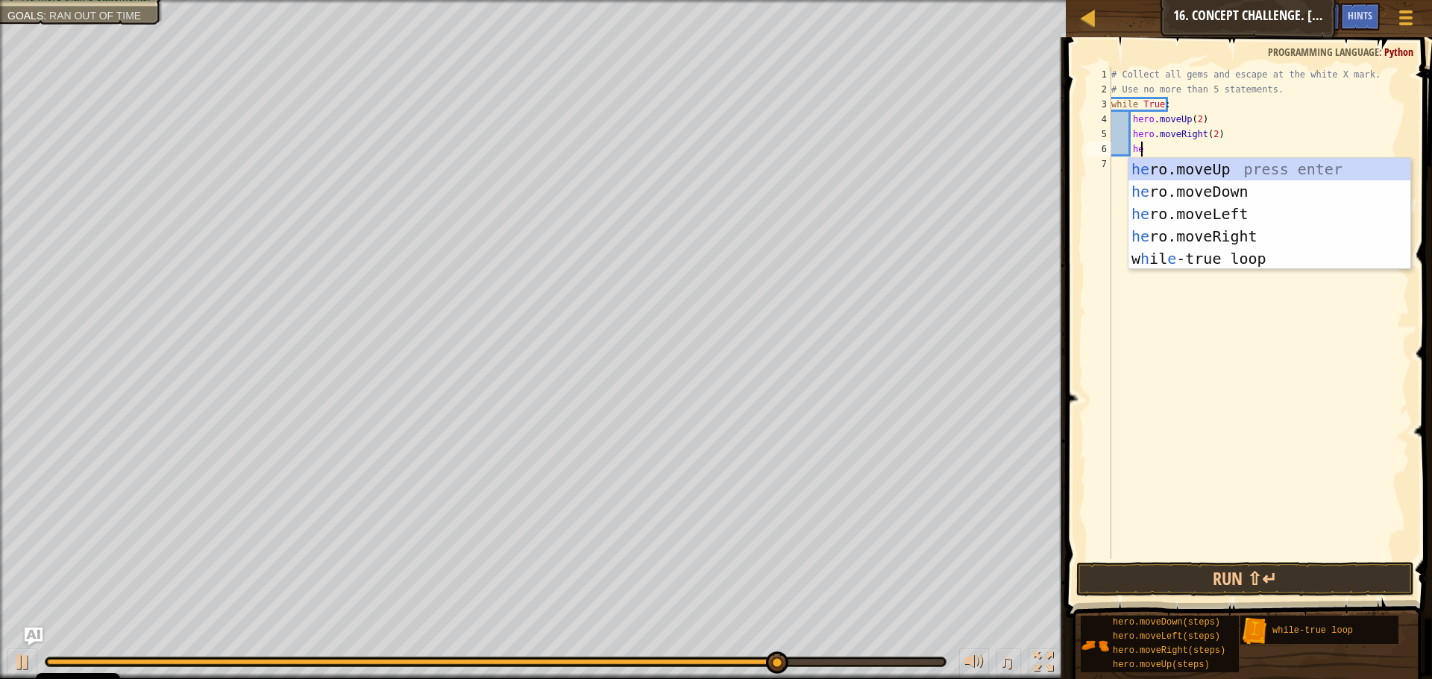
scroll to position [7, 2]
type textarea "hero"
click at [1211, 182] on div "hero .moveUp press enter hero .moveDown press enter hero .moveLeft press enter …" at bounding box center [1269, 236] width 282 height 157
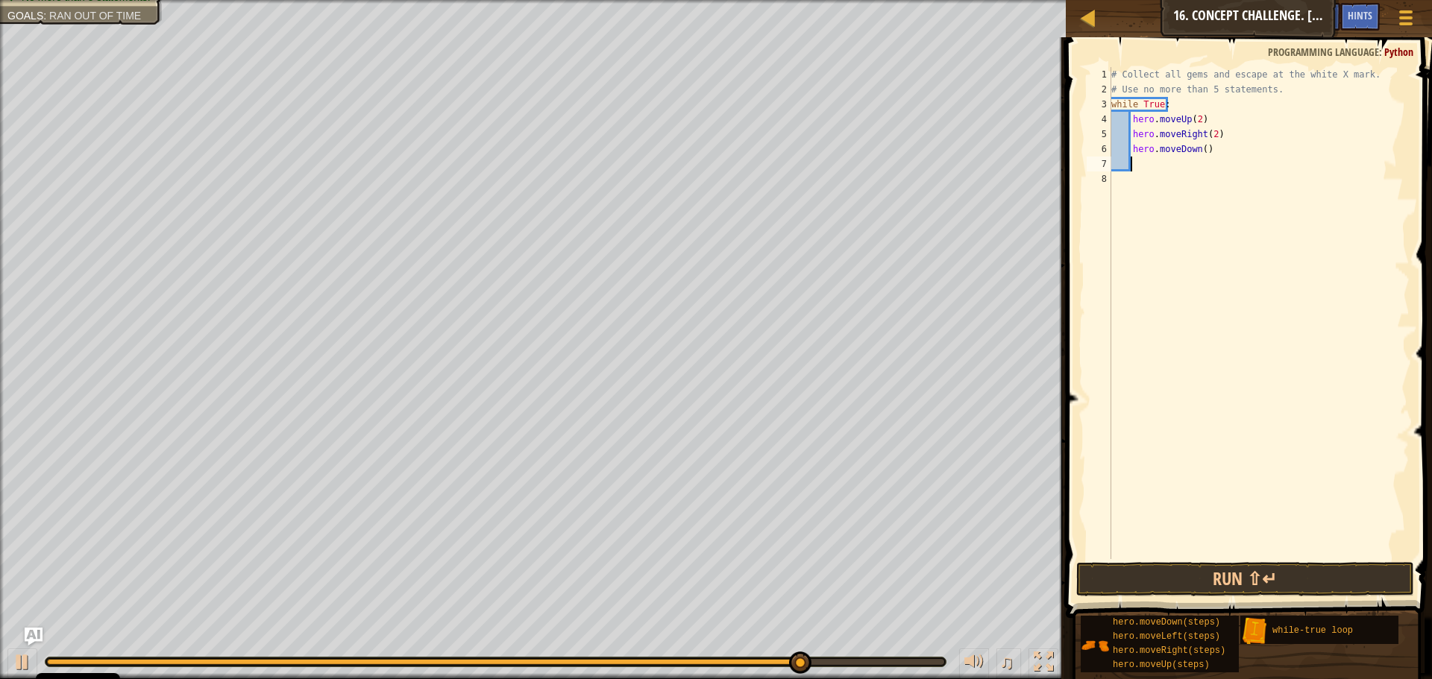
scroll to position [7, 1]
click at [1198, 148] on div "# Collect all gems and escape at the white X mark. # Use no more than 5 stateme…" at bounding box center [1258, 328] width 301 height 522
type textarea "hero.moveDown(2)"
click at [1209, 163] on div "# Collect all gems and escape at the white X mark. # Use no more than 5 stateme…" at bounding box center [1258, 328] width 301 height 522
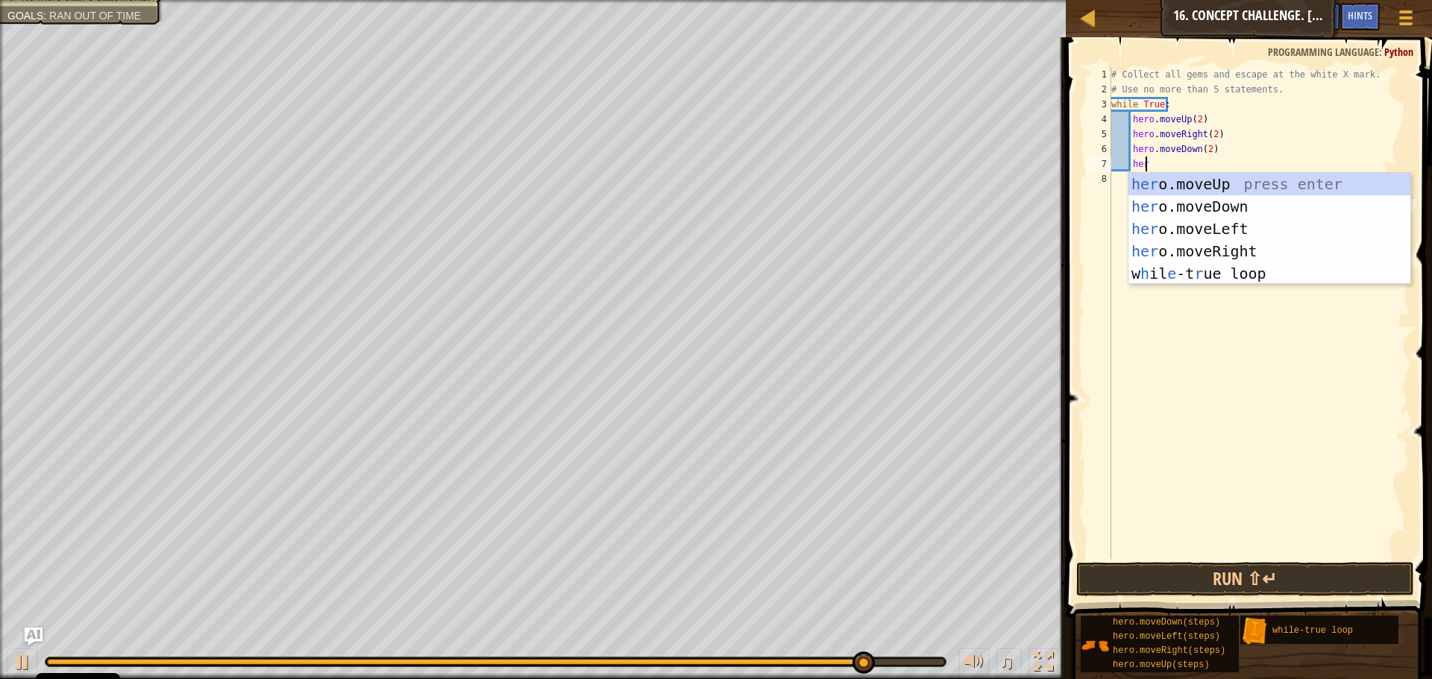
scroll to position [7, 2]
type textarea "hero"
click at [1201, 229] on div "hero .moveUp press enter hero .moveDown press enter hero .moveLeft press enter …" at bounding box center [1269, 251] width 282 height 157
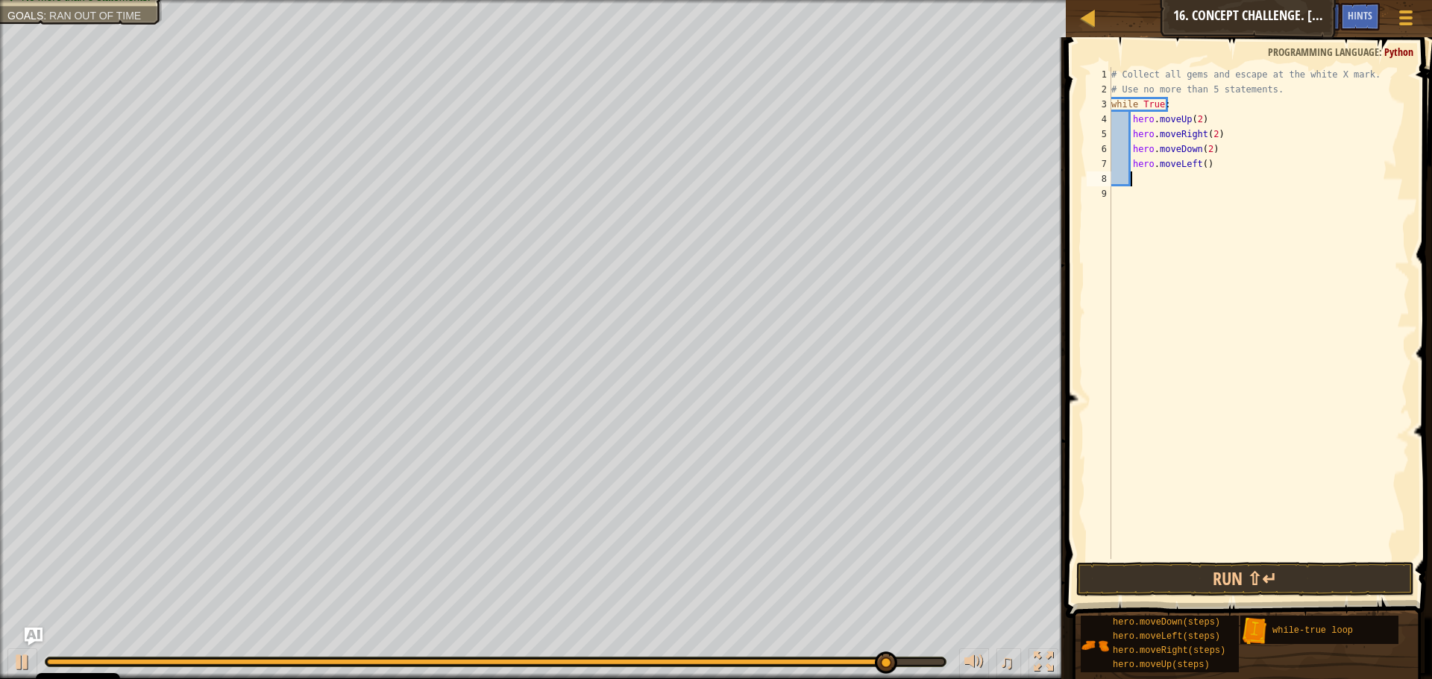
scroll to position [7, 1]
click at [1201, 163] on div "# Collect all gems and escape at the white X mark. # Use no more than 5 stateme…" at bounding box center [1258, 328] width 301 height 522
click at [1288, 572] on button "Run ⇧↵" at bounding box center [1245, 579] width 338 height 34
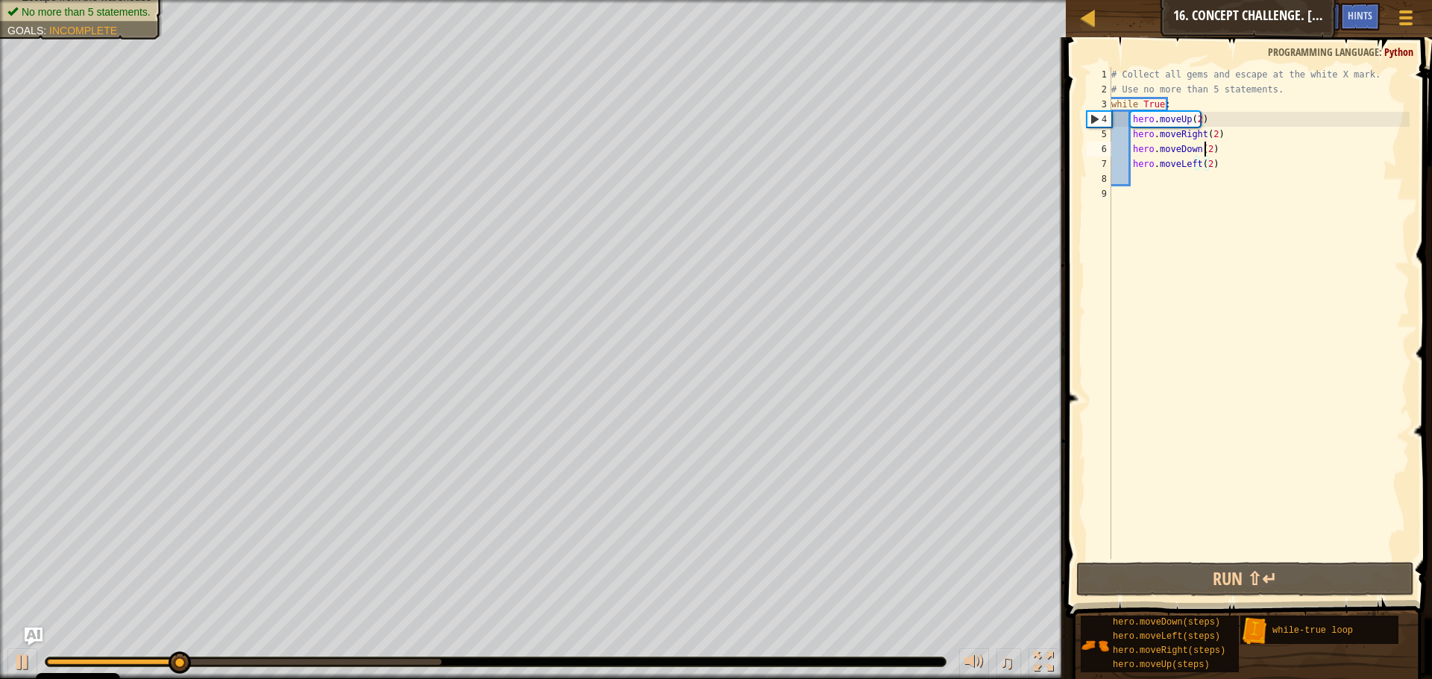
click at [1204, 146] on div "# Collect all gems and escape at the white X mark. # Use no more than 5 stateme…" at bounding box center [1258, 328] width 301 height 522
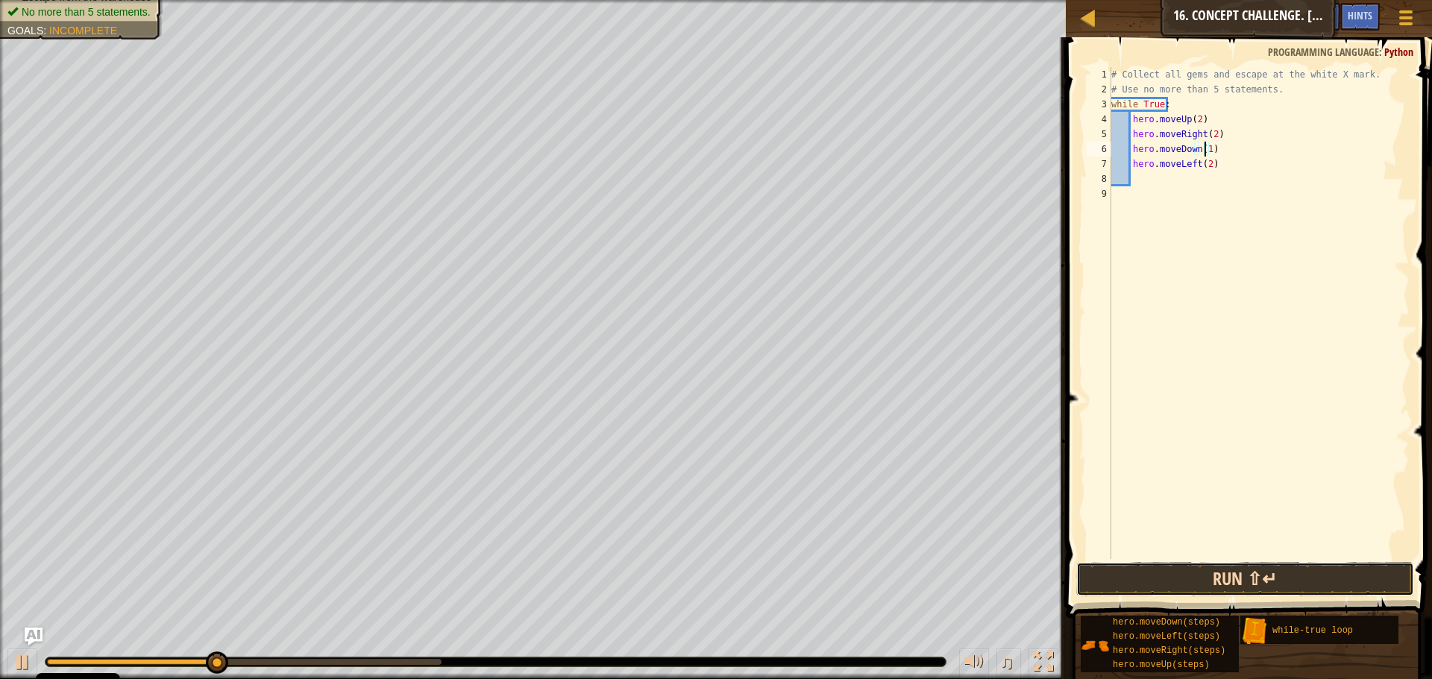
click at [1321, 575] on button "Run ⇧↵" at bounding box center [1245, 579] width 338 height 34
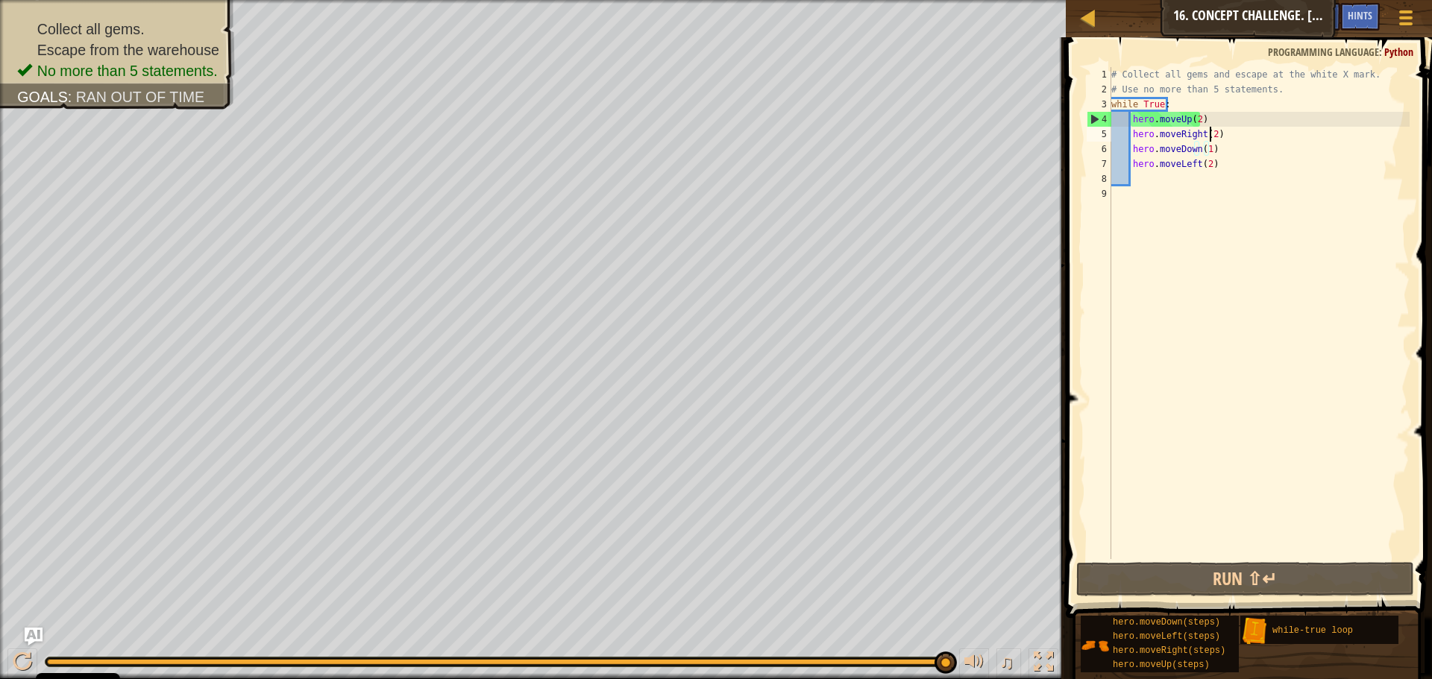
click at [1208, 136] on div "# Collect all gems and escape at the white X mark. # Use no more than 5 stateme…" at bounding box center [1258, 328] width 301 height 522
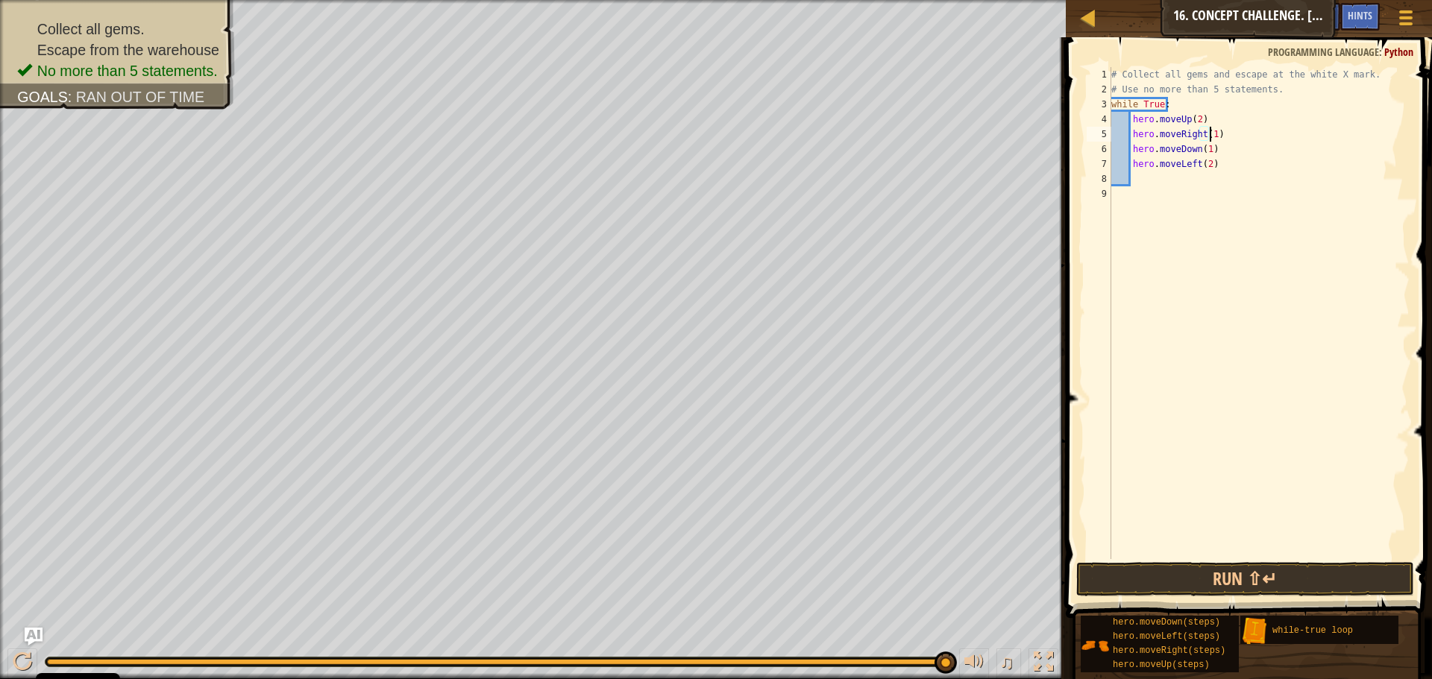
scroll to position [7, 8]
click at [1202, 149] on div "# Collect all gems and escape at the white X mark. # Use no more than 5 stateme…" at bounding box center [1258, 328] width 301 height 522
click at [1204, 165] on div "# Collect all gems and escape at the white X mark. # Use no more than 5 stateme…" at bounding box center [1258, 328] width 301 height 522
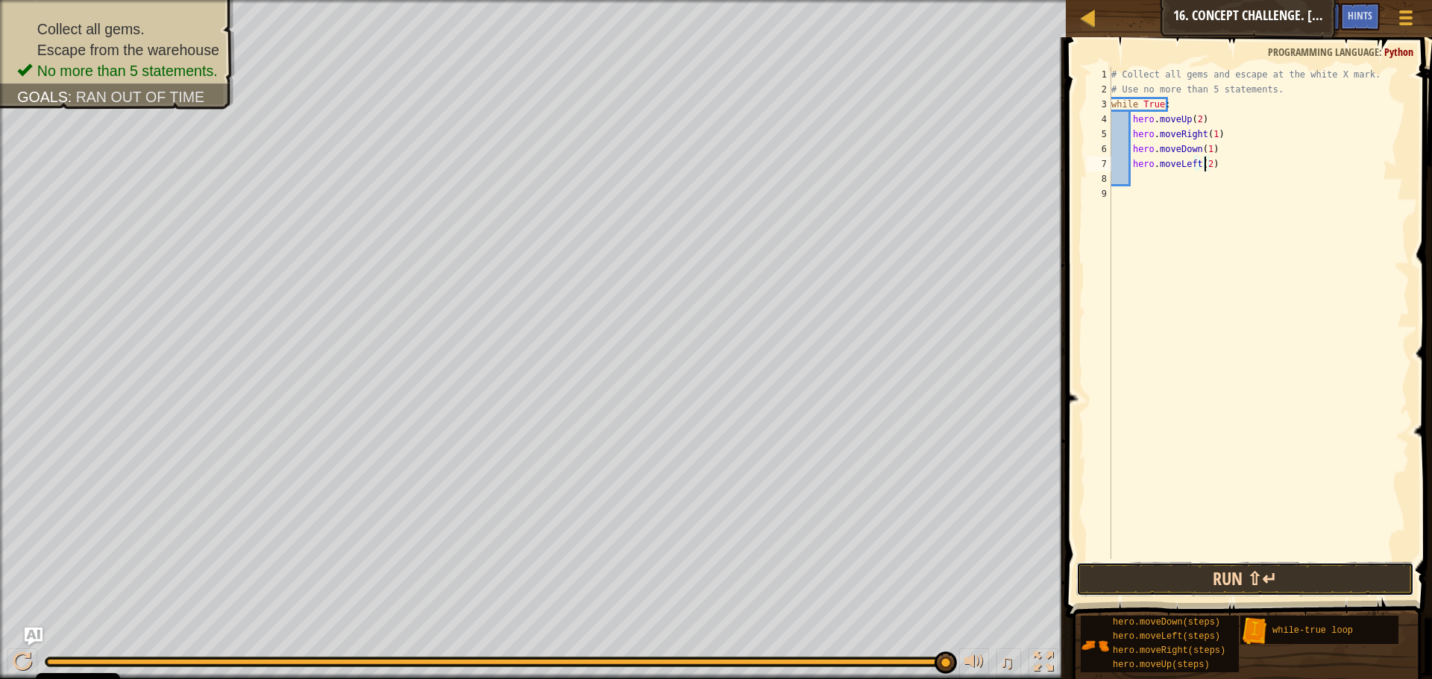
click at [1245, 581] on button "Run ⇧↵" at bounding box center [1245, 579] width 338 height 34
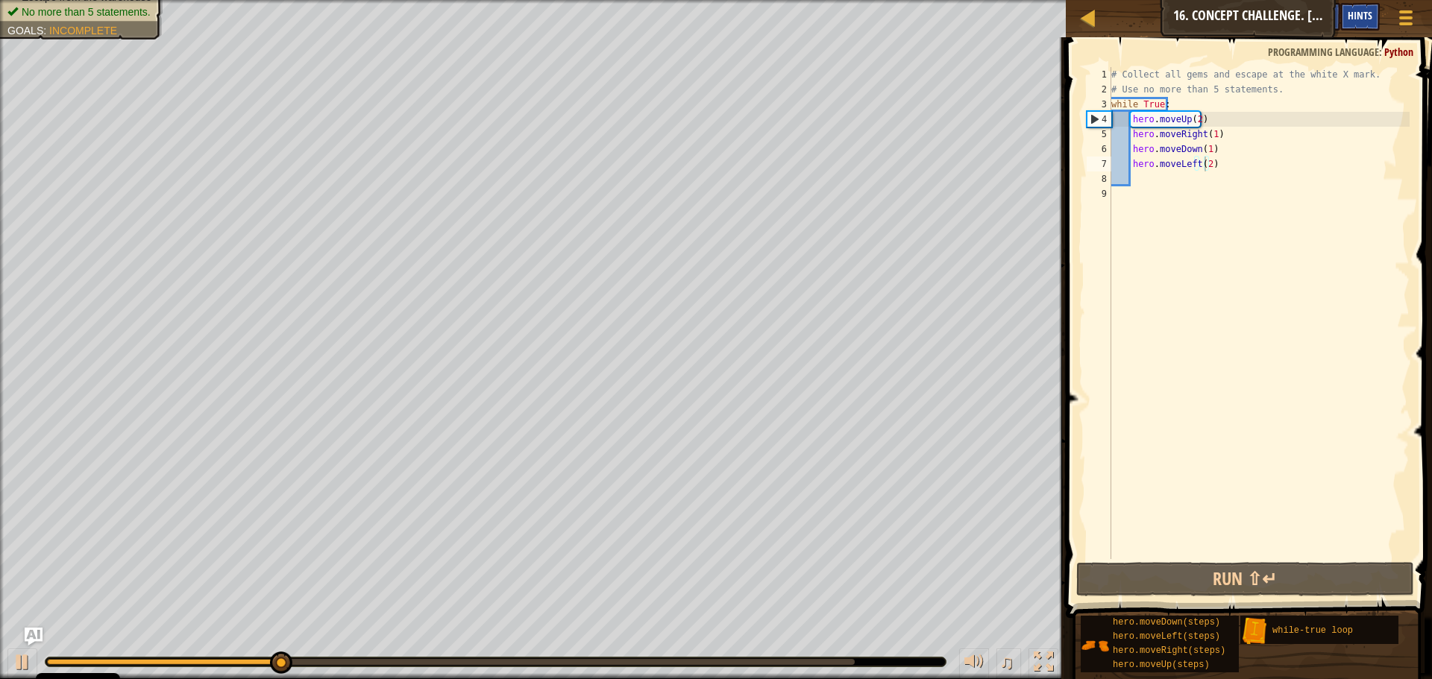
click at [1374, 25] on div "Hints" at bounding box center [1360, 17] width 40 height 28
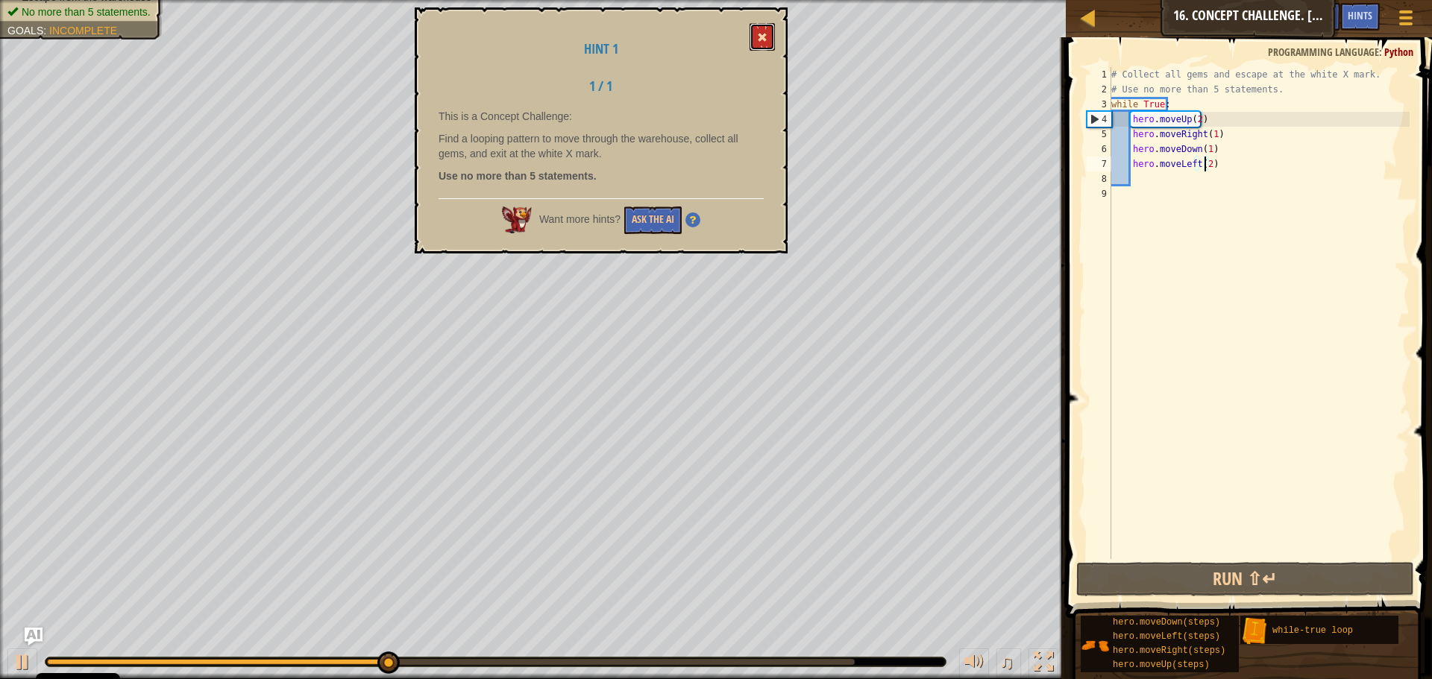
click at [765, 40] on span at bounding box center [762, 37] width 10 height 10
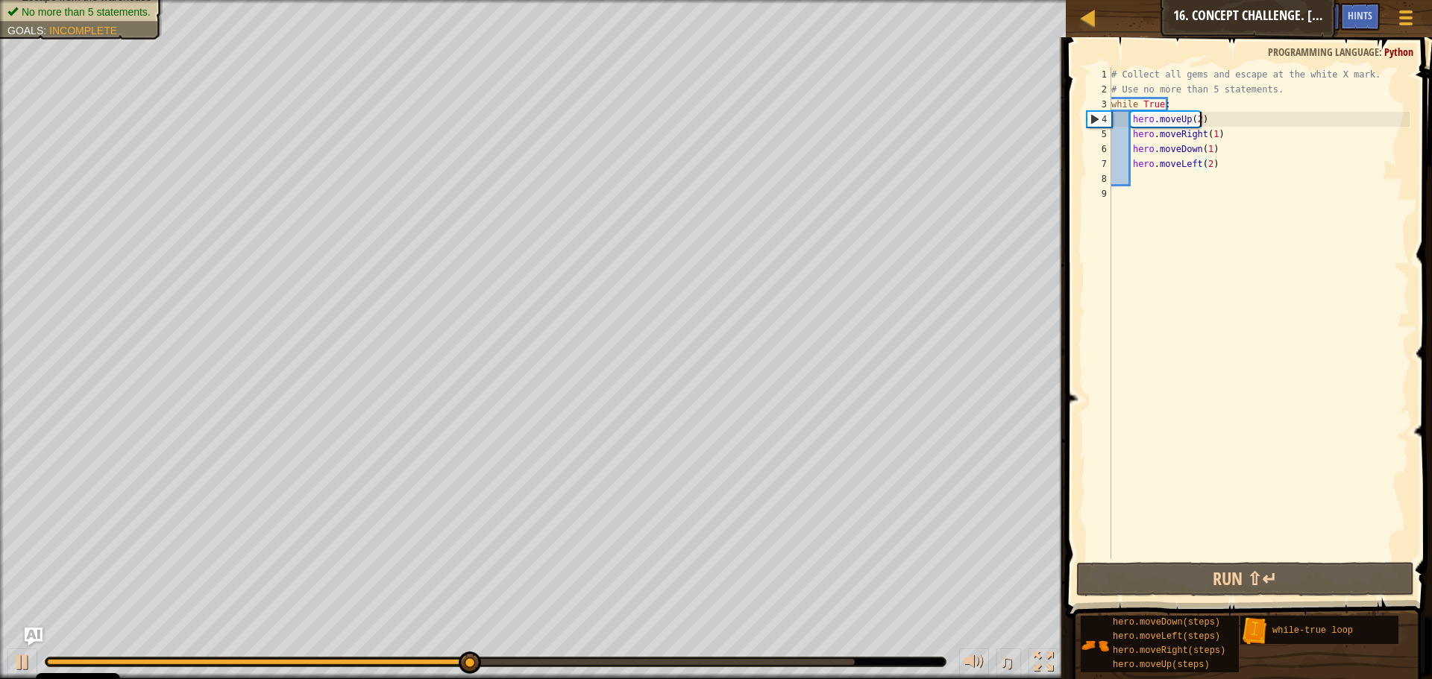
type textarea "hero.moveUp(2)"
drag, startPoint x: 1240, startPoint y: 122, endPoint x: 1111, endPoint y: 116, distance: 129.1
click at [1111, 116] on div "# Collect all gems and escape at the white X mark. # Use no more than 5 stateme…" at bounding box center [1258, 328] width 301 height 522
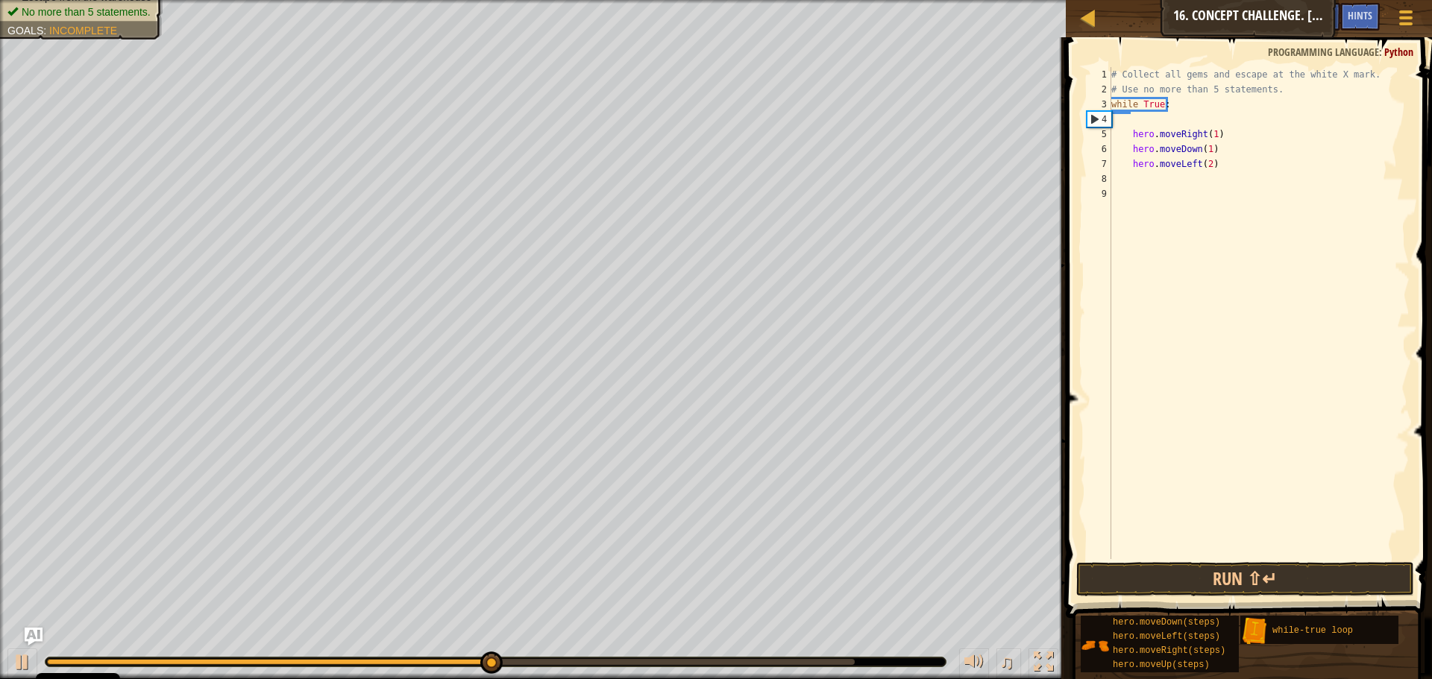
scroll to position [7, 0]
click at [1137, 120] on div "# Collect all gems and escape at the white X mark. # Use no more than 5 stateme…" at bounding box center [1258, 328] width 301 height 522
click at [1172, 107] on div "# Collect all gems and escape at the white X mark. # Use no more than 5 stateme…" at bounding box center [1258, 328] width 301 height 522
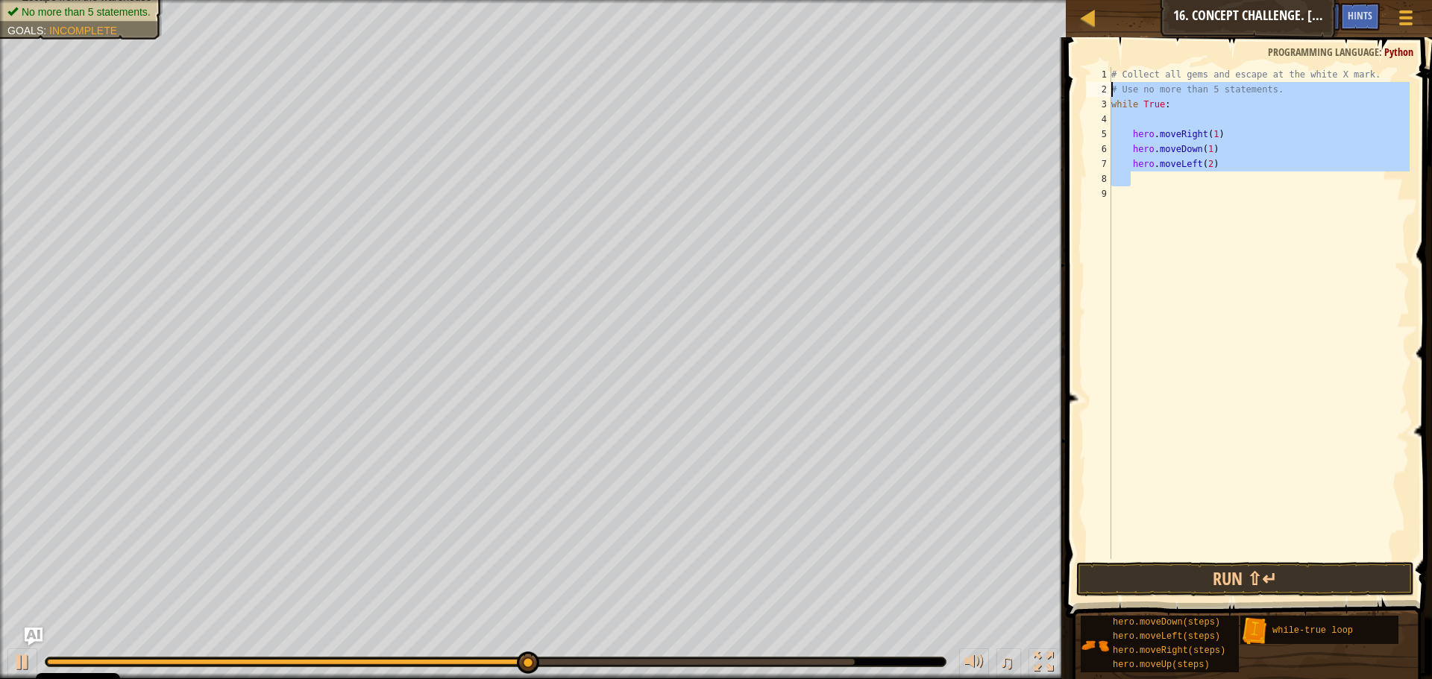
click at [1031, 80] on div "Map Introduction to Computer Science 16. Concept Challenge. Loop Warehouse Game…" at bounding box center [716, 339] width 1432 height 679
type textarea "# Collect all gems and escape at the white X mark. # Use no more than 5 stateme…"
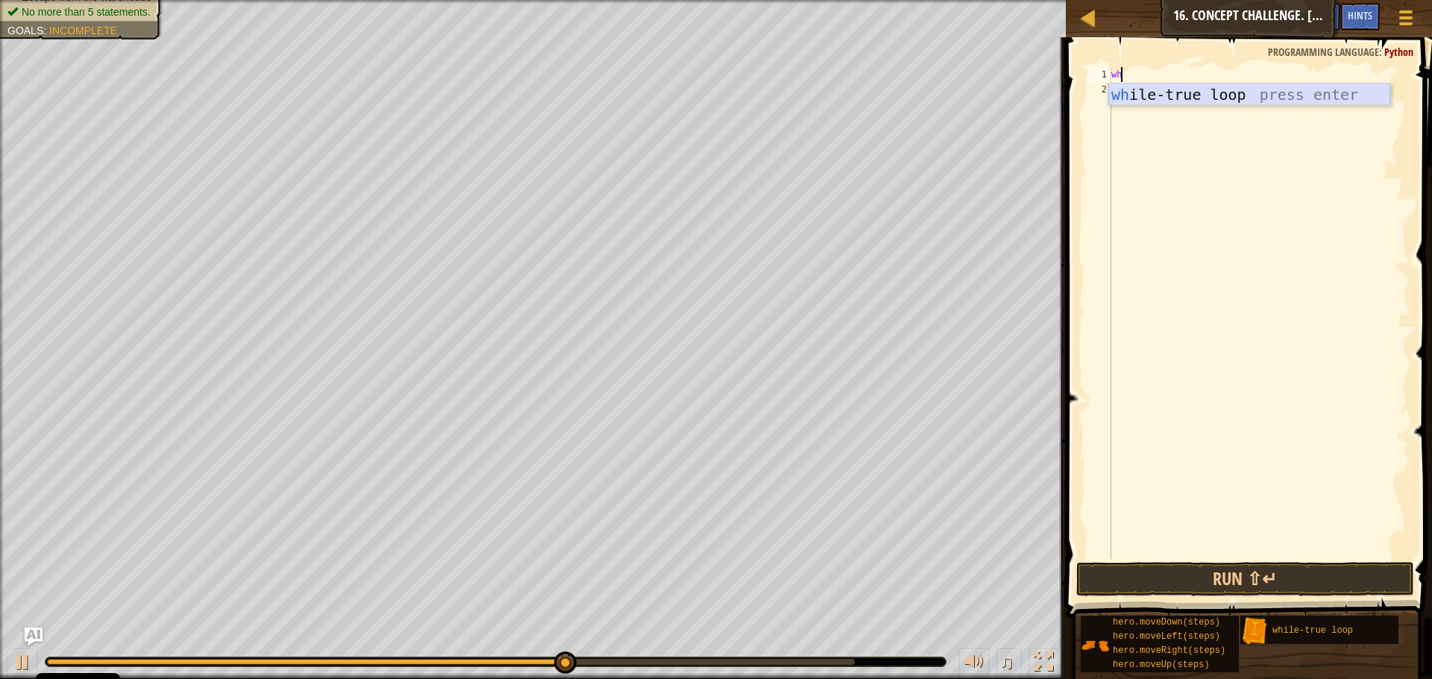
type textarea "whi"
click at [1137, 90] on div "whi le-true loop press enter" at bounding box center [1249, 117] width 282 height 67
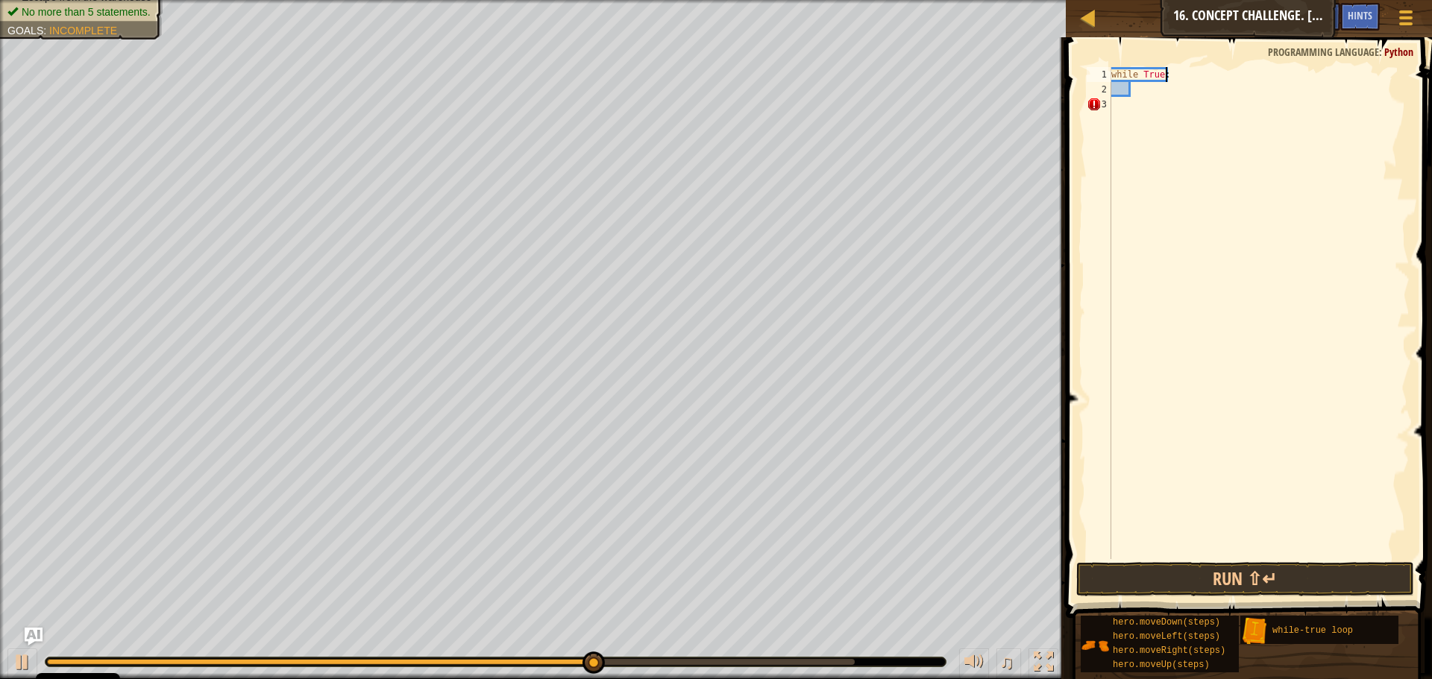
click at [1180, 72] on div "while True :" at bounding box center [1258, 328] width 301 height 522
type textarea "w"
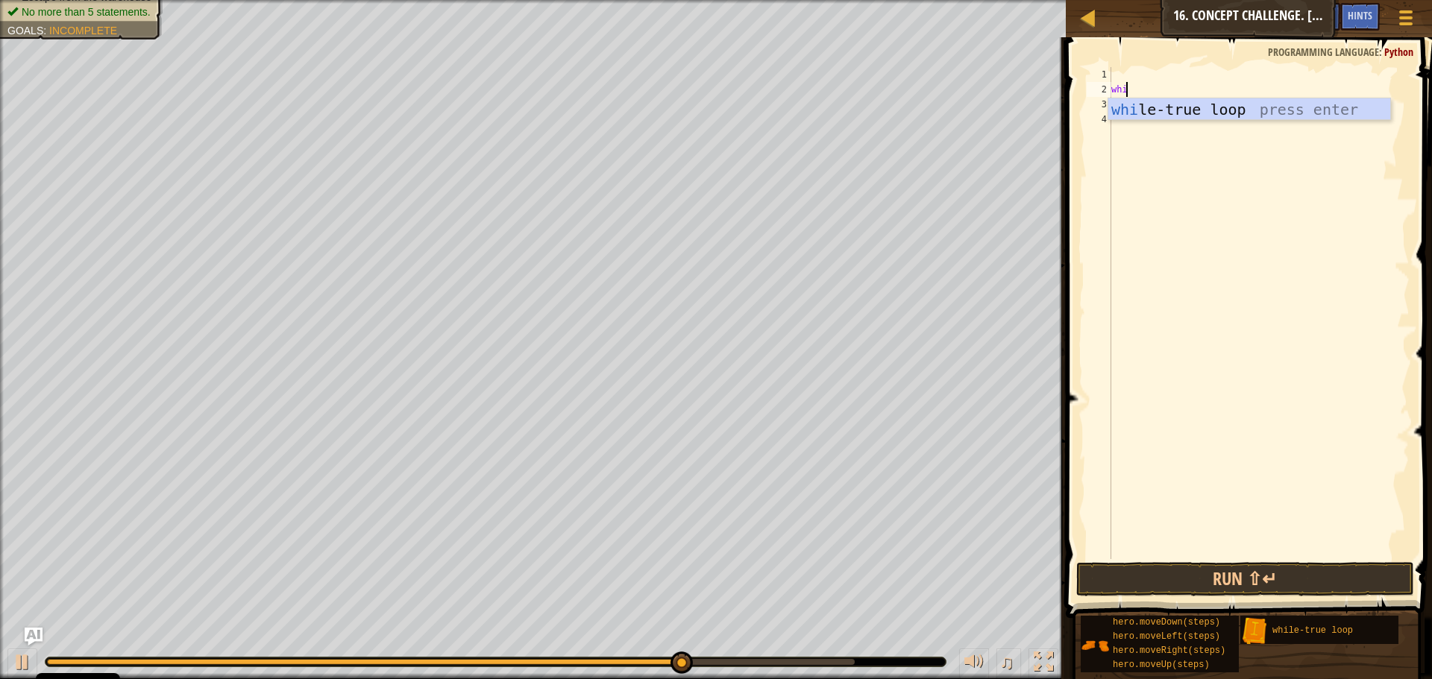
type textarea "whil"
click at [1145, 107] on div "whil e-true loop press enter" at bounding box center [1249, 131] width 282 height 67
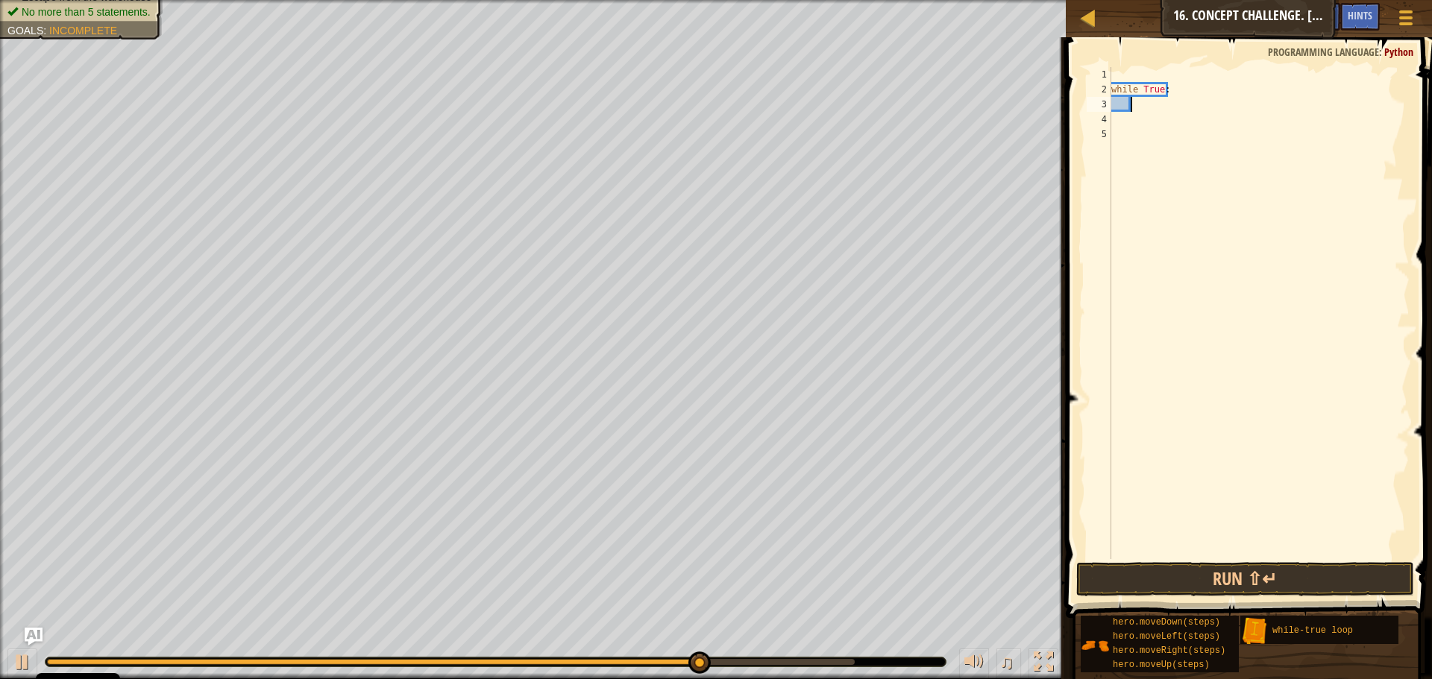
click at [1147, 81] on div "while True :" at bounding box center [1258, 328] width 301 height 522
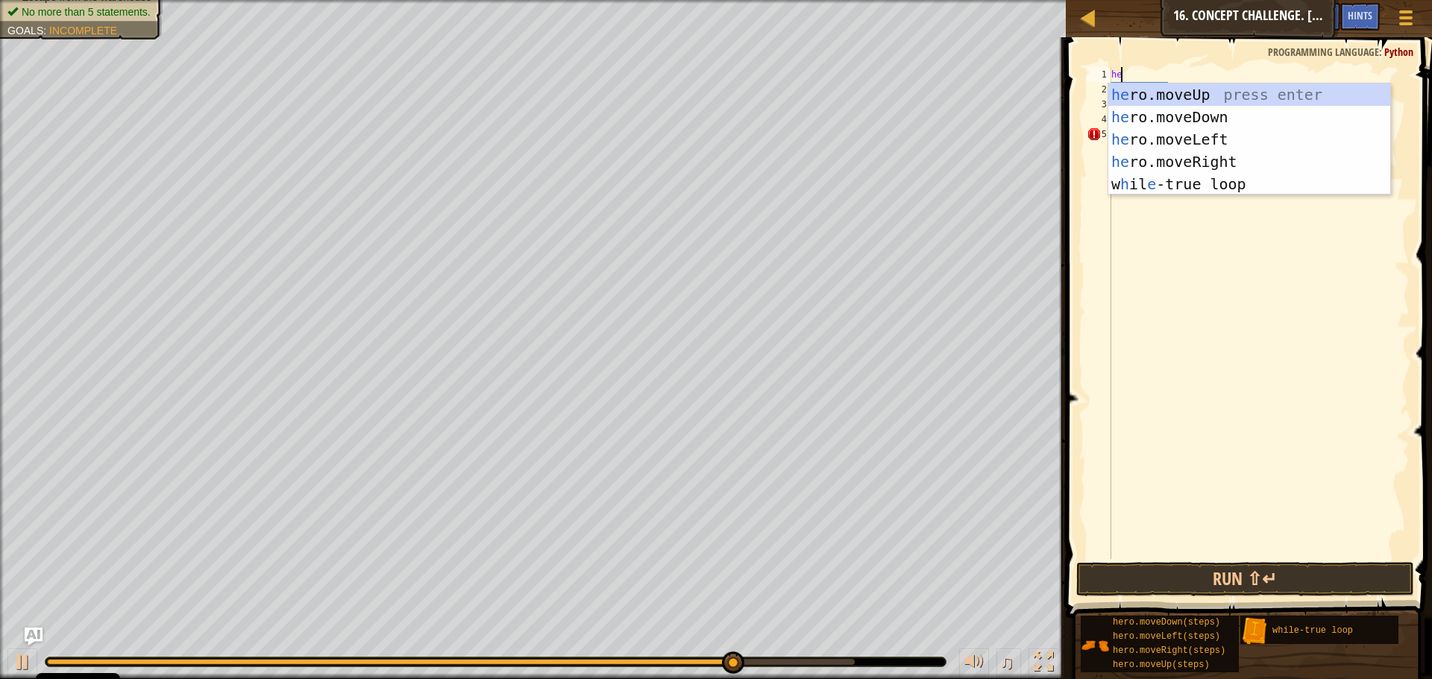
type textarea "her"
click at [1139, 92] on div "her o.moveUp press enter her o.moveDown press enter her o.moveLeft press enter …" at bounding box center [1249, 162] width 282 height 157
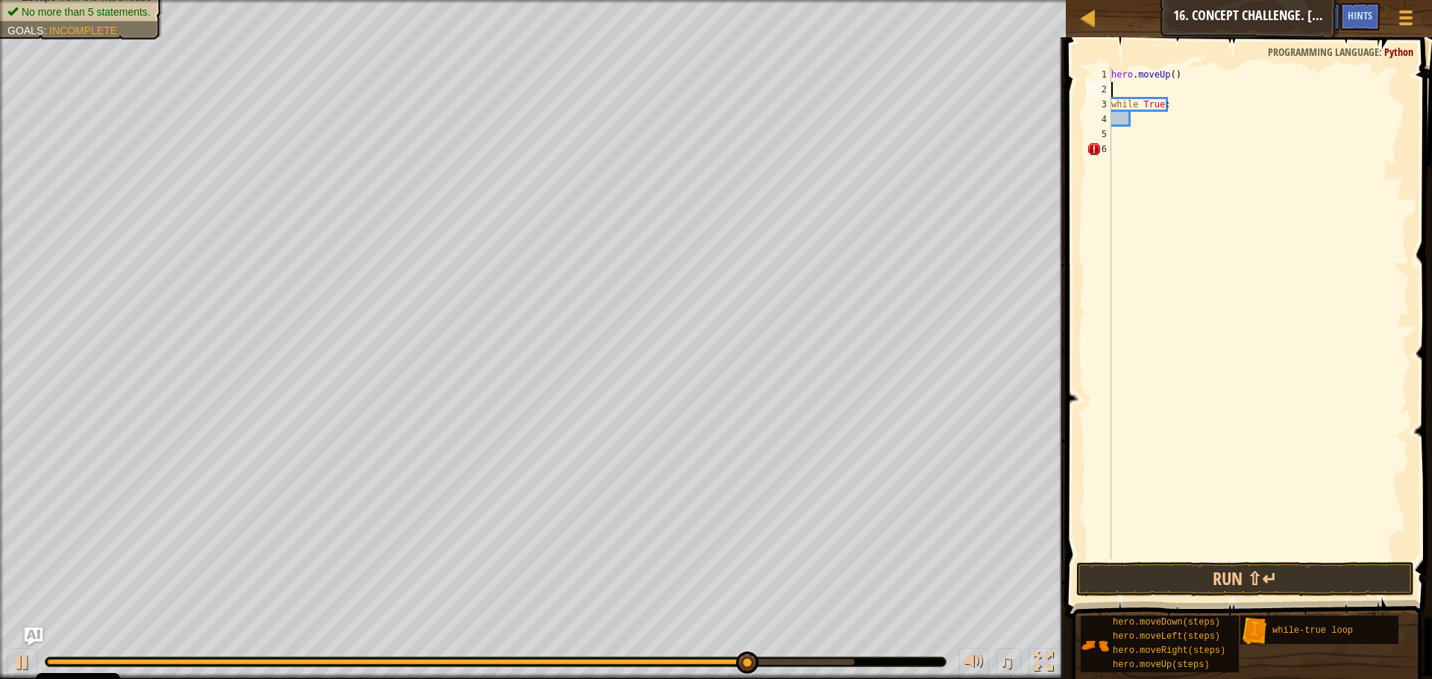
scroll to position [7, 0]
click at [1169, 78] on div "hero . moveUp ( ) while True :" at bounding box center [1258, 328] width 301 height 522
type textarea "hero.moveUp(2)"
click at [1165, 112] on div "hero . moveUp ( 2 ) while True :" at bounding box center [1258, 328] width 301 height 522
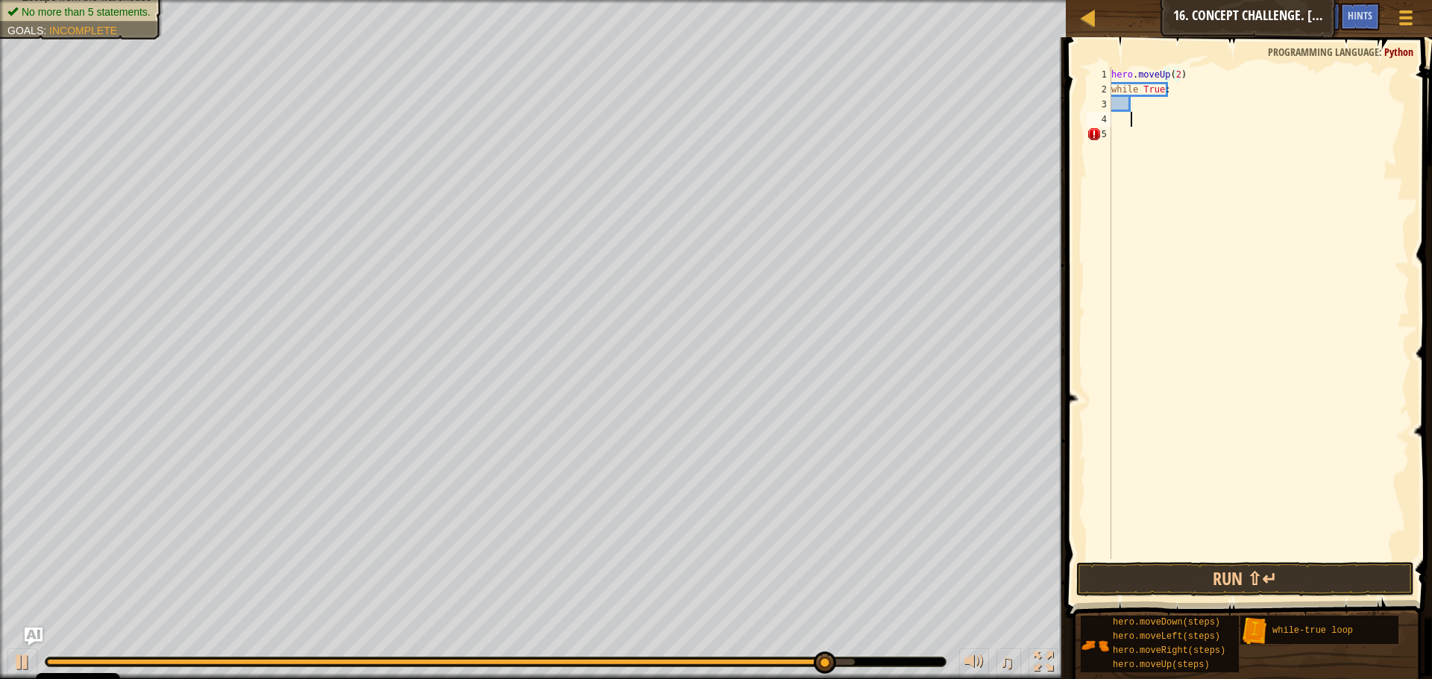
scroll to position [7, 1]
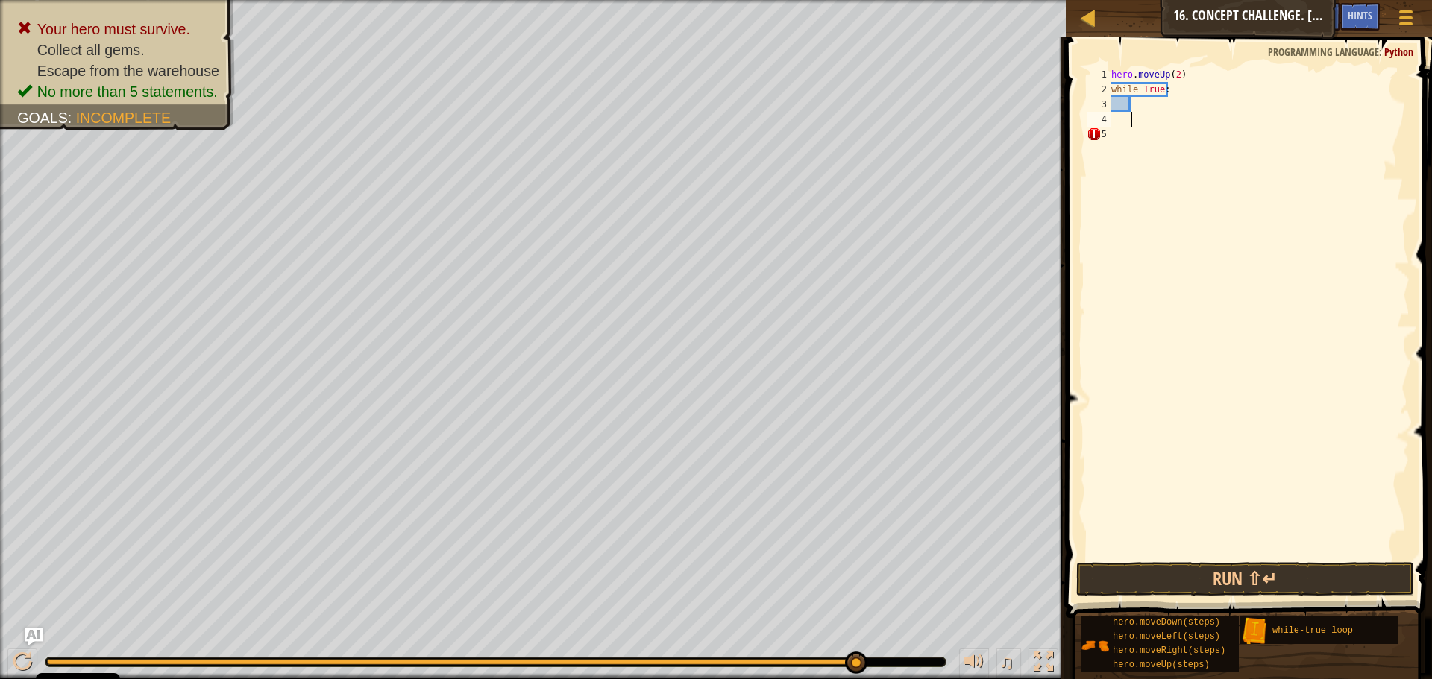
click at [1142, 102] on div "hero . moveUp ( 2 ) while True :" at bounding box center [1258, 328] width 301 height 522
type textarea "while True:"
click at [1150, 95] on div "hero . moveUp ( 2 ) while True :" at bounding box center [1258, 328] width 301 height 522
click at [1149, 101] on div "hero . moveUp ( 2 ) while True :" at bounding box center [1258, 328] width 301 height 522
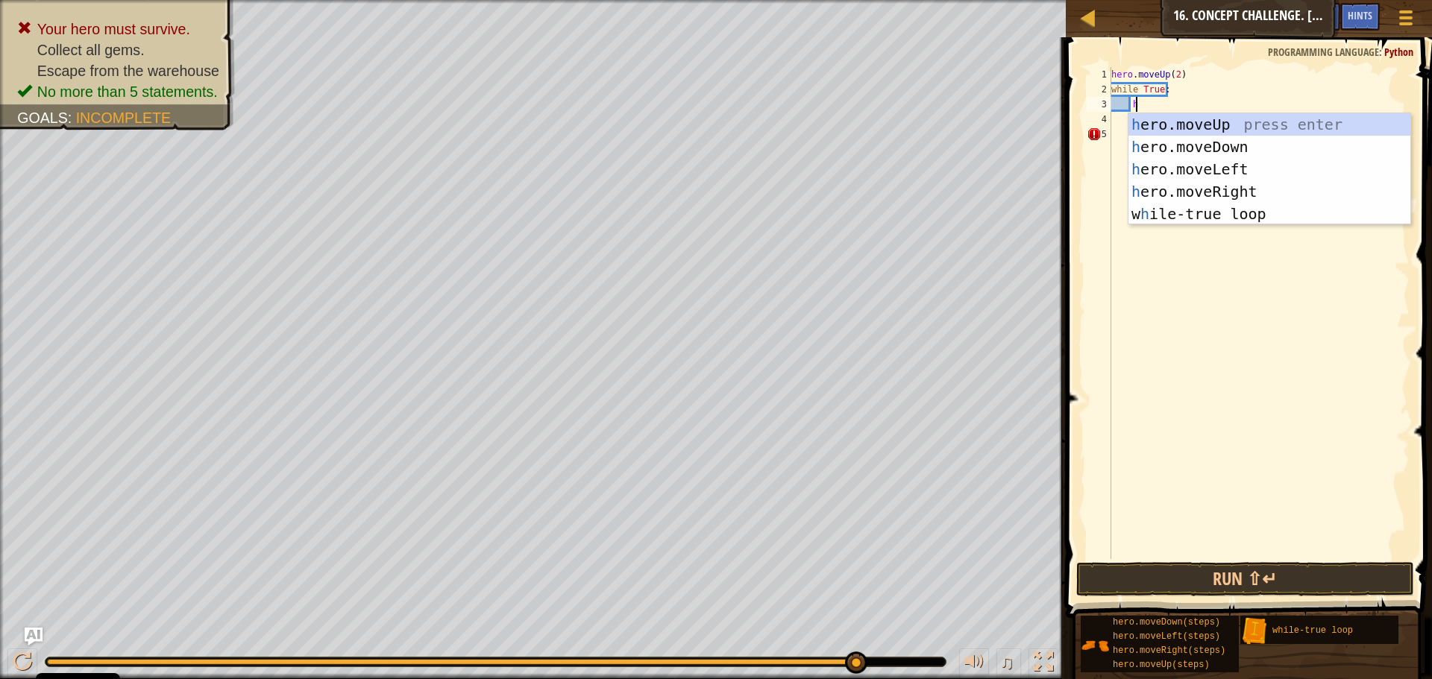
scroll to position [7, 1]
type textarea "he"
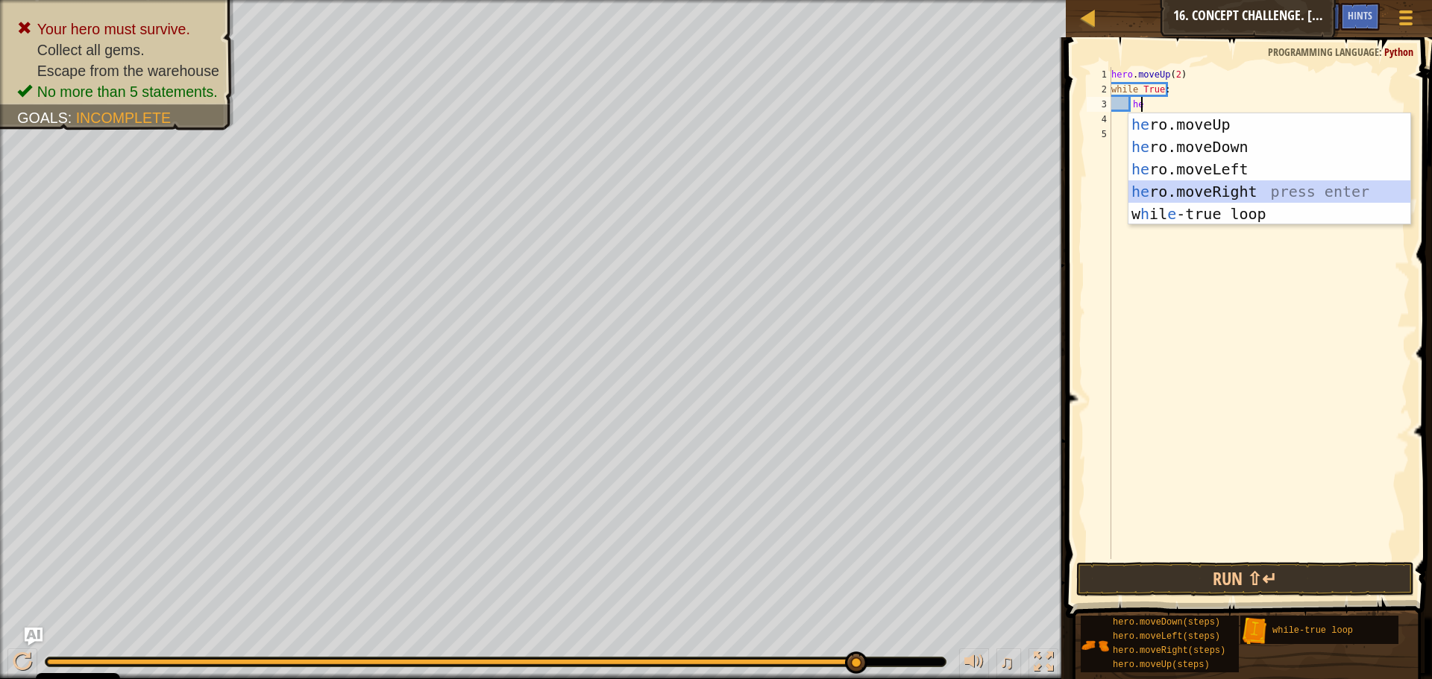
click at [1201, 189] on div "he ro.moveUp press enter he ro.moveDown press enter he ro.moveLeft press enter …" at bounding box center [1269, 191] width 282 height 157
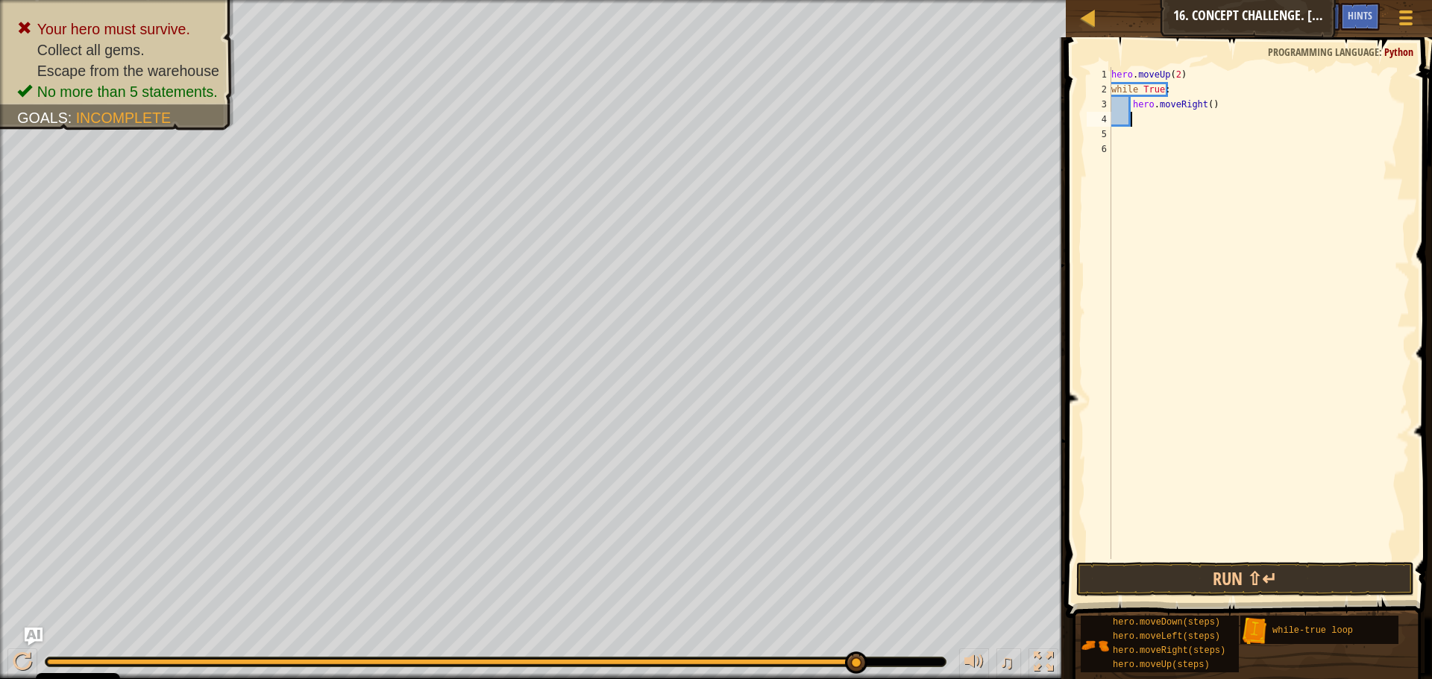
click at [1203, 104] on div "hero . moveUp ( 2 ) while True : hero . moveRight ( )" at bounding box center [1258, 328] width 301 height 522
type textarea "hero.moveRight(2)"
click at [1179, 116] on div "hero . moveUp ( 2 ) while True : hero . moveRight ( 2 )" at bounding box center [1258, 328] width 301 height 522
click at [1161, 122] on div "hero . moveUp ( 2 ) while True : hero . moveRight ( 2 )" at bounding box center [1258, 328] width 301 height 522
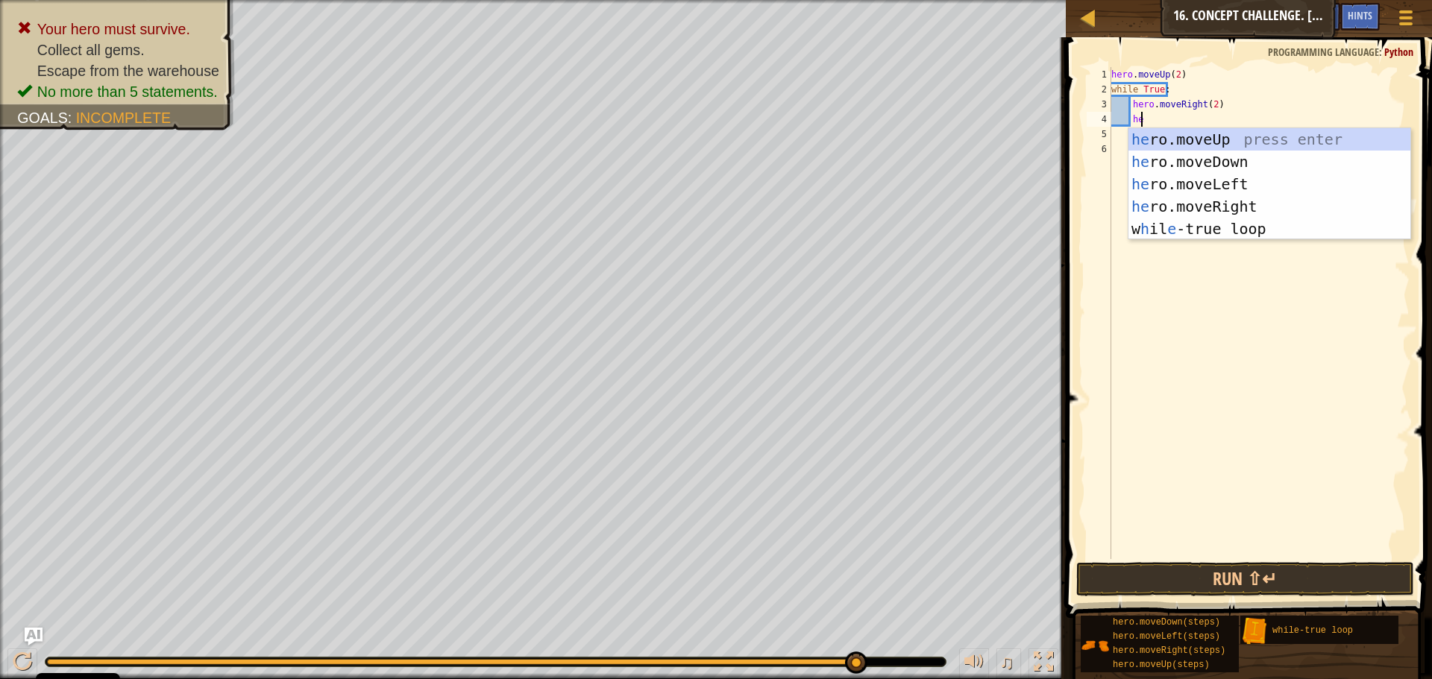
type textarea "her"
click at [1206, 159] on div "her o.moveUp press enter her o.moveDown press enter her o.moveLeft press enter …" at bounding box center [1269, 206] width 282 height 157
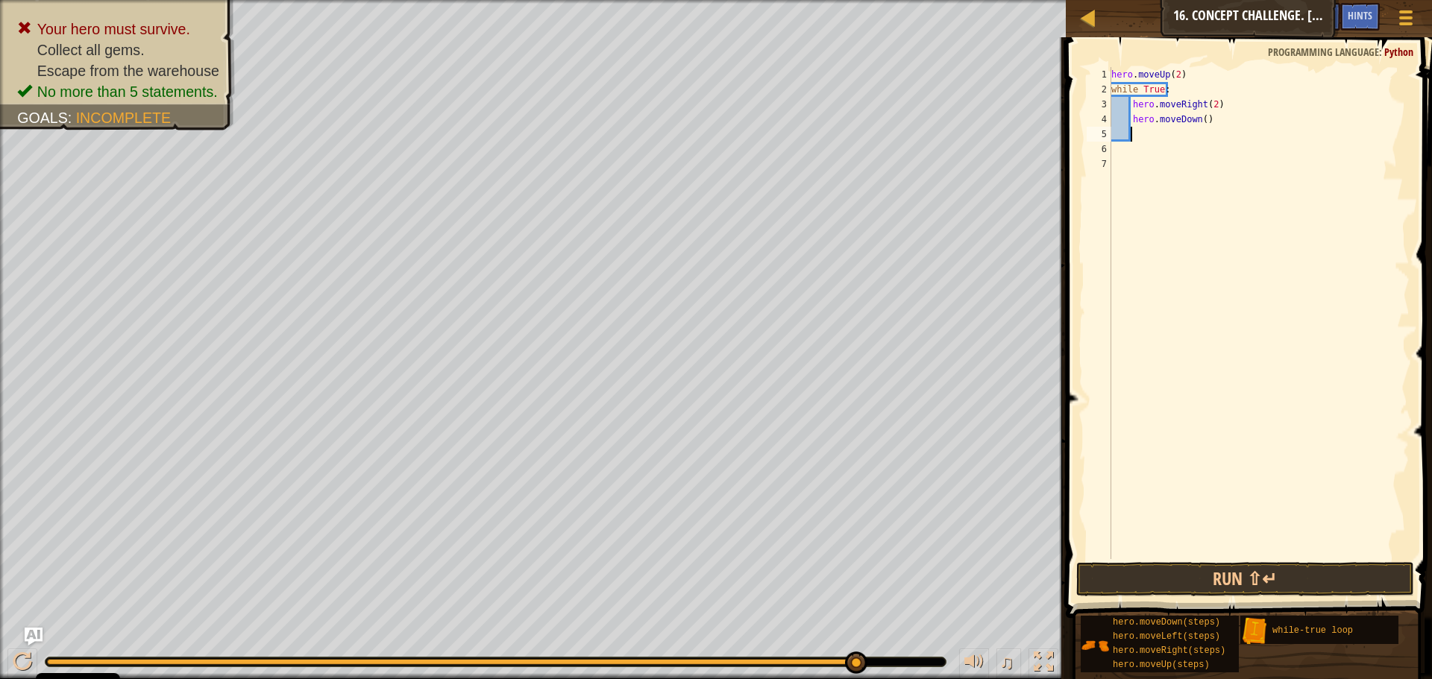
click at [1201, 117] on div "hero . moveUp ( 2 ) while True : hero . moveRight ( 2 ) hero . moveDown ( )" at bounding box center [1258, 328] width 301 height 522
type textarea "hero.moveDown()"
click at [1198, 138] on div "hero . moveUp ( 2 ) while True : hero . moveRight ( 2 ) hero . moveDown ( )" at bounding box center [1258, 328] width 301 height 522
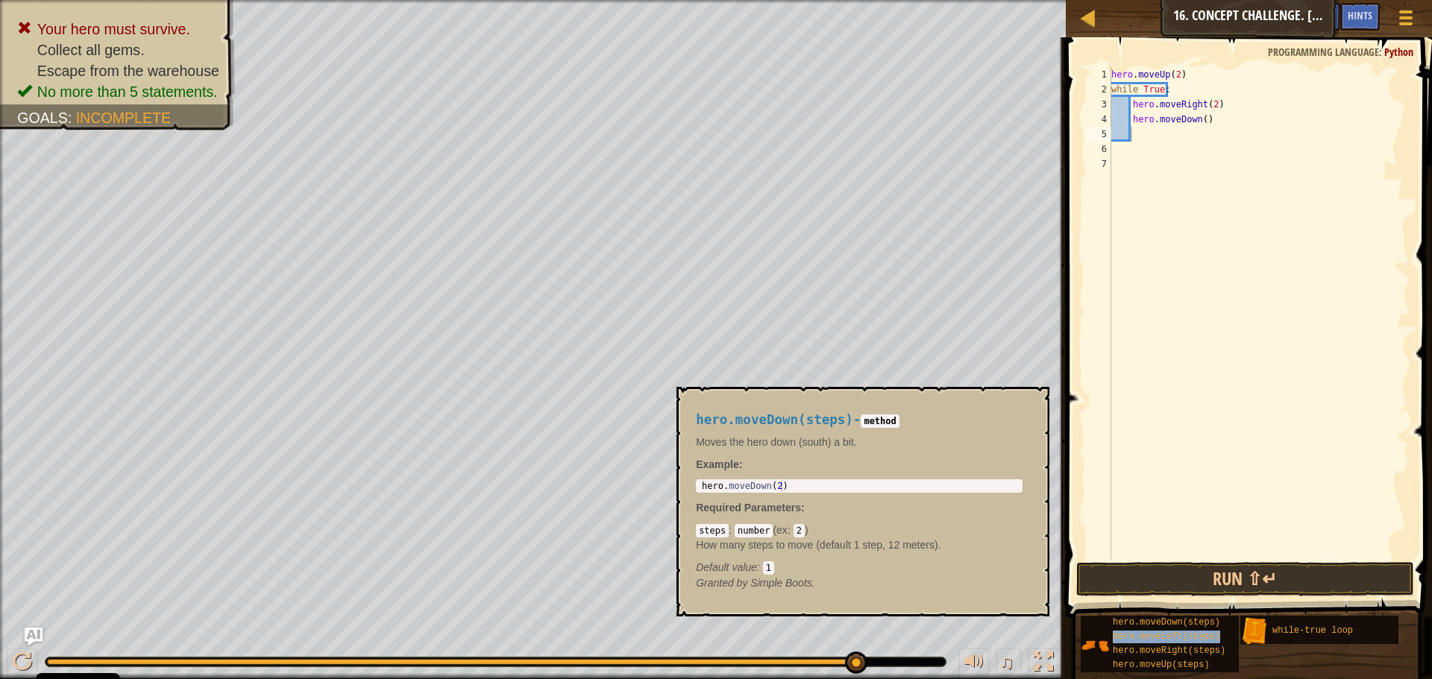
click at [1157, 128] on div "hero . moveUp ( 2 ) while True : hero . moveRight ( 2 ) hero . moveDown ( )" at bounding box center [1258, 328] width 301 height 522
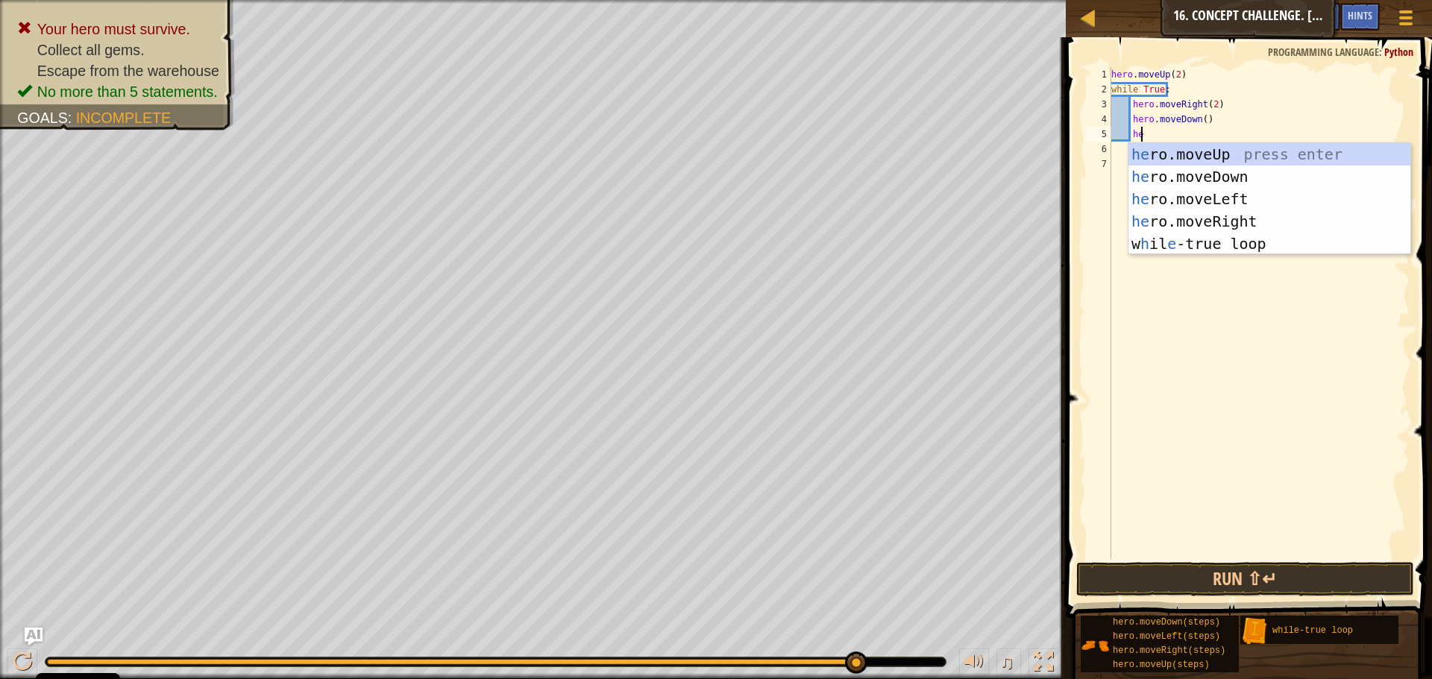
scroll to position [7, 2]
type textarea "hero"
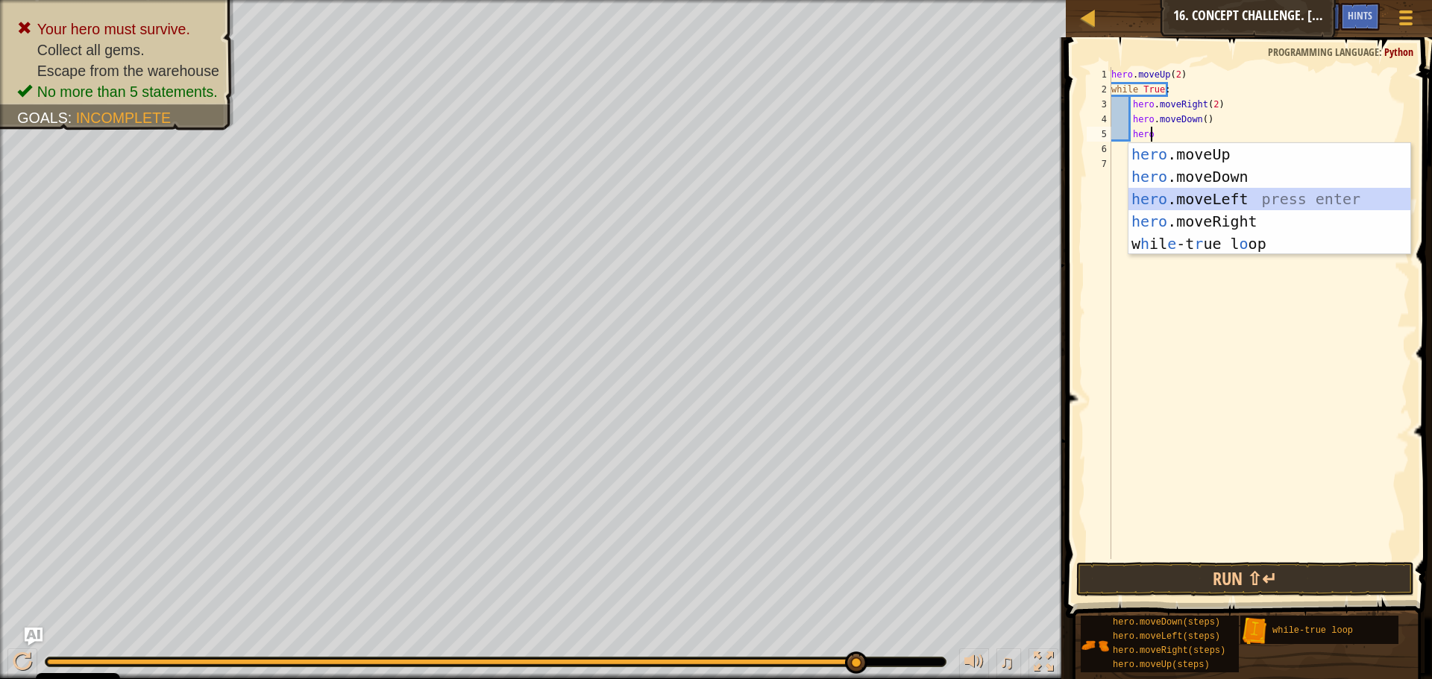
click at [1214, 201] on div "hero .moveUp press enter hero .moveDown press enter hero .moveLeft press enter …" at bounding box center [1269, 221] width 282 height 157
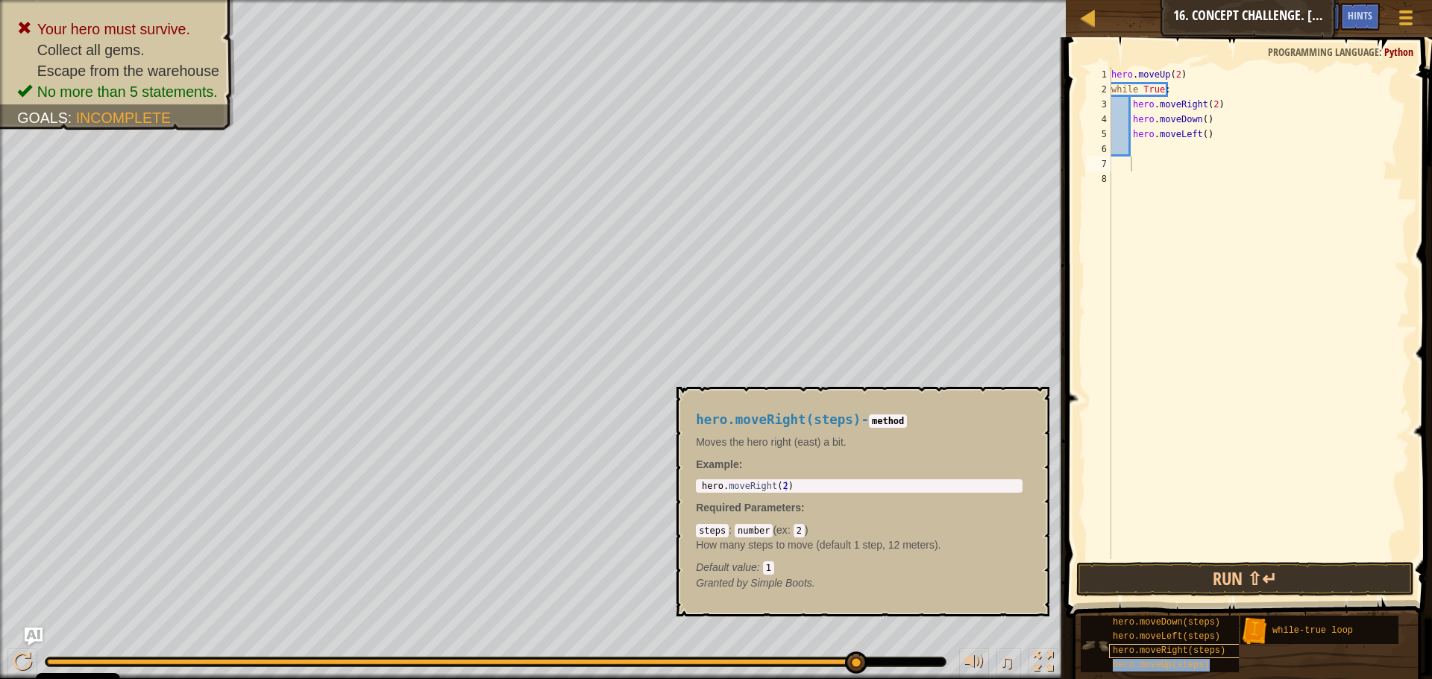
type textarea "hero.moveUp(steps)"
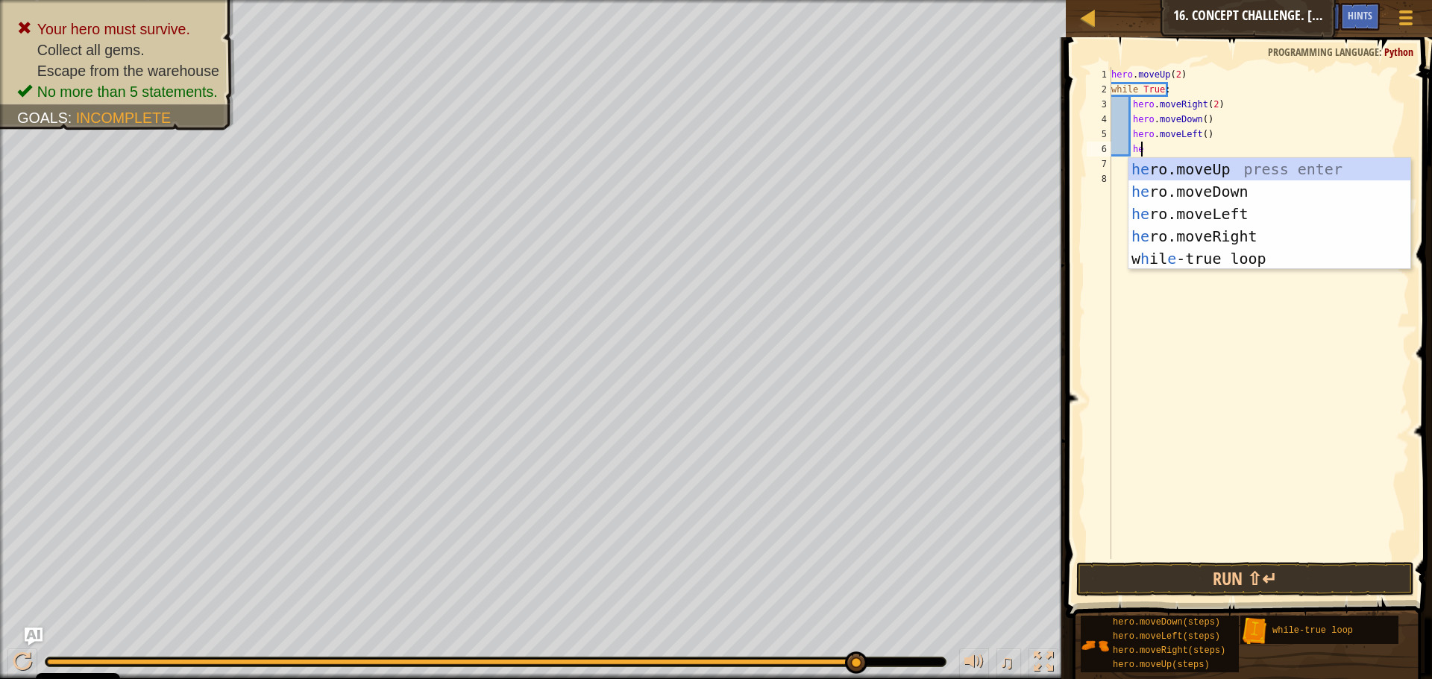
type textarea "her"
click at [1216, 169] on div "her o.moveUp press enter her o.moveDown press enter her o.moveLeft press enter …" at bounding box center [1269, 236] width 282 height 157
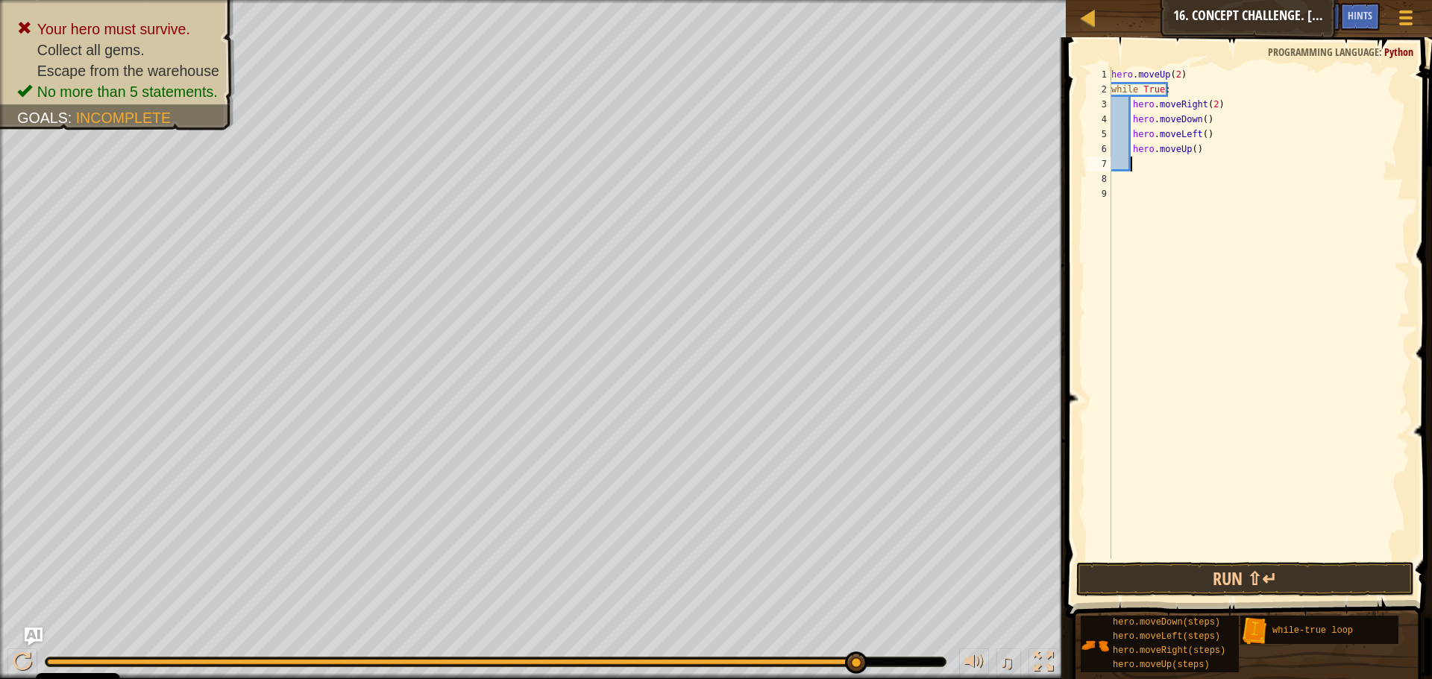
scroll to position [7, 1]
click at [1190, 148] on div "hero . moveUp ( 2 ) while True : hero . moveRight ( 2 ) hero . moveDown ( ) her…" at bounding box center [1258, 328] width 301 height 522
click at [1298, 568] on button "Run ⇧↵" at bounding box center [1245, 579] width 338 height 34
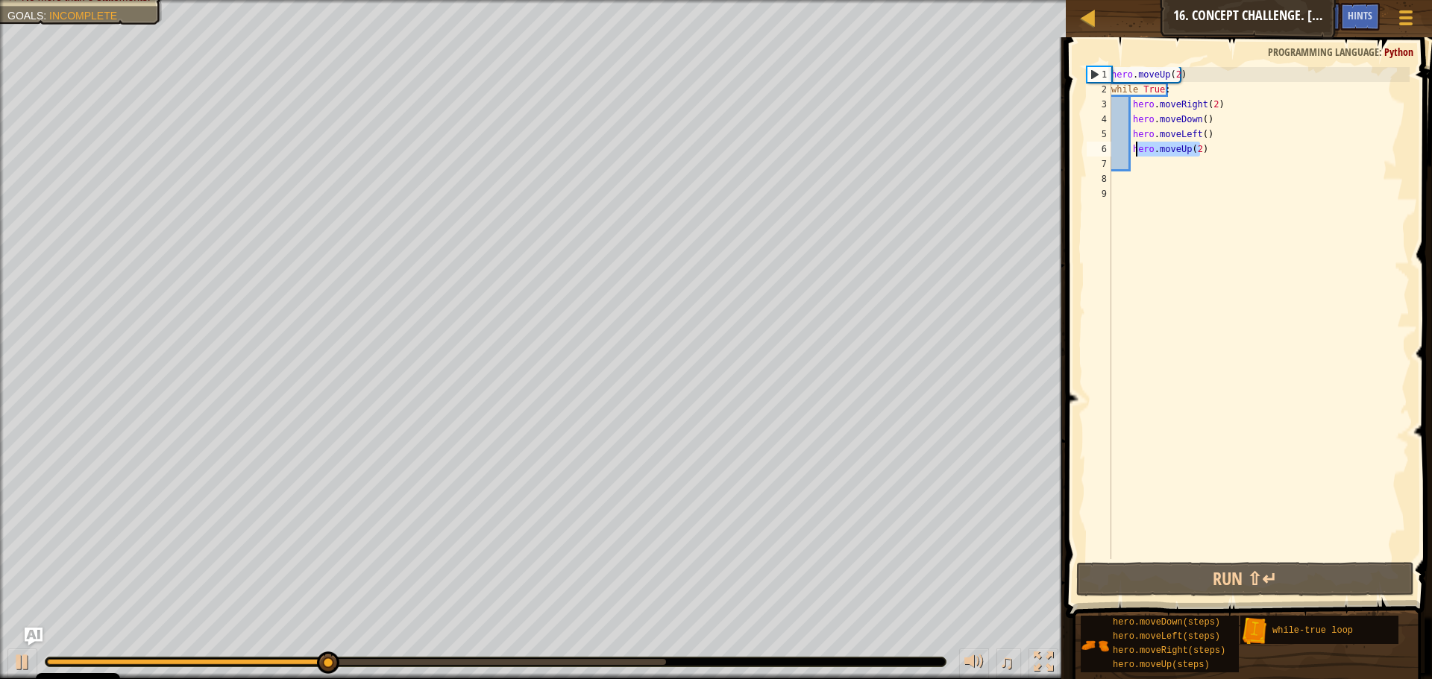
drag, startPoint x: 1206, startPoint y: 148, endPoint x: 1138, endPoint y: 152, distance: 68.0
click at [1138, 152] on div "hero . moveUp ( 2 ) while True : hero . moveRight ( 2 ) hero . moveDown ( ) her…" at bounding box center [1258, 328] width 301 height 522
type textarea "h"
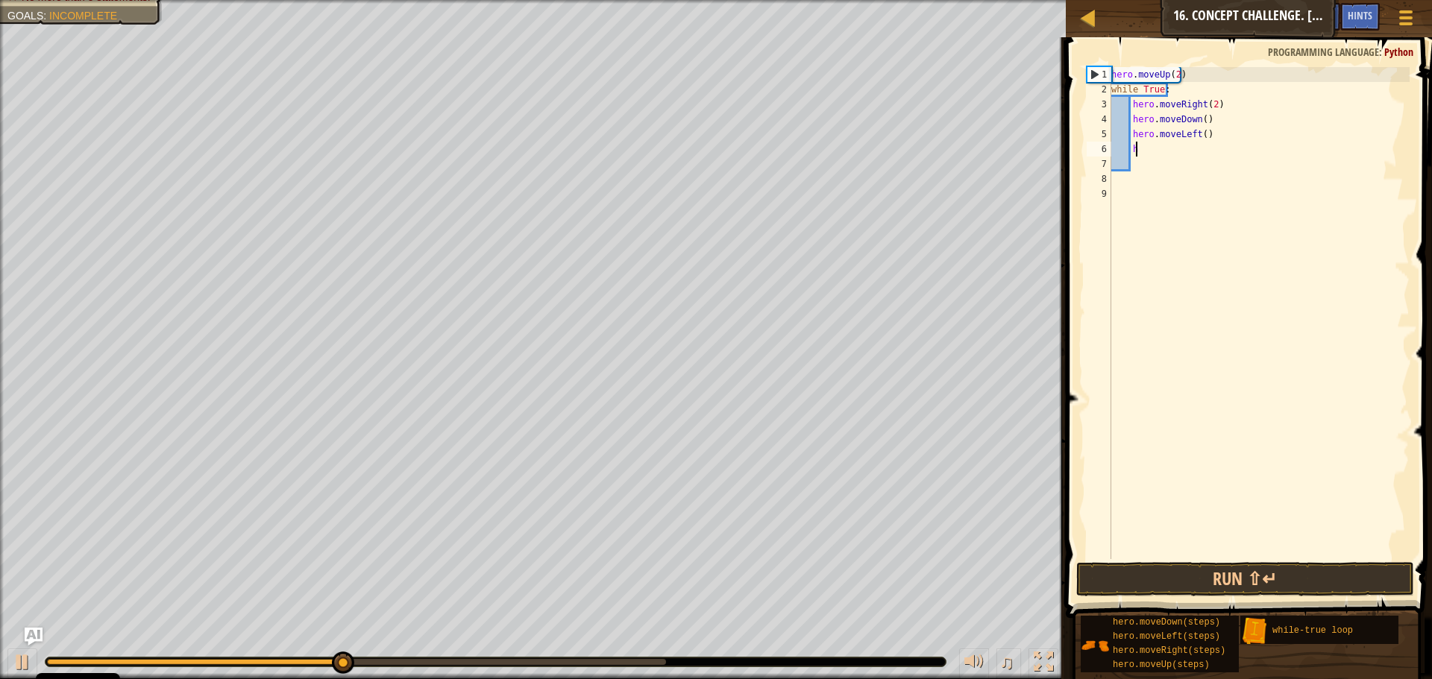
scroll to position [7, 1]
drag, startPoint x: 1188, startPoint y: 75, endPoint x: 1111, endPoint y: 74, distance: 76.8
click at [1111, 74] on div "hero . moveUp ( 2 ) while True : hero . moveRight ( 2 ) hero . moveDown ( ) her…" at bounding box center [1258, 328] width 301 height 522
type textarea "hero.moveUp(2)"
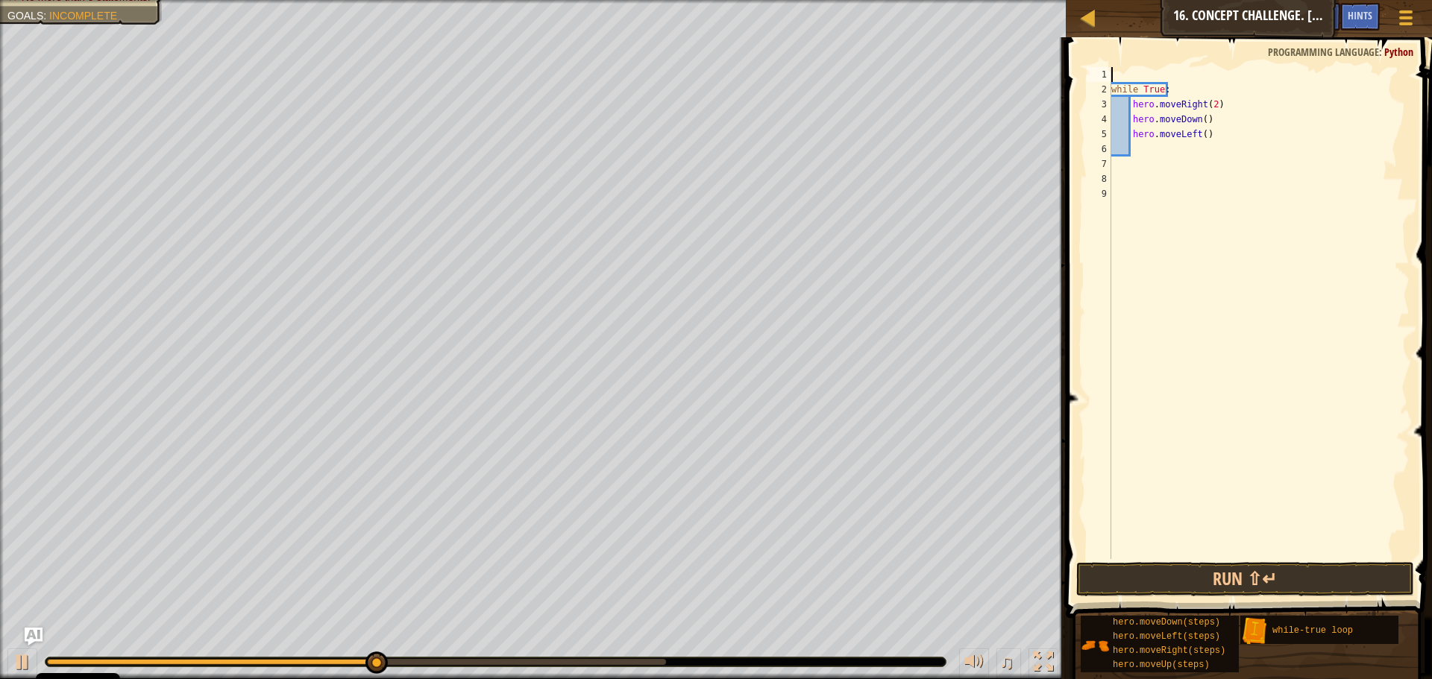
click at [1172, 84] on div "while True : hero . moveRight ( 2 ) hero . moveDown ( ) hero . moveLeft ( )" at bounding box center [1258, 328] width 301 height 522
type textarea "while True:"
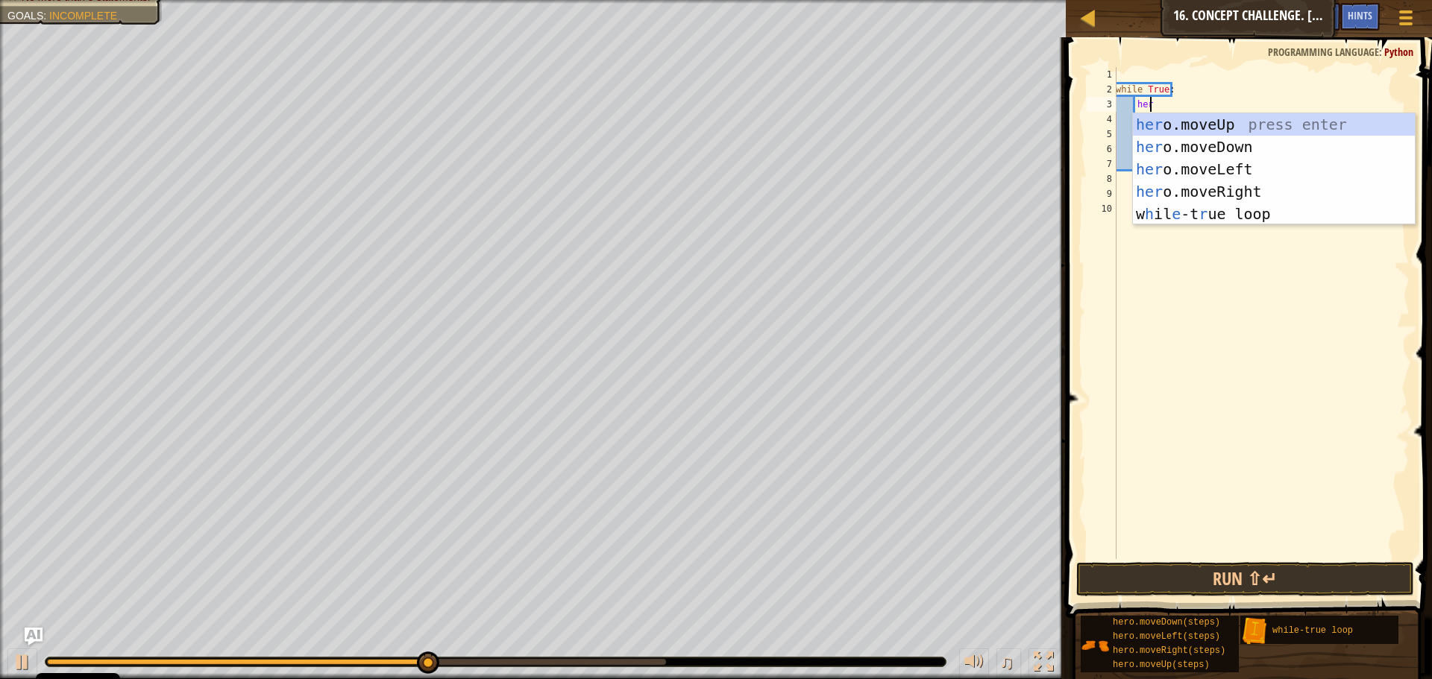
scroll to position [7, 2]
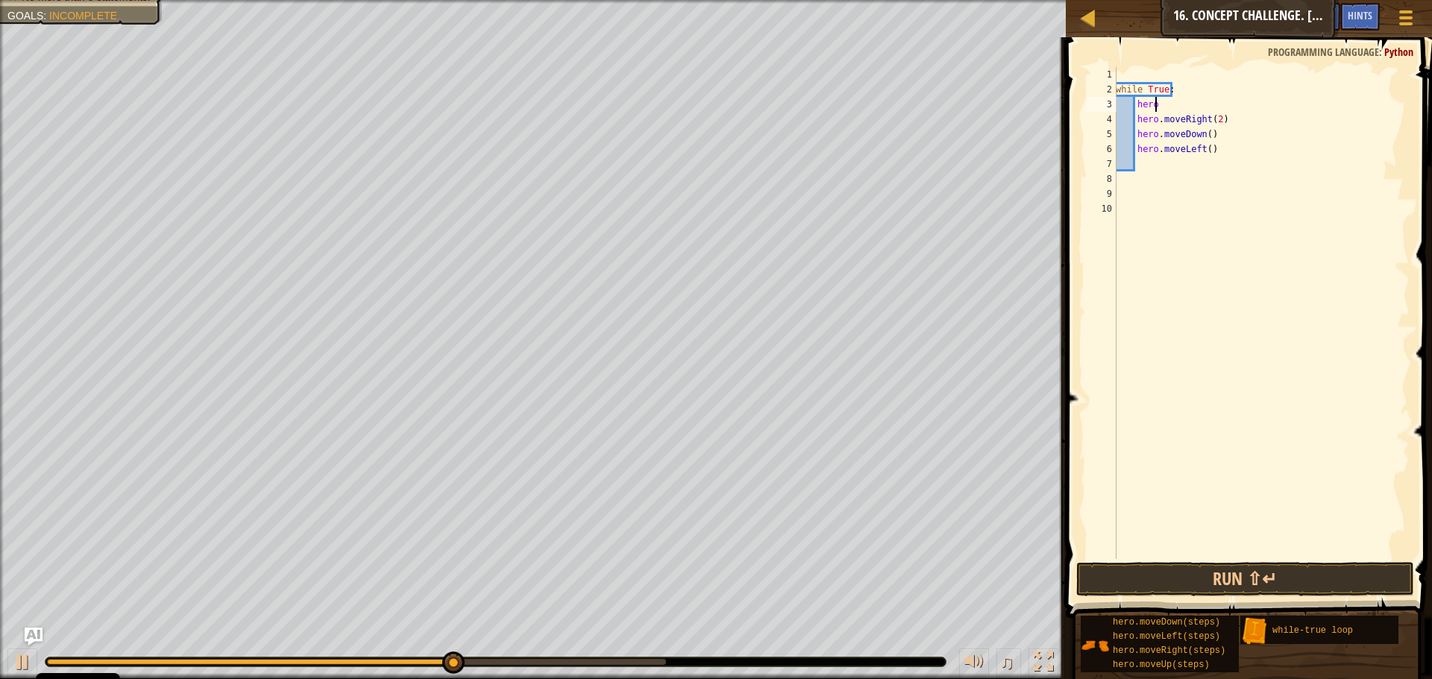
click at [1234, 110] on div "while True : hero hero . moveRight ( 2 ) hero . moveDown ( ) hero . moveLeft ( )" at bounding box center [1261, 328] width 297 height 522
type textarea "hero"
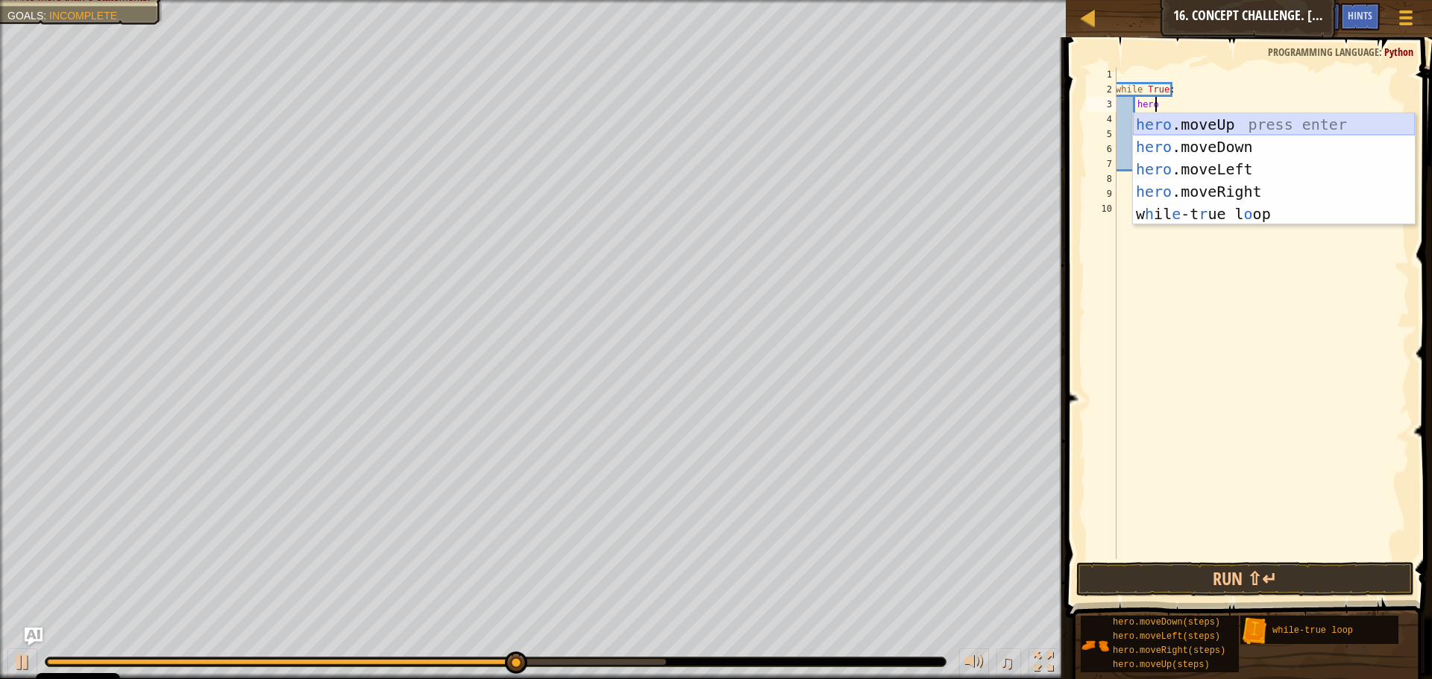
click at [1186, 128] on div "hero .moveUp press enter hero .moveDown press enter hero .moveLeft press enter …" at bounding box center [1274, 191] width 282 height 157
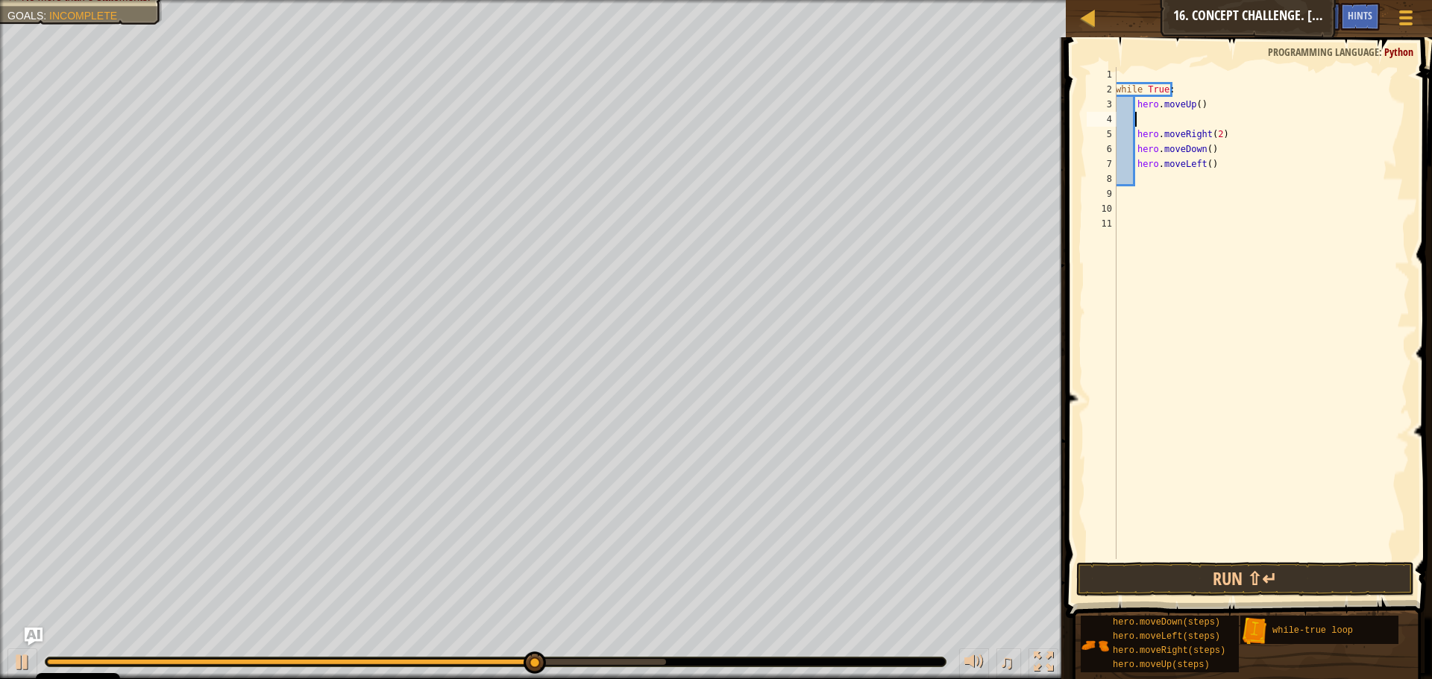
scroll to position [7, 0]
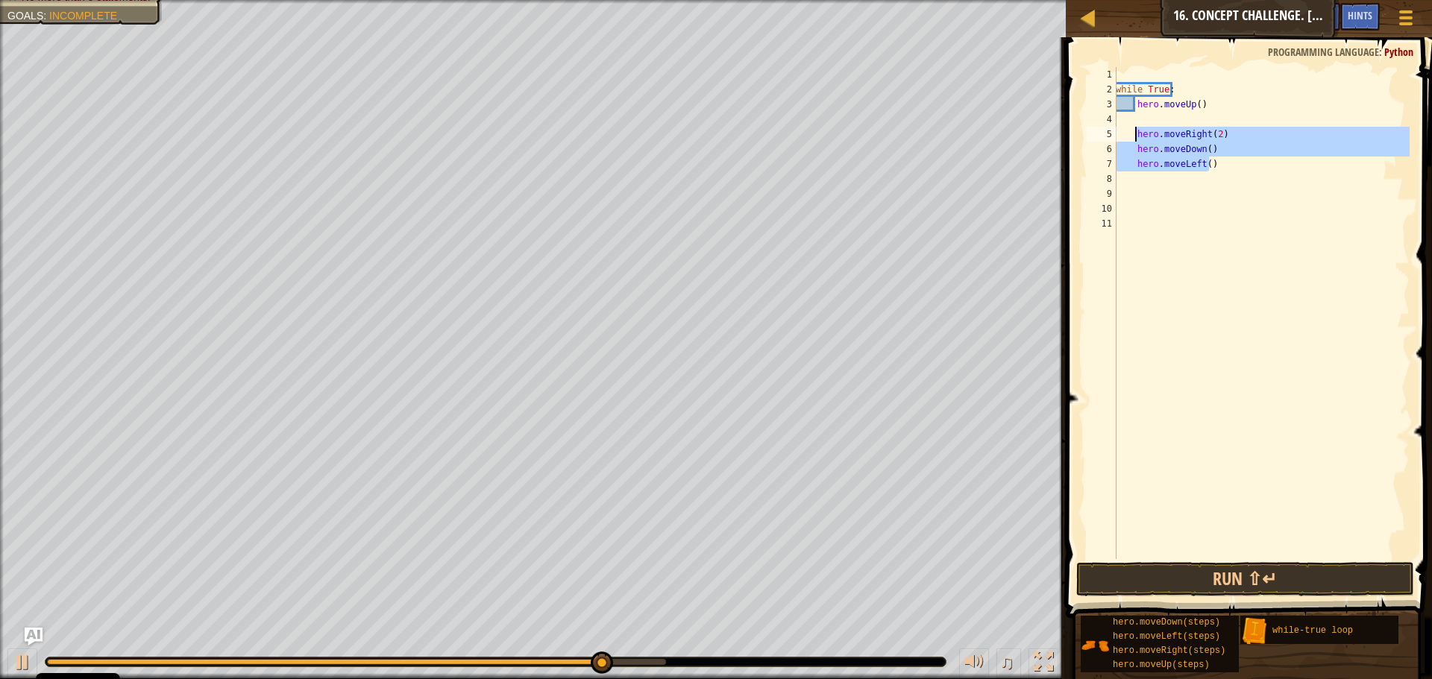
drag, startPoint x: 1227, startPoint y: 163, endPoint x: 1134, endPoint y: 132, distance: 97.4
click at [1134, 132] on div "while True : hero . moveUp ( ) hero . moveRight ( 2 ) hero . moveDown ( ) hero …" at bounding box center [1261, 328] width 297 height 522
type textarea "hero.moveRight(2) hero.moveDown()"
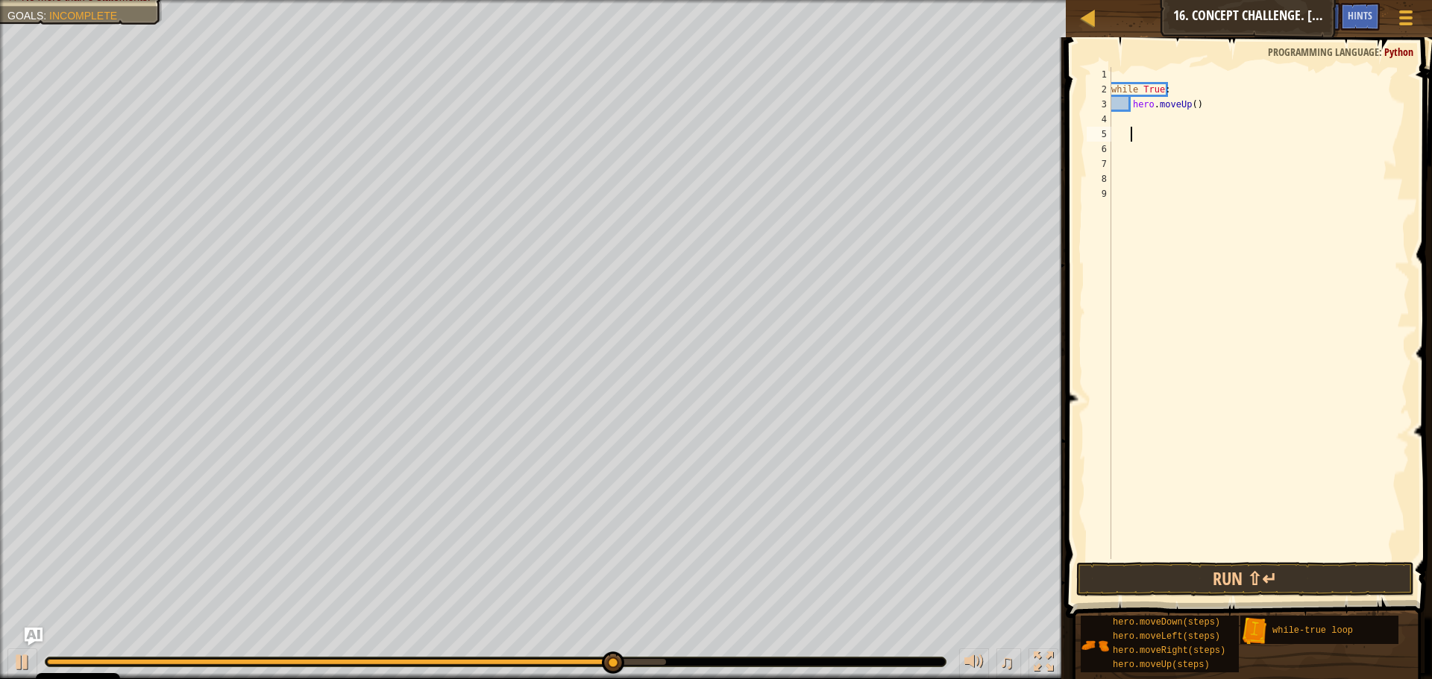
click at [1201, 101] on div "while True : hero . moveUp ( )" at bounding box center [1258, 328] width 301 height 522
type textarea "hero.moveUp()"
click at [1157, 117] on div "while True : hero . moveUp ( )" at bounding box center [1261, 328] width 297 height 522
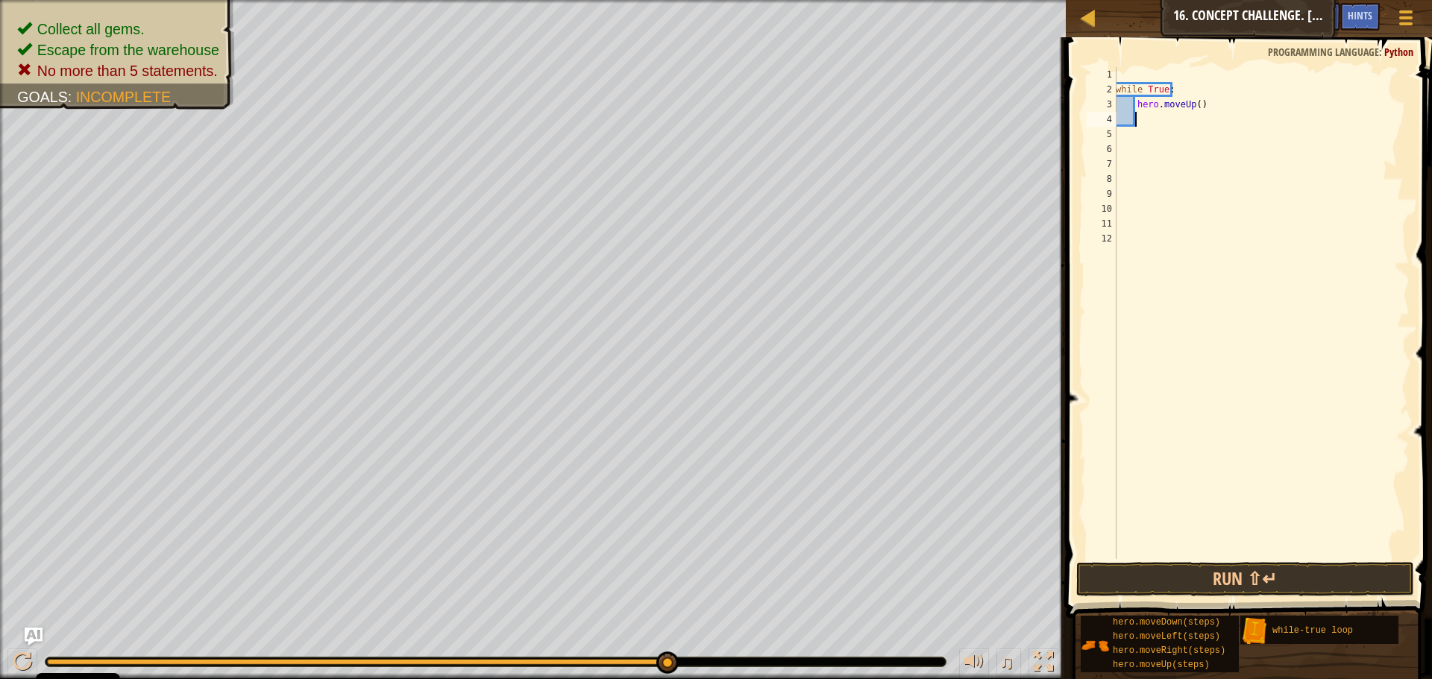
click at [1193, 107] on div "while True : hero . moveUp ( )" at bounding box center [1261, 328] width 297 height 522
type textarea "hero.moveUp(2)"
click at [1188, 117] on div "while True : hero . moveUp ( 2 )" at bounding box center [1261, 328] width 297 height 522
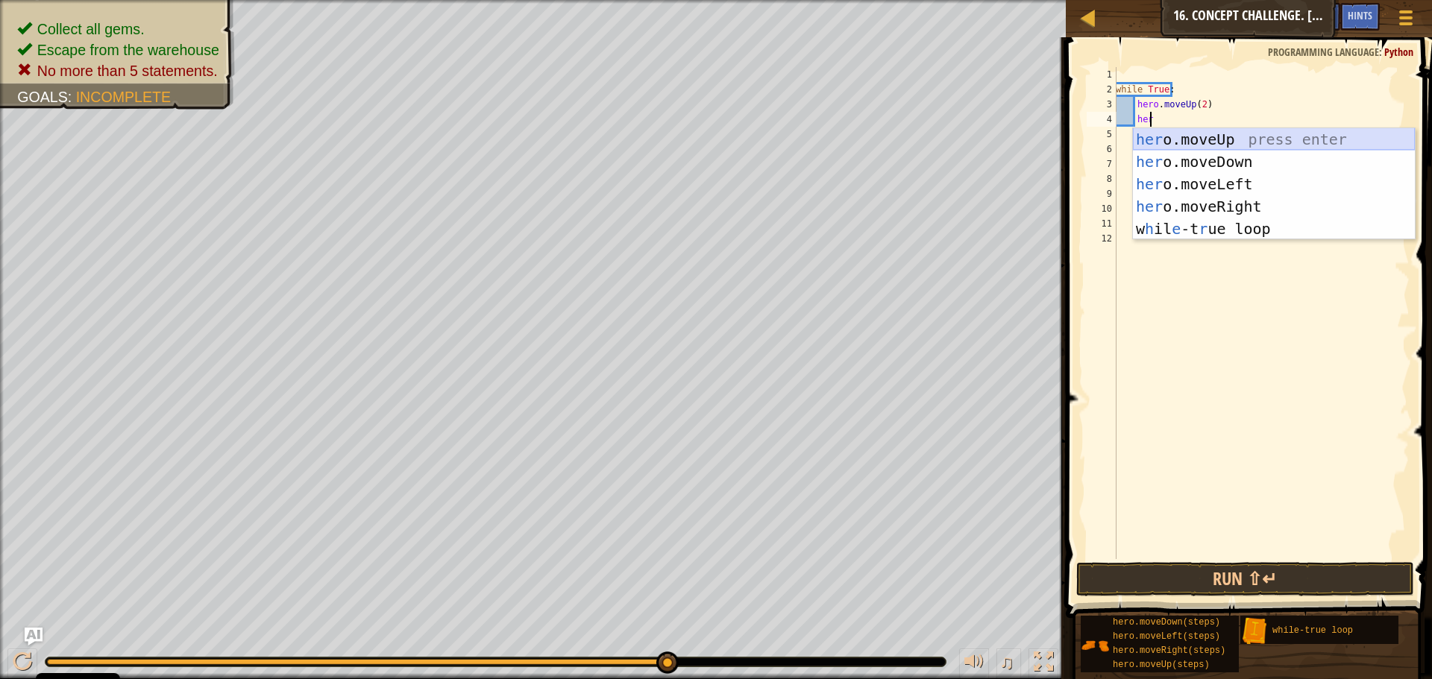
scroll to position [7, 2]
type textarea "hero"
click at [1216, 207] on div "hero .moveUp press enter hero .moveDown press enter hero .moveLeft press enter …" at bounding box center [1274, 206] width 282 height 157
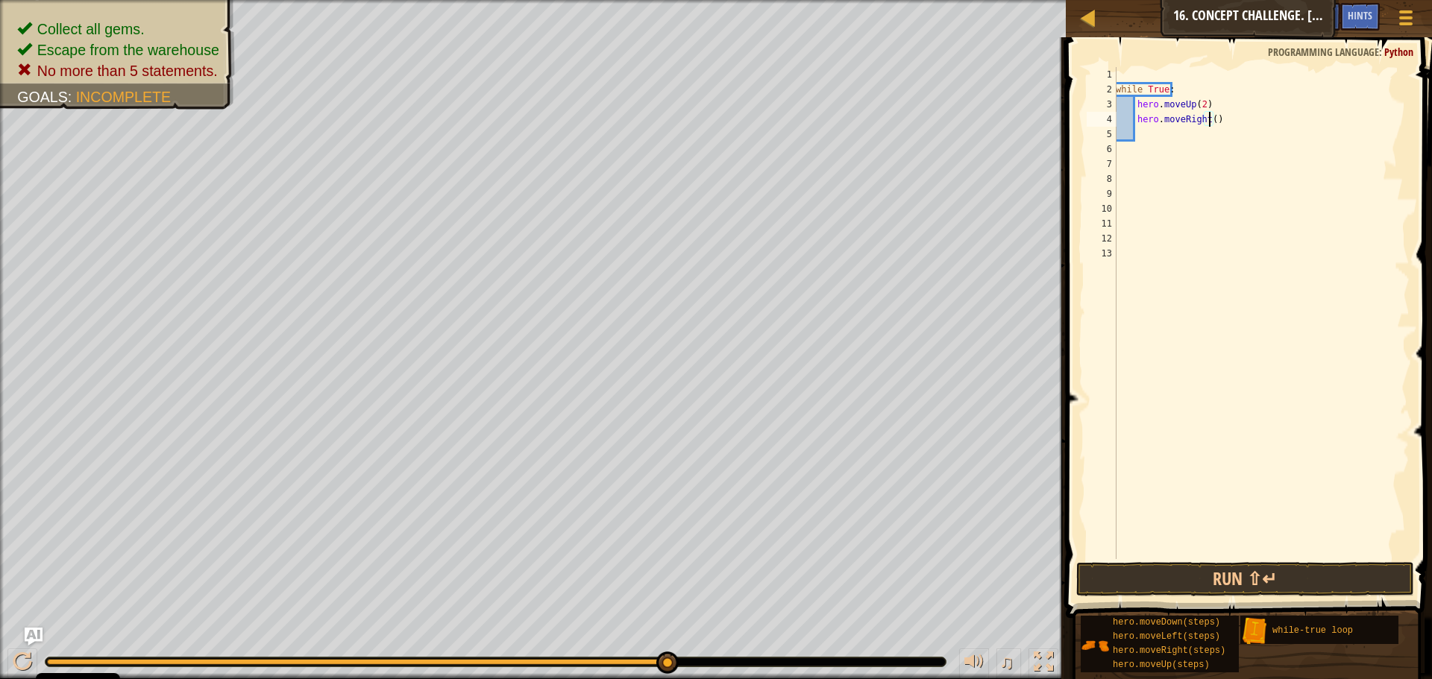
click at [1208, 115] on div "while True : hero . moveUp ( 2 ) hero . moveRight ( )" at bounding box center [1261, 328] width 297 height 522
type textarea "hero.moveRight(2)"
click at [1214, 134] on div "while True : hero . moveUp ( 2 ) hero . moveRight ( 2 )" at bounding box center [1261, 328] width 297 height 522
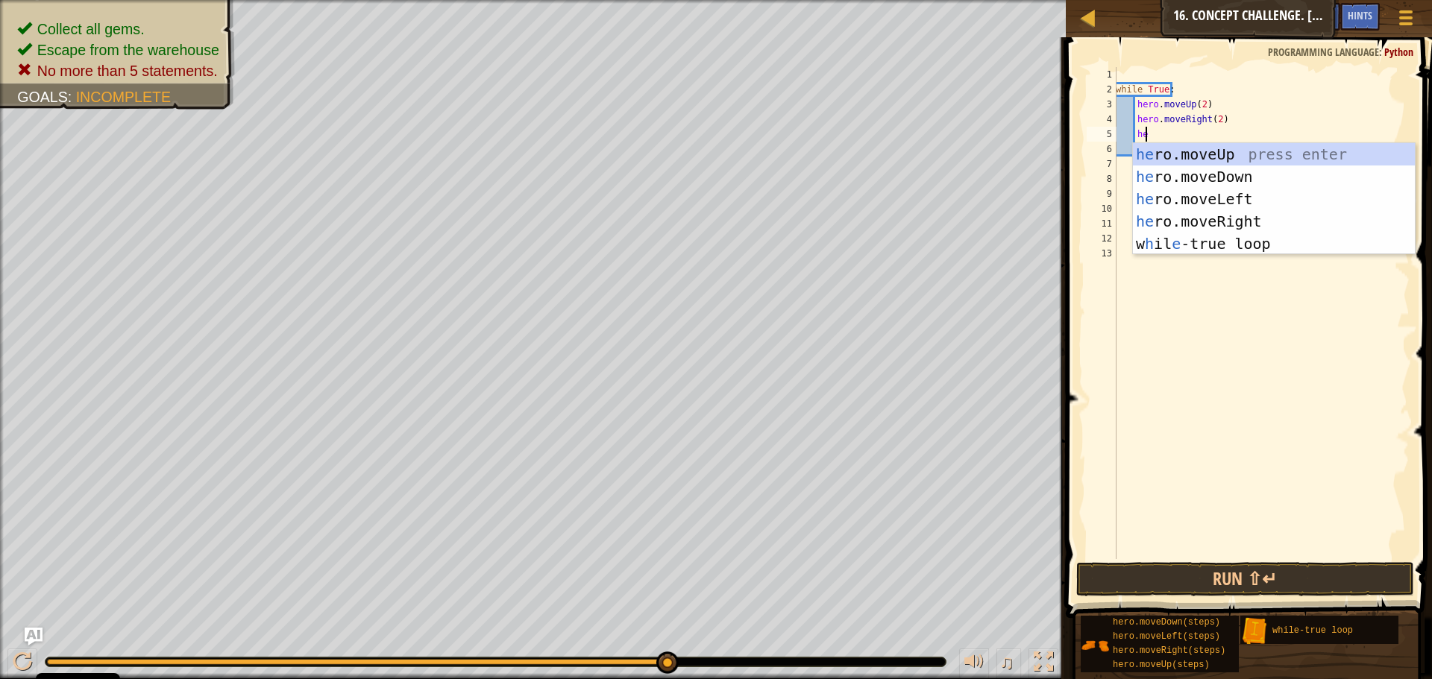
scroll to position [7, 2]
type textarea "hero"
click at [1163, 180] on div "hero .moveUp press enter hero .moveDown press enter hero .moveLeft press enter …" at bounding box center [1274, 221] width 282 height 157
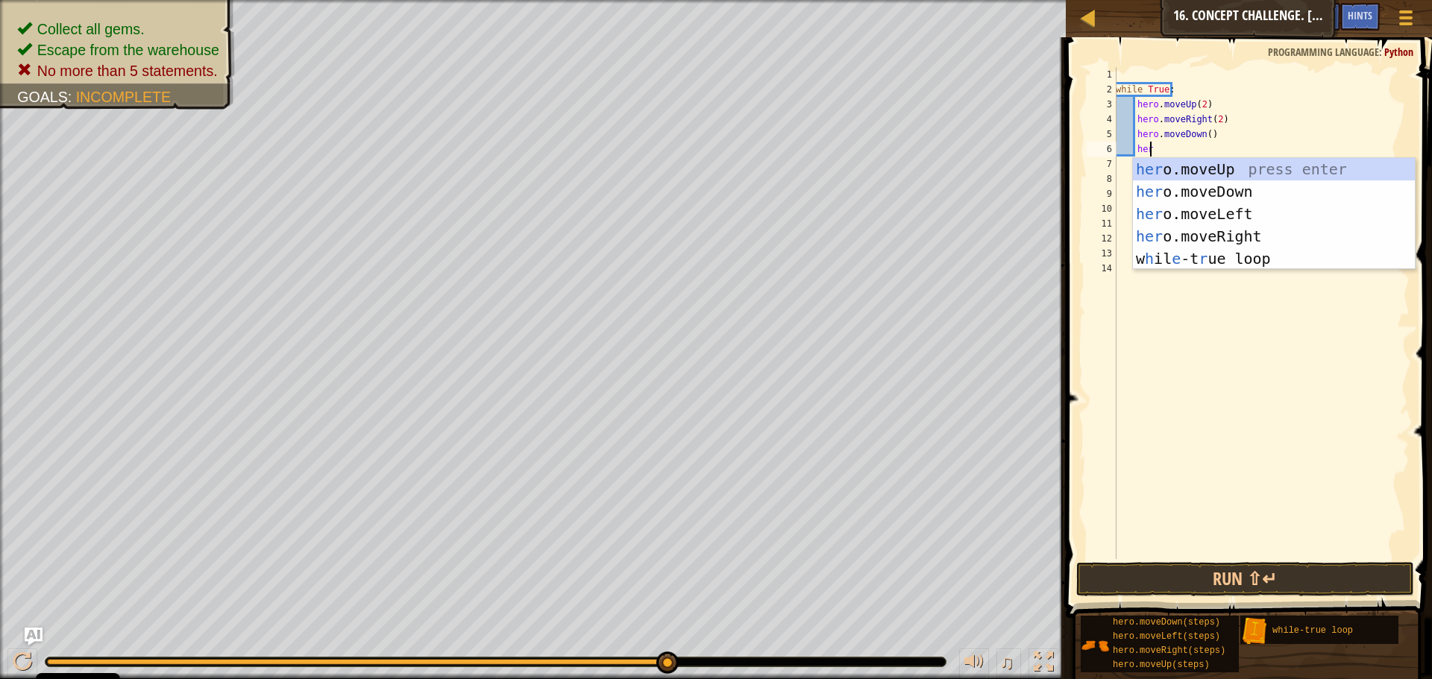
type textarea "hero"
click at [1203, 216] on div "hero .moveUp press enter hero .moveDown press enter hero .moveLeft press enter …" at bounding box center [1274, 236] width 282 height 157
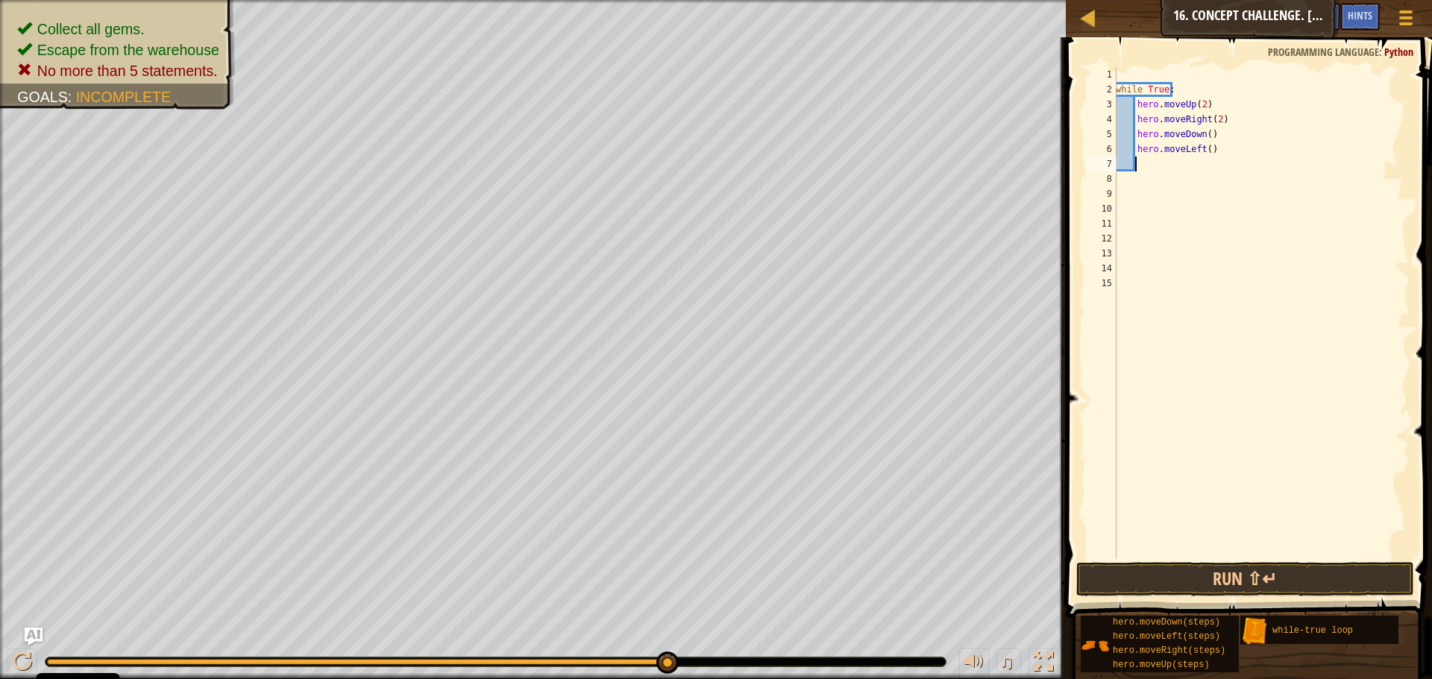
scroll to position [7, 1]
click at [1244, 575] on button "Run ⇧↵" at bounding box center [1245, 579] width 338 height 34
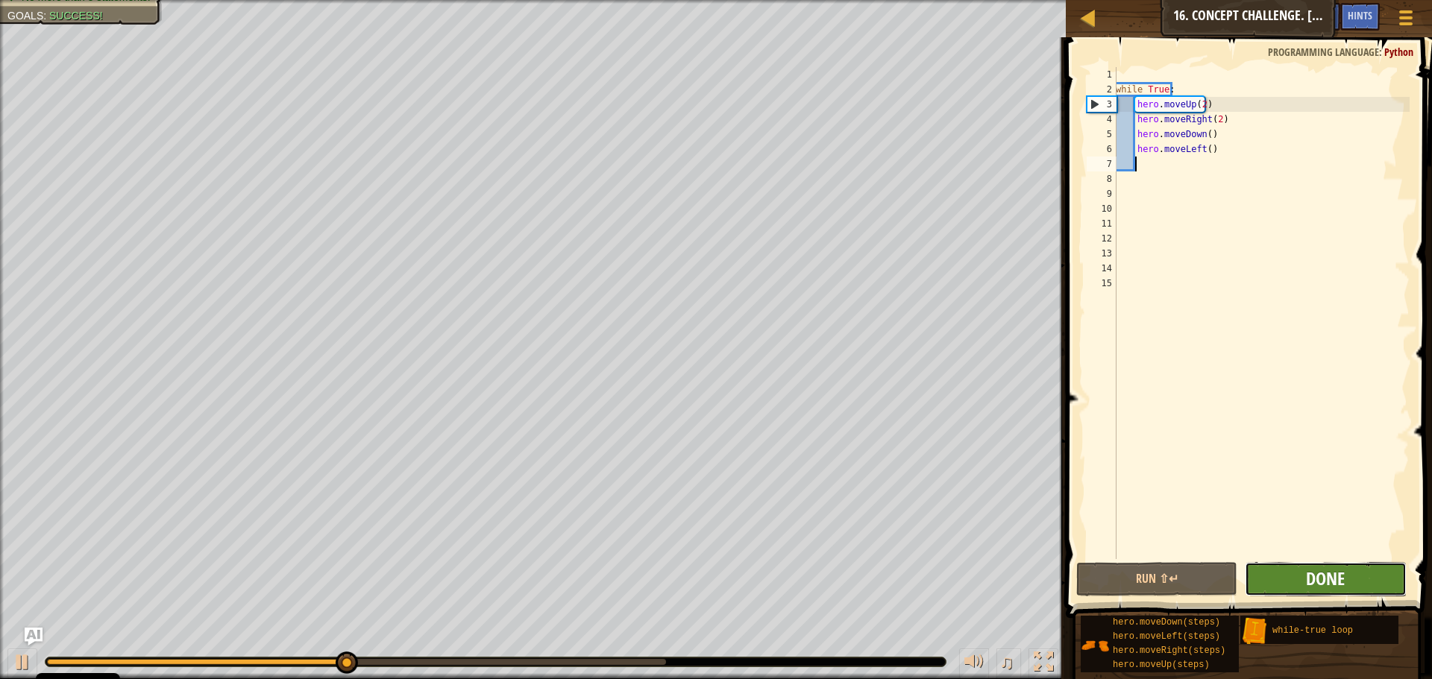
click at [1326, 582] on span "Done" at bounding box center [1325, 579] width 39 height 24
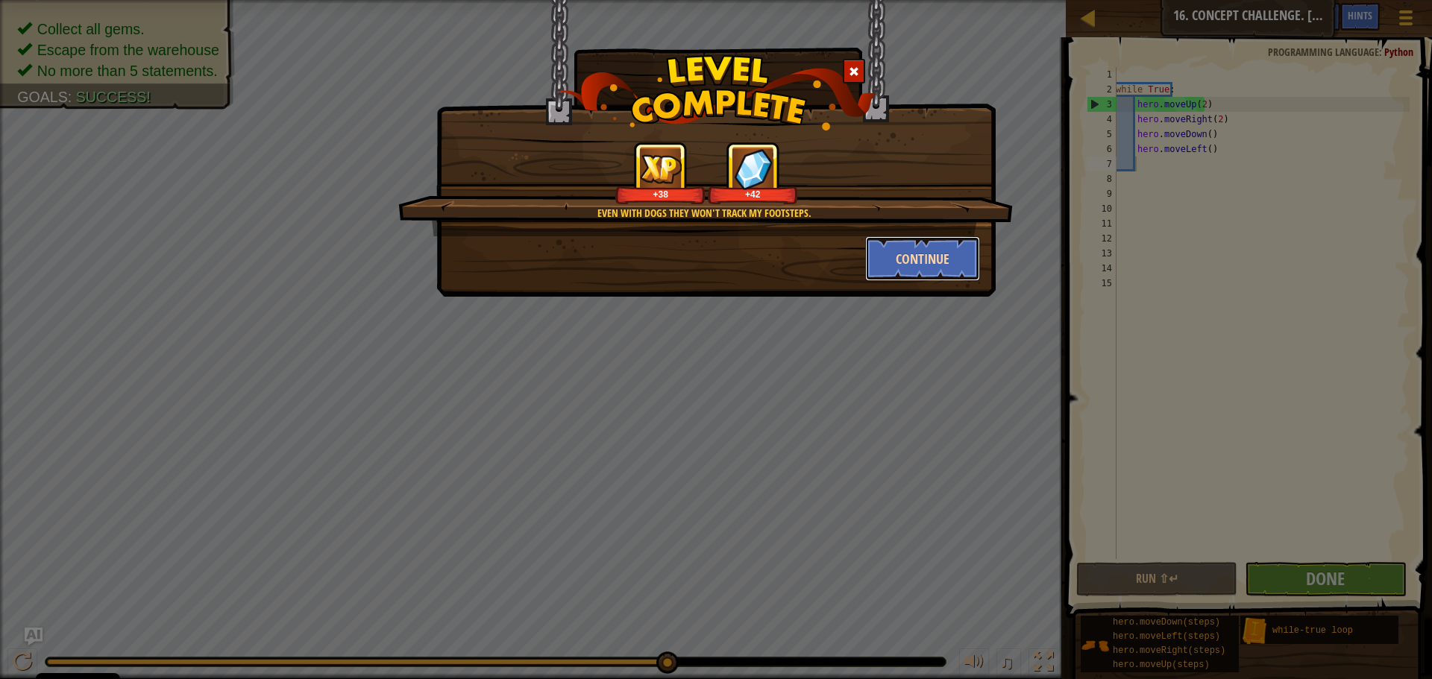
click at [936, 258] on button "Continue" at bounding box center [923, 258] width 116 height 45
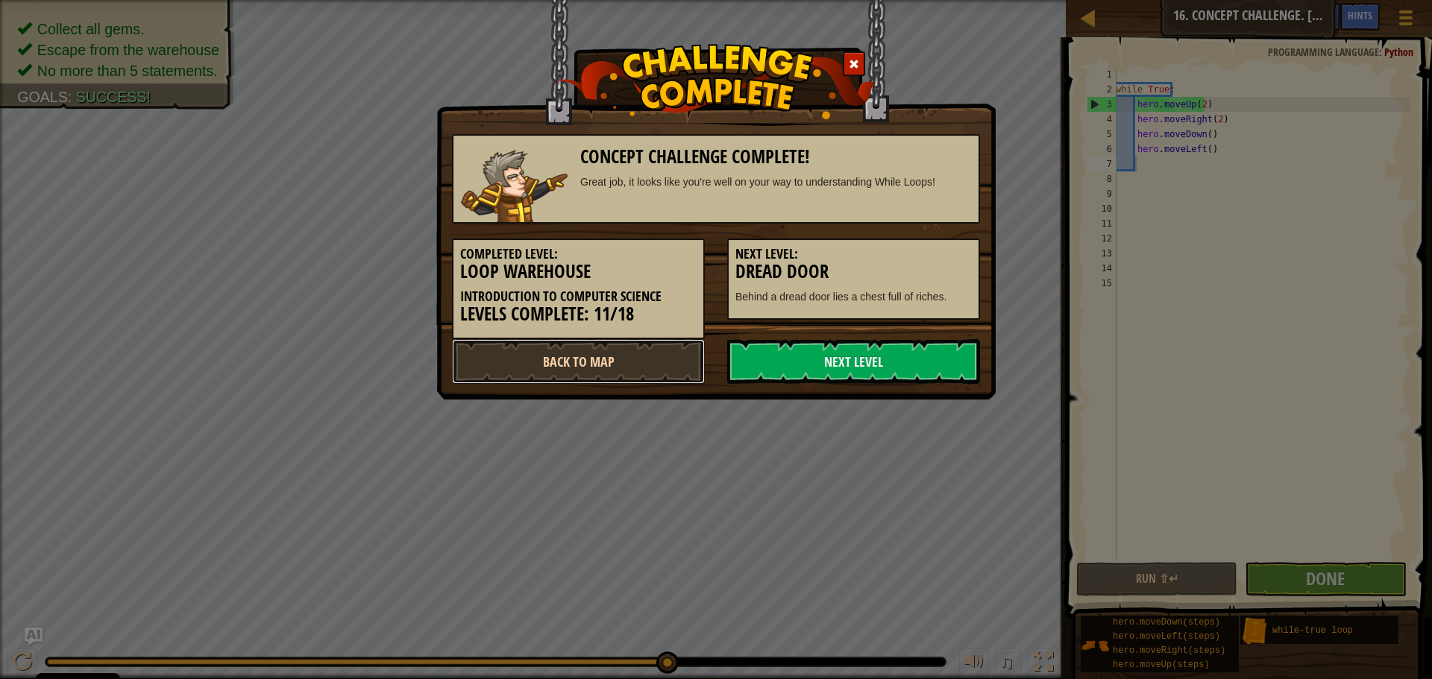
click at [581, 354] on link "Back to Map" at bounding box center [578, 361] width 253 height 45
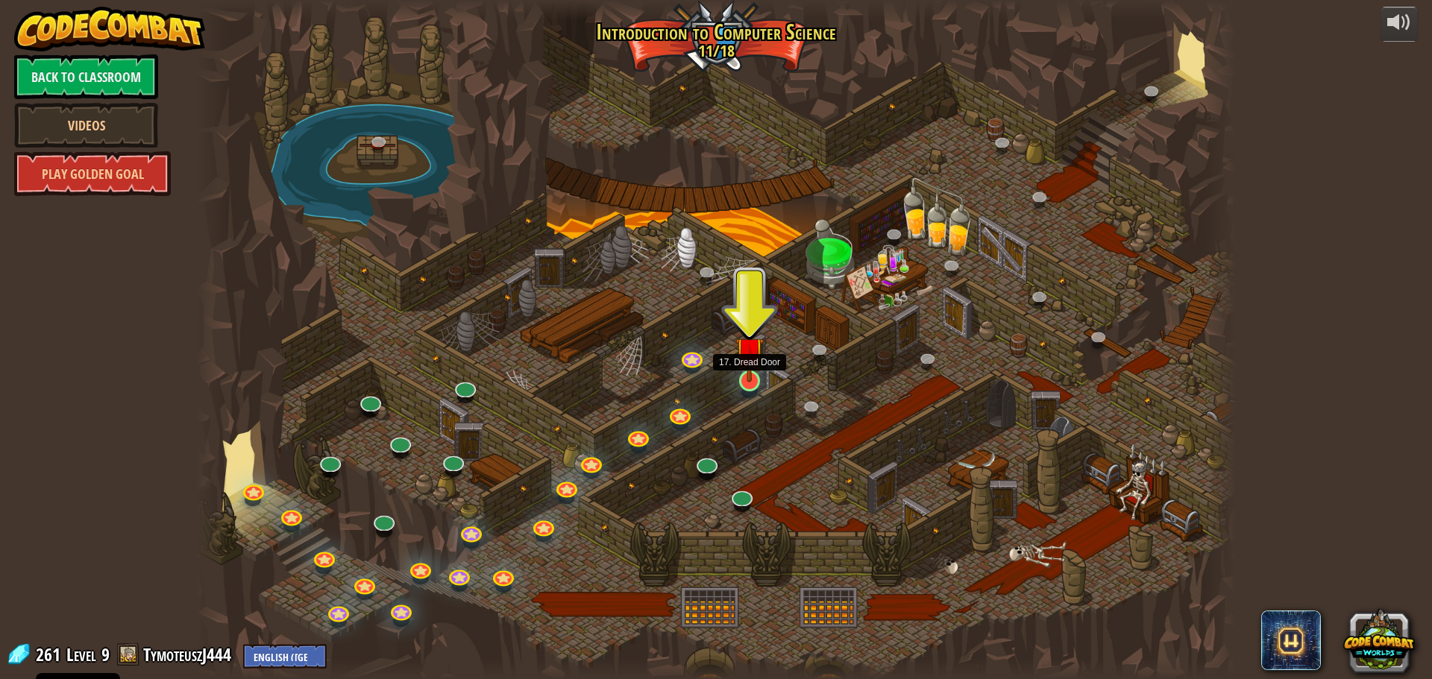
click at [750, 380] on img at bounding box center [749, 350] width 28 height 63
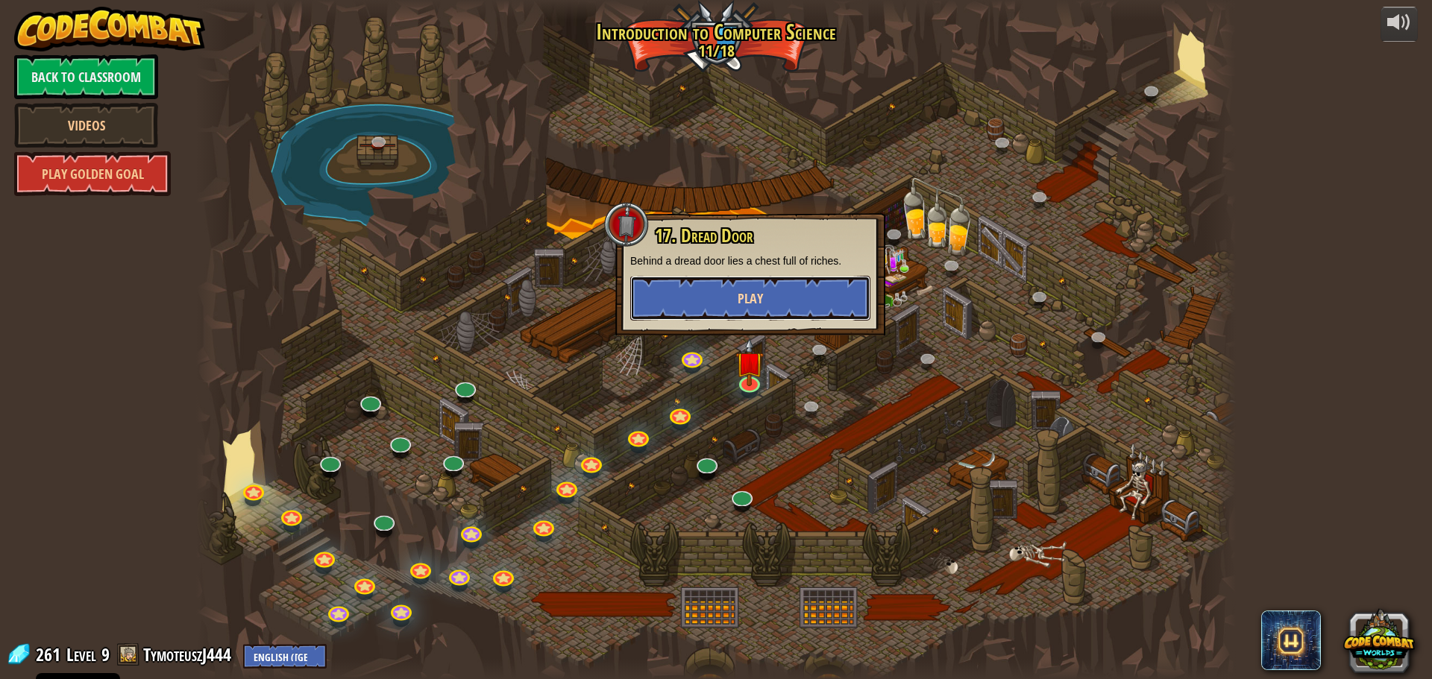
click at [728, 301] on button "Play" at bounding box center [750, 298] width 240 height 45
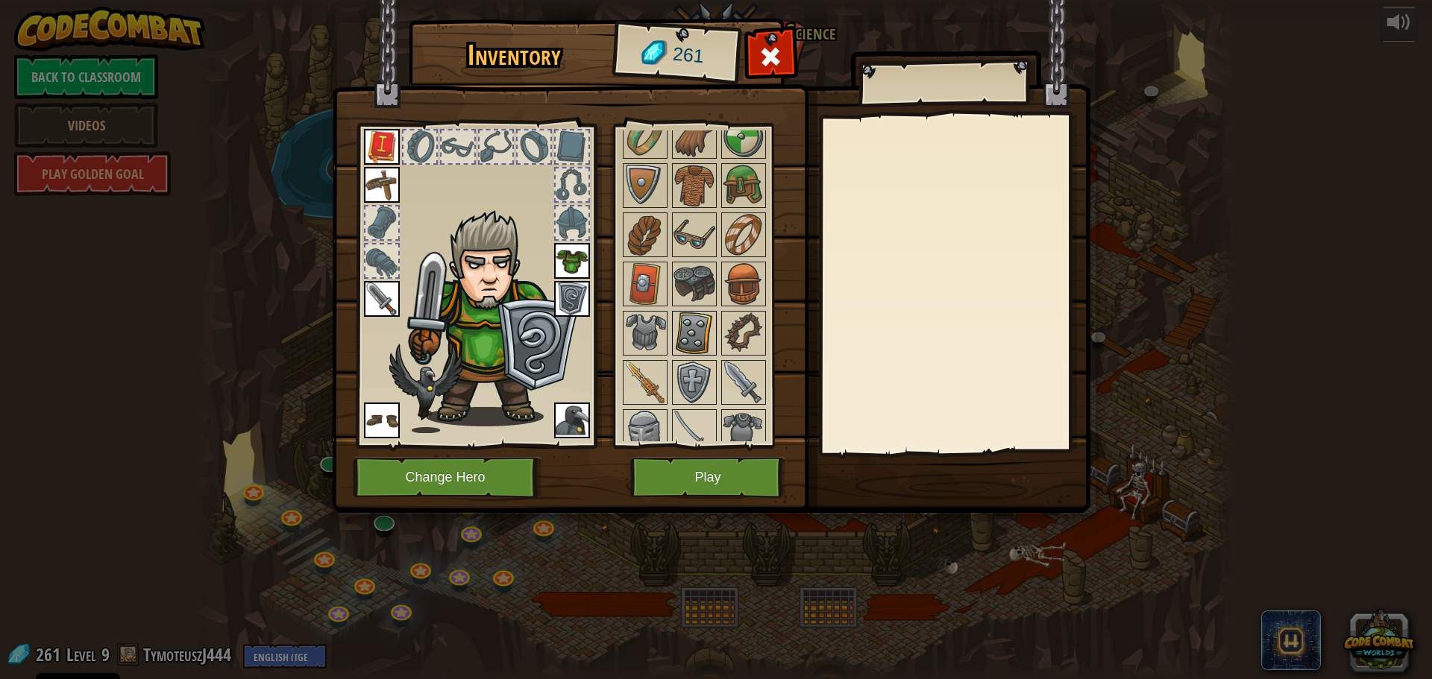
scroll to position [125, 0]
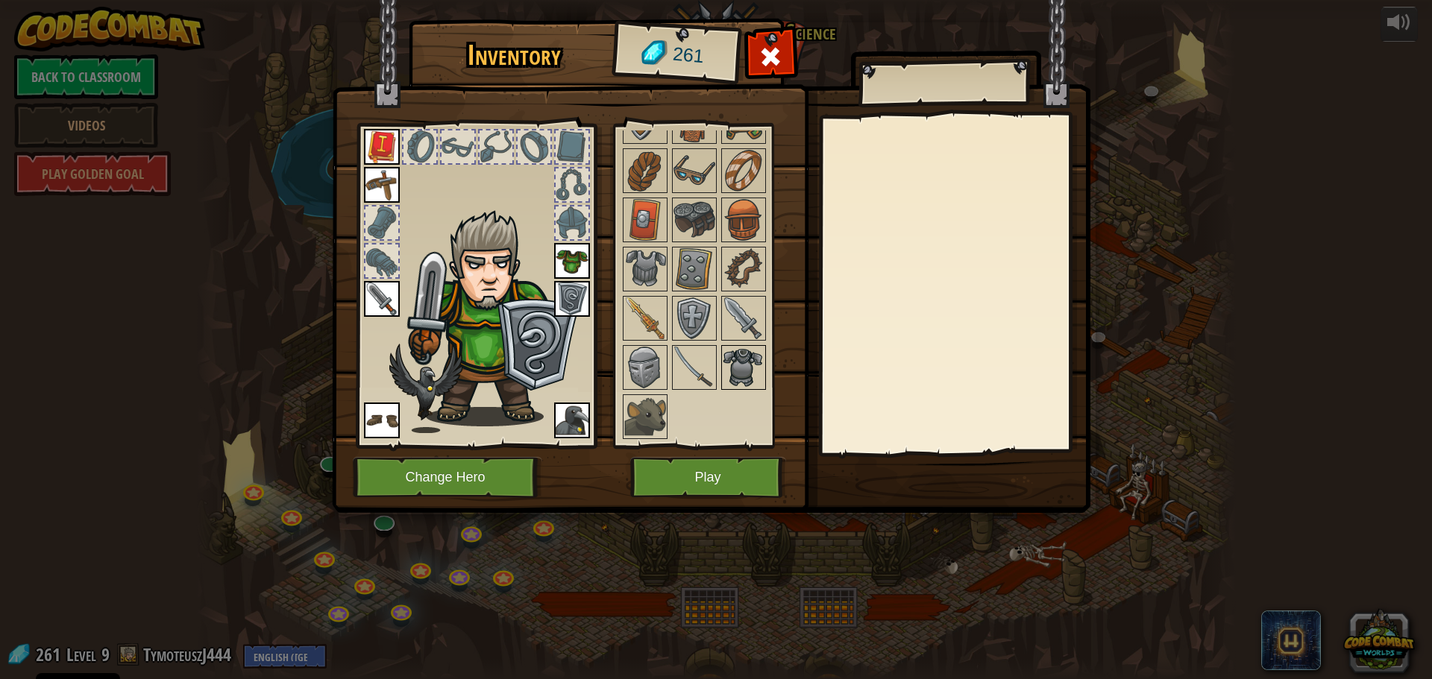
click at [738, 359] on img at bounding box center [744, 368] width 42 height 42
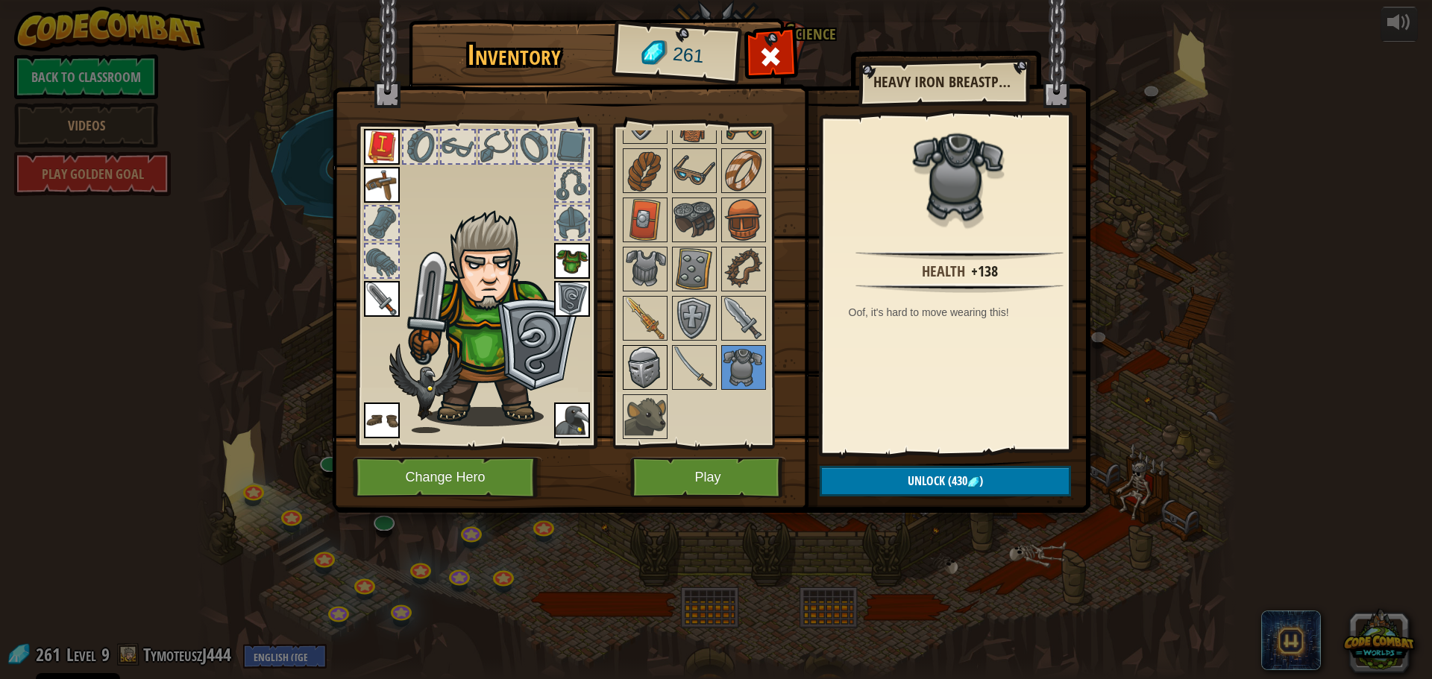
click at [650, 370] on img at bounding box center [645, 368] width 42 height 42
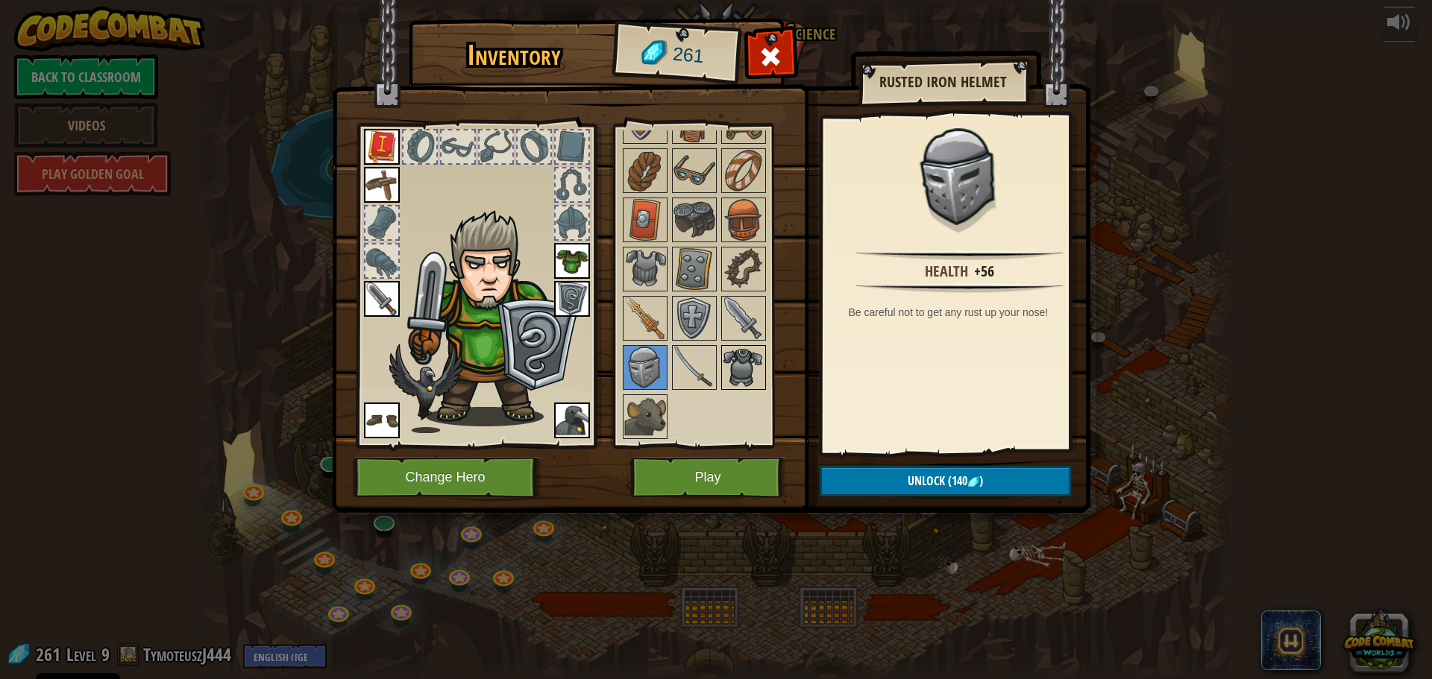
click at [739, 377] on img at bounding box center [744, 368] width 42 height 42
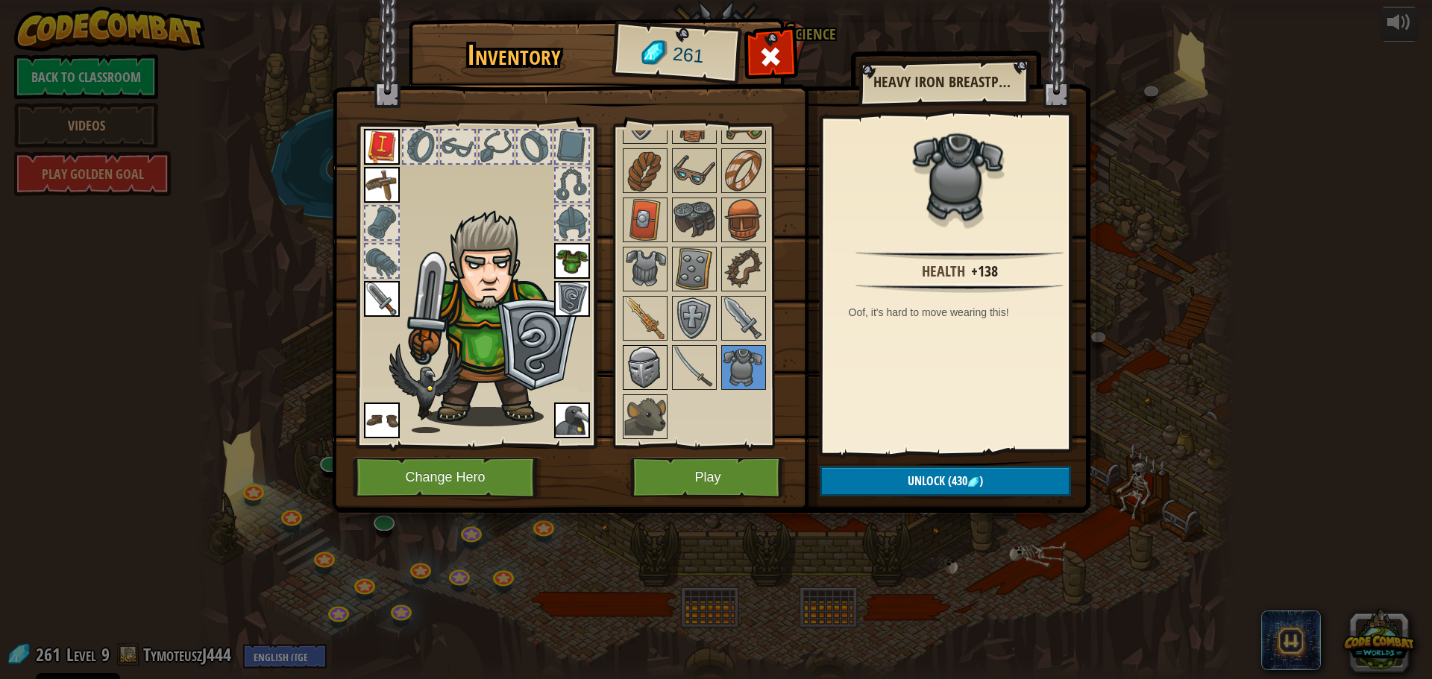
click at [635, 370] on img at bounding box center [645, 368] width 42 height 42
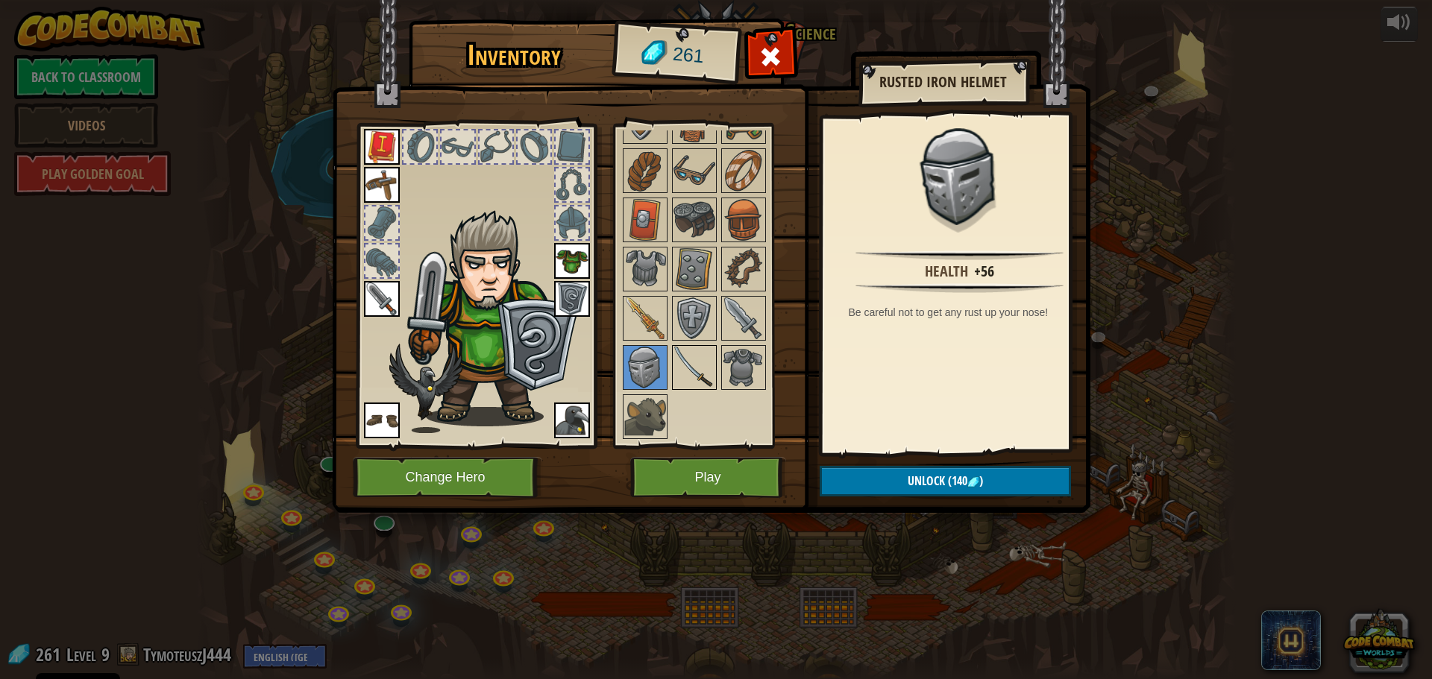
click at [682, 363] on img at bounding box center [694, 368] width 42 height 42
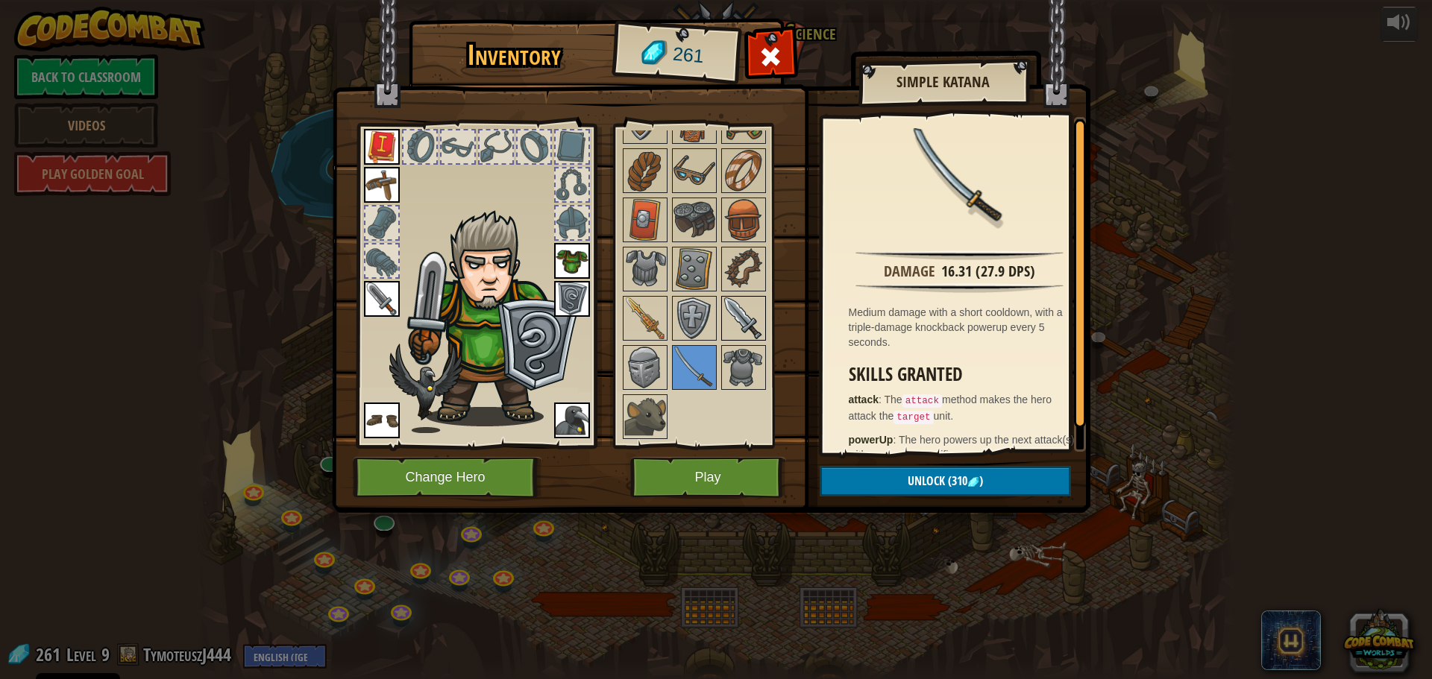
click at [744, 315] on img at bounding box center [744, 319] width 42 height 42
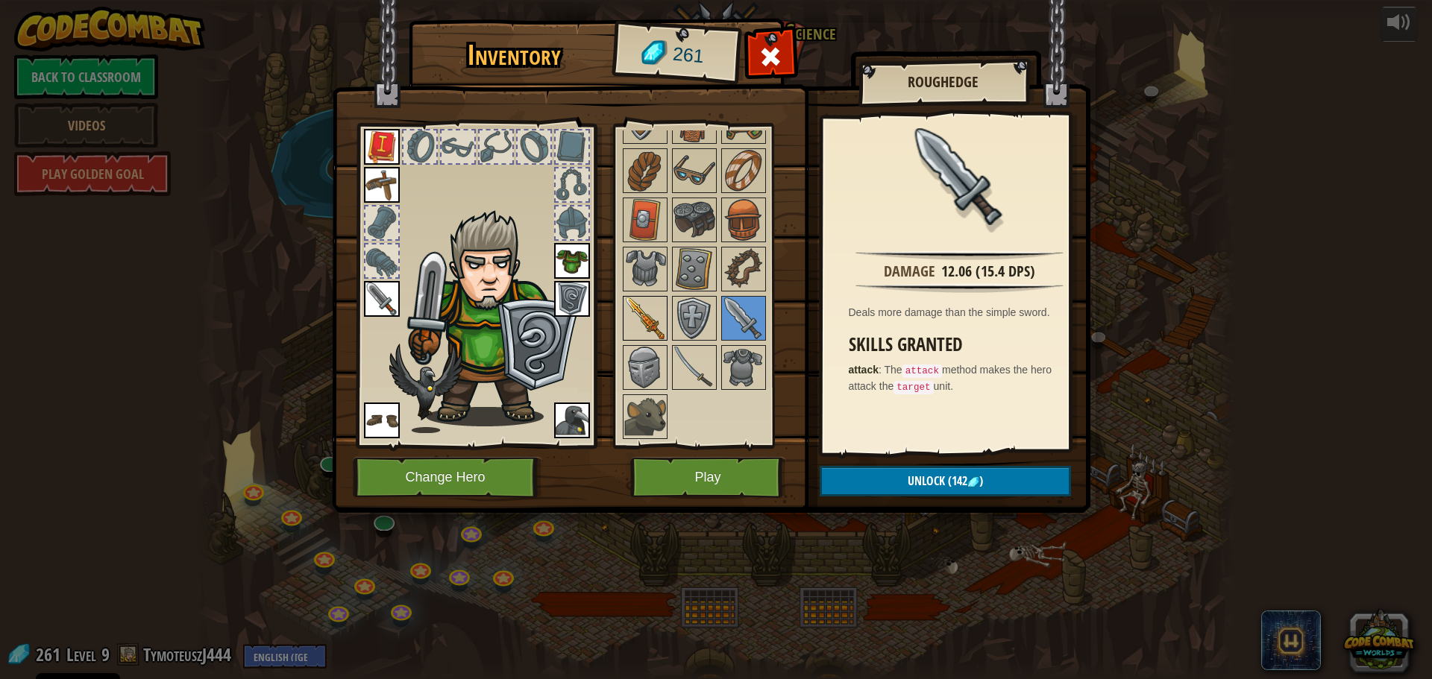
click at [659, 314] on img at bounding box center [645, 319] width 42 height 42
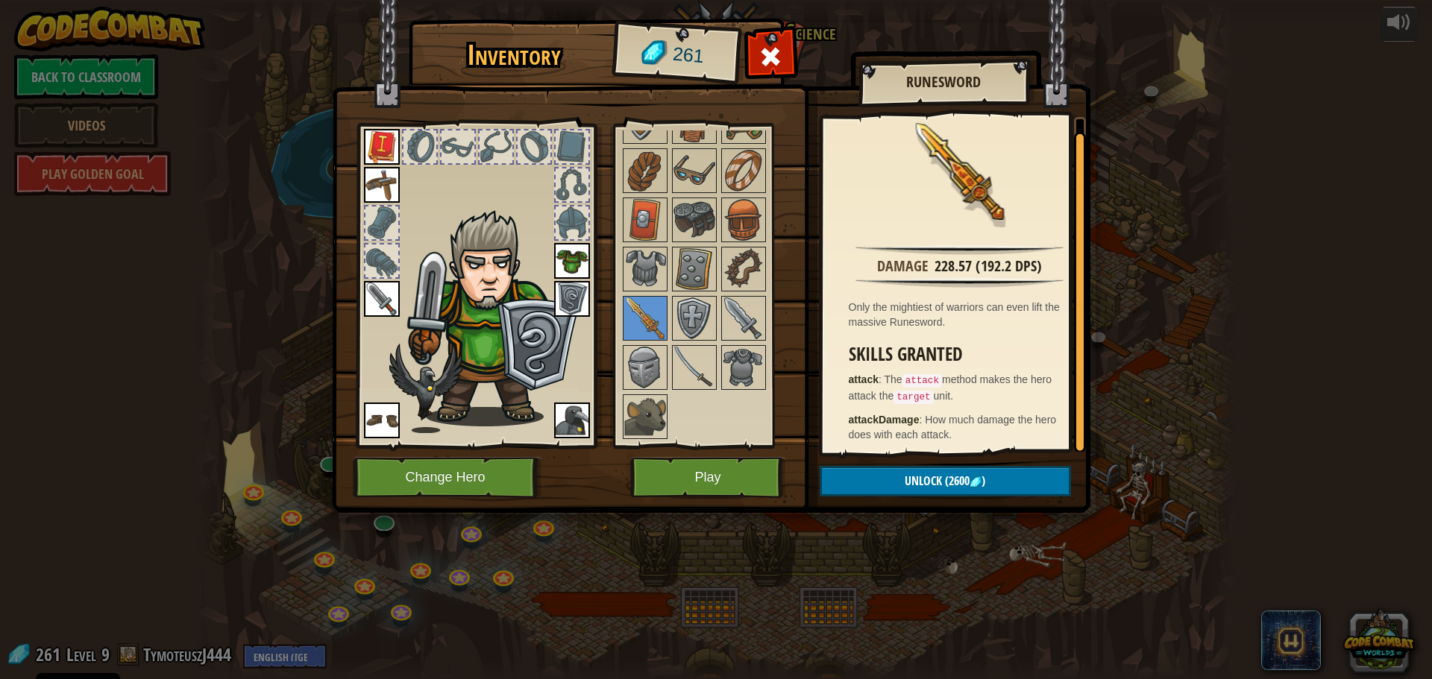
scroll to position [0, 0]
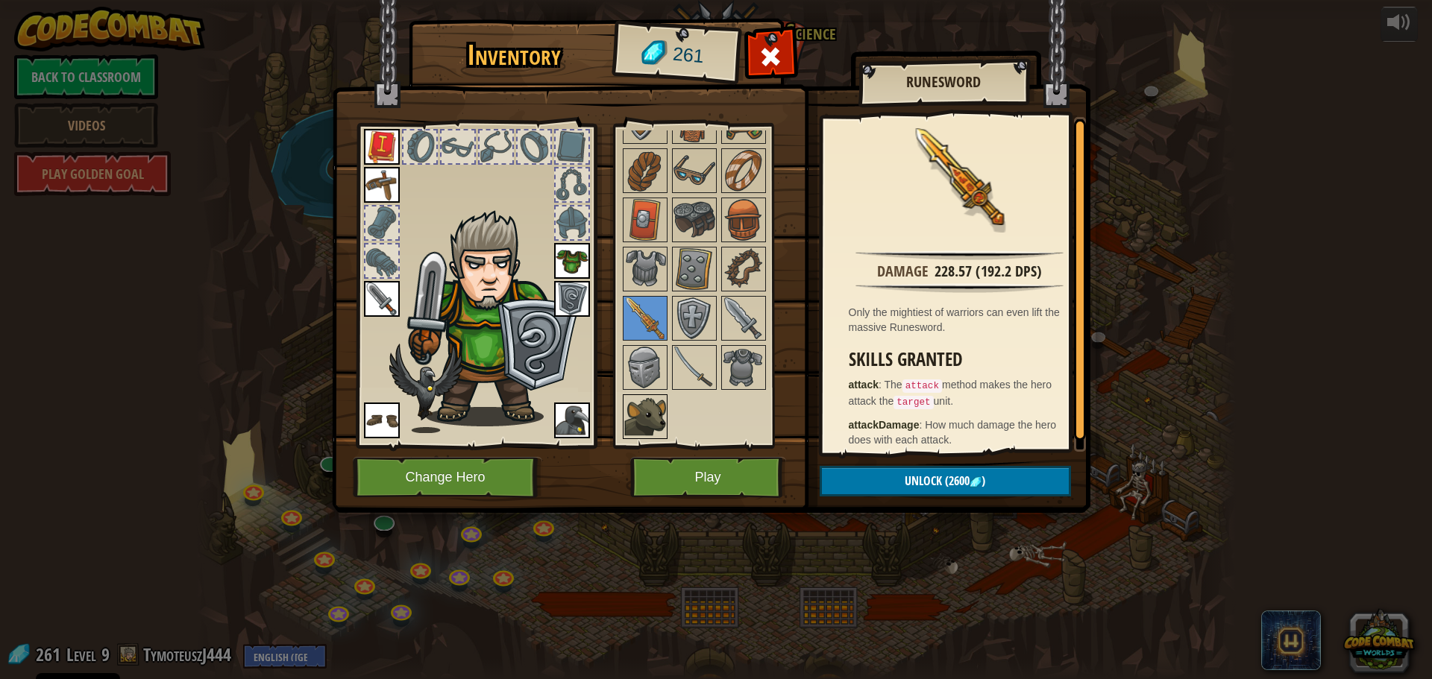
click at [638, 429] on img at bounding box center [645, 417] width 42 height 42
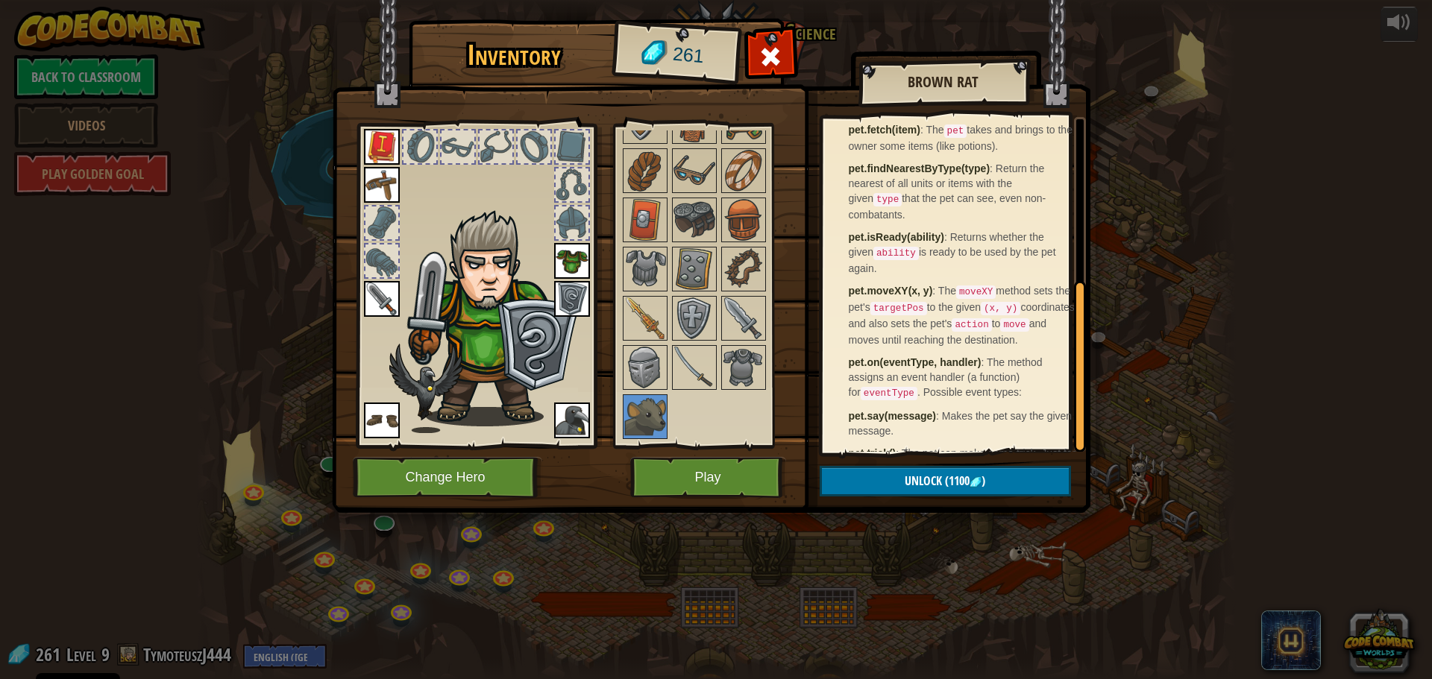
scroll to position [325, 0]
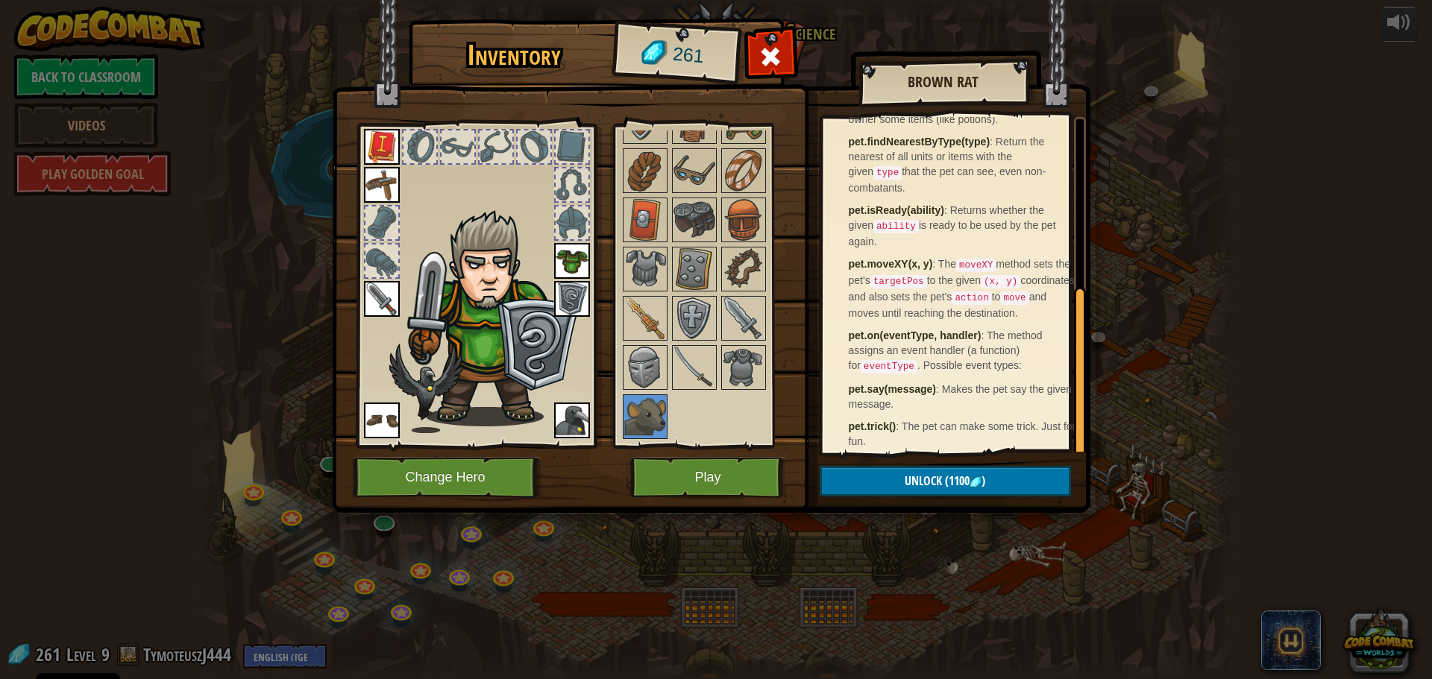
click at [577, 416] on img at bounding box center [572, 421] width 36 height 36
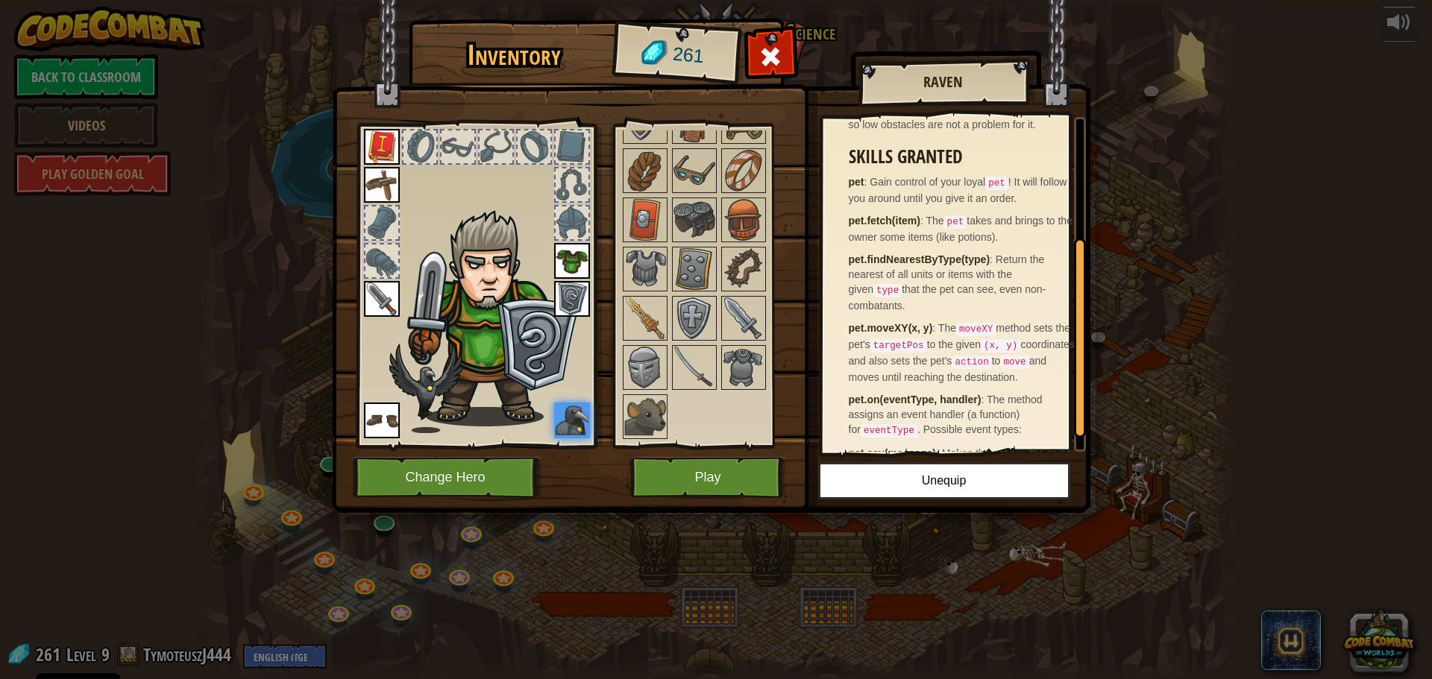
scroll to position [228, 0]
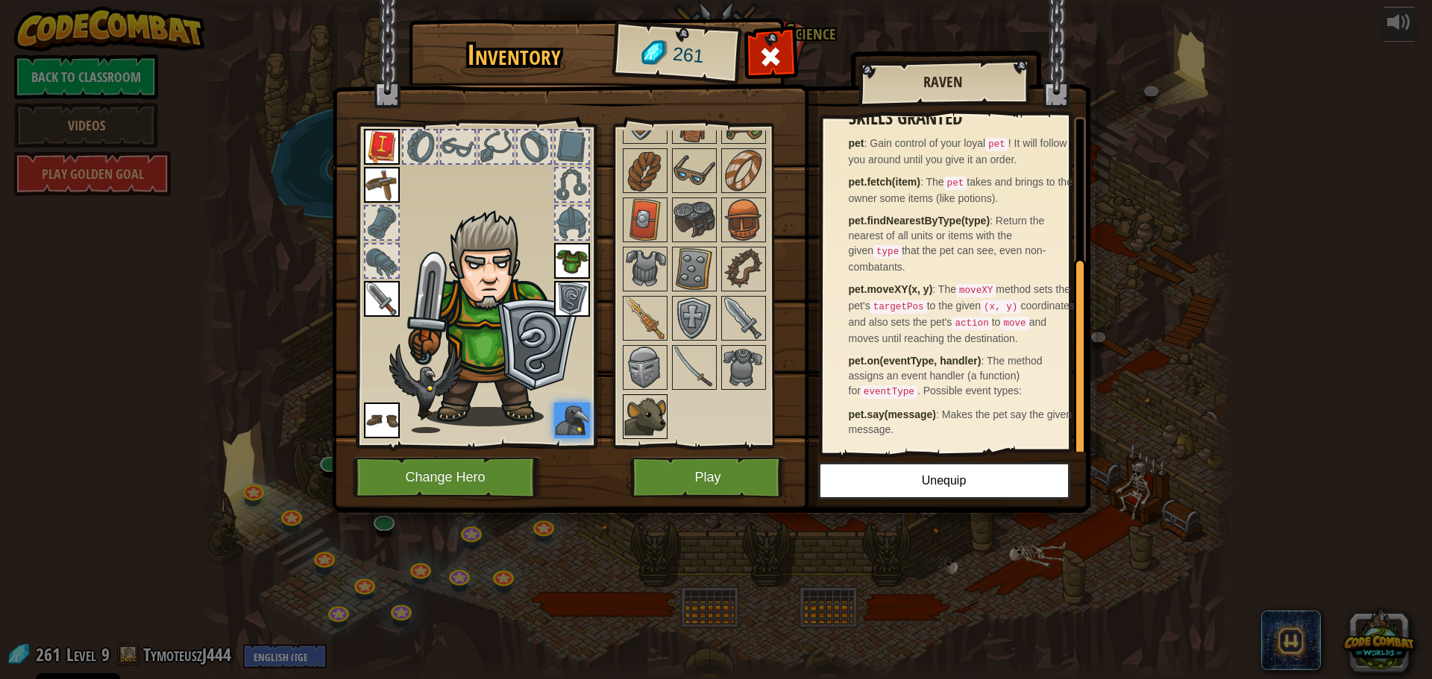
click at [656, 415] on img at bounding box center [645, 417] width 42 height 42
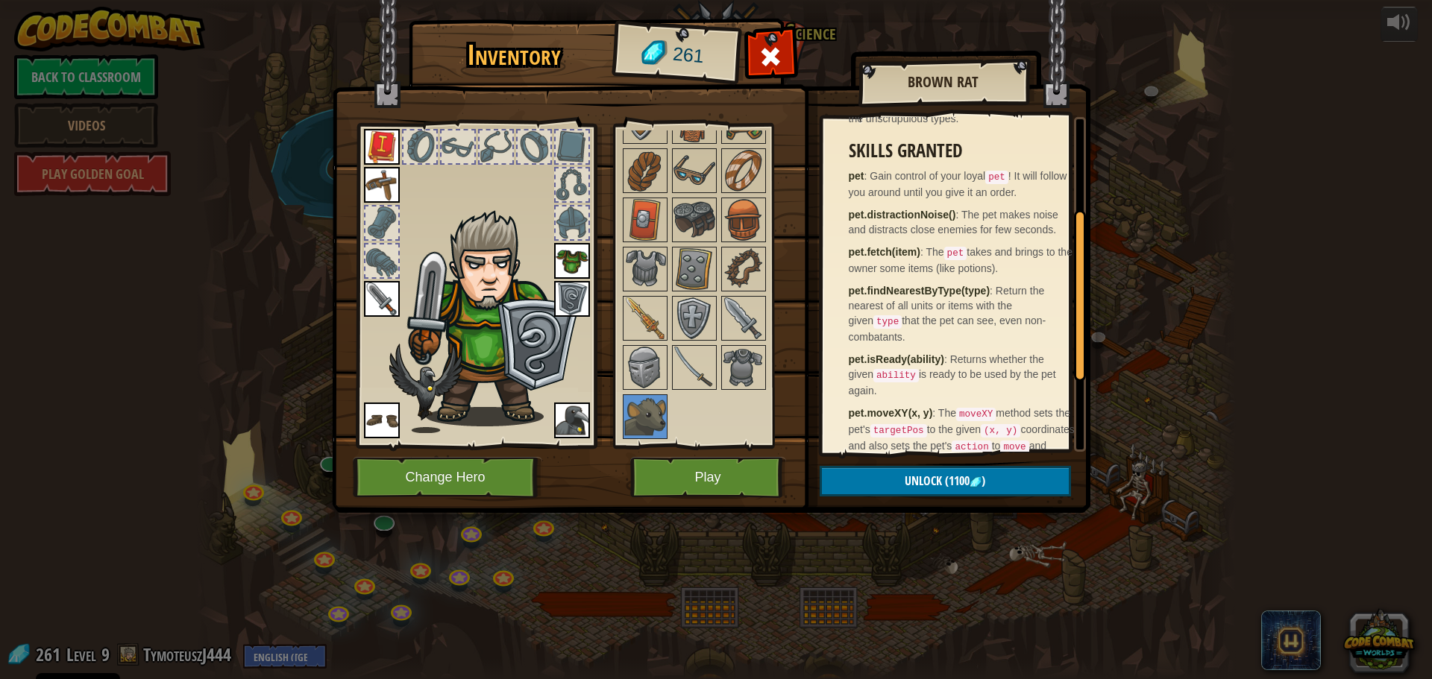
scroll to position [0, 0]
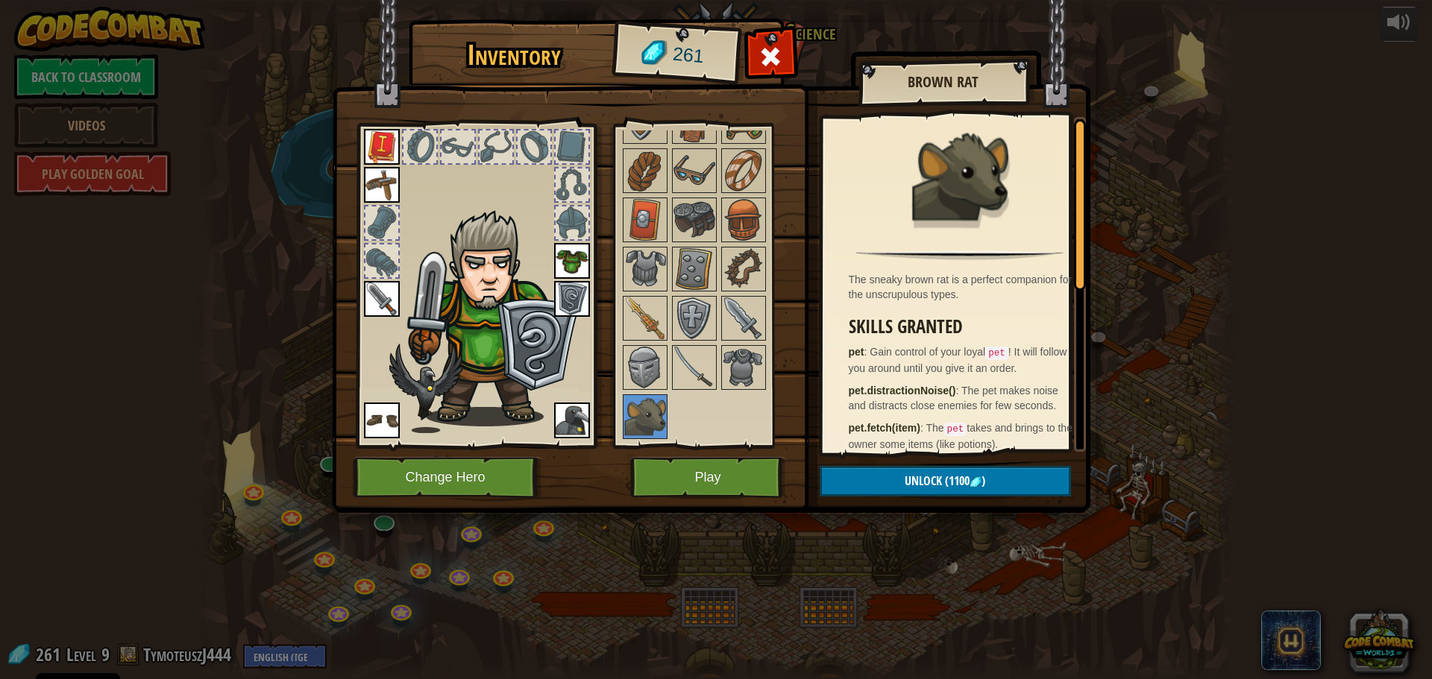
click at [570, 424] on img at bounding box center [572, 421] width 36 height 36
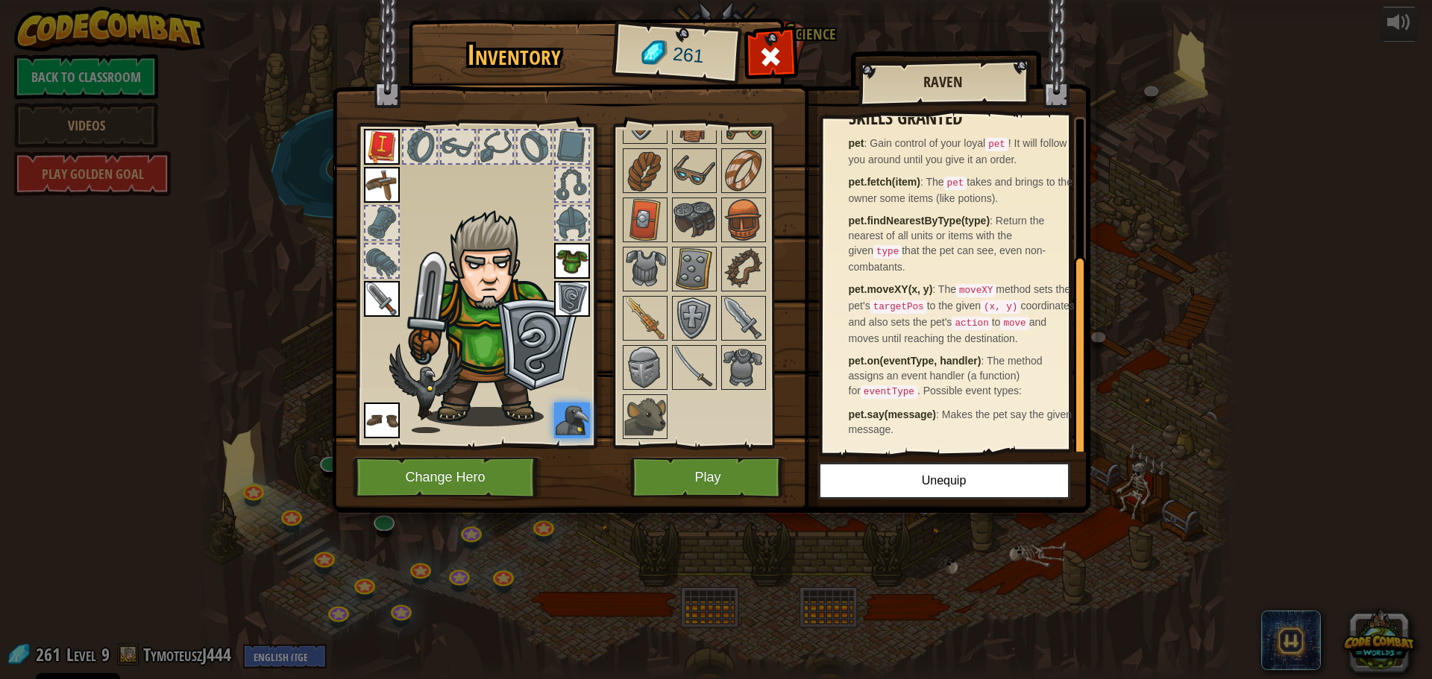
scroll to position [228, 0]
click at [706, 320] on img at bounding box center [694, 319] width 42 height 42
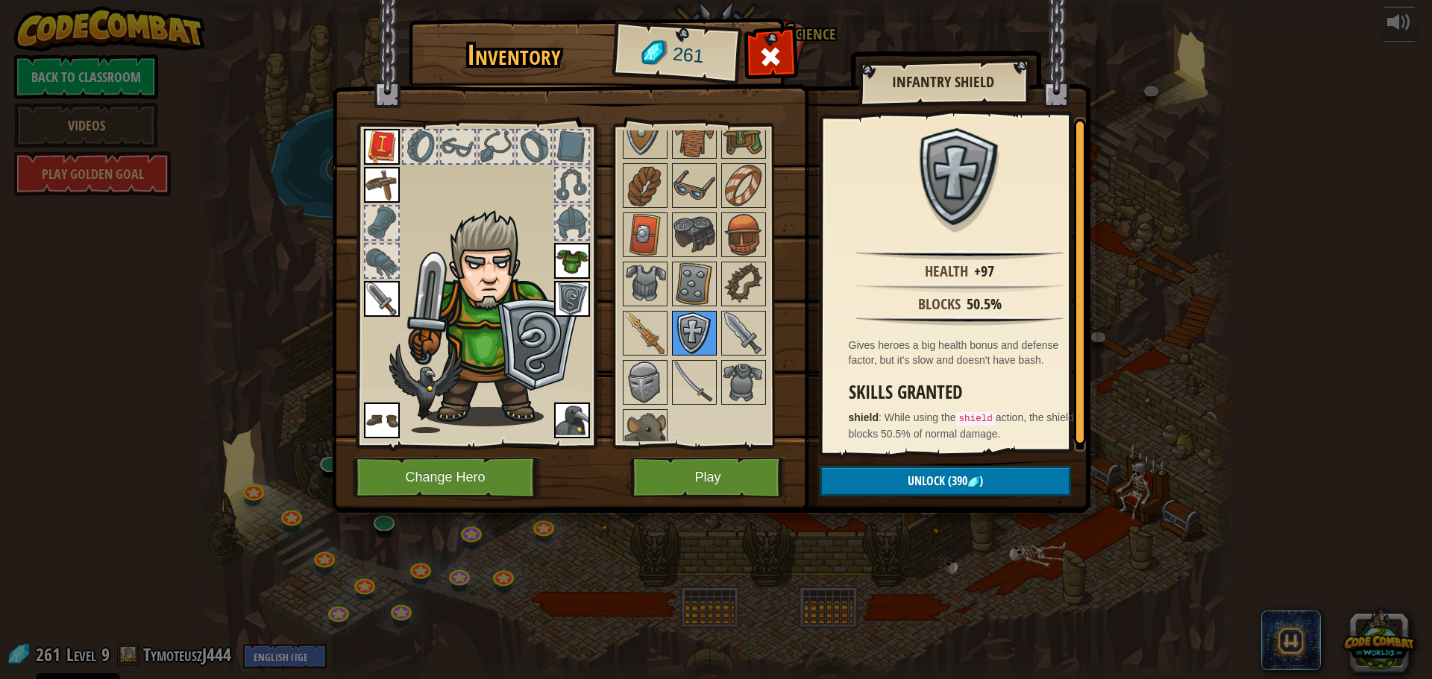
scroll to position [125, 0]
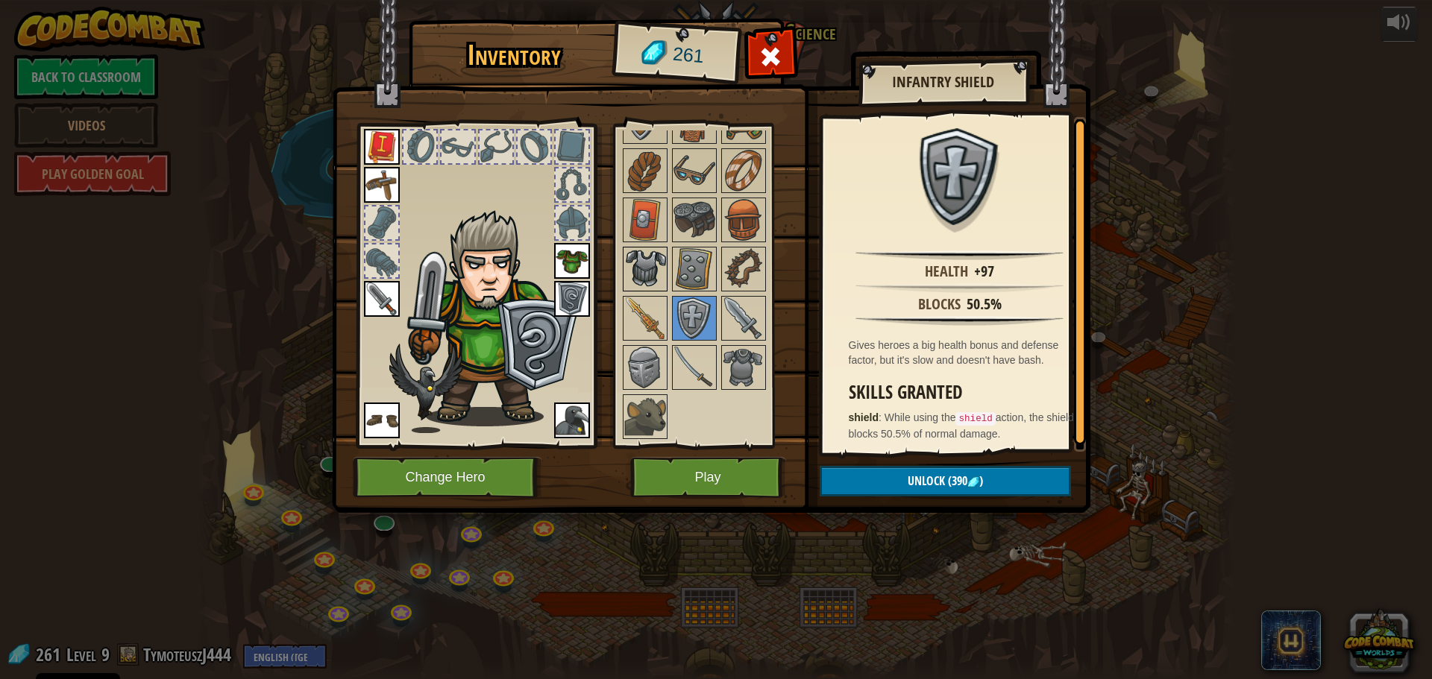
click at [658, 250] on img at bounding box center [645, 269] width 42 height 42
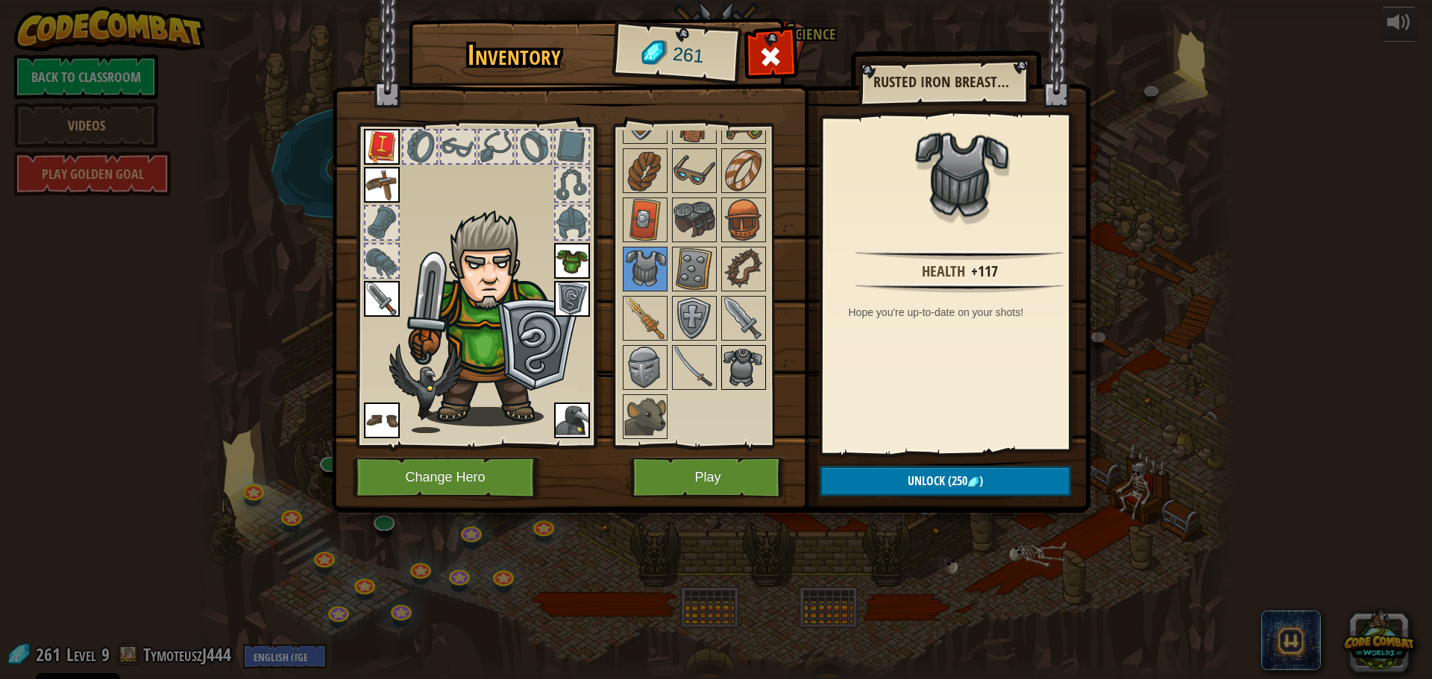
click at [747, 368] on img at bounding box center [744, 368] width 42 height 42
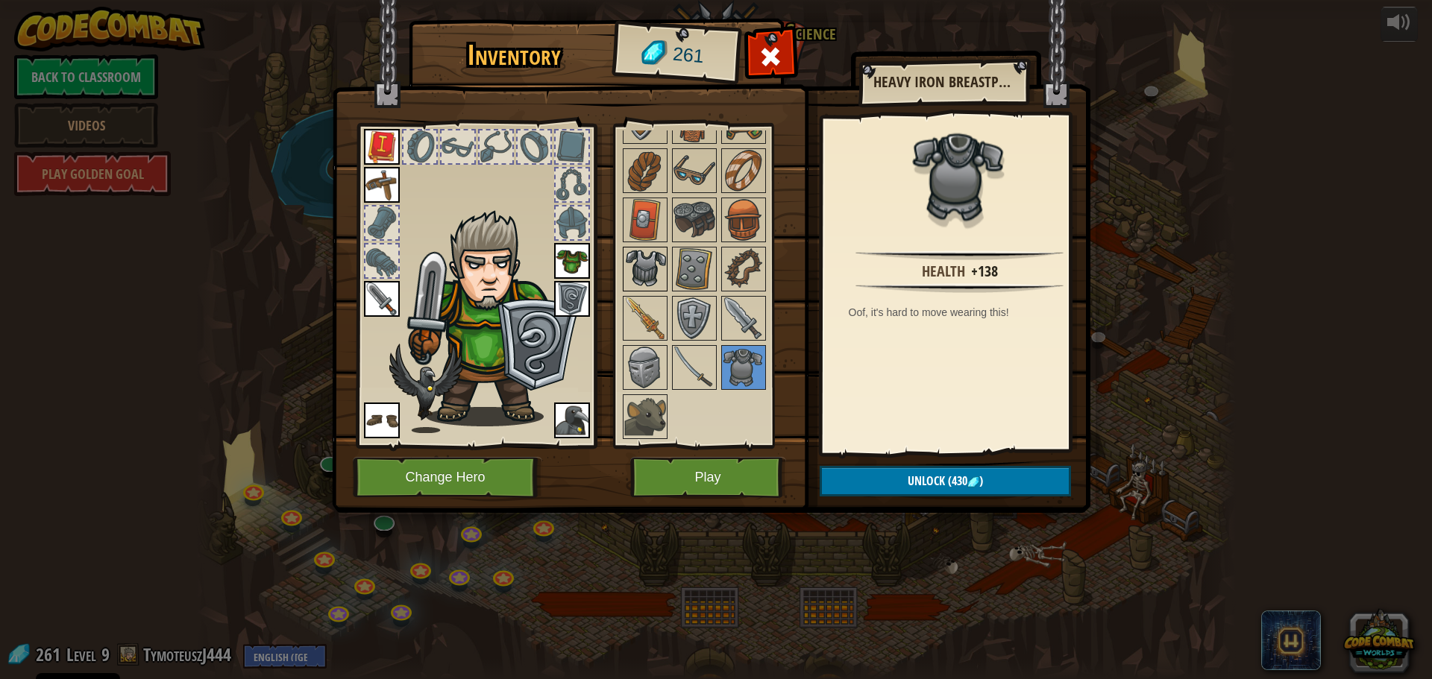
click at [636, 259] on img at bounding box center [645, 269] width 42 height 42
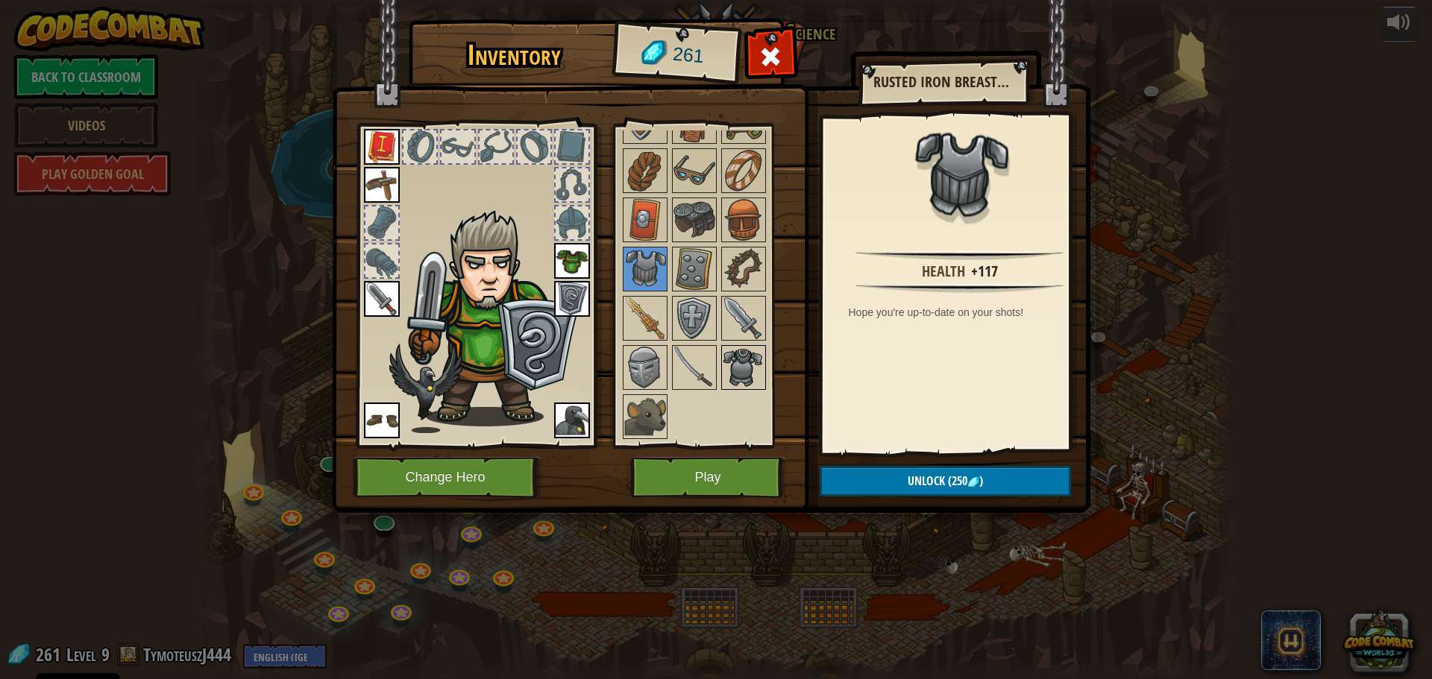
click at [738, 368] on img at bounding box center [744, 368] width 42 height 42
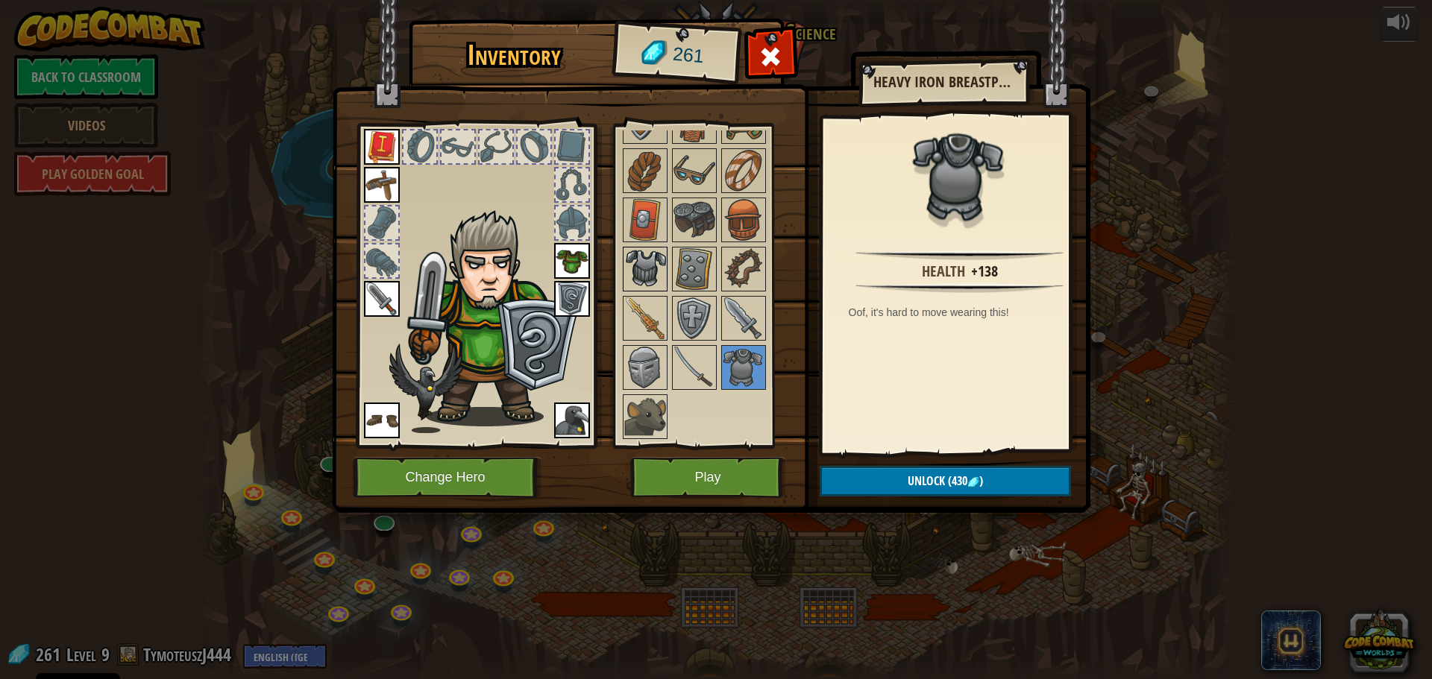
click at [661, 270] on img at bounding box center [645, 269] width 42 height 42
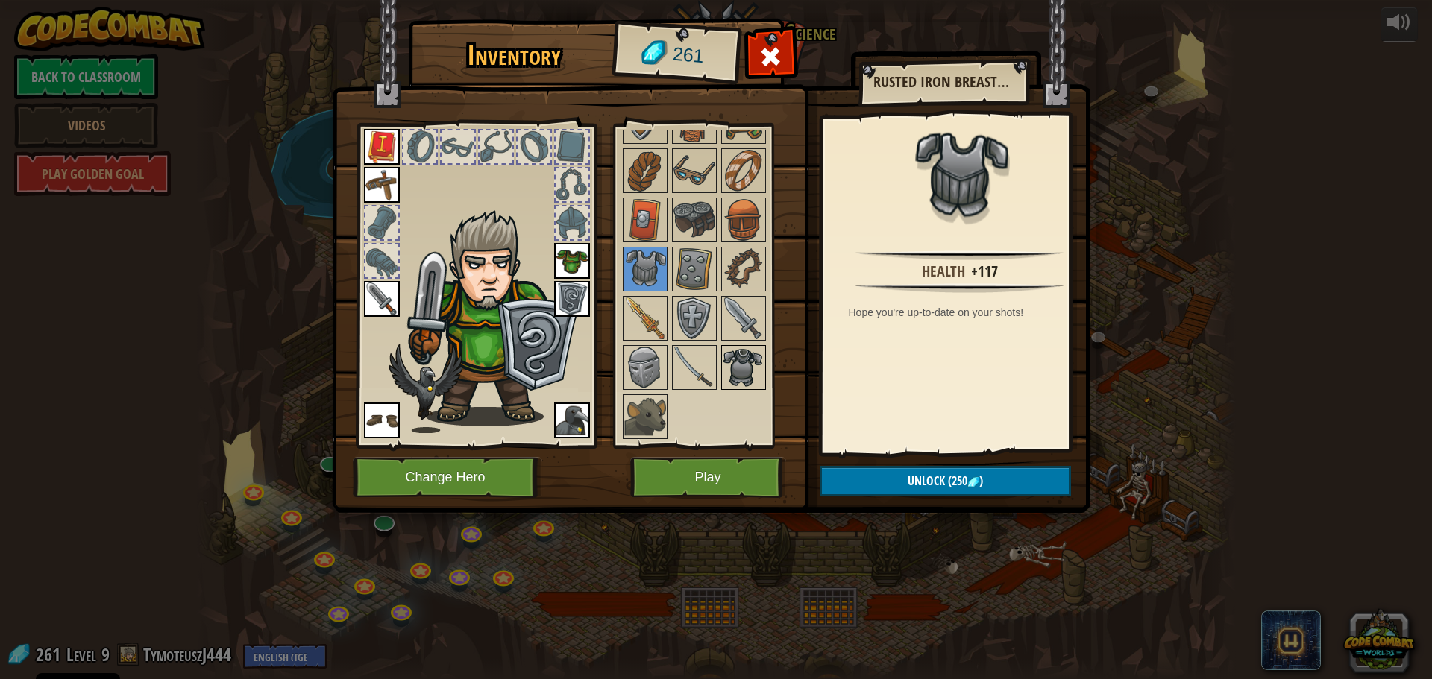
click at [741, 360] on img at bounding box center [744, 368] width 42 height 42
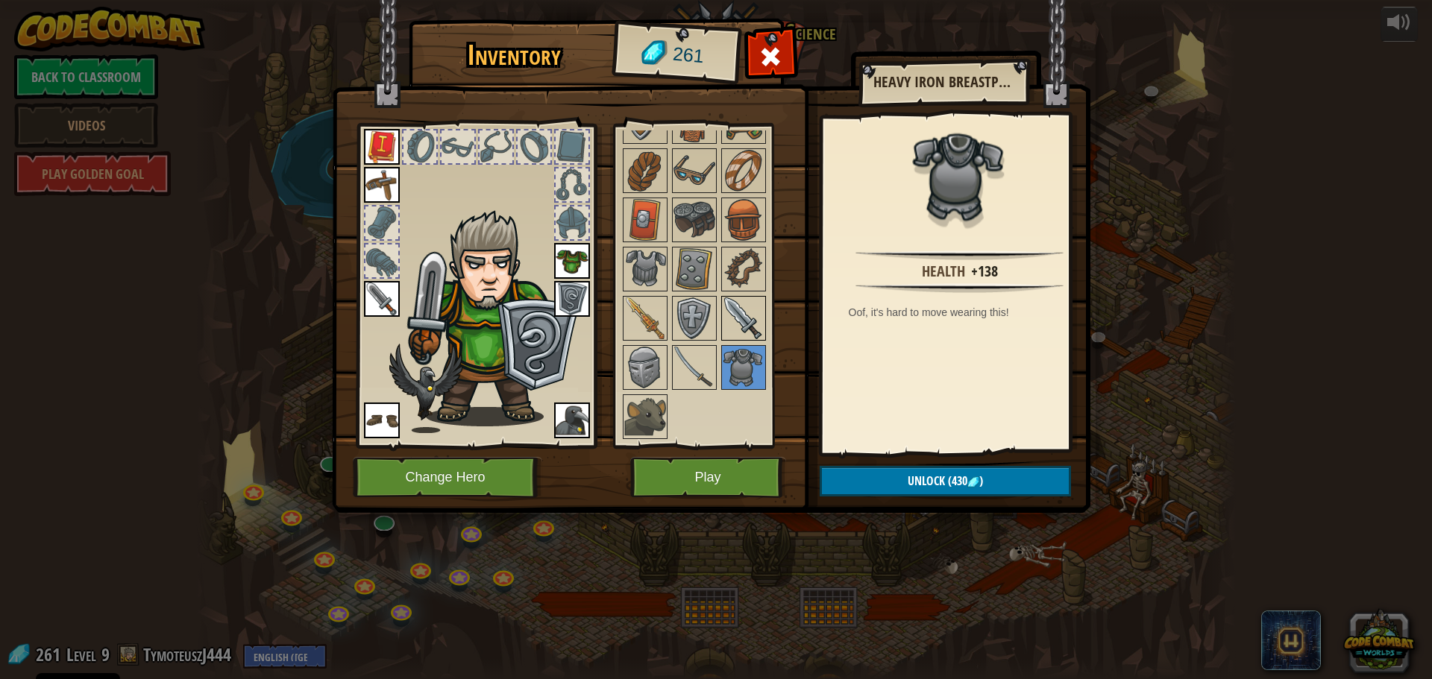
click at [737, 314] on img at bounding box center [744, 319] width 42 height 42
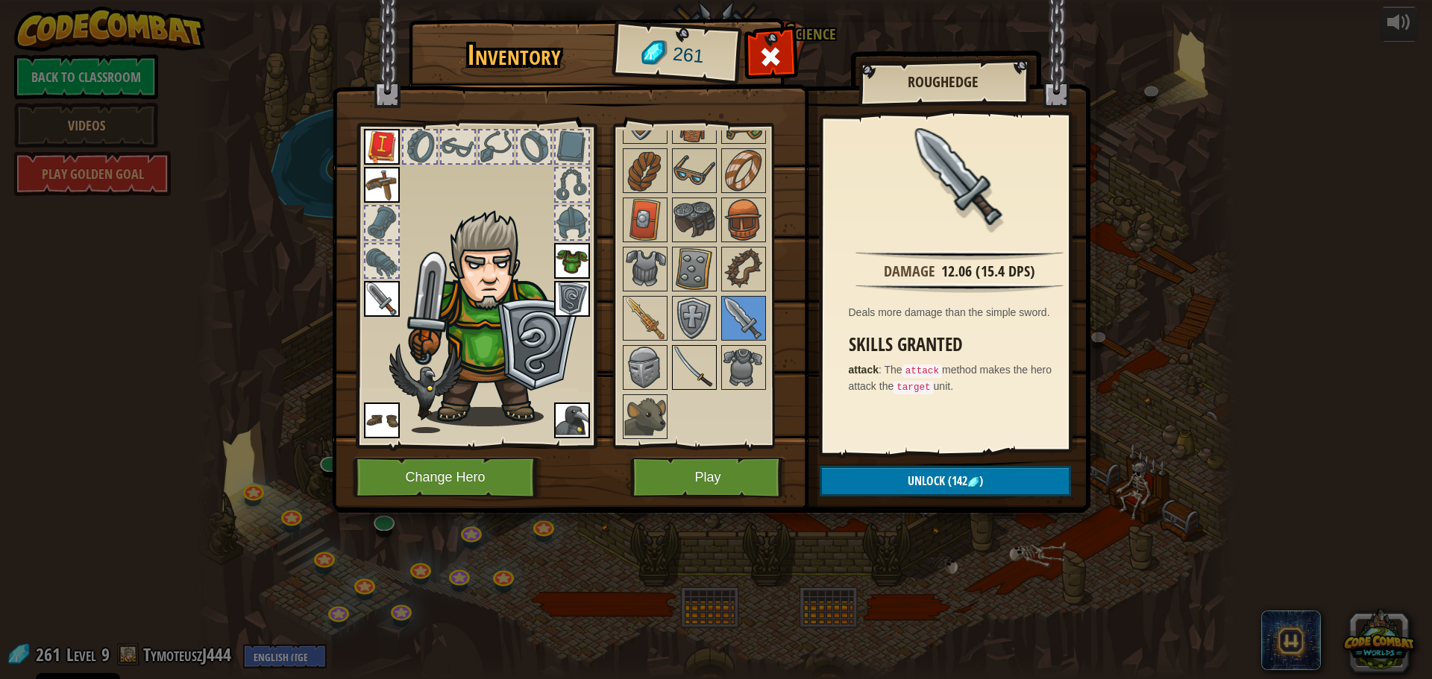
click at [685, 351] on img at bounding box center [694, 368] width 42 height 42
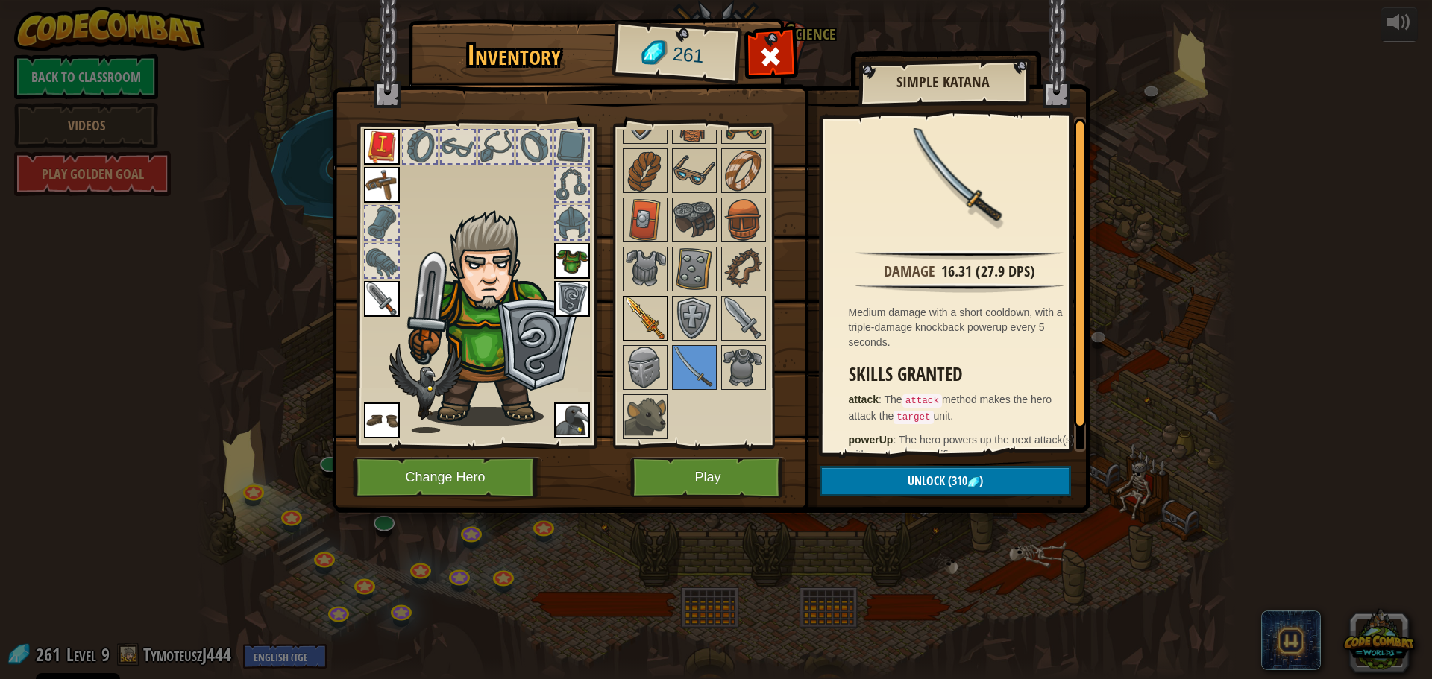
click at [645, 316] on img at bounding box center [645, 319] width 42 height 42
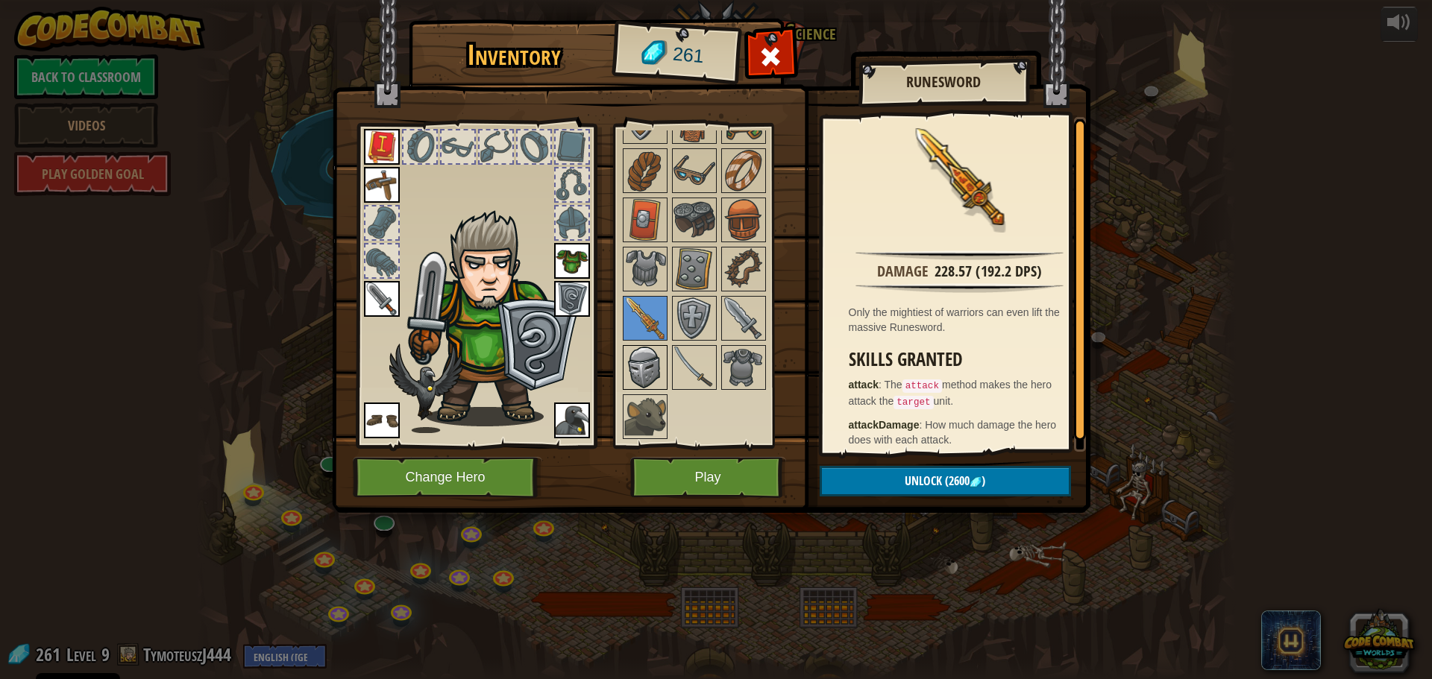
click at [656, 371] on img at bounding box center [645, 368] width 42 height 42
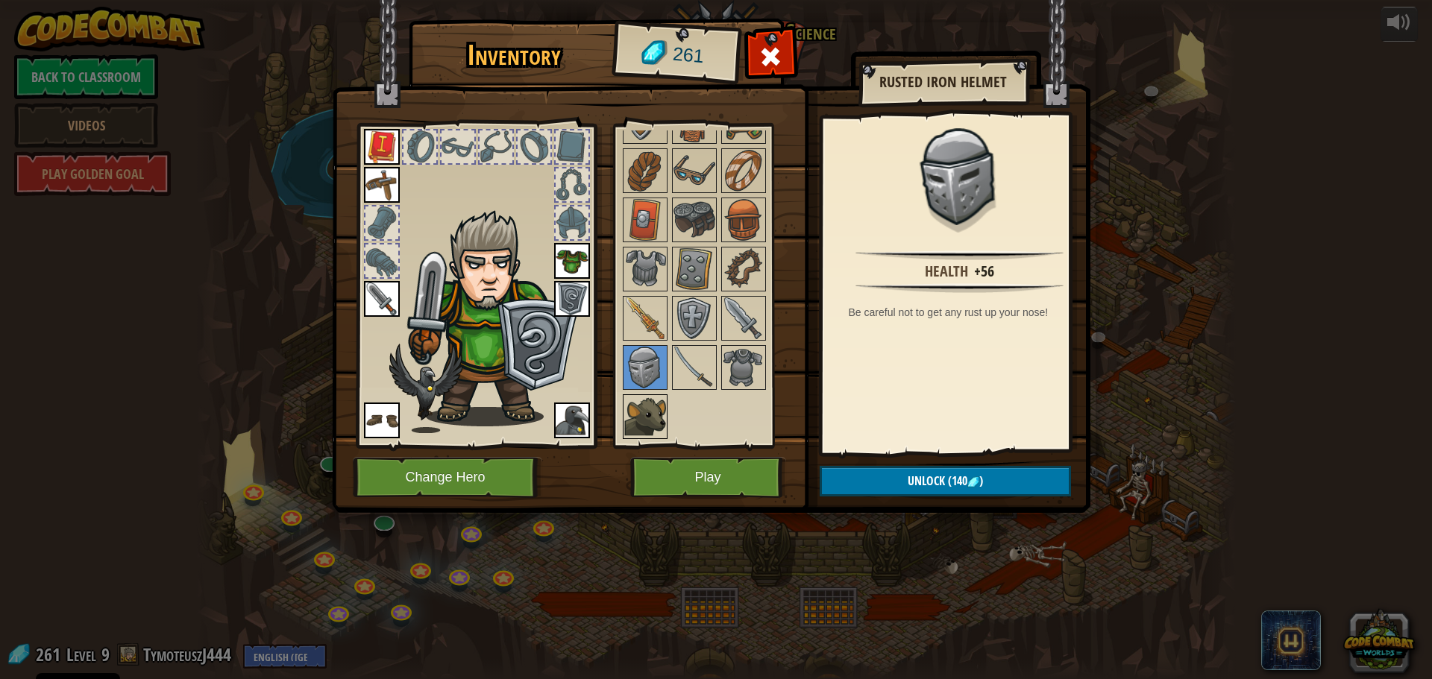
click at [655, 406] on img at bounding box center [645, 417] width 42 height 42
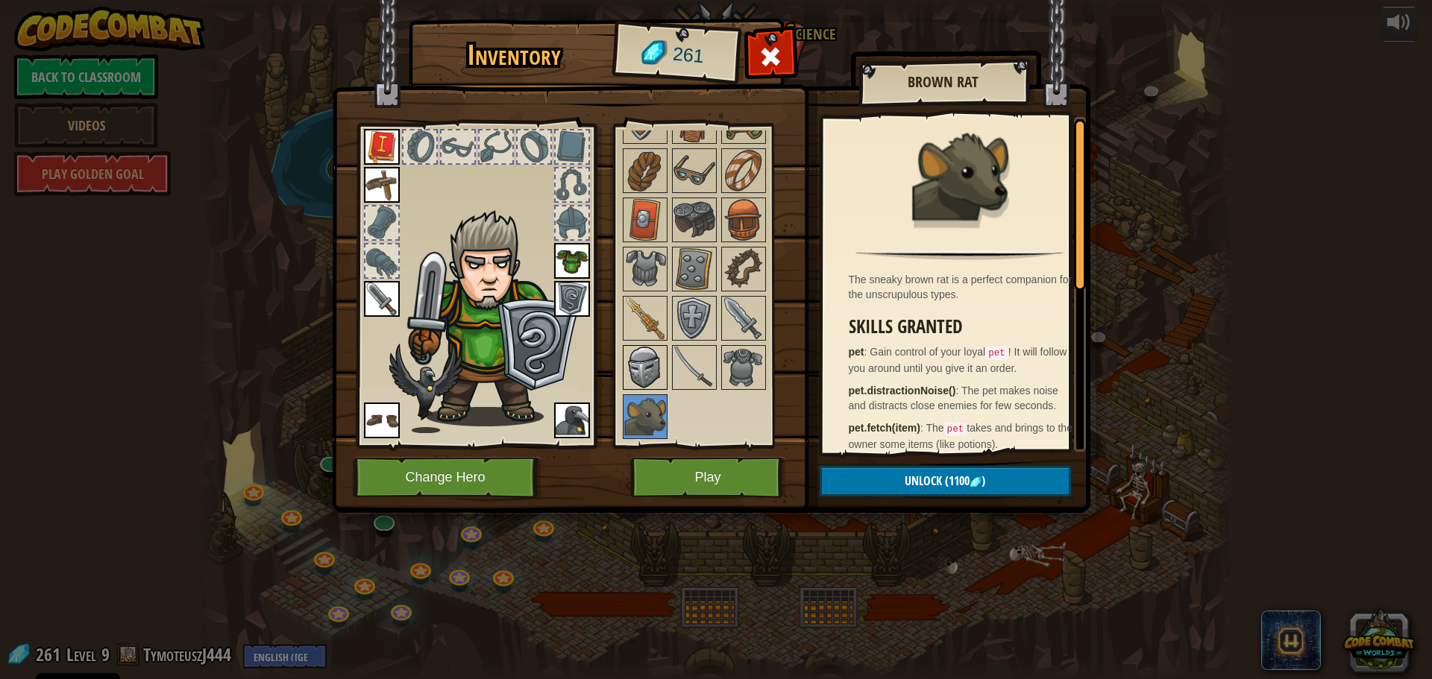
click at [644, 353] on img at bounding box center [645, 368] width 42 height 42
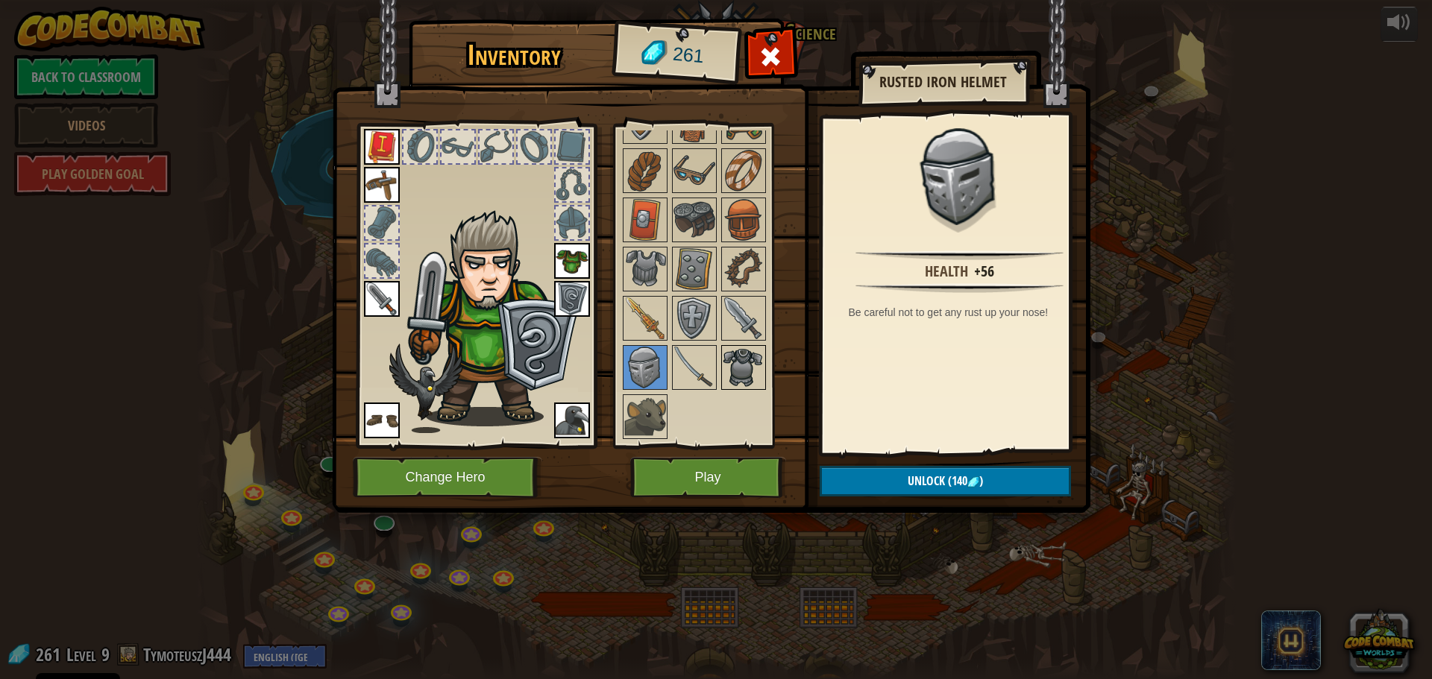
click at [755, 379] on img at bounding box center [744, 368] width 42 height 42
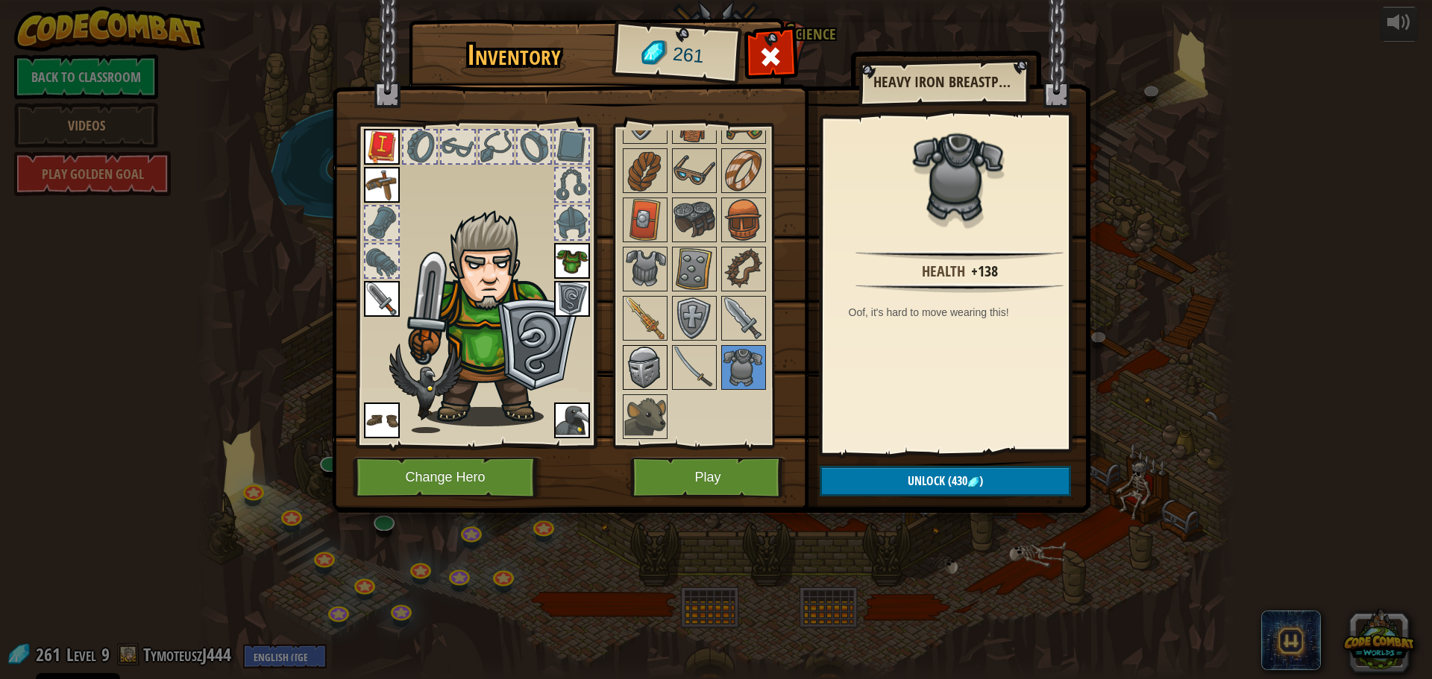
click at [636, 377] on img at bounding box center [645, 368] width 42 height 42
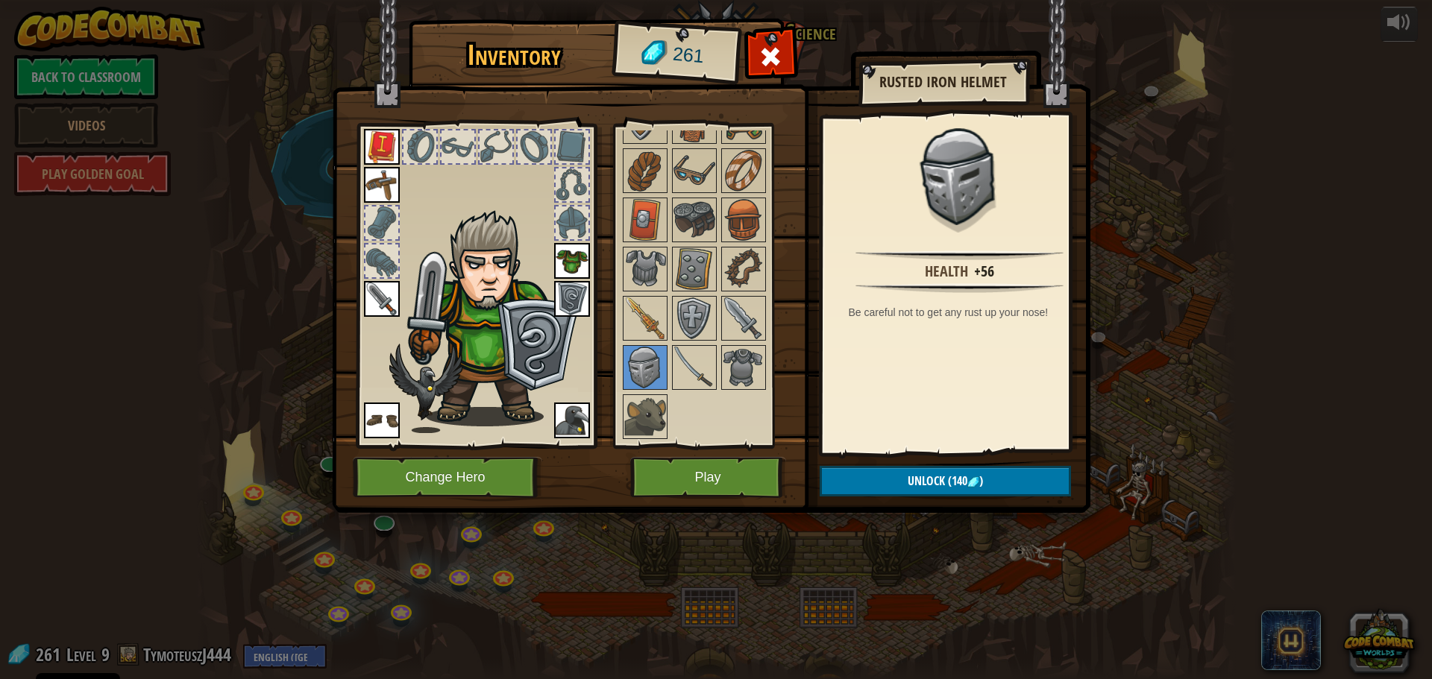
click at [719, 358] on div at bounding box center [713, 245] width 187 height 394
click at [729, 358] on img at bounding box center [744, 368] width 42 height 42
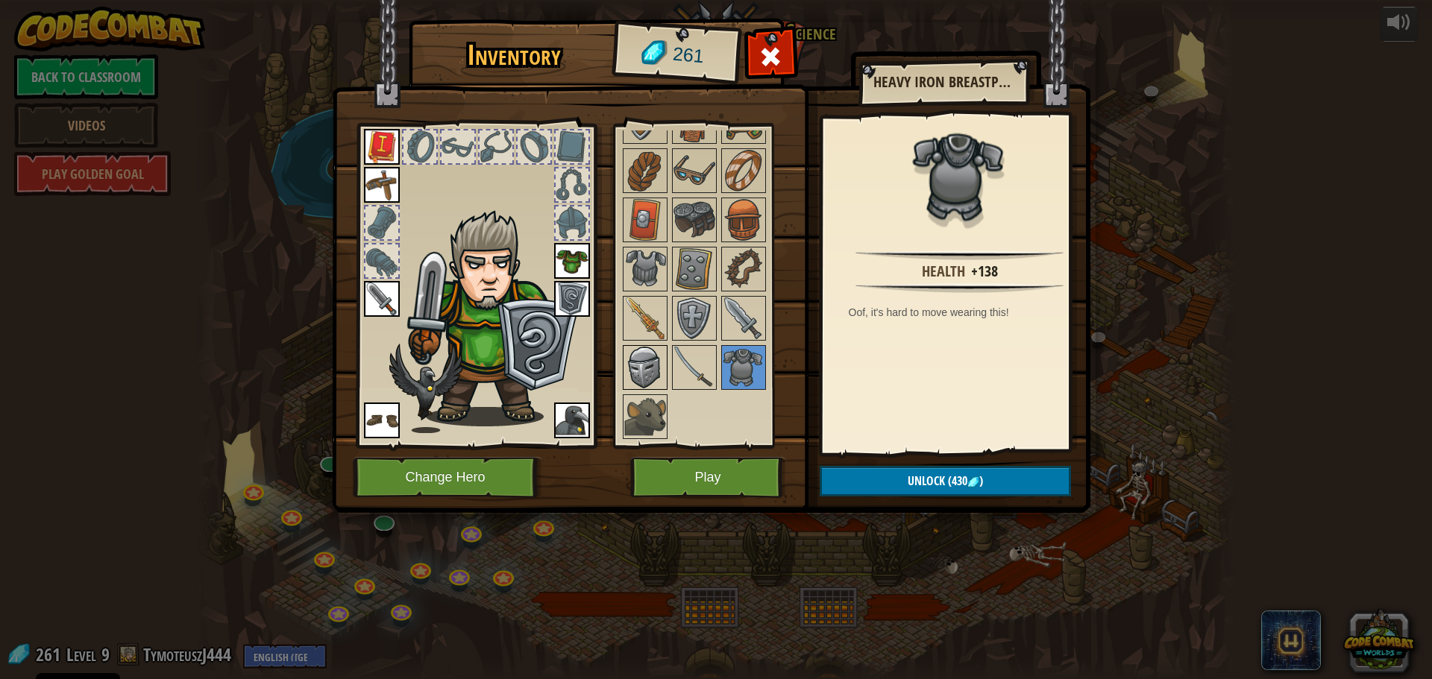
click at [644, 353] on img at bounding box center [645, 368] width 42 height 42
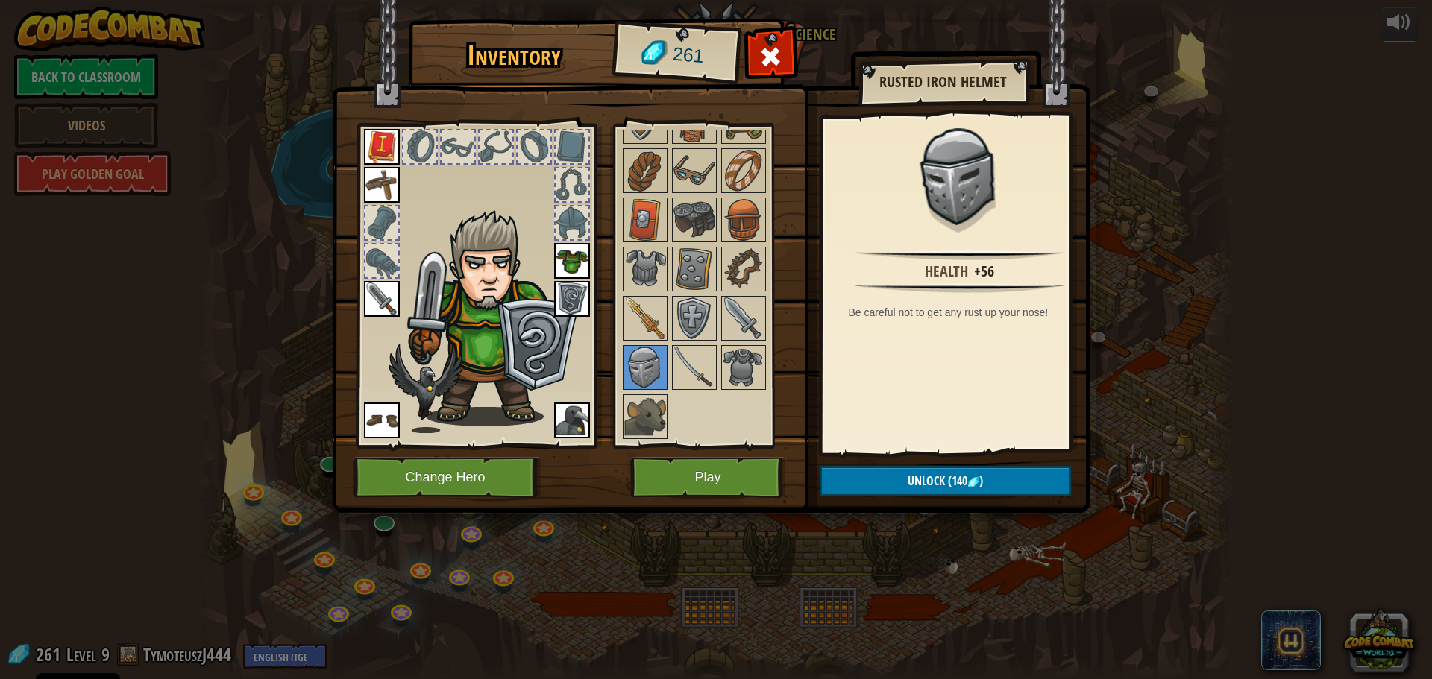
click at [376, 298] on img at bounding box center [382, 299] width 36 height 36
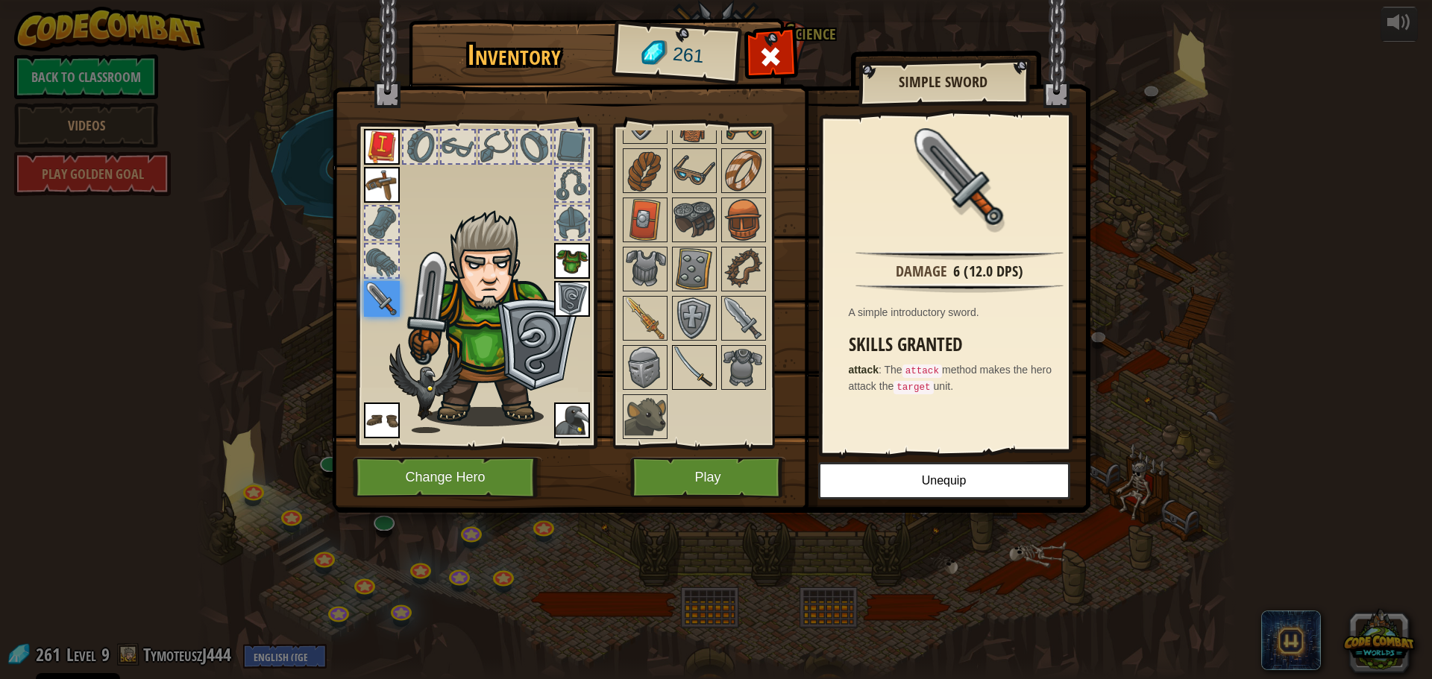
click at [698, 365] on img at bounding box center [694, 368] width 42 height 42
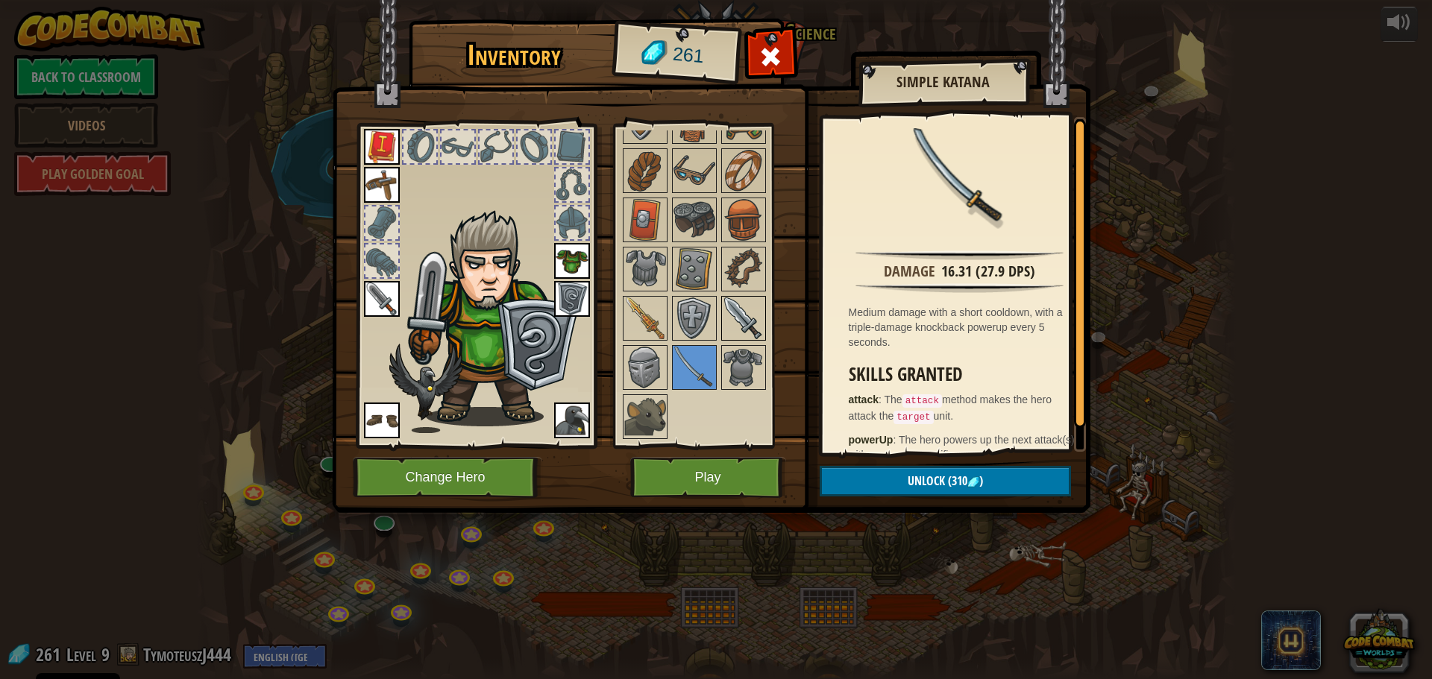
click at [753, 312] on img at bounding box center [744, 319] width 42 height 42
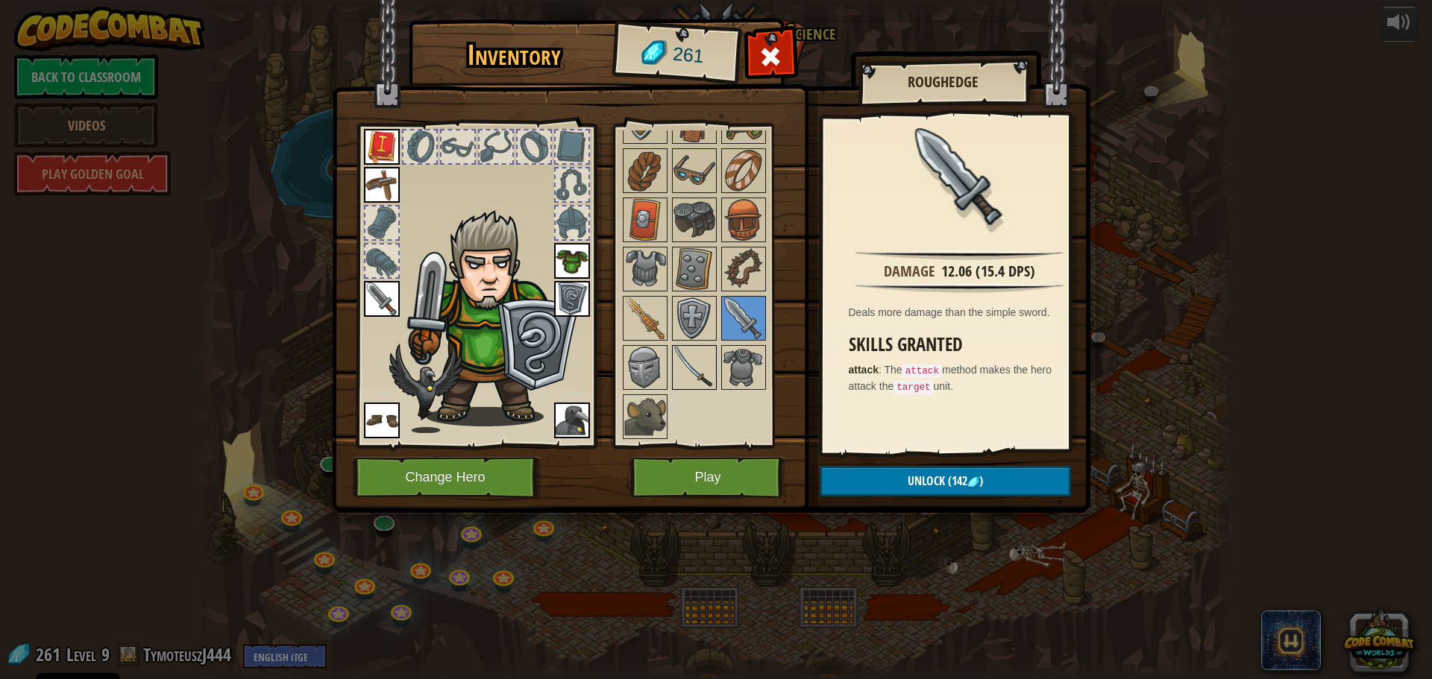
click at [708, 351] on img at bounding box center [694, 368] width 42 height 42
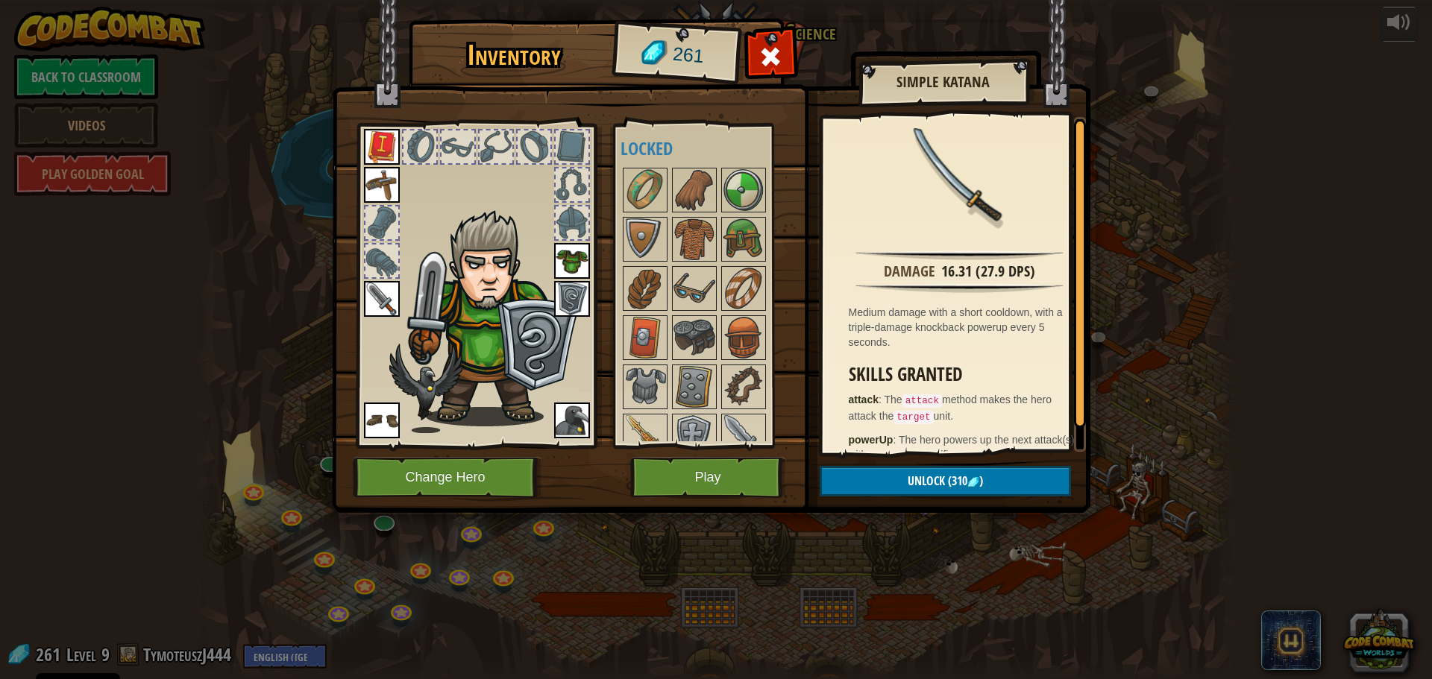
scroll to position [0, 0]
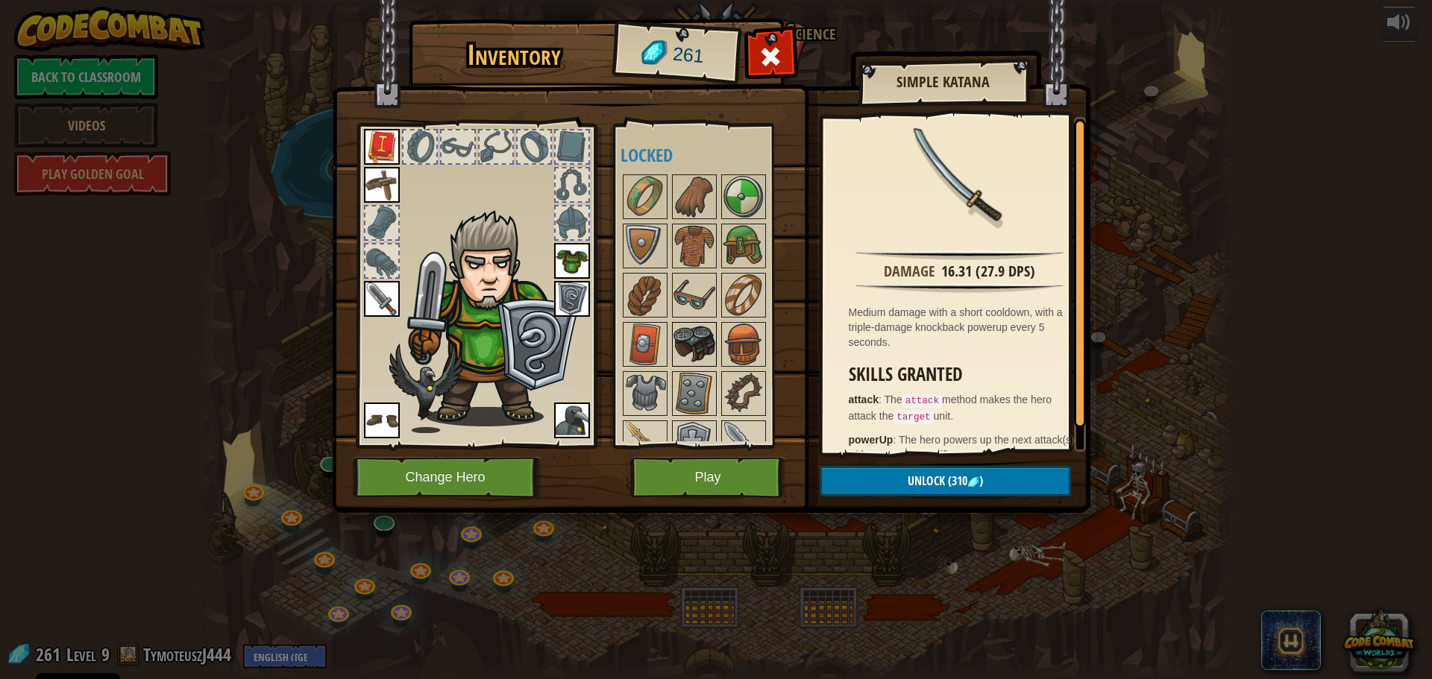
click at [706, 346] on img at bounding box center [694, 345] width 42 height 42
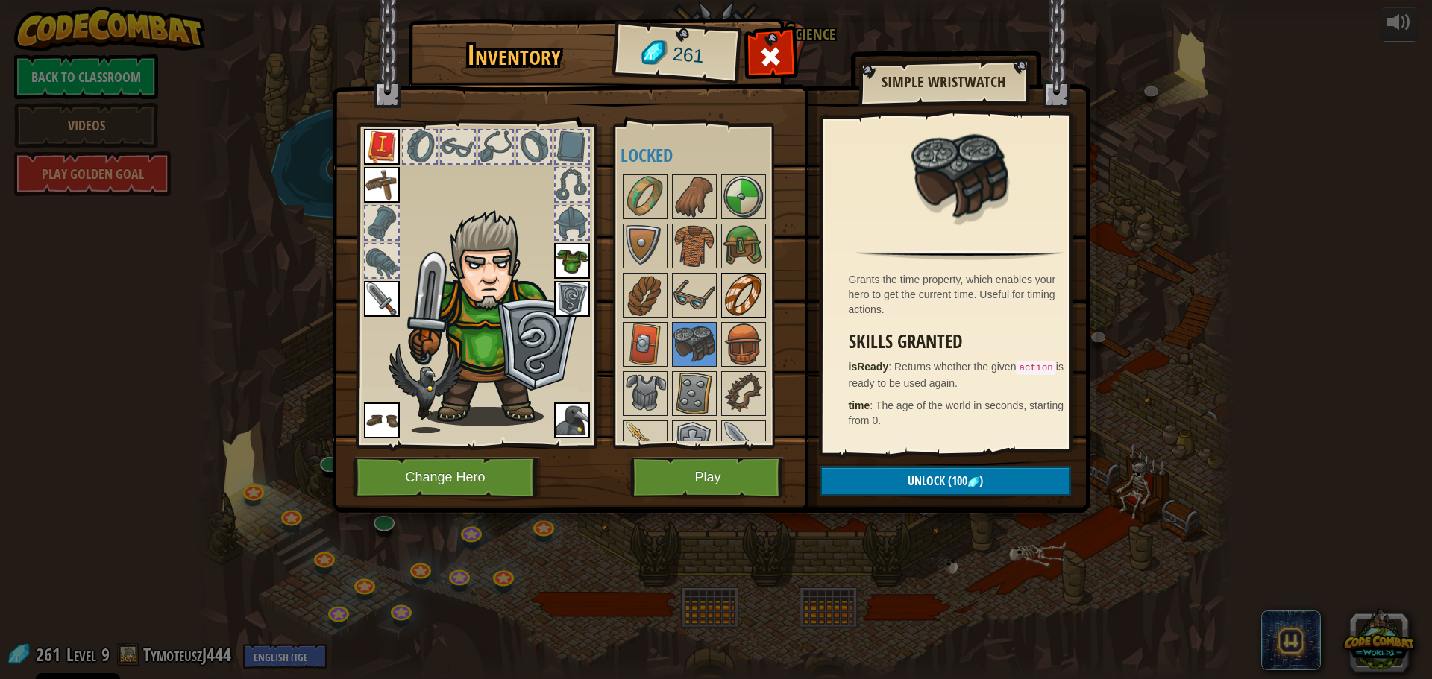
click at [755, 289] on img at bounding box center [744, 295] width 42 height 42
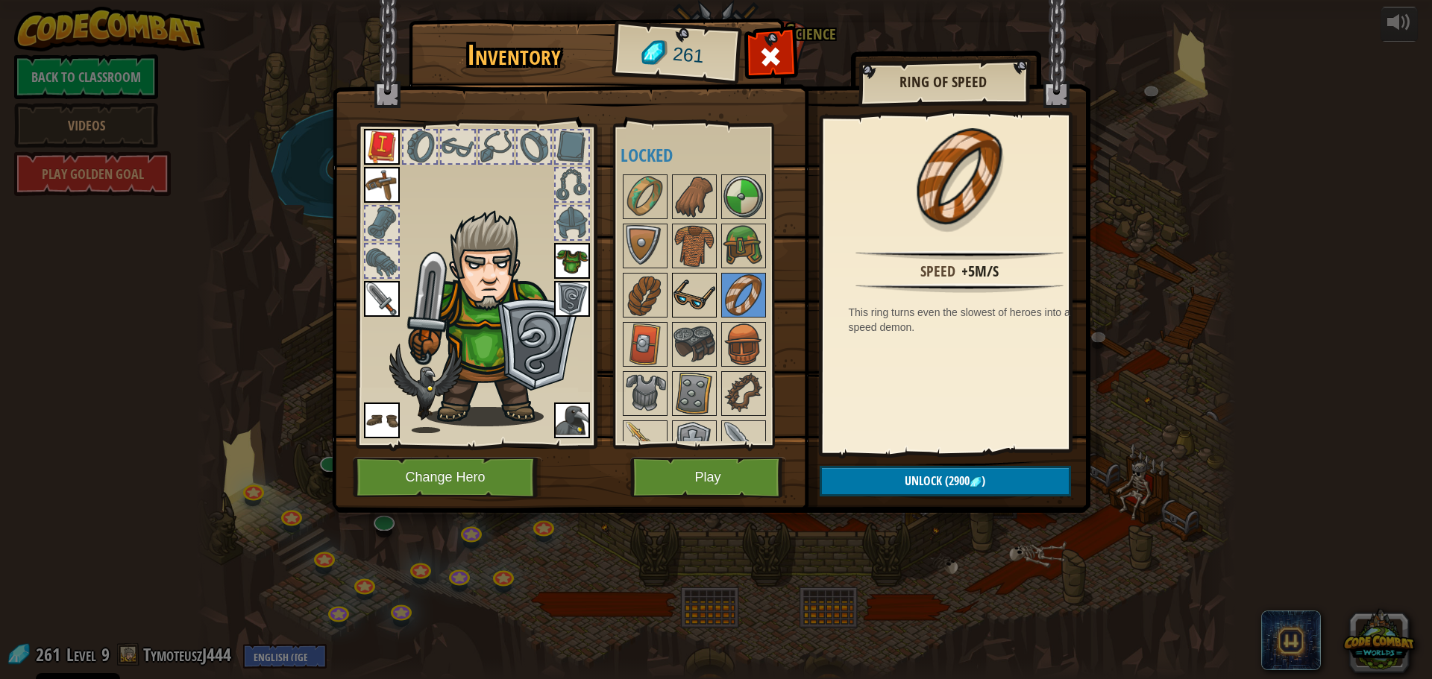
click at [712, 295] on img at bounding box center [694, 295] width 42 height 42
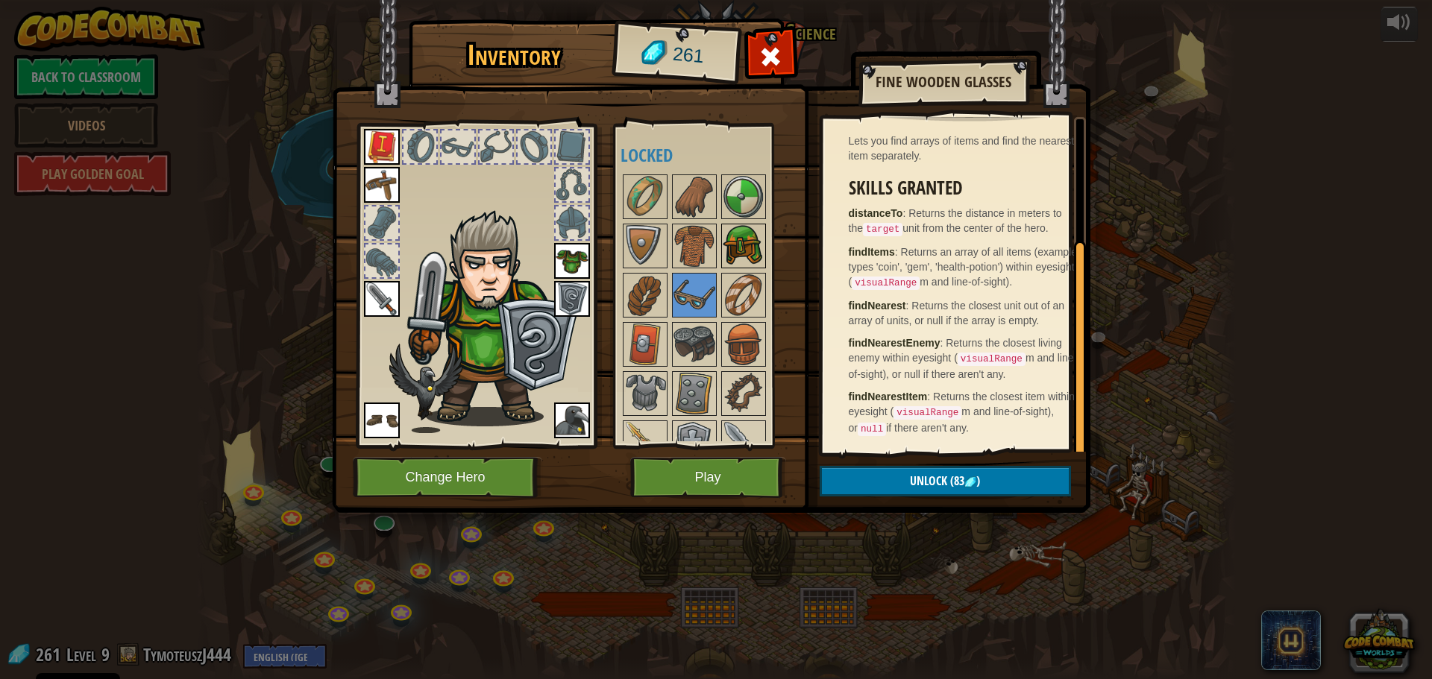
scroll to position [125, 0]
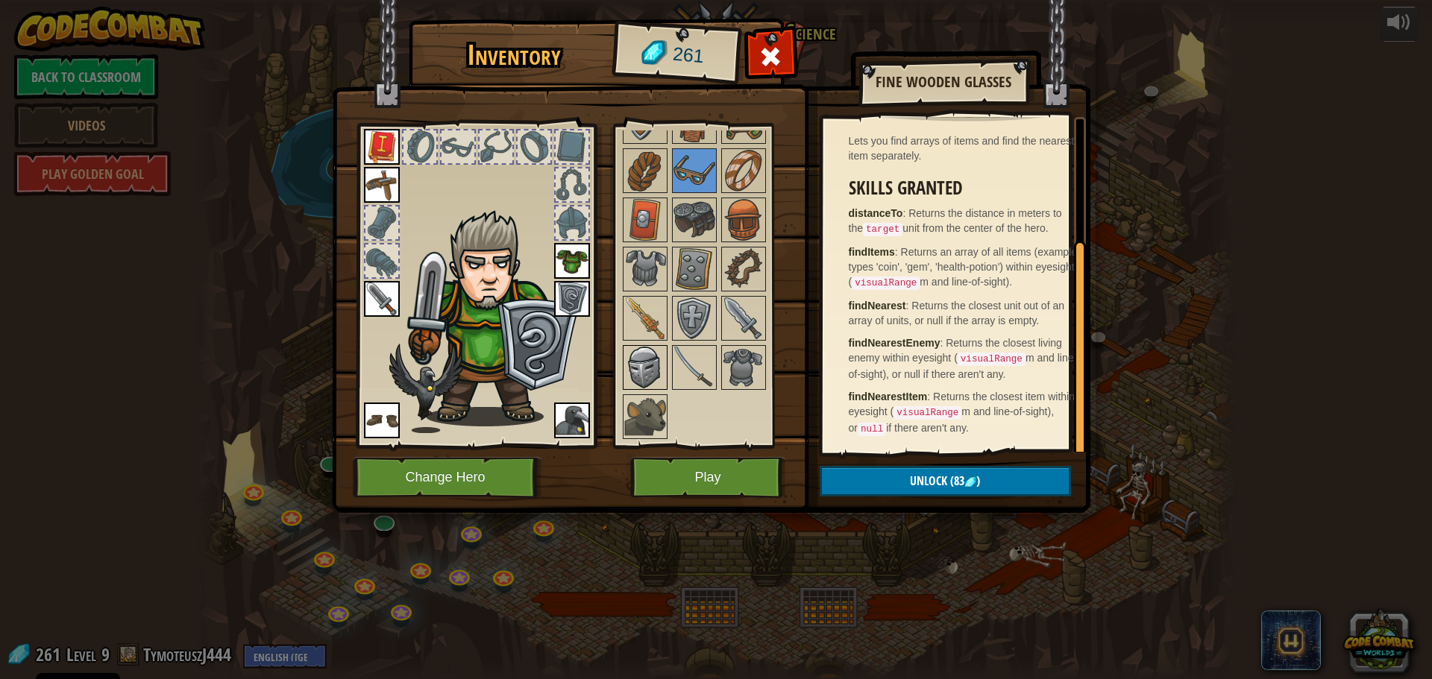
click at [644, 358] on img at bounding box center [645, 368] width 42 height 42
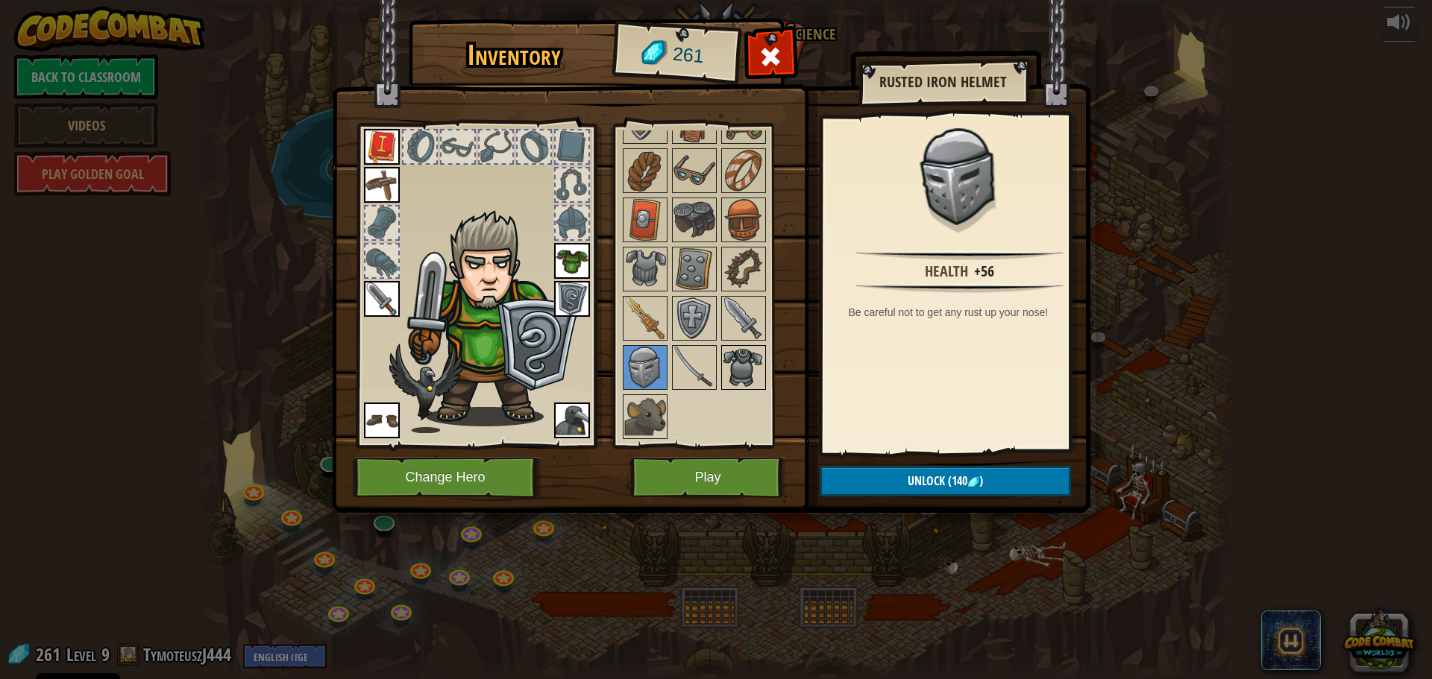
click at [740, 358] on img at bounding box center [744, 368] width 42 height 42
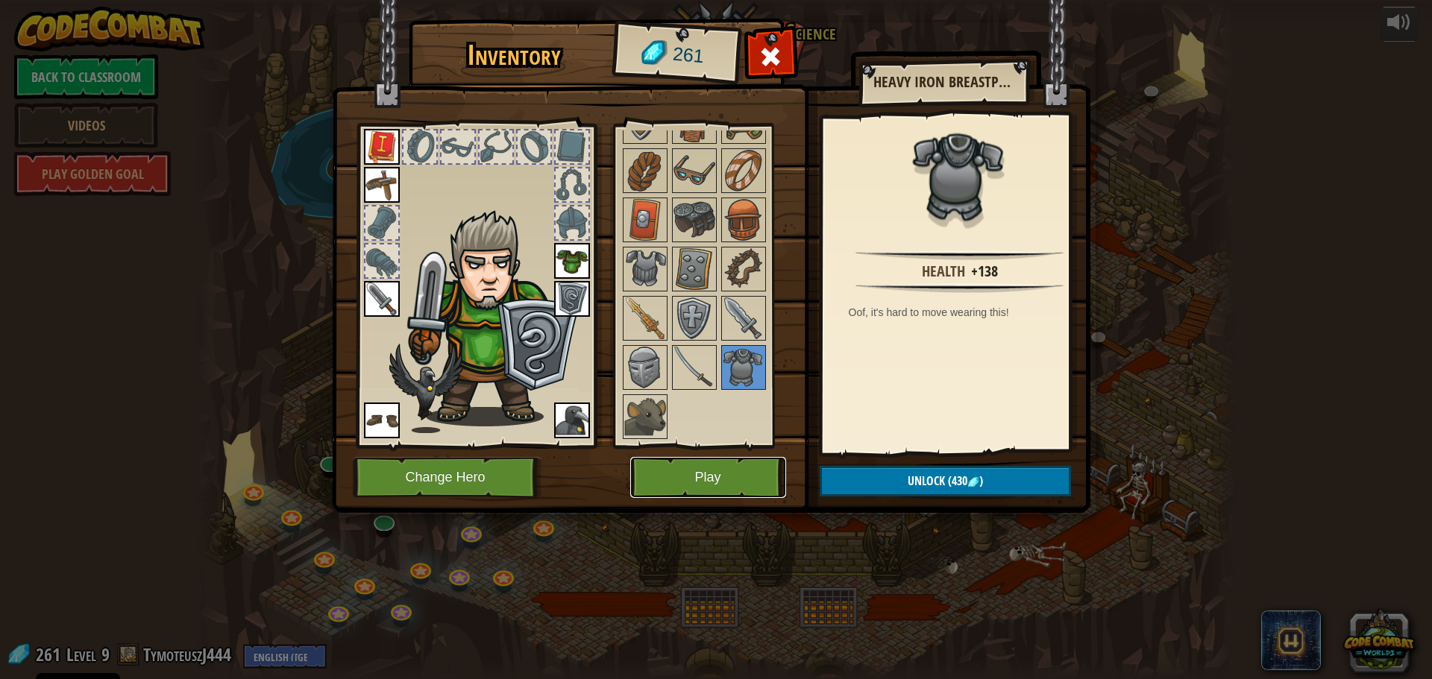
click at [741, 477] on button "Play" at bounding box center [708, 477] width 156 height 41
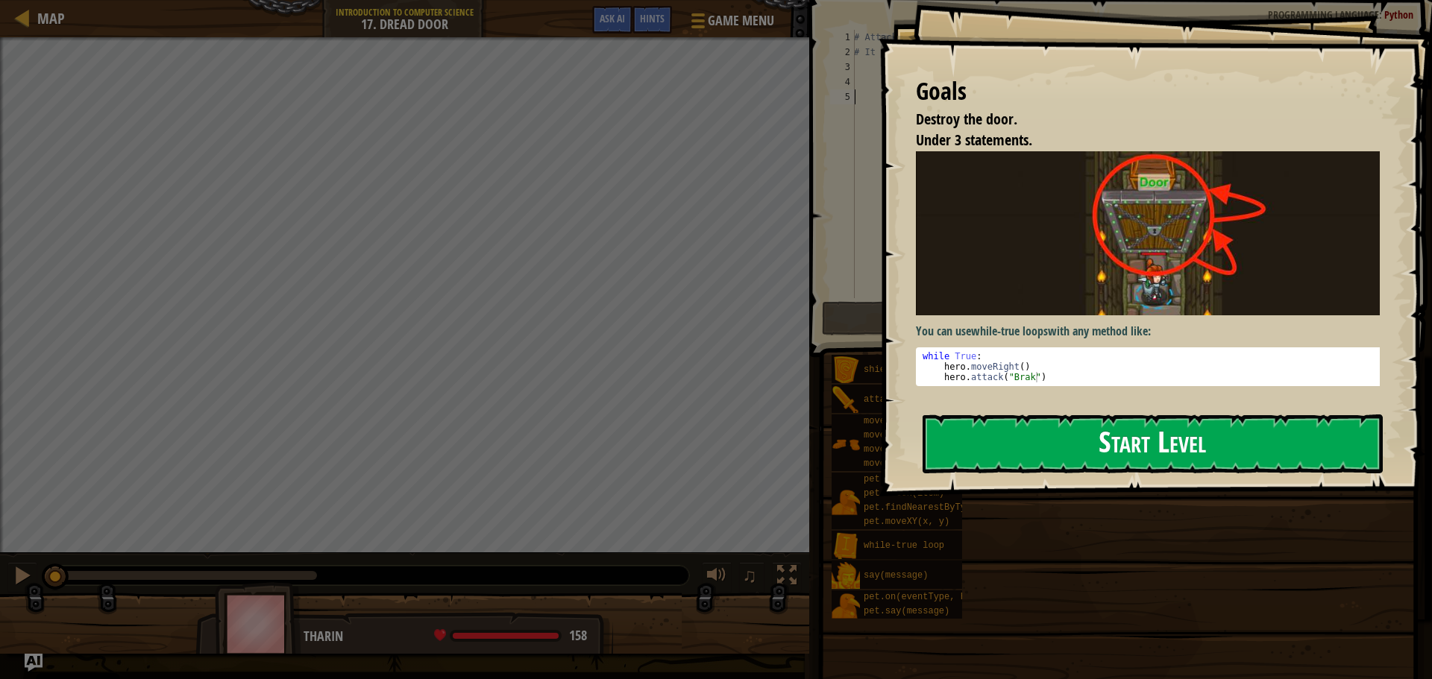
click at [1100, 435] on button "Start Level" at bounding box center [1153, 444] width 460 height 59
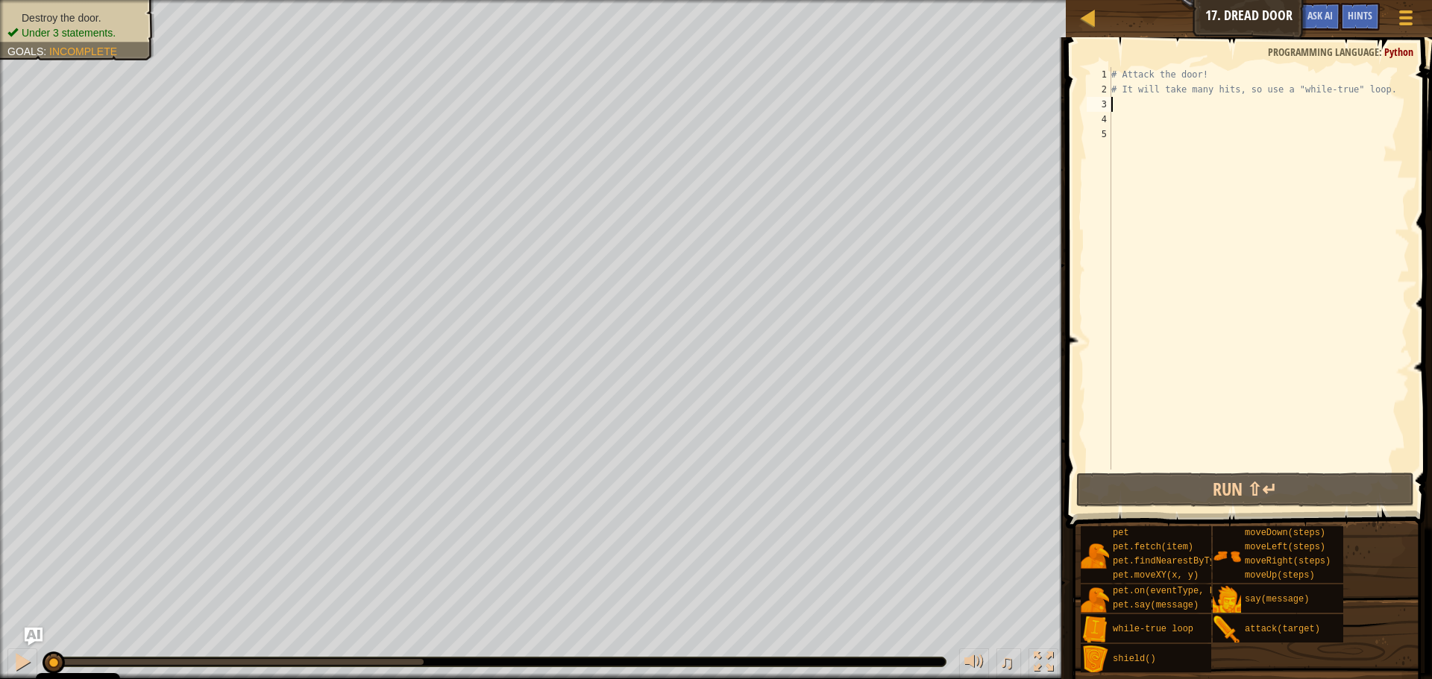
click at [1143, 107] on div "# Attack the door! # It will take many hits, so use a "while-true" loop." at bounding box center [1258, 283] width 301 height 433
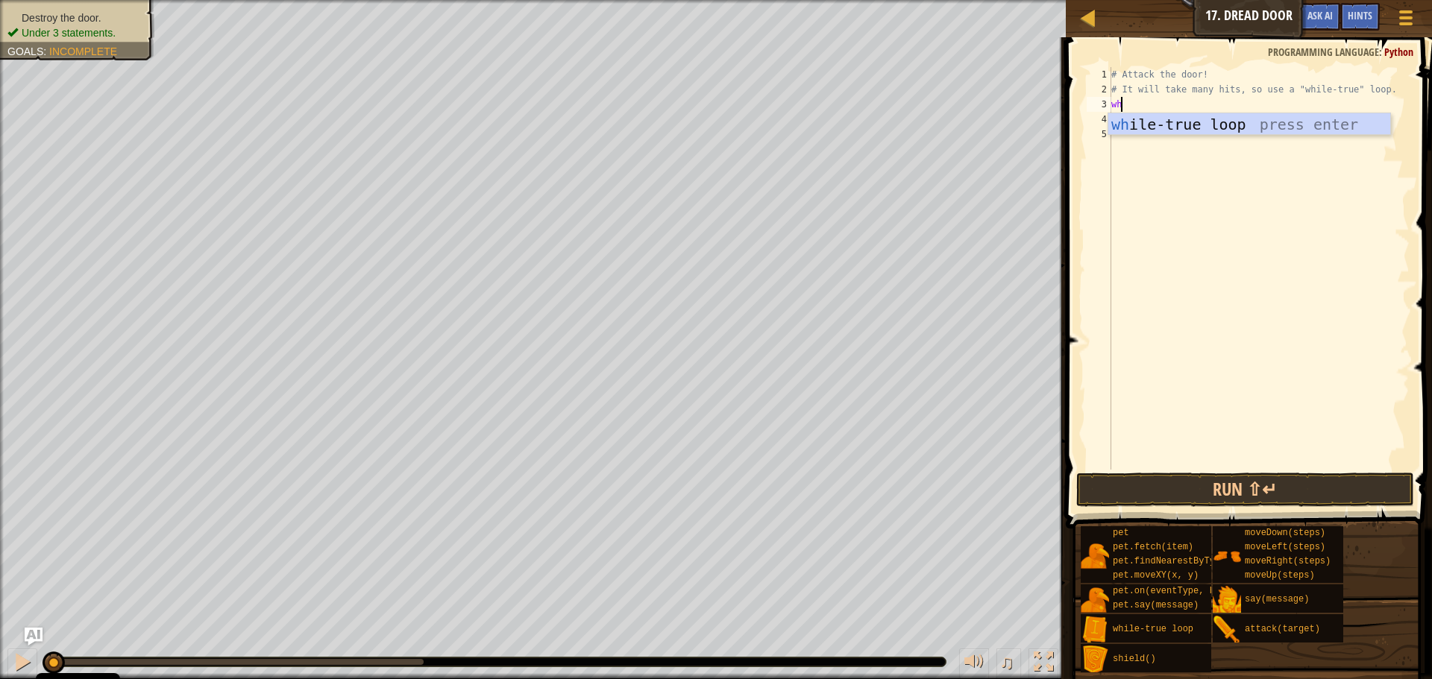
type textarea "whi"
click at [1204, 120] on div "whi le-true loop press enter" at bounding box center [1249, 146] width 282 height 67
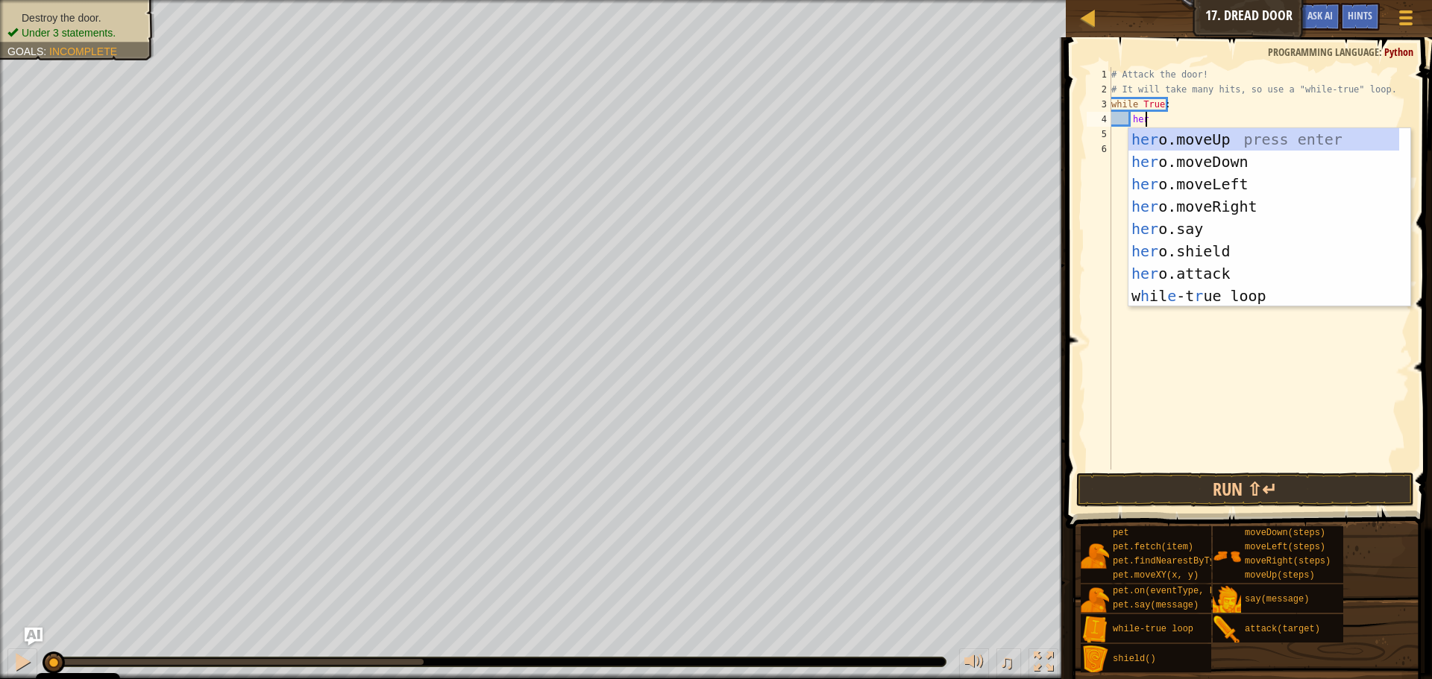
scroll to position [7, 2]
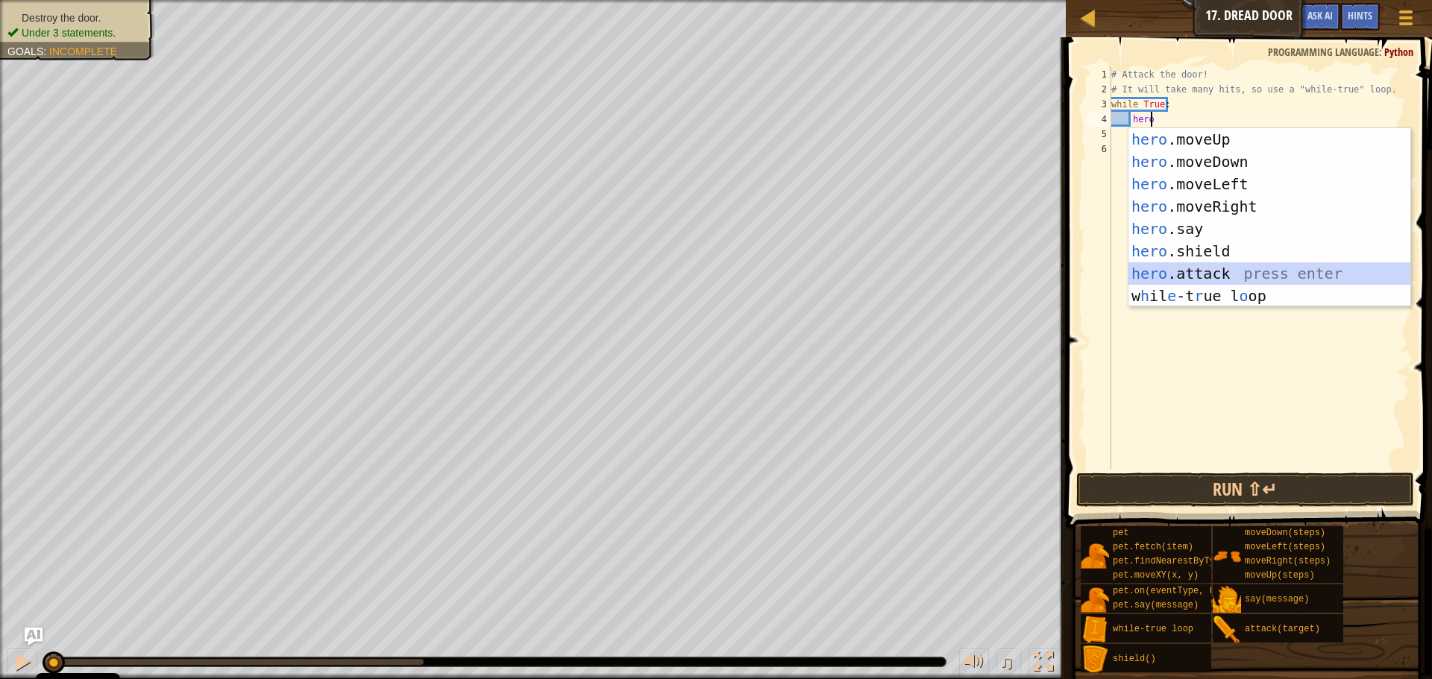
click at [1219, 269] on div "hero .moveUp press enter hero .moveDown press enter hero .moveLeft press enter …" at bounding box center [1269, 240] width 282 height 224
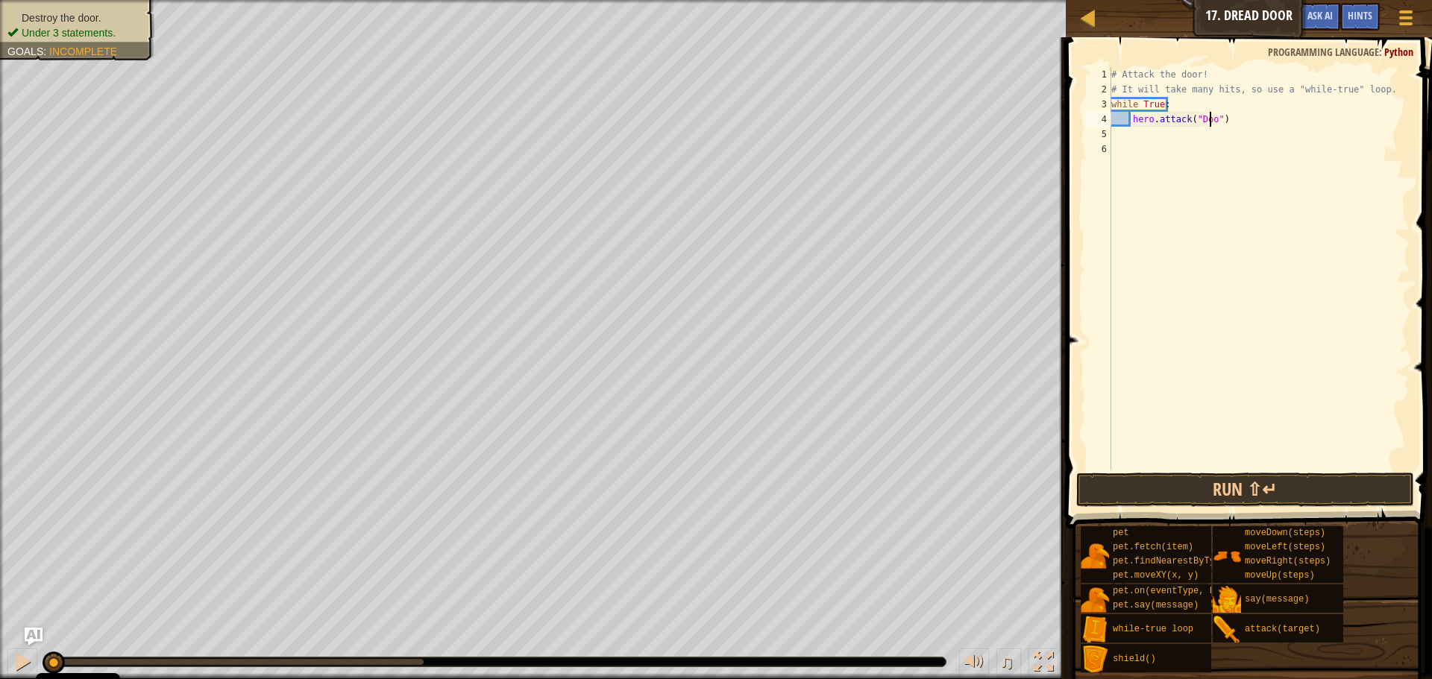
type textarea "hero.attack("Door")"
click at [1183, 129] on div "# Attack the door! # It will take many hits, so use a "while-true" loop. while …" at bounding box center [1258, 283] width 301 height 433
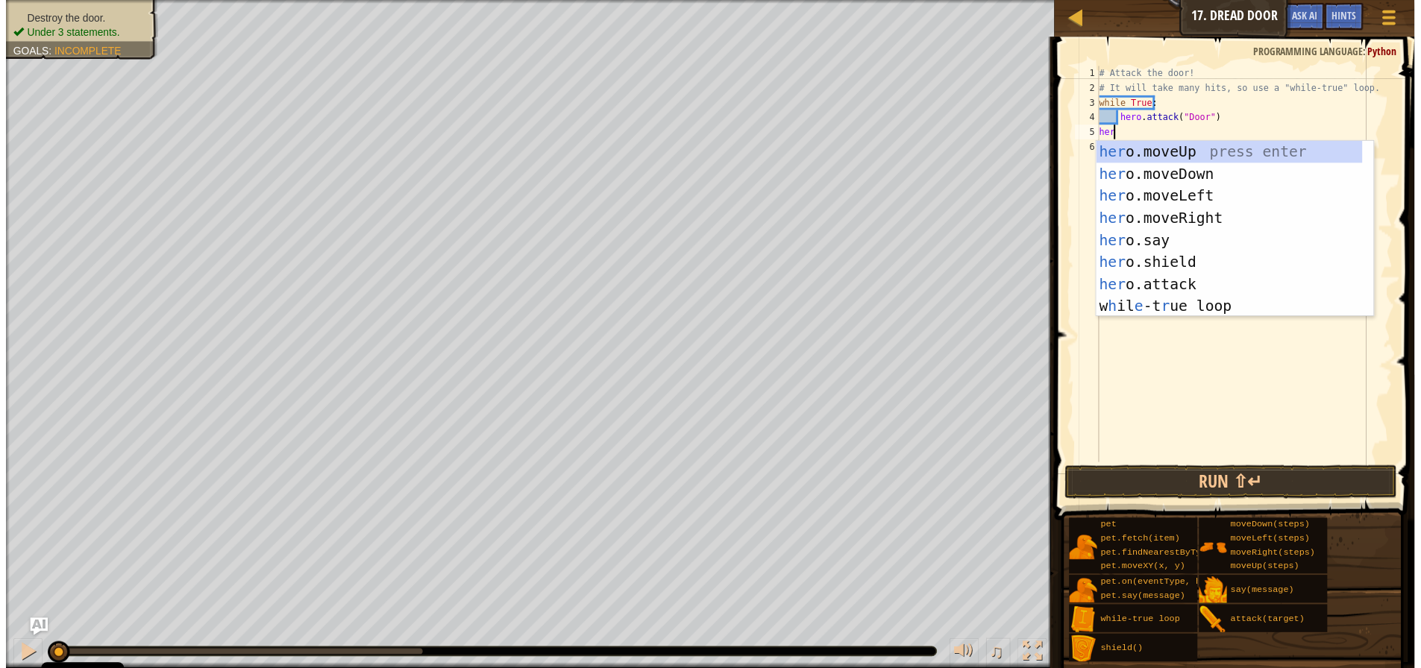
scroll to position [7, 0]
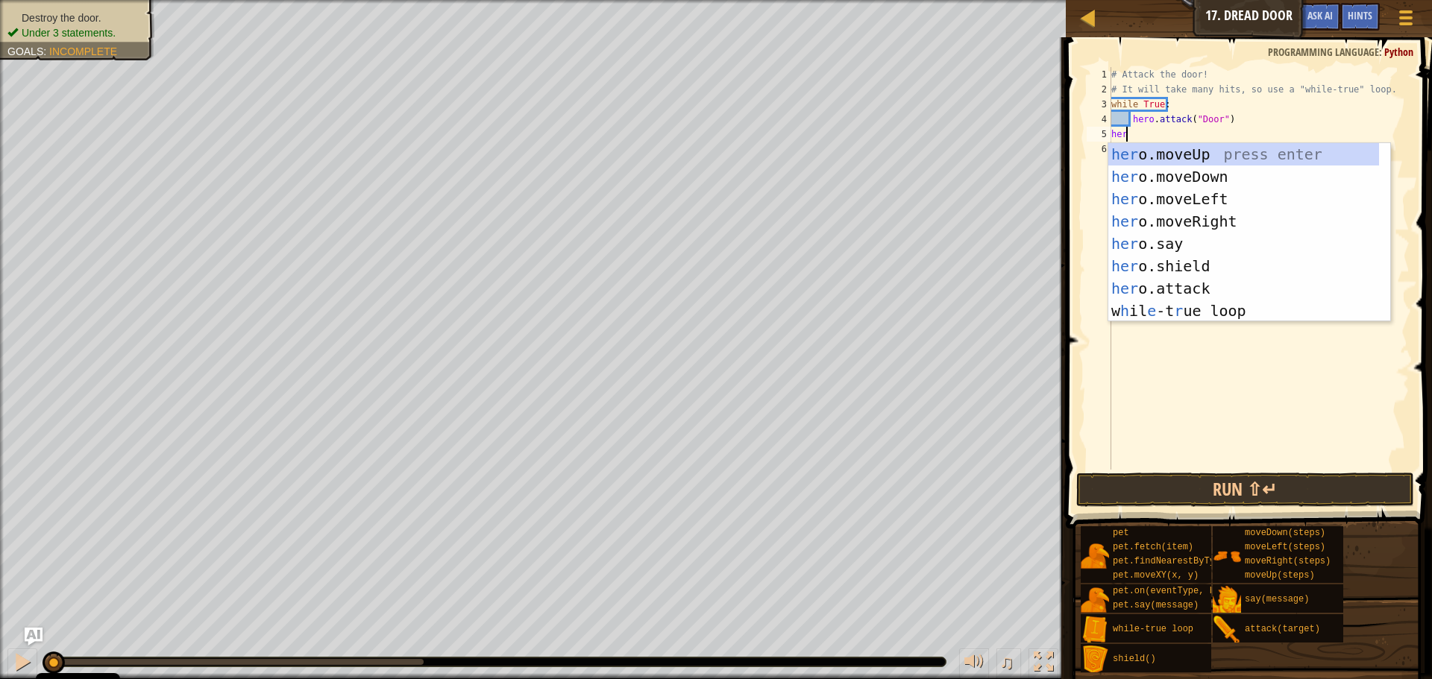
type textarea "h"
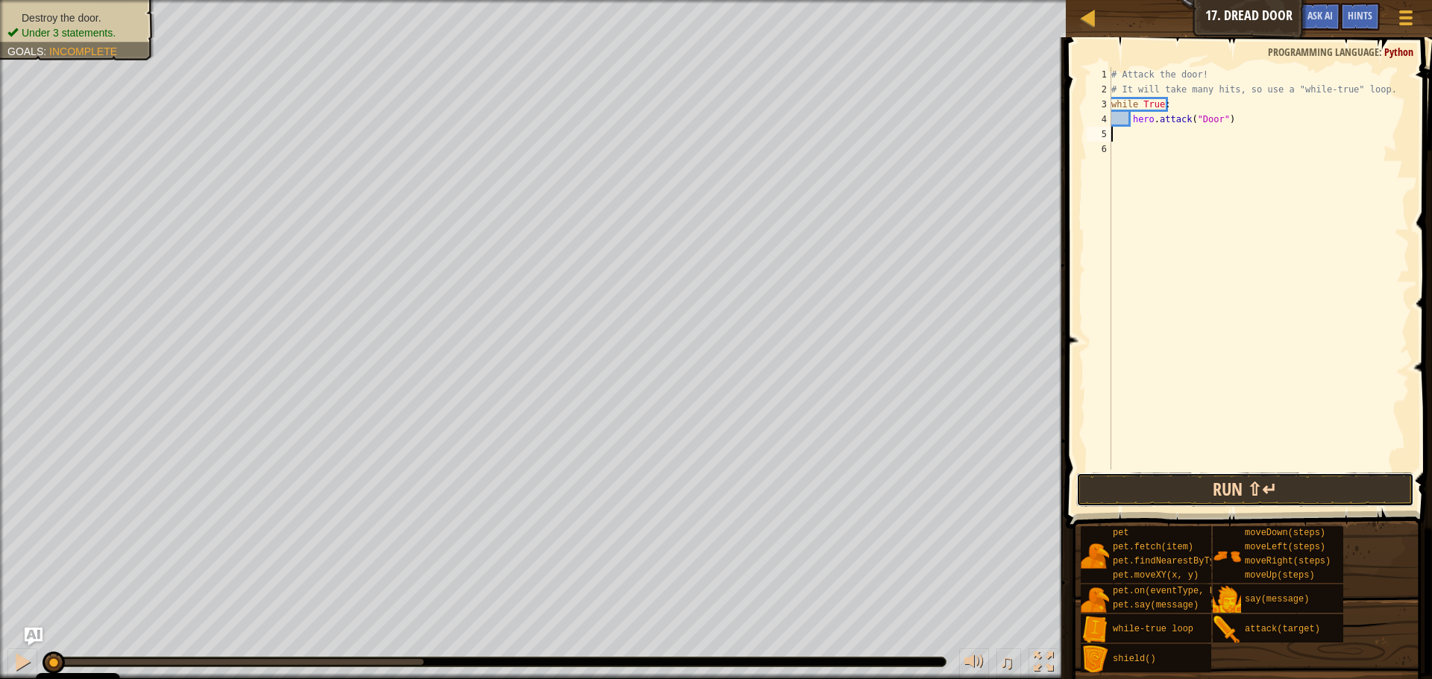
click at [1305, 491] on button "Run ⇧↵" at bounding box center [1245, 490] width 338 height 34
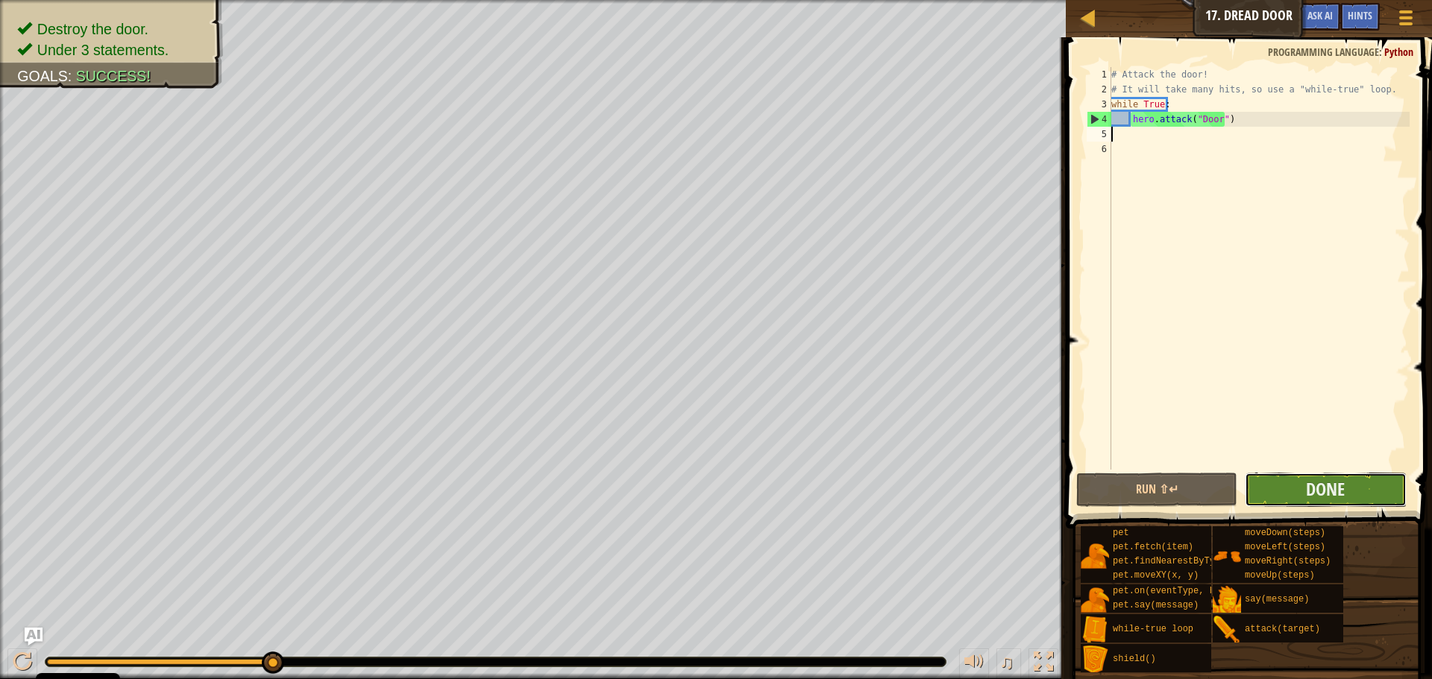
click at [1330, 475] on button "Done" at bounding box center [1325, 490] width 161 height 34
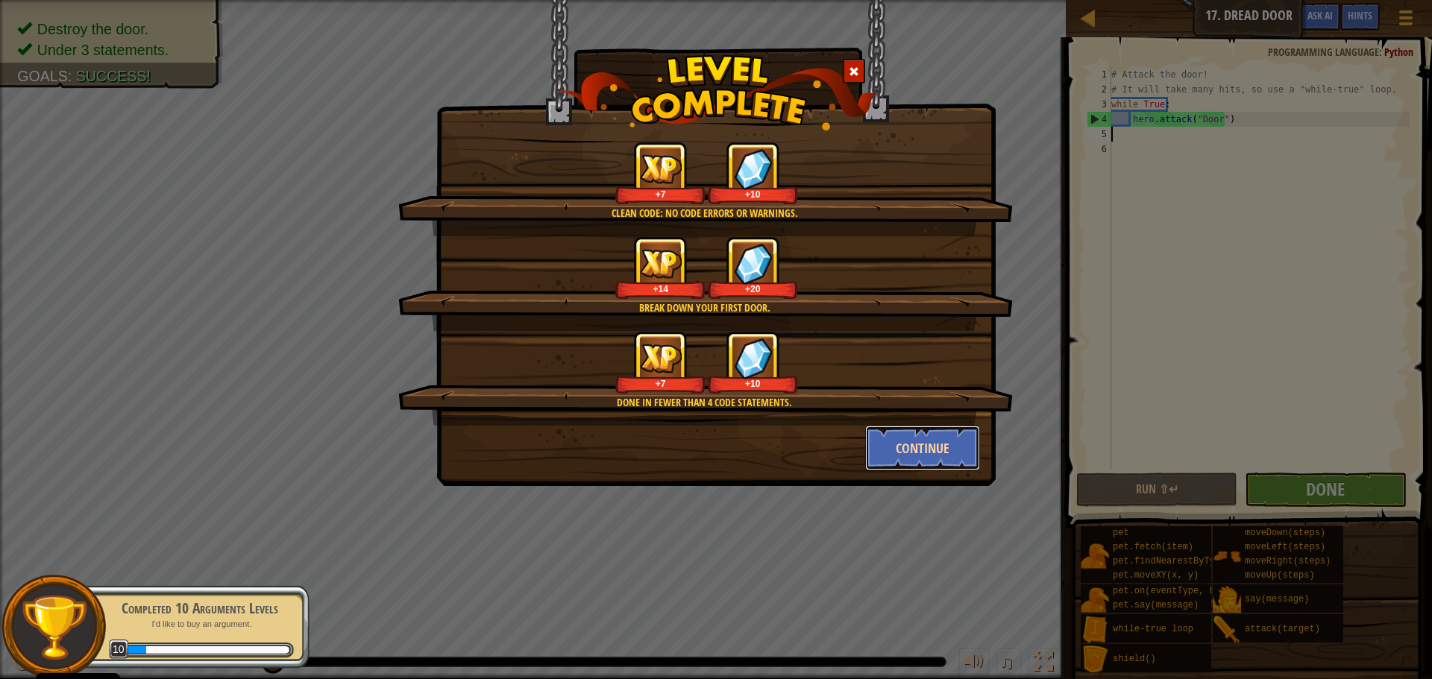
click at [946, 449] on button "Continue" at bounding box center [923, 448] width 116 height 45
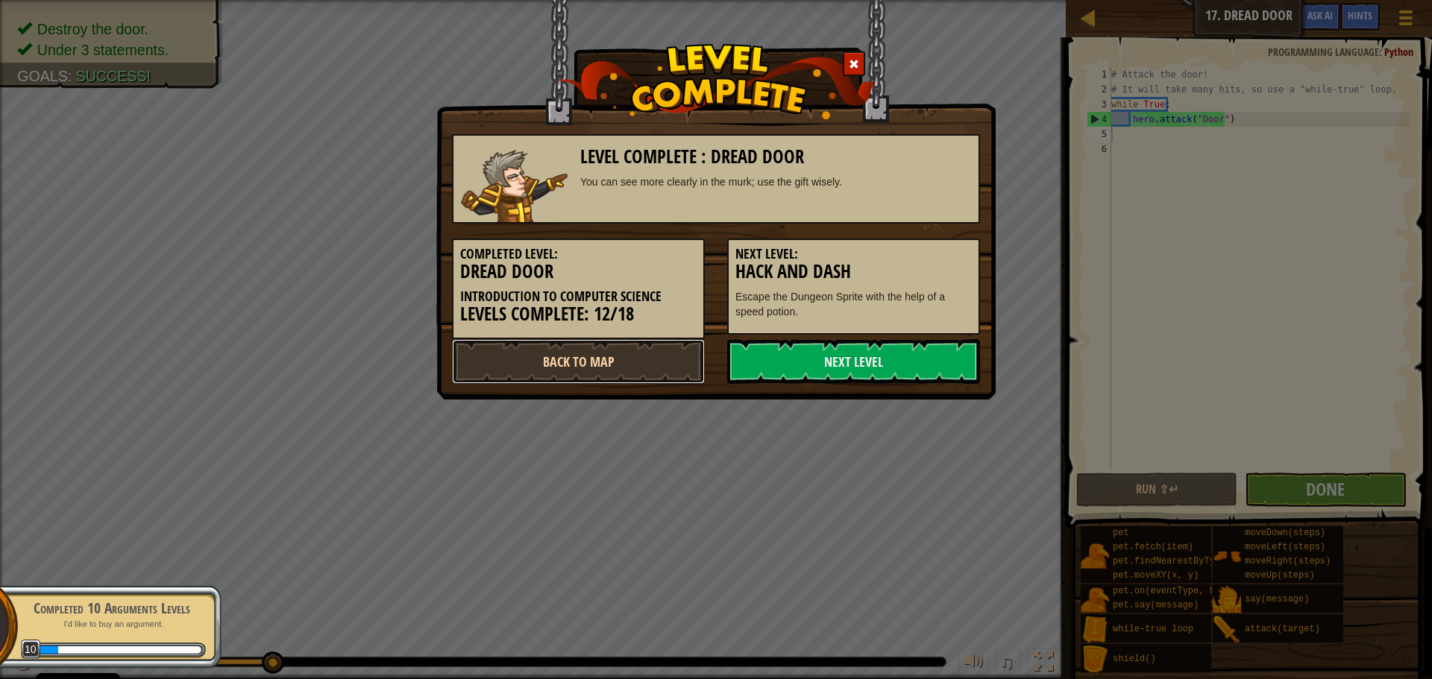
click at [654, 351] on link "Back to Map" at bounding box center [578, 361] width 253 height 45
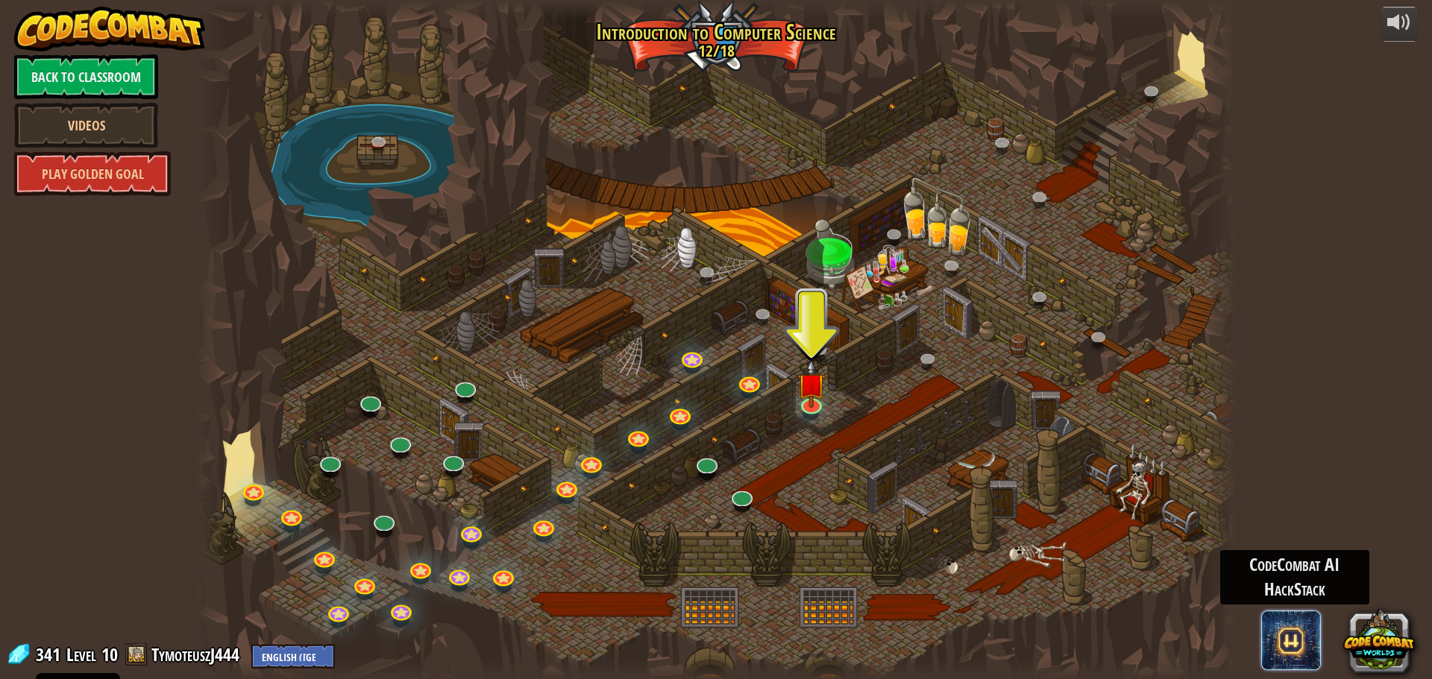
click at [1304, 626] on span at bounding box center [1291, 641] width 60 height 60
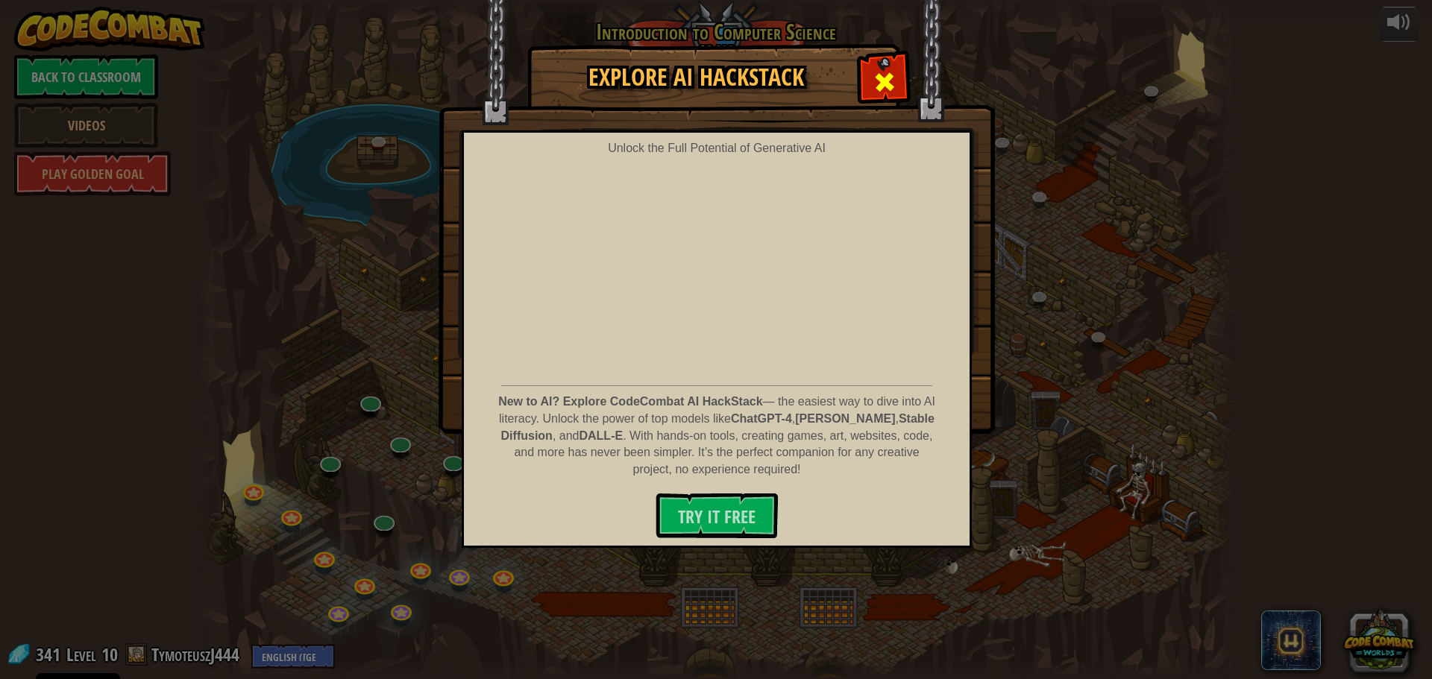
click at [879, 98] on div at bounding box center [884, 80] width 47 height 47
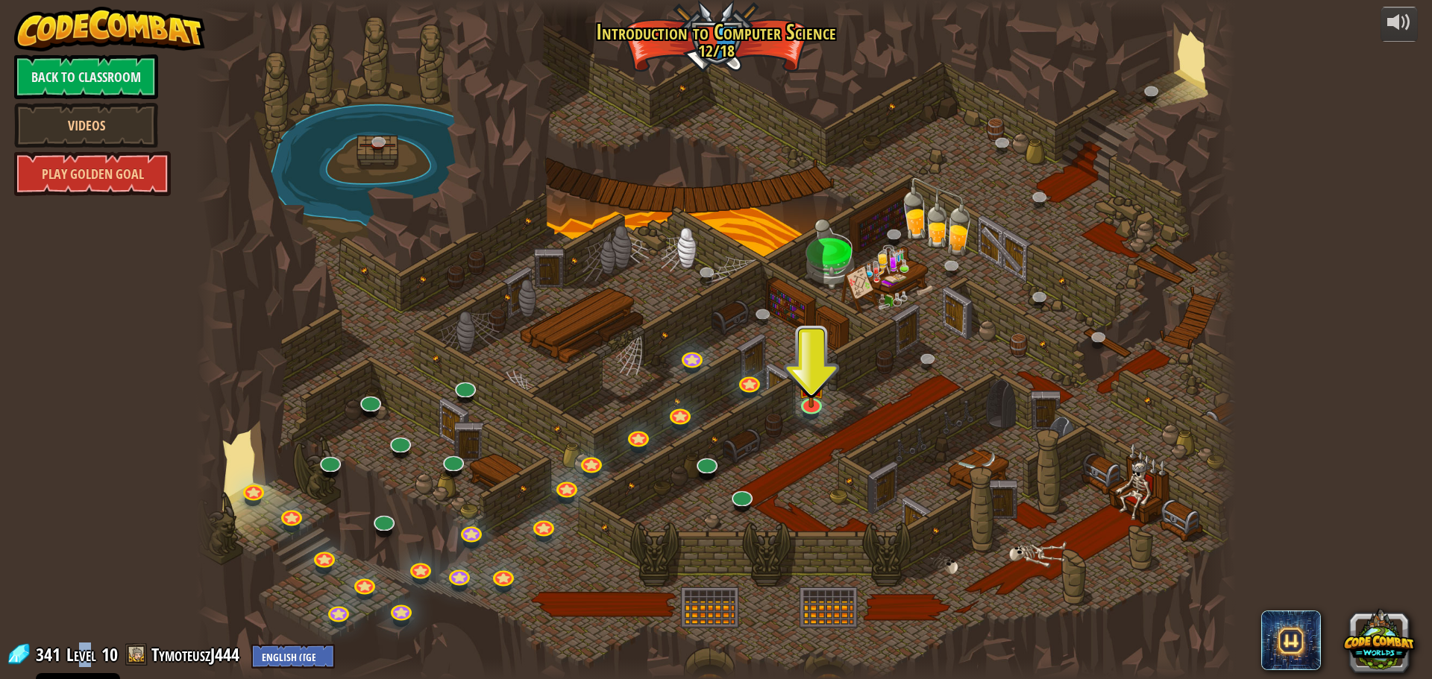
drag, startPoint x: 78, startPoint y: 656, endPoint x: 93, endPoint y: 653, distance: 15.2
click at [93, 653] on span "Level" at bounding box center [81, 655] width 30 height 25
click at [204, 647] on link "TymoteuszJ444" at bounding box center [197, 655] width 92 height 24
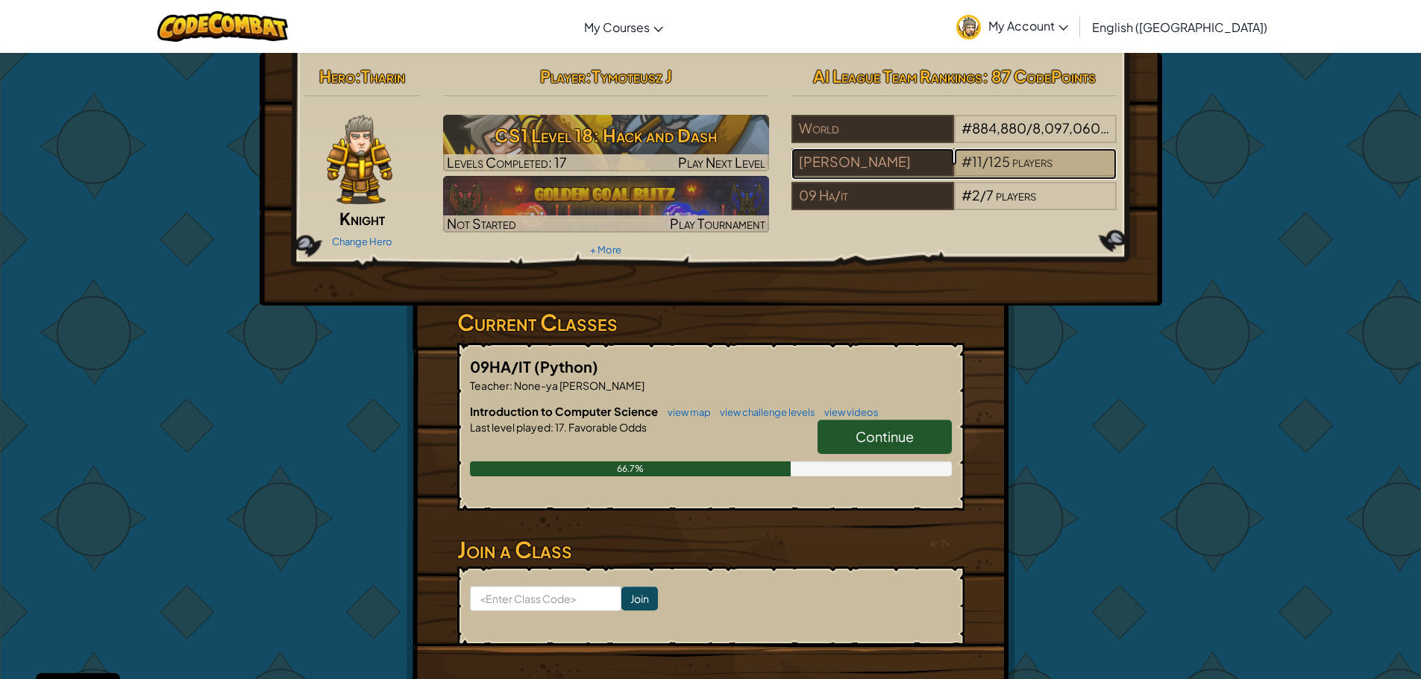
click at [1037, 164] on span "players" at bounding box center [1032, 161] width 40 height 17
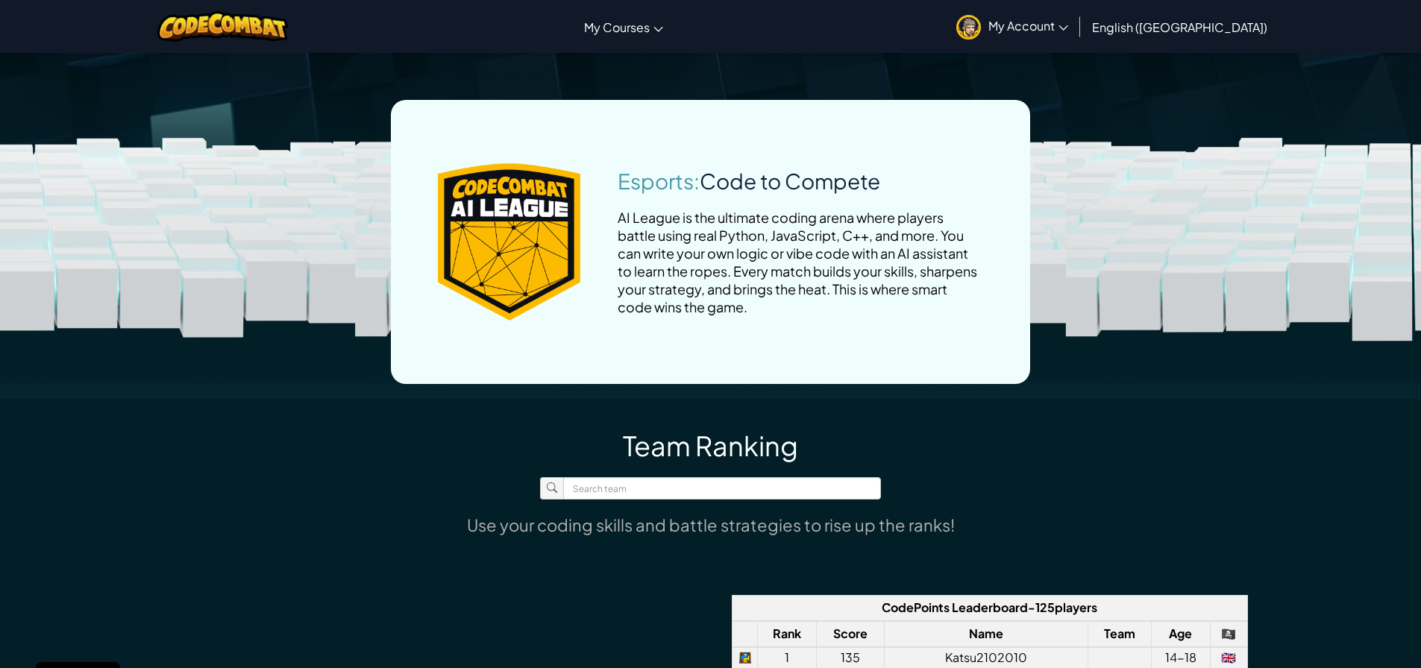
scroll to position [447, 0]
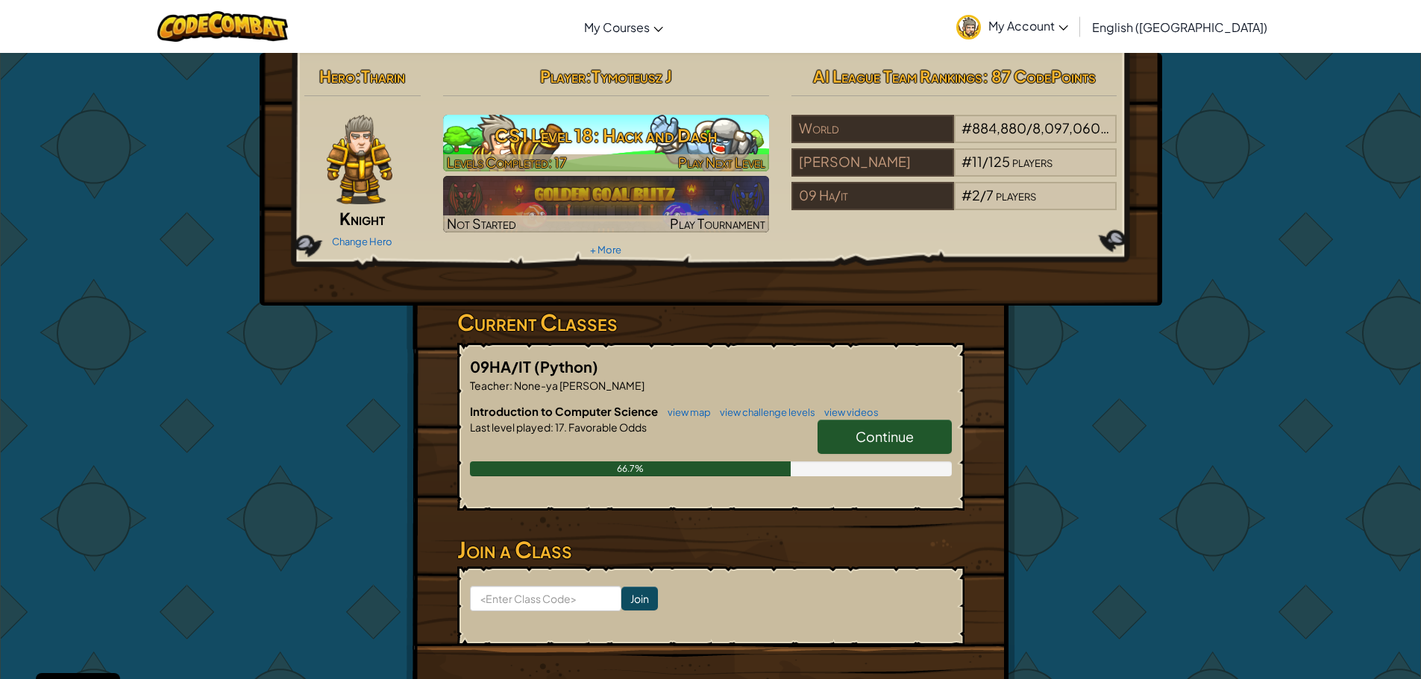
click at [629, 134] on h3 "CS1 Level 18: Hack and Dash" at bounding box center [606, 136] width 326 height 34
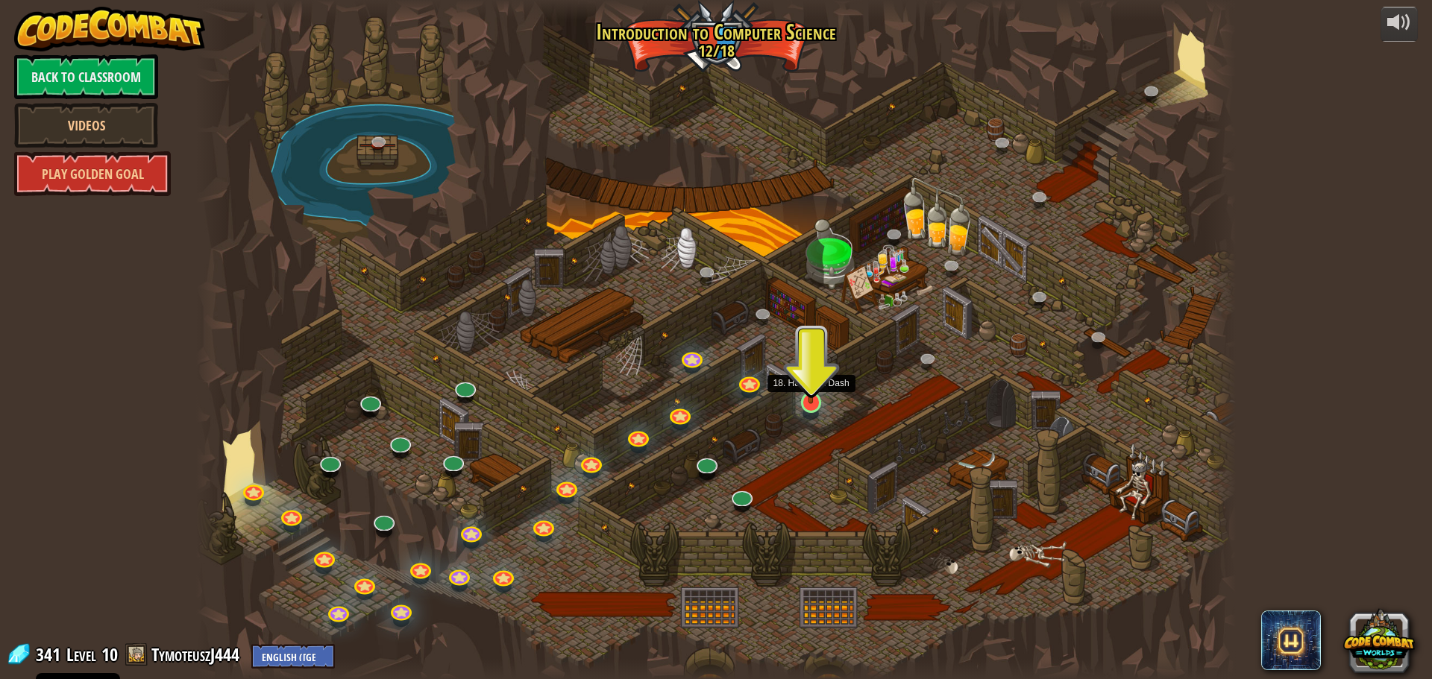
click at [807, 401] on img at bounding box center [811, 372] width 28 height 63
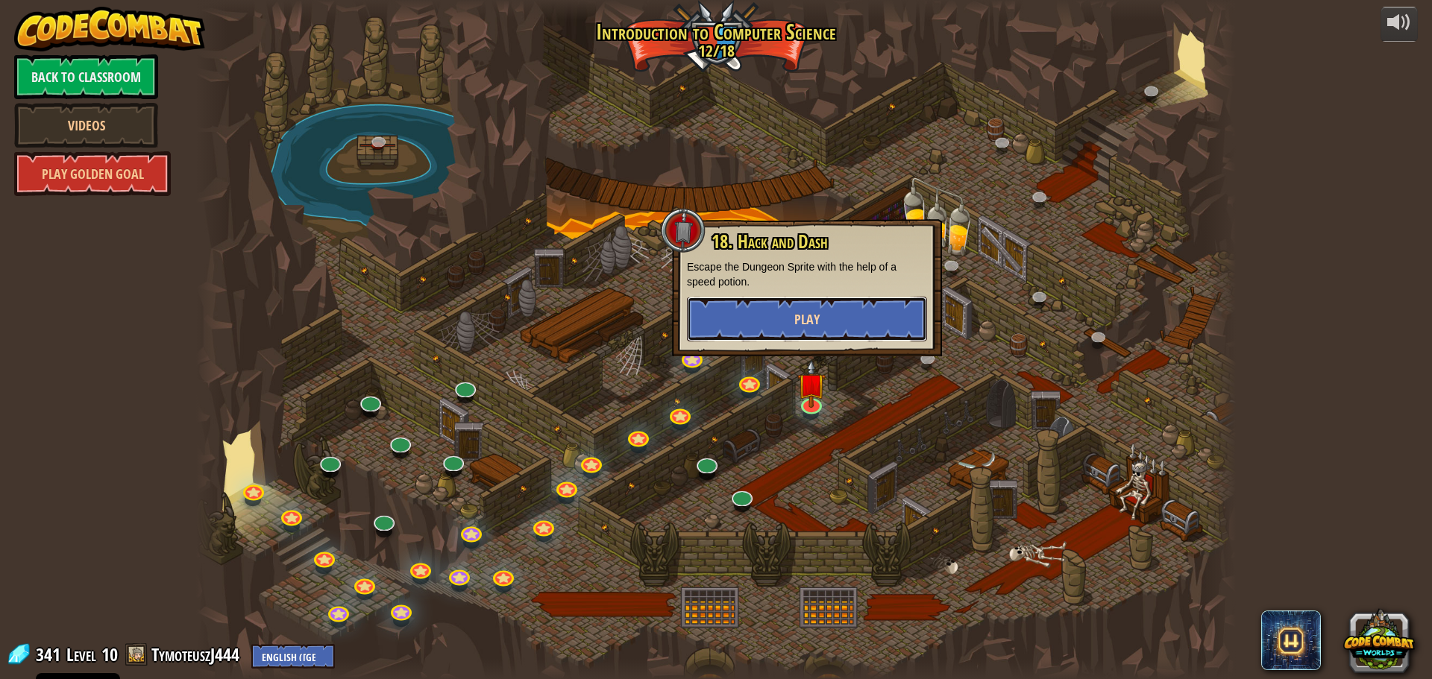
click at [794, 310] on button "Play" at bounding box center [807, 319] width 240 height 45
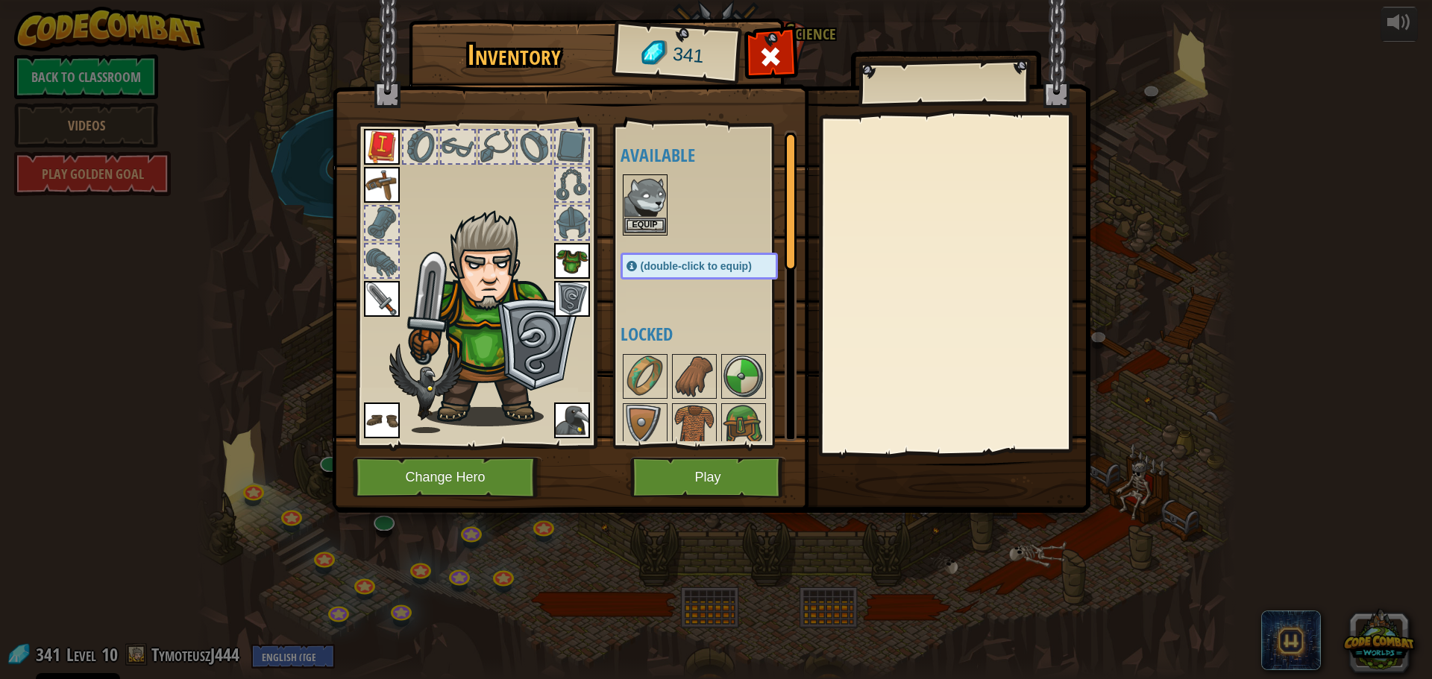
click at [640, 192] on img at bounding box center [645, 197] width 42 height 42
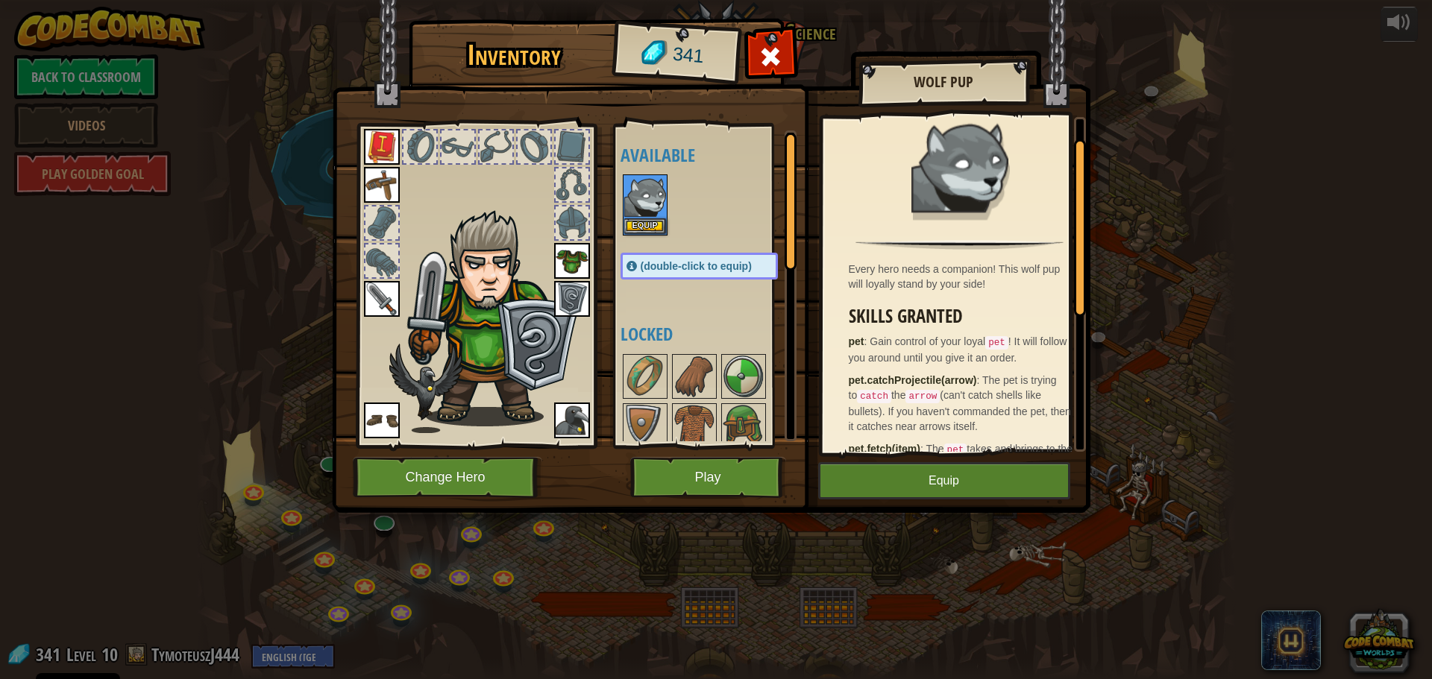
scroll to position [4, 0]
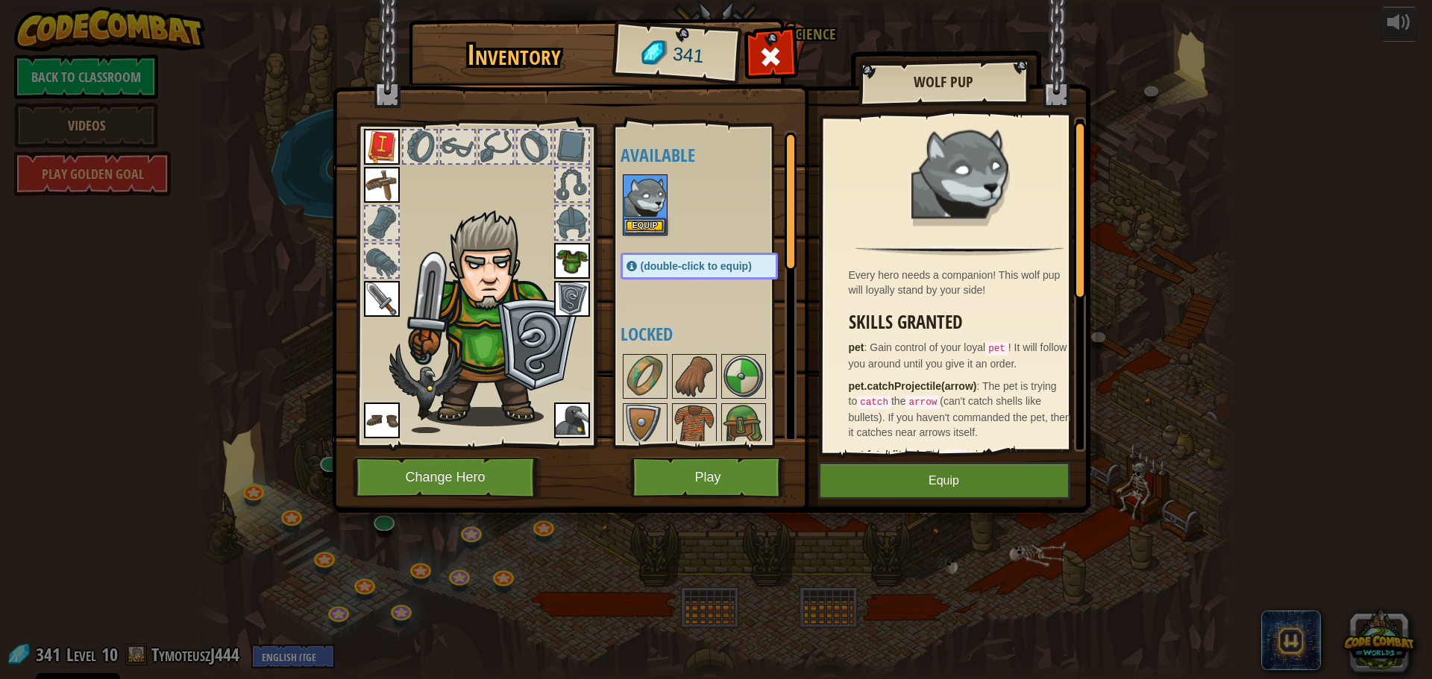
click at [562, 408] on img at bounding box center [572, 421] width 36 height 36
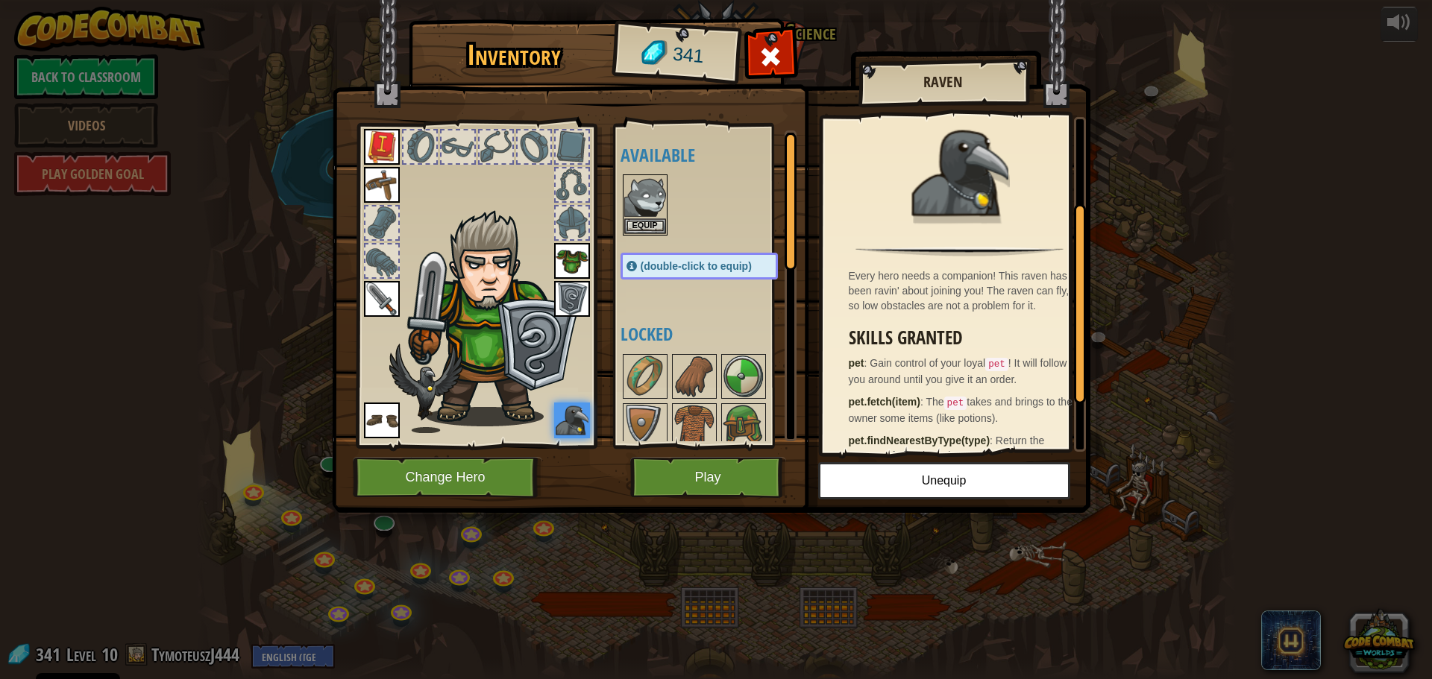
scroll to position [0, 0]
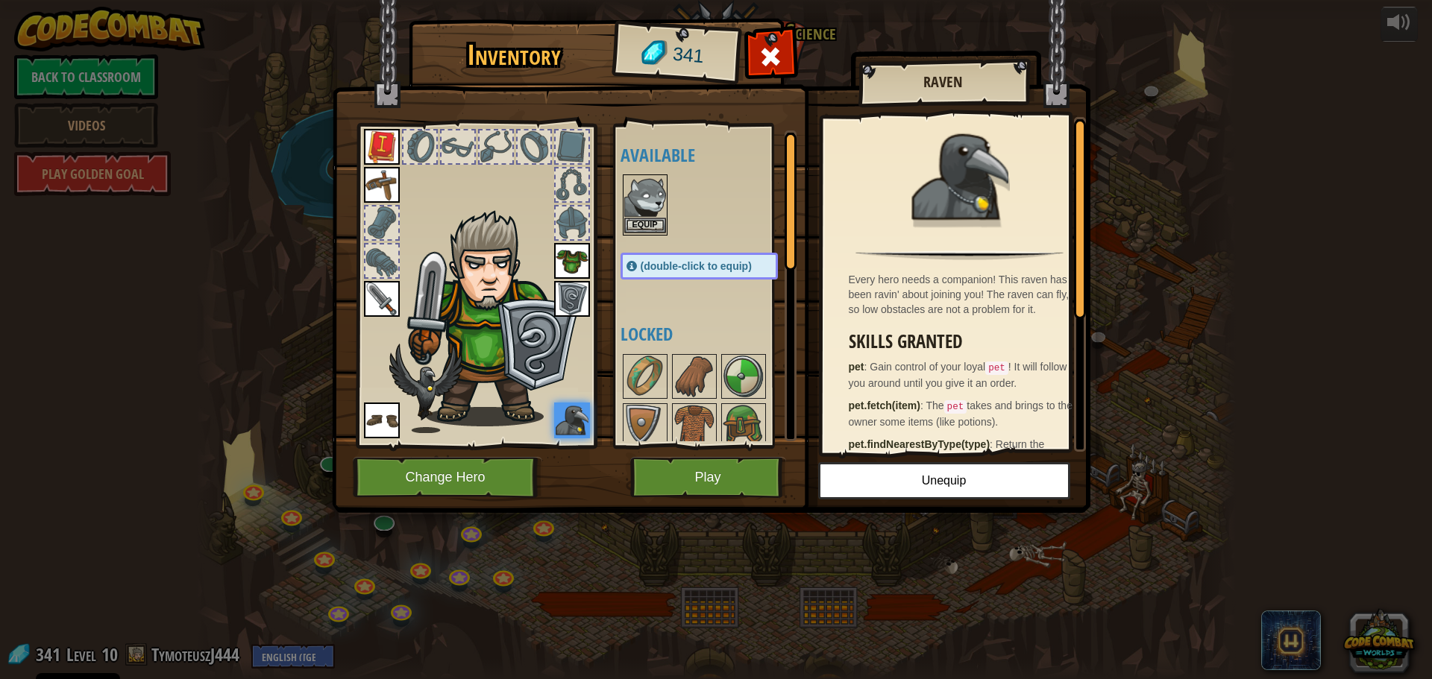
click at [648, 201] on img at bounding box center [645, 197] width 42 height 42
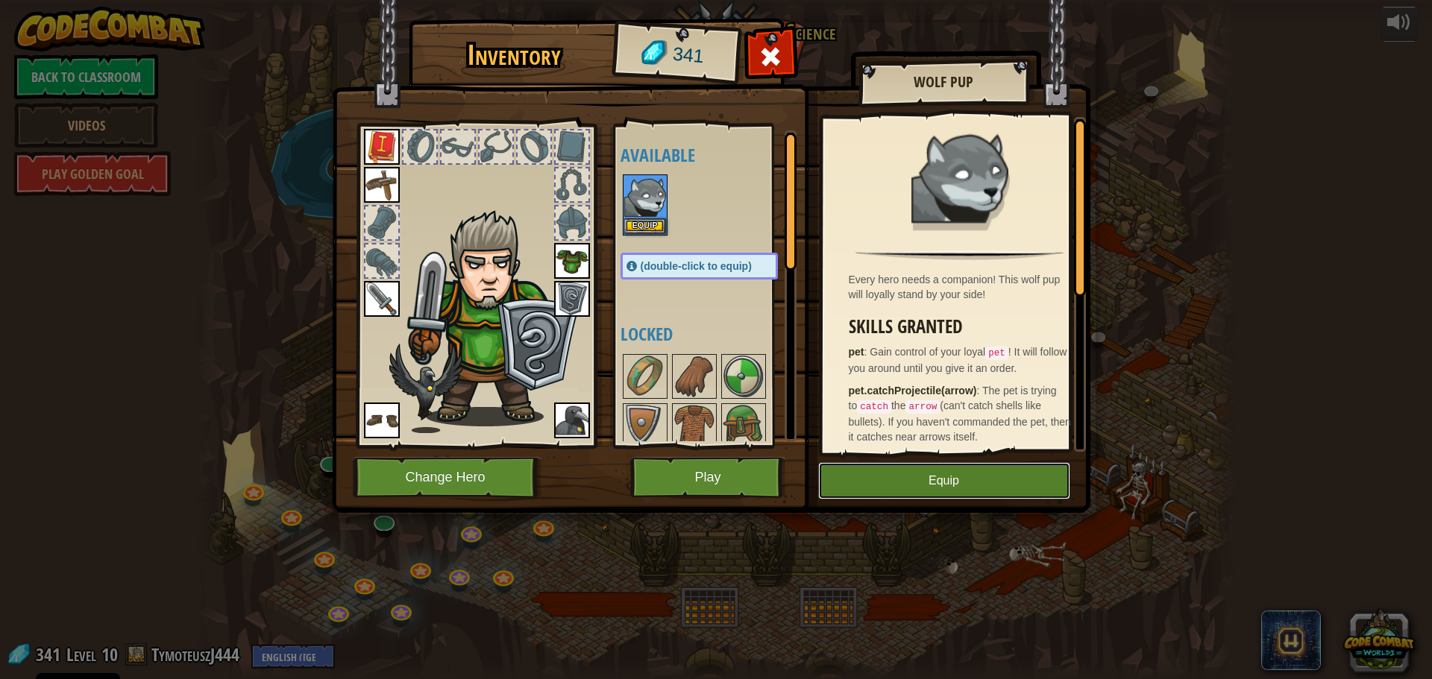
click at [1031, 489] on button "Equip" at bounding box center [944, 480] width 252 height 37
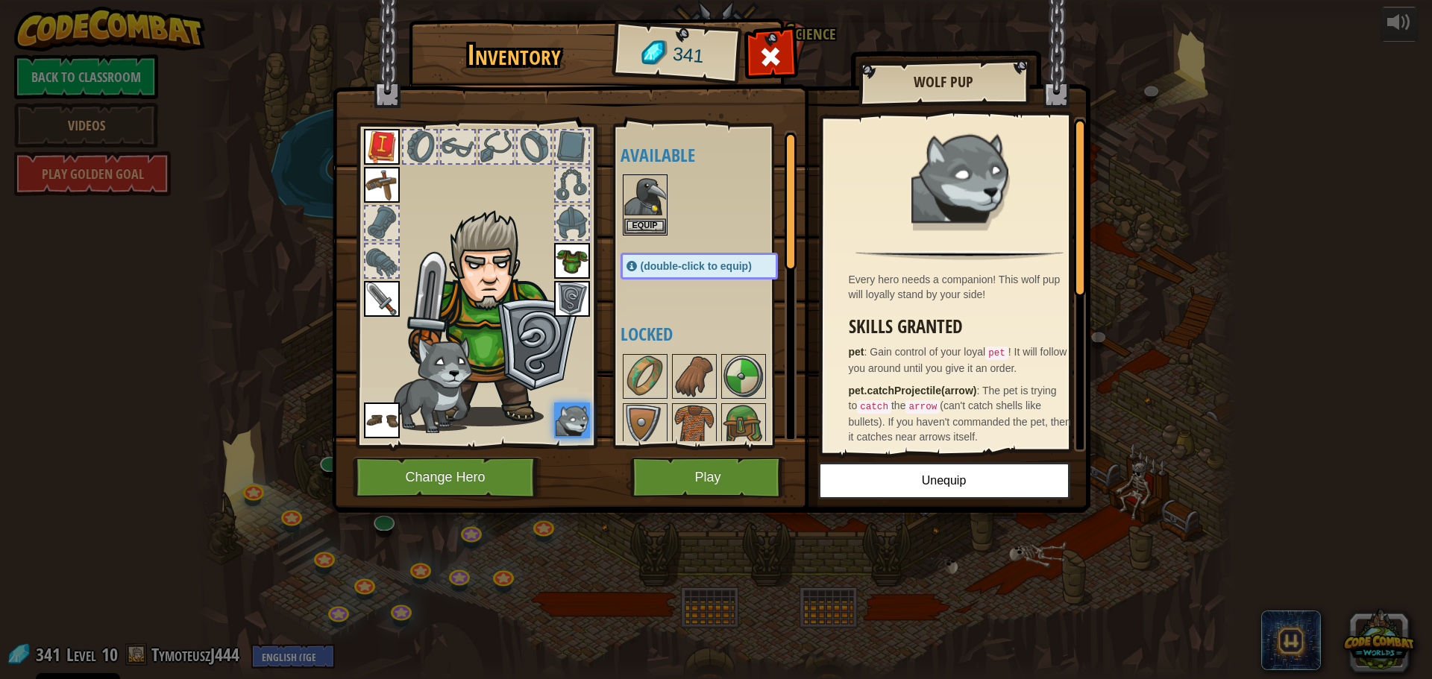
click at [1187, 379] on div "Inventory 341 Available Equip Equip Equip Equip Equip Equip Equip Equip (double…" at bounding box center [716, 339] width 1432 height 679
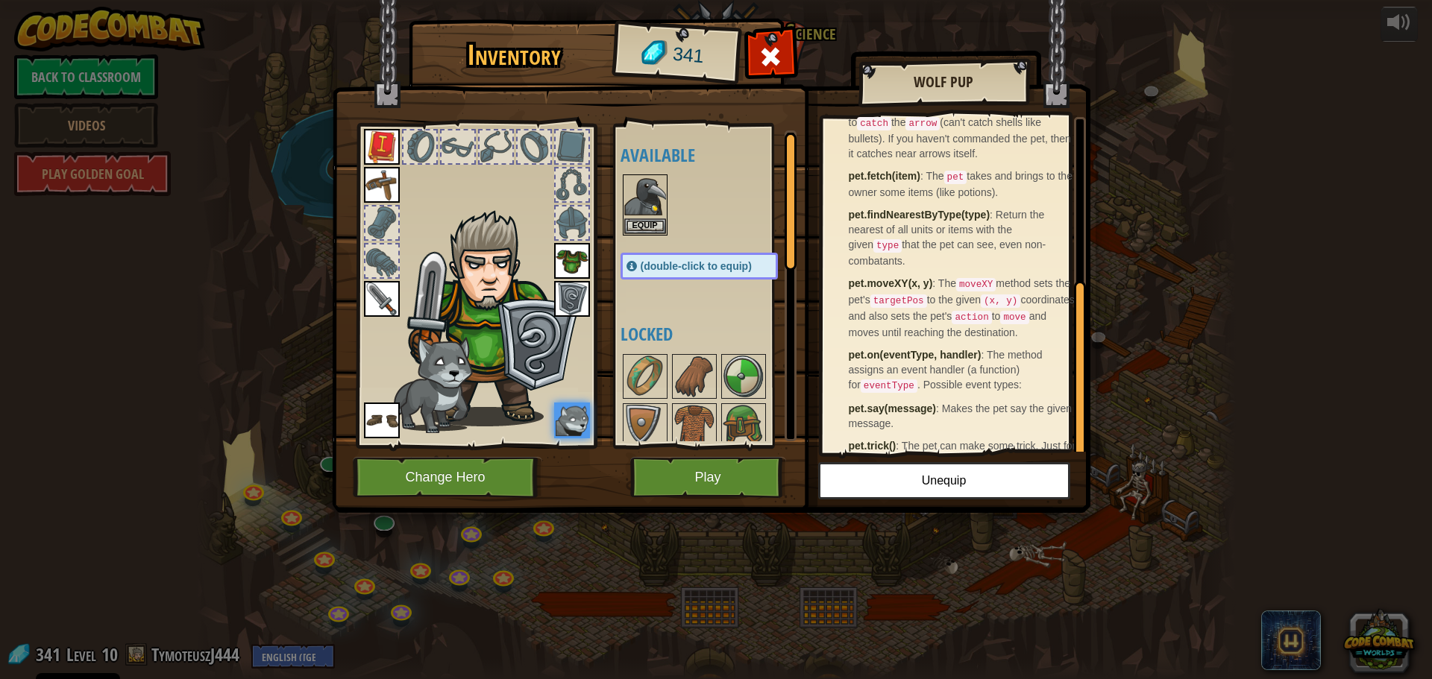
scroll to position [303, 0]
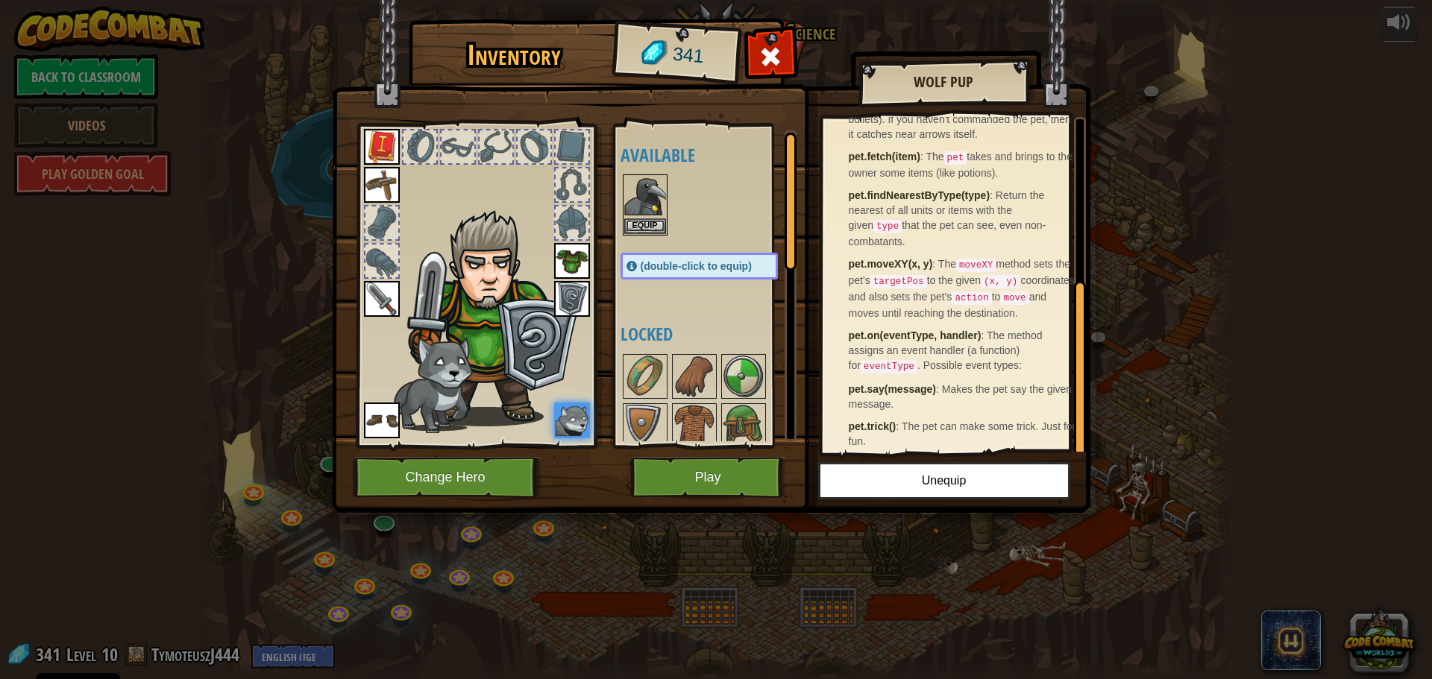
click at [786, 87] on img at bounding box center [711, 242] width 758 height 541
click at [782, 69] on span at bounding box center [770, 57] width 24 height 24
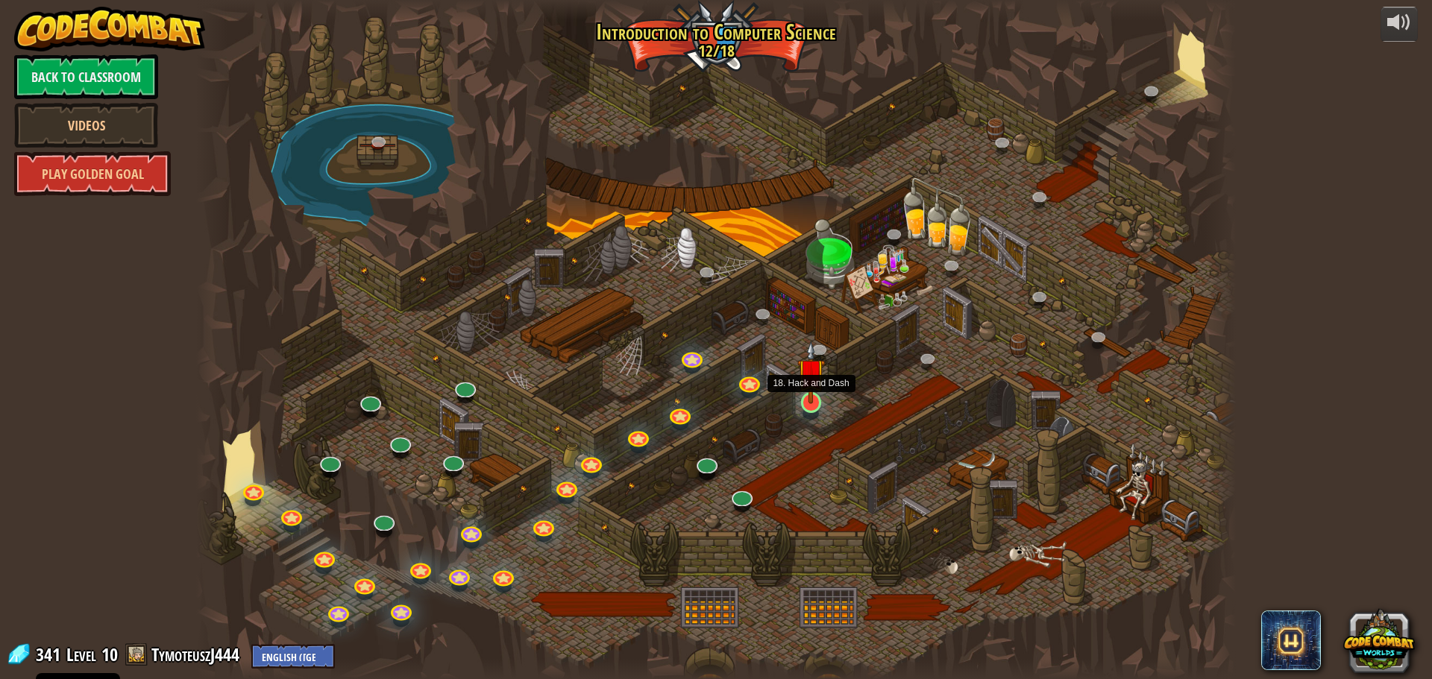
click at [810, 403] on img at bounding box center [811, 372] width 28 height 63
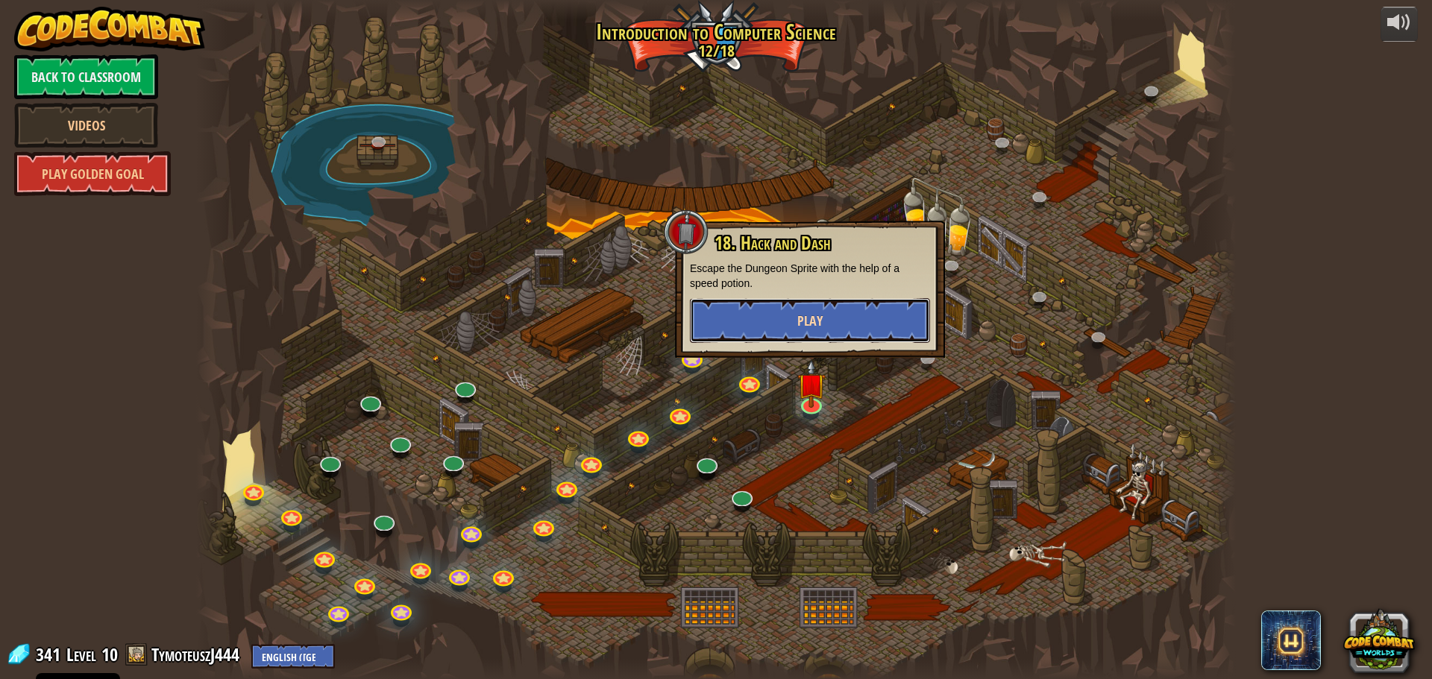
click at [798, 327] on span "Play" at bounding box center [809, 321] width 25 height 19
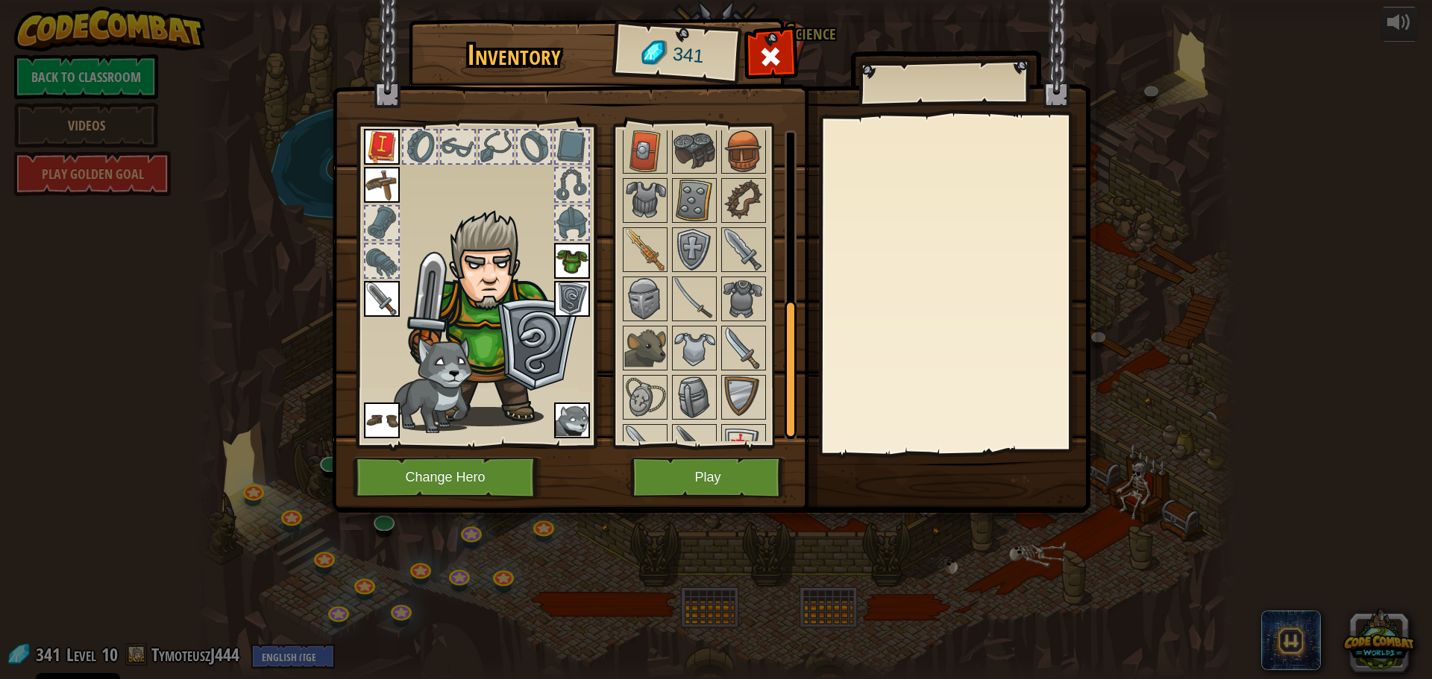
scroll to position [403, 0]
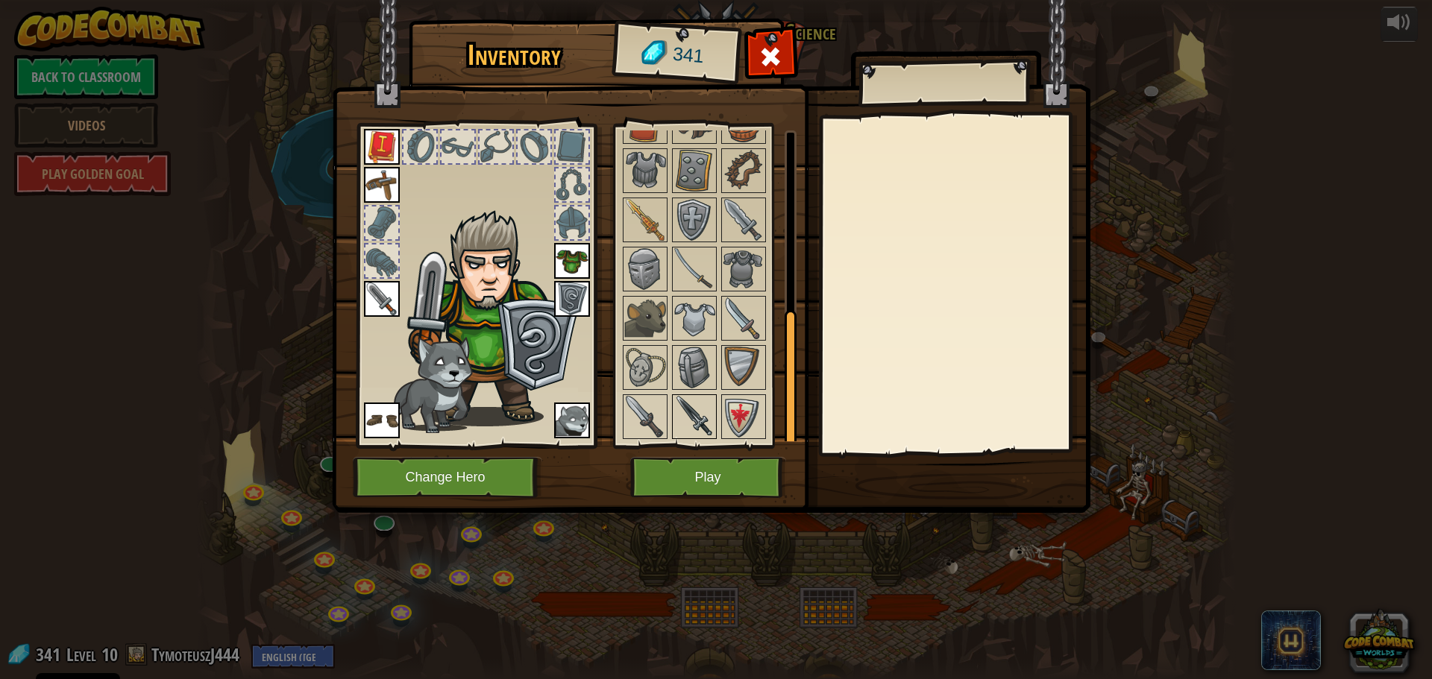
click at [690, 403] on img at bounding box center [694, 417] width 42 height 42
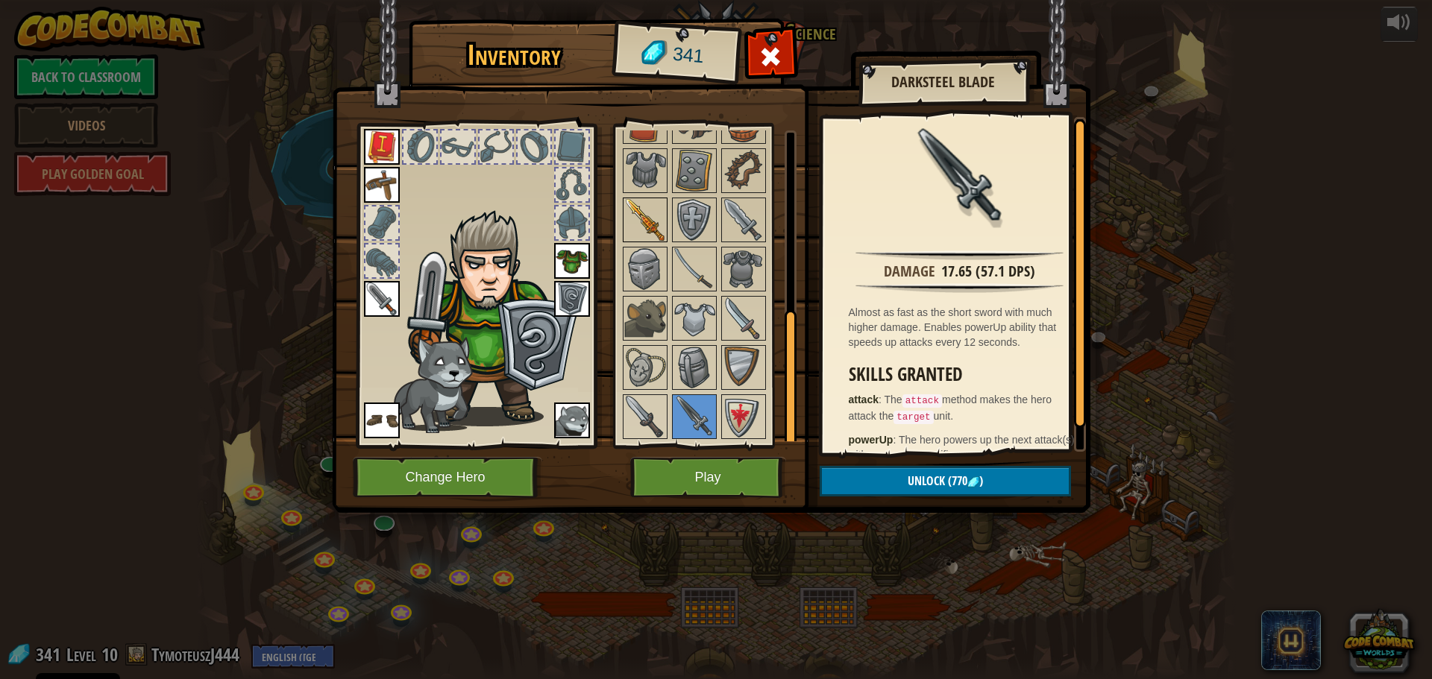
click at [631, 212] on img at bounding box center [645, 220] width 42 height 42
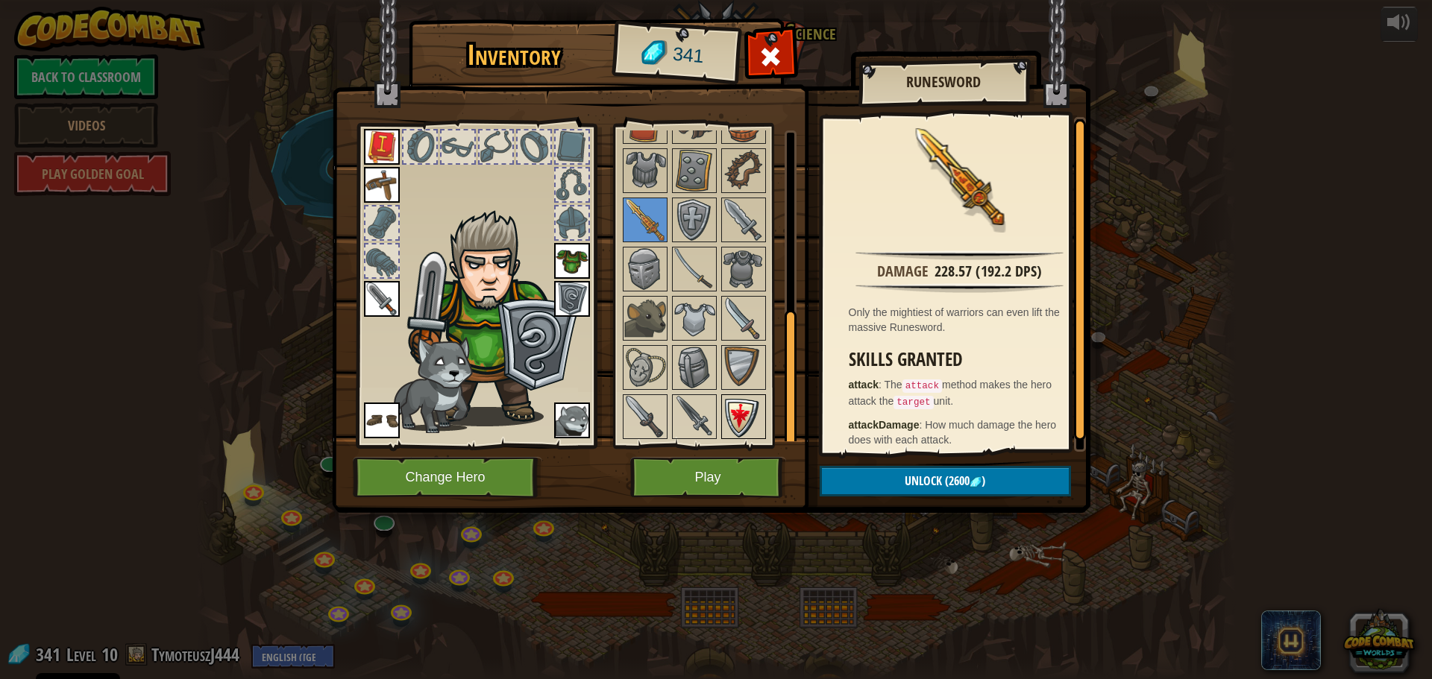
click at [732, 412] on img at bounding box center [744, 417] width 42 height 42
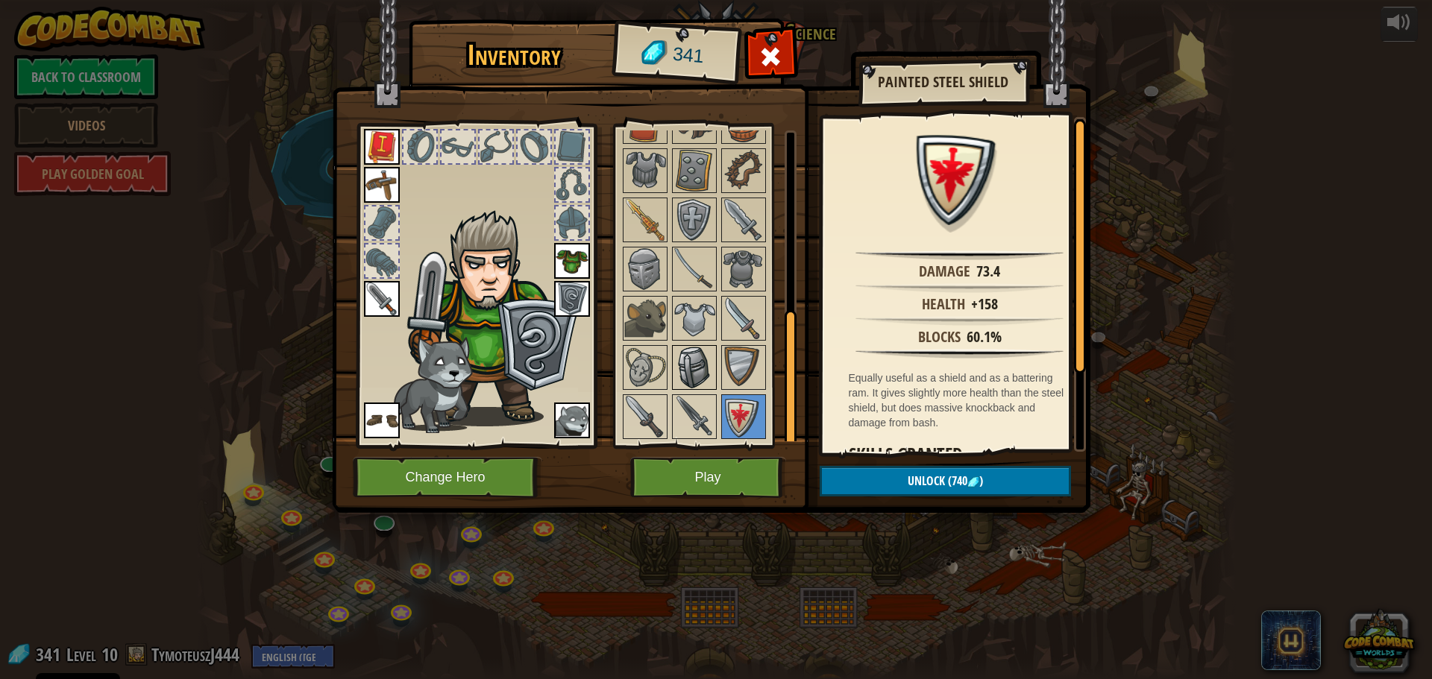
click at [700, 353] on img at bounding box center [694, 368] width 42 height 42
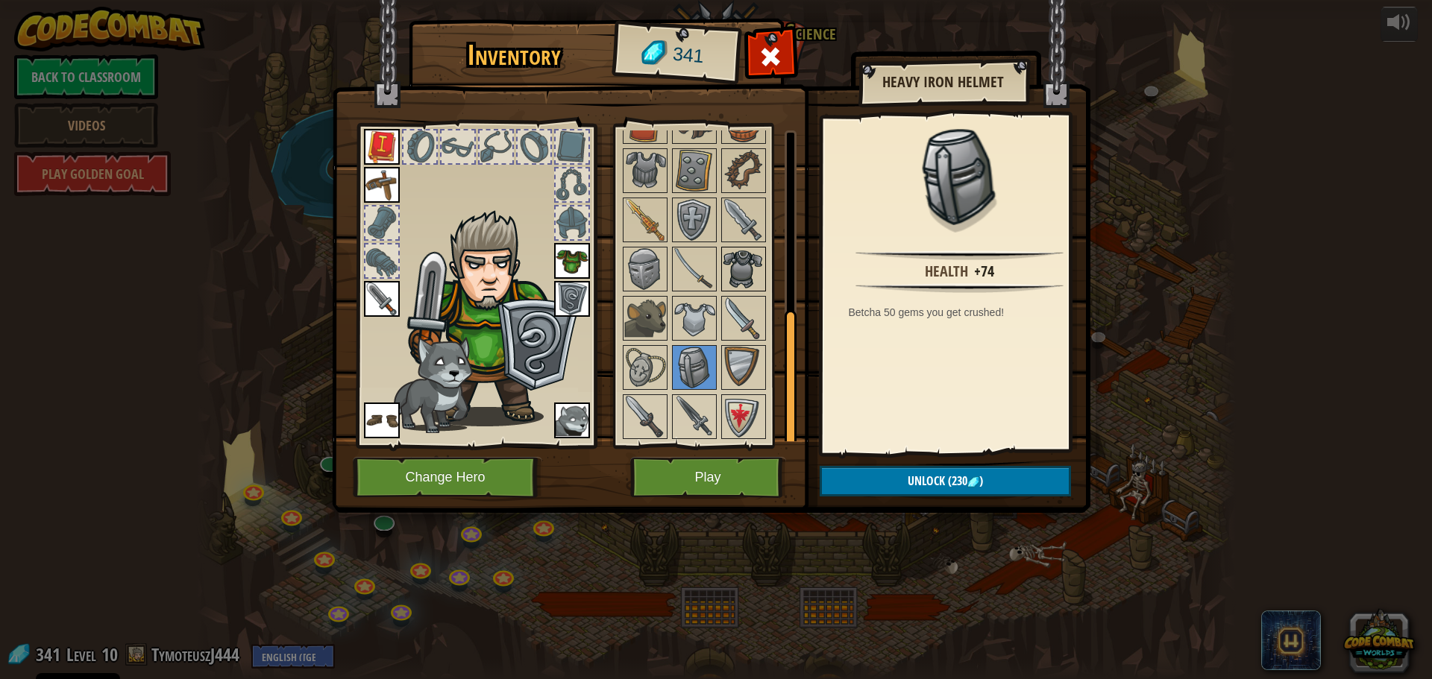
click at [750, 274] on img at bounding box center [744, 269] width 42 height 42
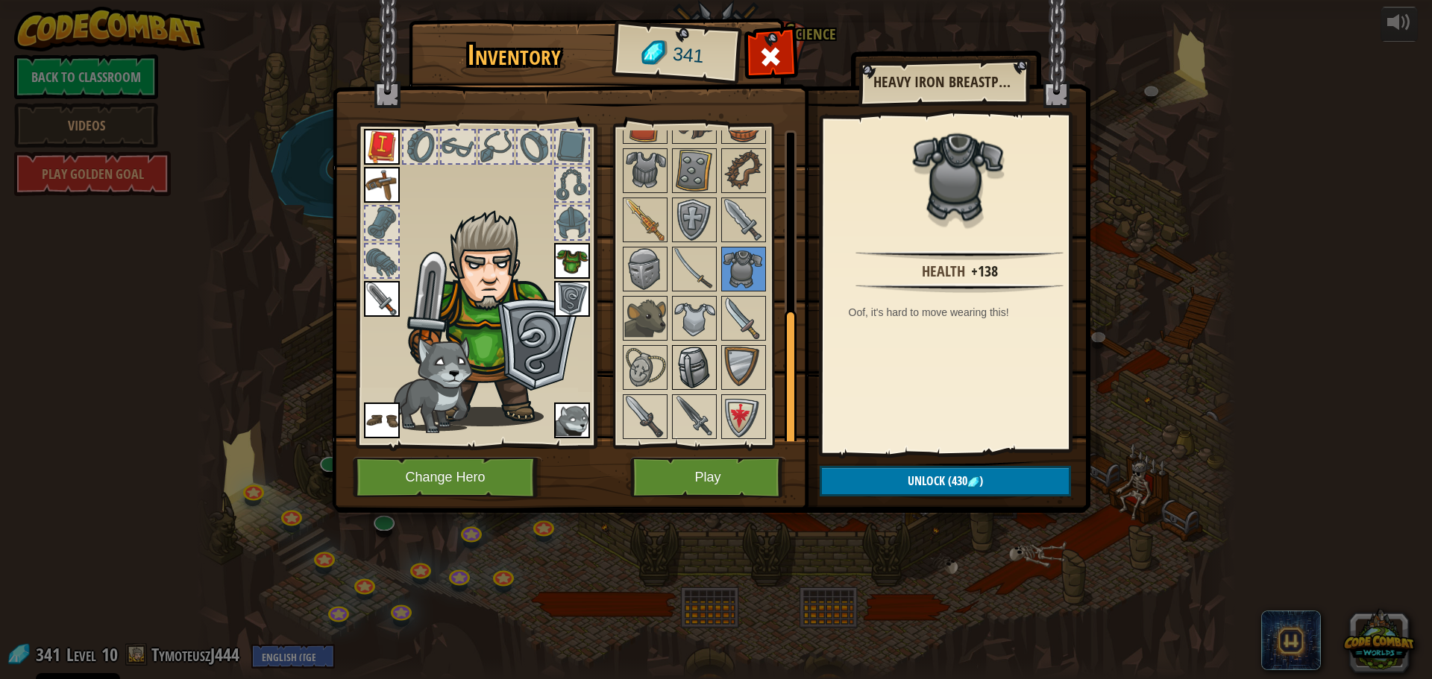
click at [704, 360] on img at bounding box center [694, 368] width 42 height 42
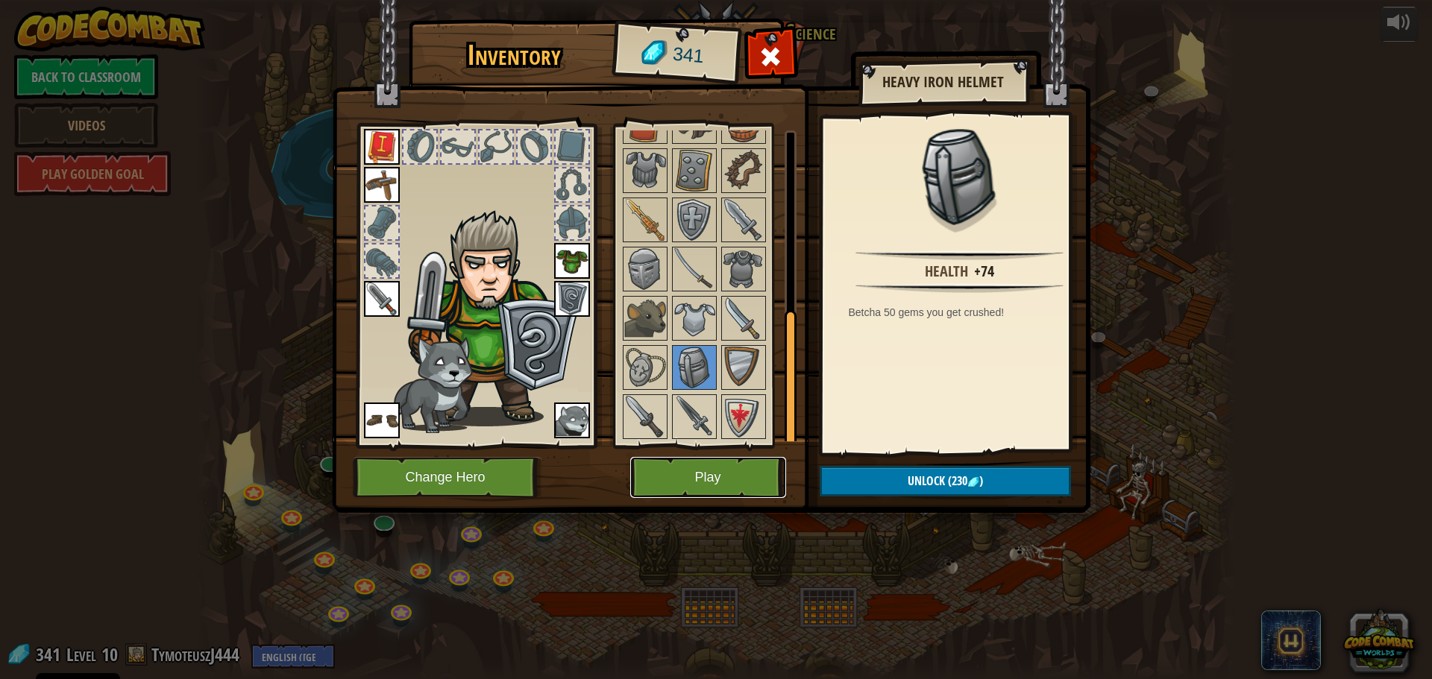
click at [738, 459] on button "Play" at bounding box center [708, 477] width 156 height 41
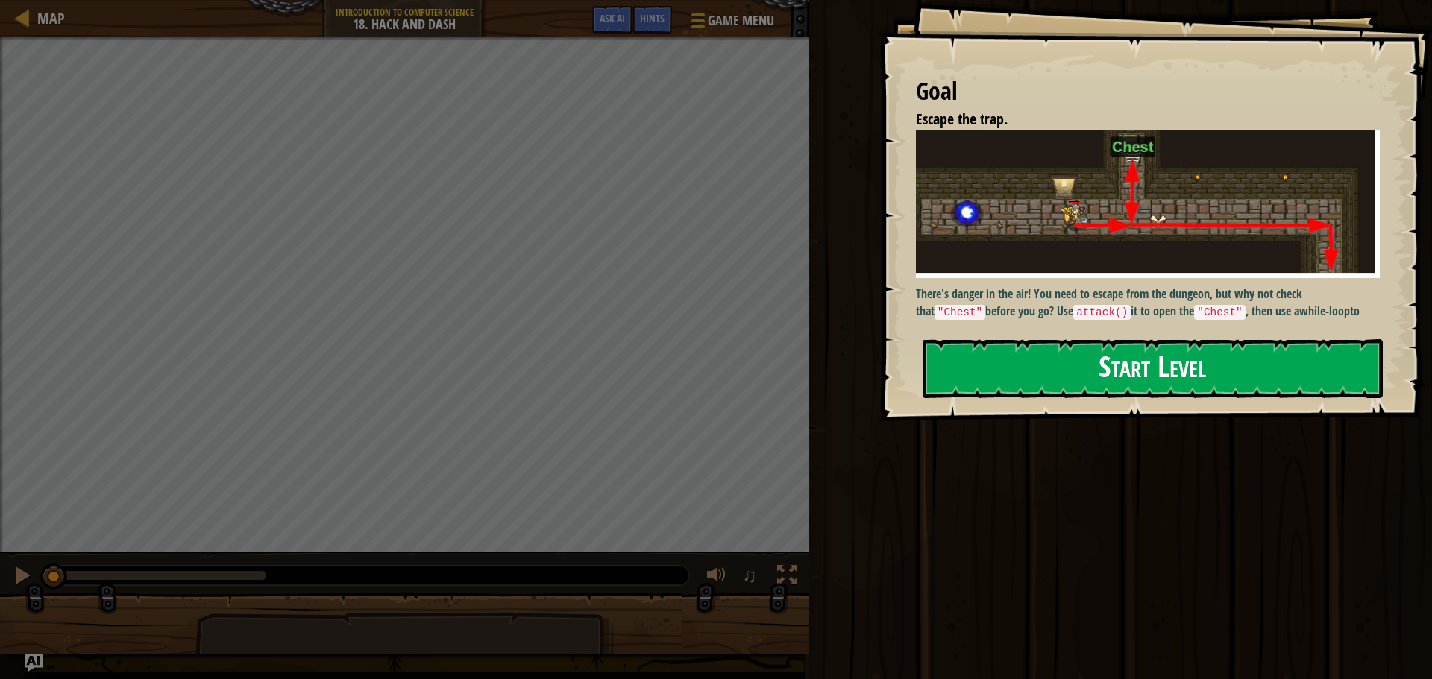
click at [991, 359] on button "Start Level" at bounding box center [1153, 368] width 460 height 59
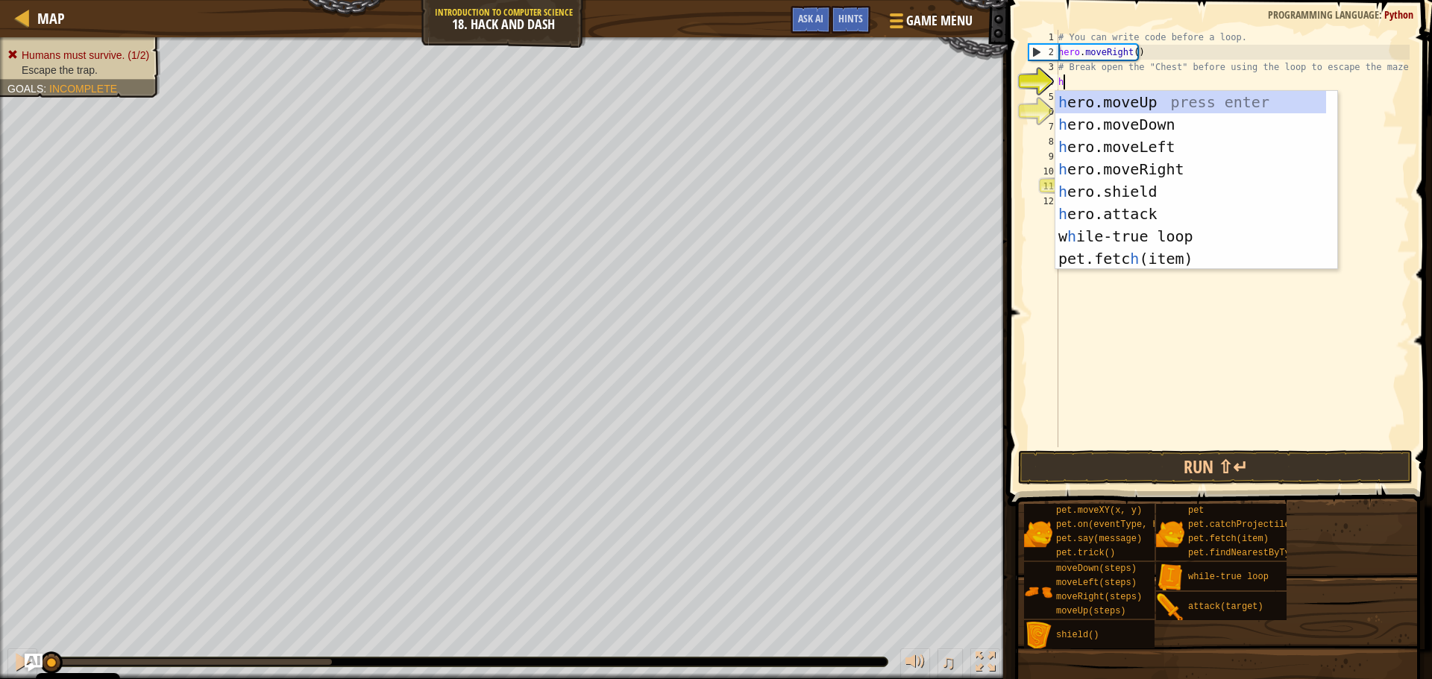
scroll to position [7, 0]
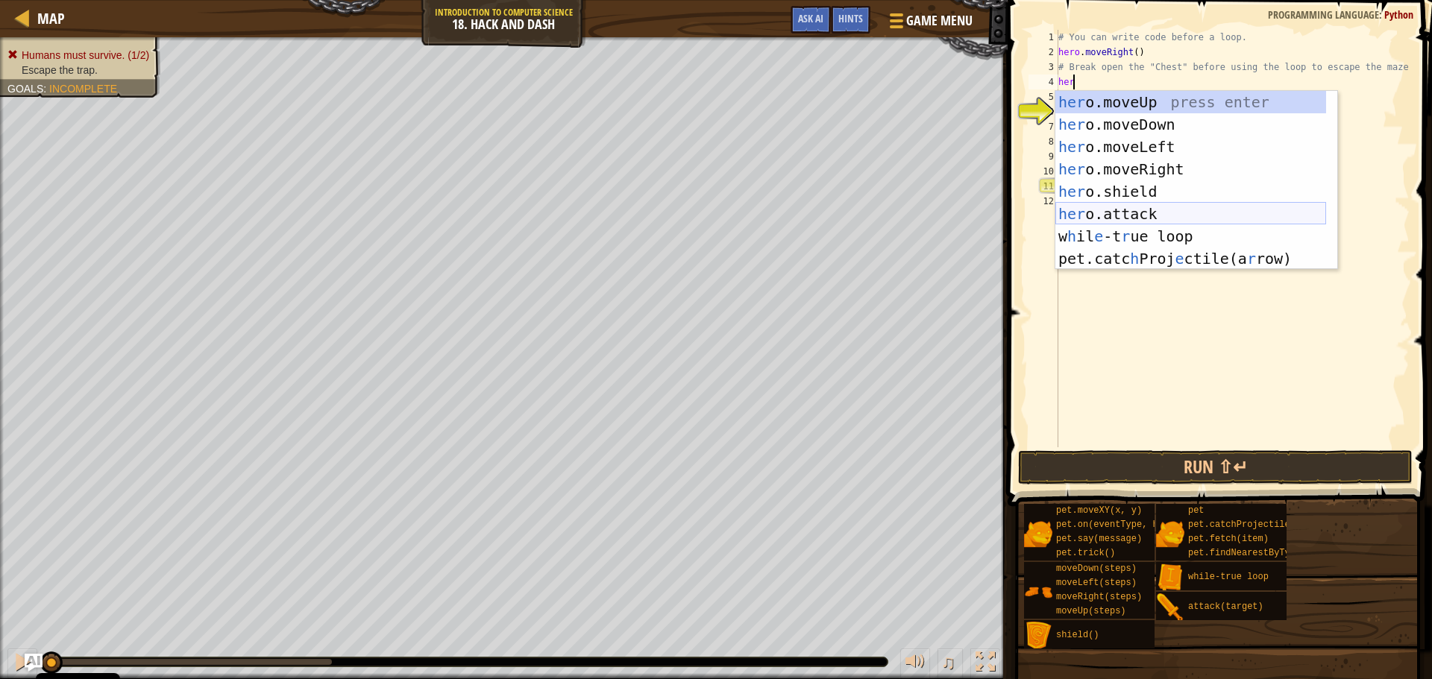
click at [1131, 213] on div "her o.moveUp press enter her o.moveDown press enter her o.moveLeft press enter …" at bounding box center [1190, 203] width 271 height 224
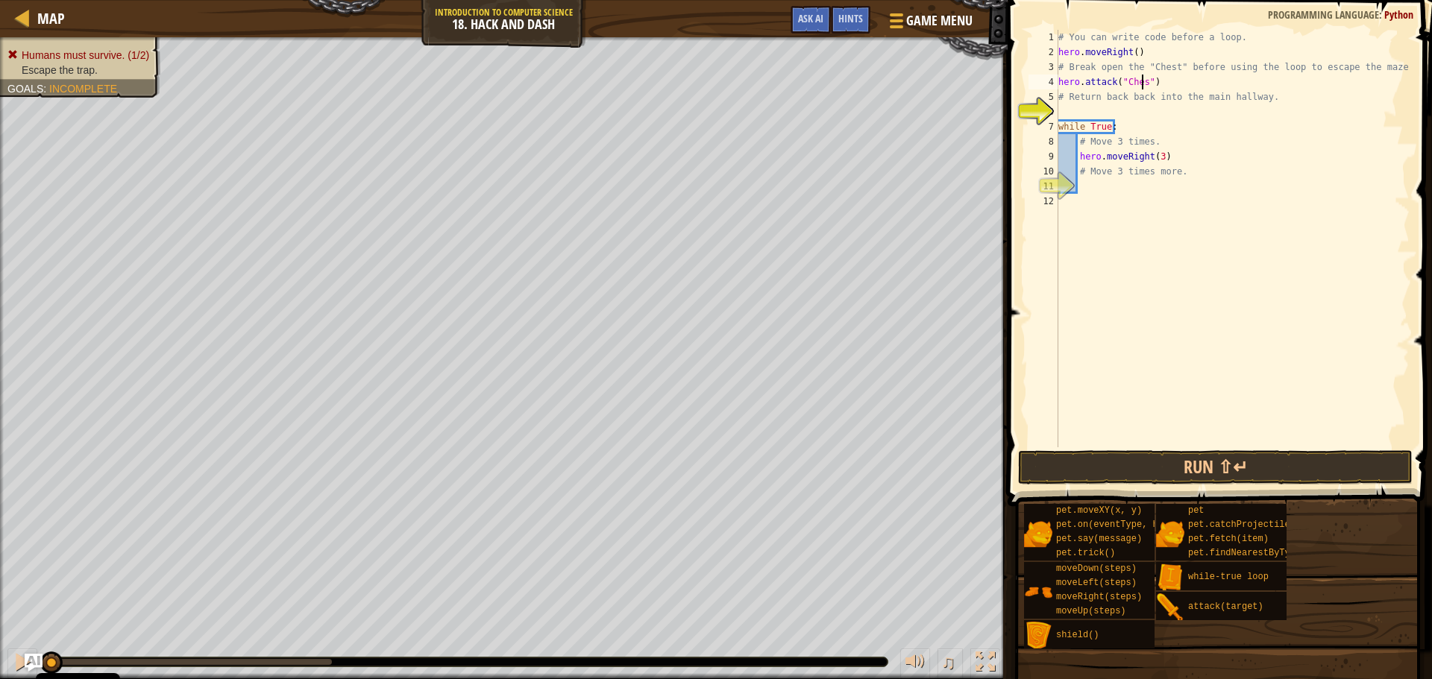
scroll to position [7, 7]
type textarea "hero.attack("Chest")"
click at [1129, 110] on div "# You can write code before a loop. hero . moveRight ( ) # Break open the "Ches…" at bounding box center [1232, 253] width 354 height 447
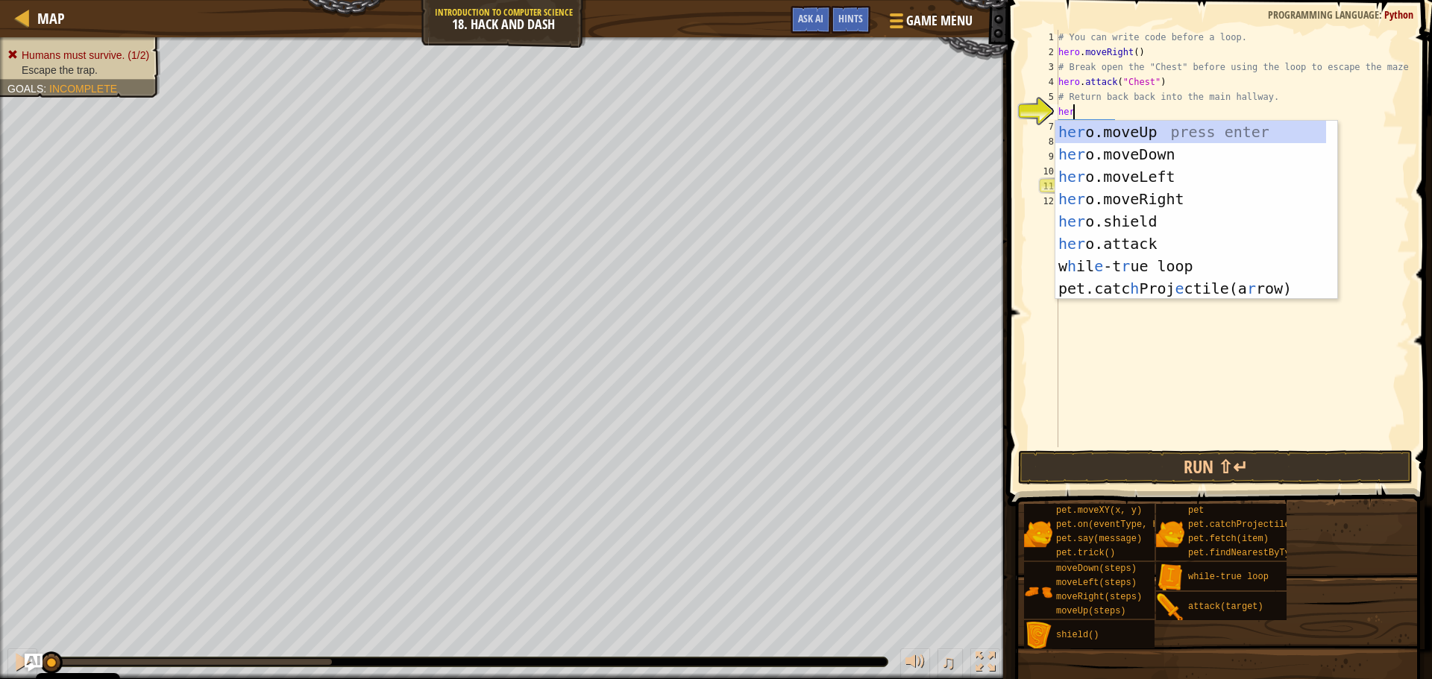
type textarea "hero"
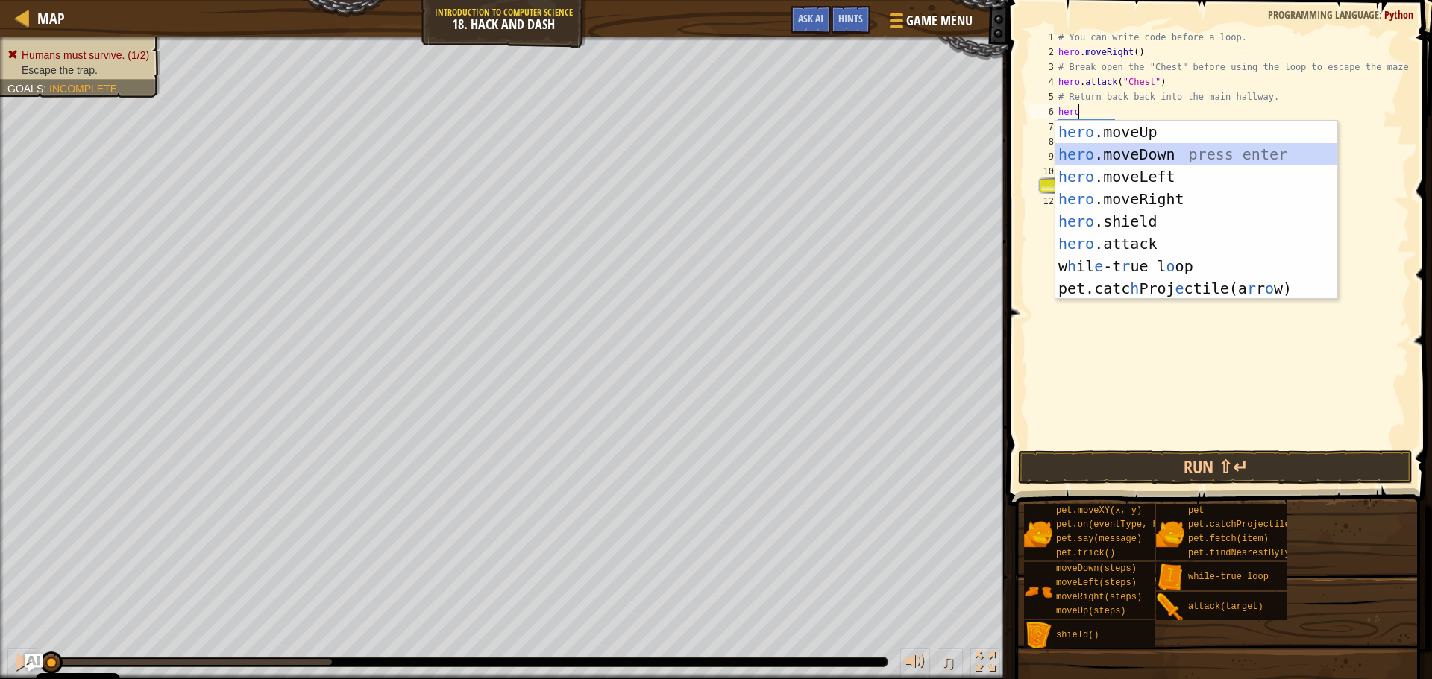
click at [1172, 154] on div "hero .moveUp press enter hero .moveDown press enter hero .moveLeft press enter …" at bounding box center [1196, 233] width 282 height 224
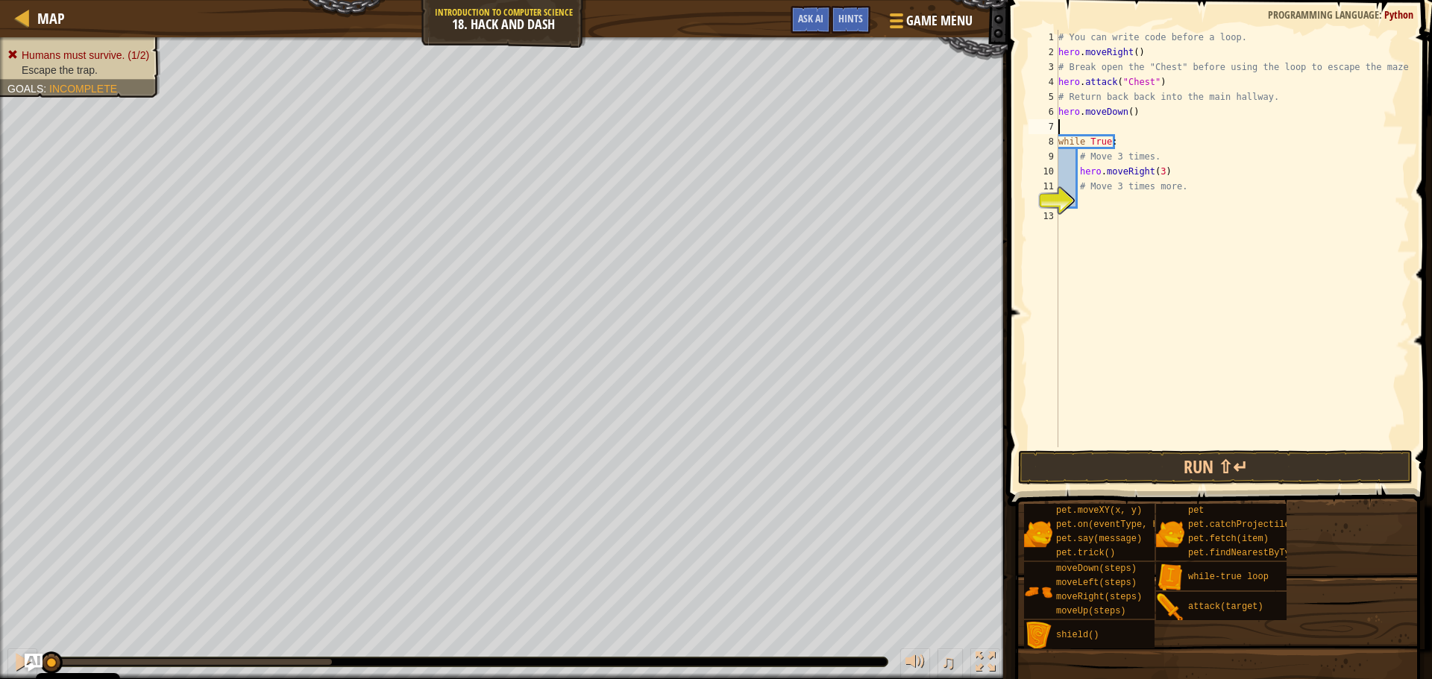
click at [1126, 112] on div "# You can write code before a loop. hero . moveRight ( ) # Break open the "Ches…" at bounding box center [1232, 253] width 354 height 447
type textarea "hero.moveDown()"
click at [1117, 123] on div "# You can write code before a loop. hero . moveRight ( ) # Break open the "Ches…" at bounding box center [1232, 253] width 354 height 447
type textarea "hero.moveDown()"
click at [1125, 111] on div "# You can write code before a loop. hero . moveRight ( ) # Break open the "Ches…" at bounding box center [1232, 253] width 354 height 447
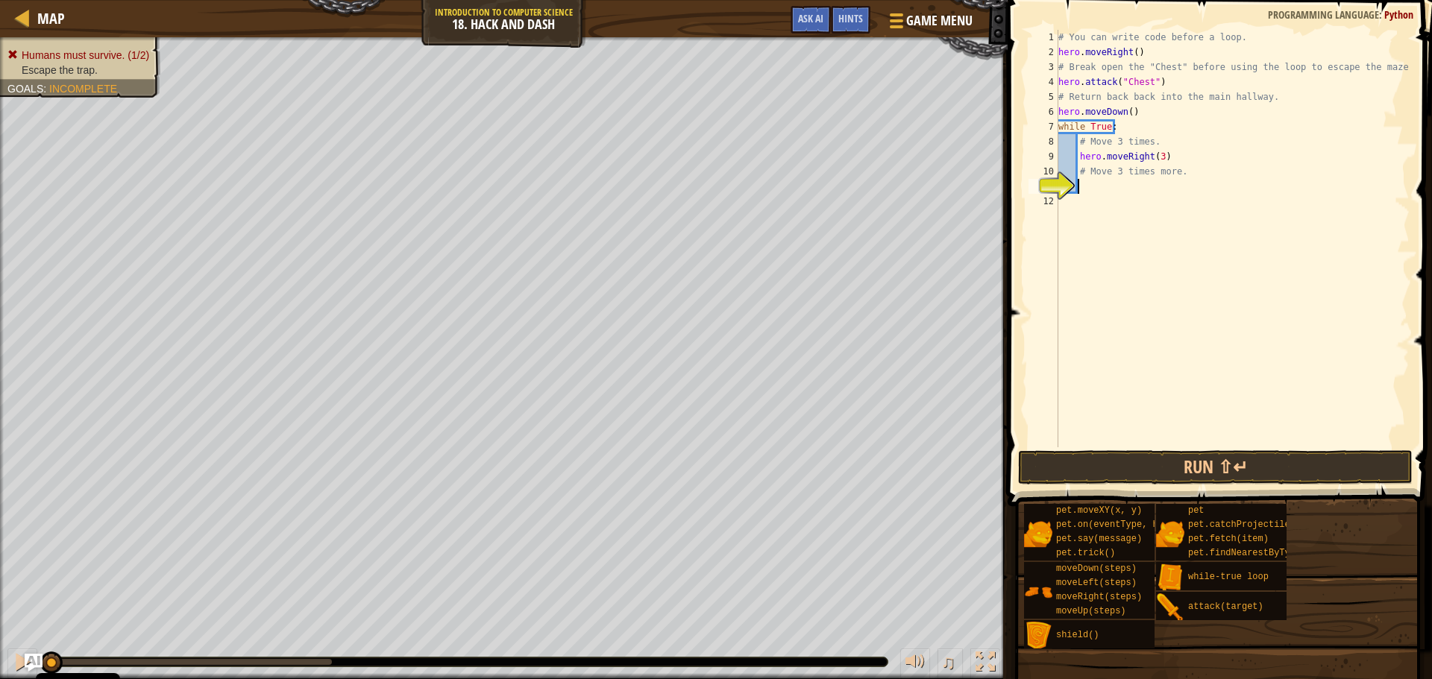
click at [1151, 189] on div "# You can write code before a loop. hero . moveRight ( ) # Break open the "Ches…" at bounding box center [1232, 253] width 354 height 447
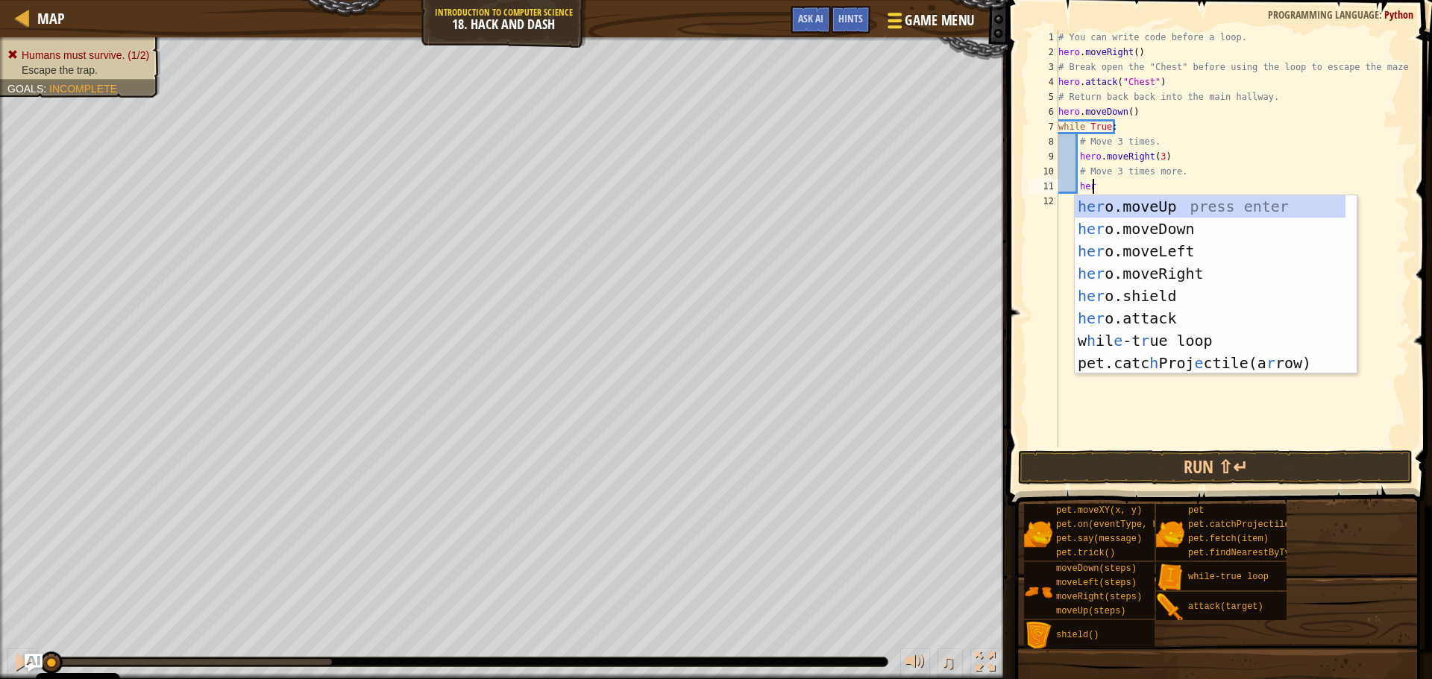
type textarea "hero"
click at [1193, 225] on div "hero .moveUp press enter hero .moveDown press enter hero .moveLeft press enter …" at bounding box center [1216, 307] width 282 height 224
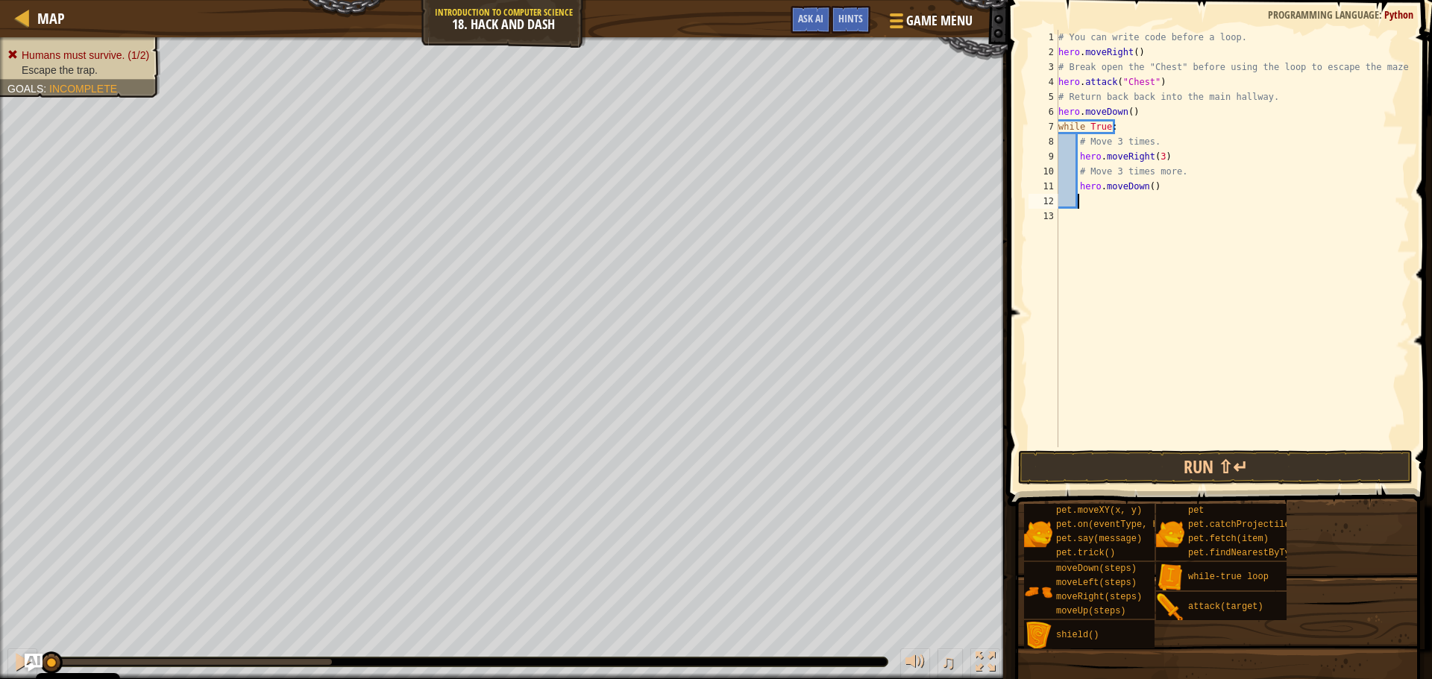
scroll to position [7, 1]
click at [1245, 475] on button "Run ⇧↵" at bounding box center [1215, 467] width 395 height 34
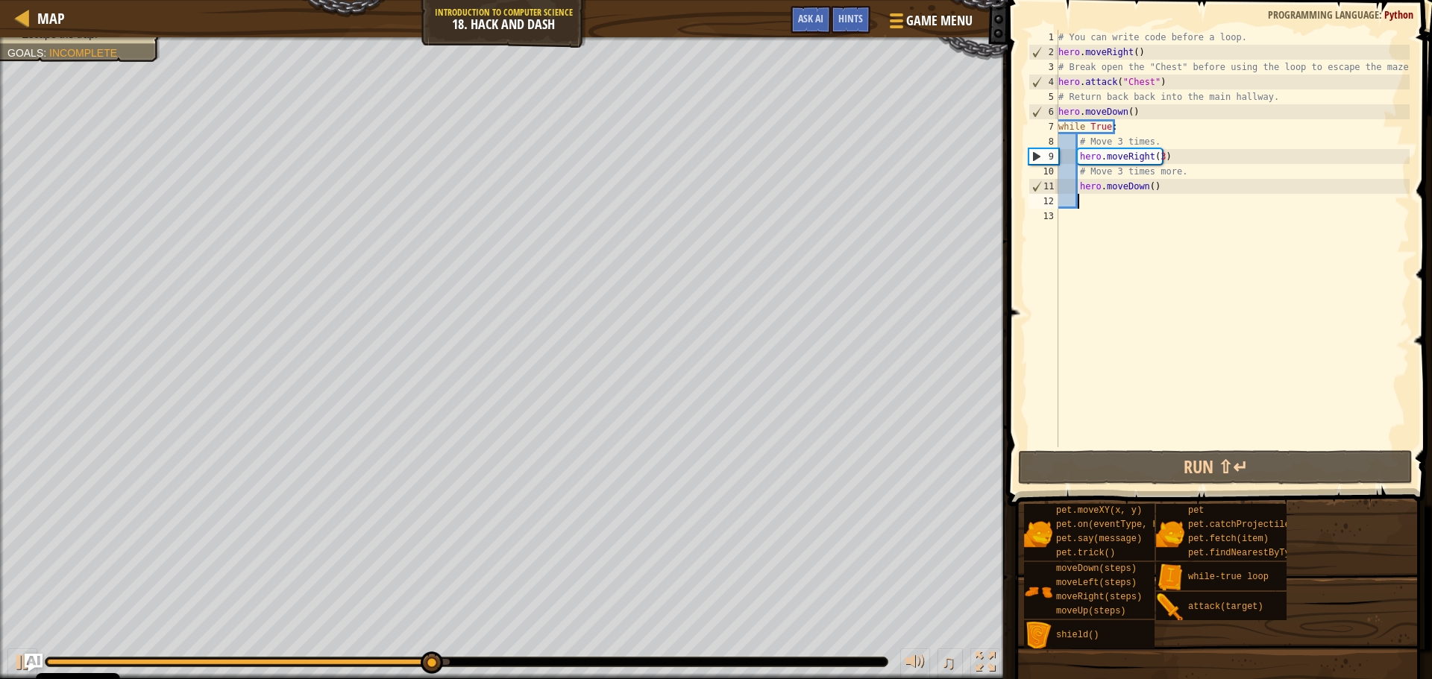
click at [1146, 185] on div "# You can write code before a loop. hero . moveRight ( ) # Break open the "Ches…" at bounding box center [1232, 253] width 354 height 447
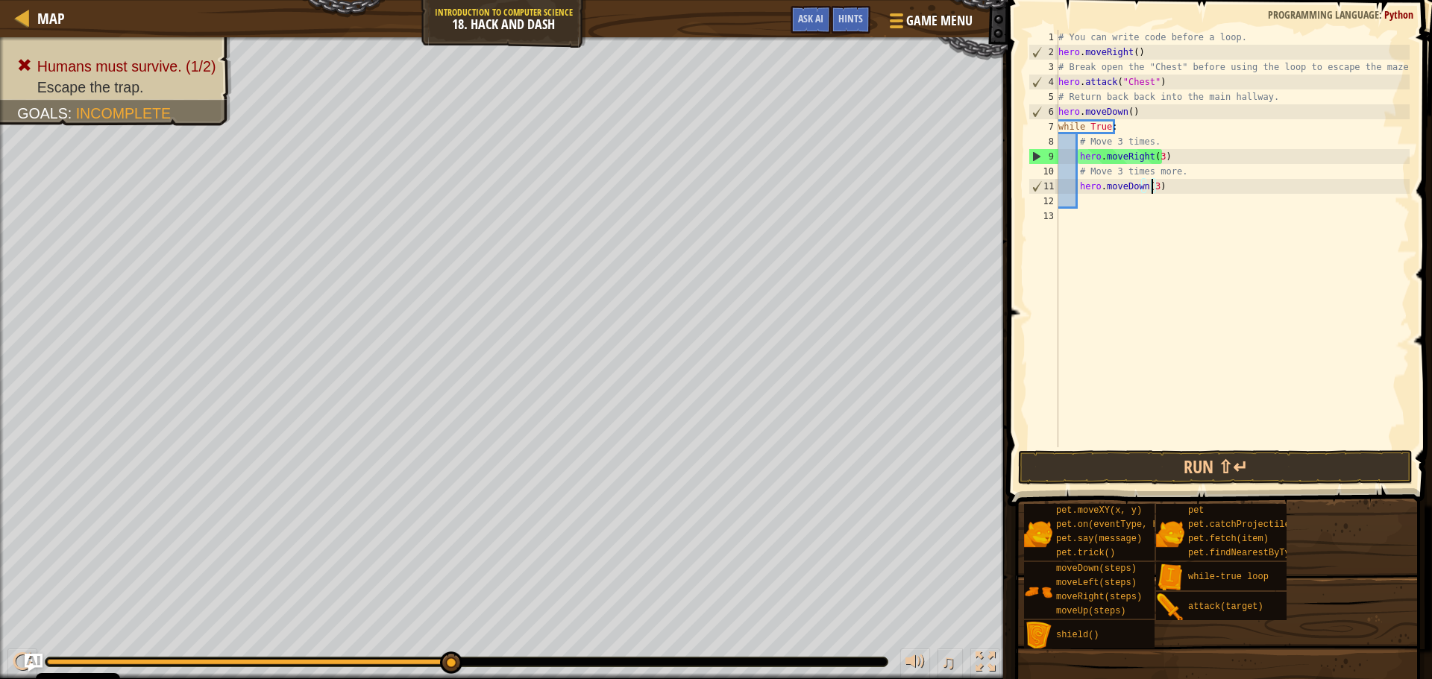
scroll to position [7, 7]
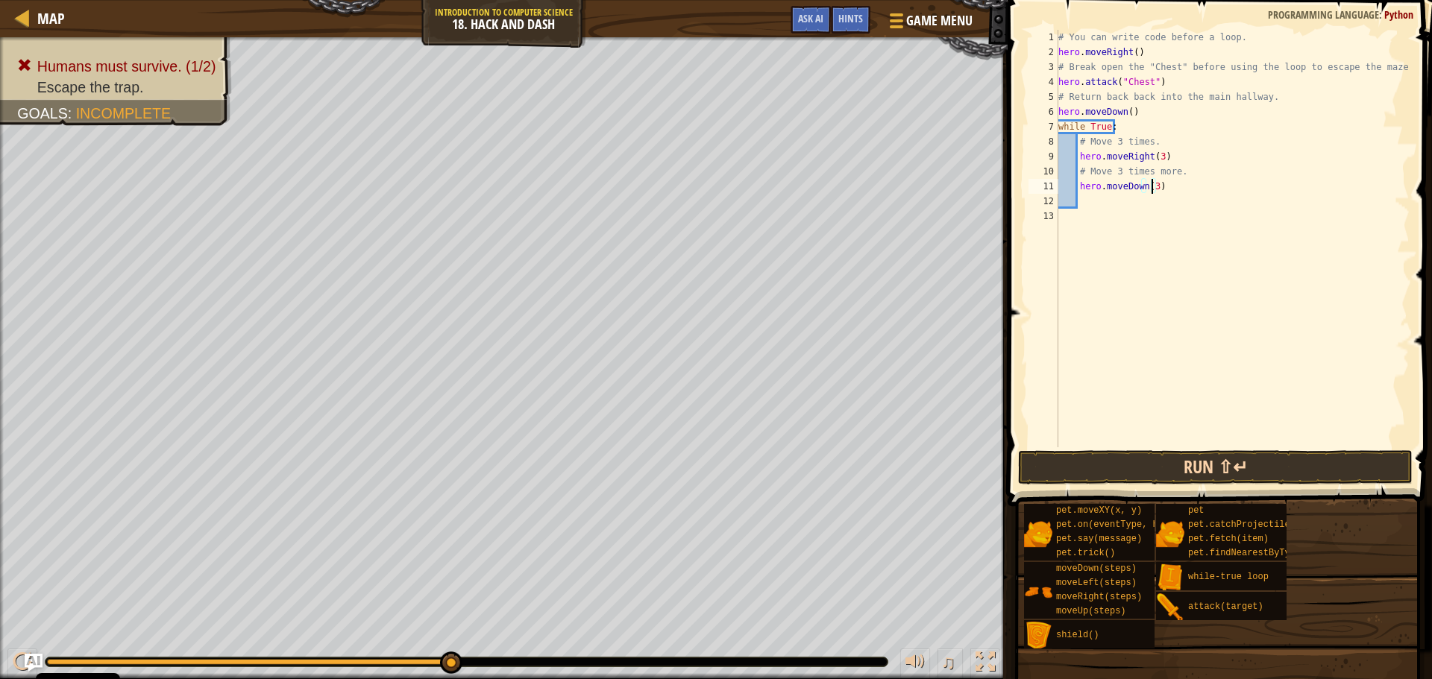
type textarea "hero.moveDown(3)"
click at [1235, 474] on button "Run ⇧↵" at bounding box center [1215, 467] width 395 height 34
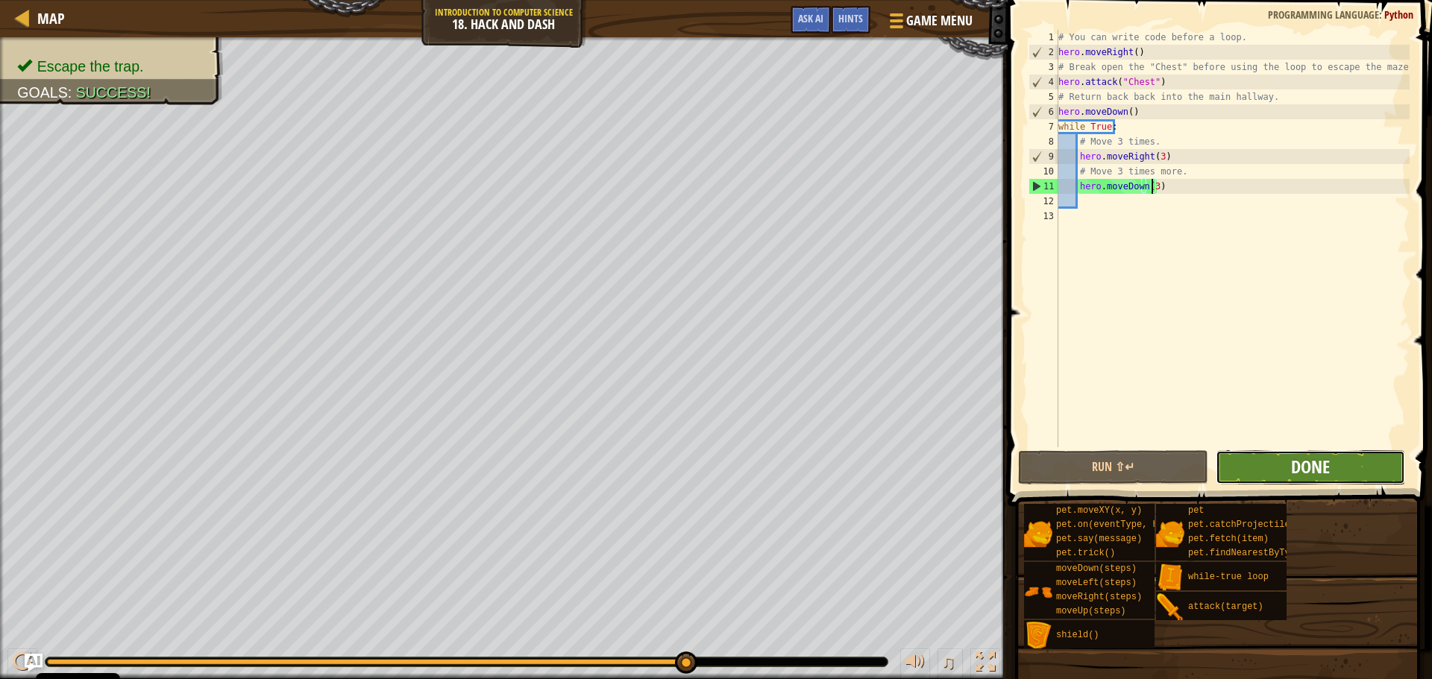
click at [1323, 478] on span "Done" at bounding box center [1310, 467] width 39 height 24
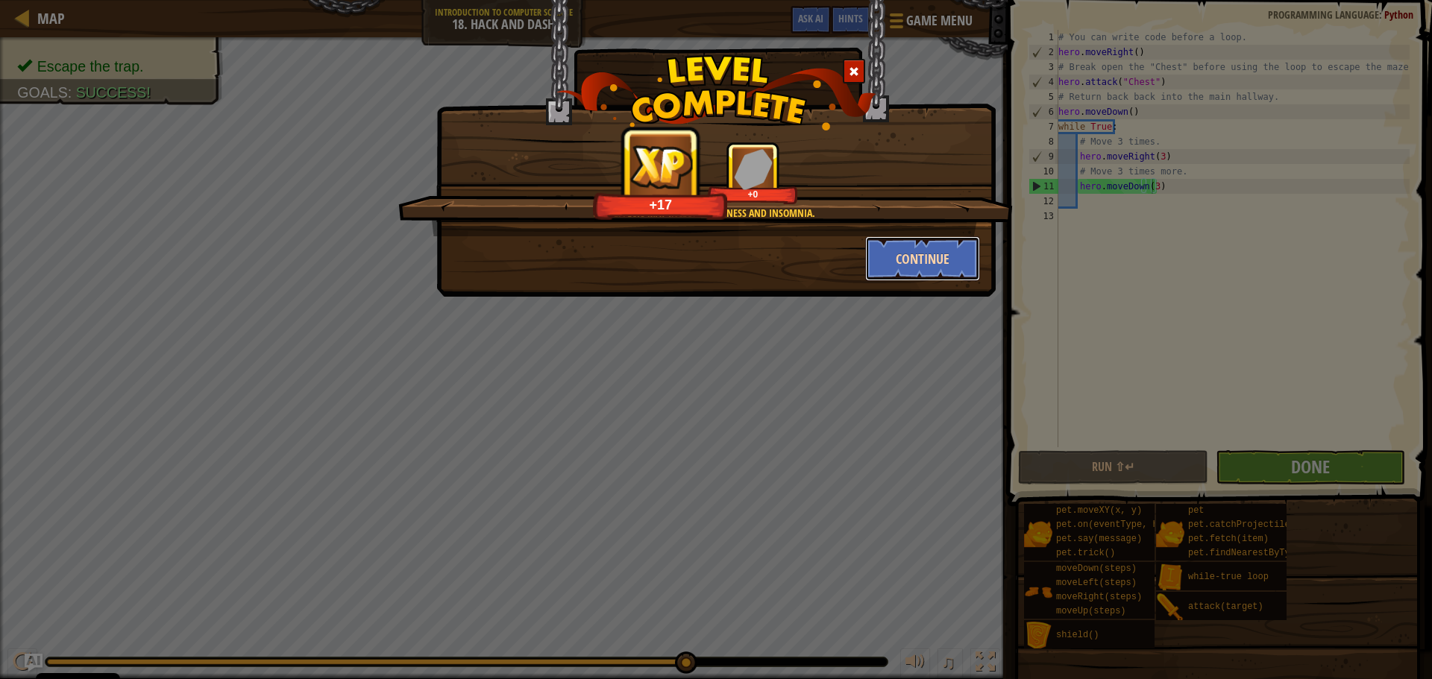
click at [878, 247] on button "Continue" at bounding box center [923, 258] width 116 height 45
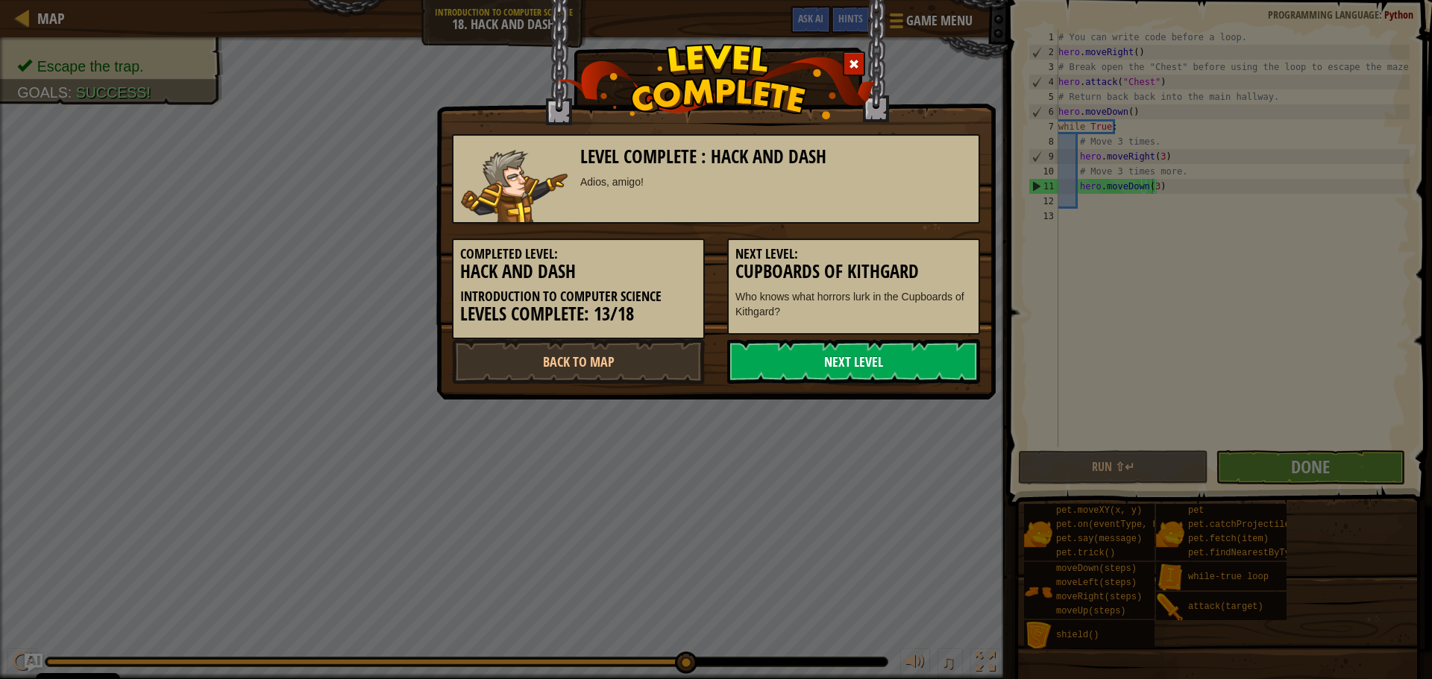
click at [786, 350] on link "Next Level" at bounding box center [853, 361] width 253 height 45
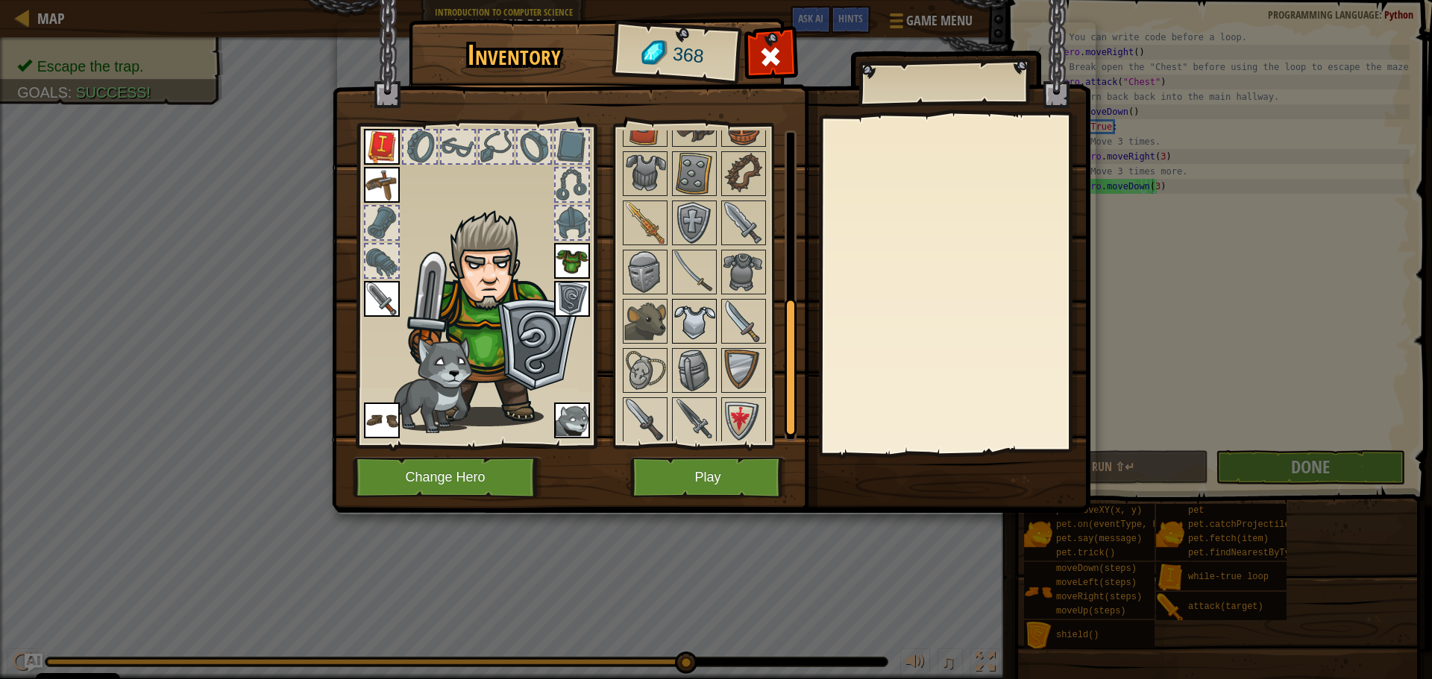
scroll to position [403, 0]
click at [754, 274] on img at bounding box center [744, 269] width 42 height 42
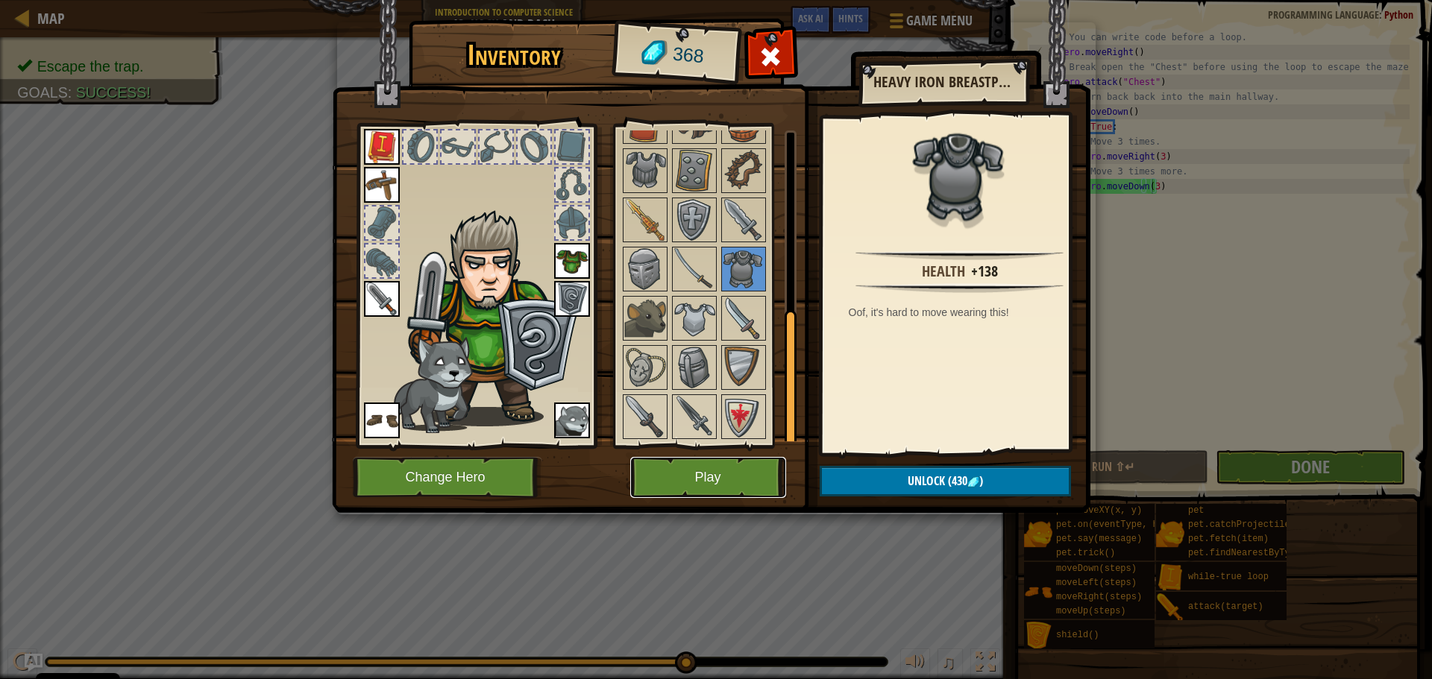
click at [714, 471] on button "Play" at bounding box center [708, 477] width 156 height 41
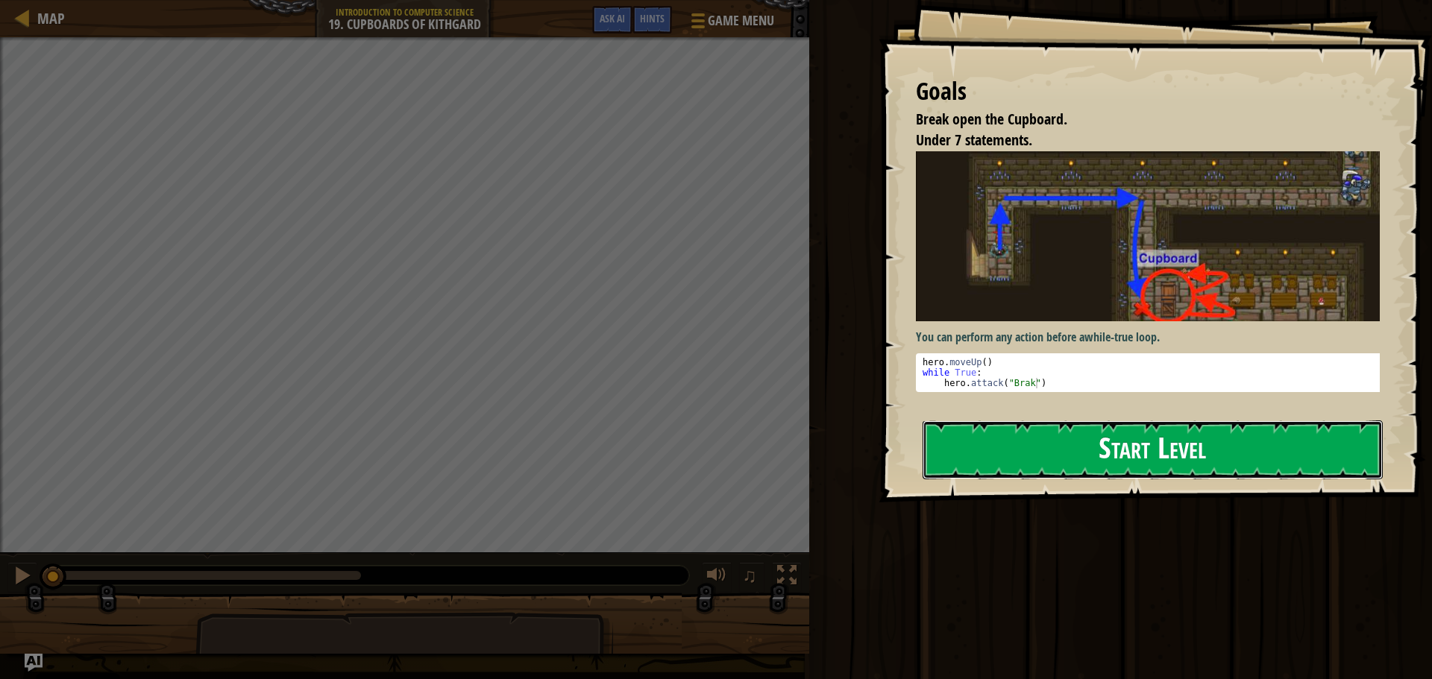
click at [1046, 446] on button "Start Level" at bounding box center [1153, 450] width 460 height 59
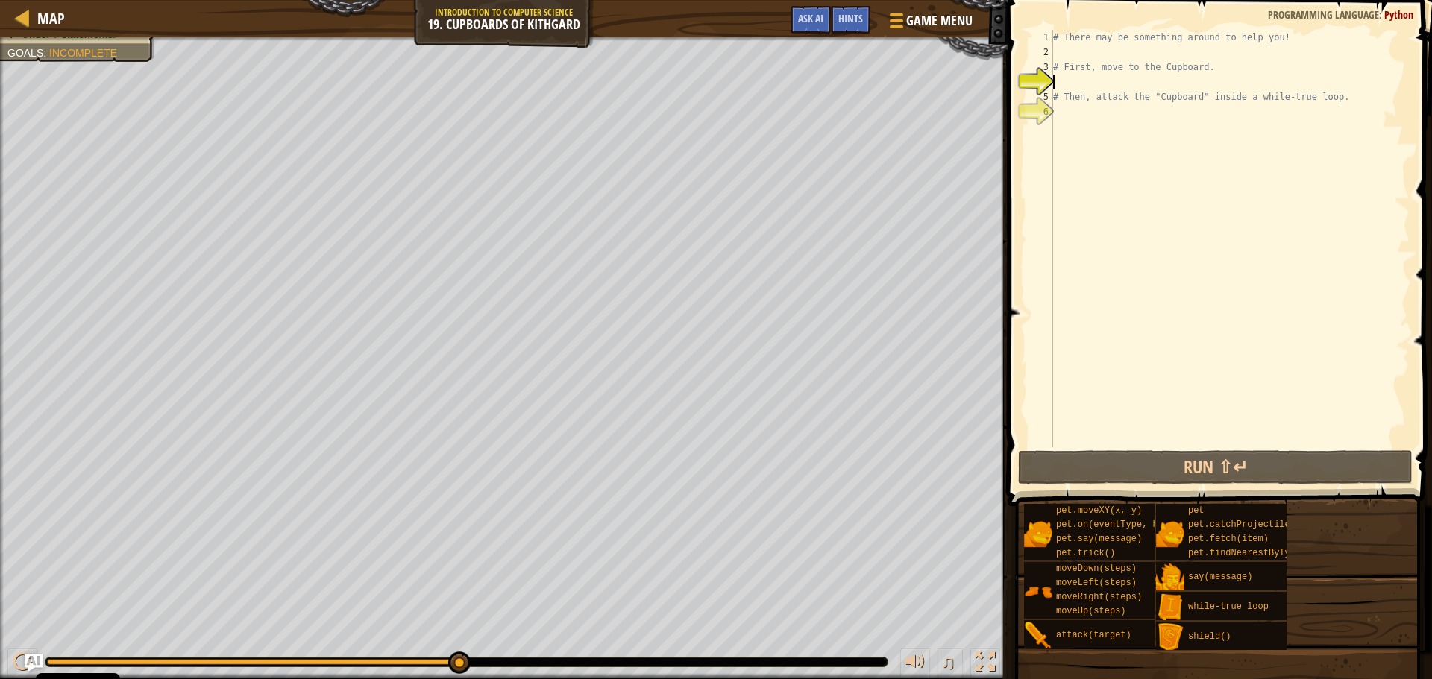
click at [1134, 75] on div "# There may be something around to help you! # First, move to the Cupboard. # T…" at bounding box center [1229, 253] width 359 height 447
type textarea "# Then, attack the "Cupboard" inside a while-true loop."
drag, startPoint x: 1135, startPoint y: 96, endPoint x: 1051, endPoint y: 151, distance: 100.3
click at [1145, 147] on div "# There may be something around to help you! # First, move to the Cupboard. # T…" at bounding box center [1229, 253] width 359 height 447
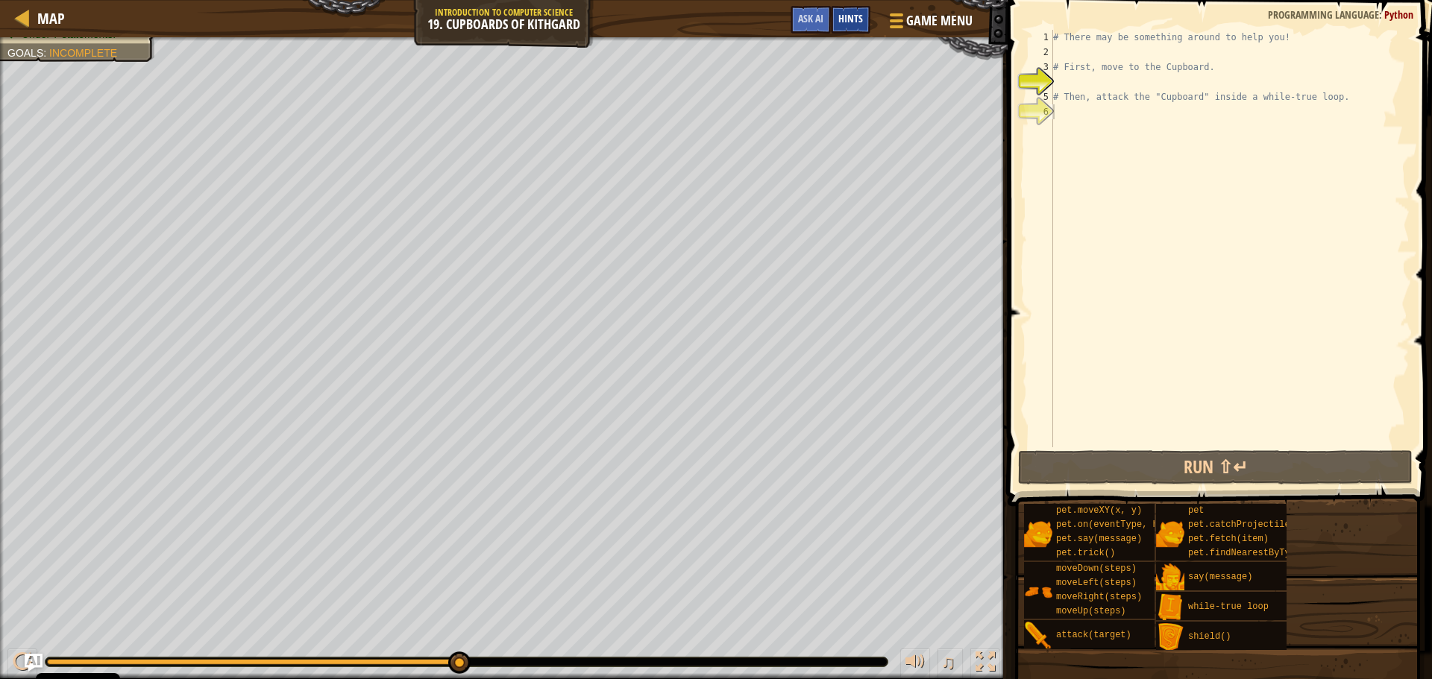
click at [837, 13] on div "Hints" at bounding box center [851, 20] width 40 height 28
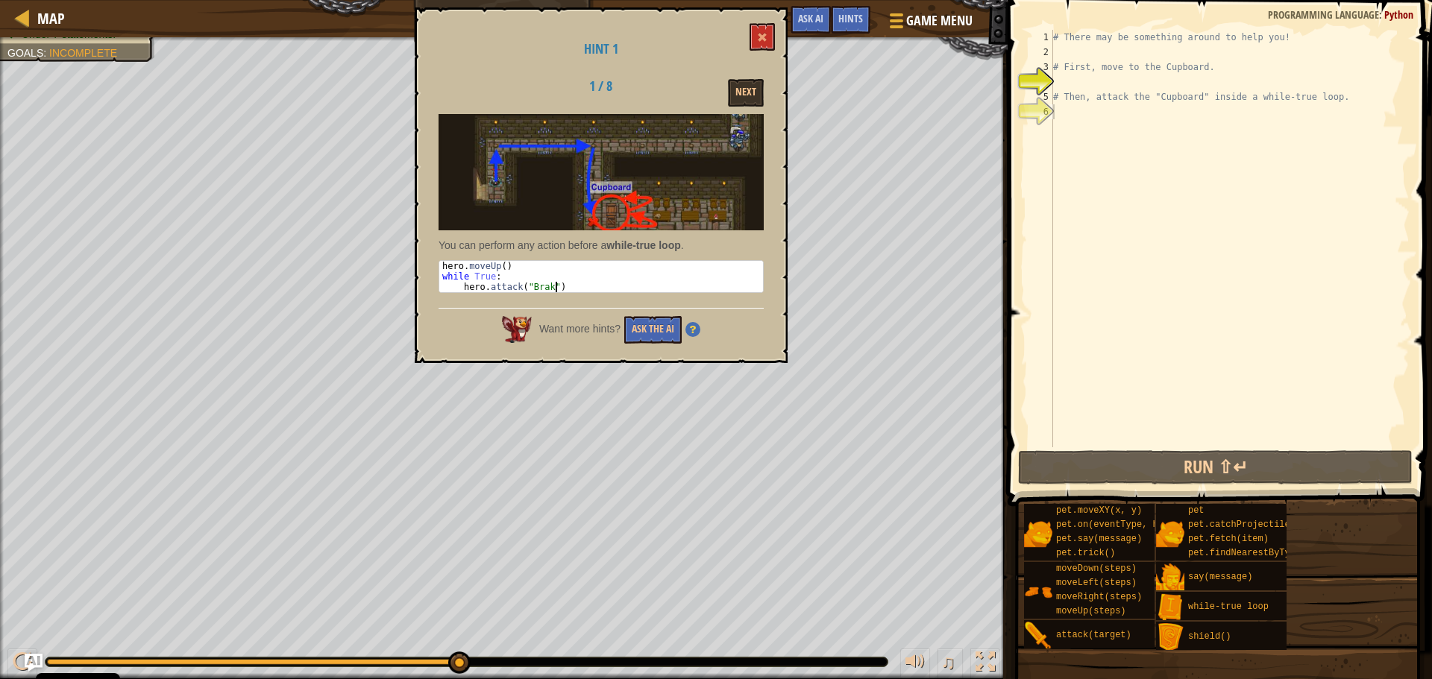
drag, startPoint x: 440, startPoint y: 263, endPoint x: 571, endPoint y: 289, distance: 133.0
click at [571, 289] on div "hero . moveUp ( ) while True : hero . attack ( "Brak" )" at bounding box center [601, 287] width 324 height 52
type textarea "while True: hero.attack("Brak")"
click at [760, 36] on span at bounding box center [762, 37] width 10 height 10
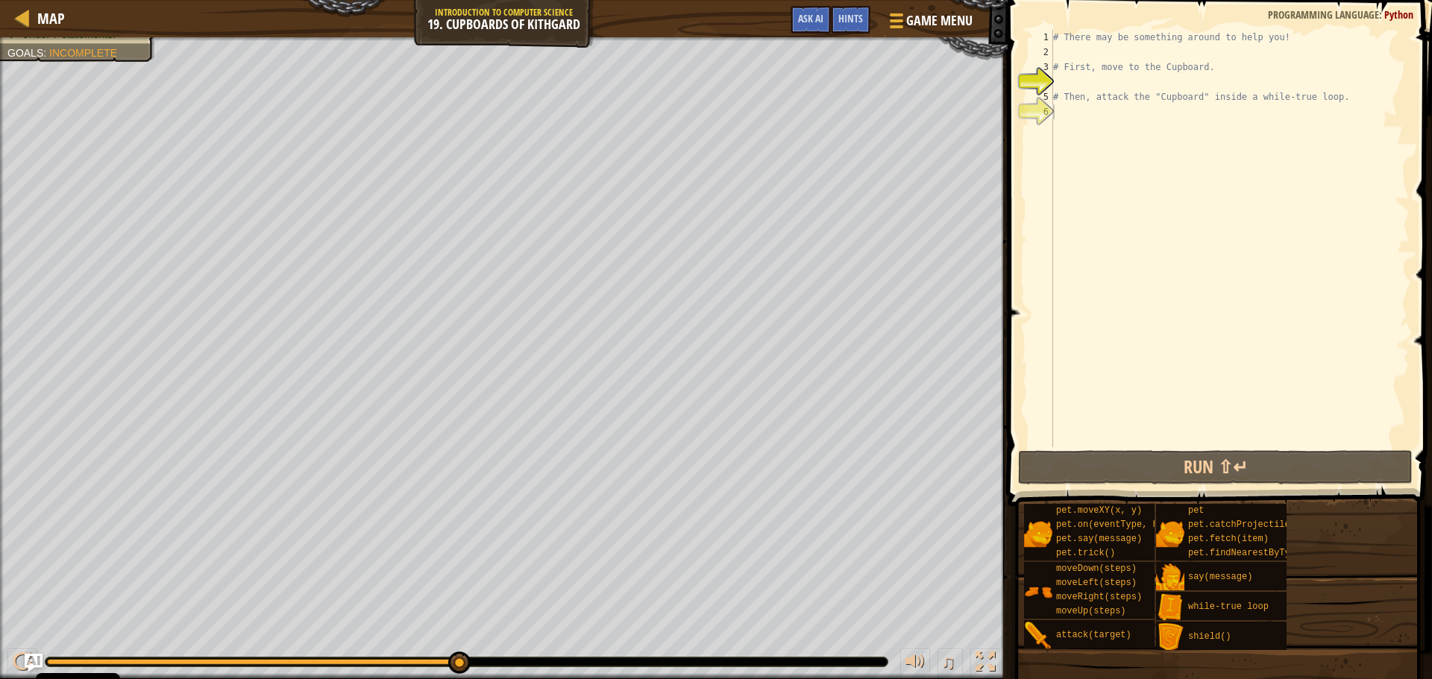
drag, startPoint x: 266, startPoint y: 659, endPoint x: 199, endPoint y: 638, distance: 69.6
click at [199, 638] on div "♫" at bounding box center [504, 658] width 1008 height 45
drag, startPoint x: 461, startPoint y: 660, endPoint x: 252, endPoint y: 649, distance: 209.1
click at [252, 649] on div "♫" at bounding box center [504, 658] width 1008 height 45
click at [846, 16] on span "Hints" at bounding box center [850, 18] width 25 height 14
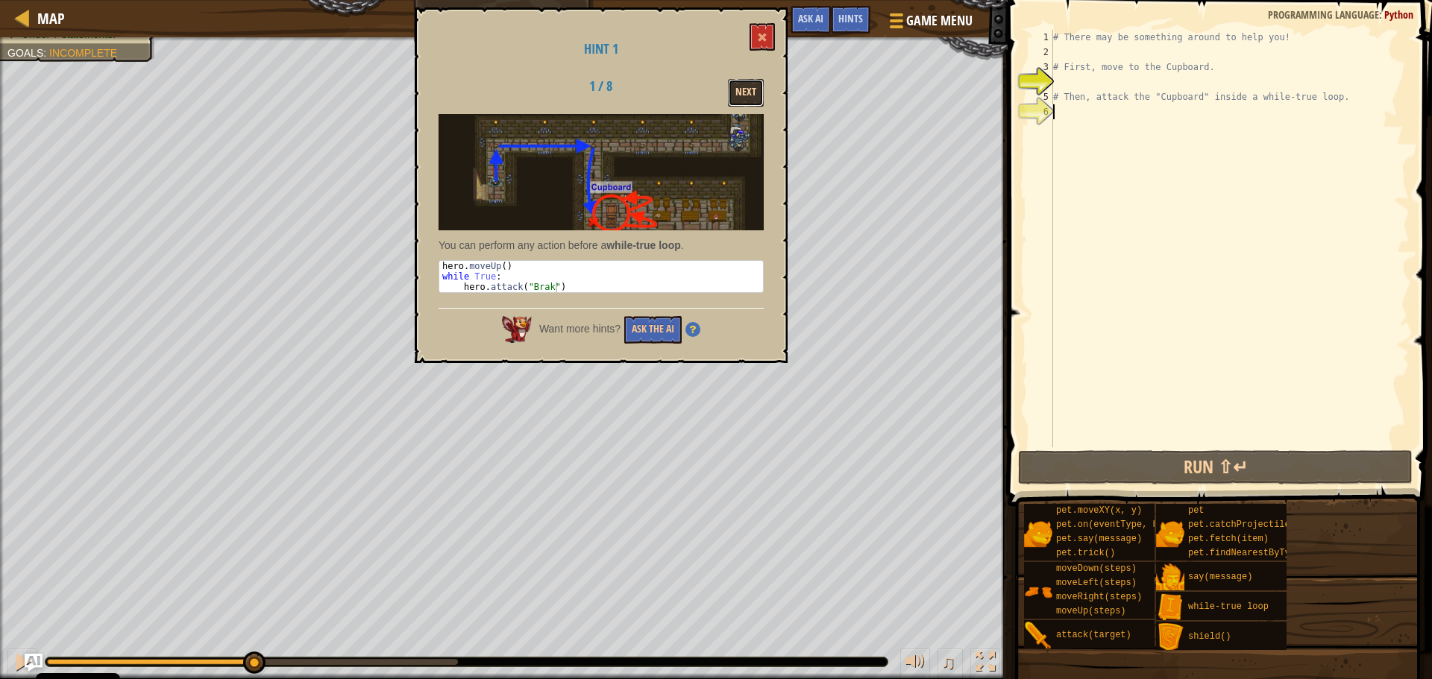
click at [746, 94] on button "Next" at bounding box center [746, 93] width 36 height 28
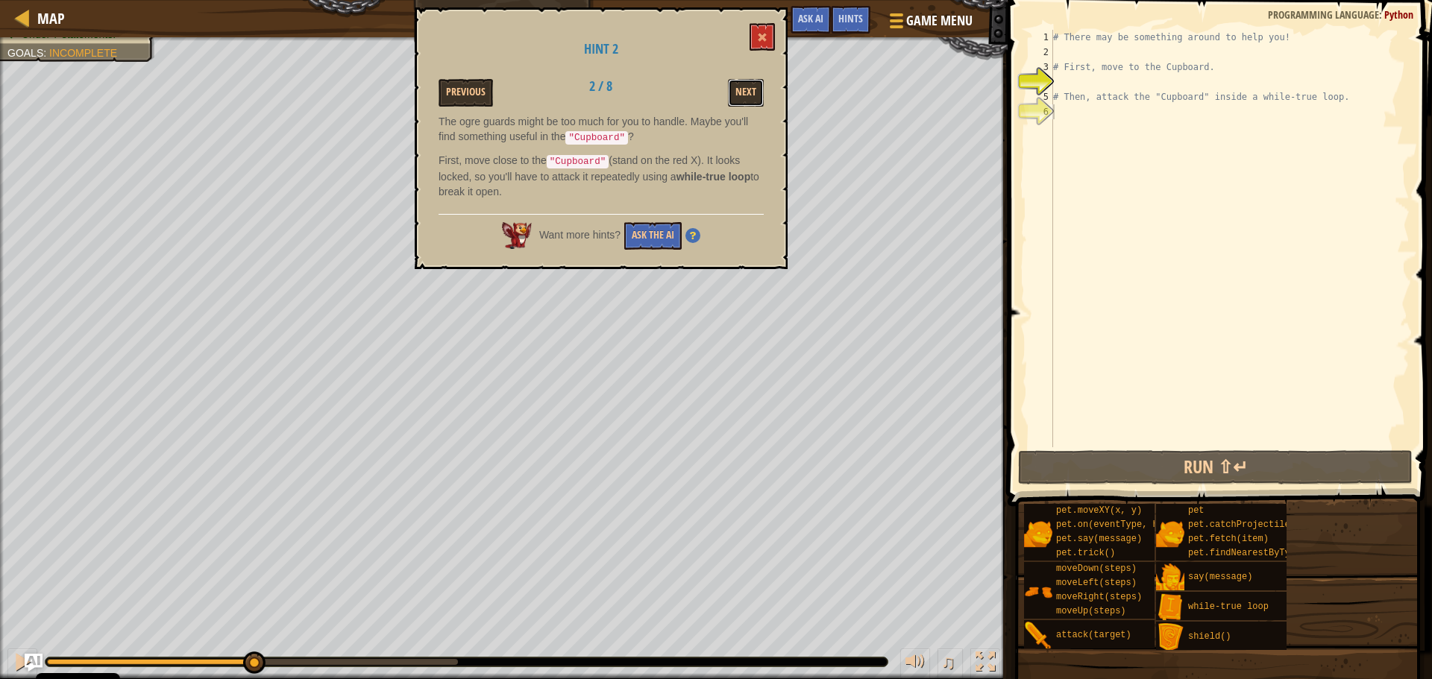
click at [746, 94] on button "Next" at bounding box center [746, 93] width 36 height 28
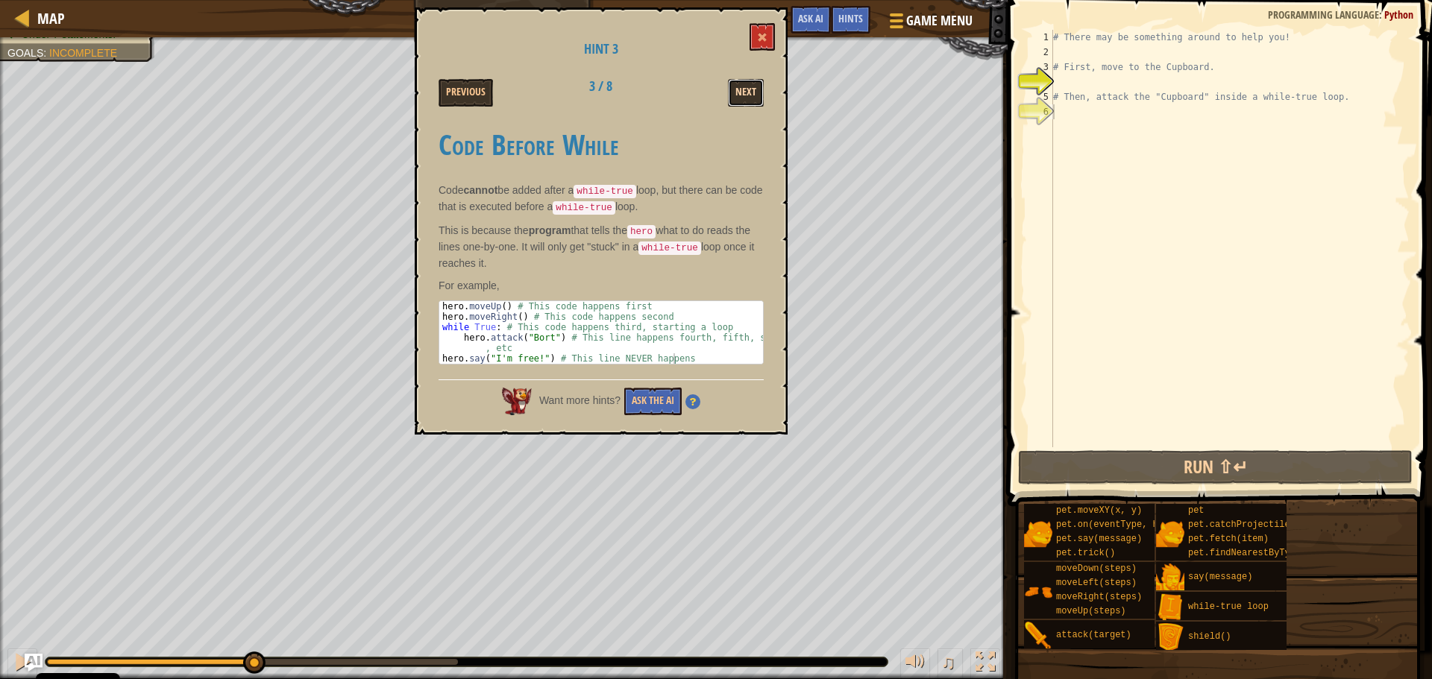
click at [735, 95] on button "Next" at bounding box center [746, 93] width 36 height 28
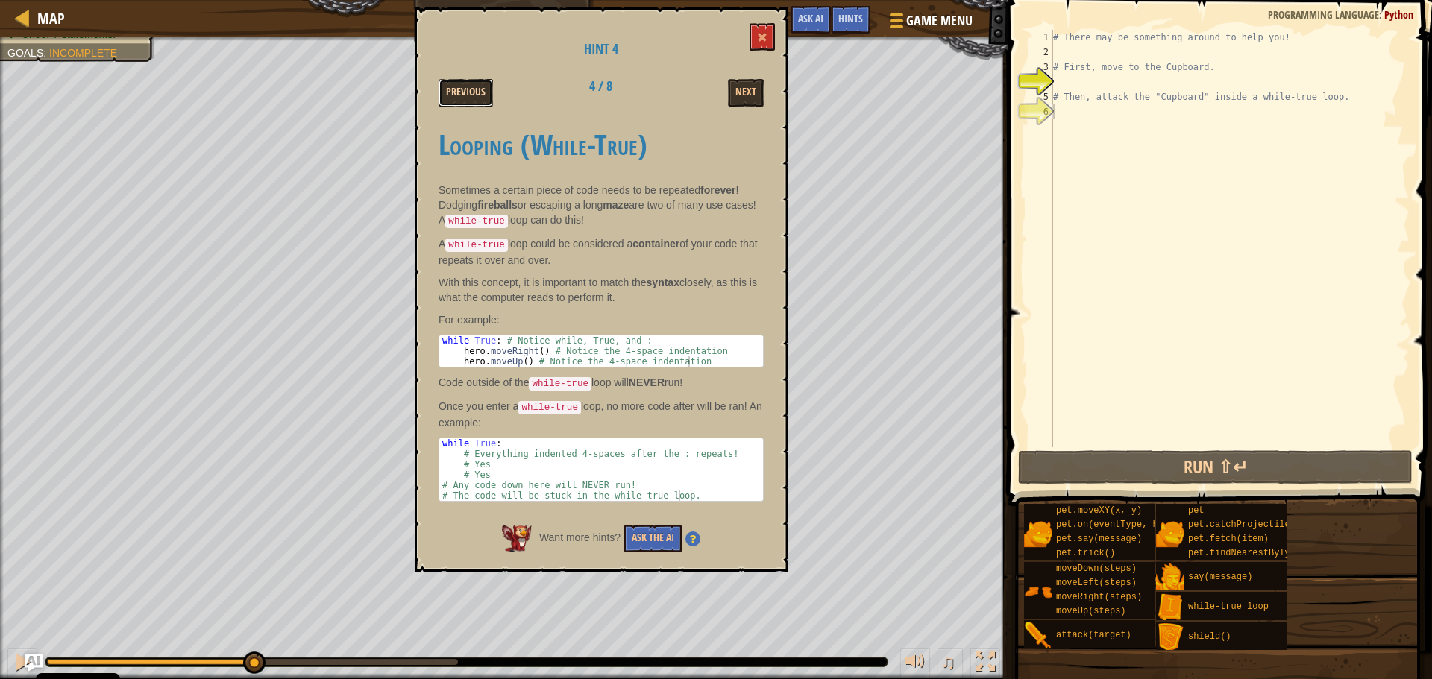
click at [459, 92] on button "Previous" at bounding box center [466, 93] width 54 height 28
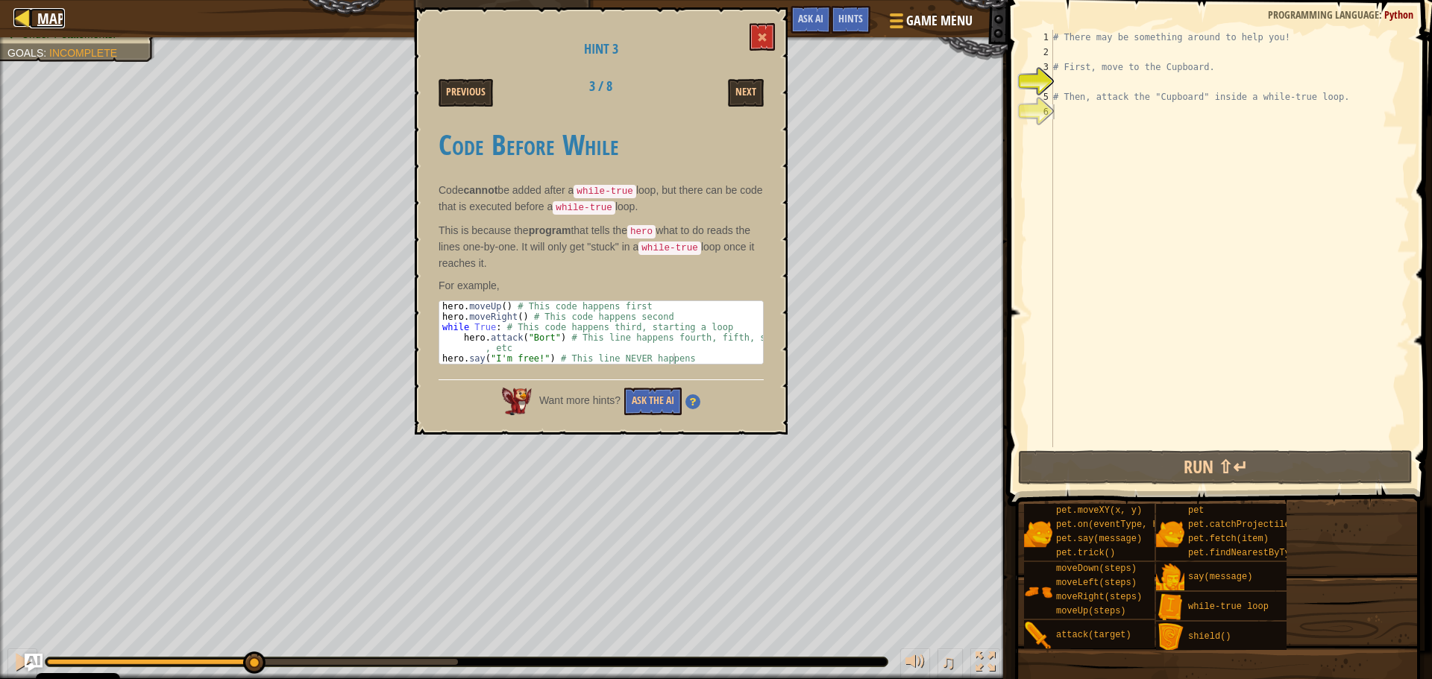
click at [55, 19] on span "Map" at bounding box center [51, 18] width 28 height 20
